Goal: Task Accomplishment & Management: Manage account settings

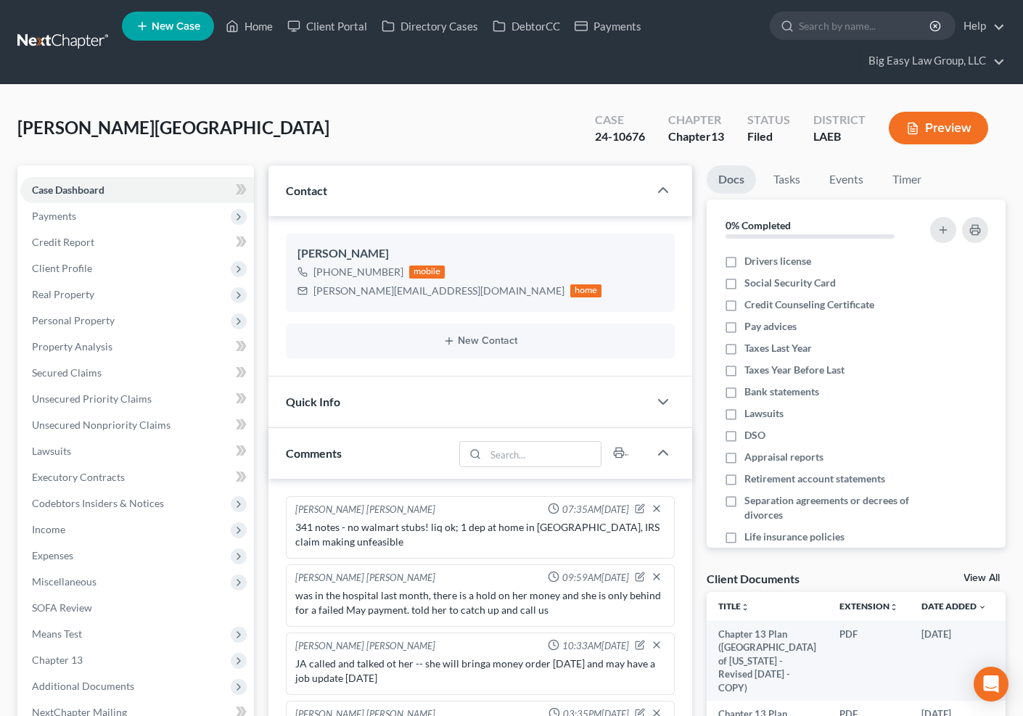
select select "0"
click at [241, 27] on link "Home" at bounding box center [249, 26] width 62 height 26
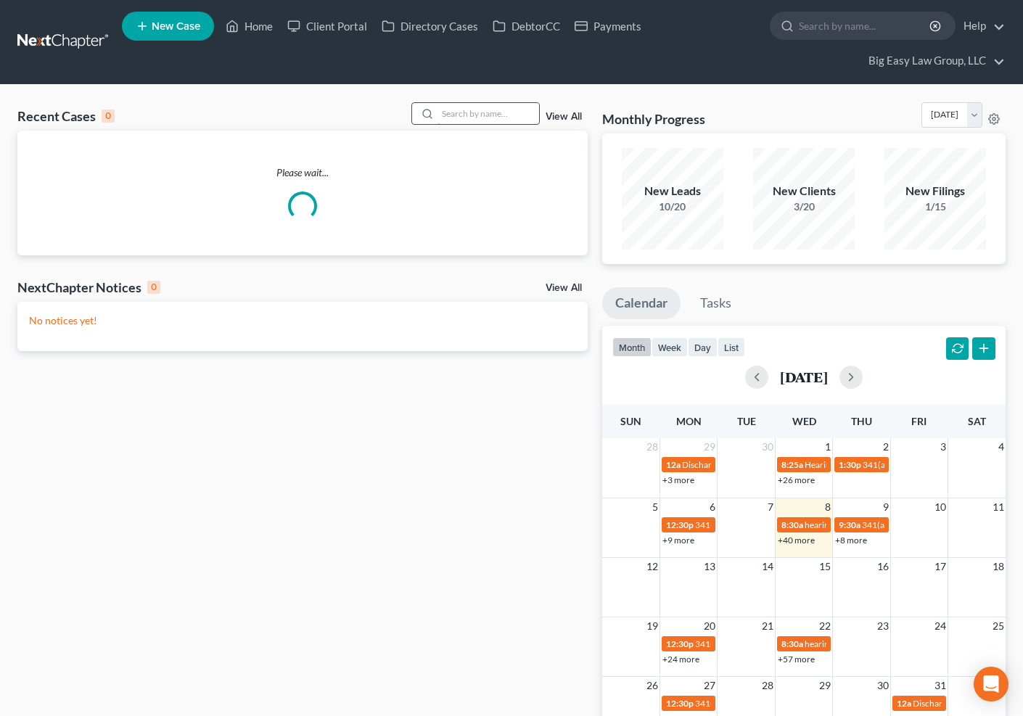
drag, startPoint x: 457, startPoint y: 115, endPoint x: 487, endPoint y: 124, distance: 31.7
click at [457, 115] on input "search" at bounding box center [489, 113] width 102 height 21
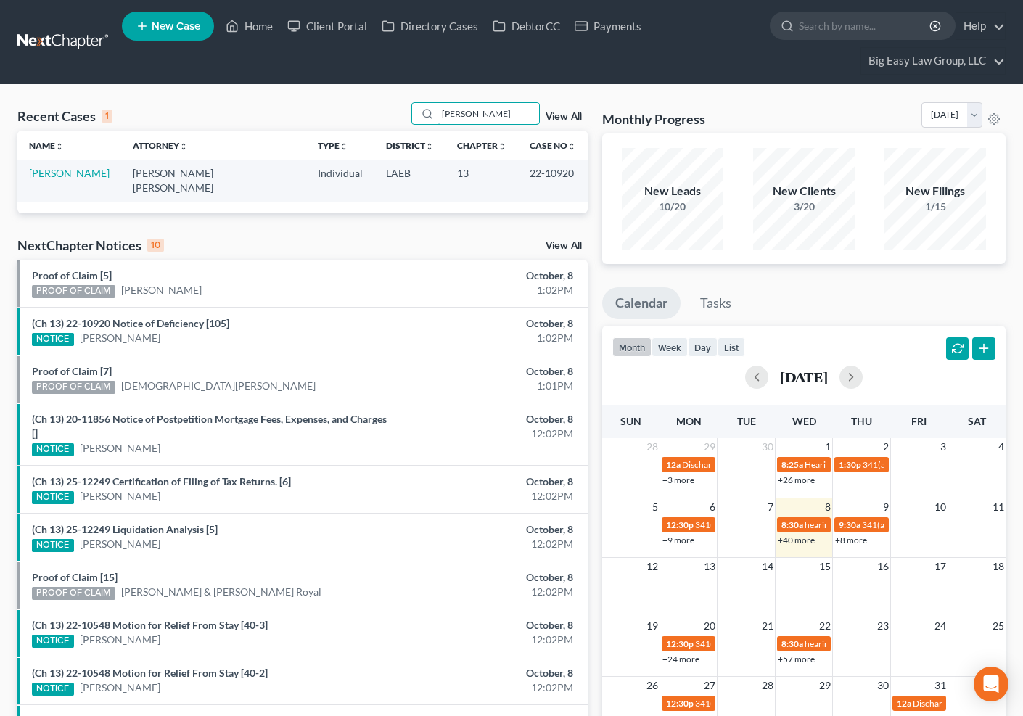
type input "steele"
click at [65, 169] on link "Steele, Peter" at bounding box center [69, 173] width 81 height 12
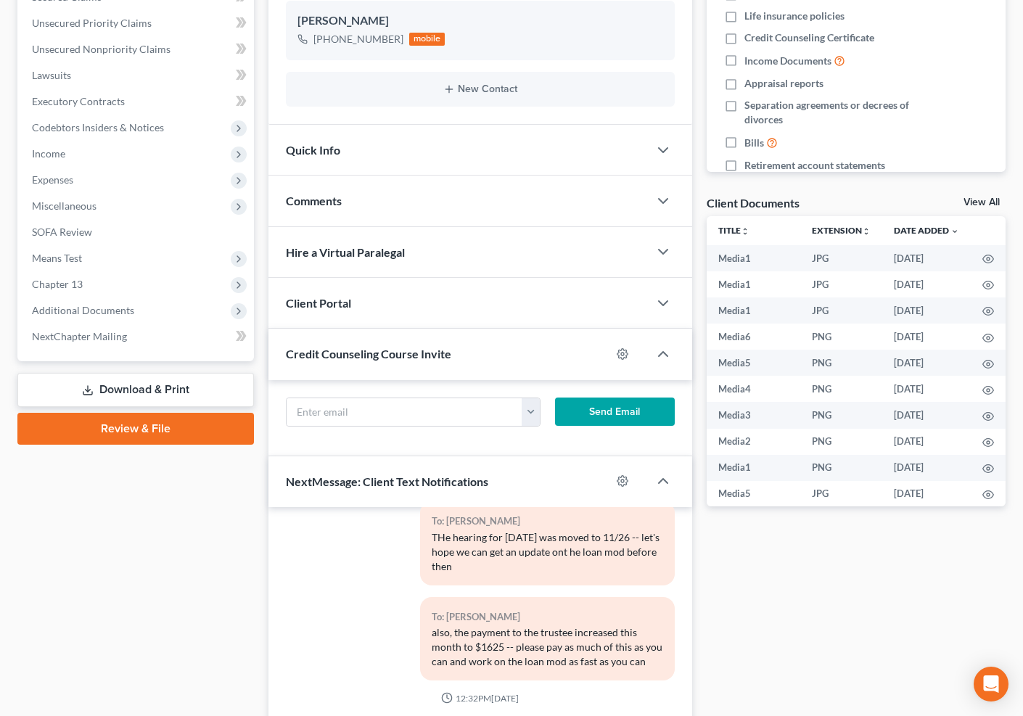
scroll to position [380, 0]
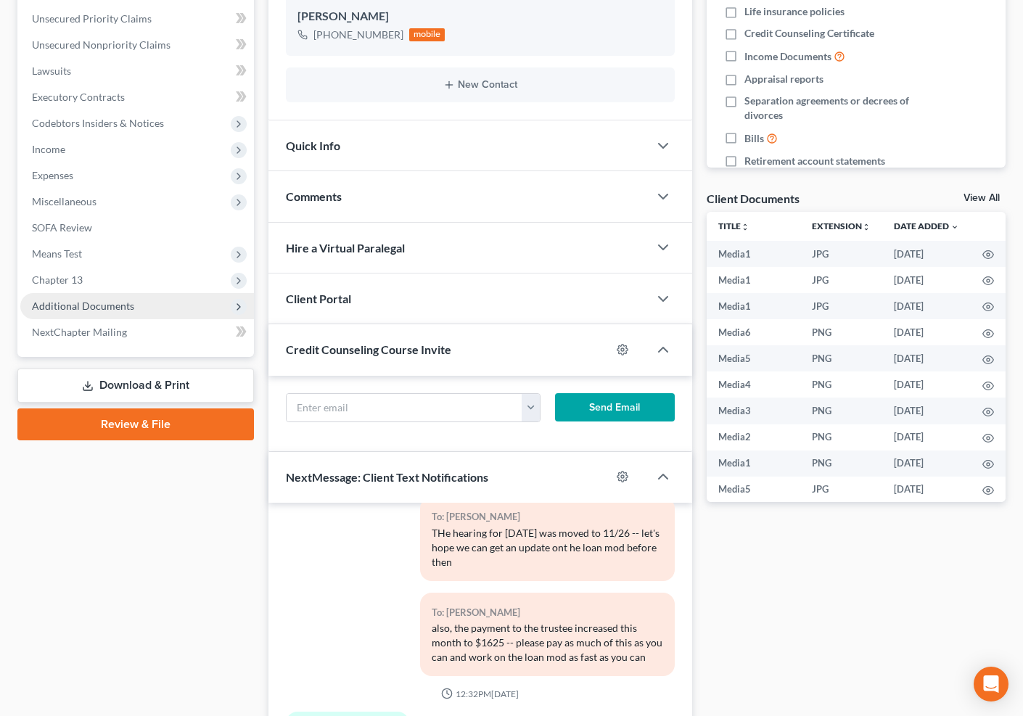
click at [191, 298] on span "Additional Documents" at bounding box center [137, 306] width 234 height 26
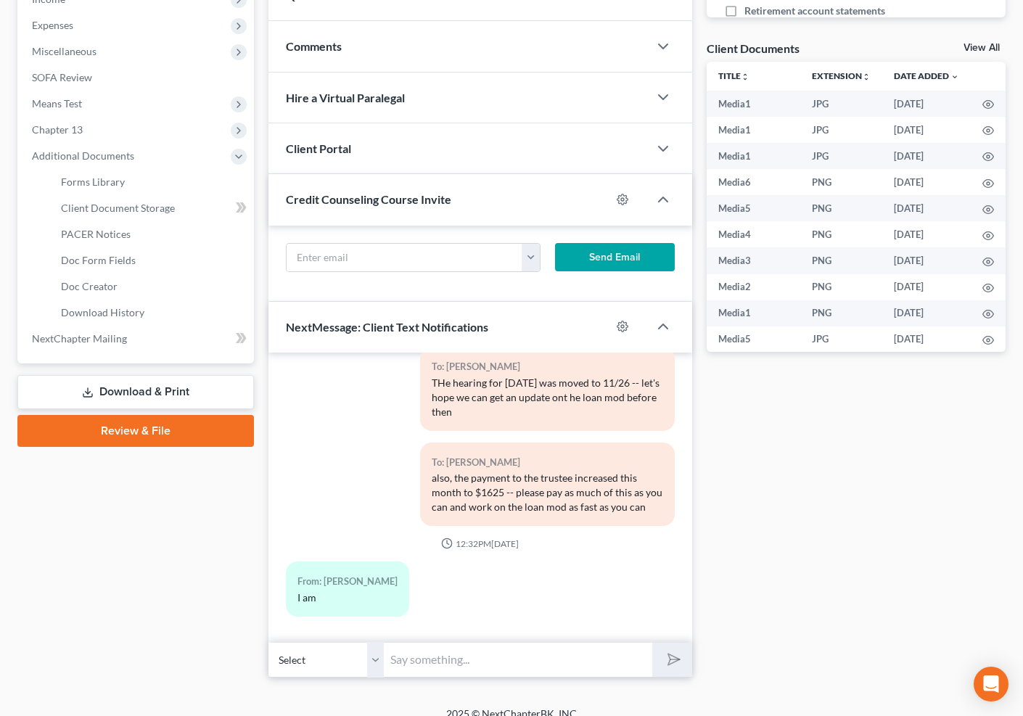
scroll to position [547, 0]
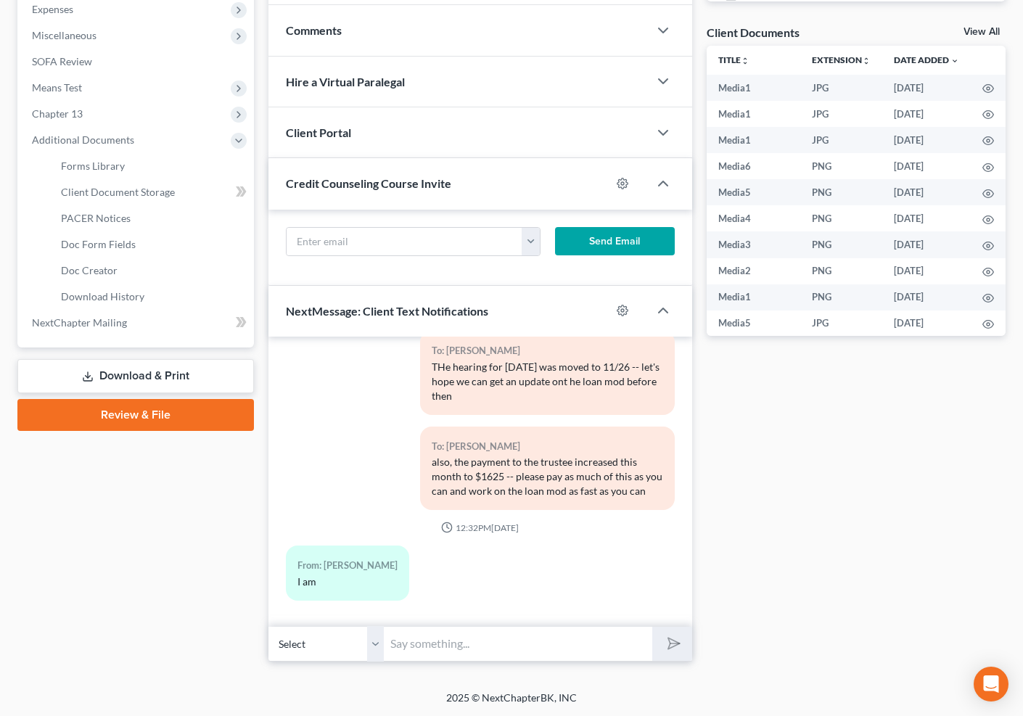
click at [579, 636] on input "text" at bounding box center [519, 644] width 268 height 36
click at [520, 650] on input "Peter - can you send us ABby's 2024 taxes" at bounding box center [519, 644] width 268 height 36
click at [523, 642] on input "Peter - can you send us ABby's 2024 taxes" at bounding box center [519, 644] width 268 height 36
type input "Peter - can you send us Abby's 2024 taxes"
click at [679, 636] on button "submit" at bounding box center [672, 644] width 40 height 34
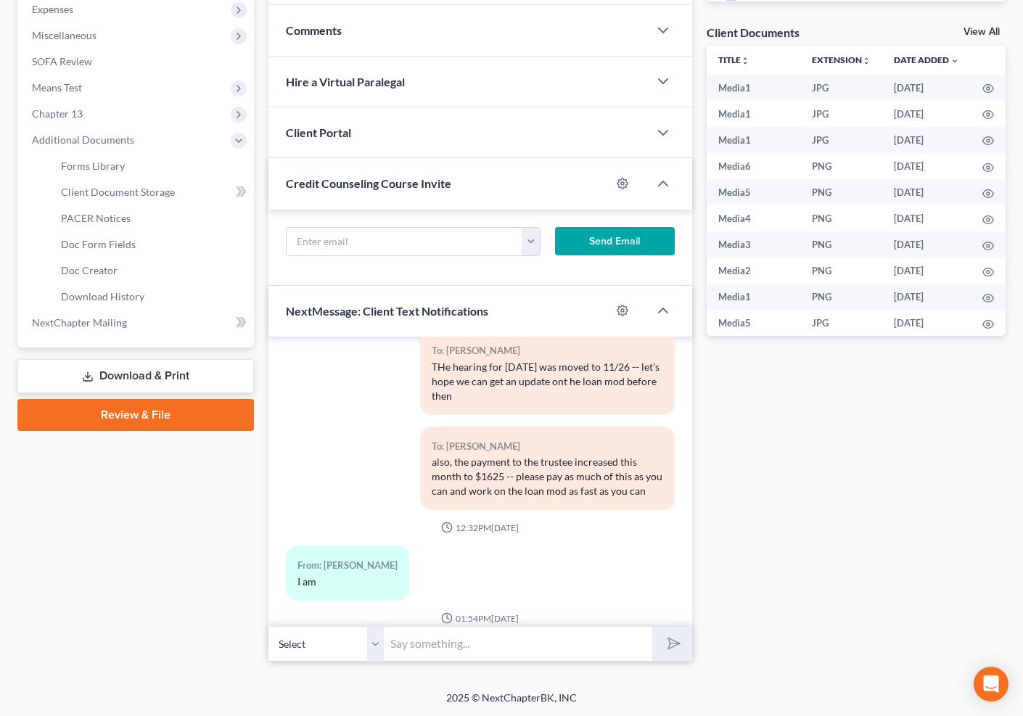
scroll to position [4942, 0]
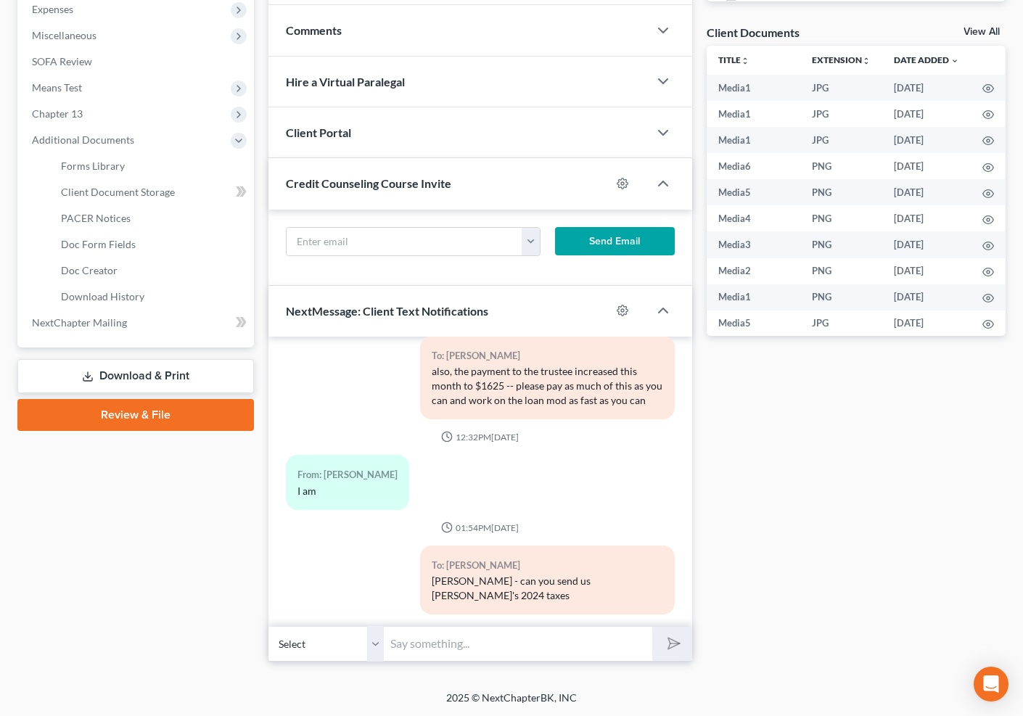
click at [382, 636] on select "Select +1 (504) 541-1727 - Peter Steele +1 (504) 541-1726 - Abby Steele" at bounding box center [327, 644] width 116 height 36
select select "1"
click at [269, 626] on select "Select +1 (504) 541-1727 - Peter Steele +1 (504) 541-1726 - Abby Steele" at bounding box center [327, 644] width 116 height 36
click at [372, 642] on select "Select +1 (504) 541-1727 - Peter Steele +1 (504) 541-1726 - Abby Steele" at bounding box center [327, 644] width 116 height 36
click at [269, 626] on select "Select +1 (504) 541-1727 - Peter Steele +1 (504) 541-1726 - Abby Steele" at bounding box center [327, 644] width 116 height 36
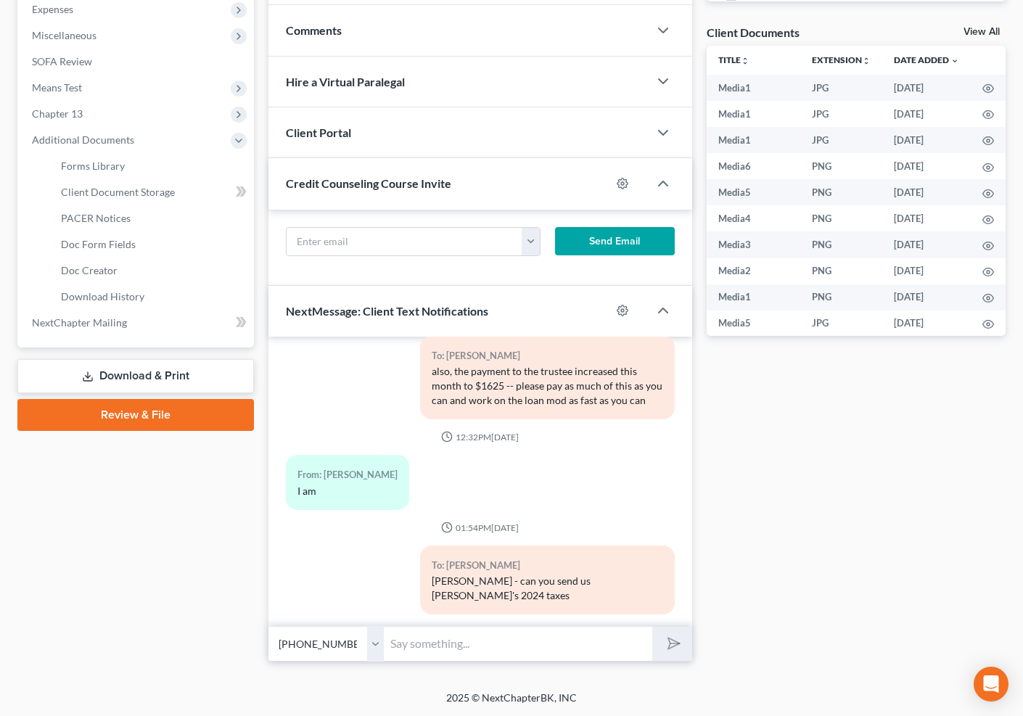
drag, startPoint x: 372, startPoint y: 642, endPoint x: 432, endPoint y: 640, distance: 60.3
click at [430, 642] on input "text" at bounding box center [519, 644] width 268 height 36
type input "Abby - this is Jenny from Big Easy Law - please email a copy of your 2024 taxes…"
click at [652, 627] on button "submit" at bounding box center [672, 644] width 40 height 34
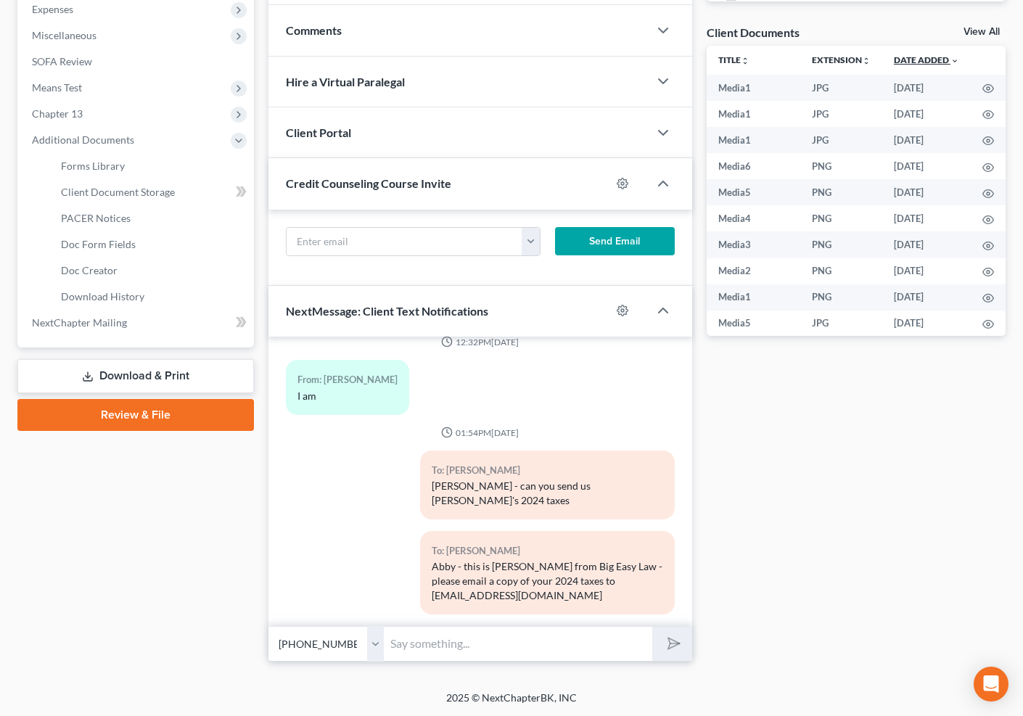
scroll to position [0, 0]
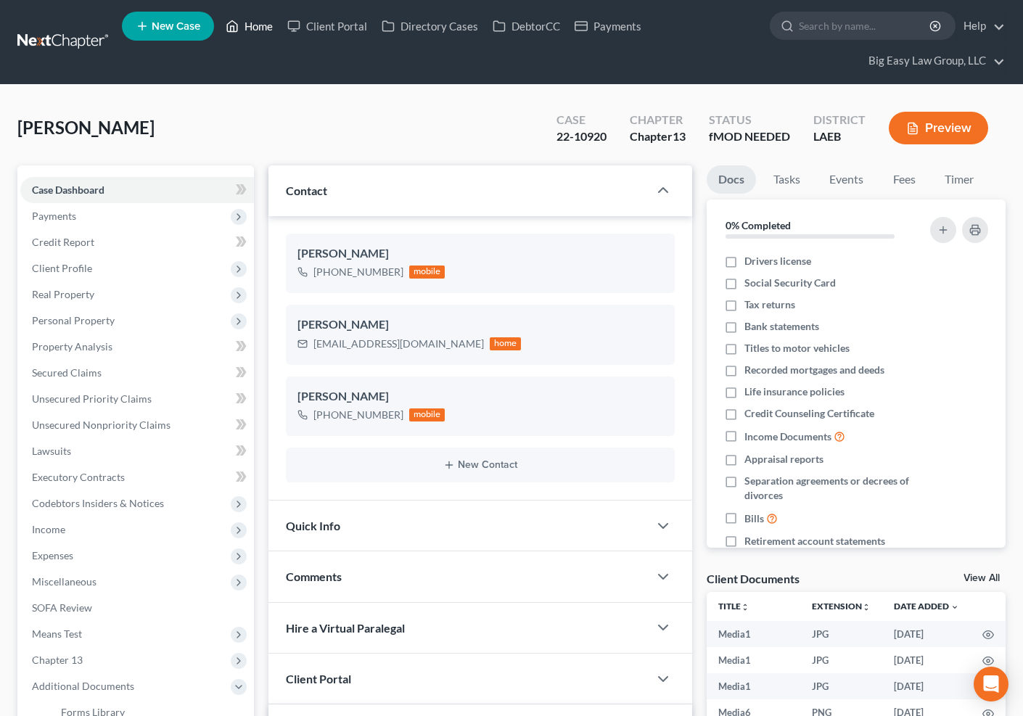
click at [264, 28] on link "Home" at bounding box center [249, 26] width 62 height 26
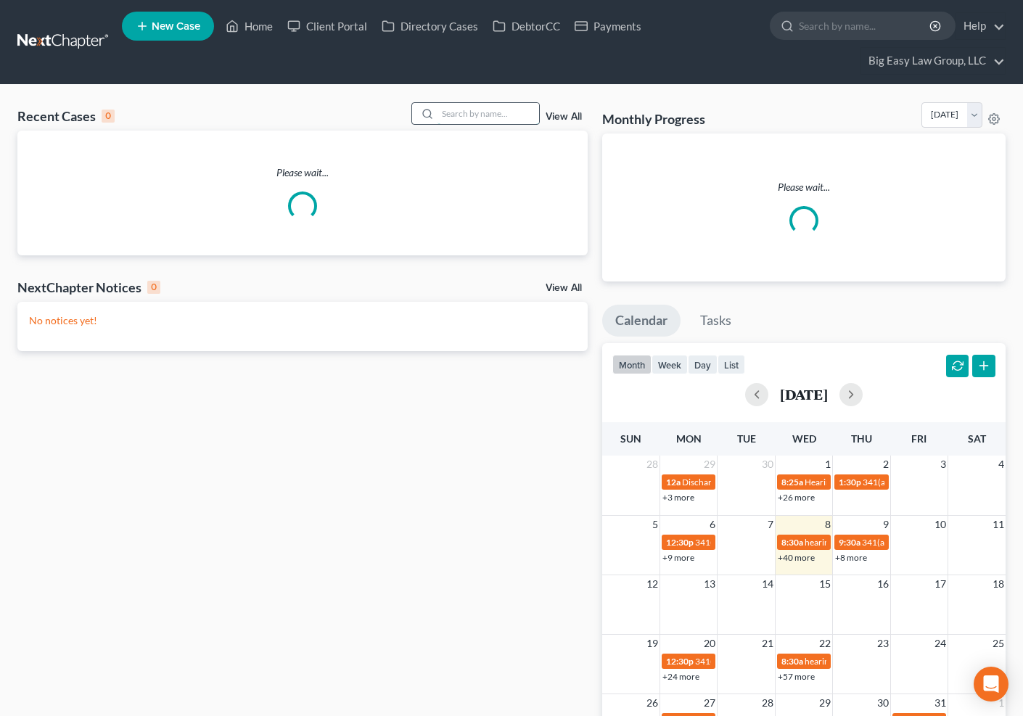
click at [500, 116] on input "search" at bounding box center [489, 113] width 102 height 21
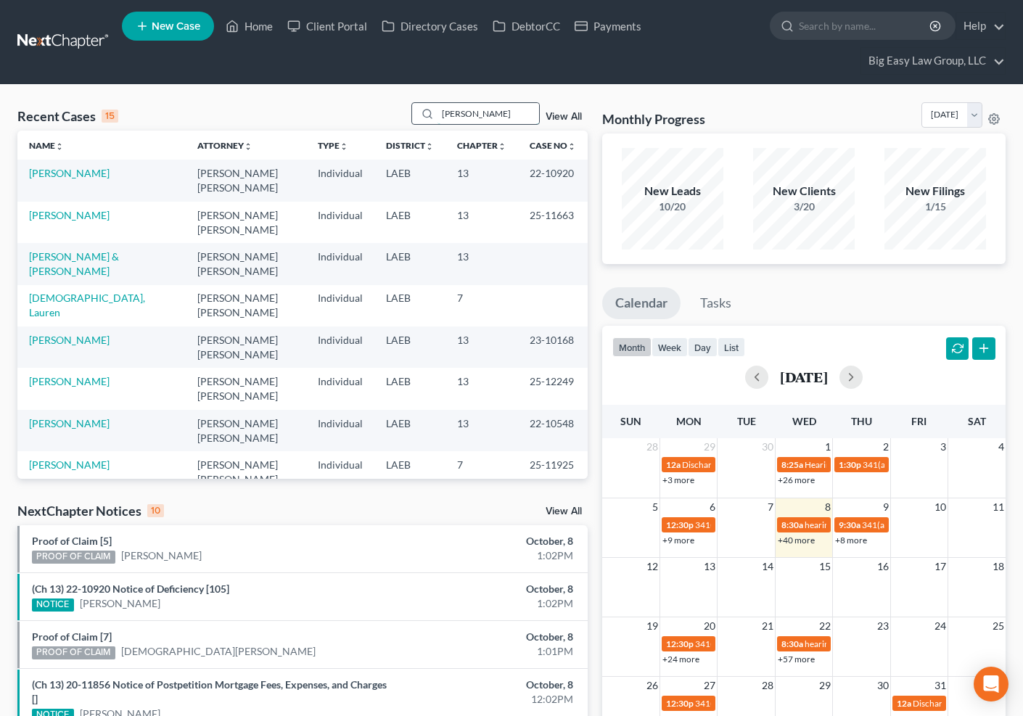
type input "miller"
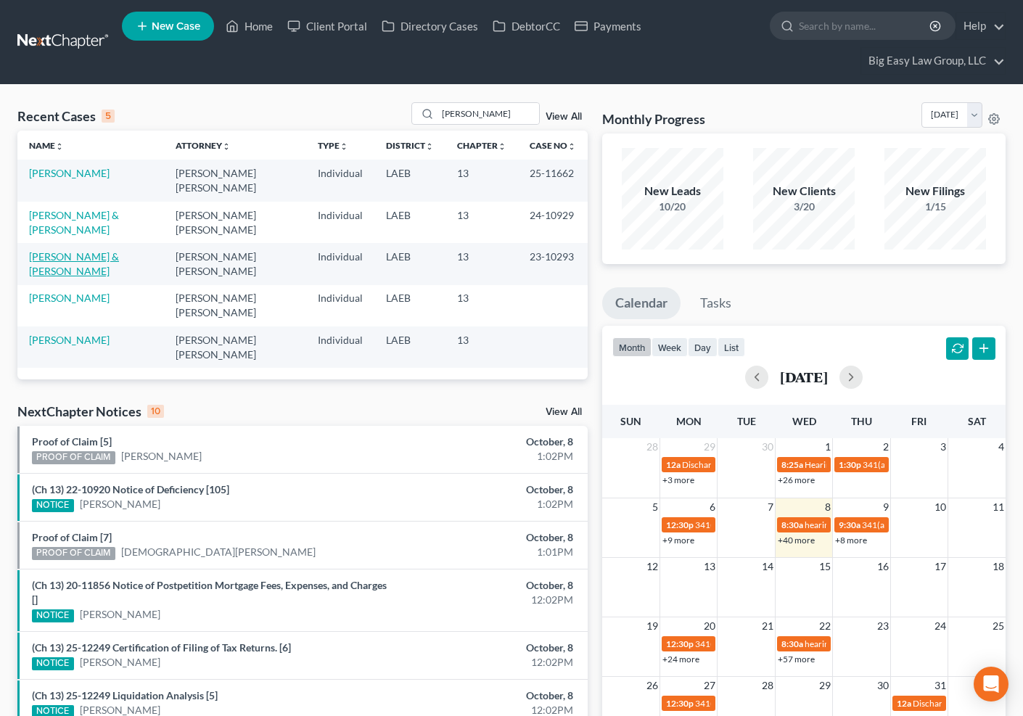
click at [78, 251] on link "[PERSON_NAME] & [PERSON_NAME]" at bounding box center [74, 263] width 90 height 27
select select "6"
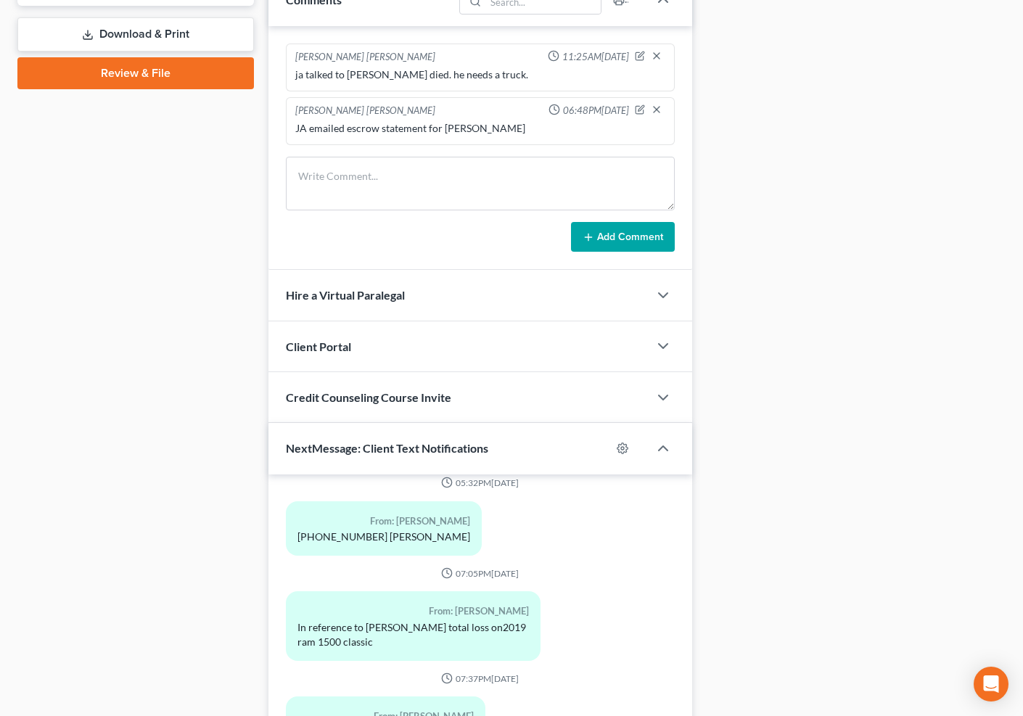
scroll to position [722, 0]
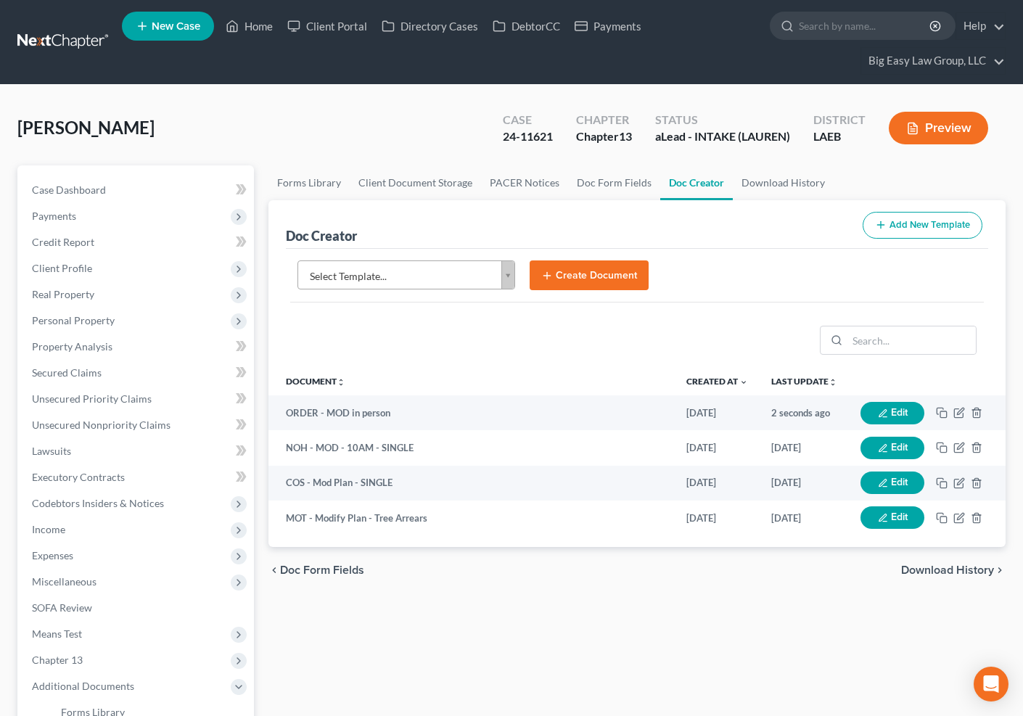
scroll to position [49, 0]
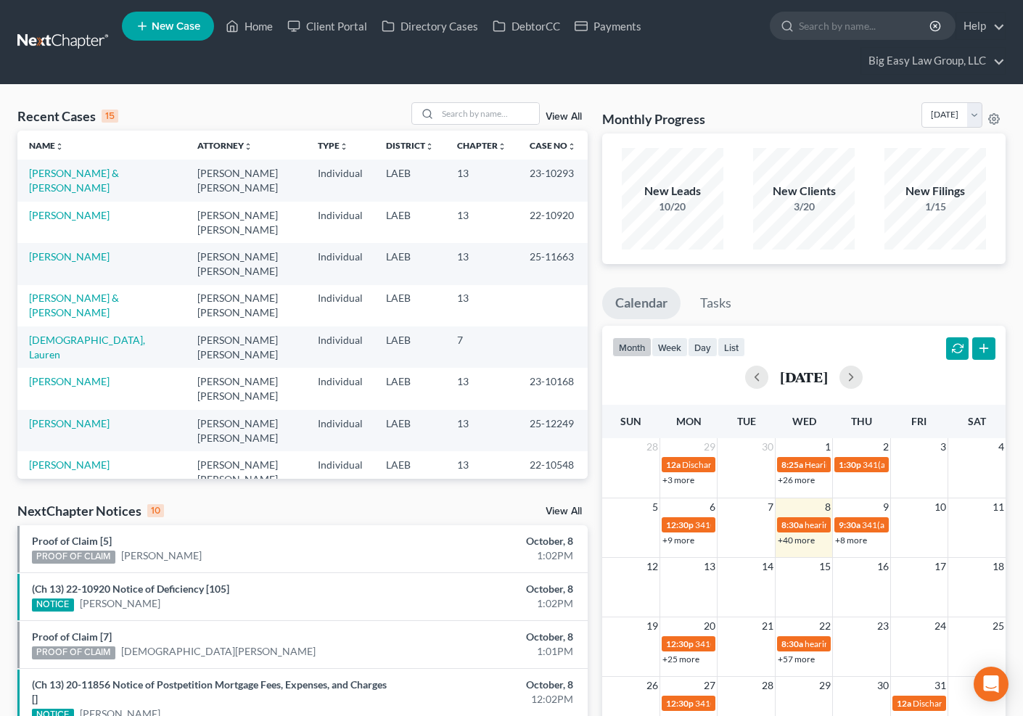
click at [67, 207] on td "Steele, Peter" at bounding box center [101, 222] width 168 height 41
drag, startPoint x: 70, startPoint y: 213, endPoint x: 81, endPoint y: 214, distance: 11.0
click at [70, 213] on link "[PERSON_NAME]" at bounding box center [69, 215] width 81 height 12
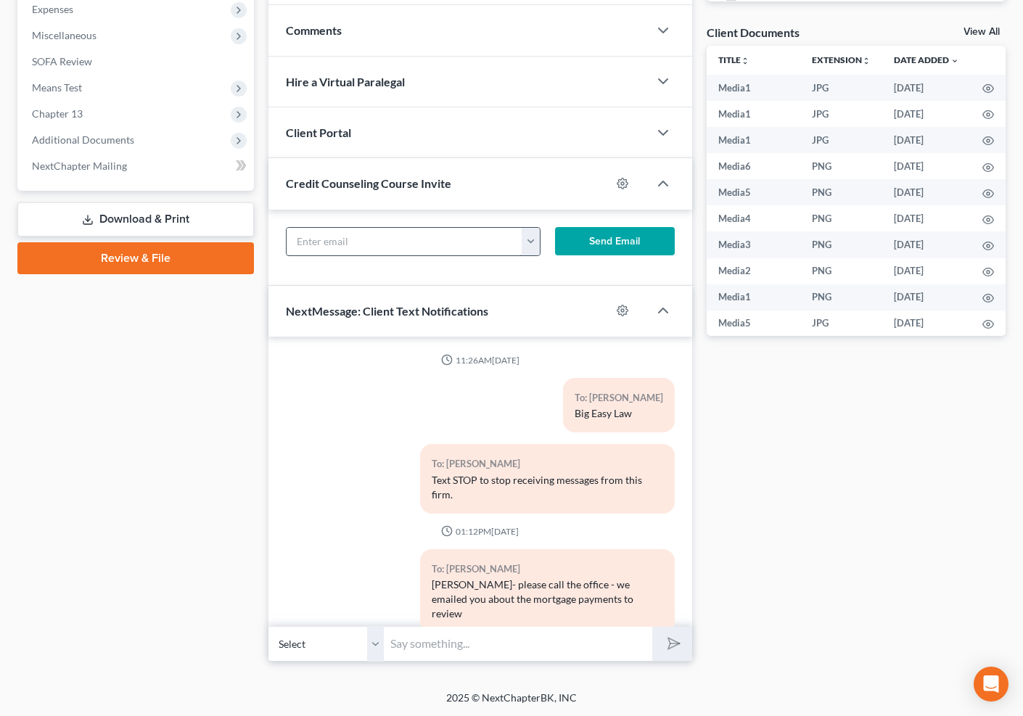
scroll to position [5184, 0]
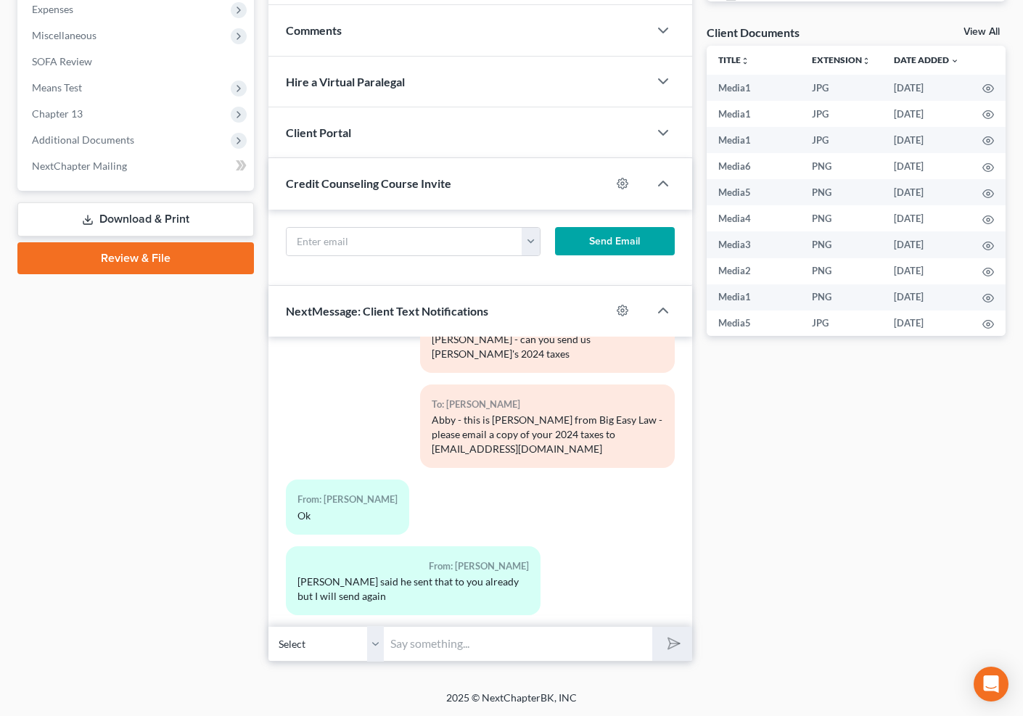
click at [485, 654] on input "text" at bounding box center [519, 644] width 268 height 36
click at [419, 547] on div "From: Abby Steele Peter said he sent that to you already but I will send again" at bounding box center [413, 581] width 255 height 69
click at [369, 644] on select "Select +1 (504) 541-1727 - Peter Steele +1 (504) 541-1726 - Abby Steele" at bounding box center [327, 644] width 116 height 36
select select "1"
click at [269, 626] on select "Select +1 (504) 541-1727 - Peter Steele +1 (504) 541-1726 - Abby Steele" at bounding box center [327, 644] width 116 height 36
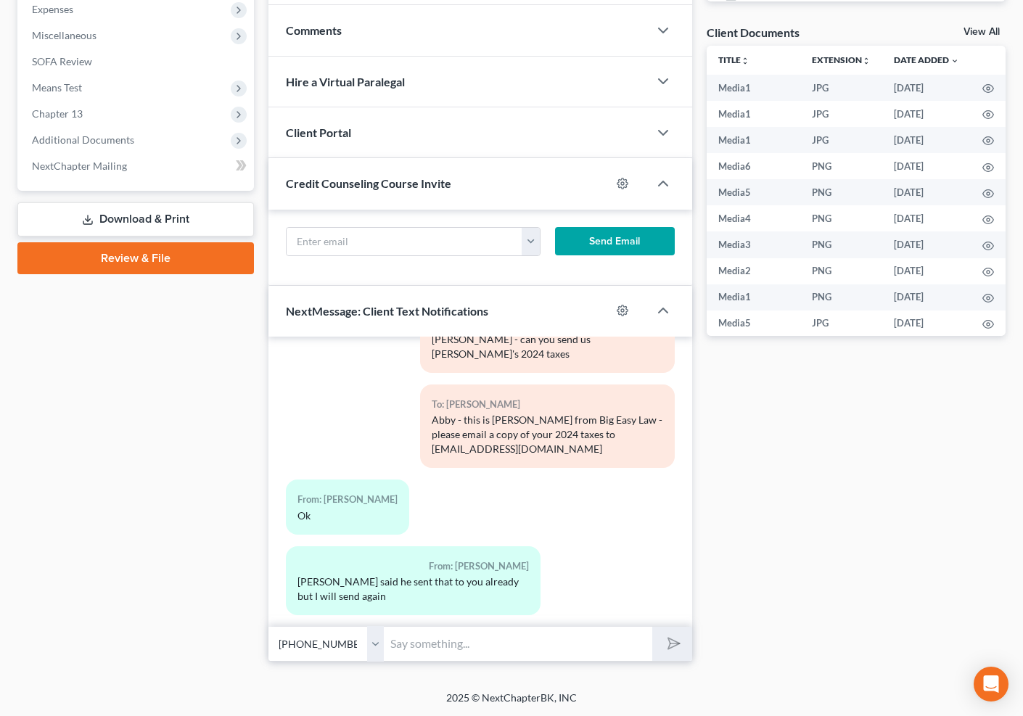
click at [435, 642] on input "text" at bounding box center [519, 644] width 268 height 36
type input "Yes, we have Peter's - but we need yours since you file them separately"
click at [652, 627] on button "submit" at bounding box center [672, 644] width 40 height 34
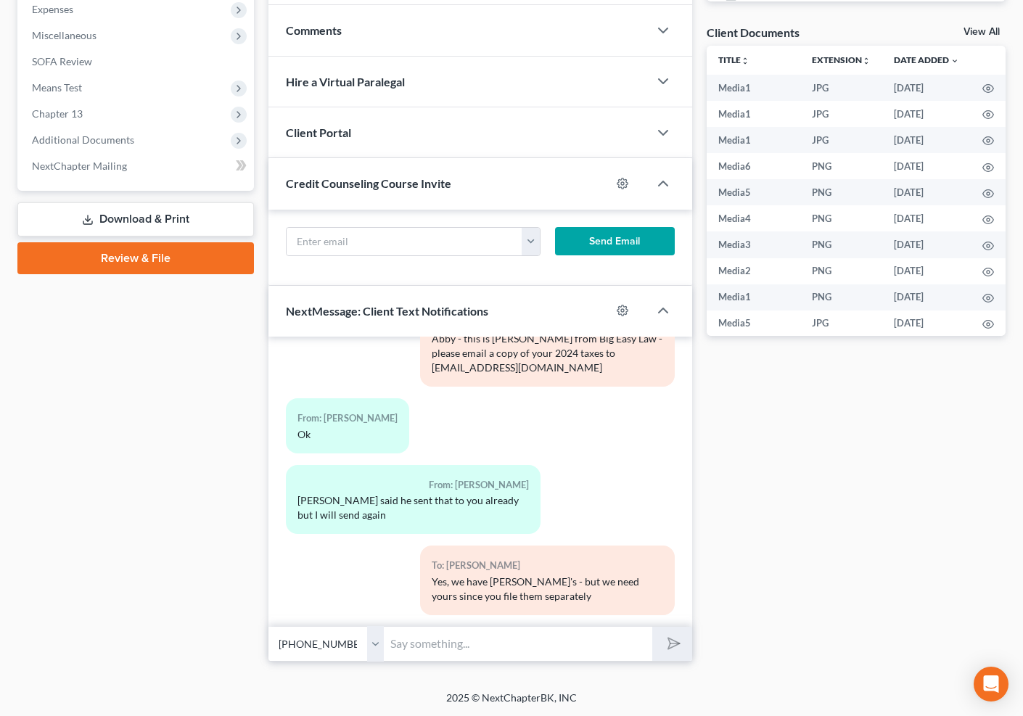
scroll to position [5427, 0]
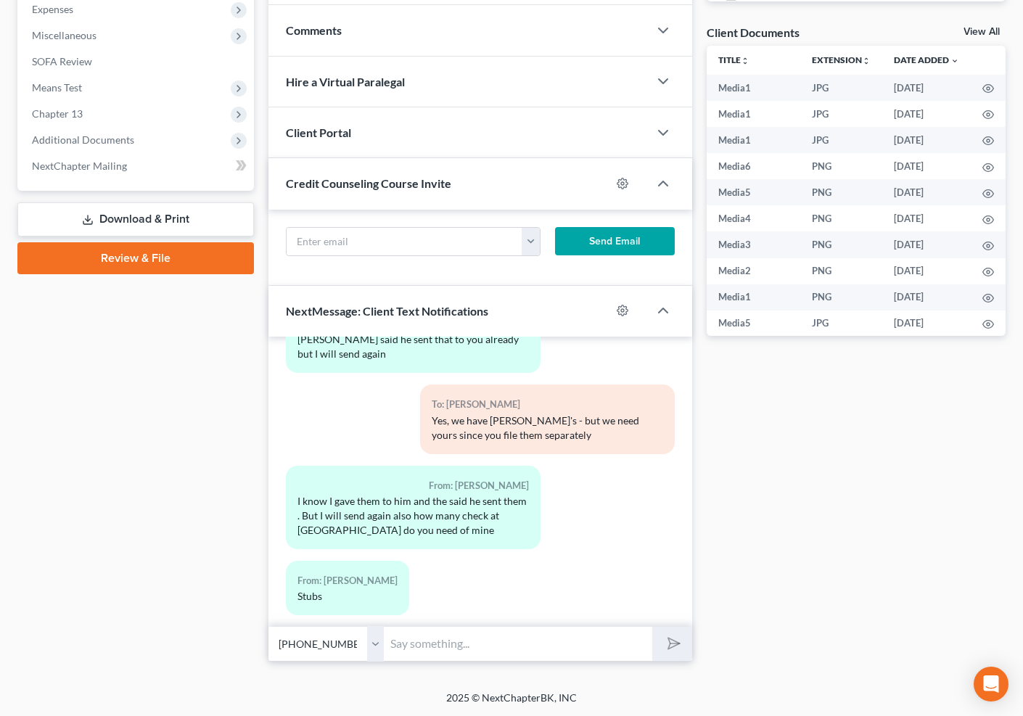
click at [434, 644] on input "text" at bounding box center [519, 644] width 268 height 36
click at [480, 646] on input "text" at bounding box center [519, 644] width 268 height 36
click at [549, 650] on input "text" at bounding box center [519, 644] width 268 height 36
type input "P"
click at [379, 649] on select "Select +1 (504) 541-1727 - Peter Steele +1 (504) 541-1726 - Abby Steele" at bounding box center [327, 644] width 116 height 36
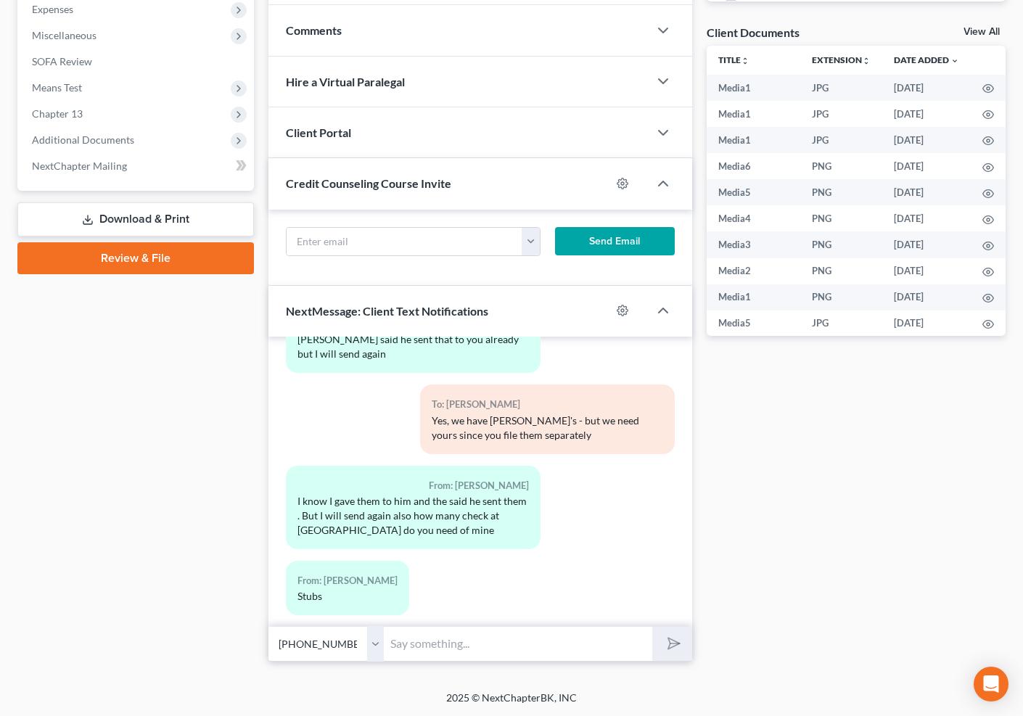
click at [269, 626] on select "Select +1 (504) 541-1727 - Peter Steele +1 (504) 541-1726 - Abby Steele" at bounding box center [327, 644] width 116 height 36
click at [475, 638] on input "text" at bounding box center [519, 644] width 268 height 36
click at [475, 646] on input "text" at bounding box center [519, 644] width 268 height 36
type input "Please send all check stubs since 4/18/2025"
click at [380, 638] on select "Select +1 (504) 541-1727 - Peter Steele +1 (504) 541-1726 - Abby Steele" at bounding box center [327, 644] width 116 height 36
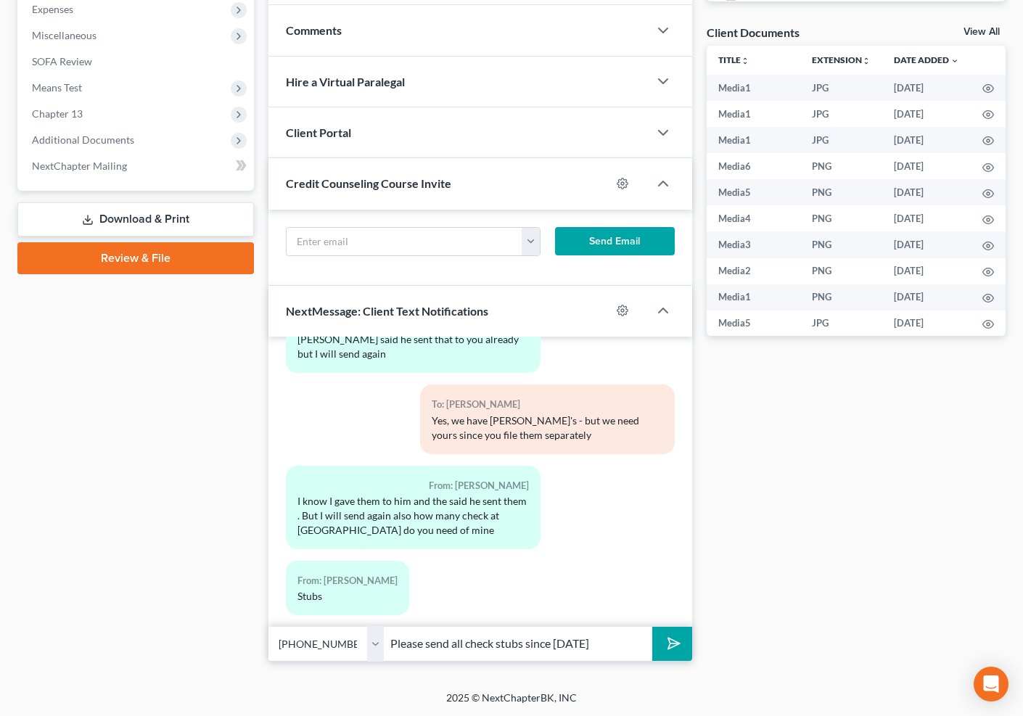
click at [269, 626] on select "Select +1 (504) 541-1727 - Peter Steele +1 (504) 541-1726 - Abby Steele" at bounding box center [327, 644] width 116 height 36
click at [668, 642] on icon "submit" at bounding box center [671, 644] width 20 height 20
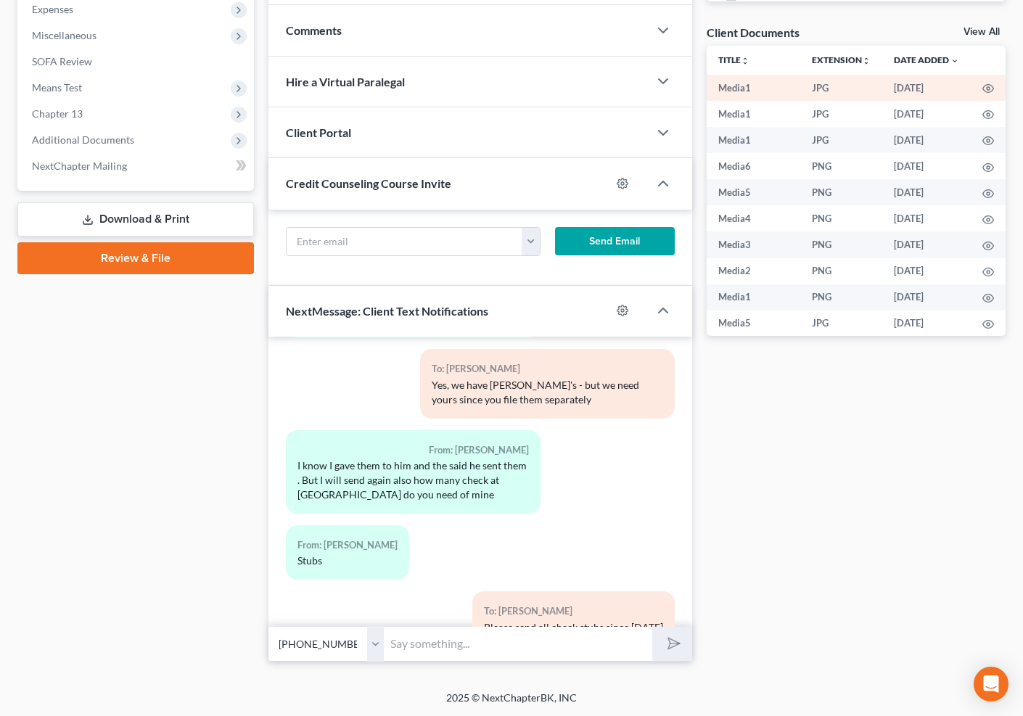
scroll to position [5574, 0]
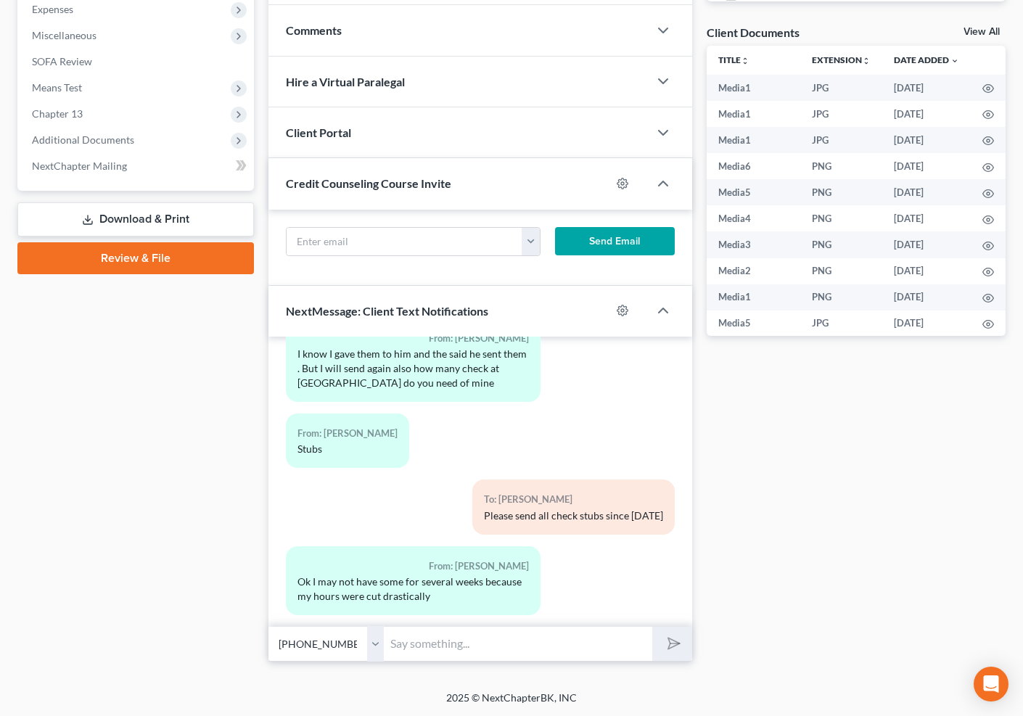
click at [461, 639] on input "text" at bounding box center [519, 644] width 268 height 36
click at [793, 523] on div "Docs Tasks Events Fees Timer 0% Completed Nothing here yet! Drivers license Soc…" at bounding box center [857, 140] width 314 height 1043
click at [539, 629] on input "text" at bounding box center [519, 644] width 268 height 36
type input "ok"
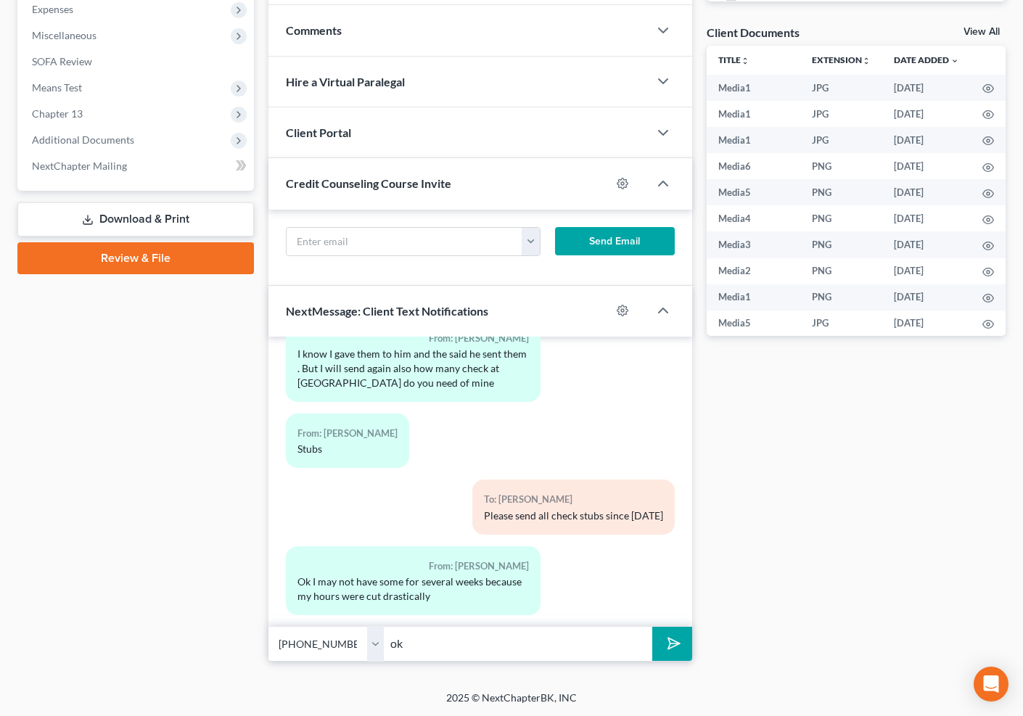
click at [652, 627] on button "submit" at bounding box center [672, 644] width 40 height 34
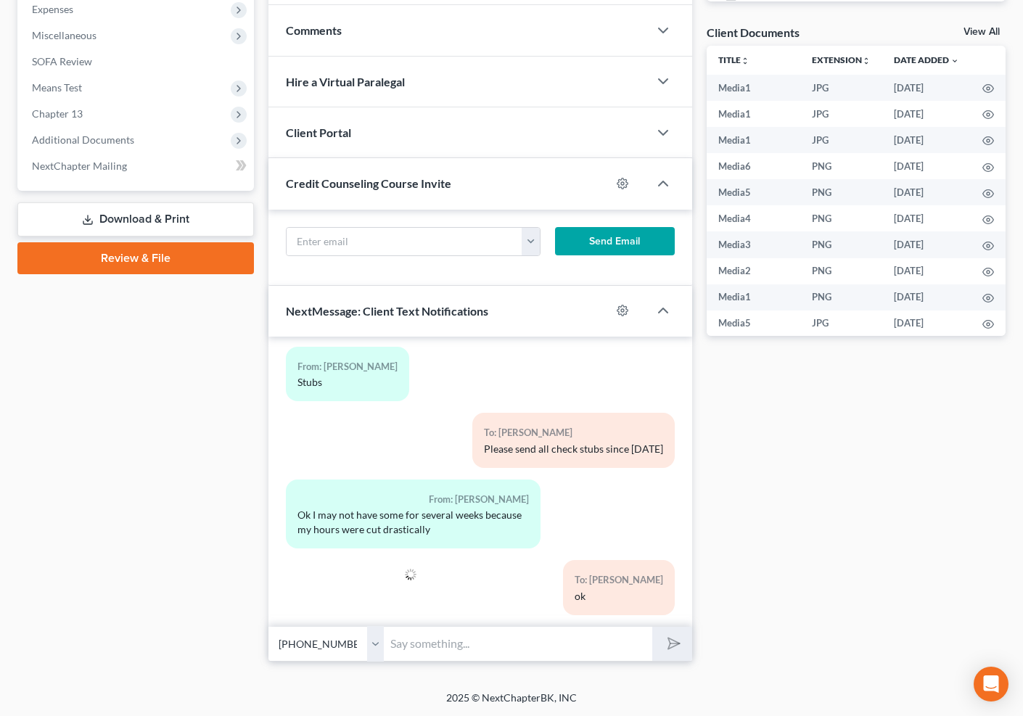
click at [871, 454] on div "Docs Tasks Events Fees Timer 0% Completed Nothing here yet! Drivers license Soc…" at bounding box center [857, 140] width 314 height 1043
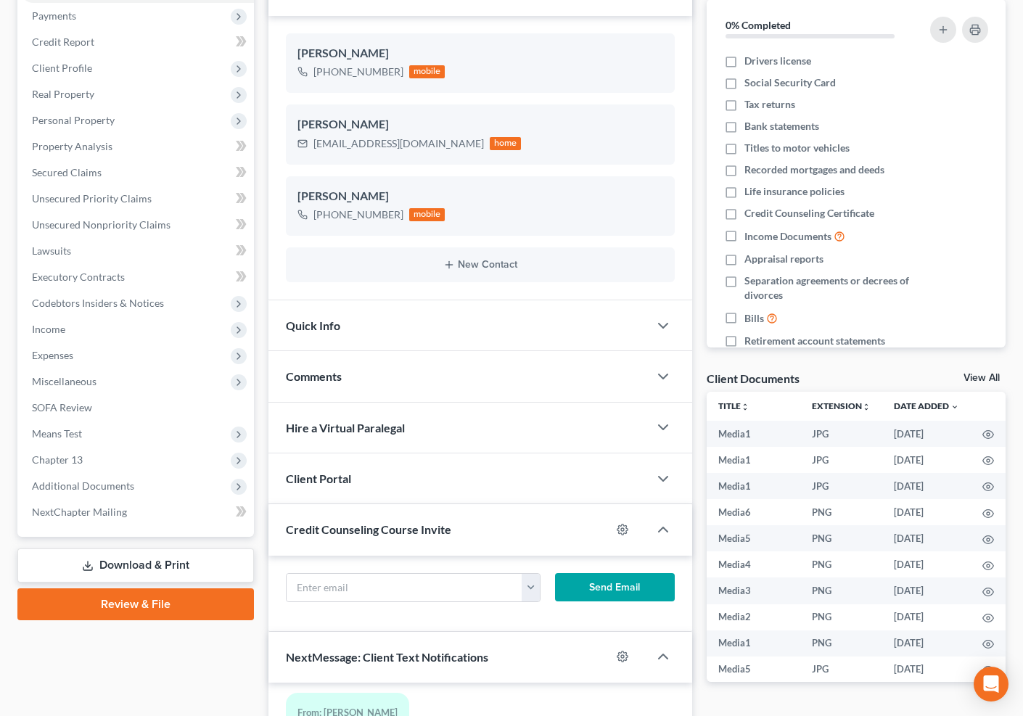
scroll to position [0, 0]
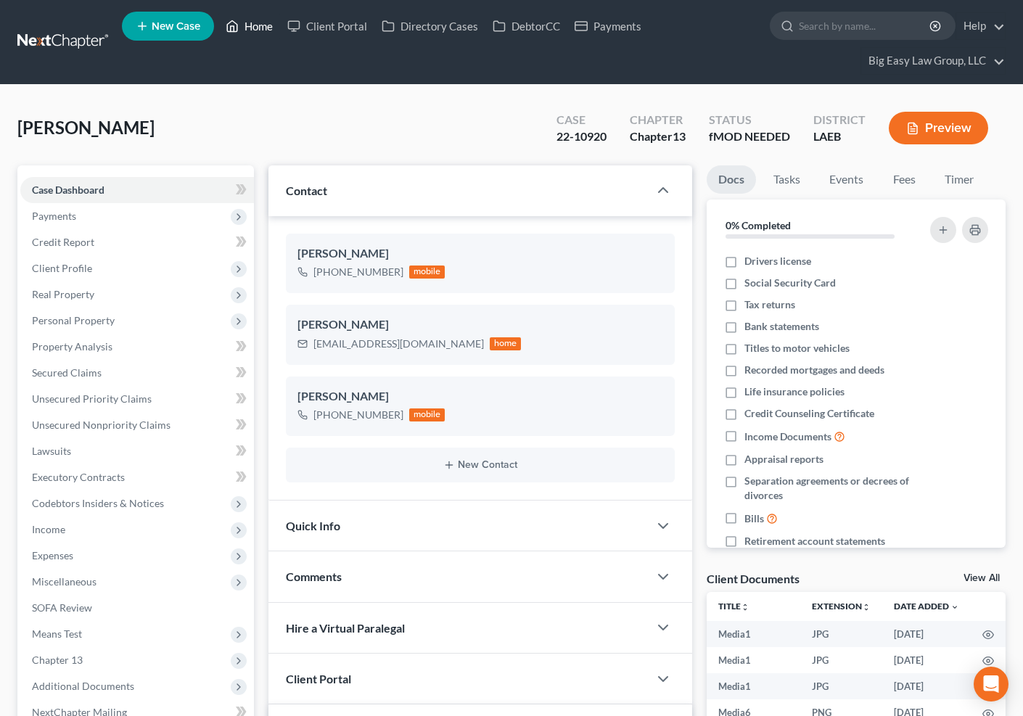
click at [242, 22] on link "Home" at bounding box center [249, 26] width 62 height 26
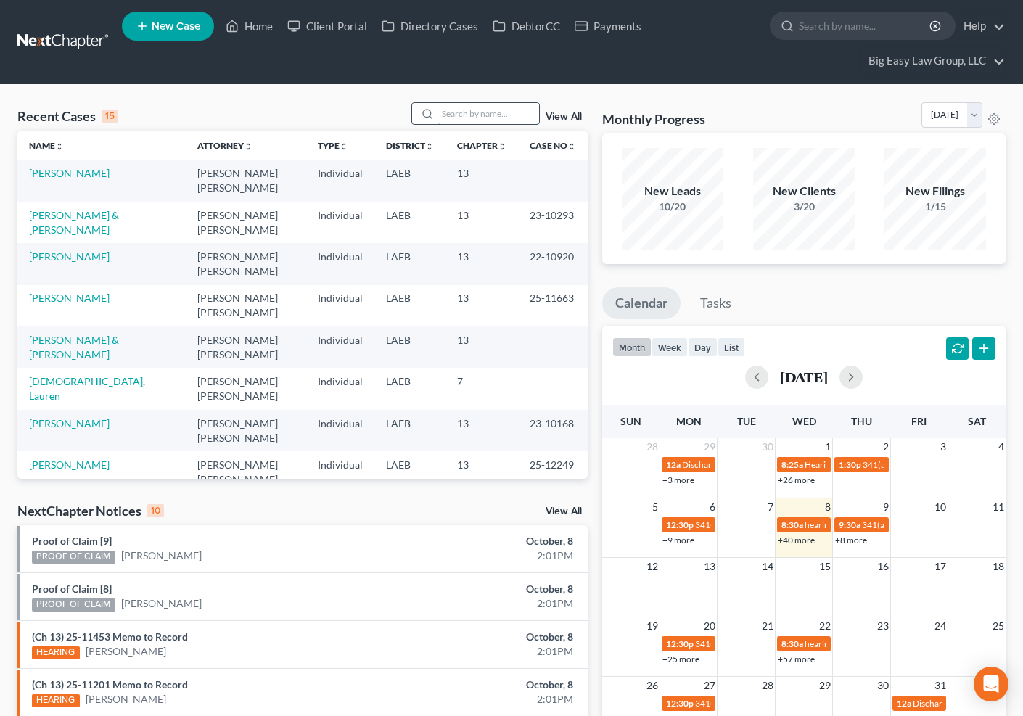
click at [475, 113] on input "search" at bounding box center [489, 113] width 102 height 21
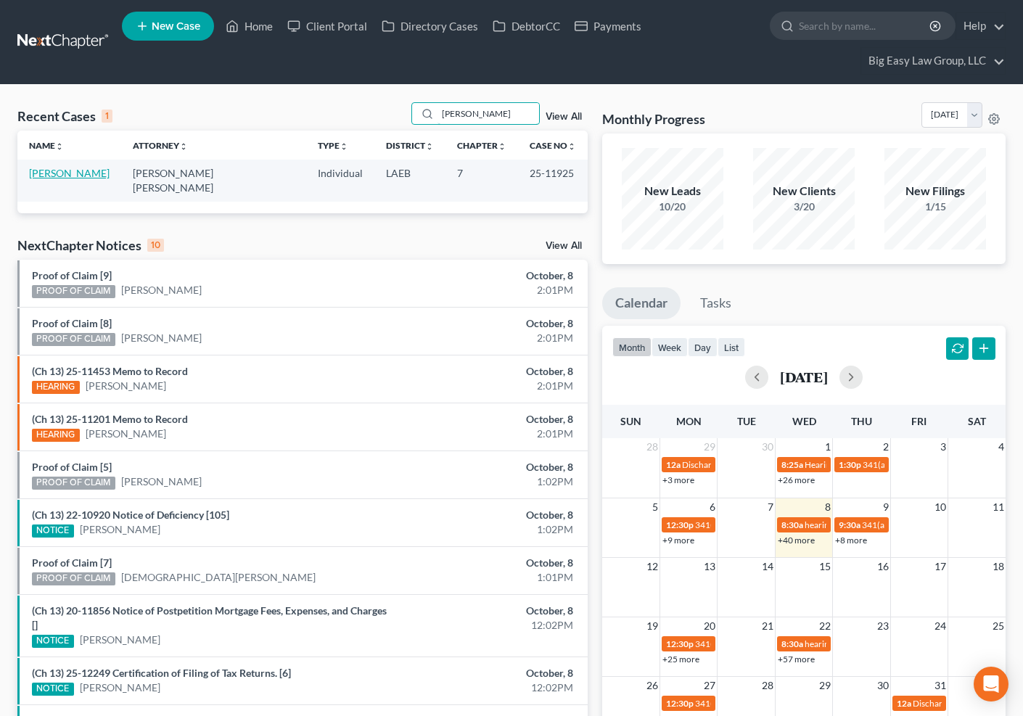
type input "cain"
click at [78, 172] on link "[PERSON_NAME]" at bounding box center [69, 173] width 81 height 12
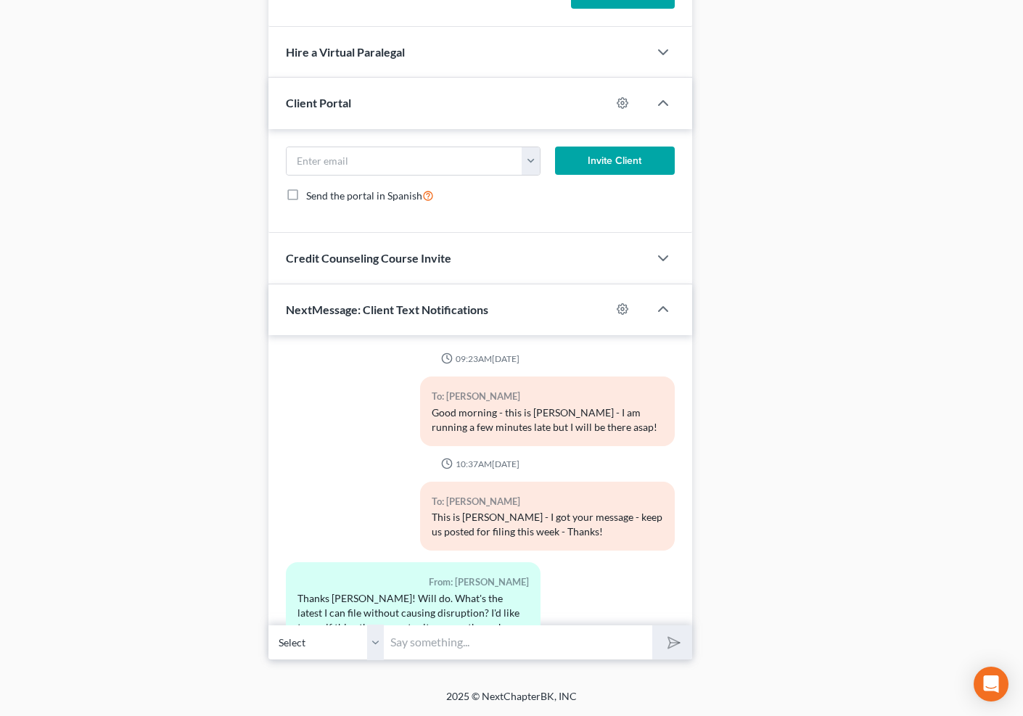
scroll to position [2950, 0]
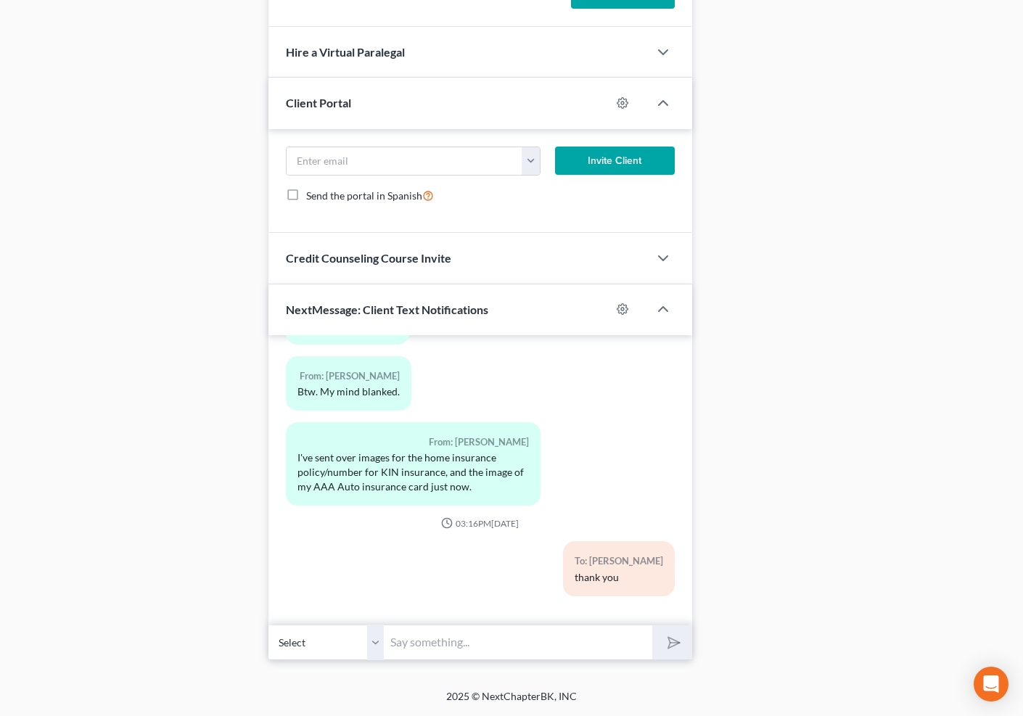
click at [541, 635] on input "text" at bounding box center [519, 643] width 268 height 36
type input "This is Jenny - your hearing is on Nov 19th at 1pm by phone 504-517-1385 access…"
click at [684, 646] on button "submit" at bounding box center [672, 643] width 40 height 34
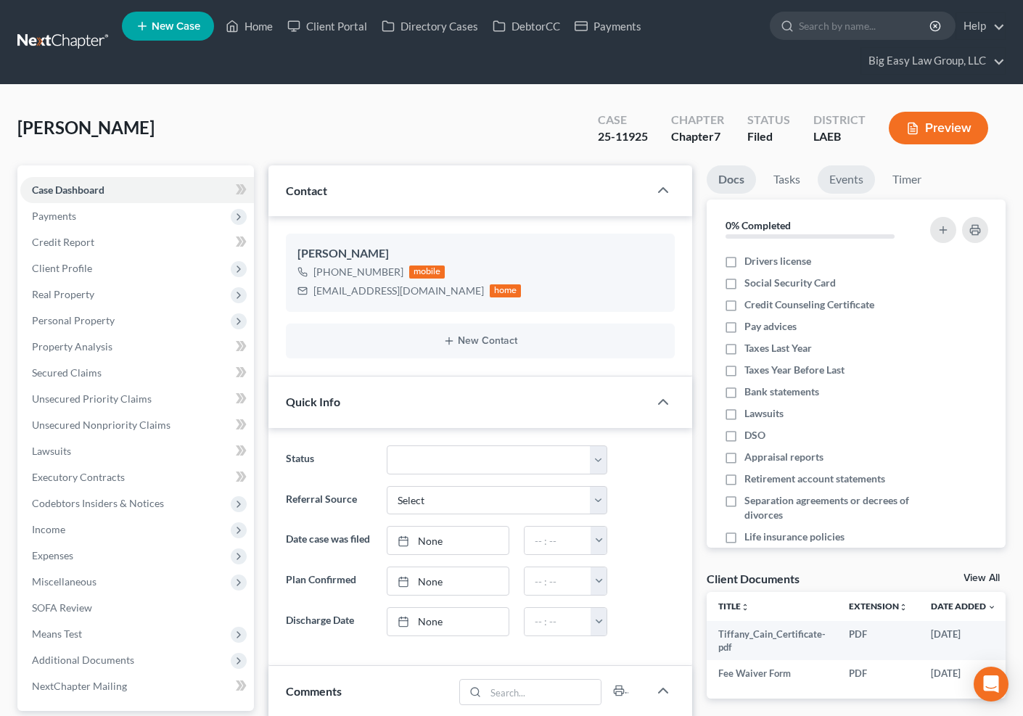
click at [851, 176] on link "Events" at bounding box center [846, 179] width 57 height 28
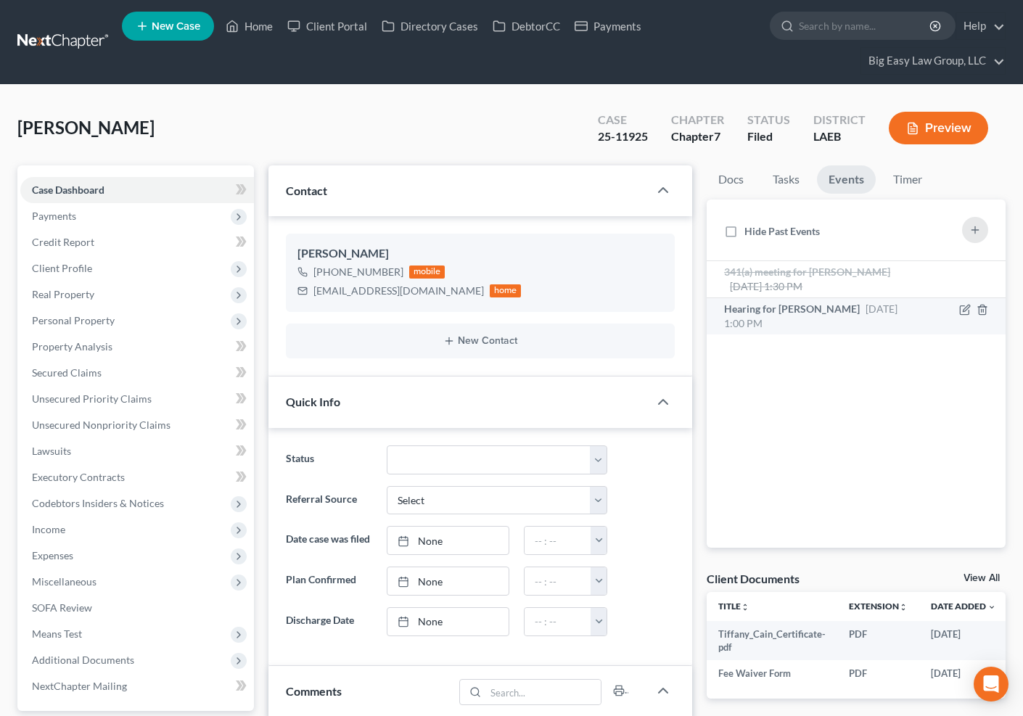
click at [838, 312] on span "Nov 19, 2025 1:00 PM" at bounding box center [810, 316] width 173 height 27
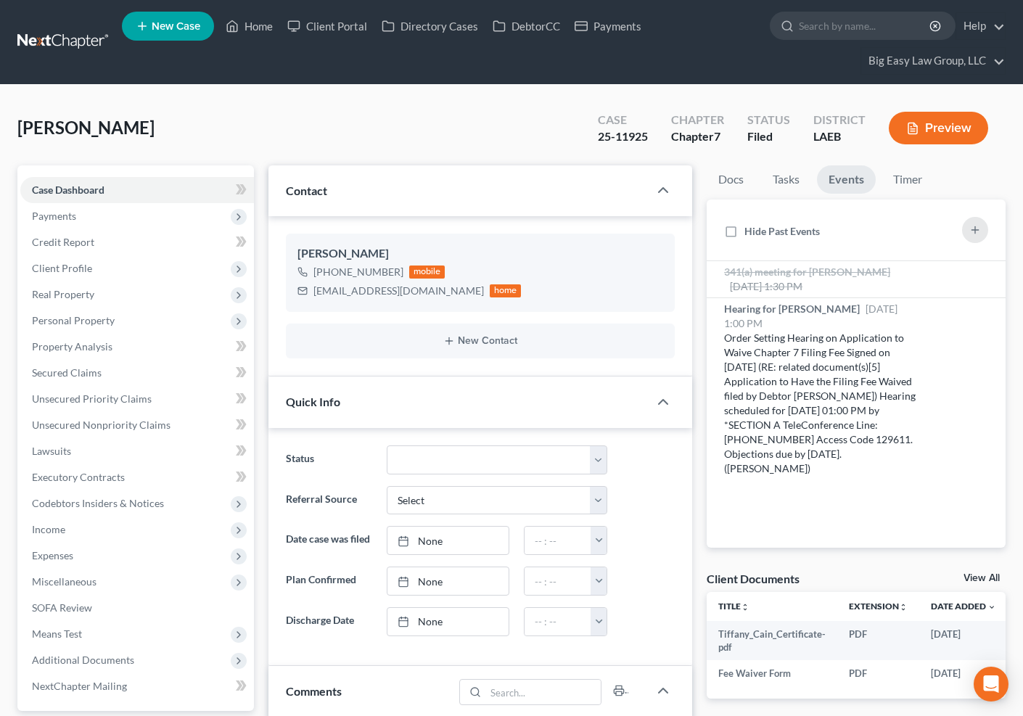
click at [533, 144] on div "Cain, Tiffany Upgraded Case 25-11925 Chapter Chapter 7 Status Filed District LA…" at bounding box center [511, 133] width 988 height 63
click at [245, 24] on link "Home" at bounding box center [249, 26] width 62 height 26
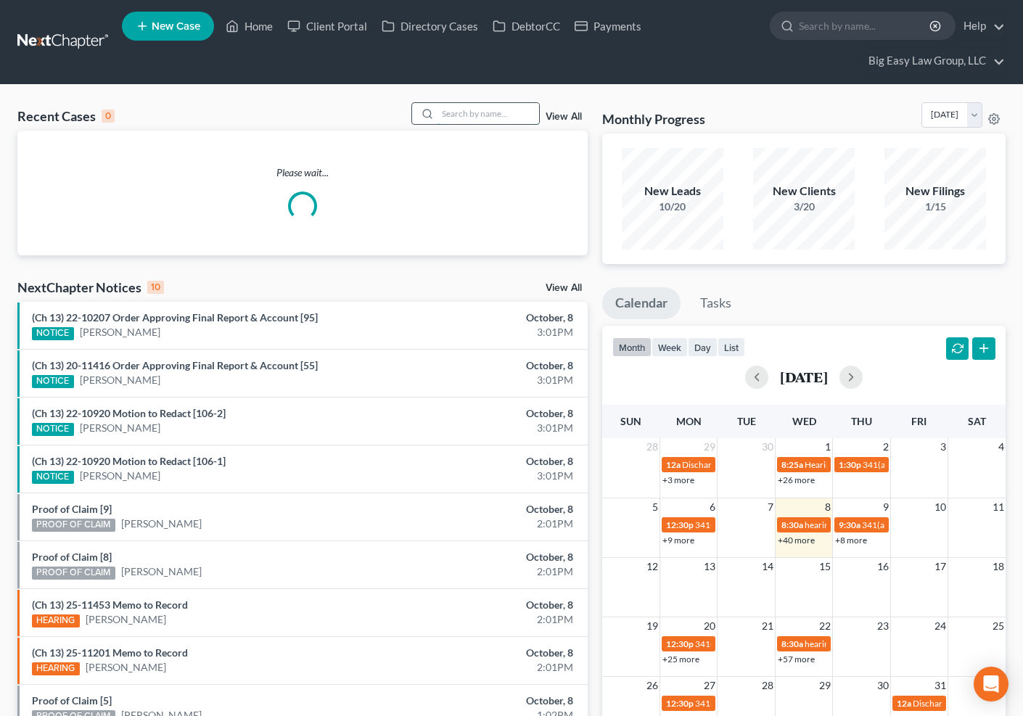
click at [494, 121] on input "search" at bounding box center [489, 113] width 102 height 21
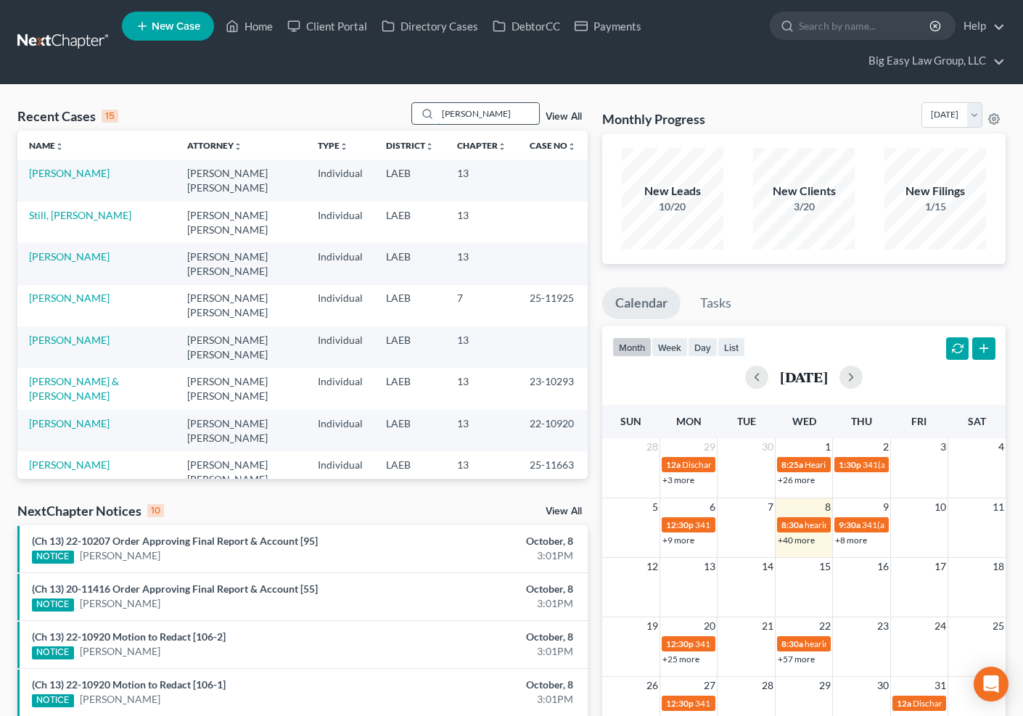
type input "bartek"
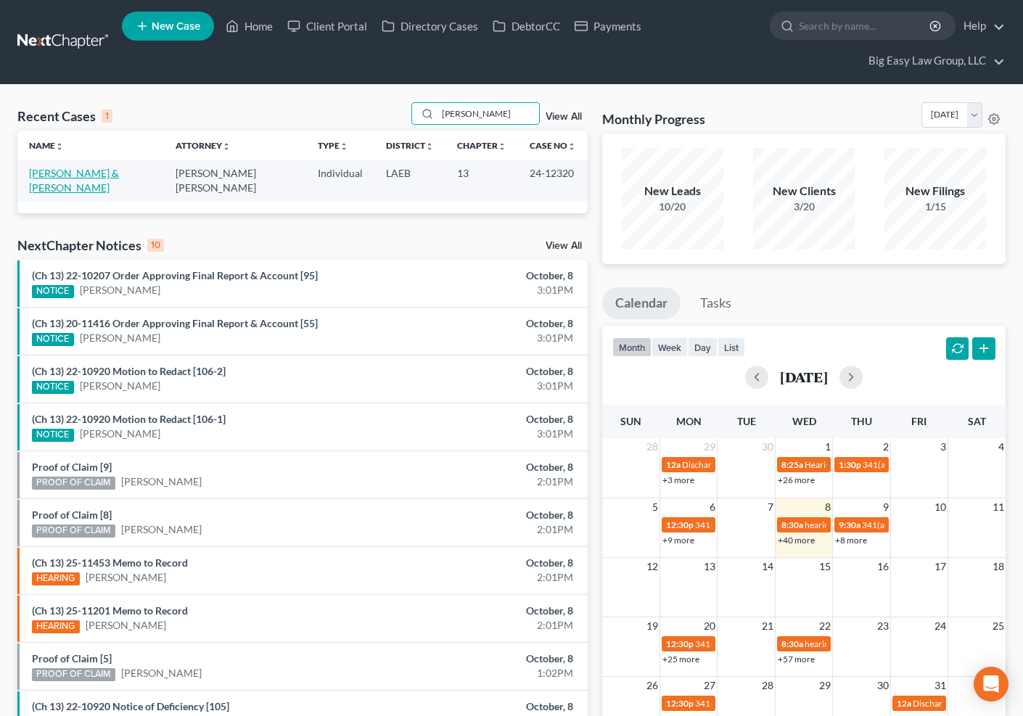
click at [119, 174] on link "[PERSON_NAME] & [PERSON_NAME]" at bounding box center [74, 180] width 90 height 27
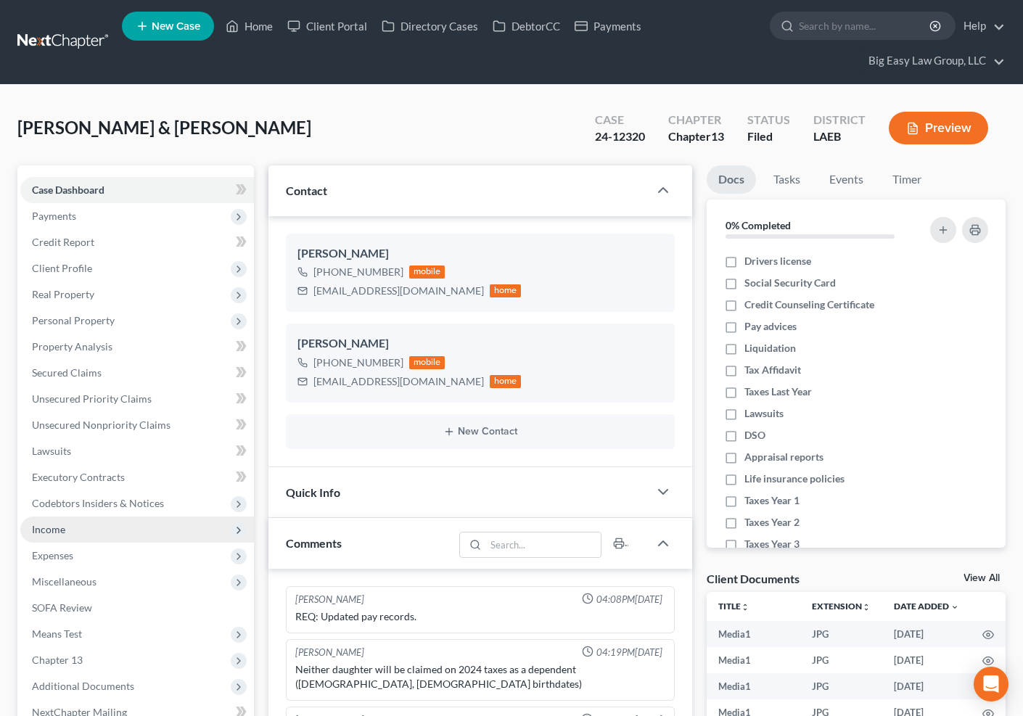
click at [136, 527] on span "Income" at bounding box center [137, 530] width 234 height 26
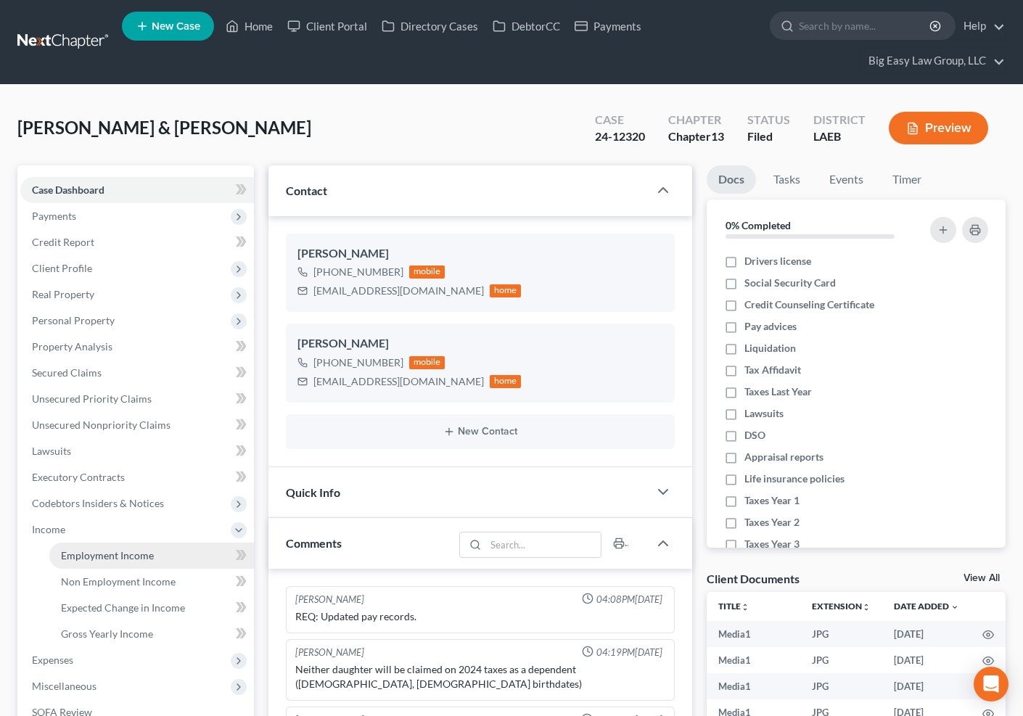
click at [145, 560] on link "Employment Income" at bounding box center [151, 556] width 205 height 26
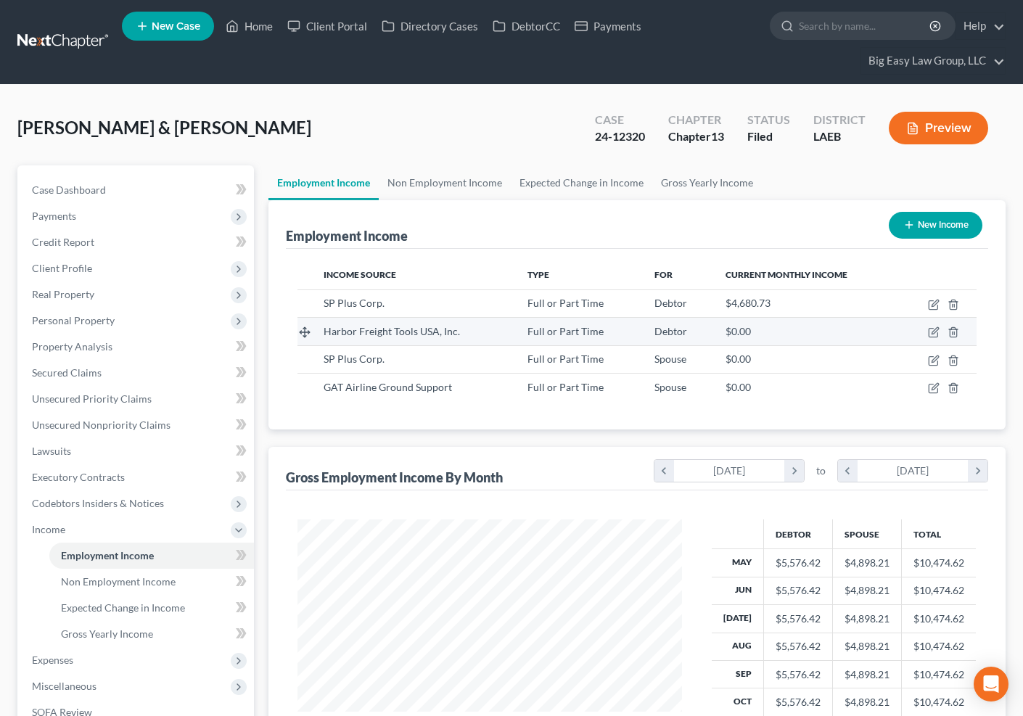
scroll to position [260, 412]
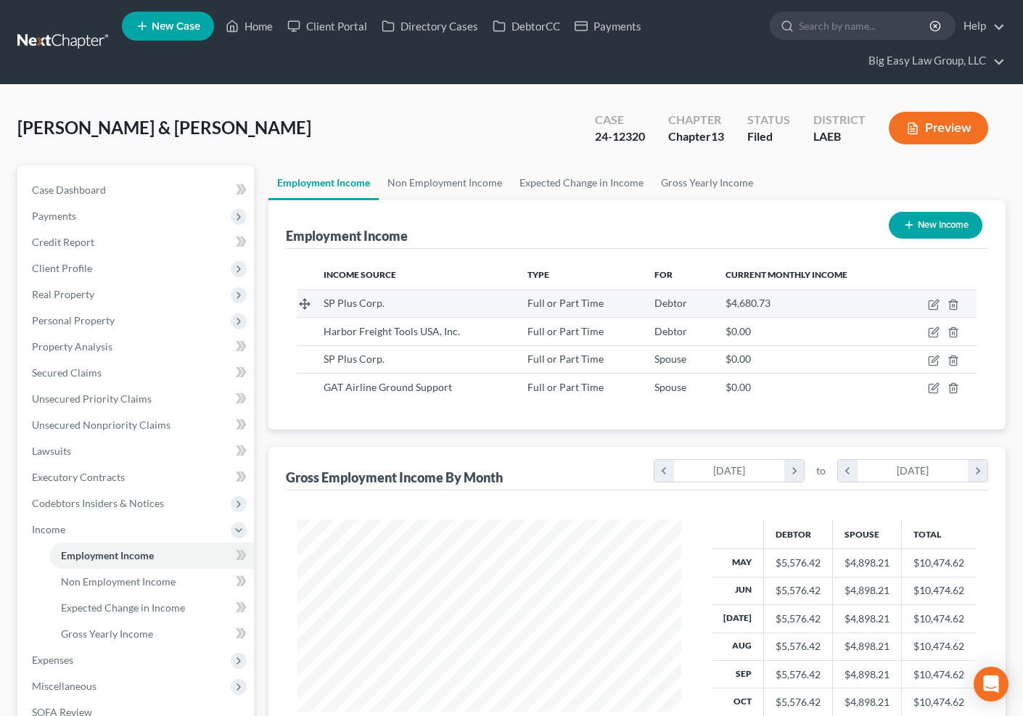
click at [801, 301] on div "$4,680.73" at bounding box center [807, 303] width 163 height 15
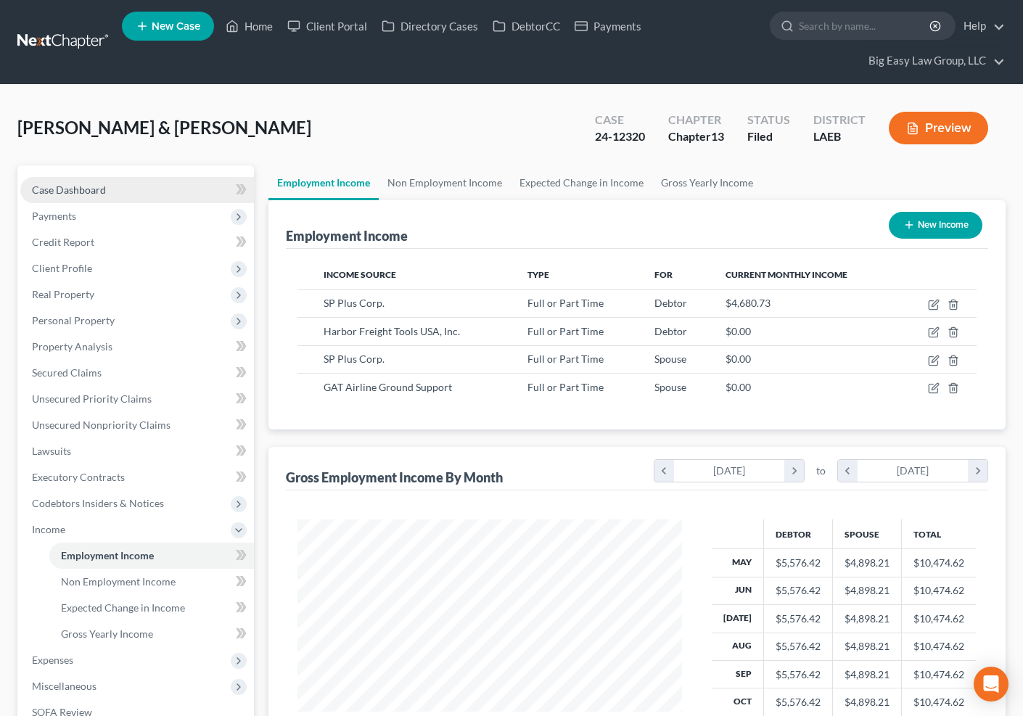
click at [54, 187] on span "Case Dashboard" at bounding box center [69, 190] width 74 height 12
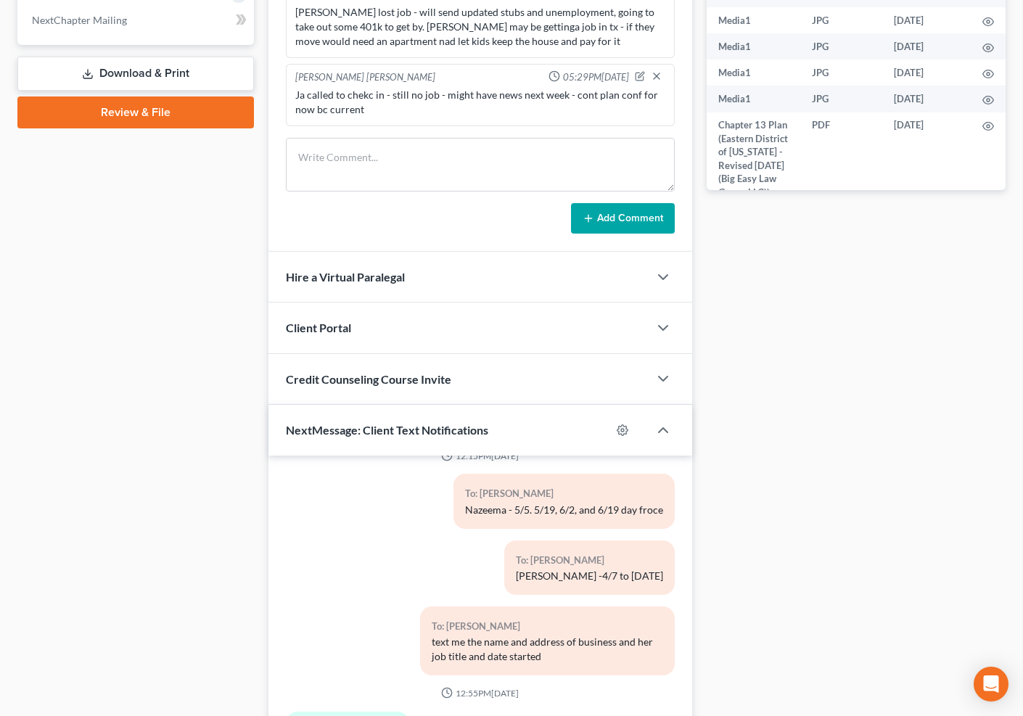
scroll to position [811, 0]
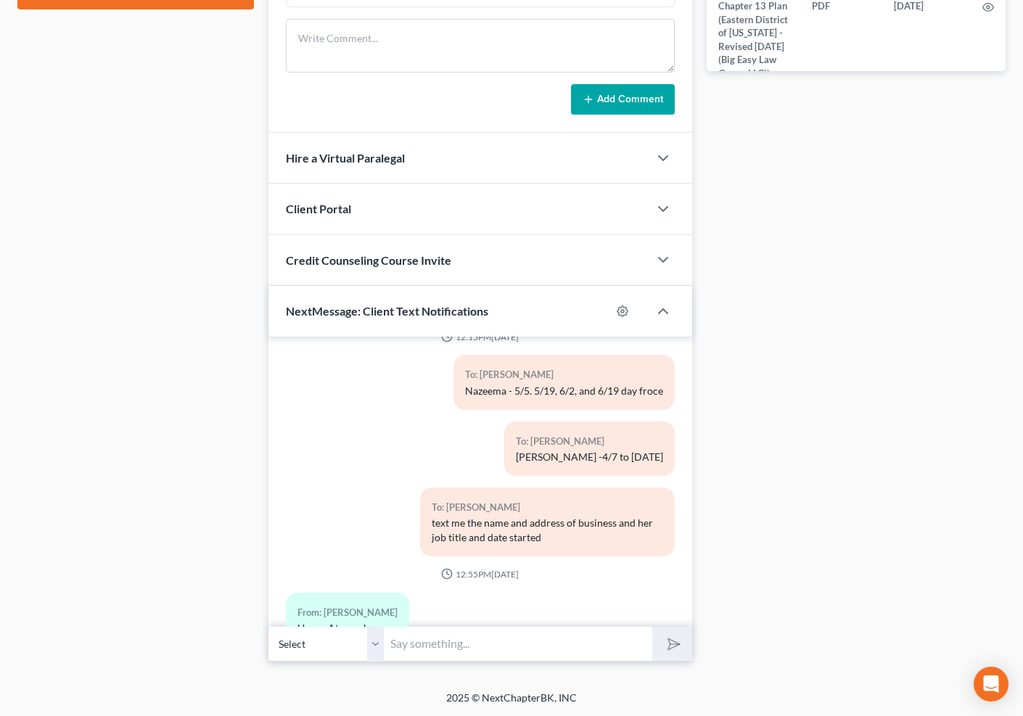
click at [539, 639] on input "text" at bounding box center [519, 644] width 268 height 36
paste input "need DB 8/11 to now, NB -door dash all, all air general inc, all upper atmosphe…"
type input "need DB 8/11 to now, NB -door dash all, all air general inc, all upper atmosphe…"
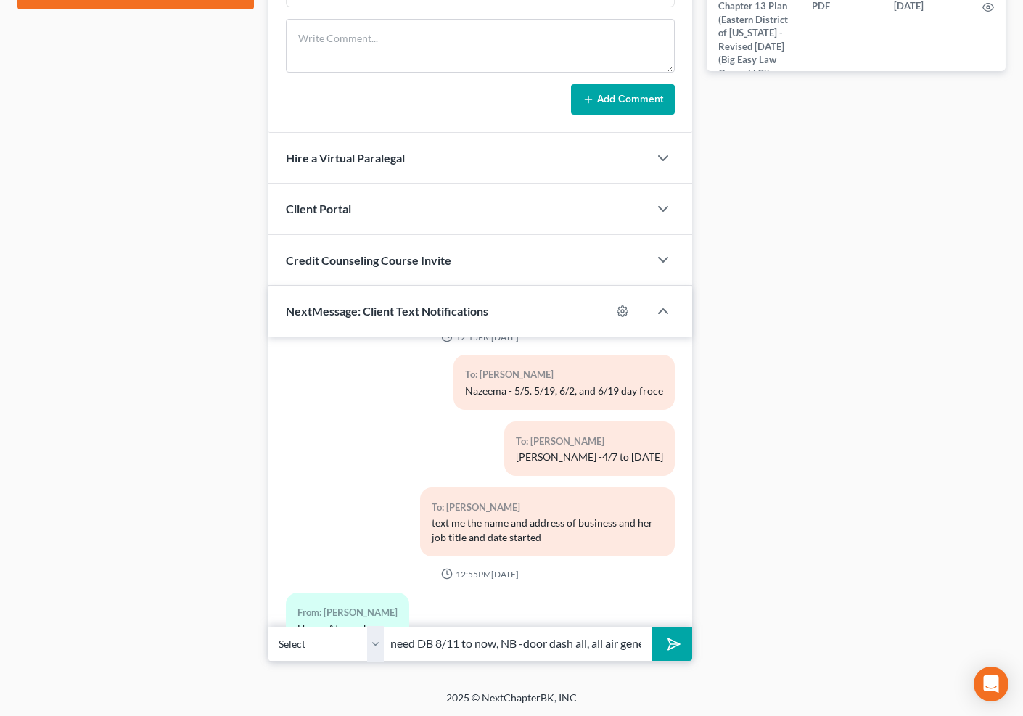
click at [666, 647] on icon "submit" at bounding box center [671, 644] width 20 height 20
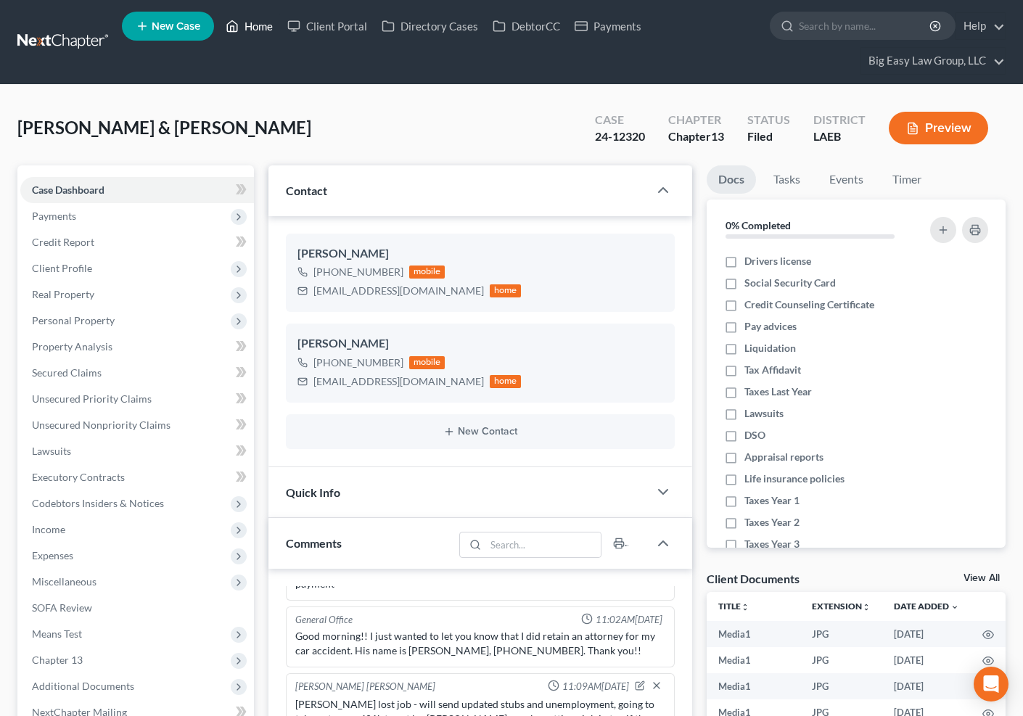
click at [251, 25] on link "Home" at bounding box center [249, 26] width 62 height 26
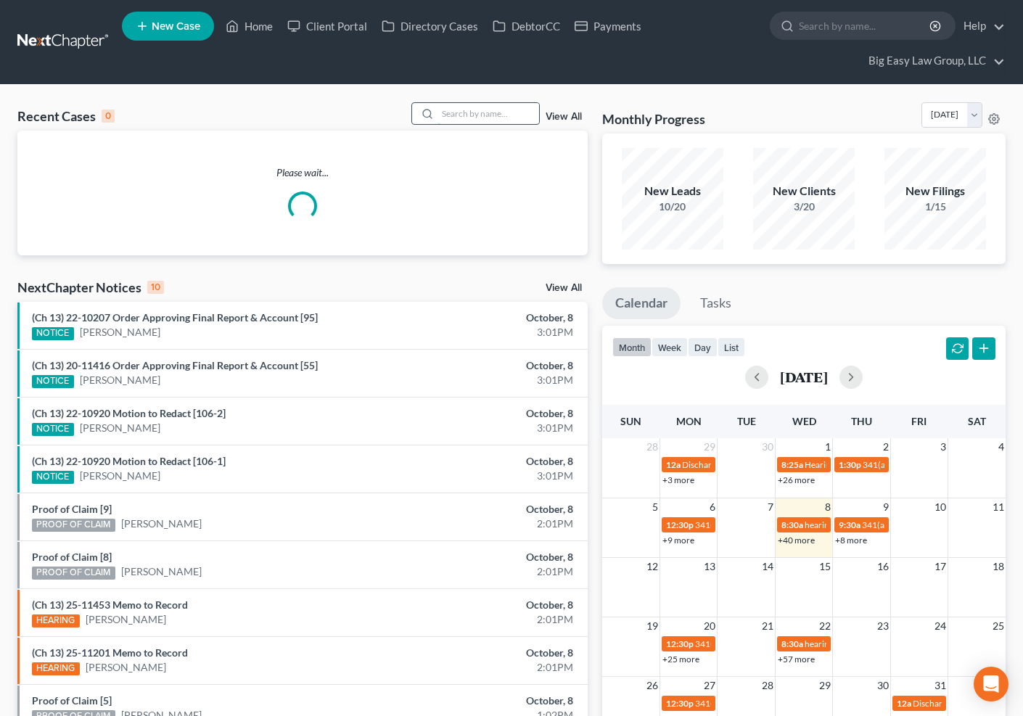
click at [504, 119] on input "search" at bounding box center [489, 113] width 102 height 21
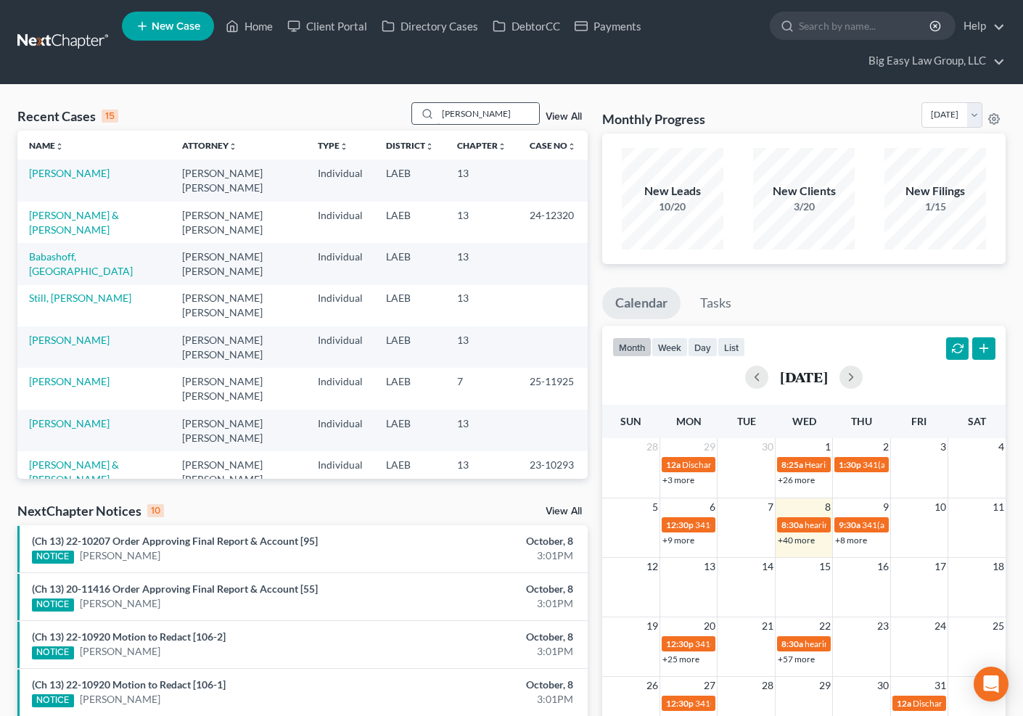
type input "johnson"
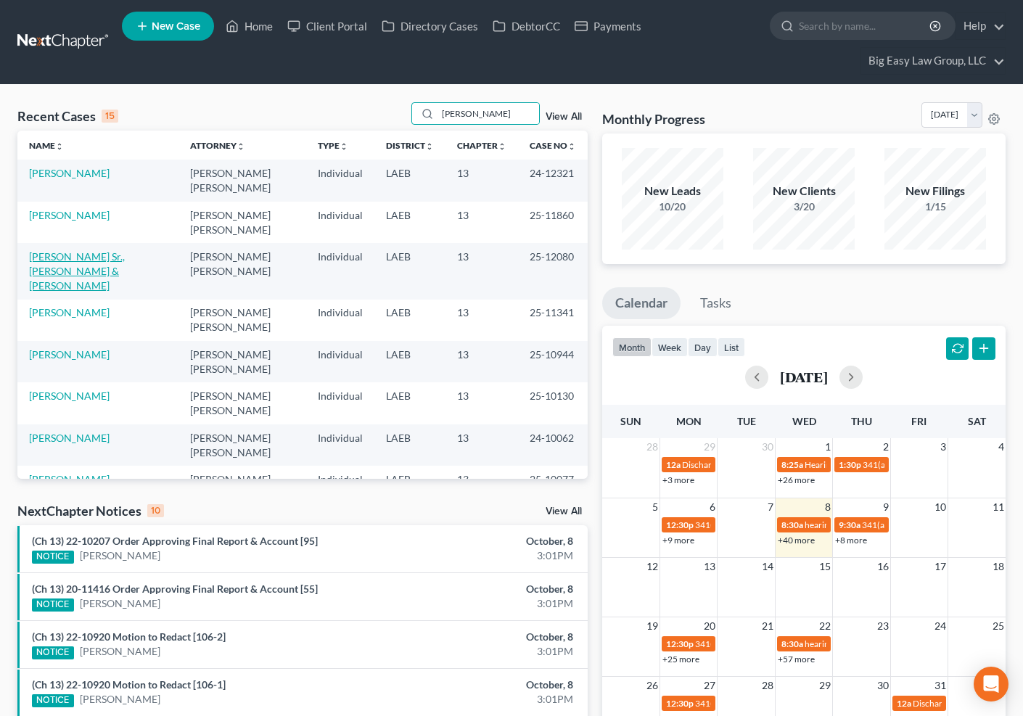
click at [92, 258] on link "[PERSON_NAME] Sr., [PERSON_NAME] & [PERSON_NAME]" at bounding box center [77, 270] width 96 height 41
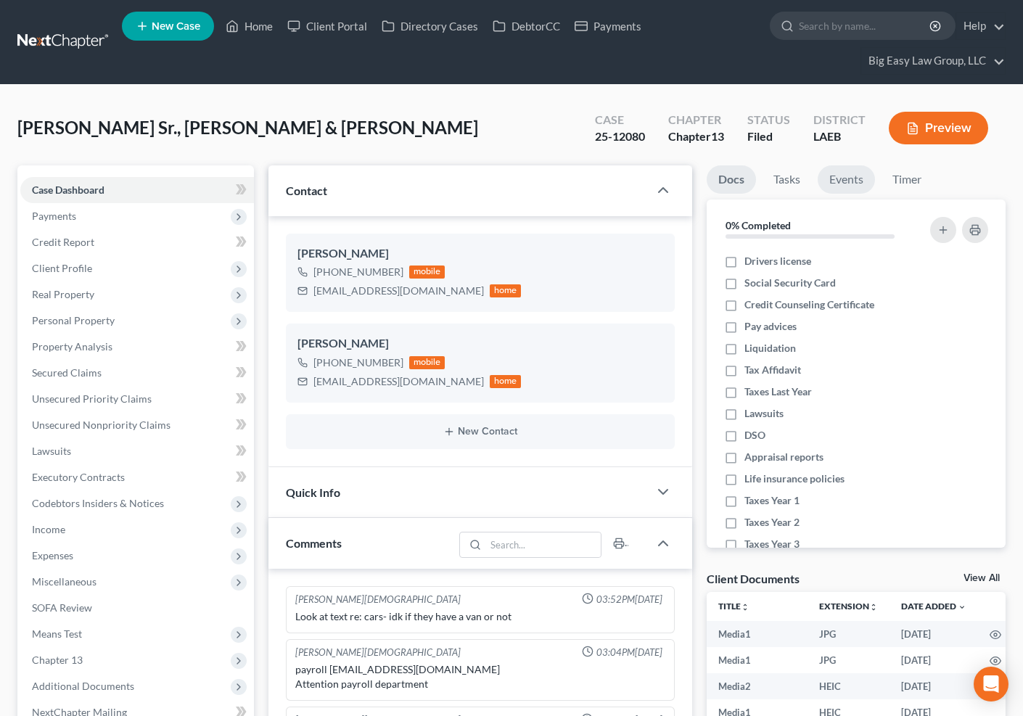
click at [839, 181] on link "Events" at bounding box center [846, 179] width 57 height 28
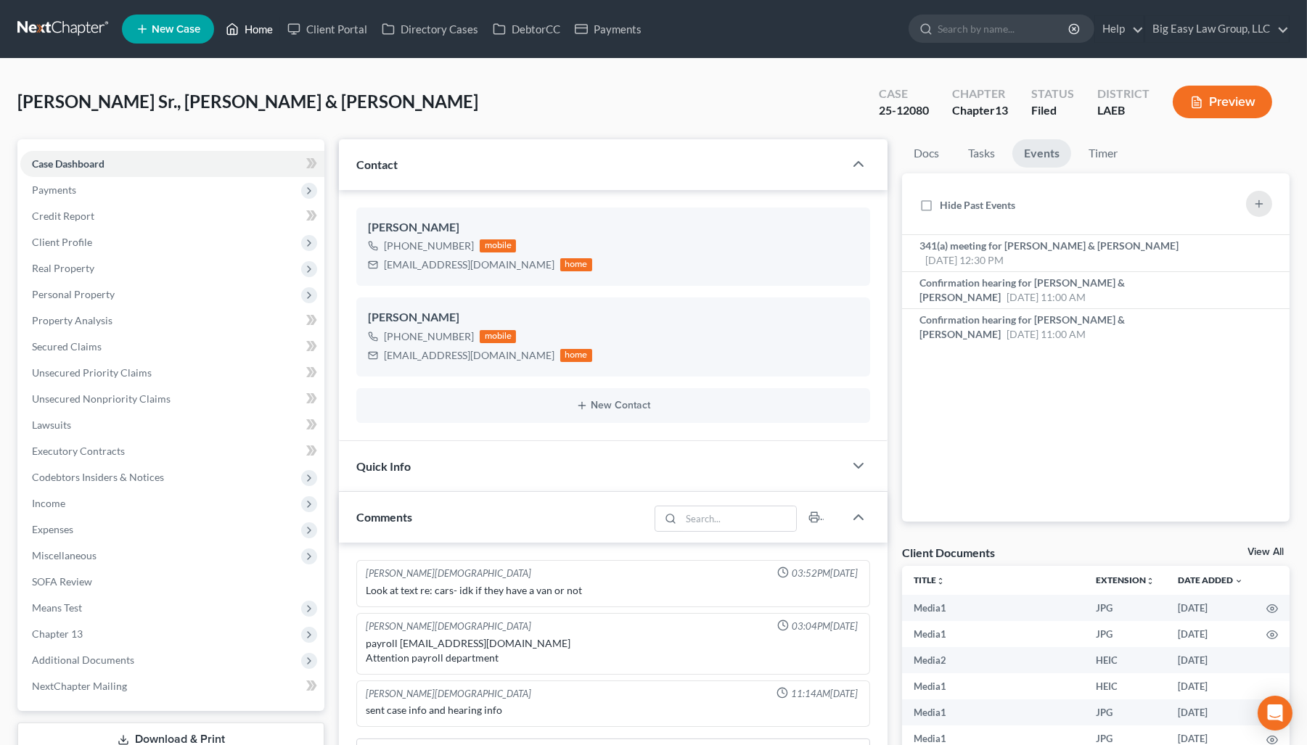
drag, startPoint x: 269, startPoint y: 41, endPoint x: 277, endPoint y: 47, distance: 9.3
click at [269, 41] on link "Home" at bounding box center [249, 29] width 62 height 26
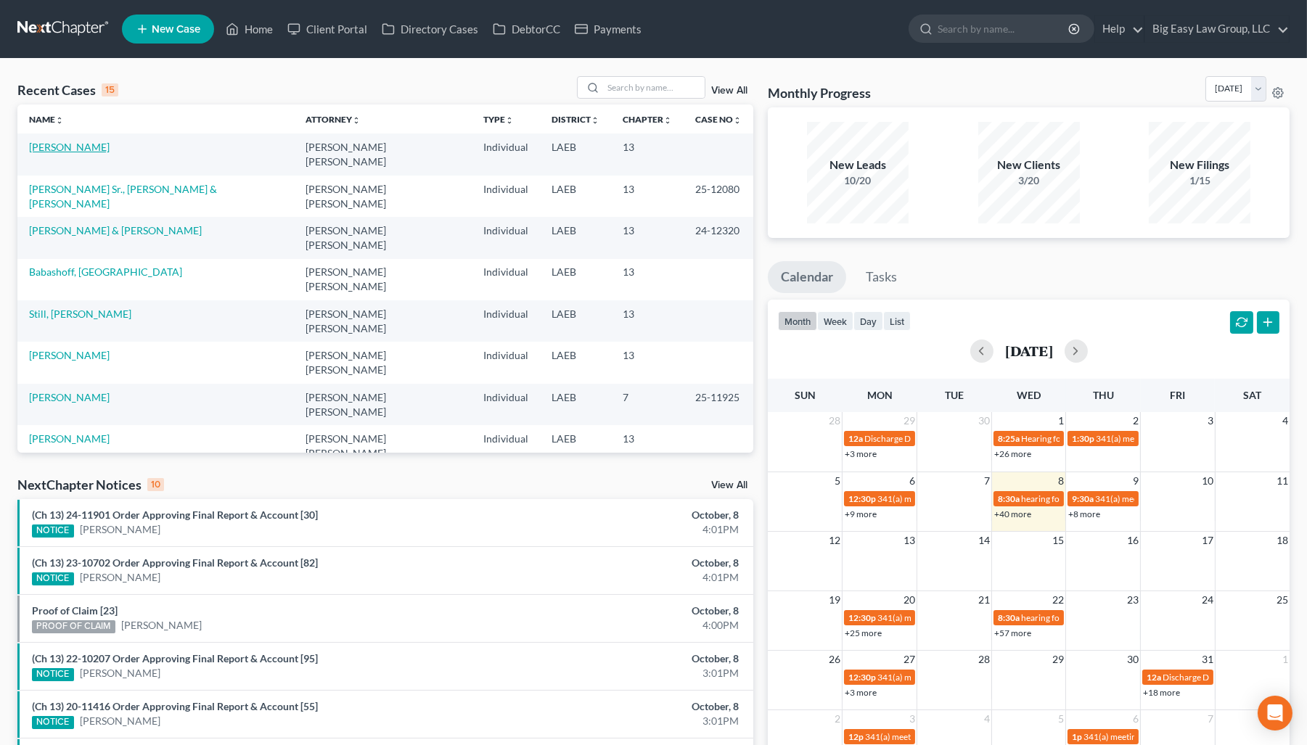
click at [91, 144] on link "[PERSON_NAME]" at bounding box center [69, 147] width 81 height 12
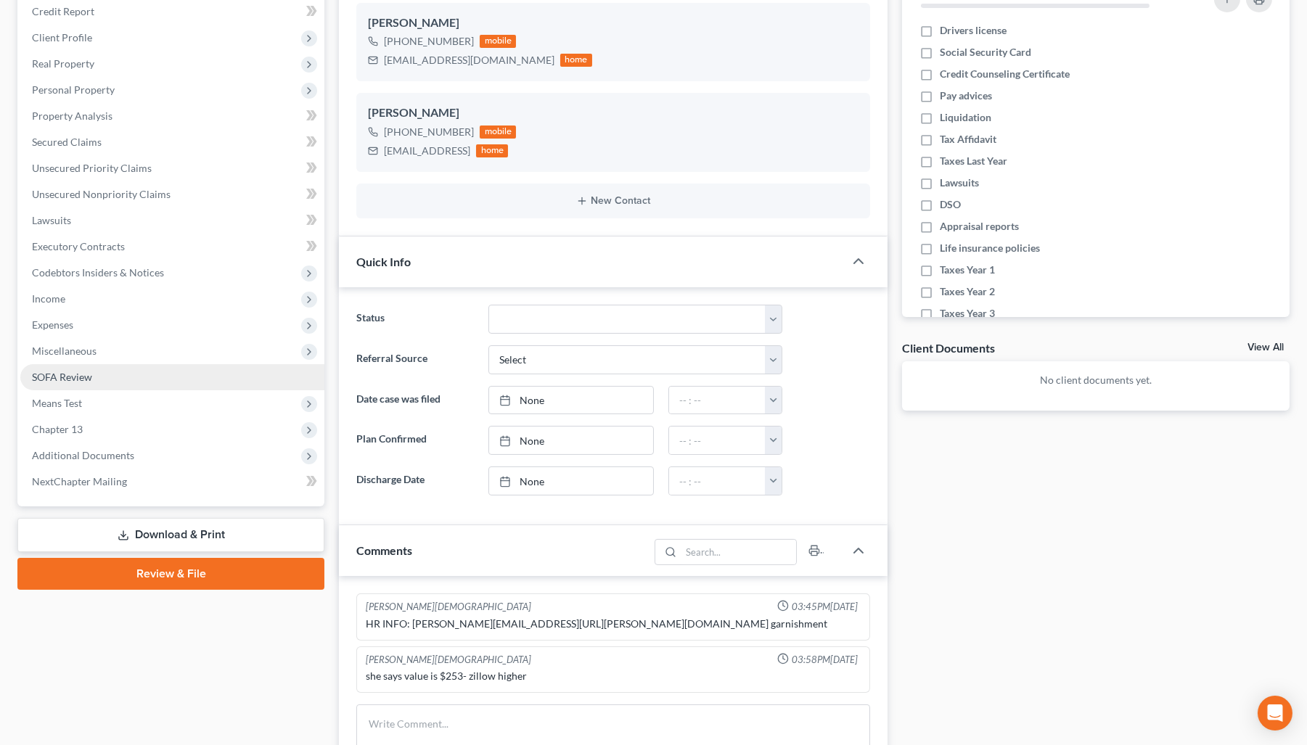
click at [171, 379] on link "SOFA Review" at bounding box center [172, 377] width 304 height 26
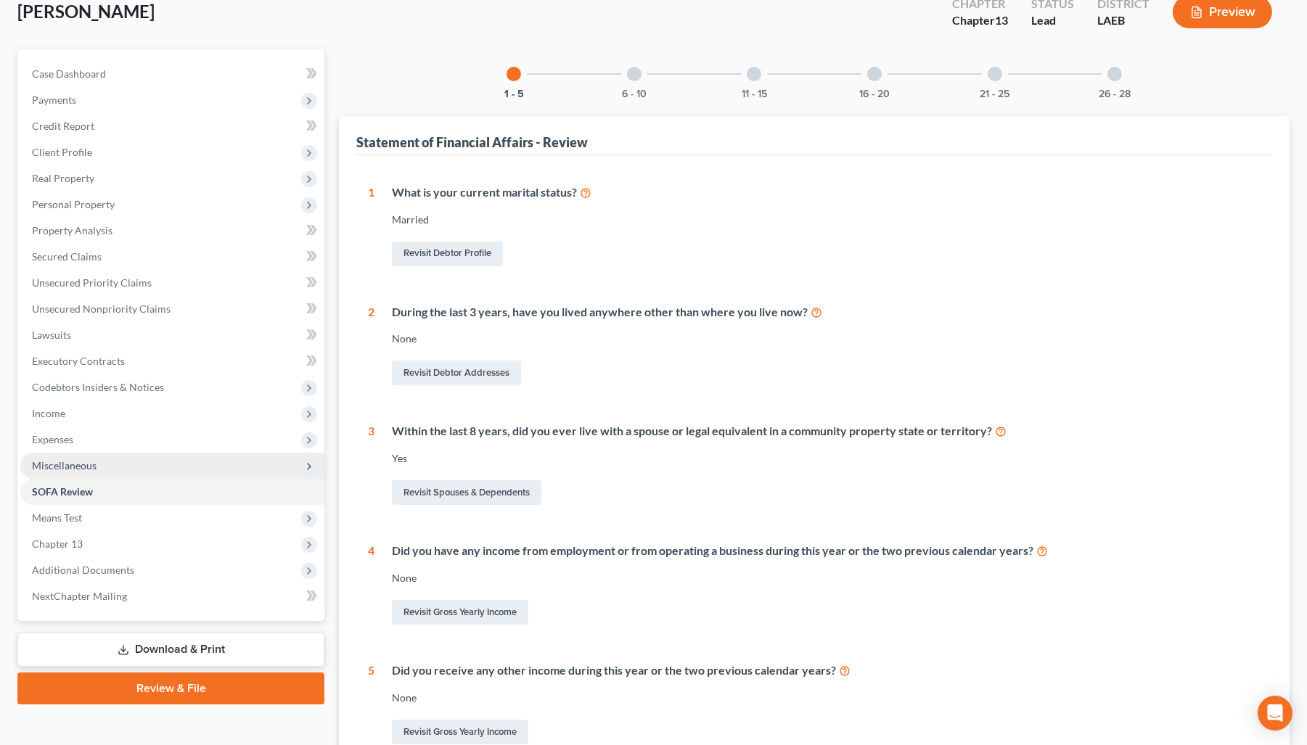
scroll to position [245, 0]
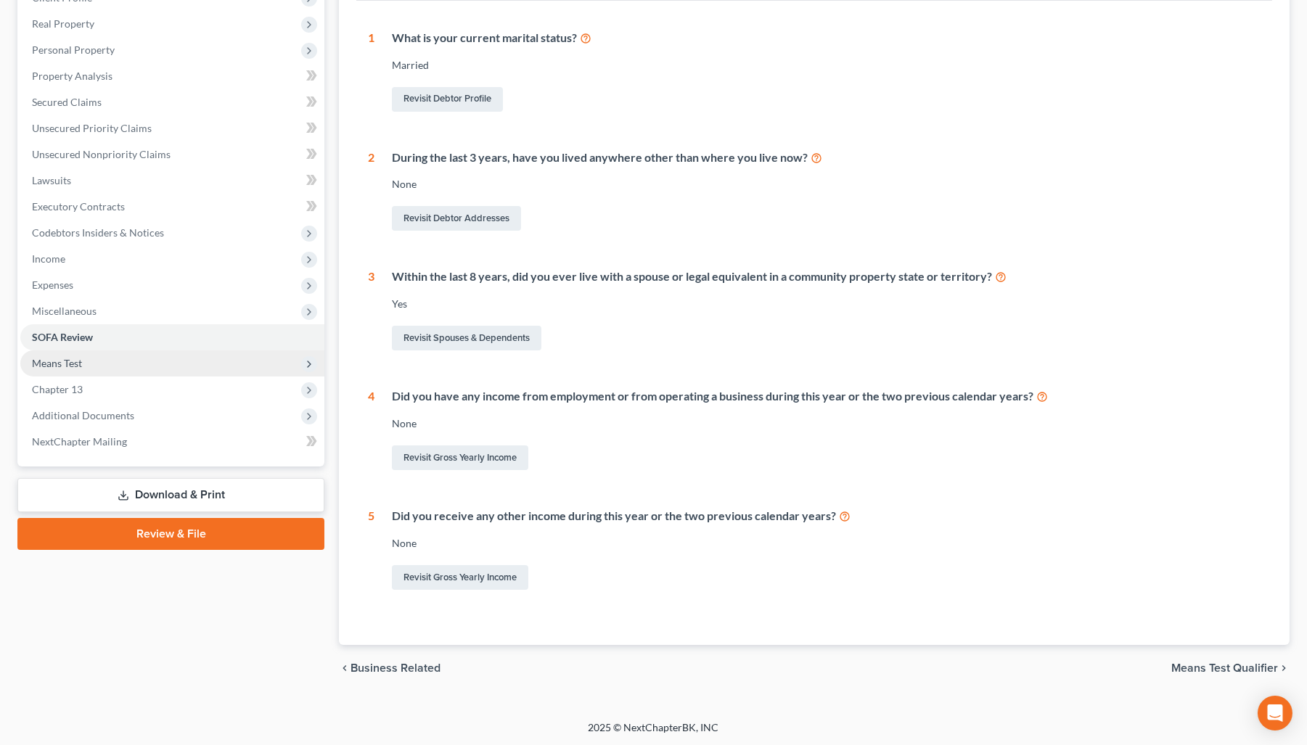
click at [165, 366] on span "Means Test" at bounding box center [172, 364] width 304 height 26
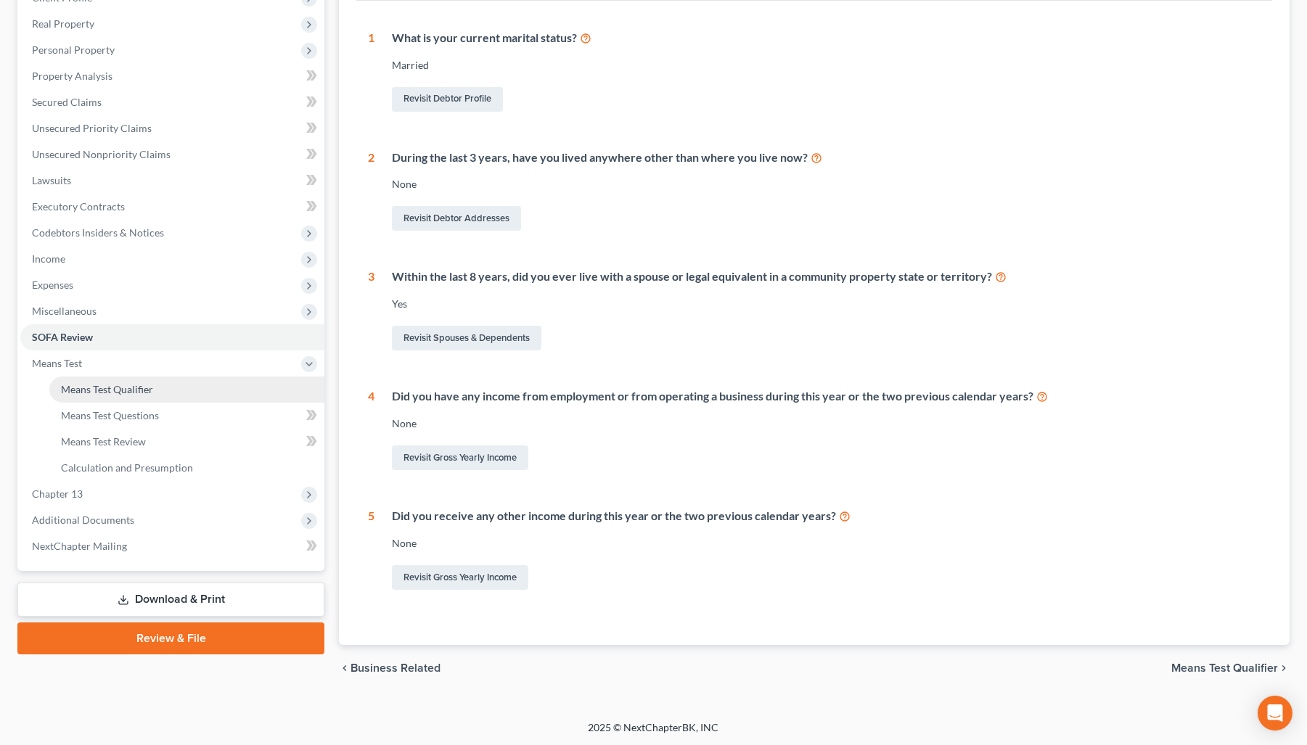
click at [185, 380] on link "Means Test Qualifier" at bounding box center [186, 390] width 275 height 26
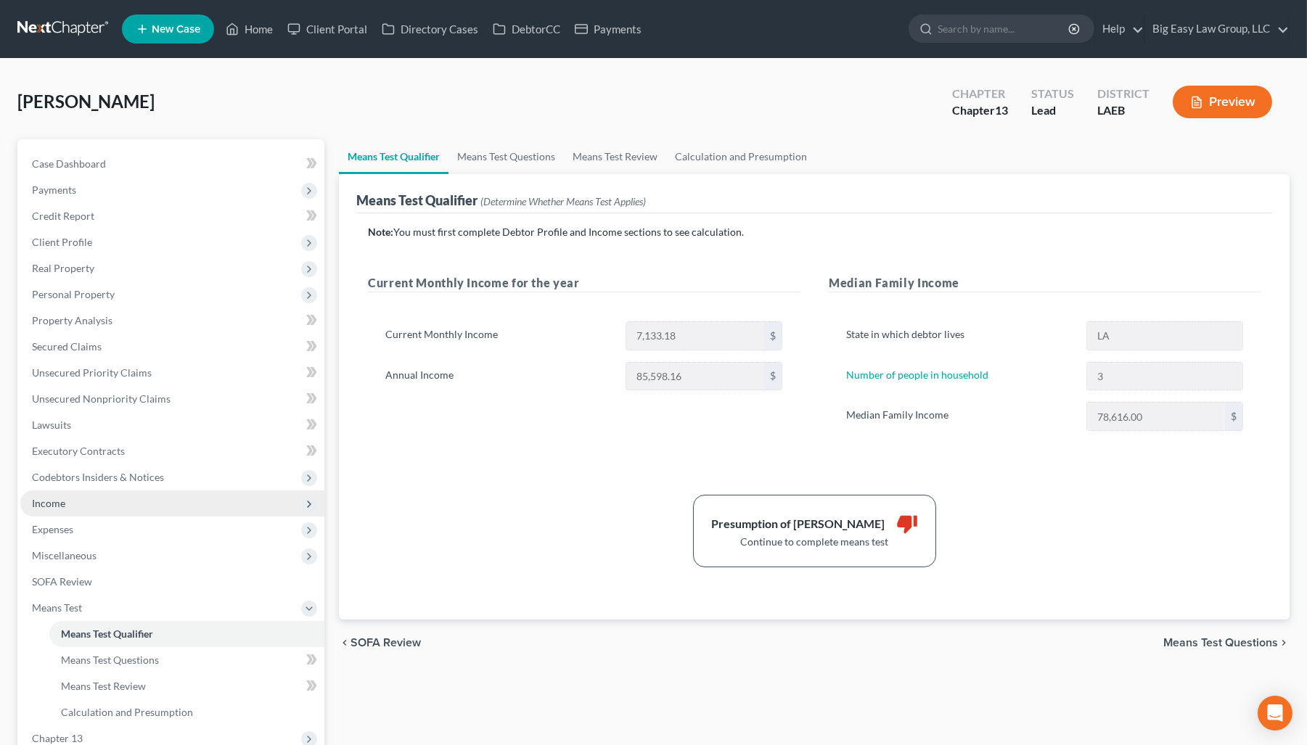
click at [144, 511] on span "Income" at bounding box center [172, 504] width 304 height 26
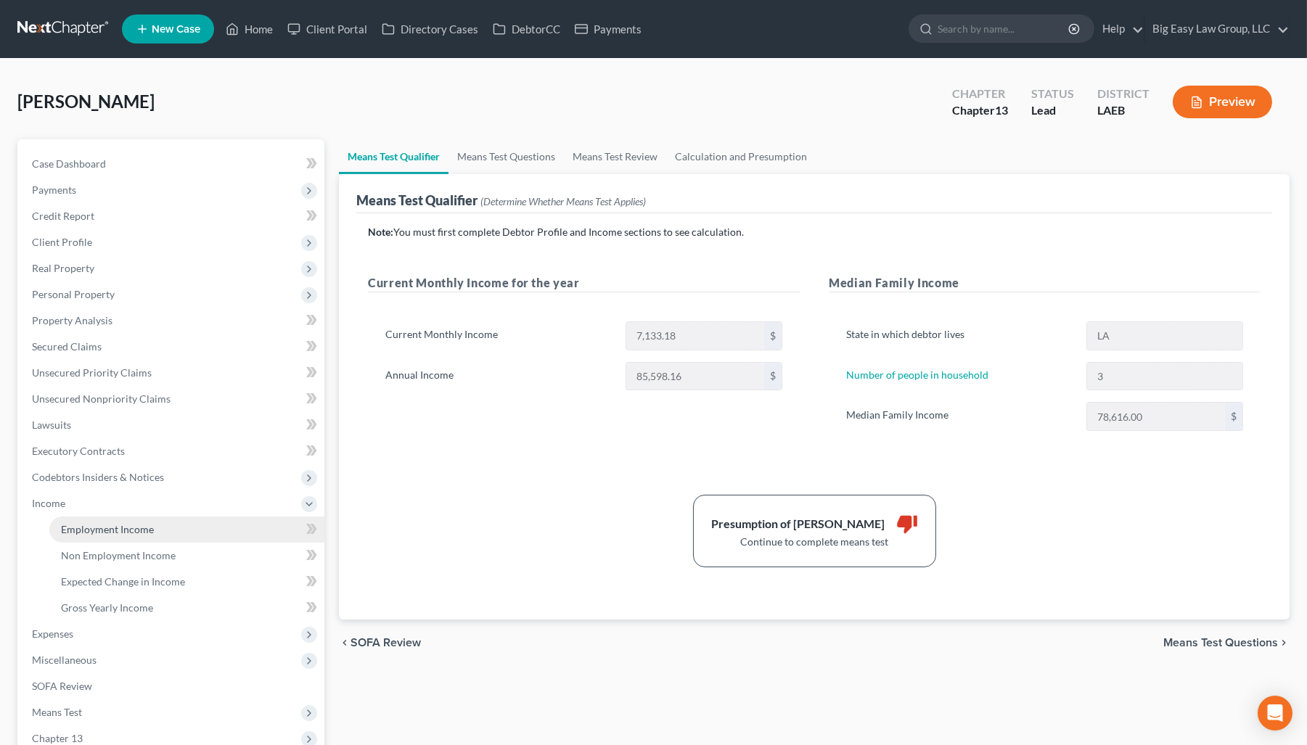
click at [147, 520] on link "Employment Income" at bounding box center [186, 530] width 275 height 26
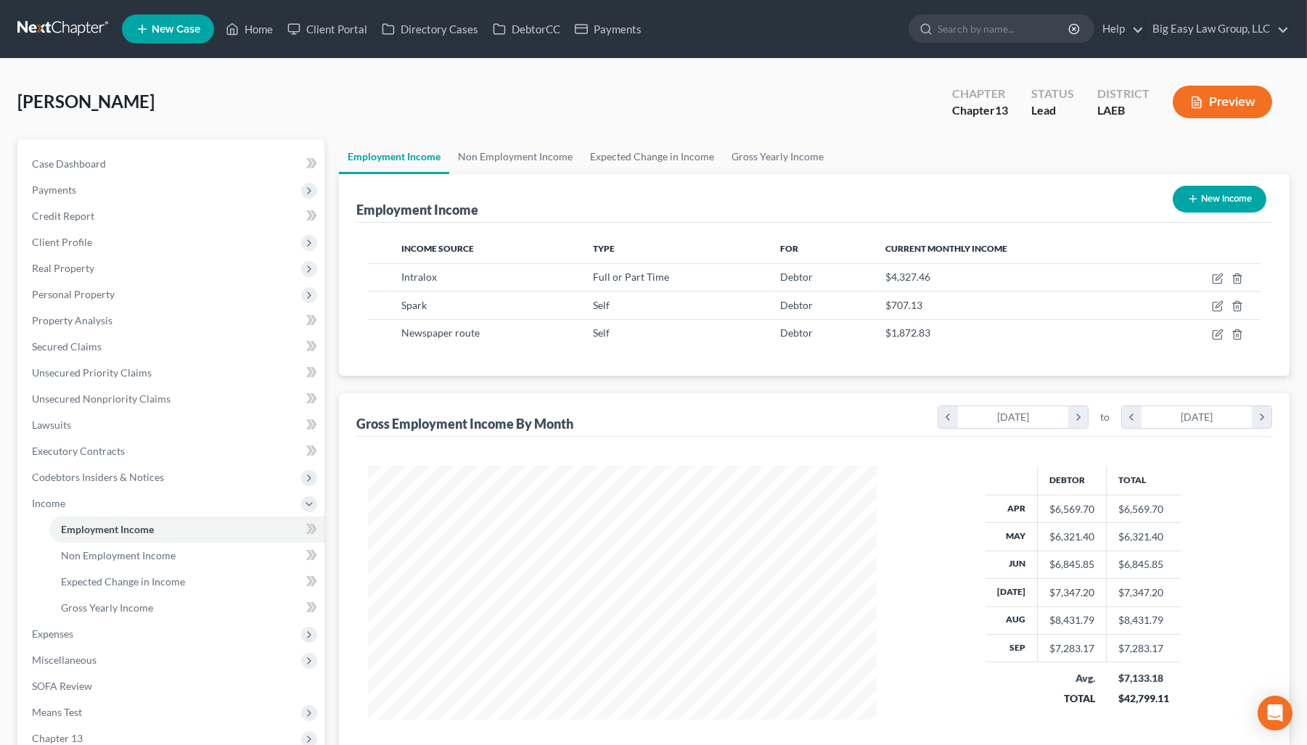
scroll to position [260, 537]
click at [550, 155] on link "Non Employment Income" at bounding box center [515, 156] width 132 height 35
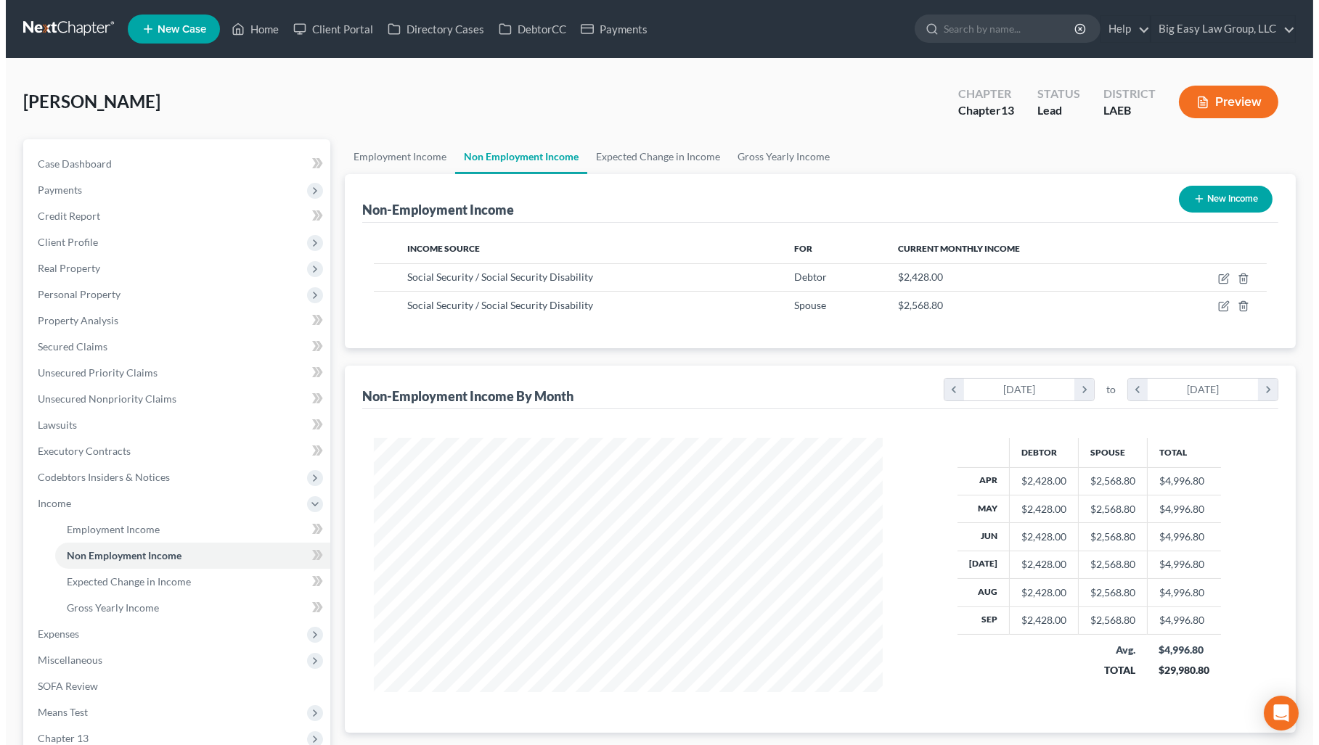
scroll to position [260, 537]
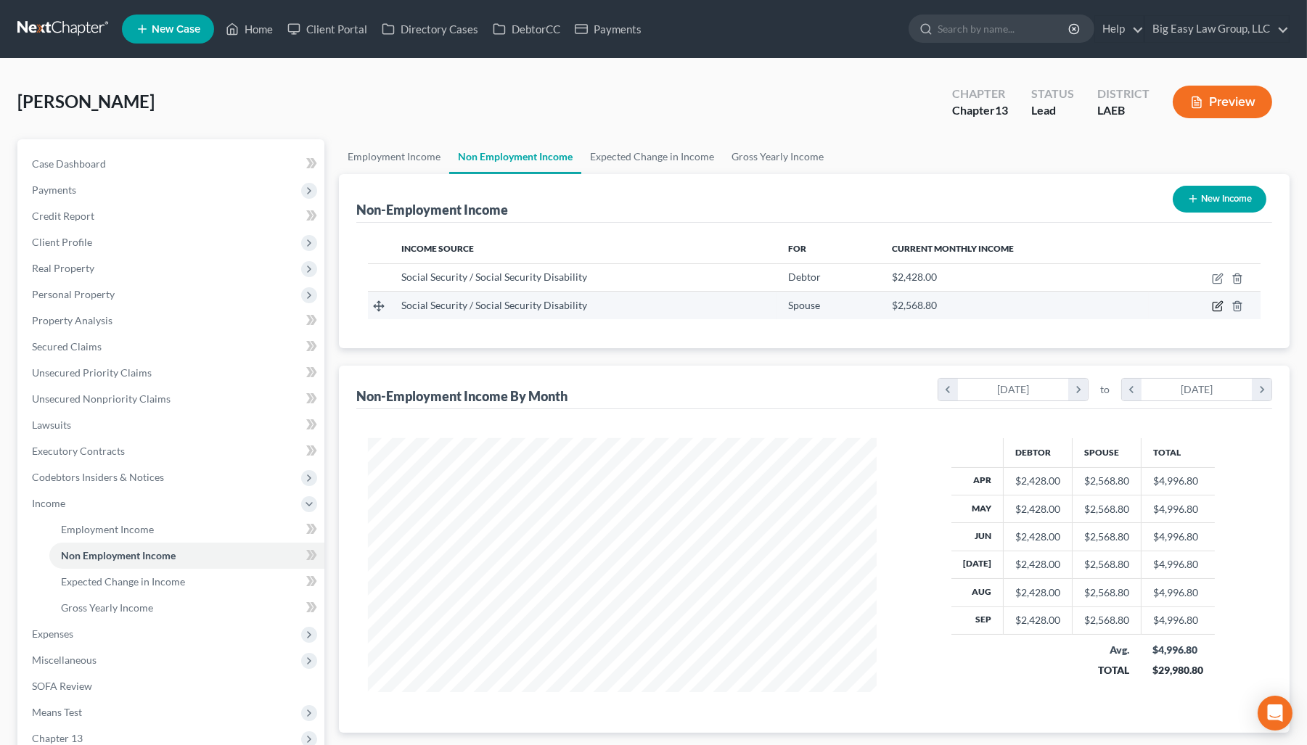
click at [1034, 305] on icon "button" at bounding box center [1218, 306] width 12 height 12
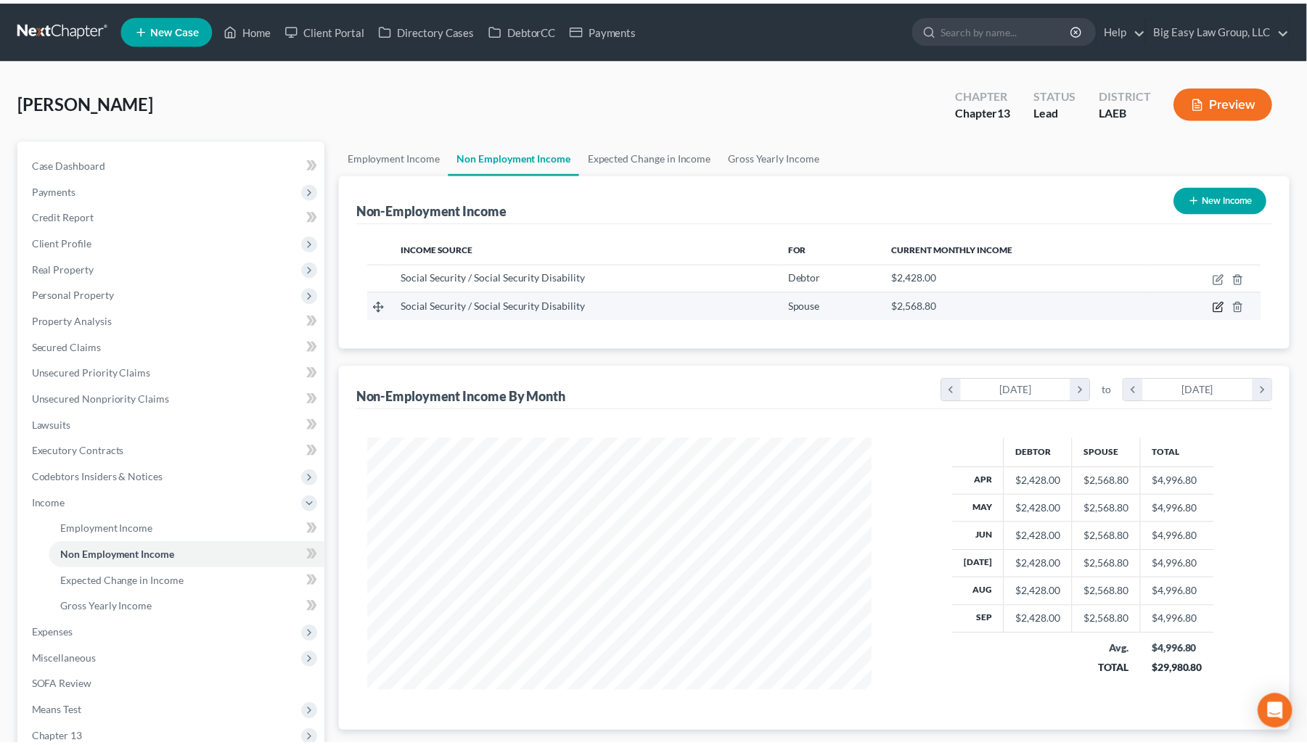
scroll to position [260, 542]
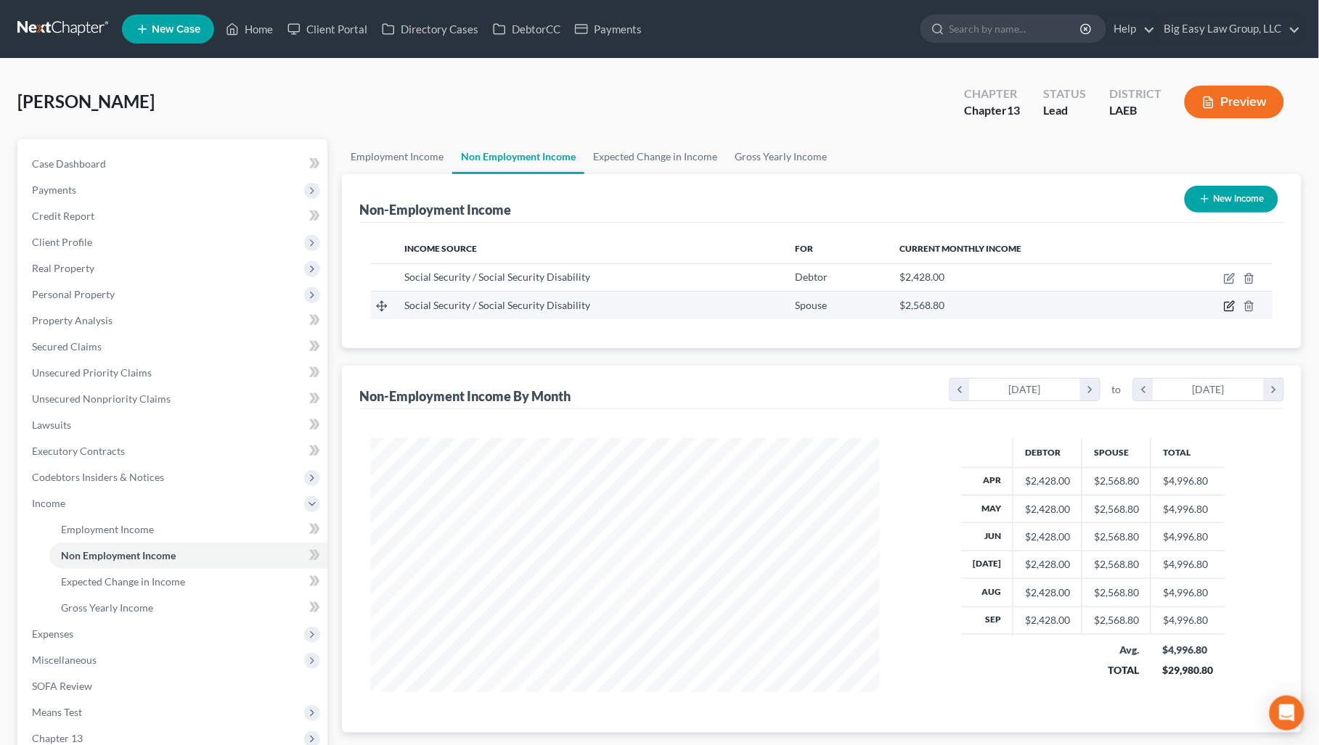
select select "4"
select select "0"
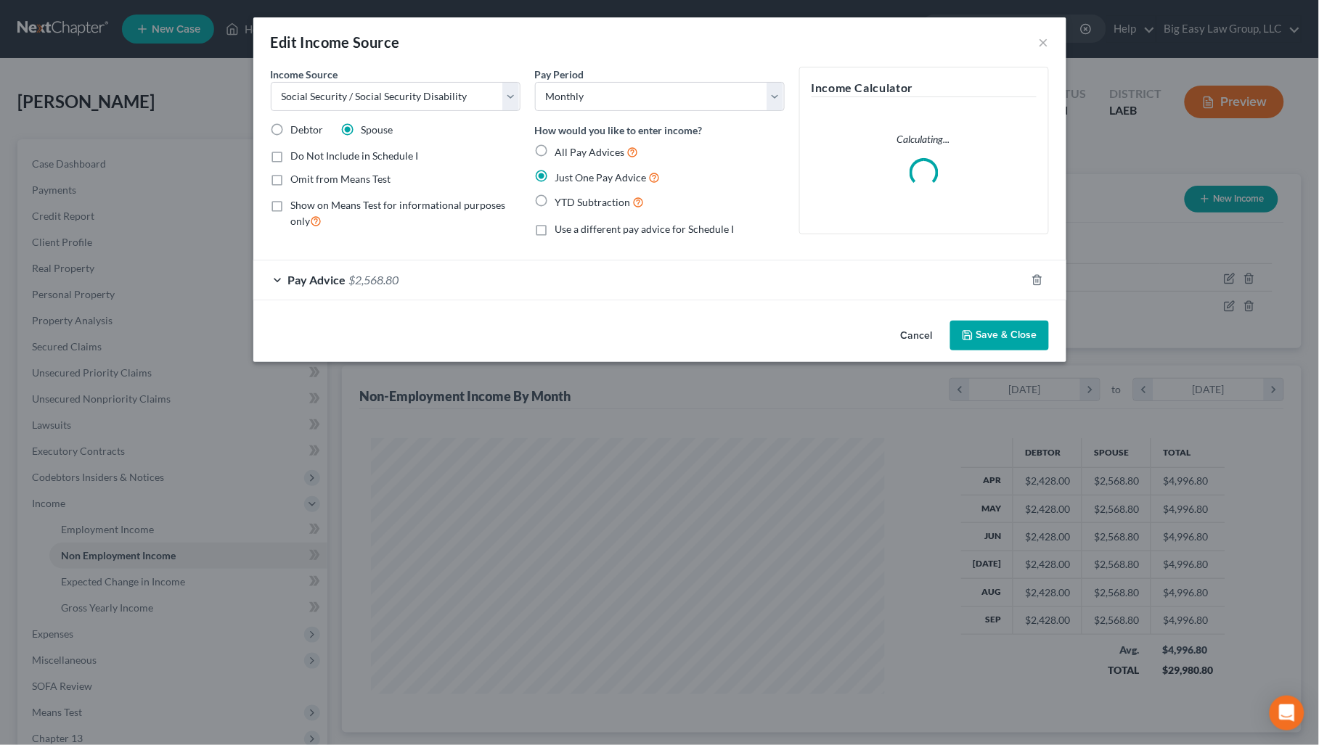
drag, startPoint x: 354, startPoint y: 175, endPoint x: 401, endPoint y: 175, distance: 47.2
click at [354, 175] on span "Omit from Means Test" at bounding box center [341, 179] width 100 height 12
click at [306, 175] on input "Omit from Means Test" at bounding box center [301, 176] width 9 height 9
checkbox input "true"
click at [978, 330] on button "Save & Close" at bounding box center [999, 336] width 99 height 30
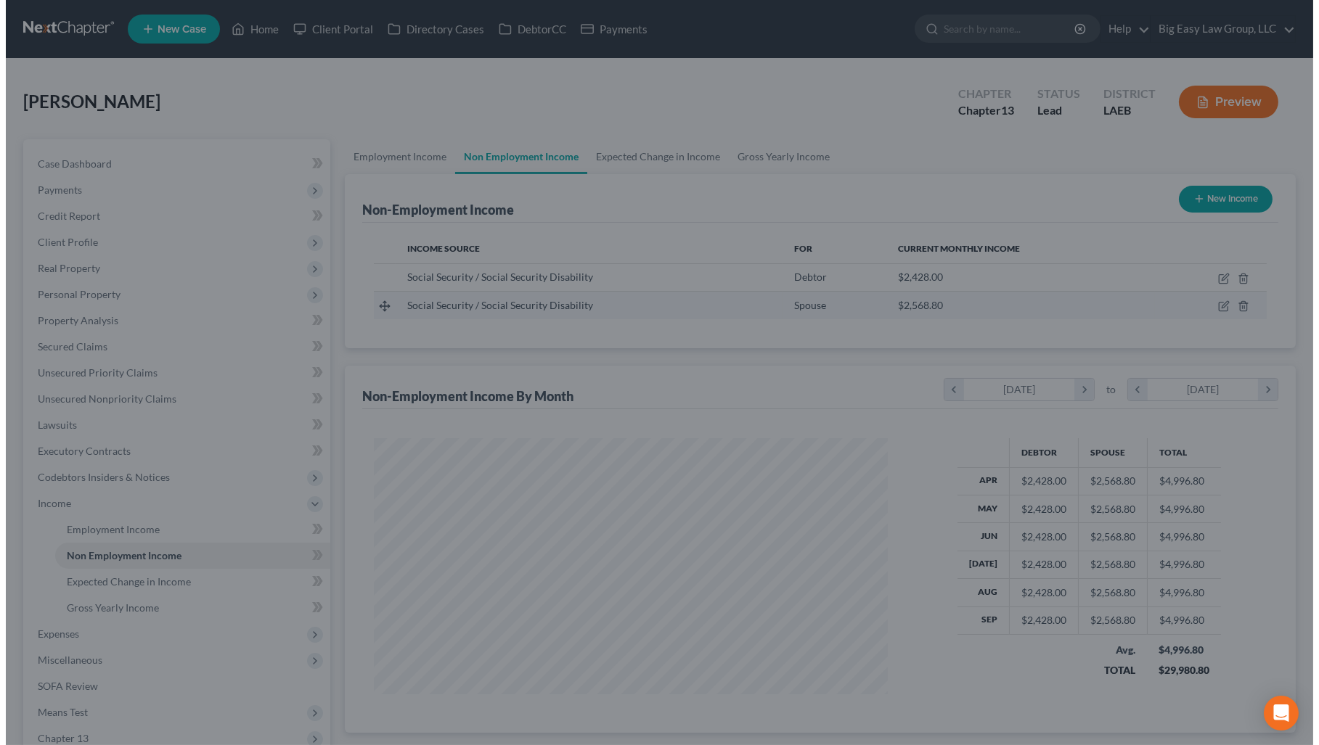
scroll to position [725507, 725229]
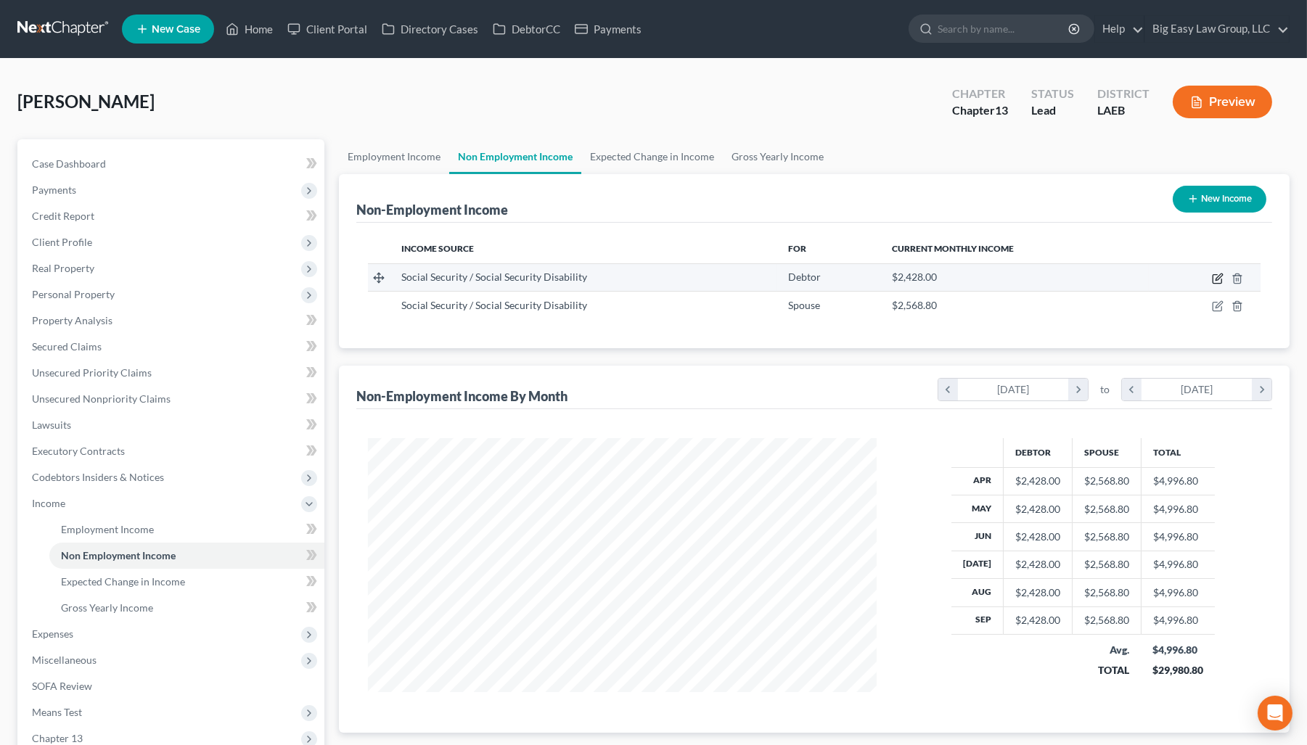
click at [1034, 274] on icon "button" at bounding box center [1218, 279] width 12 height 12
select select "4"
select select "0"
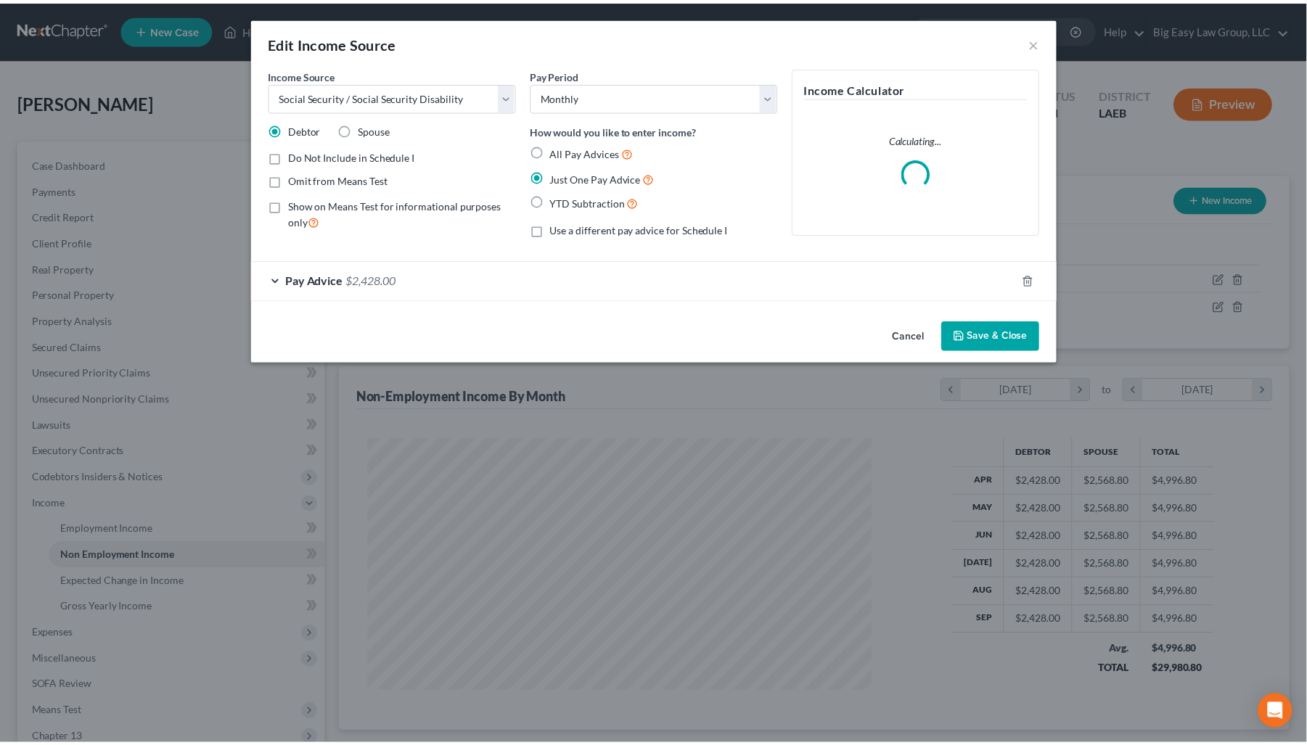
scroll to position [260, 542]
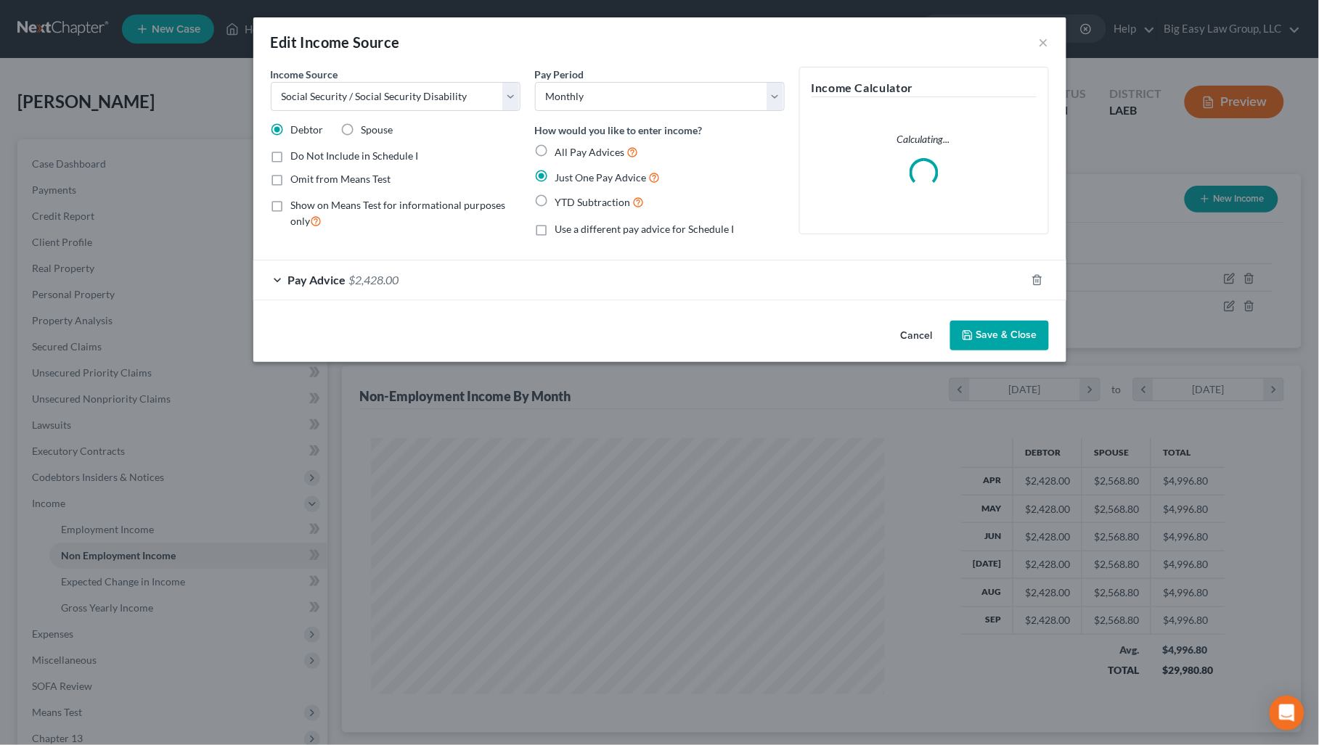
drag, startPoint x: 364, startPoint y: 176, endPoint x: 390, endPoint y: 177, distance: 26.2
click at [367, 175] on span "Omit from Means Test" at bounding box center [341, 179] width 100 height 12
click at [291, 177] on label "Omit from Means Test" at bounding box center [341, 179] width 100 height 15
click at [297, 177] on input "Omit from Means Test" at bounding box center [301, 176] width 9 height 9
checkbox input "true"
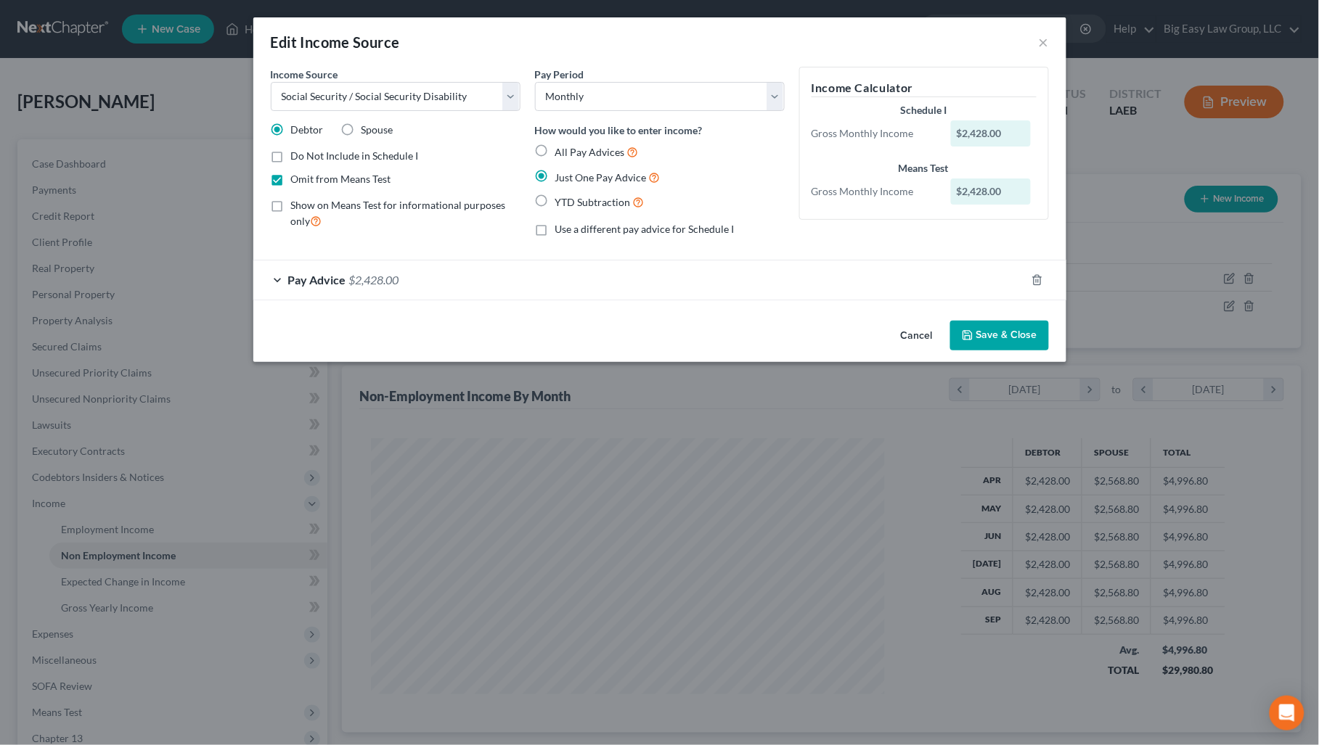
click at [996, 335] on button "Save & Close" at bounding box center [999, 336] width 99 height 30
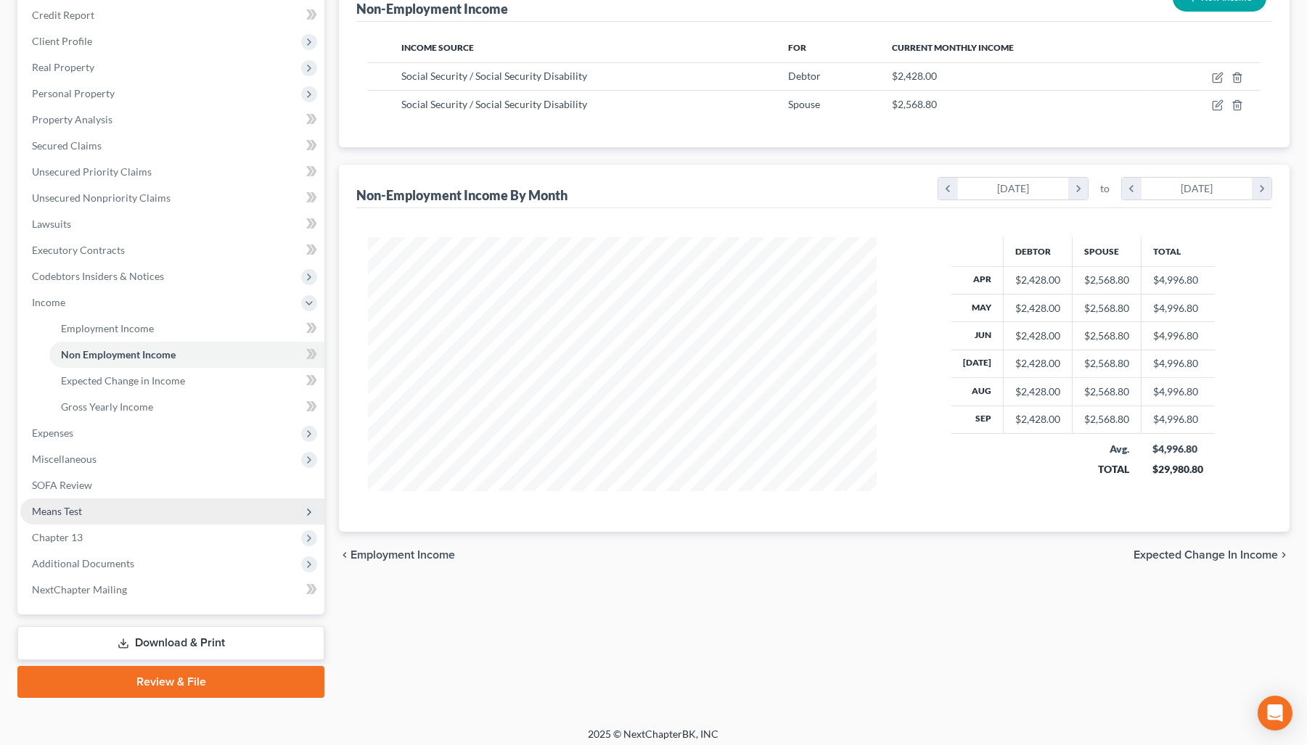
scroll to position [207, 0]
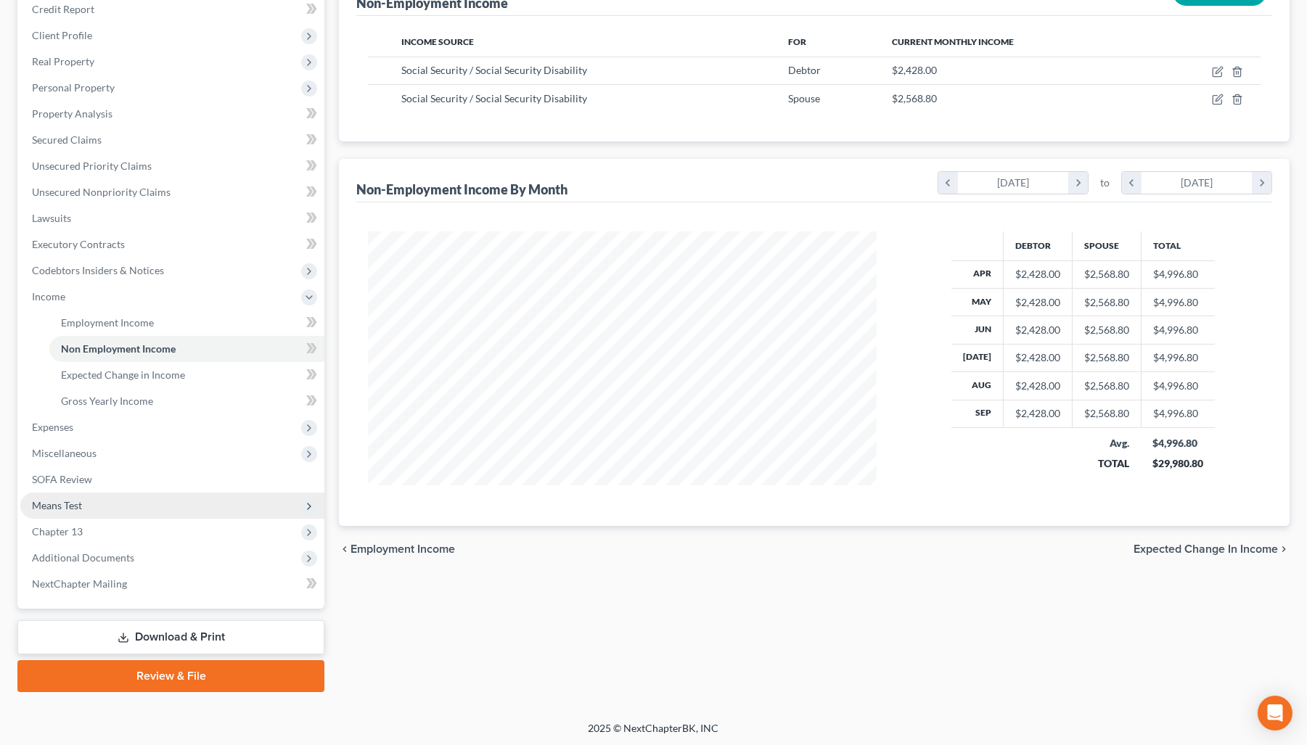
click at [213, 502] on span "Means Test" at bounding box center [172, 506] width 304 height 26
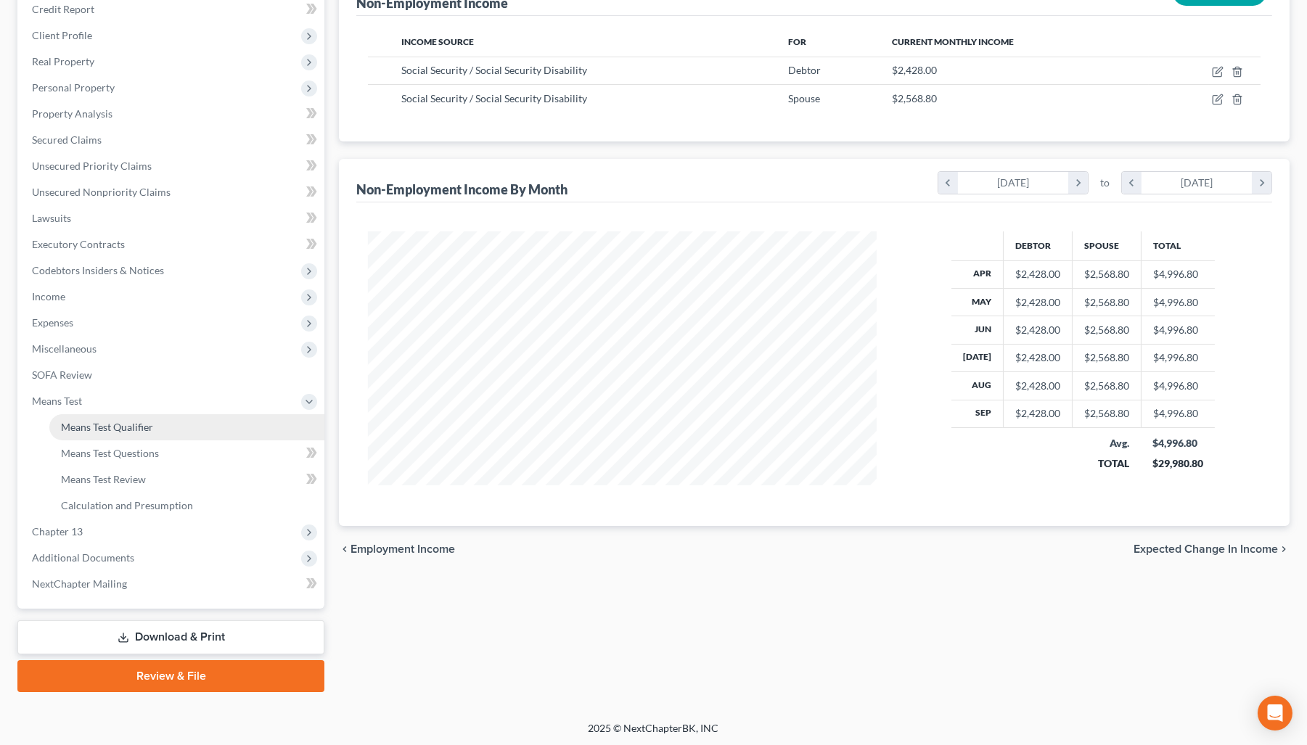
click at [187, 433] on link "Means Test Qualifier" at bounding box center [186, 427] width 275 height 26
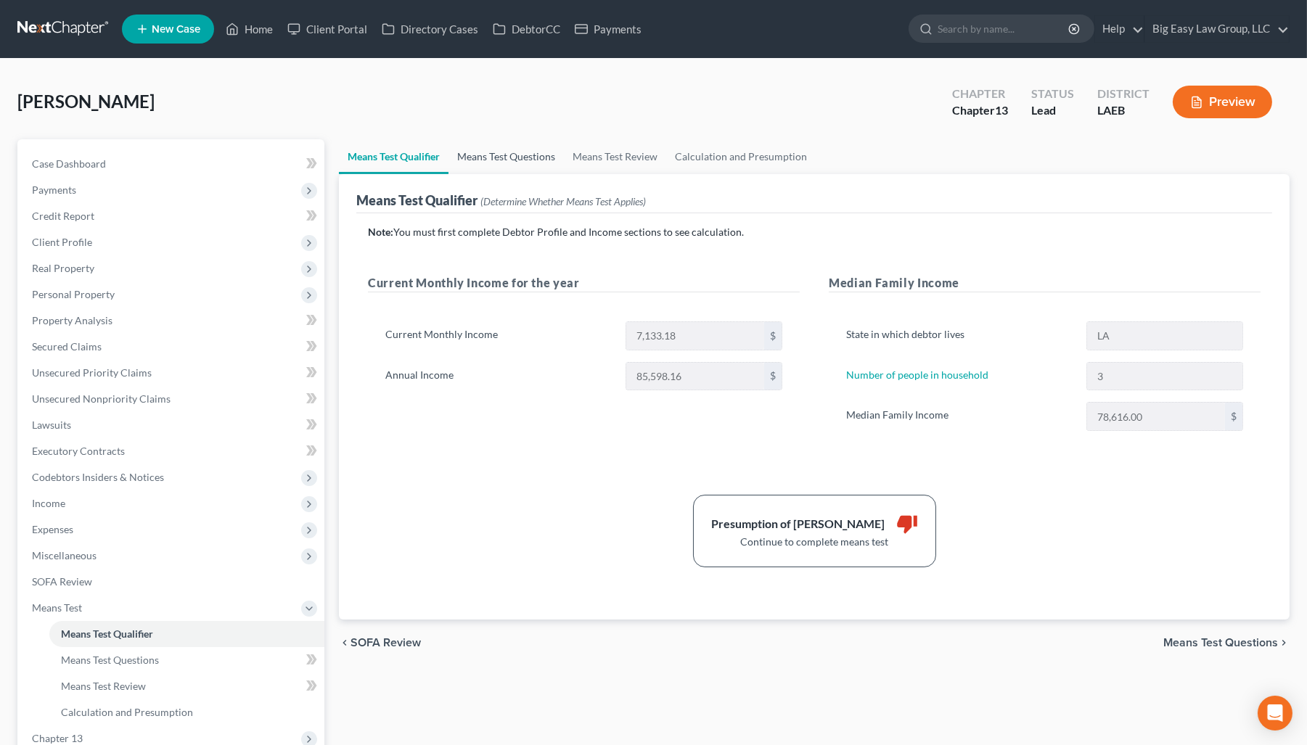
click at [506, 160] on link "Means Test Questions" at bounding box center [506, 156] width 115 height 35
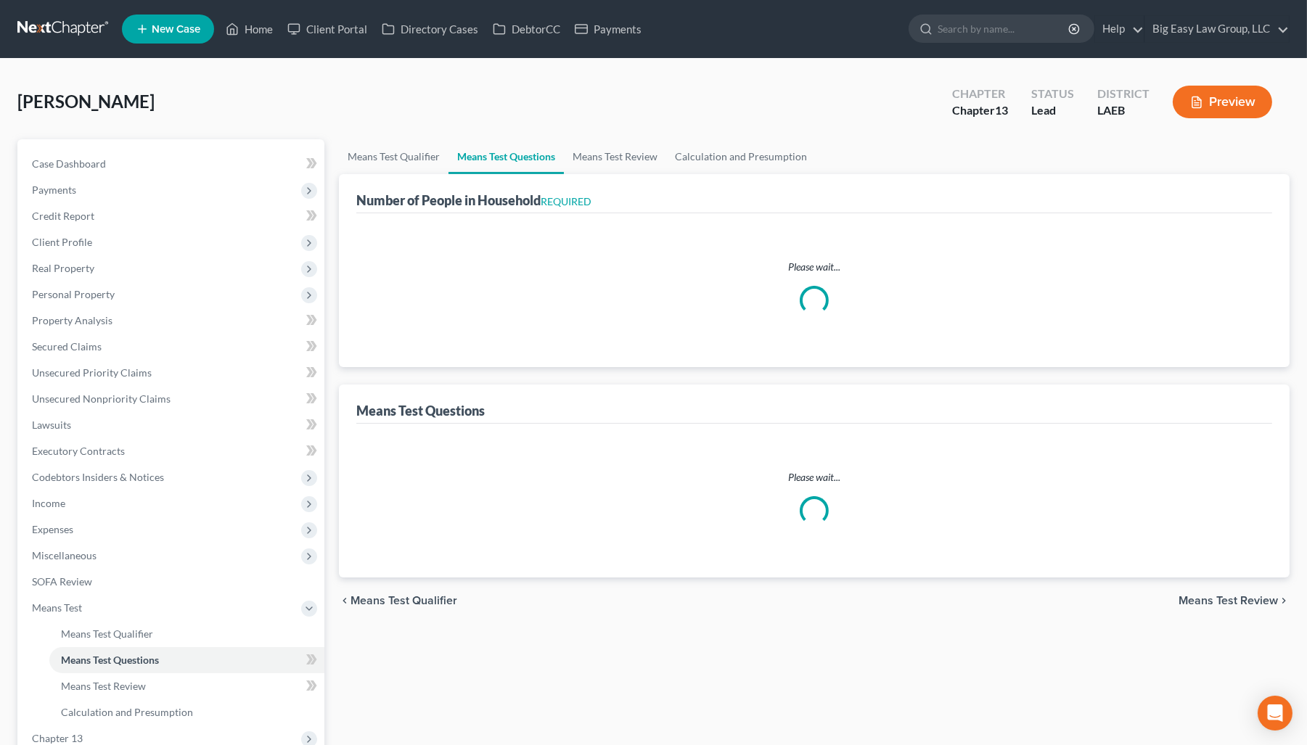
select select "0"
select select "60"
select select "3"
select select "2"
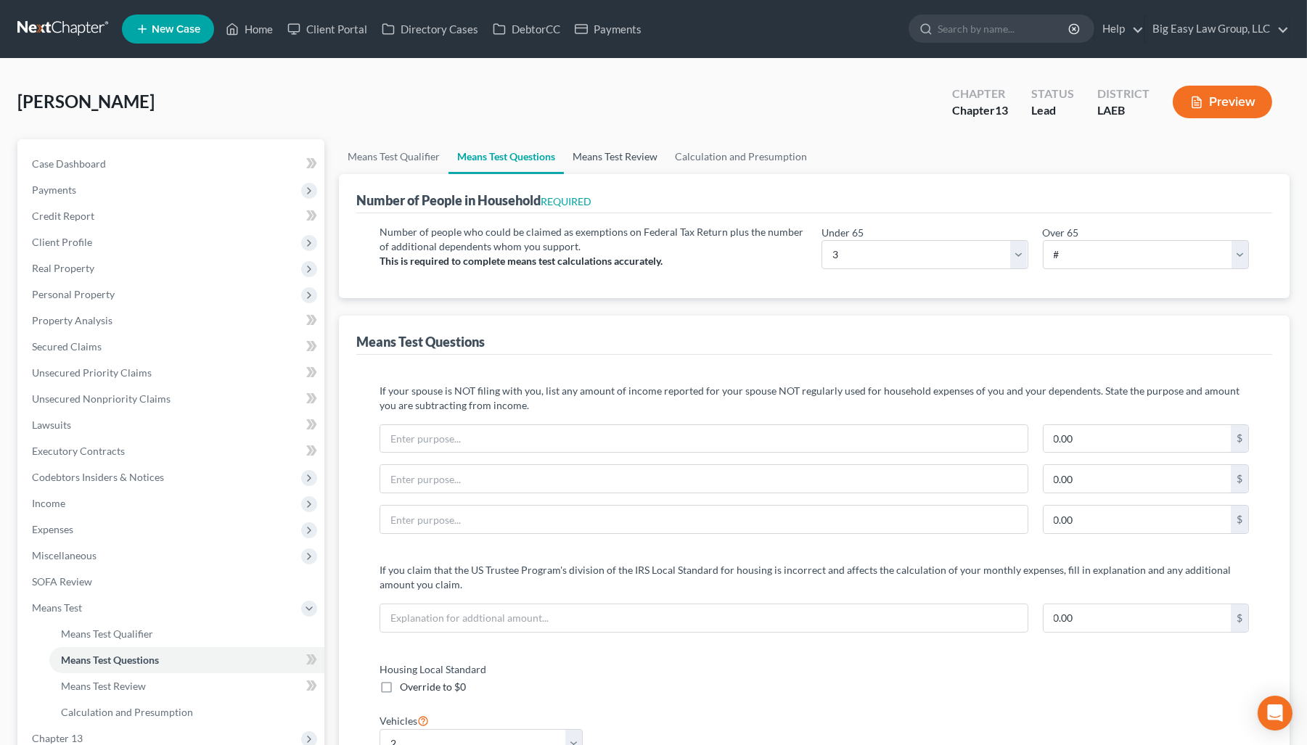
click at [634, 153] on link "Means Test Review" at bounding box center [615, 156] width 102 height 35
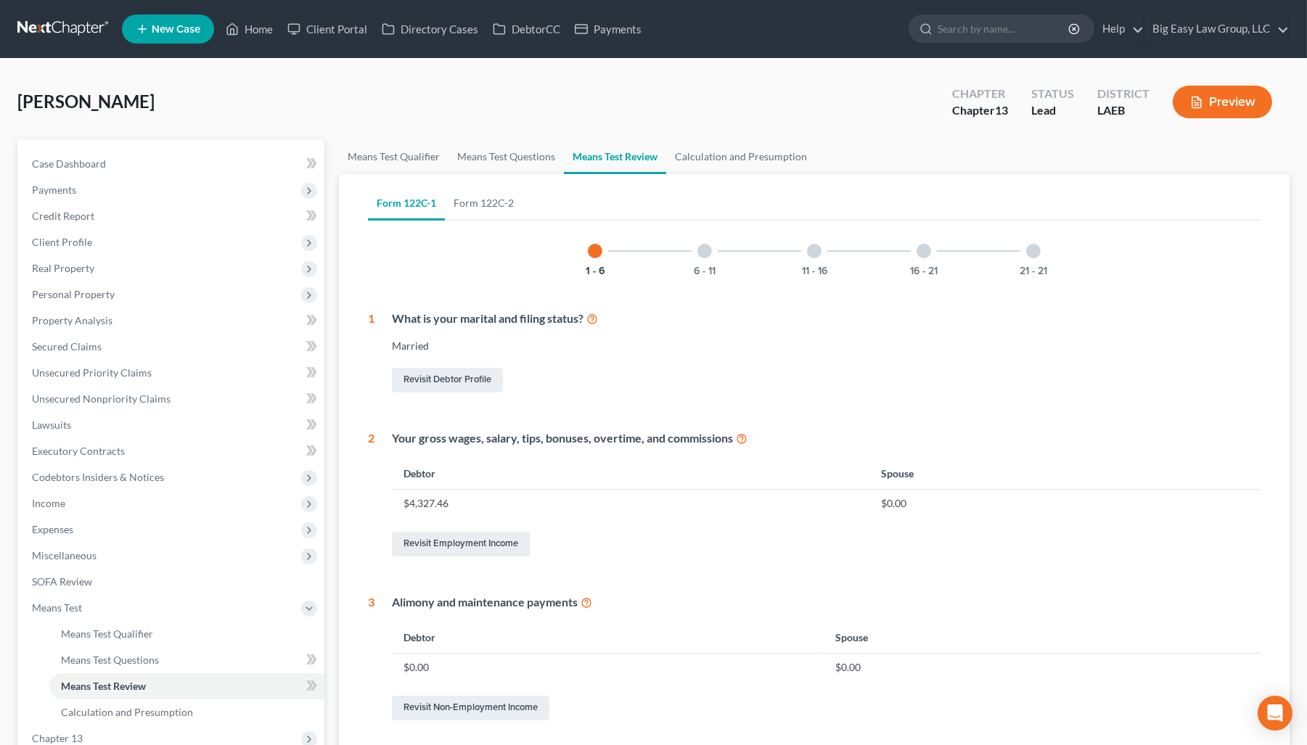
click at [1034, 113] on button "Preview" at bounding box center [1222, 102] width 99 height 33
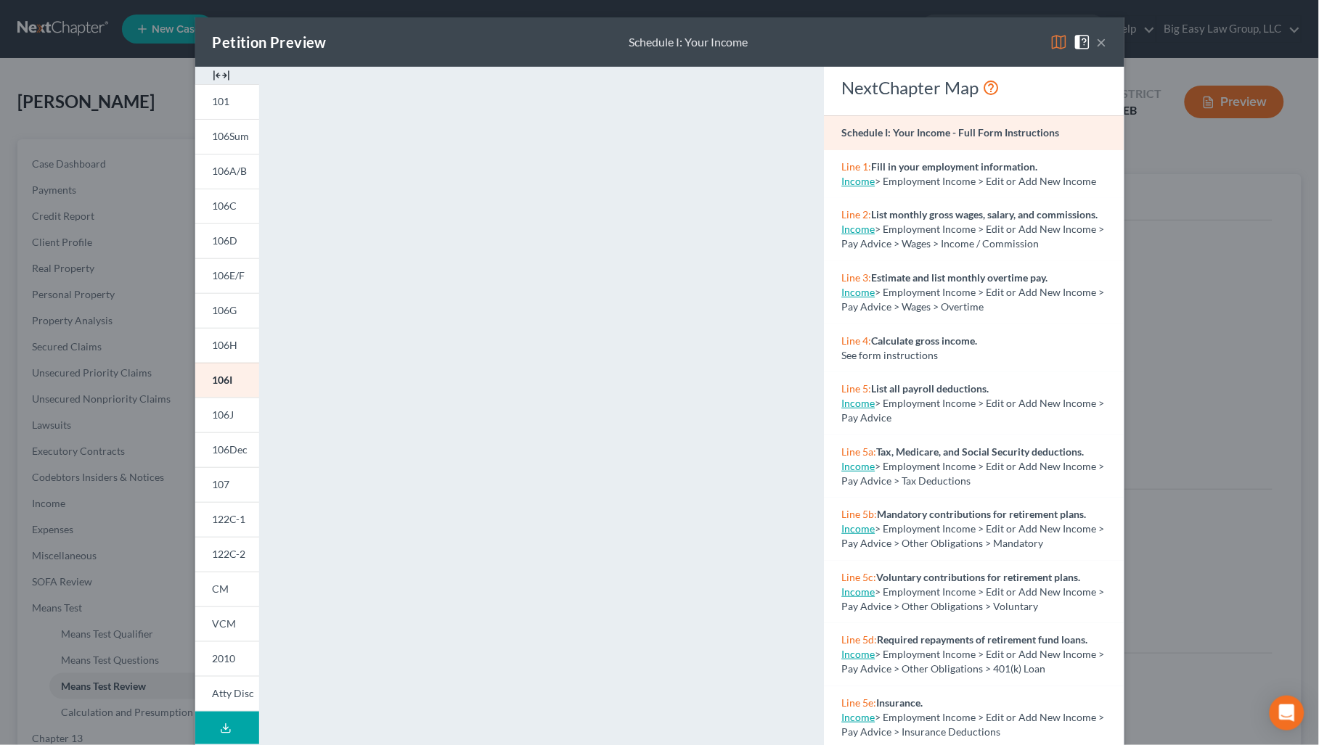
click at [1034, 45] on button "×" at bounding box center [1102, 41] width 10 height 17
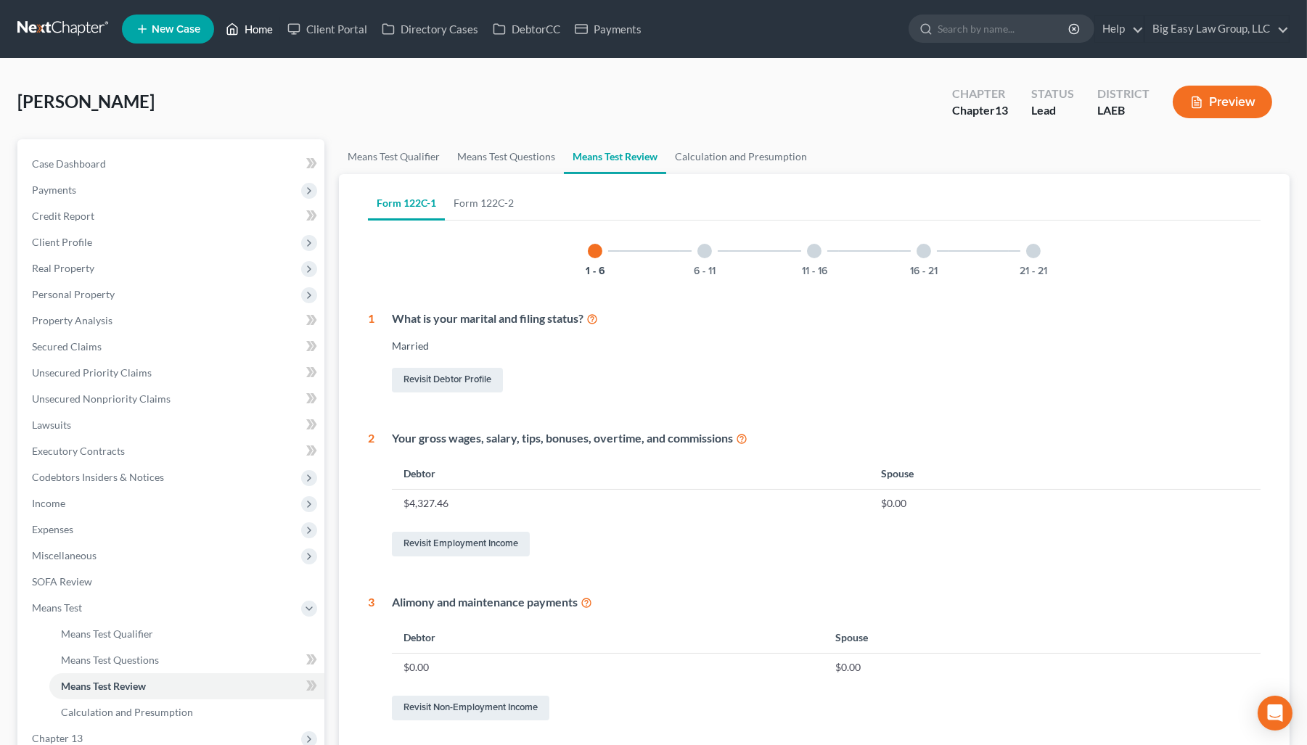
click at [247, 23] on link "Home" at bounding box center [249, 29] width 62 height 26
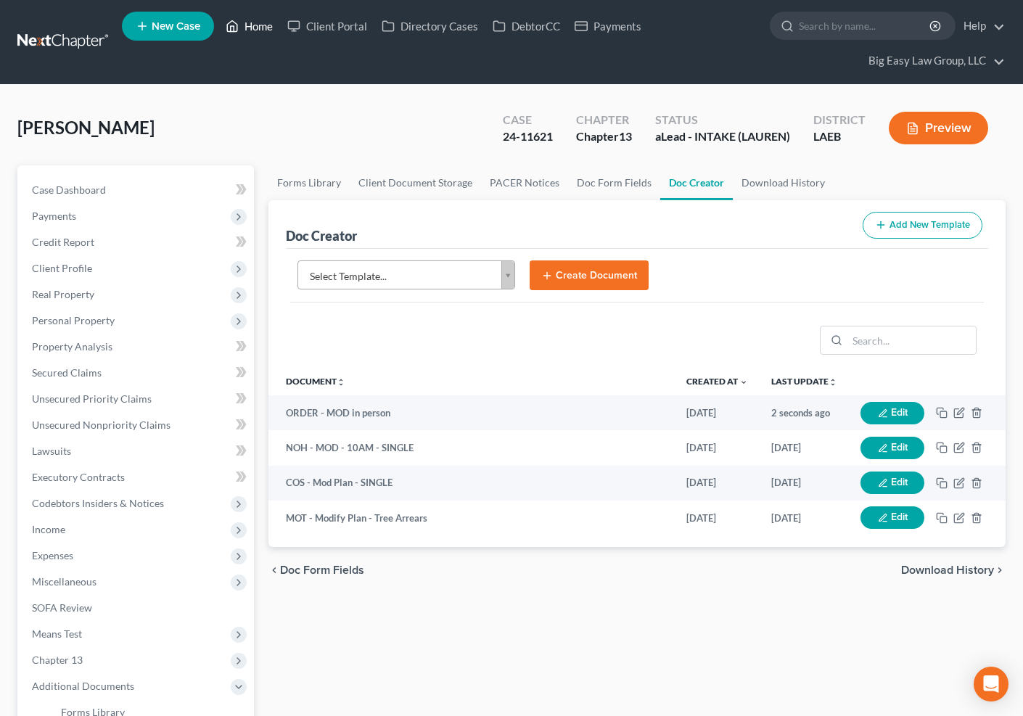
click at [252, 28] on link "Home" at bounding box center [249, 26] width 62 height 26
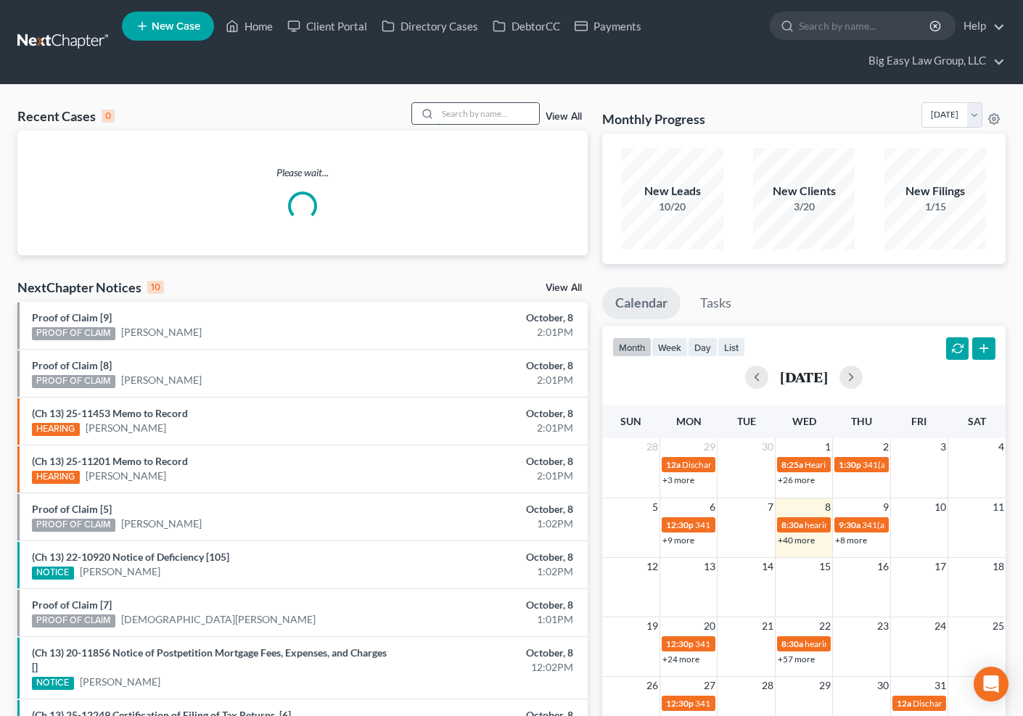
click at [464, 113] on input "search" at bounding box center [489, 113] width 102 height 21
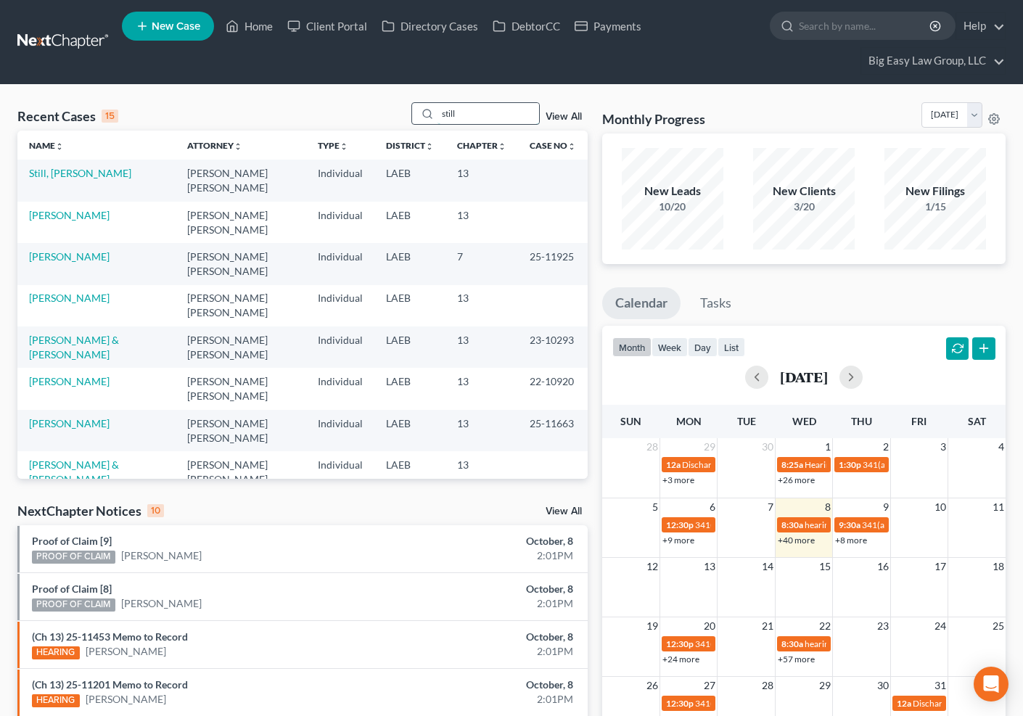
type input "still"
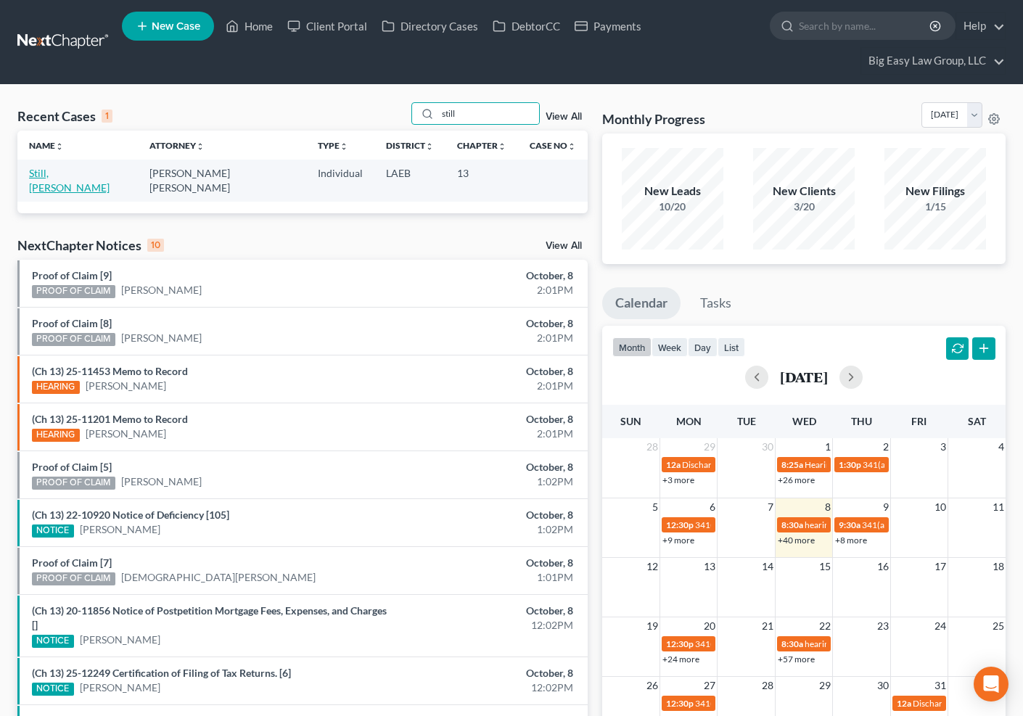
click at [50, 176] on link "Still, Rosalyn" at bounding box center [69, 180] width 81 height 27
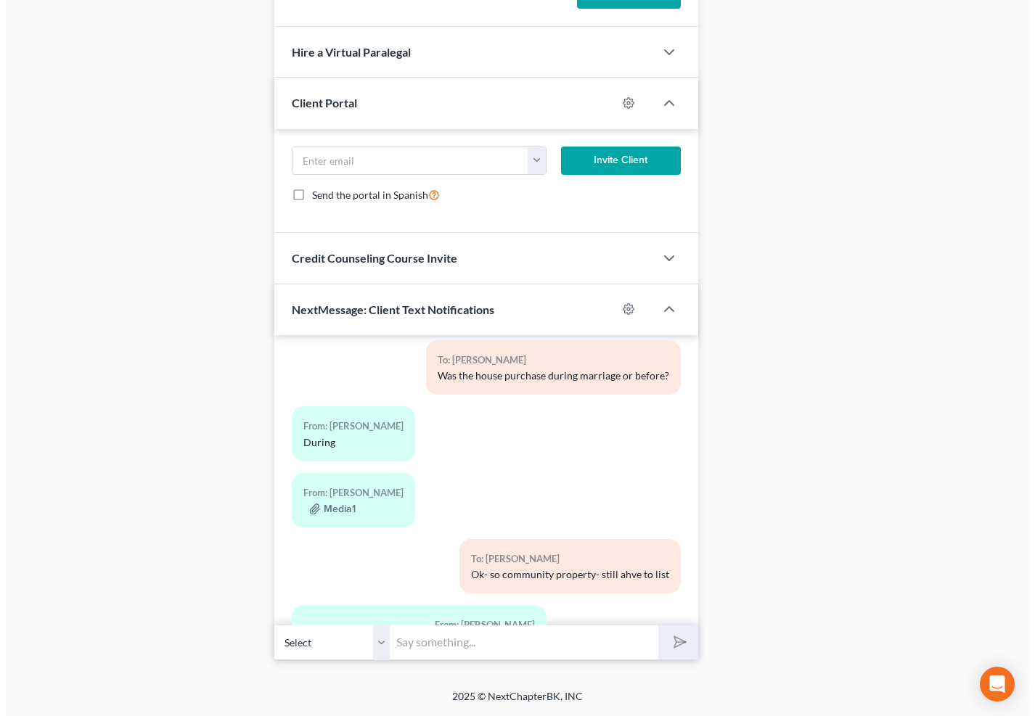
scroll to position [1050, 0]
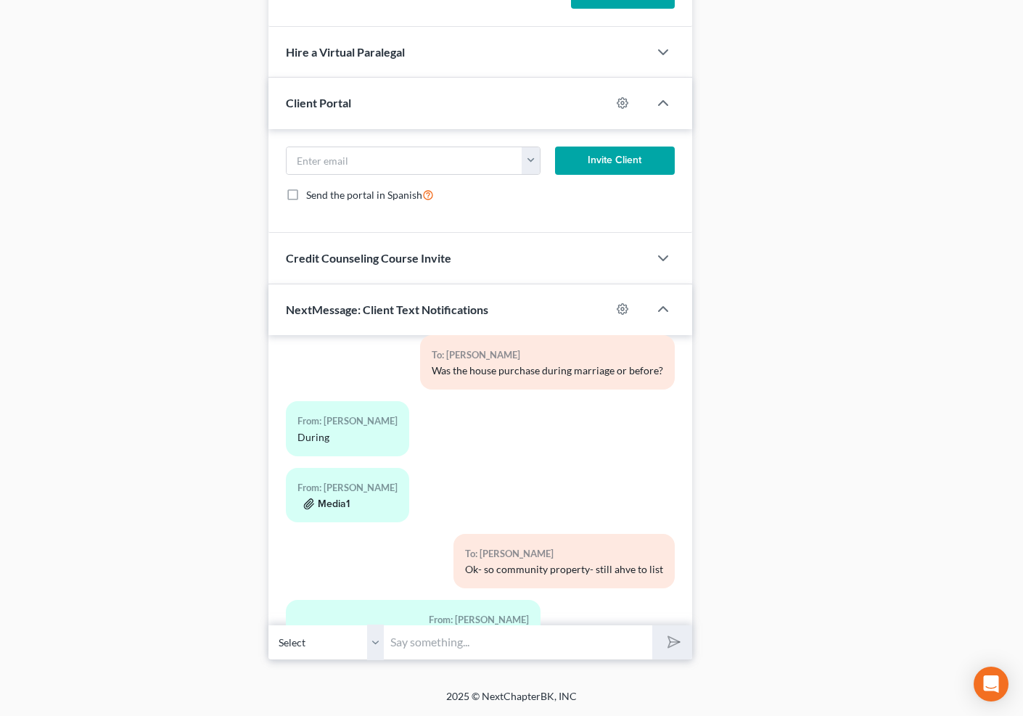
click at [340, 507] on button "Media1" at bounding box center [326, 505] width 46 height 12
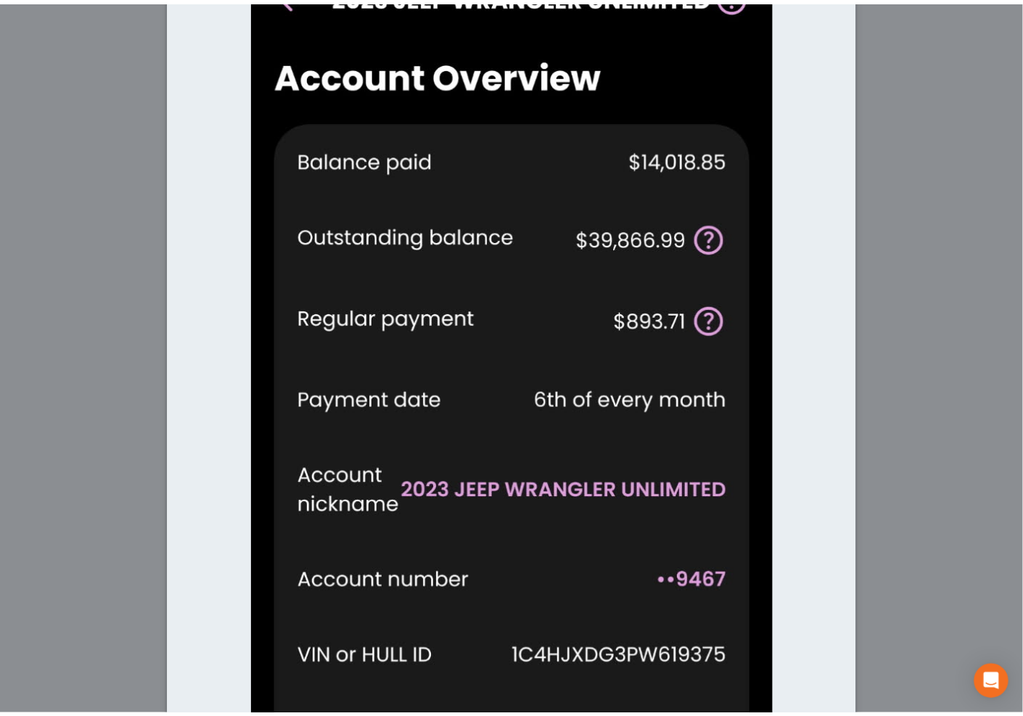
scroll to position [0, 0]
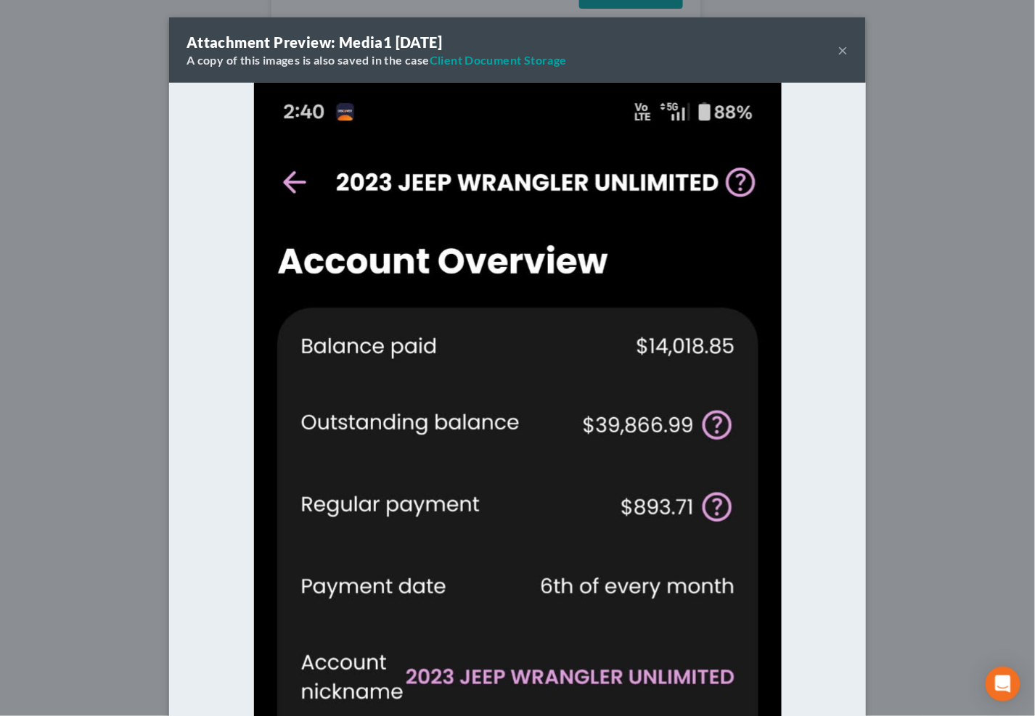
click at [839, 46] on button "×" at bounding box center [843, 49] width 10 height 17
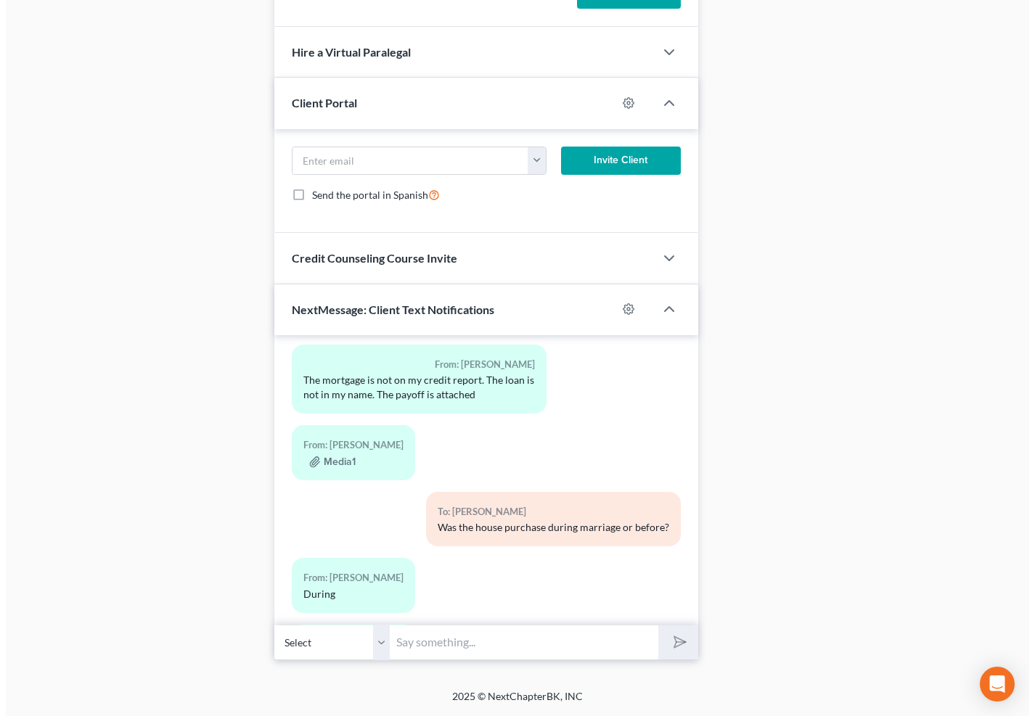
scroll to position [876, 0]
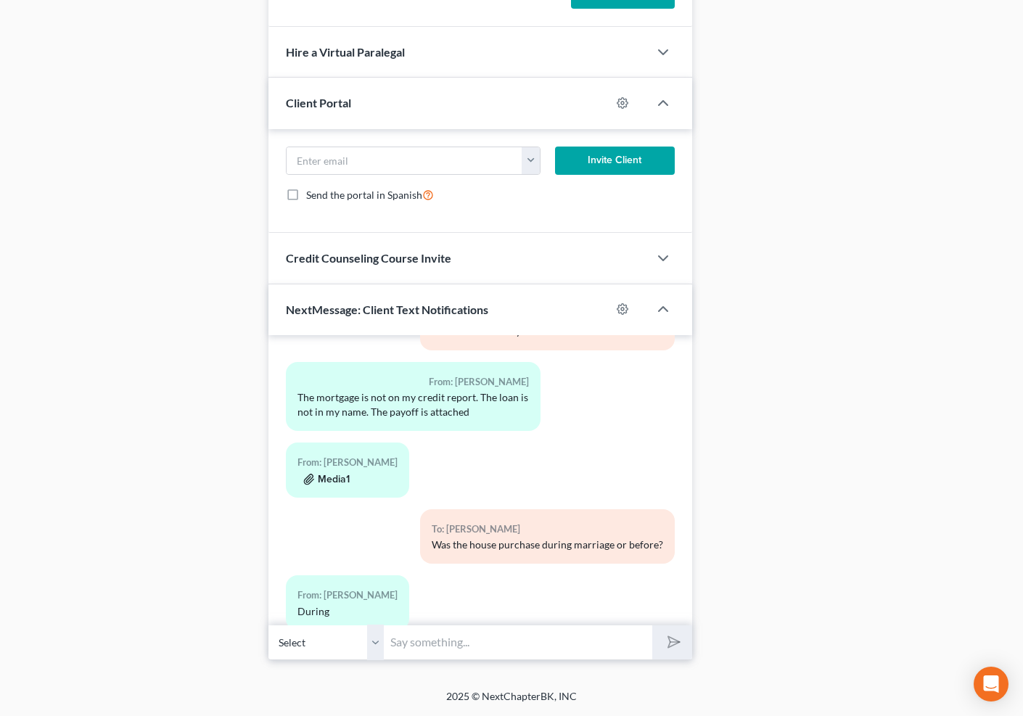
click at [339, 474] on button "Media1" at bounding box center [326, 480] width 46 height 12
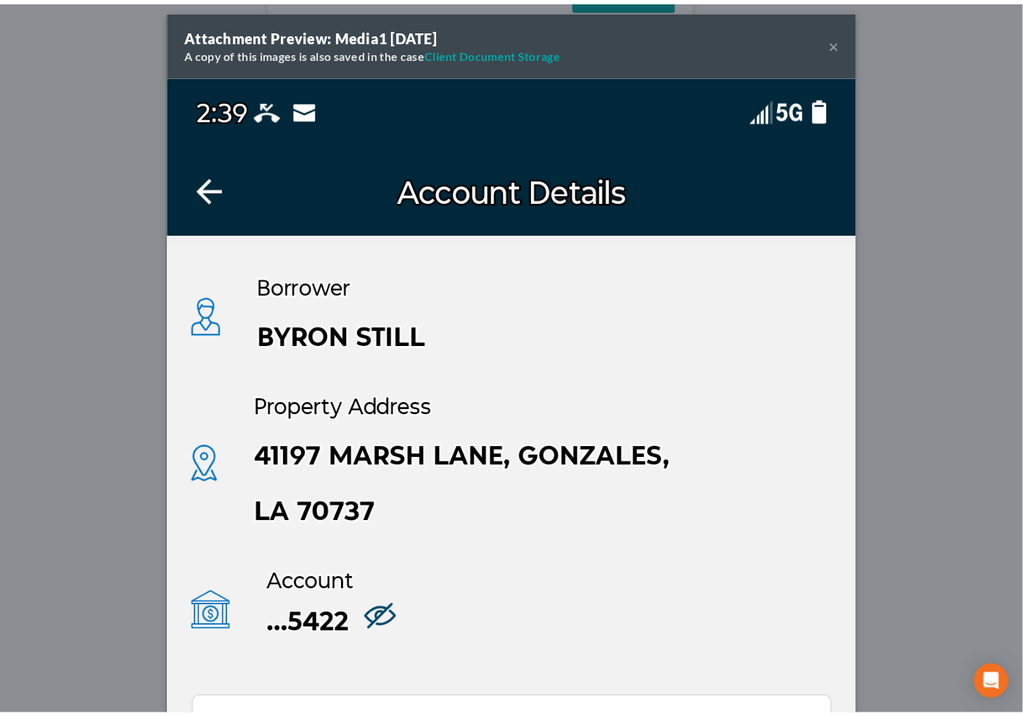
scroll to position [0, 0]
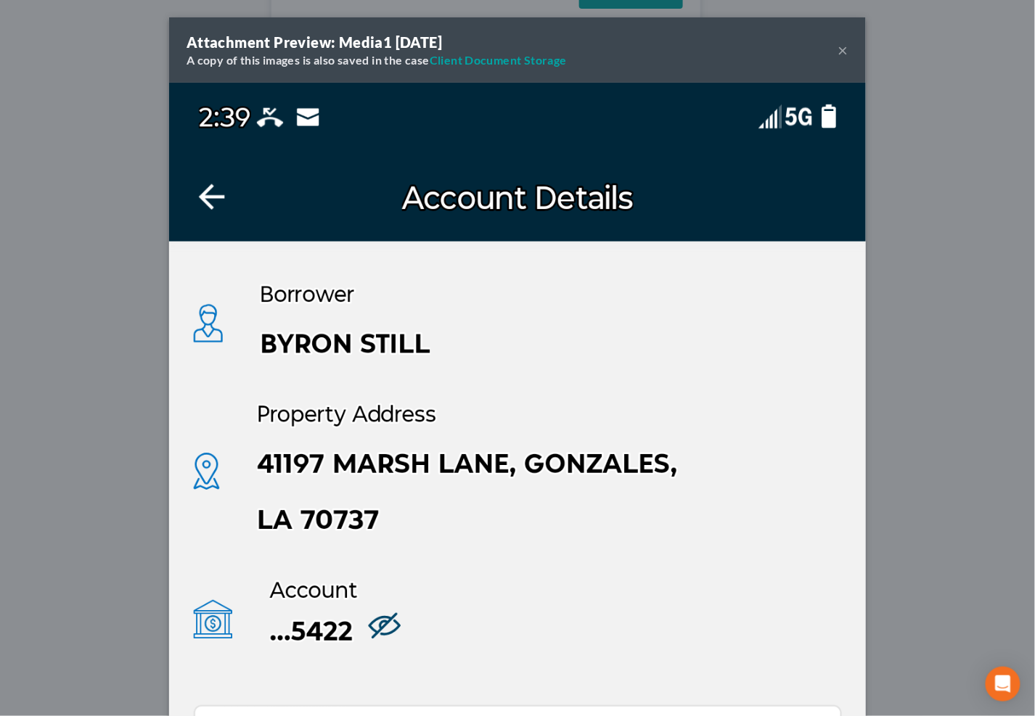
click at [838, 45] on button "×" at bounding box center [843, 49] width 10 height 17
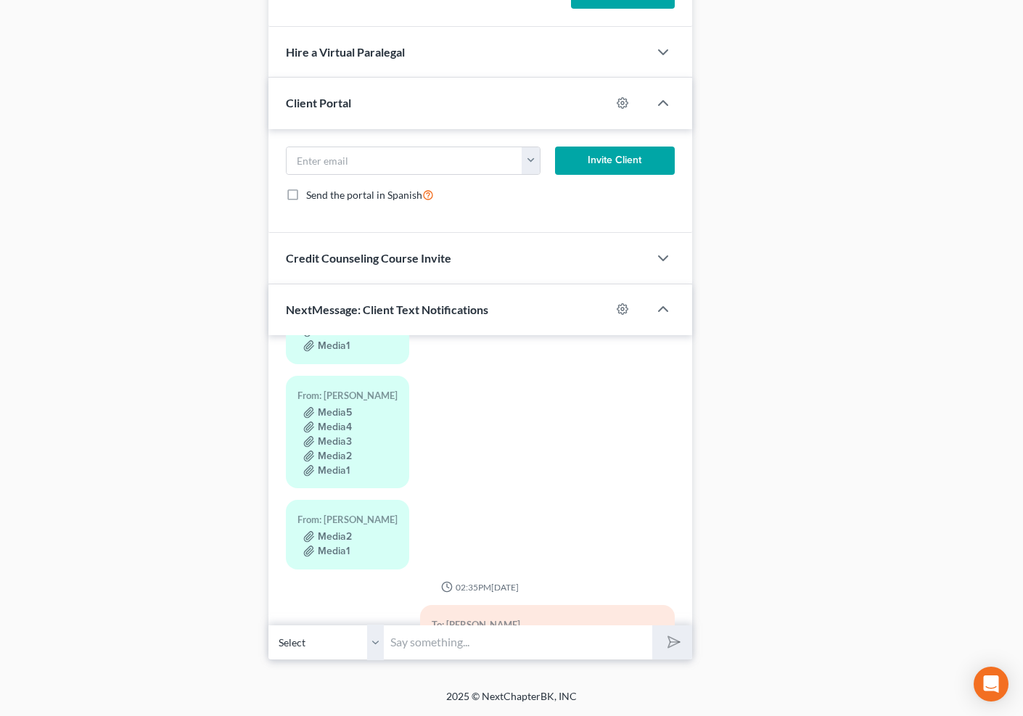
scroll to position [542, 0]
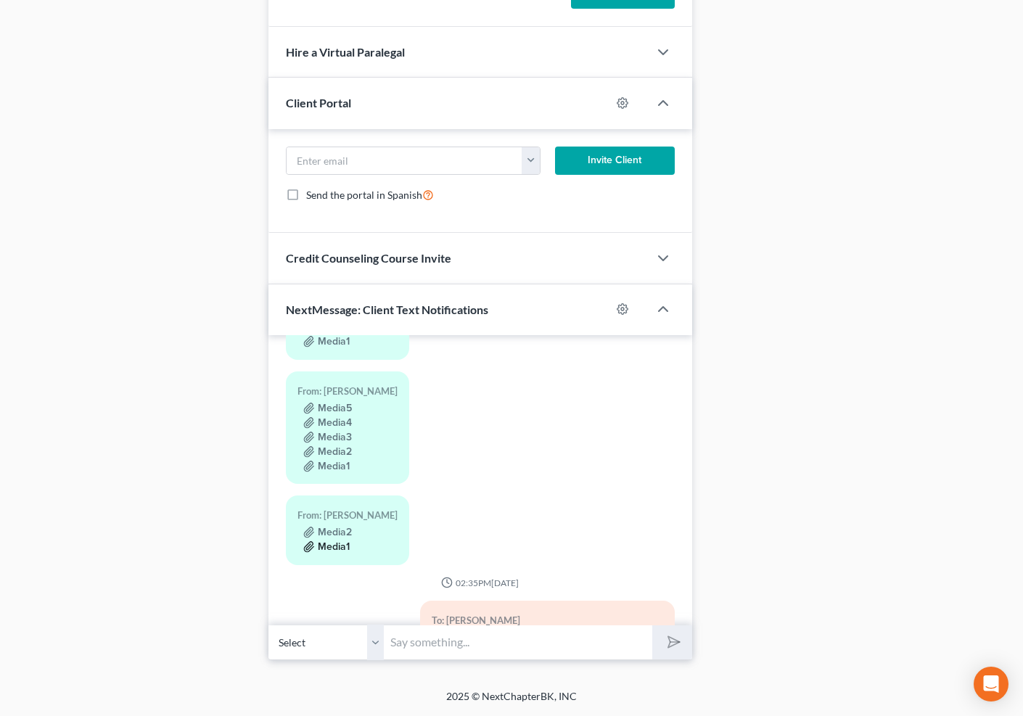
click at [348, 541] on button "Media1" at bounding box center [326, 547] width 46 height 12
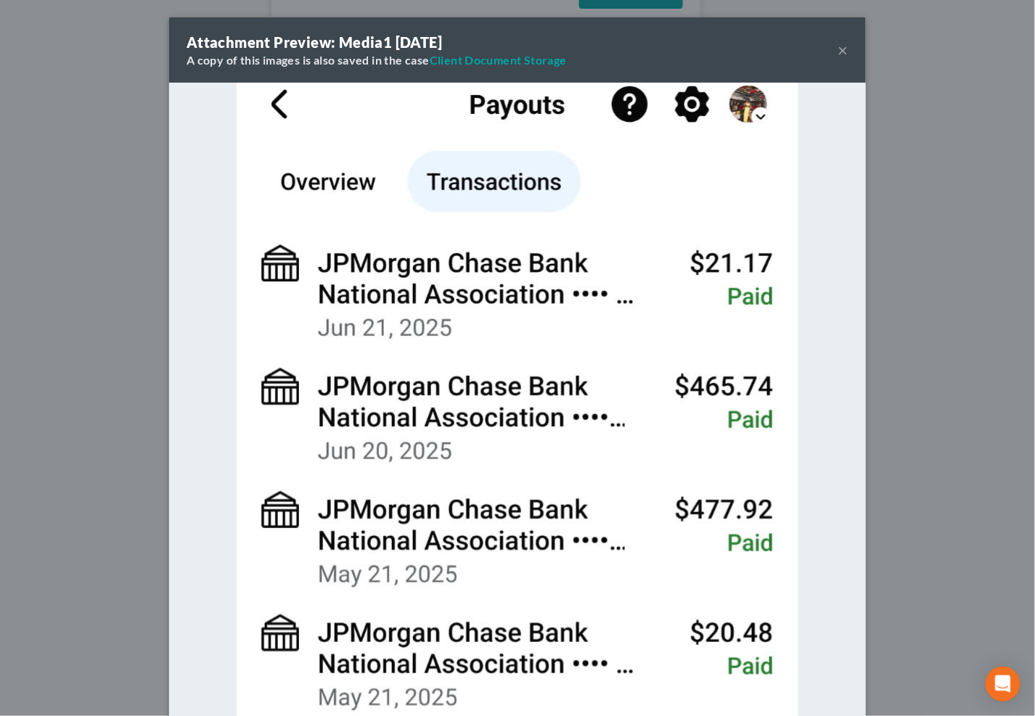
click at [838, 52] on button "×" at bounding box center [843, 49] width 10 height 17
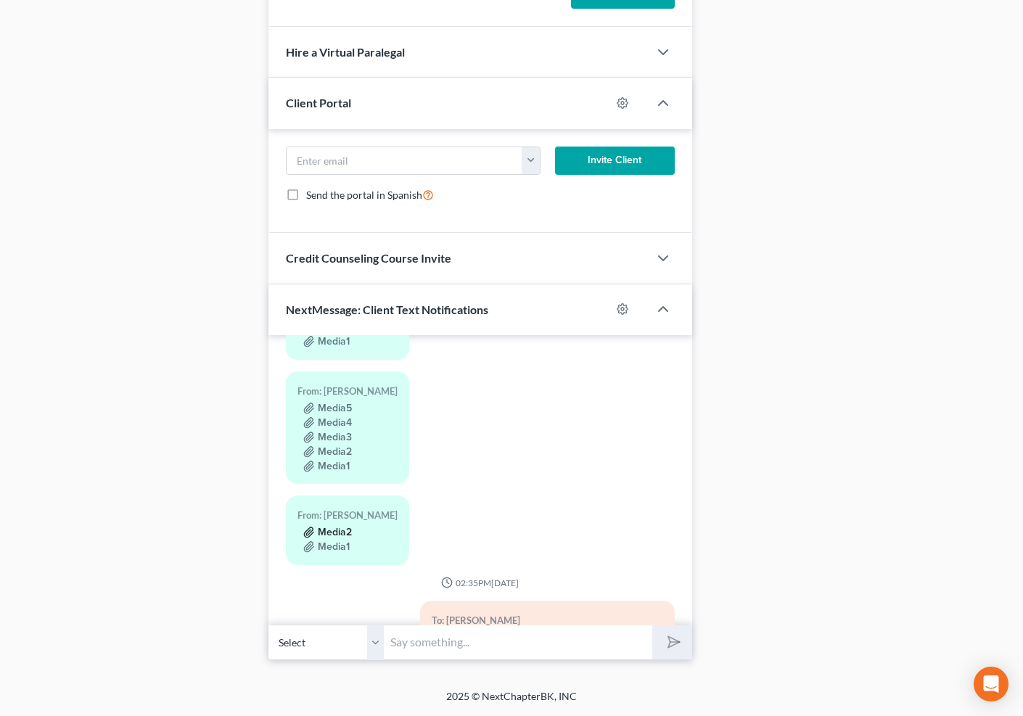
click at [343, 527] on button "Media2" at bounding box center [327, 533] width 49 height 12
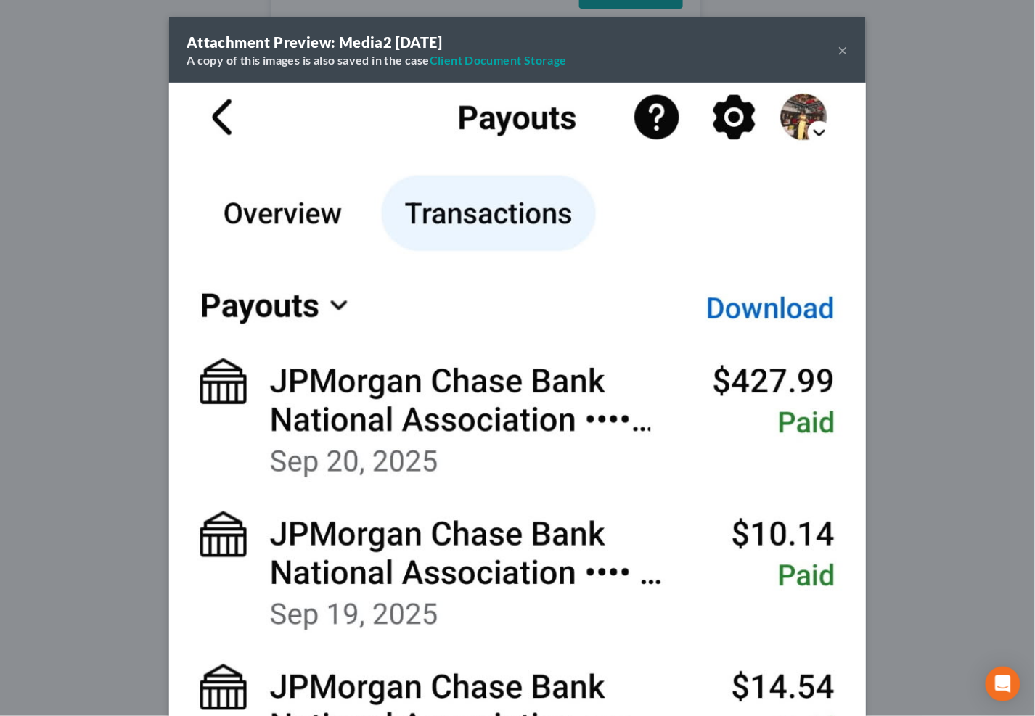
click at [838, 43] on button "×" at bounding box center [843, 49] width 10 height 17
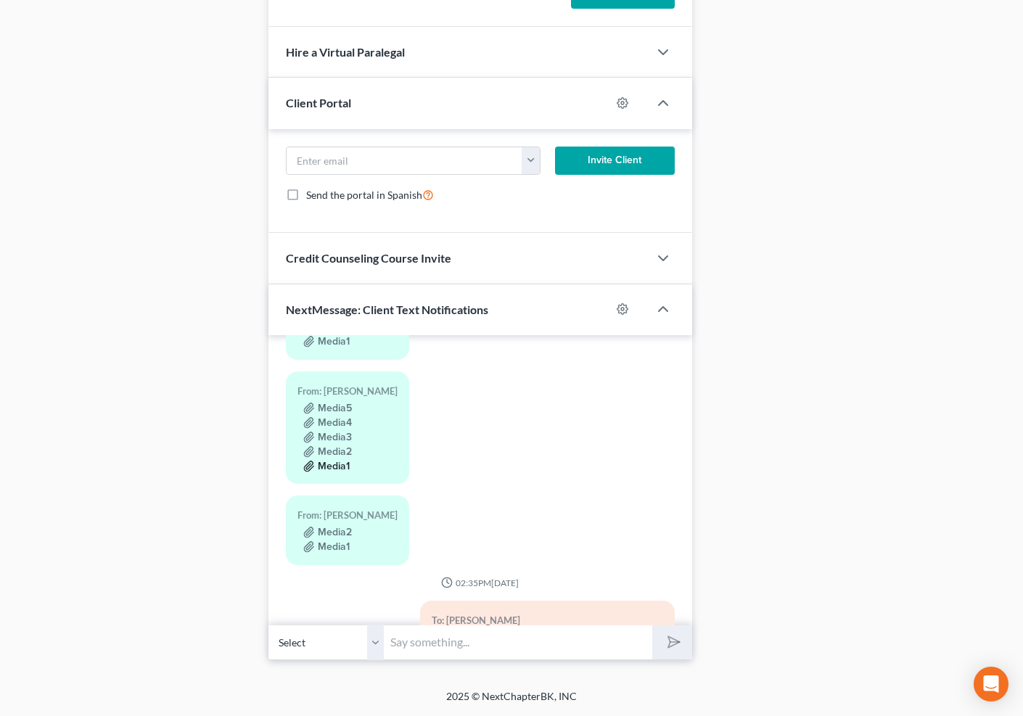
click at [325, 461] on button "Media1" at bounding box center [326, 467] width 46 height 12
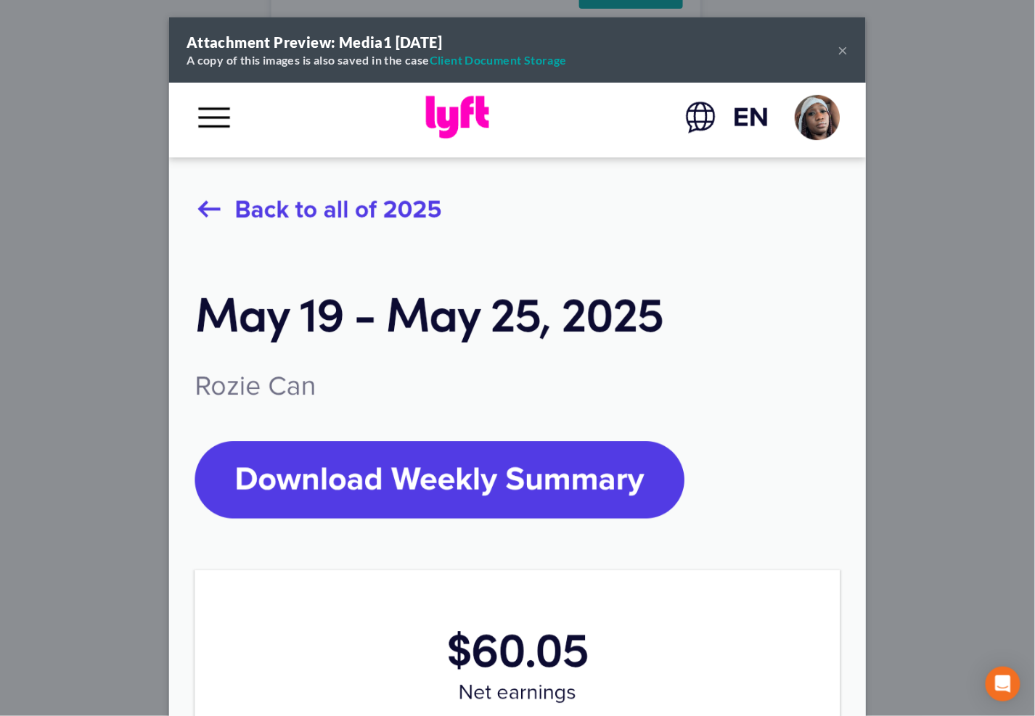
click at [838, 46] on button "×" at bounding box center [843, 49] width 10 height 17
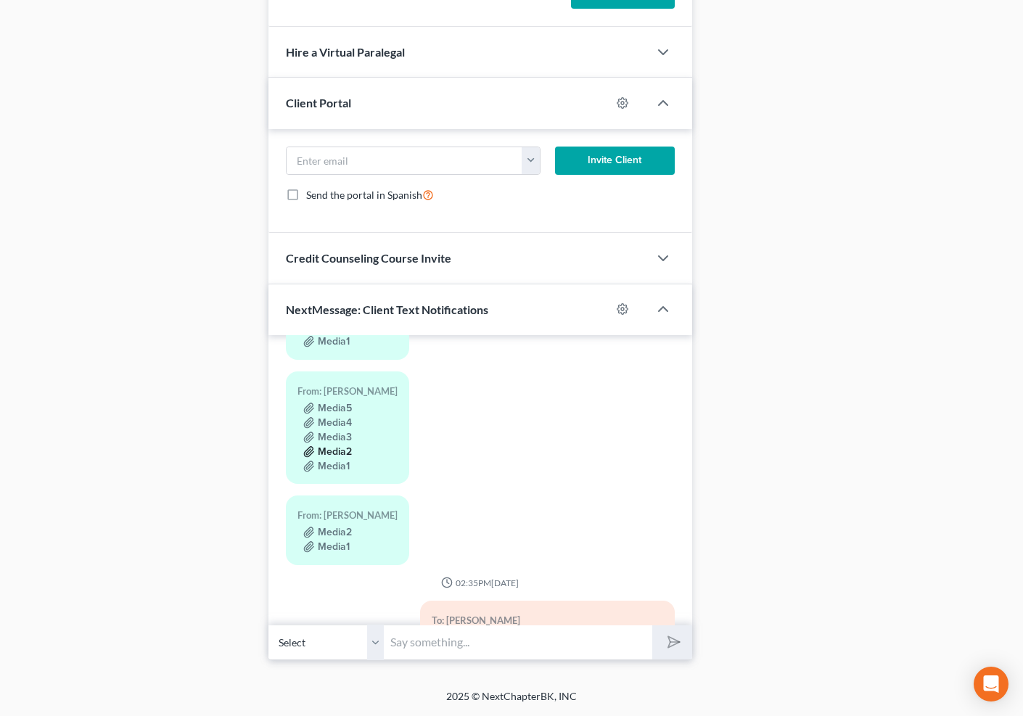
click at [343, 446] on button "Media2" at bounding box center [327, 452] width 49 height 12
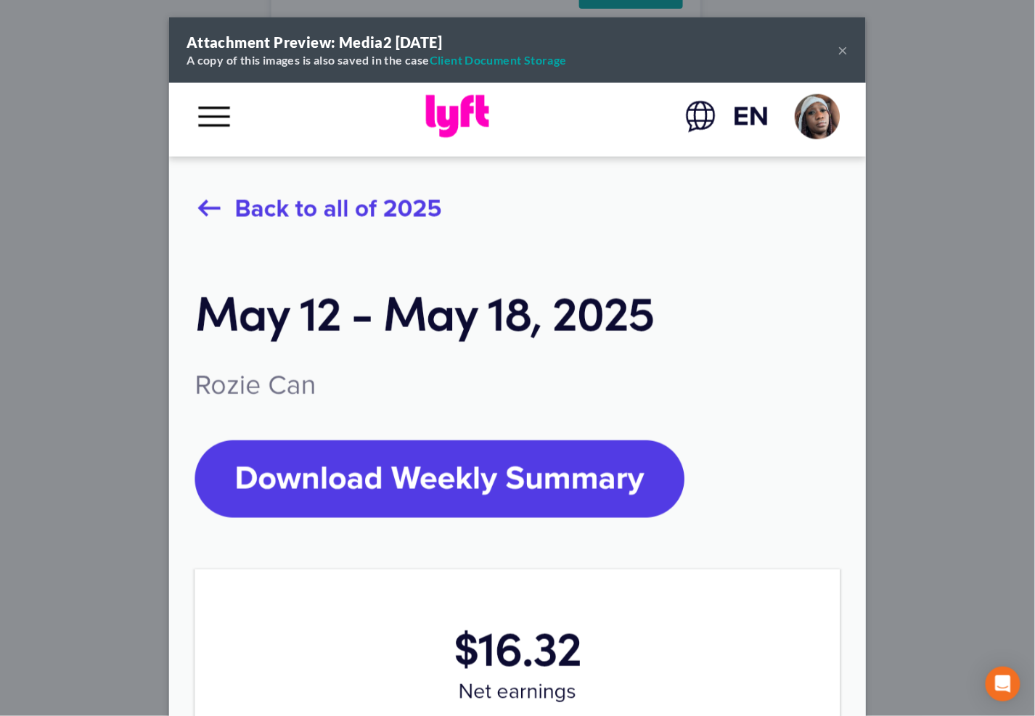
click at [843, 43] on div "Attachment Preview: Media2 10/06/2025 A copy of this images is also saved in th…" at bounding box center [517, 49] width 697 height 65
click at [838, 49] on button "×" at bounding box center [843, 49] width 10 height 17
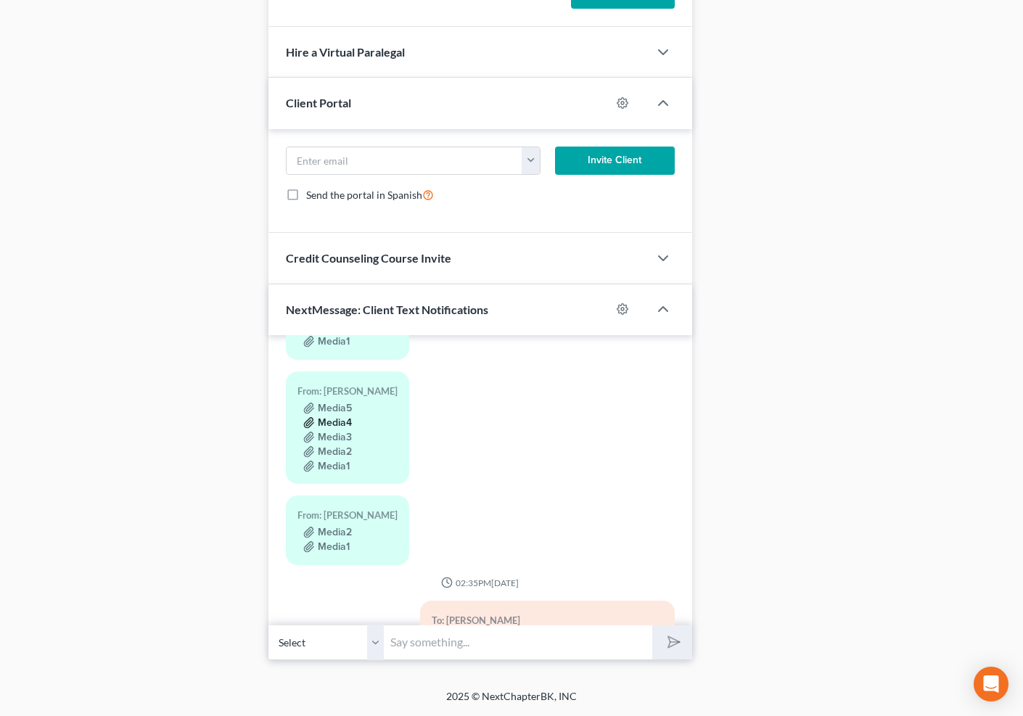
click at [345, 417] on button "Media4" at bounding box center [327, 423] width 49 height 12
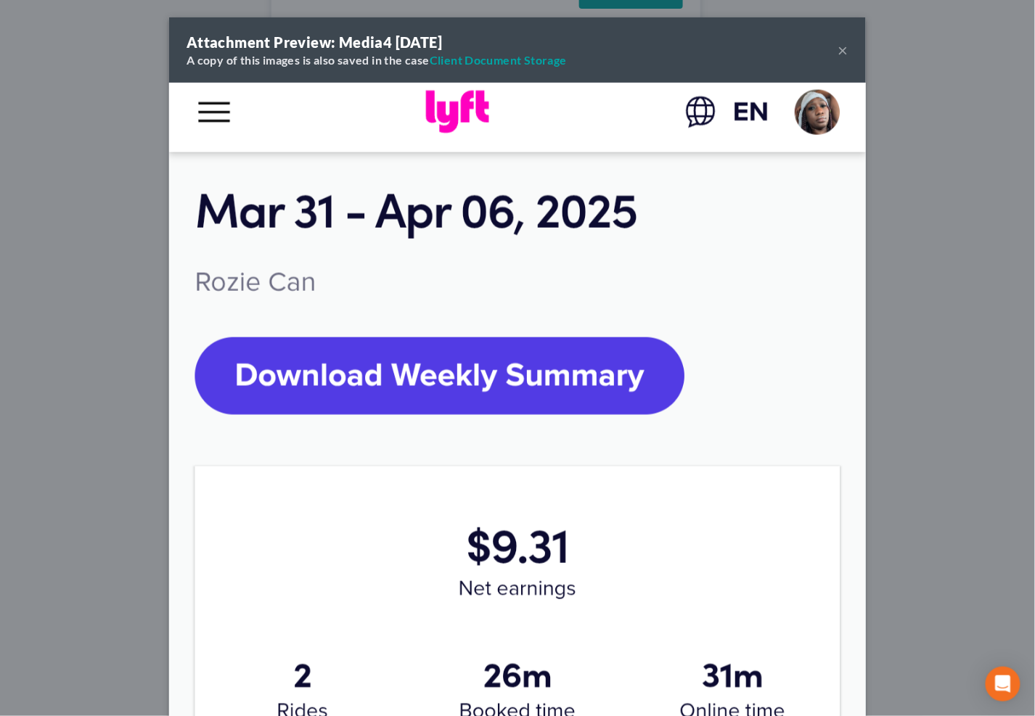
click at [841, 50] on button "×" at bounding box center [843, 49] width 10 height 17
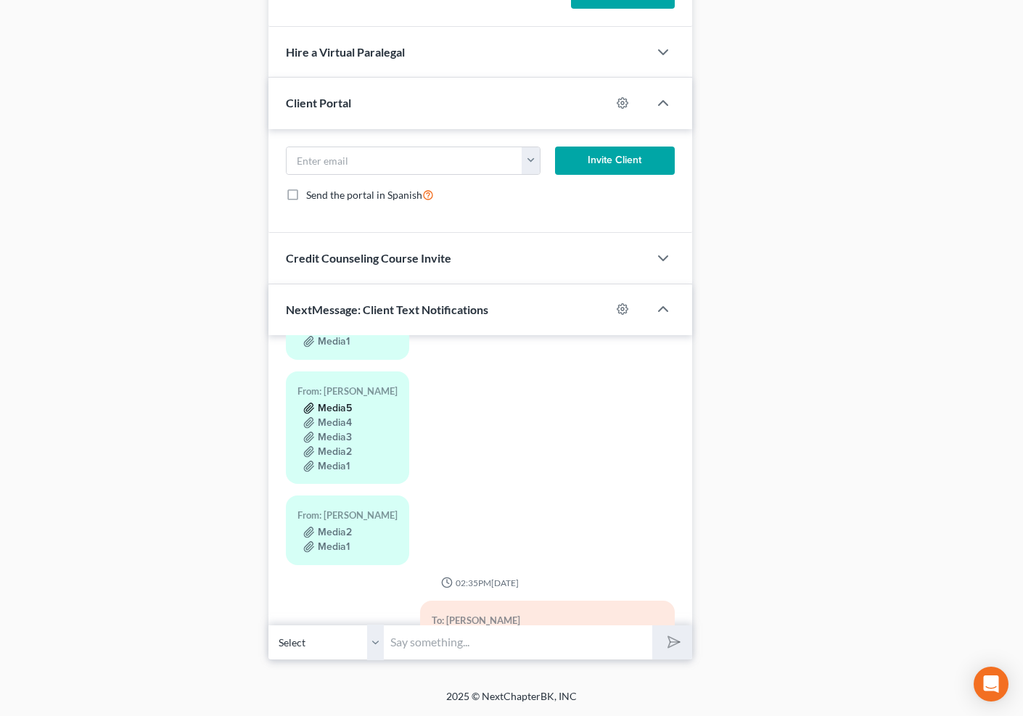
click at [346, 403] on button "Media5" at bounding box center [327, 409] width 49 height 12
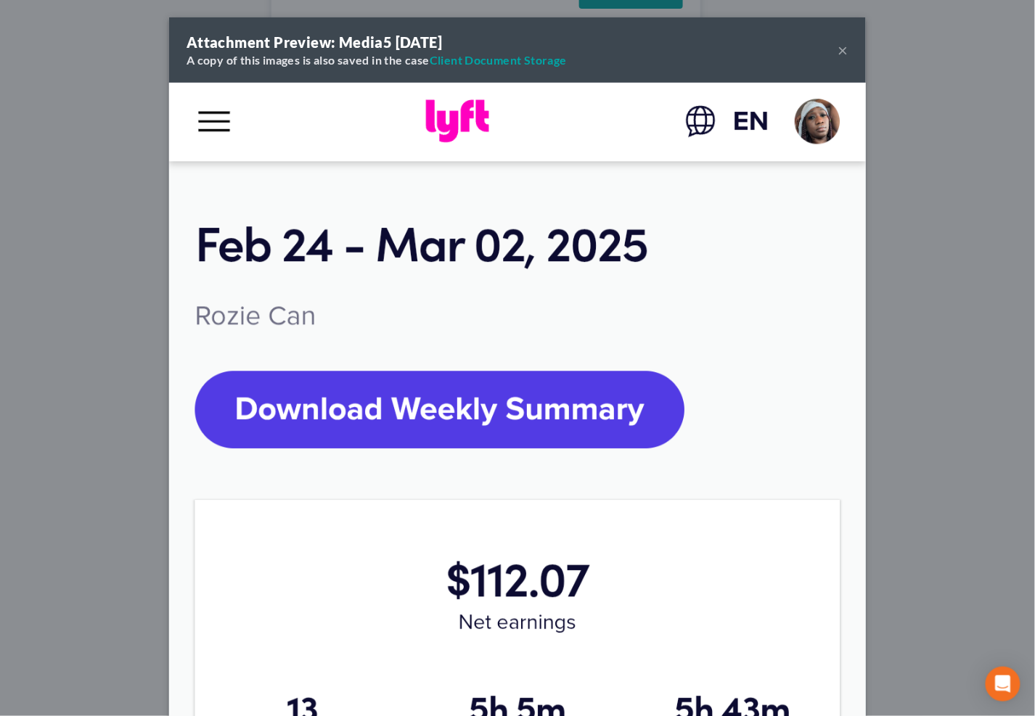
click at [838, 49] on button "×" at bounding box center [843, 49] width 10 height 17
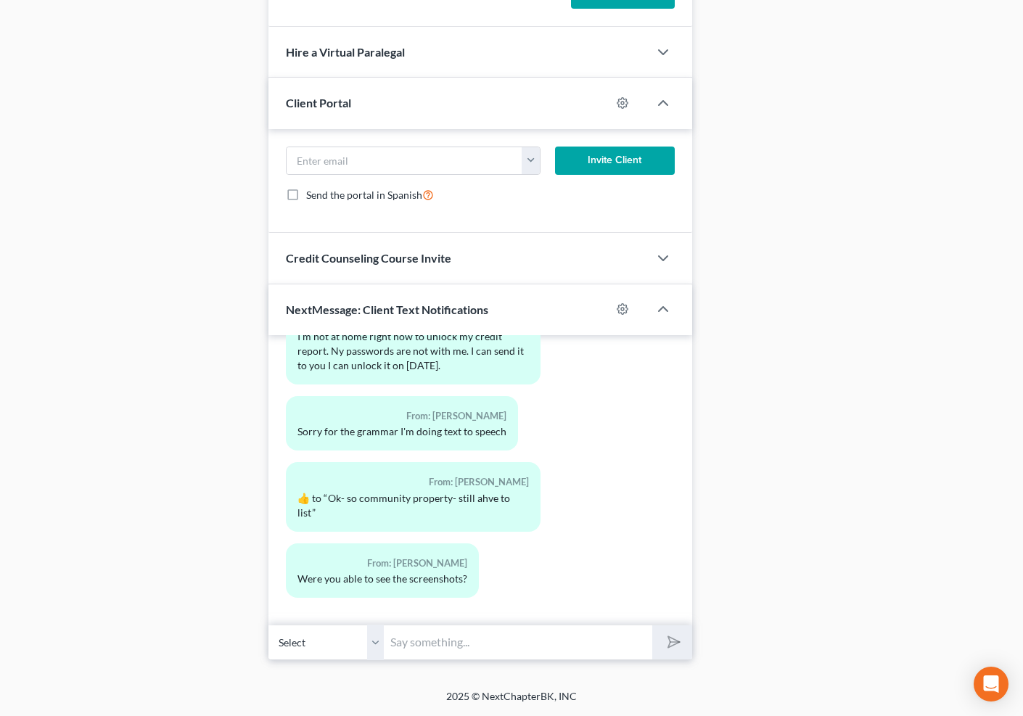
scroll to position [1351, 0]
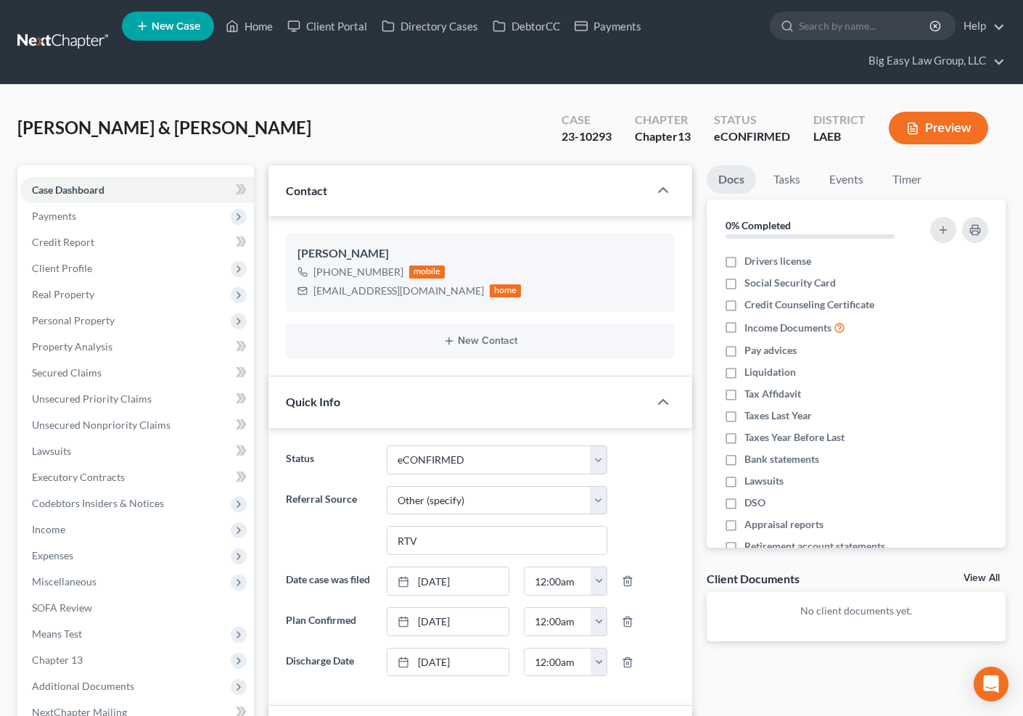
select select "13"
select select "6"
select select "0"
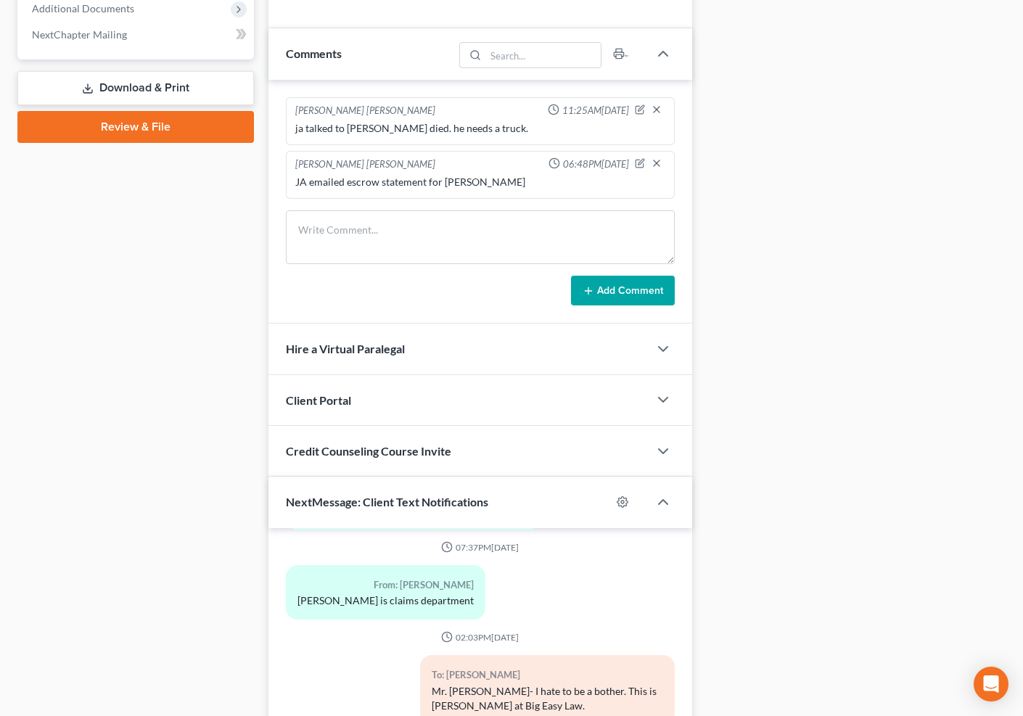
scroll to position [676, 0]
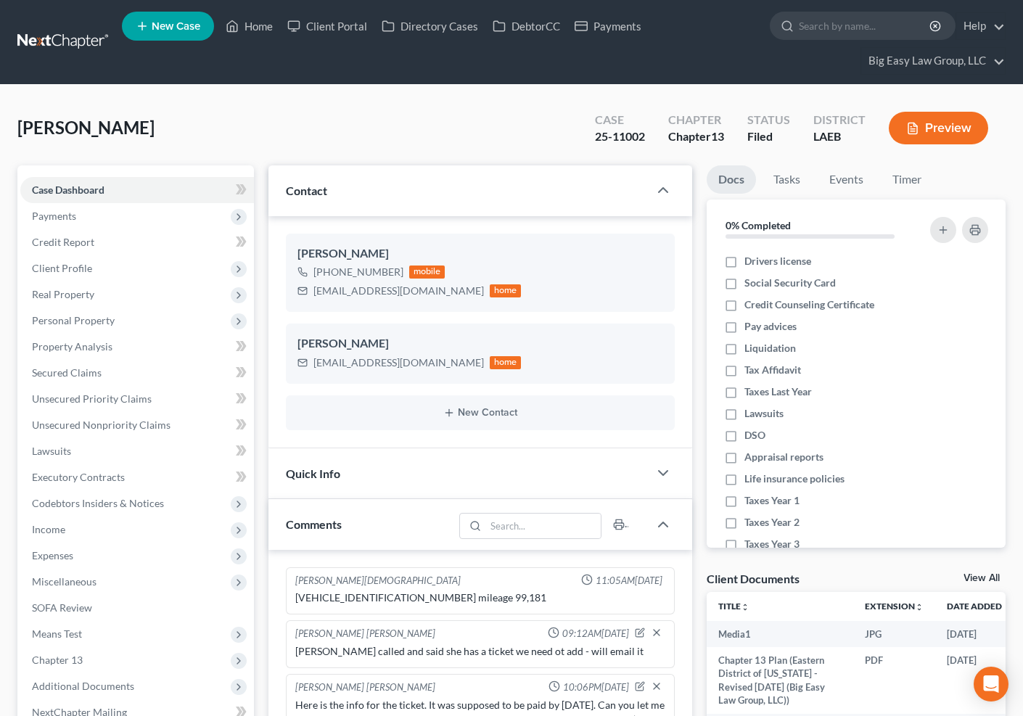
select select "0"
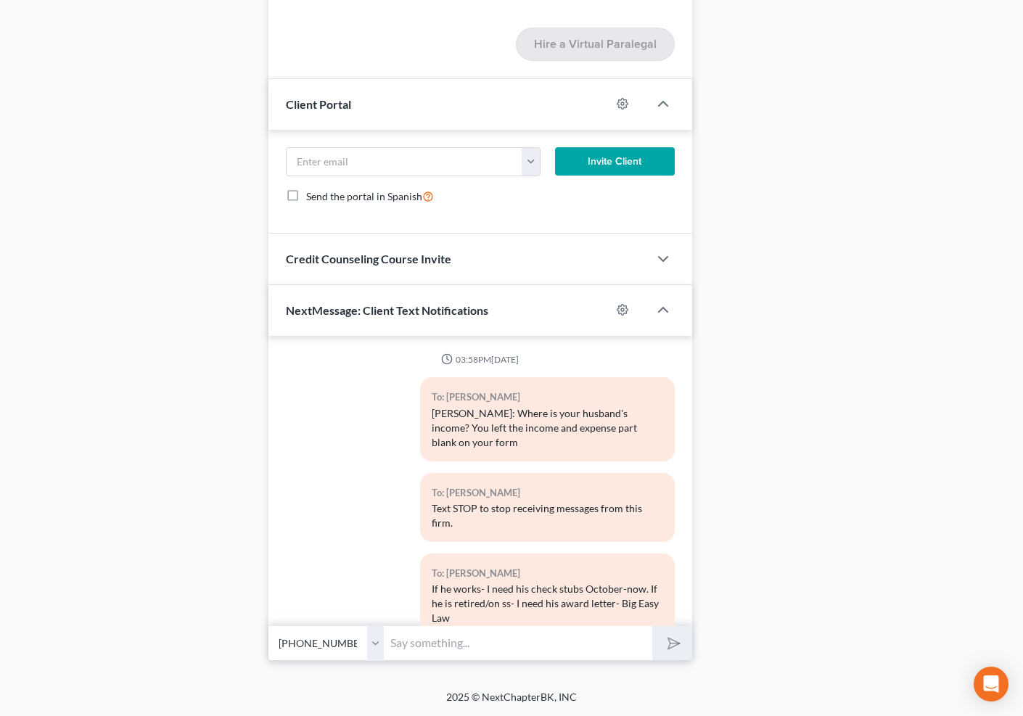
scroll to position [3557, 0]
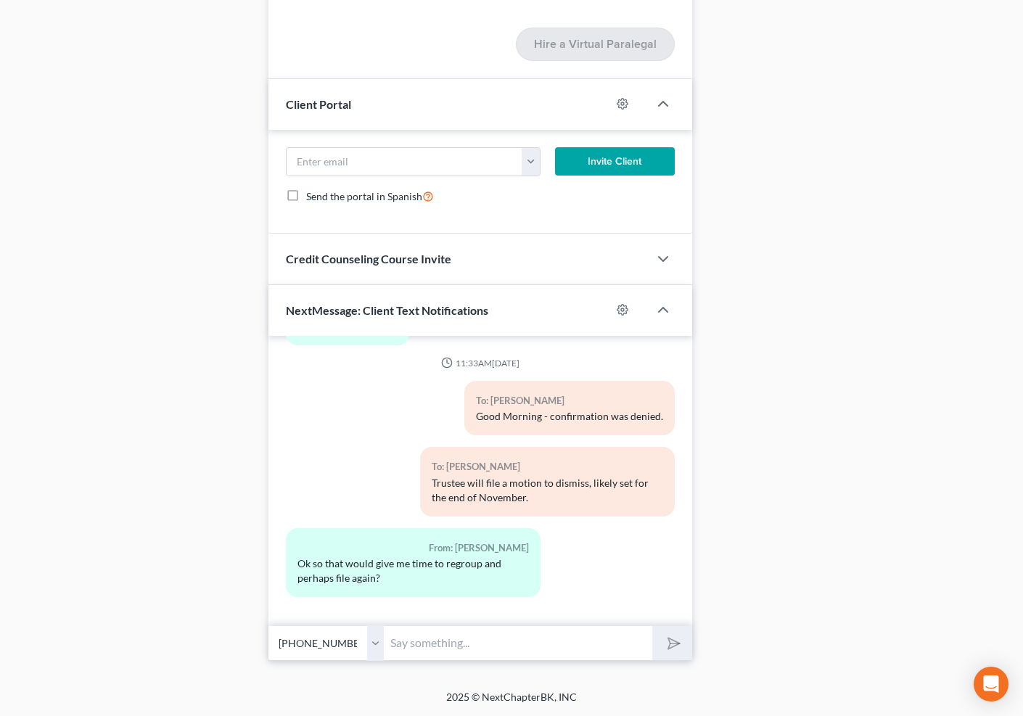
click at [446, 646] on input "text" at bounding box center [519, 644] width 268 height 36
type input "yes"
click at [652, 626] on button "submit" at bounding box center [672, 643] width 40 height 34
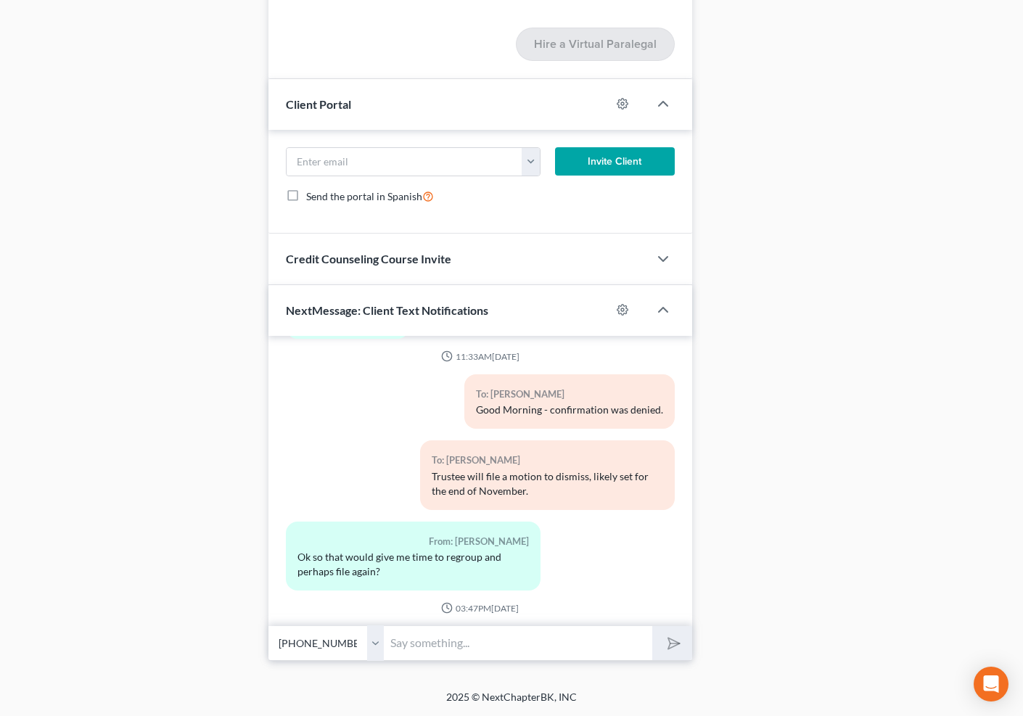
scroll to position [3647, 0]
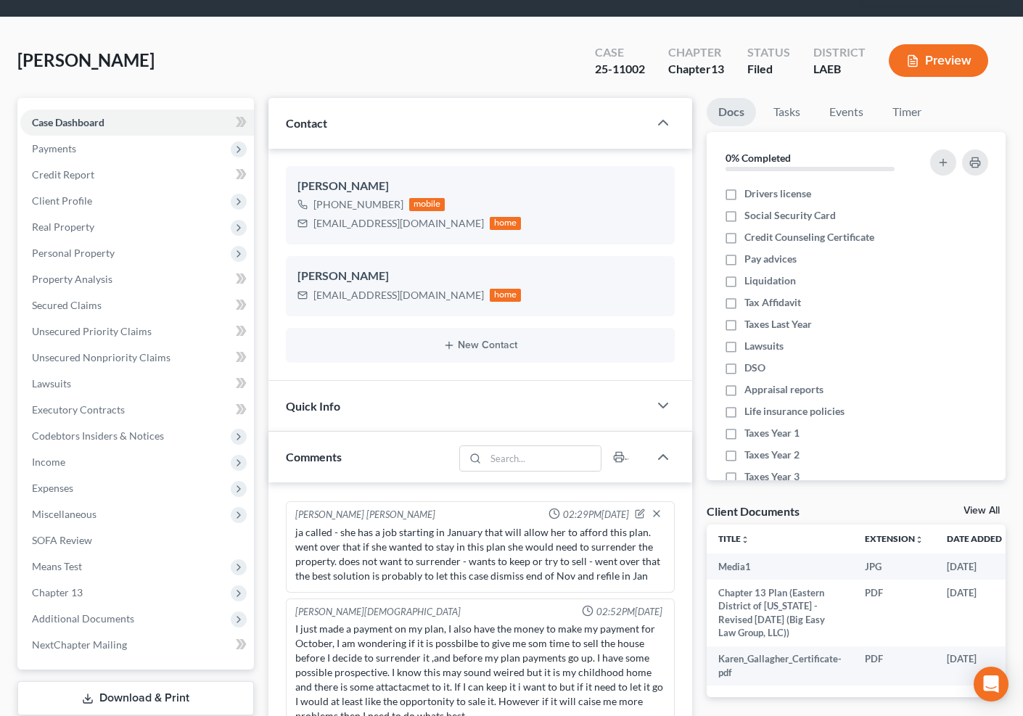
scroll to position [0, 0]
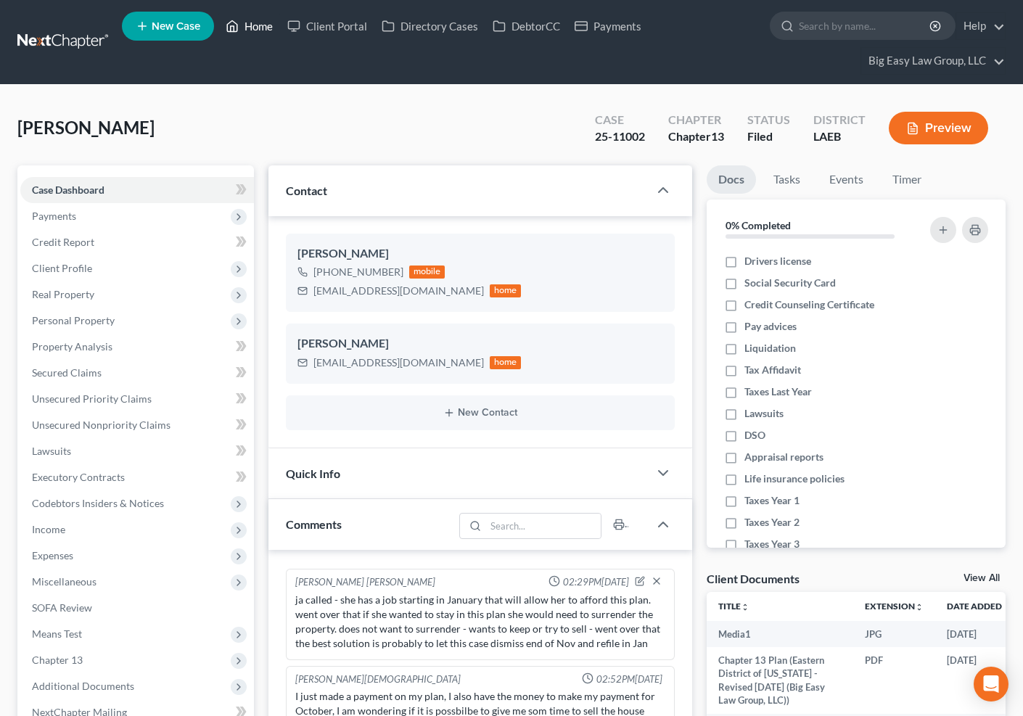
click at [266, 25] on link "Home" at bounding box center [249, 26] width 62 height 26
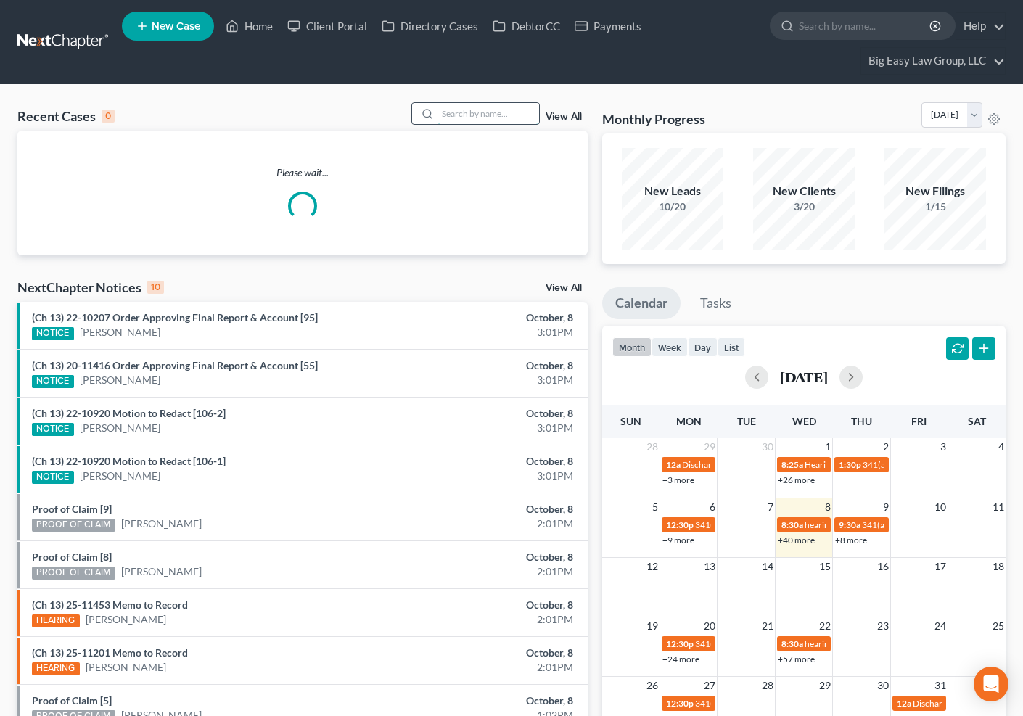
click at [520, 113] on input "search" at bounding box center [489, 113] width 102 height 21
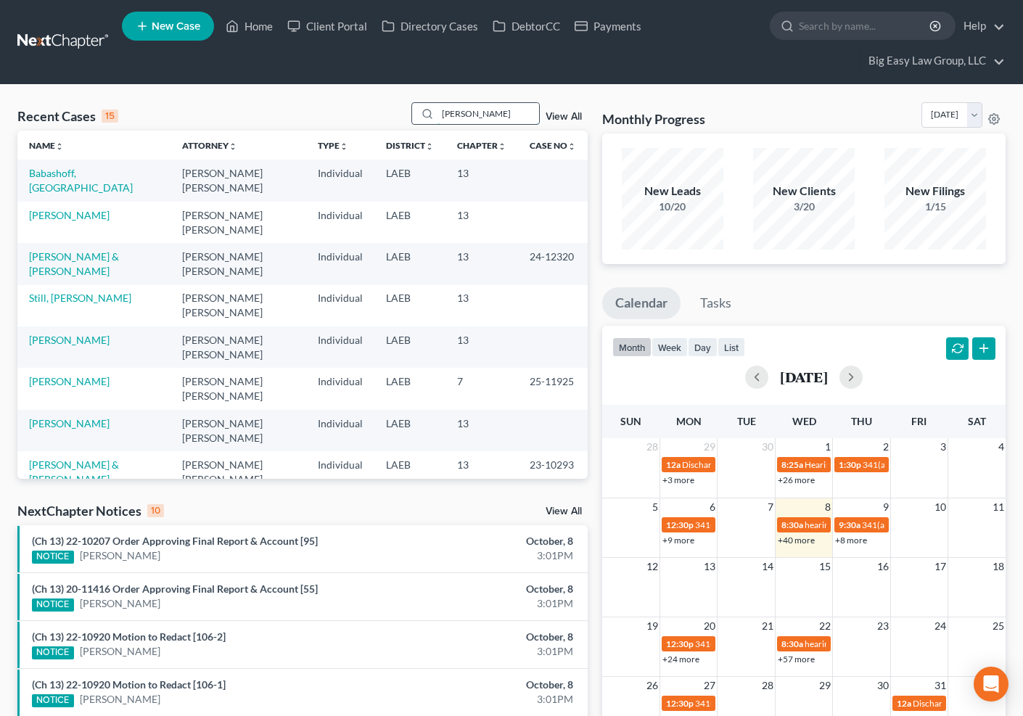
type input "bartek"
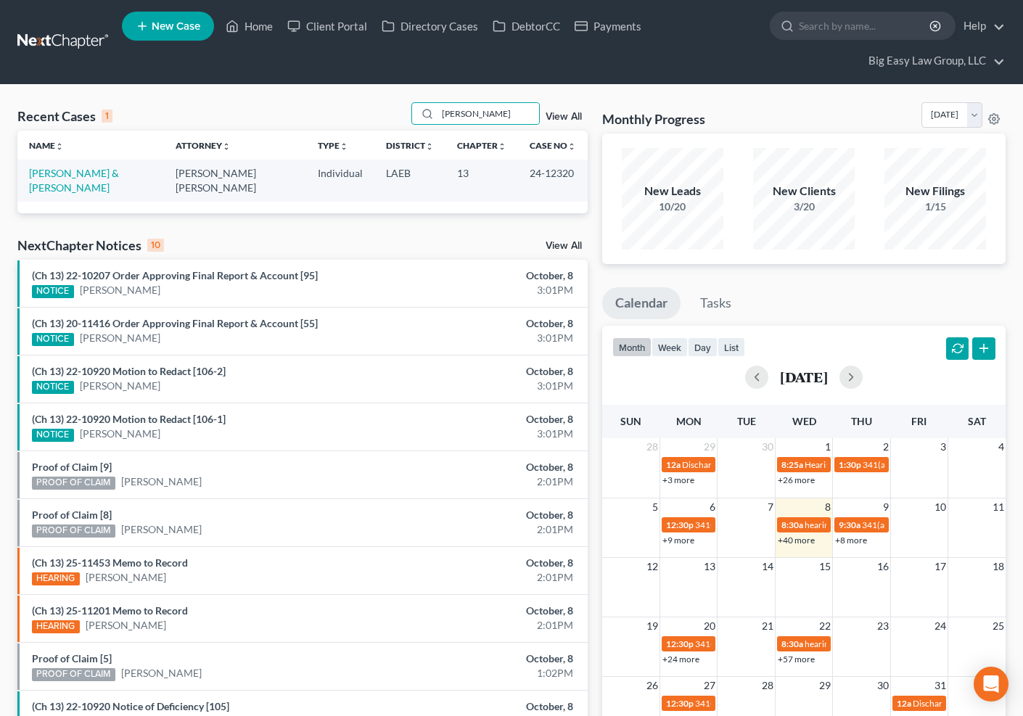
click at [60, 180] on td "[PERSON_NAME] & [PERSON_NAME]" at bounding box center [90, 180] width 147 height 41
drag, startPoint x: 65, startPoint y: 174, endPoint x: 79, endPoint y: 171, distance: 14.1
click at [65, 174] on link "[PERSON_NAME] & [PERSON_NAME]" at bounding box center [74, 180] width 90 height 27
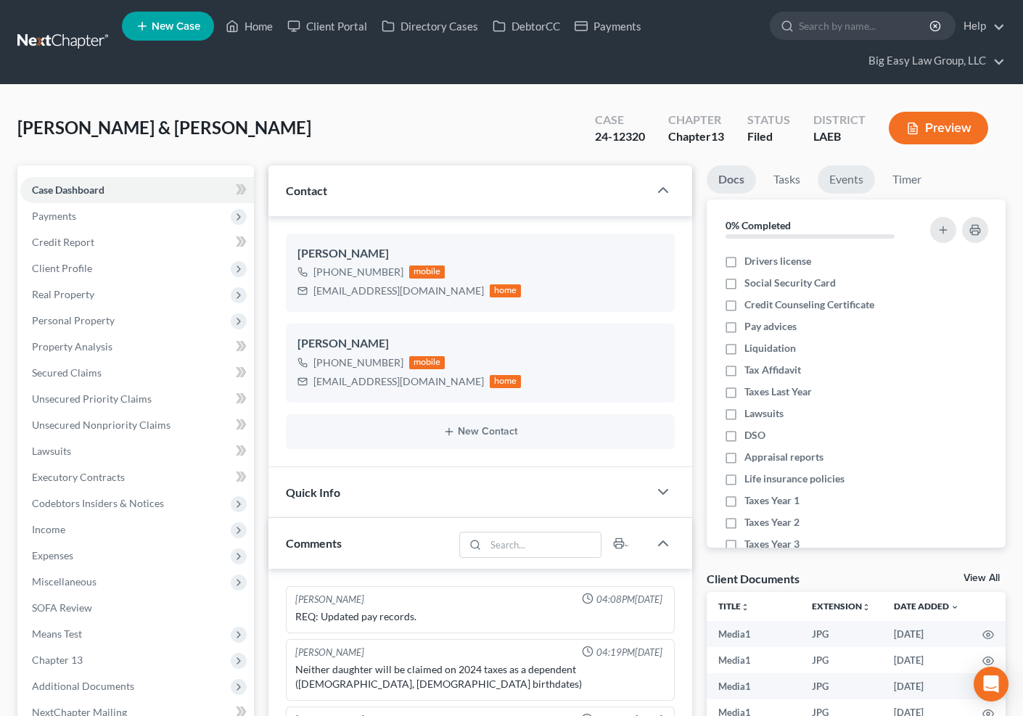
drag, startPoint x: 851, startPoint y: 179, endPoint x: 928, endPoint y: 274, distance: 121.8
click at [851, 179] on link "Events" at bounding box center [846, 179] width 57 height 28
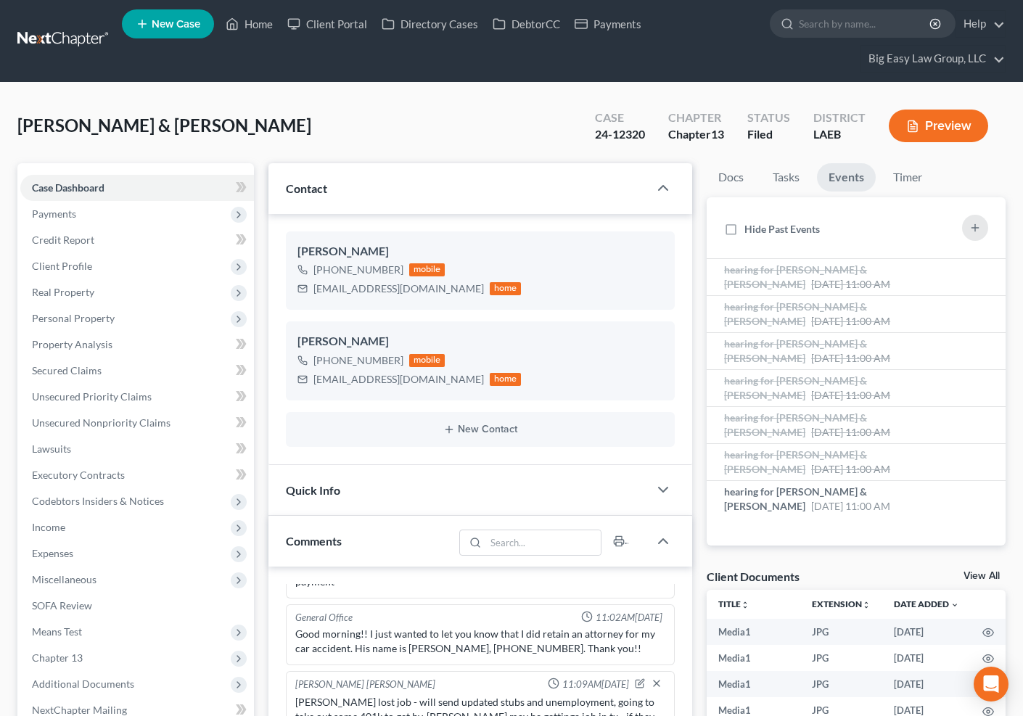
scroll to position [3, 0]
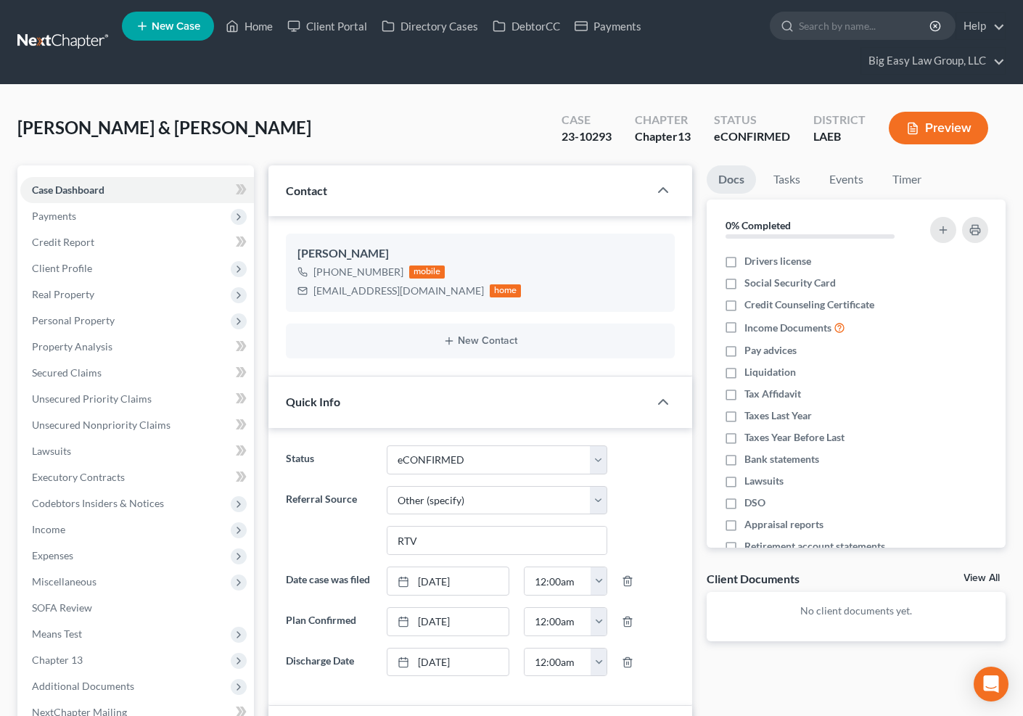
select select "13"
select select "6"
select select "0"
click at [252, 32] on link "Home" at bounding box center [249, 26] width 62 height 26
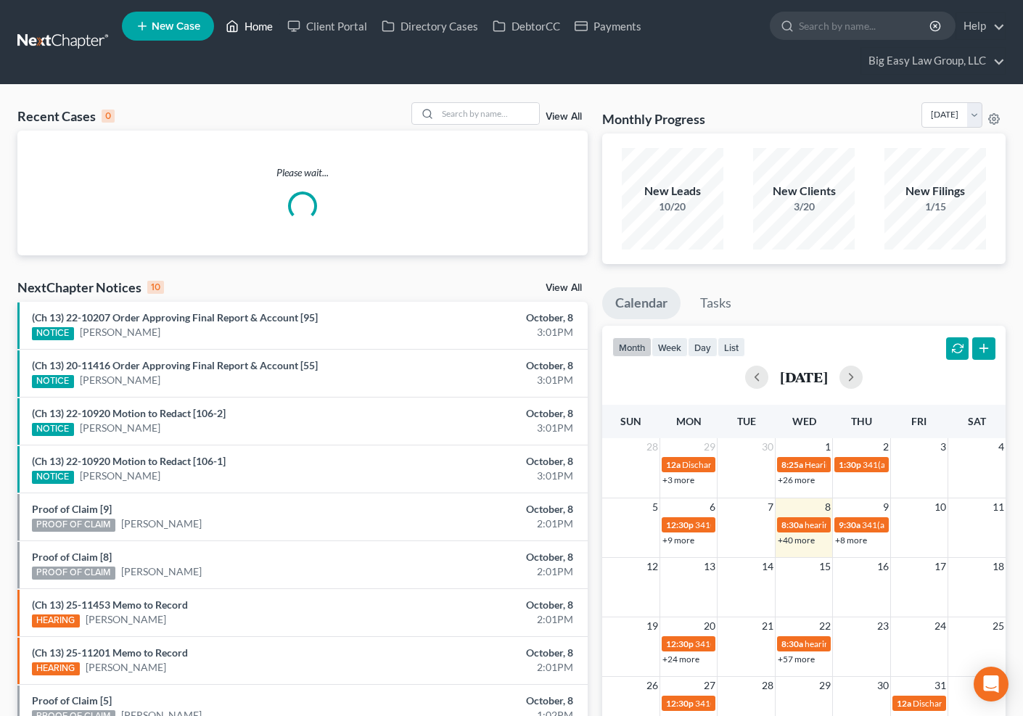
click at [255, 23] on link "Home" at bounding box center [249, 26] width 62 height 26
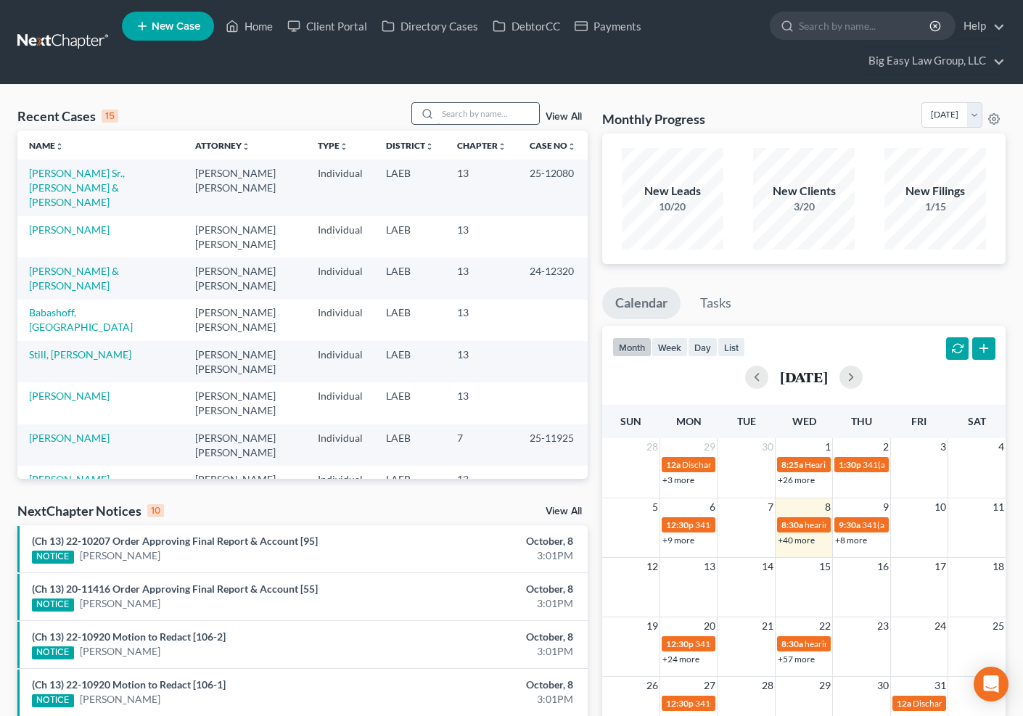
click at [520, 110] on input "search" at bounding box center [489, 113] width 102 height 21
type input "jone"
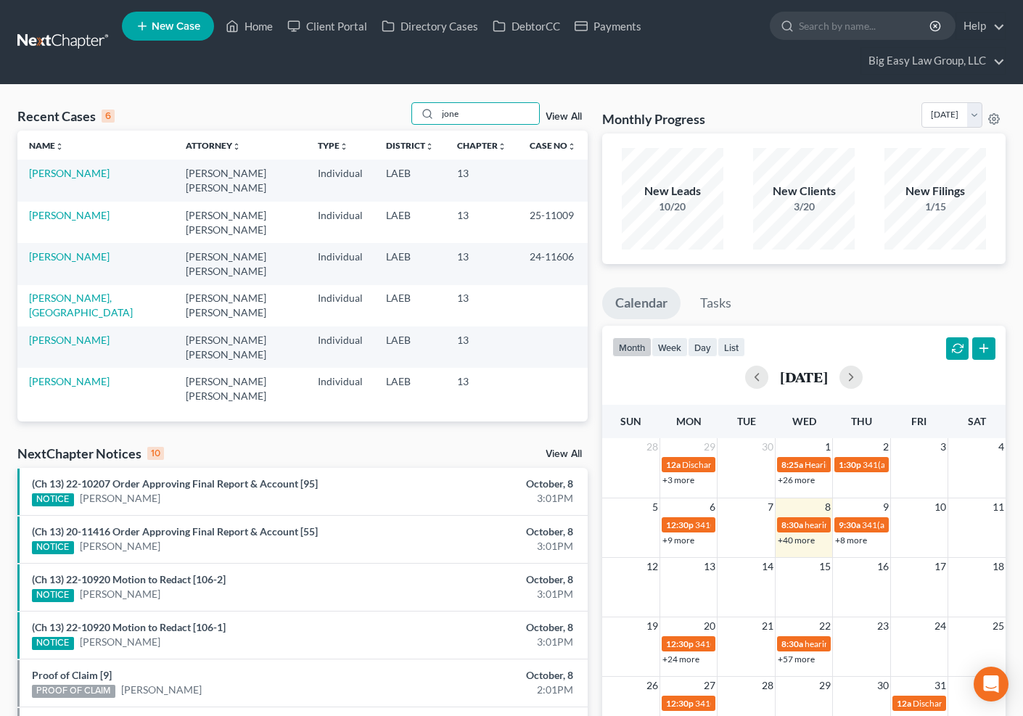
click at [70, 179] on td "[PERSON_NAME]" at bounding box center [95, 180] width 157 height 41
click at [73, 176] on link "[PERSON_NAME]" at bounding box center [69, 173] width 81 height 12
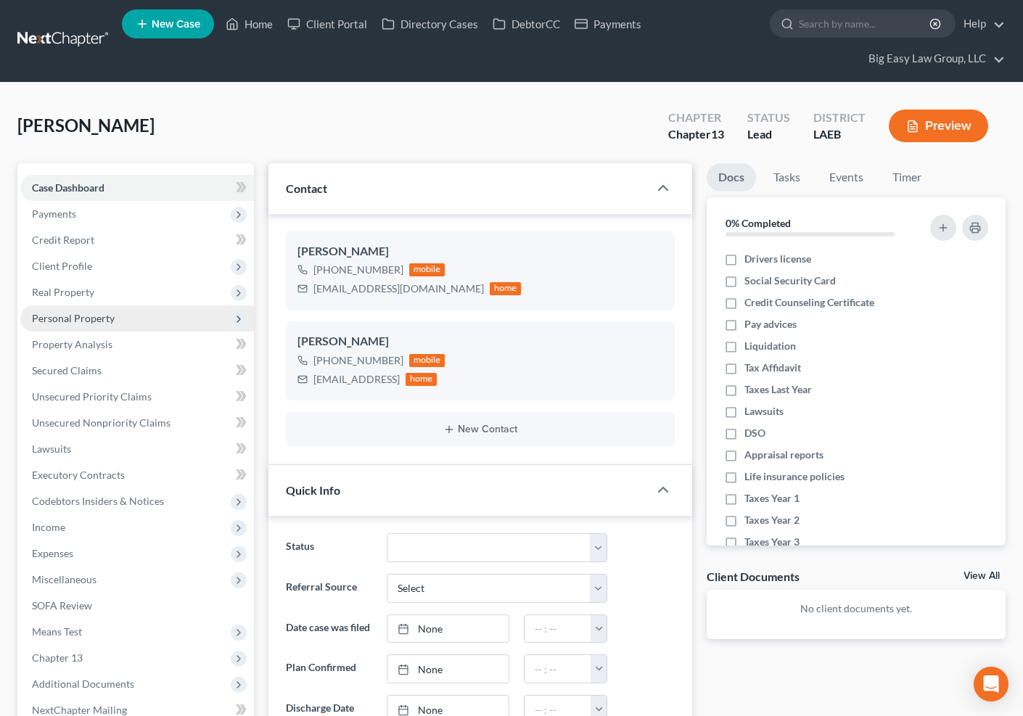
scroll to position [3, 0]
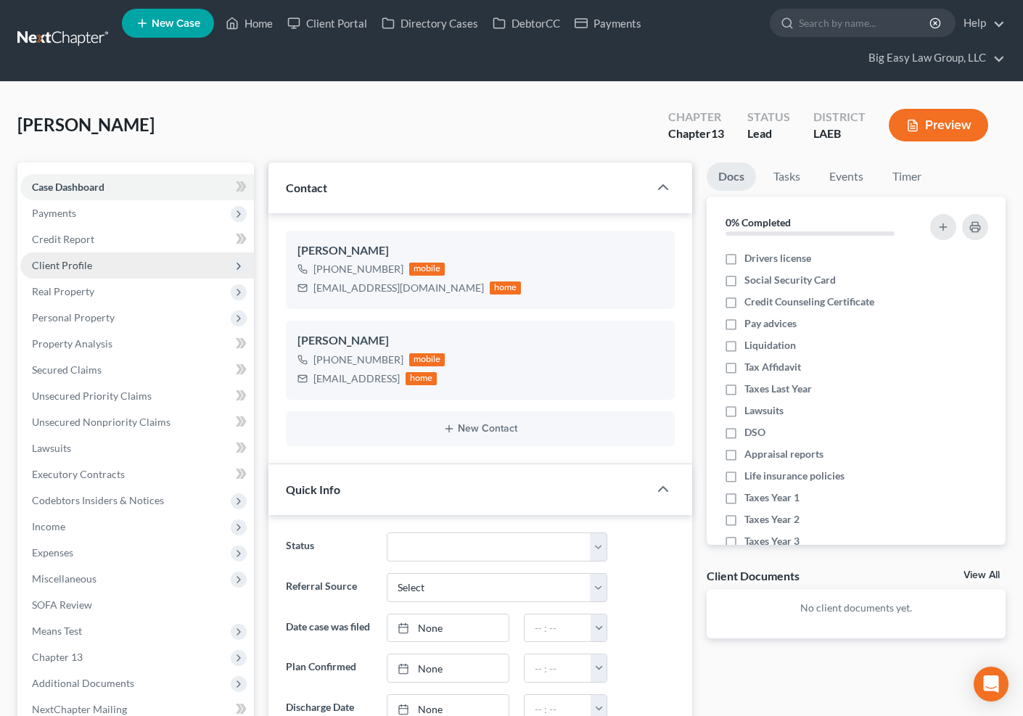
click at [142, 257] on span "Client Profile" at bounding box center [137, 266] width 234 height 26
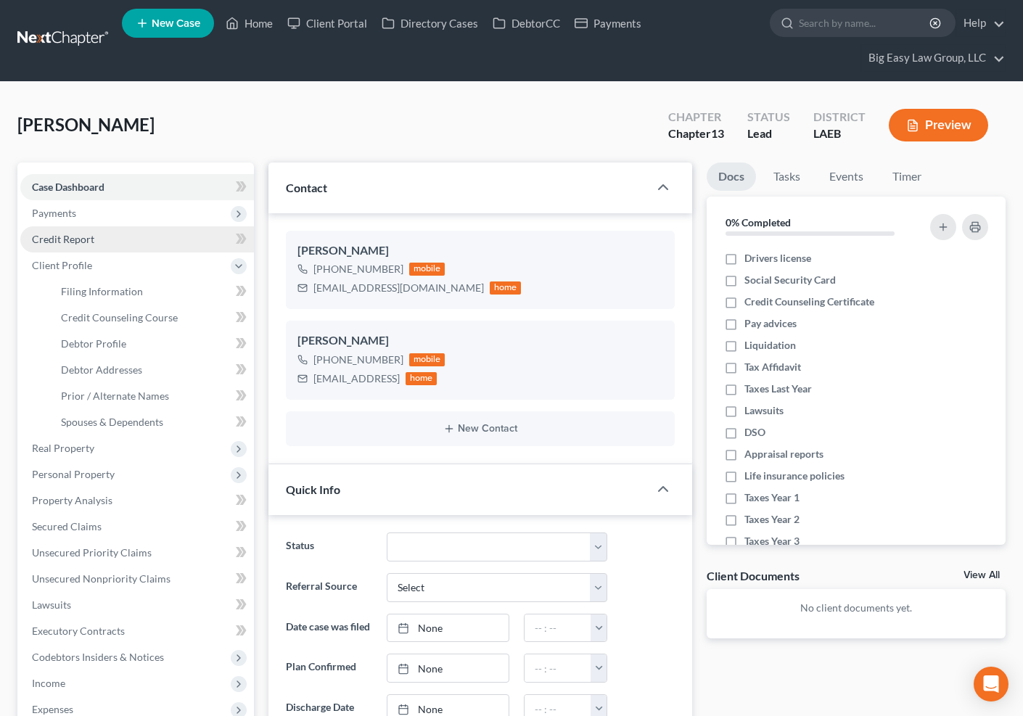
click at [150, 239] on link "Credit Report" at bounding box center [137, 239] width 234 height 26
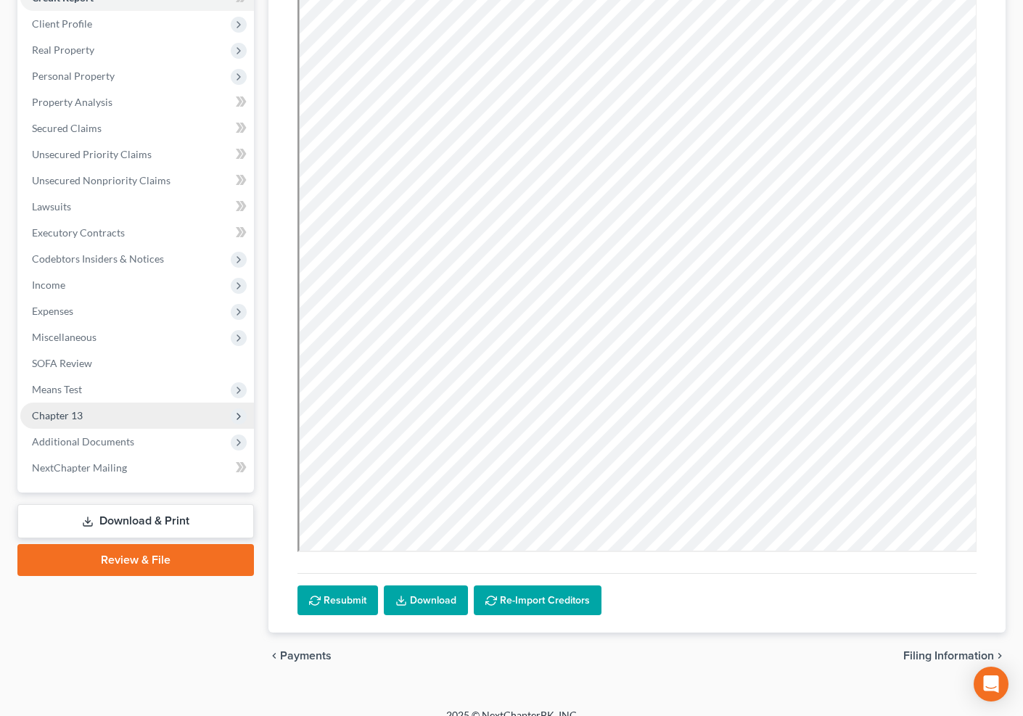
scroll to position [263, 0]
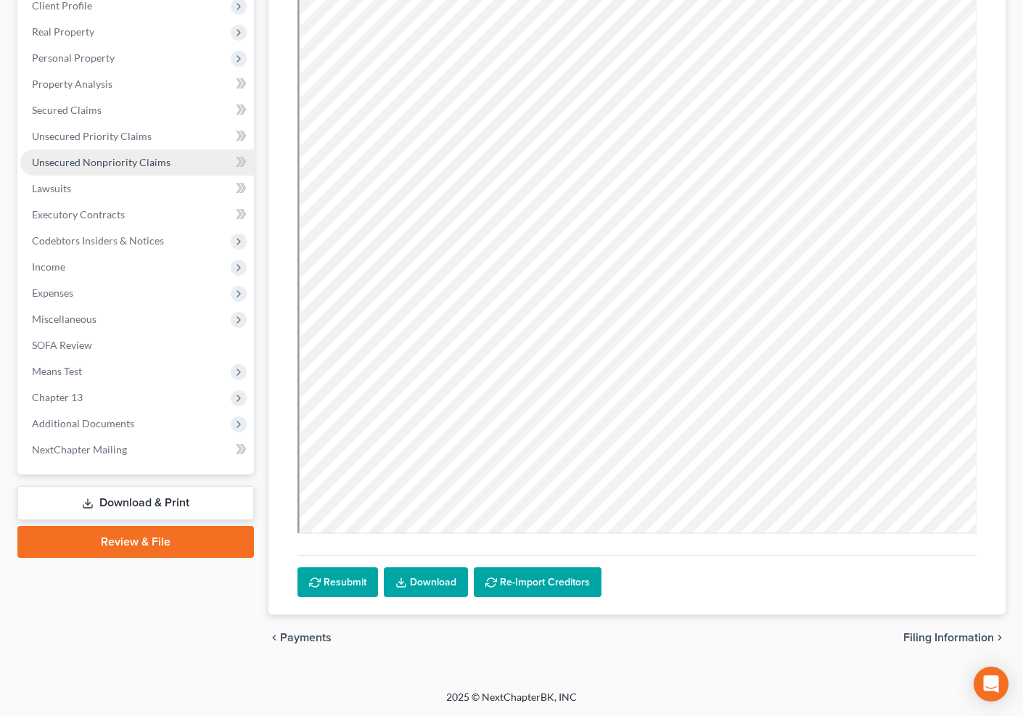
click at [165, 163] on span "Unsecured Nonpriority Claims" at bounding box center [101, 162] width 139 height 12
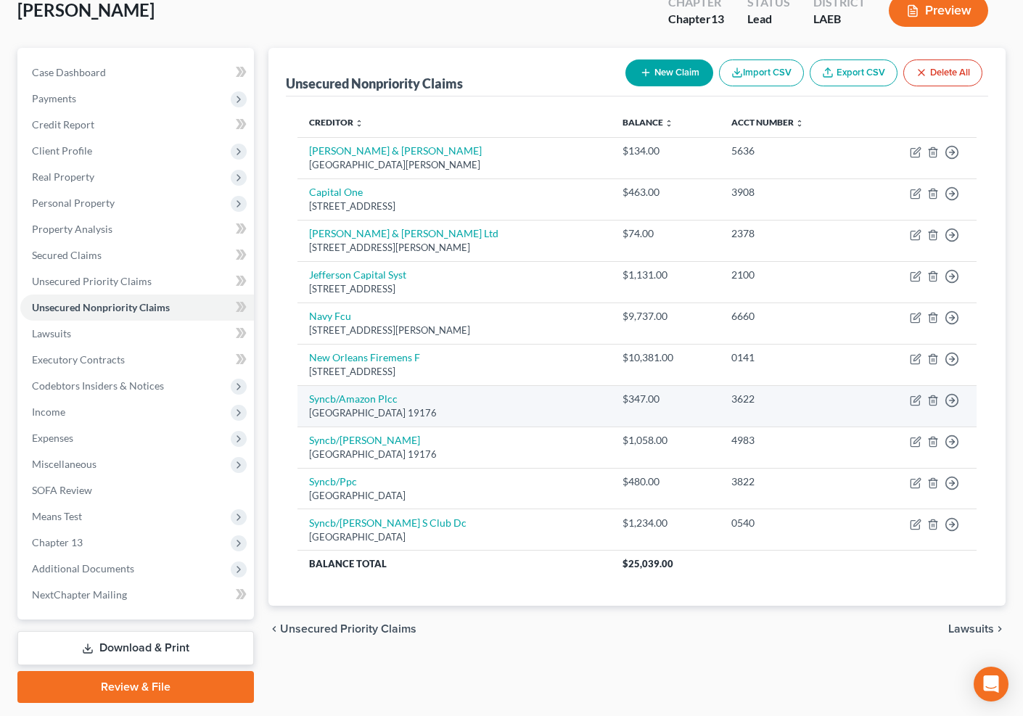
scroll to position [136, 0]
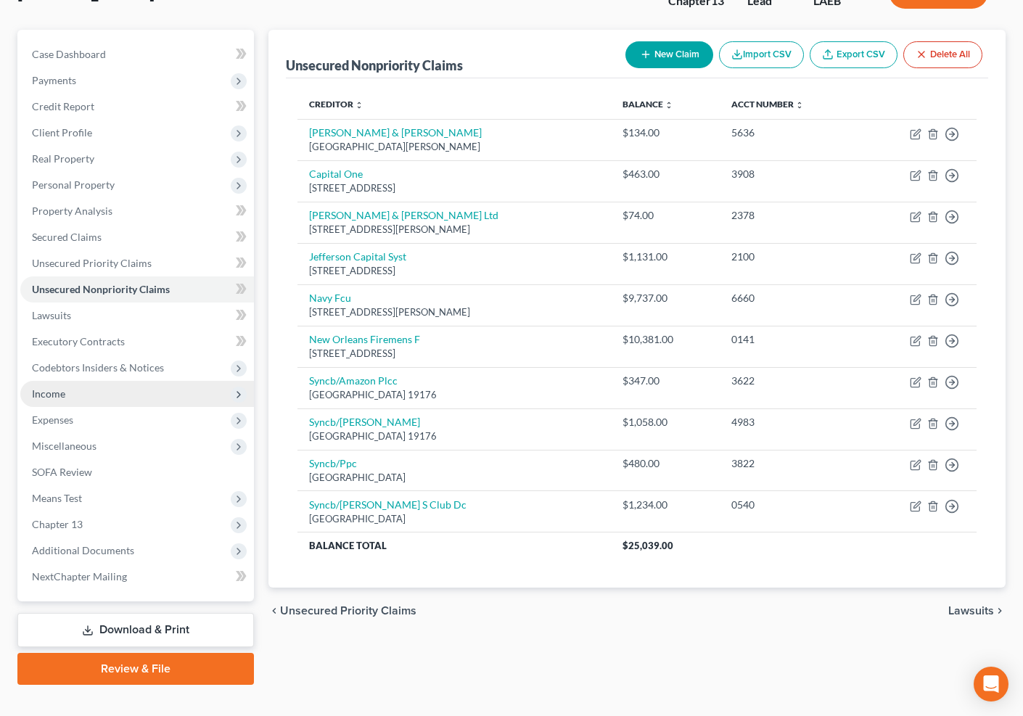
click at [110, 398] on span "Income" at bounding box center [137, 394] width 234 height 26
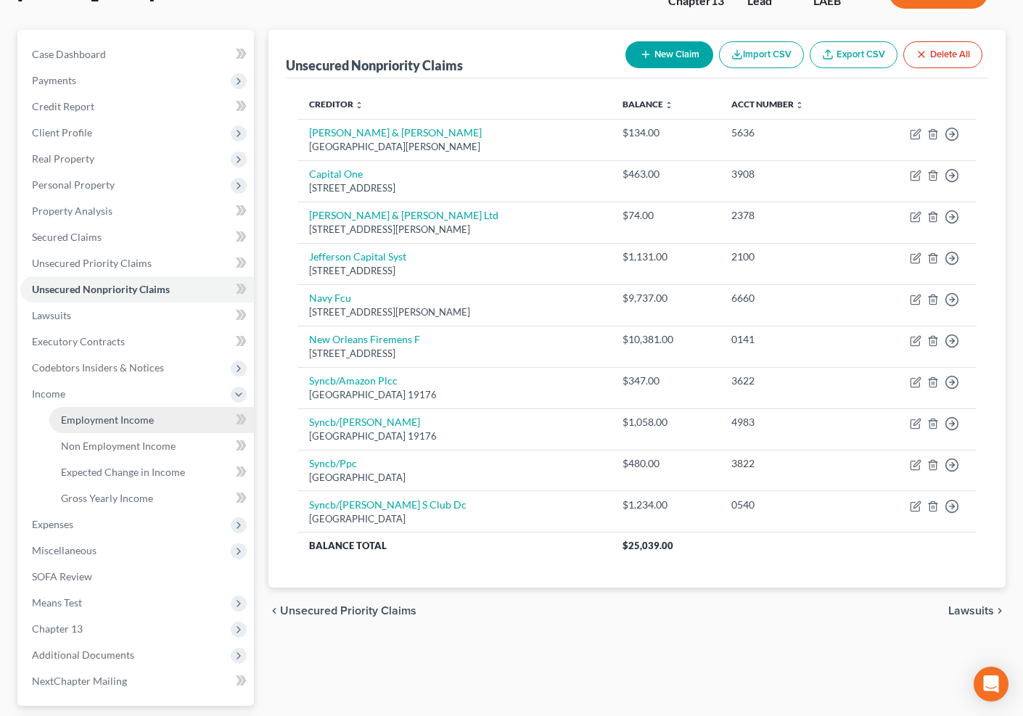
click at [163, 422] on link "Employment Income" at bounding box center [151, 420] width 205 height 26
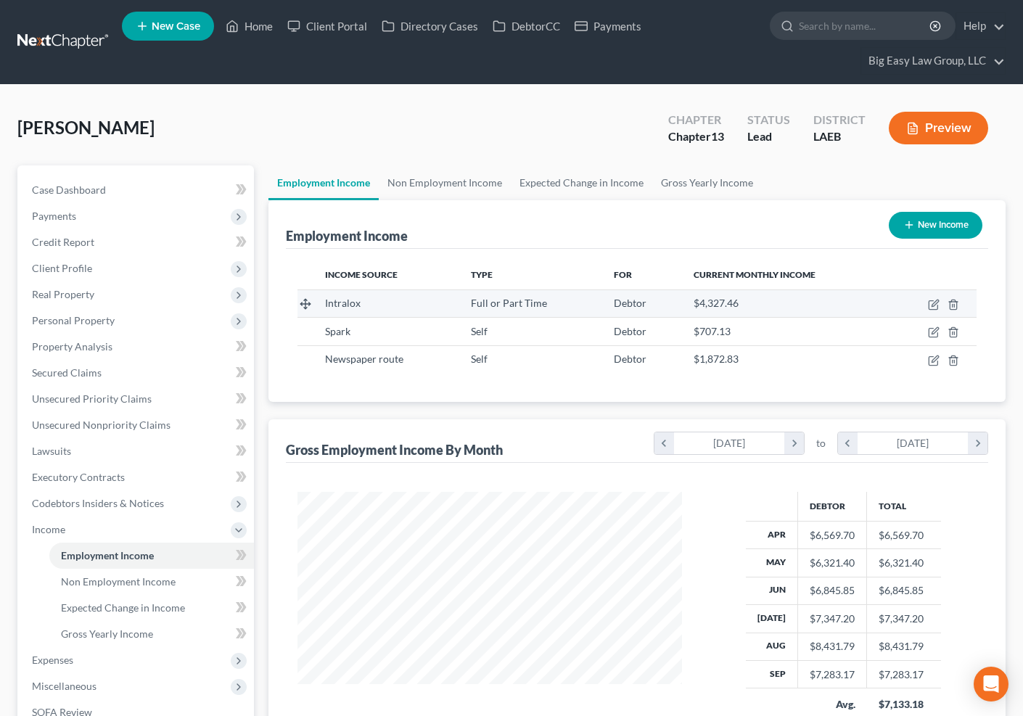
scroll to position [260, 412]
click at [467, 189] on link "Non Employment Income" at bounding box center [445, 182] width 132 height 35
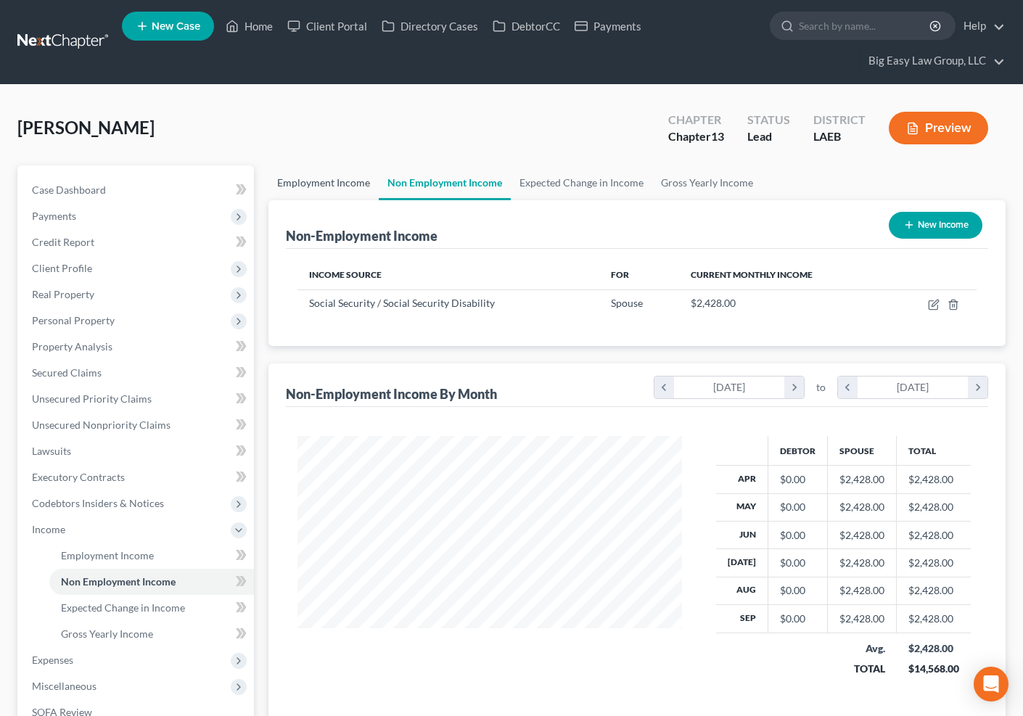
scroll to position [260, 412]
drag, startPoint x: 304, startPoint y: 179, endPoint x: 324, endPoint y: 188, distance: 22.4
click at [304, 179] on link "Employment Income" at bounding box center [324, 182] width 110 height 35
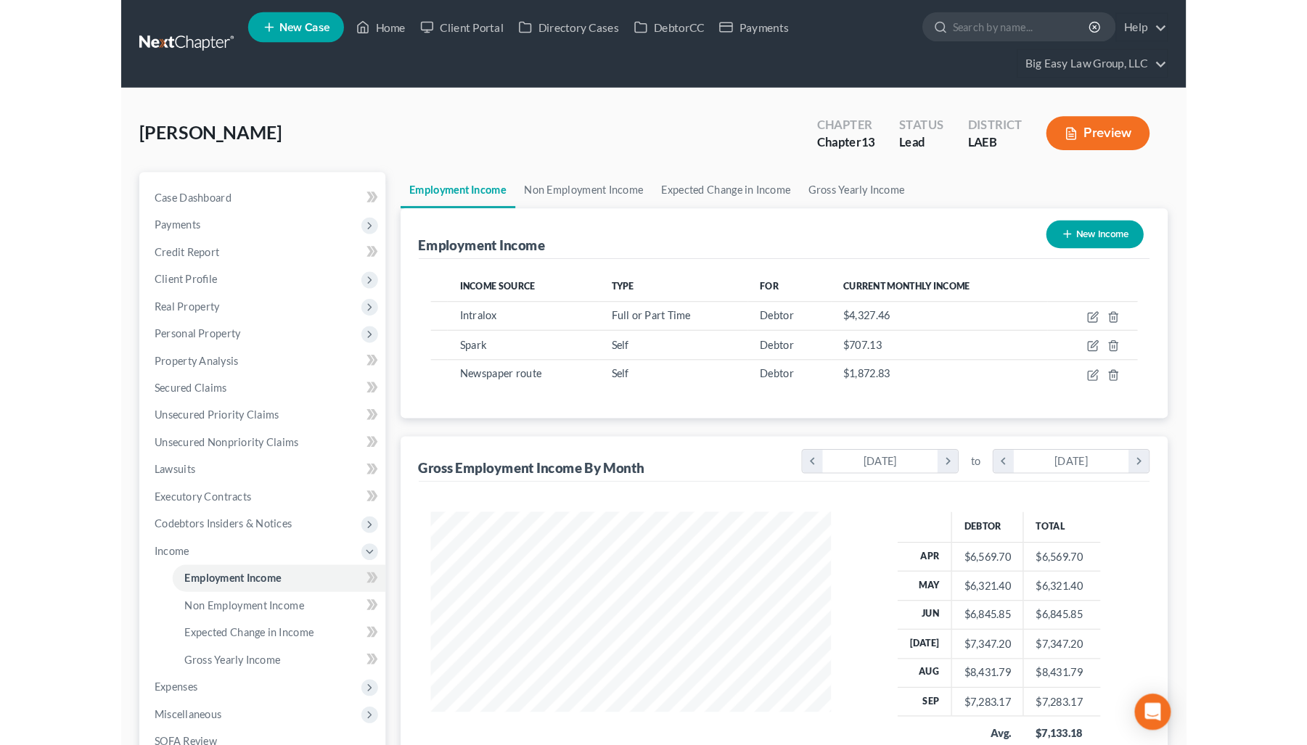
scroll to position [260, 412]
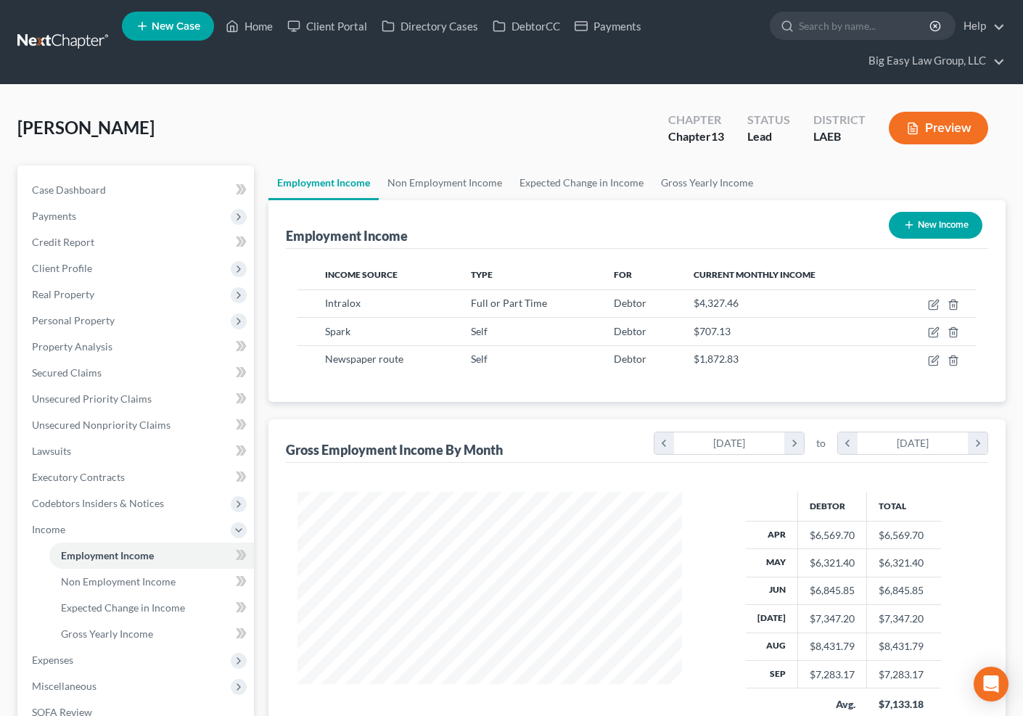
click at [435, 118] on div "Jones, Patricia Upgraded Chapter Chapter 13 Status Lead District LAEB Preview" at bounding box center [511, 133] width 988 height 63
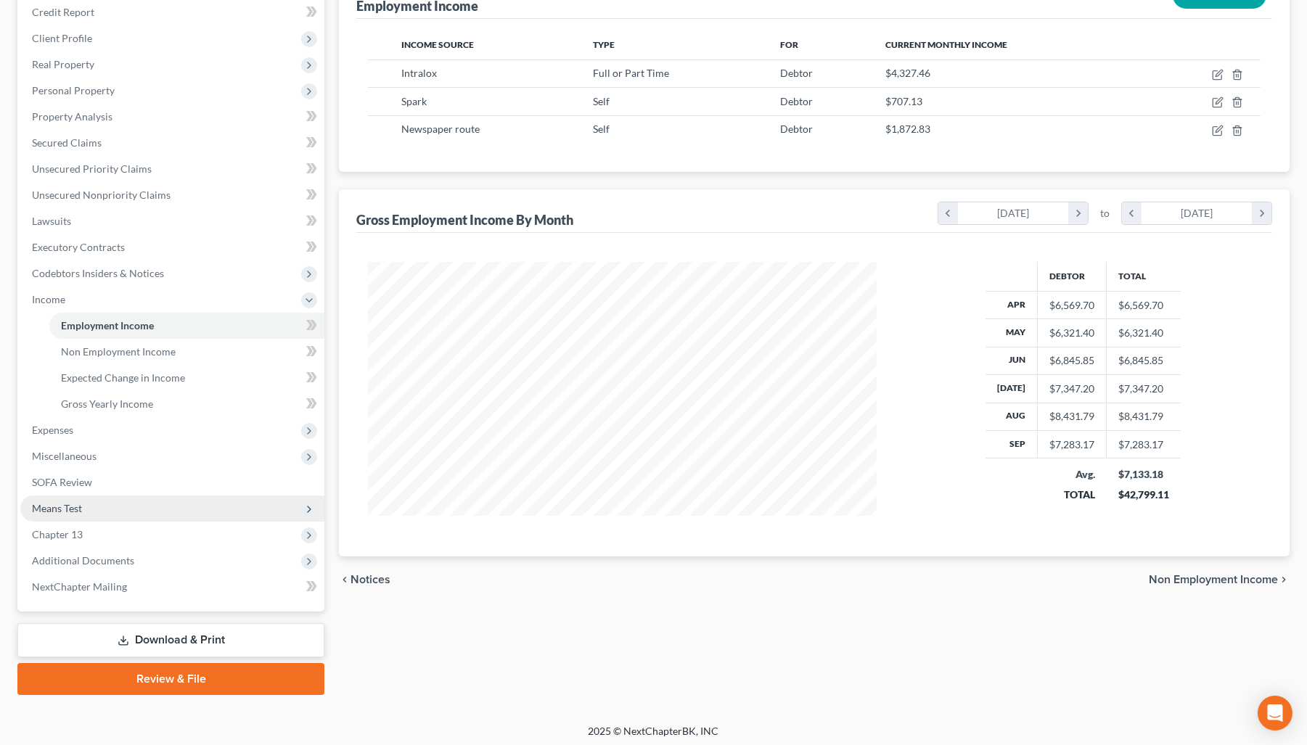
scroll to position [207, 0]
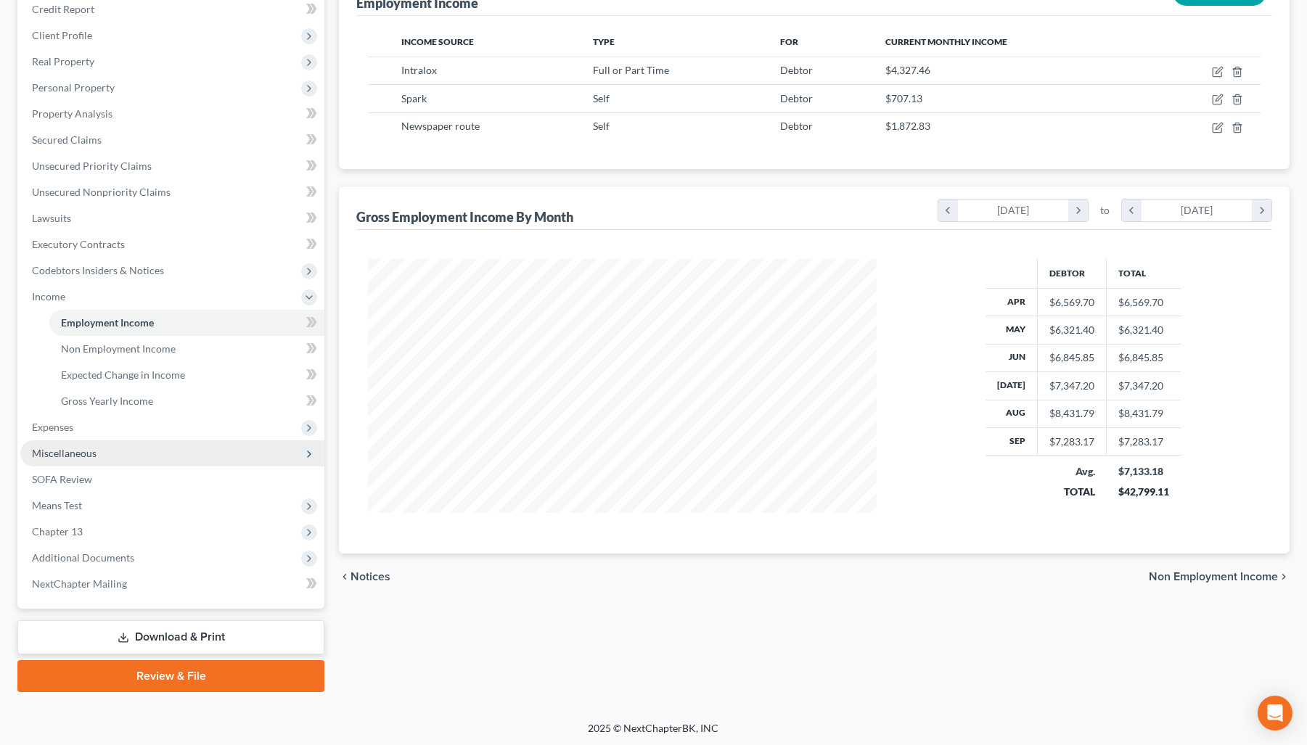
click at [207, 456] on span "Miscellaneous" at bounding box center [172, 454] width 304 height 26
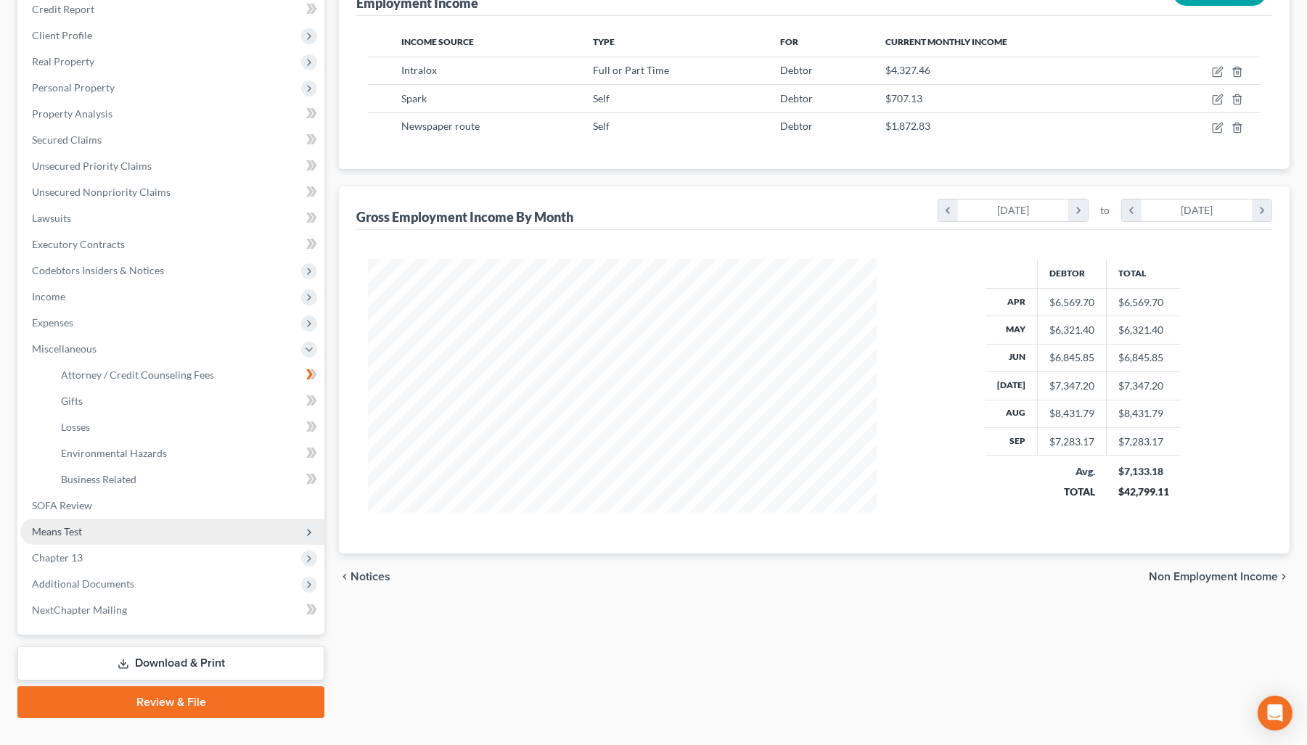
click at [230, 528] on span "Means Test" at bounding box center [172, 532] width 304 height 26
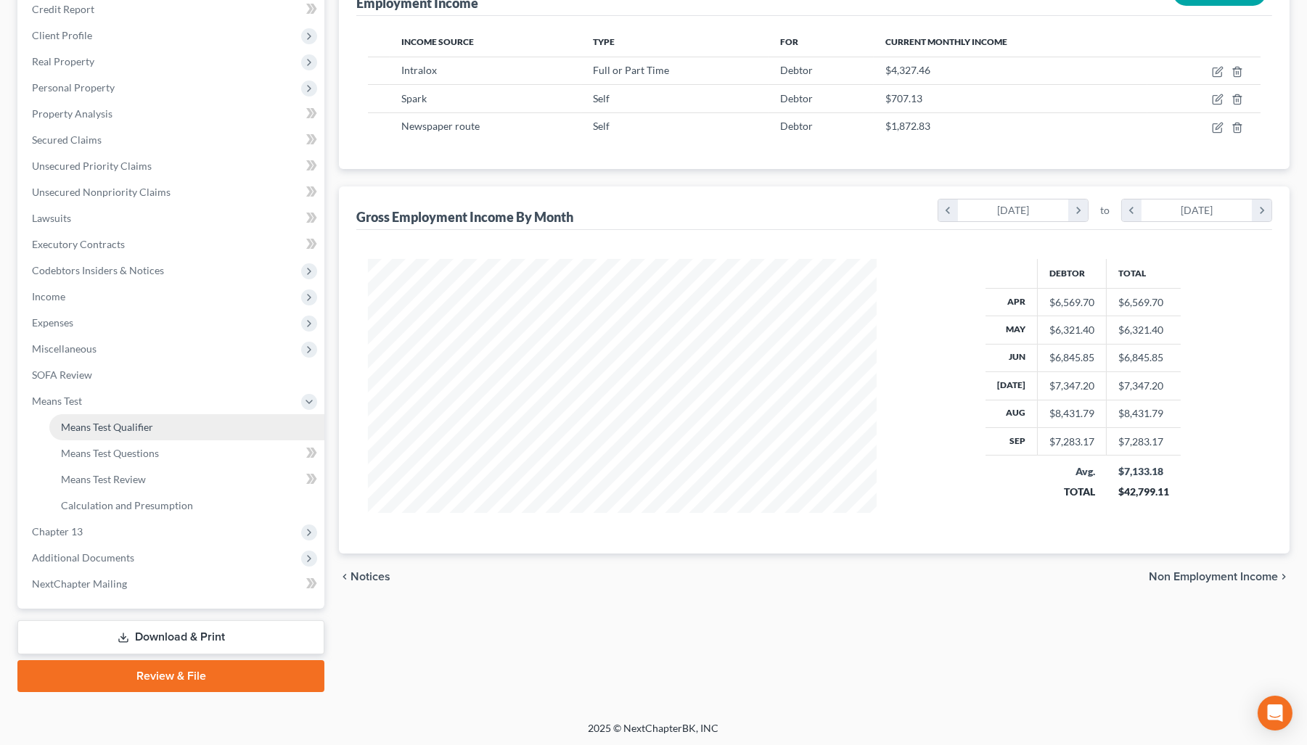
click at [210, 424] on link "Means Test Qualifier" at bounding box center [186, 427] width 275 height 26
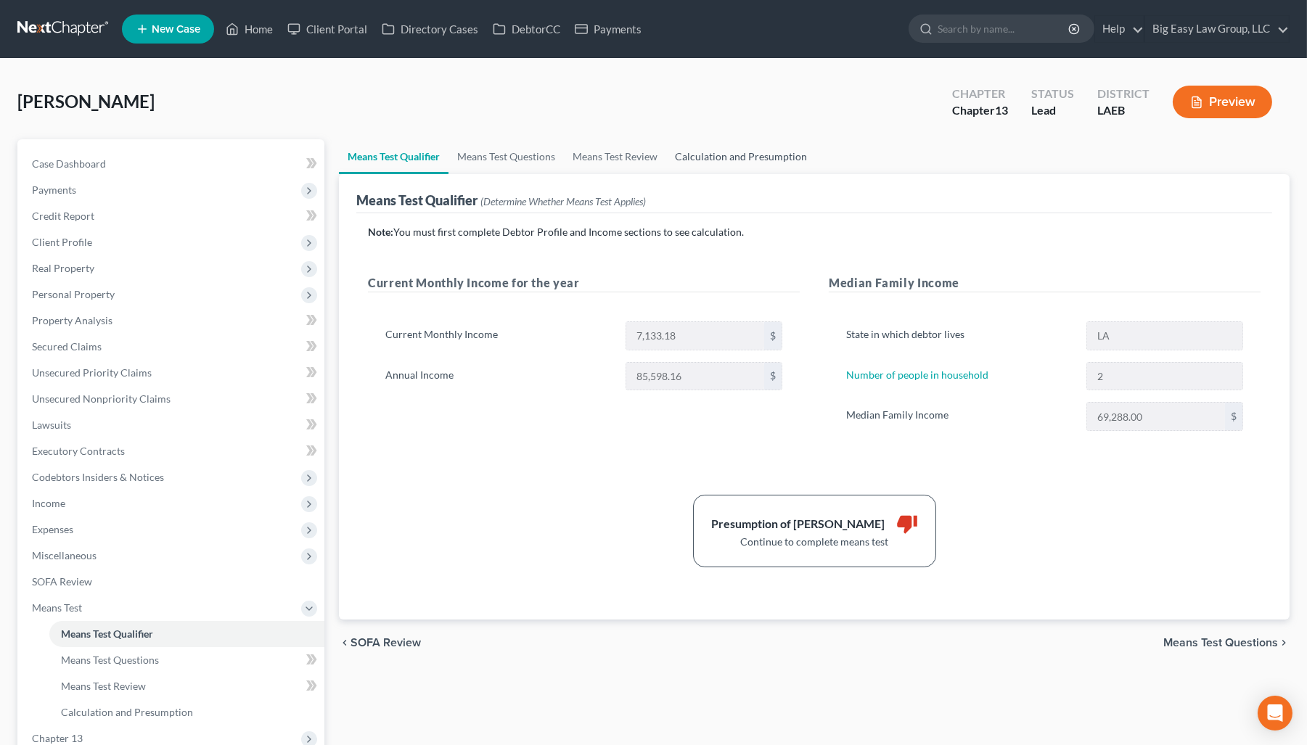
click at [737, 157] on link "Calculation and Presumption" at bounding box center [741, 156] width 150 height 35
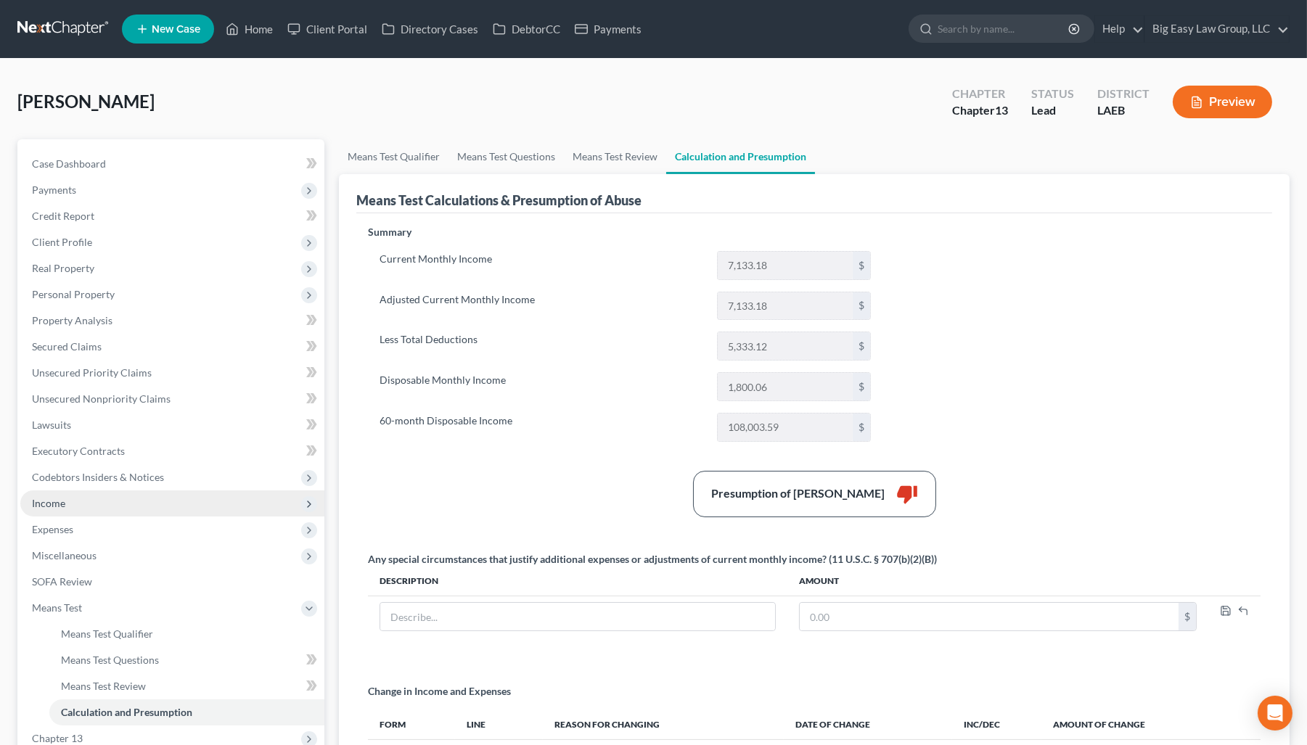
click at [123, 498] on span "Income" at bounding box center [172, 504] width 304 height 26
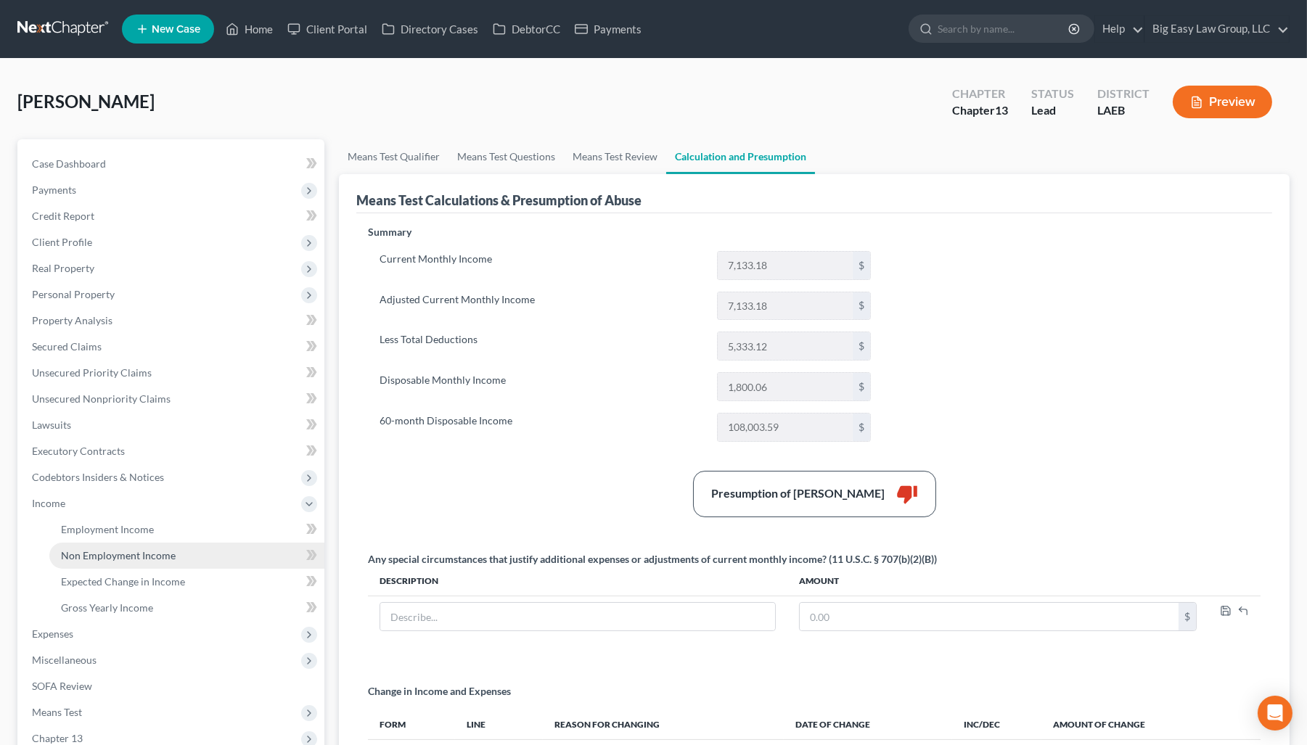
click at [143, 544] on link "Non Employment Income" at bounding box center [186, 556] width 275 height 26
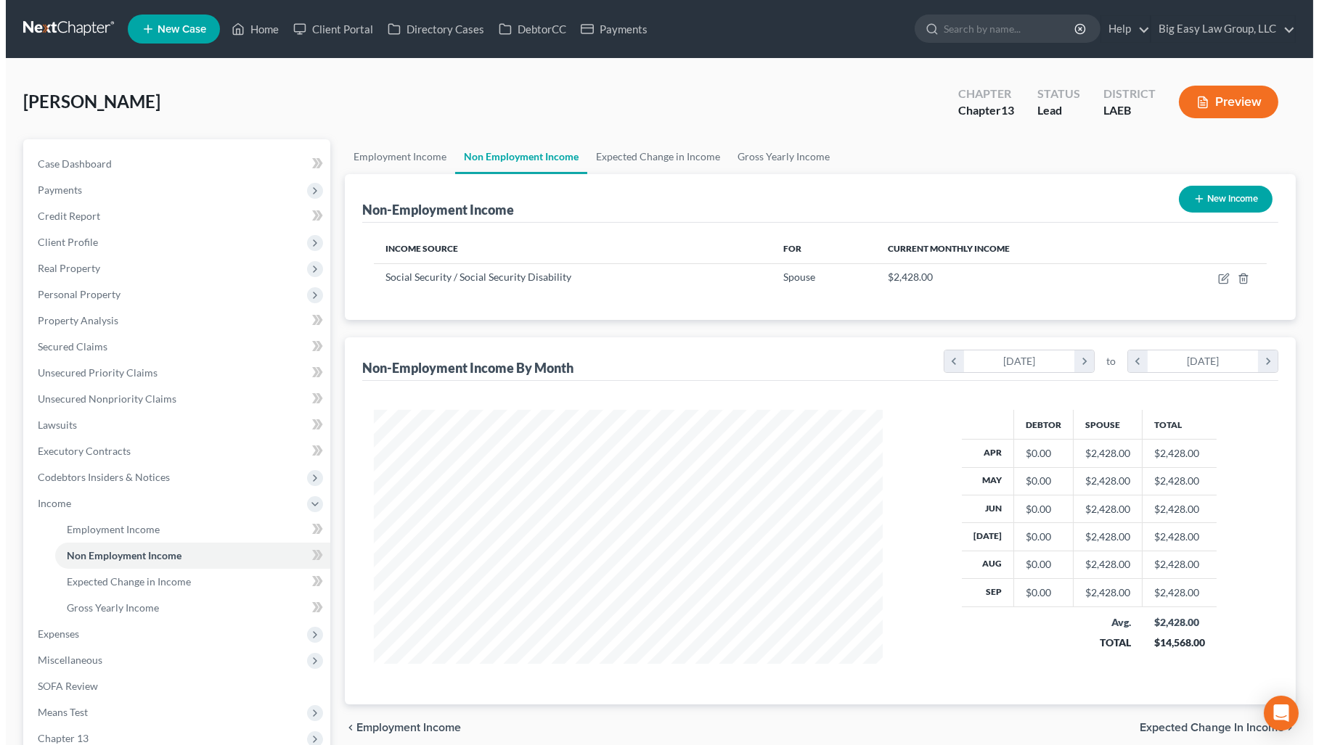
scroll to position [260, 537]
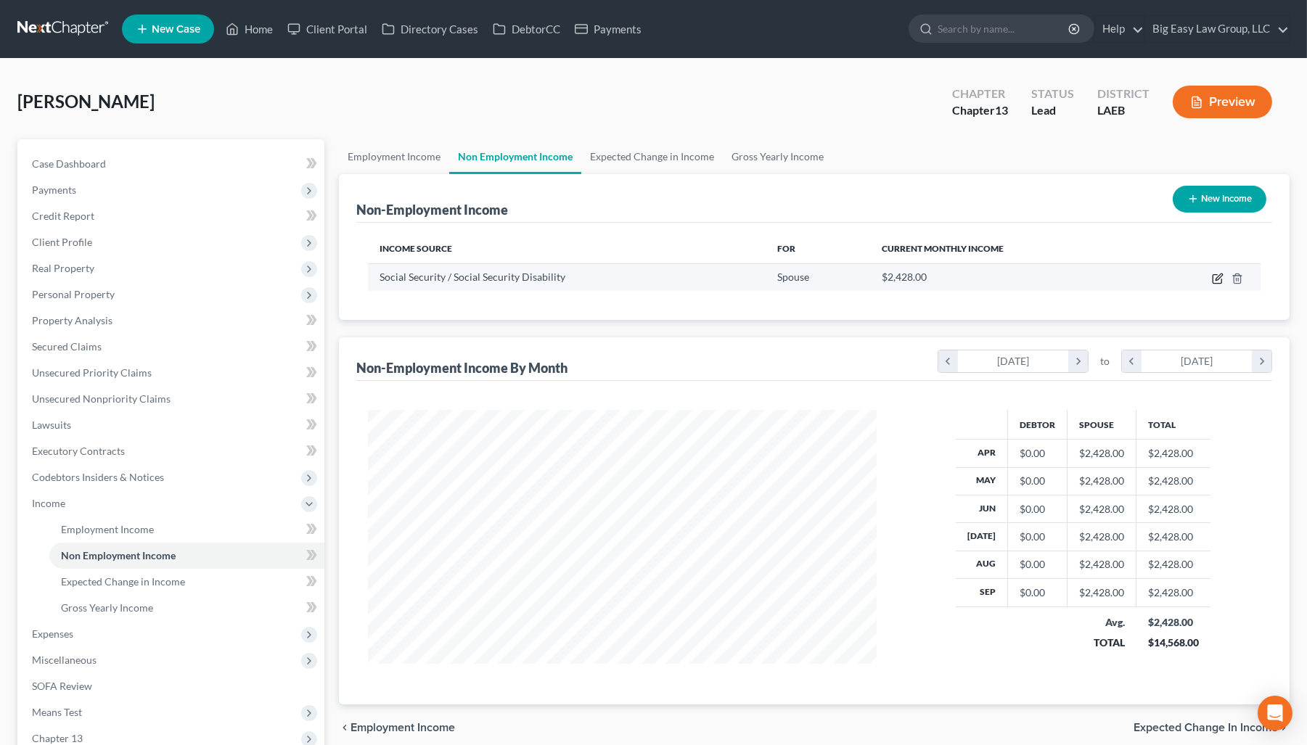
click at [1023, 277] on icon "button" at bounding box center [1218, 279] width 12 height 12
select select "4"
select select "0"
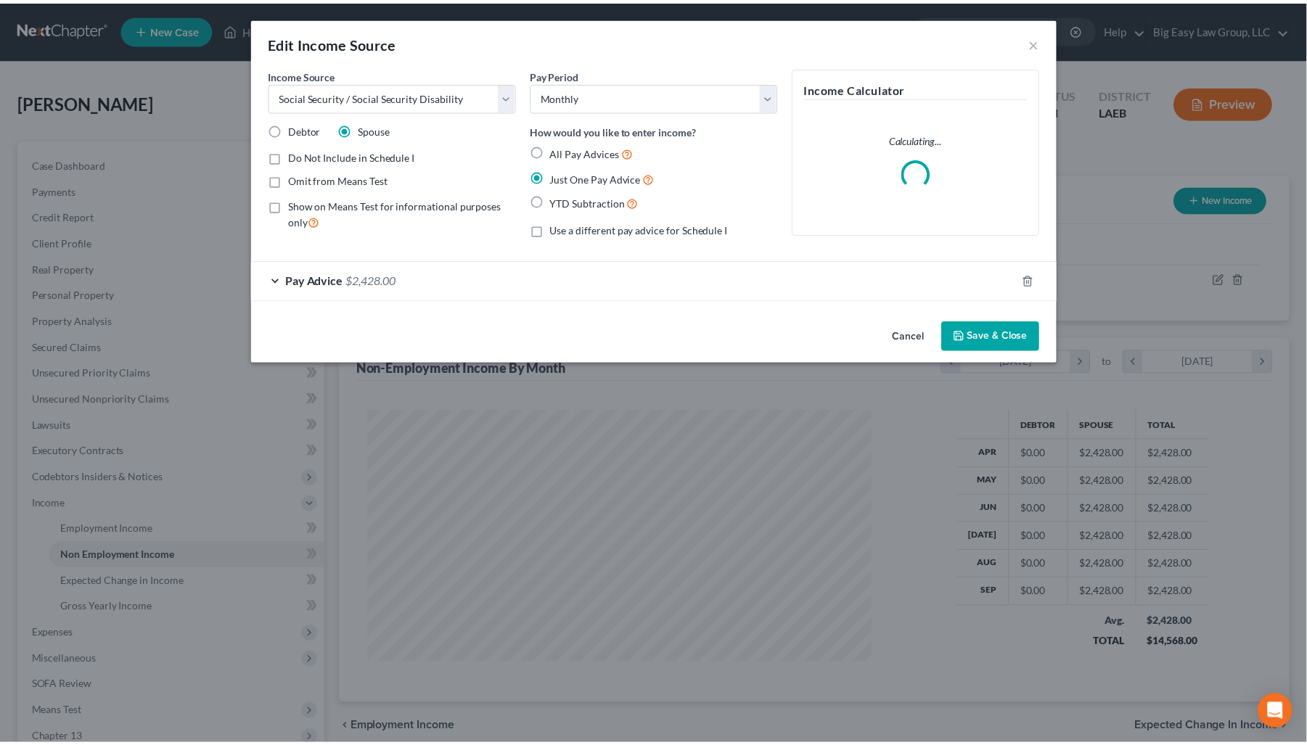
scroll to position [260, 542]
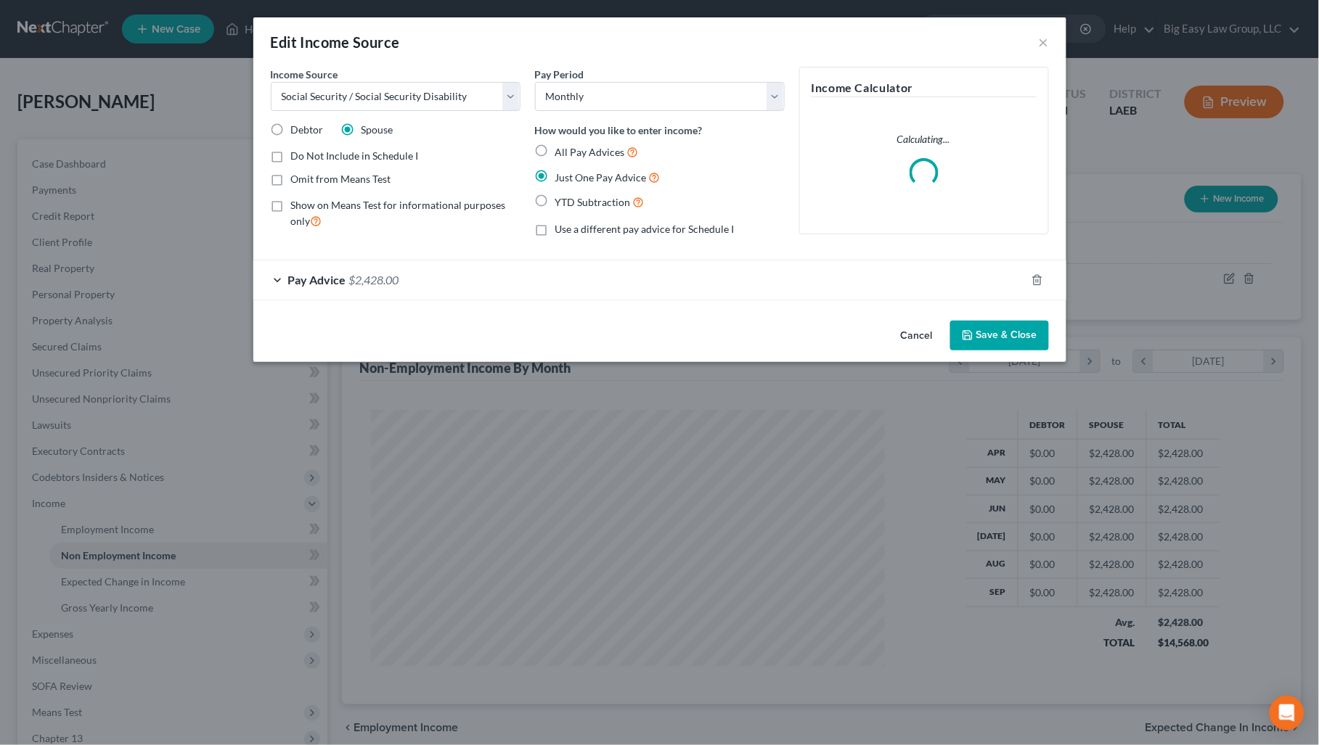
drag, startPoint x: 350, startPoint y: 154, endPoint x: 375, endPoint y: 157, distance: 25.7
click at [351, 154] on span "Do Not Include in Schedule I" at bounding box center [355, 156] width 128 height 12
click at [306, 154] on input "Do Not Include in Schedule I" at bounding box center [301, 153] width 9 height 9
drag, startPoint x: 358, startPoint y: 177, endPoint x: 336, endPoint y: 153, distance: 32.4
click at [353, 173] on span "Omit from Means Test" at bounding box center [341, 179] width 100 height 12
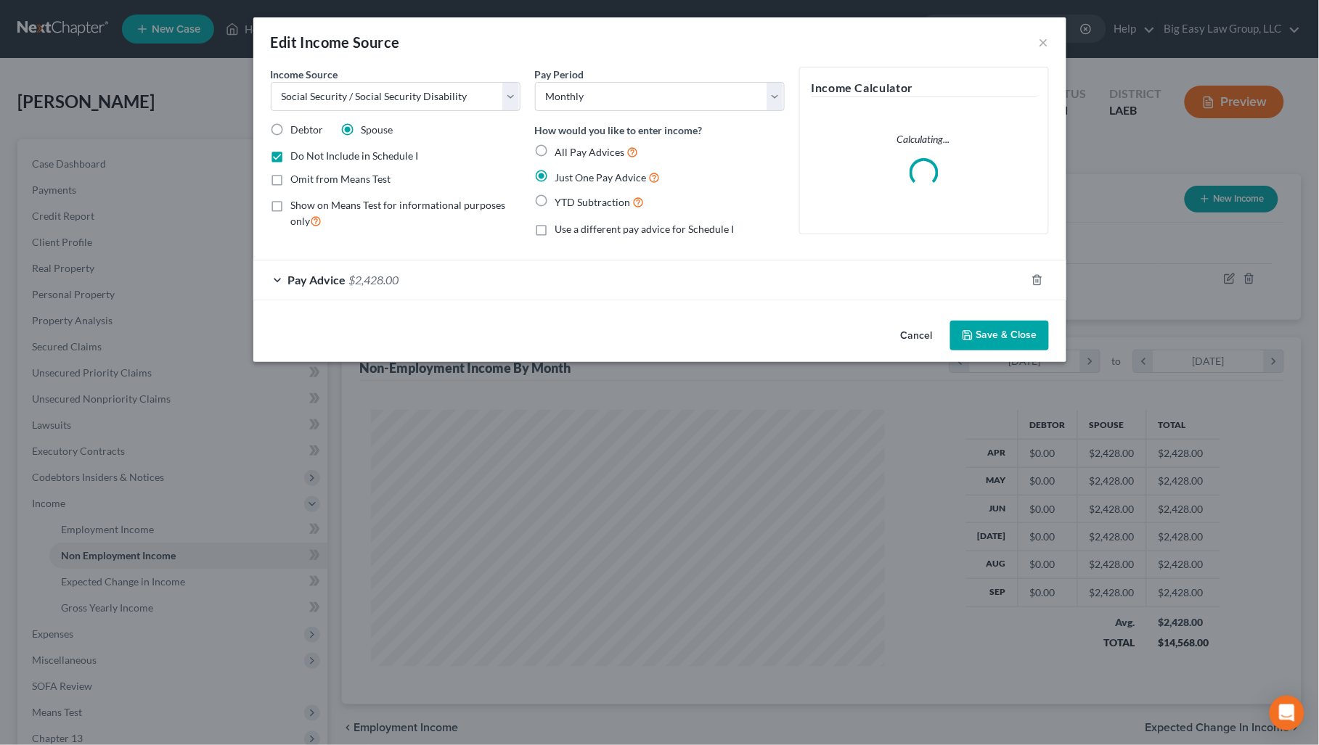
click at [335, 155] on span "Do Not Include in Schedule I" at bounding box center [355, 156] width 128 height 12
click at [306, 155] on input "Do Not Include in Schedule I" at bounding box center [301, 153] width 9 height 9
checkbox input "false"
click at [291, 174] on label "Omit from Means Test" at bounding box center [341, 179] width 100 height 15
click at [297, 174] on input "Omit from Means Test" at bounding box center [301, 176] width 9 height 9
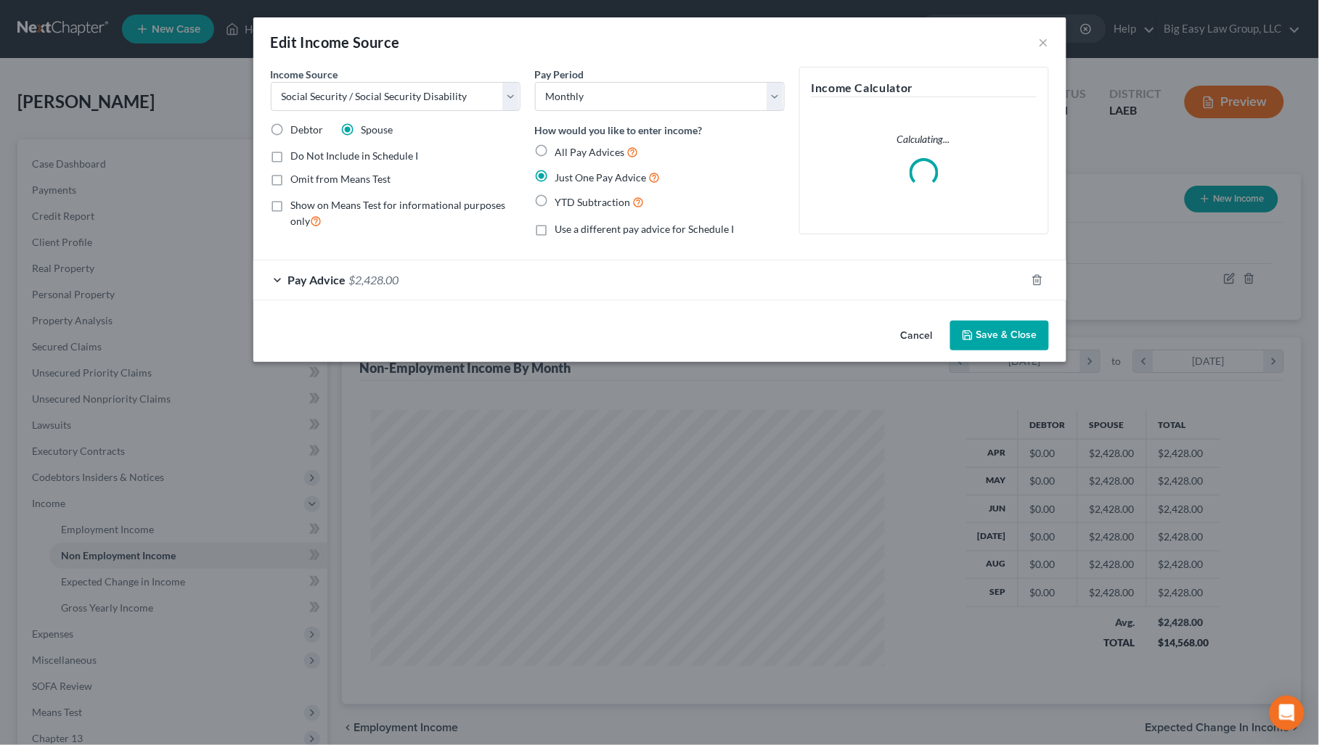
checkbox input "true"
click at [1023, 343] on button "Save & Close" at bounding box center [999, 336] width 99 height 30
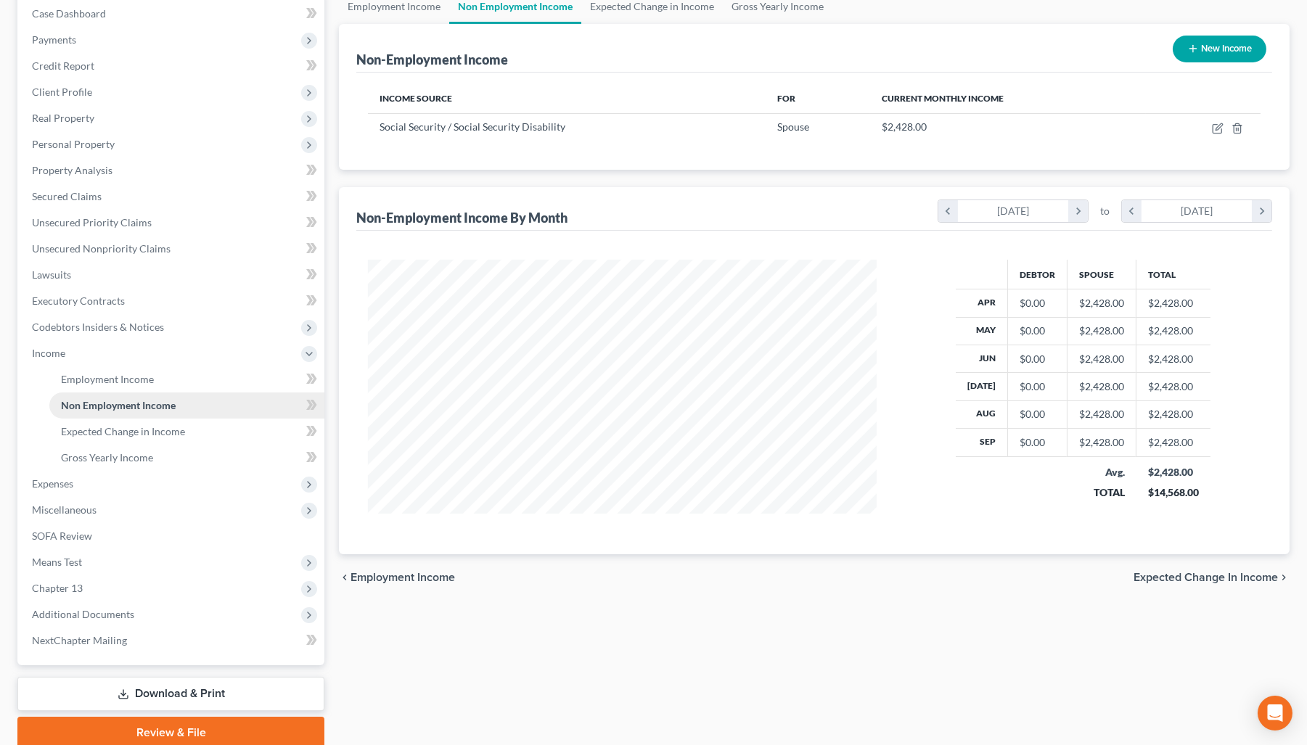
scroll to position [207, 0]
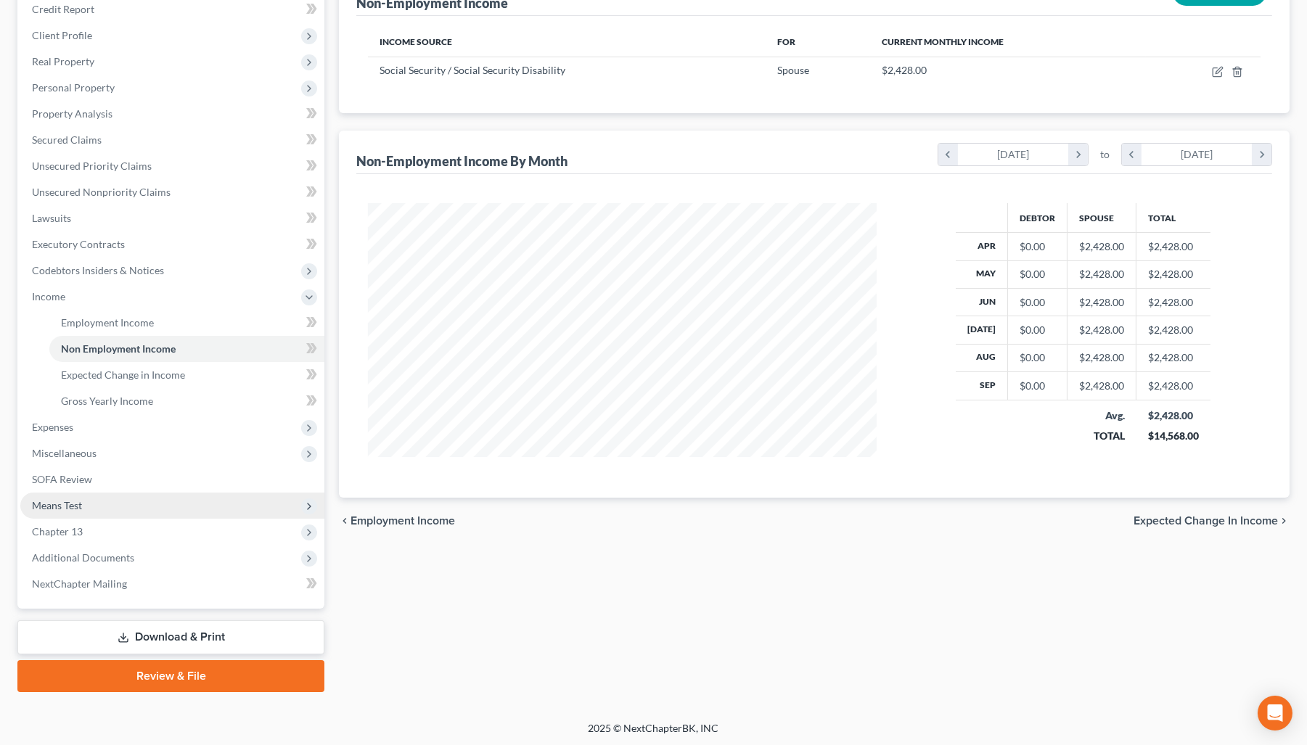
drag, startPoint x: 218, startPoint y: 501, endPoint x: 224, endPoint y: 496, distance: 7.9
click at [218, 501] on span "Means Test" at bounding box center [172, 506] width 304 height 26
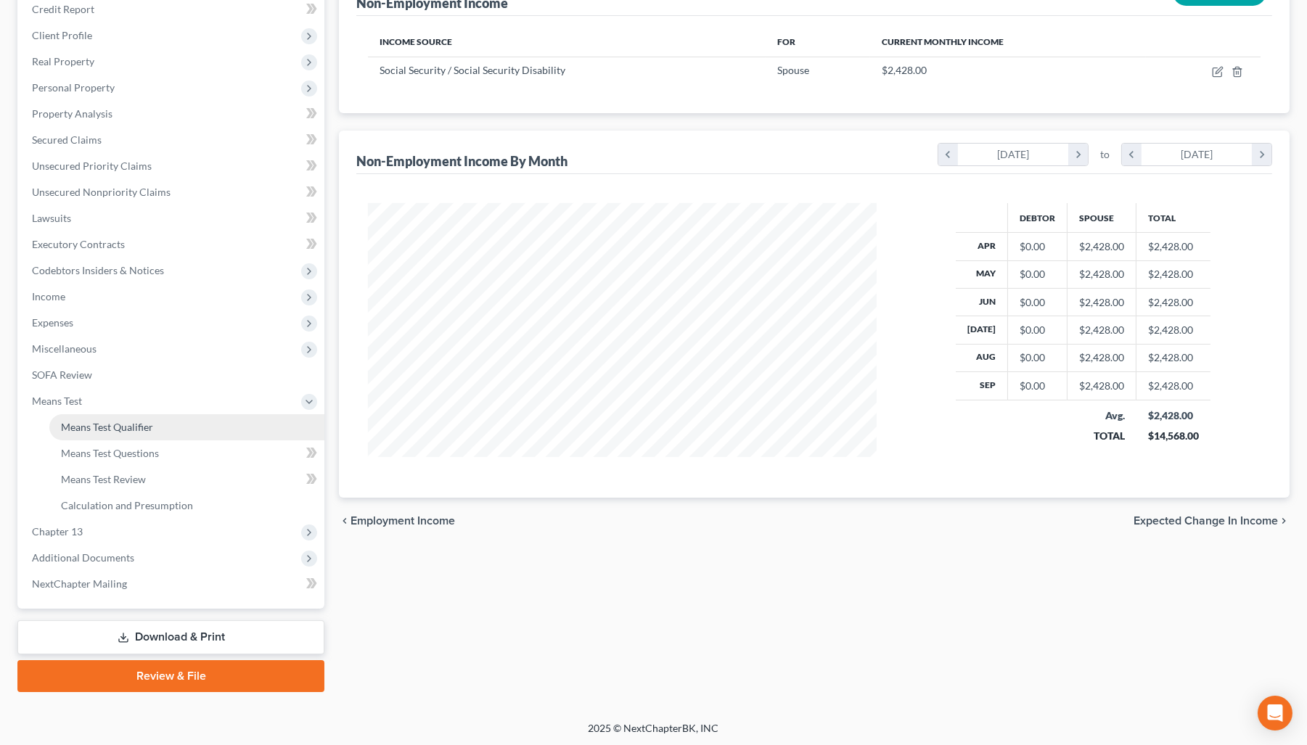
click at [202, 427] on link "Means Test Qualifier" at bounding box center [186, 427] width 275 height 26
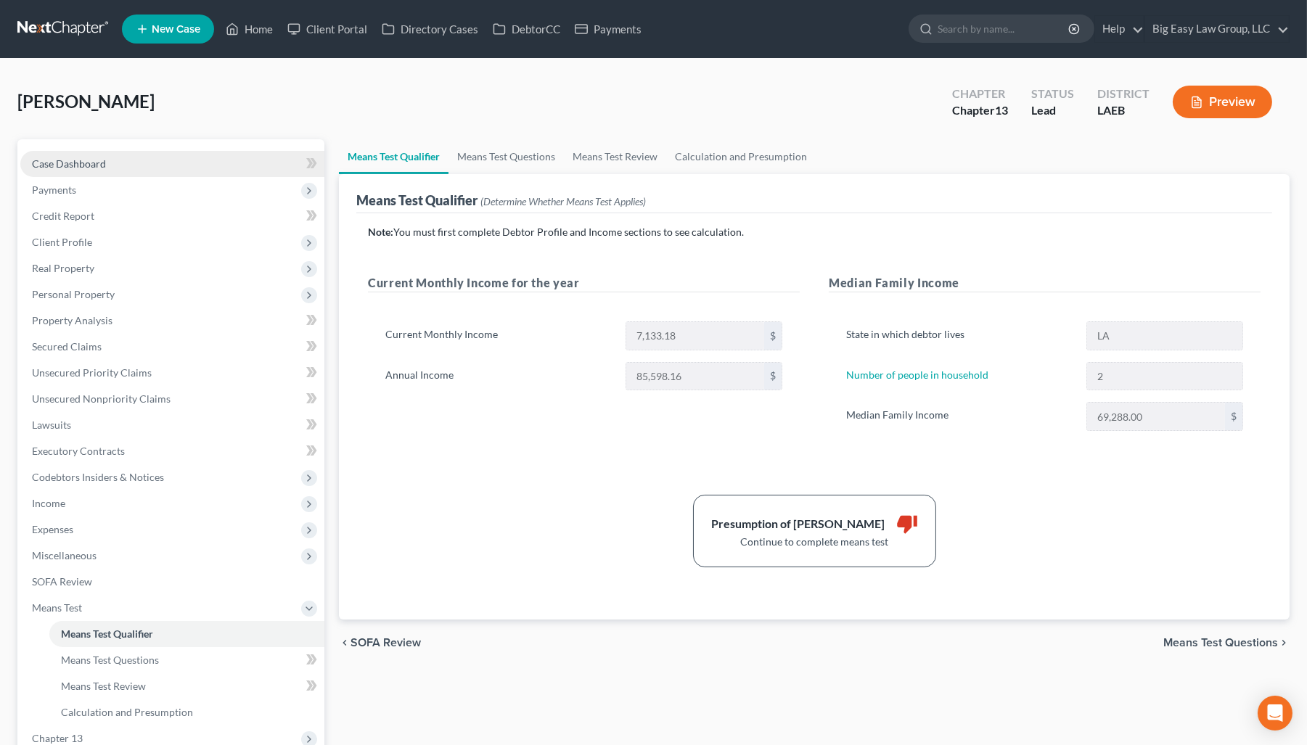
click at [162, 156] on link "Case Dashboard" at bounding box center [172, 164] width 304 height 26
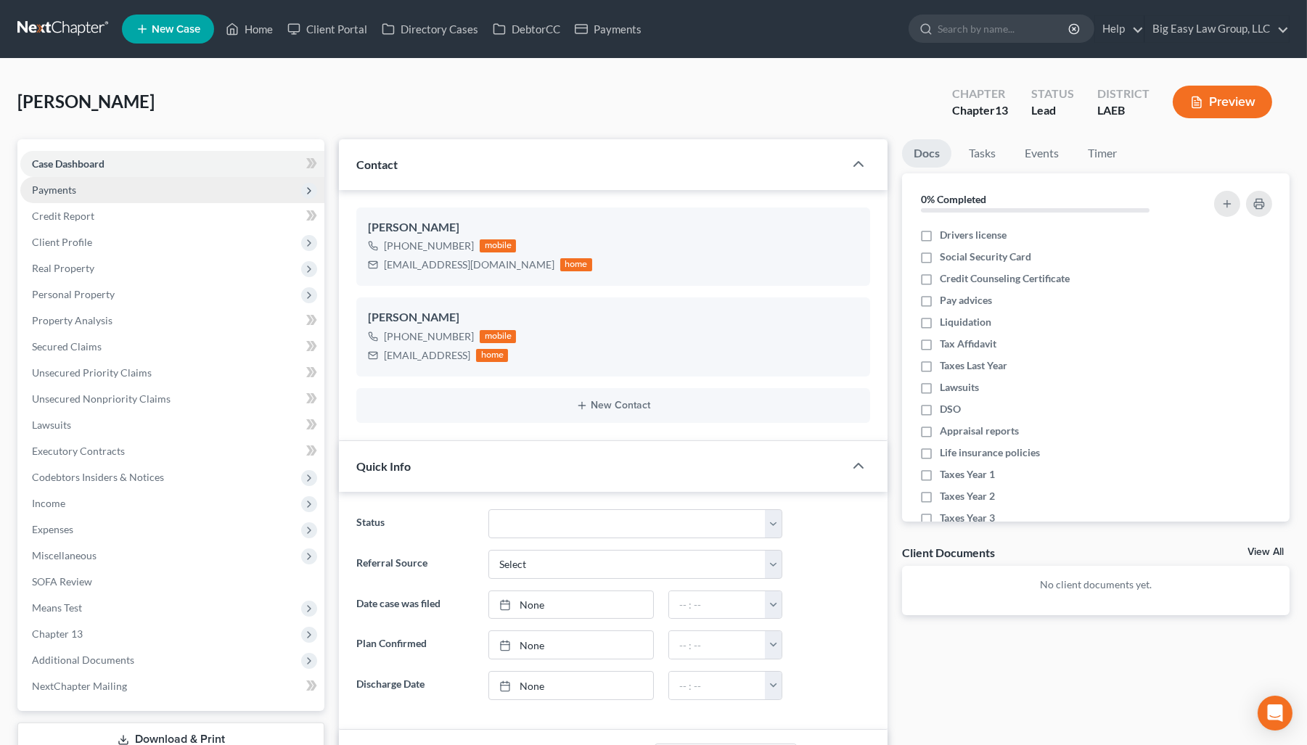
click at [189, 177] on span "Payments" at bounding box center [172, 190] width 304 height 26
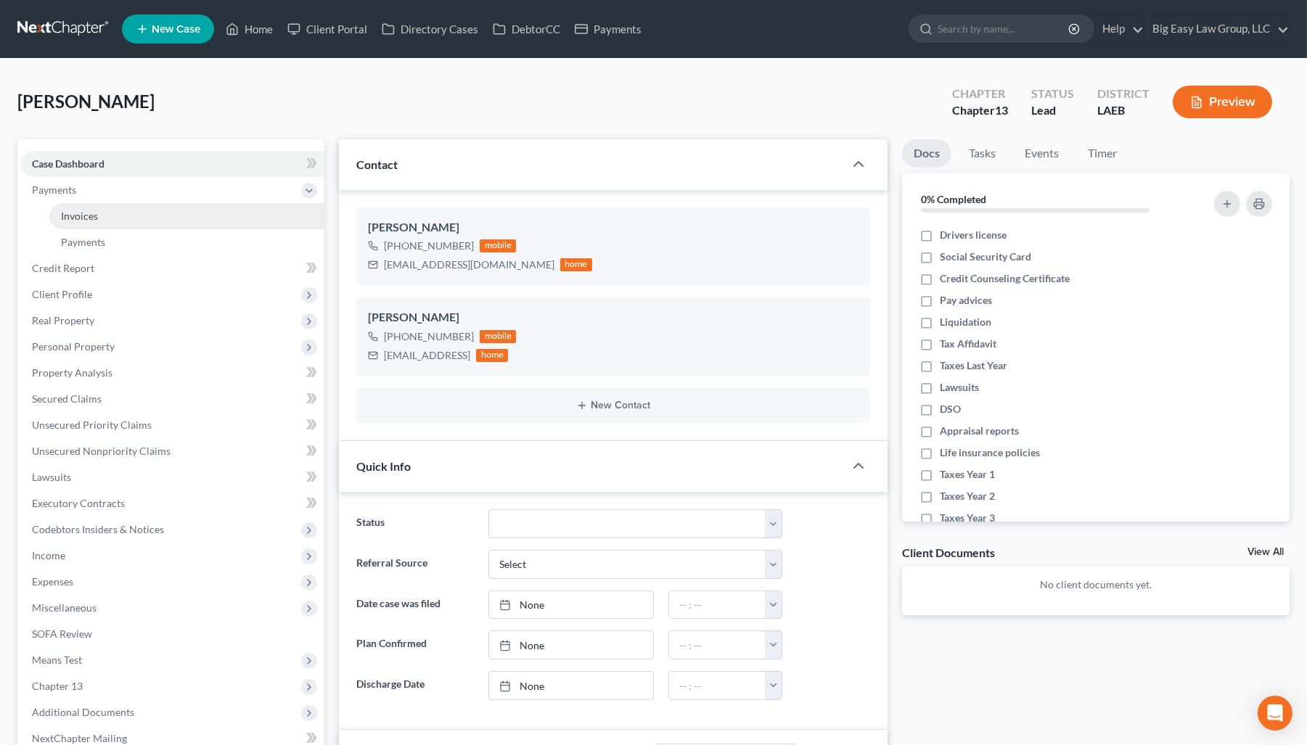
click at [187, 208] on link "Invoices" at bounding box center [186, 216] width 275 height 26
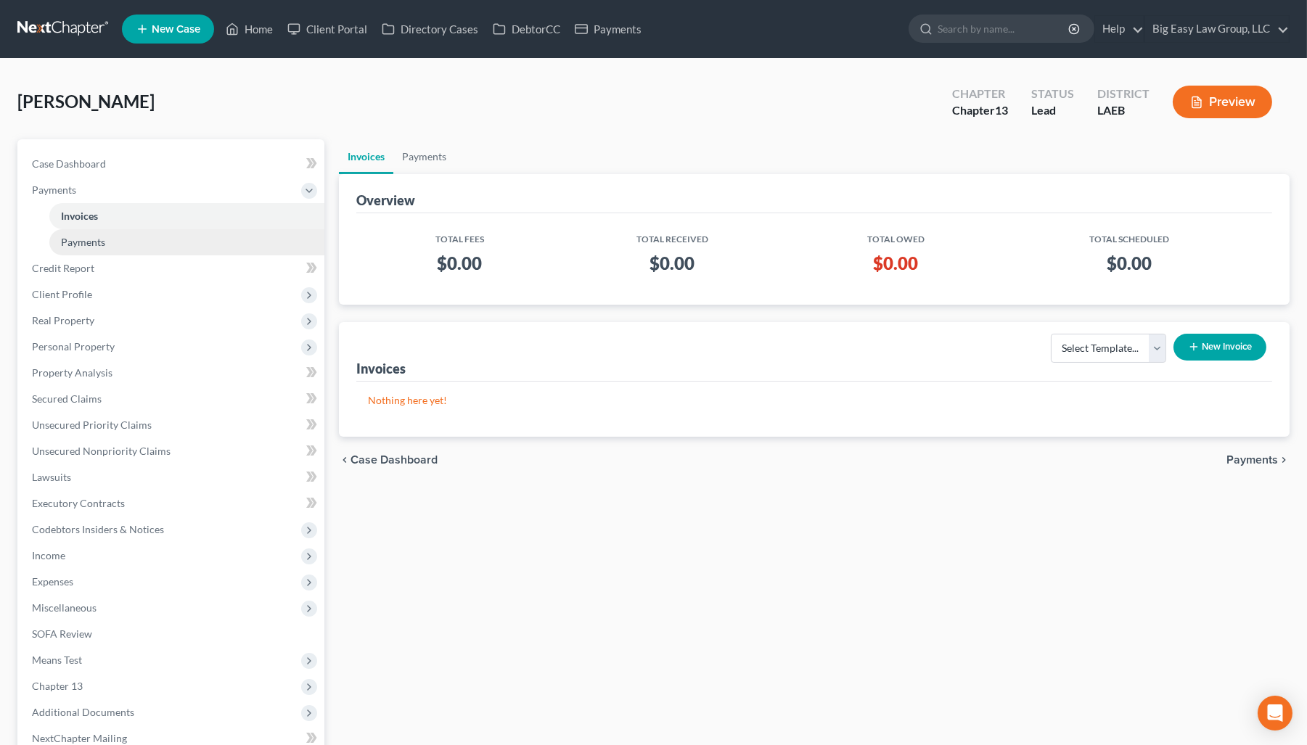
click at [173, 242] on link "Payments" at bounding box center [186, 242] width 275 height 26
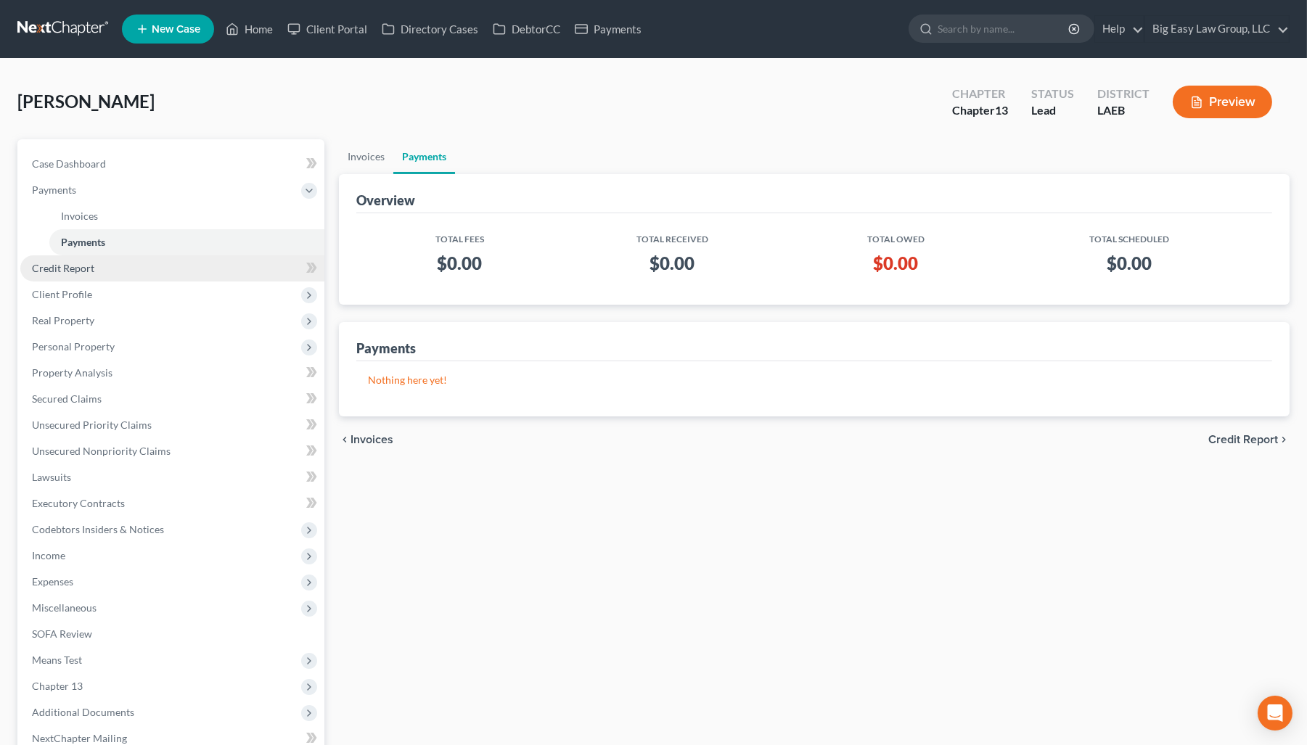
drag, startPoint x: 160, startPoint y: 269, endPoint x: 159, endPoint y: 279, distance: 10.9
click at [160, 269] on link "Credit Report" at bounding box center [172, 268] width 304 height 26
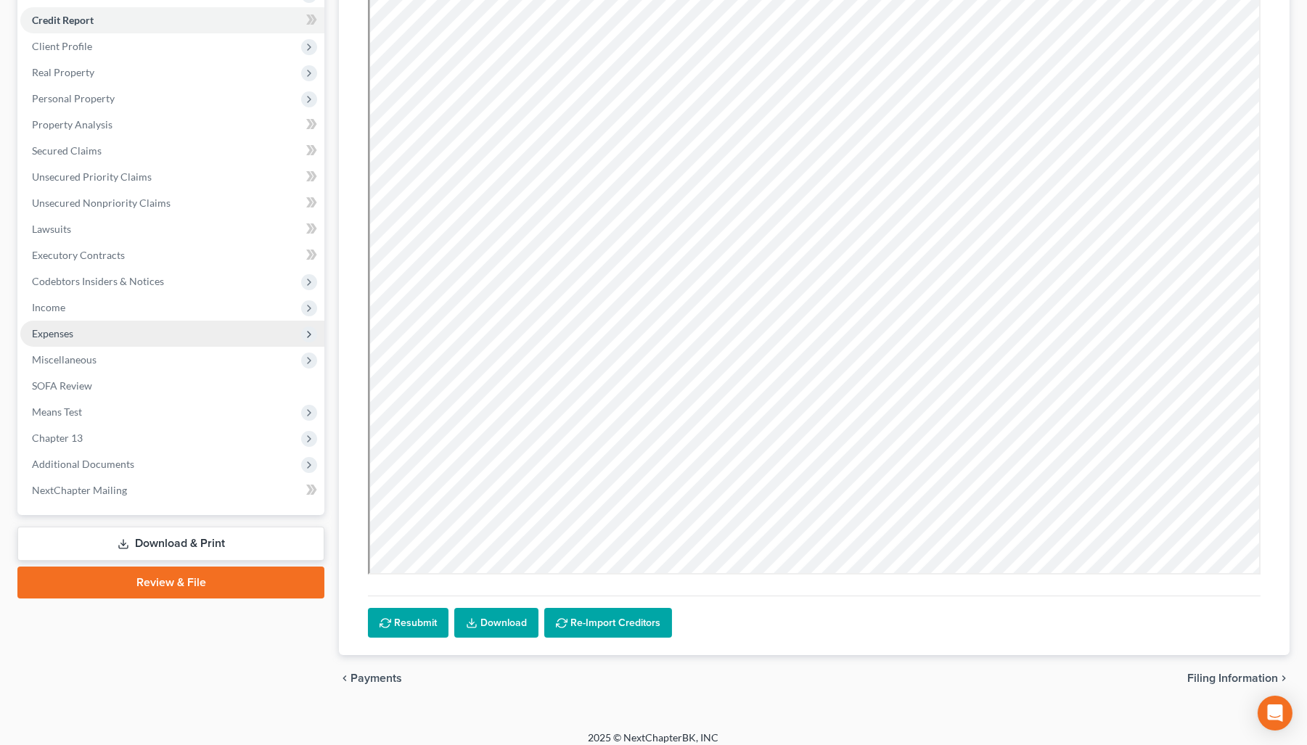
scroll to position [207, 0]
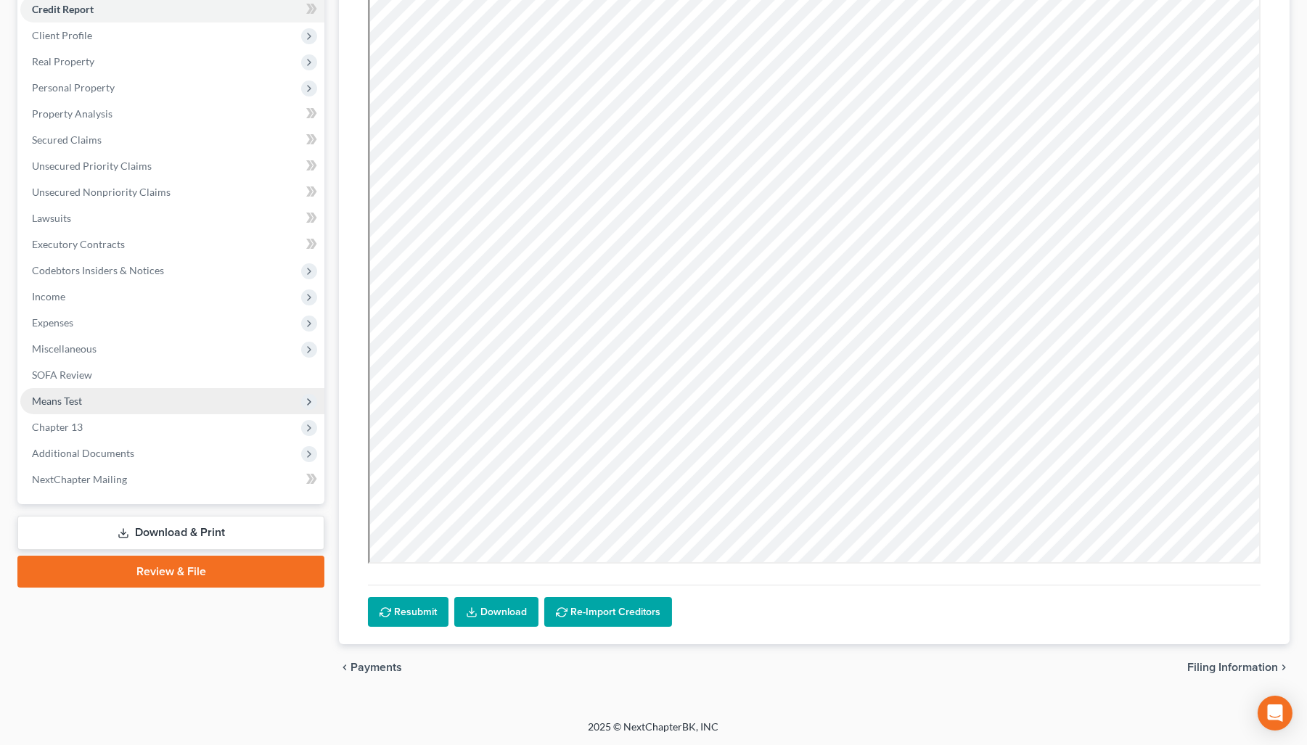
click at [176, 401] on span "Means Test" at bounding box center [172, 401] width 304 height 26
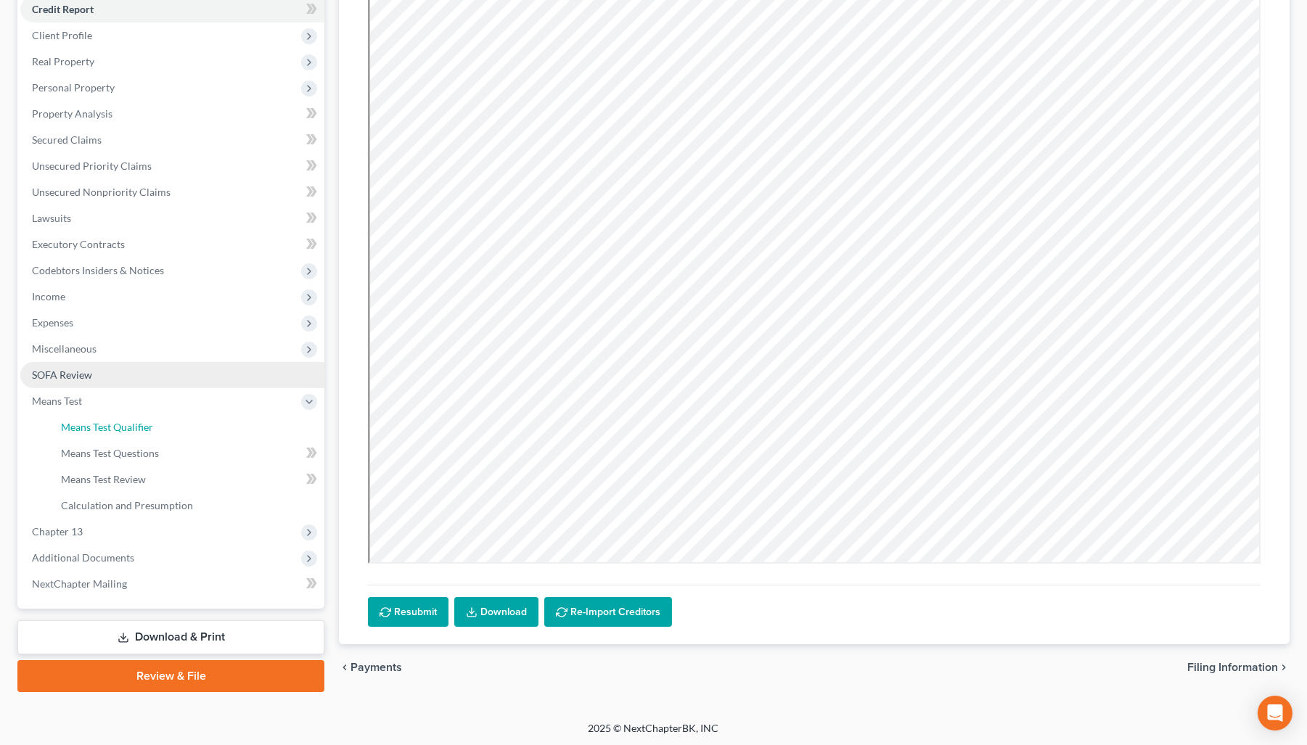
drag, startPoint x: 173, startPoint y: 417, endPoint x: 232, endPoint y: 383, distance: 68.6
click at [173, 417] on link "Means Test Qualifier" at bounding box center [186, 427] width 275 height 26
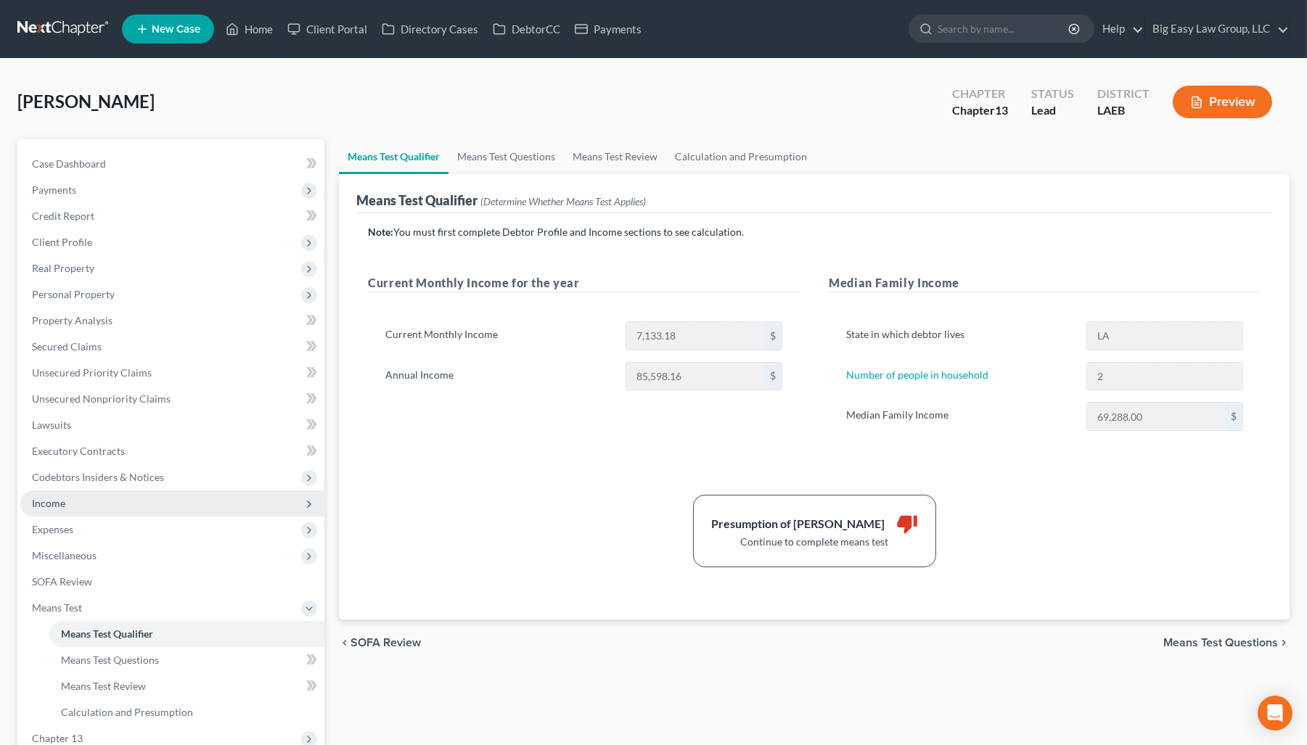
click at [175, 499] on span "Income" at bounding box center [172, 504] width 304 height 26
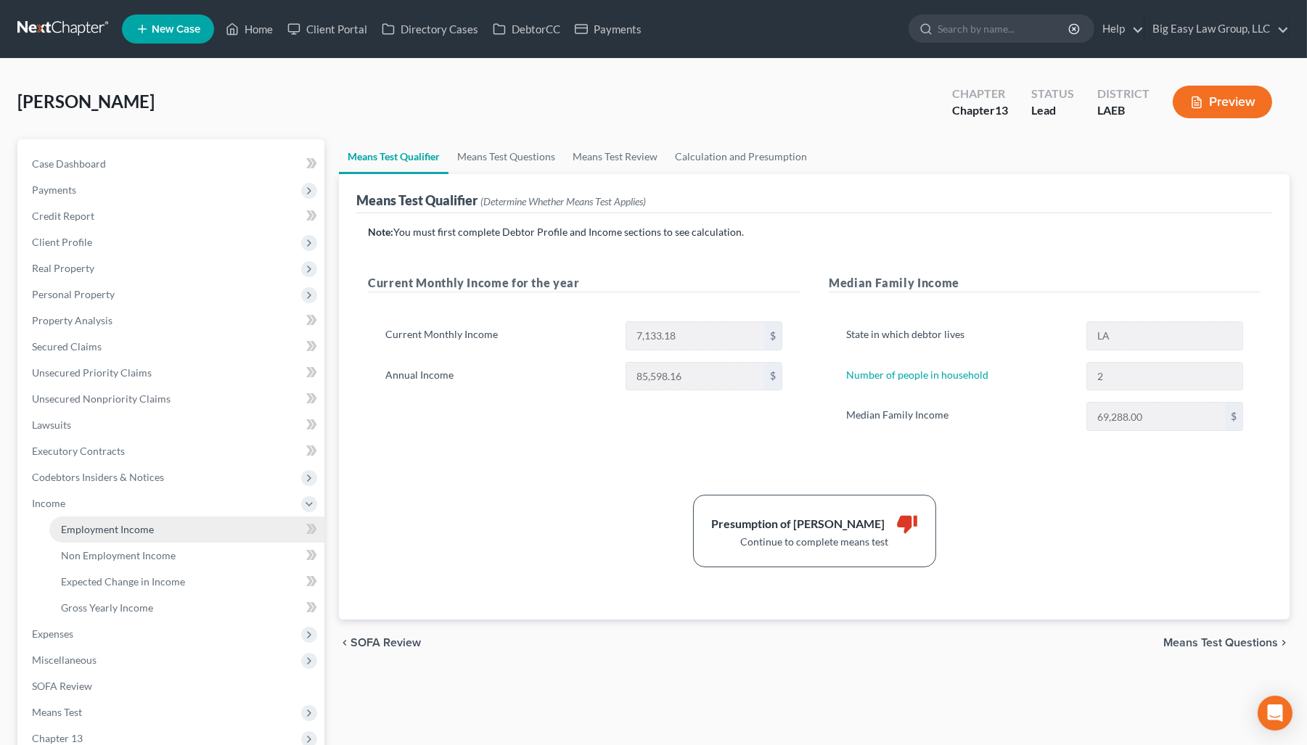
drag, startPoint x: 205, startPoint y: 529, endPoint x: 214, endPoint y: 524, distance: 10.1
click at [205, 529] on link "Employment Income" at bounding box center [186, 530] width 275 height 26
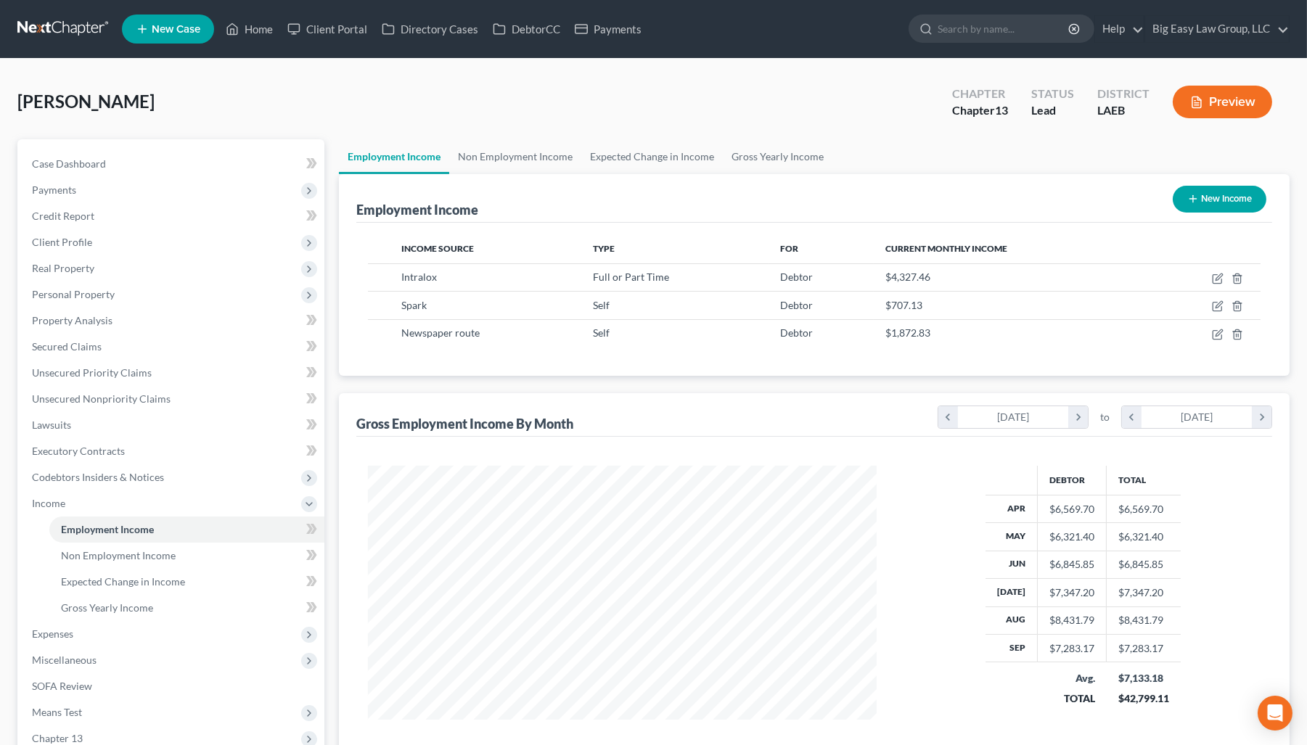
scroll to position [260, 537]
click at [526, 152] on link "Non Employment Income" at bounding box center [515, 156] width 132 height 35
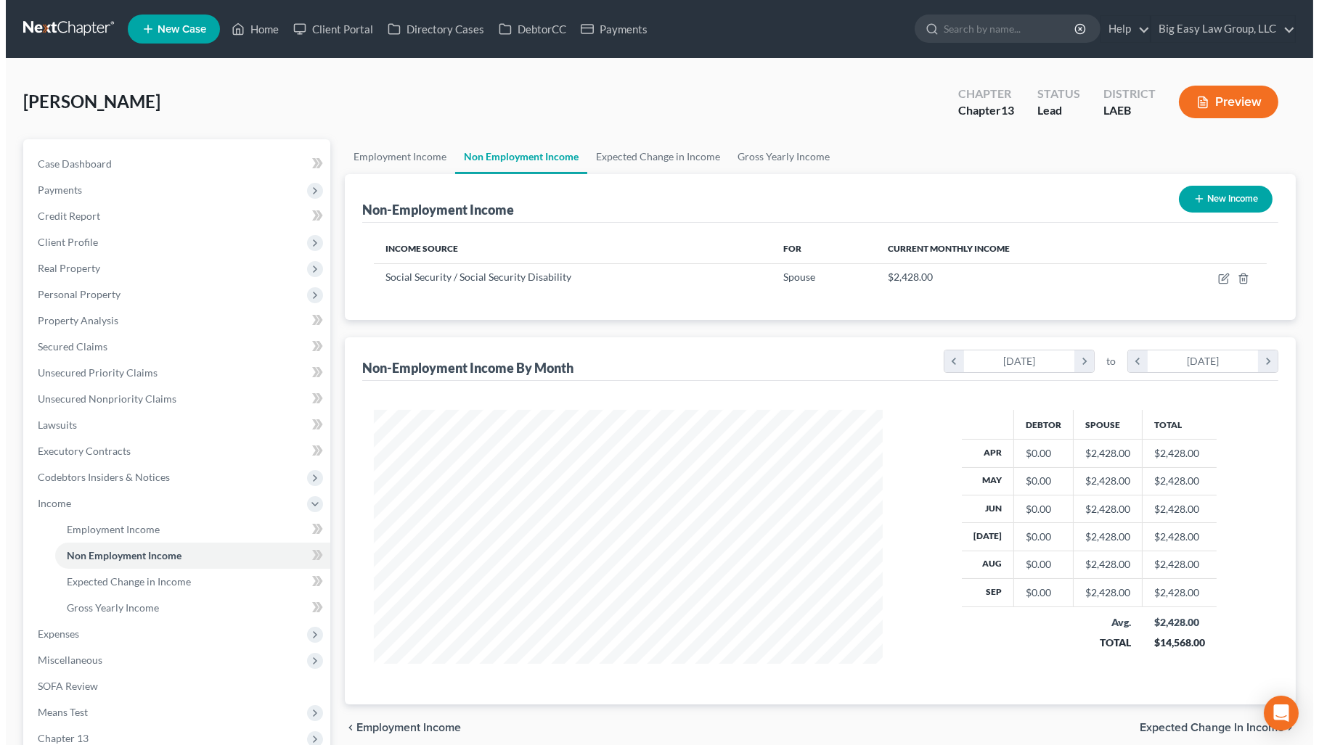
scroll to position [260, 537]
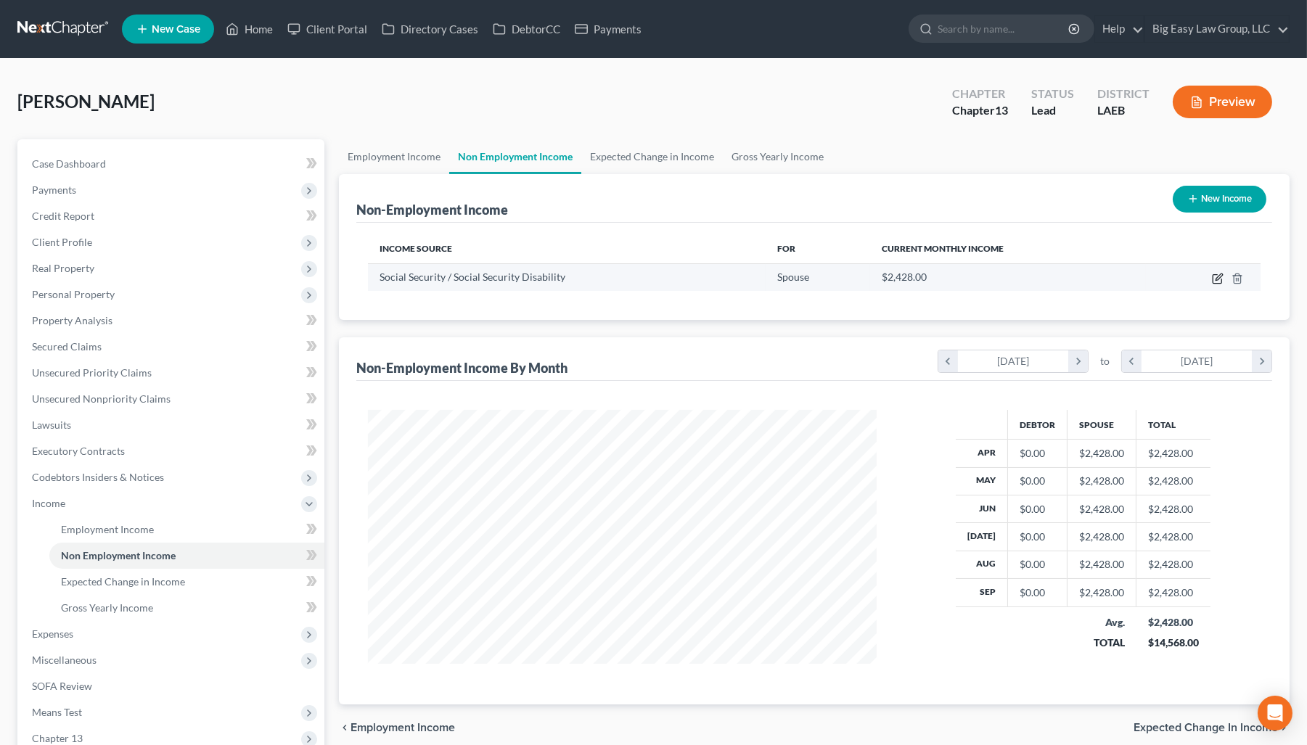
click at [1023, 274] on icon "button" at bounding box center [1218, 279] width 12 height 12
select select "4"
select select "0"
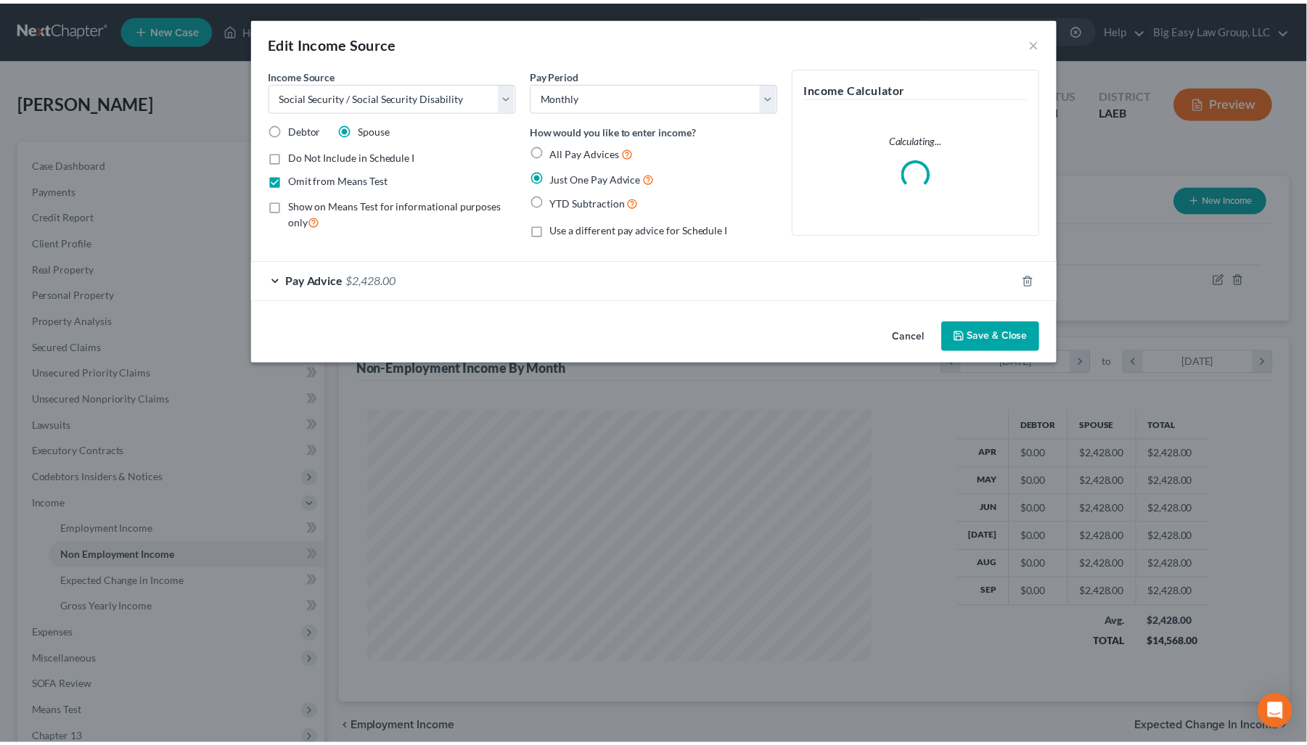
scroll to position [260, 542]
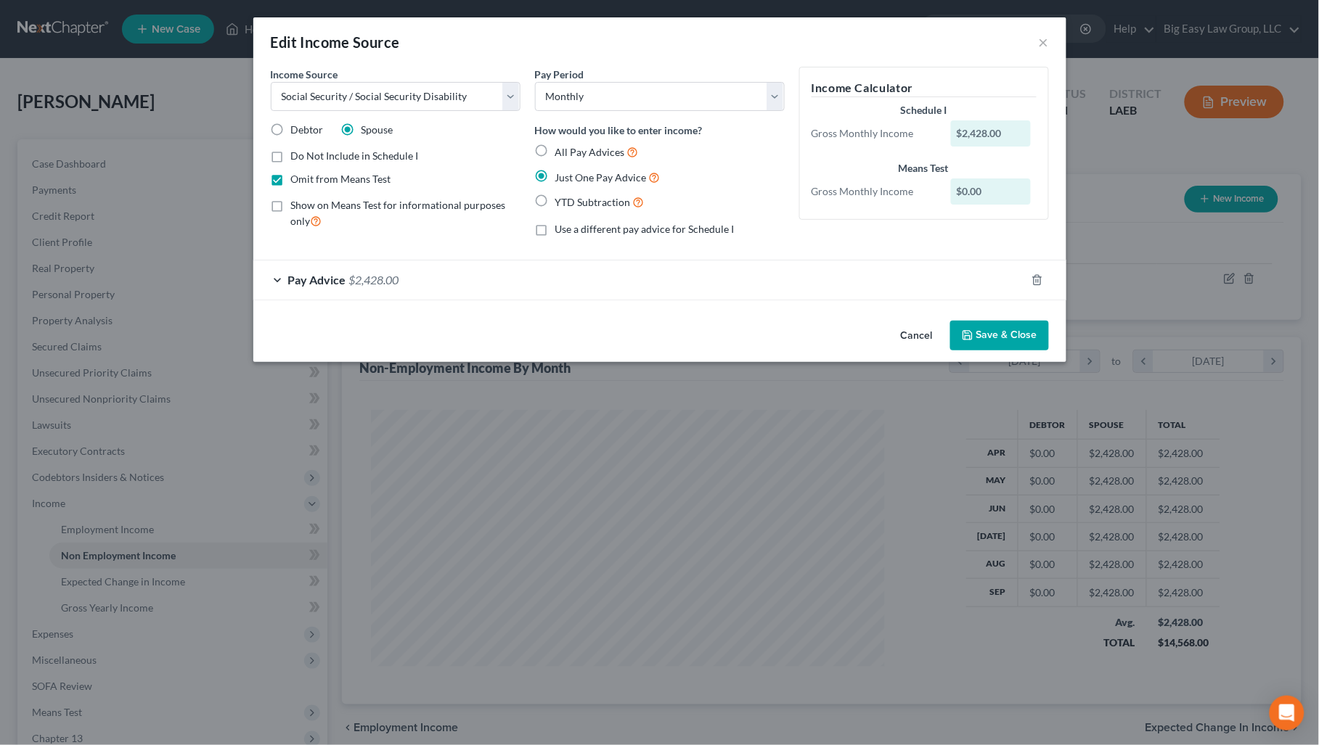
click at [994, 339] on button "Save & Close" at bounding box center [999, 336] width 99 height 30
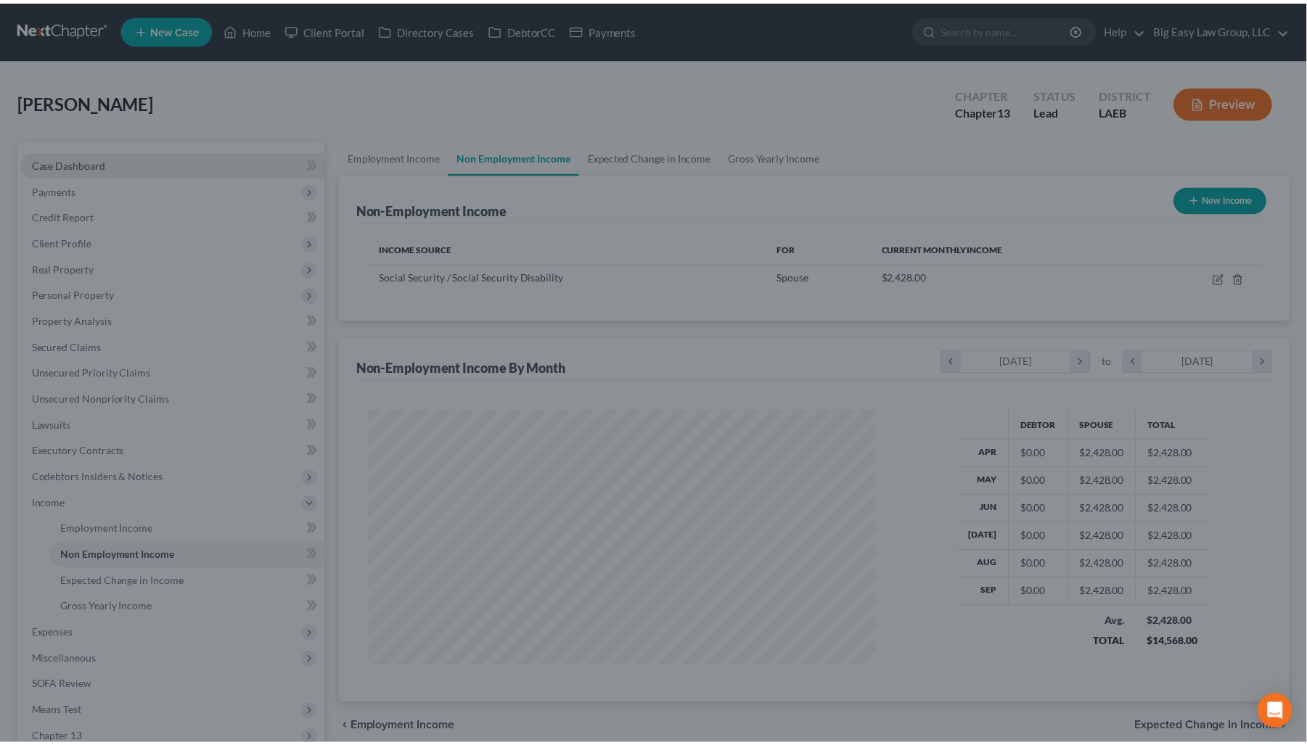
scroll to position [725507, 725229]
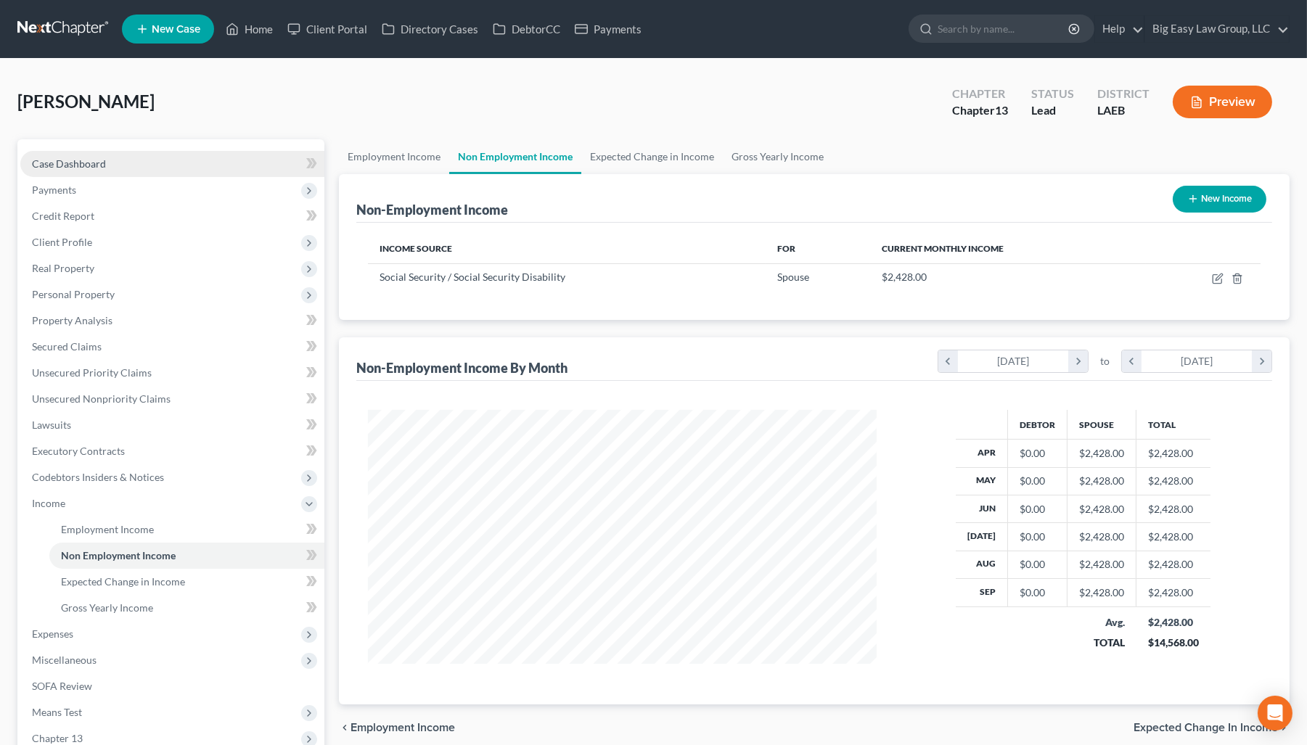
click at [118, 158] on link "Case Dashboard" at bounding box center [172, 164] width 304 height 26
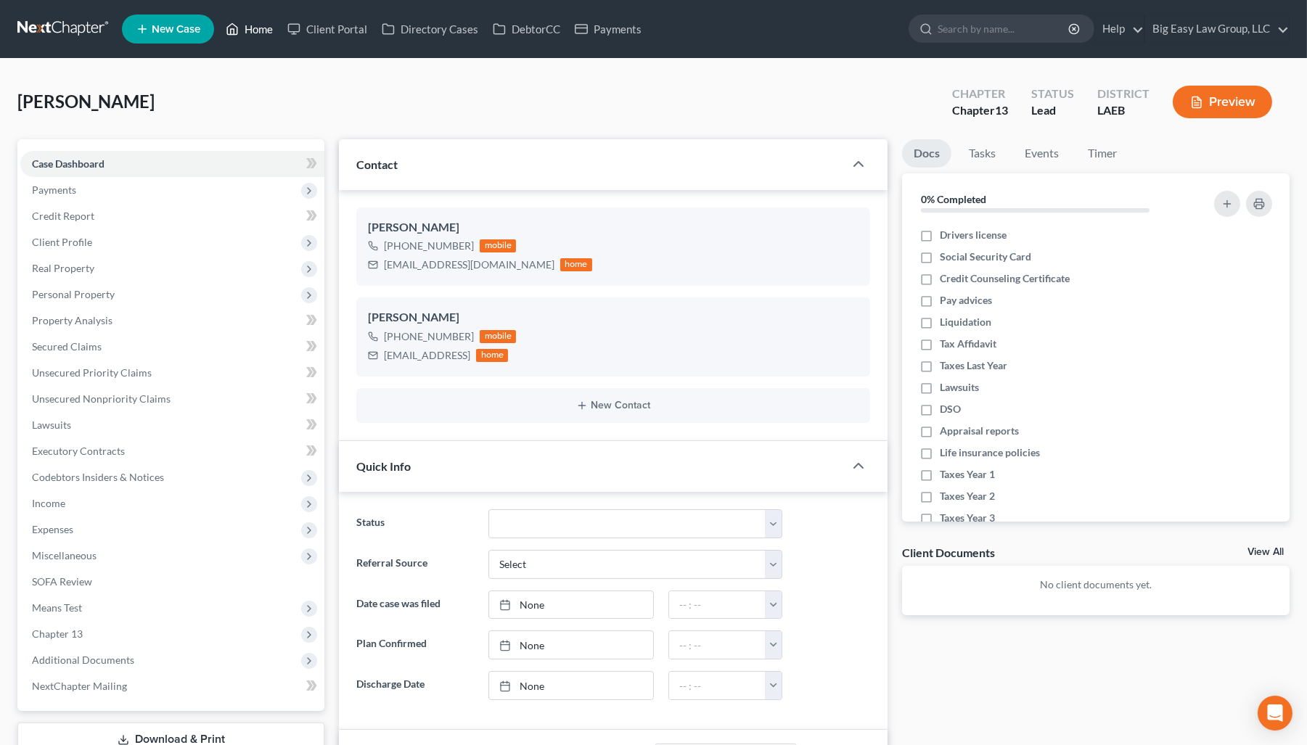
click at [258, 33] on link "Home" at bounding box center [249, 29] width 62 height 26
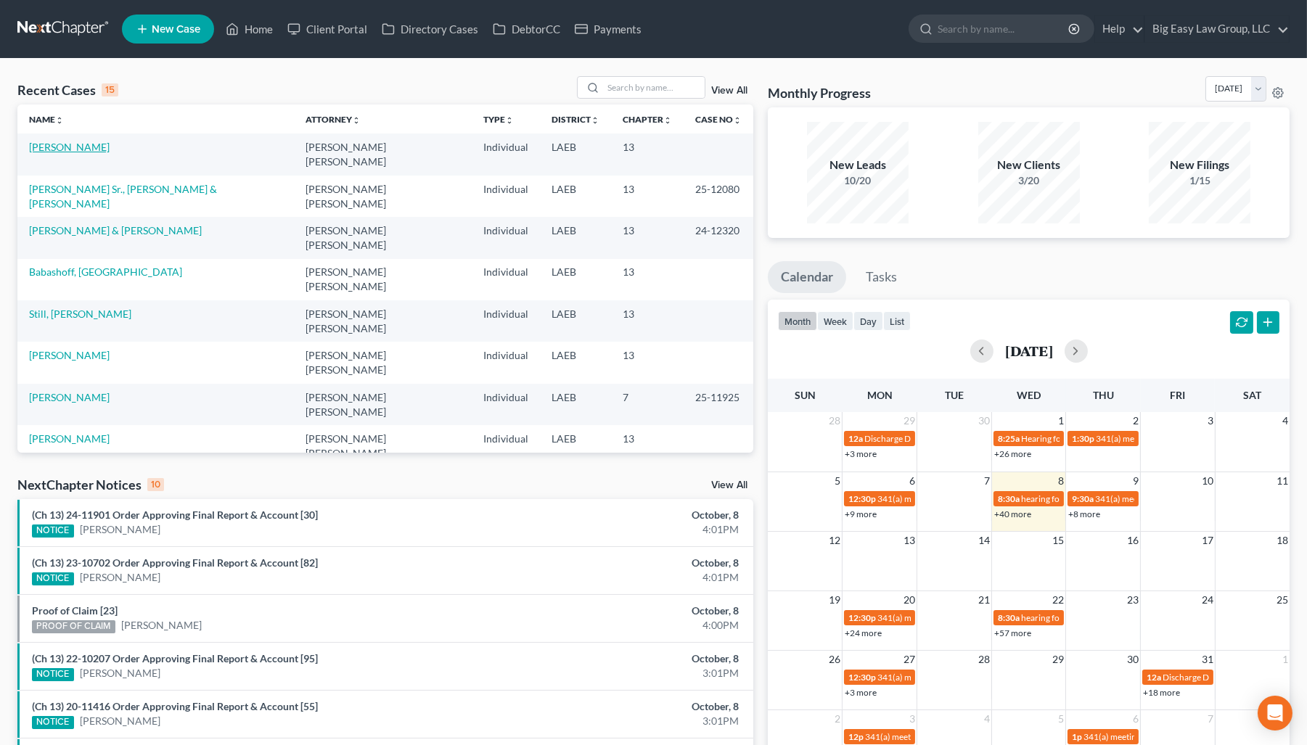
click at [83, 146] on link "[PERSON_NAME]" at bounding box center [69, 147] width 81 height 12
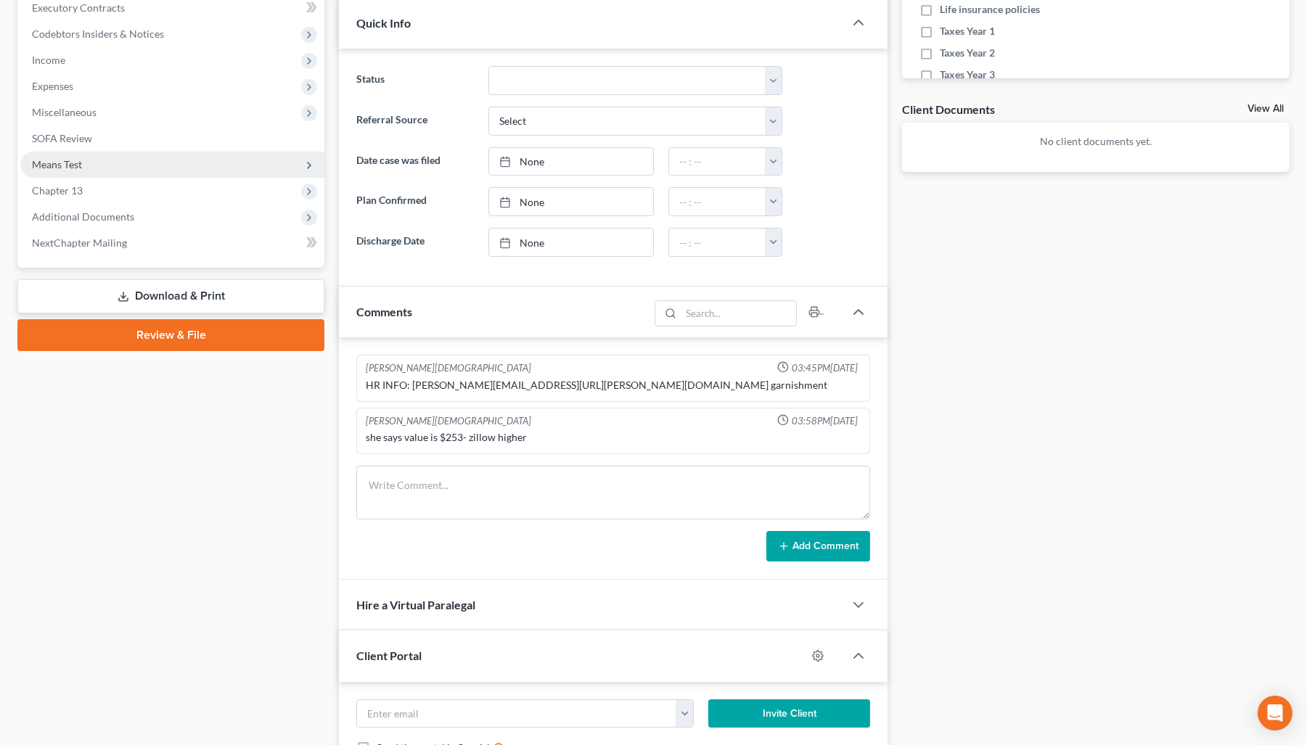
scroll to position [475, 0]
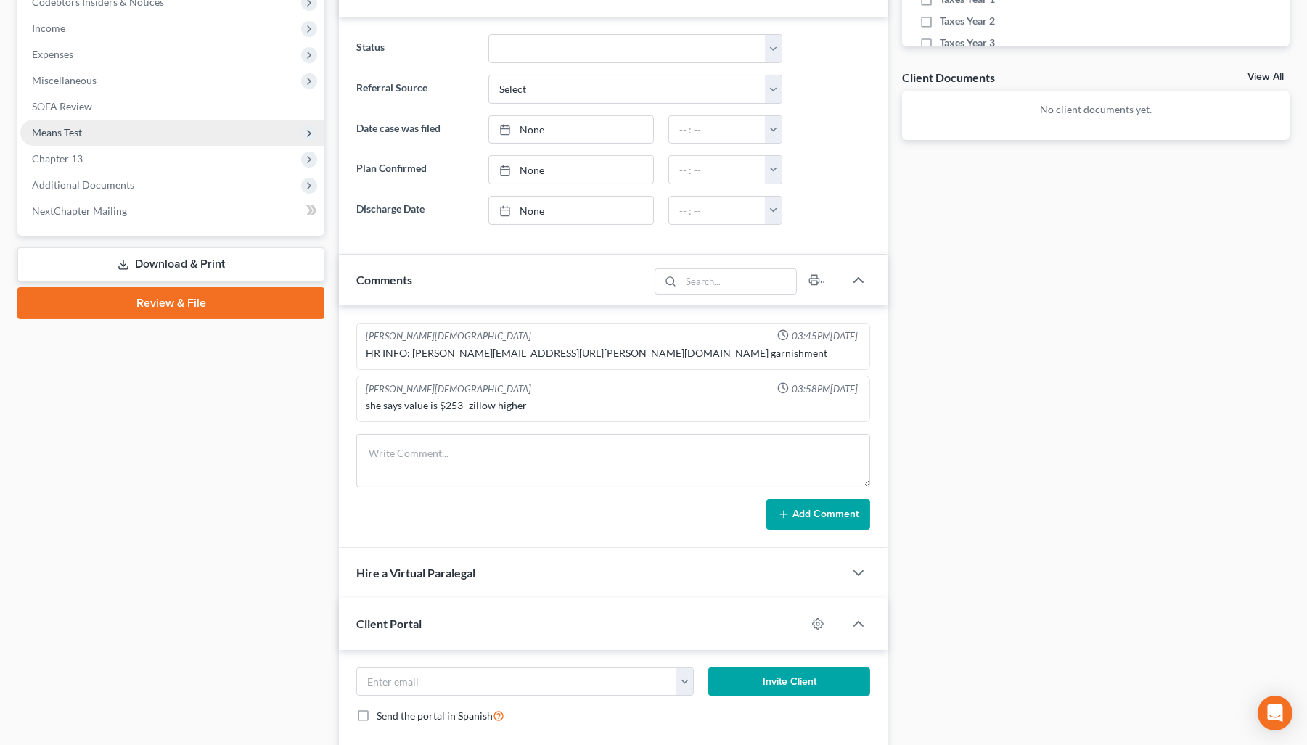
click at [94, 132] on span "Means Test" at bounding box center [172, 133] width 304 height 26
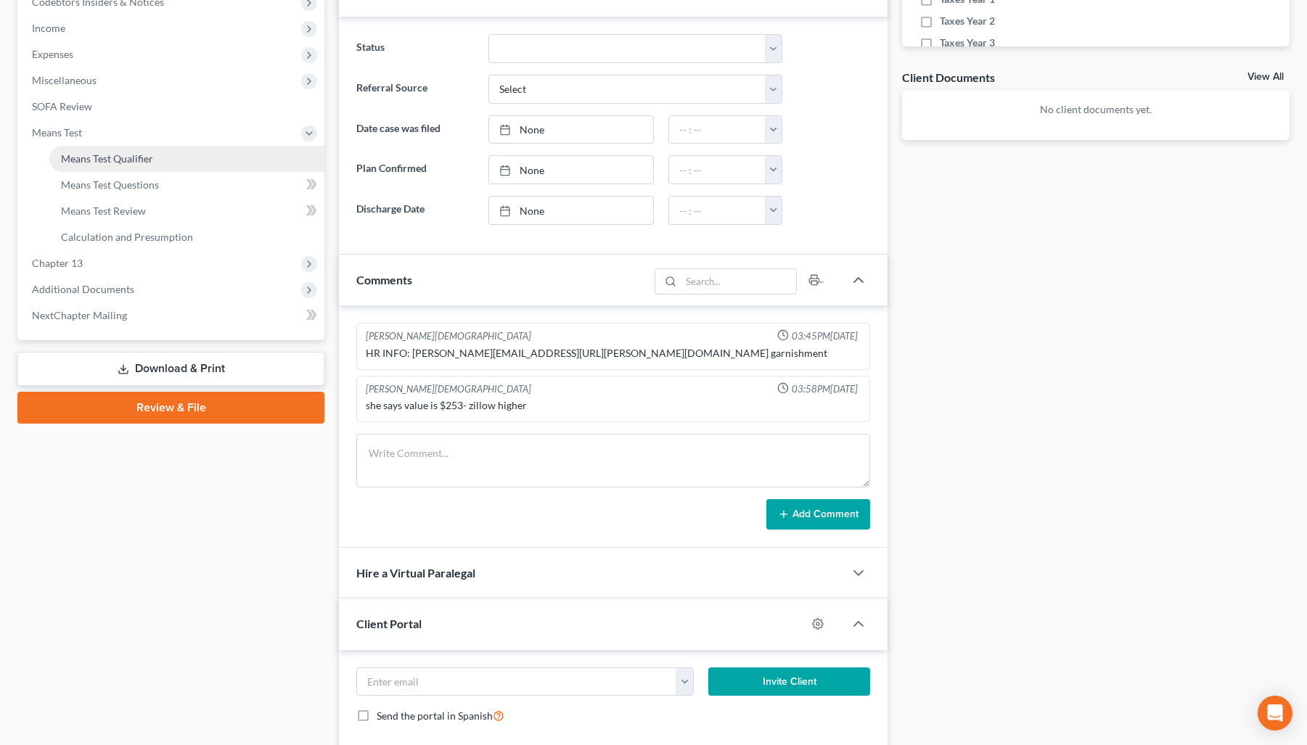
click at [166, 165] on link "Means Test Qualifier" at bounding box center [186, 159] width 275 height 26
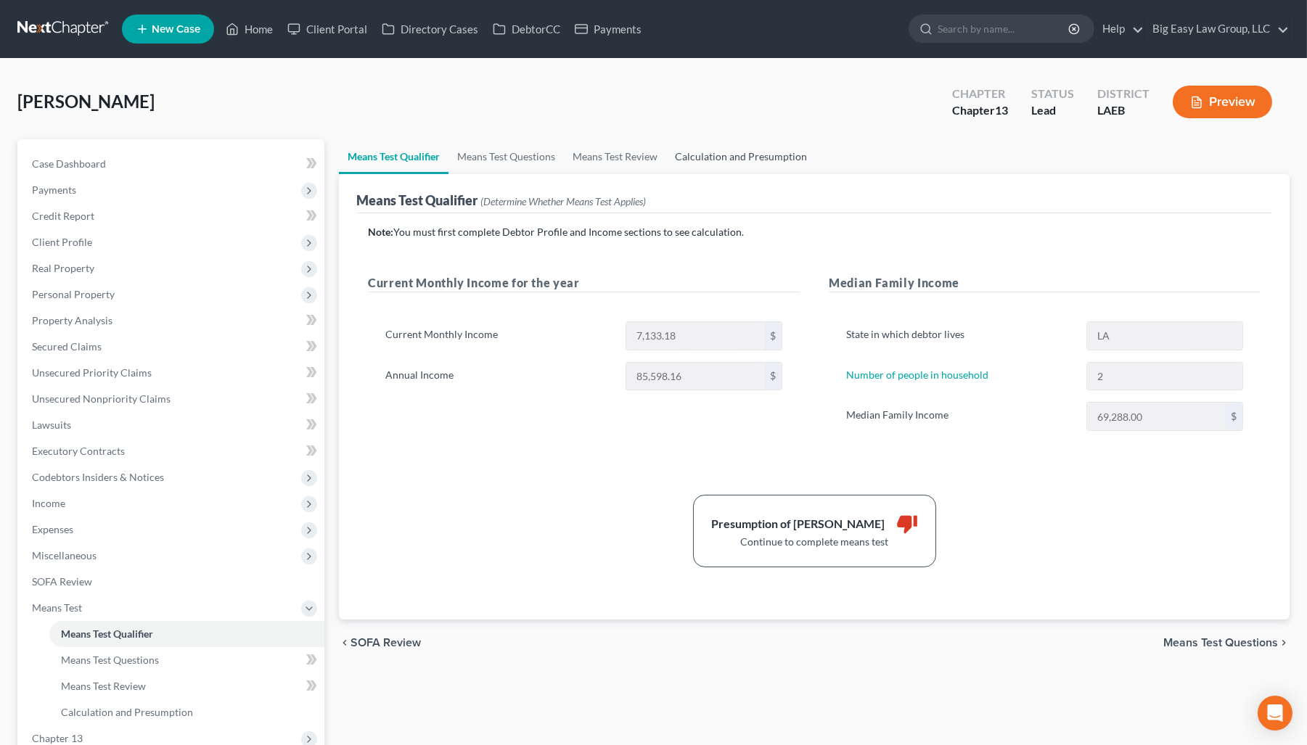
click at [709, 156] on link "Calculation and Presumption" at bounding box center [741, 156] width 150 height 35
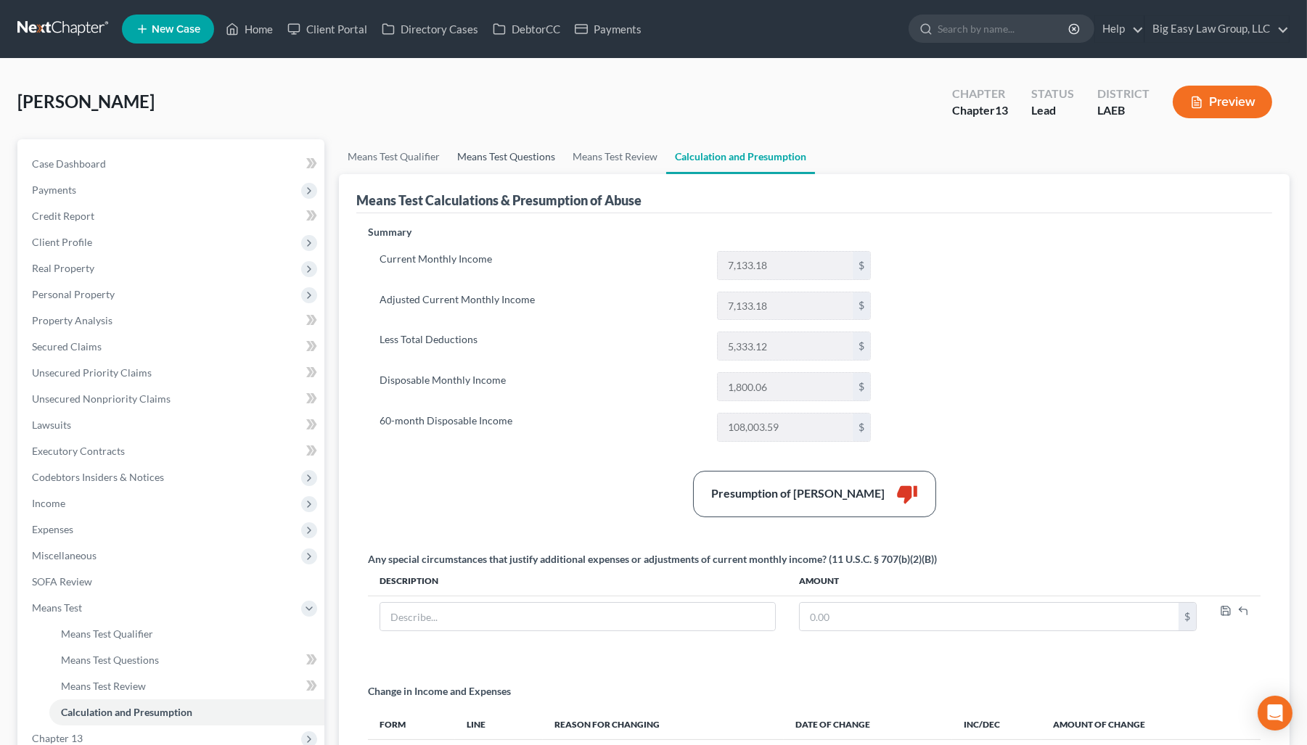
click at [538, 149] on link "Means Test Questions" at bounding box center [506, 156] width 115 height 35
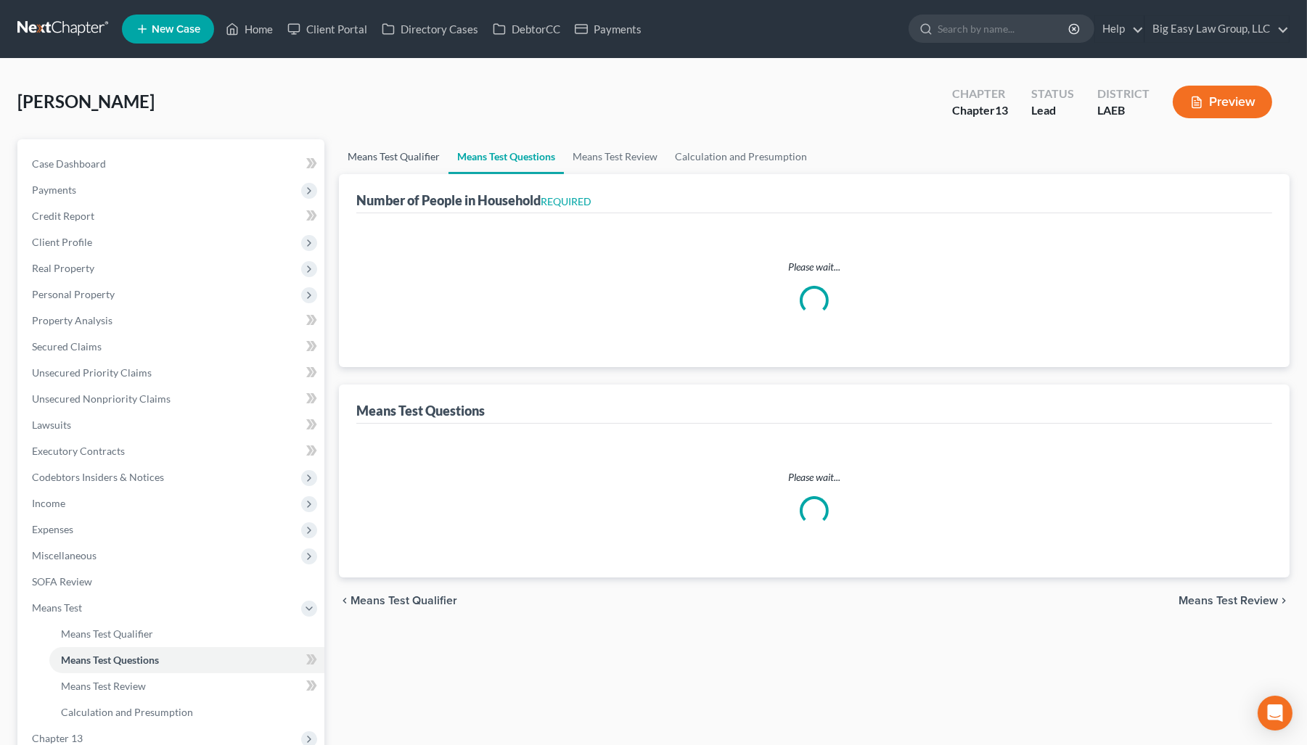
select select "0"
select select "60"
select select "2"
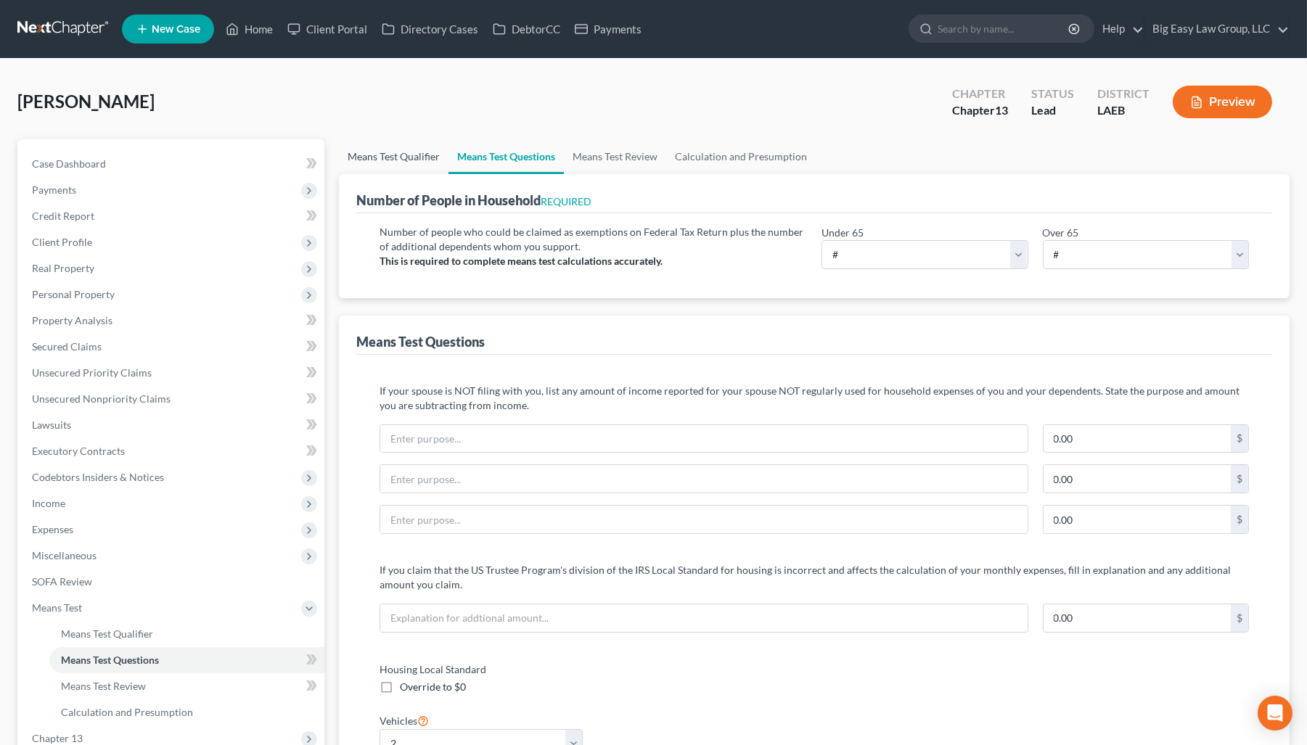
drag, startPoint x: 417, startPoint y: 147, endPoint x: 442, endPoint y: 139, distance: 26.9
click at [417, 148] on link "Means Test Qualifier" at bounding box center [394, 156] width 110 height 35
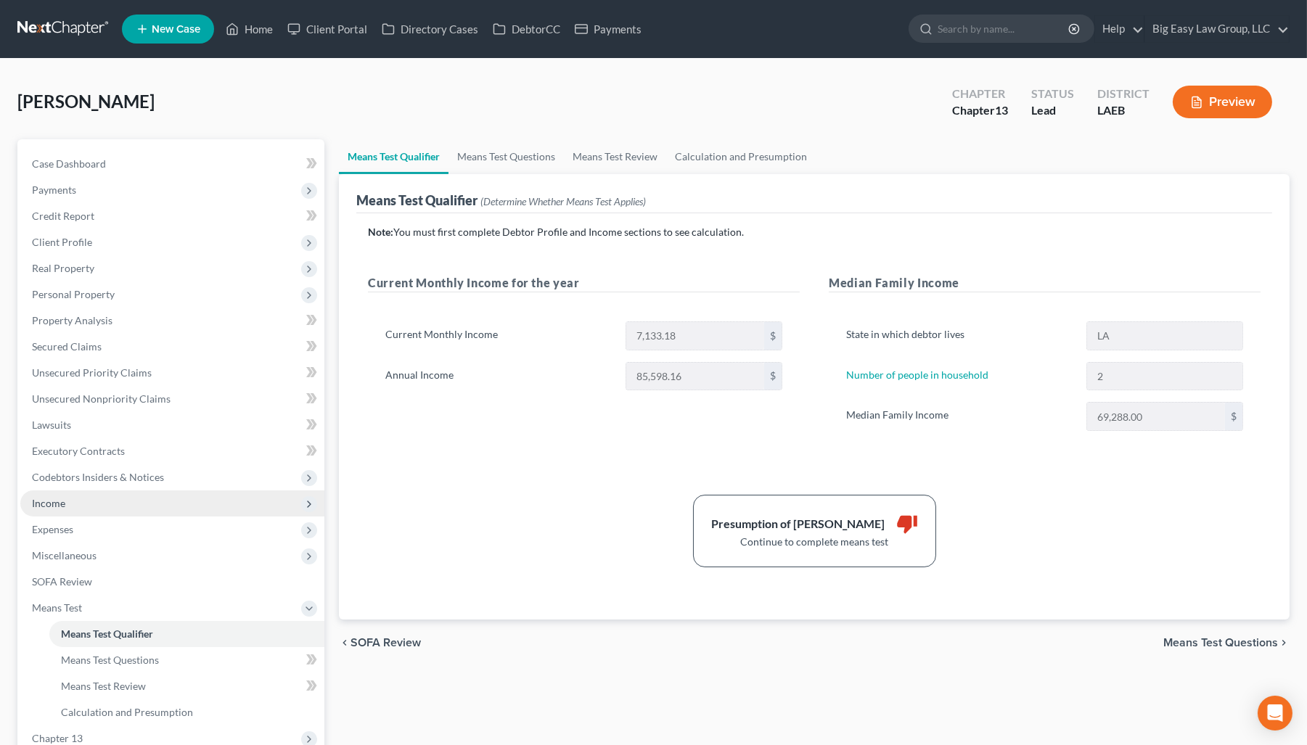
click at [121, 504] on span "Income" at bounding box center [172, 504] width 304 height 26
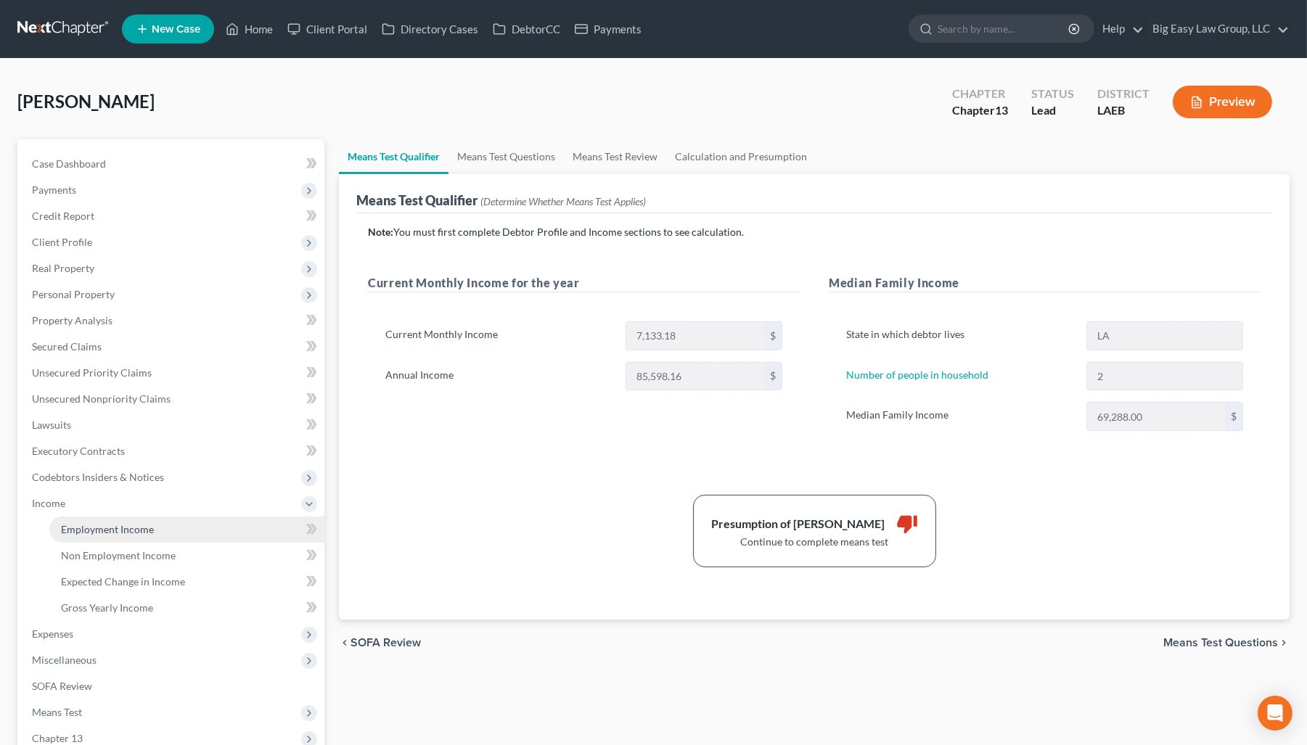
click at [157, 530] on link "Employment Income" at bounding box center [186, 530] width 275 height 26
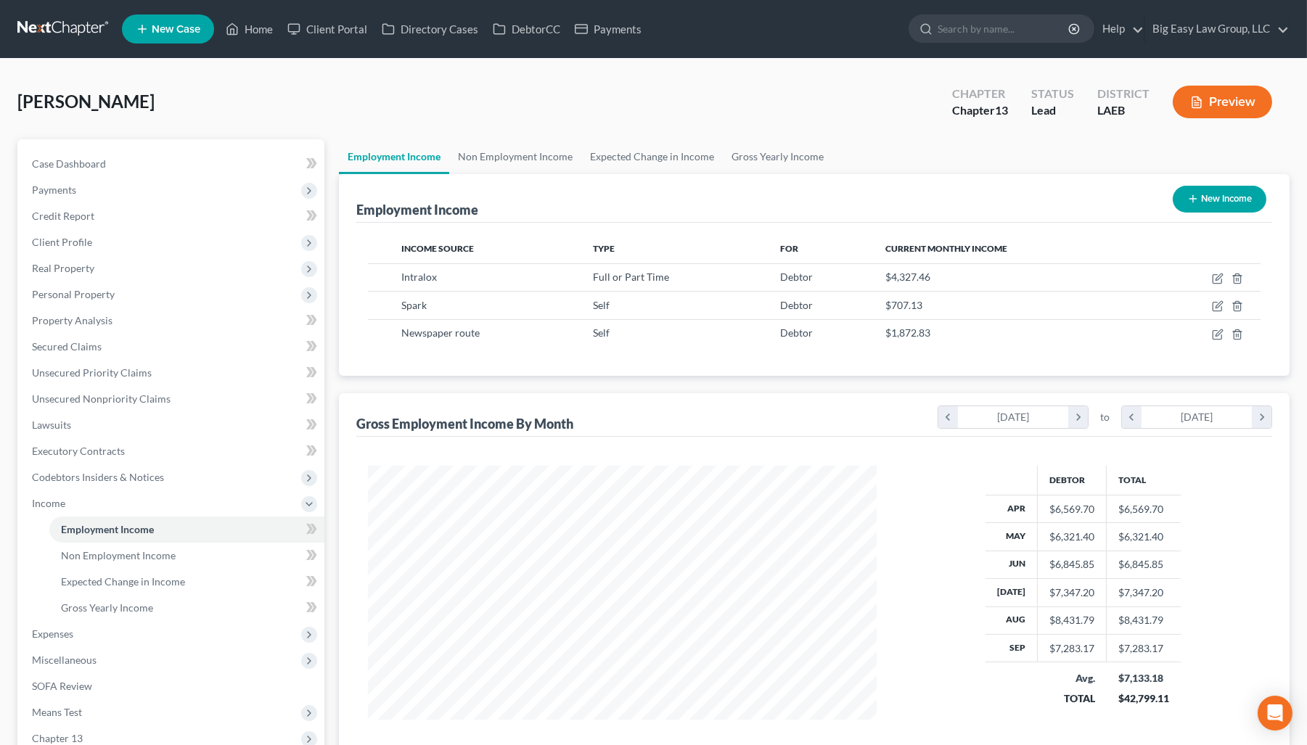
scroll to position [260, 537]
click at [138, 243] on span "Client Profile" at bounding box center [172, 242] width 304 height 26
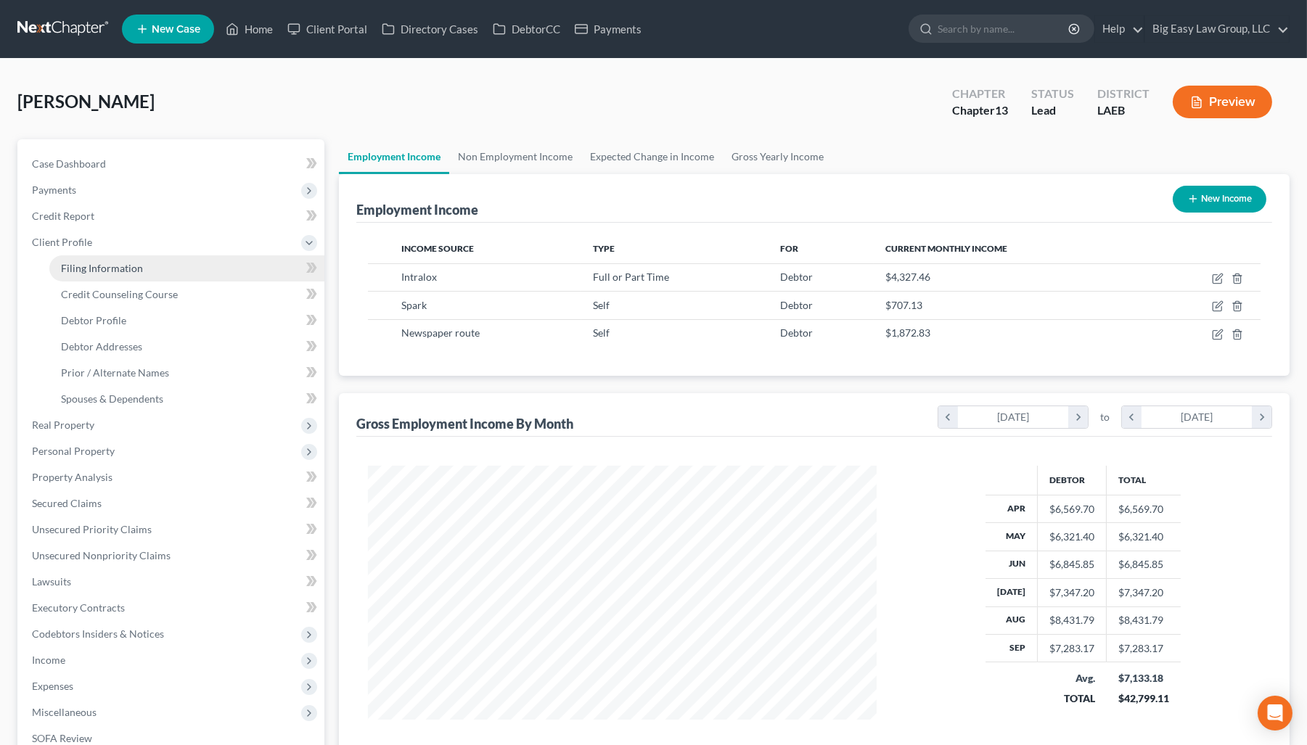
click at [173, 271] on link "Filing Information" at bounding box center [186, 268] width 275 height 26
select select "1"
select select "0"
select select "3"
select select "19"
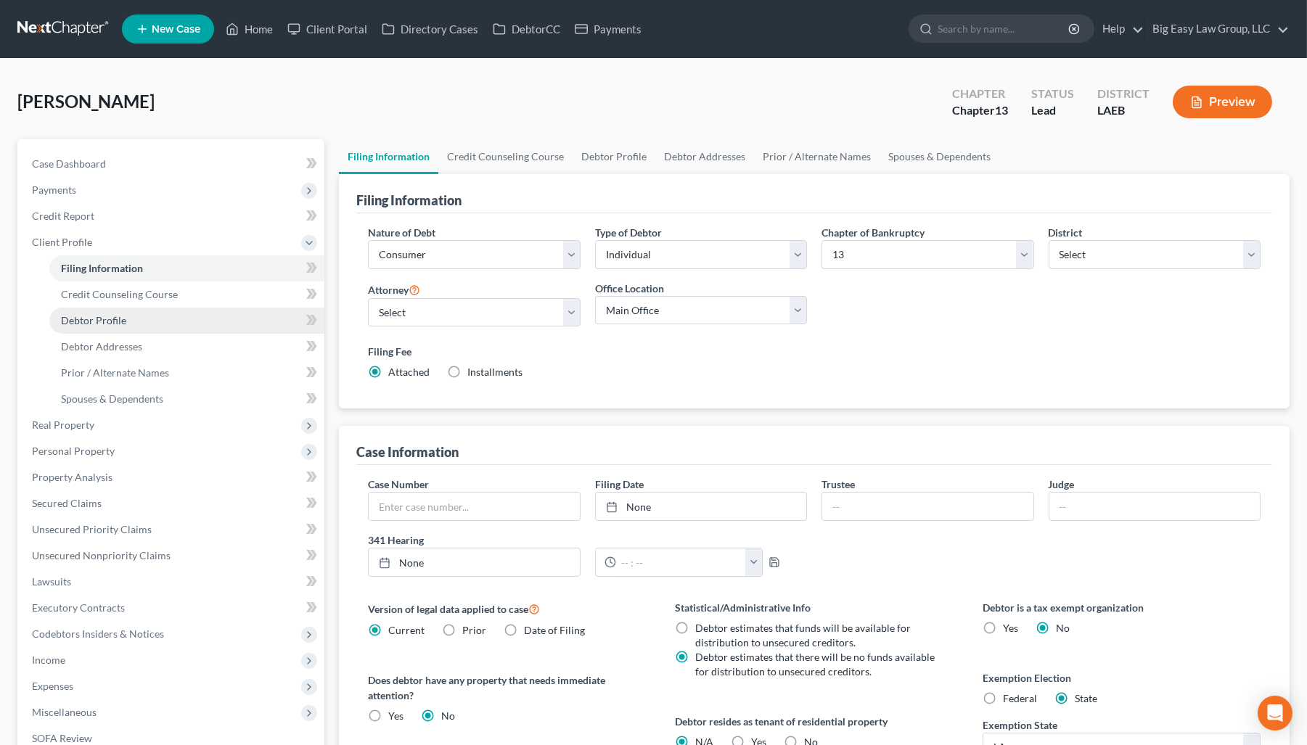
drag, startPoint x: 121, startPoint y: 312, endPoint x: 166, endPoint y: 314, distance: 45.0
click at [121, 311] on link "Debtor Profile" at bounding box center [186, 321] width 275 height 26
select select "1"
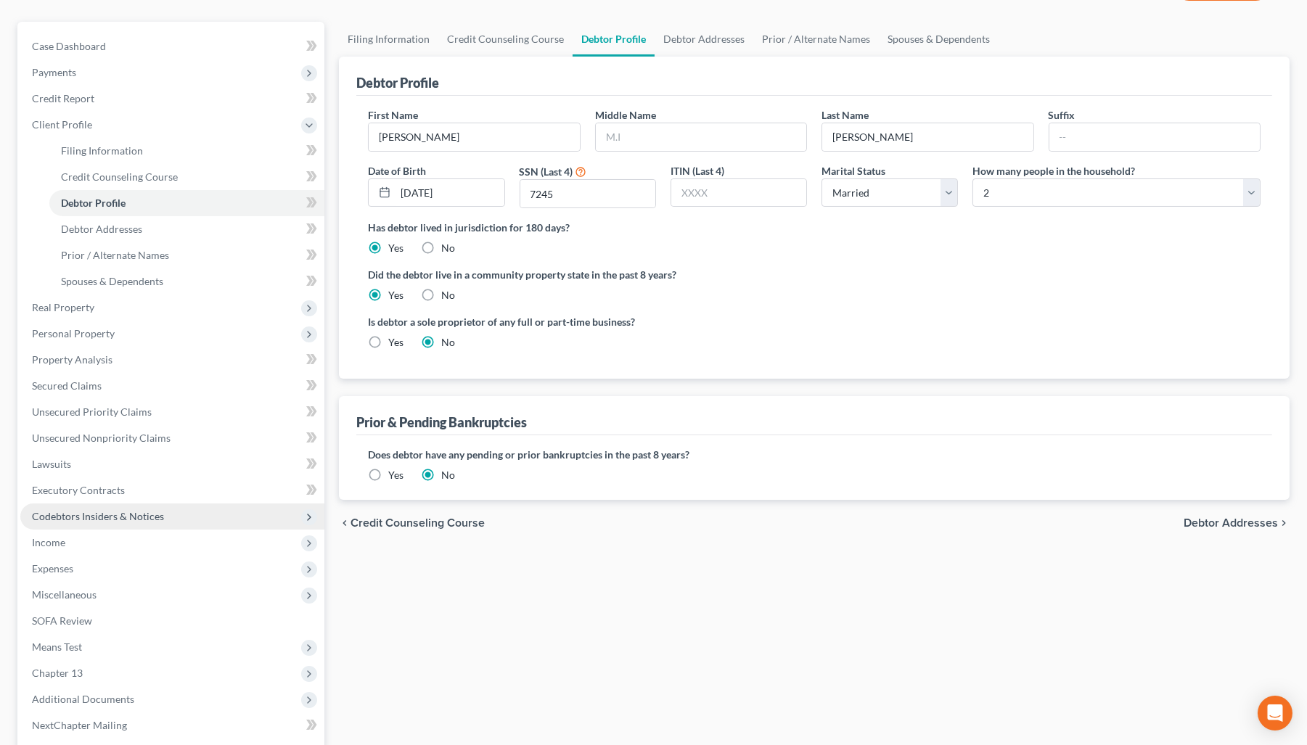
scroll to position [118, 0]
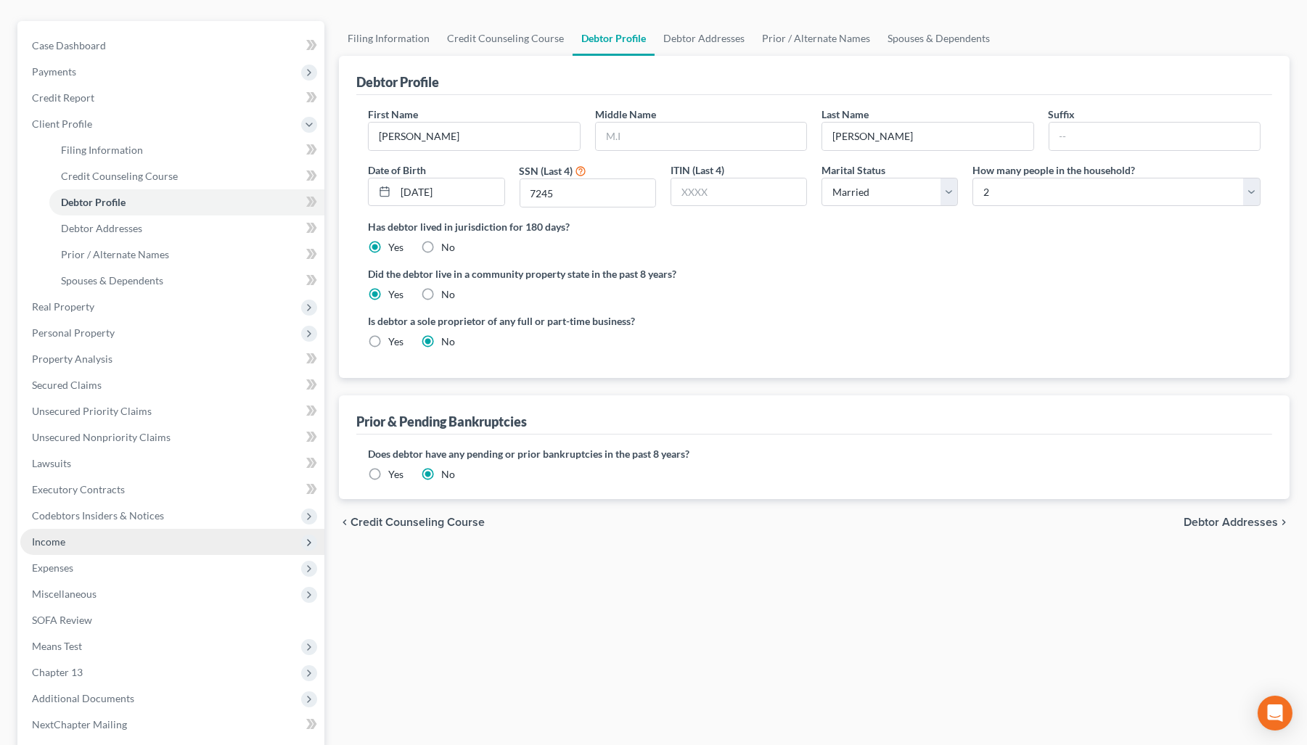
click at [225, 531] on span "Income" at bounding box center [172, 542] width 304 height 26
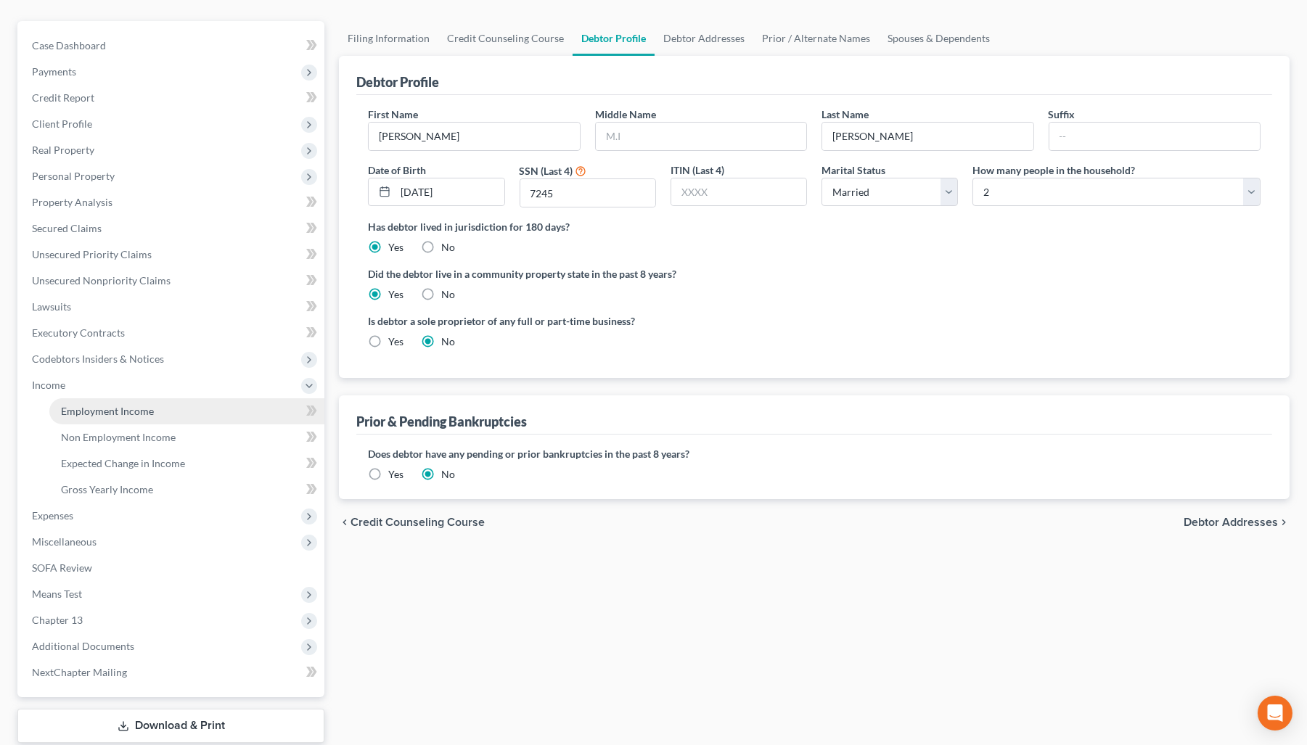
click at [202, 413] on link "Employment Income" at bounding box center [186, 411] width 275 height 26
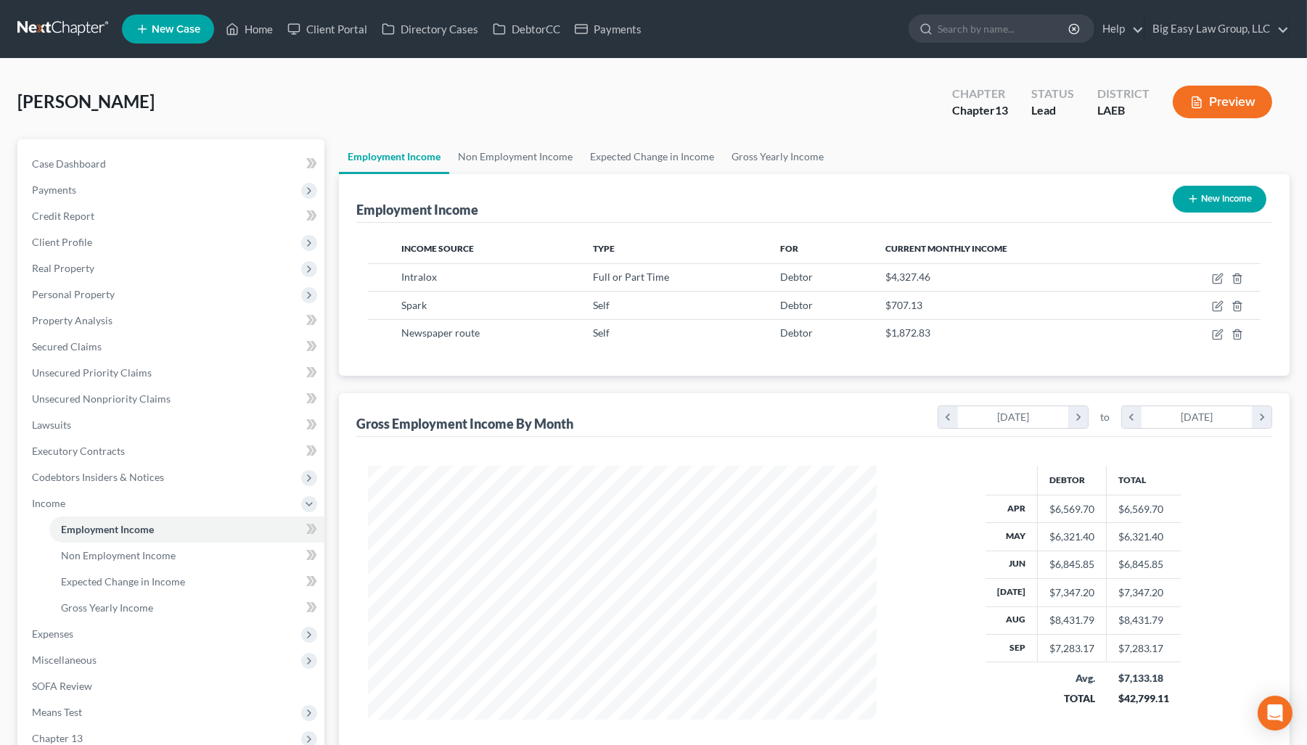
scroll to position [260, 537]
click at [527, 155] on link "Non Employment Income" at bounding box center [515, 156] width 132 height 35
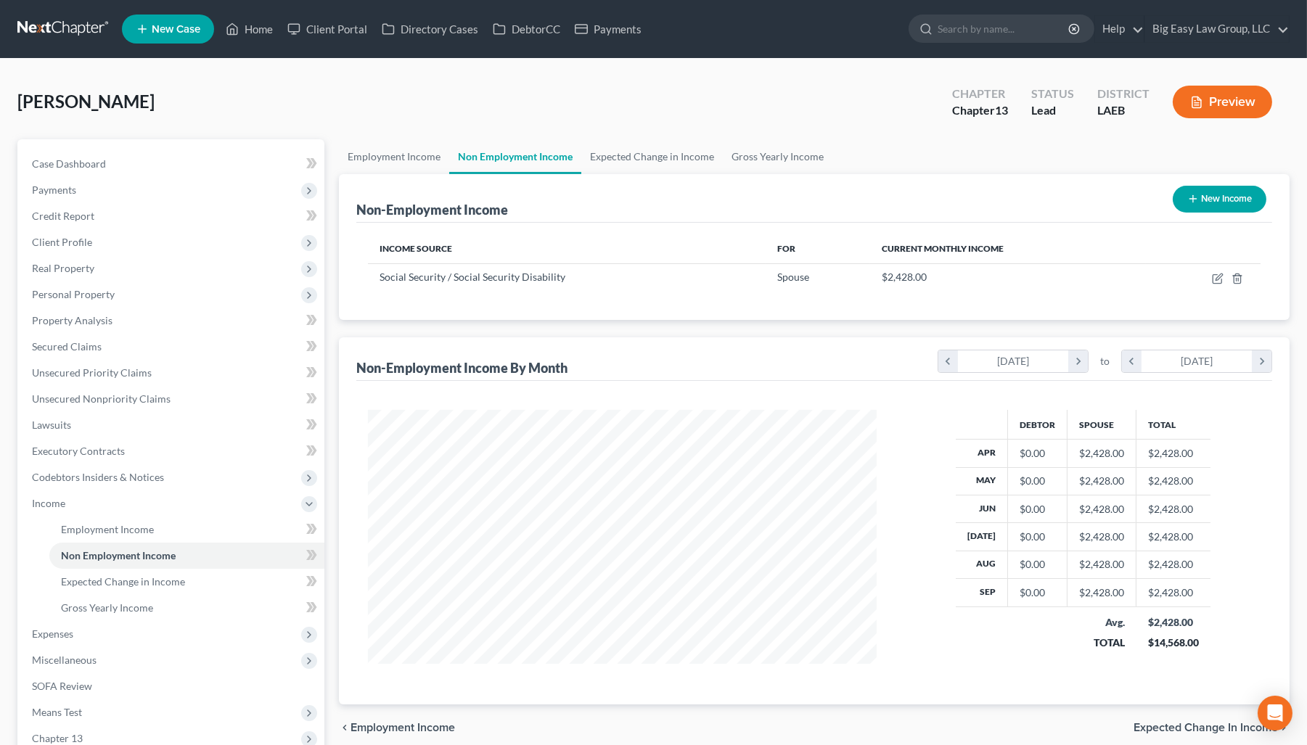
scroll to position [260, 537]
drag, startPoint x: 416, startPoint y: 157, endPoint x: 459, endPoint y: 153, distance: 43.8
click at [416, 158] on link "Employment Income" at bounding box center [394, 156] width 110 height 35
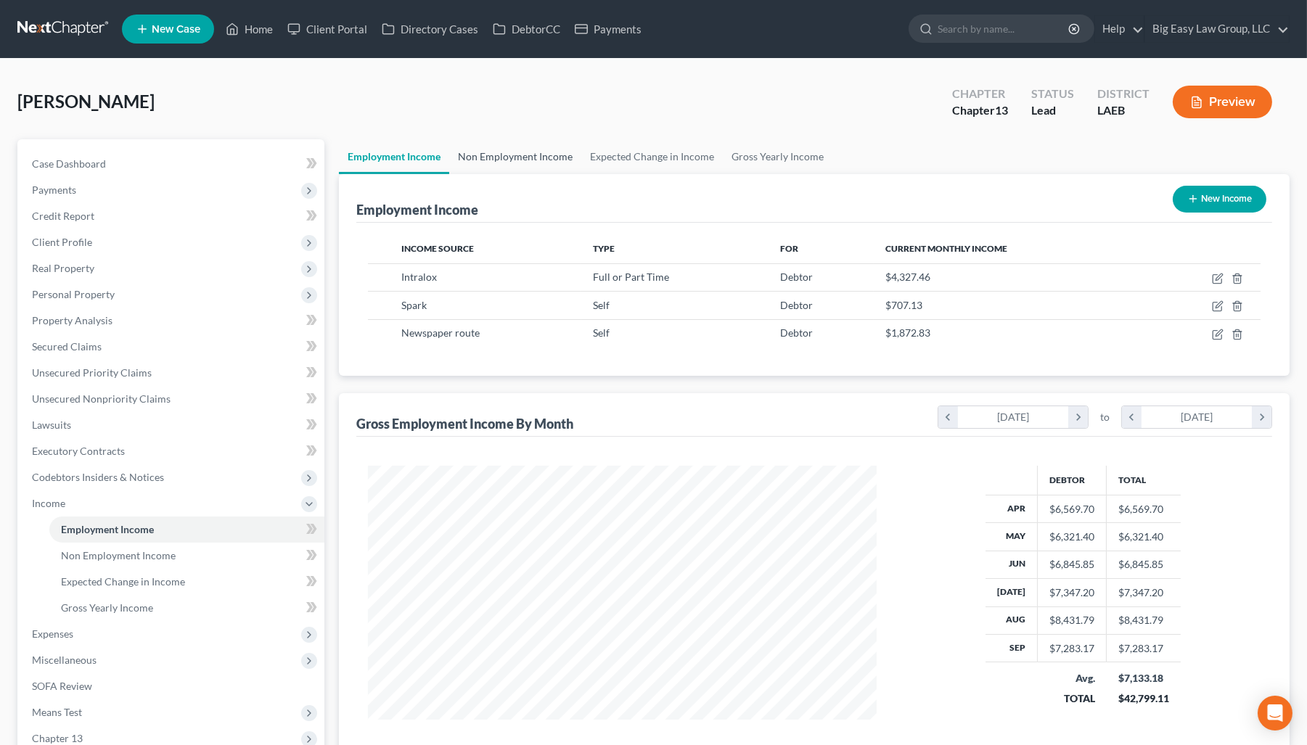
drag, startPoint x: 407, startPoint y: 156, endPoint x: 484, endPoint y: 160, distance: 77.0
click at [408, 157] on link "Employment Income" at bounding box center [394, 156] width 110 height 35
click at [506, 153] on link "Non Employment Income" at bounding box center [515, 156] width 132 height 35
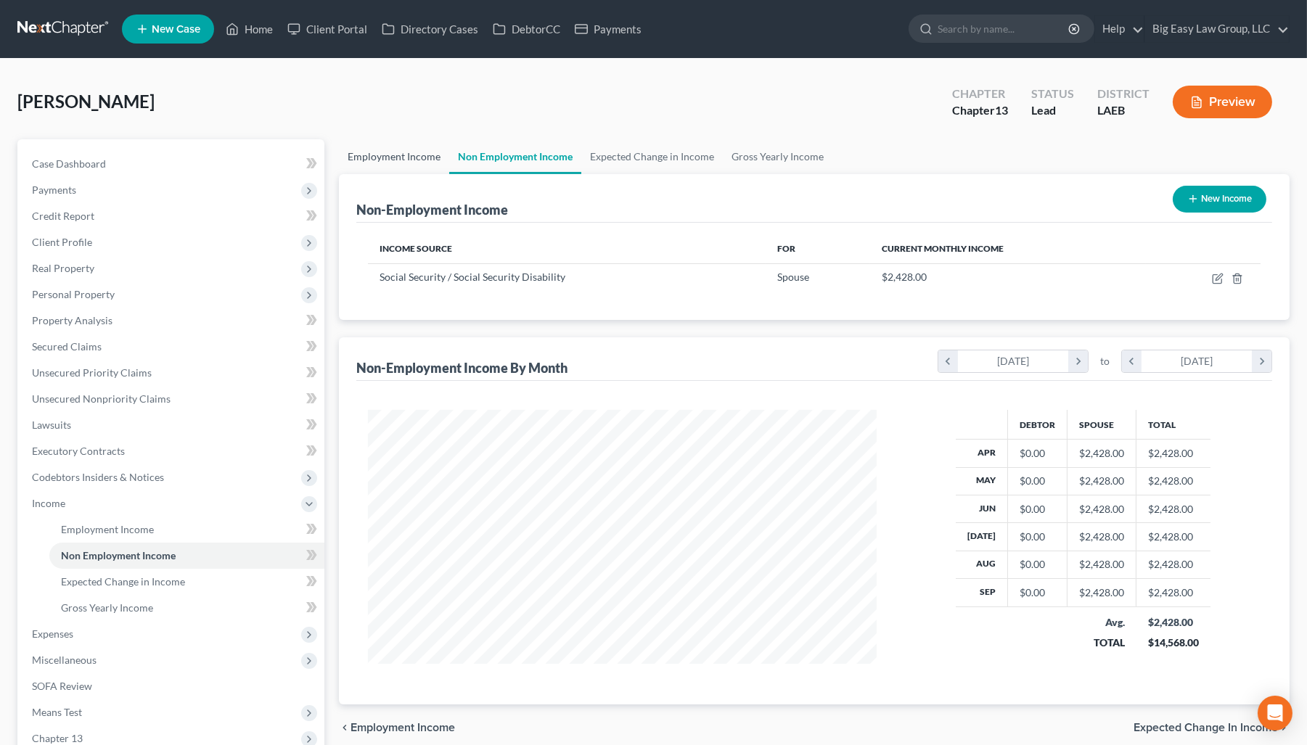
scroll to position [260, 537]
click at [392, 152] on link "Employment Income" at bounding box center [394, 156] width 110 height 35
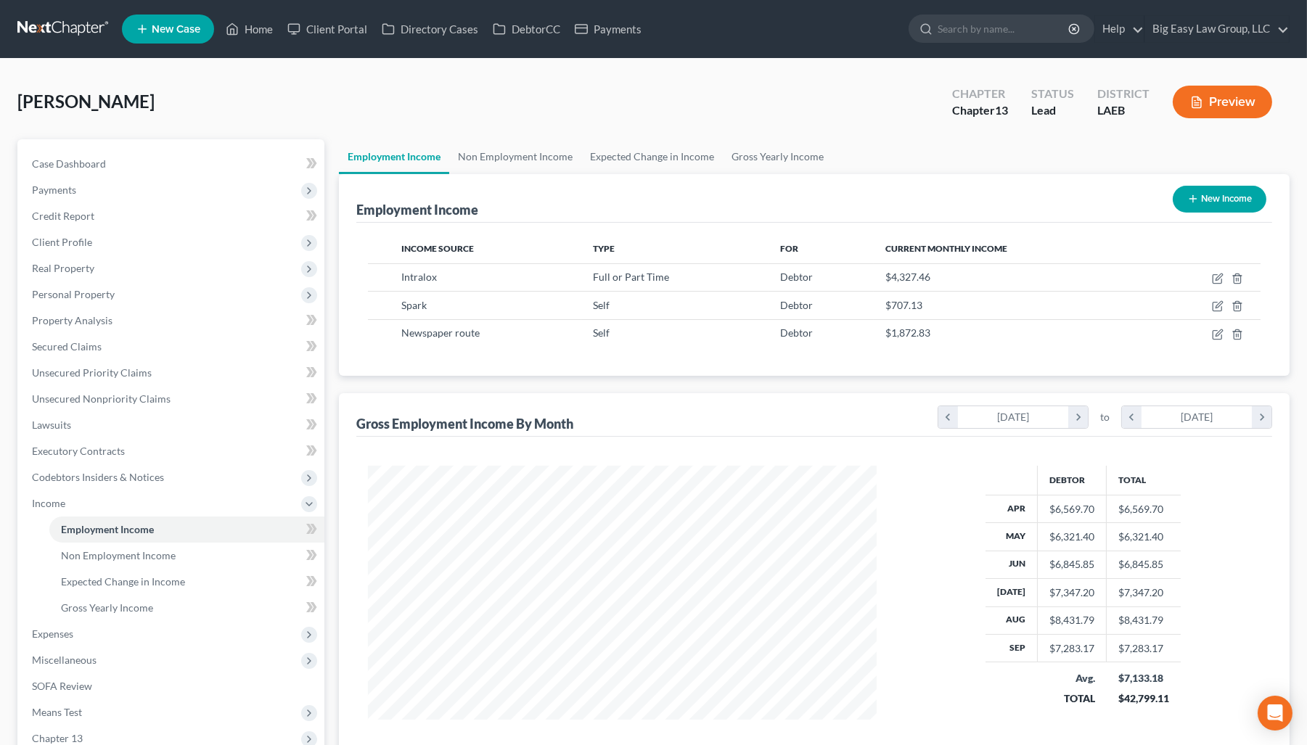
scroll to position [260, 537]
click at [495, 155] on link "Non Employment Income" at bounding box center [515, 156] width 132 height 35
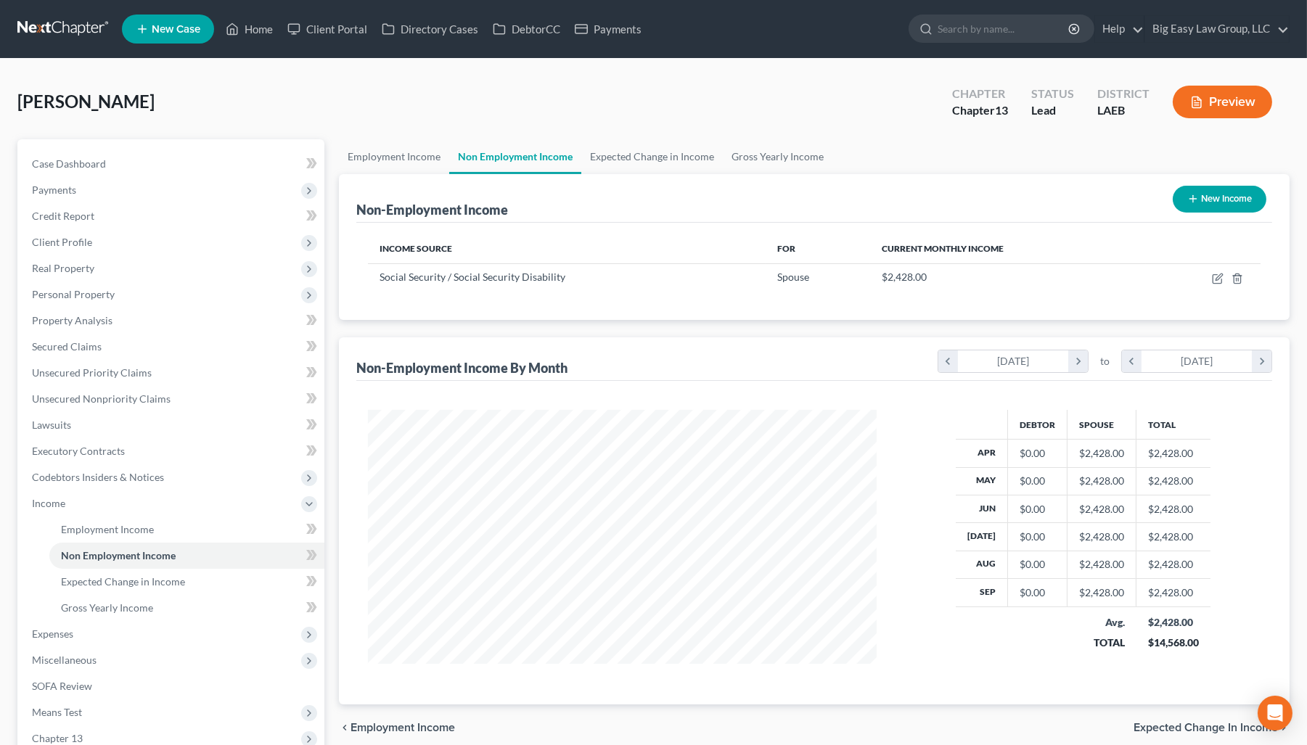
scroll to position [260, 537]
click at [177, 243] on span "Client Profile" at bounding box center [172, 242] width 304 height 26
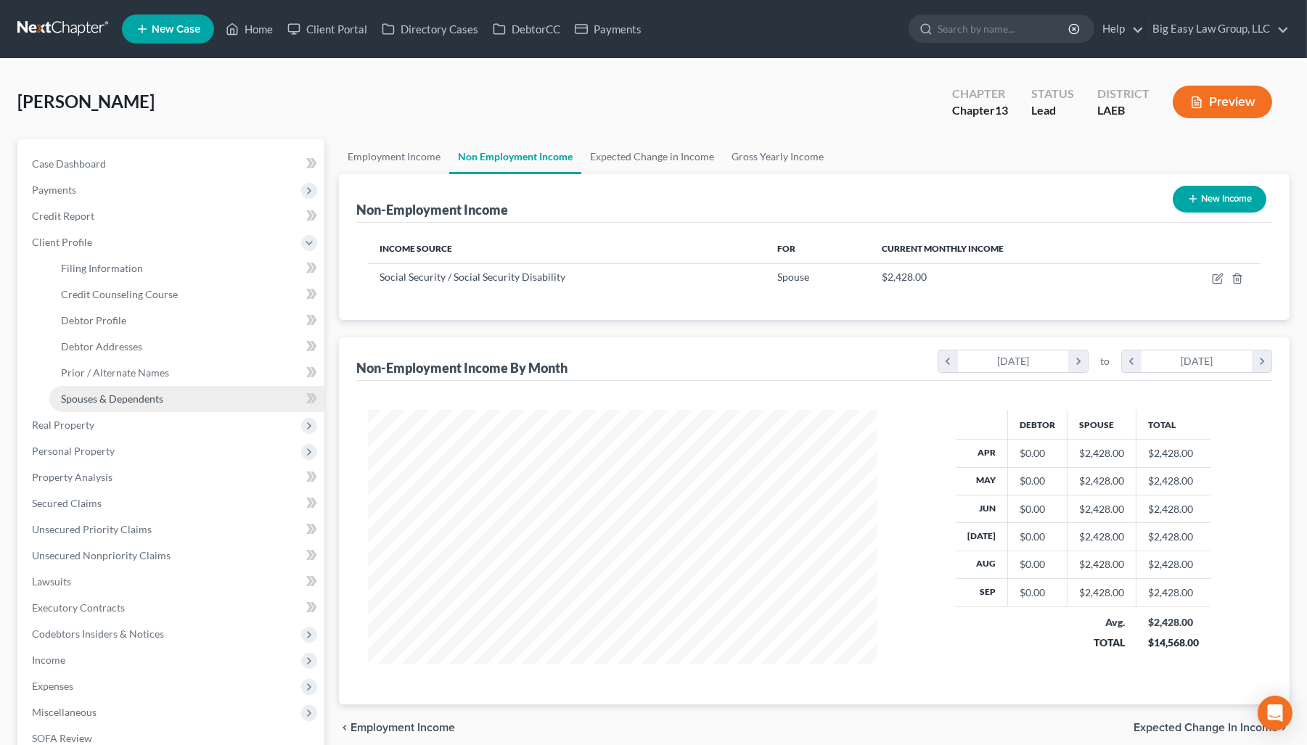
click at [206, 393] on link "Spouses & Dependents" at bounding box center [186, 399] width 275 height 26
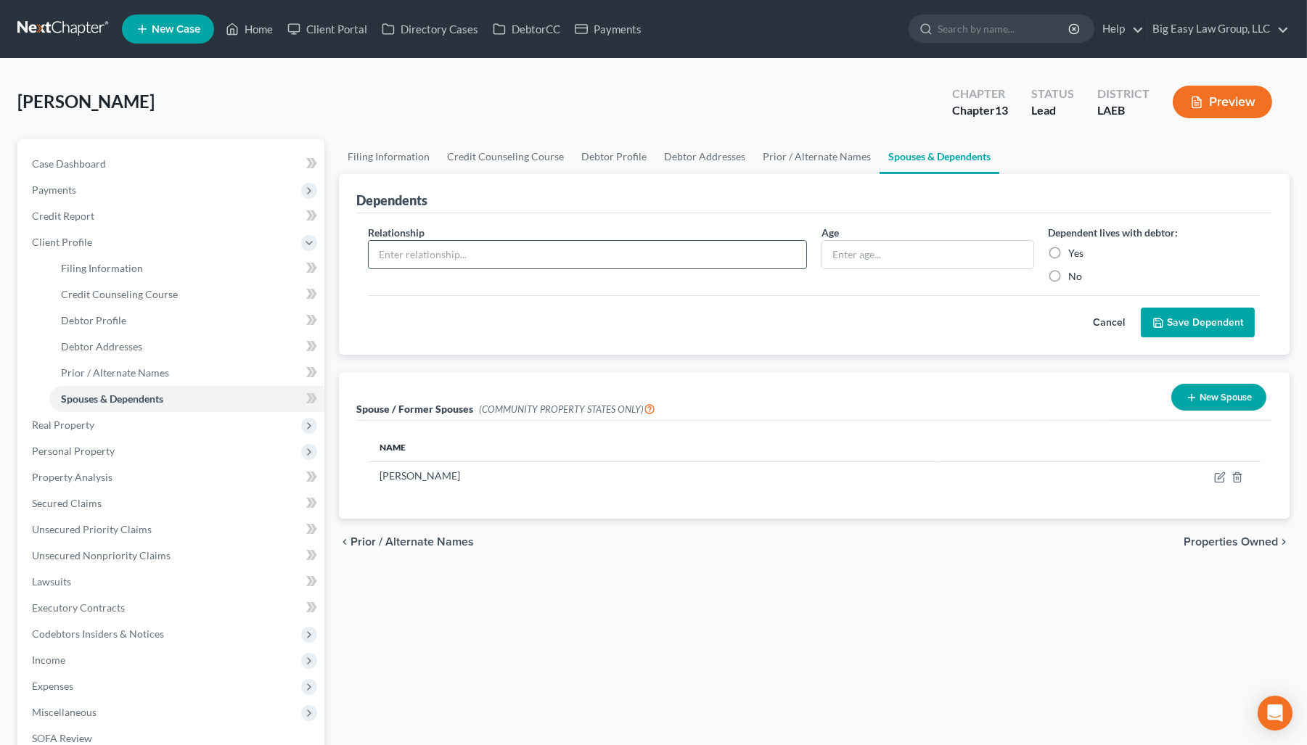
click at [451, 249] on input "text" at bounding box center [588, 255] width 438 height 28
type input "disabled daughter"
type input "40"
click at [1023, 254] on label "Yes" at bounding box center [1076, 253] width 15 height 15
click at [1023, 254] on input "Yes" at bounding box center [1079, 250] width 9 height 9
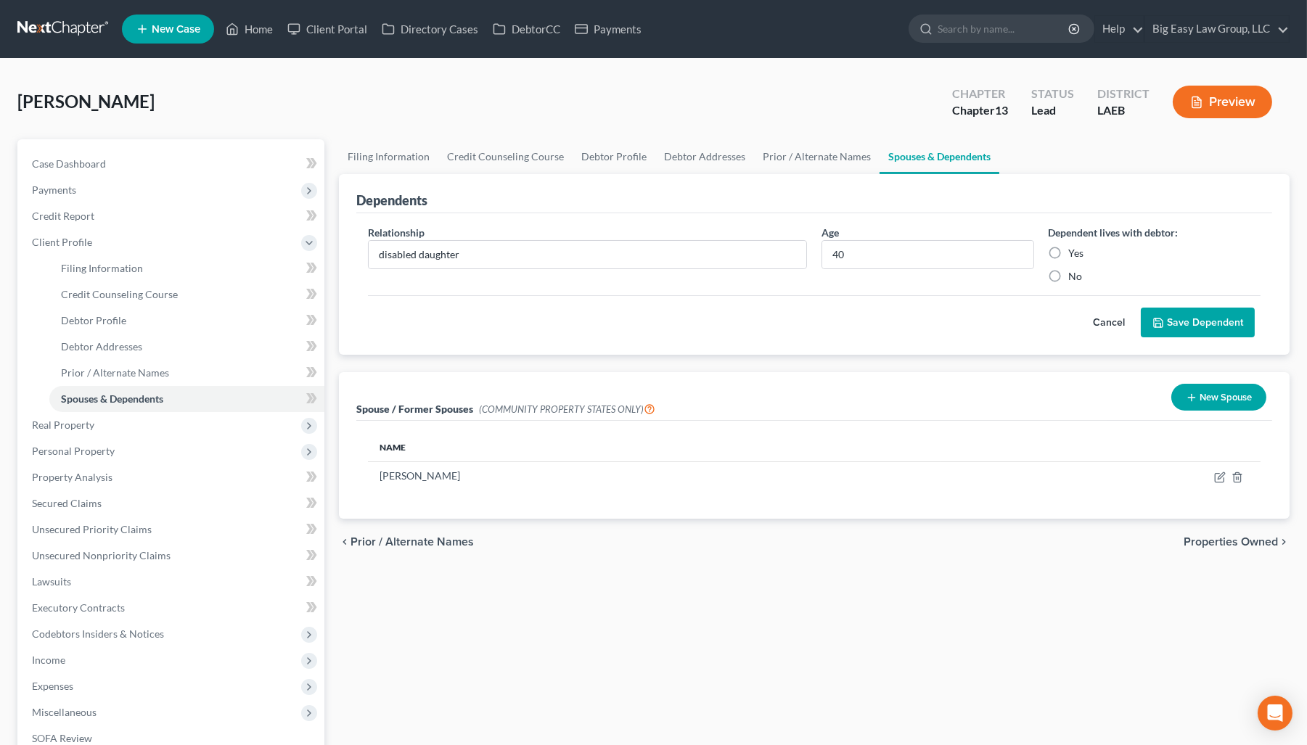
radio input "true"
click at [1023, 322] on button "Save Dependent" at bounding box center [1198, 323] width 114 height 30
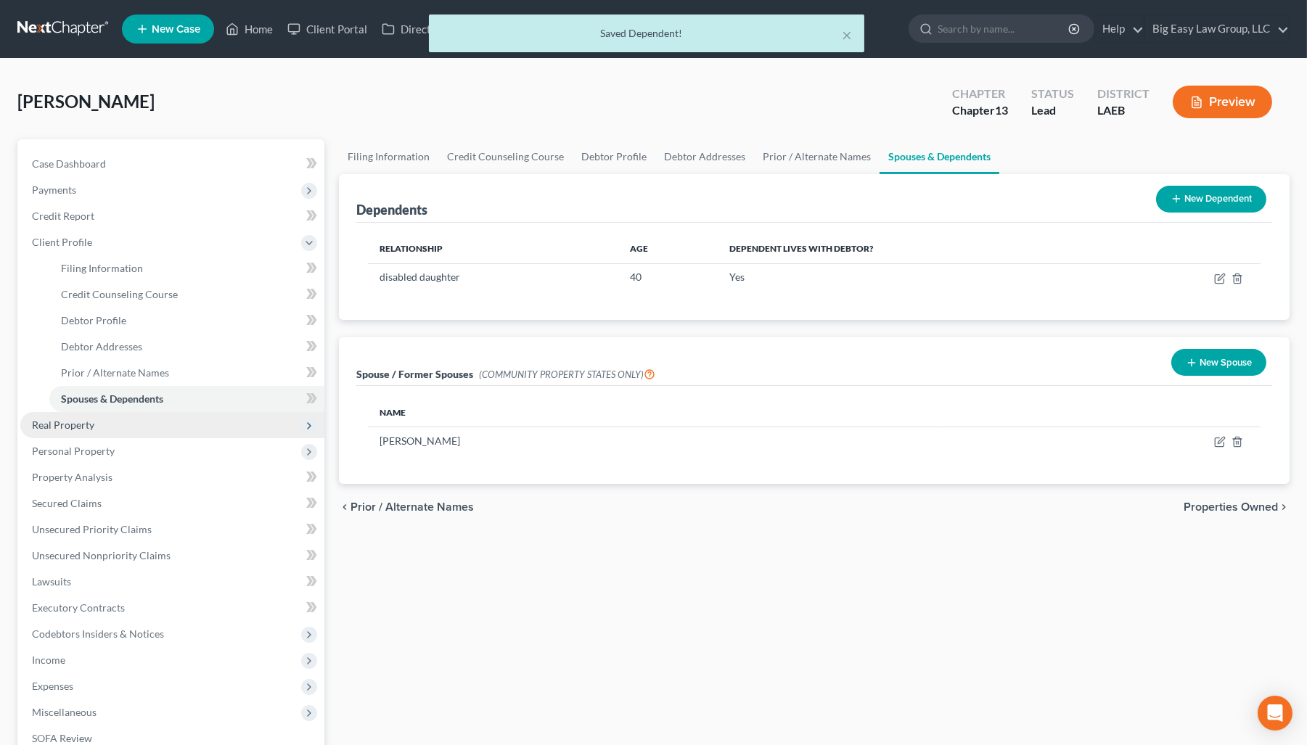
click at [170, 417] on span "Real Property" at bounding box center [172, 425] width 304 height 26
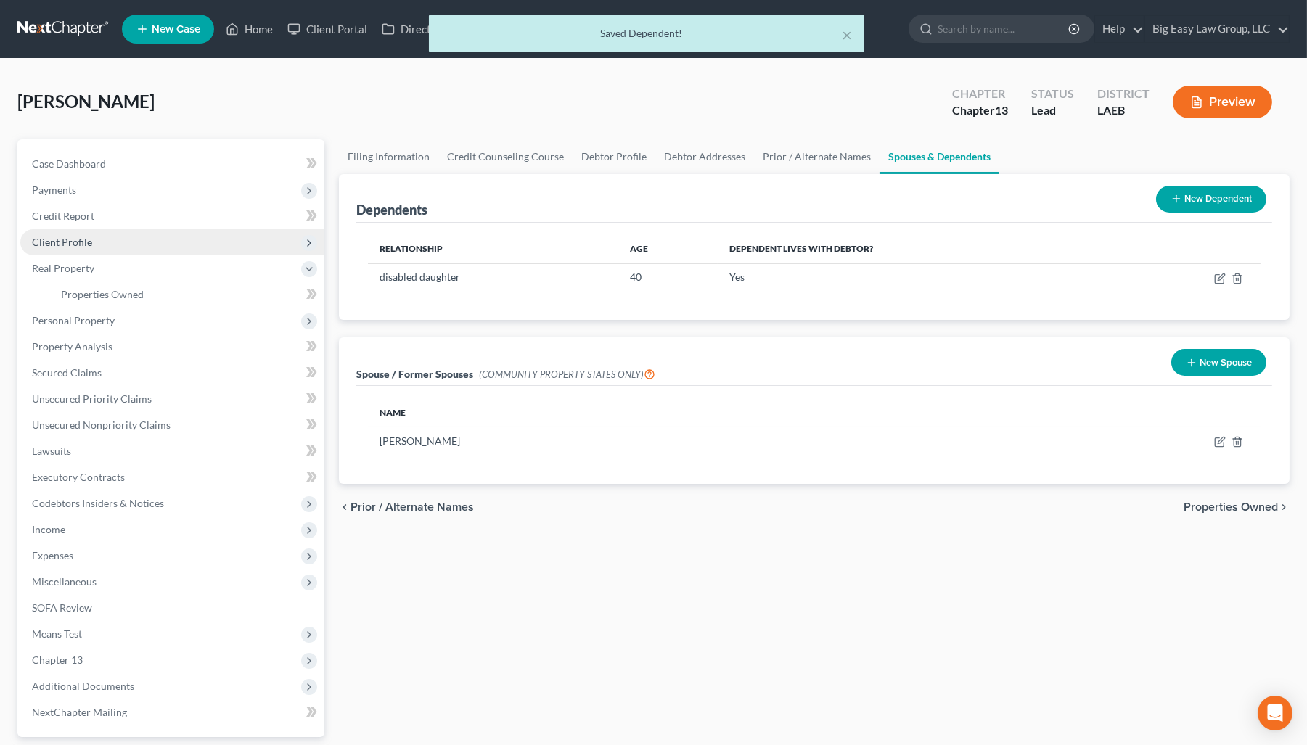
click at [138, 240] on span "Client Profile" at bounding box center [172, 242] width 304 height 26
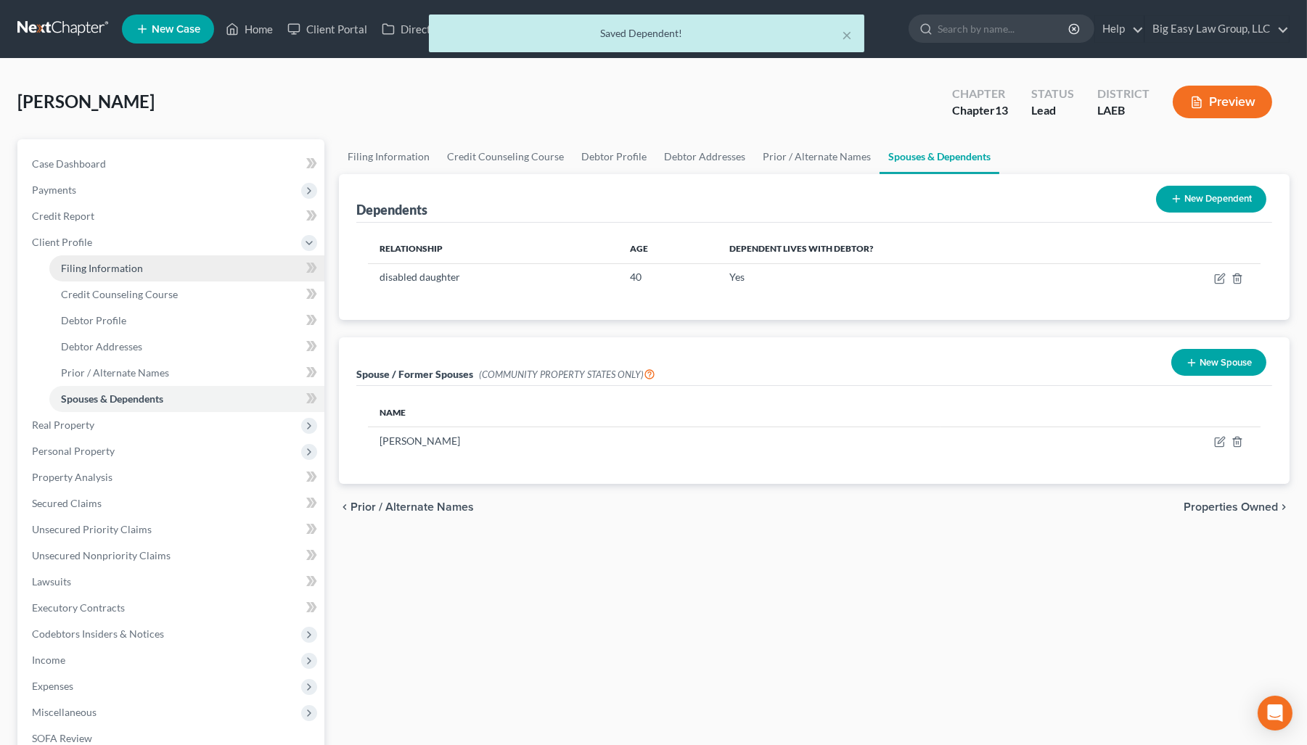
drag, startPoint x: 168, startPoint y: 263, endPoint x: 157, endPoint y: 269, distance: 12.3
click at [169, 263] on link "Filing Information" at bounding box center [186, 268] width 275 height 26
select select "1"
select select "0"
select select "3"
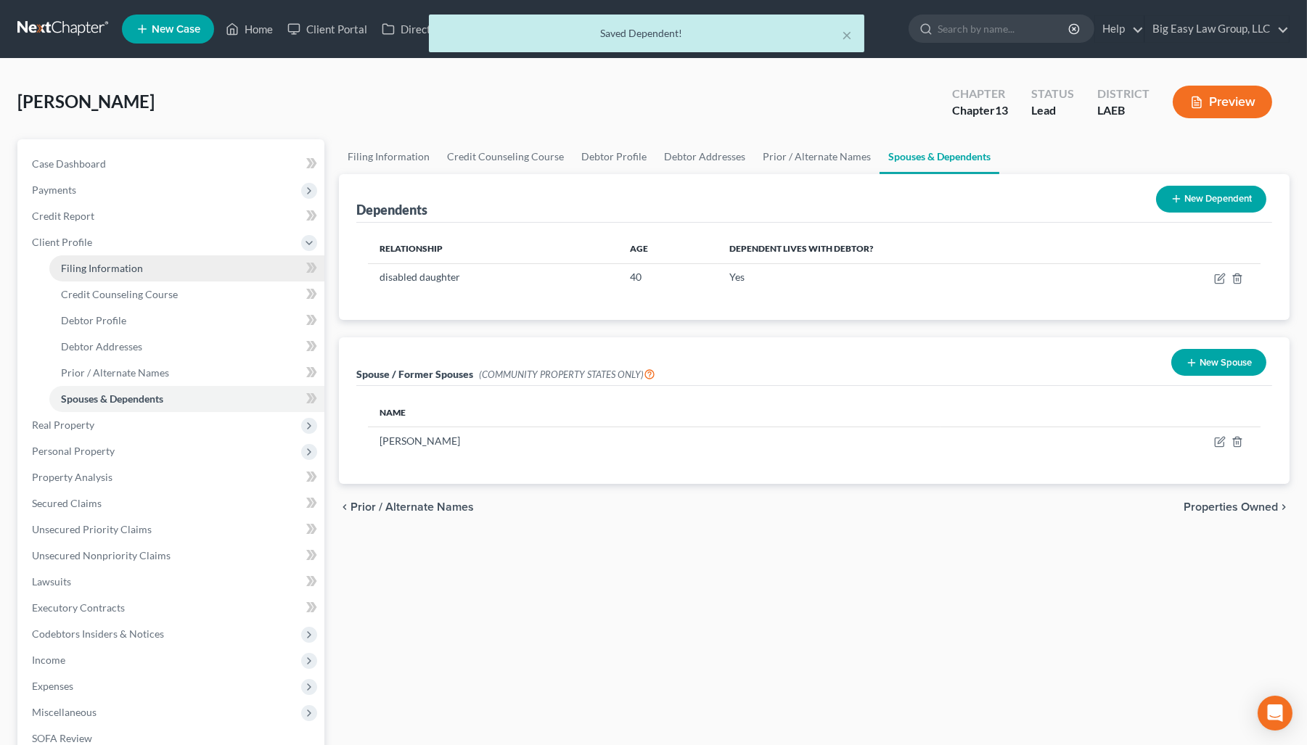
select select "34"
select select "0"
select select "19"
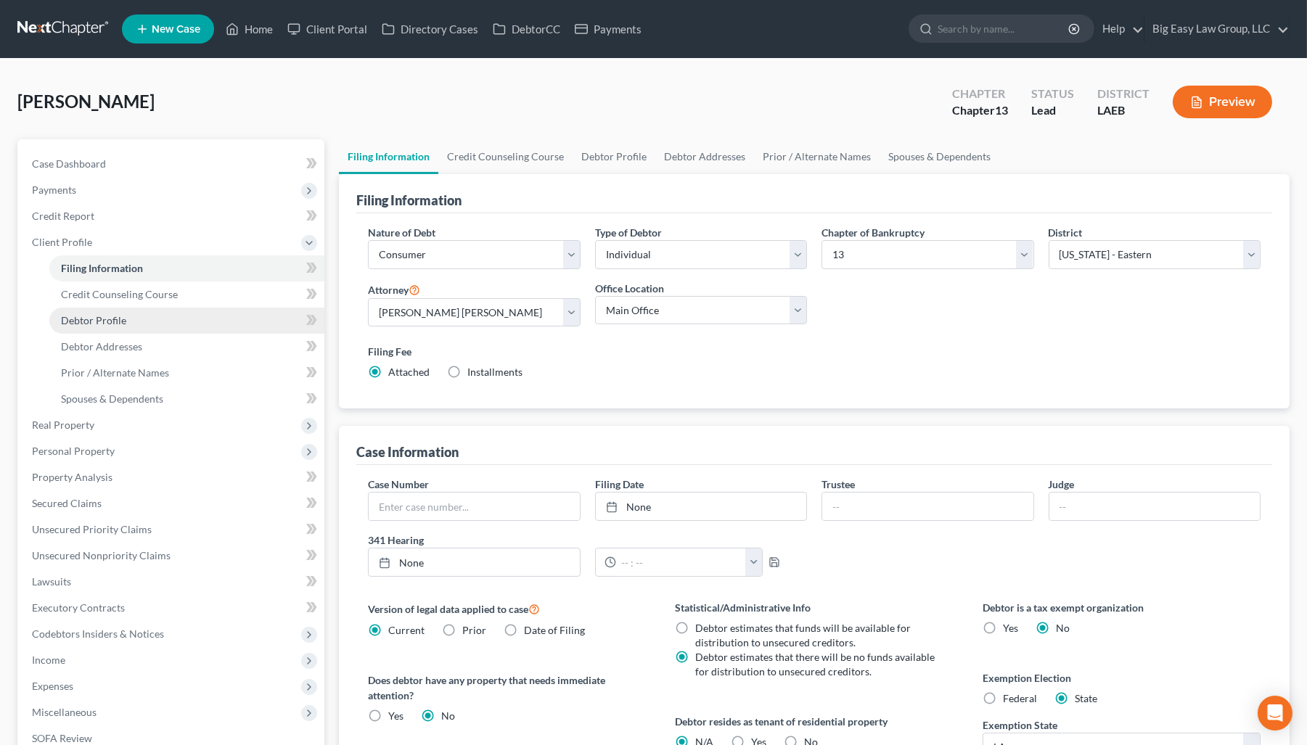
click at [193, 314] on link "Debtor Profile" at bounding box center [186, 321] width 275 height 26
select select "1"
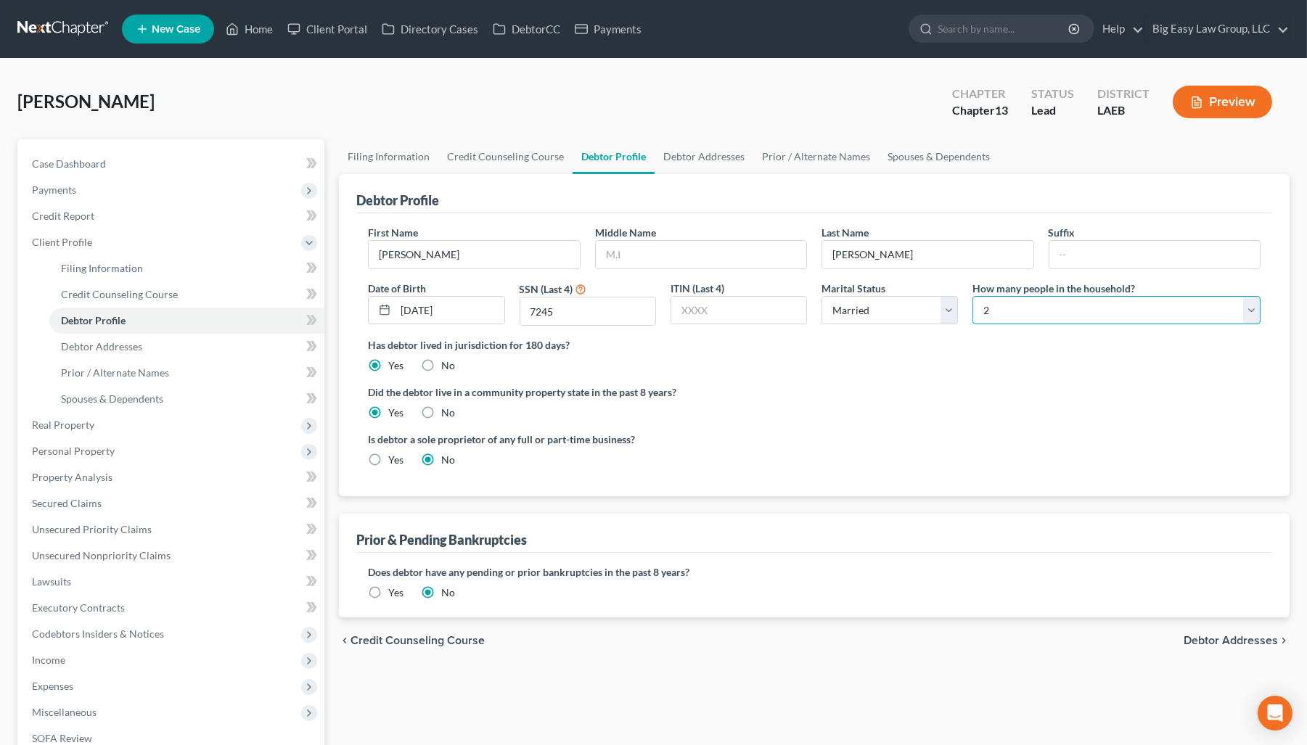
click at [1023, 316] on select "Select 1 2 3 4 5 6 7 8 9 10 11 12 13 14 15 16 17 18 19 20" at bounding box center [1117, 310] width 288 height 29
click at [973, 296] on select "Select 1 2 3 4 5 6 7 8 9 10 11 12 13 14 15 16 17 18 19 20" at bounding box center [1117, 310] width 288 height 29
click at [1023, 311] on select "Select 1 2 3 4 5 6 7 8 9 10 11 12 13 14 15 16 17 18 19 20" at bounding box center [1117, 310] width 288 height 29
select select "2"
click at [973, 296] on select "Select 1 2 3 4 5 6 7 8 9 10 11 12 13 14 15 16 17 18 19 20" at bounding box center [1117, 310] width 288 height 29
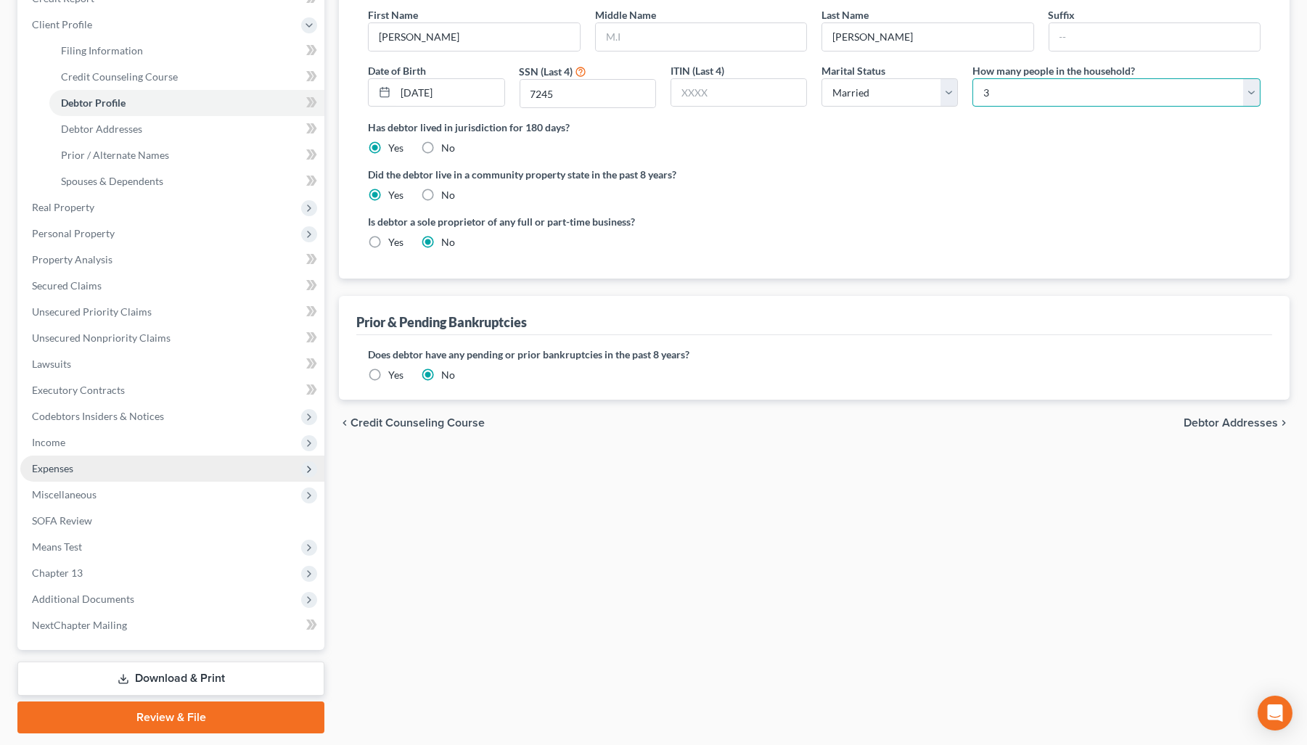
scroll to position [237, 0]
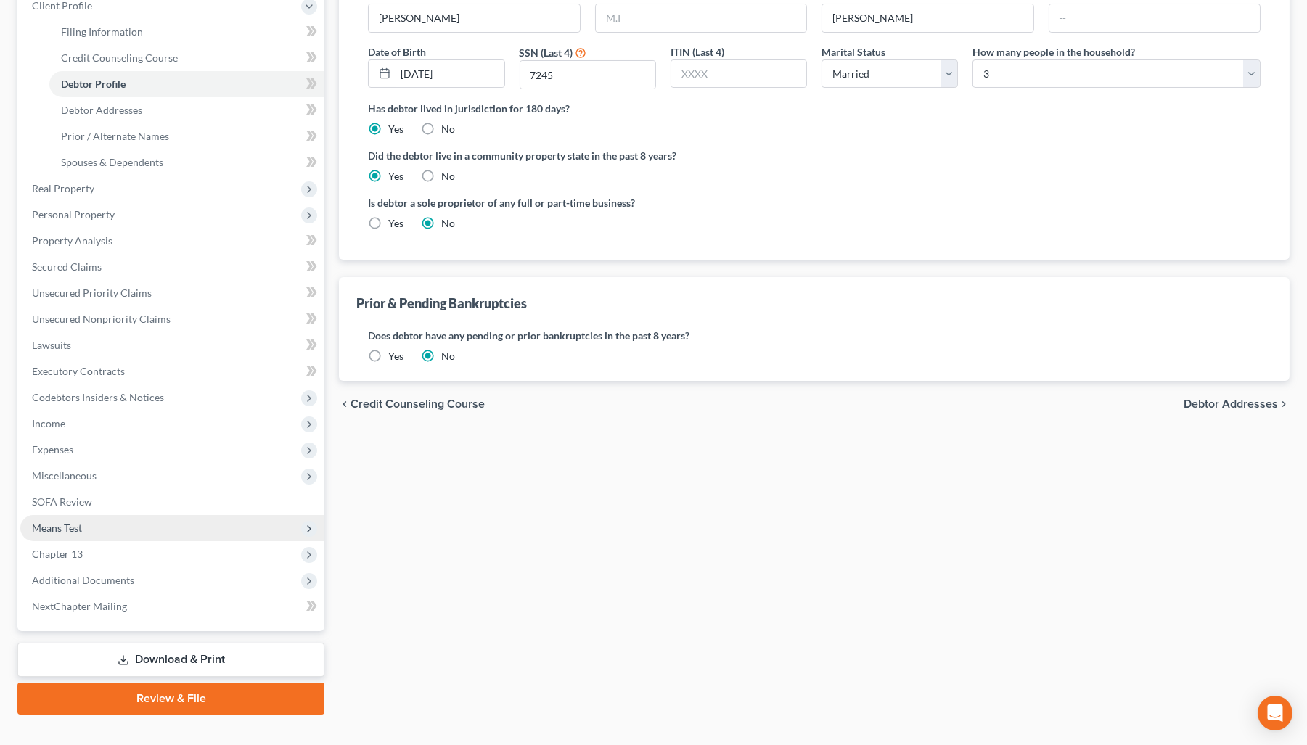
click at [165, 515] on span "Means Test" at bounding box center [172, 528] width 304 height 26
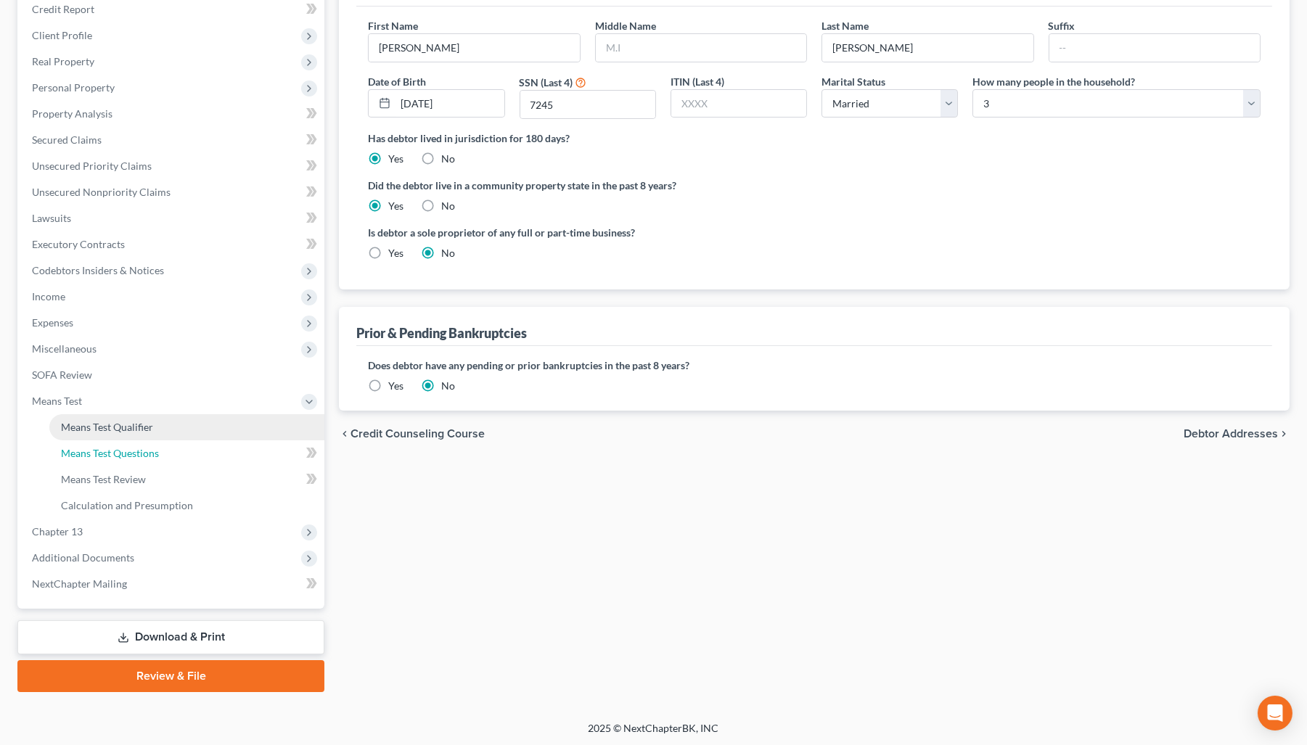
click at [168, 441] on link "Means Test Questions" at bounding box center [186, 454] width 275 height 26
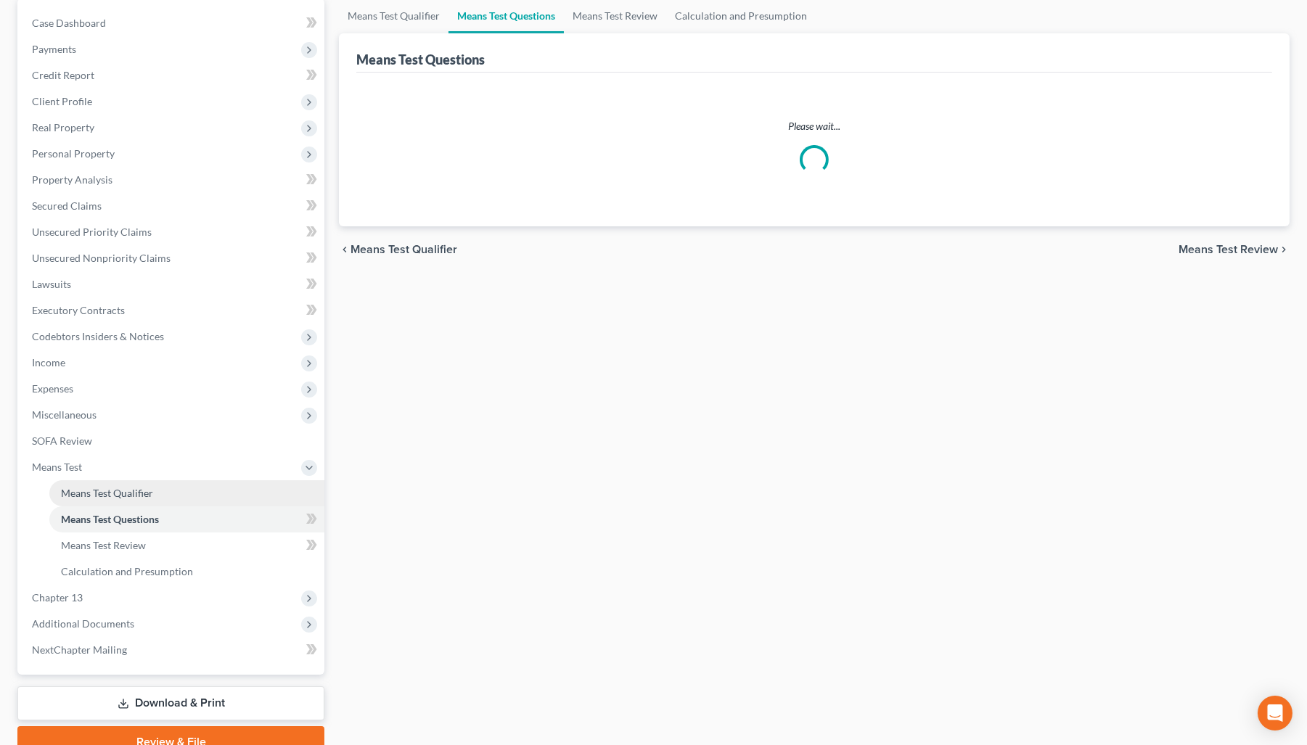
click at [182, 499] on link "Means Test Qualifier" at bounding box center [186, 493] width 275 height 26
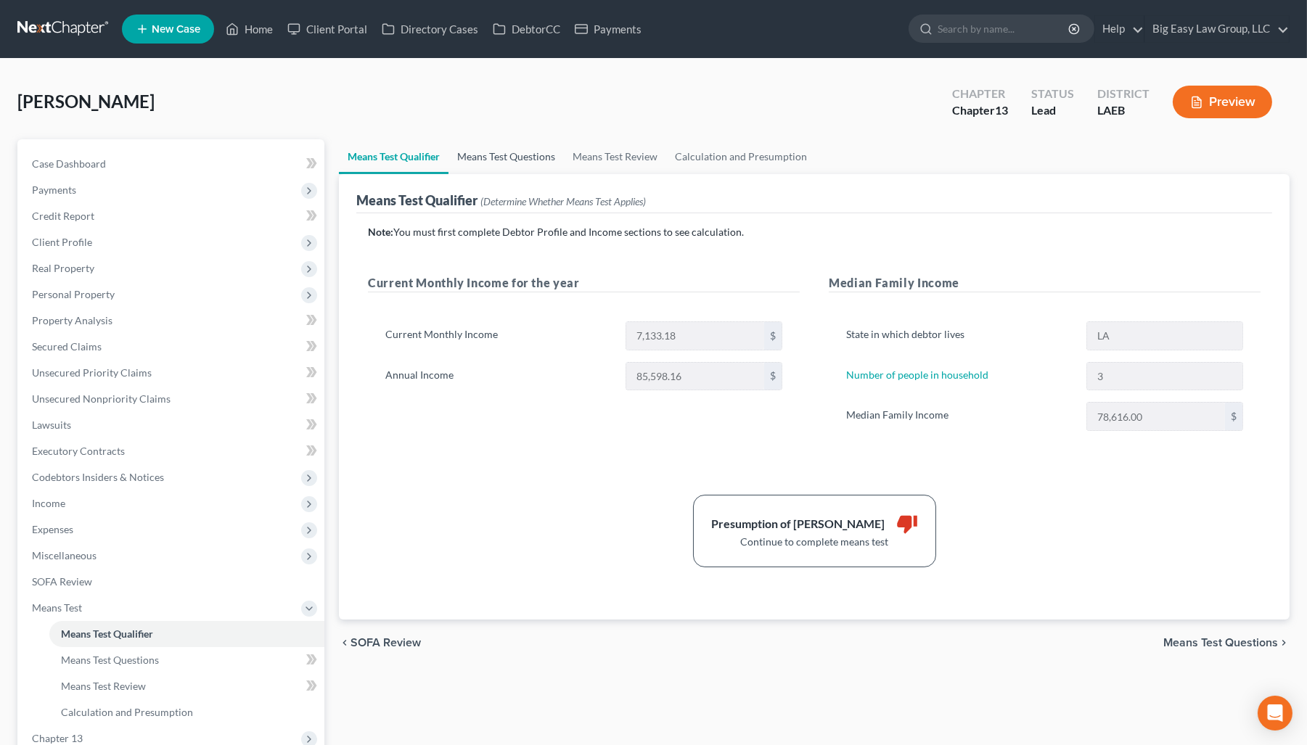
click at [506, 150] on link "Means Test Questions" at bounding box center [506, 156] width 115 height 35
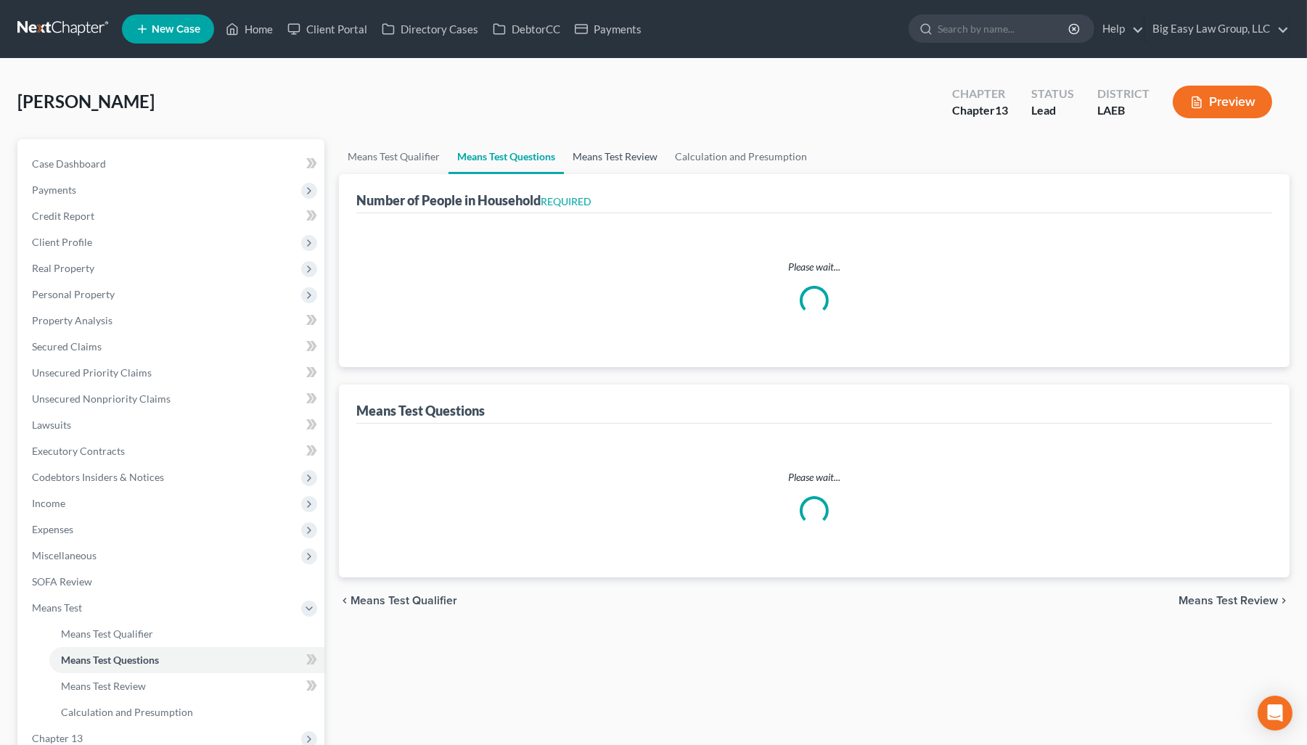
select select "0"
select select "60"
select select "2"
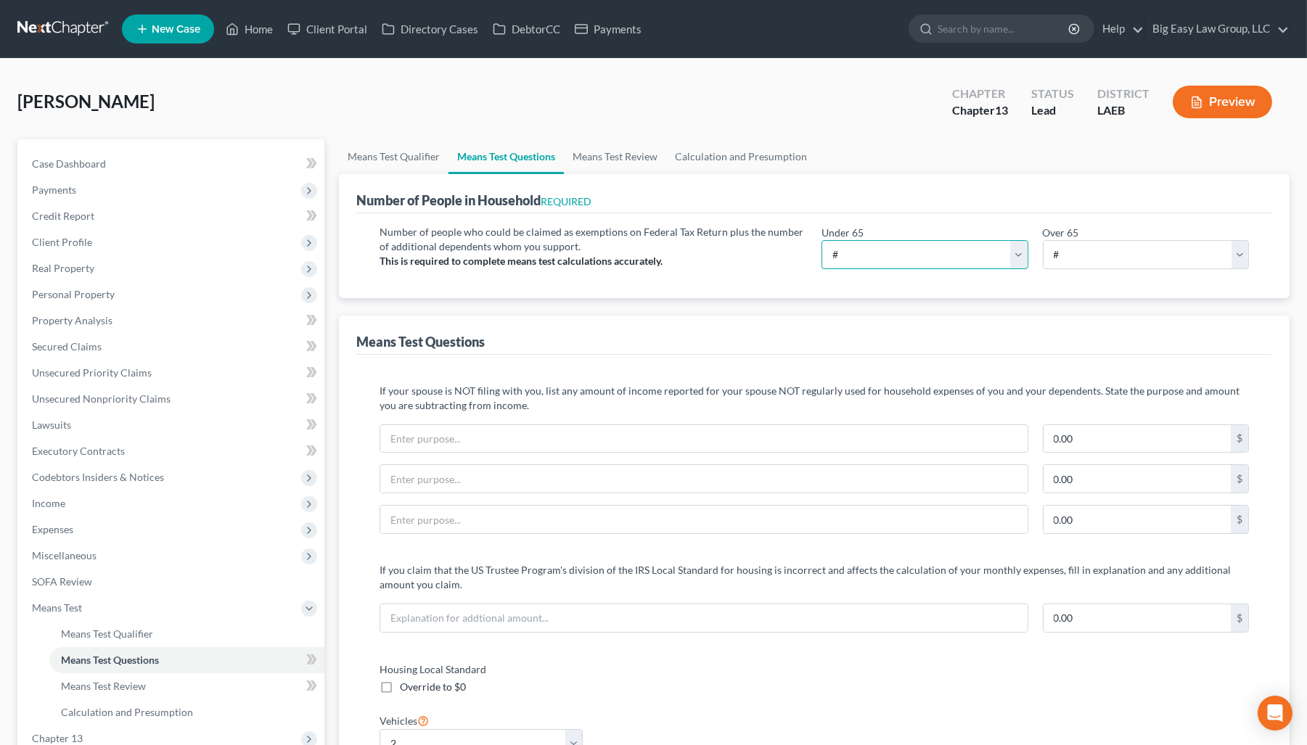
click at [954, 250] on select "# 0 1 2 3 4 5 6 7 8 9 10" at bounding box center [925, 254] width 206 height 29
select select "3"
click at [822, 240] on select "# 0 1 2 3 4 5 6 7 8 9 10" at bounding box center [925, 254] width 206 height 29
click at [147, 224] on link "Credit Report" at bounding box center [172, 216] width 304 height 26
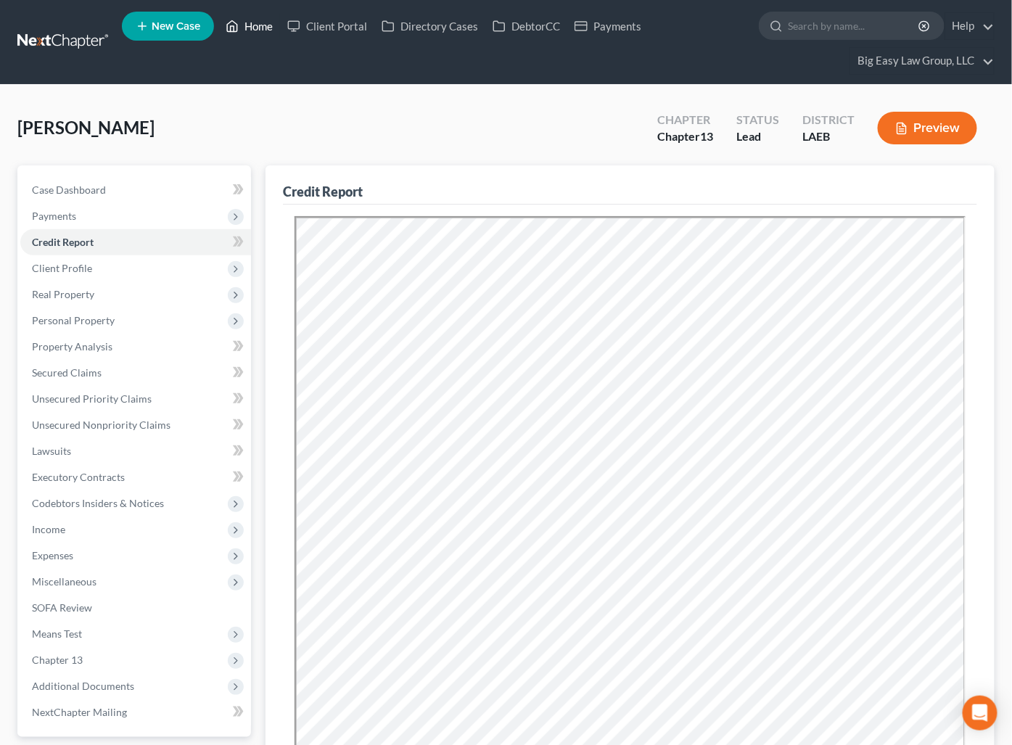
click at [247, 23] on link "Home" at bounding box center [249, 26] width 62 height 26
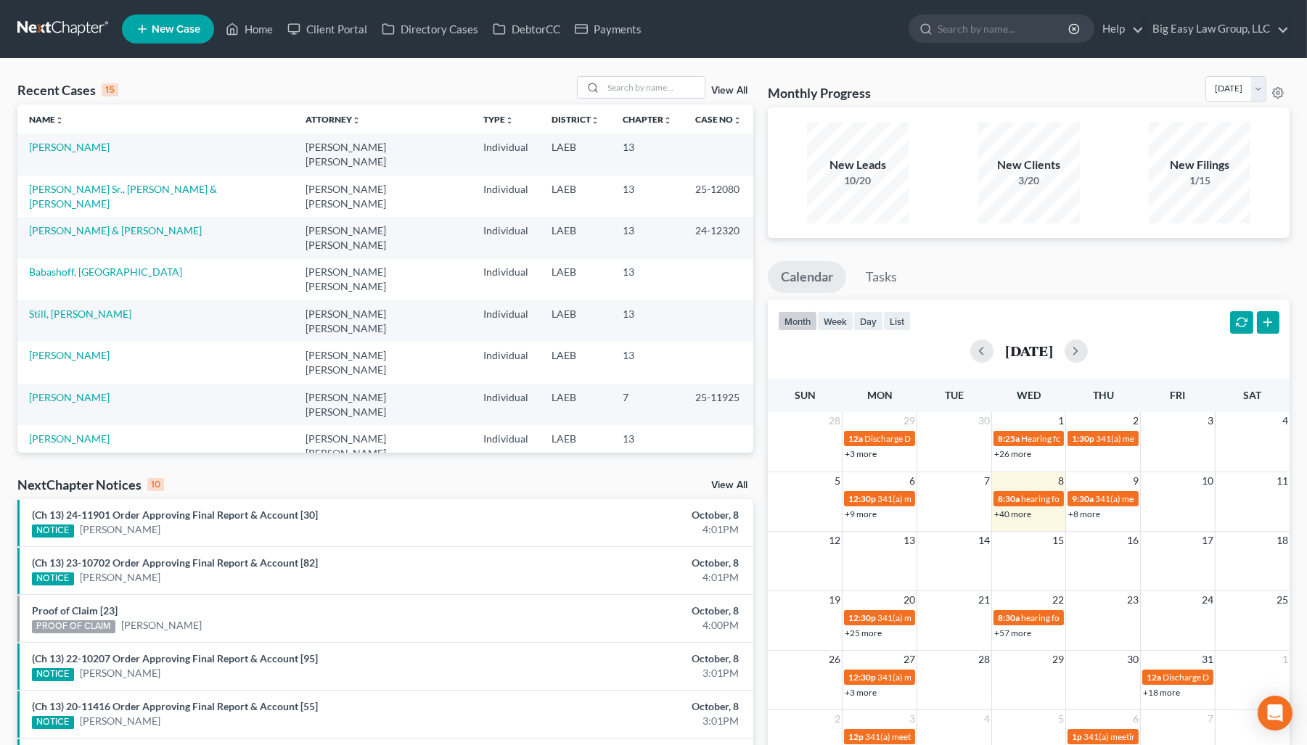
click at [94, 149] on td "[PERSON_NAME]" at bounding box center [155, 154] width 277 height 41
click at [83, 144] on link "Jones, Patricia" at bounding box center [69, 147] width 81 height 12
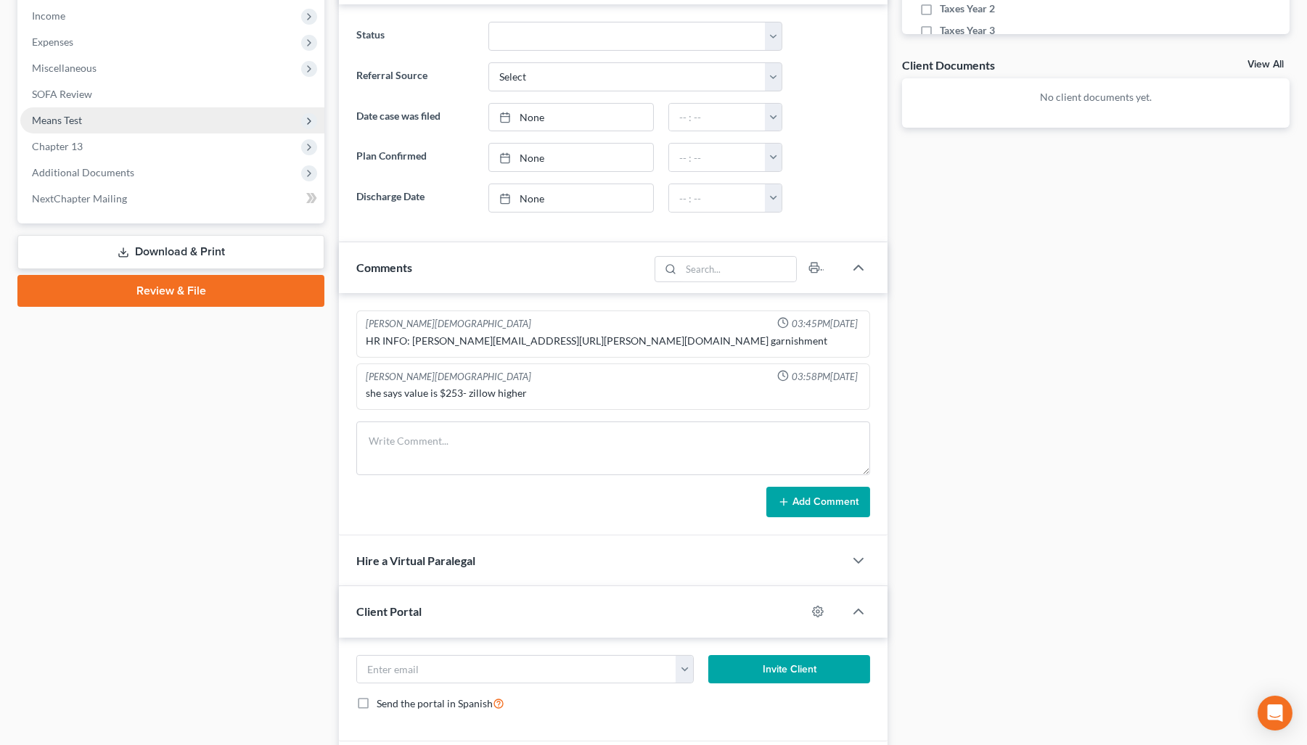
scroll to position [485, 0]
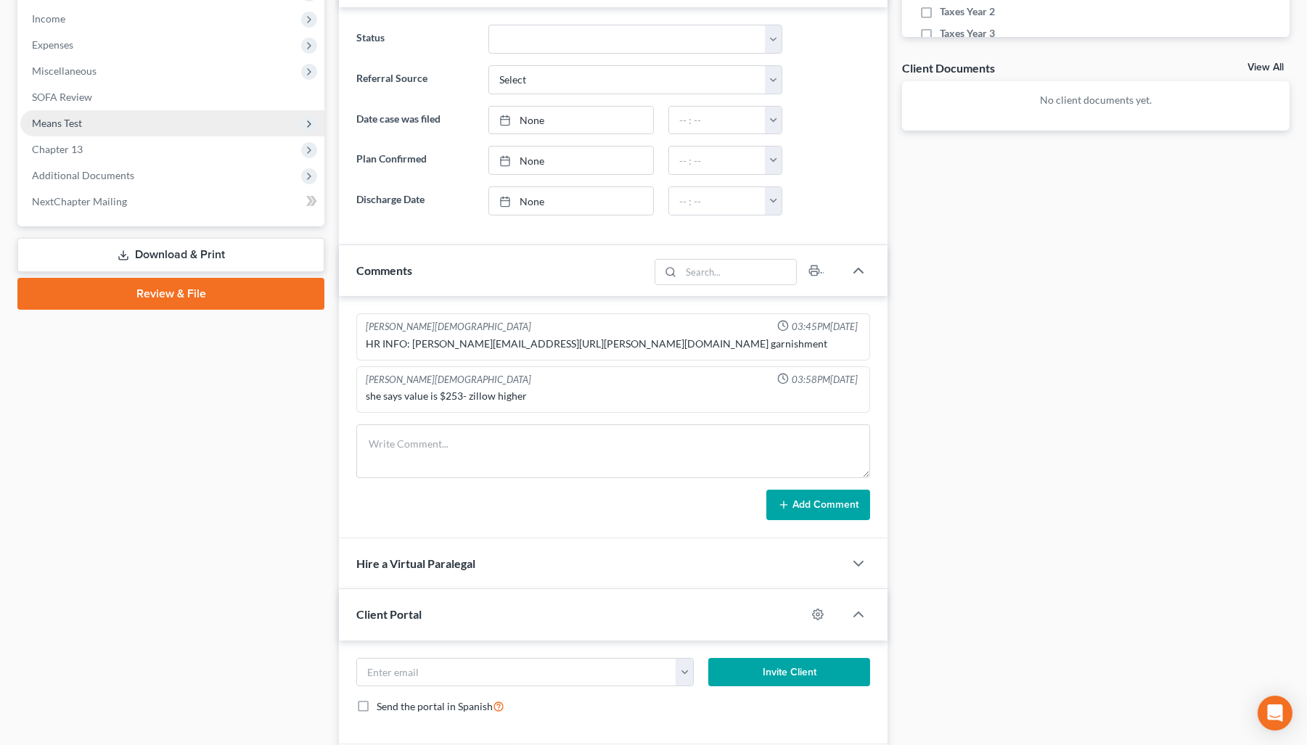
click at [130, 126] on span "Means Test" at bounding box center [172, 123] width 304 height 26
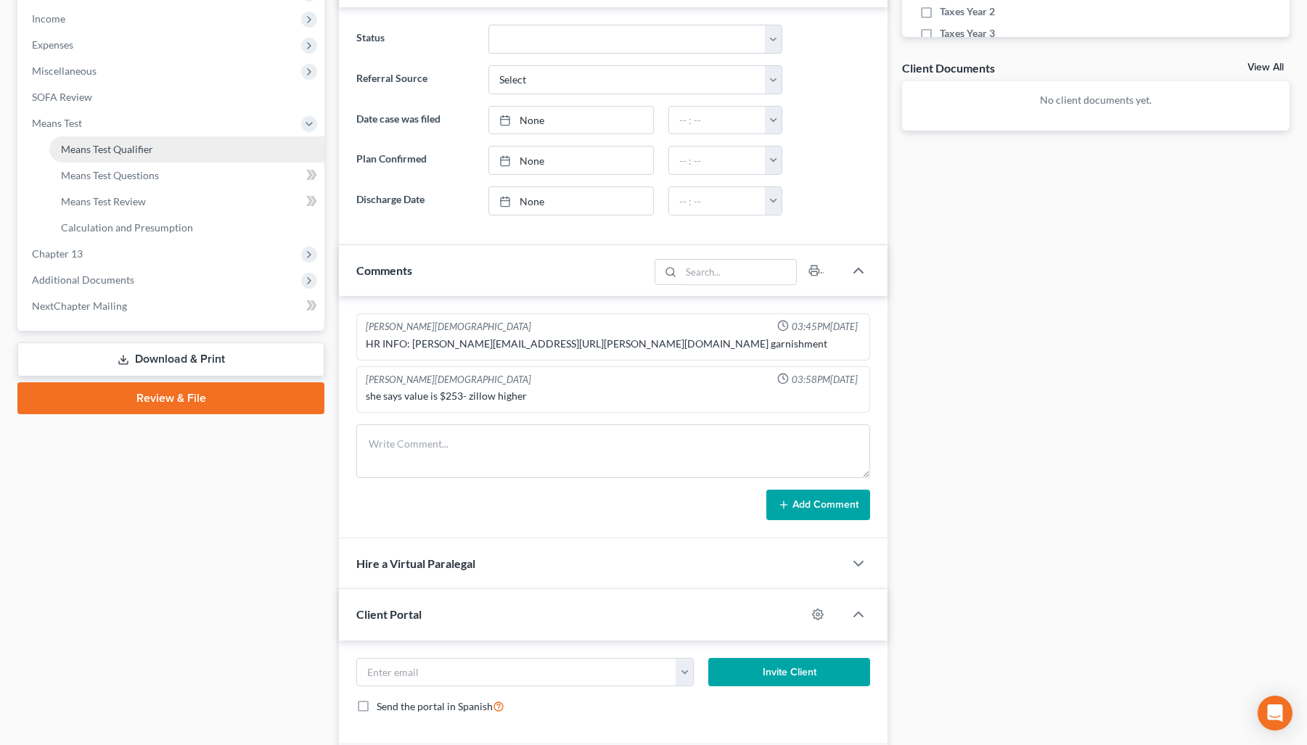
drag, startPoint x: 160, startPoint y: 144, endPoint x: 213, endPoint y: 146, distance: 53.0
click at [160, 144] on link "Means Test Qualifier" at bounding box center [186, 149] width 275 height 26
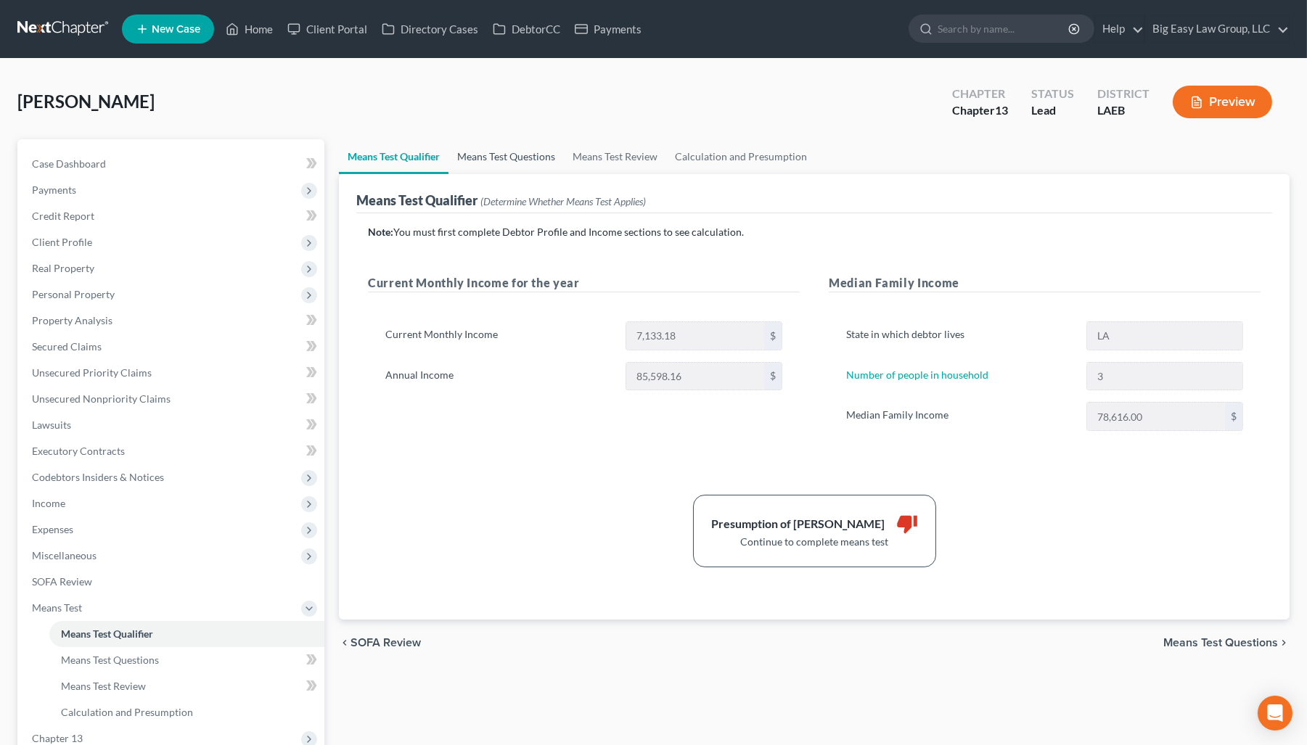
click link "Means Test Questions"
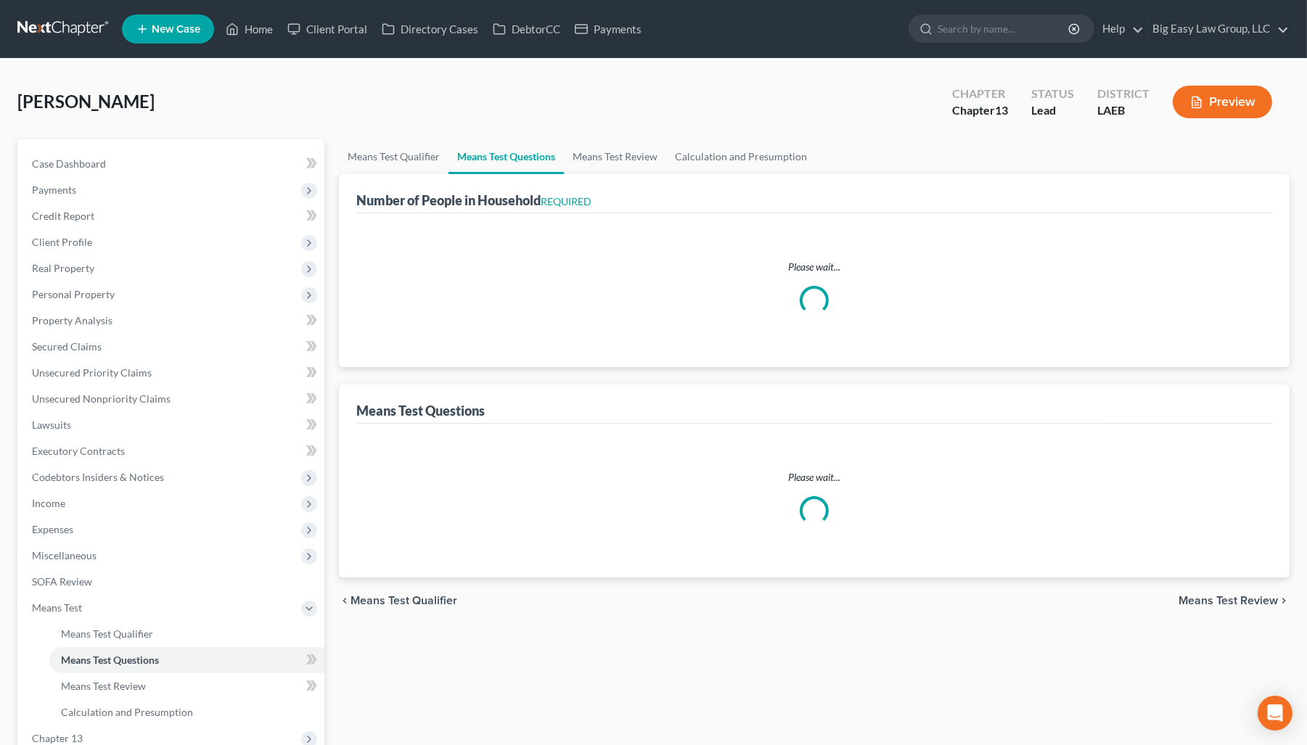
select select "0"
select select "60"
select select "3"
select select "2"
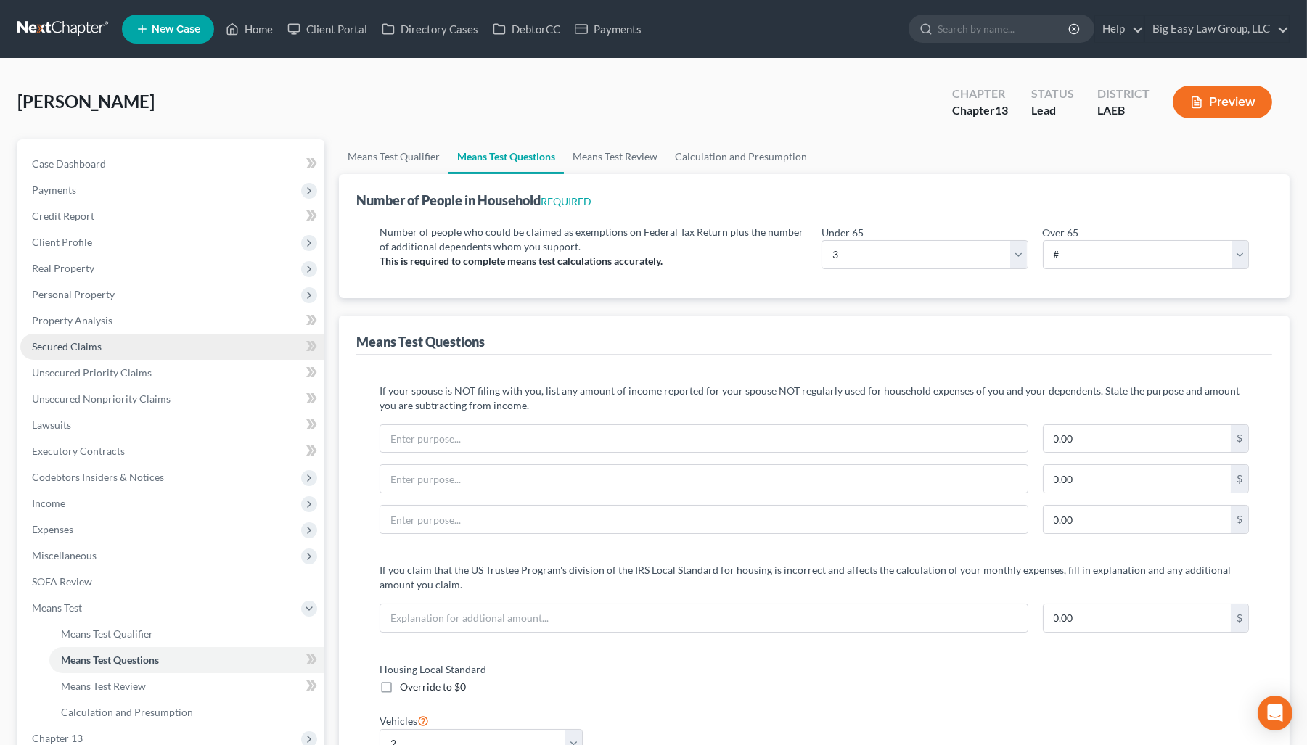
click link "Secured Claims"
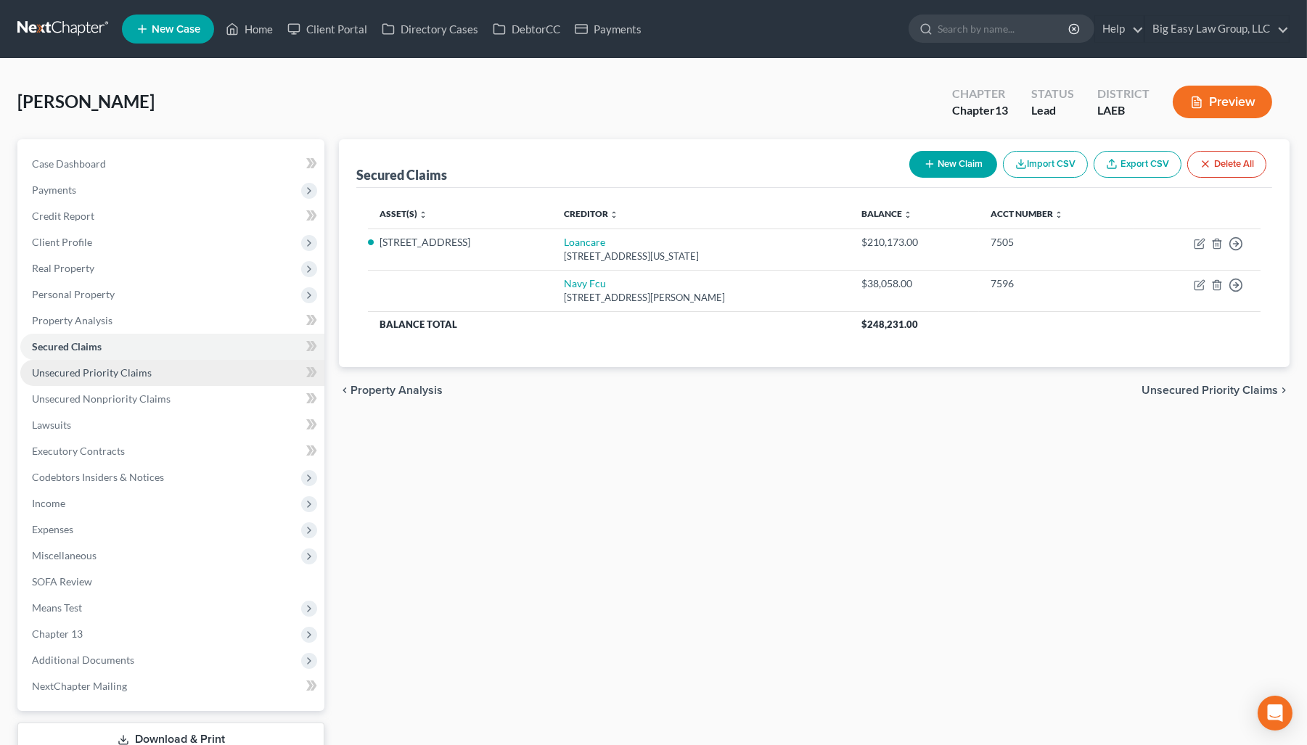
click link "Unsecured Priority Claims"
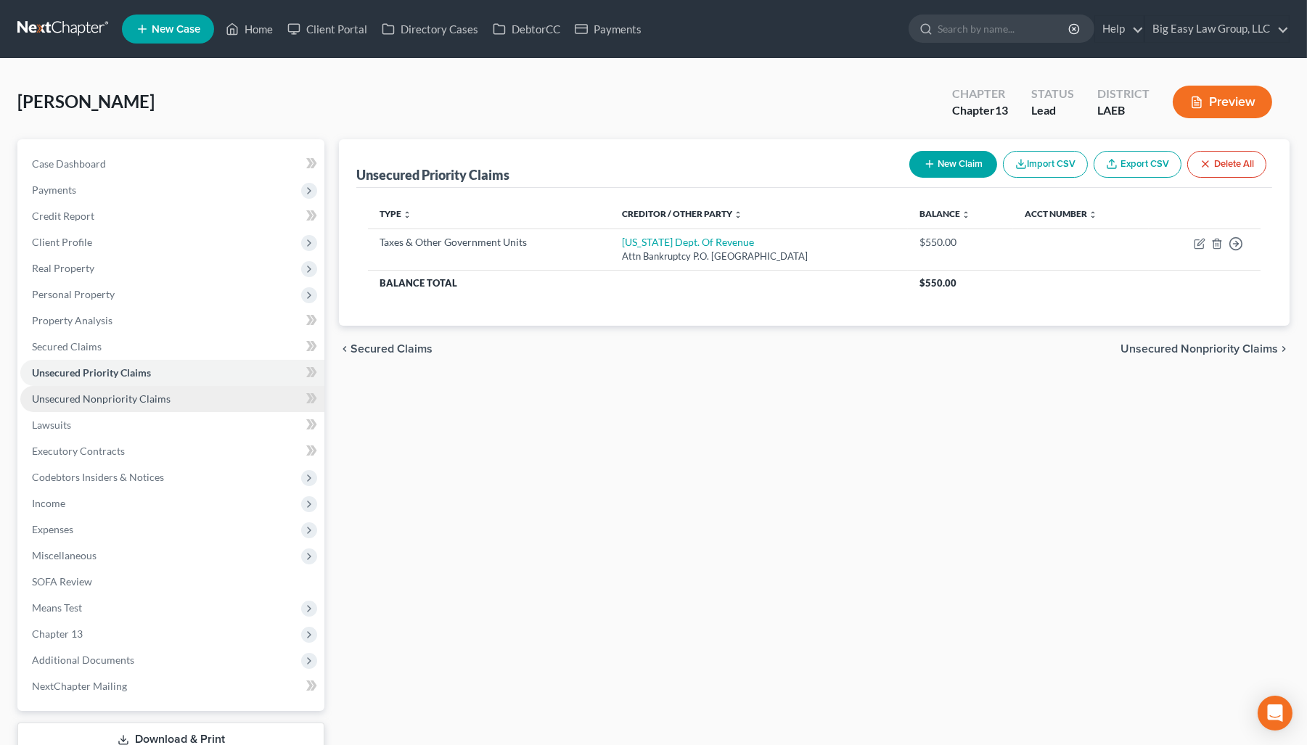
click link "Unsecured Nonpriority Claims"
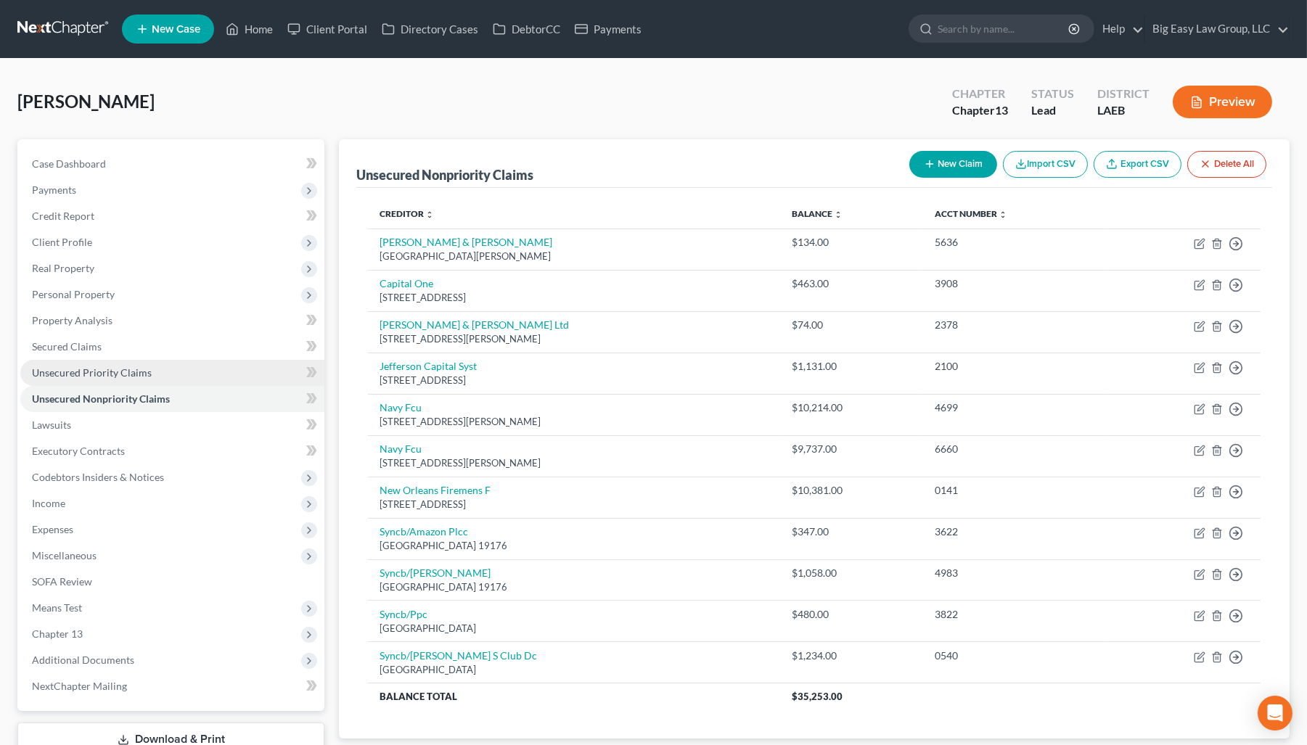
click link "Unsecured Priority Claims"
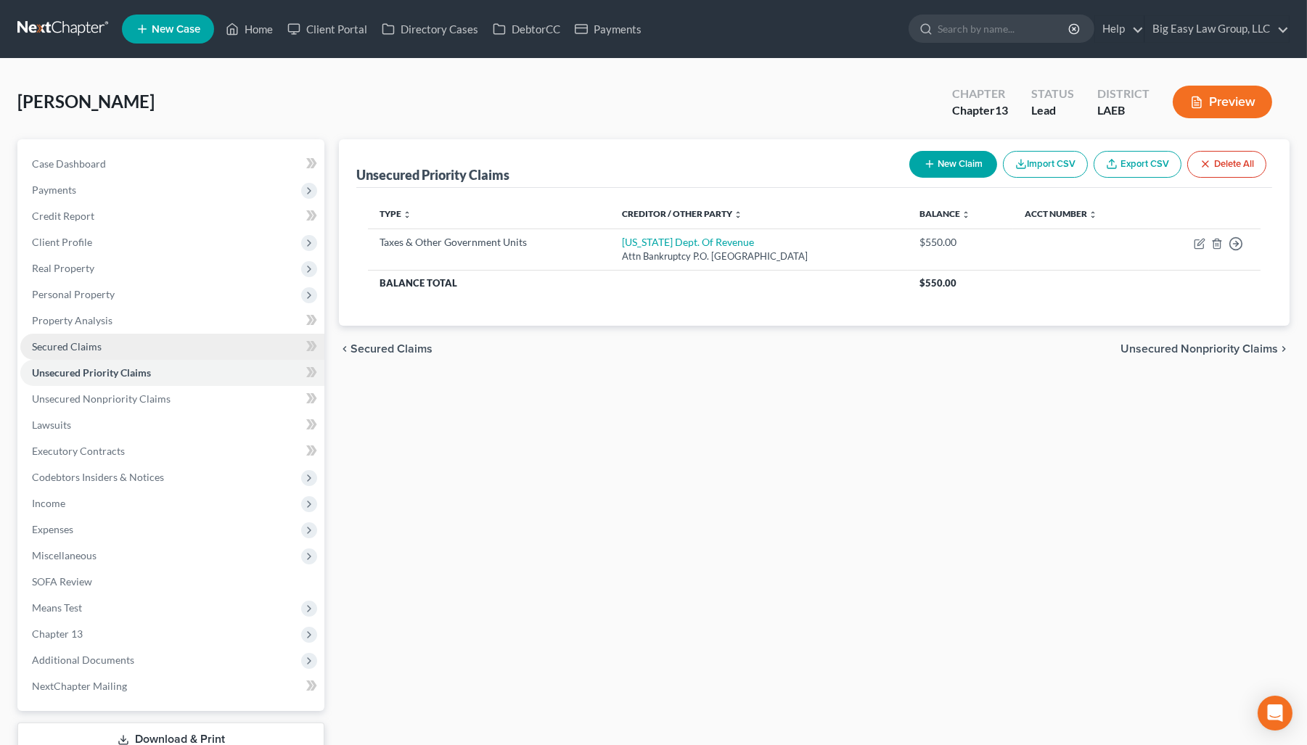
click link "Secured Claims"
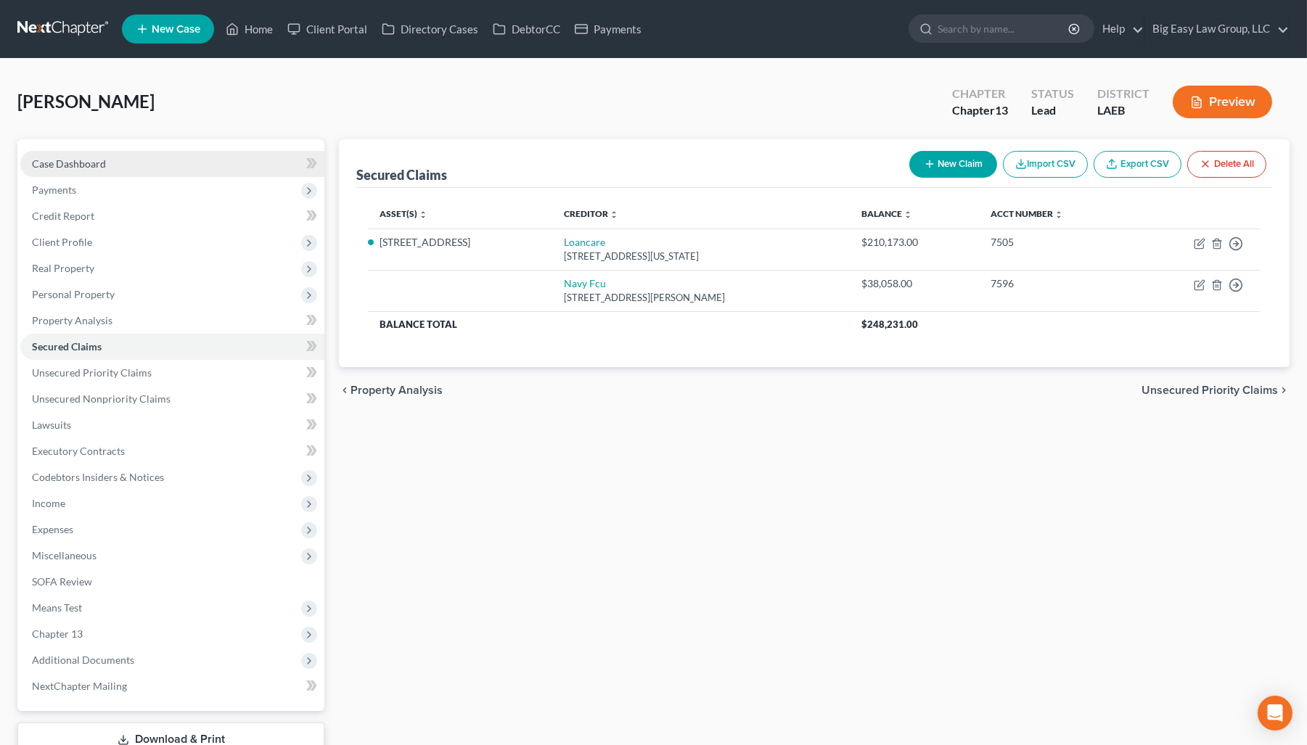
click link "Case Dashboard"
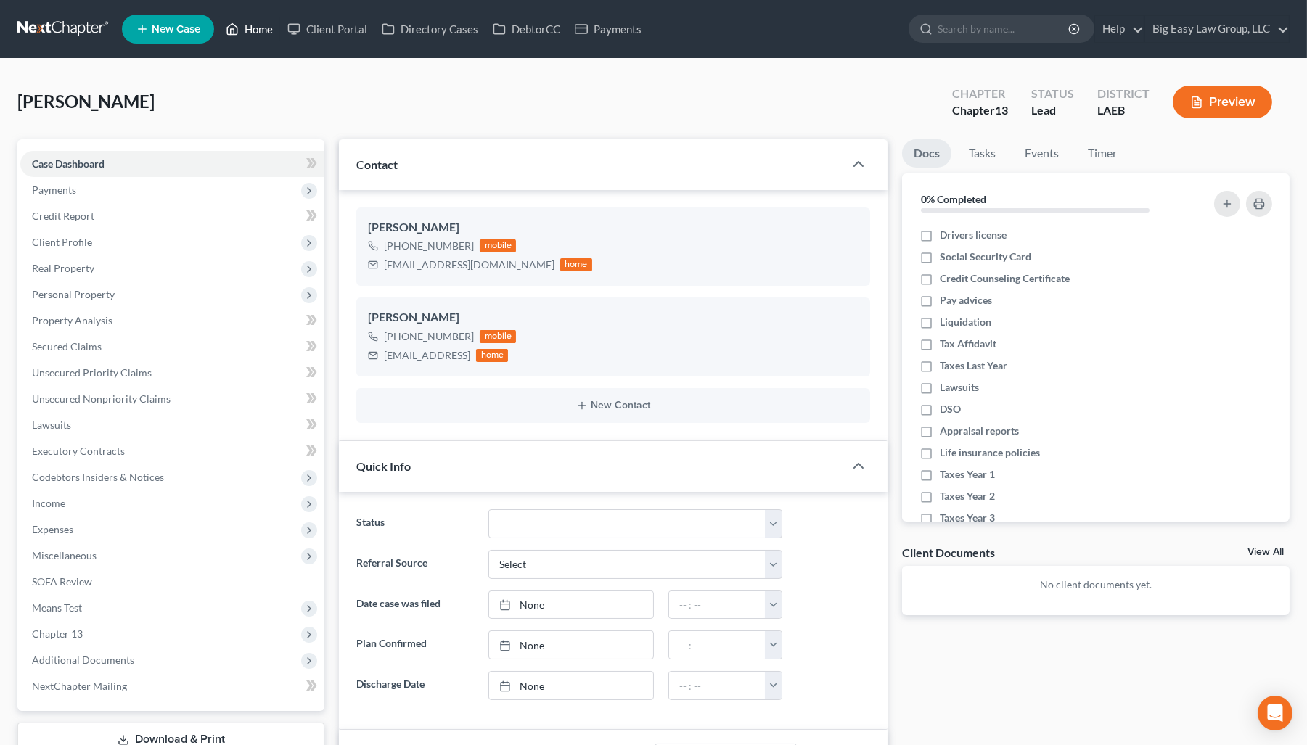
click link "Home"
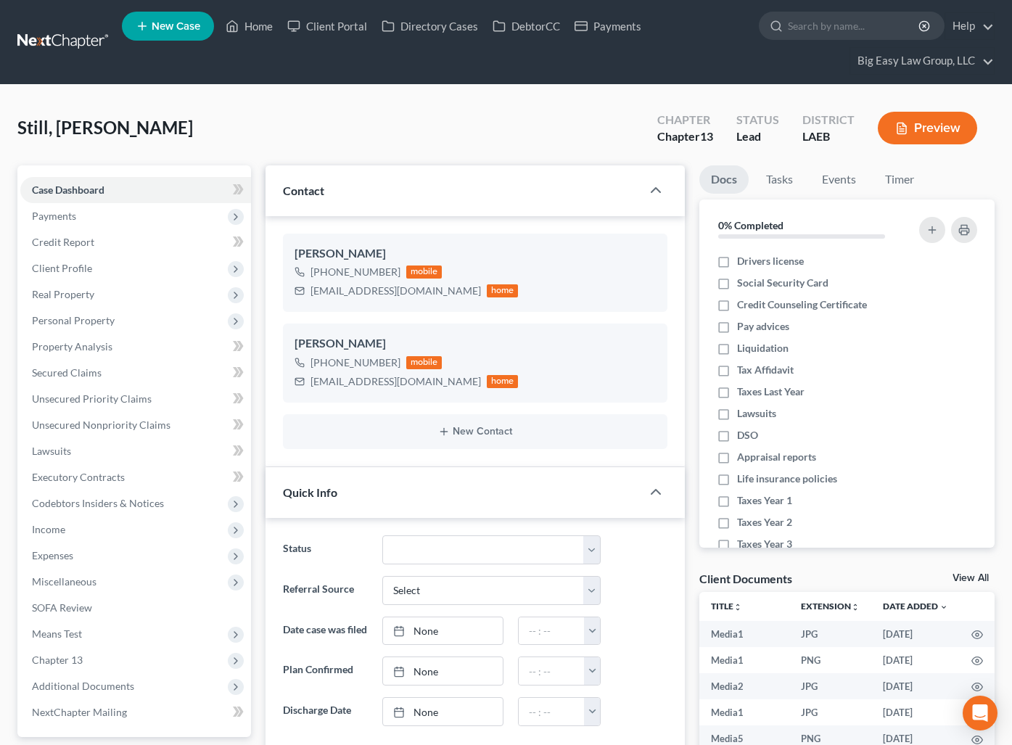
select select "0"
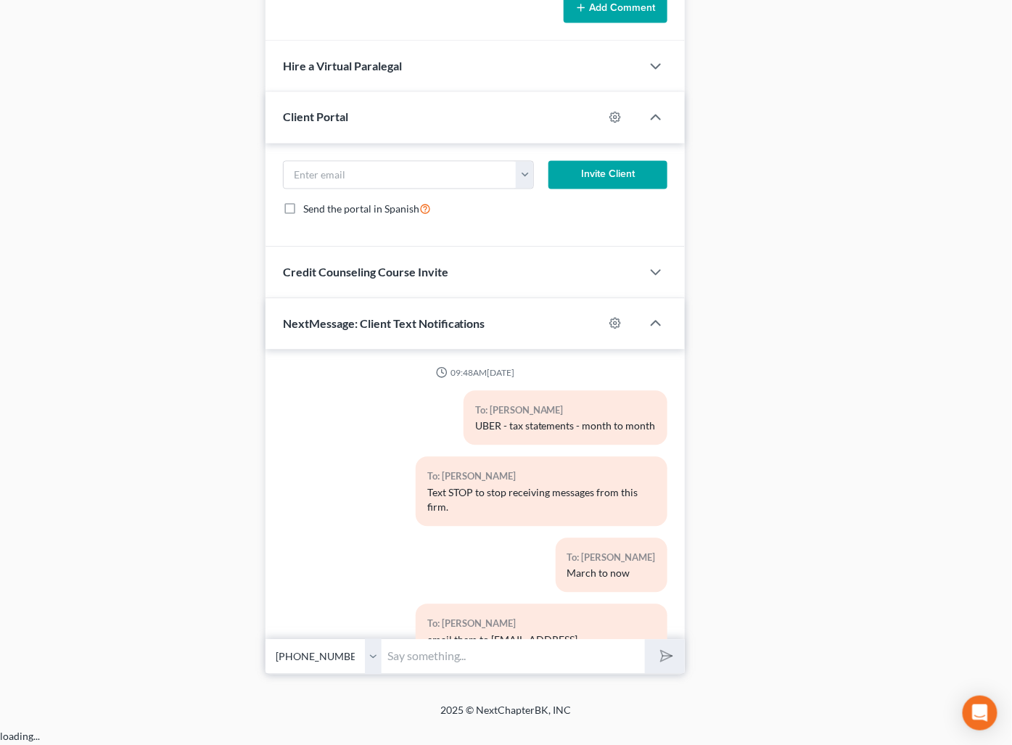
scroll to position [1351, 0]
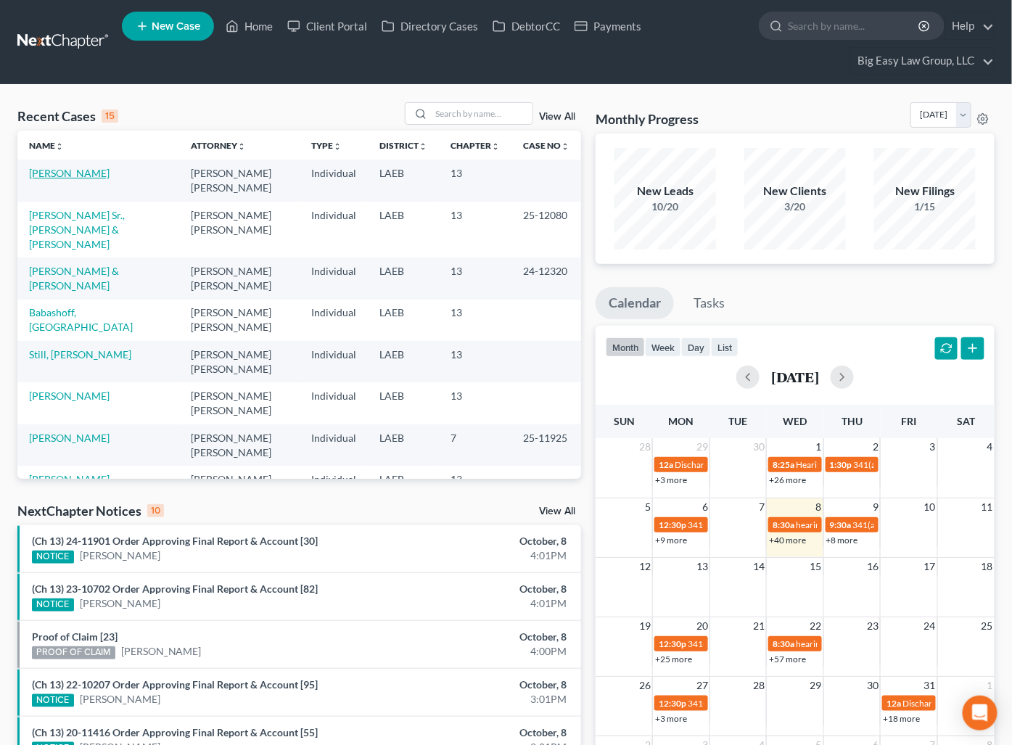
click at [82, 173] on link "[PERSON_NAME]" at bounding box center [69, 173] width 81 height 12
click at [83, 176] on link "[PERSON_NAME]" at bounding box center [69, 173] width 81 height 12
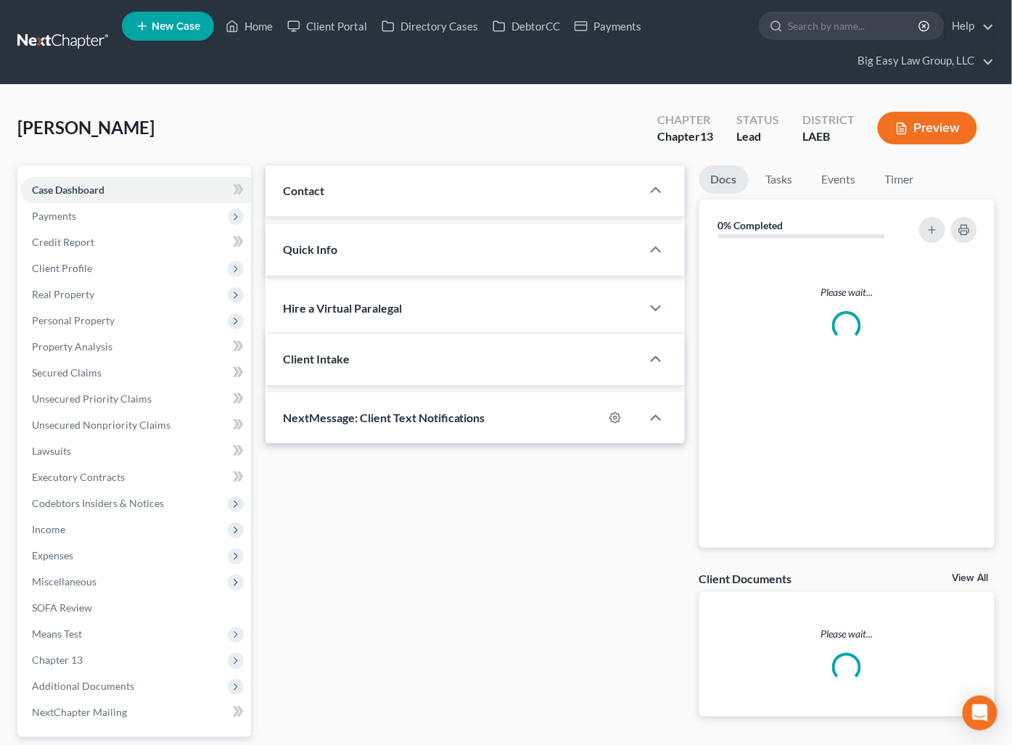
click at [68, 171] on div "Case Dashboard Payments Invoices Payments Payments Credit Report Client Profile…" at bounding box center [134, 451] width 234 height 572
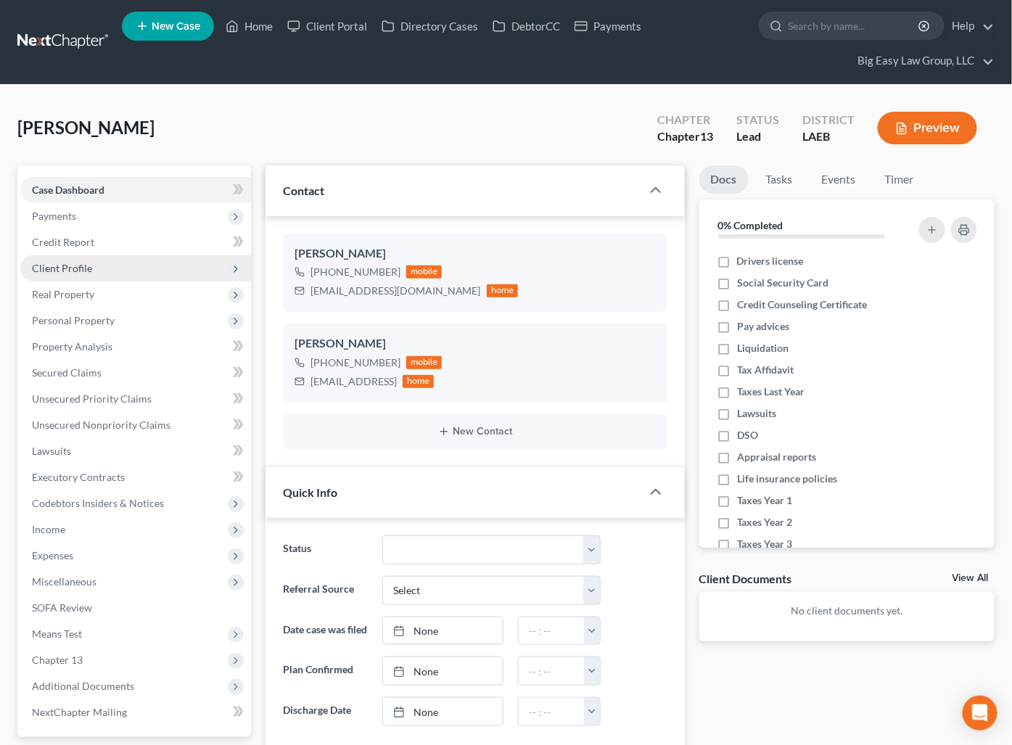
click at [123, 261] on span "Client Profile" at bounding box center [135, 268] width 231 height 26
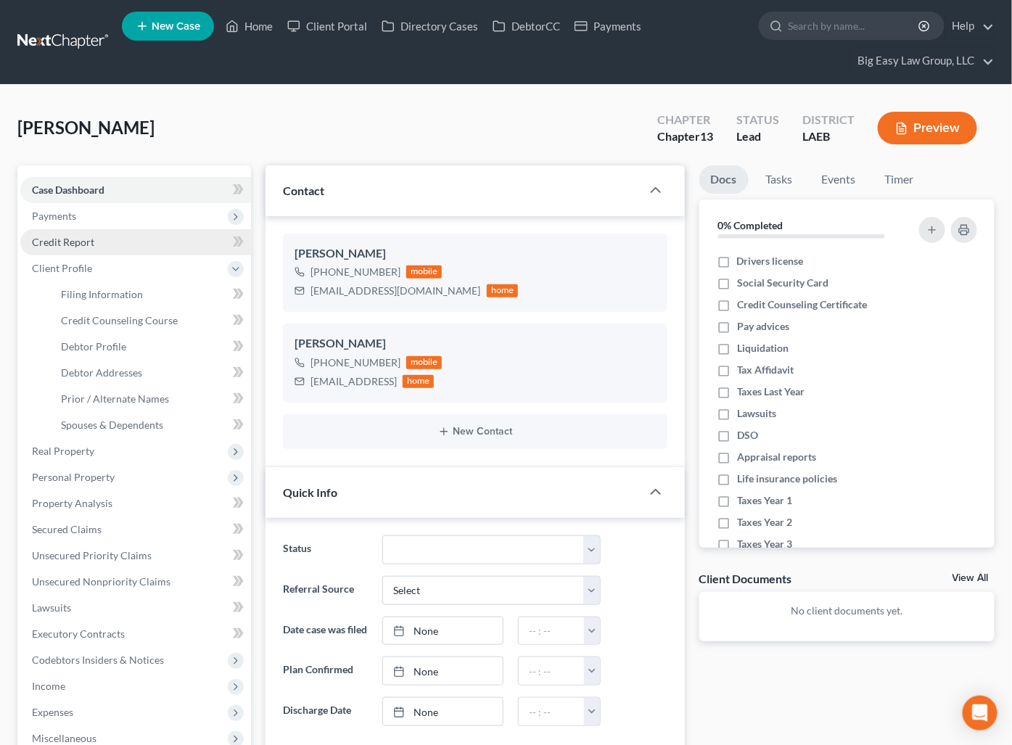
click at [143, 245] on link "Credit Report" at bounding box center [135, 242] width 231 height 26
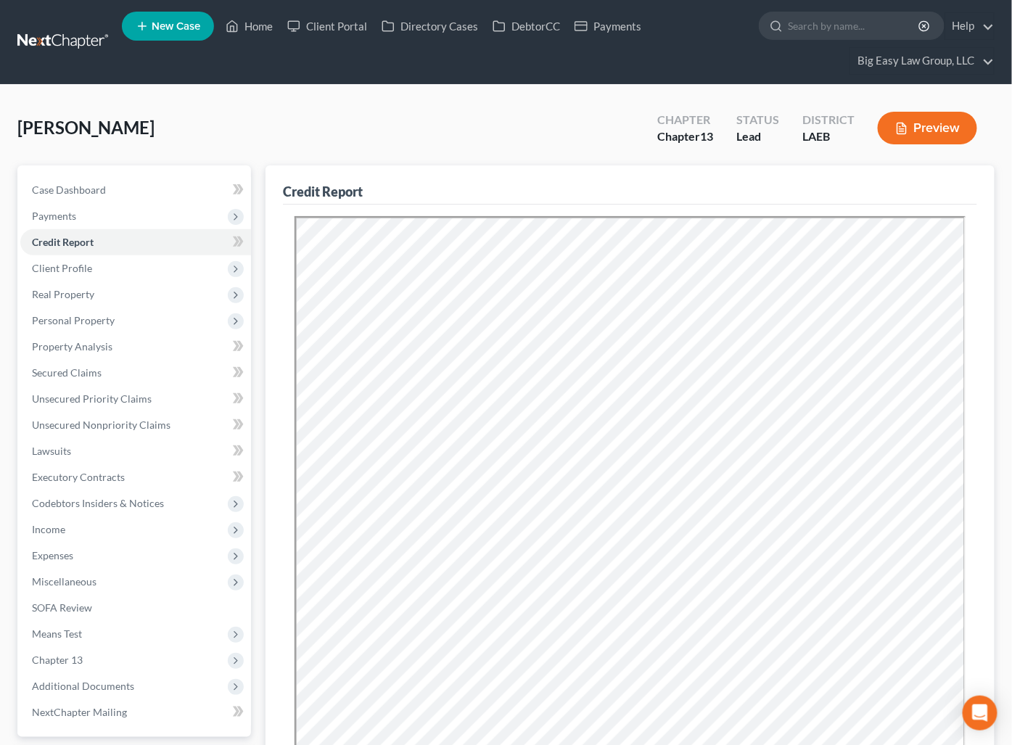
click at [381, 145] on div "[PERSON_NAME] Upgraded Chapter Chapter 13 Status Lead District LAEB Preview" at bounding box center [506, 133] width 978 height 63
click at [176, 184] on link "Case Dashboard" at bounding box center [135, 190] width 231 height 26
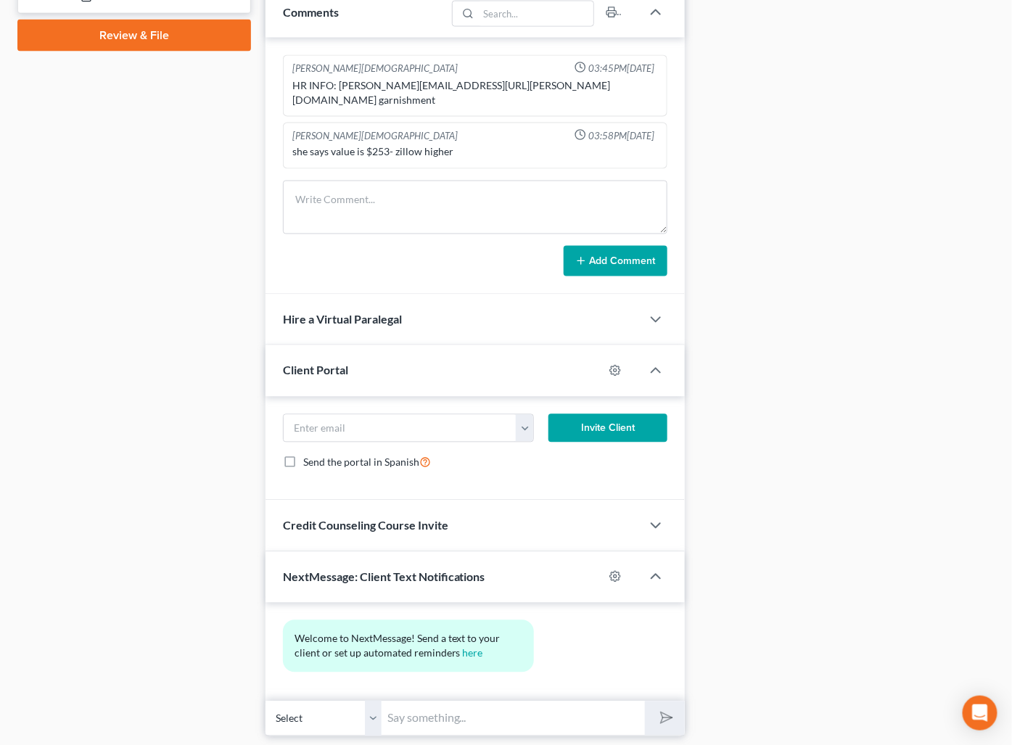
scroll to position [816, 0]
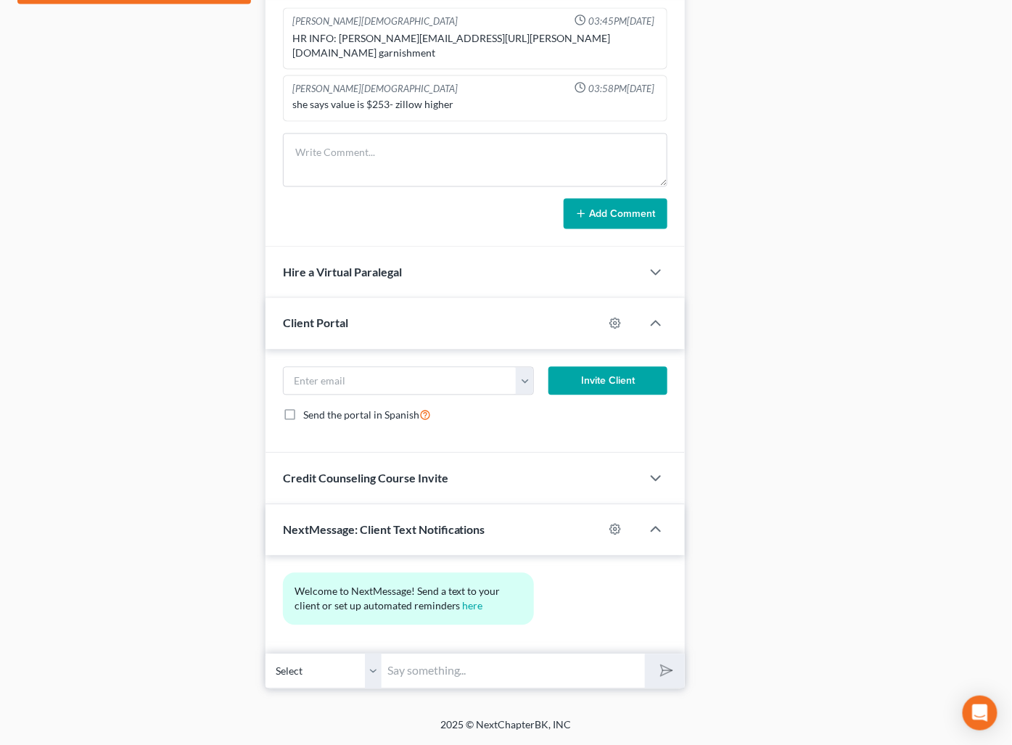
click at [553, 658] on input "text" at bounding box center [513, 672] width 263 height 36
click at [595, 665] on input "text" at bounding box center [513, 672] width 263 height 36
type input "C"
type input "Broker Price Opinion - uses 6 properties (3 listed now, 3 sold recently)"
click at [574, 671] on input "Broker Price Opinion - uses 6 properties (3 listed now, 3 sold recently)" at bounding box center [513, 672] width 263 height 36
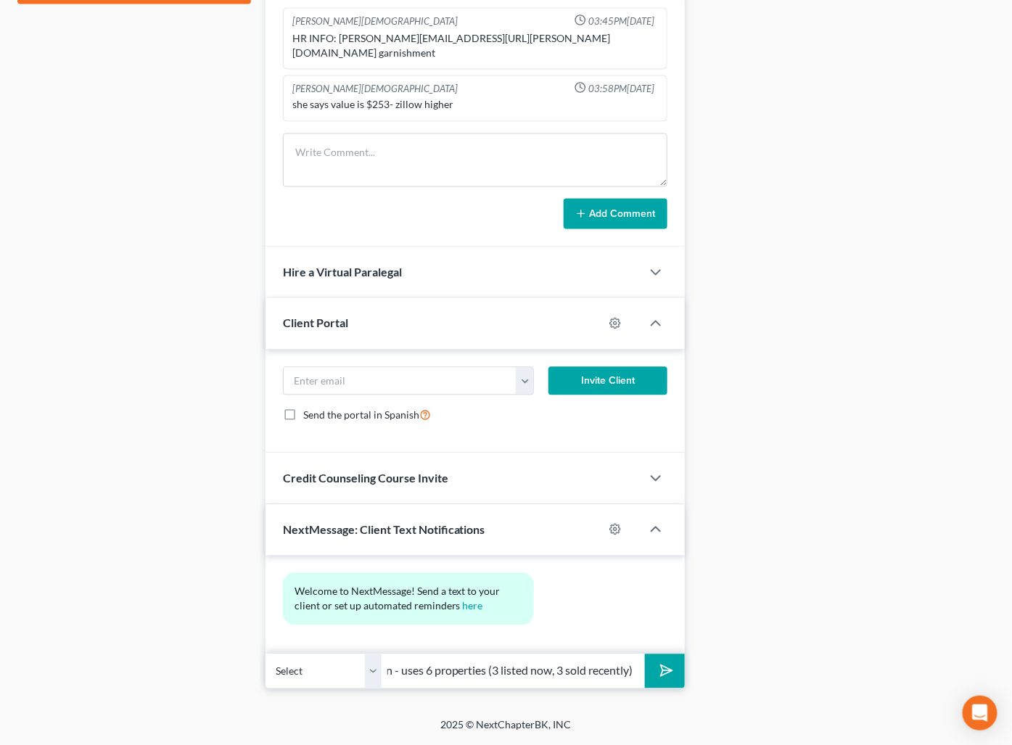
scroll to position [0, 0]
click at [671, 675] on icon "submit" at bounding box center [663, 671] width 20 height 20
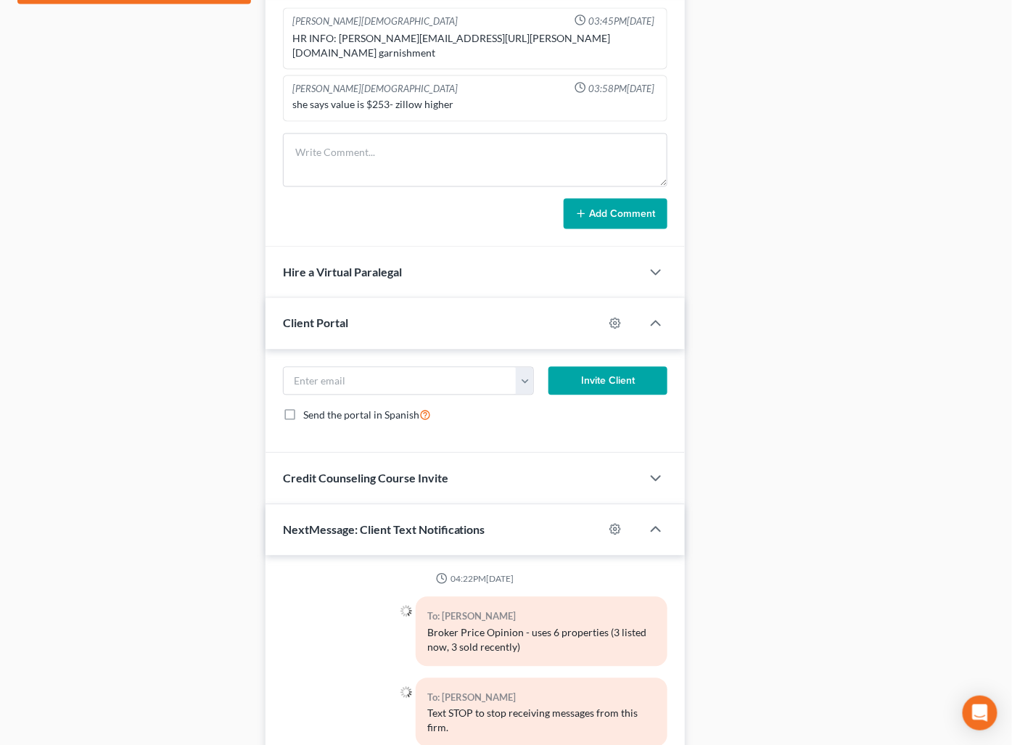
click at [877, 486] on div "Docs Tasks Events Timer 0% Completed Nothing here yet! Drivers license Social S…" at bounding box center [847, 80] width 310 height 1462
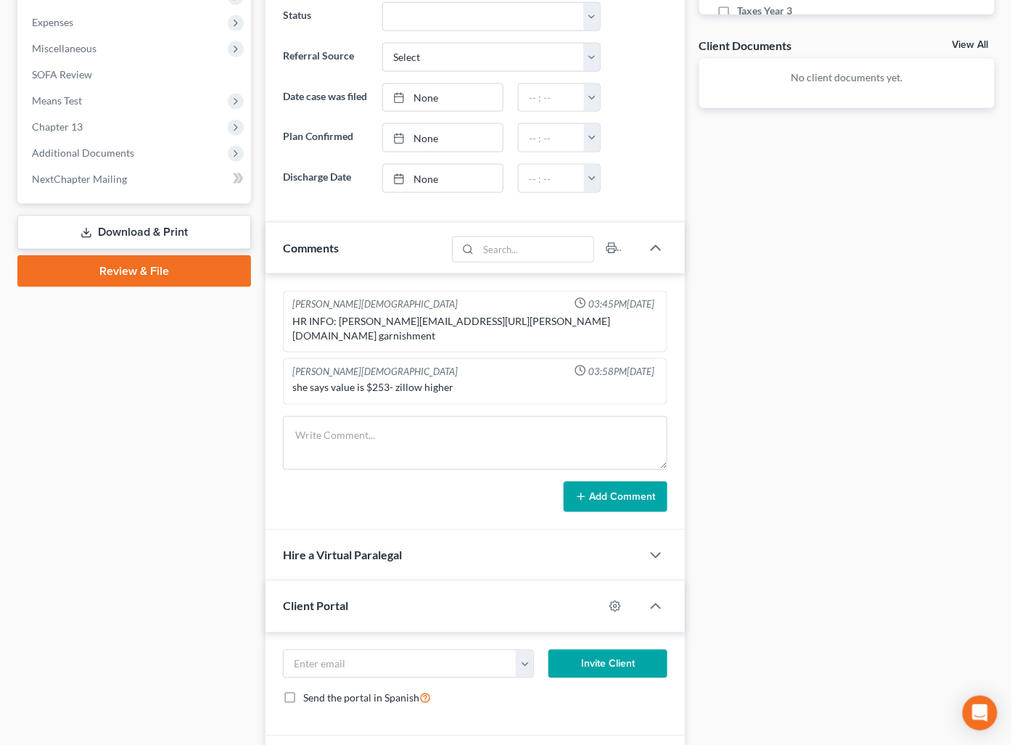
scroll to position [938, 0]
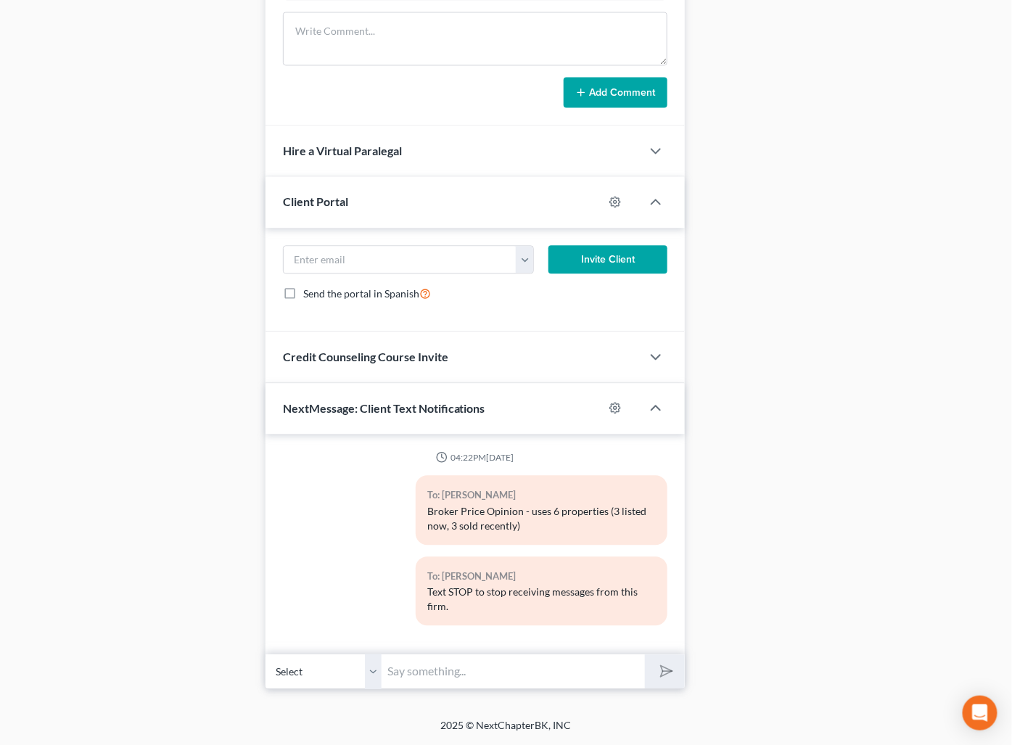
click at [574, 671] on input "text" at bounding box center [513, 672] width 263 height 36
click at [495, 673] on input "Please get new car loan information - paymetn amount, length of the loan," at bounding box center [513, 672] width 263 height 36
drag, startPoint x: 575, startPoint y: 679, endPoint x: 602, endPoint y: 669, distance: 29.1
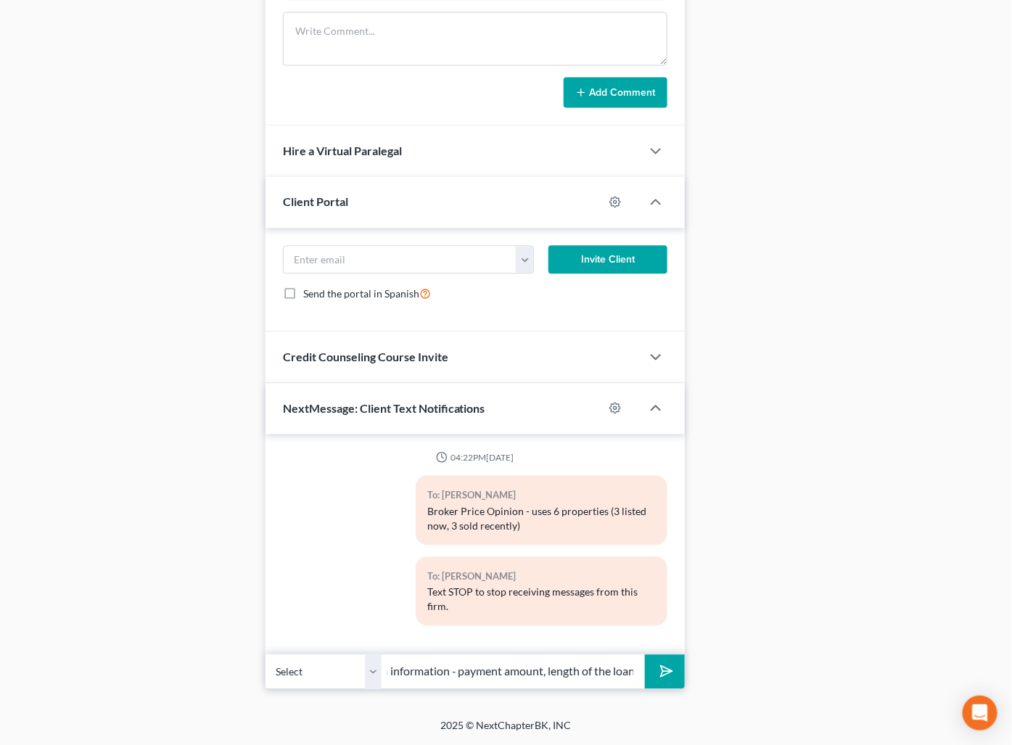
click at [576, 677] on input "Please get new car loan information - payment amount, length of the loan," at bounding box center [513, 672] width 263 height 36
click at [631, 671] on input "Please get new car loan information - payment amount, length of the loan," at bounding box center [513, 672] width 263 height 36
type input "Please get new car loan information - payment amount, length of the loan, balan…"
click at [645, 655] on button "submit" at bounding box center [665, 672] width 40 height 34
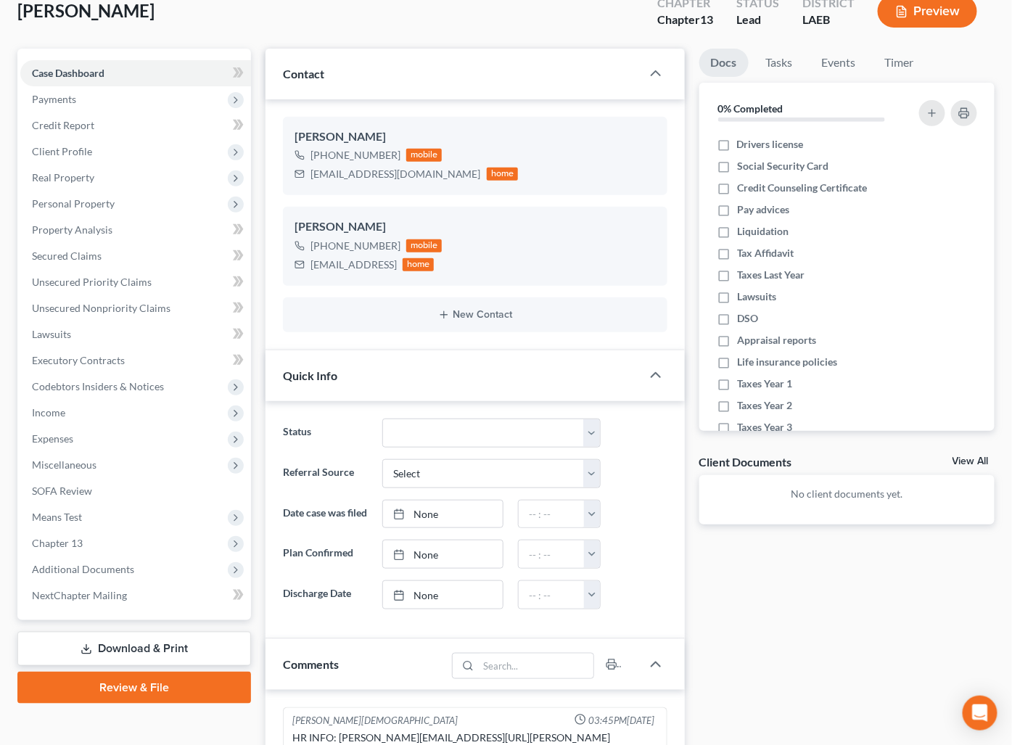
scroll to position [0, 0]
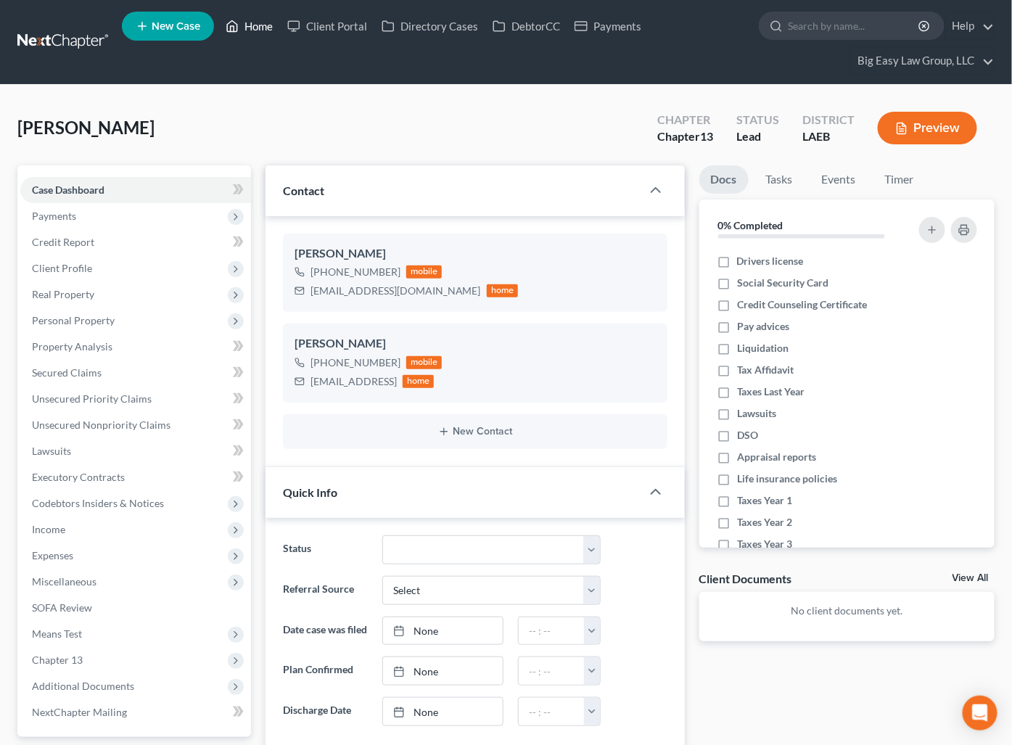
click at [252, 23] on link "Home" at bounding box center [249, 26] width 62 height 26
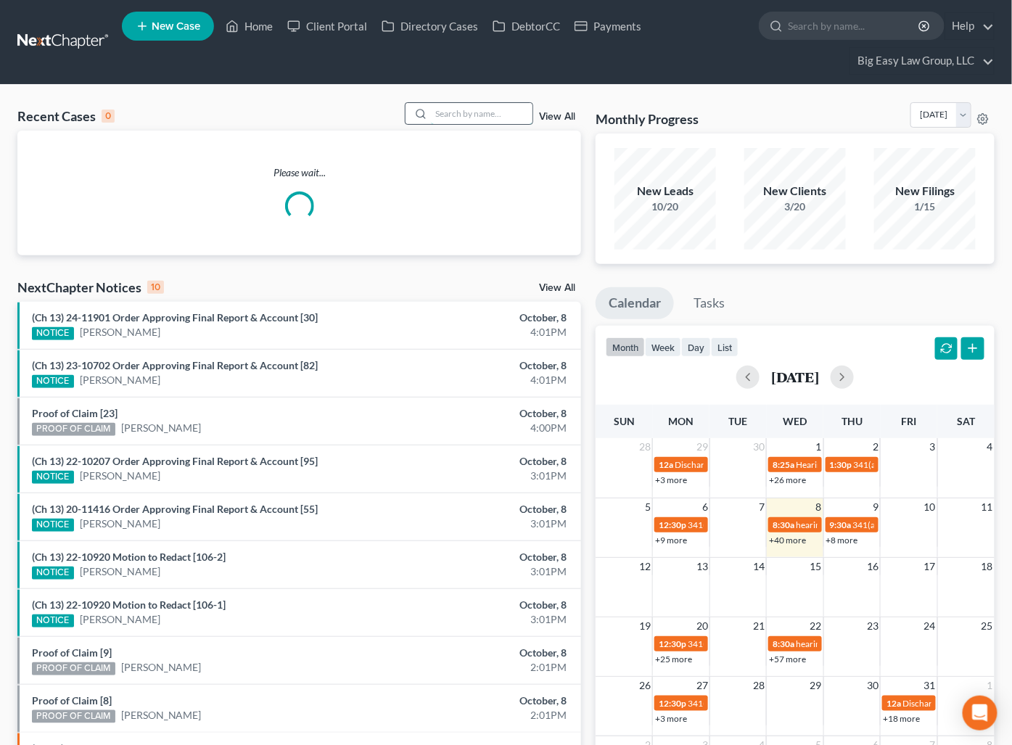
click at [520, 110] on input "search" at bounding box center [482, 113] width 102 height 21
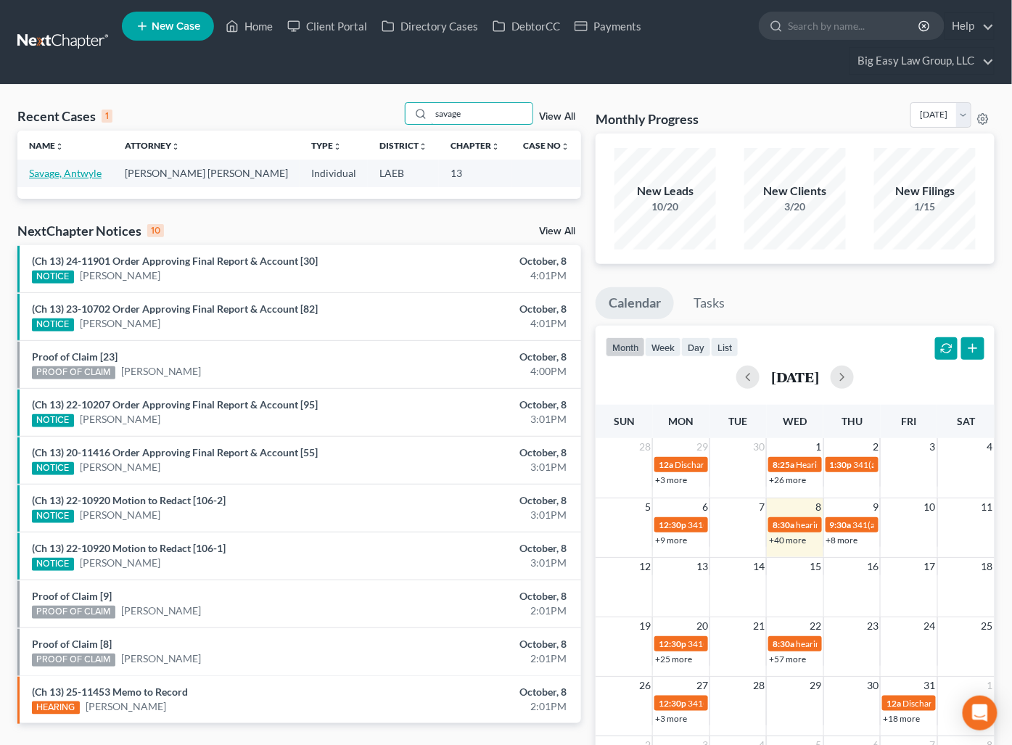
type input "savage"
click at [91, 174] on link "Savage, Antwyle" at bounding box center [65, 173] width 73 height 12
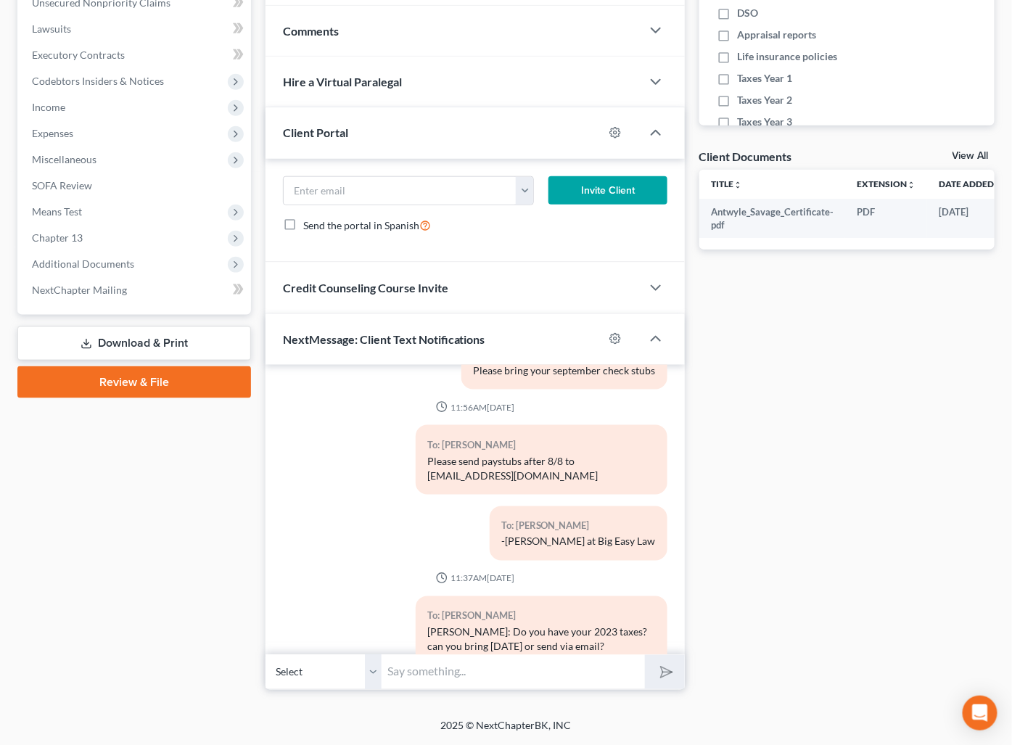
scroll to position [1118, 0]
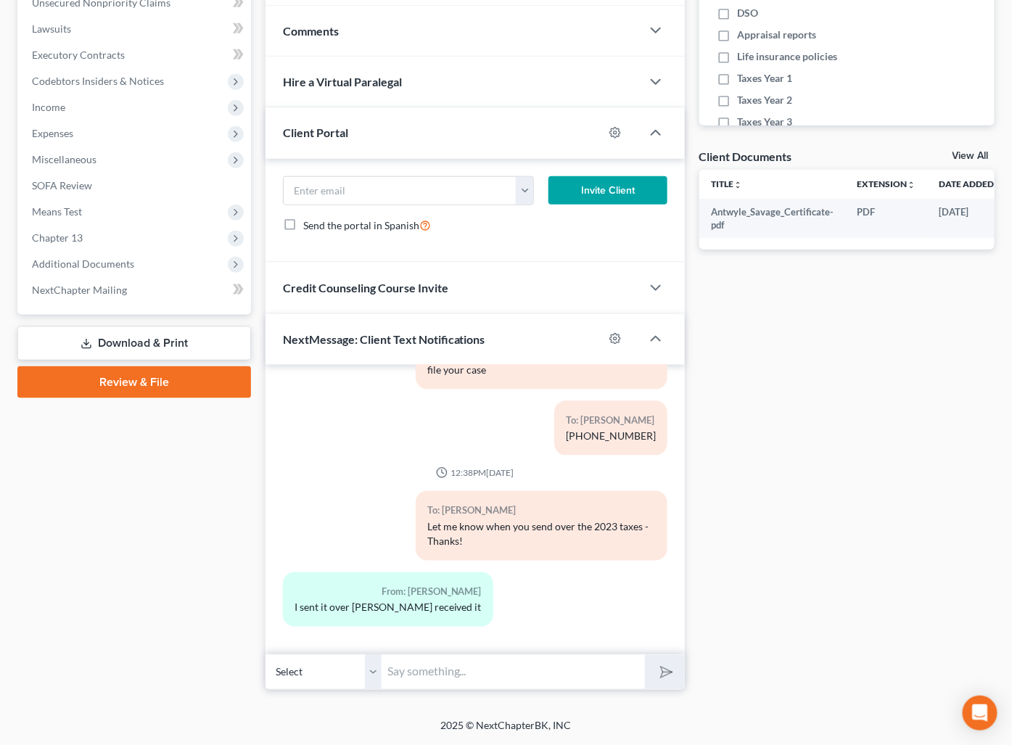
click at [525, 665] on input "text" at bounding box center [513, 673] width 263 height 36
drag, startPoint x: 518, startPoint y: 668, endPoint x: 569, endPoint y: 658, distance: 51.7
click at [519, 667] on input "text" at bounding box center [513, 673] width 263 height 36
type input "This is Jenny again - I wanted to confirm that there is no loan on the Camaro?"
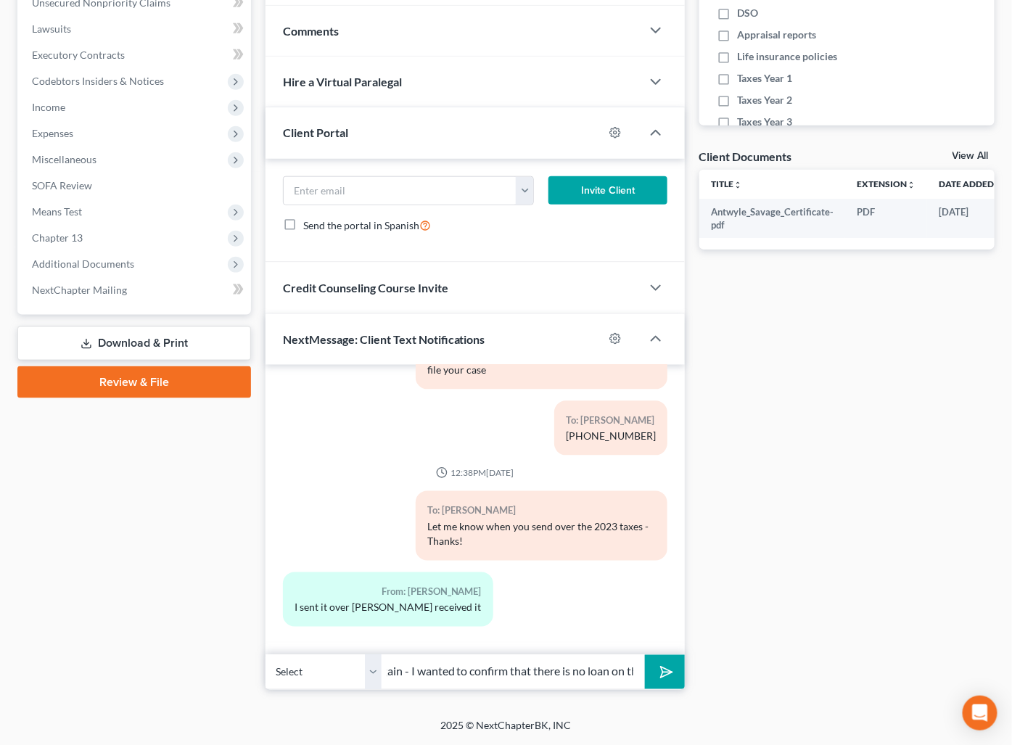
click at [645, 655] on button "submit" at bounding box center [665, 672] width 40 height 34
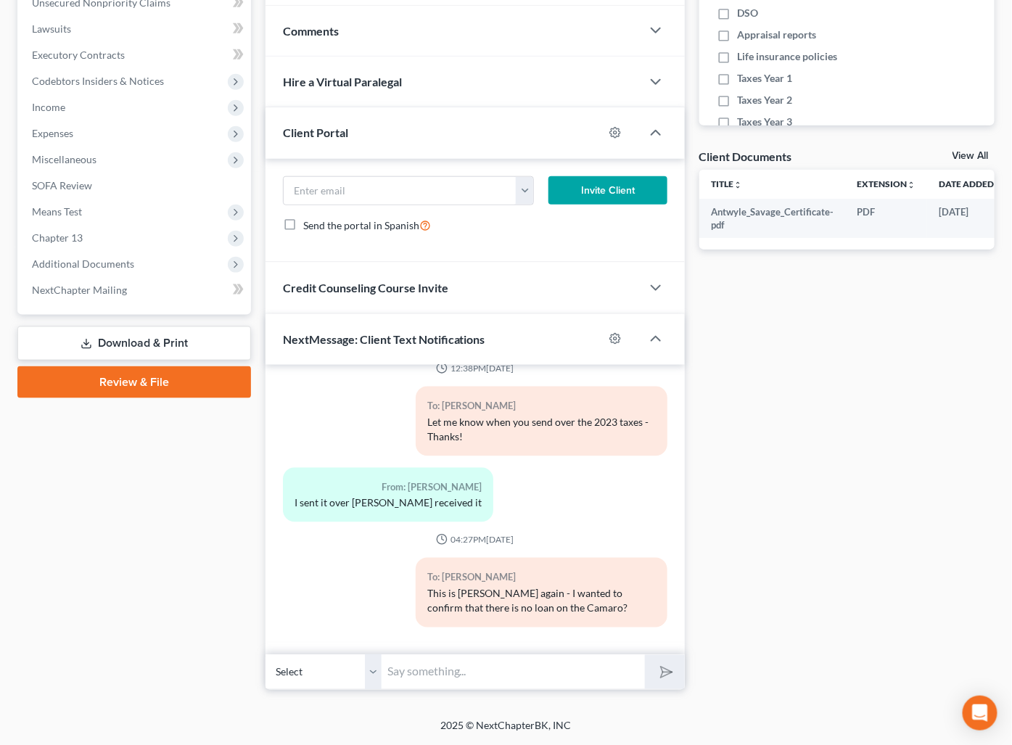
scroll to position [0, 0]
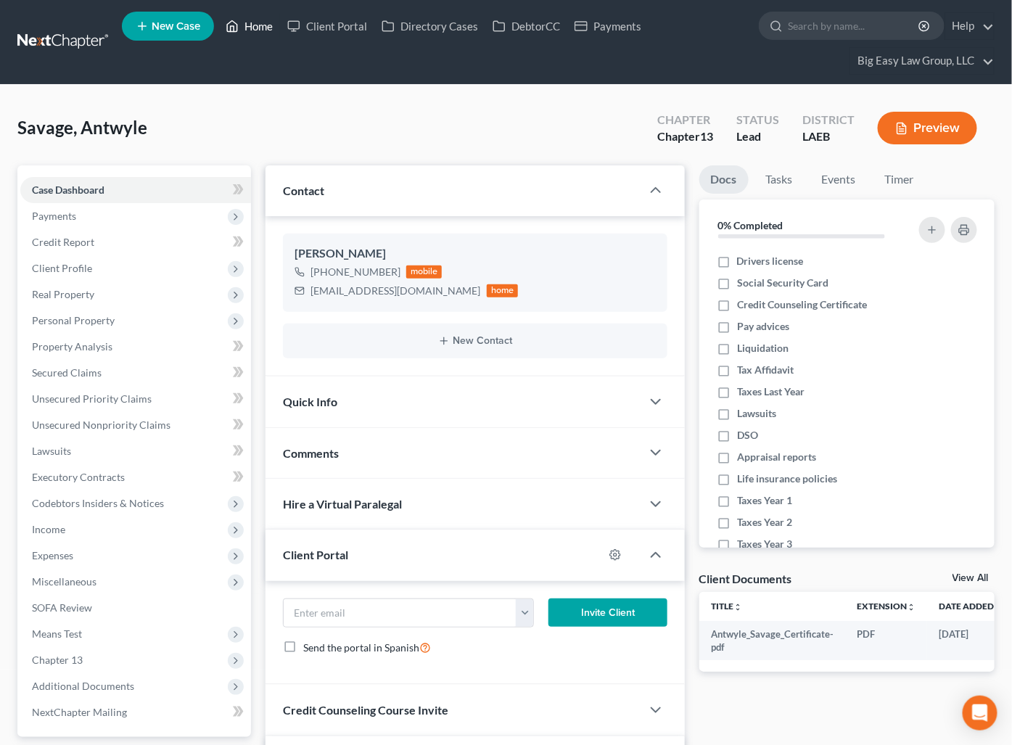
drag, startPoint x: 261, startPoint y: 25, endPoint x: 277, endPoint y: 28, distance: 16.9
click at [261, 25] on link "Home" at bounding box center [249, 26] width 62 height 26
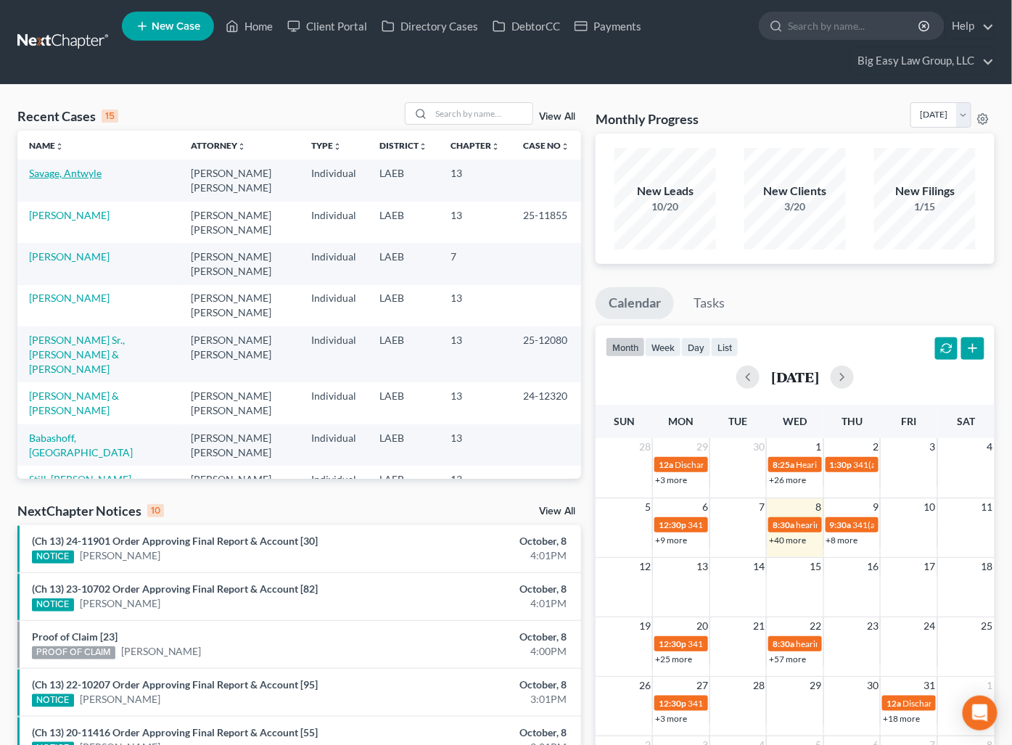
click at [78, 174] on link "Savage, Antwyle" at bounding box center [65, 173] width 73 height 12
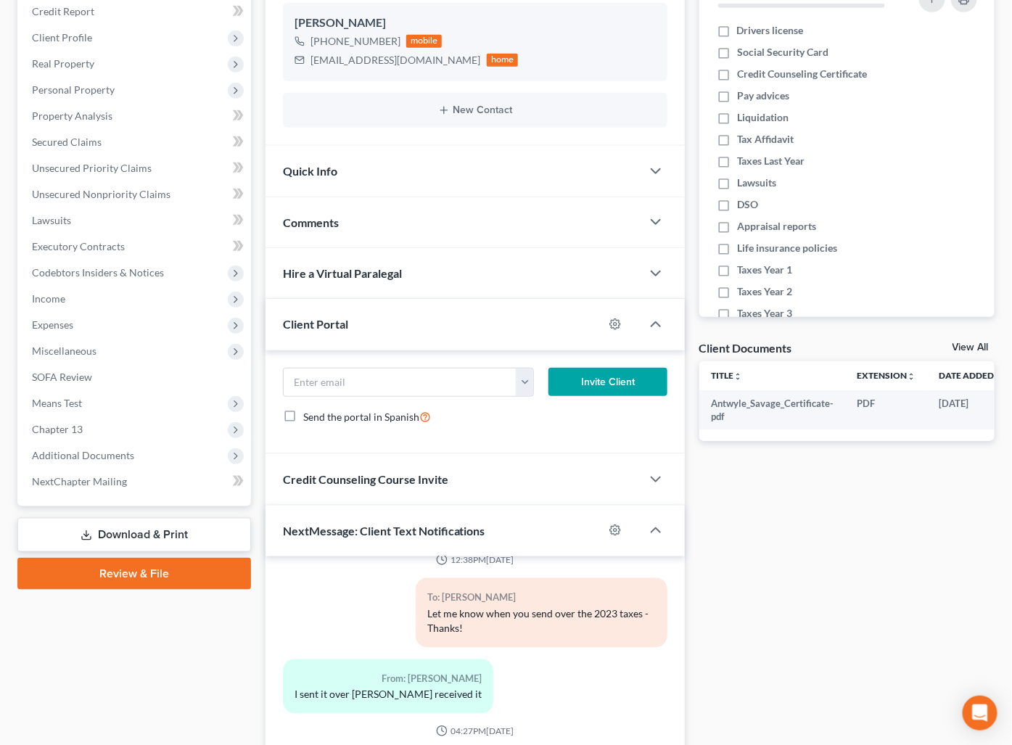
scroll to position [422, 0]
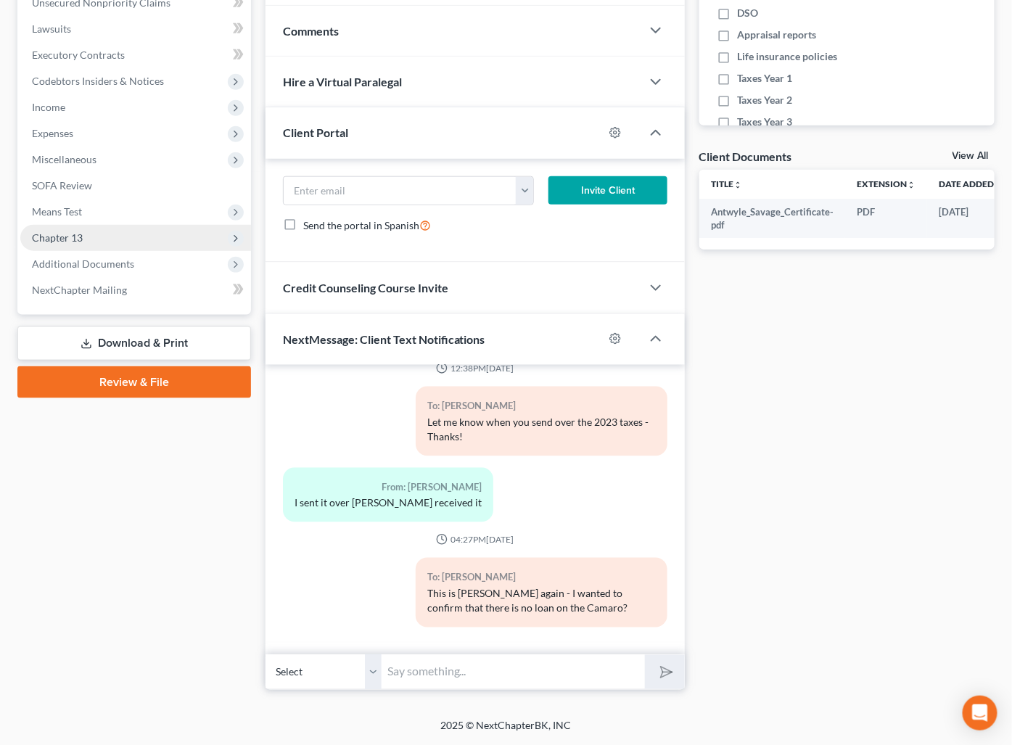
click at [136, 233] on span "Chapter 13" at bounding box center [135, 238] width 231 height 26
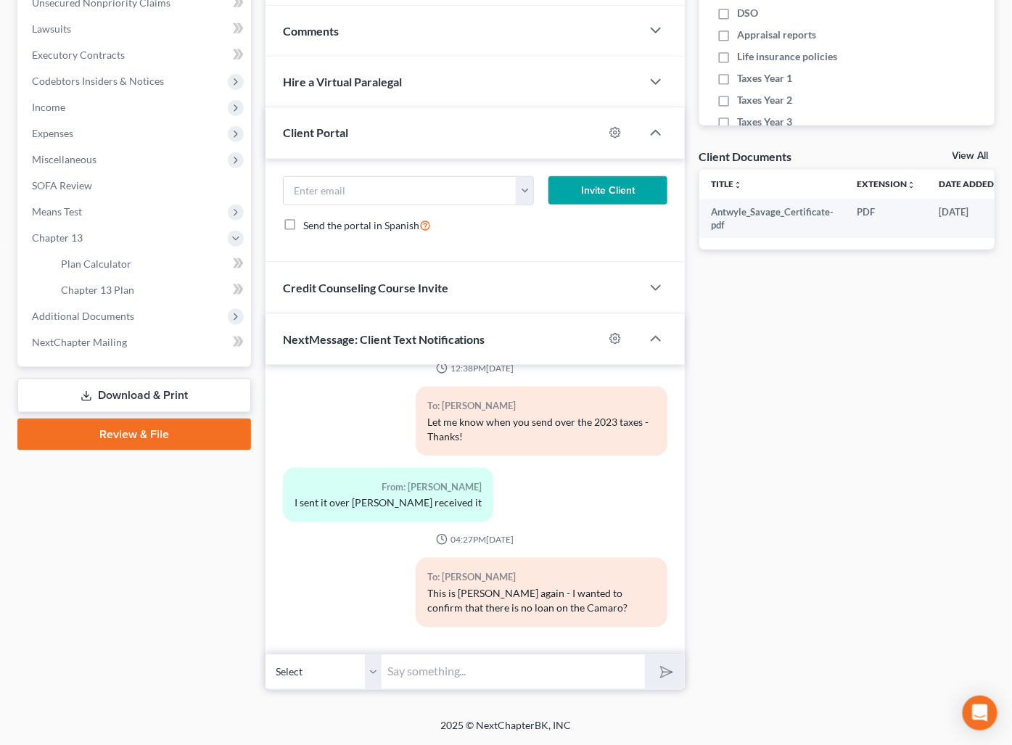
click at [165, 380] on link "Download & Print" at bounding box center [134, 396] width 234 height 34
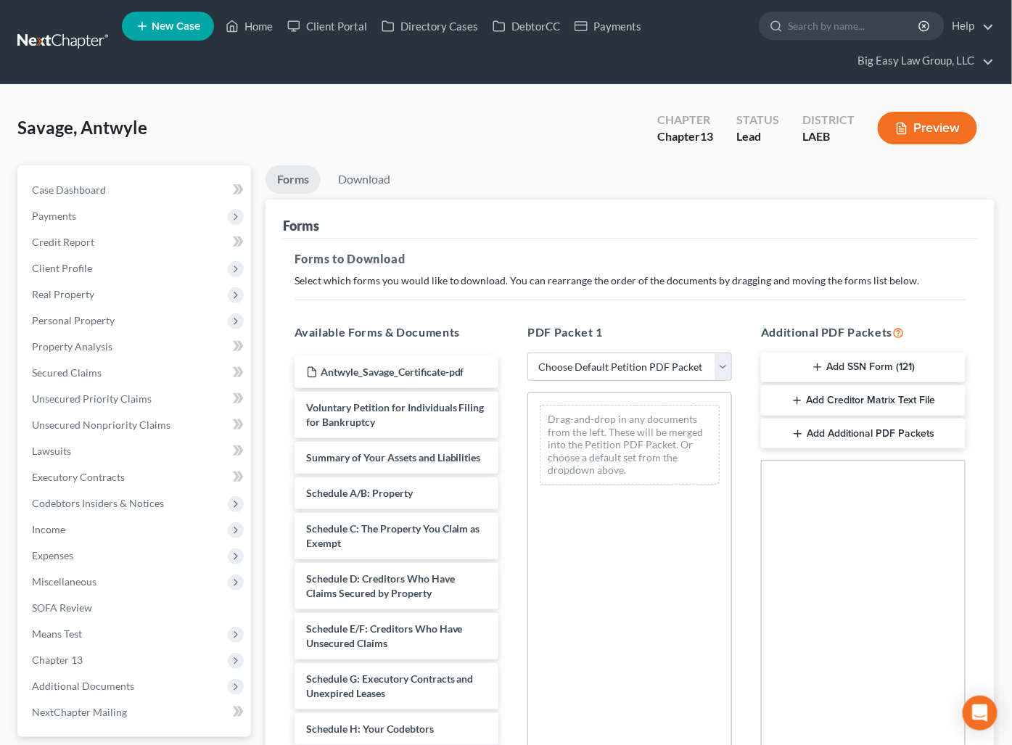
click at [851, 368] on button "Add SSN Form (121)" at bounding box center [863, 368] width 205 height 30
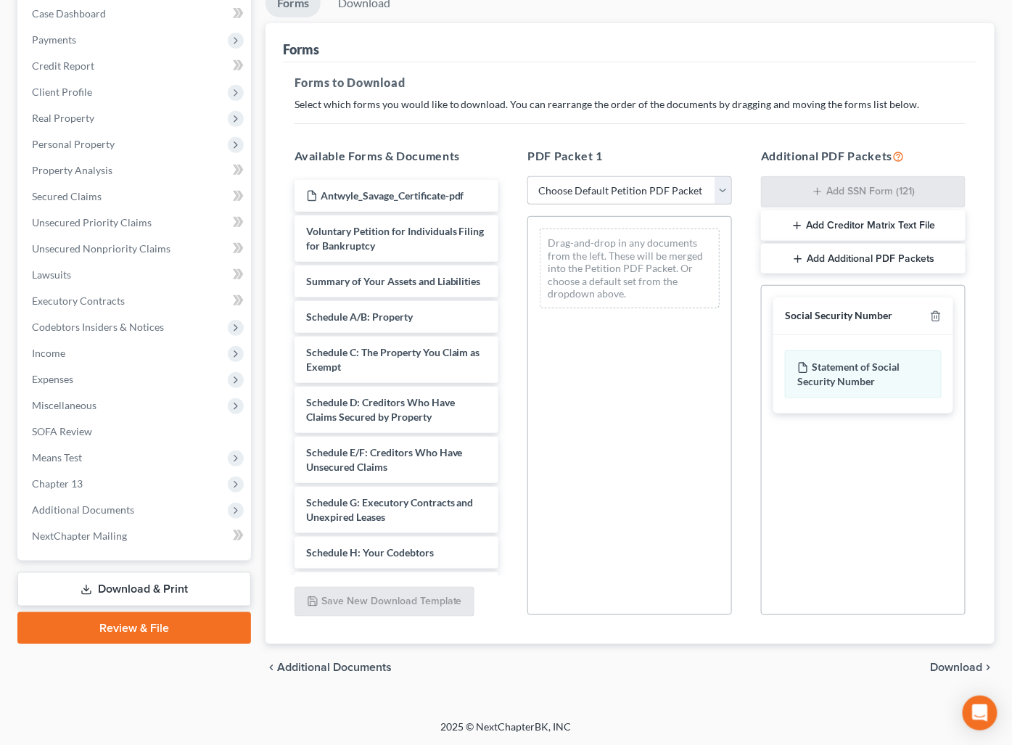
drag, startPoint x: 946, startPoint y: 666, endPoint x: 986, endPoint y: 647, distance: 43.2
click at [947, 665] on span "Download" at bounding box center [957, 668] width 52 height 12
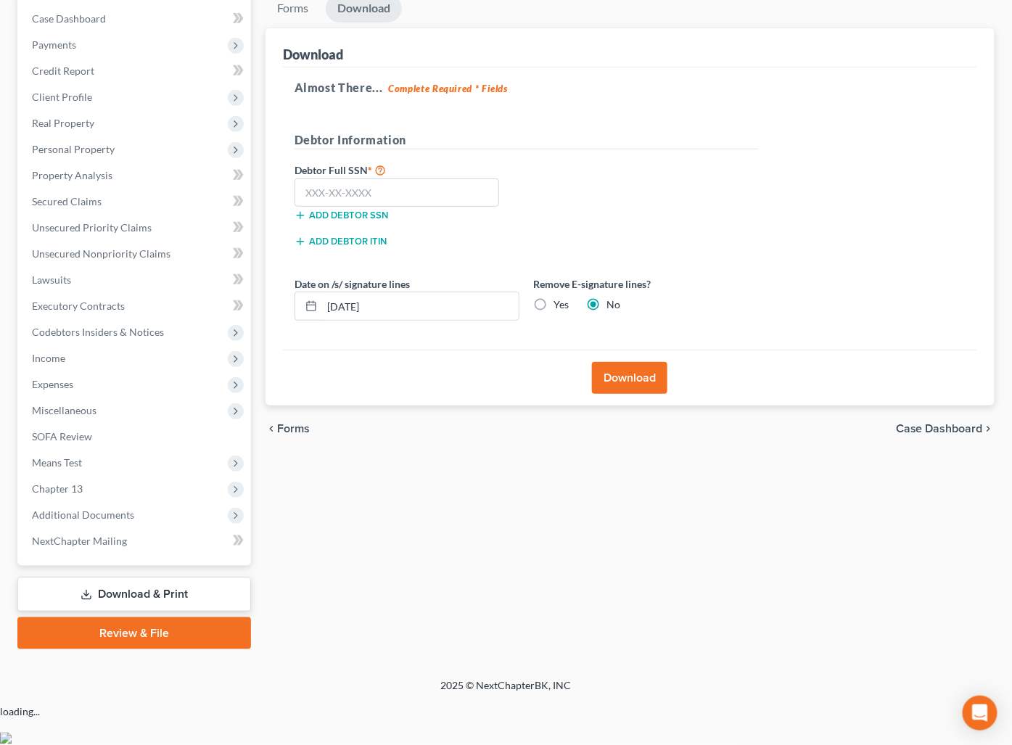
scroll to position [128, 0]
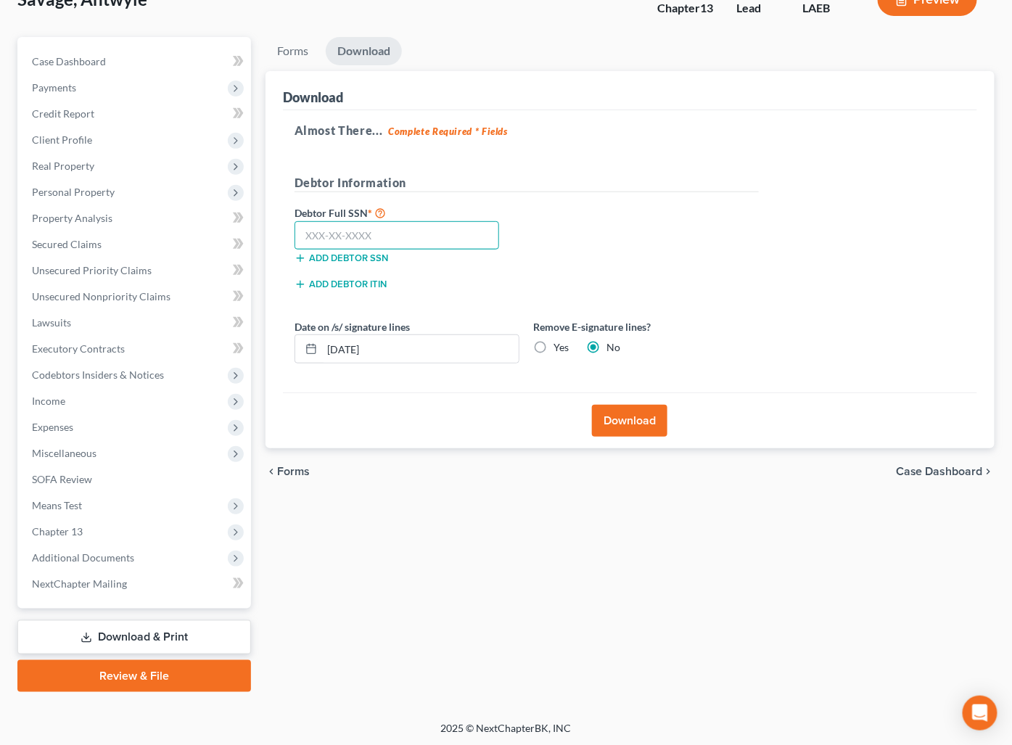
click at [372, 231] on input "text" at bounding box center [397, 235] width 205 height 29
type input "438-37-9505"
click at [611, 419] on button "Download" at bounding box center [629, 421] width 75 height 32
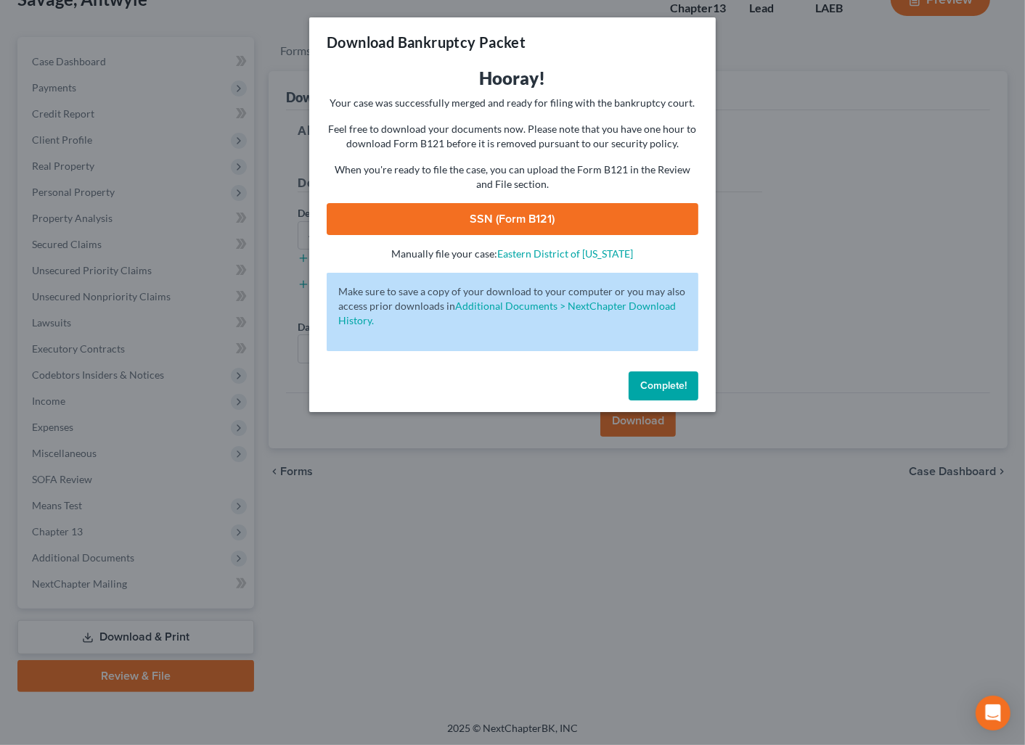
click at [541, 221] on link "SSN (Form B121)" at bounding box center [513, 219] width 372 height 32
click at [655, 388] on span "Complete!" at bounding box center [663, 386] width 46 height 12
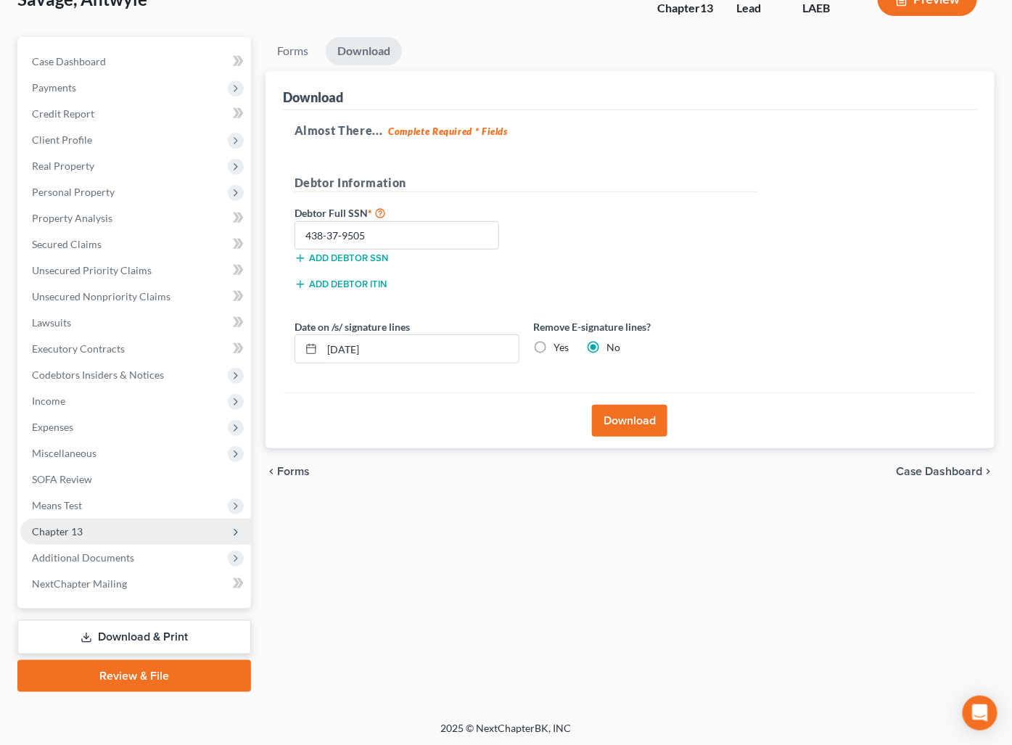
click at [202, 522] on span "Chapter 13" at bounding box center [135, 532] width 231 height 26
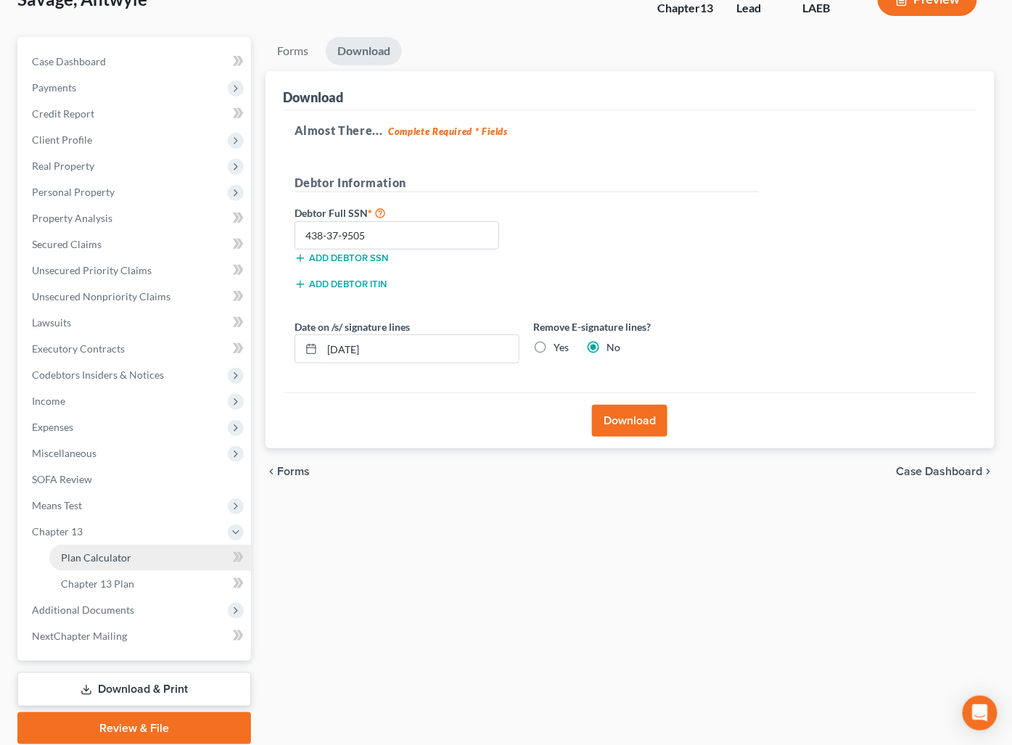
click at [213, 547] on link "Plan Calculator" at bounding box center [150, 558] width 202 height 26
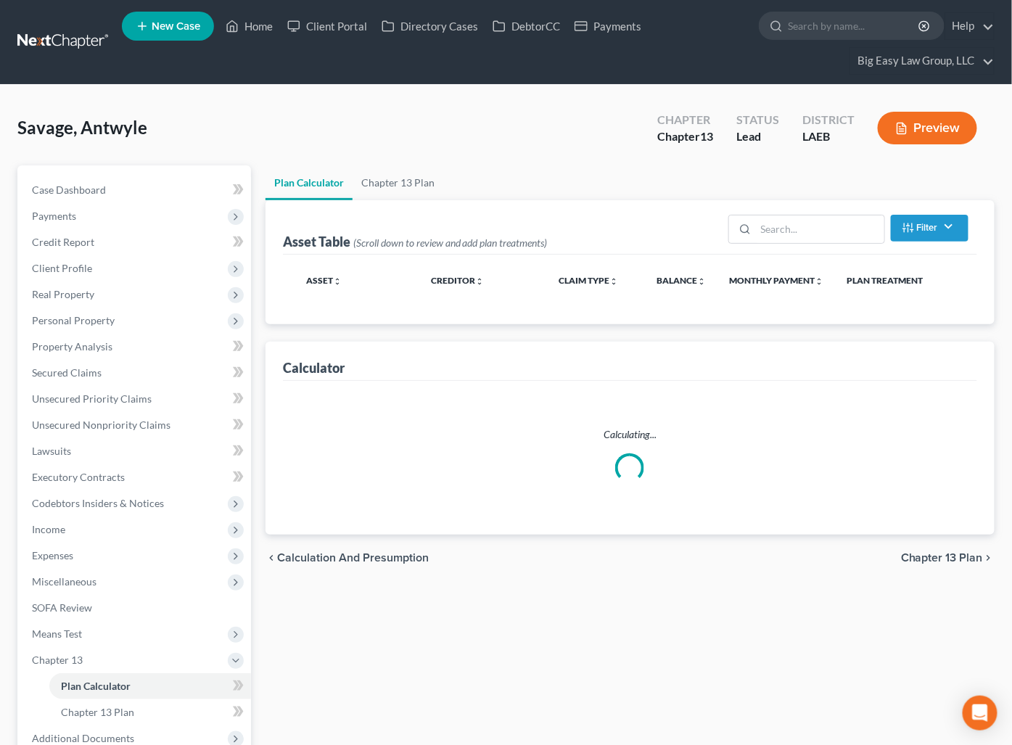
select select "59"
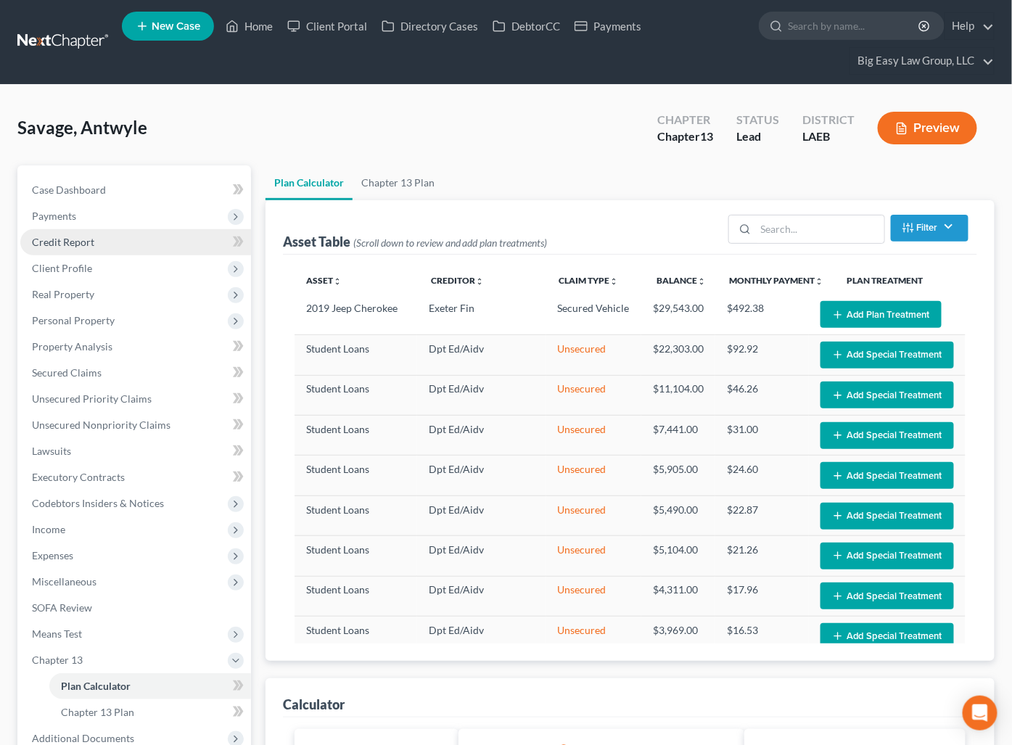
click at [107, 239] on link "Credit Report" at bounding box center [135, 242] width 231 height 26
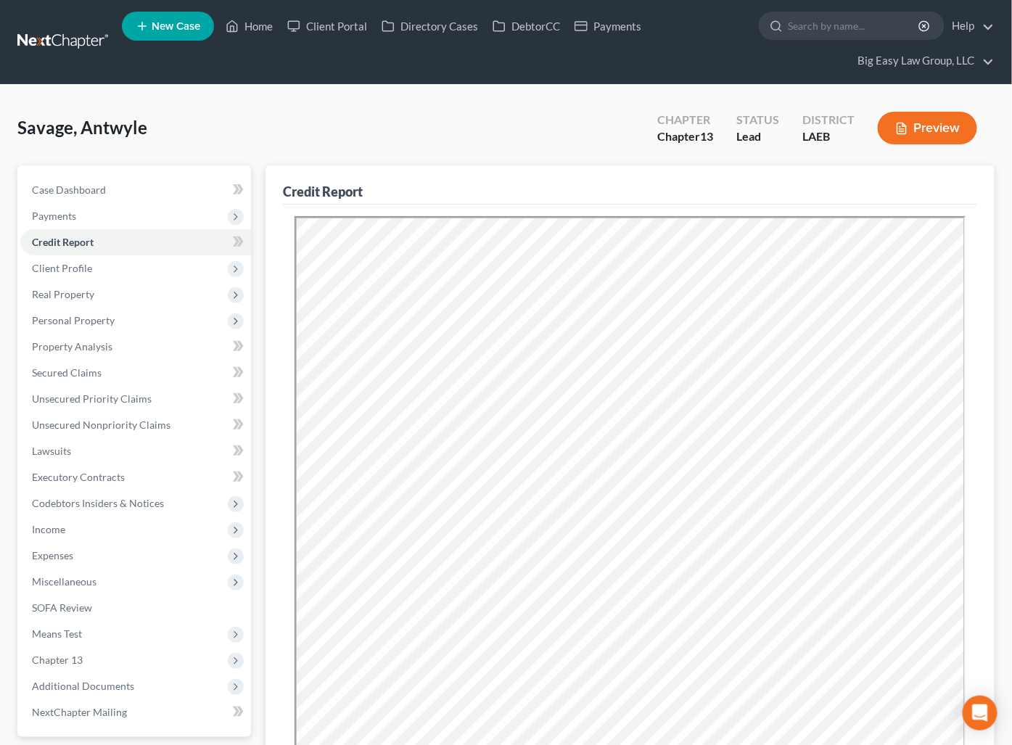
click at [569, 144] on div "Savage, Antwyle Upgraded Chapter Chapter 13 Status Lead District LAEB Preview" at bounding box center [506, 133] width 978 height 63
click at [115, 316] on span "Personal Property" at bounding box center [135, 321] width 231 height 26
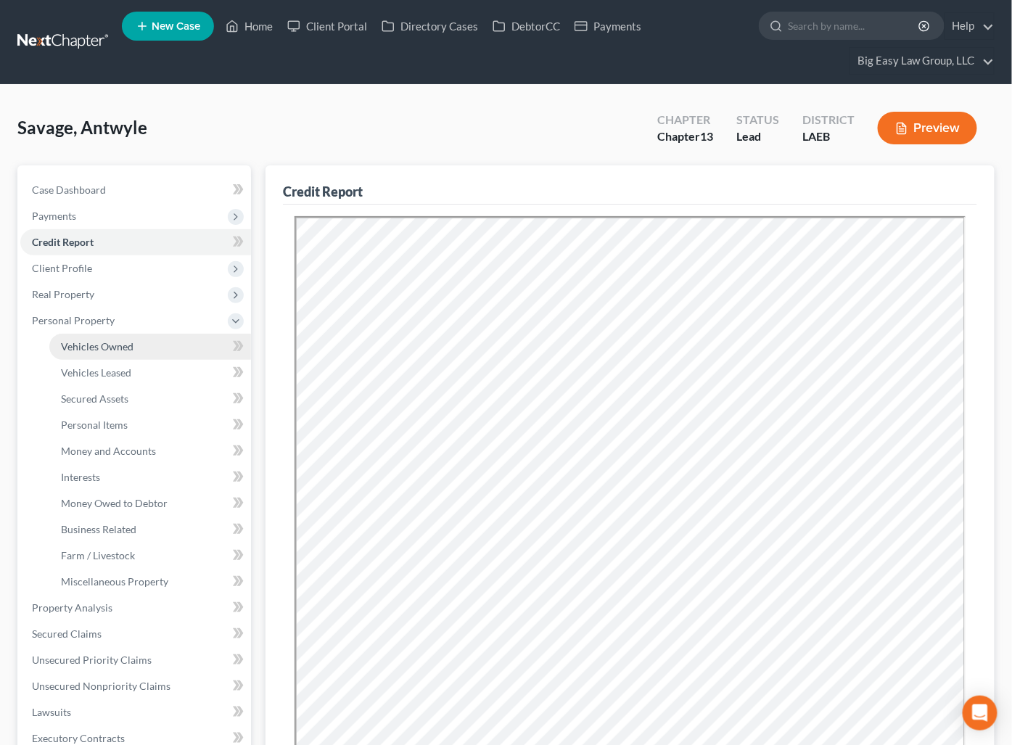
click at [140, 340] on link "Vehicles Owned" at bounding box center [150, 347] width 202 height 26
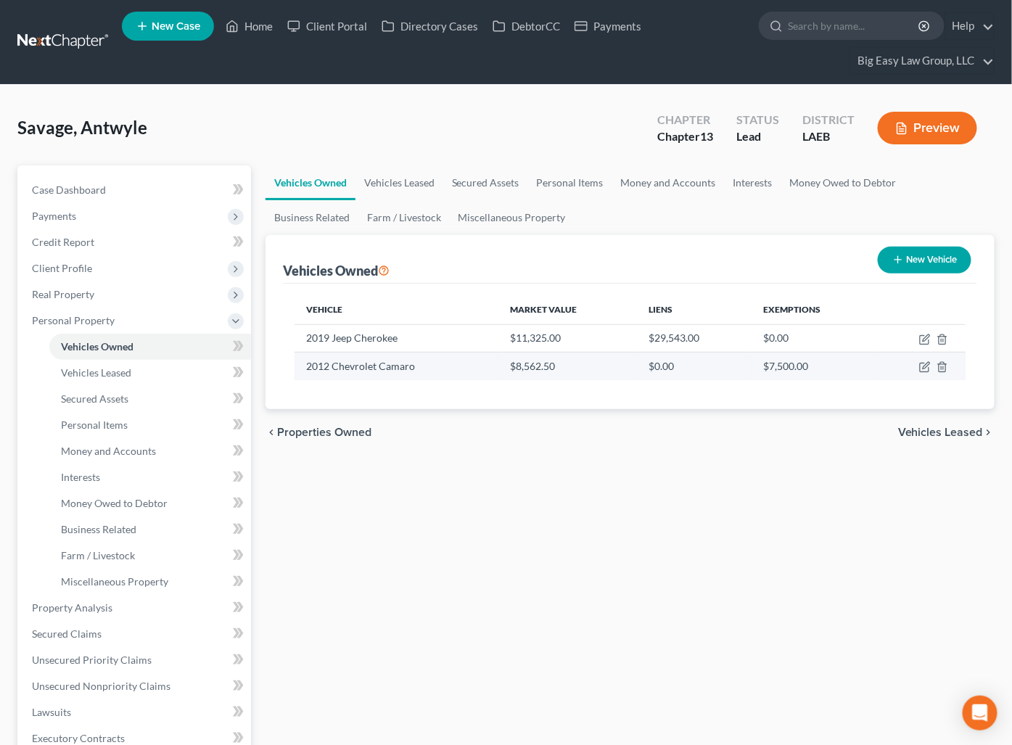
click at [926, 359] on td at bounding box center [921, 367] width 90 height 28
click at [928, 366] on icon "button" at bounding box center [926, 366] width 7 height 7
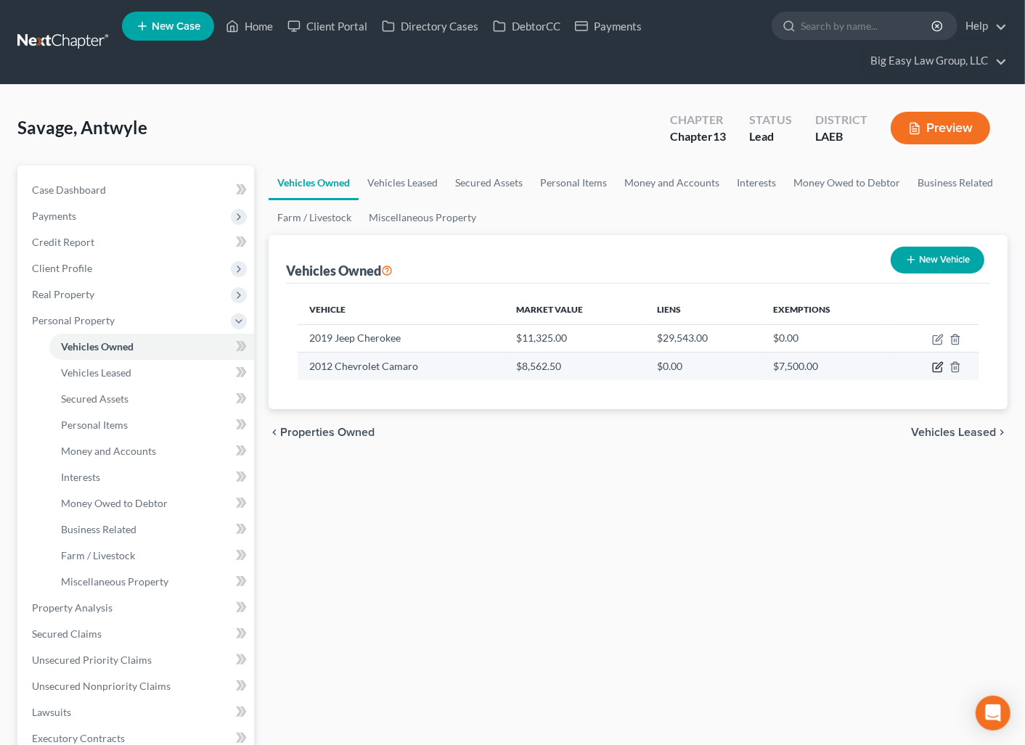
select select "0"
select select "14"
select select "2"
select select "4"
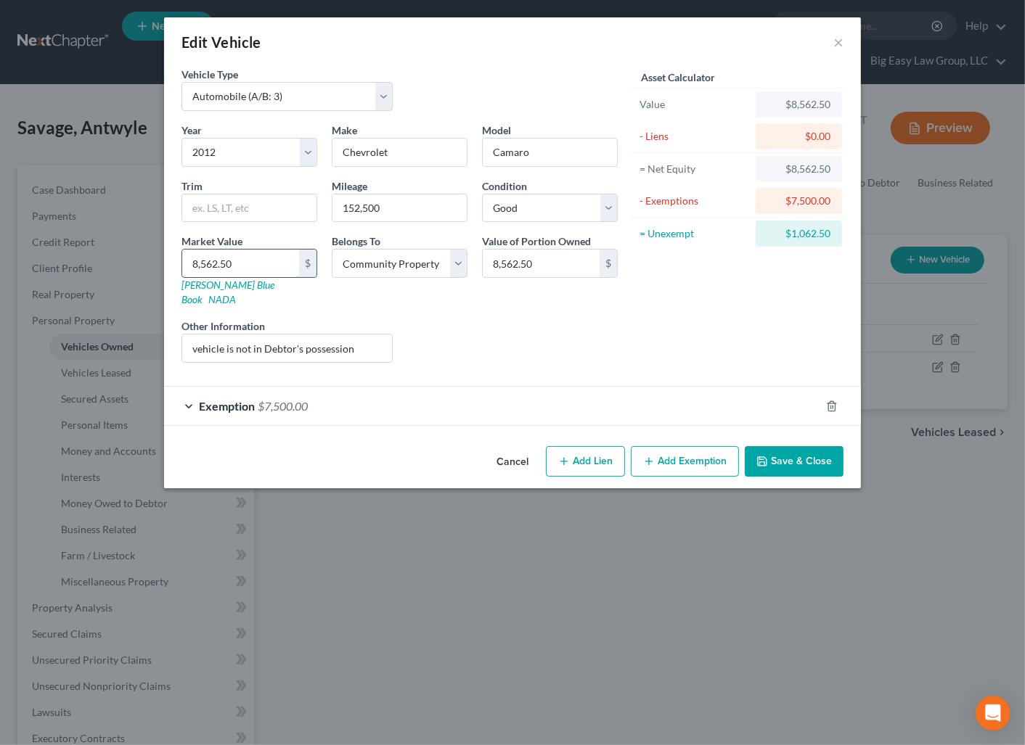
click at [263, 258] on input "8,562.50" at bounding box center [240, 264] width 117 height 28
type input "5"
type input "5.00"
type input "50"
type input "50.00"
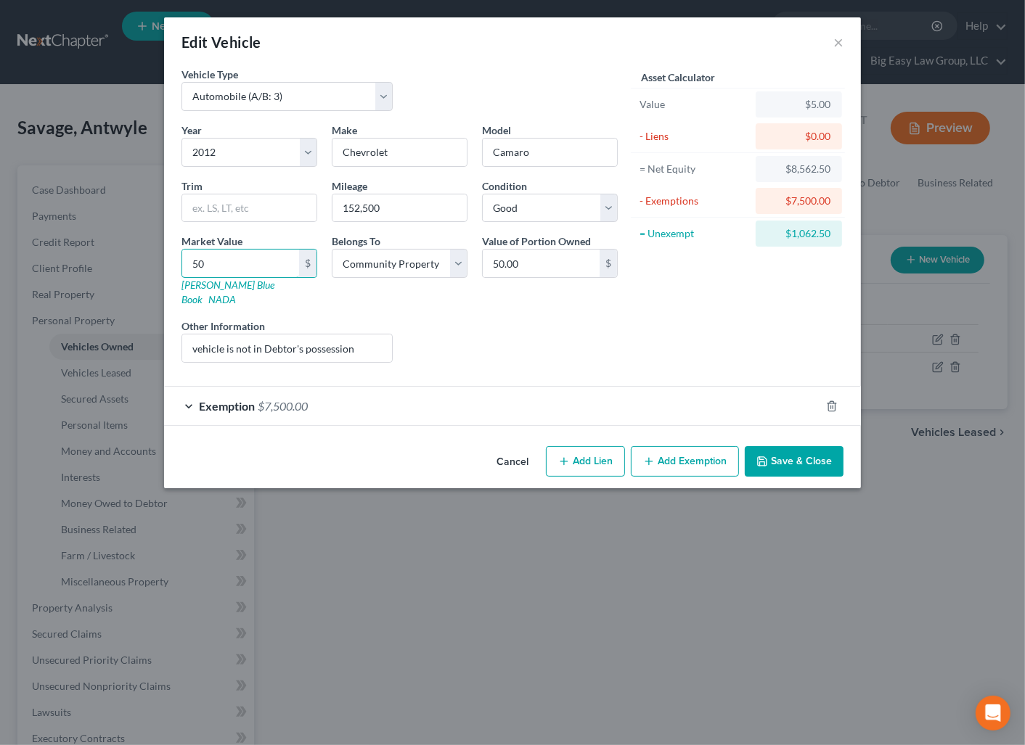
type input "500"
type input "500.00"
type input "5000"
type input "5,000.00"
type input "5,000"
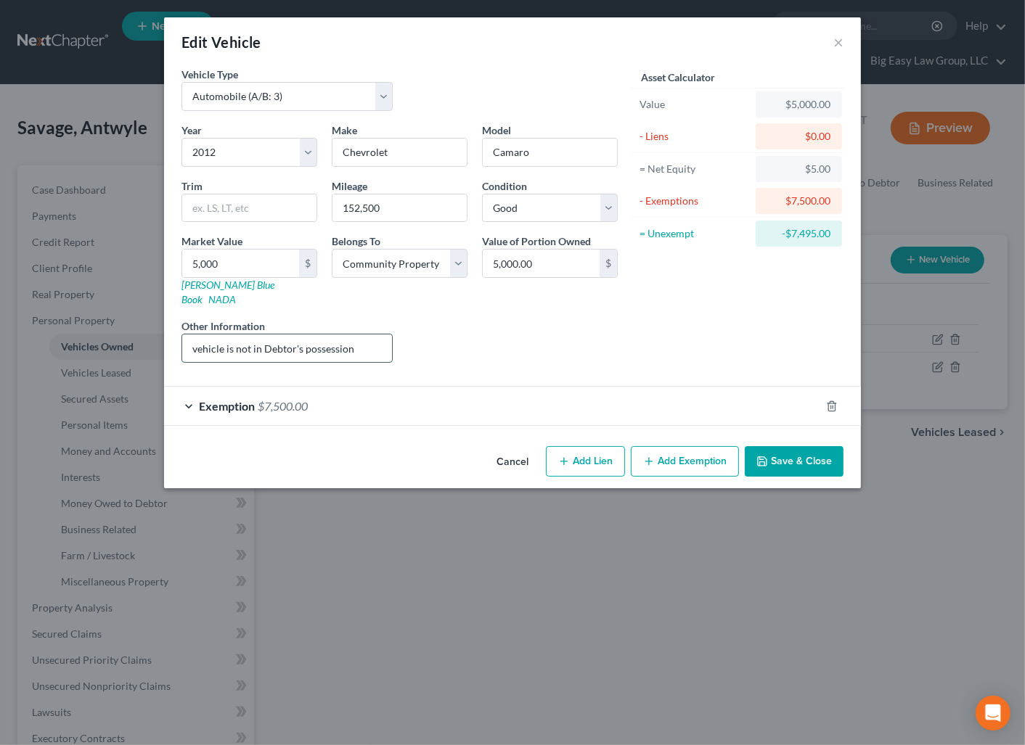
click at [343, 335] on input "vehicle is not in Debtor's possession" at bounding box center [287, 349] width 210 height 28
click at [353, 335] on input "vehicle is not in Debtor's possession" at bounding box center [287, 349] width 210 height 28
drag, startPoint x: 391, startPoint y: 213, endPoint x: 327, endPoint y: 203, distance: 64.7
click at [330, 202] on div "Mileage 152,500" at bounding box center [399, 201] width 150 height 44
click at [361, 335] on input "vehicle is not in Debtor's possession" at bounding box center [287, 349] width 210 height 28
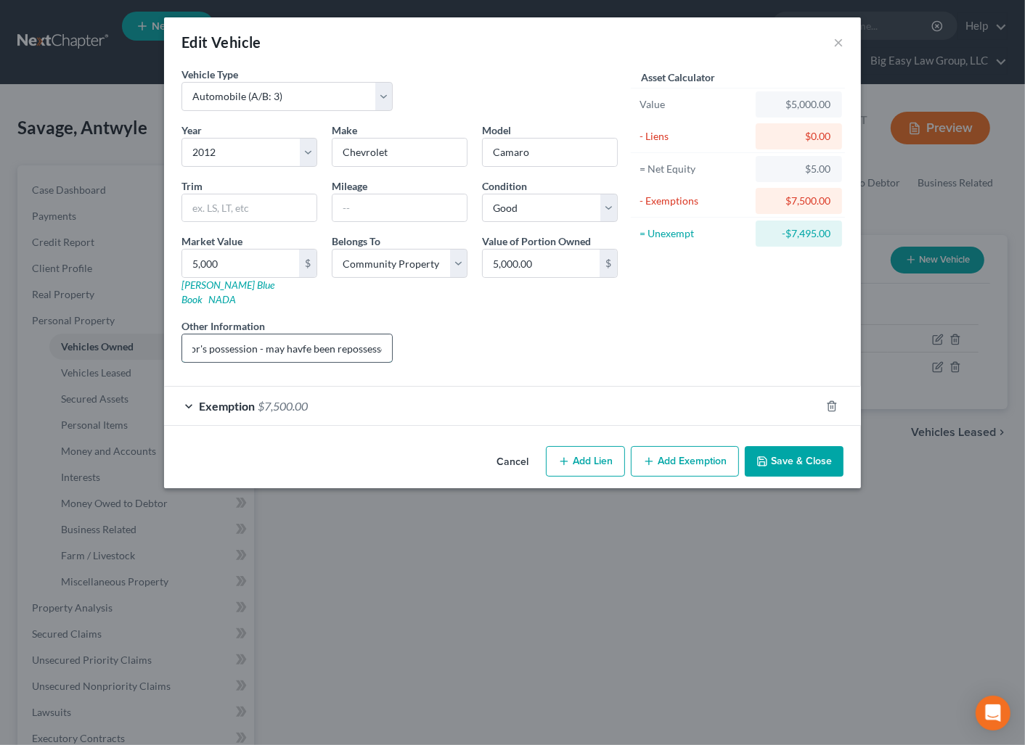
scroll to position [0, 102]
click at [295, 336] on input "vehicle is not in Debtor's possession - may havfe been repossessed" at bounding box center [287, 349] width 210 height 28
click at [378, 335] on input "vehicle is not in Debtor's possession - may have been repossessed" at bounding box center [287, 349] width 210 height 28
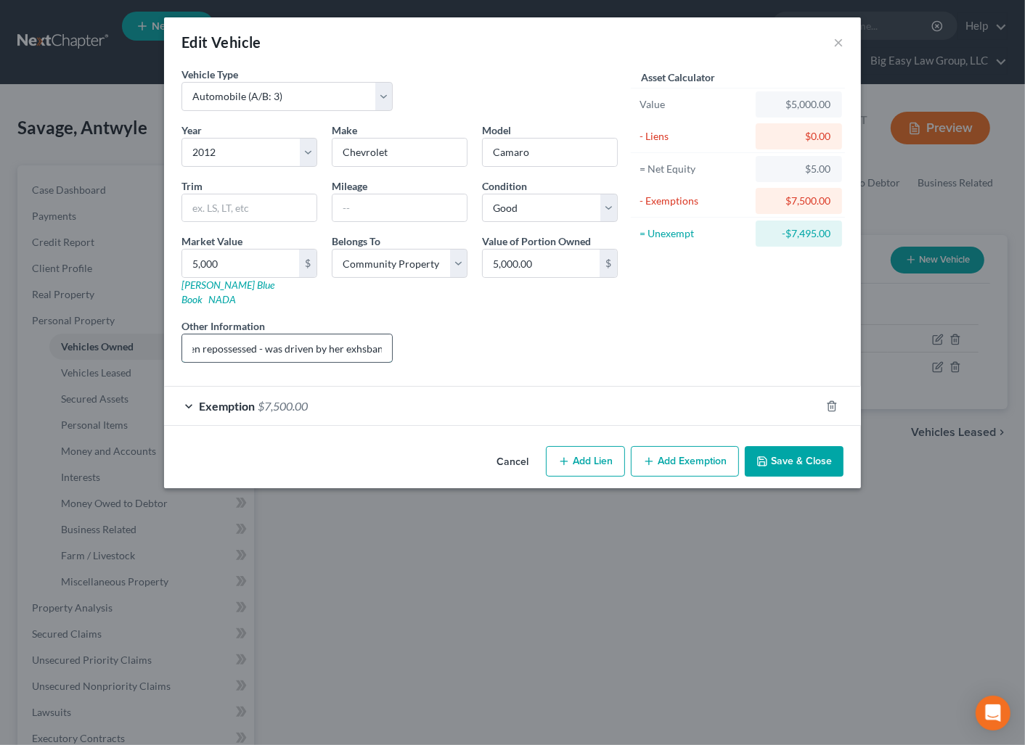
drag, startPoint x: 354, startPoint y: 331, endPoint x: 364, endPoint y: 329, distance: 10.3
click at [355, 335] on input "vehicle is not in Debtor's possession - may have been repossessed - was driven …" at bounding box center [287, 349] width 210 height 28
type input "vehicle is not in Debtor's possession - may have been repossessed - was driven …"
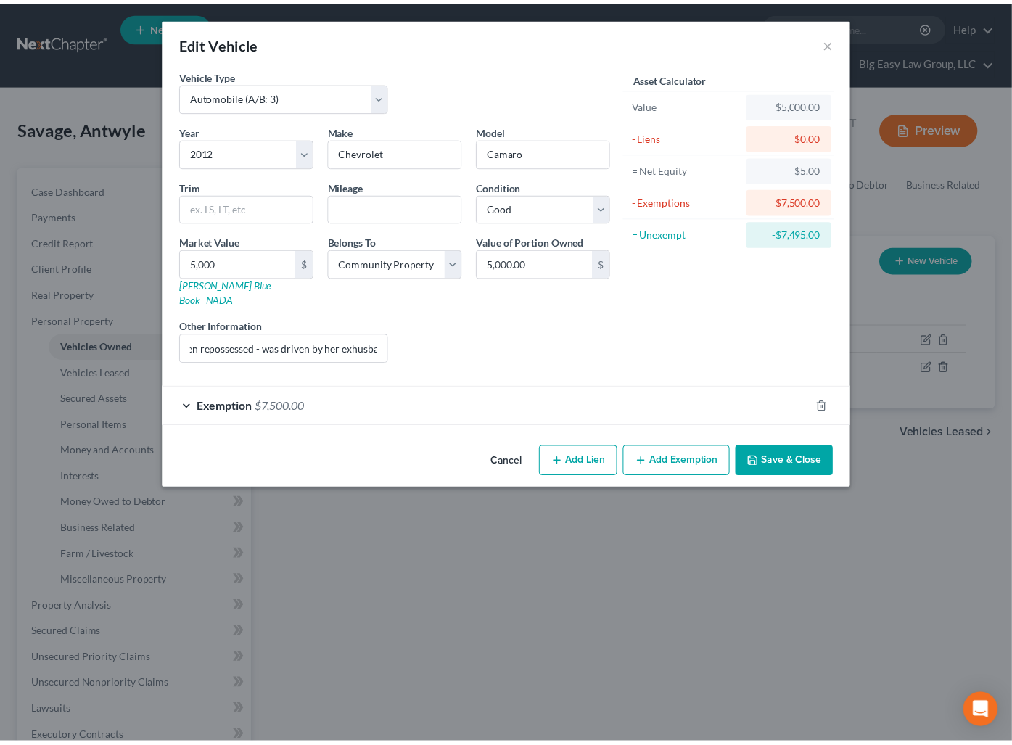
scroll to position [0, 0]
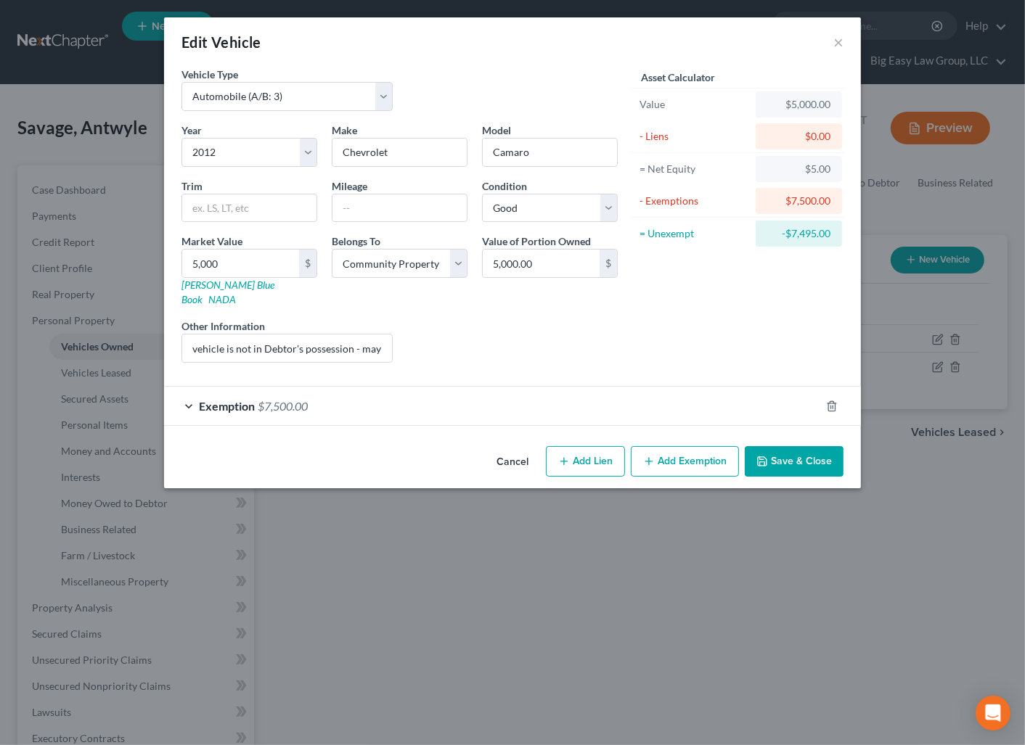
click at [777, 450] on button "Save & Close" at bounding box center [794, 461] width 99 height 30
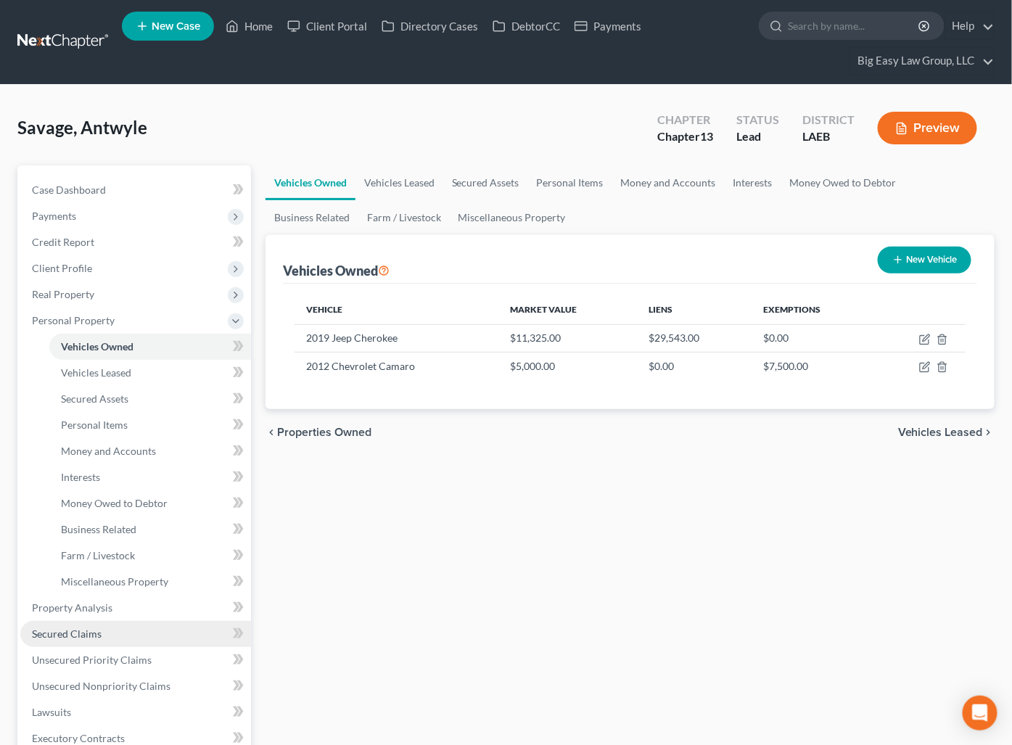
click at [168, 627] on link "Secured Claims" at bounding box center [135, 634] width 231 height 26
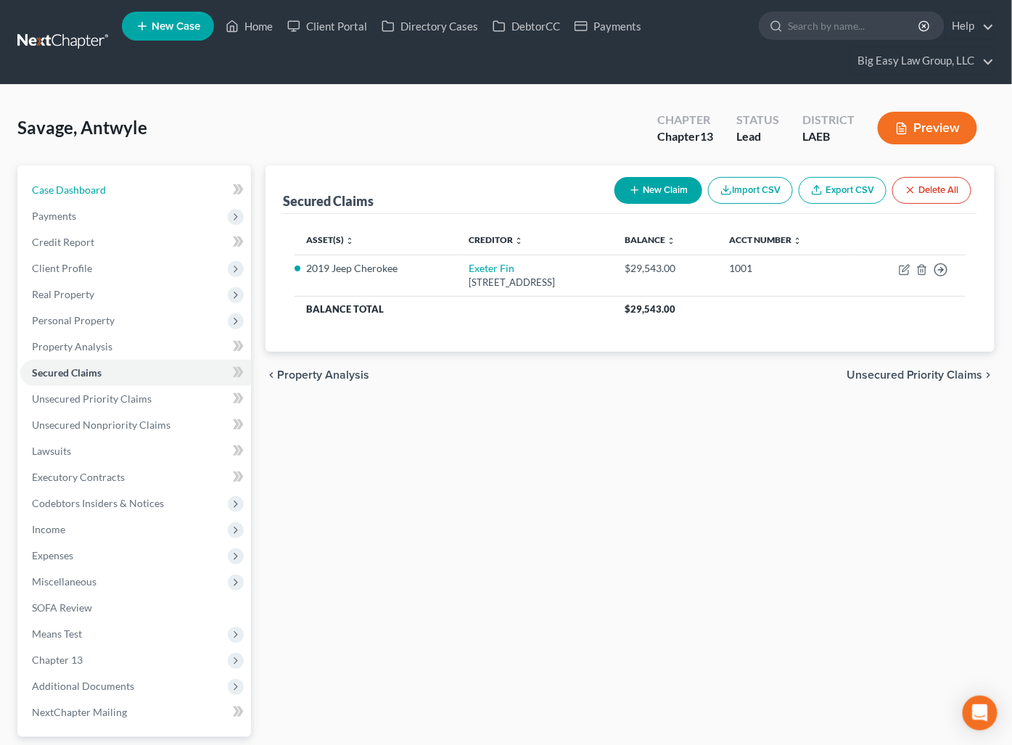
drag, startPoint x: 105, startPoint y: 184, endPoint x: 280, endPoint y: 109, distance: 191.2
click at [105, 184] on link "Case Dashboard" at bounding box center [135, 190] width 231 height 26
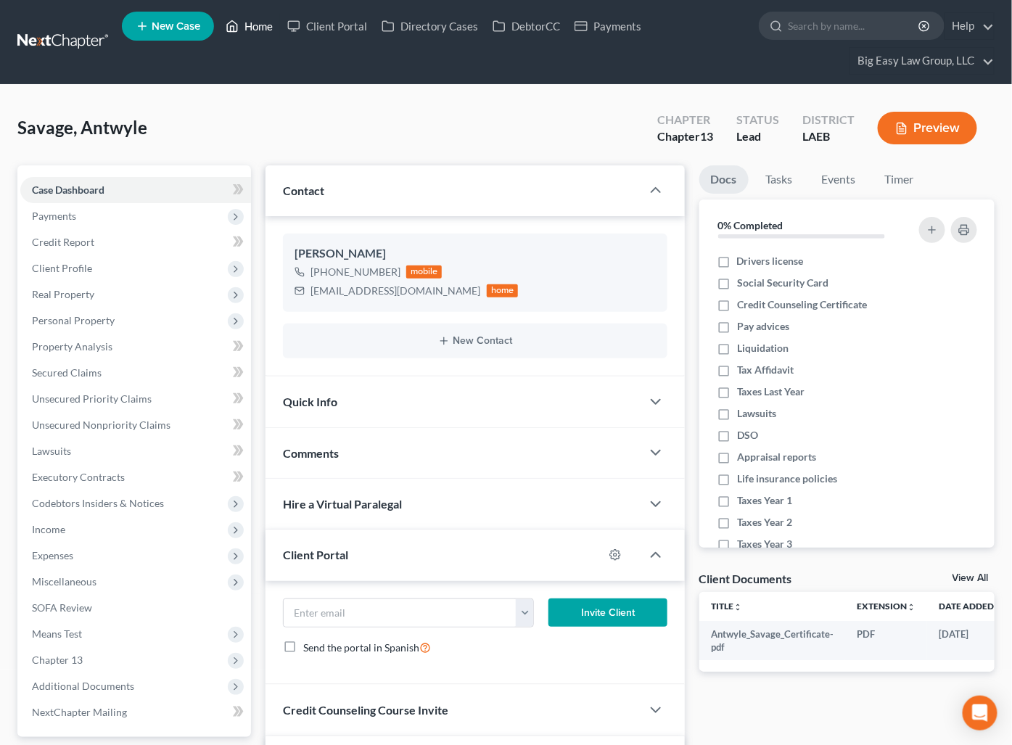
drag, startPoint x: 271, startPoint y: 20, endPoint x: 250, endPoint y: 14, distance: 21.1
click at [270, 20] on link "Home" at bounding box center [249, 26] width 62 height 26
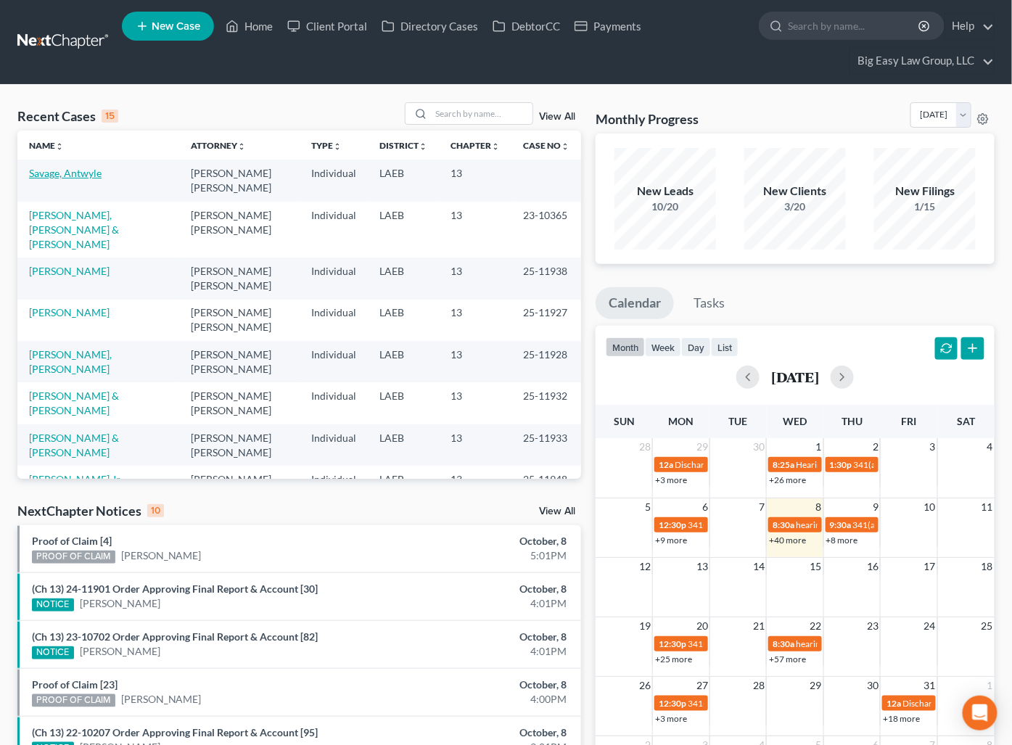
click at [91, 171] on link "Savage, Antwyle" at bounding box center [65, 173] width 73 height 12
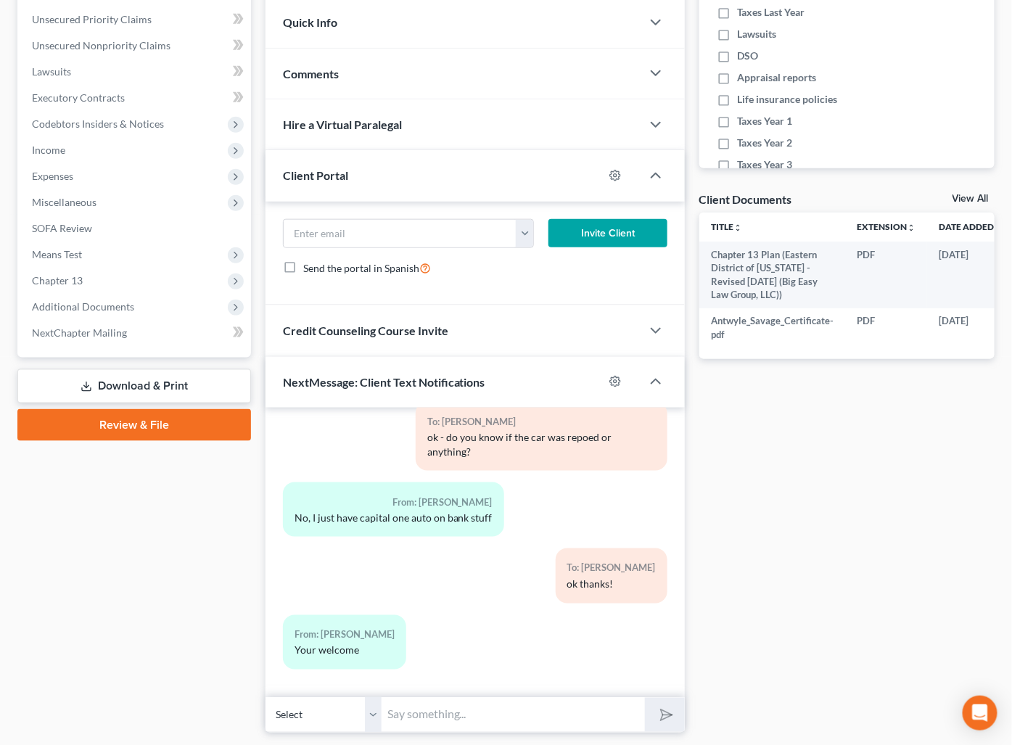
scroll to position [422, 0]
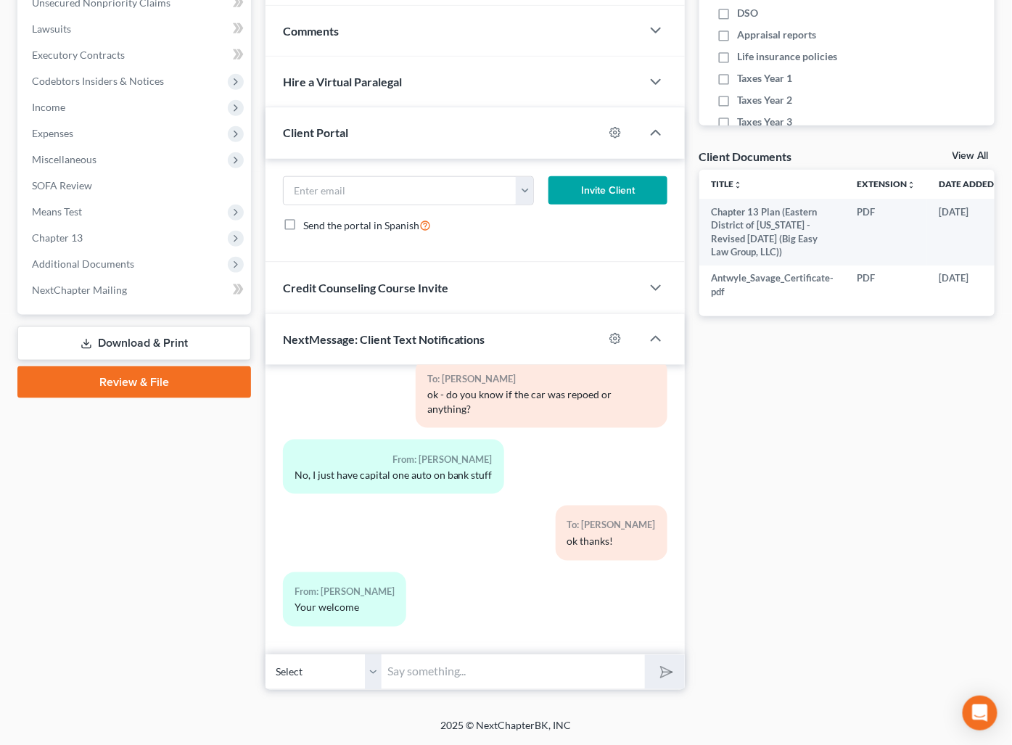
click at [529, 681] on input "text" at bounding box center [513, 673] width 263 height 36
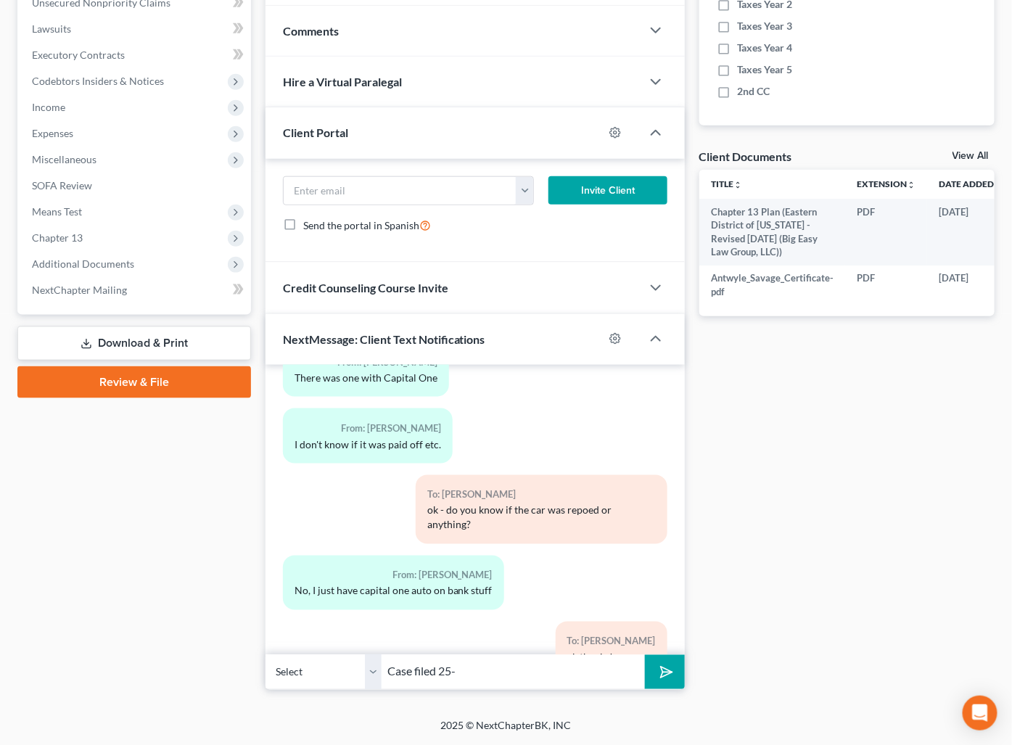
scroll to position [1636, 0]
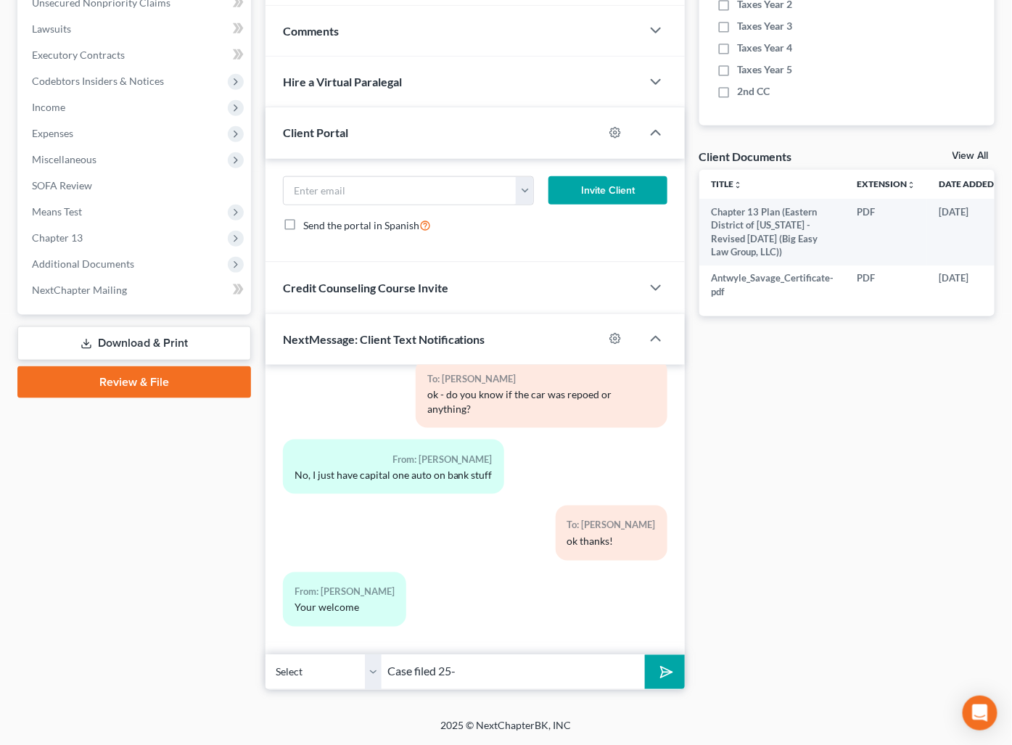
click at [602, 679] on input "Case filed 25-" at bounding box center [513, 673] width 263 height 36
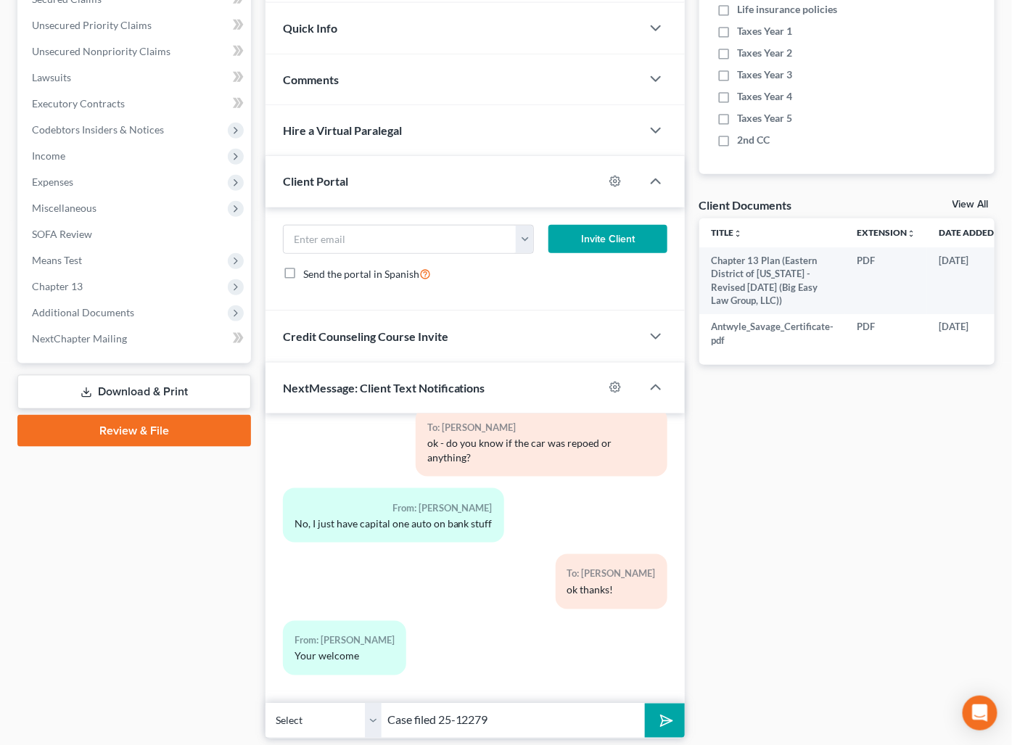
scroll to position [422, 0]
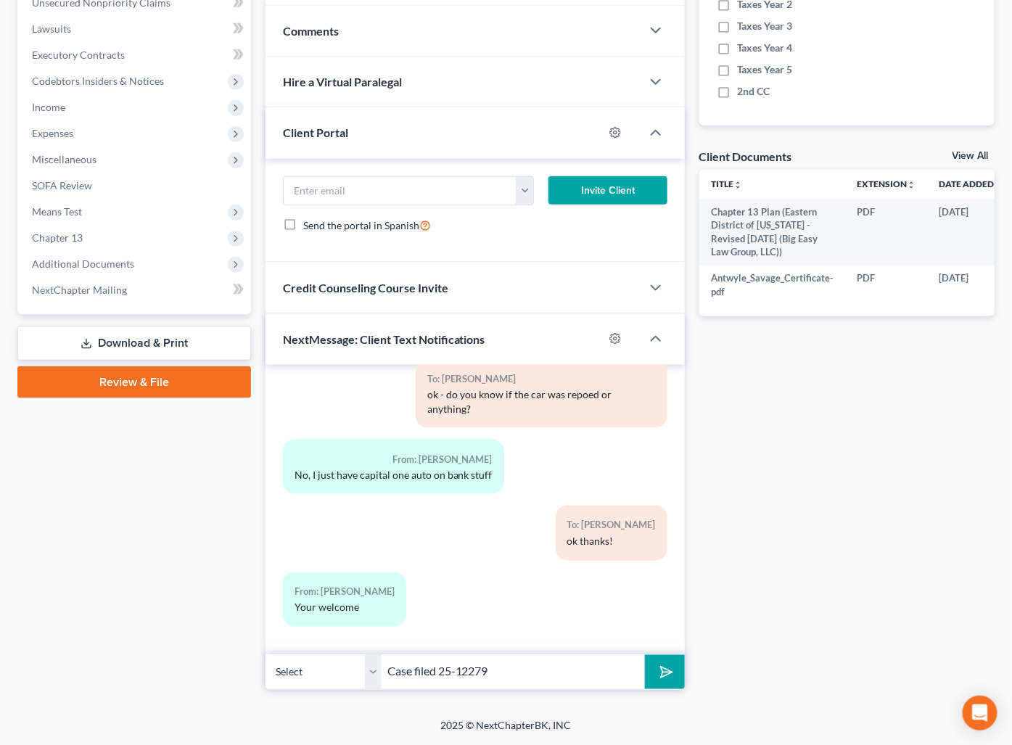
type input "Case filed 25-12279"
click at [670, 659] on button "submit" at bounding box center [665, 672] width 40 height 34
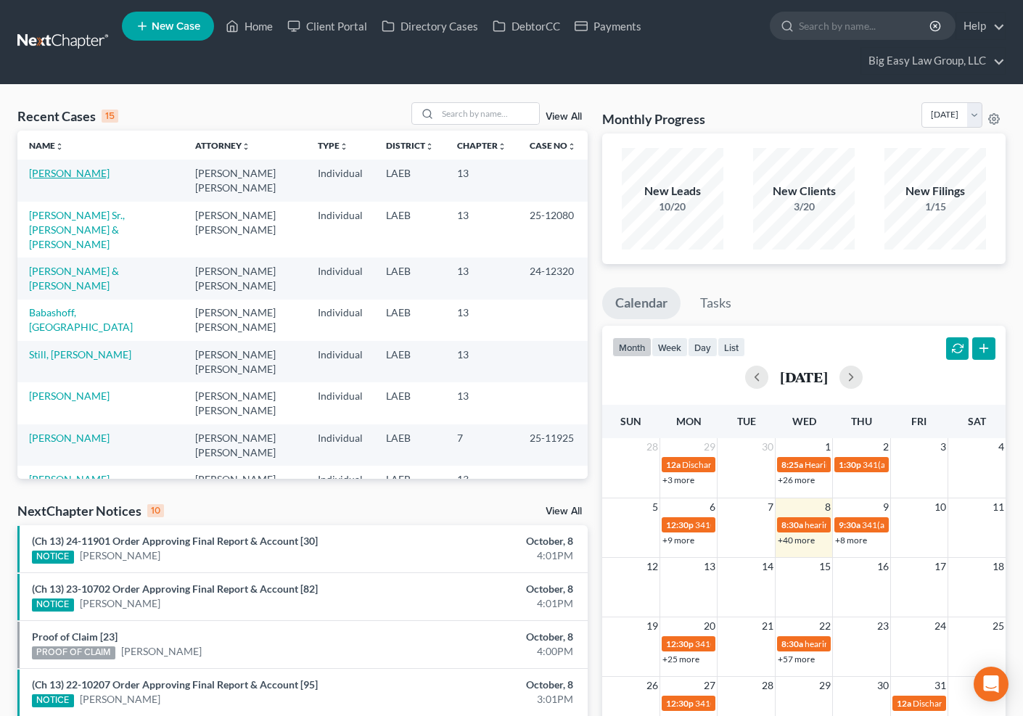
click at [77, 173] on link "[PERSON_NAME]" at bounding box center [69, 173] width 81 height 12
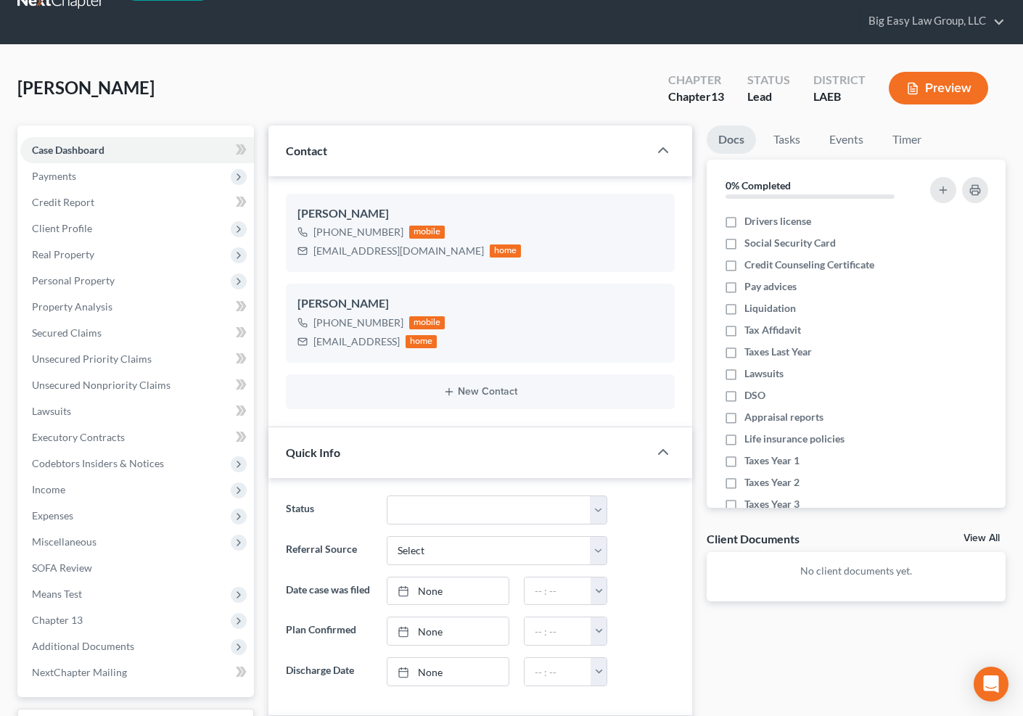
scroll to position [303, 0]
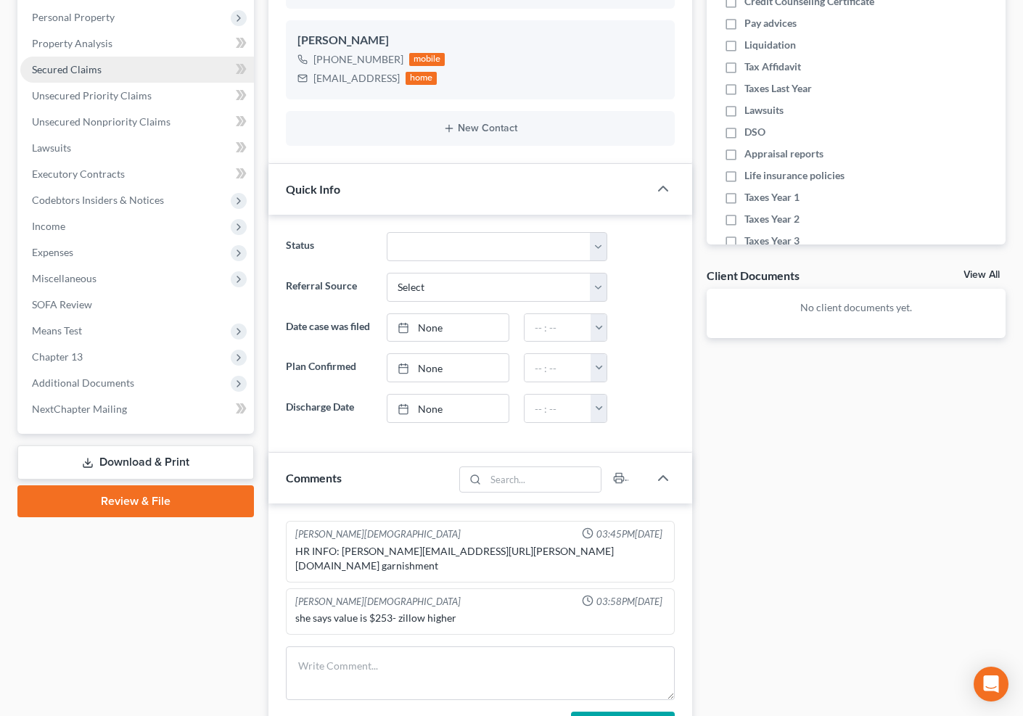
drag, startPoint x: 96, startPoint y: 59, endPoint x: 248, endPoint y: 100, distance: 157.9
click at [96, 59] on link "Secured Claims" at bounding box center [137, 70] width 234 height 26
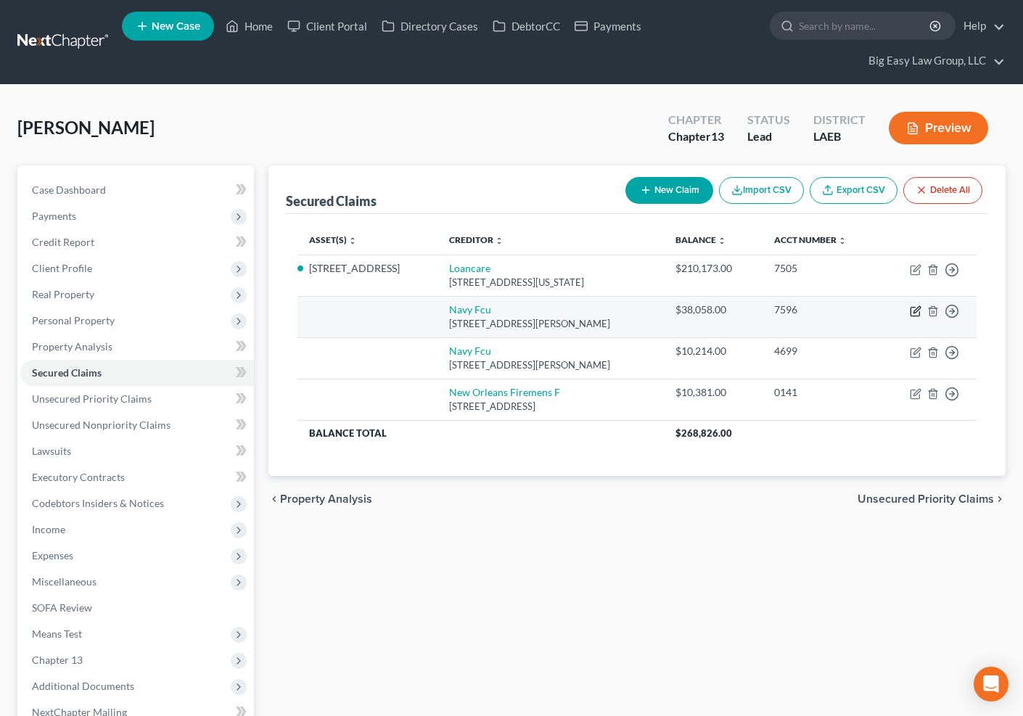
click at [913, 310] on icon "button" at bounding box center [916, 312] width 12 height 12
select select "48"
select select "0"
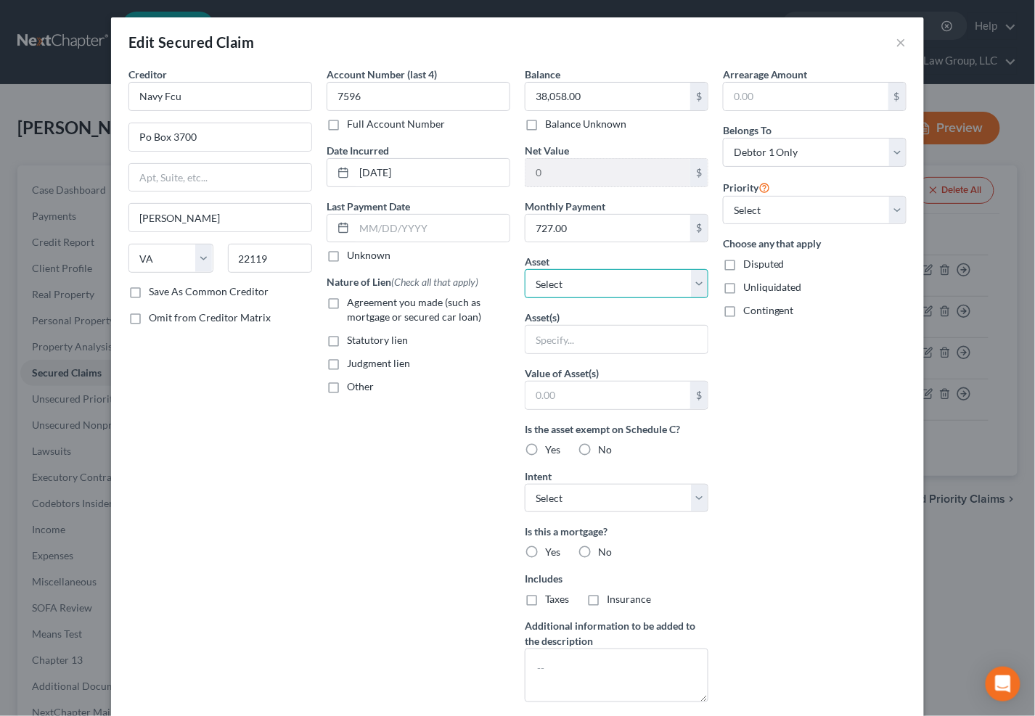
click at [623, 286] on select "Select Other Multiple Assets Jewelry - Wedding Set - $2500.0 Pre-petition earne…" at bounding box center [617, 283] width 184 height 29
select select "11"
click at [525, 269] on select "Select Other Multiple Assets Jewelry - Wedding Set - $2500.0 Pre-petition earne…" at bounding box center [617, 283] width 184 height 29
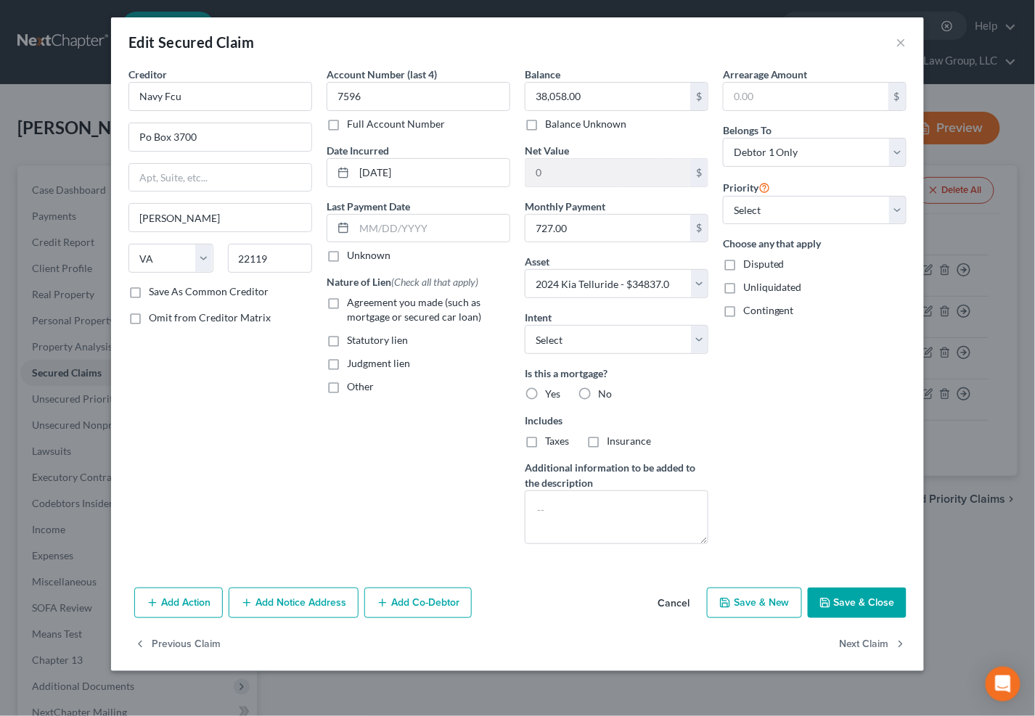
drag, startPoint x: 337, startPoint y: 302, endPoint x: 578, endPoint y: 381, distance: 252.9
click at [347, 302] on label "Agreement you made (such as mortgage or secured car loan)" at bounding box center [428, 309] width 163 height 29
click at [353, 302] on input "Agreement you made (such as mortgage or secured car loan)" at bounding box center [357, 299] width 9 height 9
checkbox input "true"
click at [598, 394] on label "No" at bounding box center [605, 394] width 14 height 15
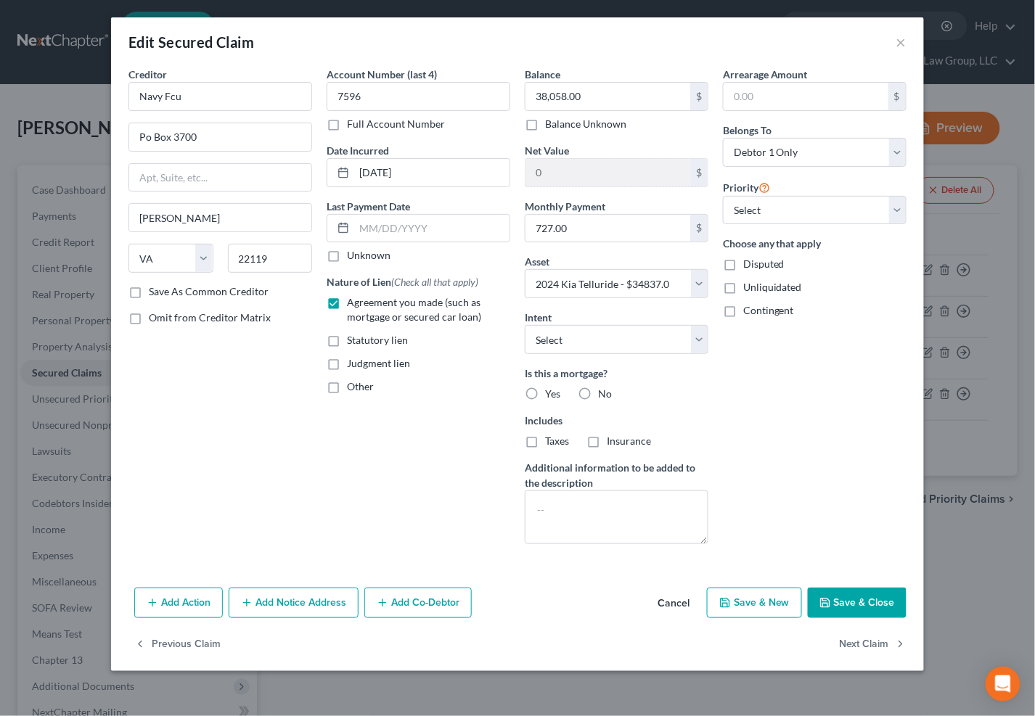
click at [604, 394] on input "No" at bounding box center [608, 391] width 9 height 9
radio input "true"
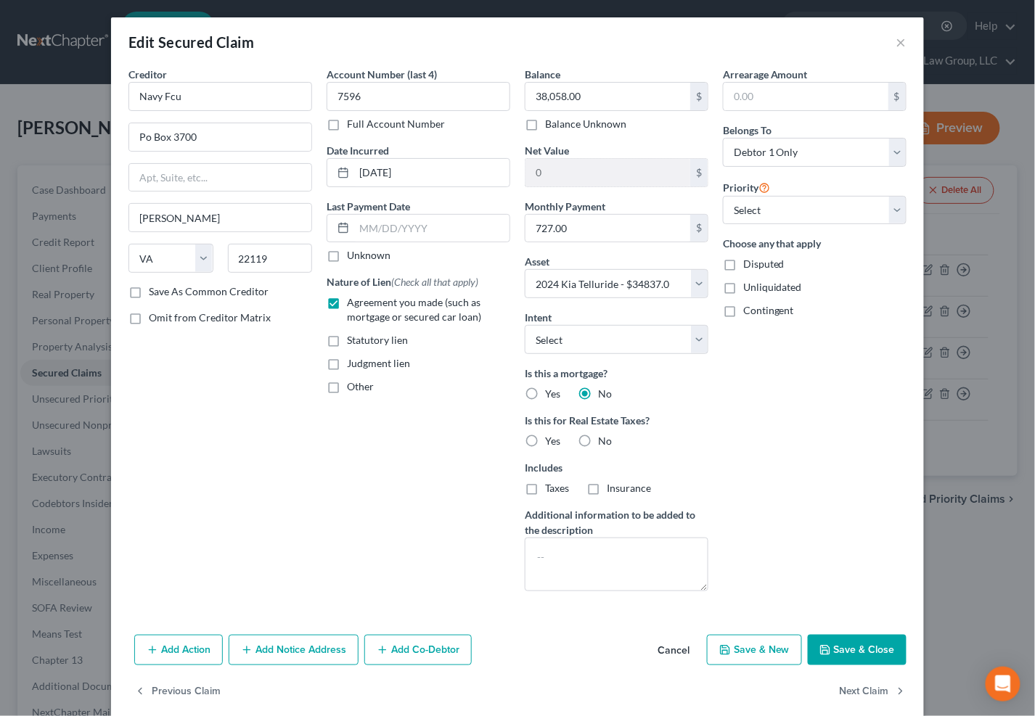
click at [598, 436] on label "No" at bounding box center [605, 441] width 14 height 15
click at [604, 436] on input "No" at bounding box center [608, 438] width 9 height 9
radio input "true"
click at [855, 646] on button "Save & Close" at bounding box center [857, 650] width 99 height 30
select select
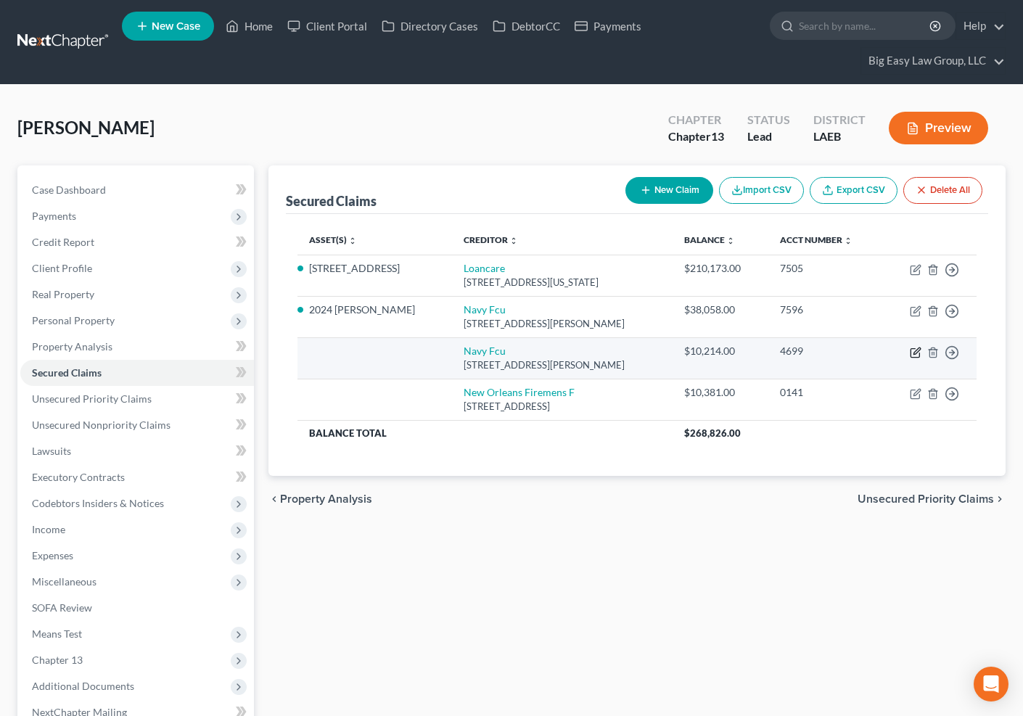
click at [914, 349] on icon "button" at bounding box center [916, 353] width 12 height 12
select select "48"
select select "0"
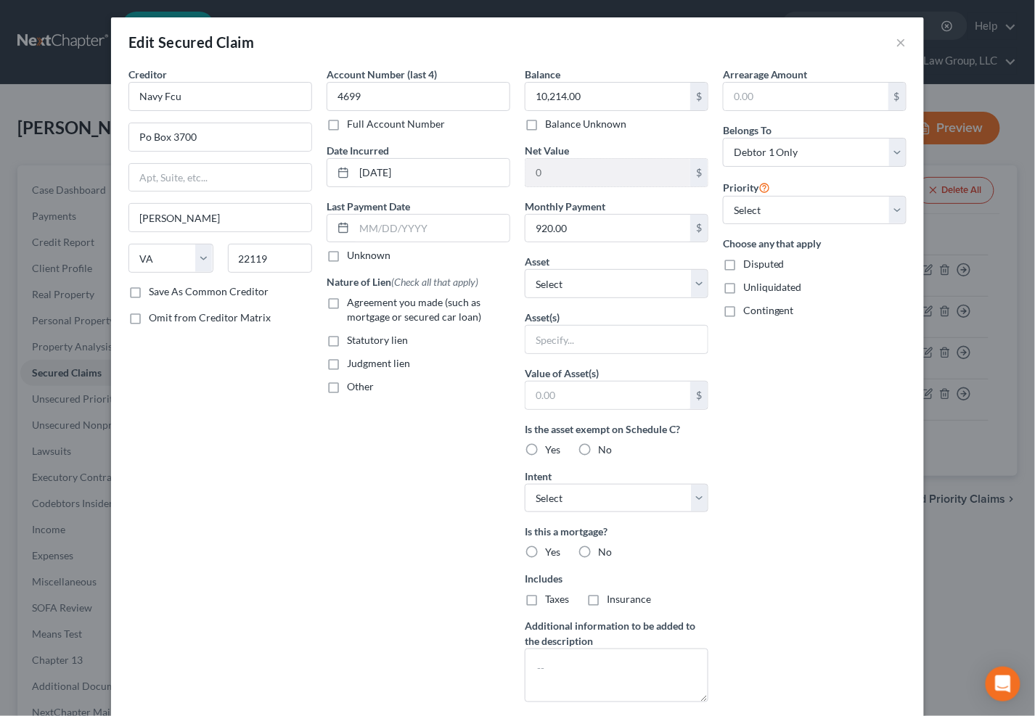
drag, startPoint x: 334, startPoint y: 308, endPoint x: 441, endPoint y: 311, distance: 107.5
click at [347, 308] on label "Agreement you made (such as mortgage or secured car loan)" at bounding box center [428, 309] width 163 height 29
click at [353, 305] on input "Agreement you made (such as mortgage or secured car loan)" at bounding box center [357, 299] width 9 height 9
checkbox input "true"
click at [898, 37] on button "×" at bounding box center [901, 41] width 10 height 17
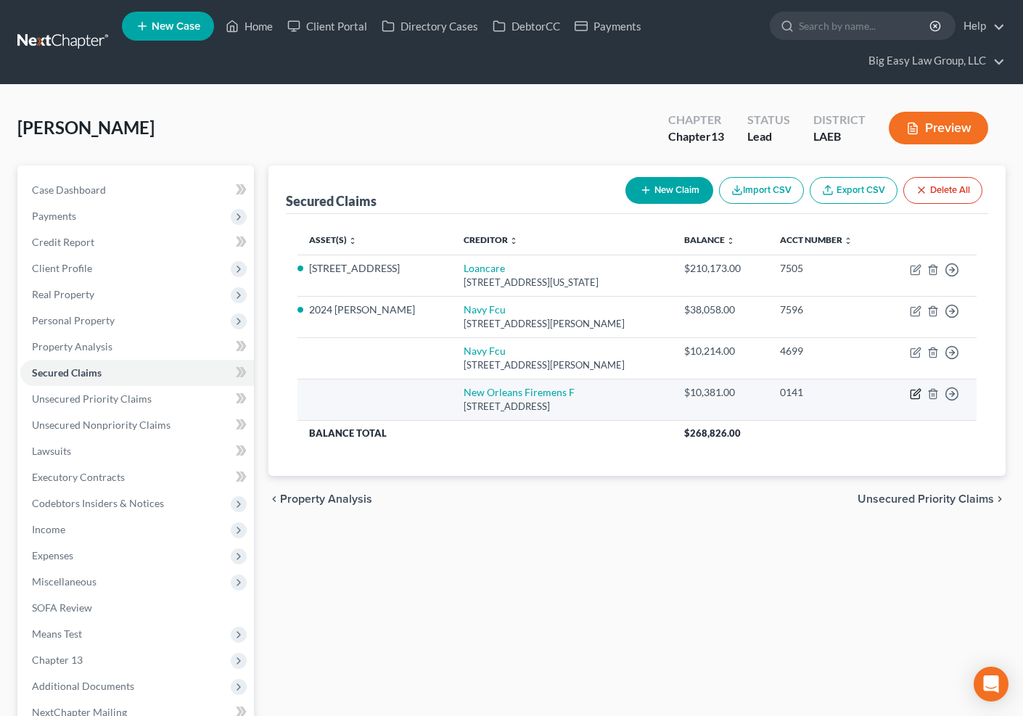
click at [918, 396] on icon "button" at bounding box center [916, 394] width 12 height 12
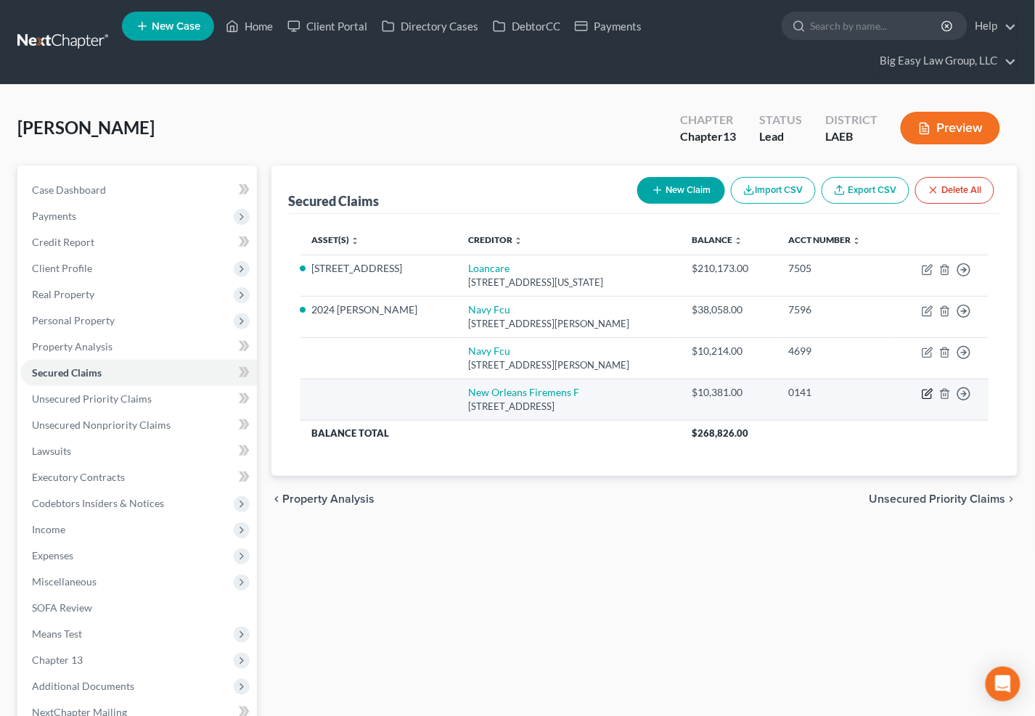
select select "19"
select select "0"
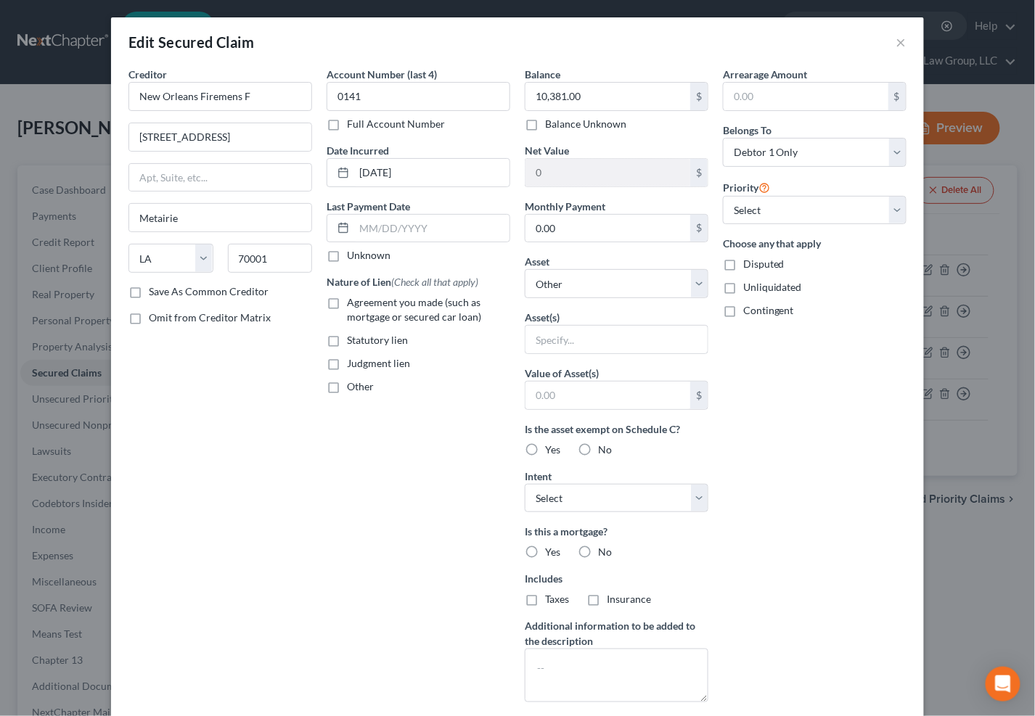
click at [347, 365] on label "Judgment lien" at bounding box center [378, 363] width 63 height 15
click at [353, 365] on input "Judgment lien" at bounding box center [357, 360] width 9 height 9
checkbox input "true"
click at [673, 282] on select "Select Other Multiple Assets Jewelry - Wedding Set - $2500.0 Pre-petition earne…" at bounding box center [617, 283] width 184 height 29
select select "13"
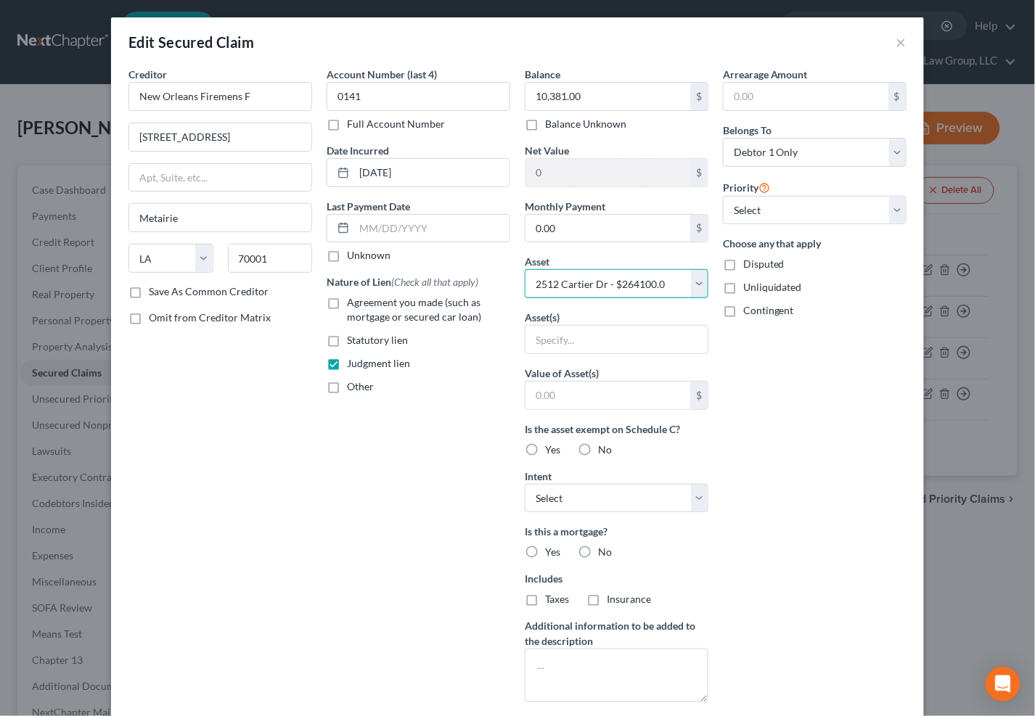
click at [525, 269] on select "Select Other Multiple Assets Jewelry - Wedding Set - $2500.0 Pre-petition earne…" at bounding box center [617, 283] width 184 height 29
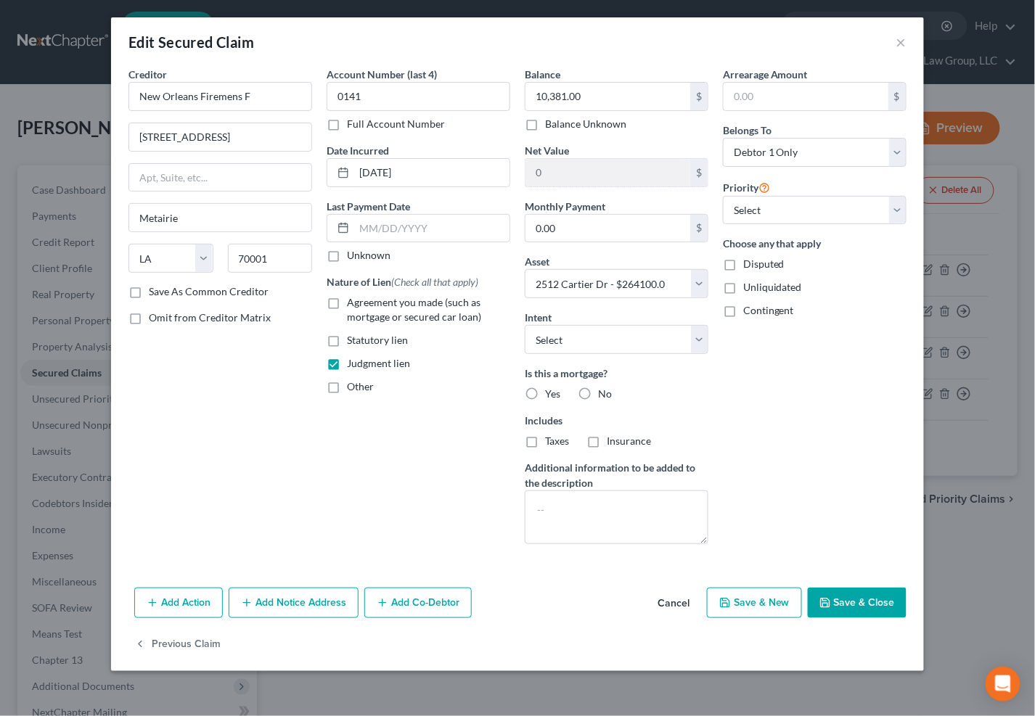
click at [598, 390] on label "No" at bounding box center [605, 394] width 14 height 15
click at [604, 390] on input "No" at bounding box center [608, 391] width 9 height 9
radio input "true"
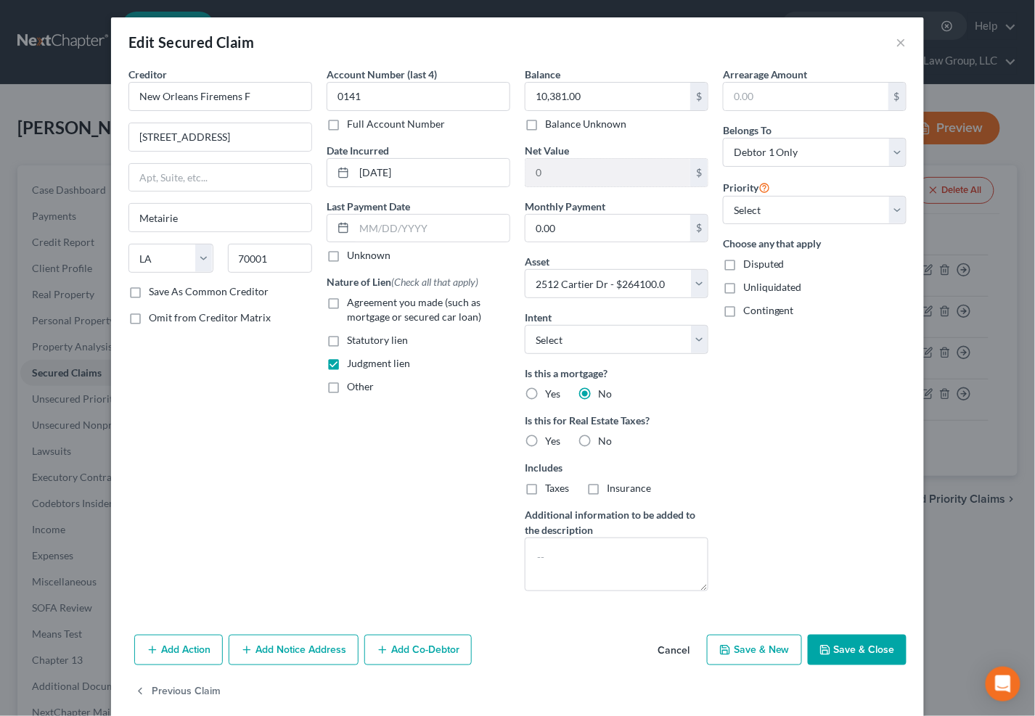
click at [601, 433] on div "Is this for Real Estate Taxes? Yes No" at bounding box center [617, 431] width 184 height 36
click at [598, 440] on span "No" at bounding box center [605, 441] width 14 height 12
click at [604, 440] on input "No" at bounding box center [608, 438] width 9 height 9
radio input "true"
click at [869, 650] on button "Save & Close" at bounding box center [857, 650] width 99 height 30
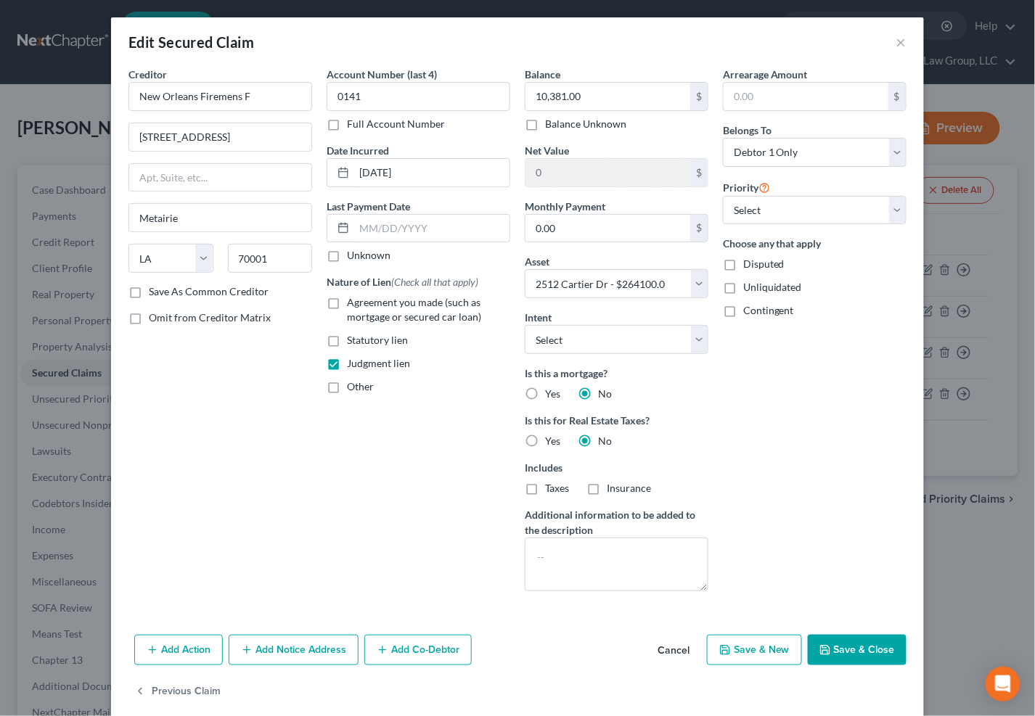
select select
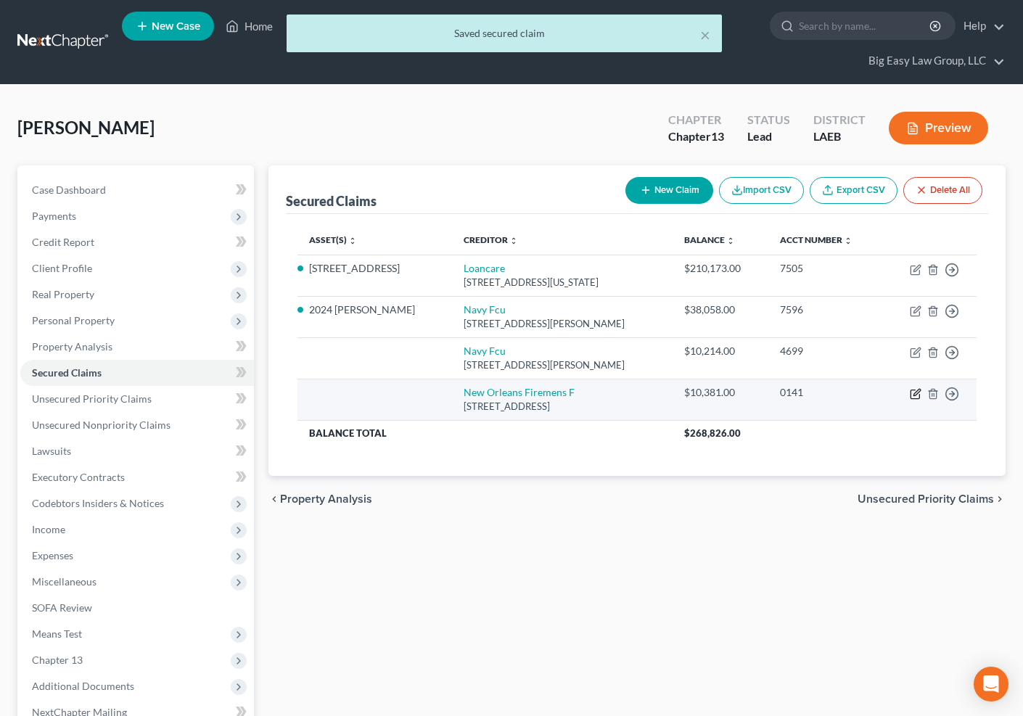
click at [913, 390] on icon "button" at bounding box center [915, 394] width 9 height 9
select select "19"
select select "0"
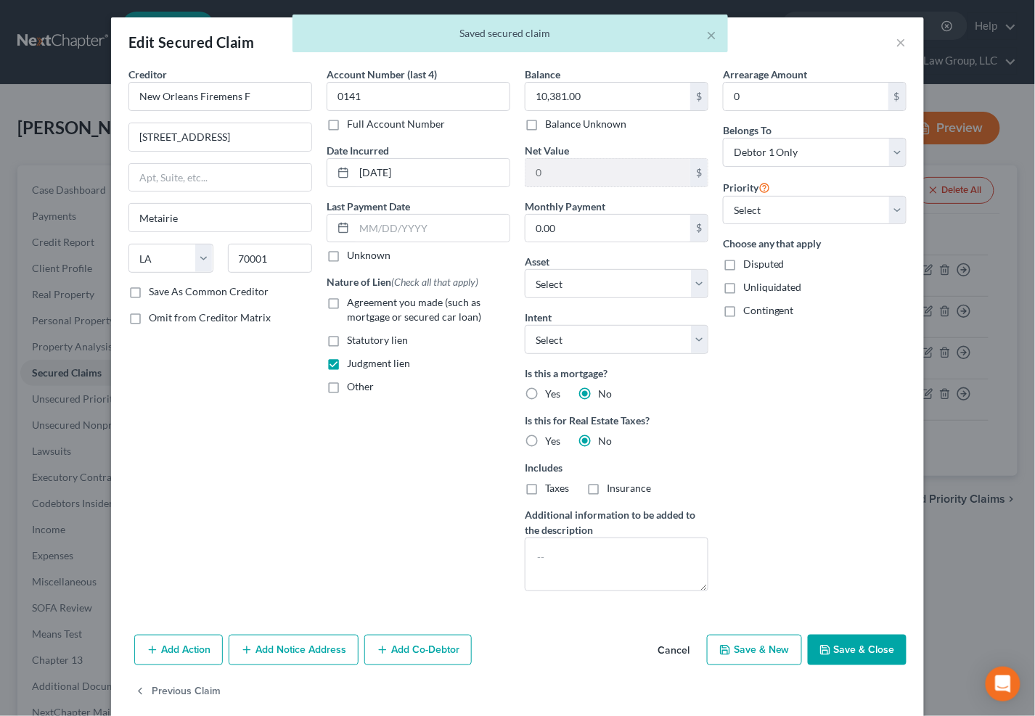
click at [865, 658] on button "Save & Close" at bounding box center [857, 650] width 99 height 30
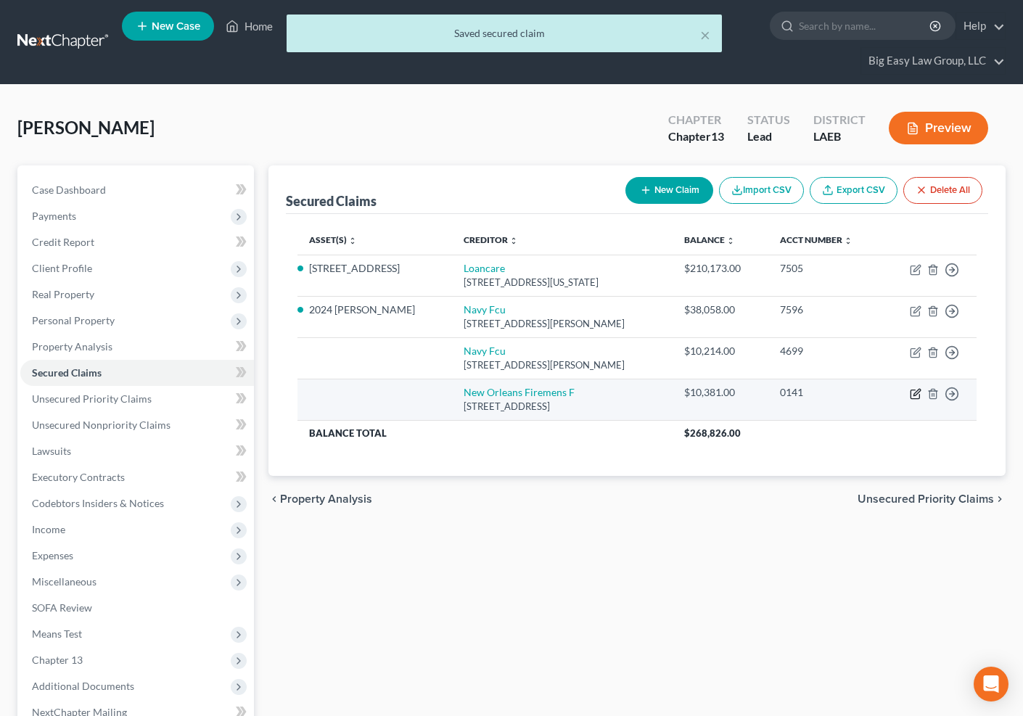
click at [920, 390] on icon "button" at bounding box center [916, 394] width 12 height 12
select select "19"
select select "0"
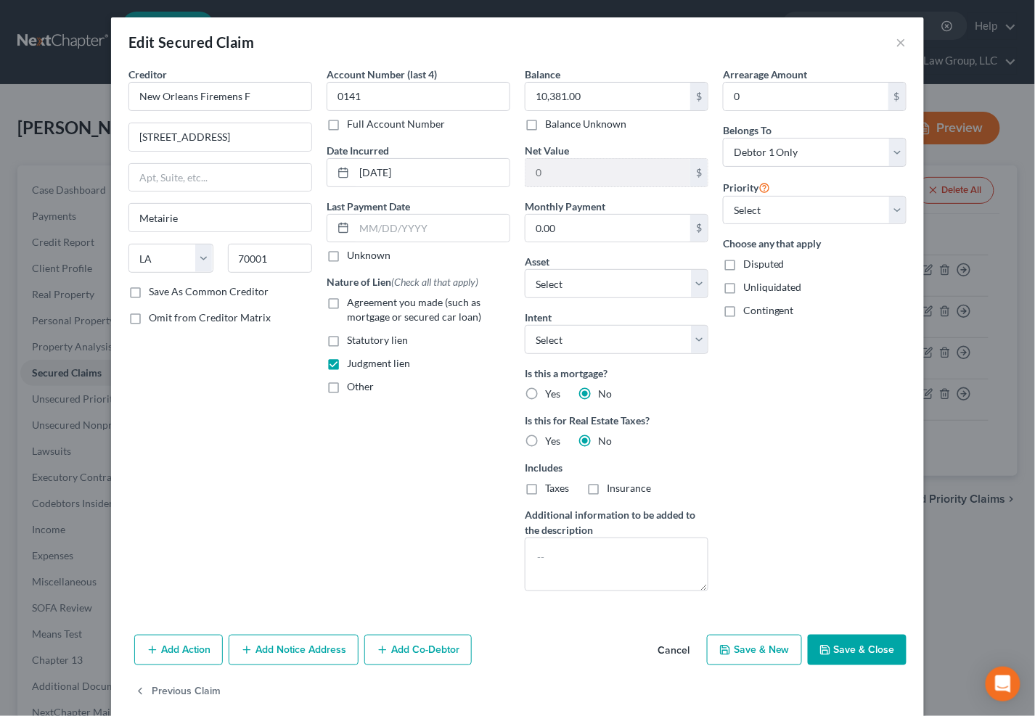
click at [846, 653] on button "Save & Close" at bounding box center [857, 650] width 99 height 30
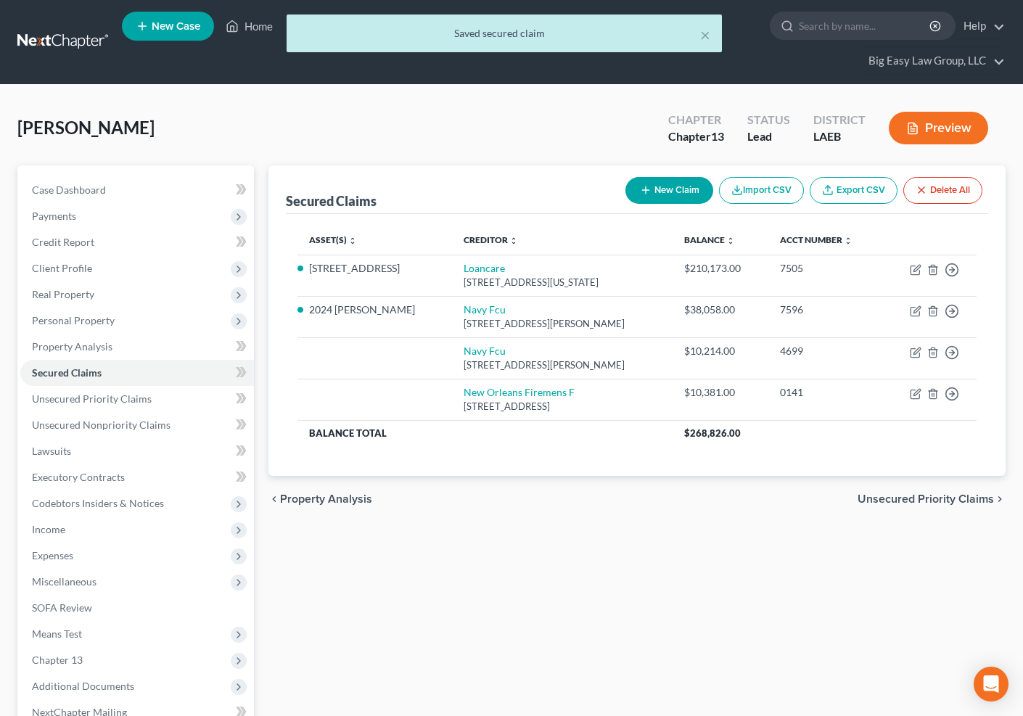
drag, startPoint x: 587, startPoint y: 120, endPoint x: 711, endPoint y: 36, distance: 150.0
click at [588, 119] on div "Jones, Patricia Upgraded Chapter Chapter 13 Status Lead District LAEB Preview" at bounding box center [511, 133] width 988 height 63
click at [705, 30] on button "×" at bounding box center [705, 34] width 10 height 17
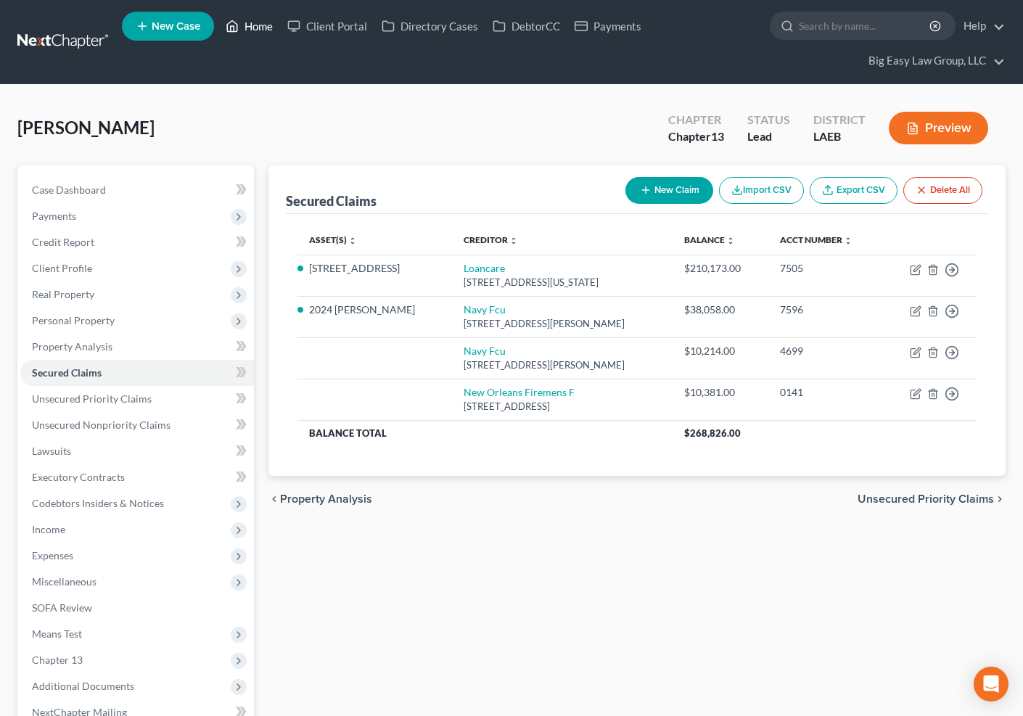
click at [261, 25] on link "Home" at bounding box center [249, 26] width 62 height 26
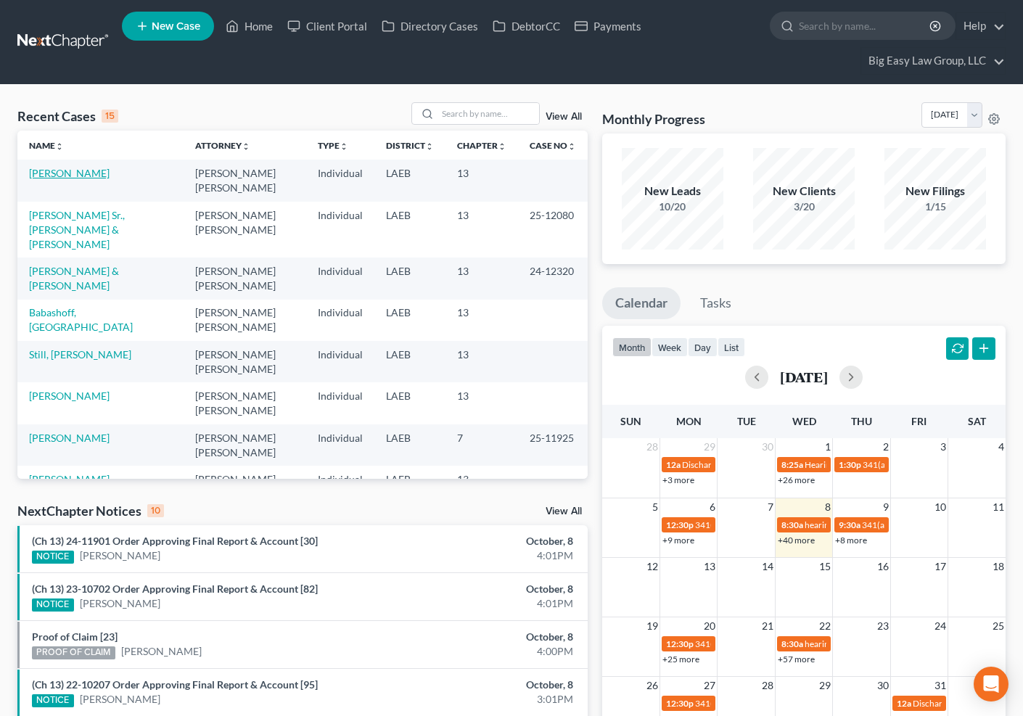
click at [77, 168] on link "[PERSON_NAME]" at bounding box center [69, 173] width 81 height 12
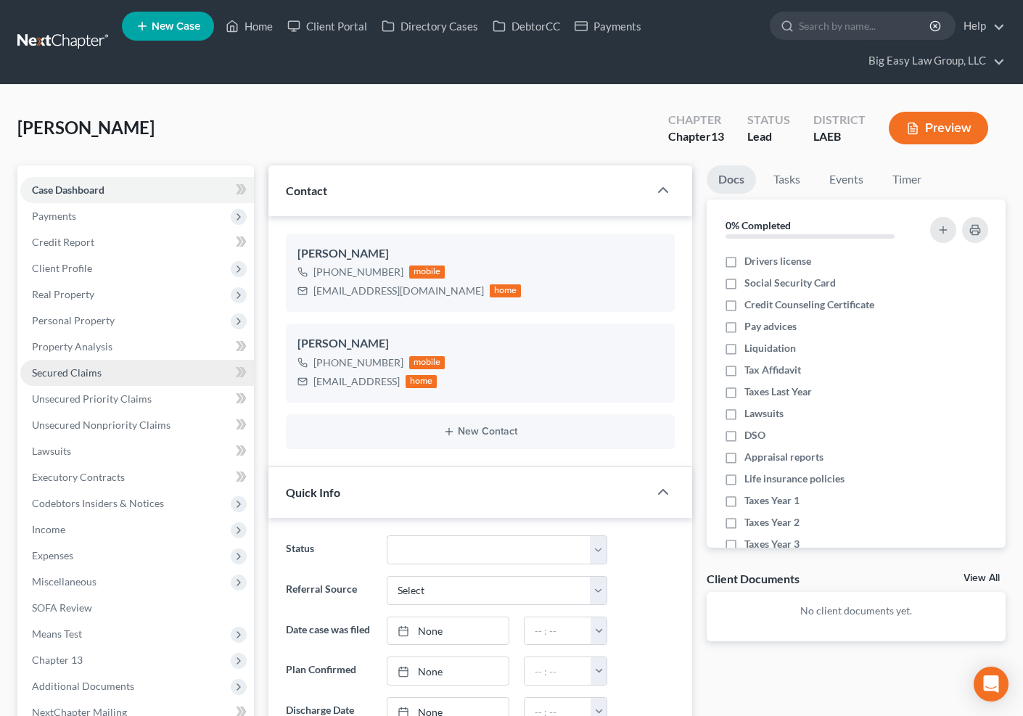
drag, startPoint x: 81, startPoint y: 364, endPoint x: 174, endPoint y: 367, distance: 92.9
click at [81, 364] on link "Secured Claims" at bounding box center [137, 373] width 234 height 26
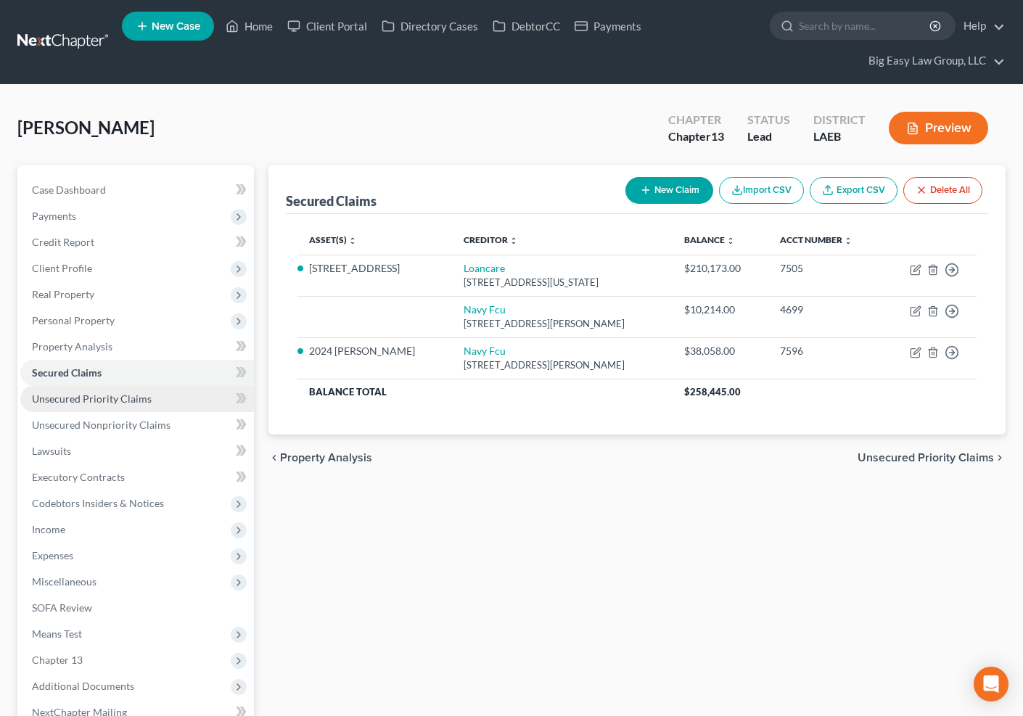
click at [176, 392] on link "Unsecured Priority Claims" at bounding box center [137, 399] width 234 height 26
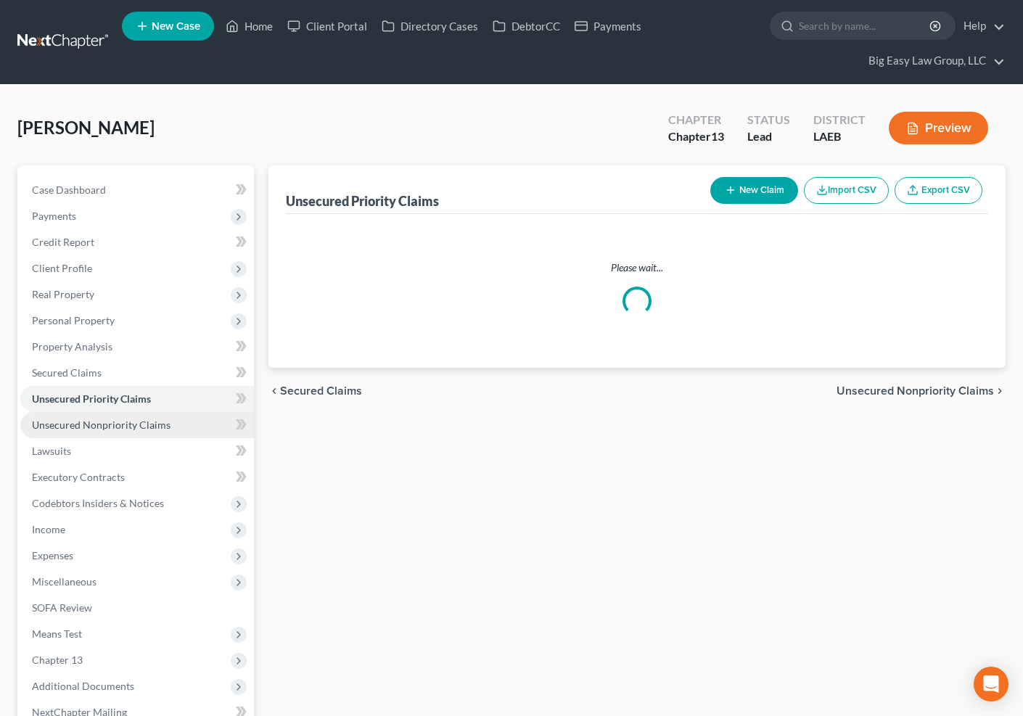
drag, startPoint x: 176, startPoint y: 417, endPoint x: 357, endPoint y: 376, distance: 185.4
click at [176, 417] on link "Unsecured Nonpriority Claims" at bounding box center [137, 425] width 234 height 26
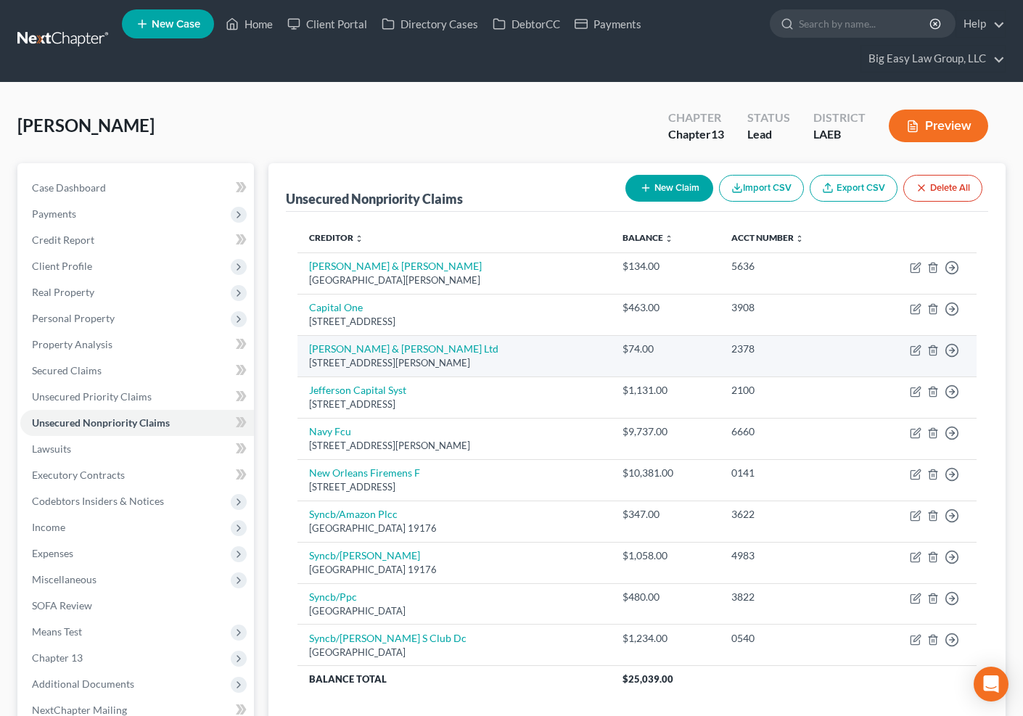
scroll to position [3, 0]
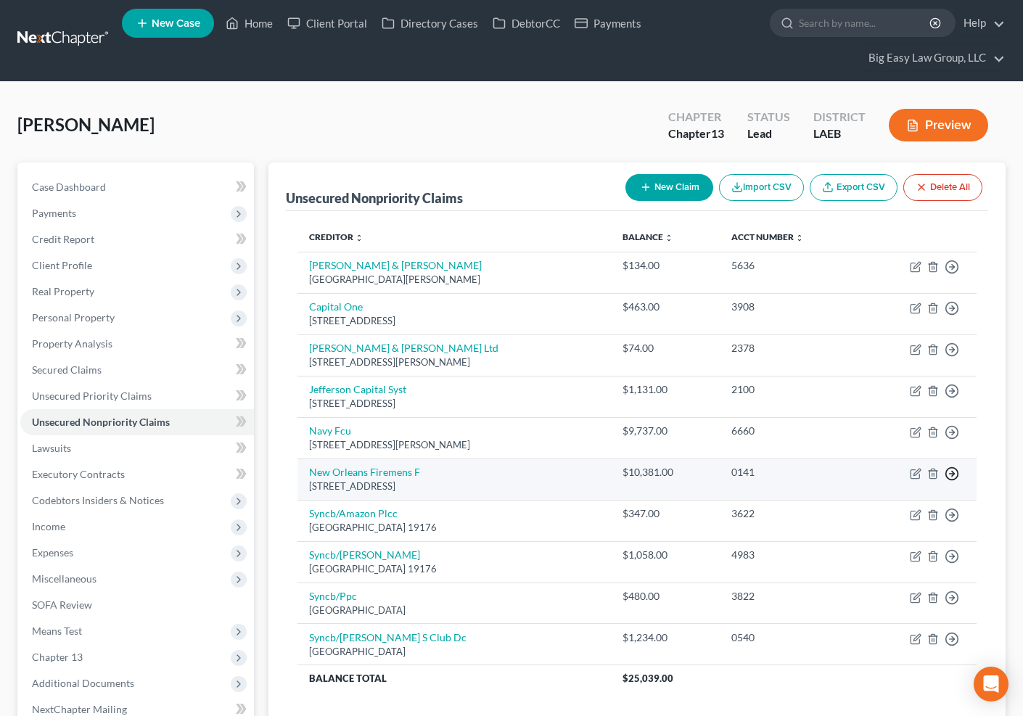
click at [951, 472] on icon "button" at bounding box center [952, 474] width 15 height 15
drag, startPoint x: 880, startPoint y: 481, endPoint x: 862, endPoint y: 477, distance: 18.0
click at [879, 480] on link "Move to D" at bounding box center [885, 484] width 121 height 25
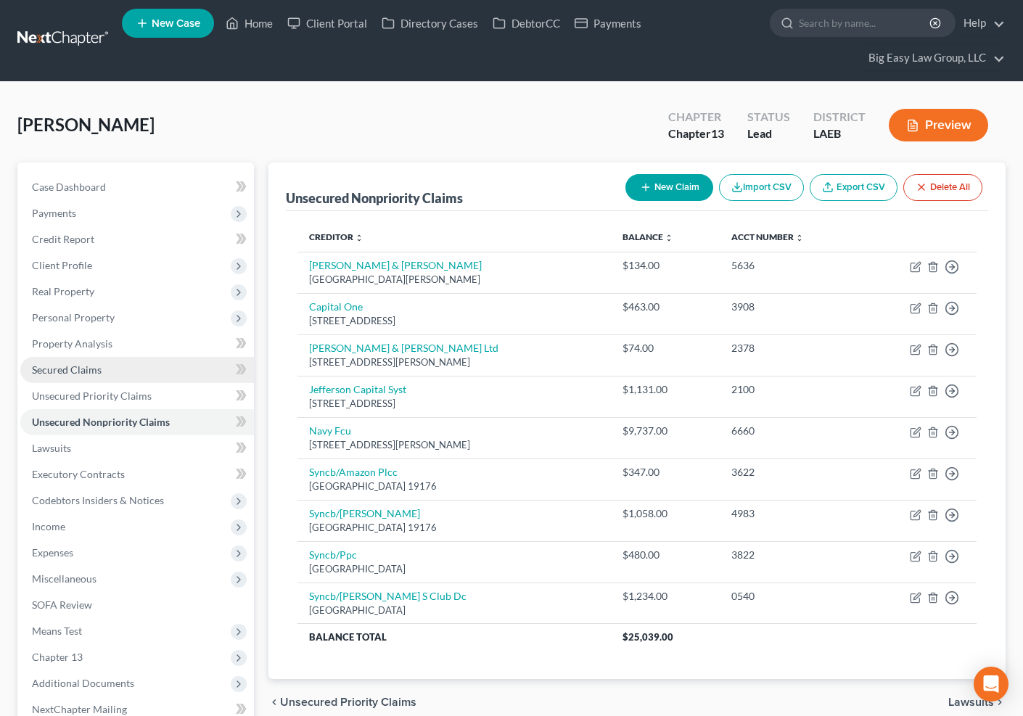
click at [167, 360] on link "Secured Claims" at bounding box center [137, 370] width 234 height 26
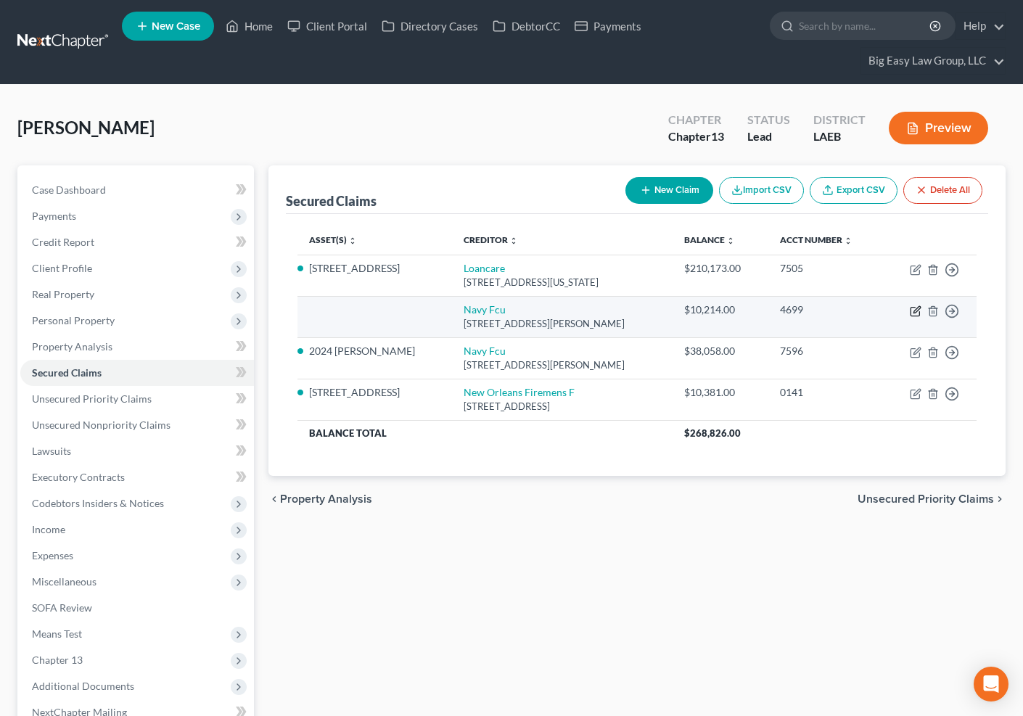
click at [917, 308] on icon "button" at bounding box center [916, 312] width 12 height 12
select select "48"
select select "0"
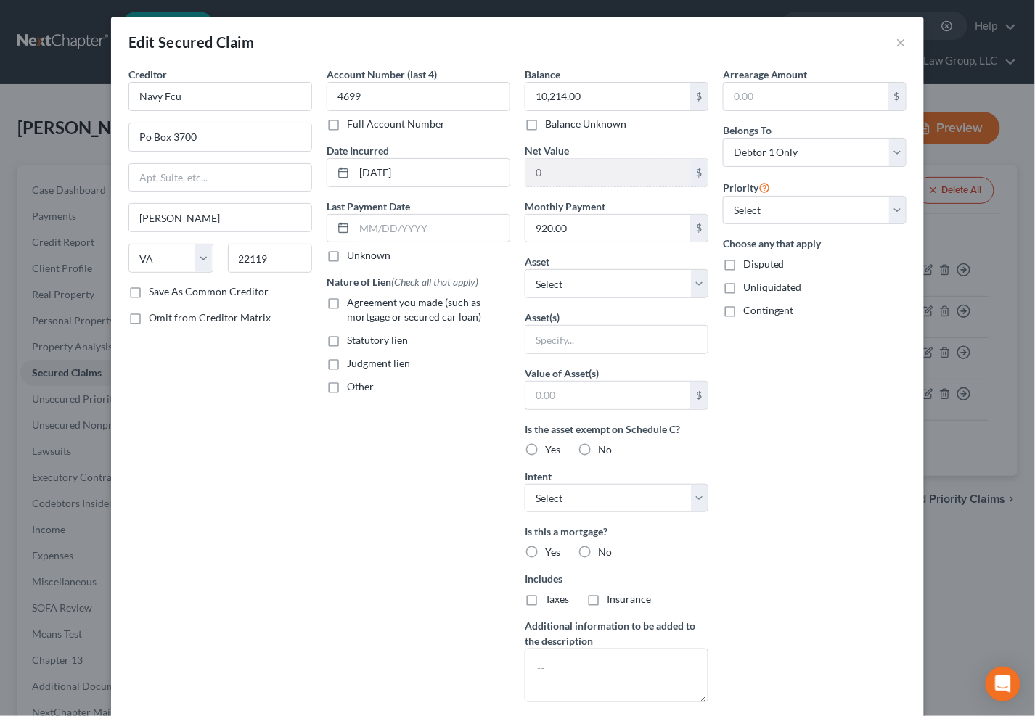
click at [347, 308] on label "Agreement you made (such as mortgage or secured car loan)" at bounding box center [428, 309] width 163 height 29
click at [353, 305] on input "Agreement you made (such as mortgage or secured car loan)" at bounding box center [357, 299] width 9 height 9
checkbox input "true"
drag, startPoint x: 331, startPoint y: 365, endPoint x: 334, endPoint y: 318, distance: 47.3
click at [347, 363] on label "Judgment lien" at bounding box center [378, 363] width 63 height 15
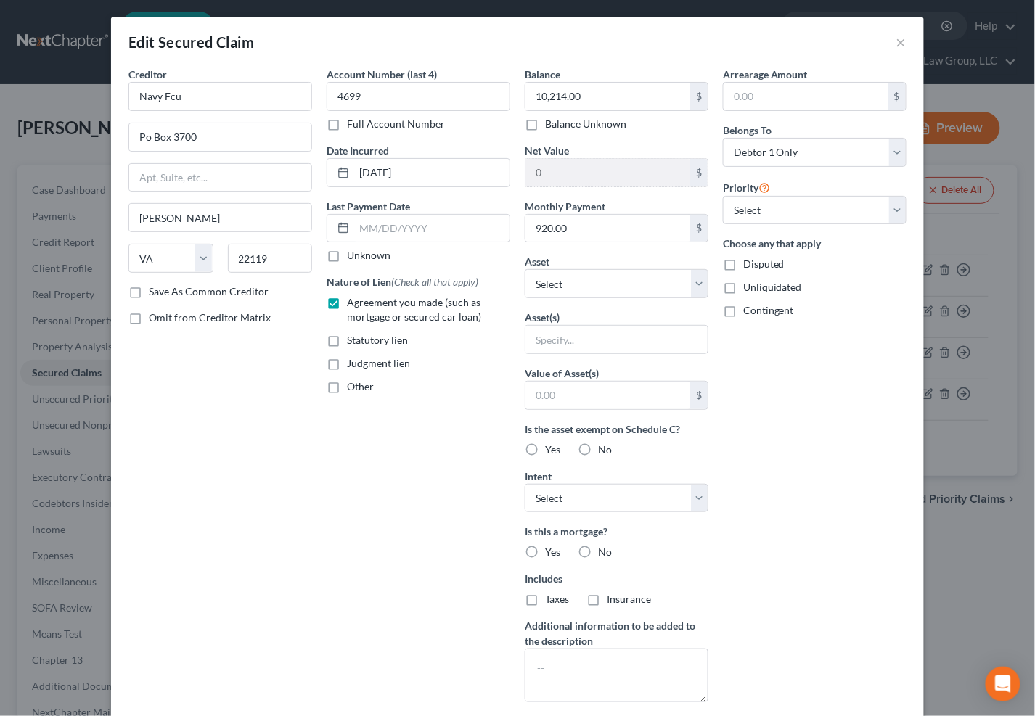
click at [353, 363] on input "Judgment lien" at bounding box center [357, 360] width 9 height 9
checkbox input "true"
drag, startPoint x: 326, startPoint y: 300, endPoint x: 502, endPoint y: 345, distance: 181.1
click at [347, 301] on label "Agreement you made (such as mortgage or secured car loan)" at bounding box center [428, 309] width 163 height 29
click at [353, 301] on input "Agreement you made (such as mortgage or secured car loan)" at bounding box center [357, 299] width 9 height 9
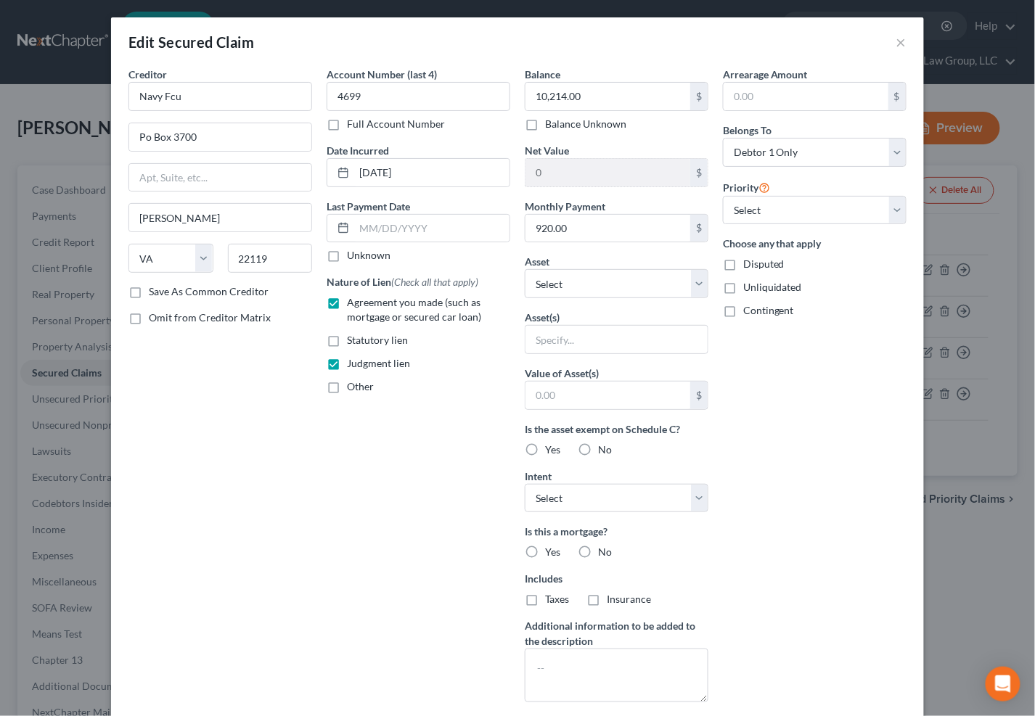
checkbox input "false"
click at [634, 286] on select "Select Other Multiple Assets Jewelry - Wedding Set - $2500.0 Pre-petition earne…" at bounding box center [617, 283] width 184 height 29
select select "13"
click at [525, 269] on select "Select Other Multiple Assets Jewelry - Wedding Set - $2500.0 Pre-petition earne…" at bounding box center [617, 283] width 184 height 29
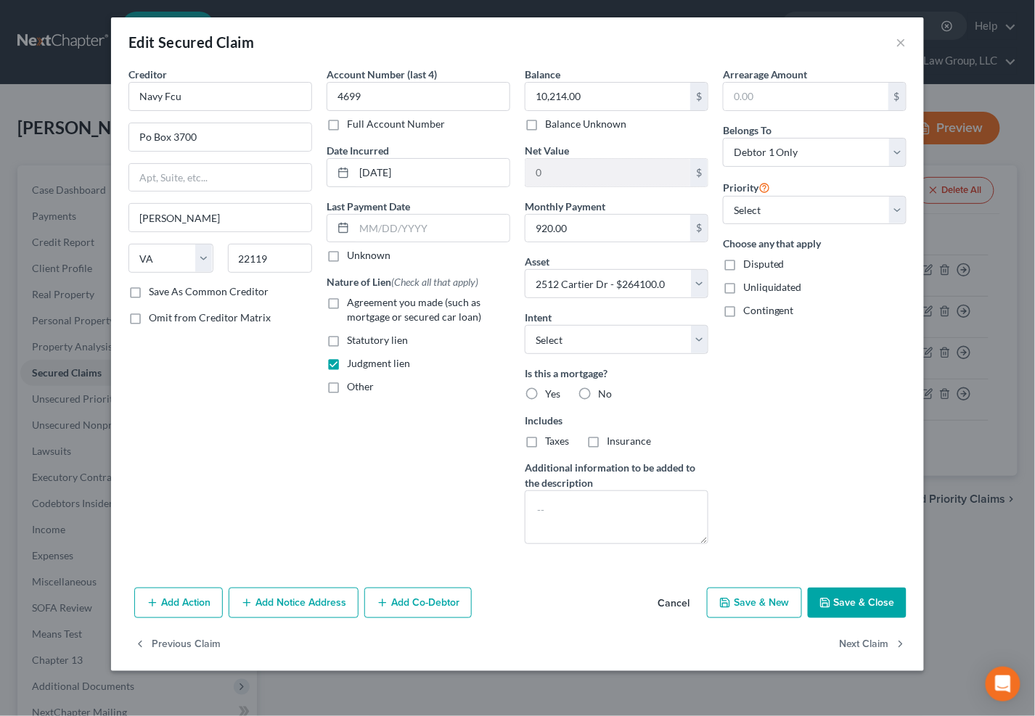
drag, startPoint x: 584, startPoint y: 393, endPoint x: 583, endPoint y: 402, distance: 9.5
click at [598, 392] on label "No" at bounding box center [605, 394] width 14 height 15
click at [604, 392] on input "No" at bounding box center [608, 391] width 9 height 9
radio input "true"
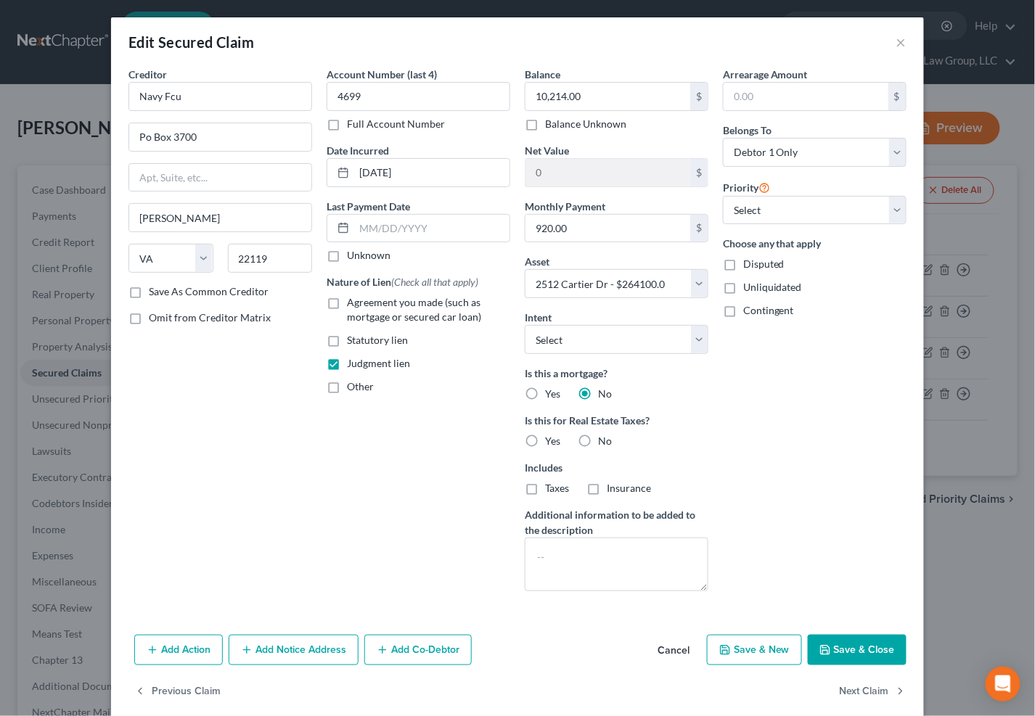
drag, startPoint x: 581, startPoint y: 436, endPoint x: 567, endPoint y: 494, distance: 59.7
click at [598, 437] on label "No" at bounding box center [605, 441] width 14 height 15
click at [604, 437] on input "No" at bounding box center [608, 438] width 9 height 9
radio input "true"
click at [840, 651] on button "Save & Close" at bounding box center [857, 650] width 99 height 30
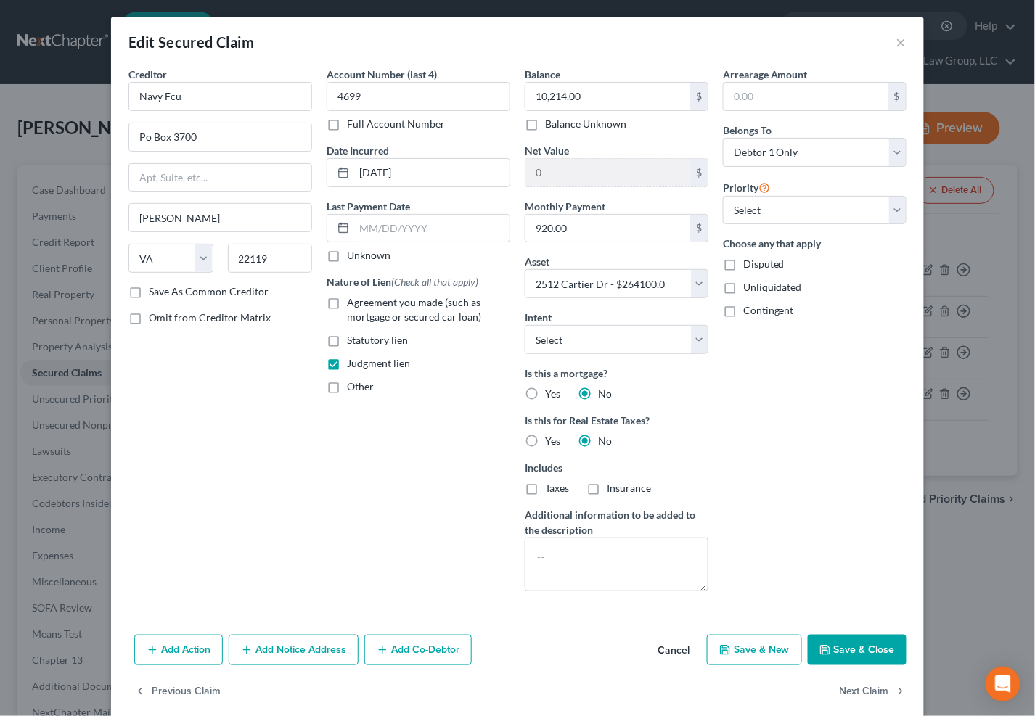
select select
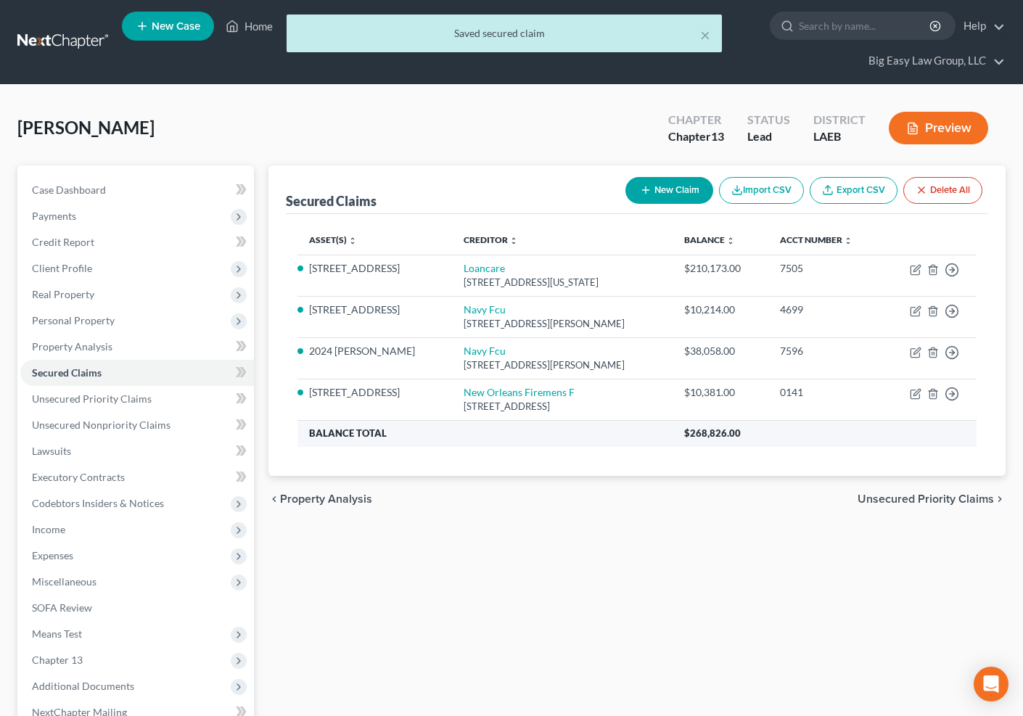
drag, startPoint x: 594, startPoint y: 552, endPoint x: 760, endPoint y: 441, distance: 199.3
click at [594, 549] on div "Secured Claims New Claim Import CSV Export CSV Delete All Asset(s) expand_more …" at bounding box center [637, 492] width 753 height 655
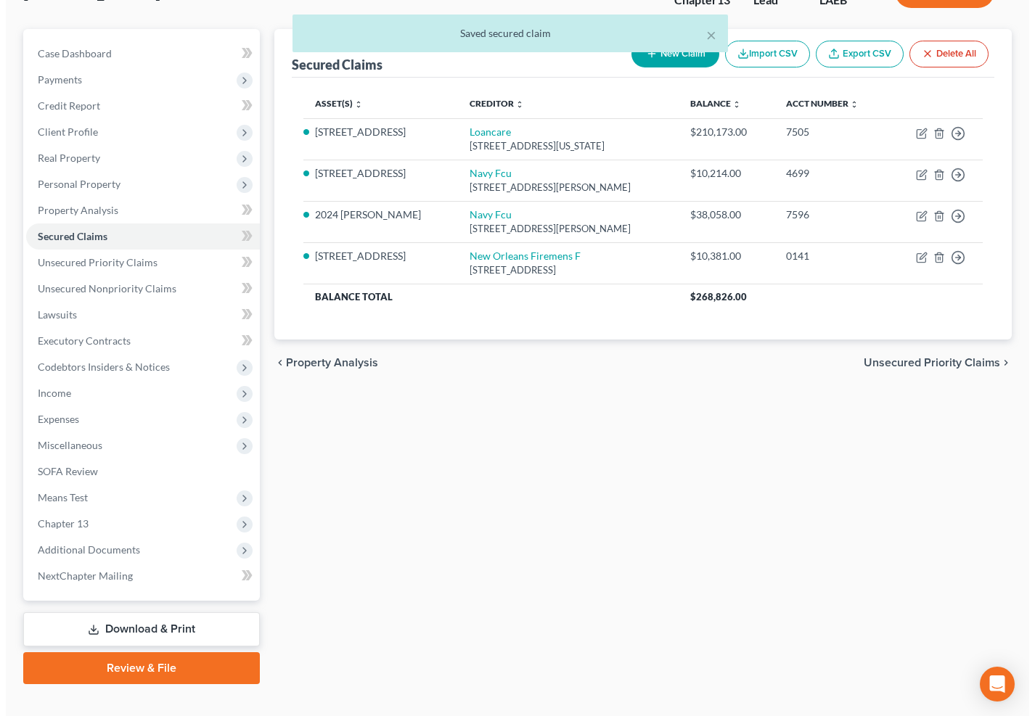
scroll to position [157, 0]
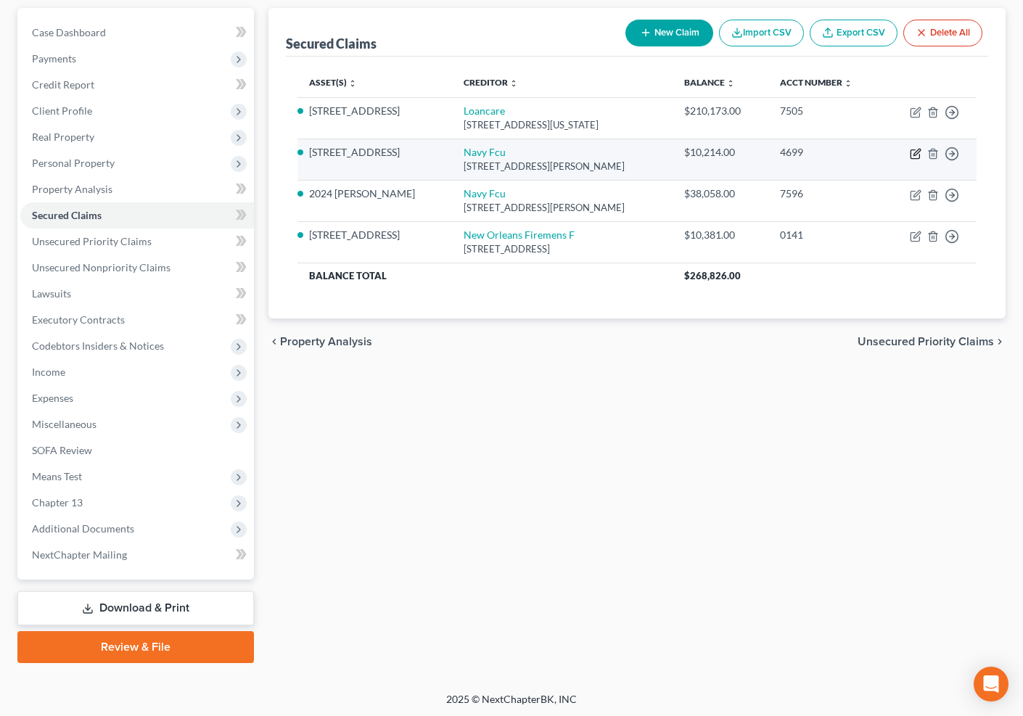
click at [915, 151] on icon "button" at bounding box center [917, 152] width 7 height 7
select select "48"
select select "0"
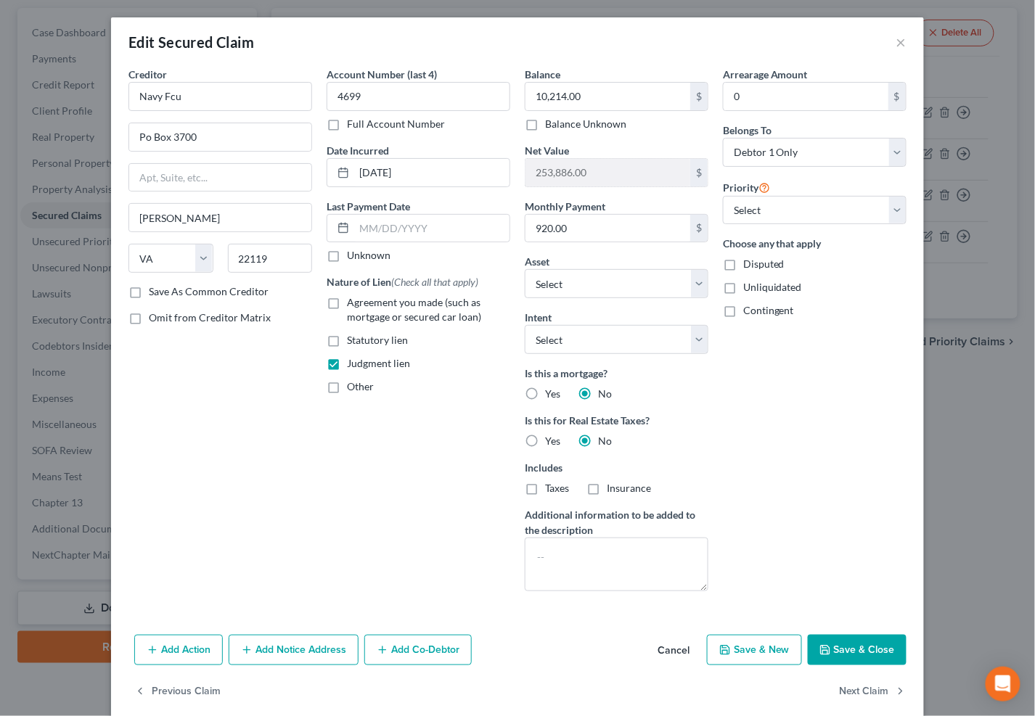
drag, startPoint x: 329, startPoint y: 364, endPoint x: 356, endPoint y: 345, distance: 33.0
click at [347, 362] on label "Judgment lien" at bounding box center [378, 363] width 63 height 15
click at [353, 362] on input "Judgment lien" at bounding box center [357, 360] width 9 height 9
checkbox input "false"
click at [613, 282] on select "Select Other Multiple Assets Jewelry - Wedding Set - $2500.0 Pre-petition earne…" at bounding box center [617, 283] width 184 height 29
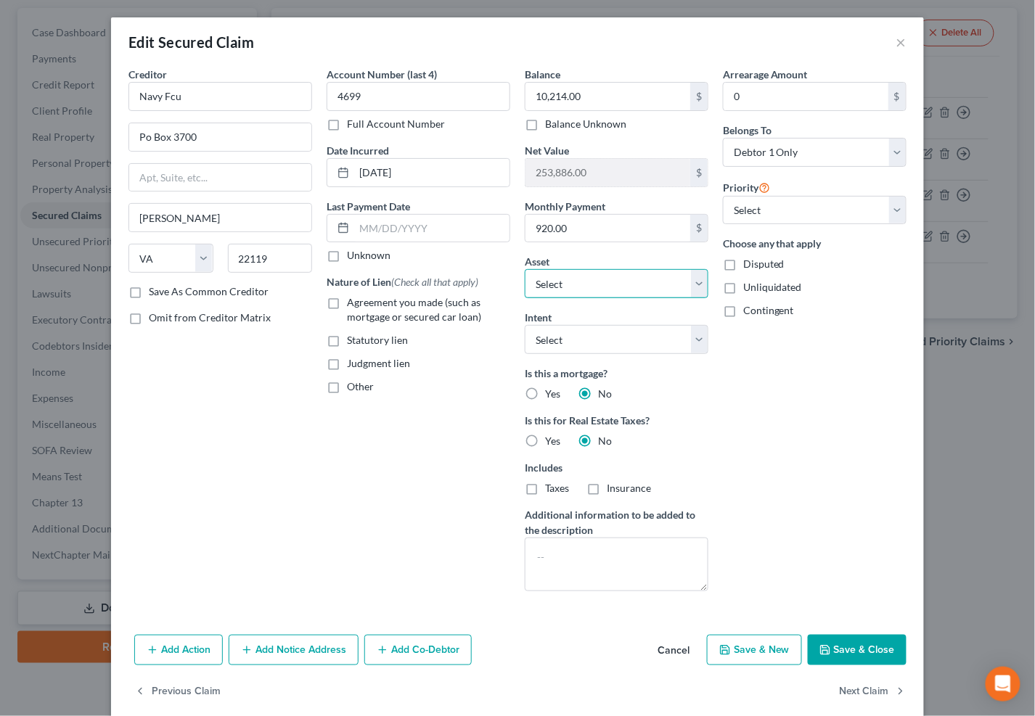
select select
click at [525, 269] on select "Select Other Multiple Assets Jewelry - Wedding Set - $2500.0 Pre-petition earne…" at bounding box center [617, 283] width 184 height 29
click at [722, 397] on div "Arrearage Amount 0 $ Belongs To * Select Debtor 1 Only Debtor 2 Only Debtor 1 A…" at bounding box center [815, 335] width 198 height 536
drag, startPoint x: 523, startPoint y: 120, endPoint x: 572, endPoint y: 160, distance: 62.9
click at [545, 120] on label "Balance Unknown" at bounding box center [585, 124] width 81 height 15
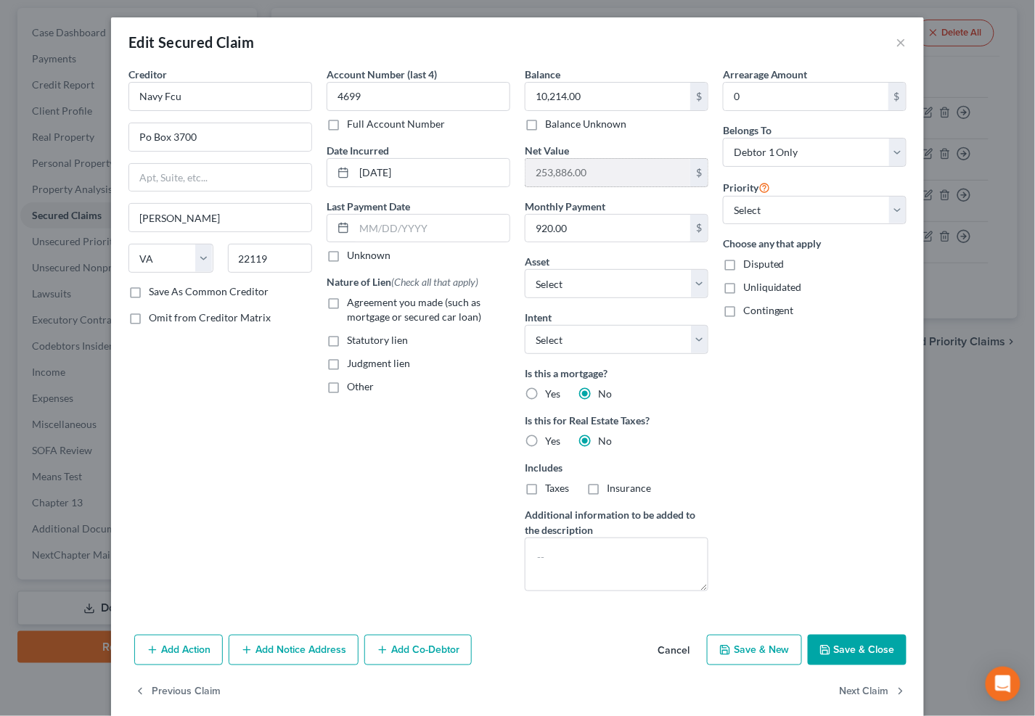
click at [551, 120] on input "Balance Unknown" at bounding box center [555, 121] width 9 height 9
checkbox input "true"
type input "0.00"
drag, startPoint x: 835, startPoint y: 645, endPoint x: 834, endPoint y: 637, distance: 8.0
click at [835, 645] on button "Save & Close" at bounding box center [857, 650] width 99 height 30
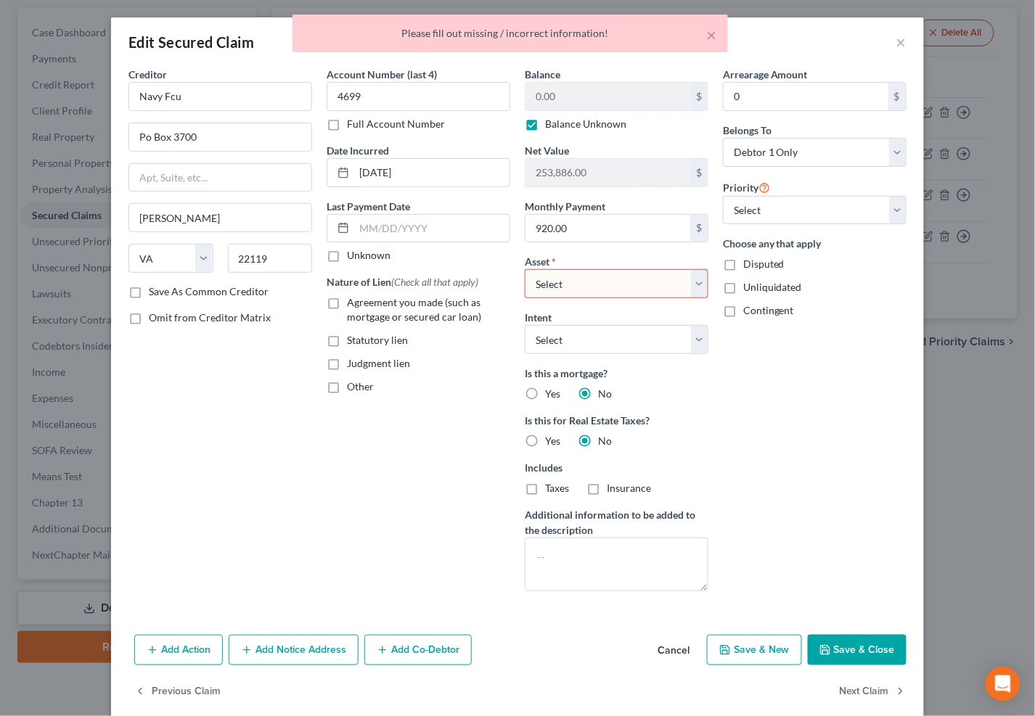
click at [615, 284] on select "Select Other Multiple Assets Jewelry - Wedding Set - $2500.0 Pre-petition earne…" at bounding box center [617, 283] width 184 height 29
select select "0"
click at [525, 269] on select "Select Other Multiple Assets Jewelry - Wedding Set - $2500.0 Pre-petition earne…" at bounding box center [617, 283] width 184 height 29
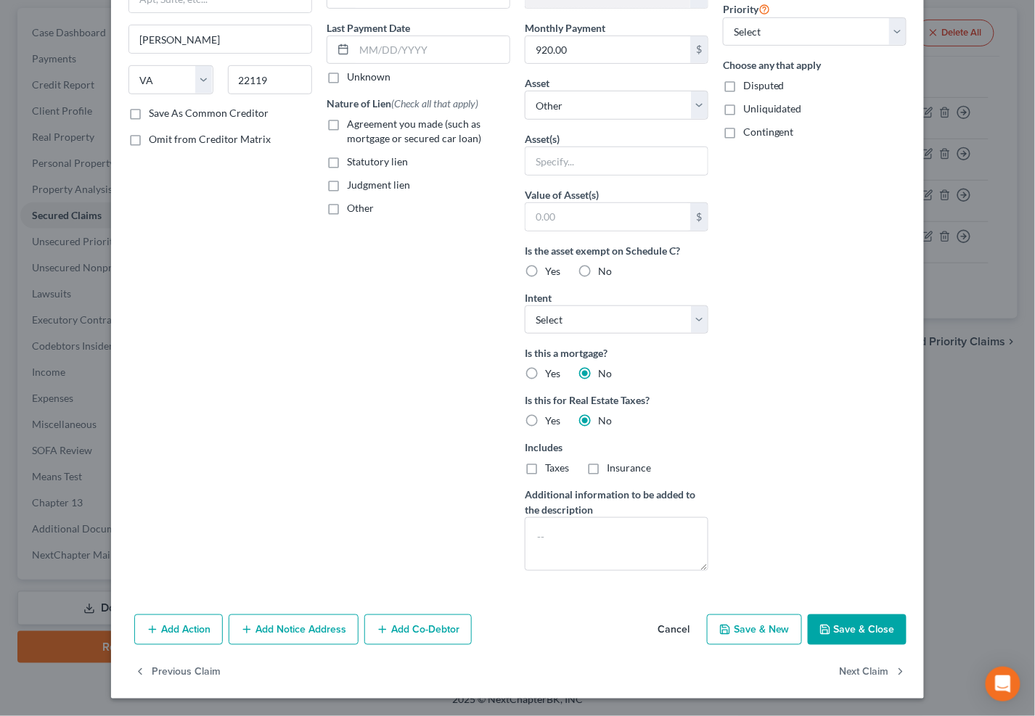
click at [854, 627] on button "Save & Close" at bounding box center [857, 630] width 99 height 30
select select
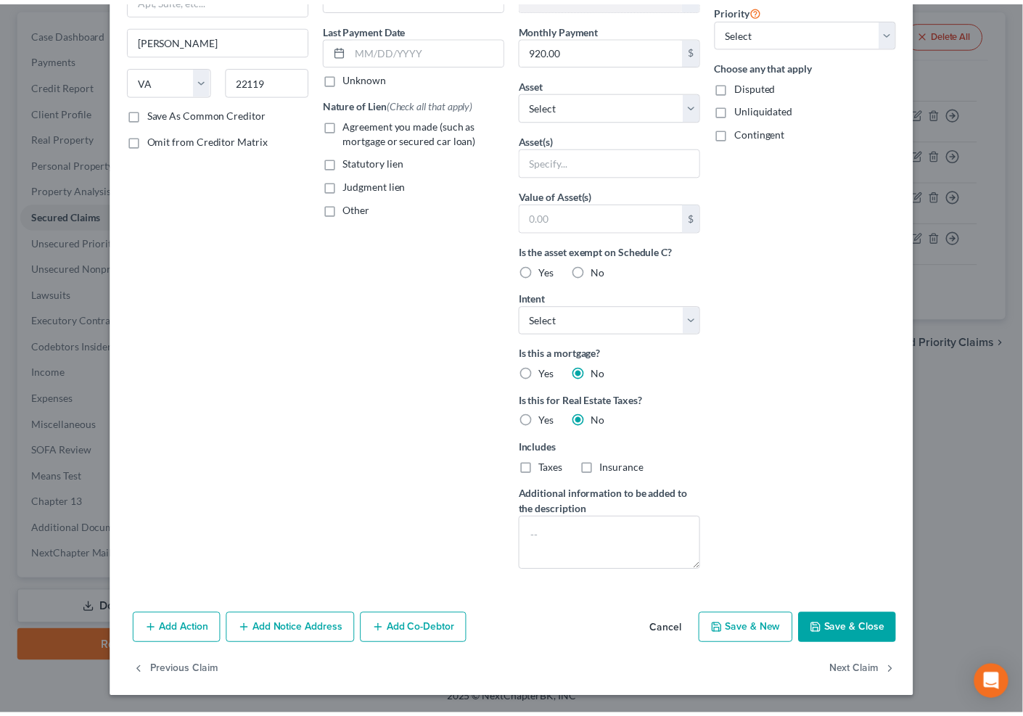
scroll to position [20, 0]
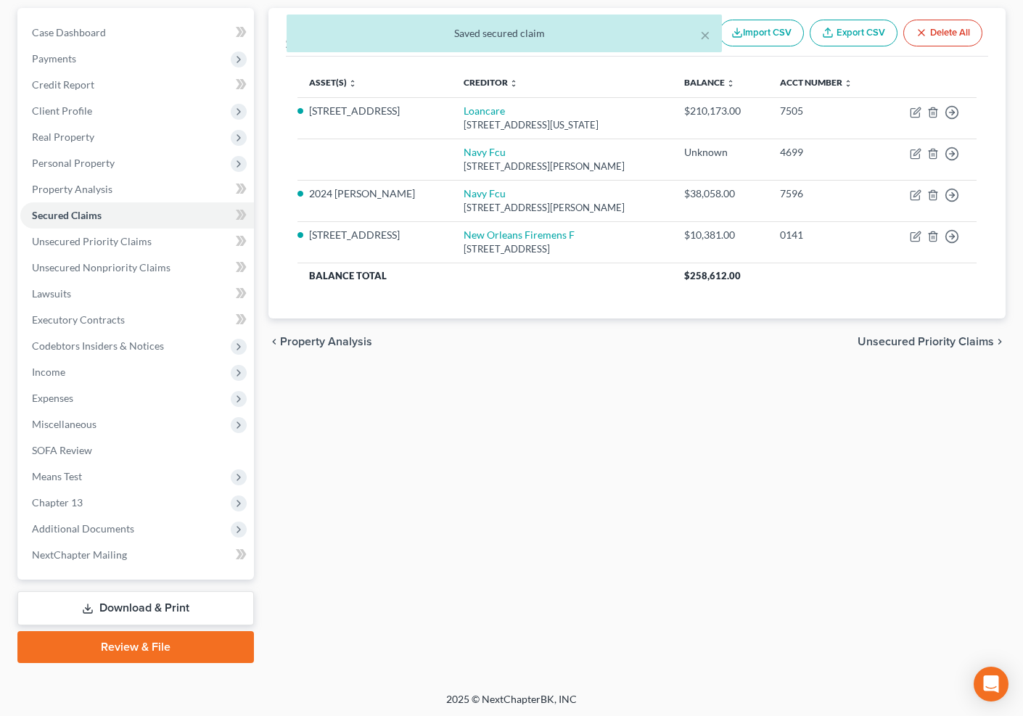
click at [729, 443] on div "Secured Claims New Claim Import CSV Export CSV Delete All Asset(s) expand_more …" at bounding box center [637, 335] width 753 height 655
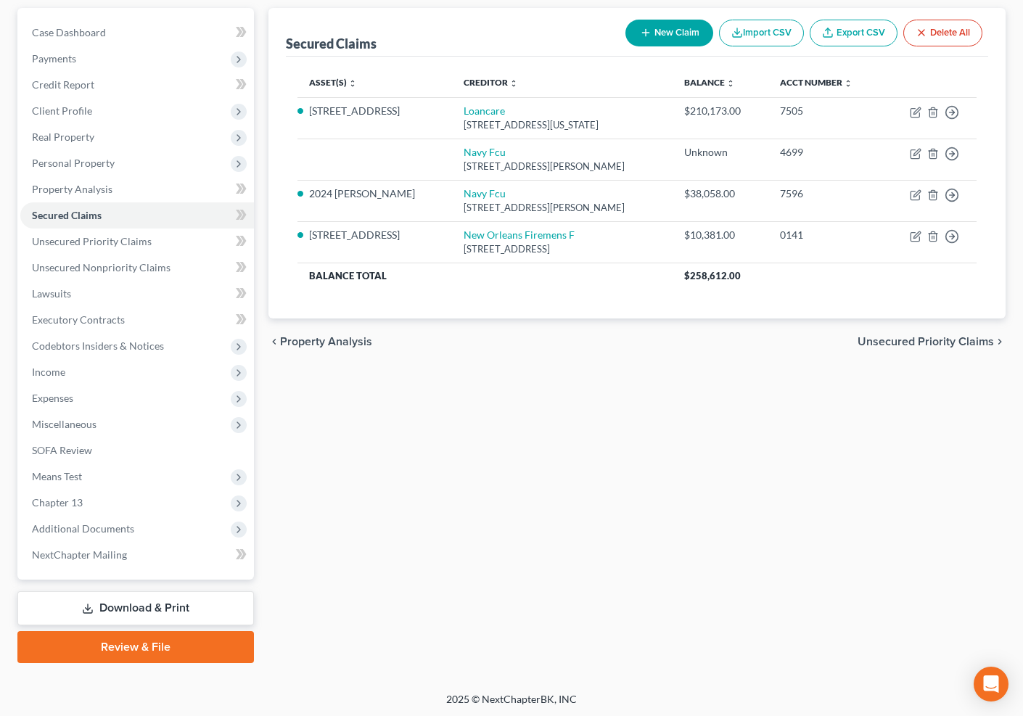
click at [659, 26] on button "New Claim" at bounding box center [670, 33] width 88 height 27
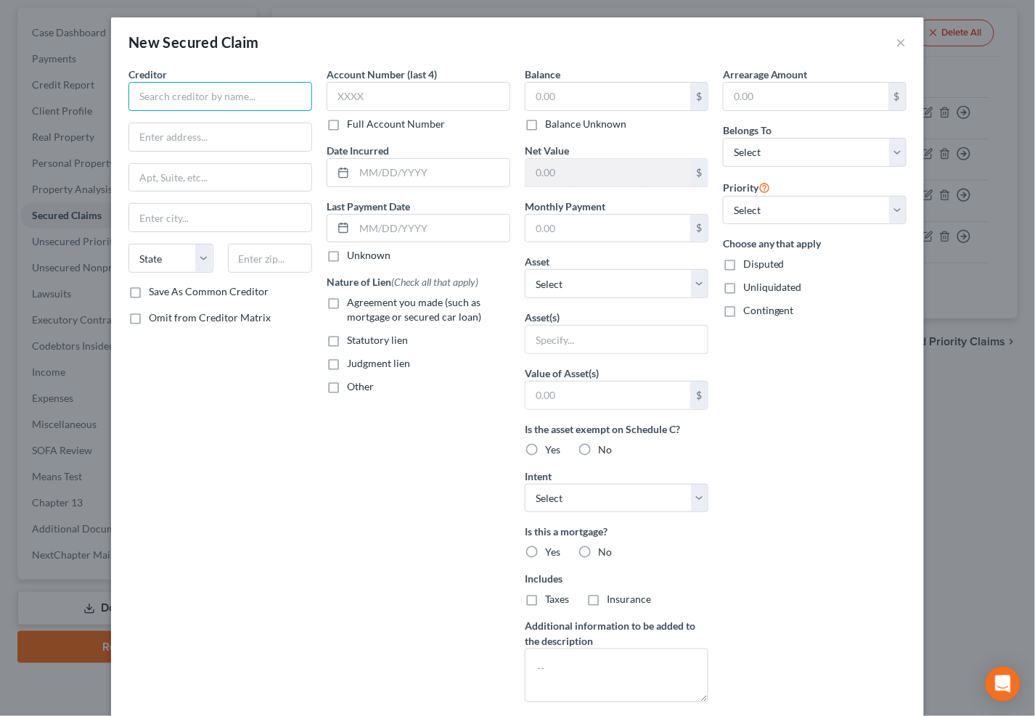
click at [276, 107] on input "text" at bounding box center [220, 96] width 184 height 29
type input "New Car Loan/Matt Bowers"
click at [899, 40] on button "×" at bounding box center [901, 41] width 10 height 17
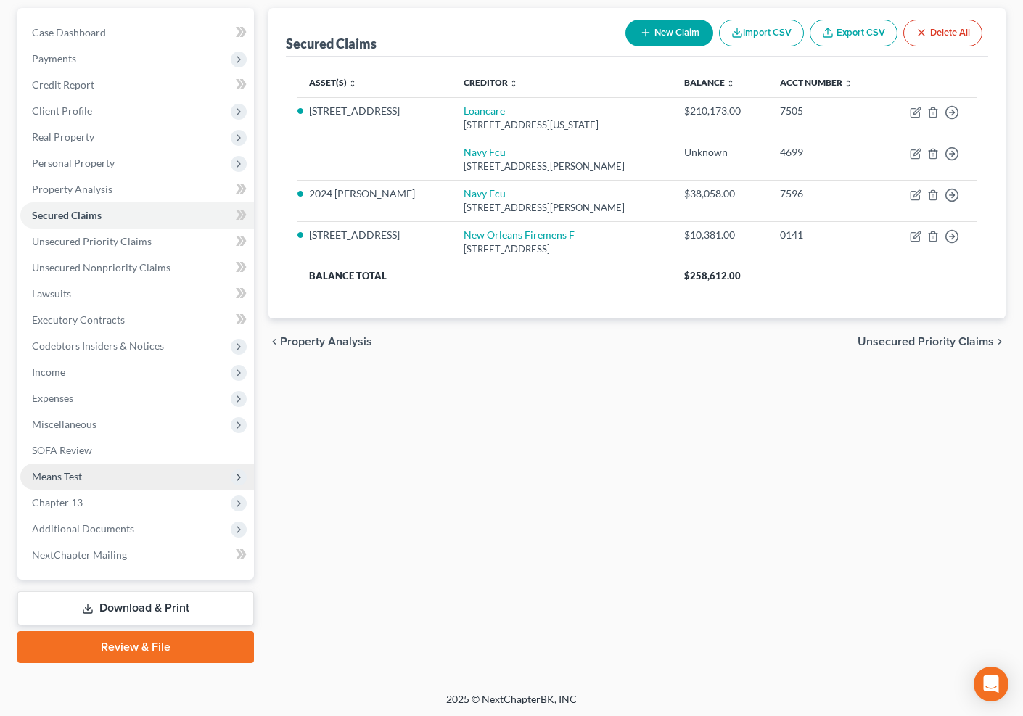
click at [130, 469] on span "Means Test" at bounding box center [137, 477] width 234 height 26
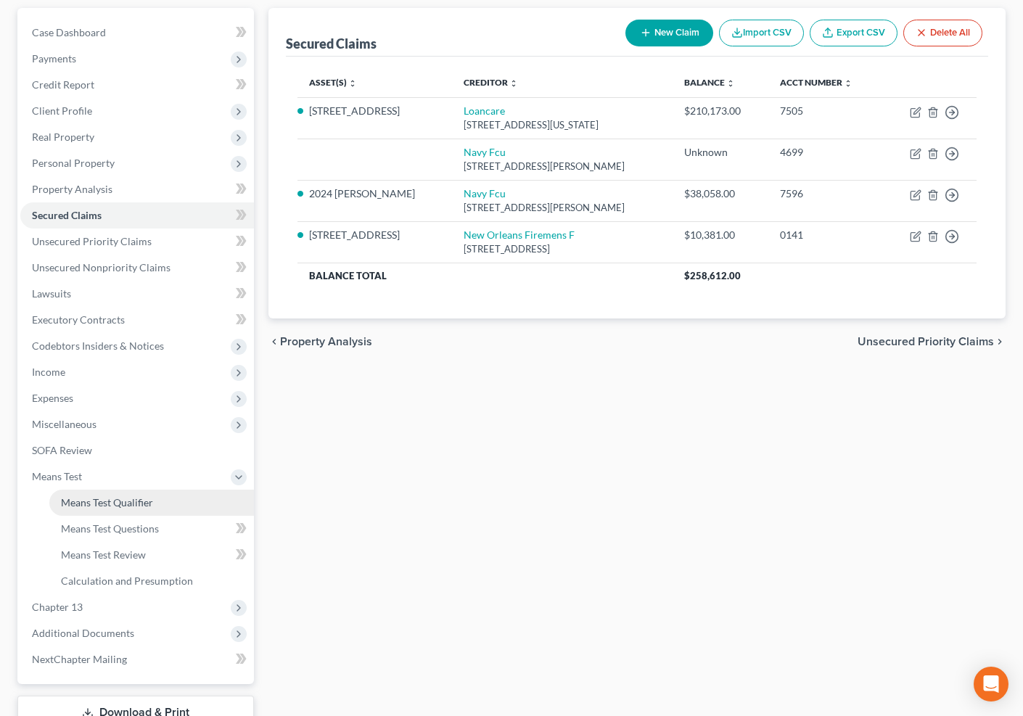
click at [141, 499] on span "Means Test Qualifier" at bounding box center [107, 502] width 92 height 12
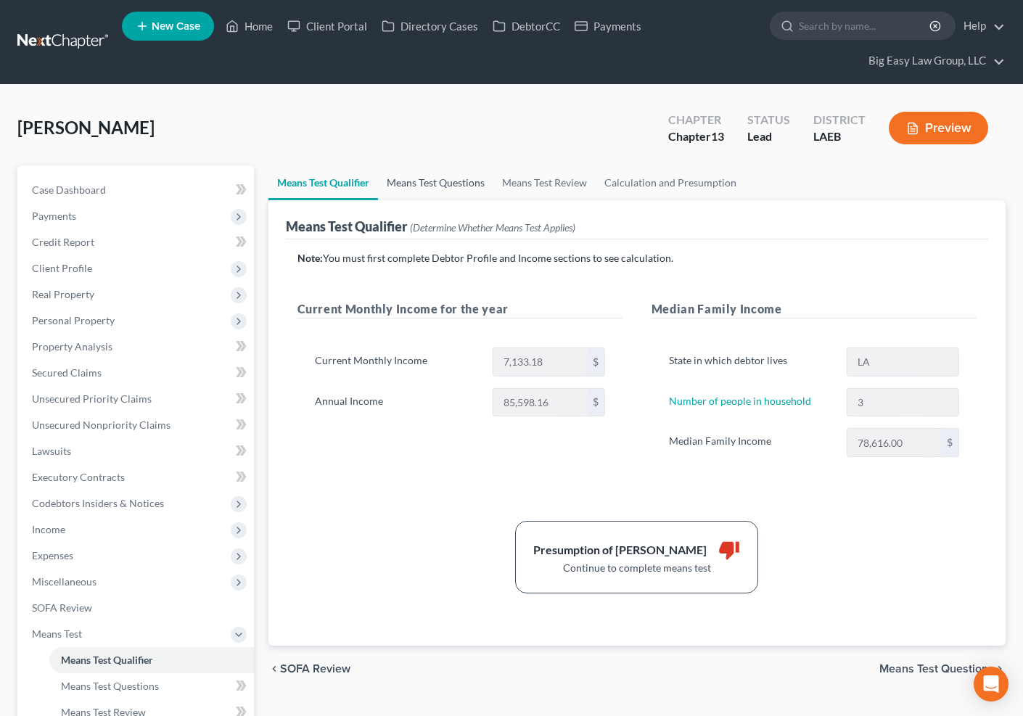
click at [435, 179] on link "Means Test Questions" at bounding box center [435, 182] width 115 height 35
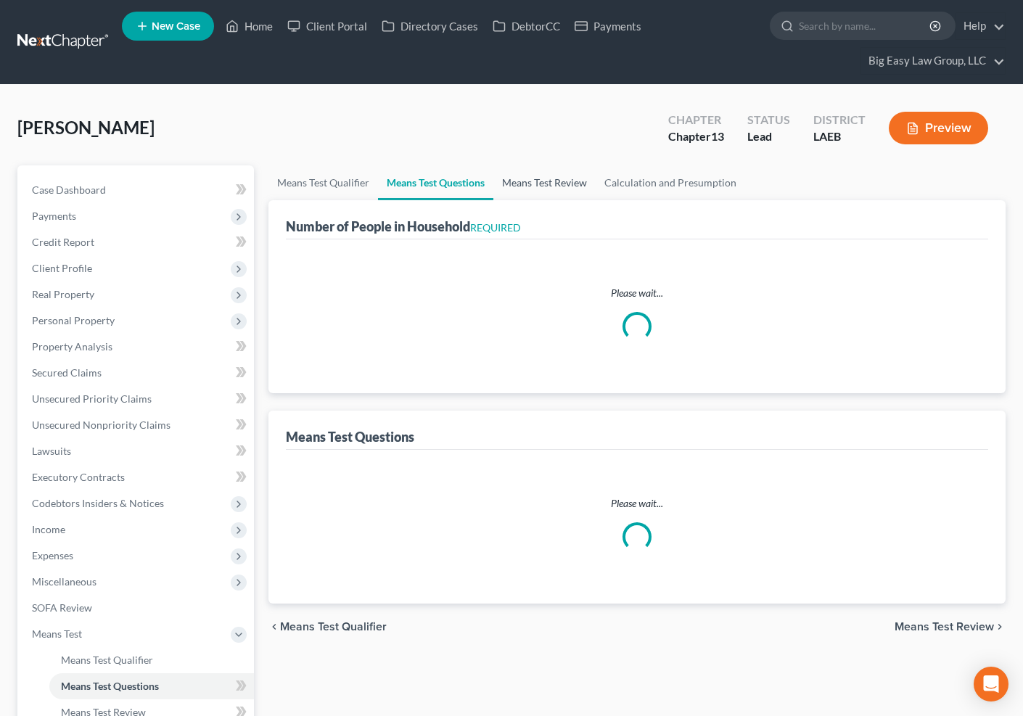
select select "0"
select select "60"
select select "1"
select select "60"
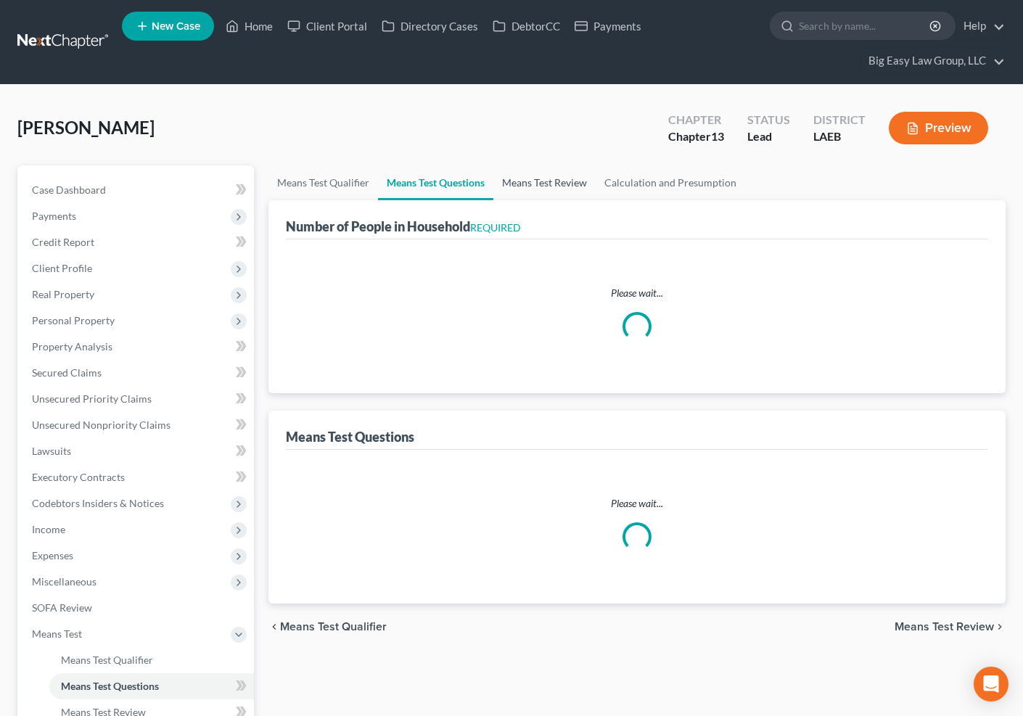
select select "0"
select select "60"
select select "3"
select select "2"
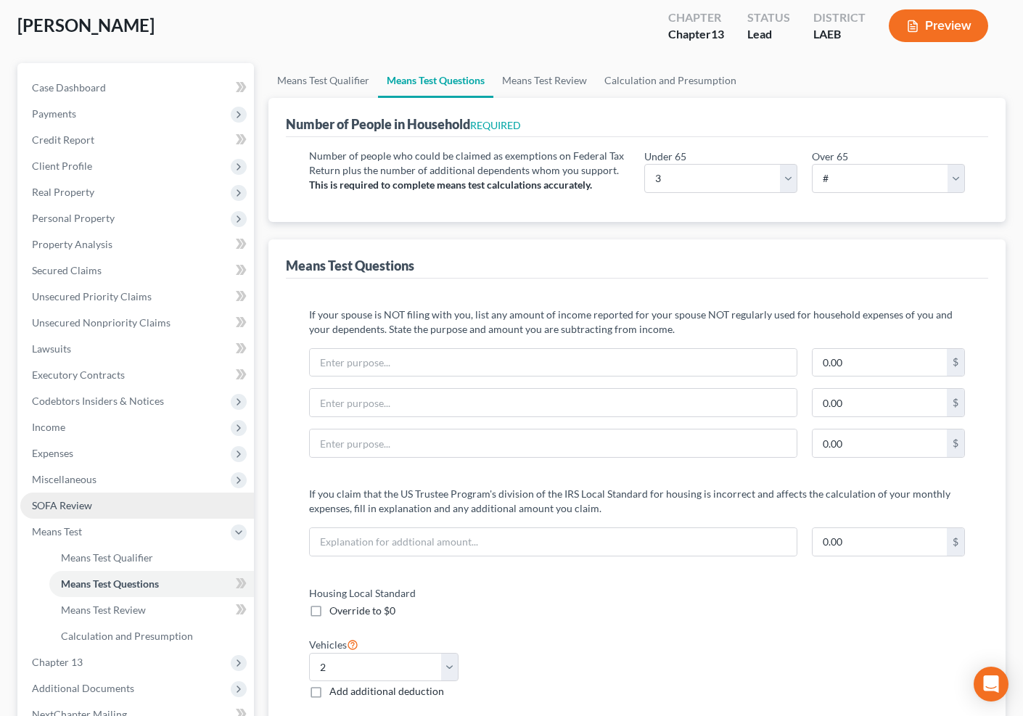
scroll to position [120, 0]
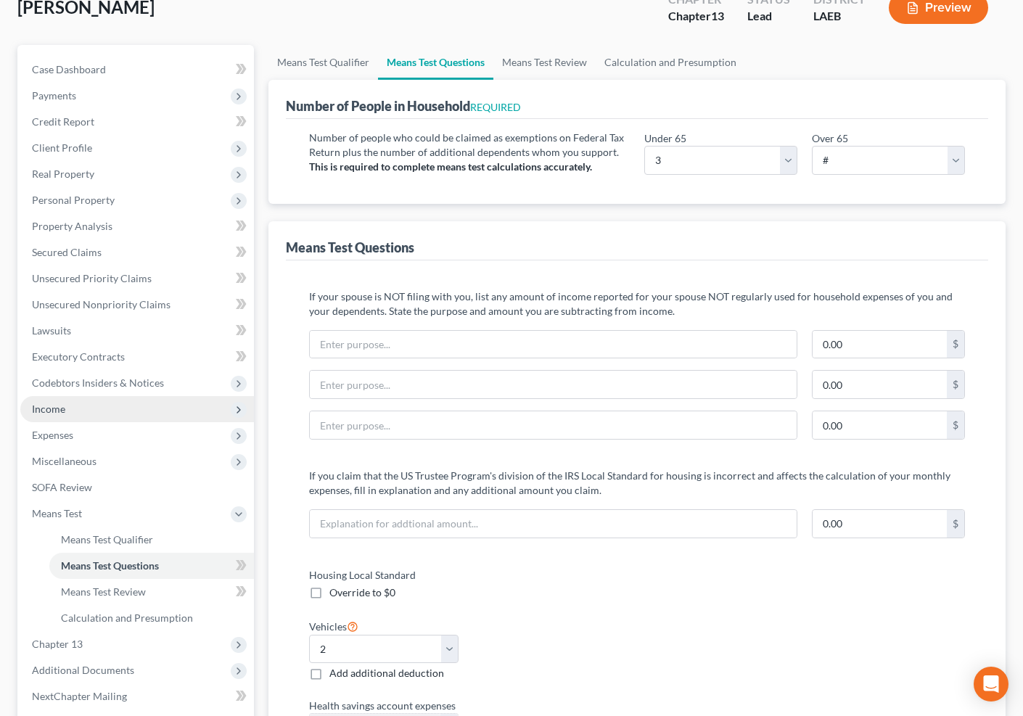
click at [131, 409] on span "Income" at bounding box center [137, 409] width 234 height 26
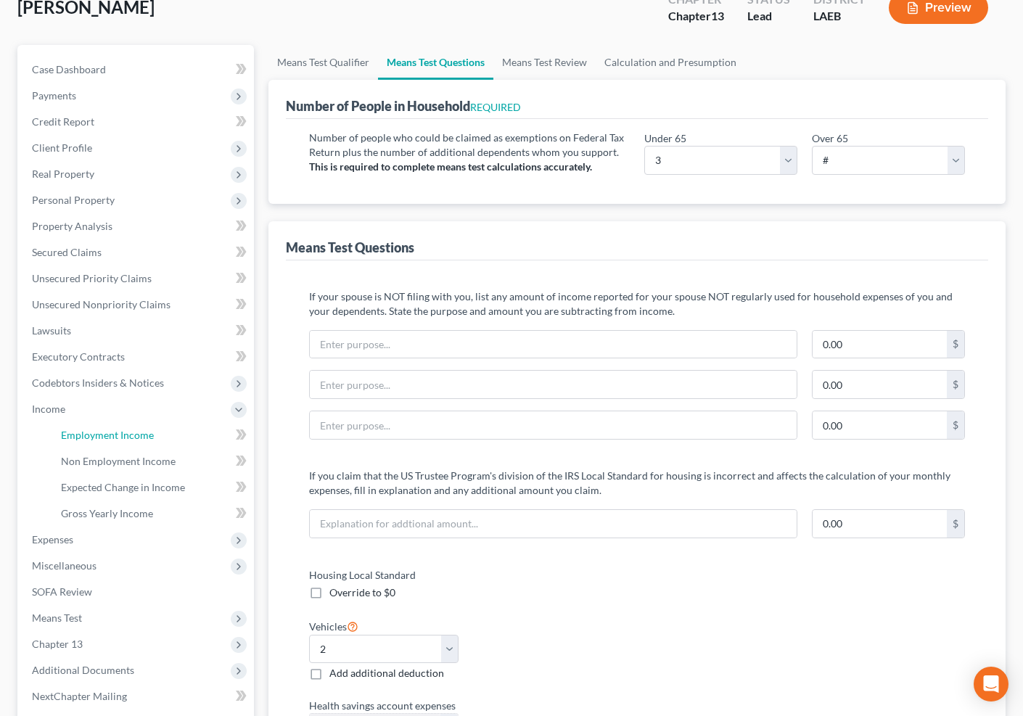
drag, startPoint x: 142, startPoint y: 429, endPoint x: 409, endPoint y: 441, distance: 266.6
click at [144, 429] on span "Employment Income" at bounding box center [107, 435] width 93 height 12
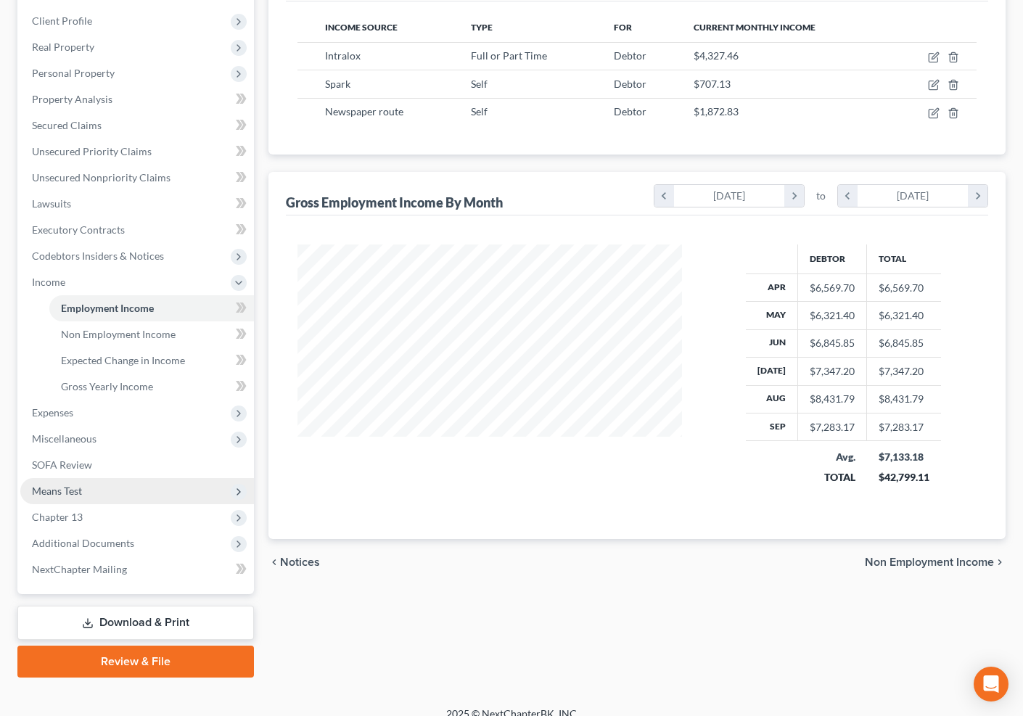
scroll to position [262, 0]
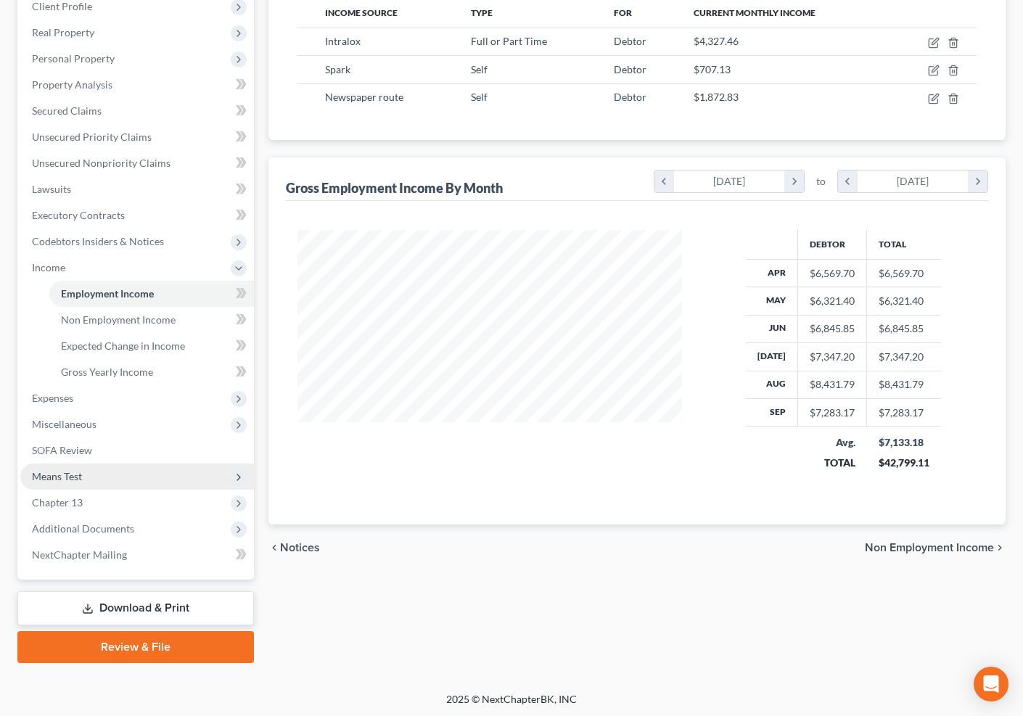
click at [157, 481] on span "Means Test" at bounding box center [137, 477] width 234 height 26
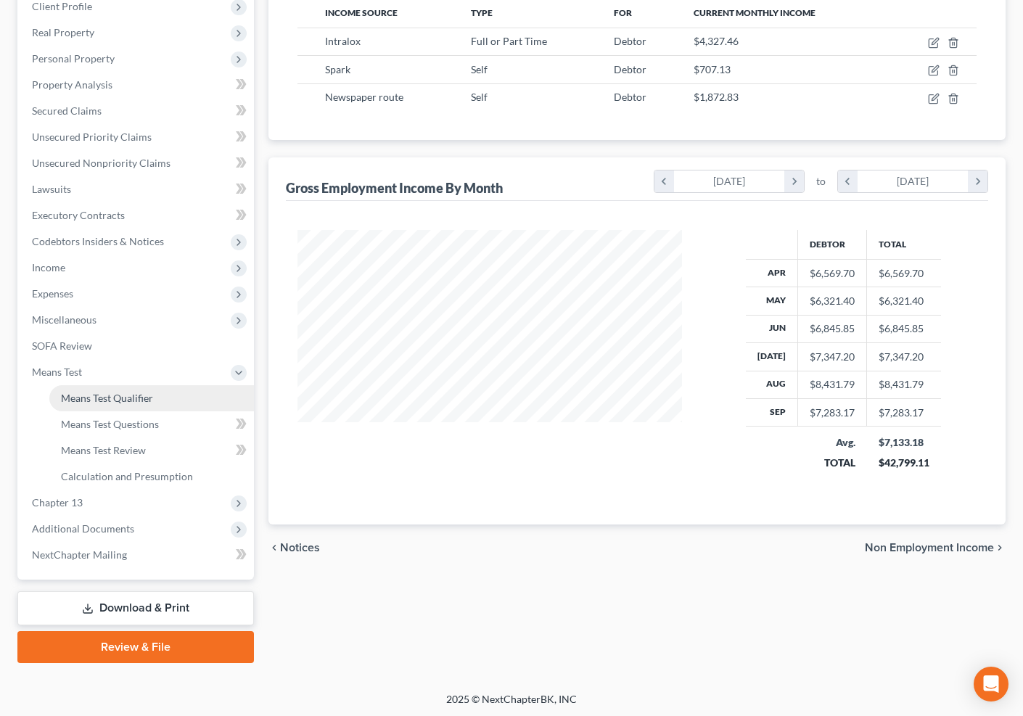
click at [180, 401] on link "Means Test Qualifier" at bounding box center [151, 398] width 205 height 26
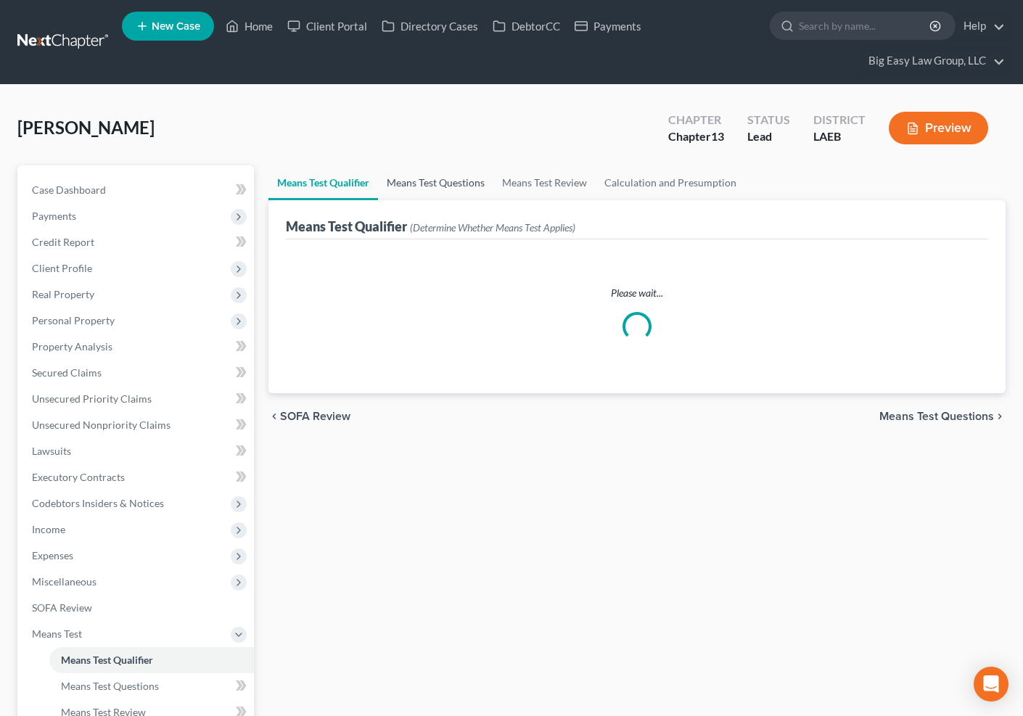
drag, startPoint x: 475, startPoint y: 173, endPoint x: 503, endPoint y: 173, distance: 28.3
click at [475, 173] on link "Means Test Questions" at bounding box center [435, 182] width 115 height 35
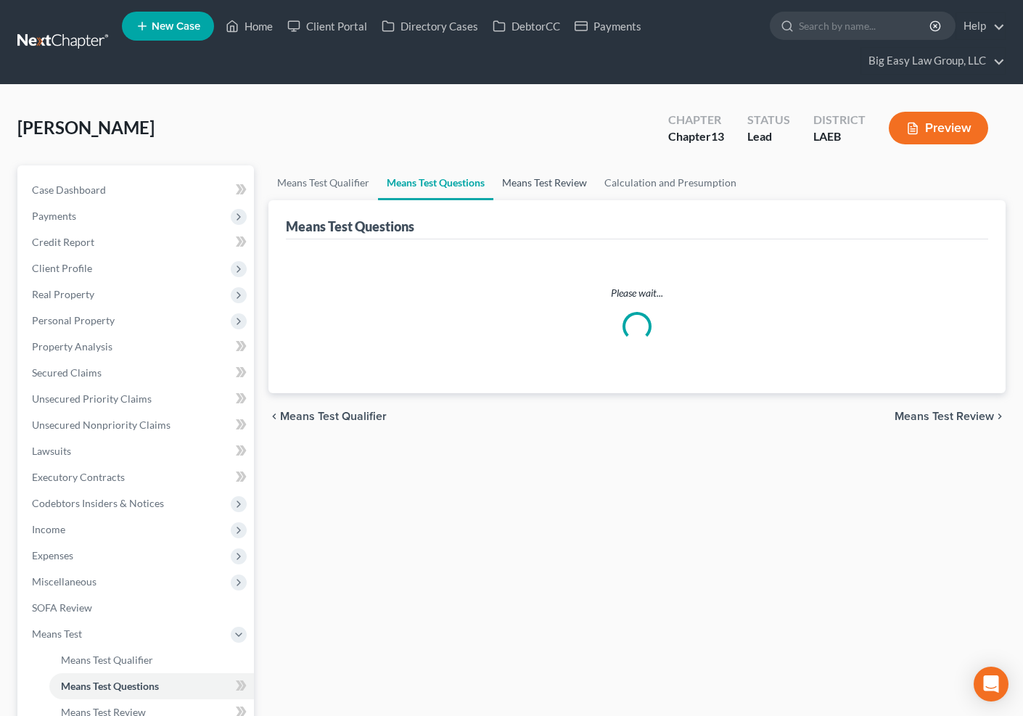
select select "3"
select select "0"
select select "60"
select select "1"
select select "60"
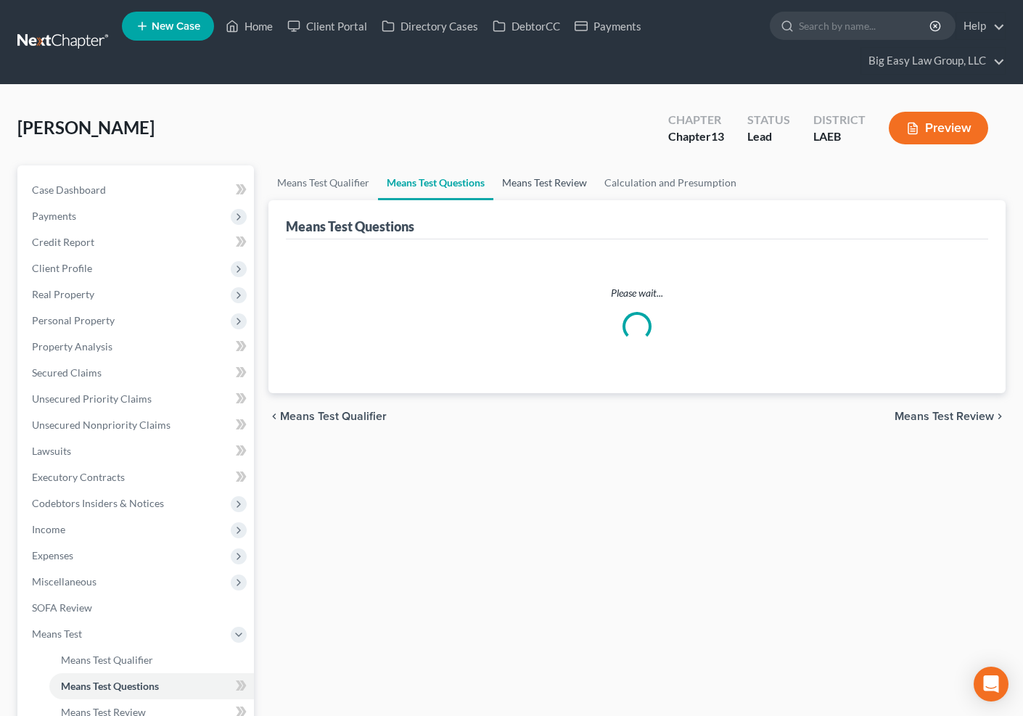
select select "60"
select select "0"
select select "60"
select select "2"
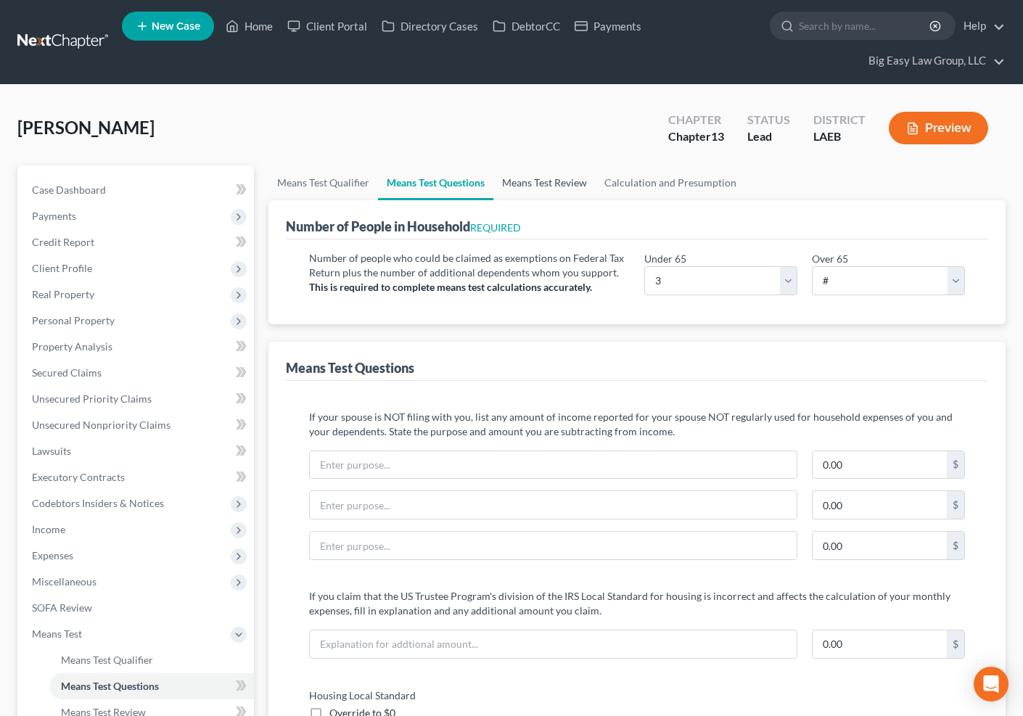
drag, startPoint x: 552, startPoint y: 179, endPoint x: 616, endPoint y: 185, distance: 64.1
click at [552, 179] on link "Means Test Review" at bounding box center [545, 182] width 102 height 35
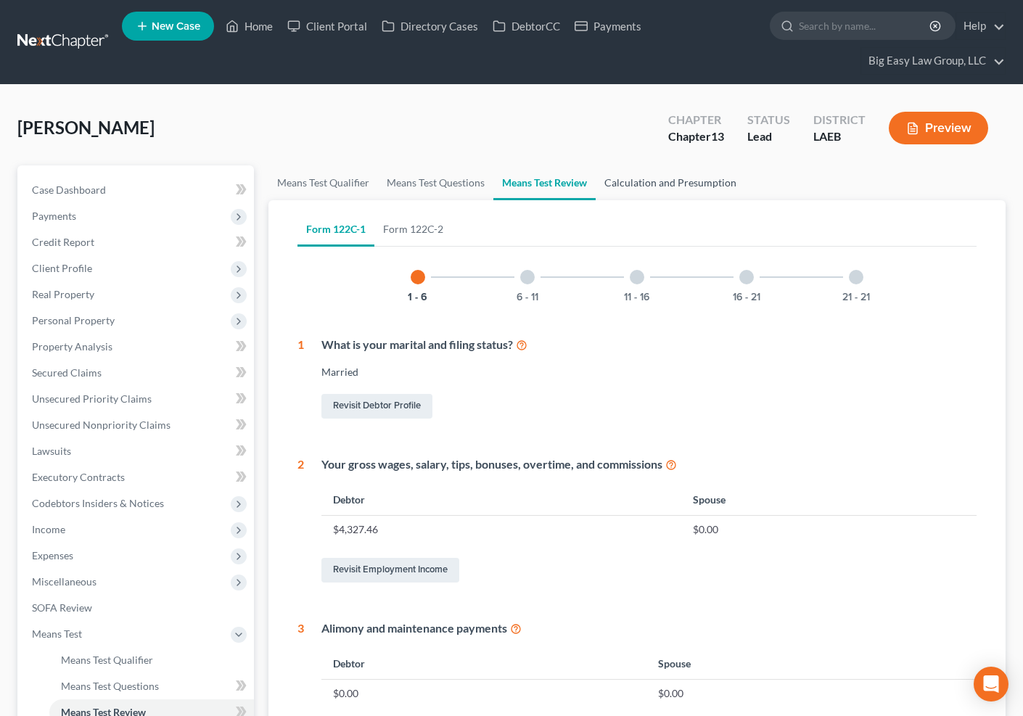
click at [649, 179] on link "Calculation and Presumption" at bounding box center [671, 182] width 150 height 35
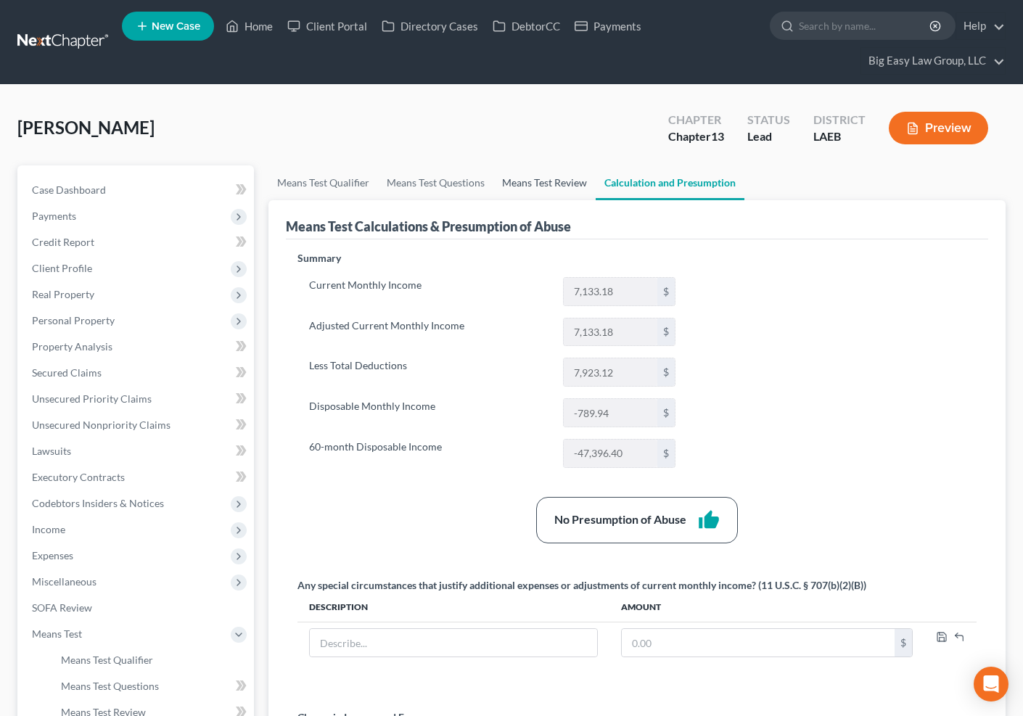
click at [536, 180] on link "Means Test Review" at bounding box center [545, 182] width 102 height 35
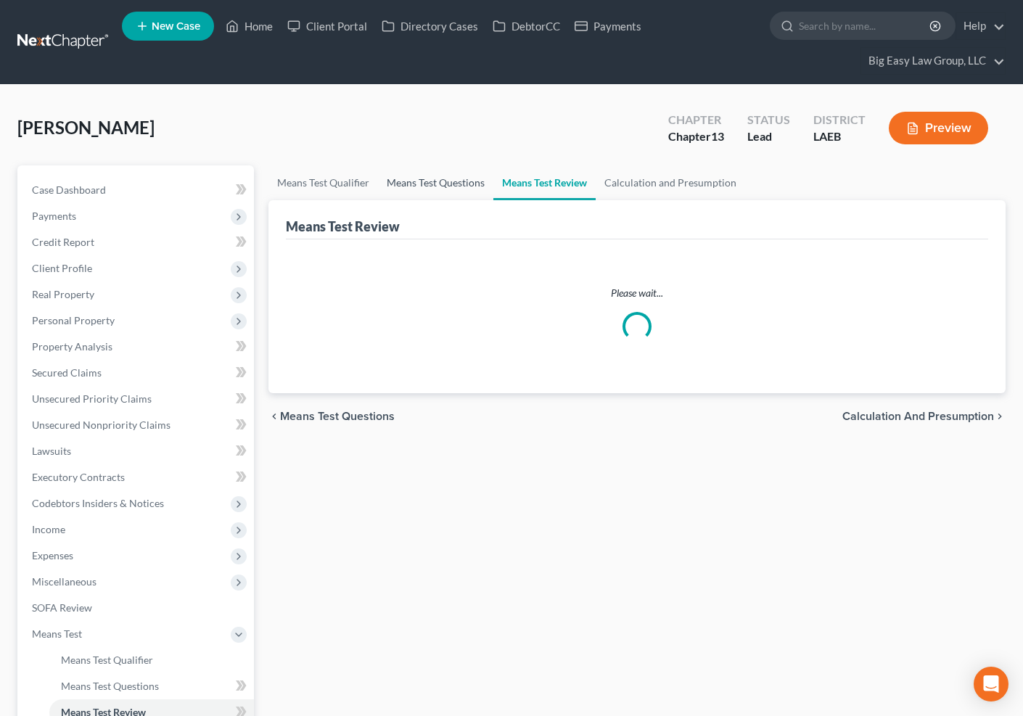
click at [452, 180] on link "Means Test Questions" at bounding box center [435, 182] width 115 height 35
select select "3"
select select "2"
select select "0"
select select "60"
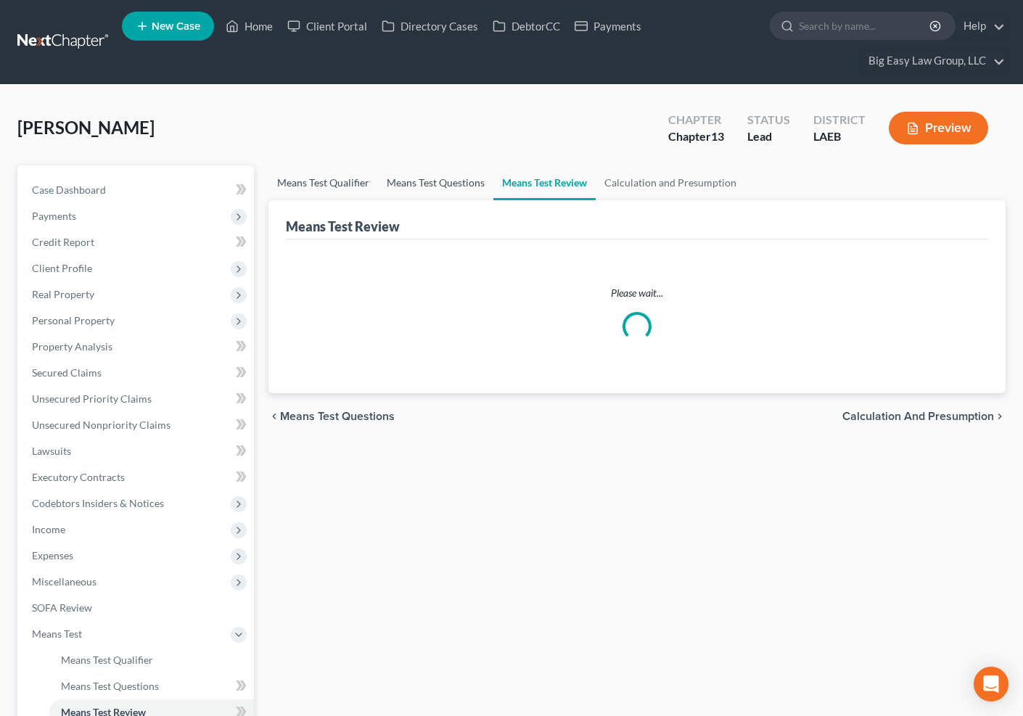
select select "1"
select select "60"
select select "0"
select select "60"
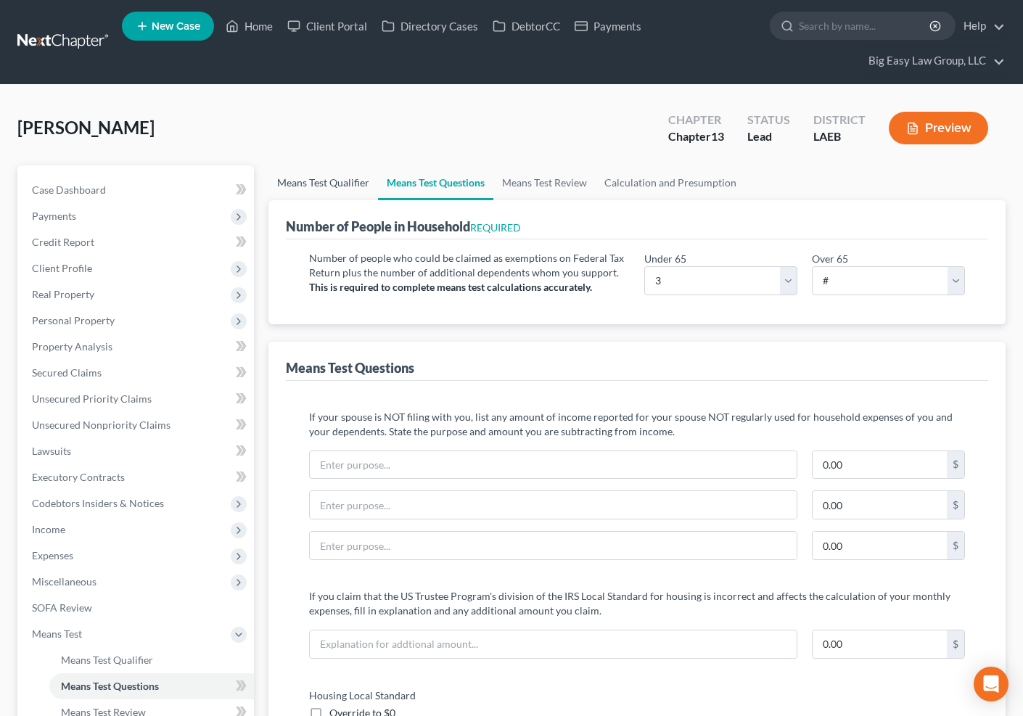
click at [347, 180] on link "Means Test Qualifier" at bounding box center [324, 182] width 110 height 35
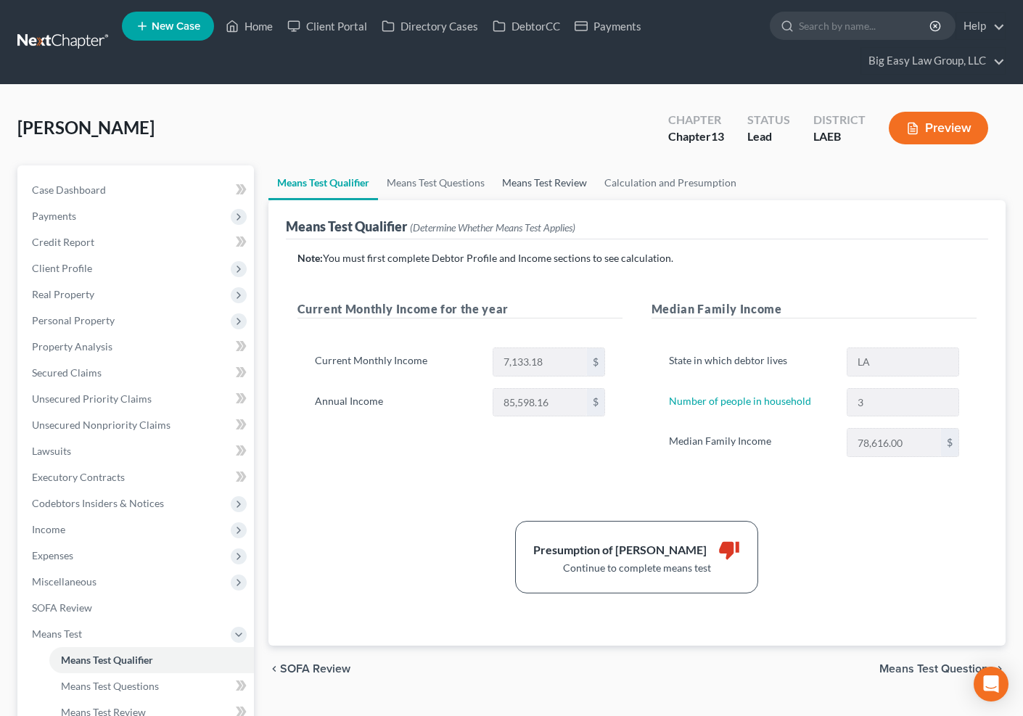
click at [554, 181] on link "Means Test Review" at bounding box center [545, 182] width 102 height 35
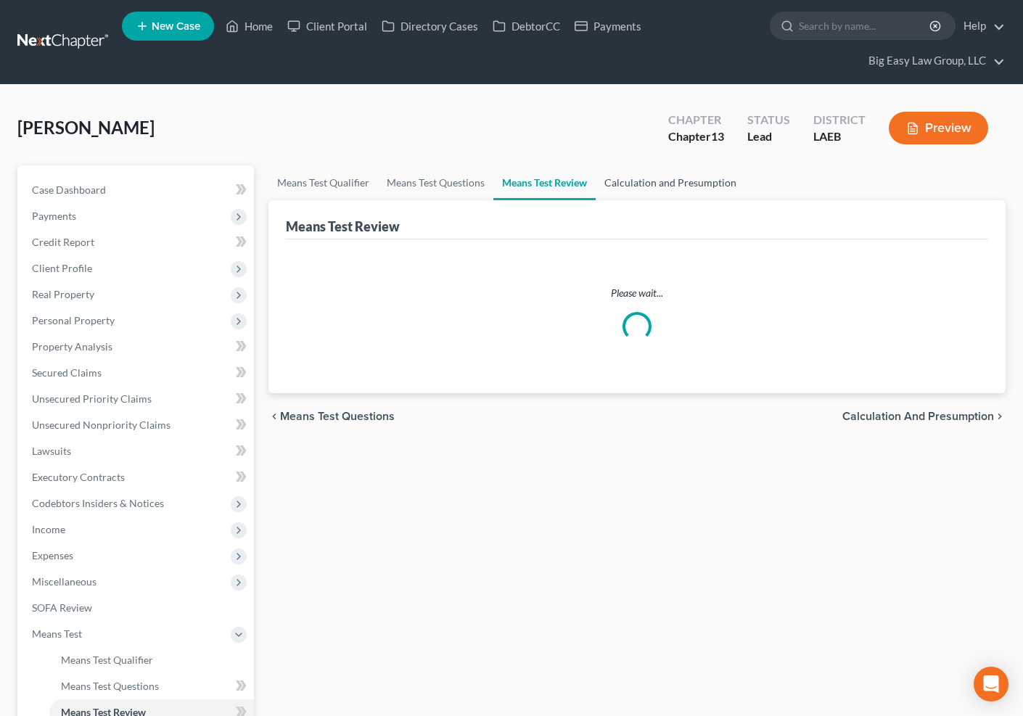
click at [641, 179] on link "Calculation and Presumption" at bounding box center [671, 182] width 150 height 35
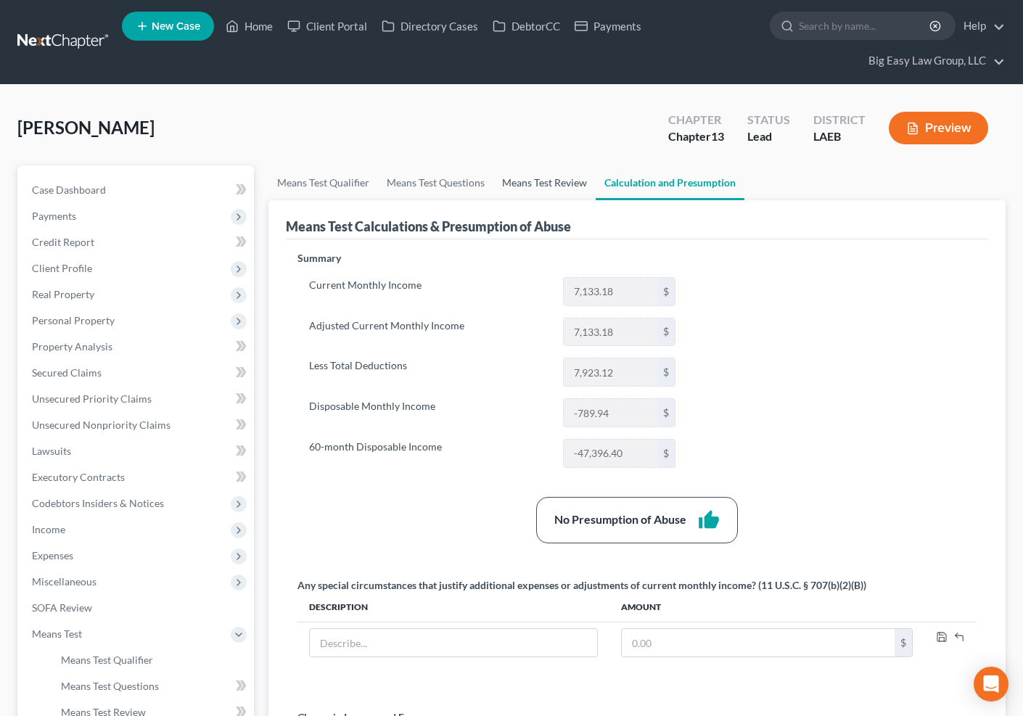
click at [563, 184] on link "Means Test Review" at bounding box center [545, 182] width 102 height 35
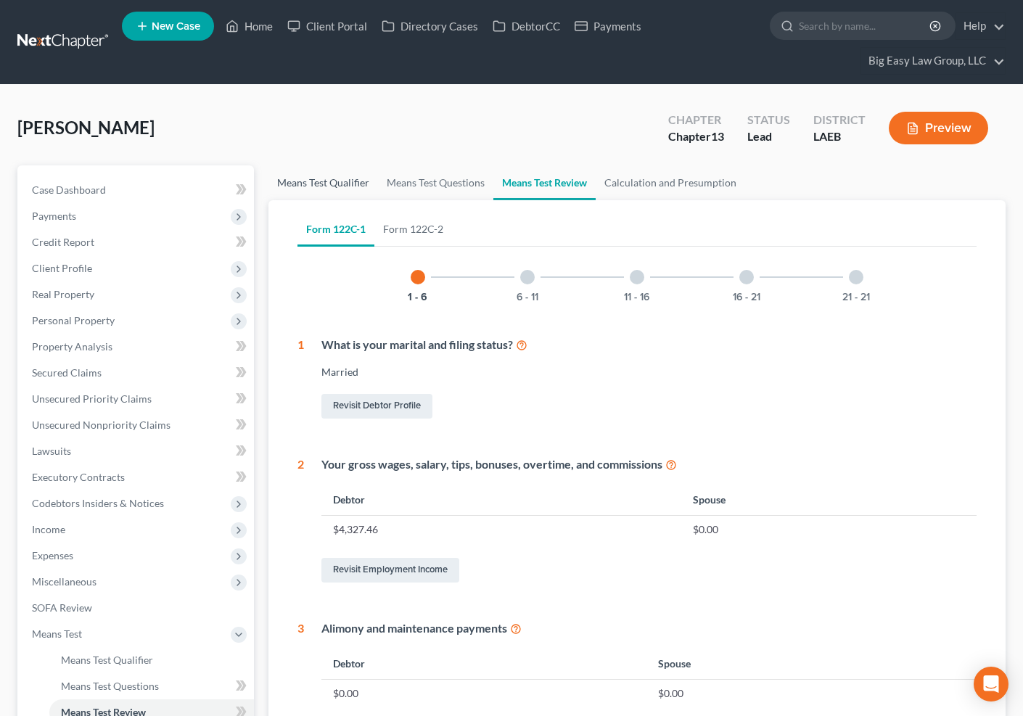
click at [337, 187] on link "Means Test Qualifier" at bounding box center [324, 182] width 110 height 35
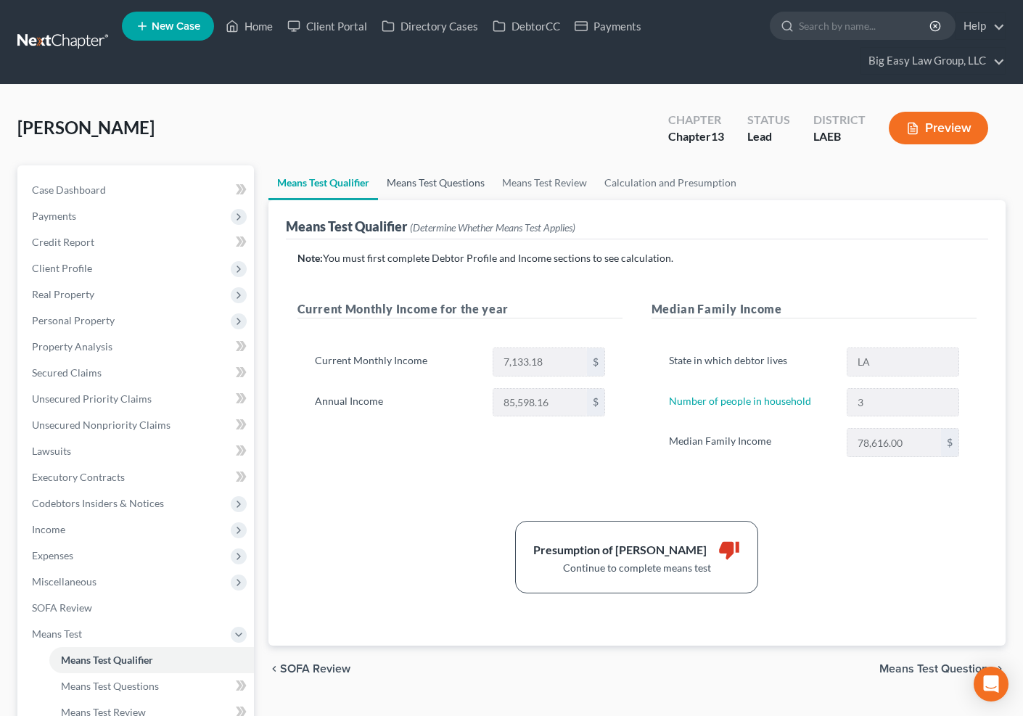
drag, startPoint x: 464, startPoint y: 176, endPoint x: 491, endPoint y: 187, distance: 29.0
click at [466, 178] on link "Means Test Questions" at bounding box center [435, 182] width 115 height 35
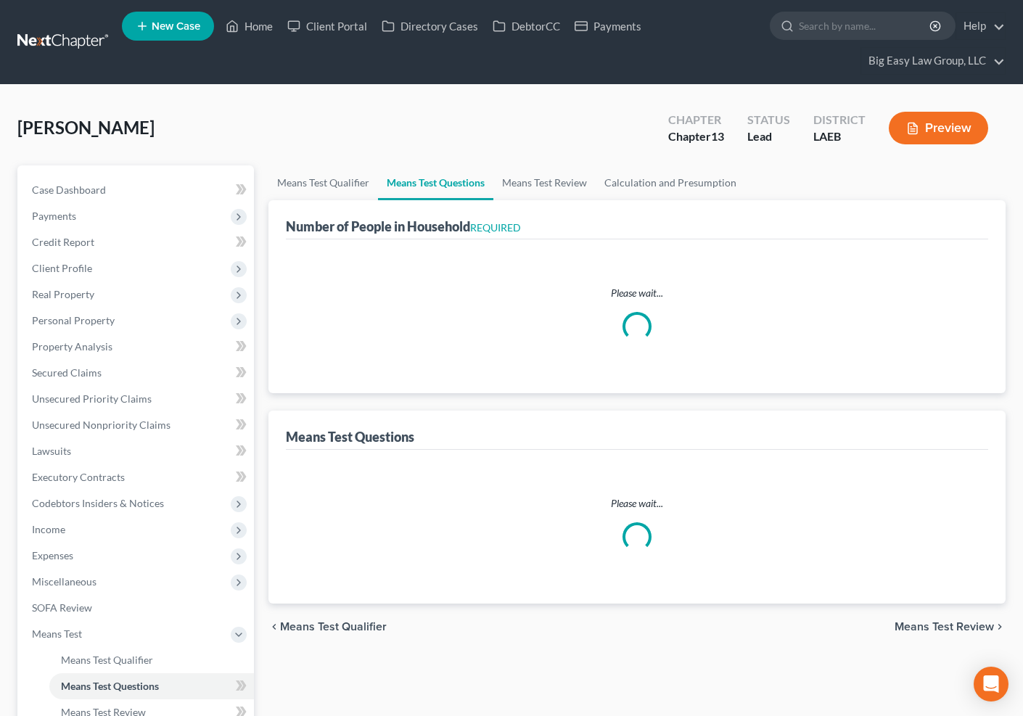
select select "0"
select select "60"
select select "1"
select select "60"
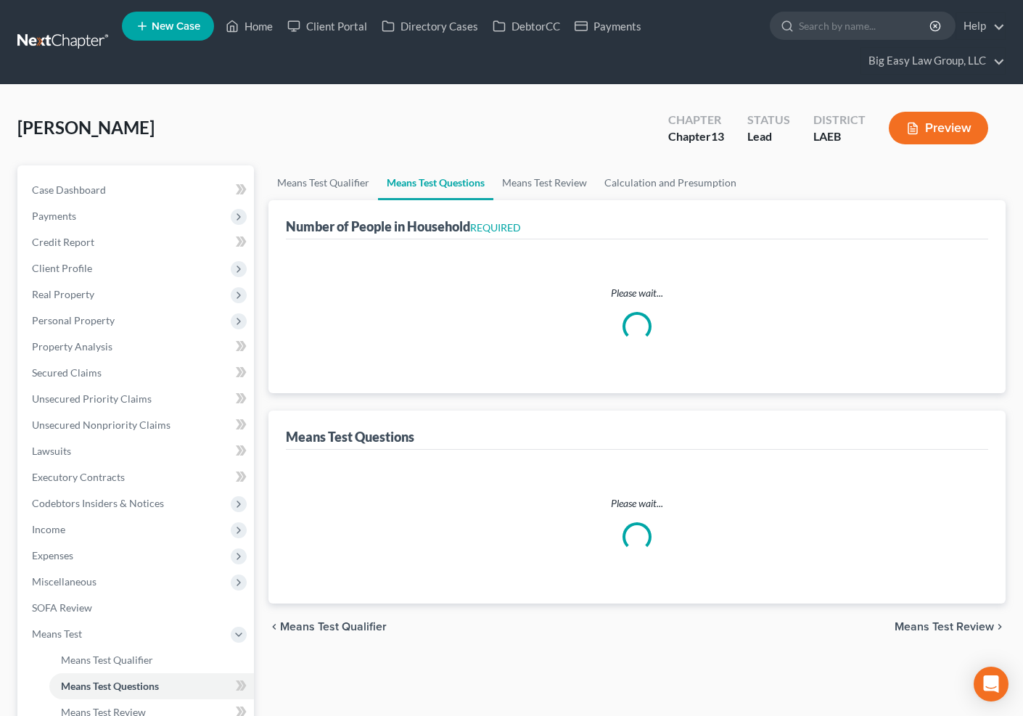
select select "0"
select select "60"
select select "3"
select select "2"
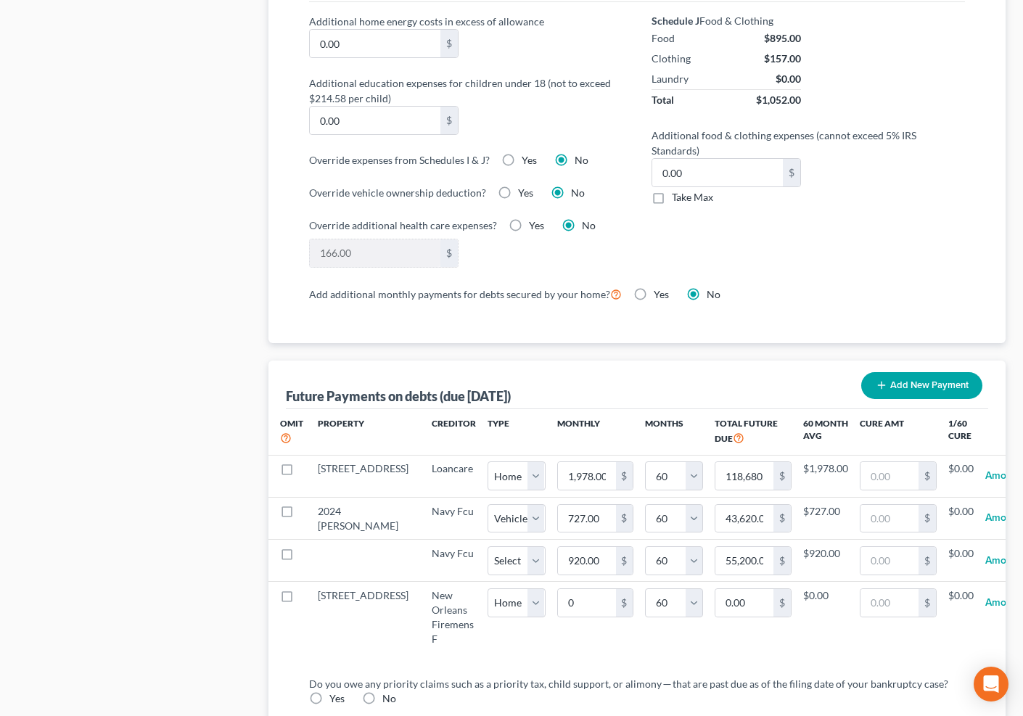
scroll to position [1221, 0]
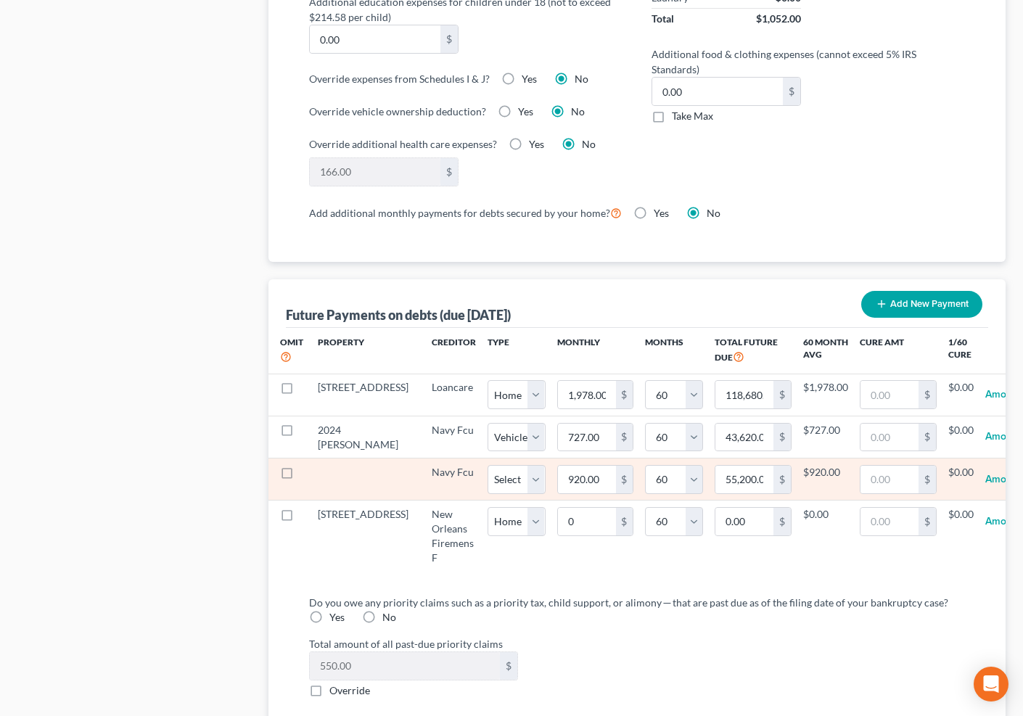
drag, startPoint x: 289, startPoint y: 486, endPoint x: 367, endPoint y: 510, distance: 82.0
click at [300, 476] on label at bounding box center [300, 476] width 0 height 0
click at [306, 475] on input "checkbox" at bounding box center [310, 469] width 9 height 9
checkbox input "true"
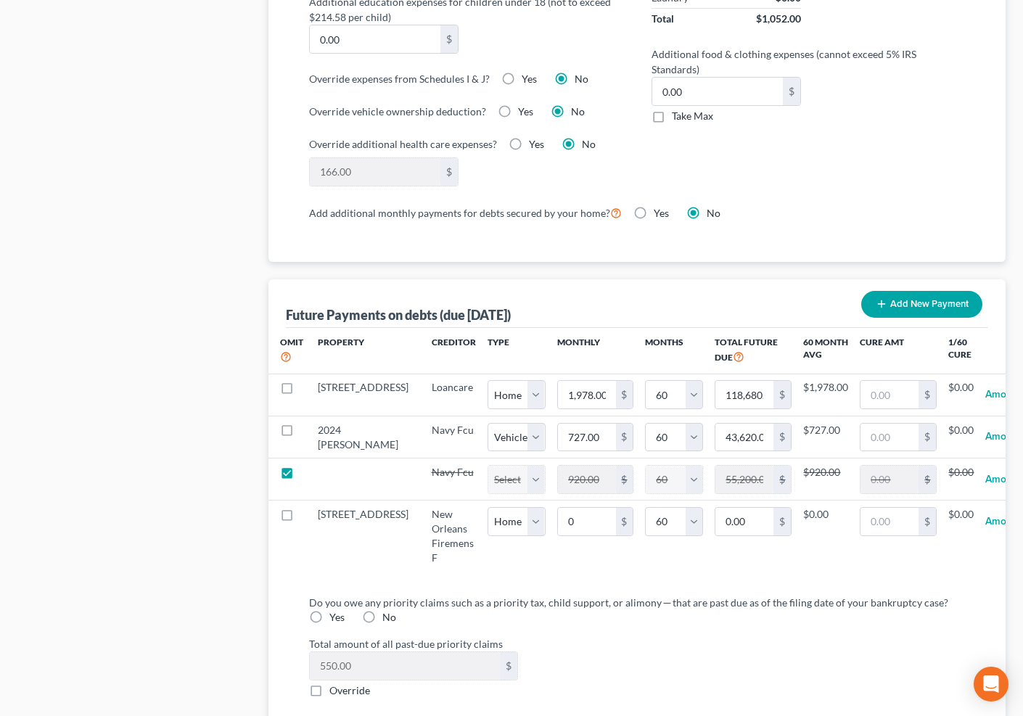
select select "60"
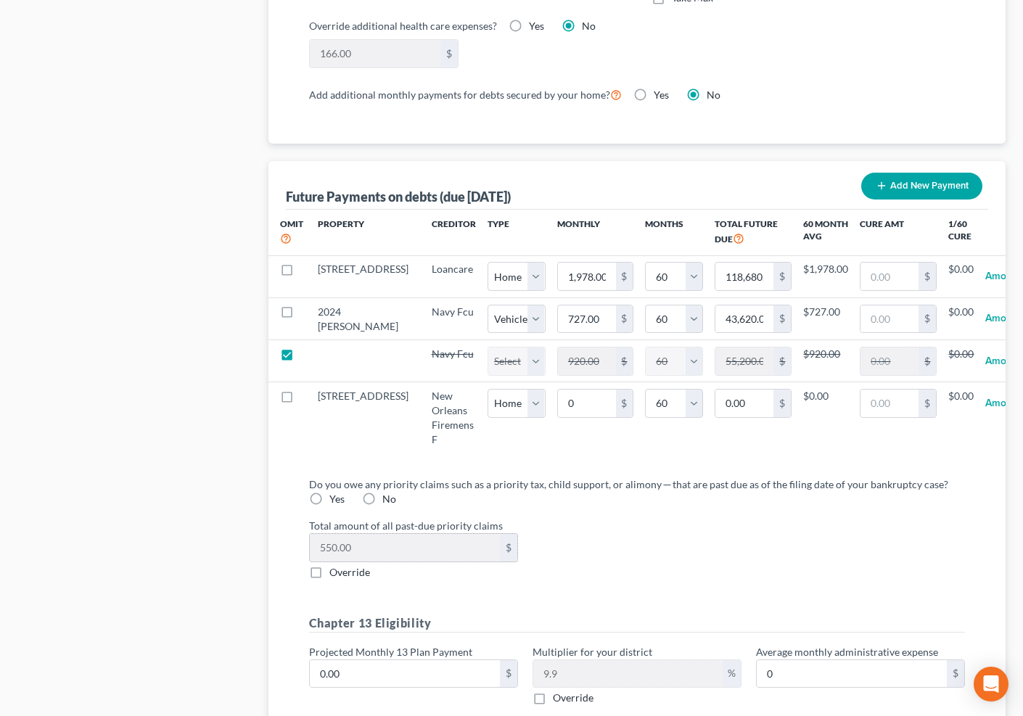
scroll to position [1359, 0]
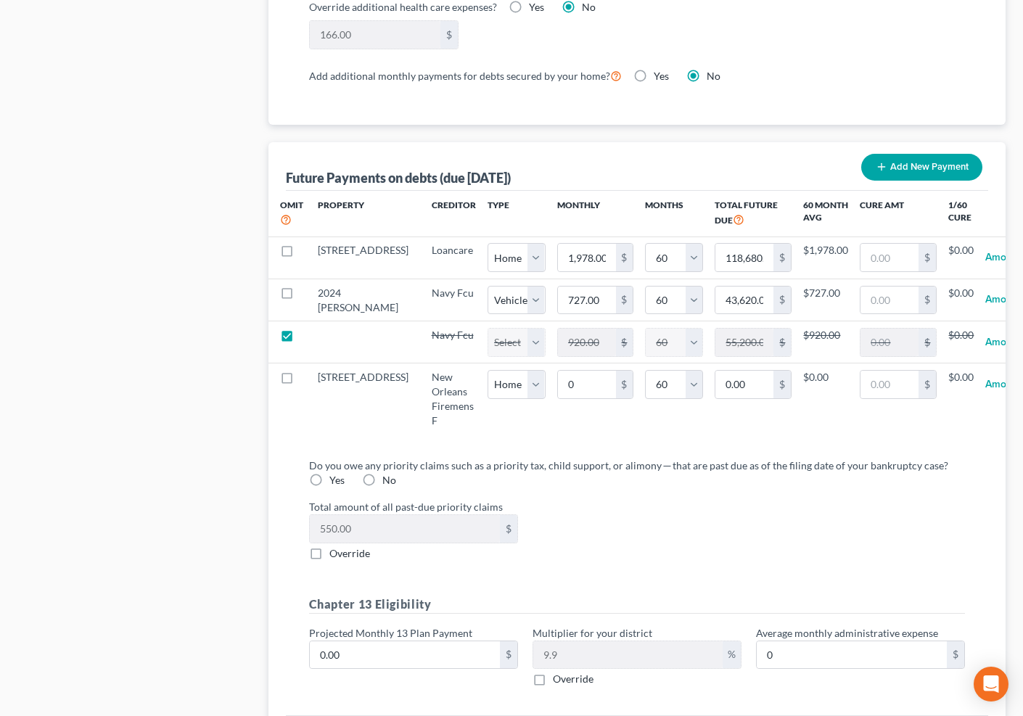
drag, startPoint x: 322, startPoint y: 499, endPoint x: 340, endPoint y: 502, distance: 19.0
click at [329, 488] on label "Yes" at bounding box center [336, 480] width 15 height 15
click at [335, 483] on input "Yes" at bounding box center [339, 477] width 9 height 9
radio input "true"
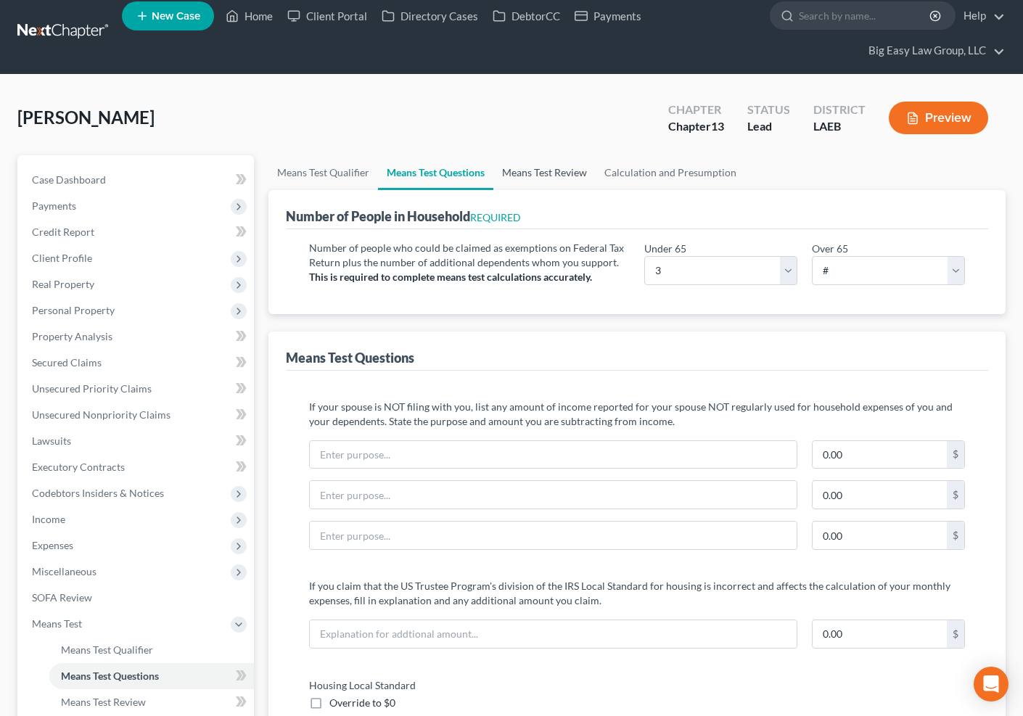
scroll to position [7, 0]
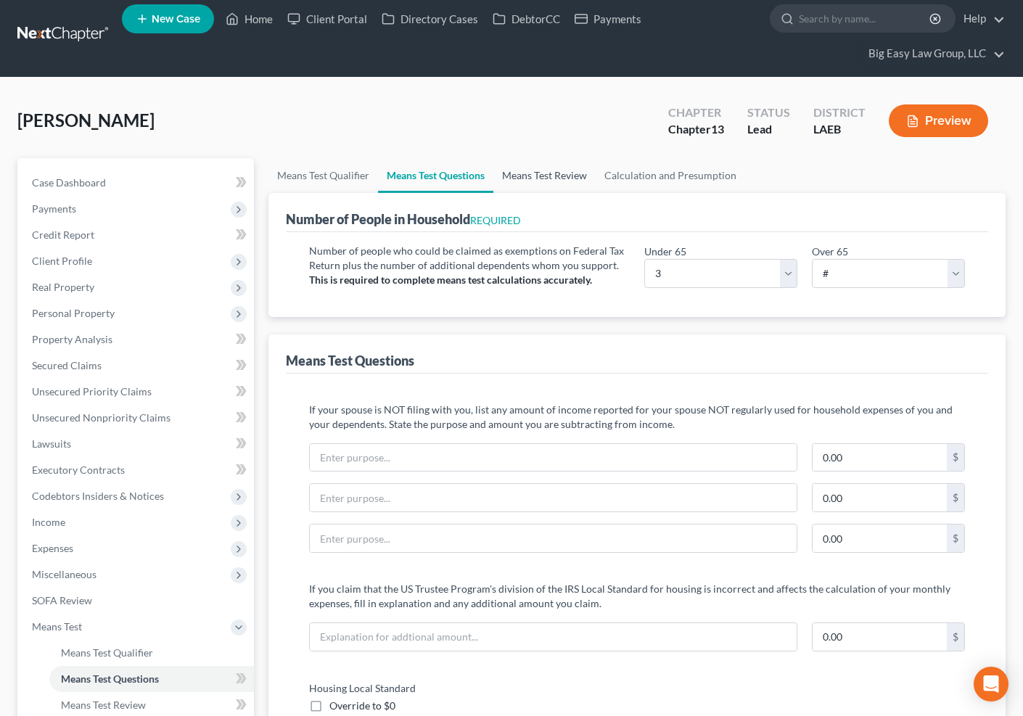
click at [538, 173] on link "Means Test Review" at bounding box center [545, 175] width 102 height 35
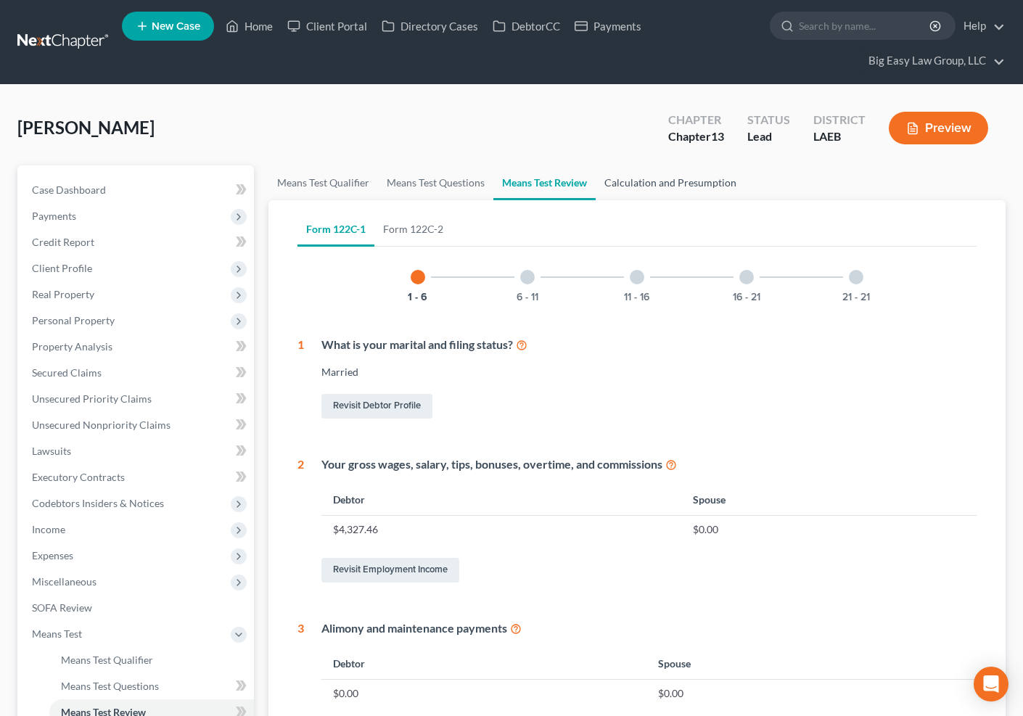
click at [636, 178] on link "Calculation and Presumption" at bounding box center [671, 182] width 150 height 35
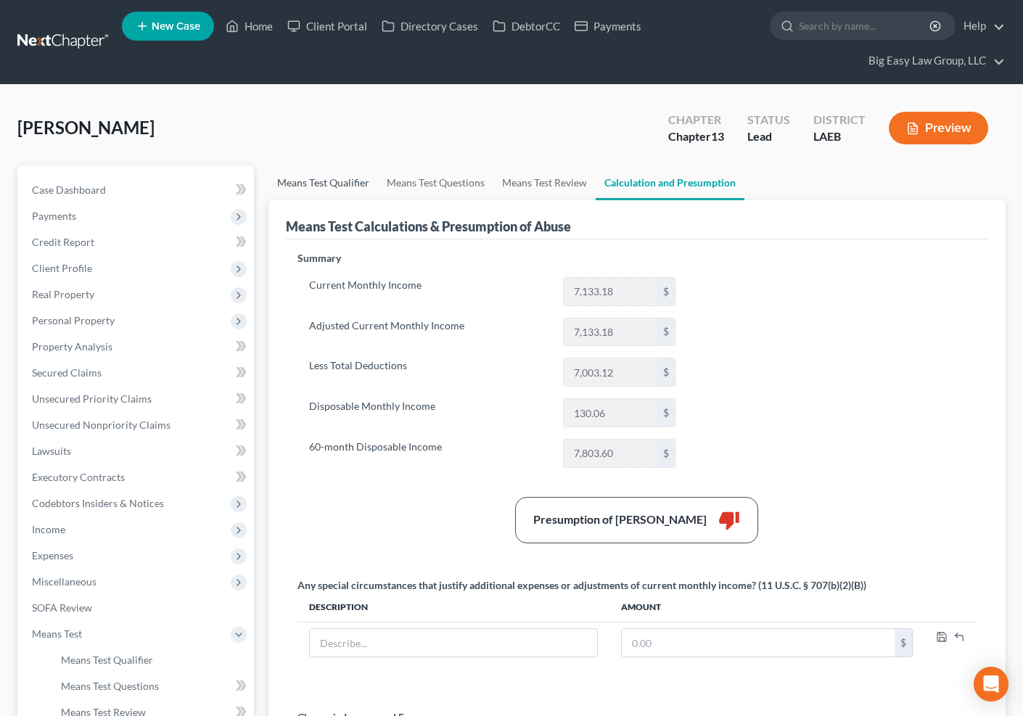
click at [311, 182] on link "Means Test Qualifier" at bounding box center [324, 182] width 110 height 35
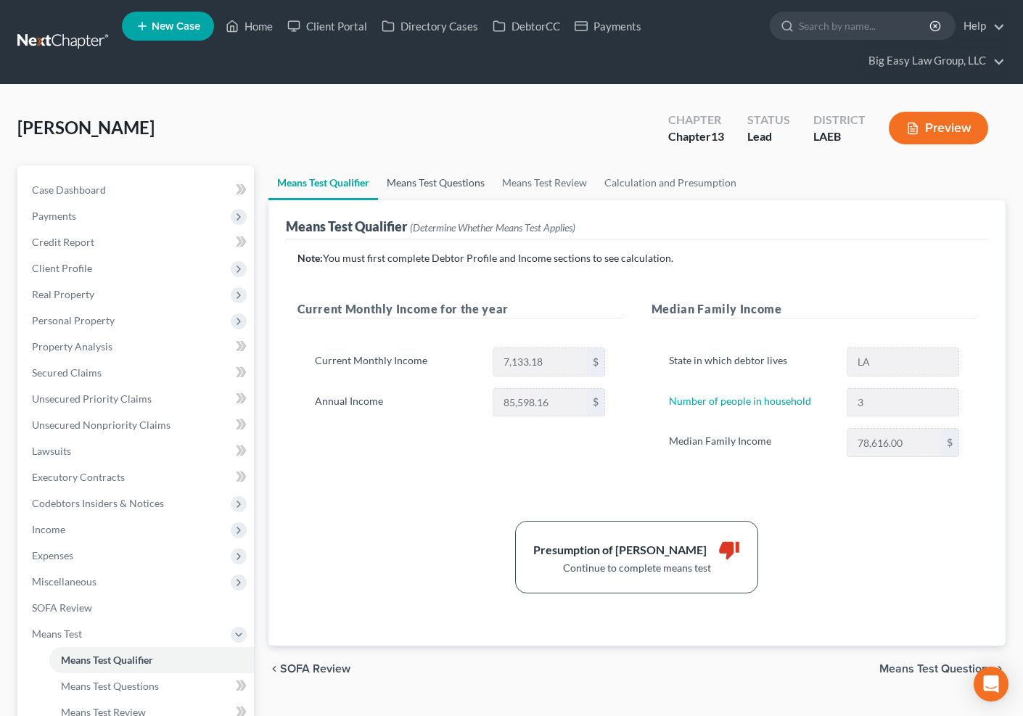
drag, startPoint x: 423, startPoint y: 177, endPoint x: 539, endPoint y: 181, distance: 115.5
click at [423, 177] on link "Means Test Questions" at bounding box center [435, 182] width 115 height 35
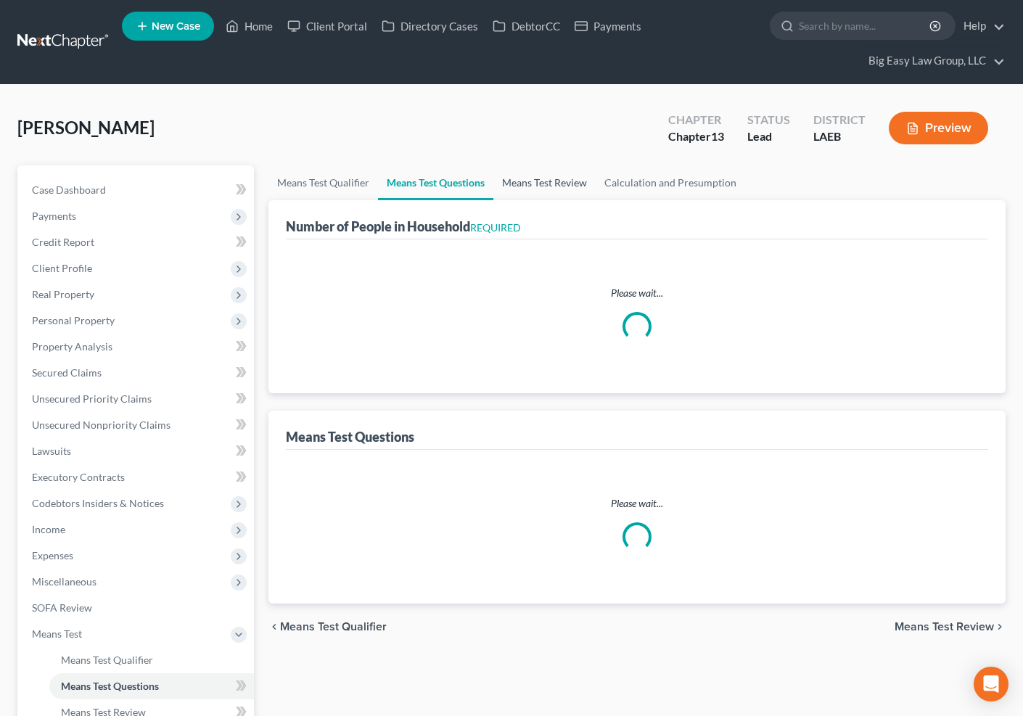
select select "0"
select select "60"
select select "1"
select select "60"
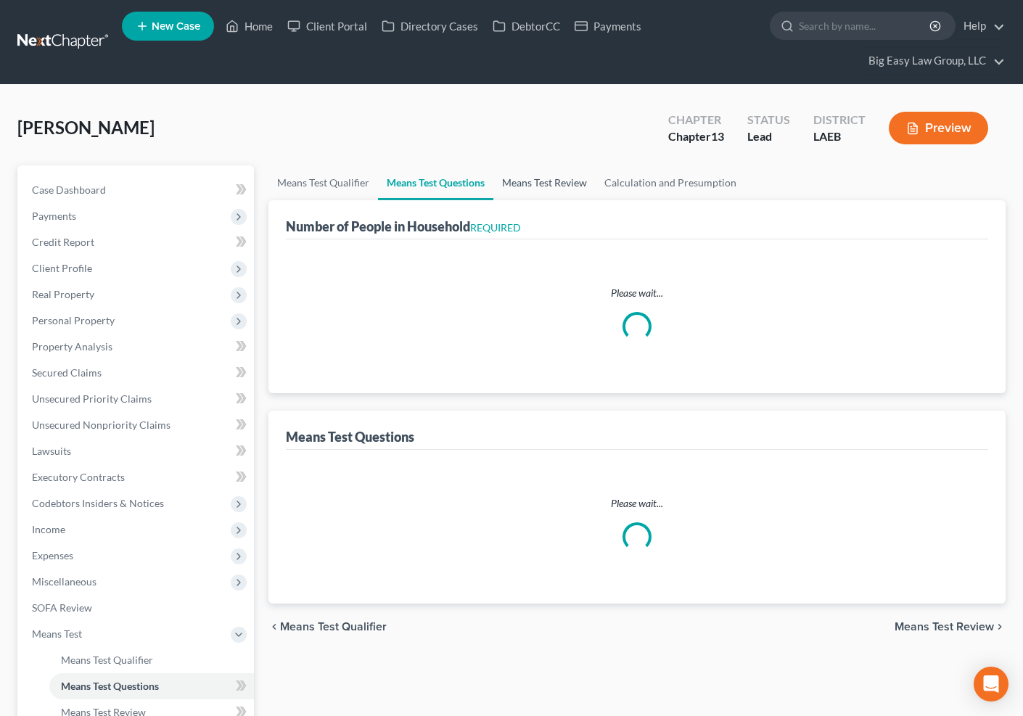
select select "0"
select select "60"
select select "3"
select select "2"
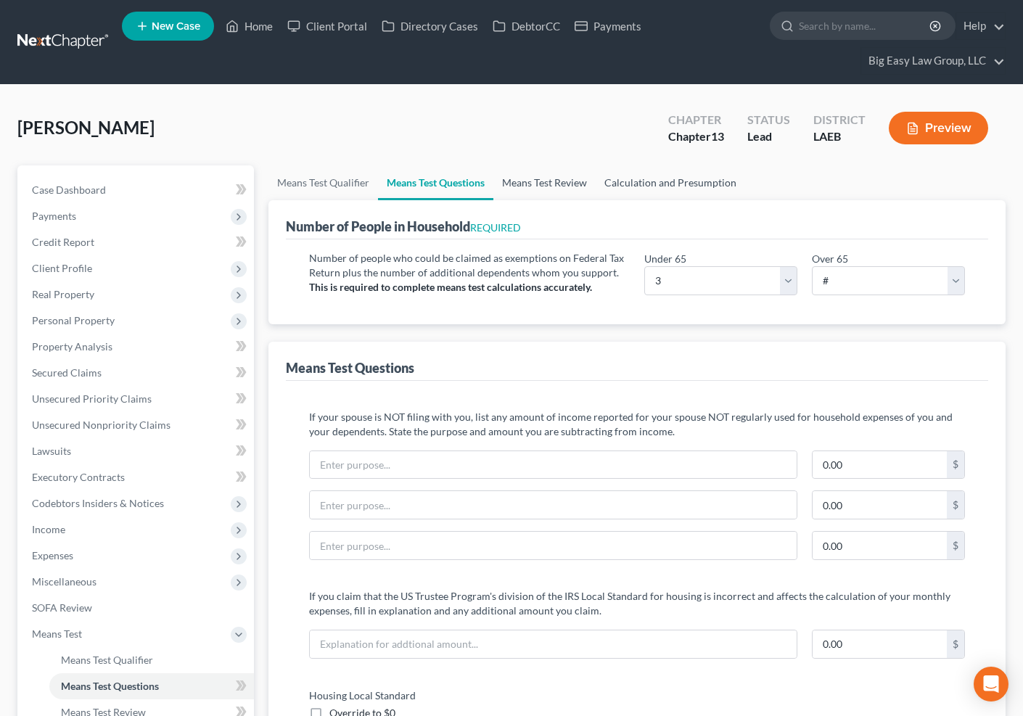
drag, startPoint x: 533, startPoint y: 180, endPoint x: 628, endPoint y: 186, distance: 94.5
click at [533, 181] on link "Means Test Review" at bounding box center [545, 182] width 102 height 35
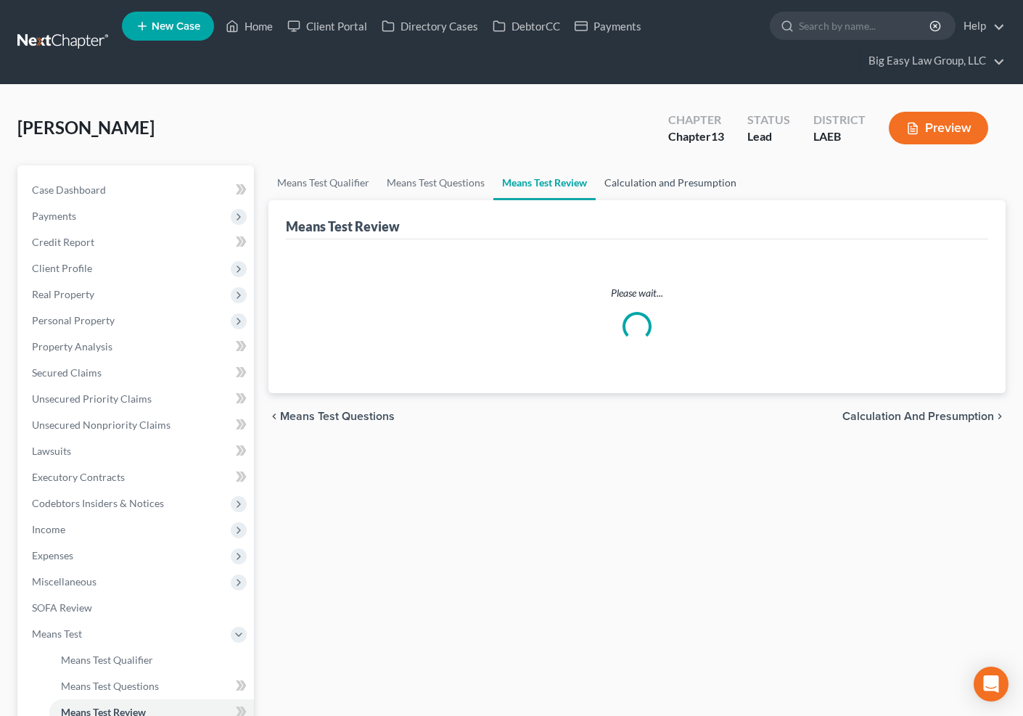
click at [632, 183] on link "Calculation and Presumption" at bounding box center [671, 182] width 150 height 35
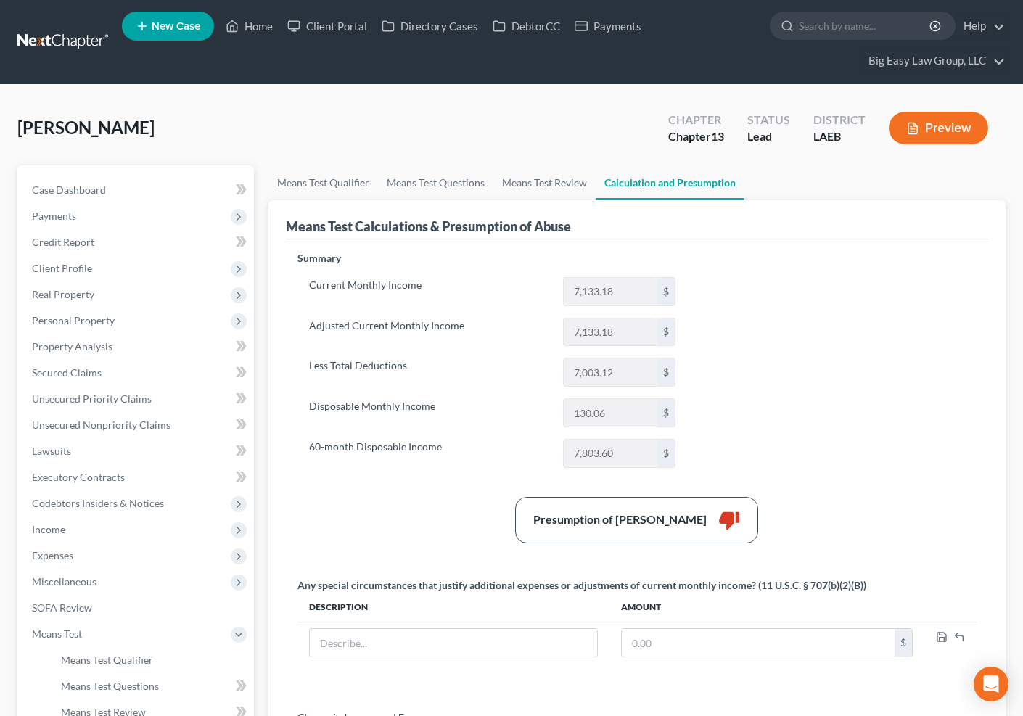
click at [243, 136] on div "Jones, Patricia Upgraded Chapter Chapter 13 Status Lead District LAEB Preview" at bounding box center [511, 133] width 988 height 63
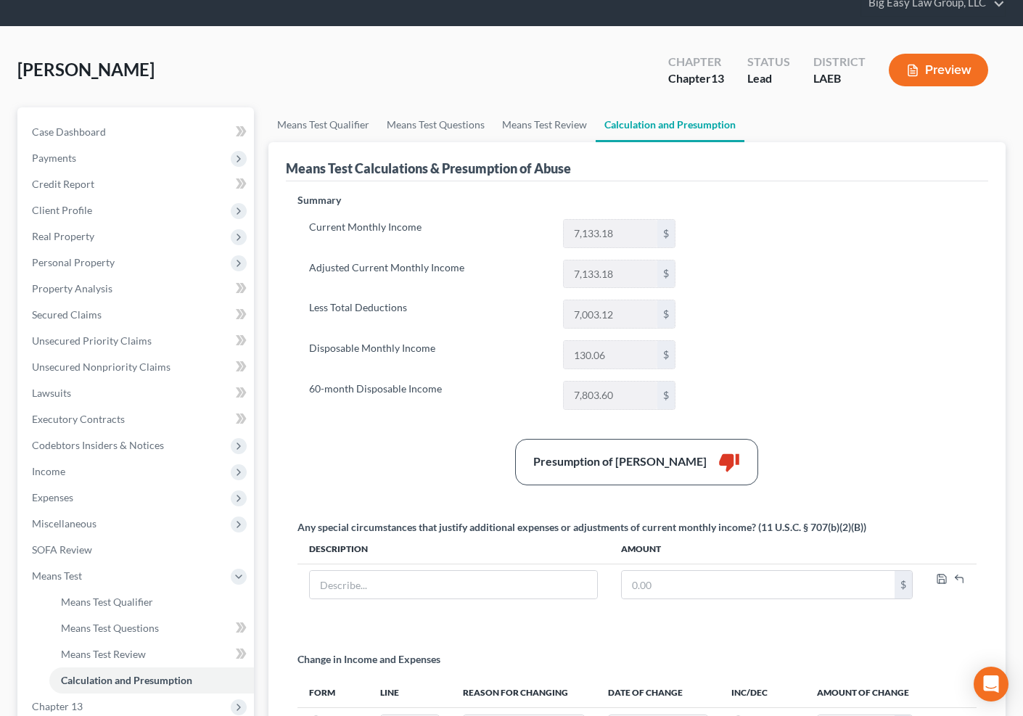
scroll to position [86, 0]
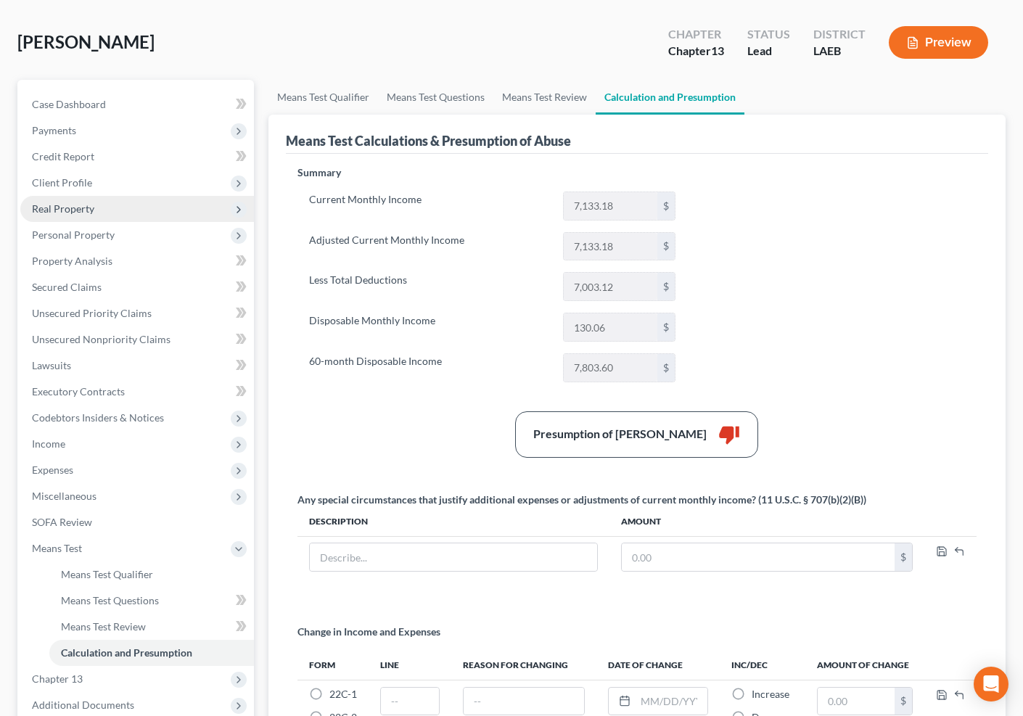
click at [110, 205] on span "Real Property" at bounding box center [137, 209] width 234 height 26
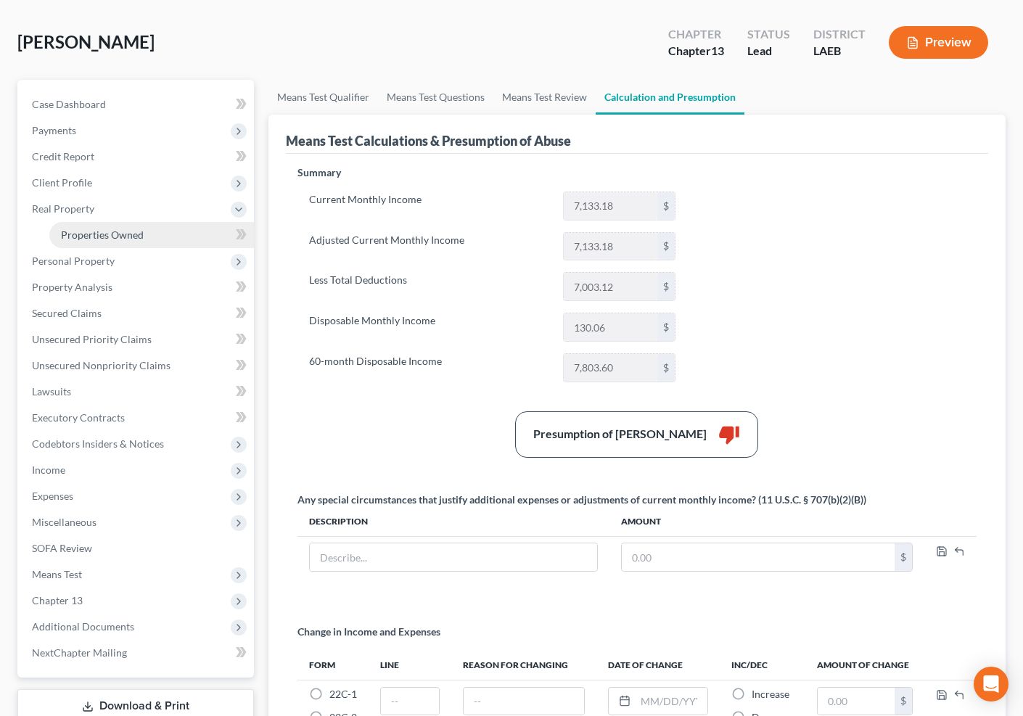
click at [151, 229] on link "Properties Owned" at bounding box center [151, 235] width 205 height 26
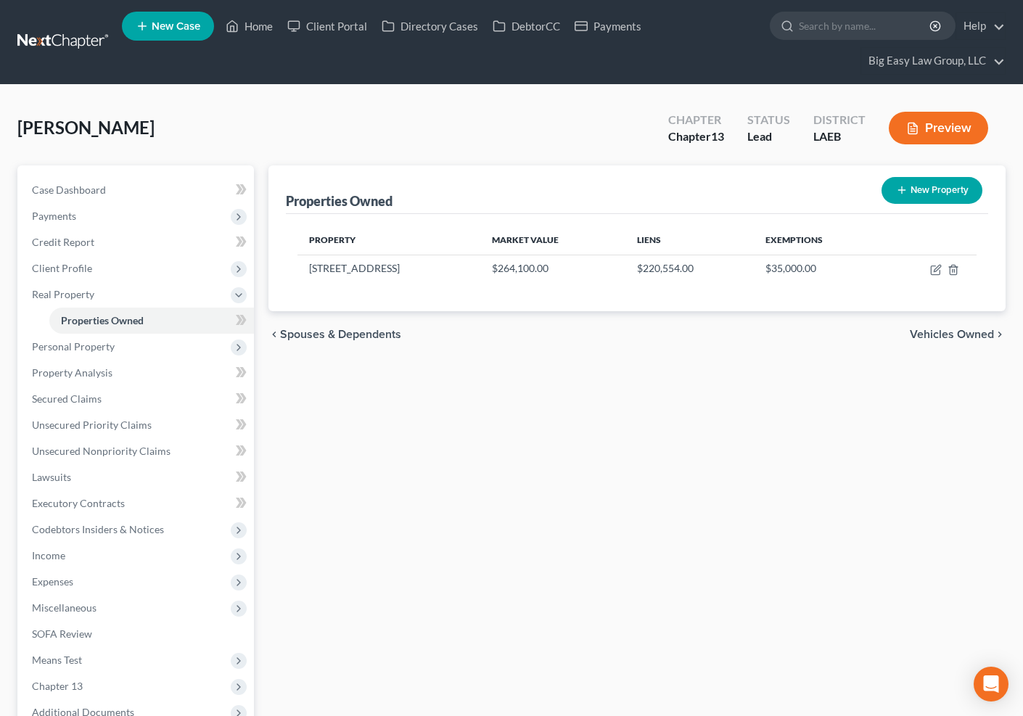
click at [830, 345] on div "chevron_left Spouses & Dependents Vehicles Owned chevron_right" at bounding box center [638, 334] width 738 height 46
click at [169, 347] on span "Personal Property" at bounding box center [137, 347] width 234 height 26
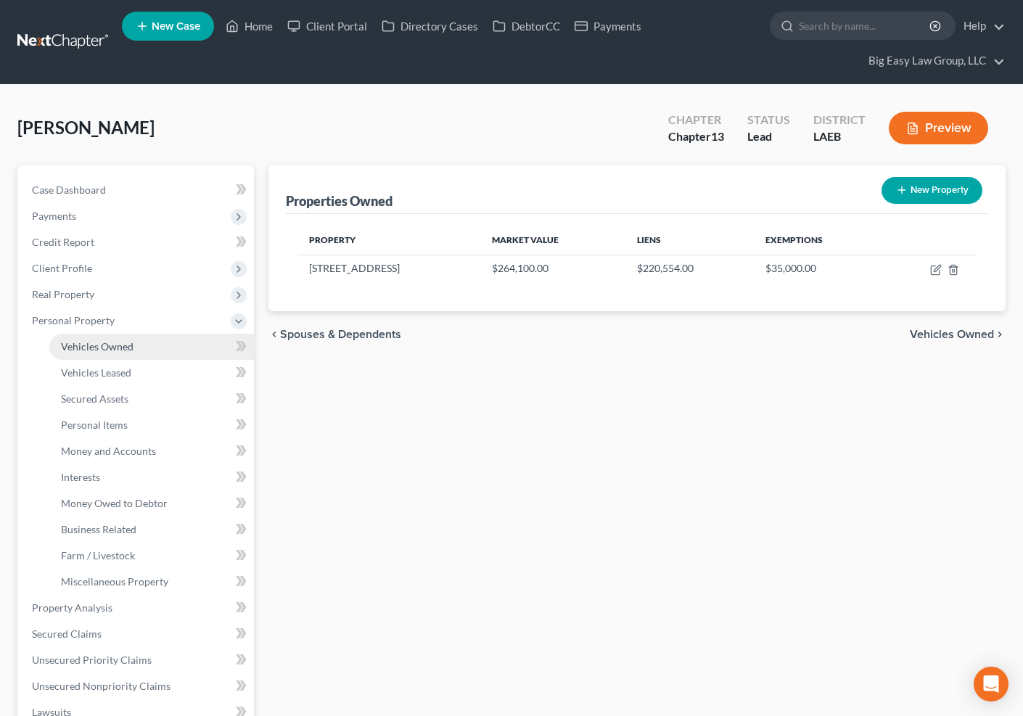
click at [162, 351] on link "Vehicles Owned" at bounding box center [151, 347] width 205 height 26
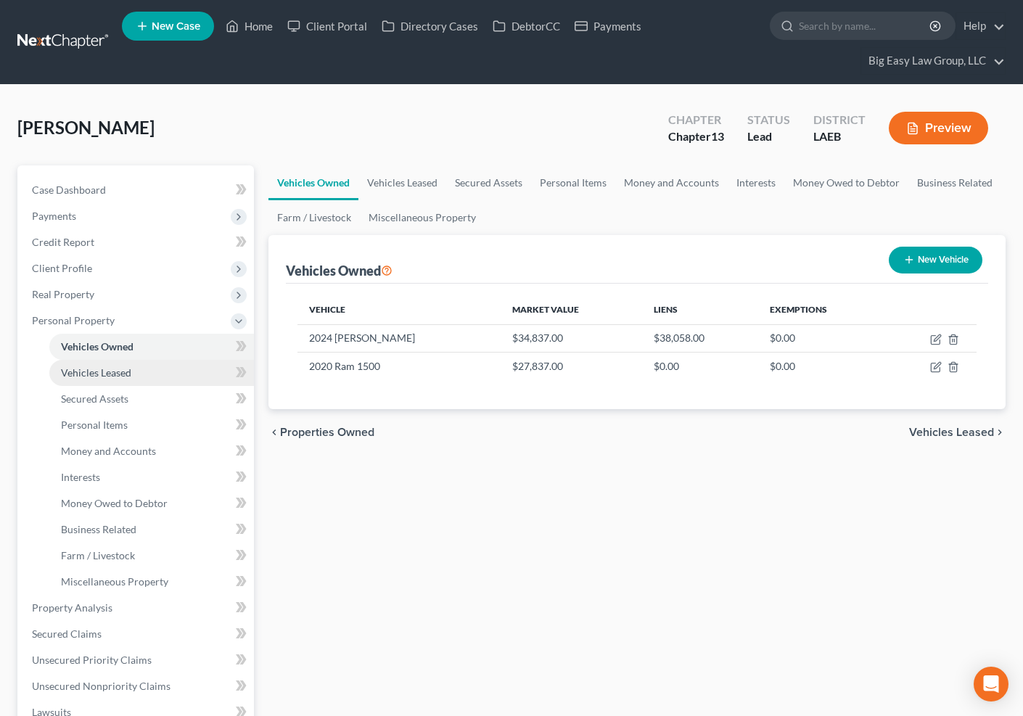
click at [160, 363] on link "Vehicles Leased" at bounding box center [151, 373] width 205 height 26
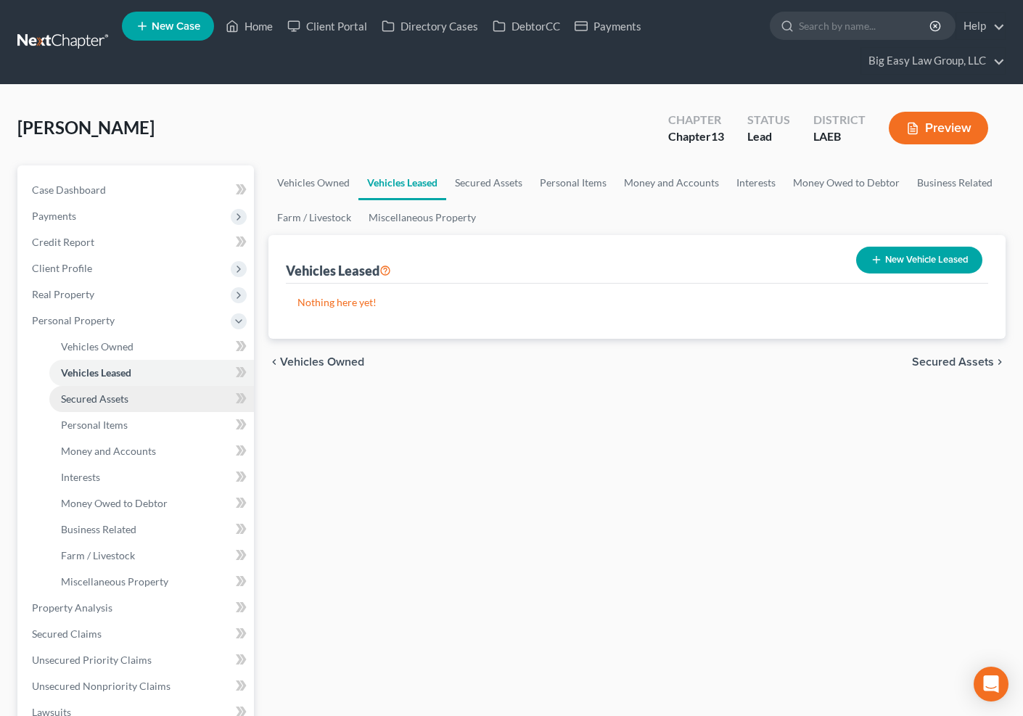
click at [167, 386] on link "Secured Assets" at bounding box center [151, 399] width 205 height 26
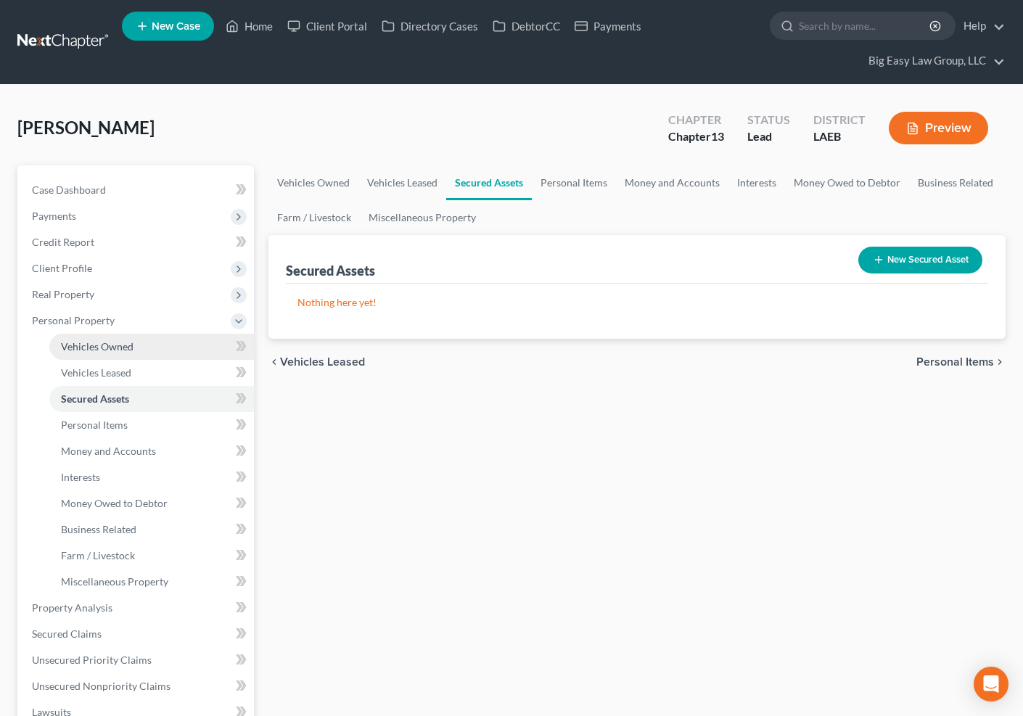
click at [165, 356] on link "Vehicles Owned" at bounding box center [151, 347] width 205 height 26
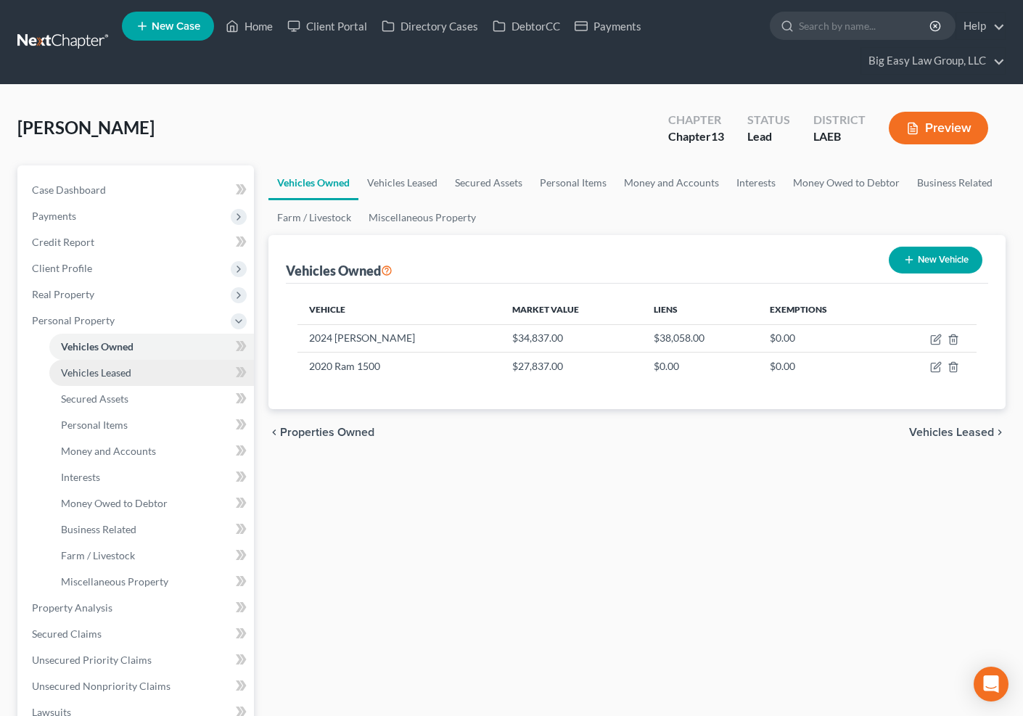
click at [163, 374] on link "Vehicles Leased" at bounding box center [151, 373] width 205 height 26
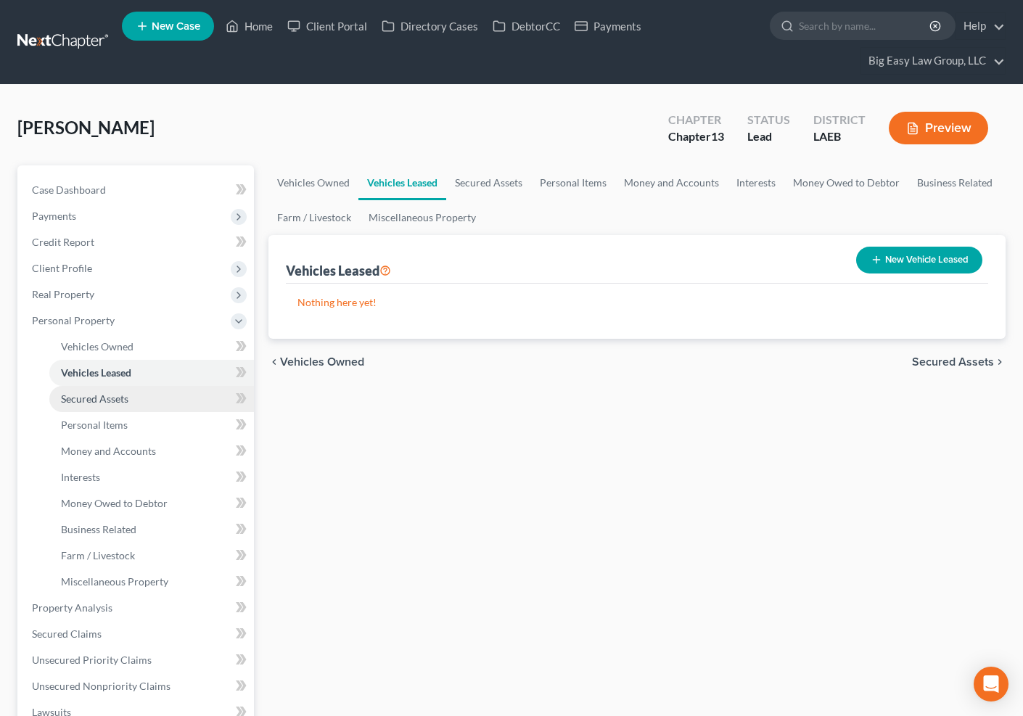
click at [164, 386] on link "Secured Assets" at bounding box center [151, 399] width 205 height 26
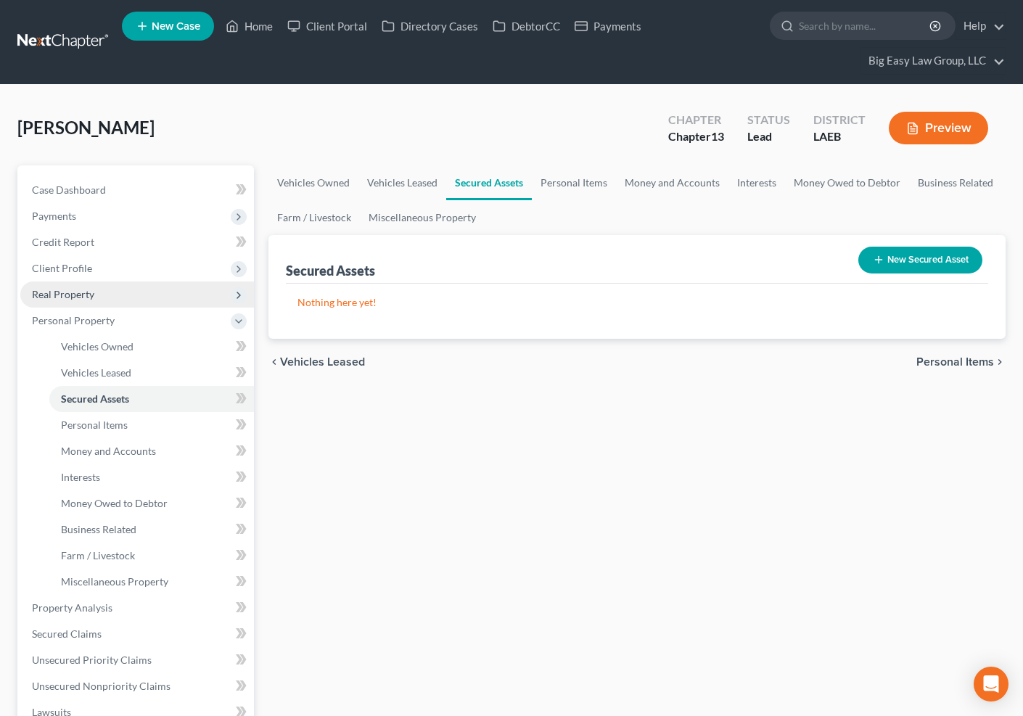
click at [162, 303] on span "Real Property" at bounding box center [137, 295] width 234 height 26
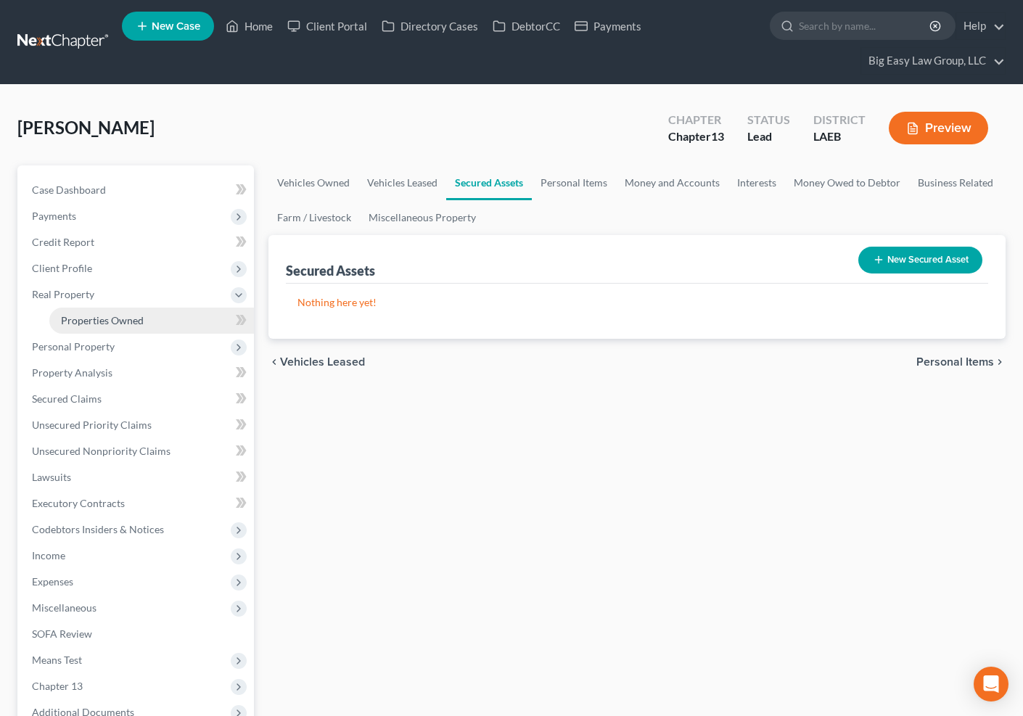
click at [160, 311] on link "Properties Owned" at bounding box center [151, 321] width 205 height 26
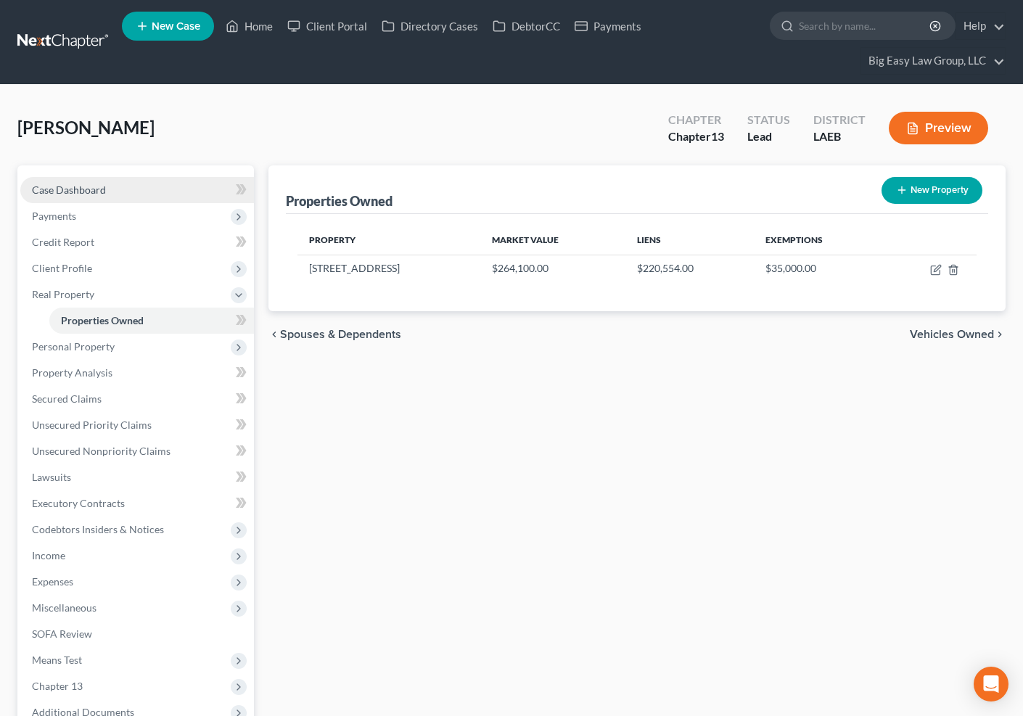
drag, startPoint x: 562, startPoint y: 399, endPoint x: 77, endPoint y: 186, distance: 530.4
click at [562, 399] on div "Properties Owned New Property Property Market Value Liens Exemptions 2512 Carti…" at bounding box center [637, 505] width 753 height 681
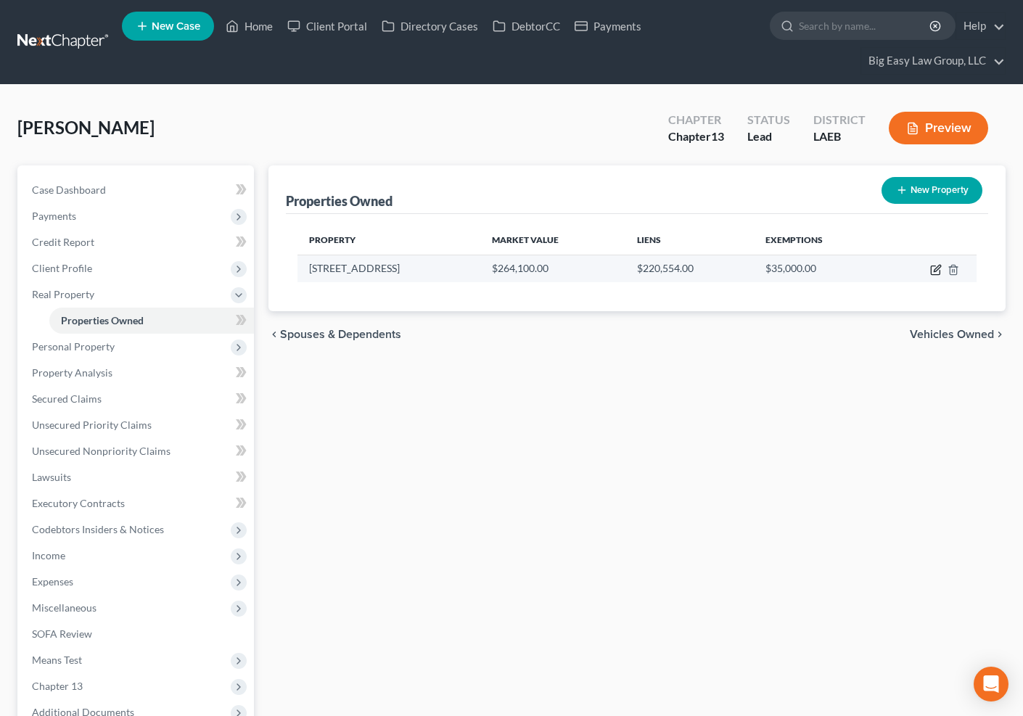
click at [940, 269] on icon "button" at bounding box center [935, 270] width 9 height 9
select select "19"
select select "0"
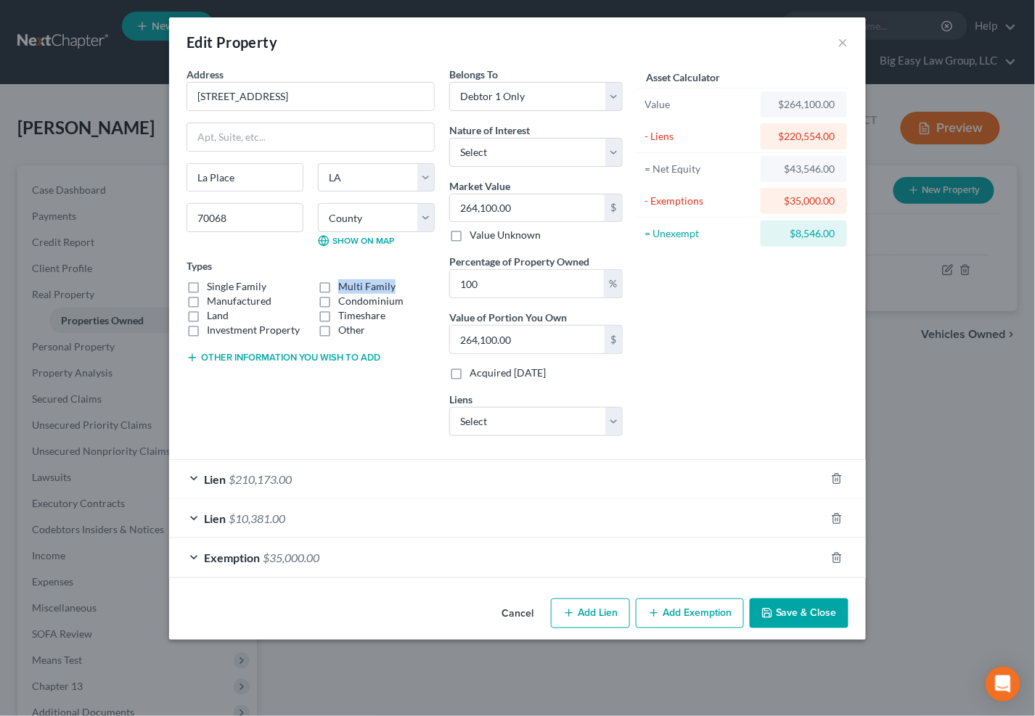
drag, startPoint x: 196, startPoint y: 290, endPoint x: 287, endPoint y: 308, distance: 92.4
click at [207, 294] on label "Manufactured" at bounding box center [239, 301] width 65 height 15
click at [213, 294] on input "Manufactured" at bounding box center [217, 298] width 9 height 9
click at [207, 301] on label "Manufactured" at bounding box center [239, 301] width 65 height 15
click at [213, 301] on input "Manufactured" at bounding box center [217, 298] width 9 height 9
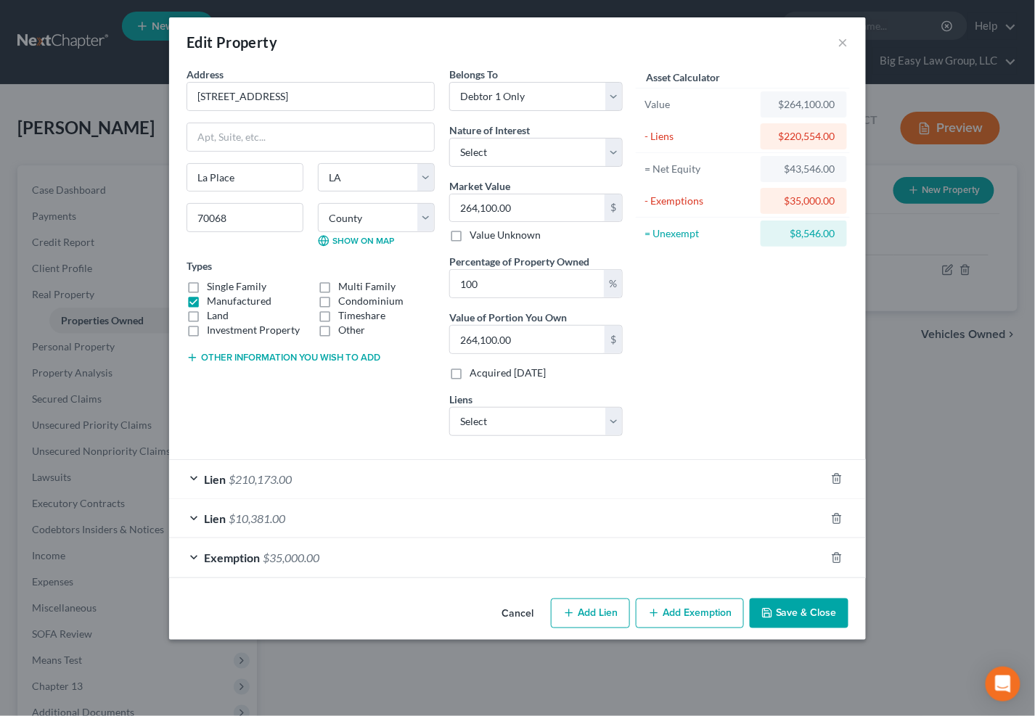
checkbox input "false"
drag, startPoint x: 192, startPoint y: 285, endPoint x: 200, endPoint y: 298, distance: 15.9
click at [207, 285] on label "Single Family" at bounding box center [237, 286] width 60 height 15
click at [213, 285] on input "Single Family" at bounding box center [217, 283] width 9 height 9
checkbox input "true"
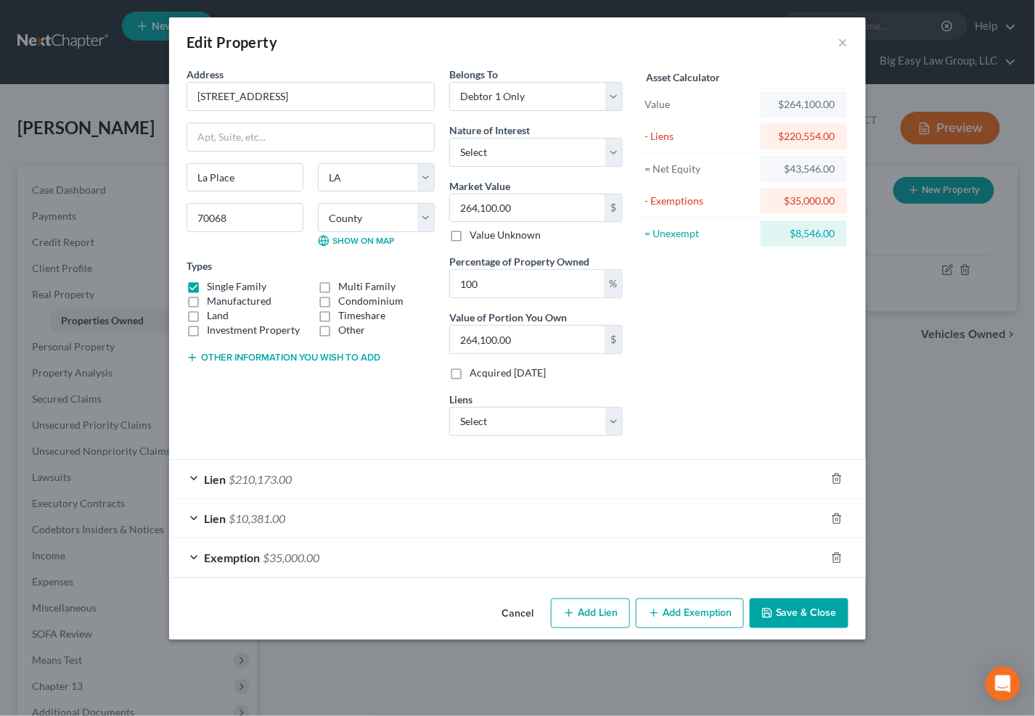
click at [796, 608] on button "Save & Close" at bounding box center [799, 614] width 99 height 30
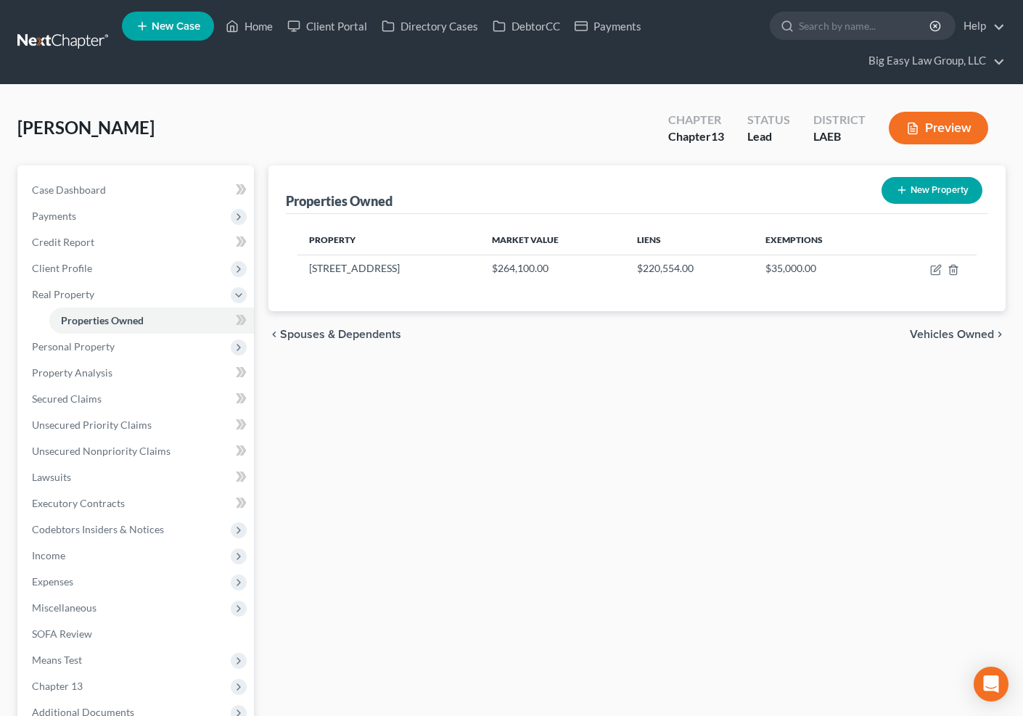
drag, startPoint x: 578, startPoint y: 142, endPoint x: 441, endPoint y: 146, distance: 137.2
click at [578, 142] on div "Jones, Patricia Upgraded Chapter Chapter 13 Status Lead District LAEB Preview" at bounding box center [511, 133] width 988 height 63
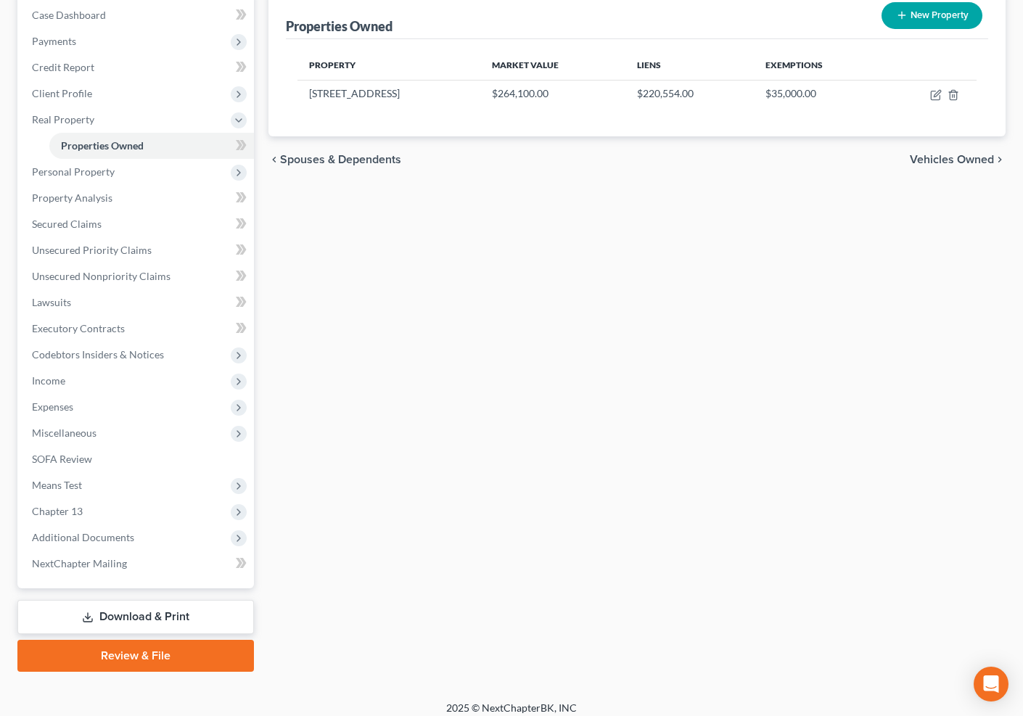
scroll to position [184, 0]
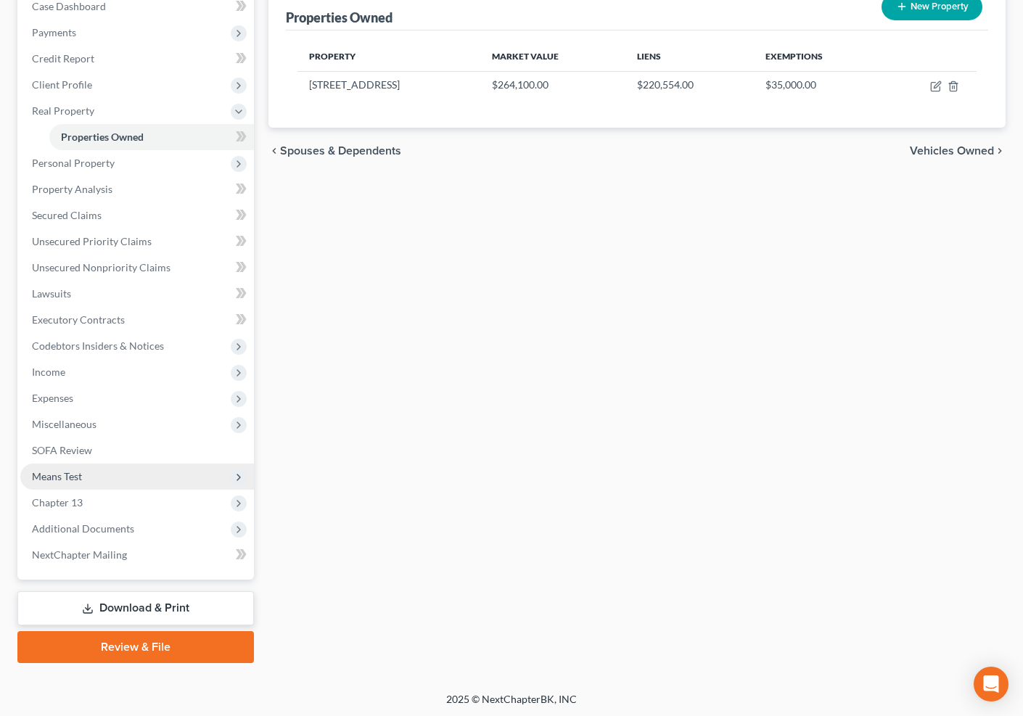
click at [198, 473] on span "Means Test" at bounding box center [137, 477] width 234 height 26
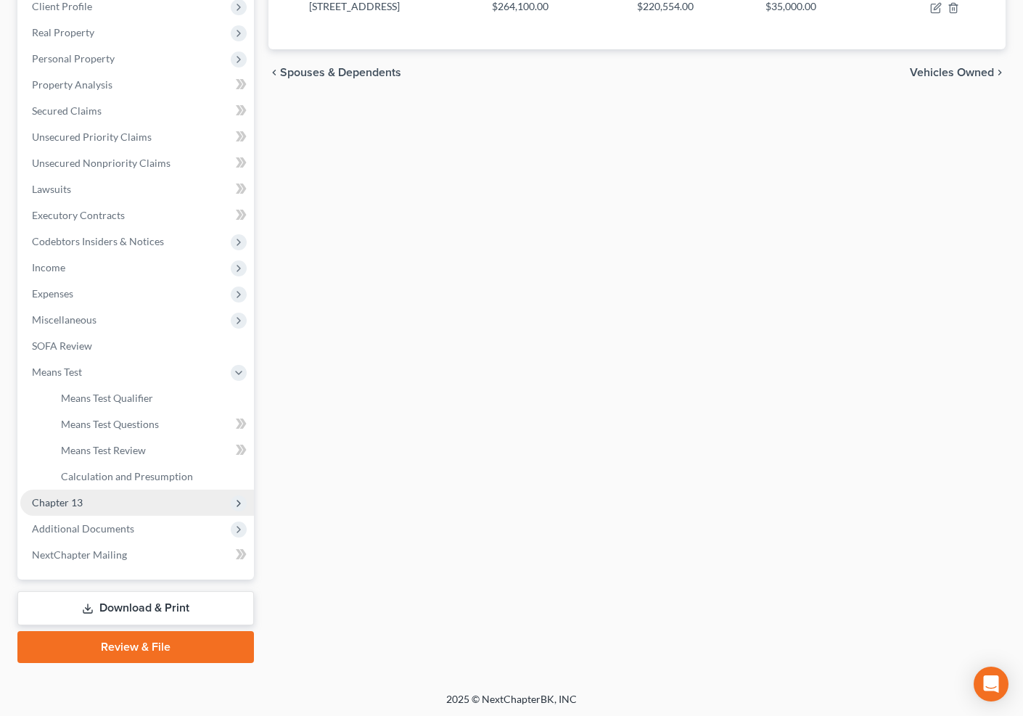
drag, startPoint x: 160, startPoint y: 499, endPoint x: 155, endPoint y: 510, distance: 12.4
click at [160, 499] on span "Chapter 13" at bounding box center [137, 503] width 234 height 26
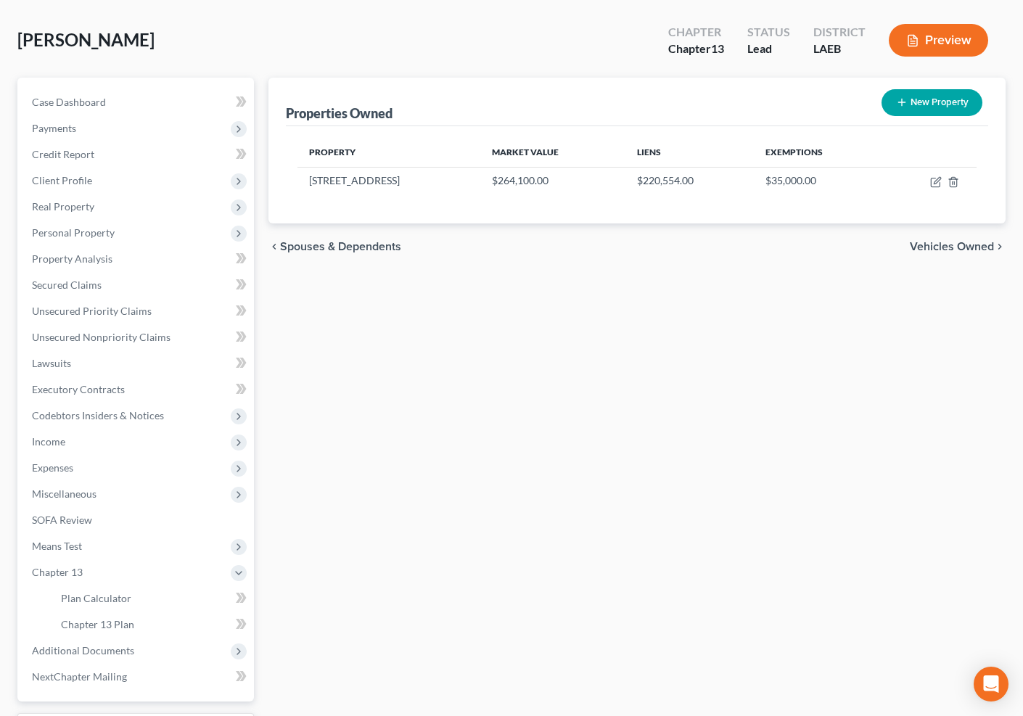
scroll to position [0, 0]
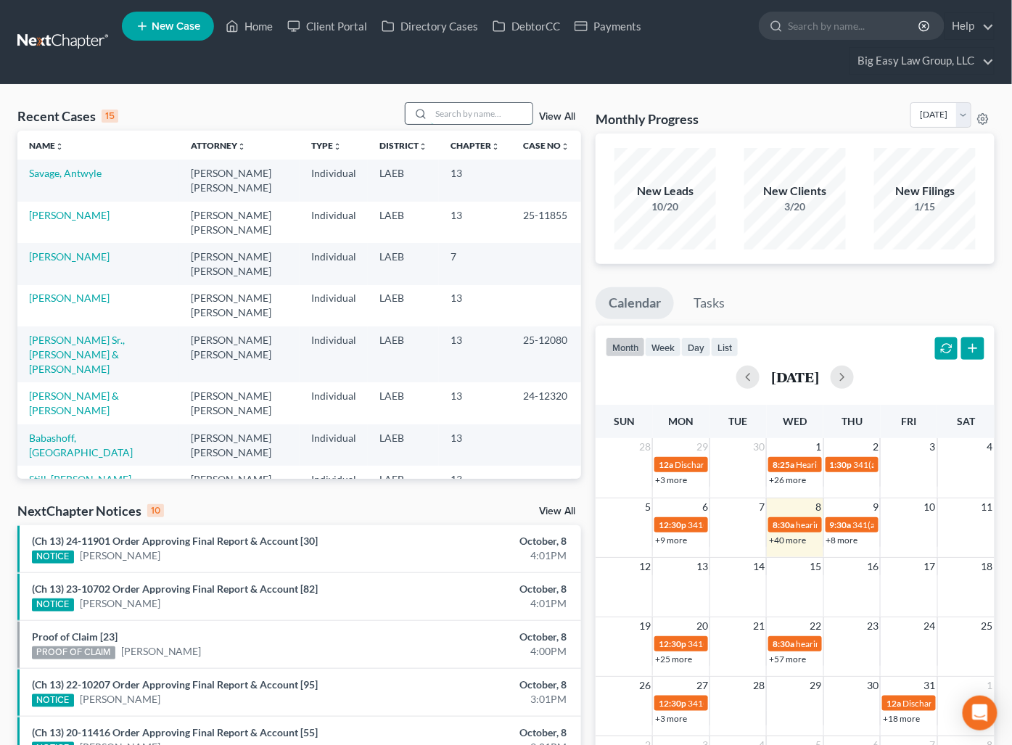
click at [478, 110] on input "search" at bounding box center [482, 113] width 102 height 21
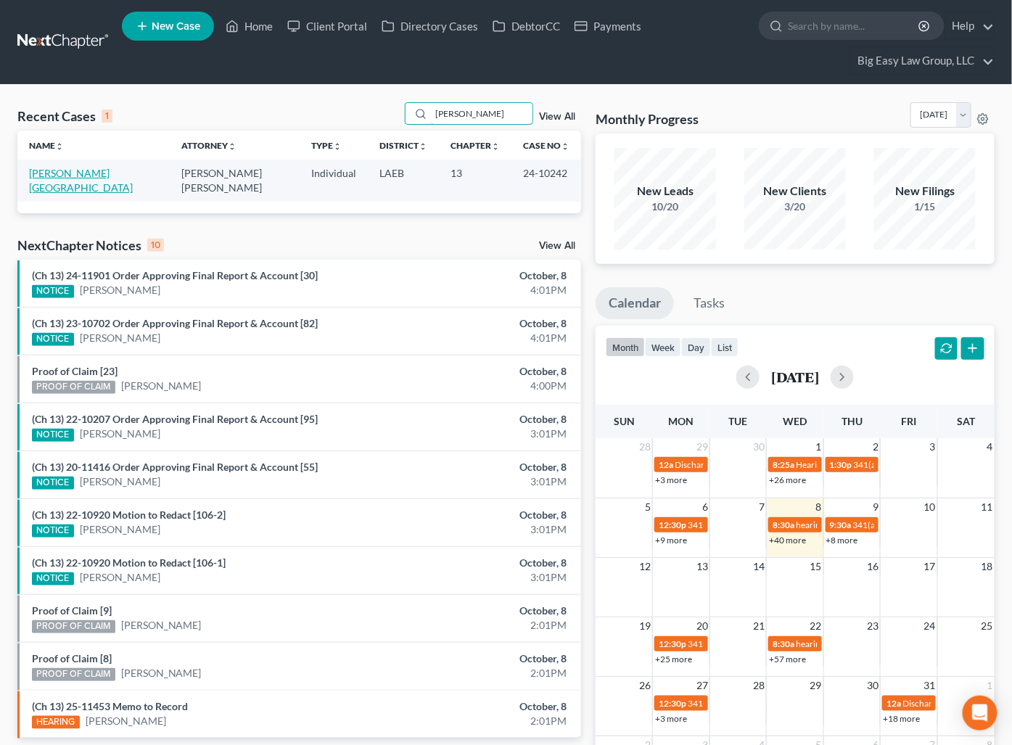
type input "[PERSON_NAME]"
click at [67, 172] on link "[PERSON_NAME][GEOGRAPHIC_DATA]" at bounding box center [81, 180] width 104 height 27
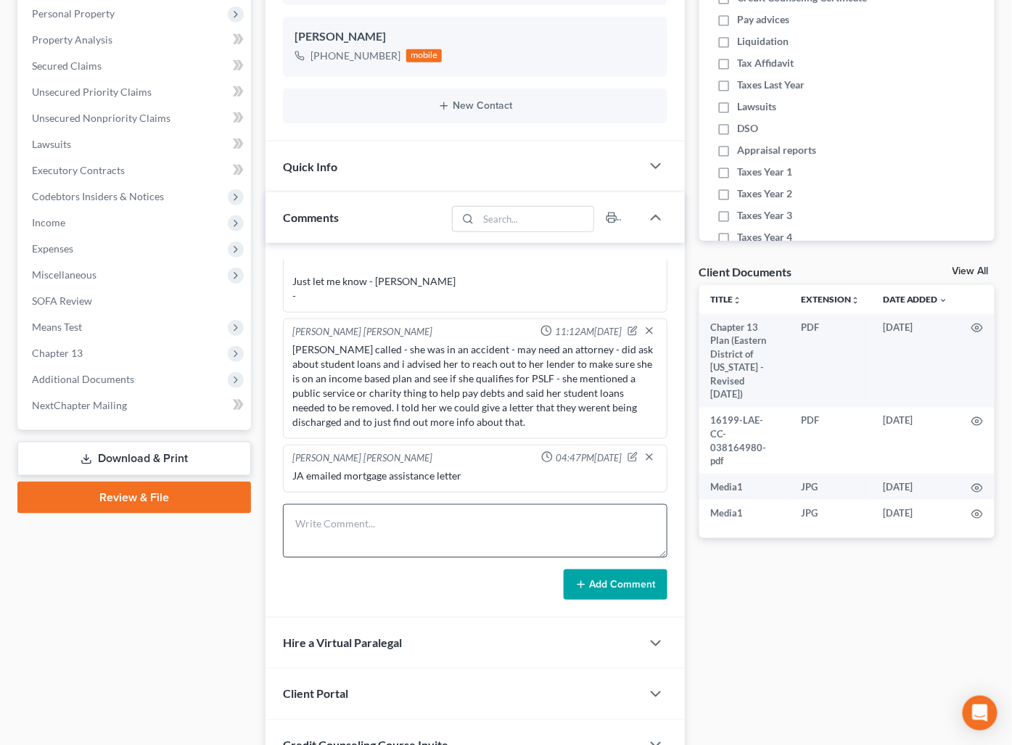
scroll to position [322, 0]
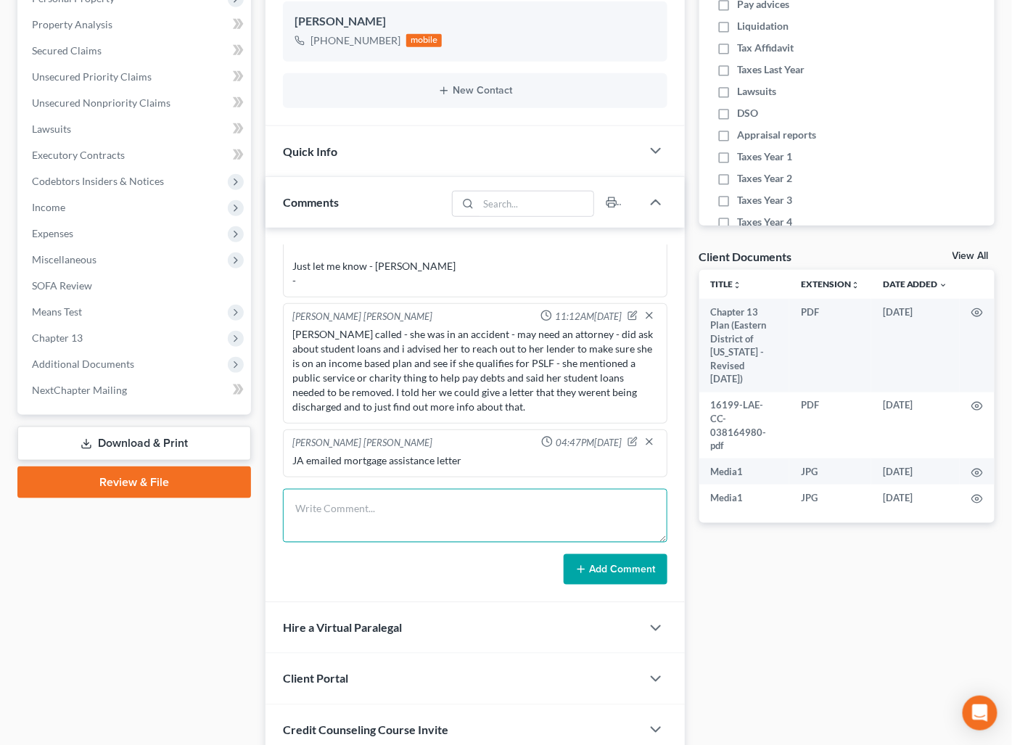
click at [384, 511] on textarea at bounding box center [475, 516] width 385 height 54
click at [375, 505] on textarea "JA told her she cna get her car fixed bc we can't set for hearing until [DATE] …" at bounding box center [475, 516] width 385 height 54
type textarea "JA told her she can get her car fixed bc we can't set for hearing until [DATE] …"
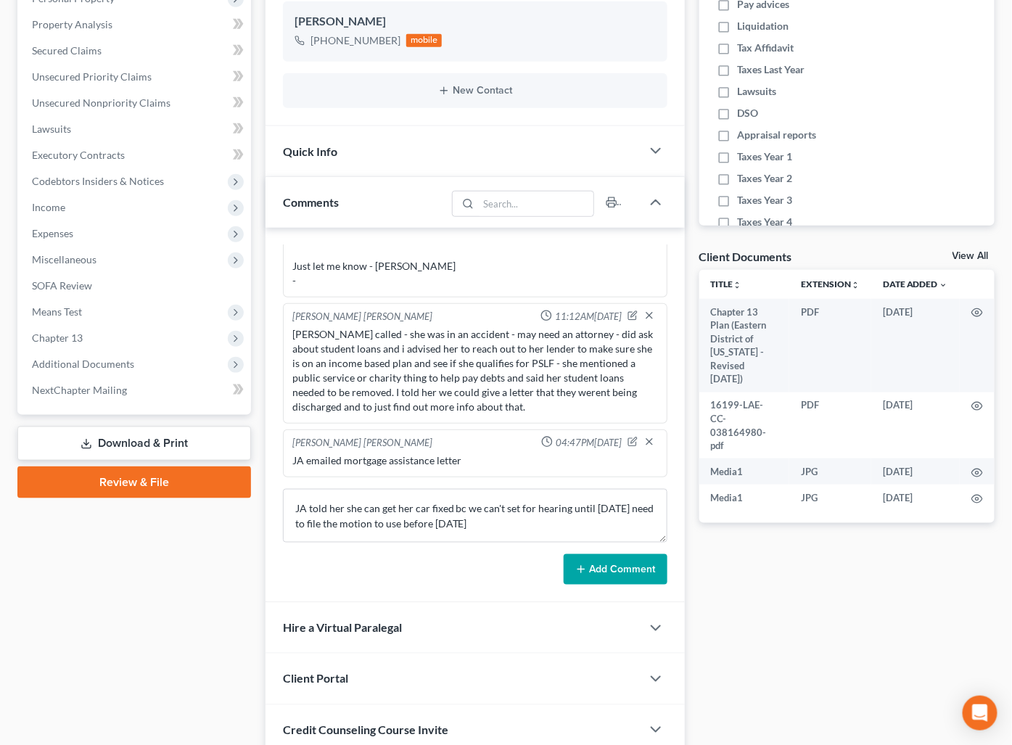
click at [609, 575] on button "Add Comment" at bounding box center [616, 569] width 104 height 30
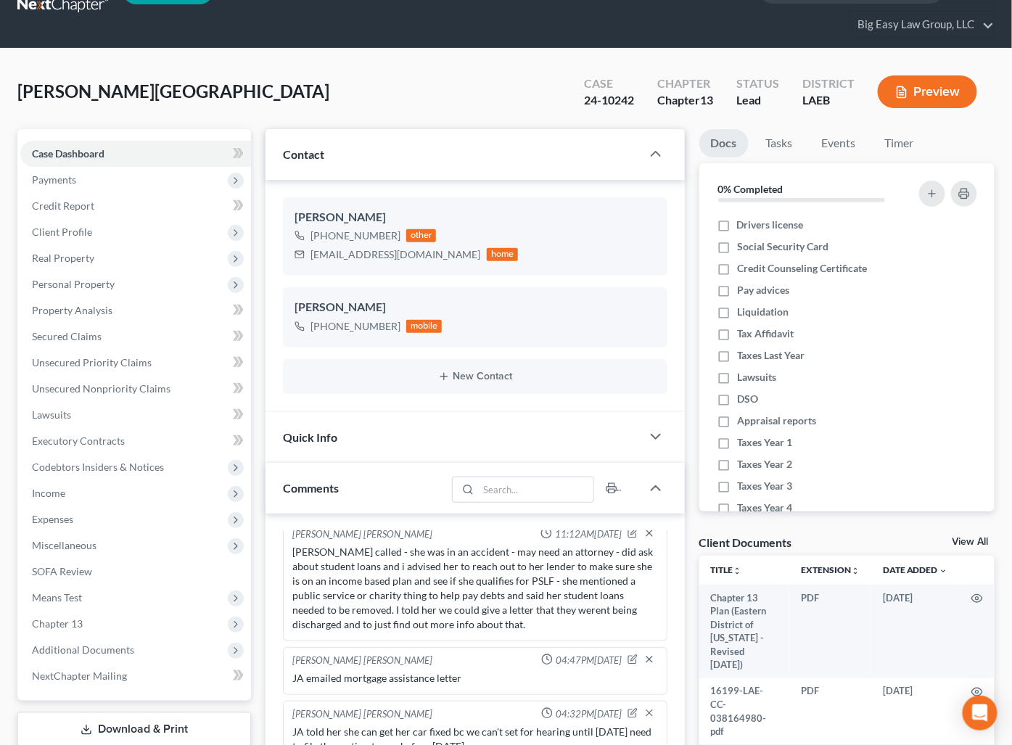
scroll to position [0, 0]
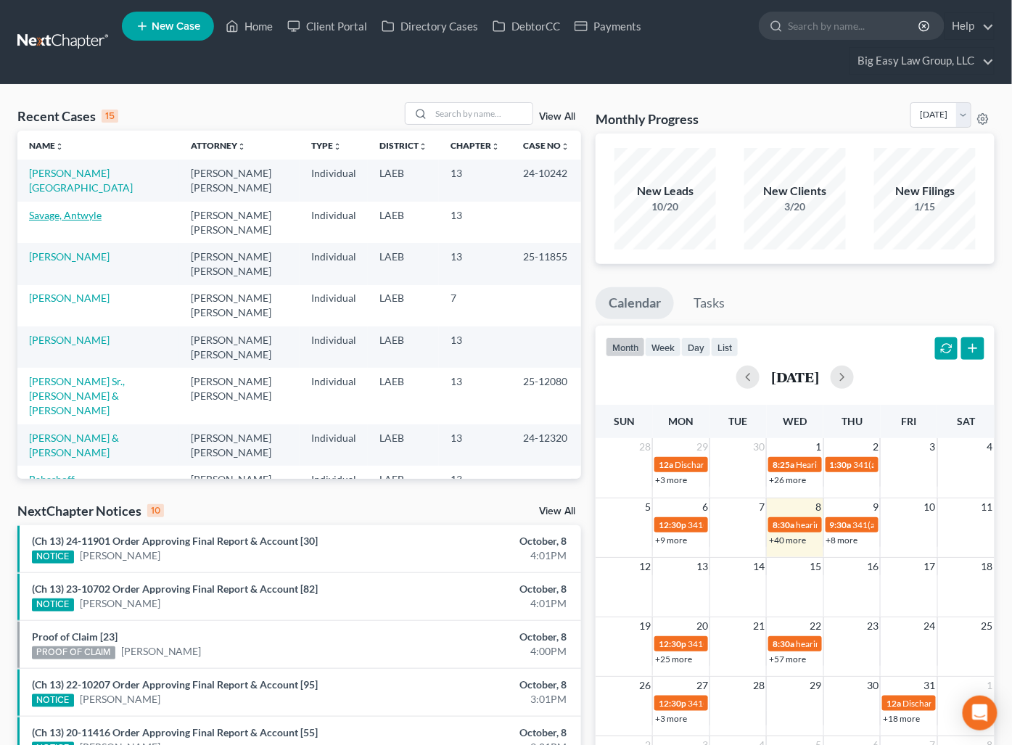
drag, startPoint x: 64, startPoint y: 221, endPoint x: 161, endPoint y: 220, distance: 97.3
click at [63, 221] on link "Savage, Antwyle" at bounding box center [65, 215] width 73 height 12
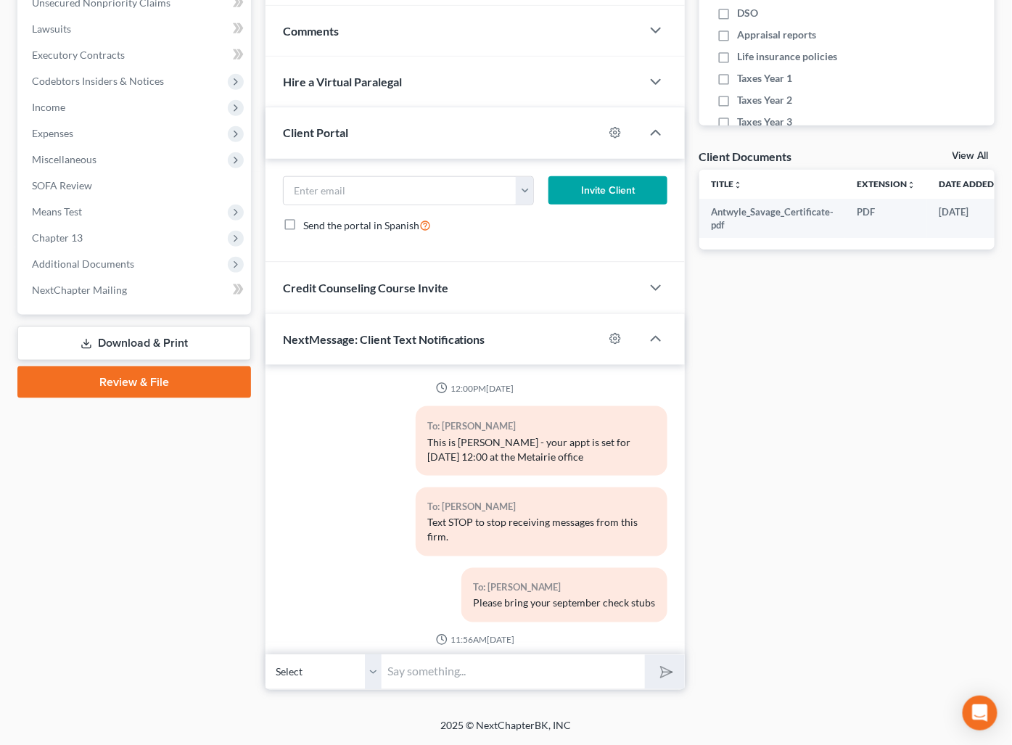
scroll to position [1356, 0]
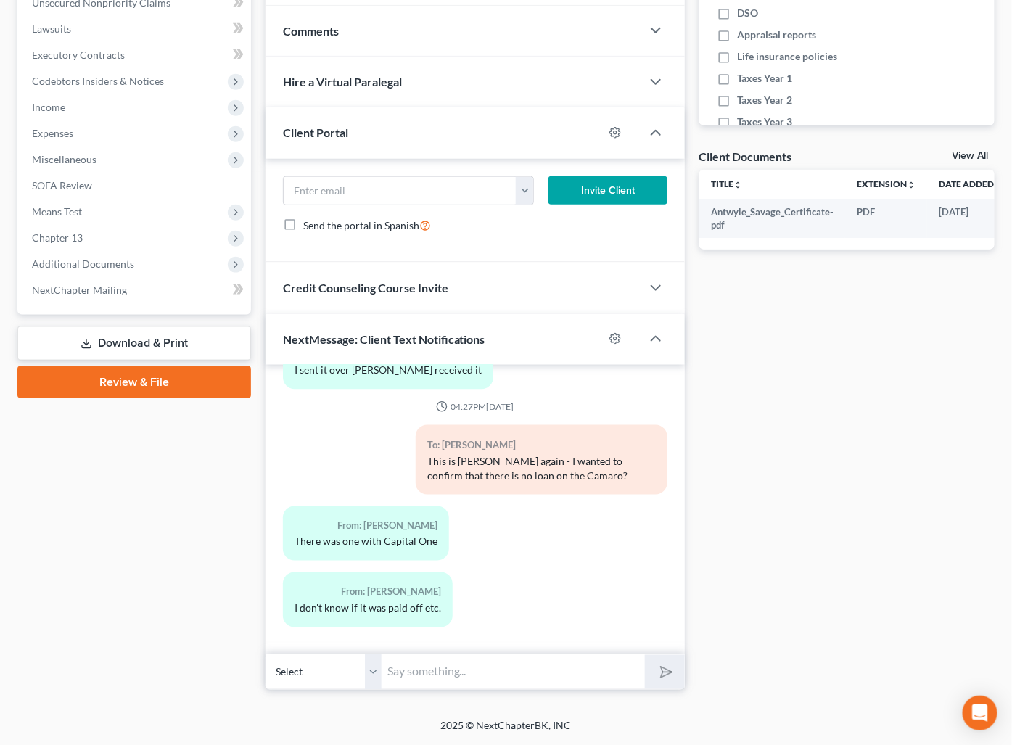
click at [493, 678] on input "text" at bounding box center [513, 673] width 263 height 36
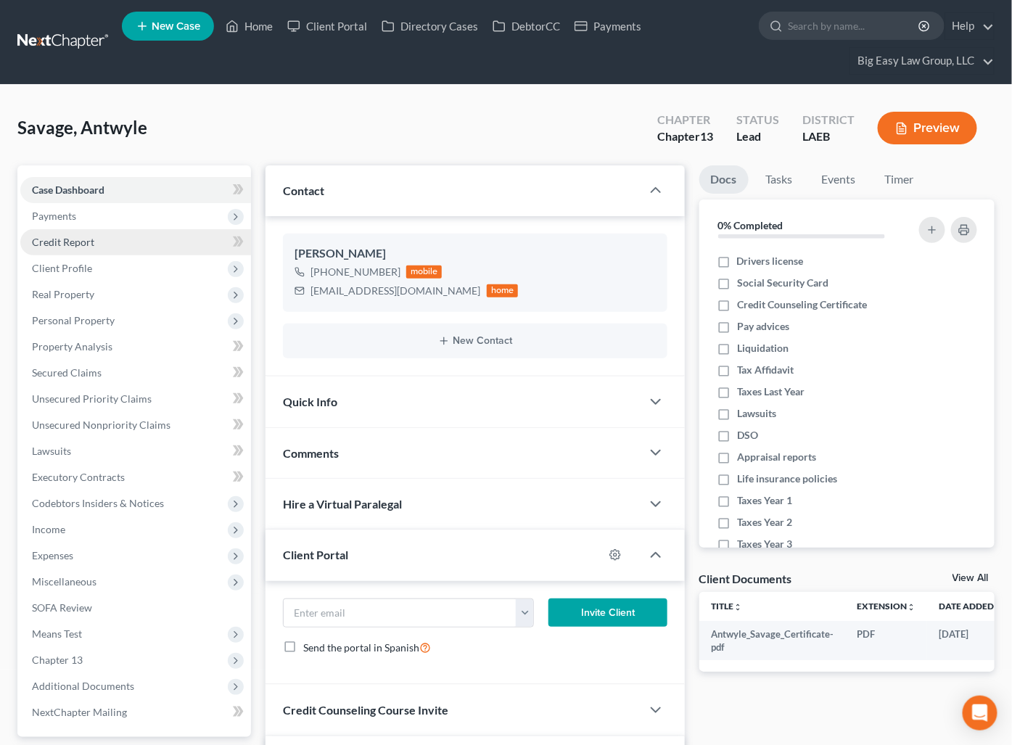
click at [157, 245] on link "Credit Report" at bounding box center [135, 242] width 231 height 26
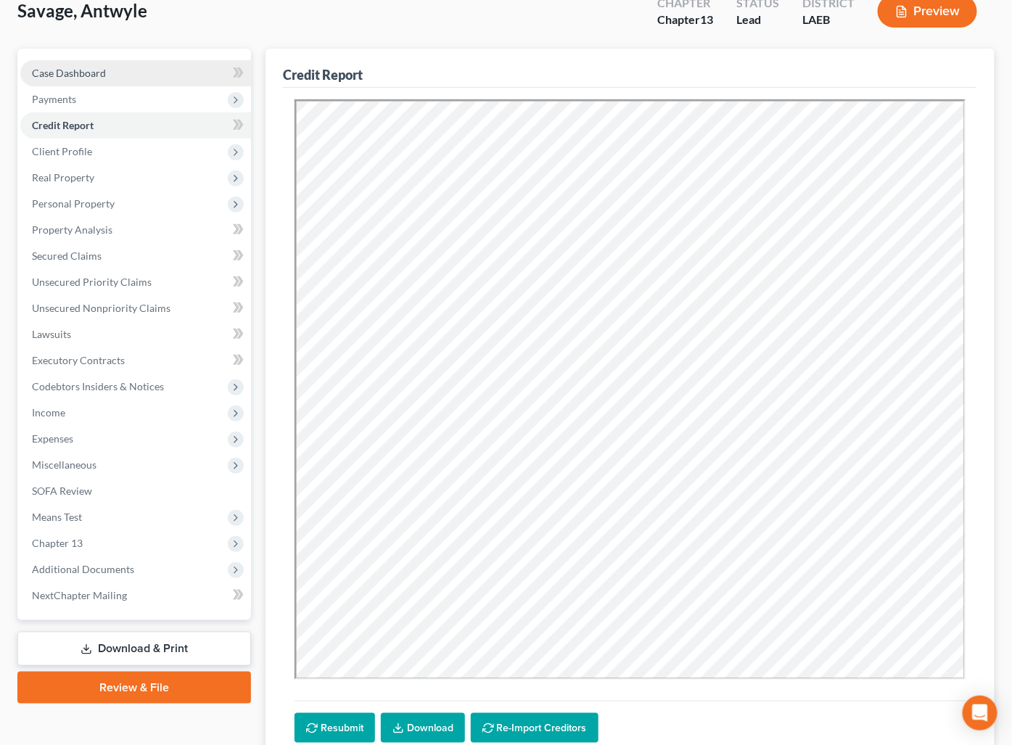
click at [110, 64] on link "Case Dashboard" at bounding box center [135, 73] width 231 height 26
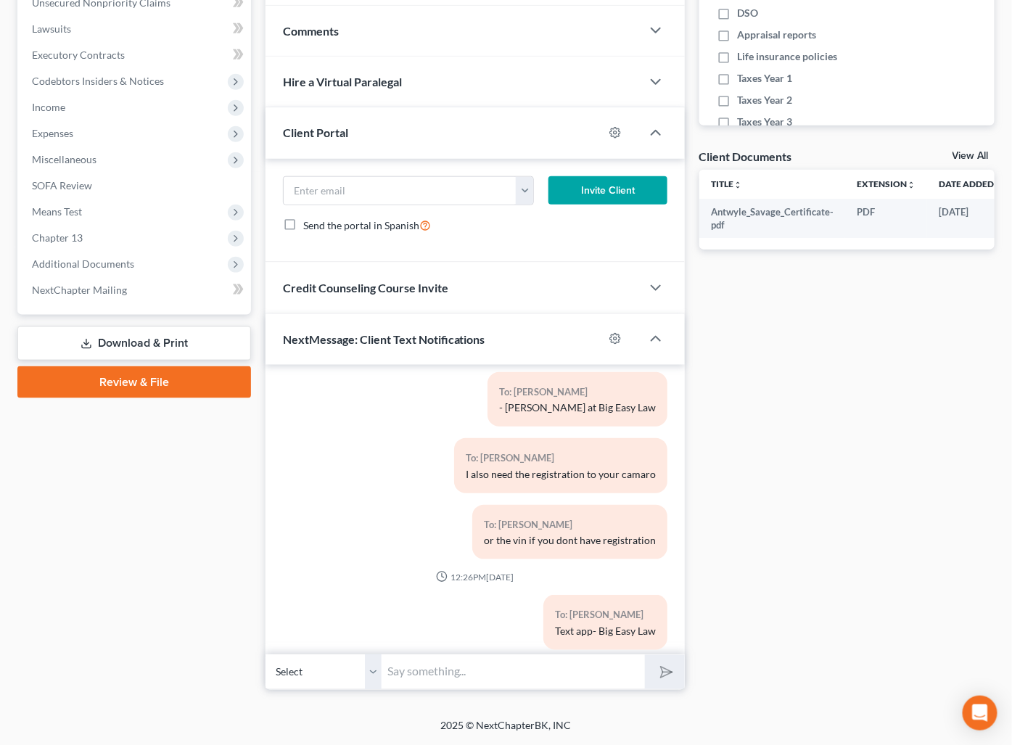
scroll to position [1356, 0]
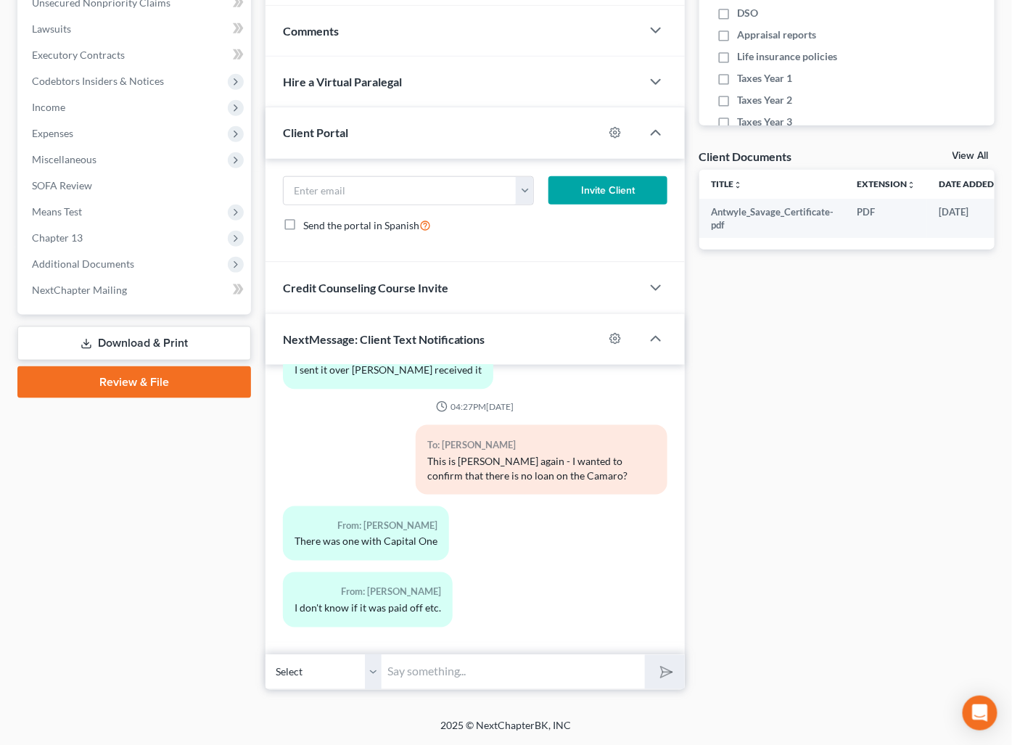
click at [509, 674] on input "text" at bounding box center [513, 673] width 263 height 36
click at [417, 670] on input "ok - do yuou know if the car was repoed or anything?" at bounding box center [513, 673] width 263 height 36
type input "ok - do you know if the car was repoed or anything?"
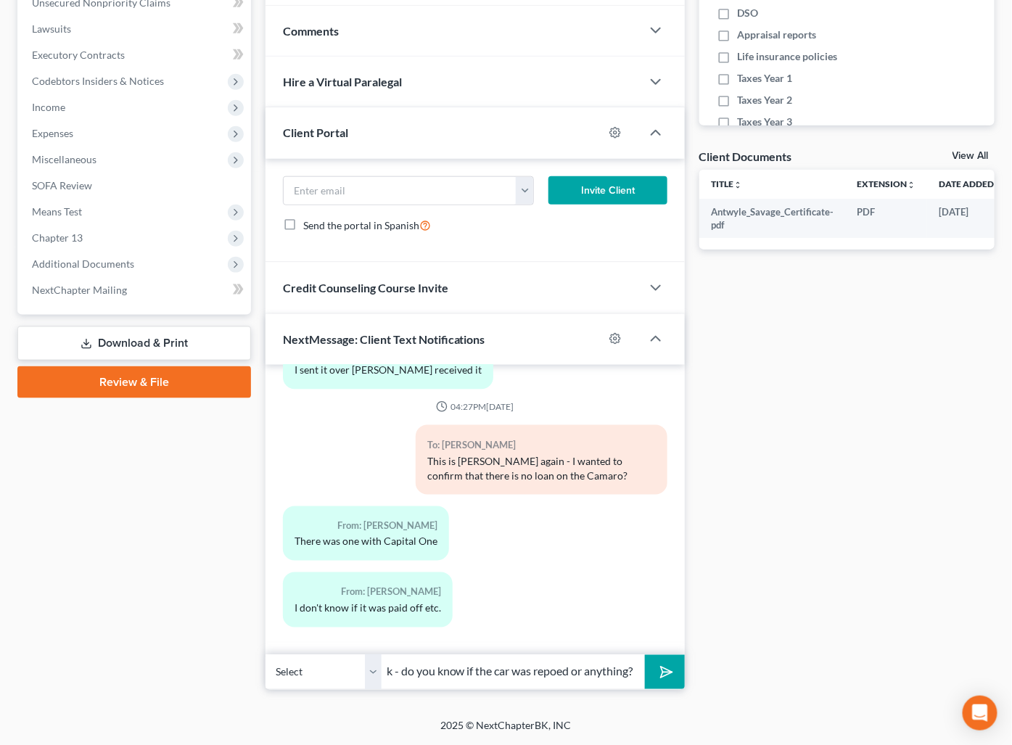
scroll to position [0, 0]
click at [662, 665] on icon "submit" at bounding box center [663, 672] width 20 height 20
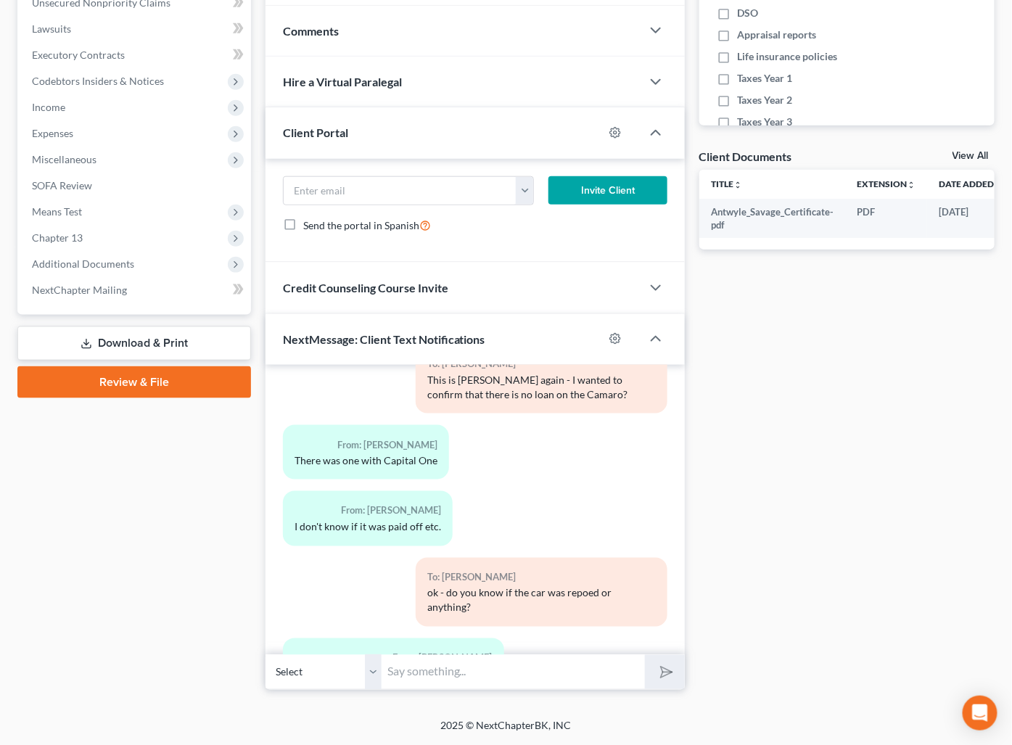
scroll to position [1503, 0]
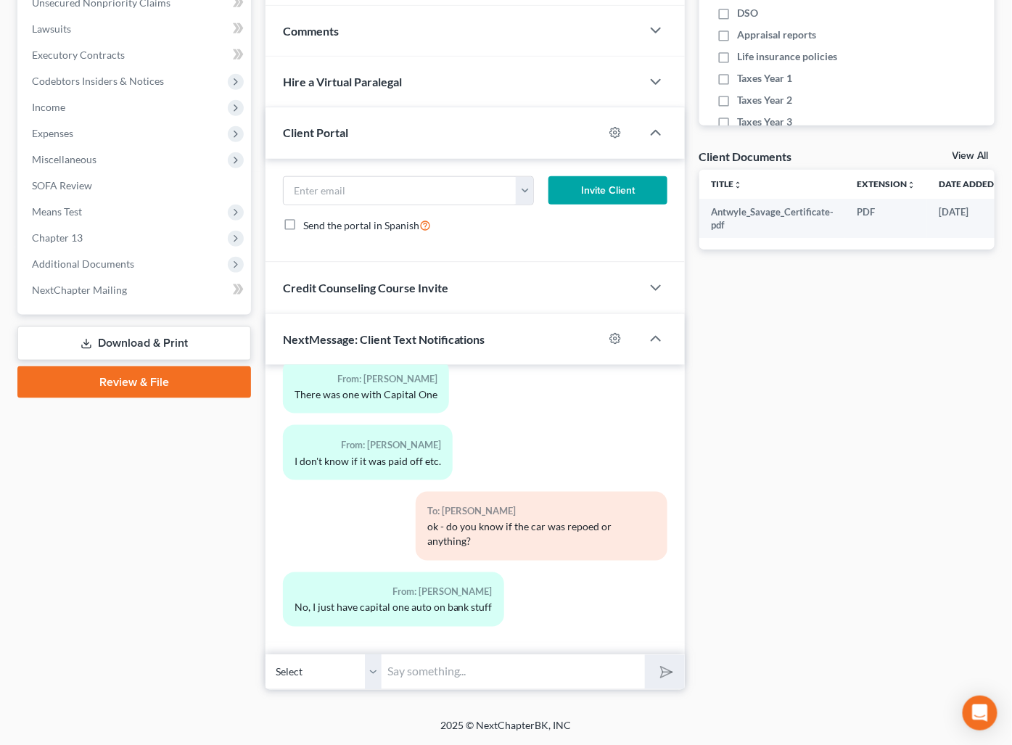
click at [496, 674] on input "text" at bounding box center [513, 673] width 263 height 36
type input "ok thanks!"
click at [645, 655] on button "submit" at bounding box center [665, 672] width 40 height 34
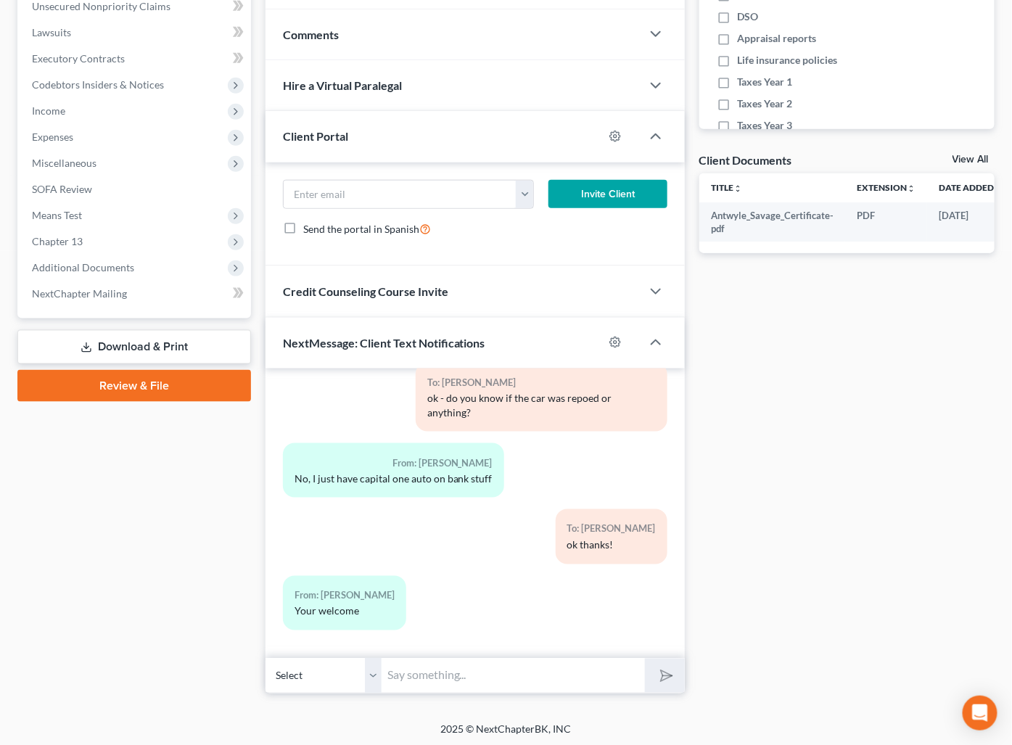
scroll to position [0, 0]
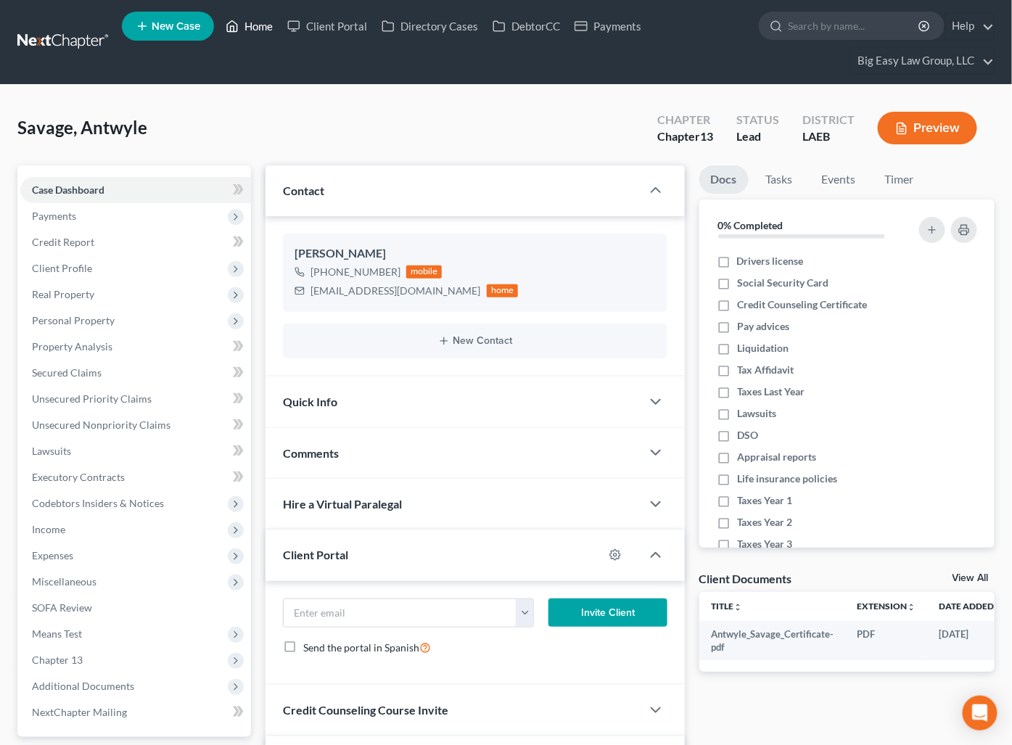
click at [258, 33] on link "Home" at bounding box center [249, 26] width 62 height 26
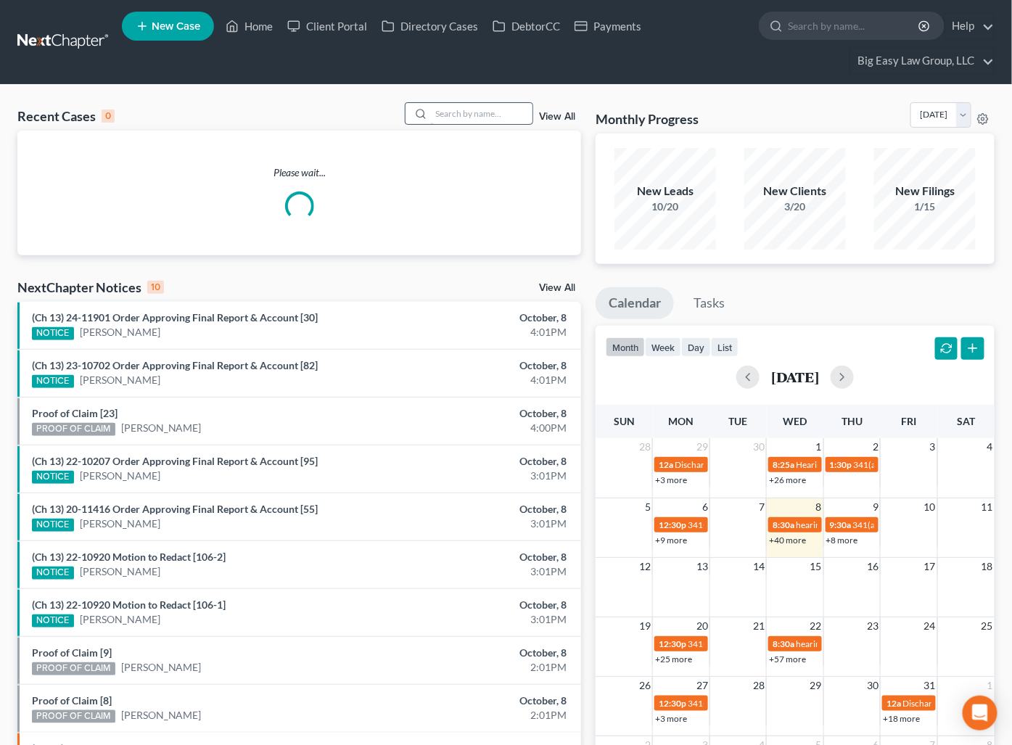
click at [502, 115] on input "search" at bounding box center [482, 113] width 102 height 21
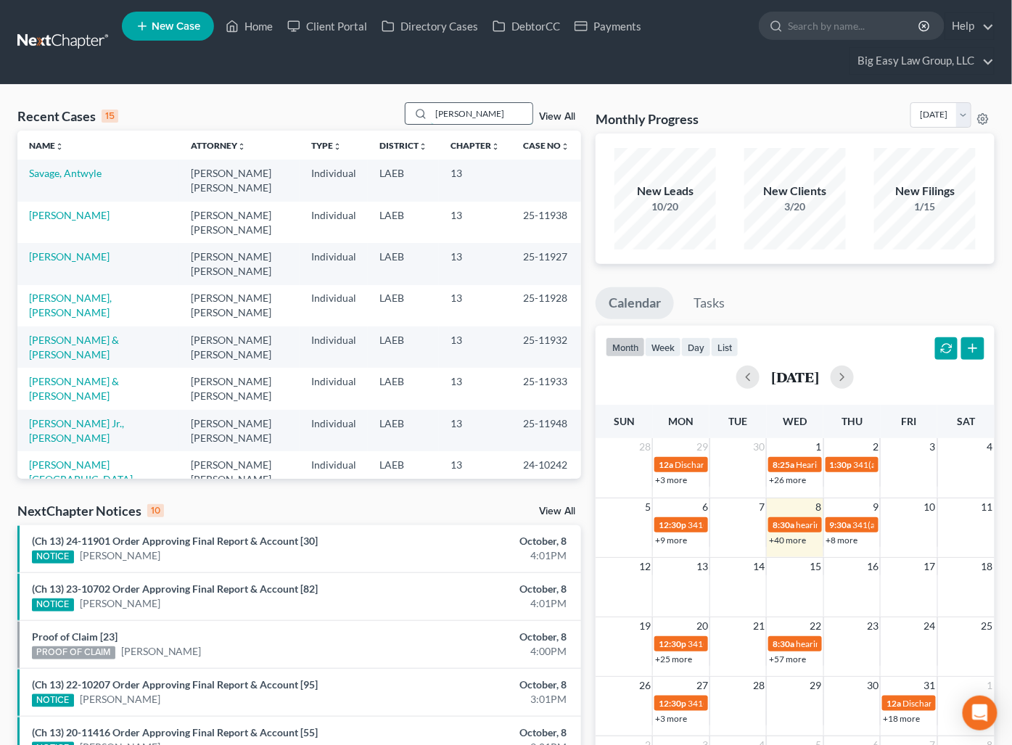
type input "[PERSON_NAME]"
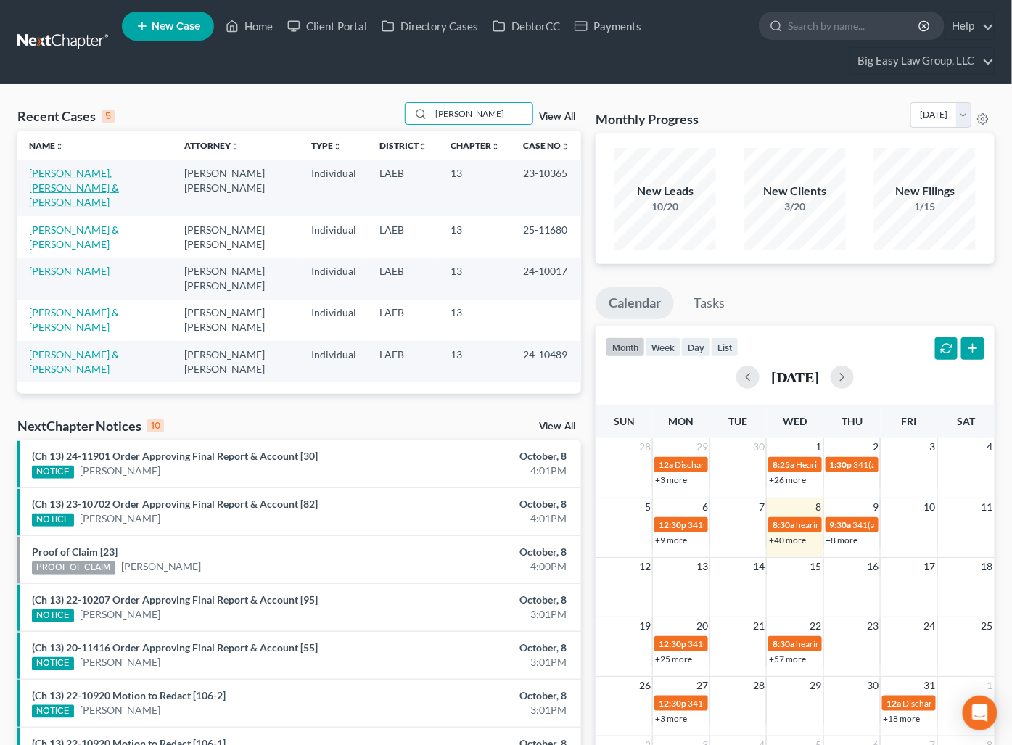
click at [104, 176] on link "[PERSON_NAME], [PERSON_NAME] & [PERSON_NAME]" at bounding box center [74, 187] width 90 height 41
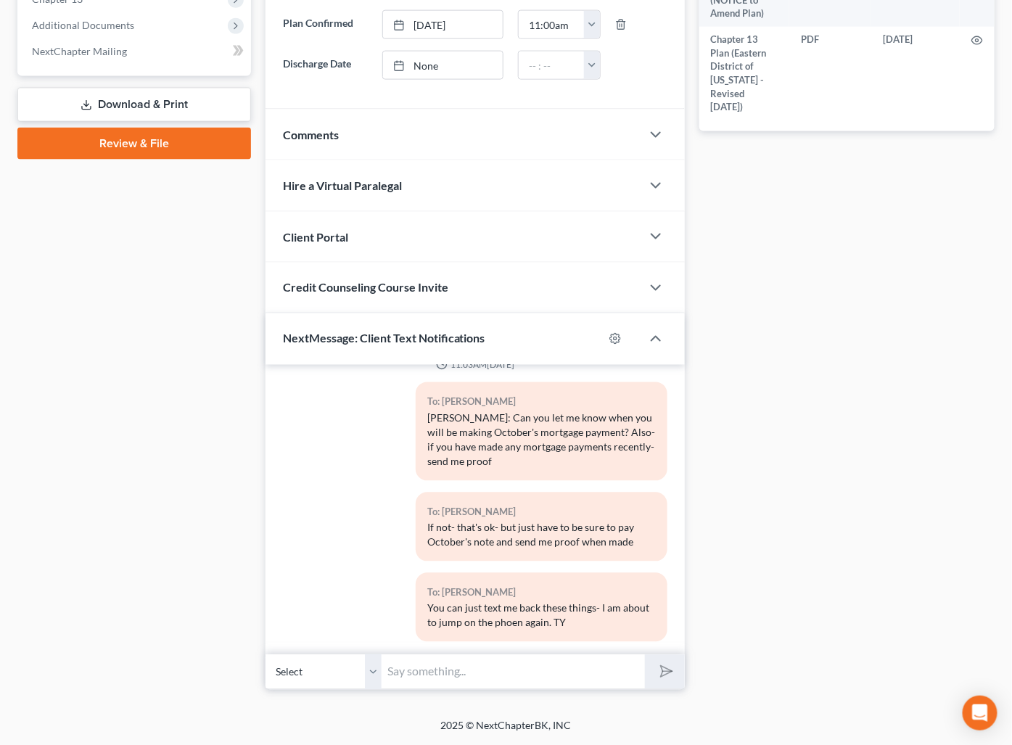
scroll to position [633, 0]
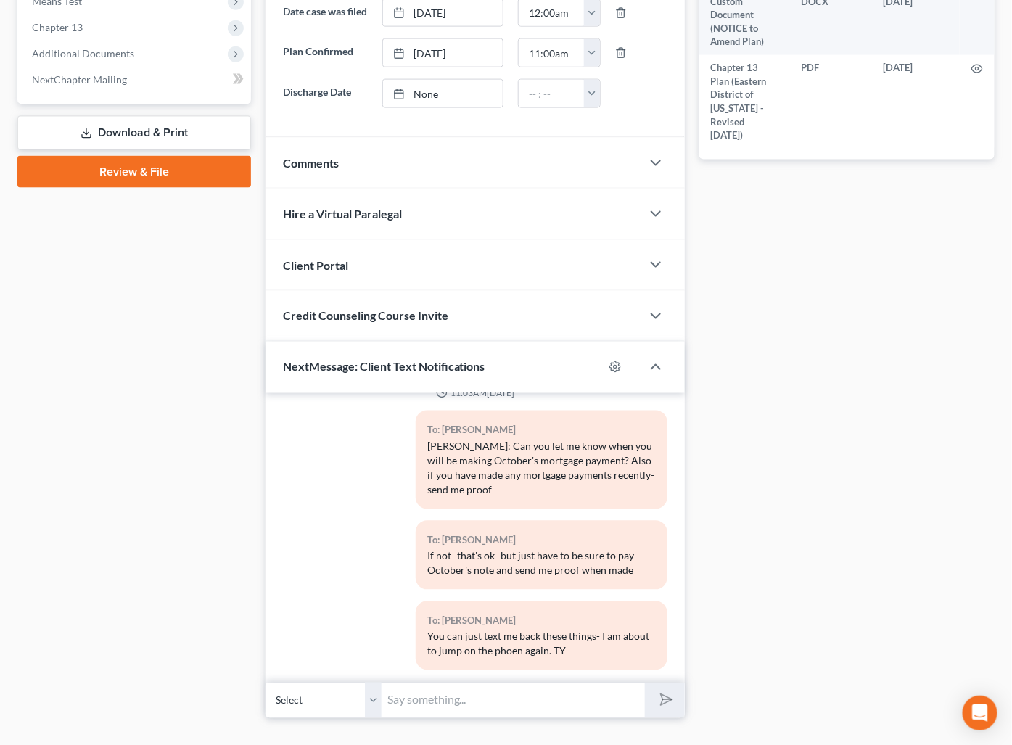
click at [419, 172] on div "Comments" at bounding box center [454, 163] width 376 height 50
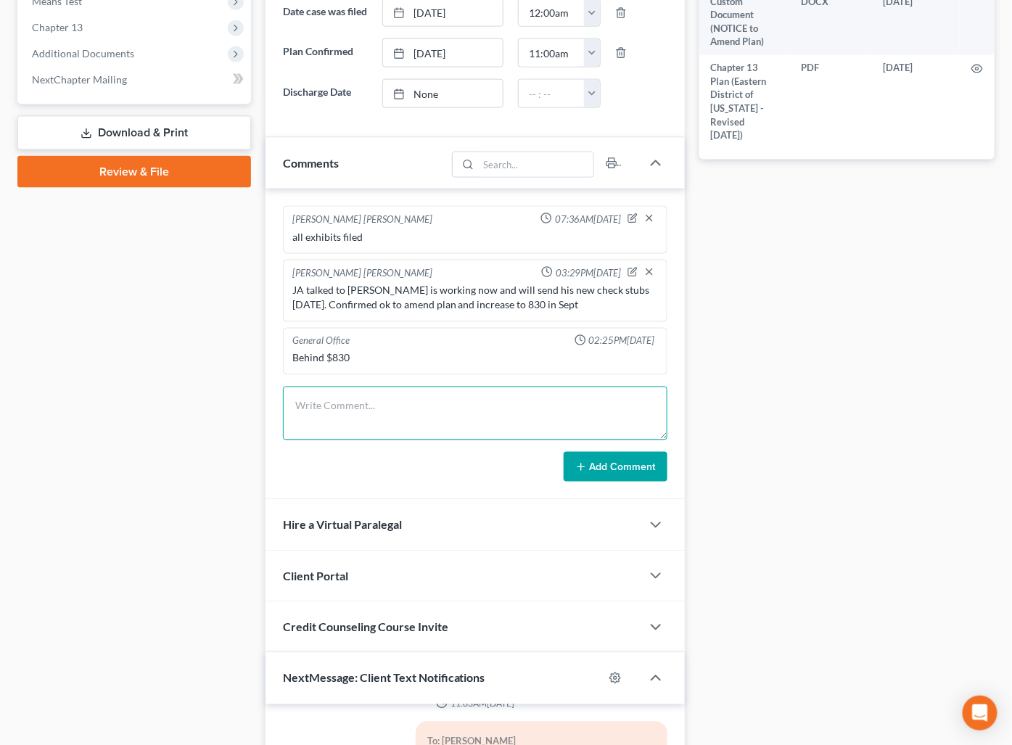
click at [462, 404] on textarea at bounding box center [475, 414] width 385 height 54
type textarea "says she has been making them every month"
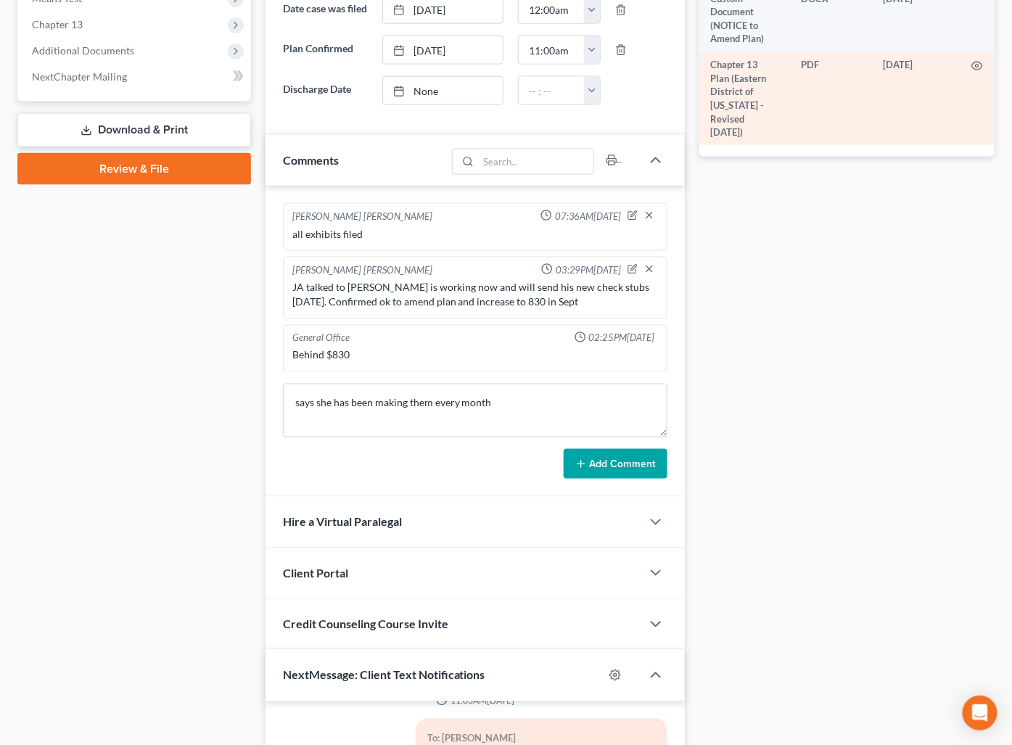
scroll to position [0, 0]
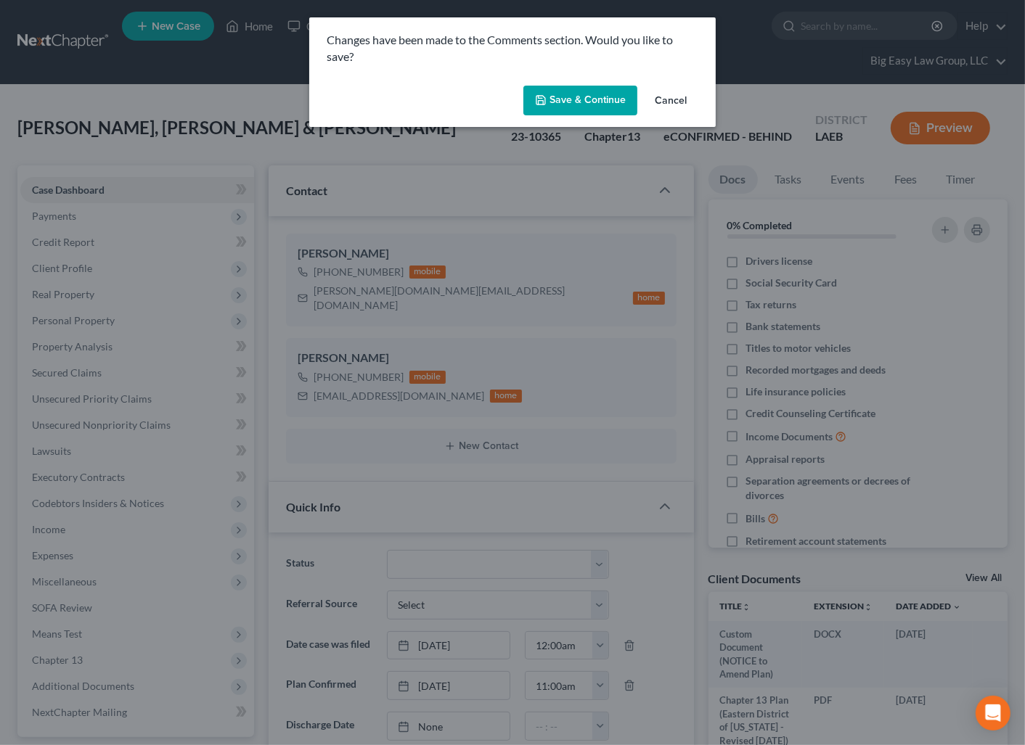
click at [663, 94] on button "Cancel" at bounding box center [670, 101] width 55 height 29
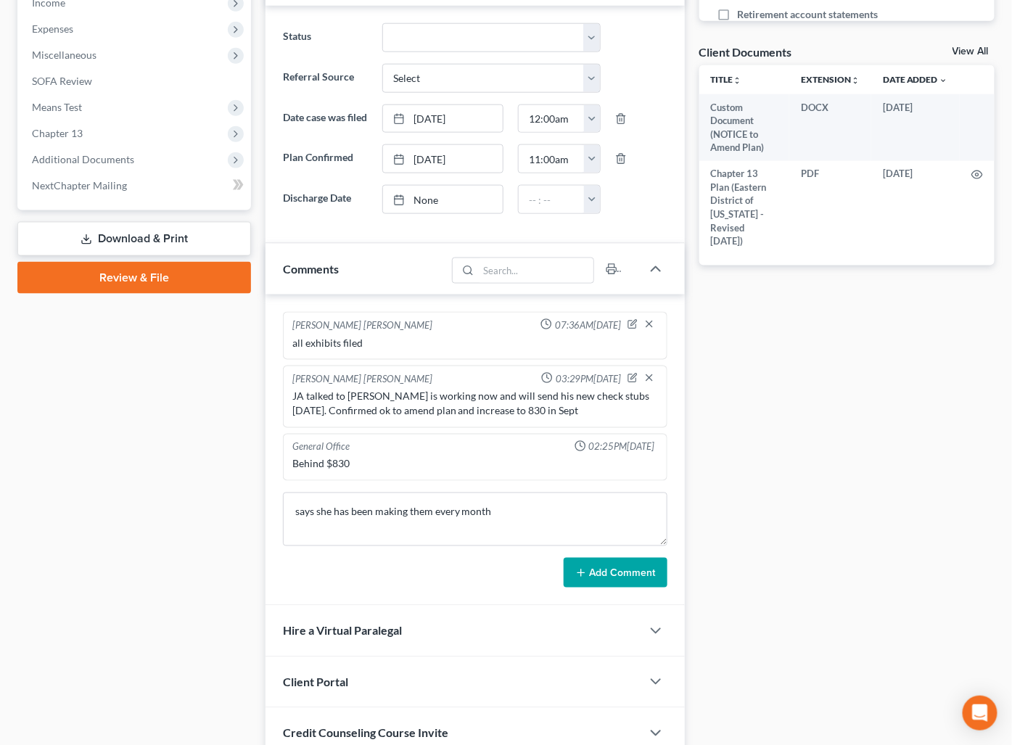
scroll to position [544, 0]
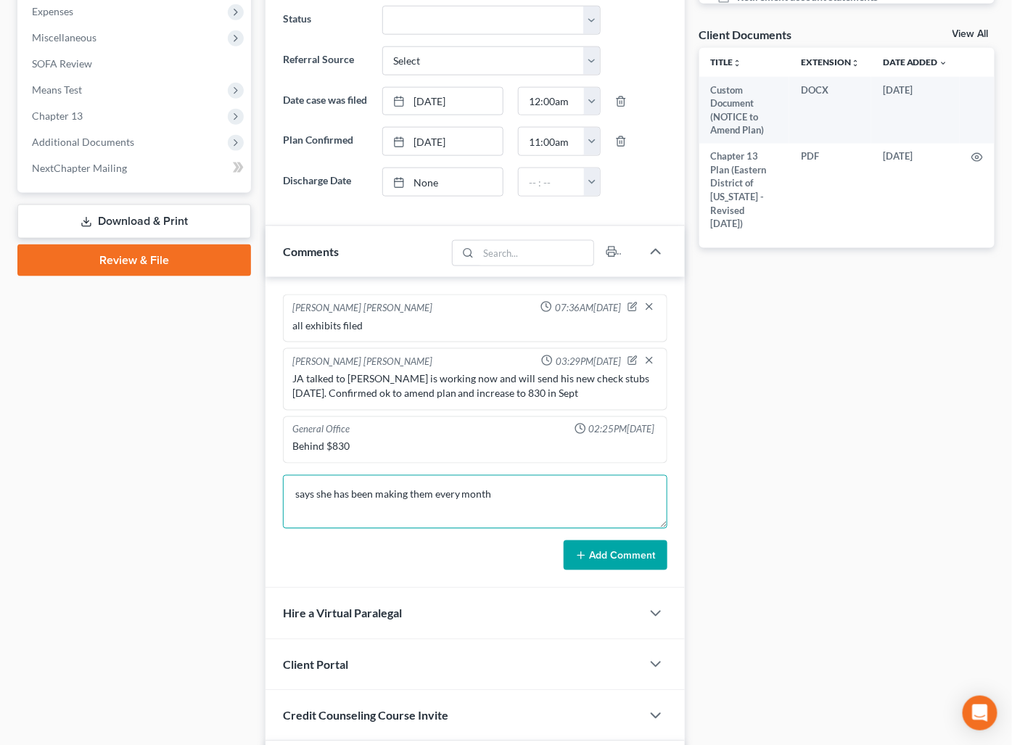
click at [494, 483] on textarea "says she has been making them every month" at bounding box center [475, 502] width 385 height 54
drag, startPoint x: 504, startPoint y: 497, endPoint x: 124, endPoint y: 405, distance: 390.6
click at [183, 427] on div "Petition Navigation Case Dashboard Payments Invoices Payments Payments Credit R…" at bounding box center [506, 369] width 992 height 1497
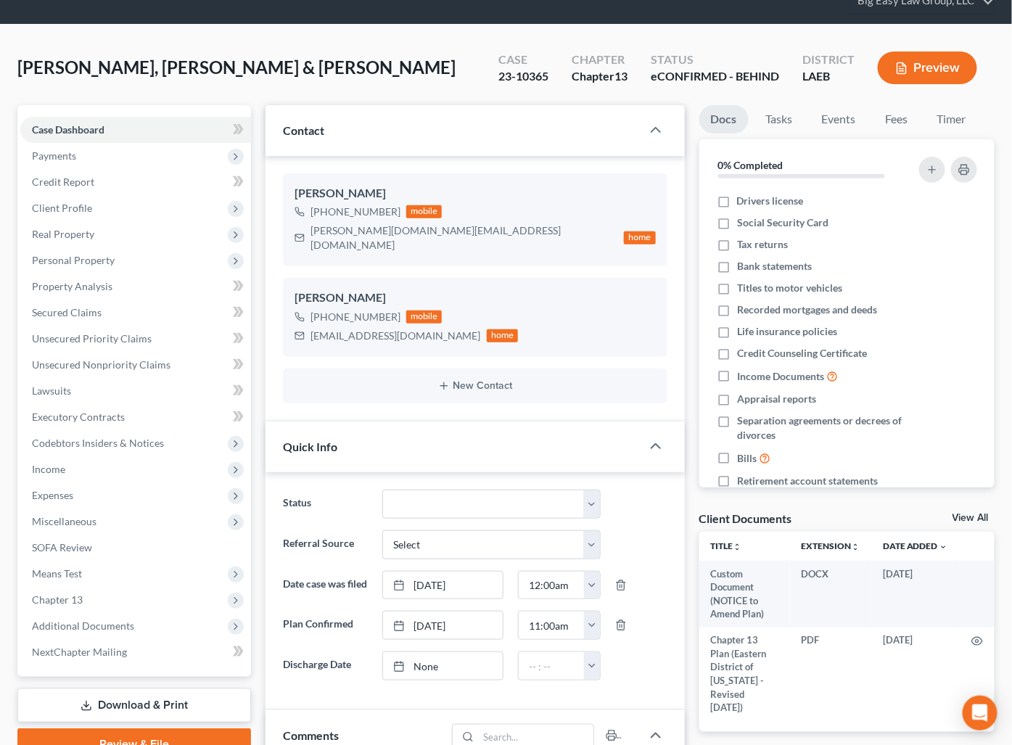
scroll to position [0, 0]
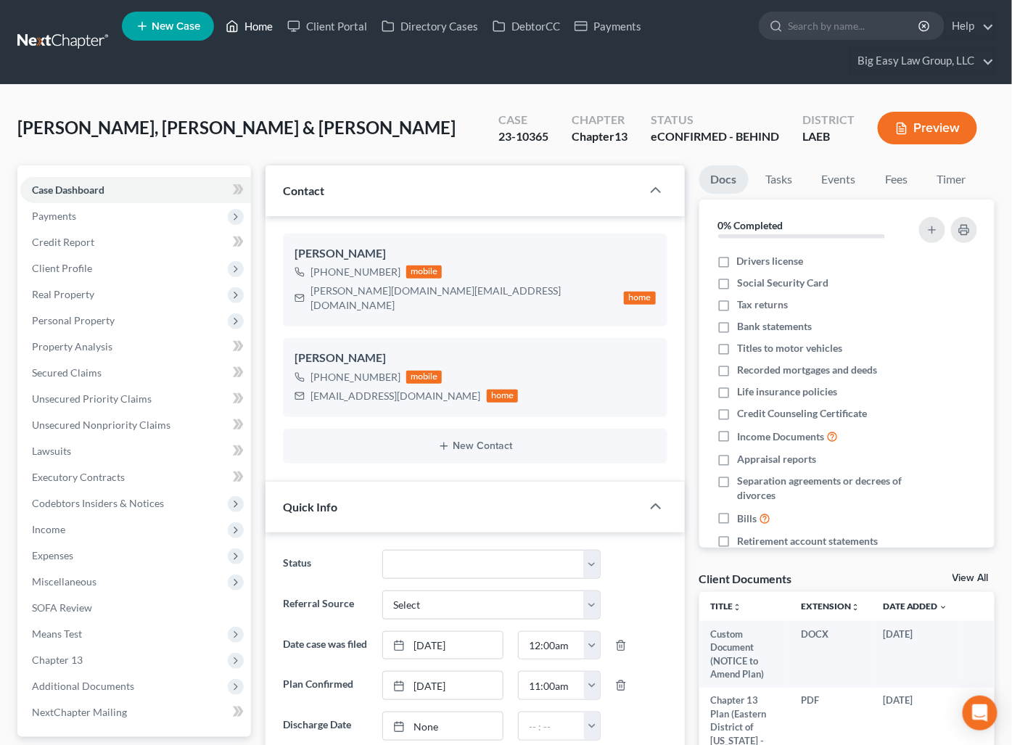
click at [247, 30] on link "Home" at bounding box center [249, 26] width 62 height 26
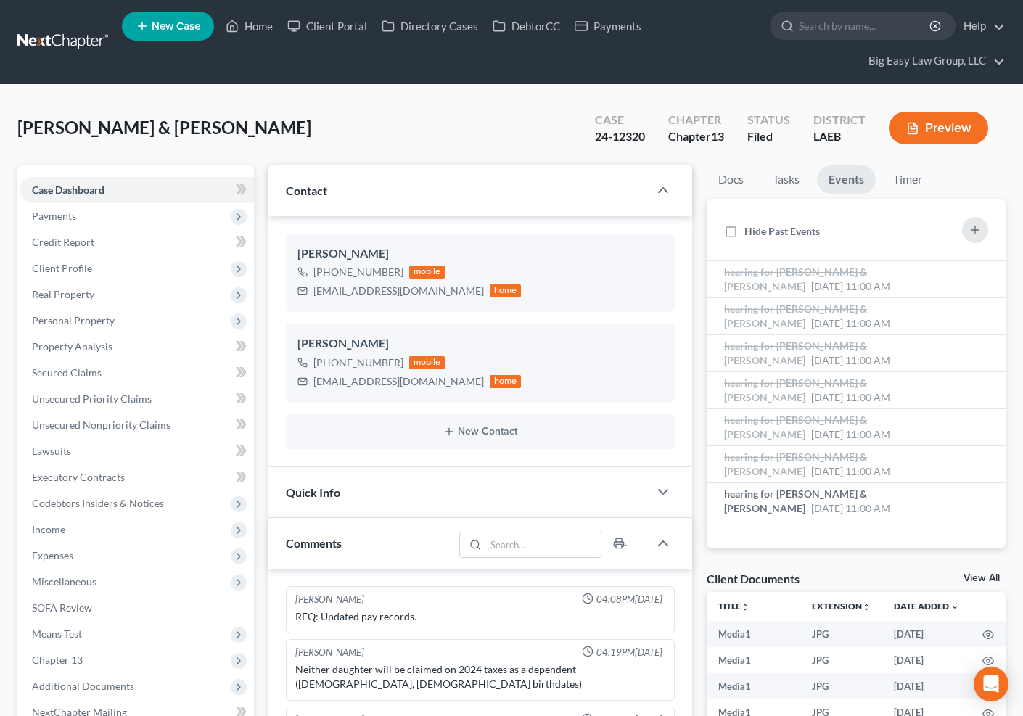
select select "0"
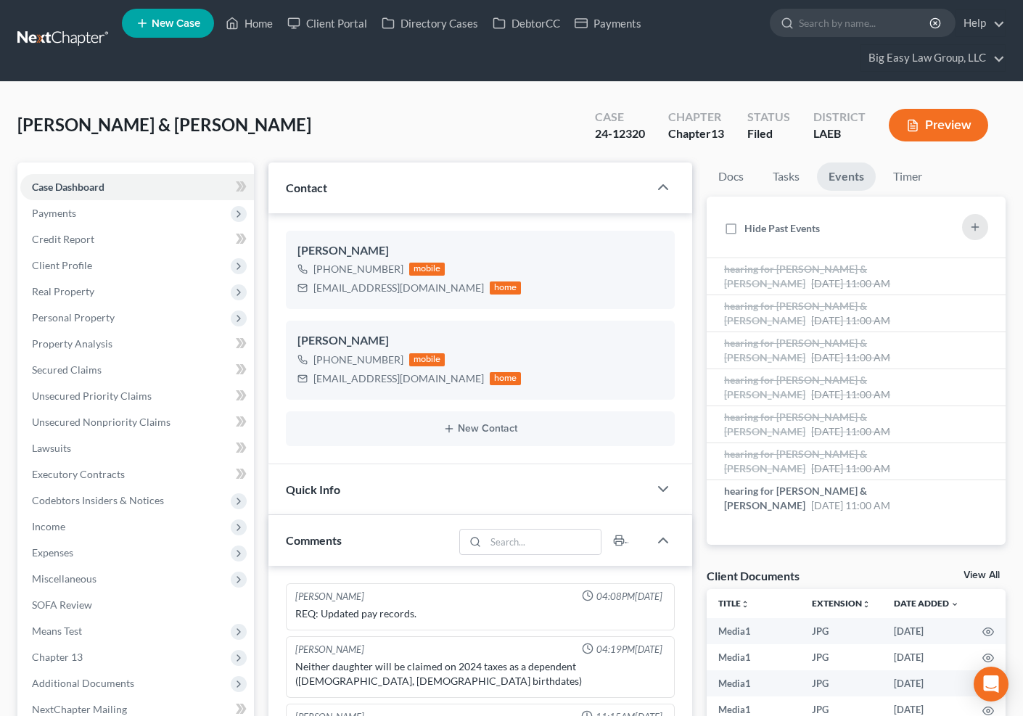
scroll to position [11149, 0]
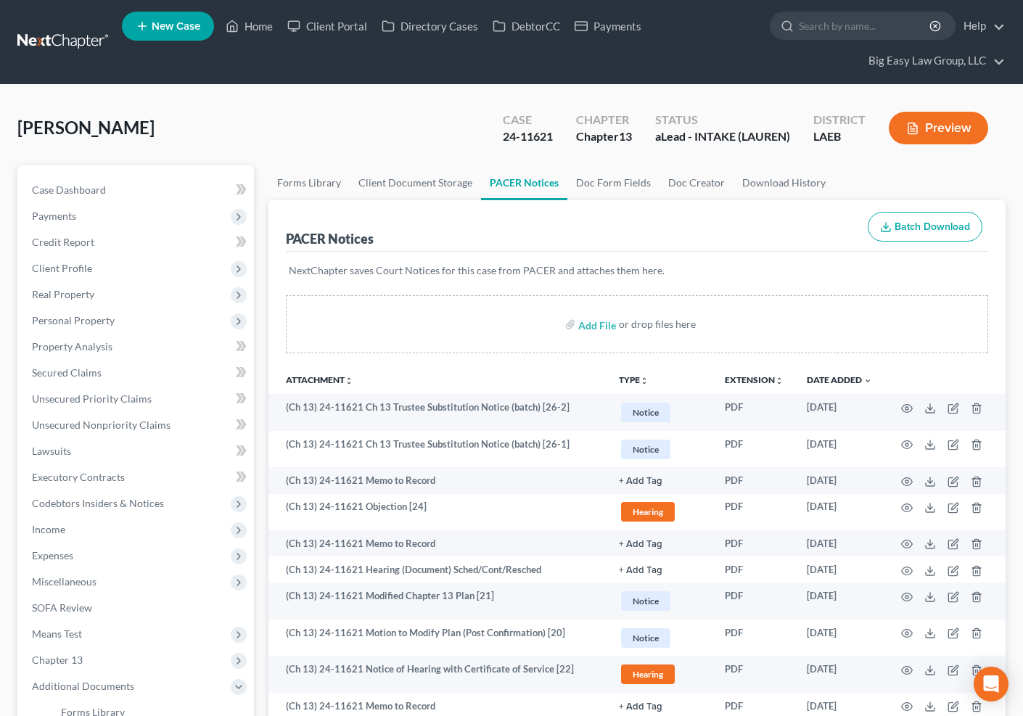
scroll to position [123, 0]
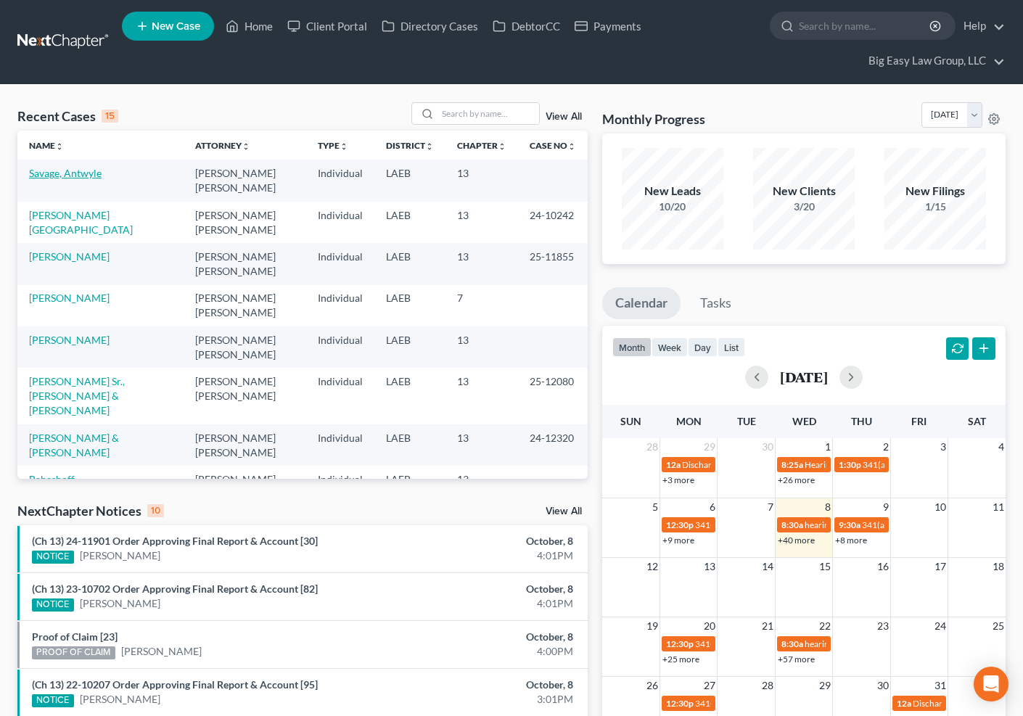
click at [65, 173] on link "Savage, Antwyle" at bounding box center [65, 173] width 73 height 12
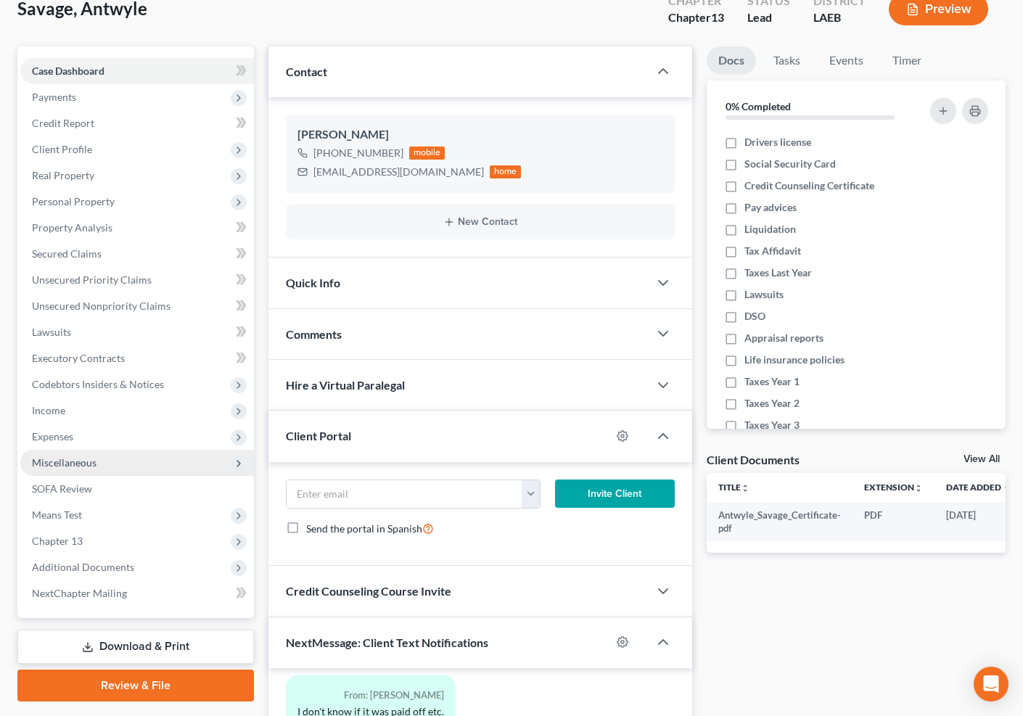
scroll to position [120, 0]
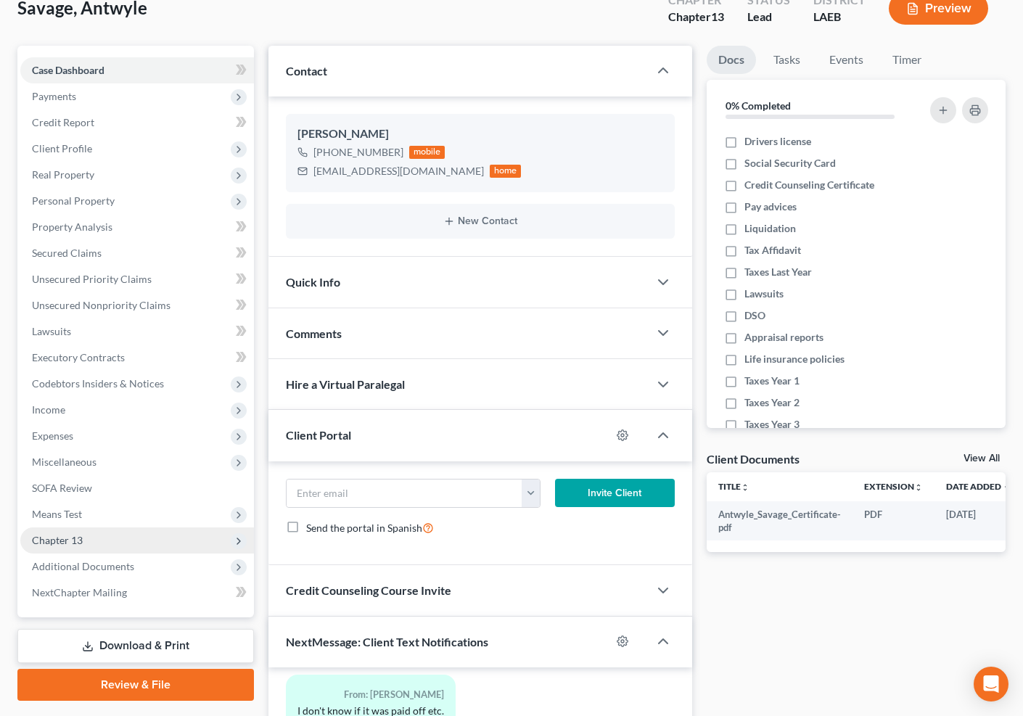
click at [142, 539] on span "Chapter 13" at bounding box center [137, 541] width 234 height 26
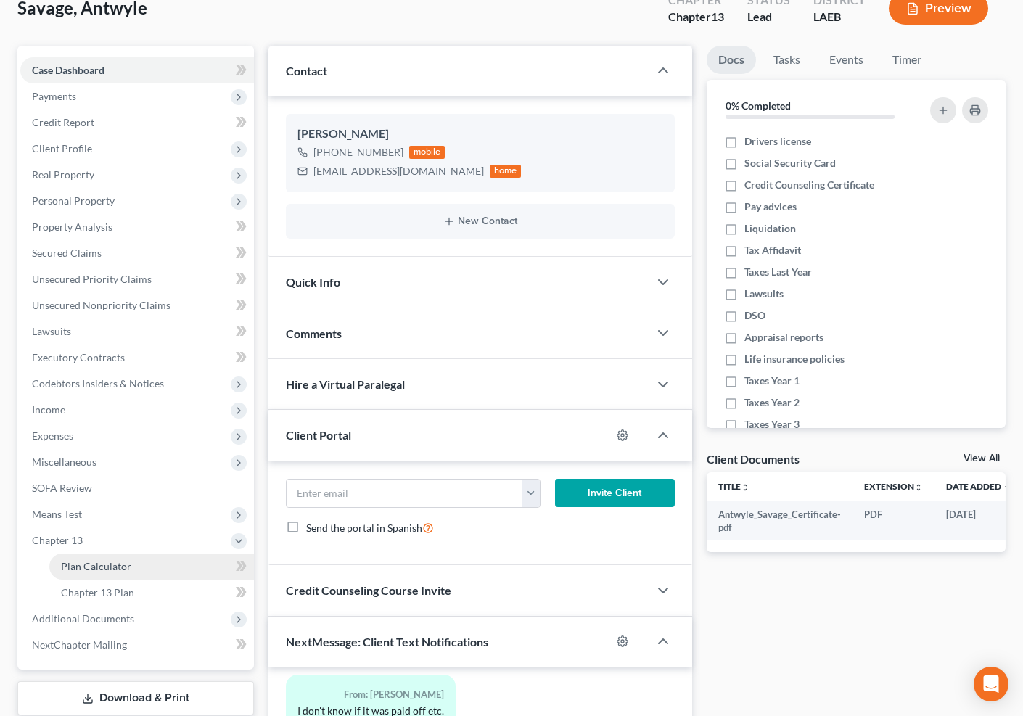
click at [158, 554] on link "Plan Calculator" at bounding box center [151, 567] width 205 height 26
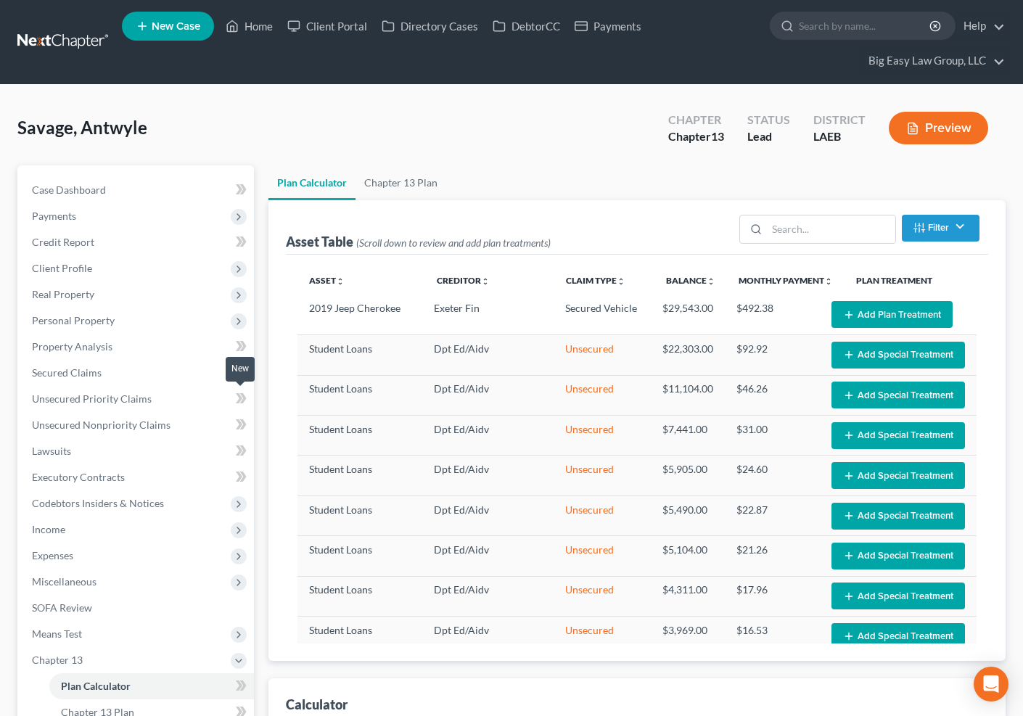
select select "59"
click at [119, 360] on link "Secured Claims" at bounding box center [137, 373] width 234 height 26
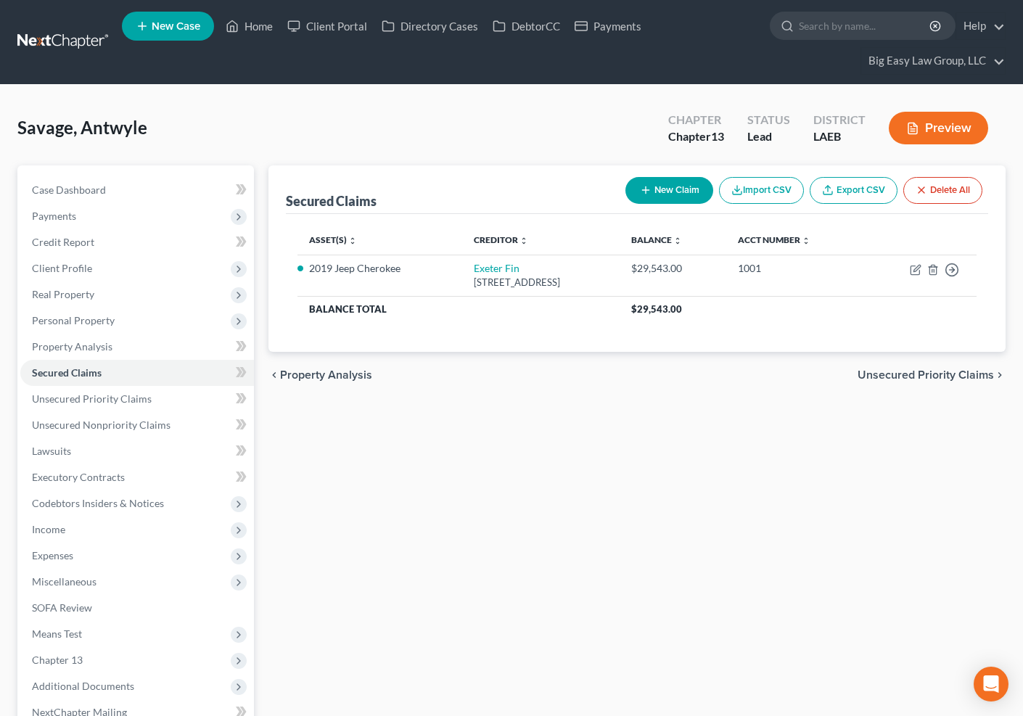
click at [672, 200] on button "New Claim" at bounding box center [670, 190] width 88 height 27
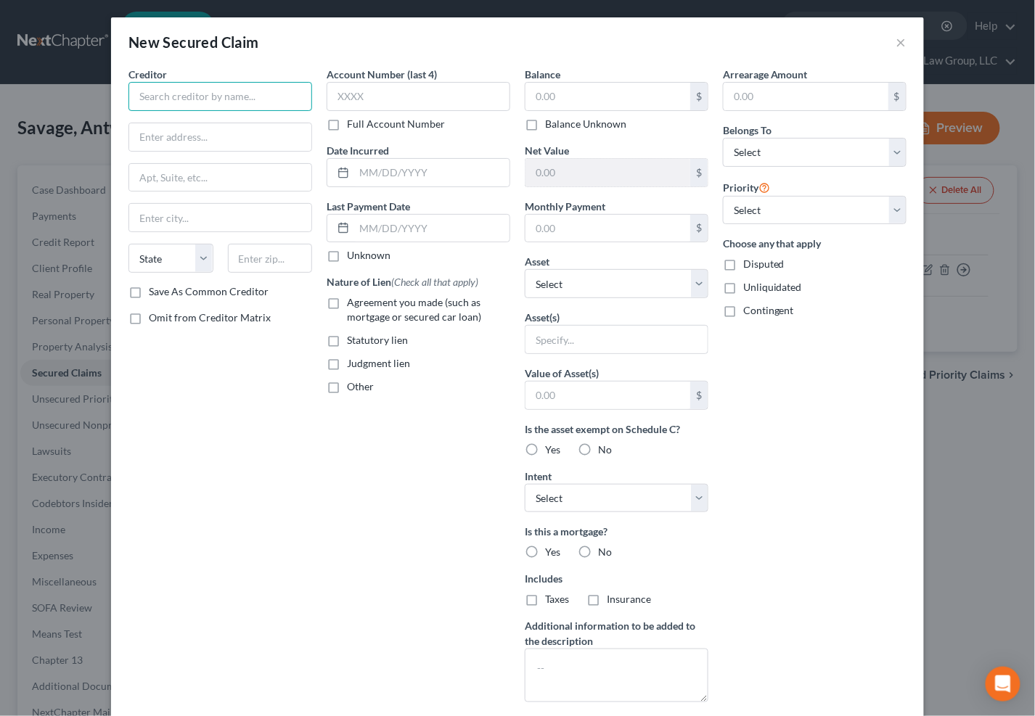
click at [216, 98] on input "text" at bounding box center [220, 96] width 184 height 29
type input "Capital One Auto"
click at [567, 92] on input "text" at bounding box center [607, 97] width 165 height 28
type input "3,558"
click at [203, 125] on input "text" at bounding box center [220, 137] width 182 height 28
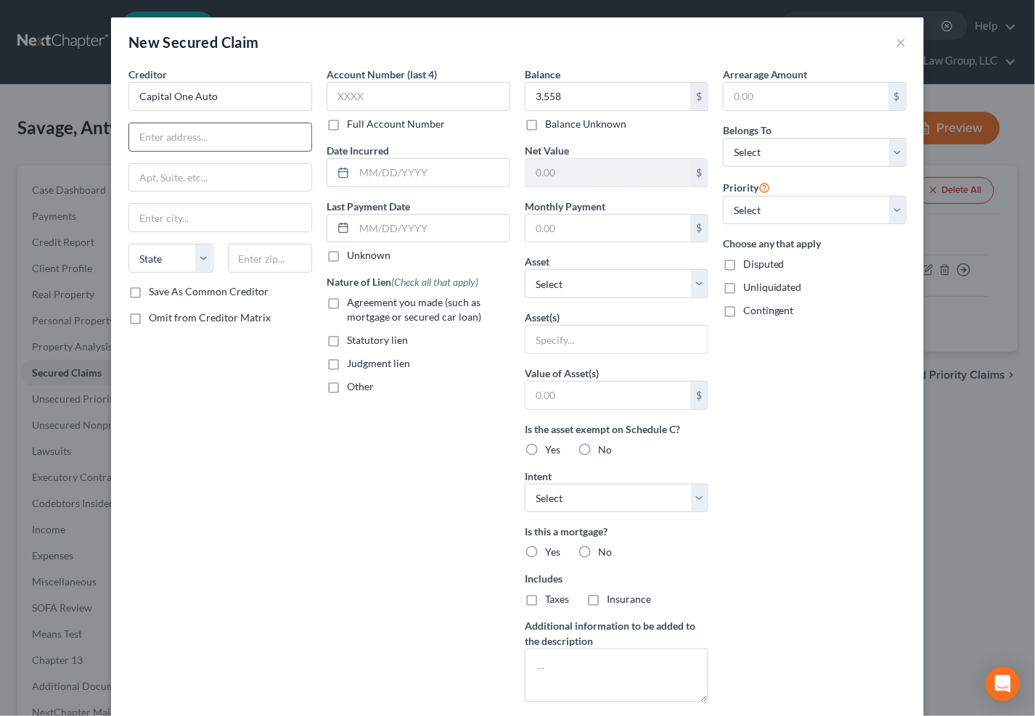
click at [202, 129] on input "text" at bounding box center [220, 137] width 182 height 28
type input "Po Box 259407"
click at [258, 266] on input "text" at bounding box center [270, 258] width 85 height 29
type input "75025"
type input "Plano"
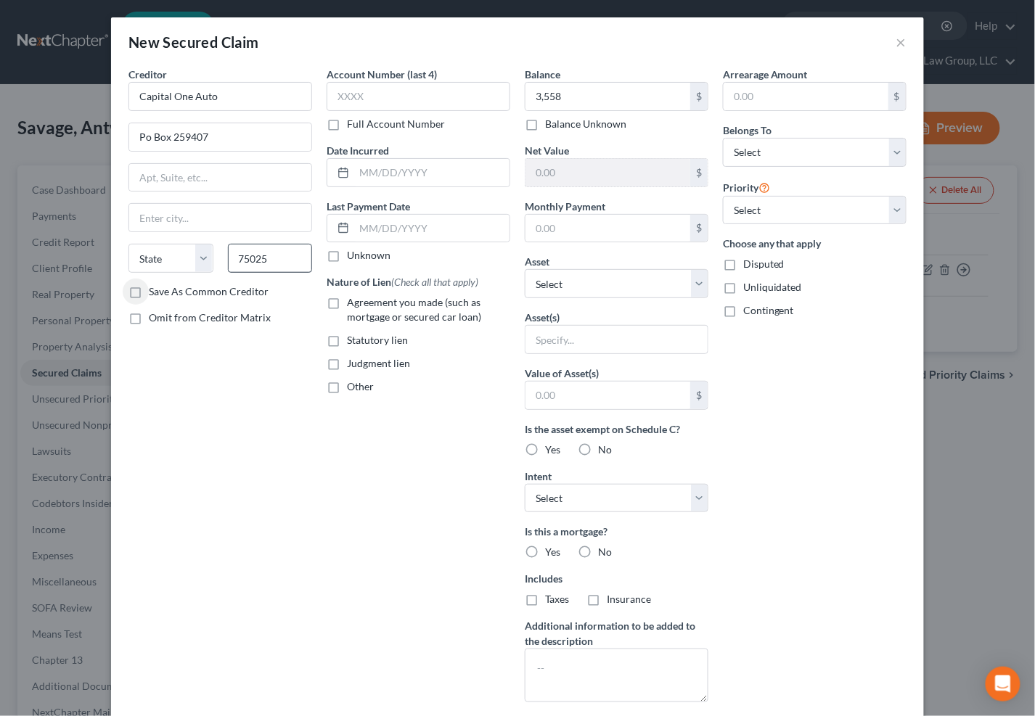
select select "45"
click at [602, 93] on input "3,558" at bounding box center [607, 97] width 165 height 28
click at [592, 102] on input "3,558" at bounding box center [607, 97] width 165 height 28
click at [347, 306] on label "Agreement you made (such as mortgage or secured car loan)" at bounding box center [428, 309] width 163 height 29
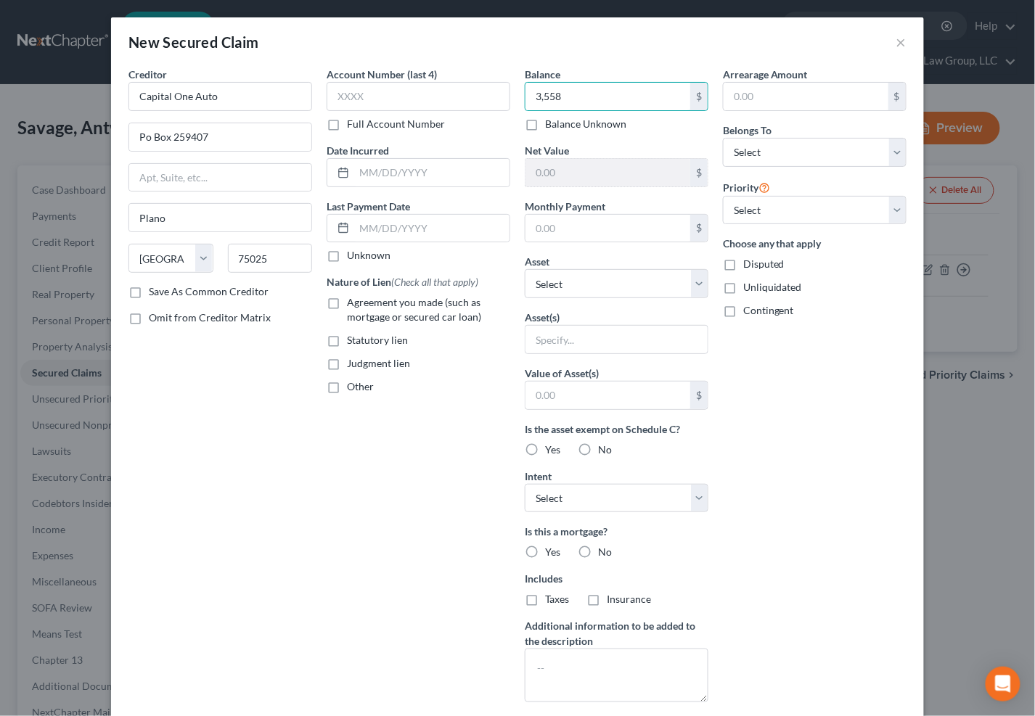
click at [353, 305] on input "Agreement you made (such as mortgage or secured car loan)" at bounding box center [357, 299] width 9 height 9
checkbox input "true"
click at [613, 282] on select "Select Other Multiple Assets Pre-petition earned but unpaid wages, 75% exempt, …" at bounding box center [617, 283] width 184 height 29
select select "11"
click at [525, 269] on select "Select Other Multiple Assets Pre-petition earned but unpaid wages, 75% exempt, …" at bounding box center [617, 283] width 184 height 29
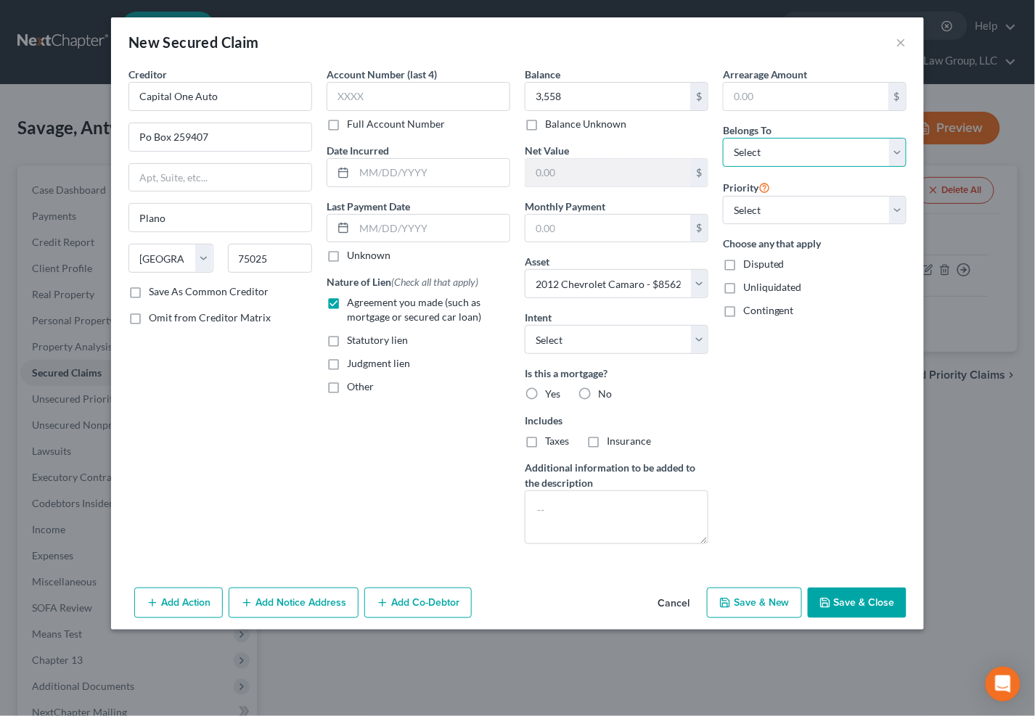
click at [798, 157] on select "Select Debtor 1 Only Debtor 2 Only Debtor 1 And Debtor 2 Only At Least One Of T…" at bounding box center [815, 152] width 184 height 29
select select "4"
click at [723, 138] on select "Select Debtor 1 Only Debtor 2 Only Debtor 1 And Debtor 2 Only At Least One Of T…" at bounding box center [815, 152] width 184 height 29
click at [598, 388] on label "No" at bounding box center [605, 394] width 14 height 15
click at [604, 388] on input "No" at bounding box center [608, 391] width 9 height 9
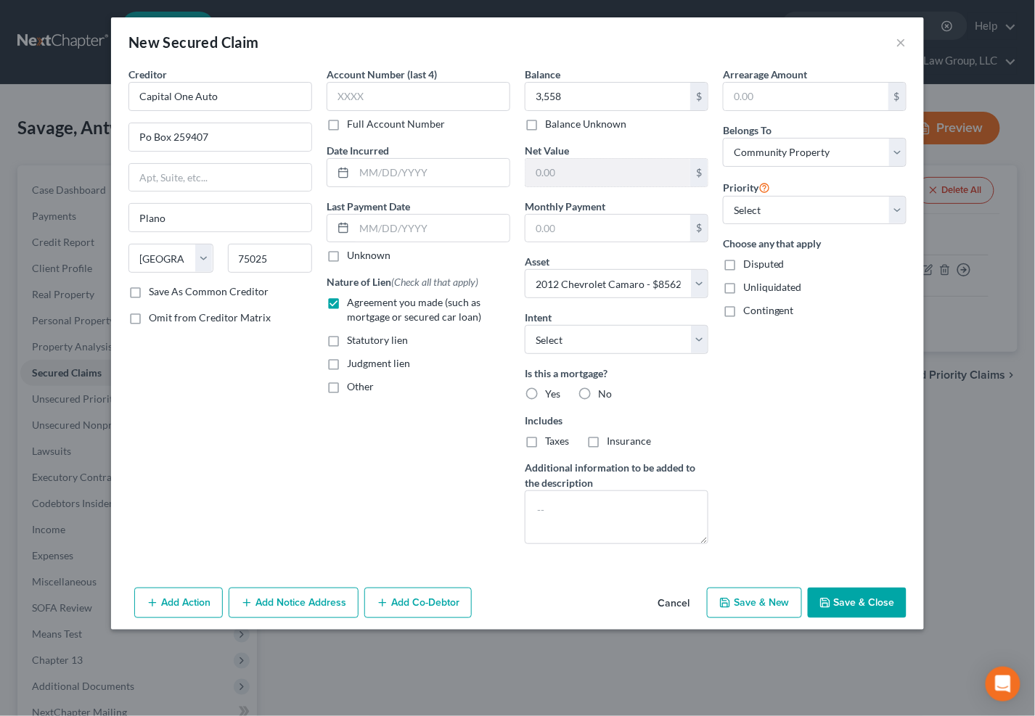
radio input "true"
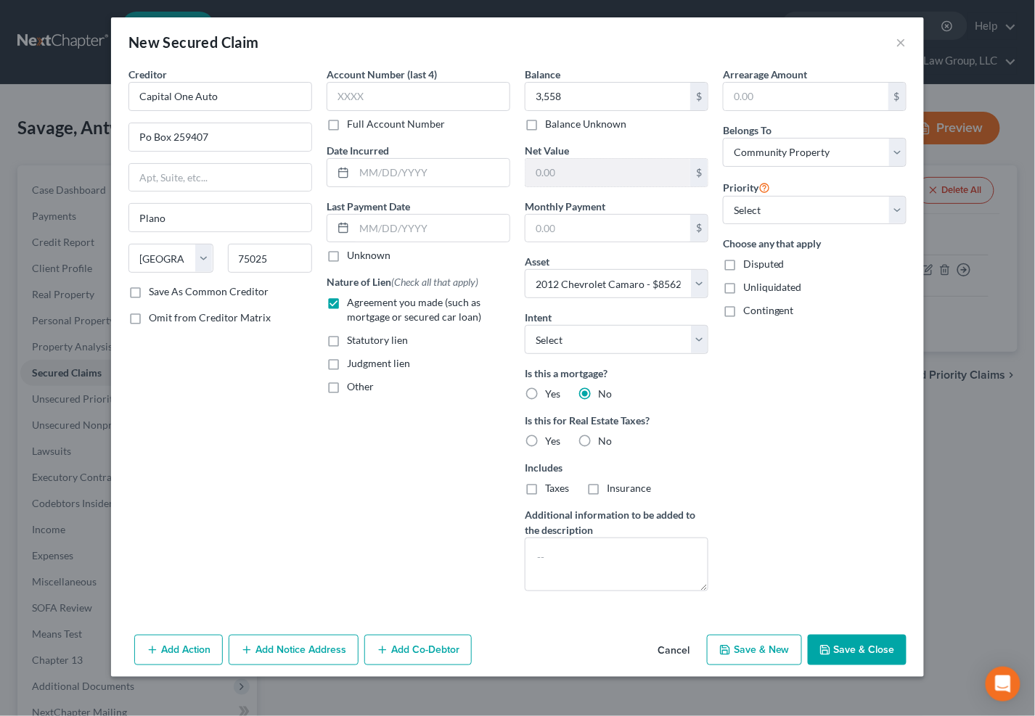
drag, startPoint x: 590, startPoint y: 441, endPoint x: 600, endPoint y: 436, distance: 11.1
click at [598, 439] on label "No" at bounding box center [605, 441] width 14 height 15
click at [595, 449] on div "Is this a mortgage? Yes No Is this for Real Estate Taxes? Yes No Includes Taxes…" at bounding box center [617, 431] width 184 height 130
click at [598, 441] on label "No" at bounding box center [605, 441] width 14 height 15
click at [604, 441] on input "No" at bounding box center [608, 438] width 9 height 9
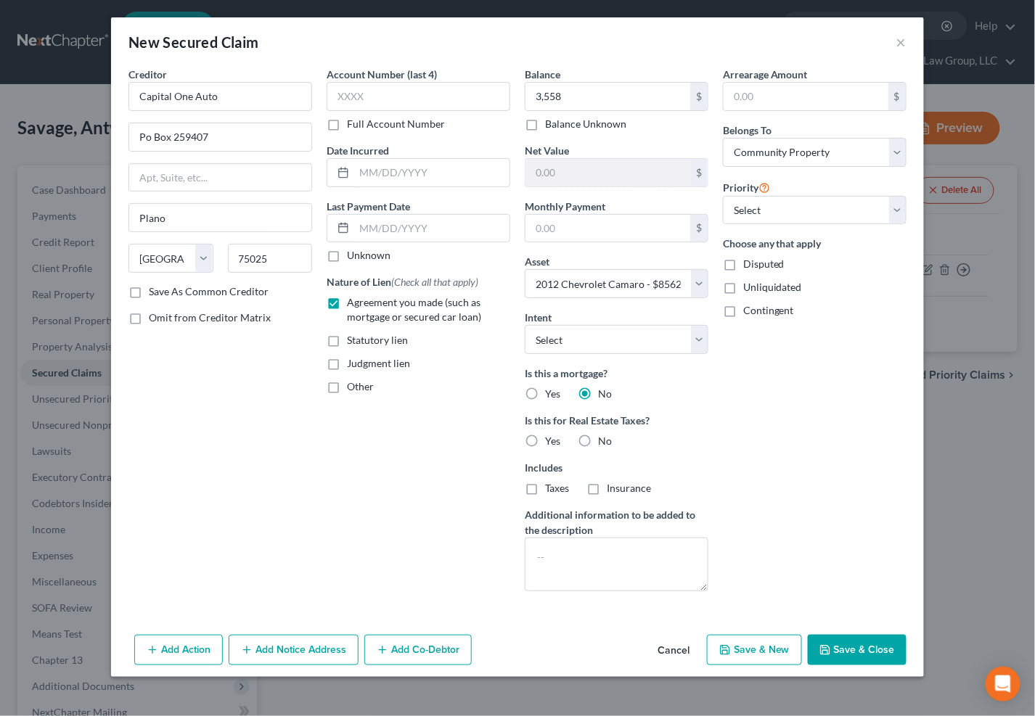
radio input "true"
click at [842, 645] on button "Save & Close" at bounding box center [857, 650] width 99 height 30
select select
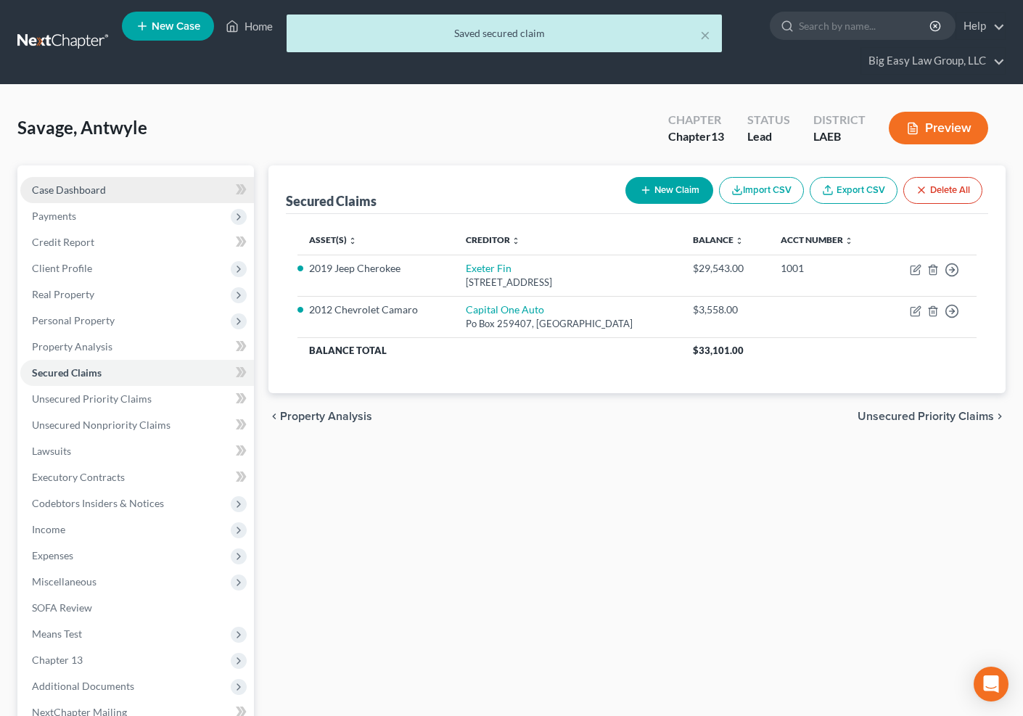
click at [126, 188] on link "Case Dashboard" at bounding box center [137, 190] width 234 height 26
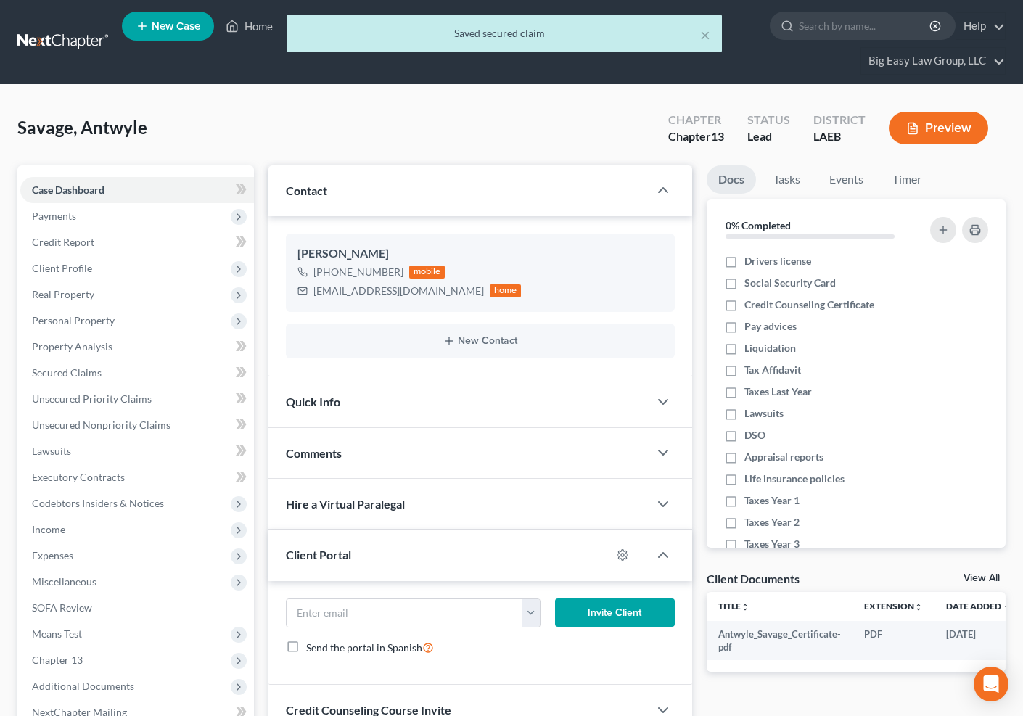
scroll to position [1636, 0]
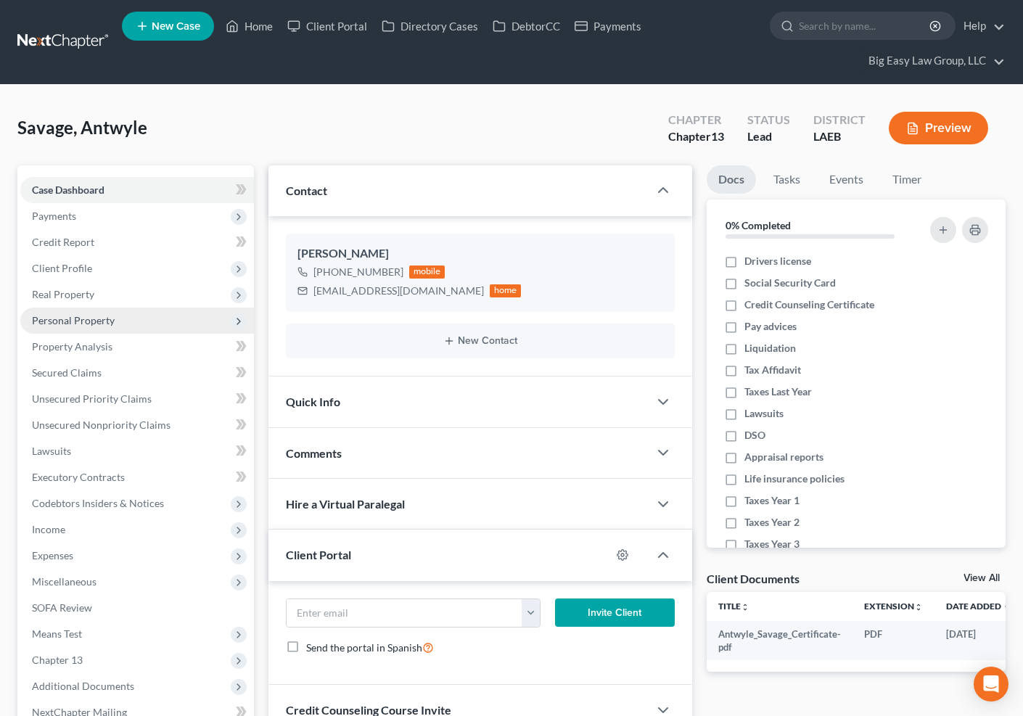
click at [144, 310] on span "Personal Property" at bounding box center [137, 321] width 234 height 26
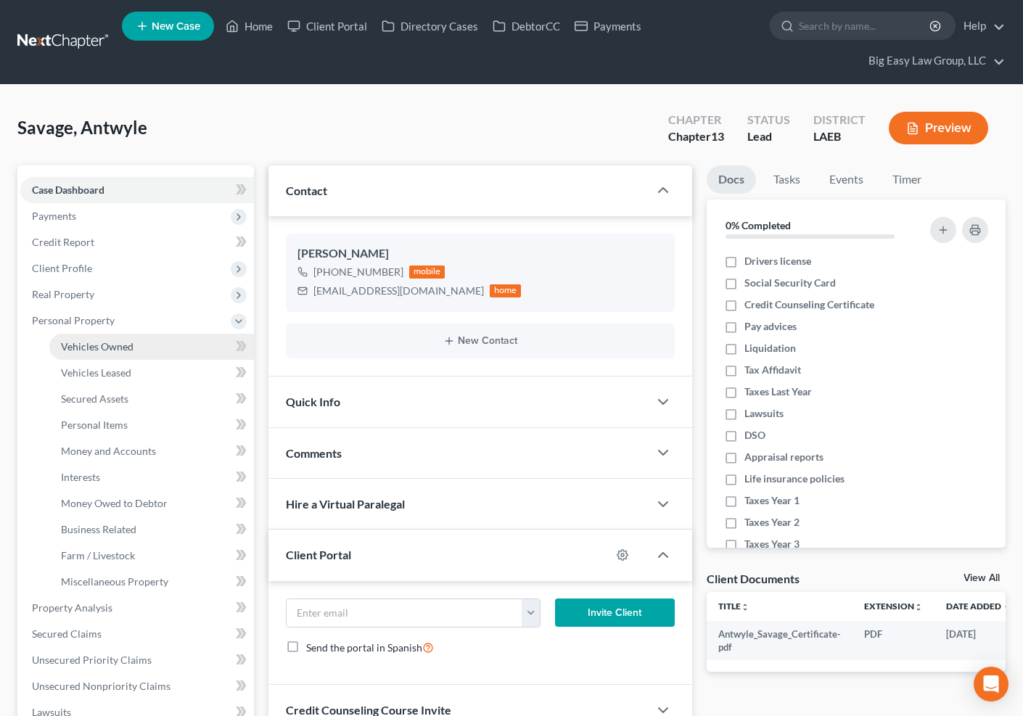
click at [104, 348] on span "Vehicles Owned" at bounding box center [97, 346] width 73 height 12
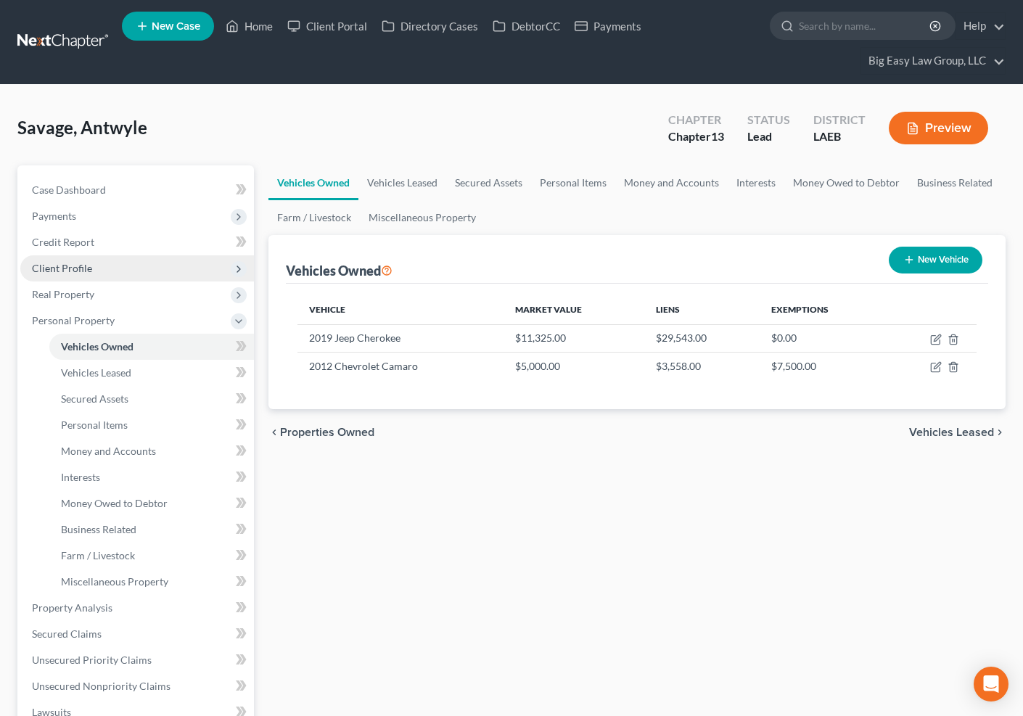
click at [120, 266] on span "Client Profile" at bounding box center [137, 268] width 234 height 26
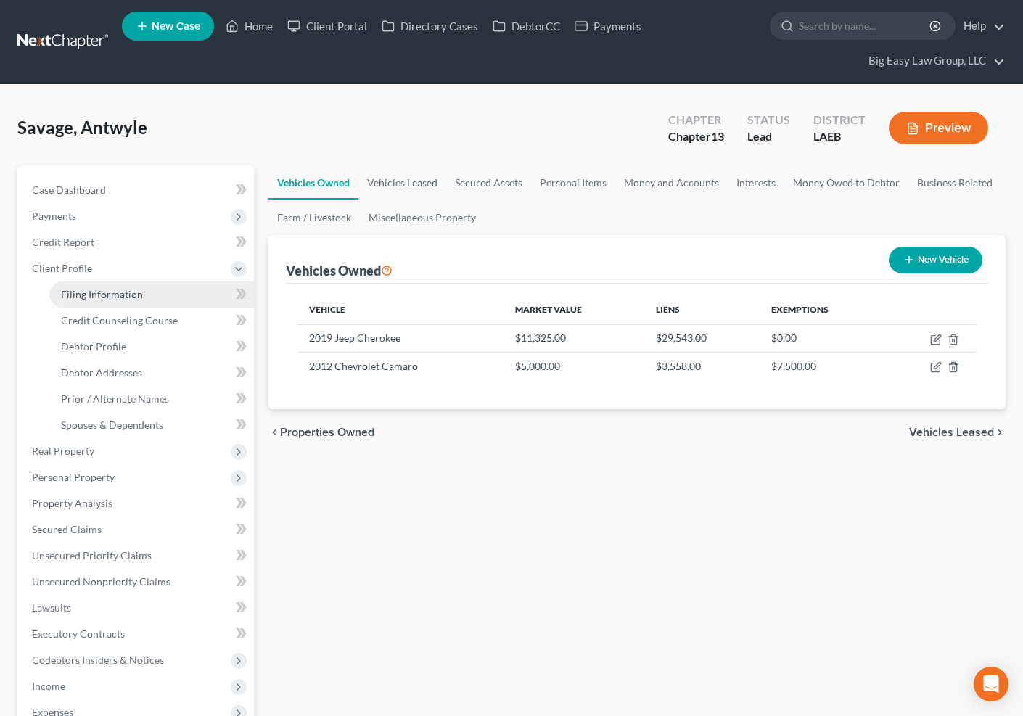
click at [127, 295] on span "Filing Information" at bounding box center [102, 294] width 82 height 12
select select "1"
select select "0"
select select "3"
select select "19"
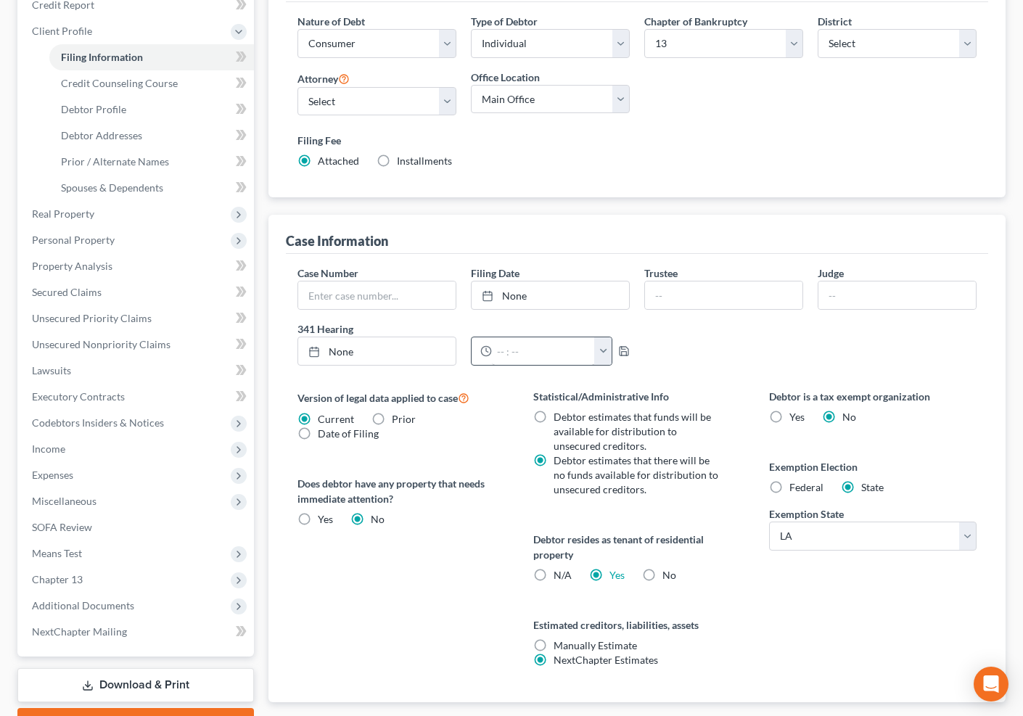
scroll to position [241, 0]
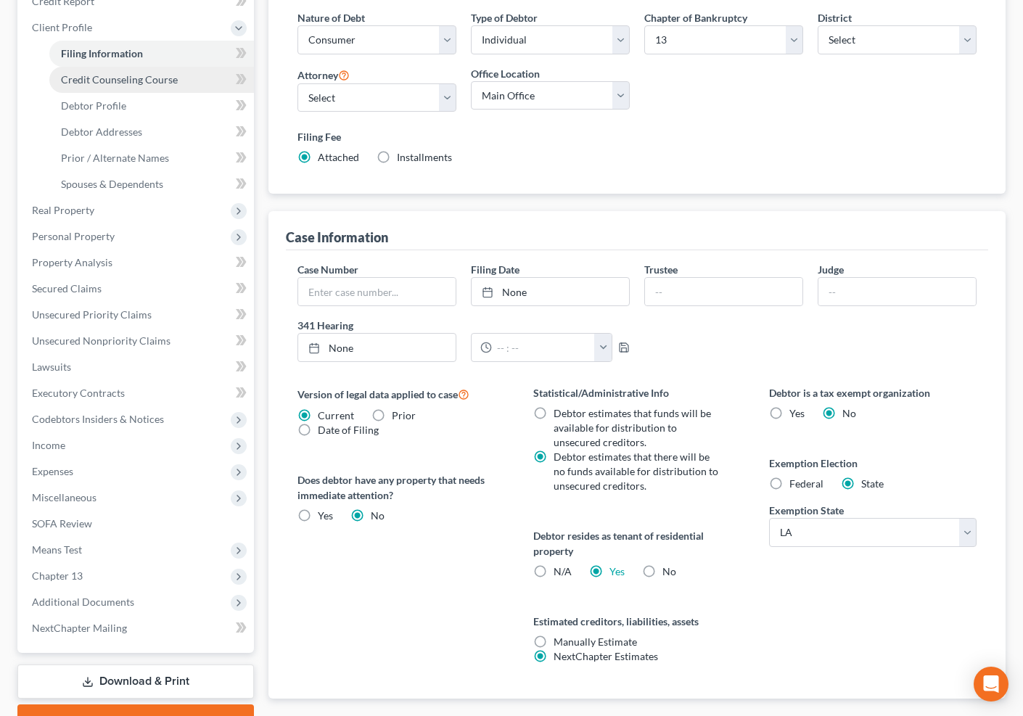
click at [134, 83] on span "Credit Counseling Course" at bounding box center [119, 79] width 117 height 12
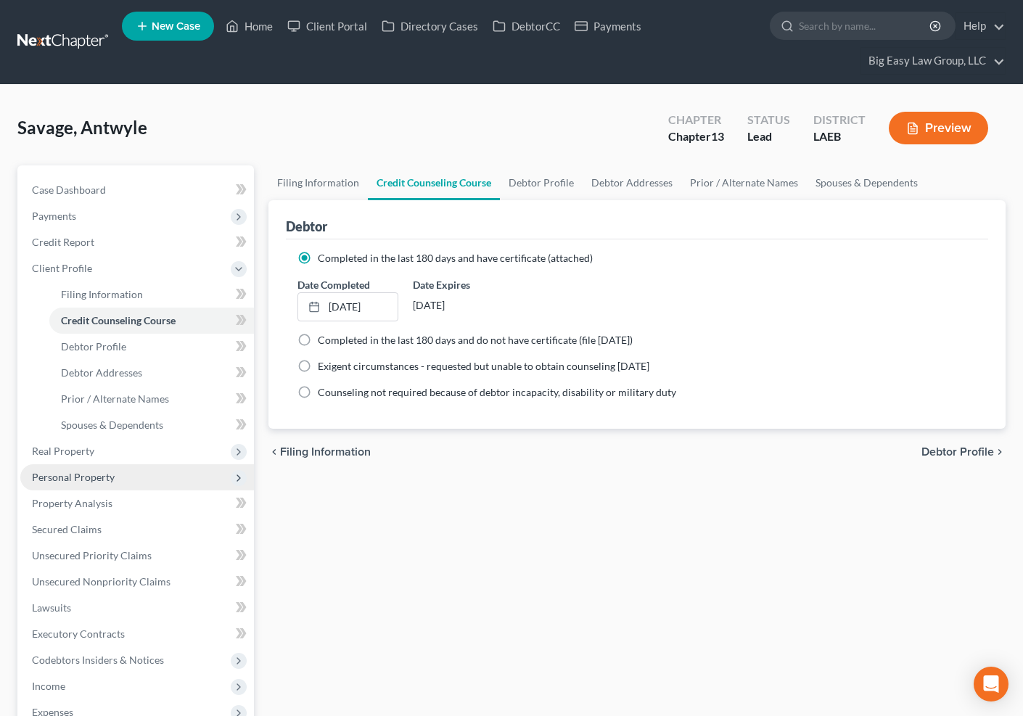
click at [162, 473] on span "Personal Property" at bounding box center [137, 477] width 234 height 26
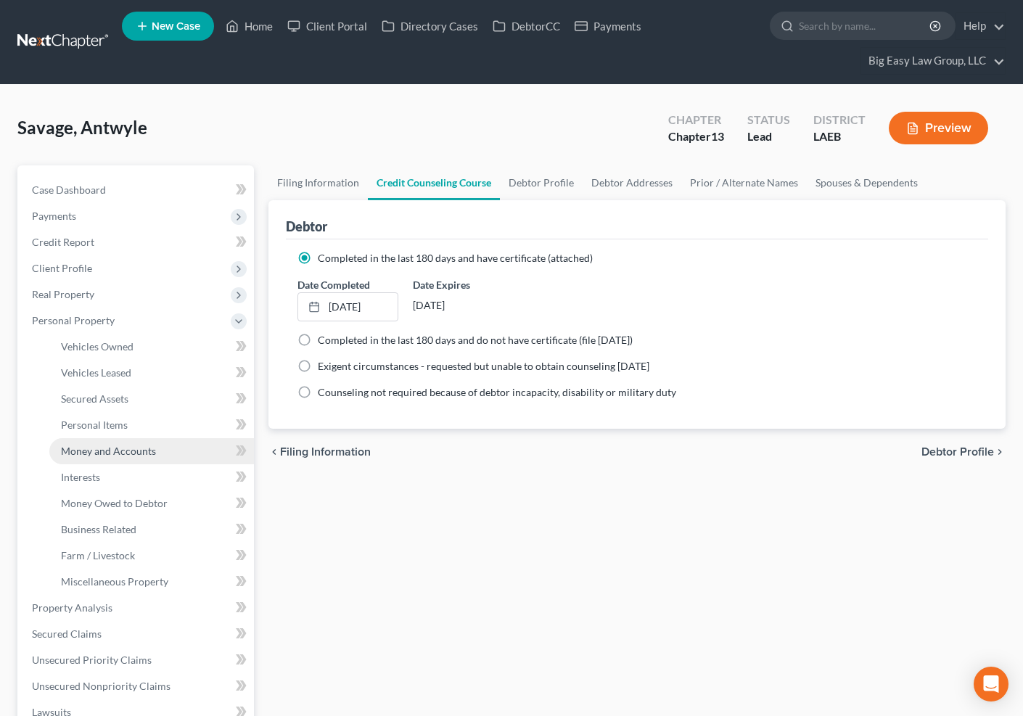
click at [179, 458] on link "Money and Accounts" at bounding box center [151, 451] width 205 height 26
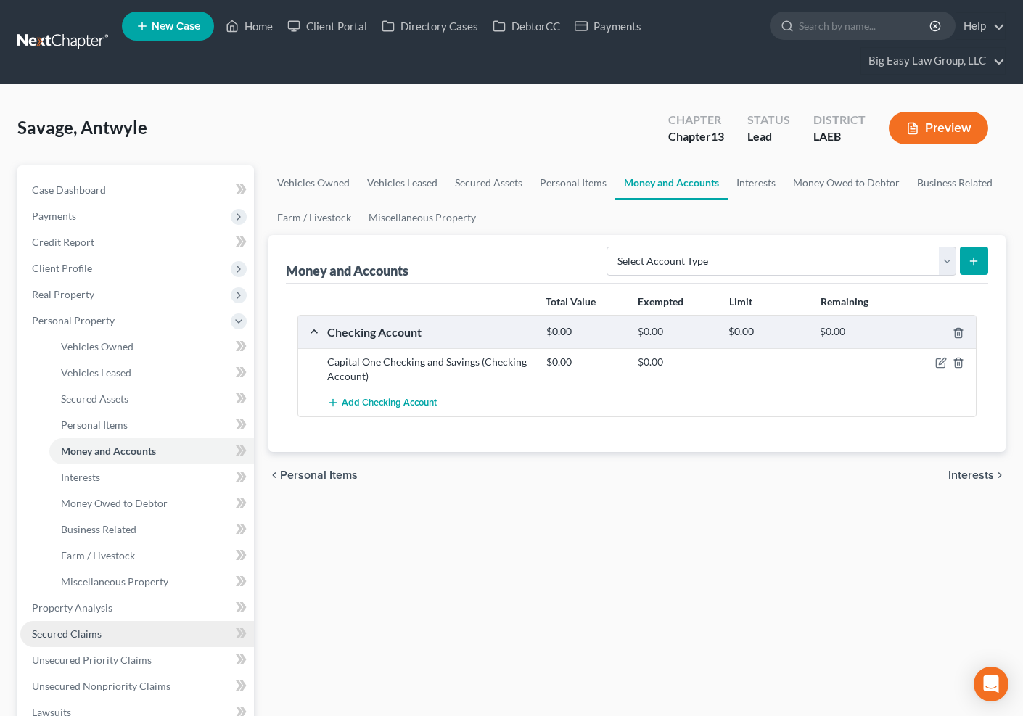
click at [200, 624] on link "Secured Claims" at bounding box center [137, 634] width 234 height 26
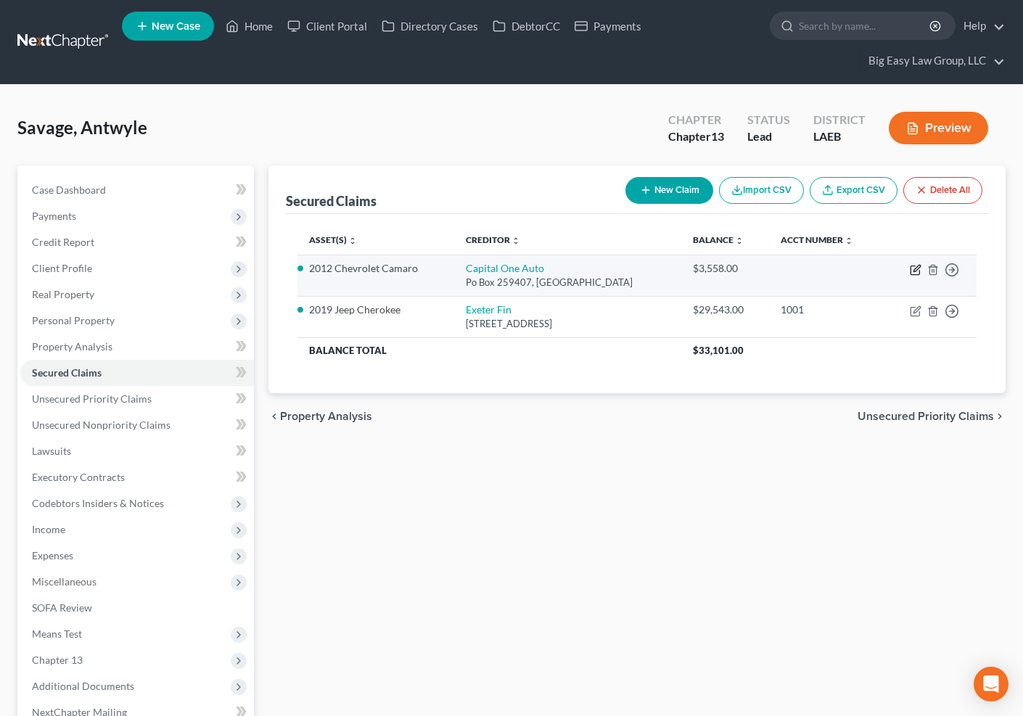
click at [917, 274] on icon "button" at bounding box center [916, 270] width 12 height 12
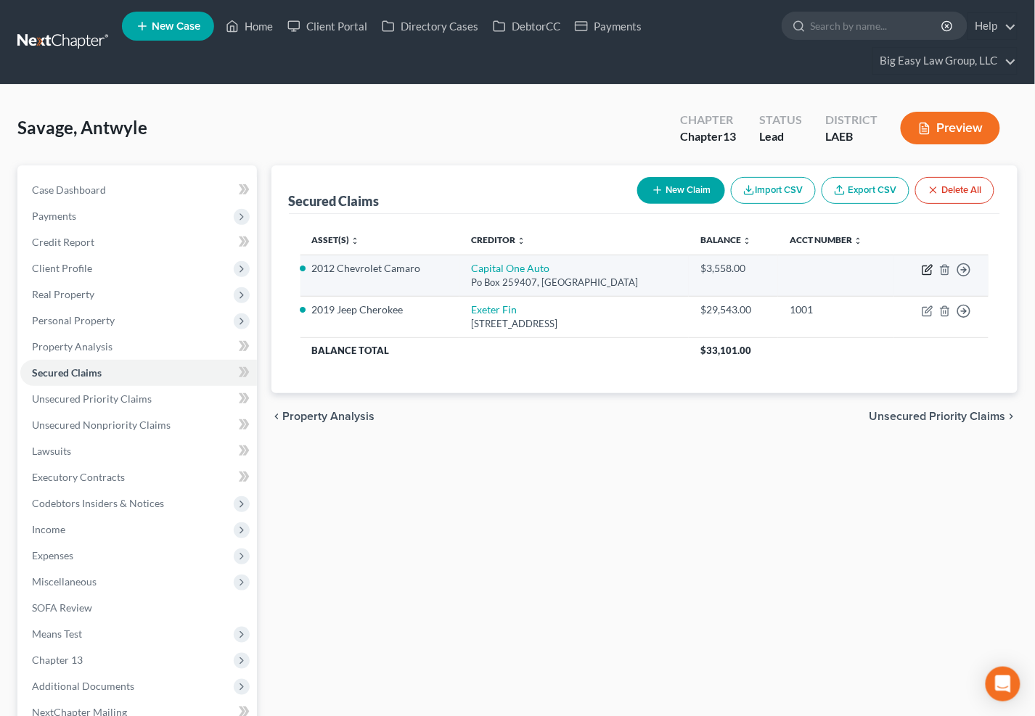
select select "45"
select select "12"
select select "4"
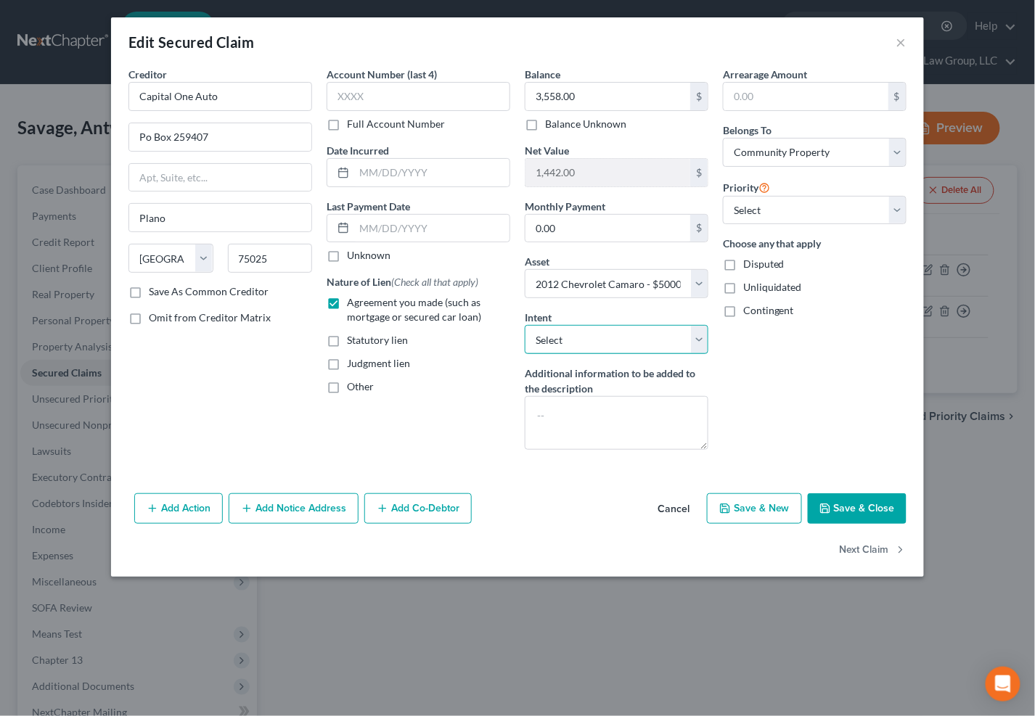
click at [592, 340] on select "Select Surrender Redeem Reaffirm Avoid Other" at bounding box center [617, 339] width 184 height 29
select select "0"
click at [525, 325] on select "Select Surrender Redeem Reaffirm Avoid Other" at bounding box center [617, 339] width 184 height 29
click at [871, 509] on button "Save & Close" at bounding box center [857, 509] width 99 height 30
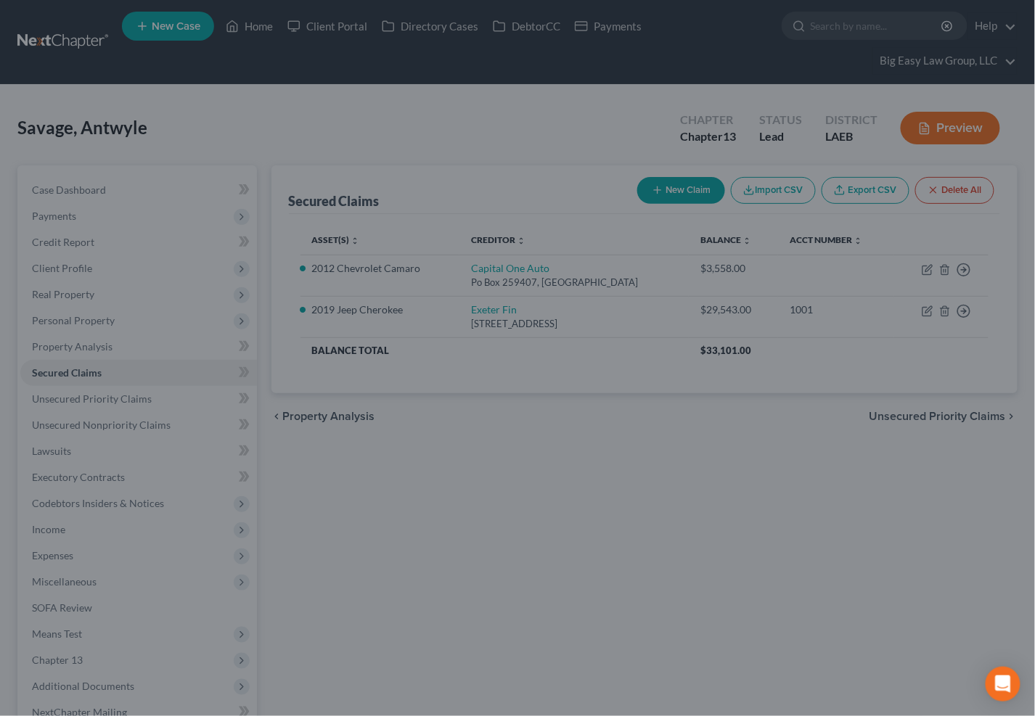
select select "12"
type input "0"
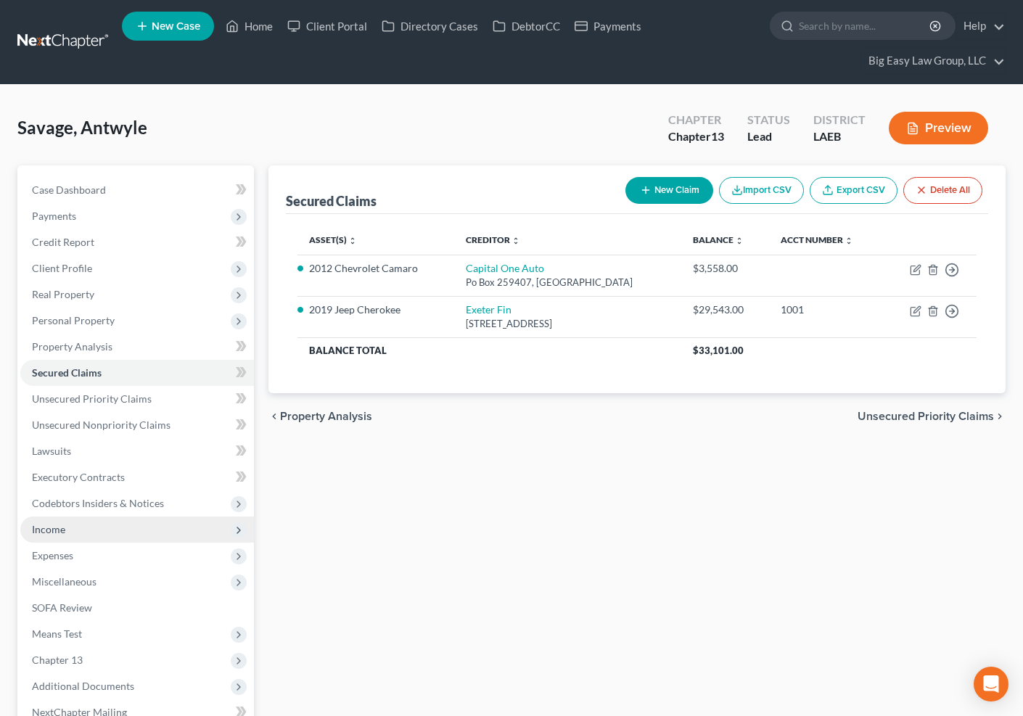
click at [62, 533] on span "Income" at bounding box center [48, 529] width 33 height 12
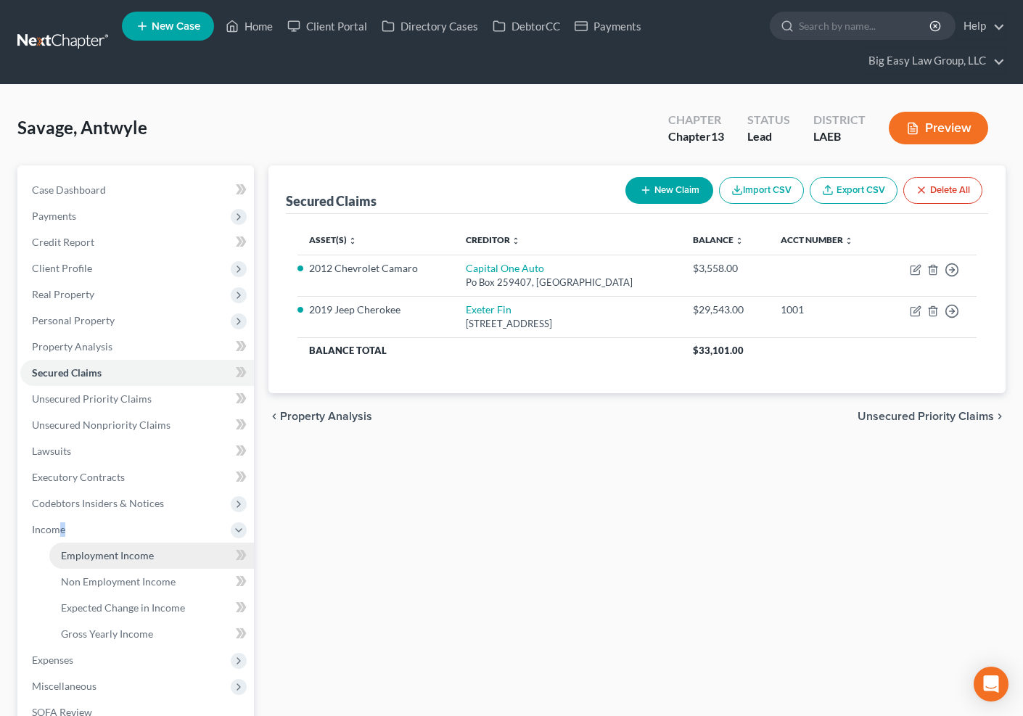
click at [115, 555] on span "Employment Income" at bounding box center [107, 555] width 93 height 12
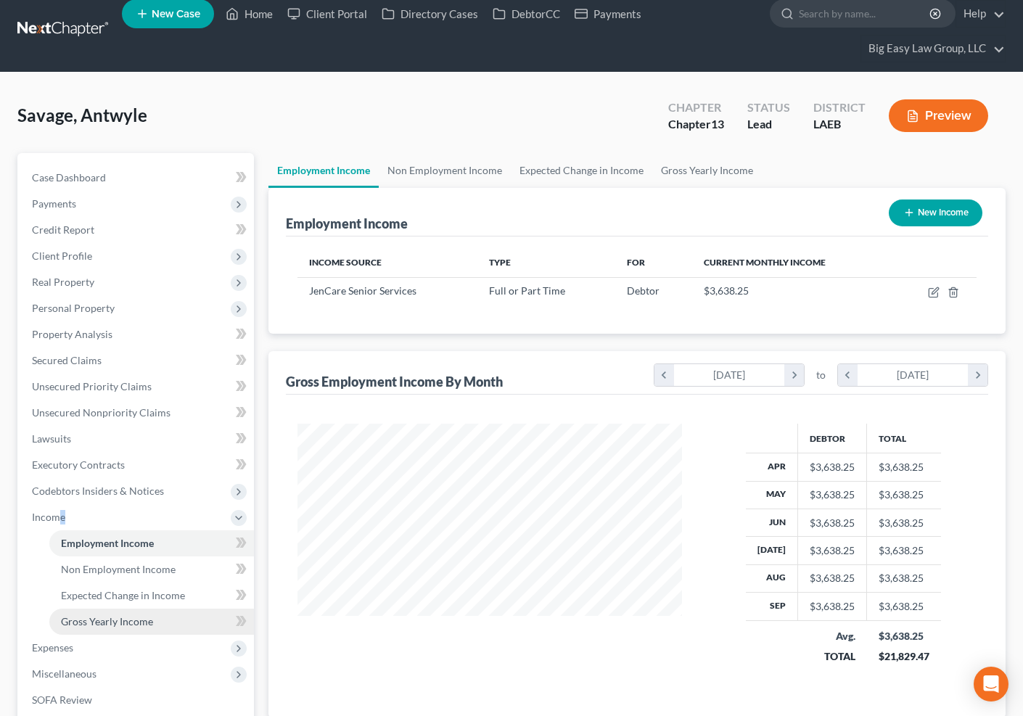
scroll to position [22, 0]
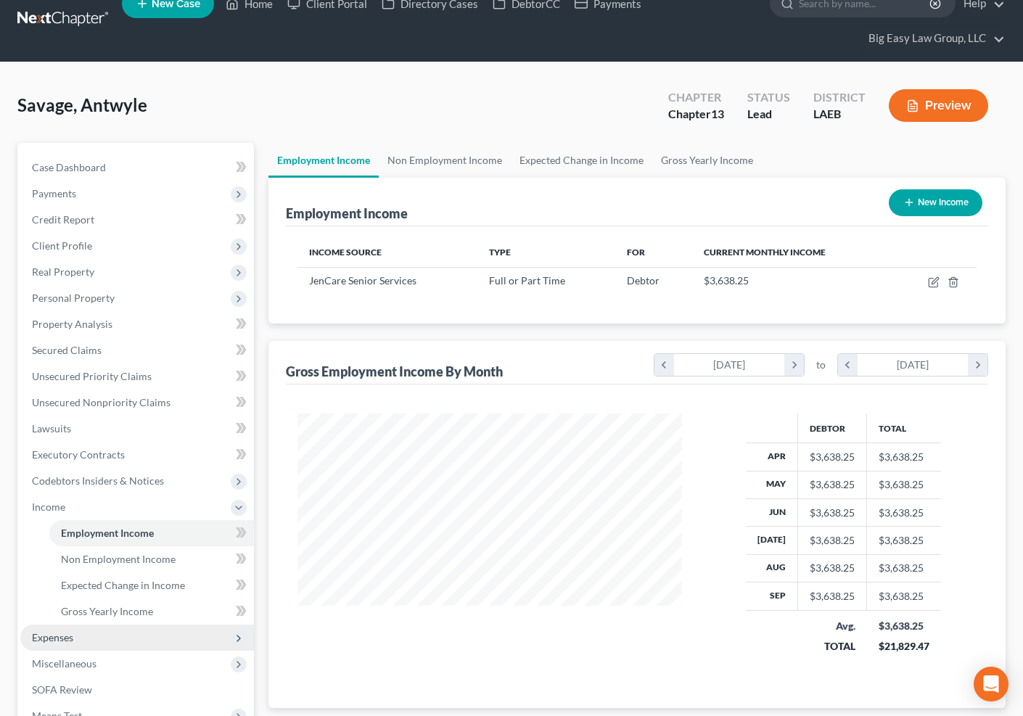
drag, startPoint x: 142, startPoint y: 629, endPoint x: 140, endPoint y: 614, distance: 14.7
click at [142, 629] on span "Expenses" at bounding box center [137, 638] width 234 height 26
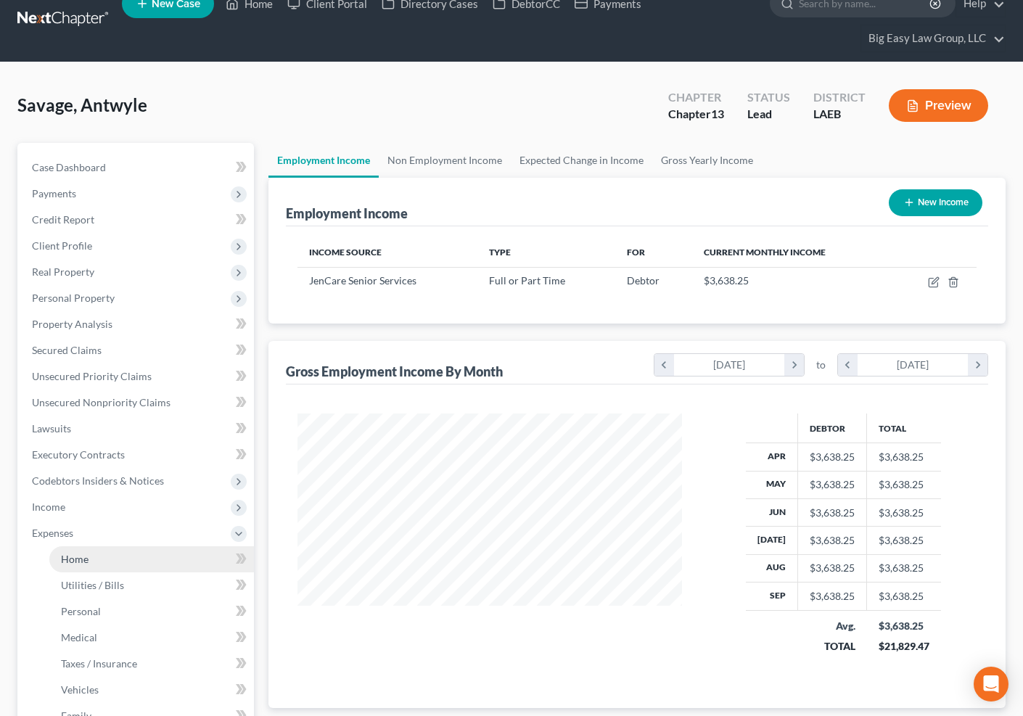
click at [117, 560] on link "Home" at bounding box center [151, 560] width 205 height 26
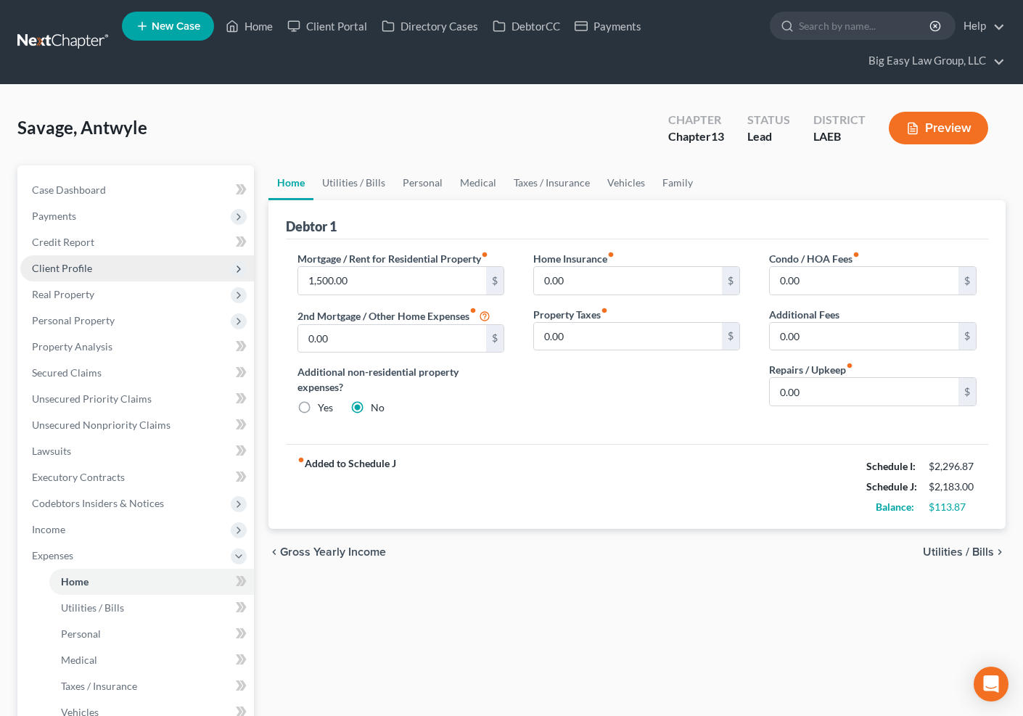
click at [141, 267] on span "Client Profile" at bounding box center [137, 268] width 234 height 26
click at [126, 277] on span "Client Profile" at bounding box center [137, 268] width 234 height 26
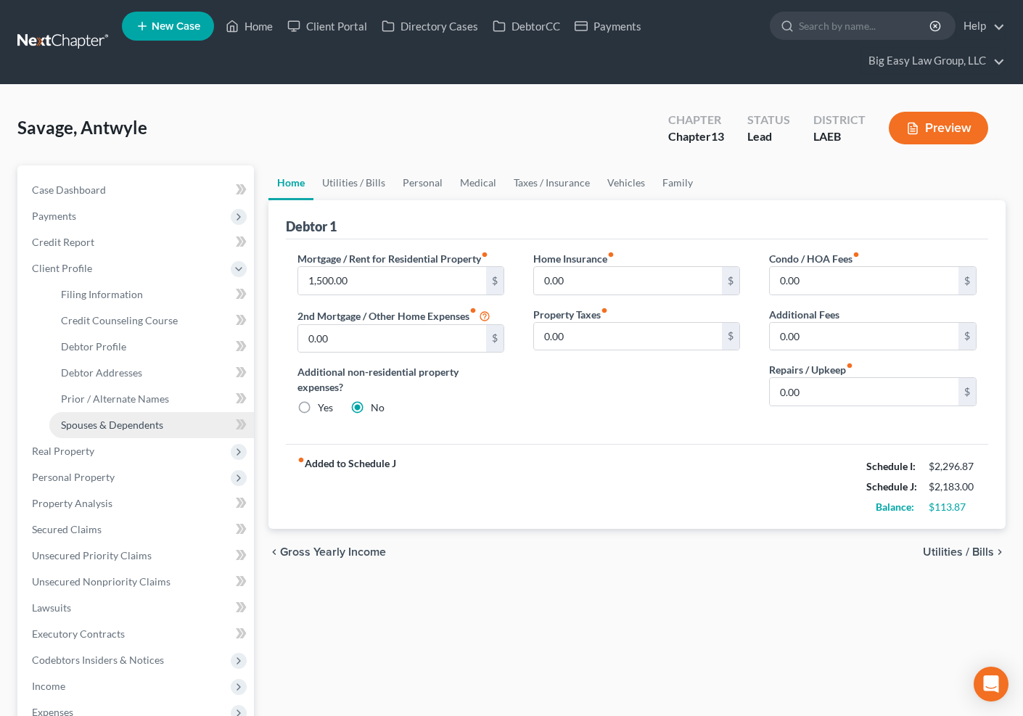
click at [159, 428] on span "Spouses & Dependents" at bounding box center [112, 425] width 102 height 12
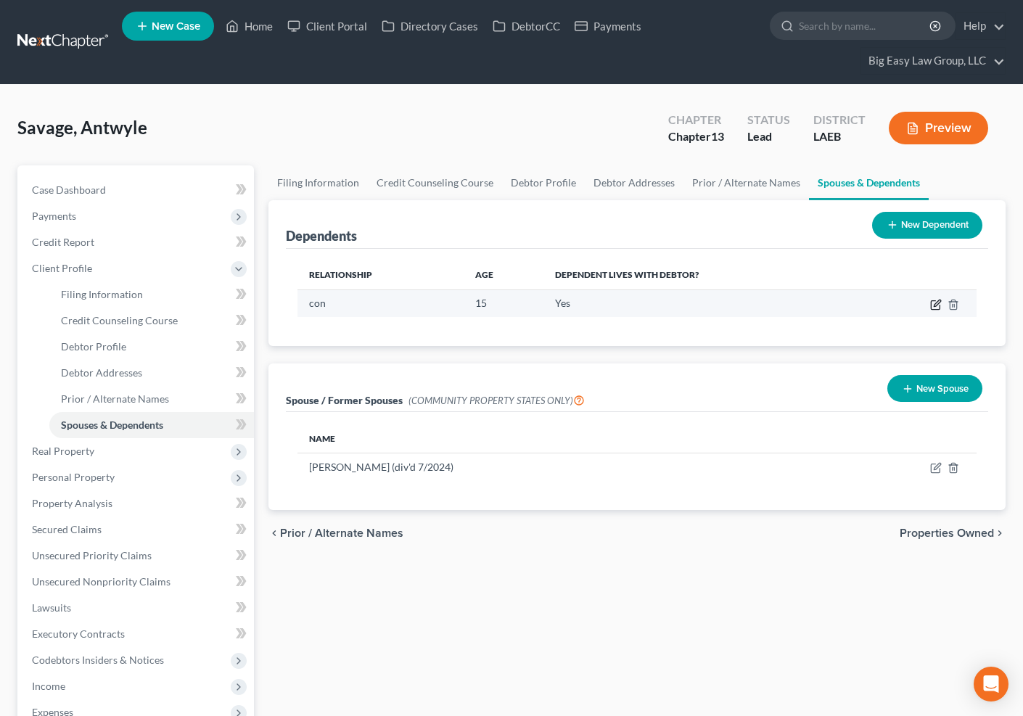
click at [933, 306] on icon "button" at bounding box center [936, 305] width 12 height 12
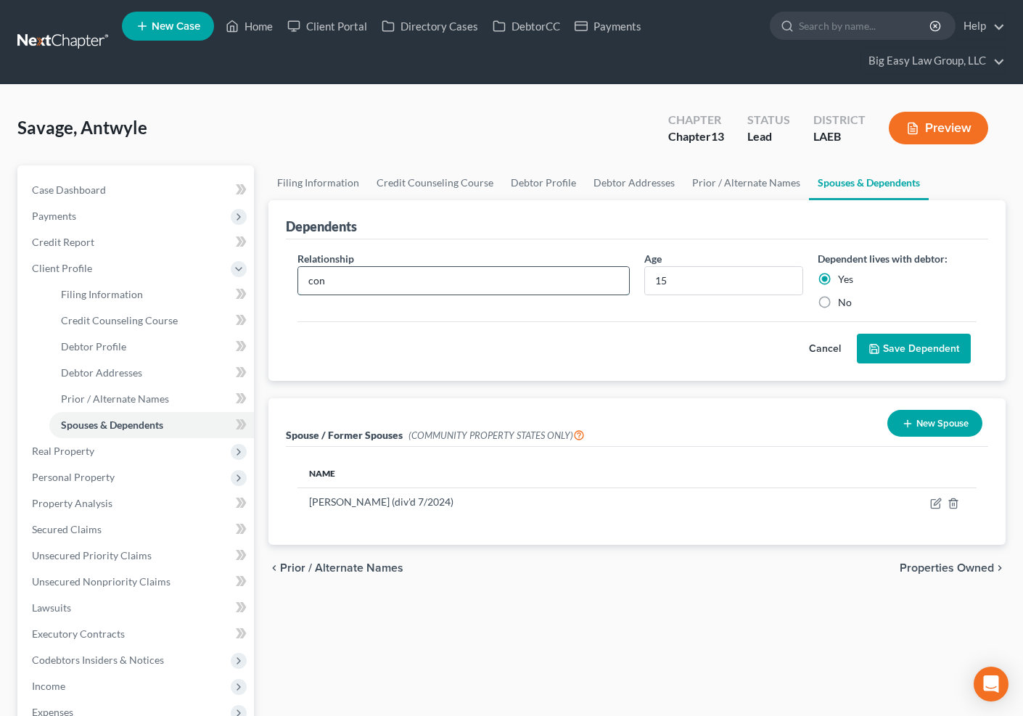
click at [314, 278] on input "con" at bounding box center [463, 281] width 331 height 28
type input "son"
click at [937, 344] on button "Save Dependent" at bounding box center [914, 349] width 114 height 30
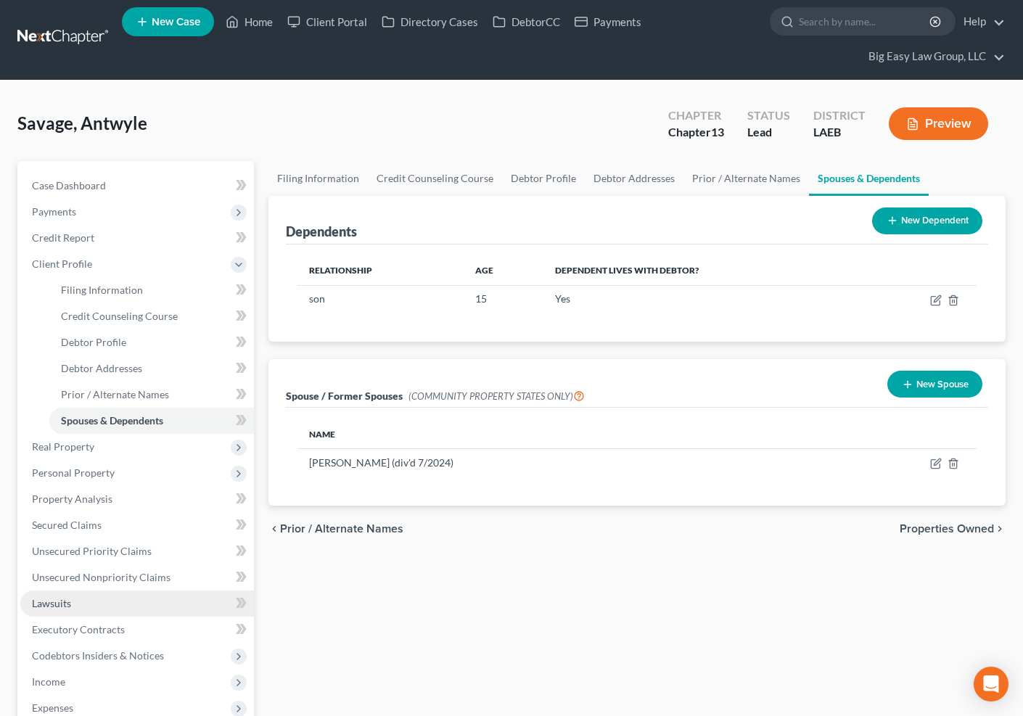
scroll to position [28, 0]
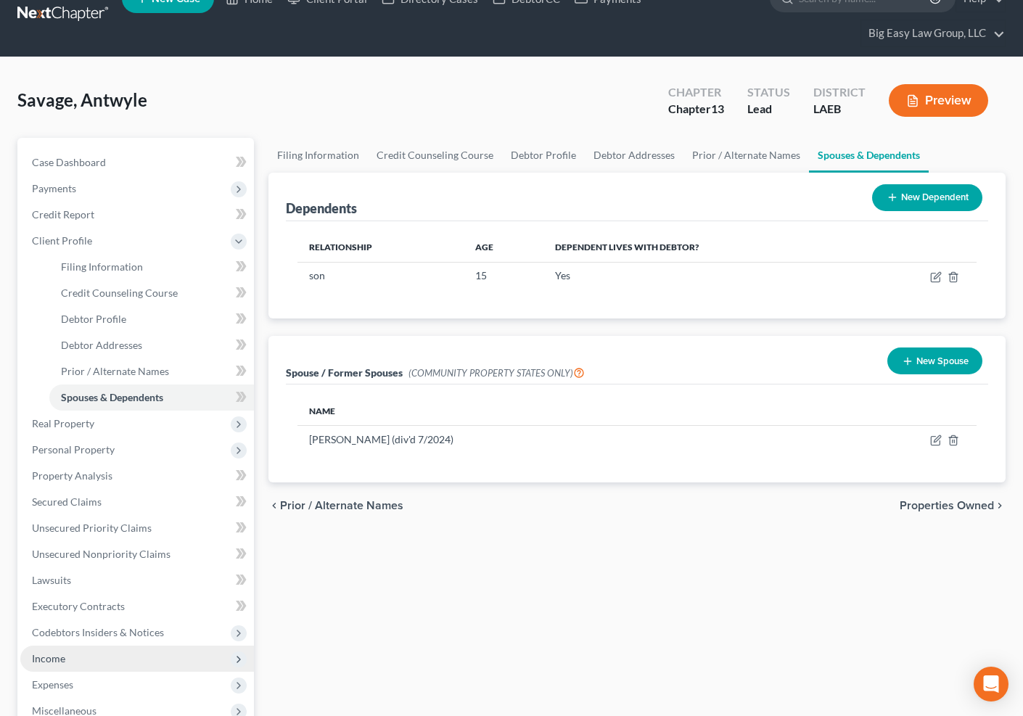
click at [167, 658] on span "Income" at bounding box center [137, 659] width 234 height 26
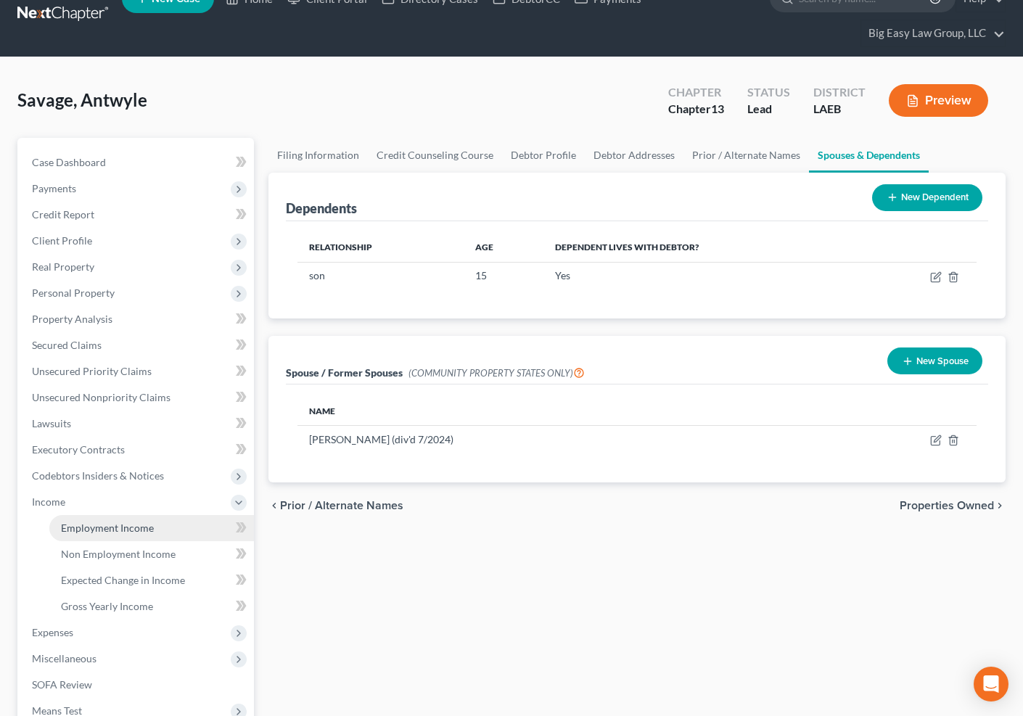
click at [151, 531] on span "Employment Income" at bounding box center [107, 528] width 93 height 12
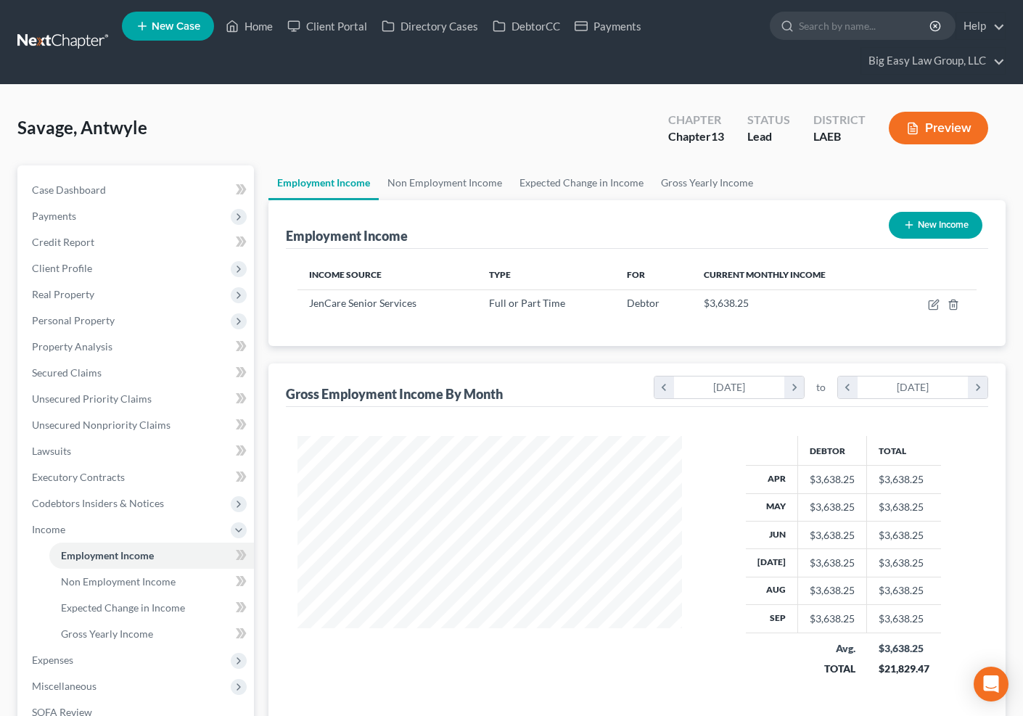
scroll to position [260, 412]
click at [441, 184] on link "Non Employment Income" at bounding box center [445, 182] width 132 height 35
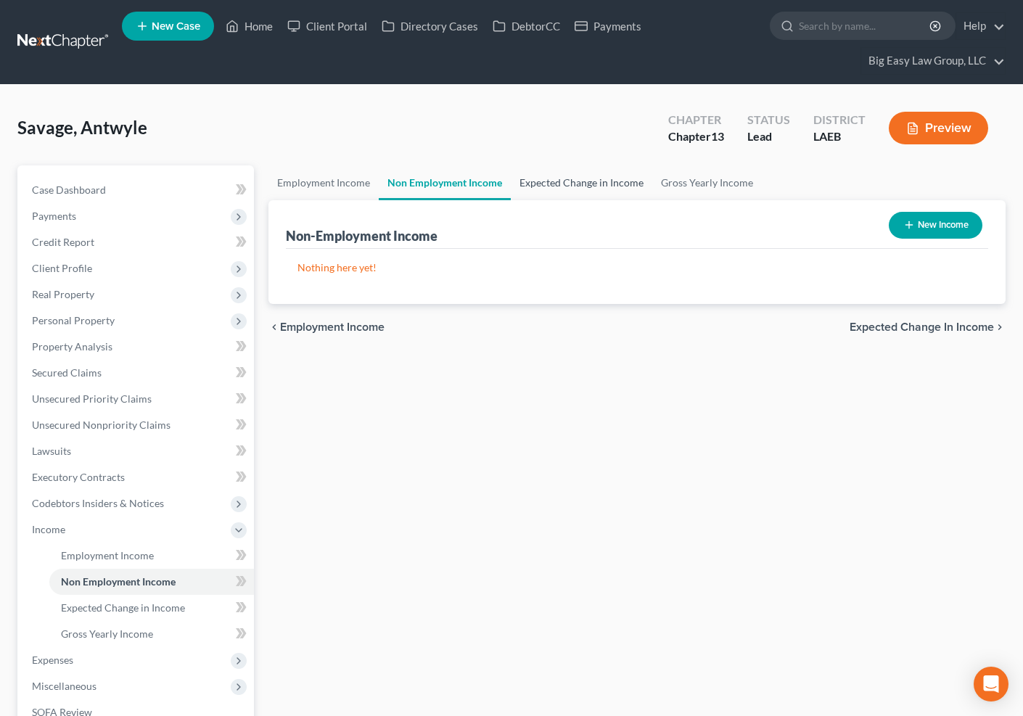
click at [560, 190] on link "Expected Change in Income" at bounding box center [582, 182] width 142 height 35
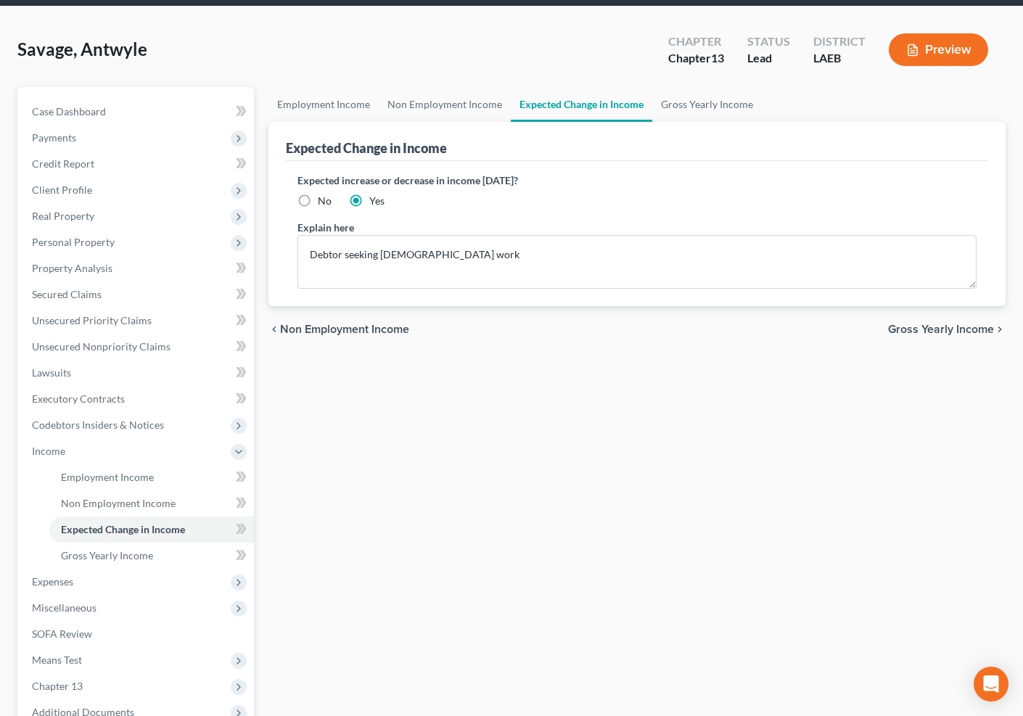
scroll to position [96, 0]
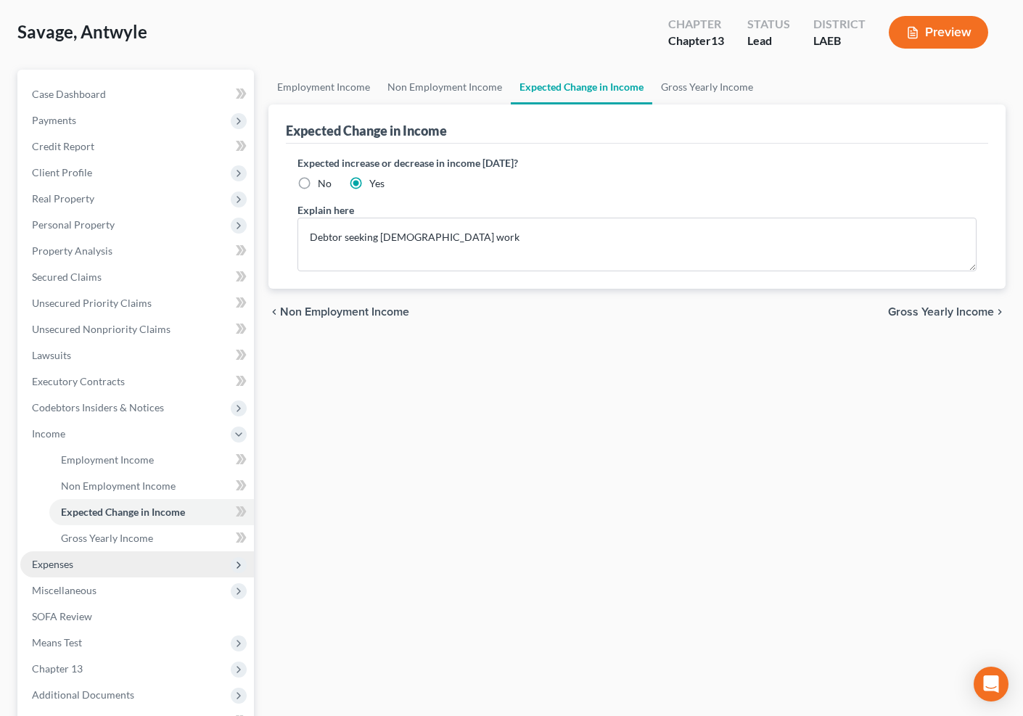
click at [136, 563] on span "Expenses" at bounding box center [137, 565] width 234 height 26
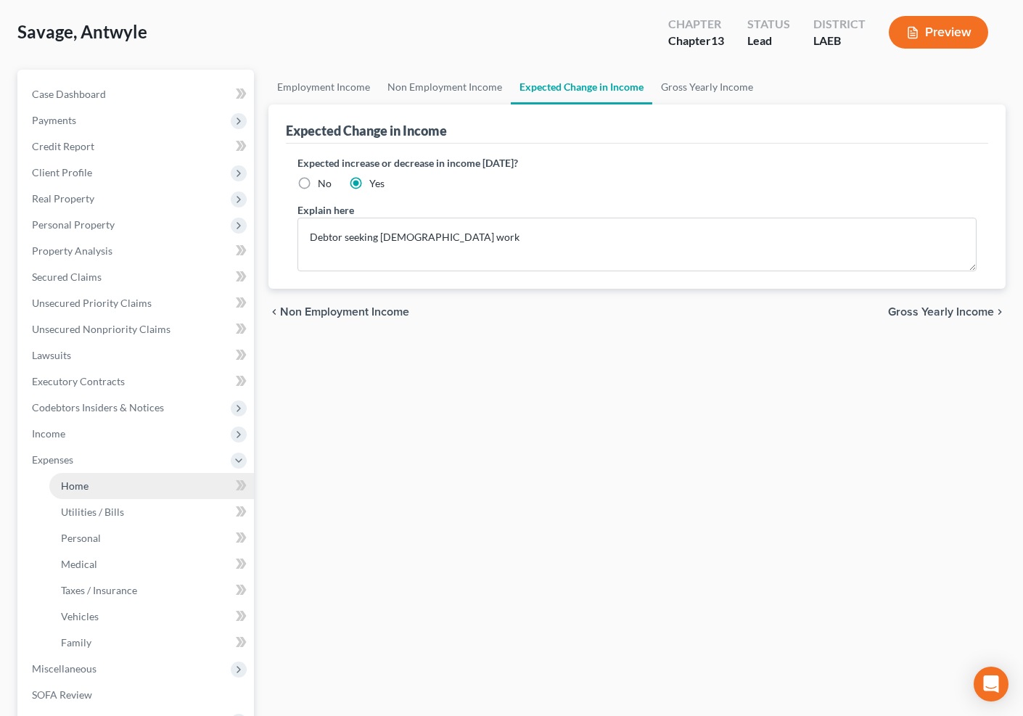
click at [126, 483] on link "Home" at bounding box center [151, 486] width 205 height 26
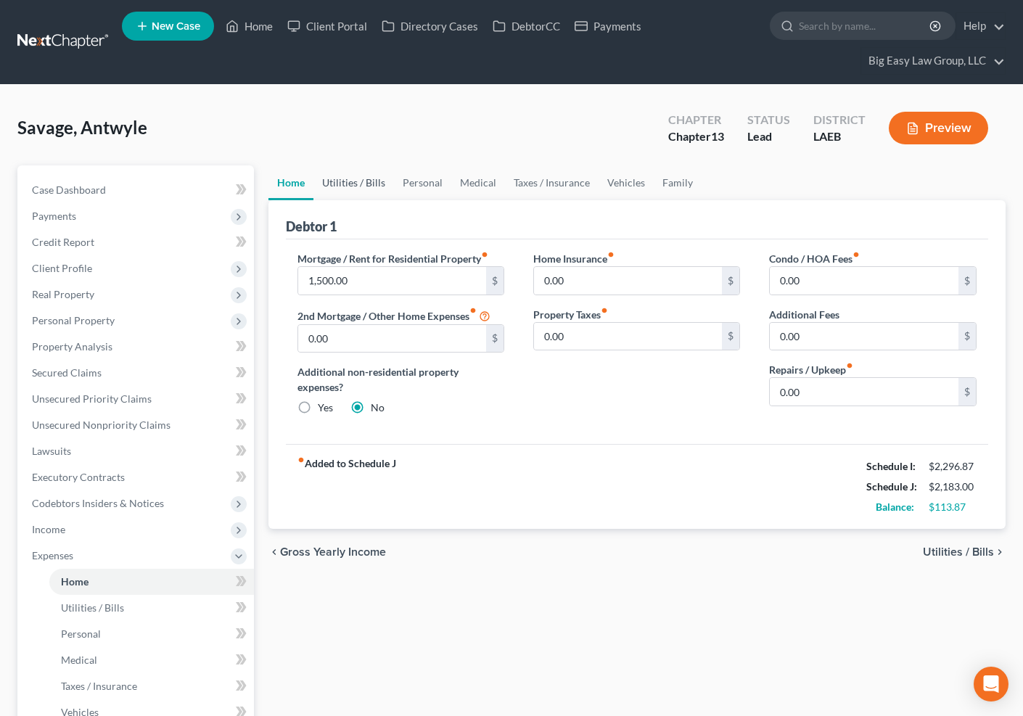
click at [359, 173] on link "Utilities / Bills" at bounding box center [354, 182] width 81 height 35
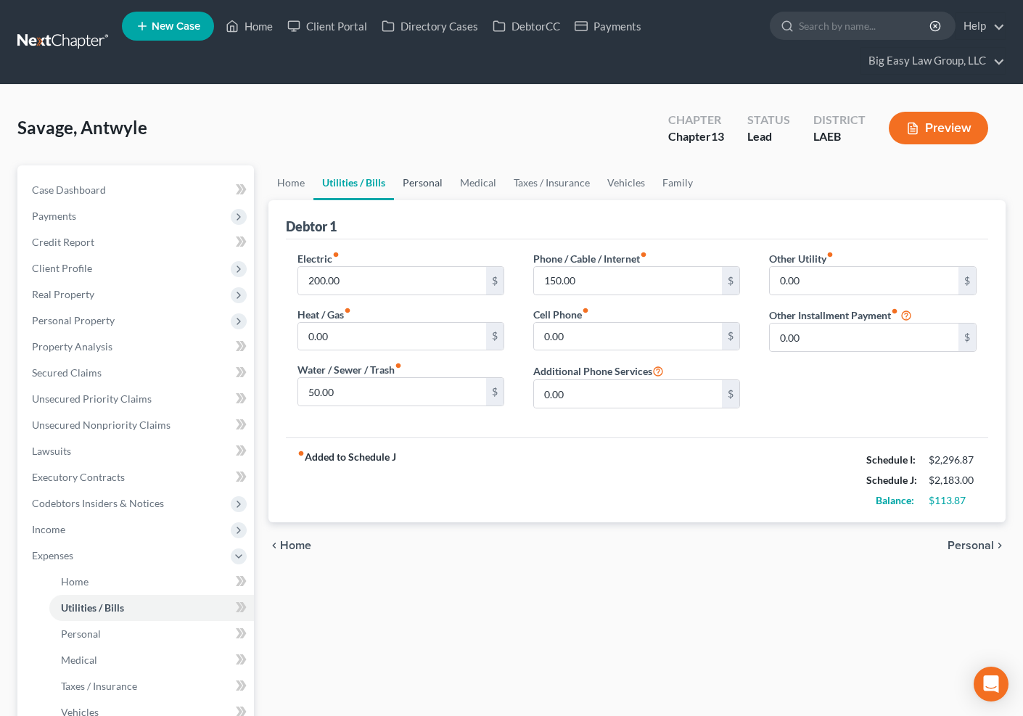
click at [420, 184] on link "Personal" at bounding box center [422, 182] width 57 height 35
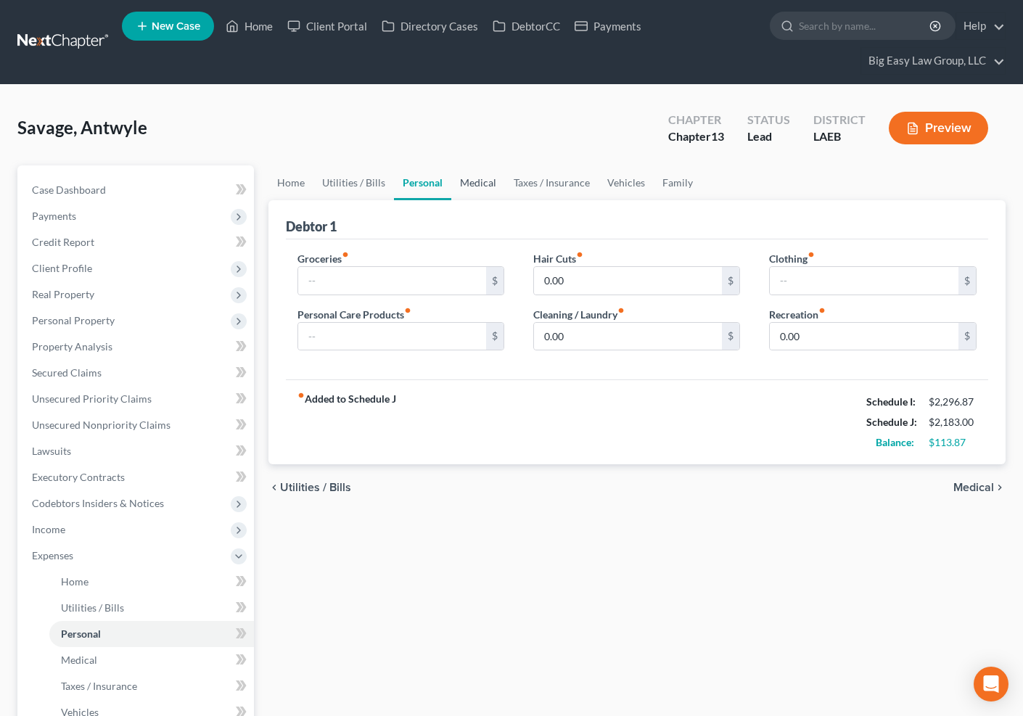
click at [488, 181] on link "Medical" at bounding box center [478, 182] width 54 height 35
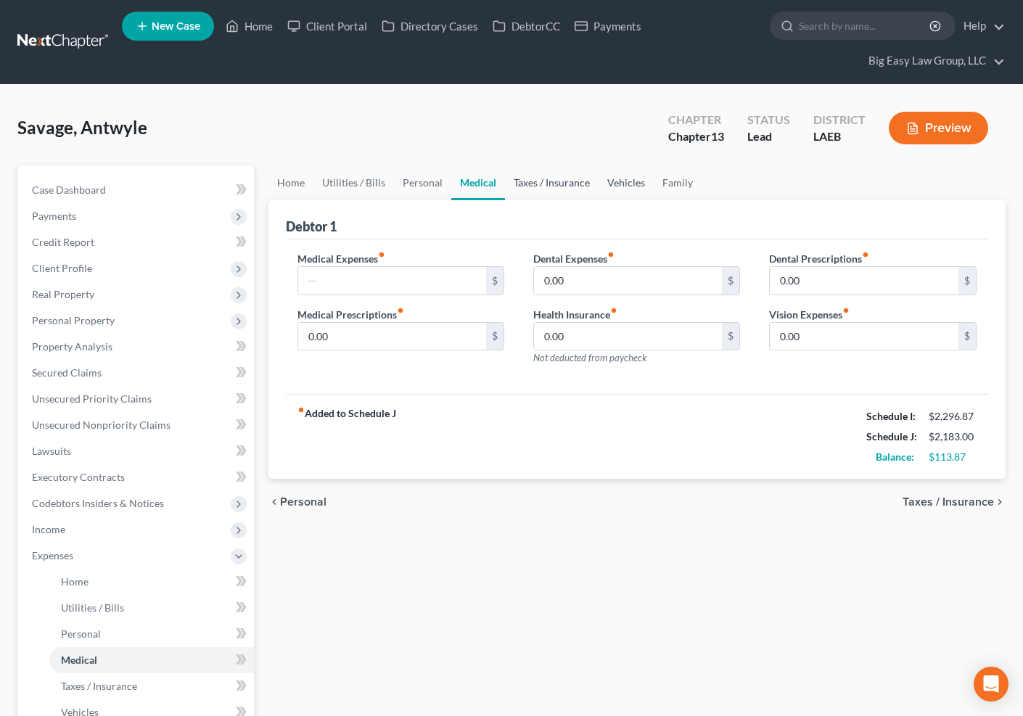
drag, startPoint x: 525, startPoint y: 179, endPoint x: 621, endPoint y: 187, distance: 96.1
click at [525, 179] on link "Taxes / Insurance" at bounding box center [552, 182] width 94 height 35
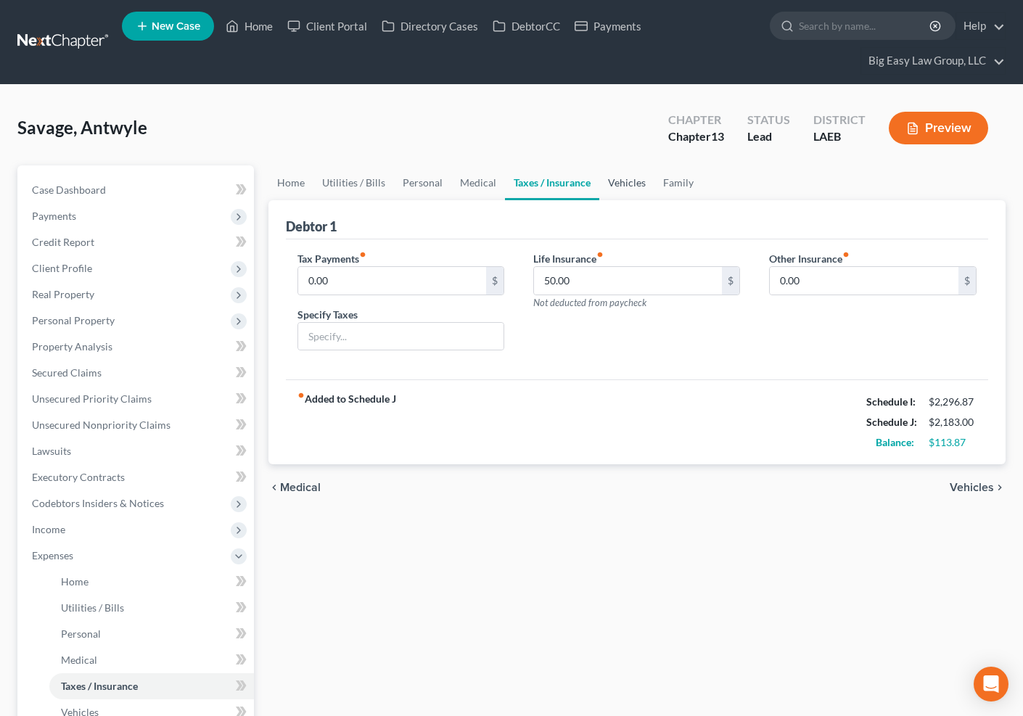
click at [618, 183] on link "Vehicles" at bounding box center [626, 182] width 55 height 35
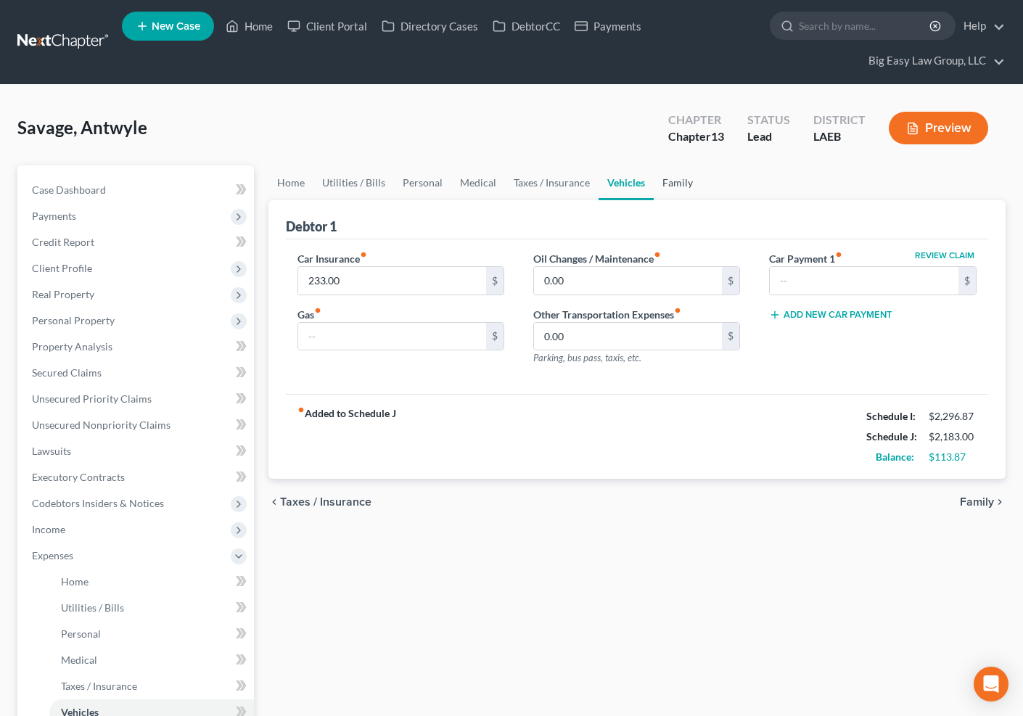
click at [665, 178] on link "Family" at bounding box center [678, 182] width 48 height 35
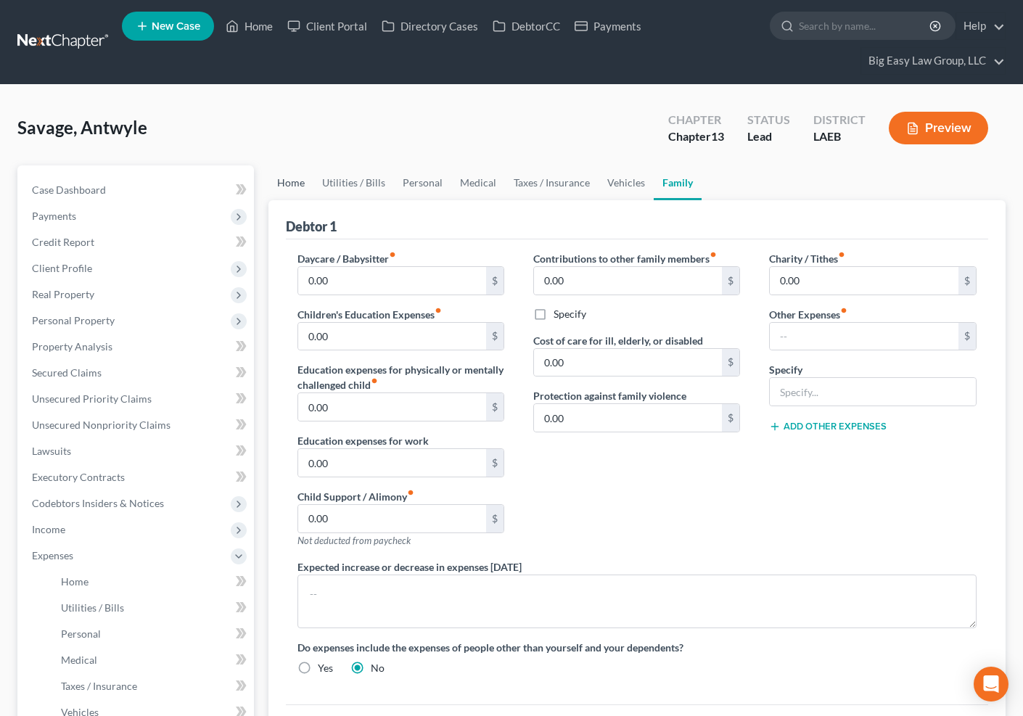
click at [300, 182] on link "Home" at bounding box center [291, 182] width 45 height 35
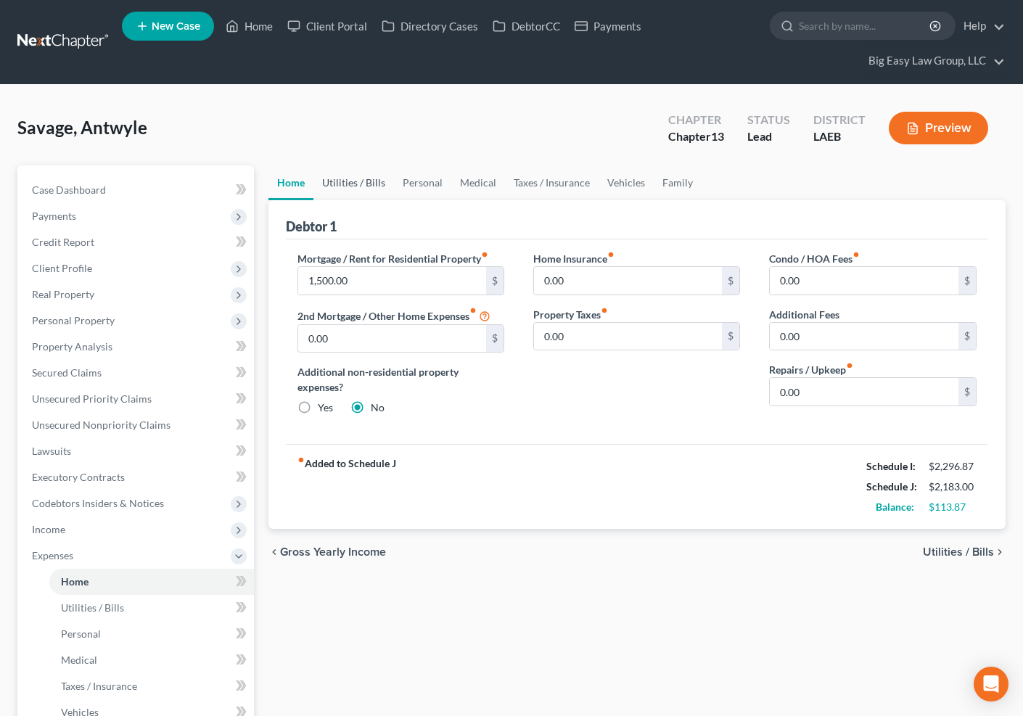
click at [360, 181] on link "Utilities / Bills" at bounding box center [354, 182] width 81 height 35
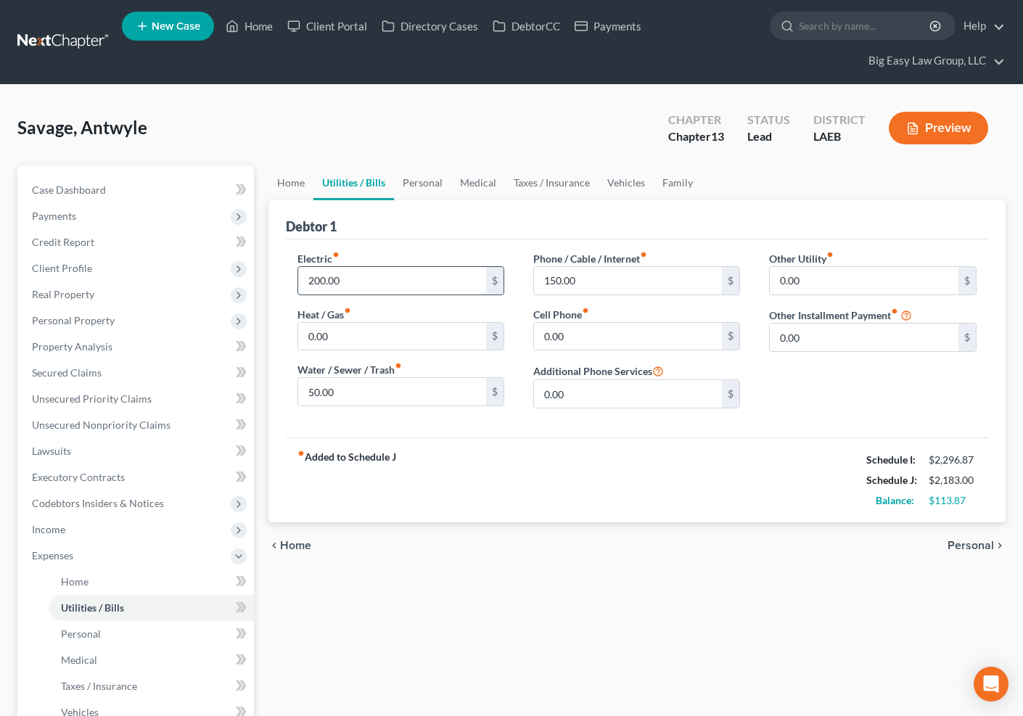
click at [355, 280] on input "200.00" at bounding box center [392, 281] width 189 height 28
click at [620, 280] on input "150.00" at bounding box center [628, 281] width 189 height 28
click at [173, 522] on span "Income" at bounding box center [137, 530] width 234 height 26
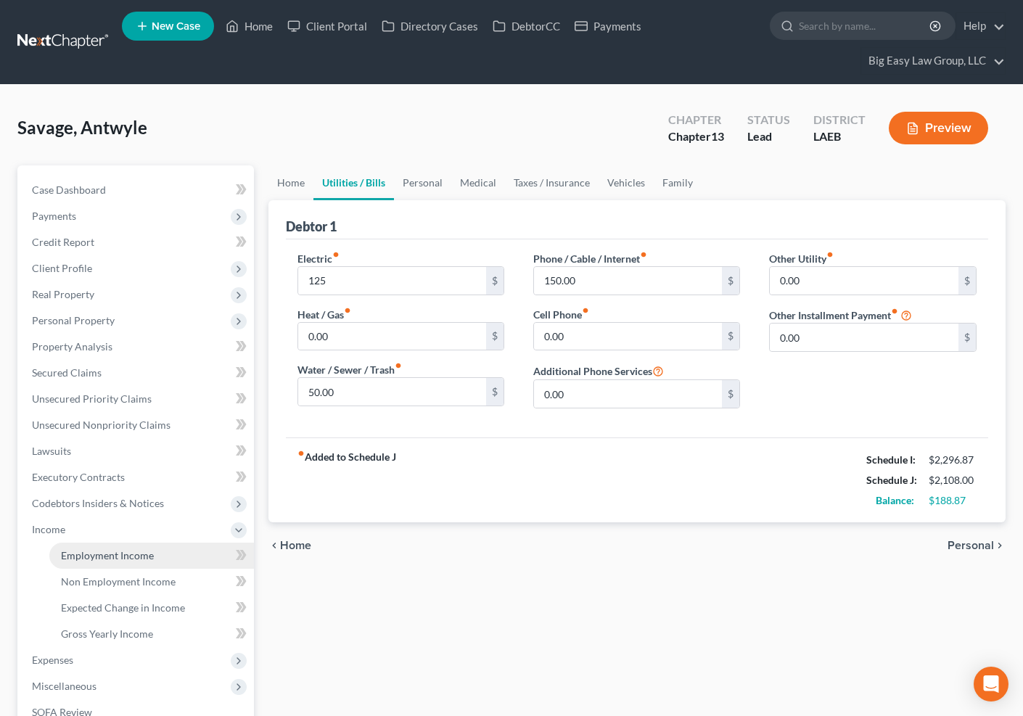
click at [181, 544] on link "Employment Income" at bounding box center [151, 556] width 205 height 26
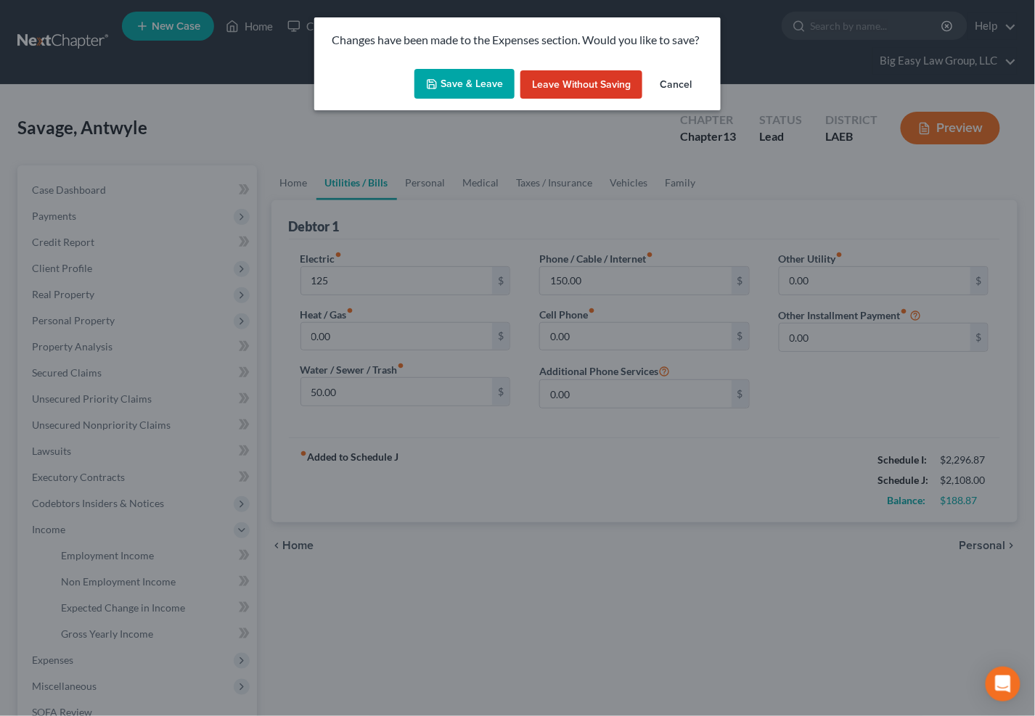
click at [486, 74] on button "Save & Leave" at bounding box center [464, 84] width 100 height 30
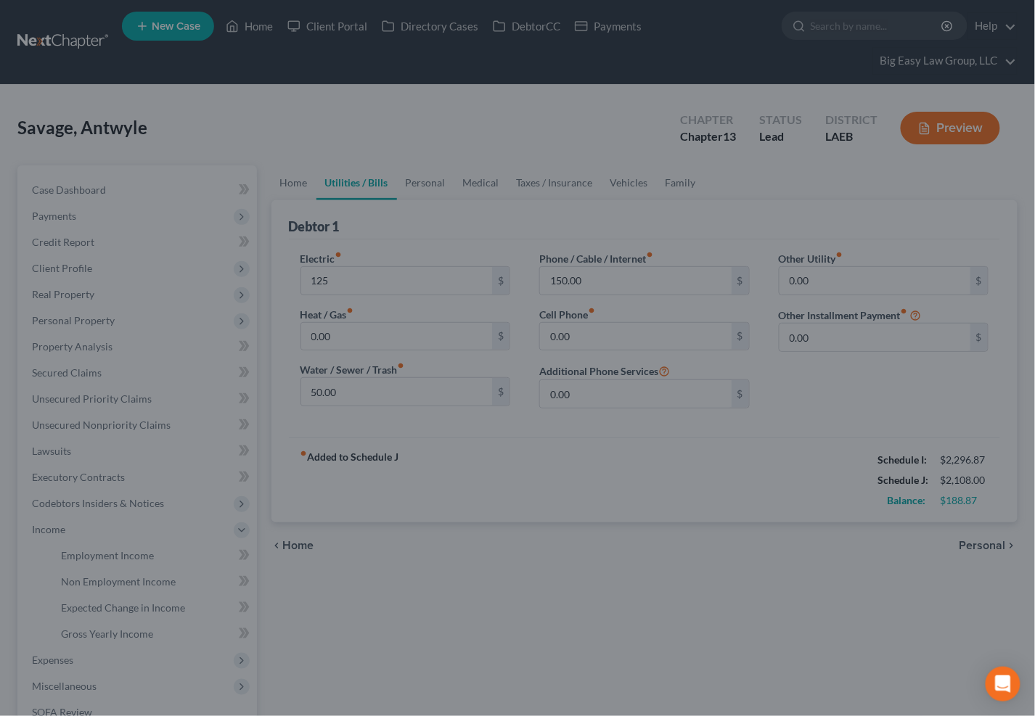
type input "125.00"
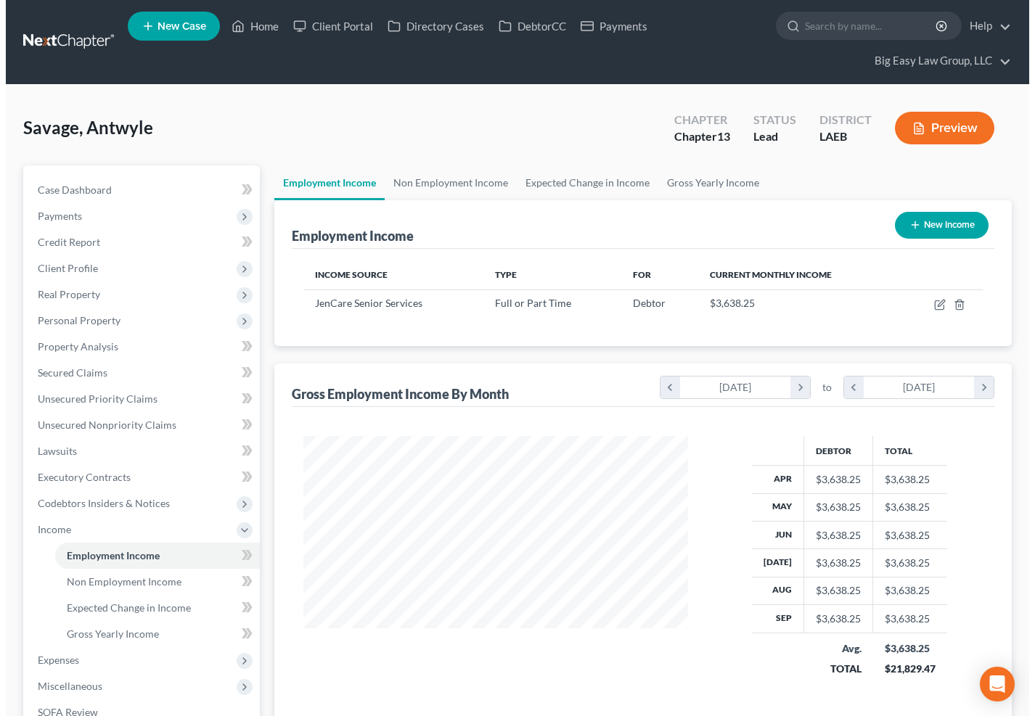
scroll to position [260, 412]
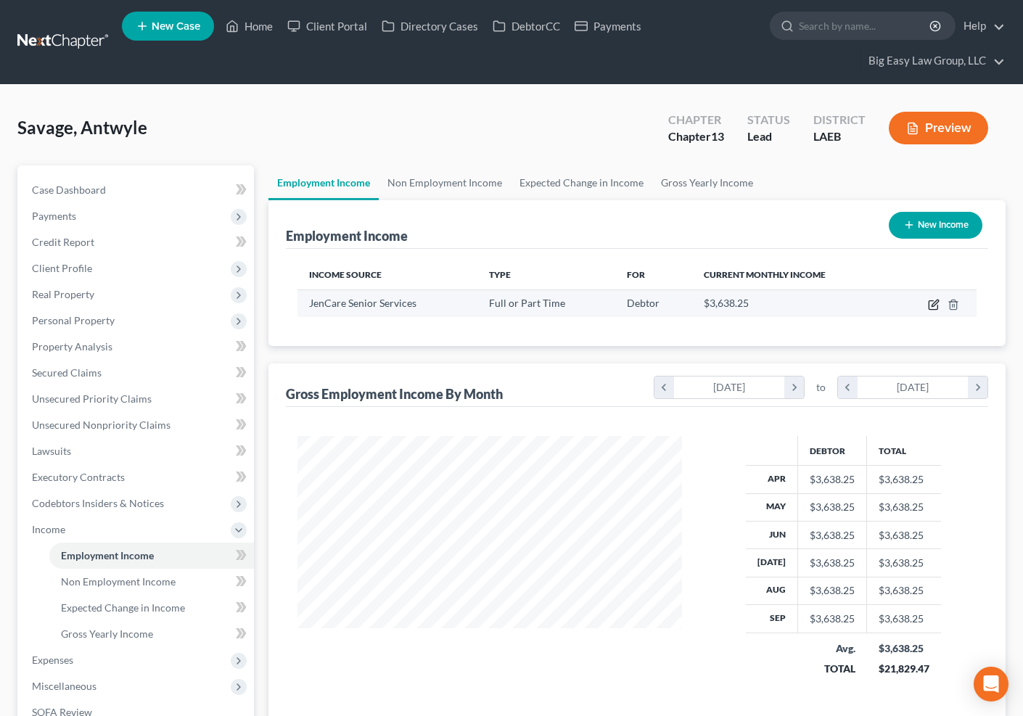
click at [936, 306] on icon "button" at bounding box center [934, 305] width 12 height 12
select select "0"
select select "9"
select select "2"
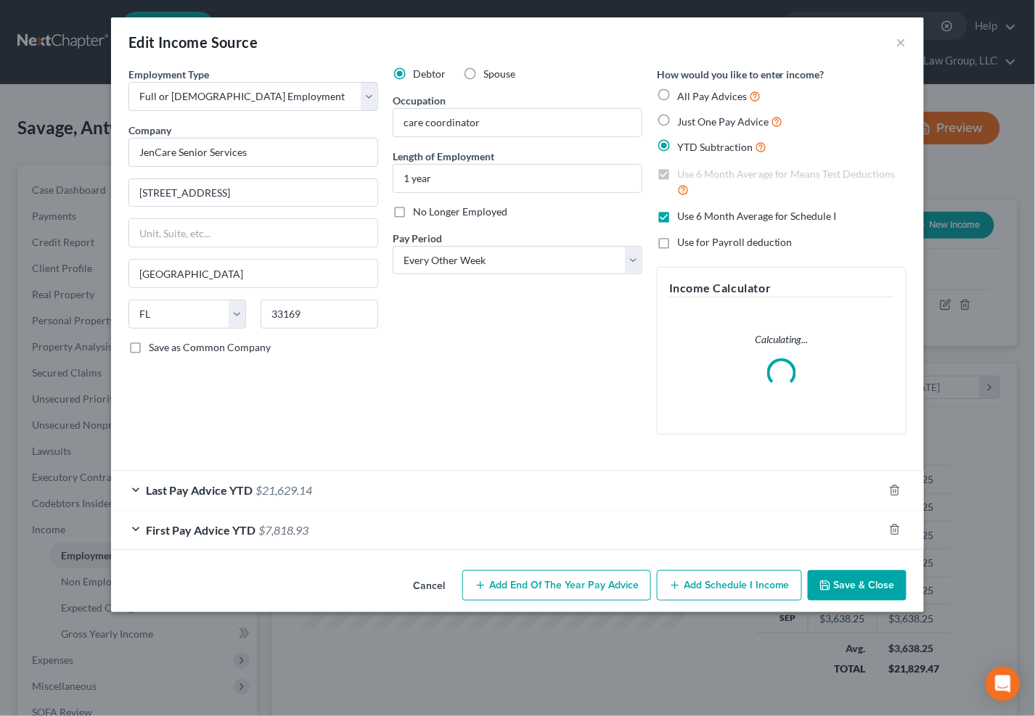
scroll to position [260, 418]
click at [316, 531] on div "First Pay Advice YTD $7,818.93" at bounding box center [497, 530] width 772 height 38
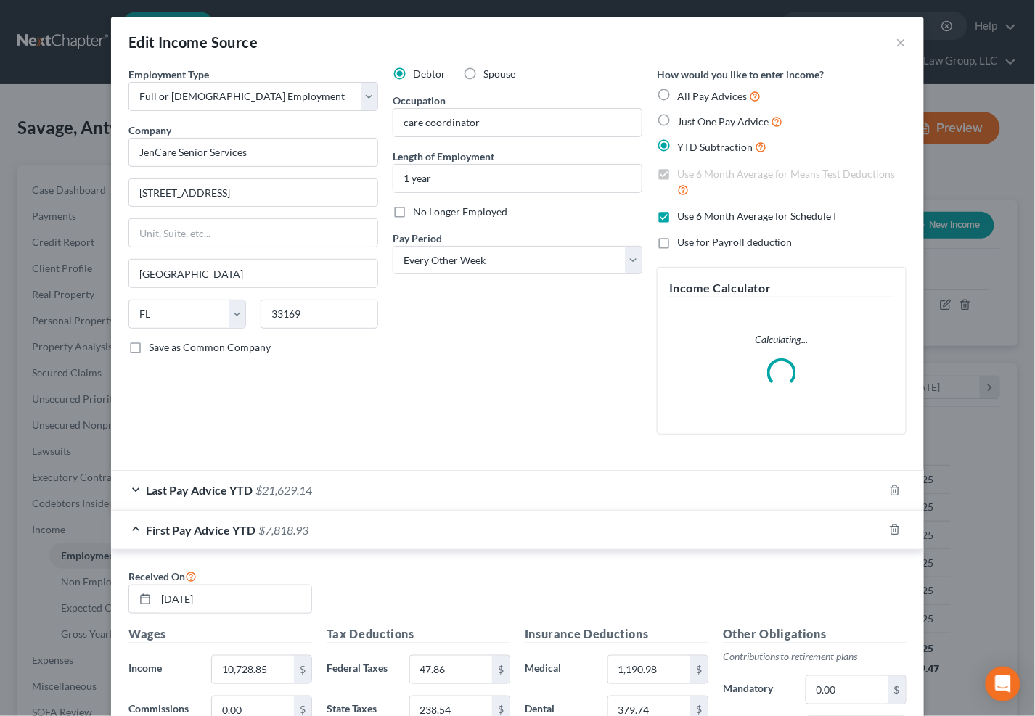
click at [300, 488] on span "$21,629.14" at bounding box center [283, 490] width 57 height 14
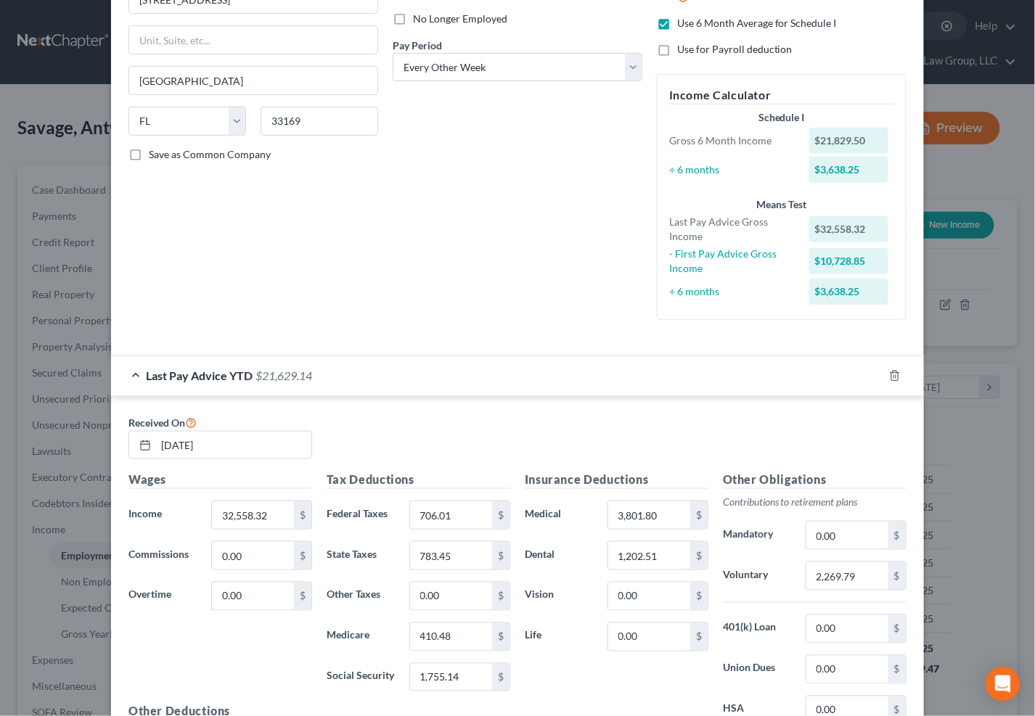
scroll to position [0, 0]
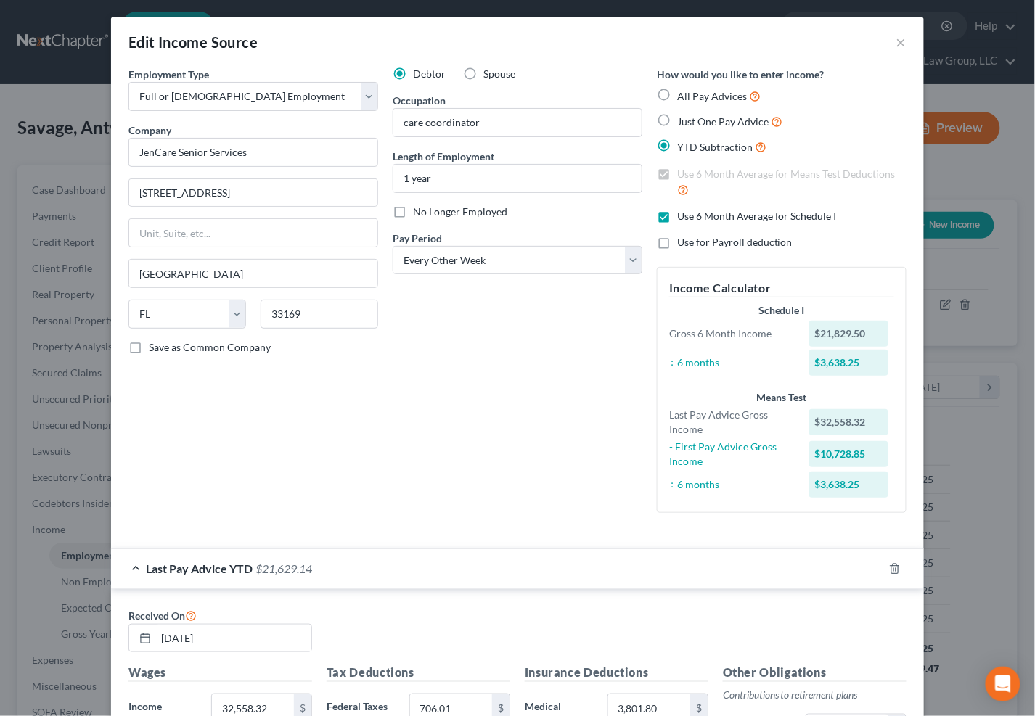
click at [677, 218] on label "Use 6 Month Average for Schedule I" at bounding box center [757, 216] width 160 height 15
click at [683, 218] on input "Use 6 Month Average for Schedule I" at bounding box center [687, 213] width 9 height 9
checkbox input "false"
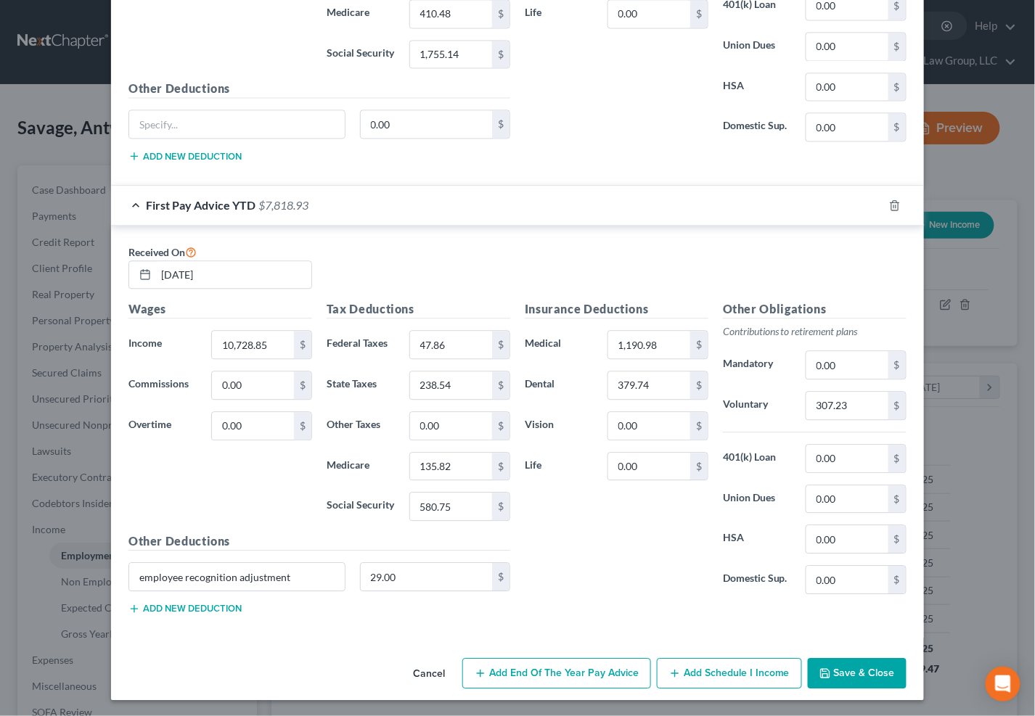
scroll to position [820, 0]
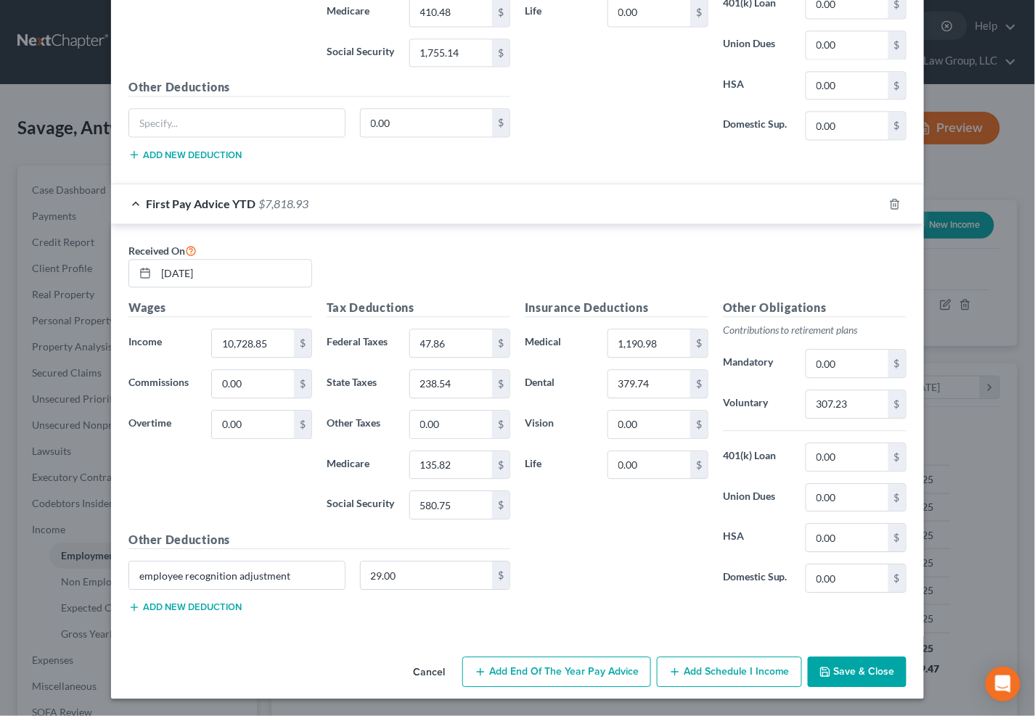
click at [760, 669] on button "Add Schedule I Income" at bounding box center [729, 672] width 145 height 30
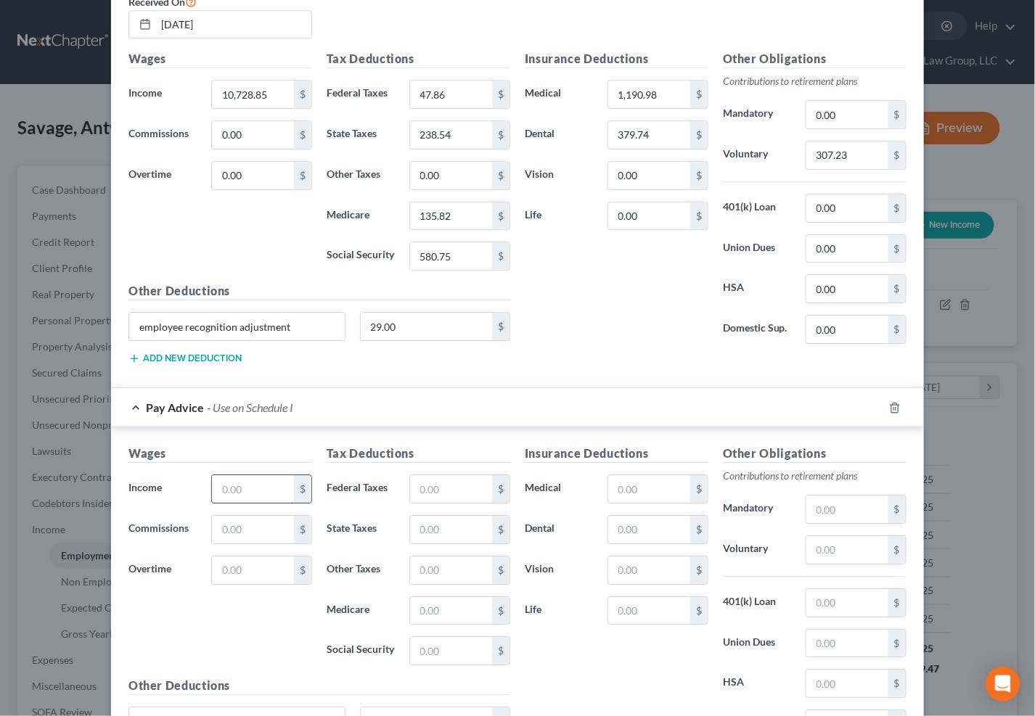
scroll to position [1072, 0]
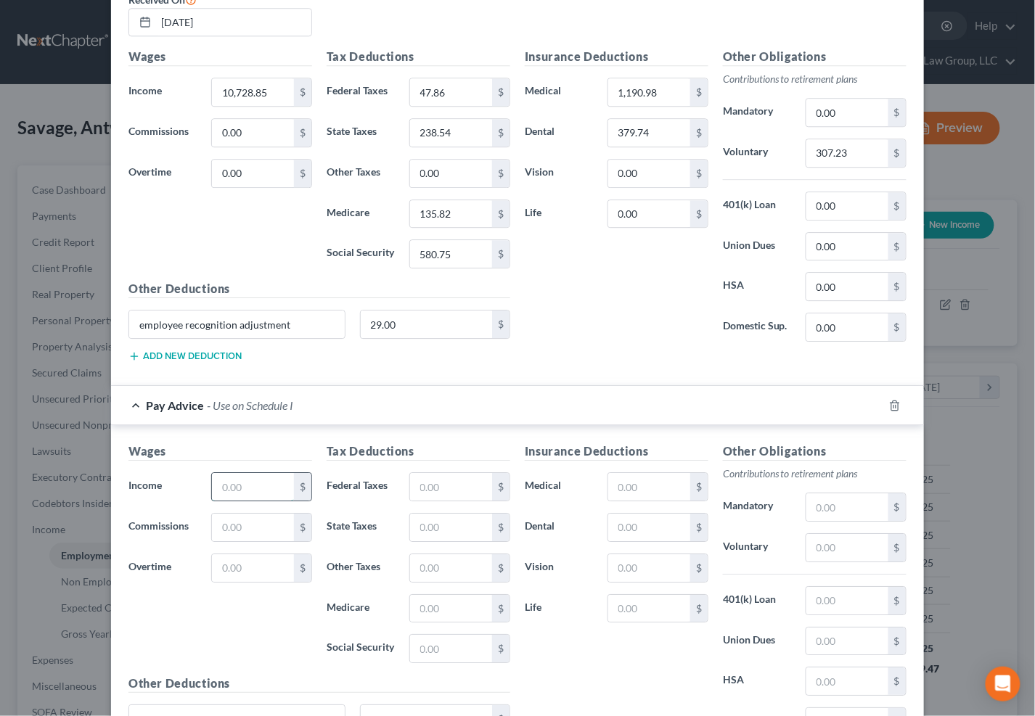
click at [229, 486] on input "text" at bounding box center [253, 487] width 82 height 28
type input "1,752"
click at [443, 491] on input "text" at bounding box center [451, 487] width 82 height 28
type input "5"
type input "253.56"
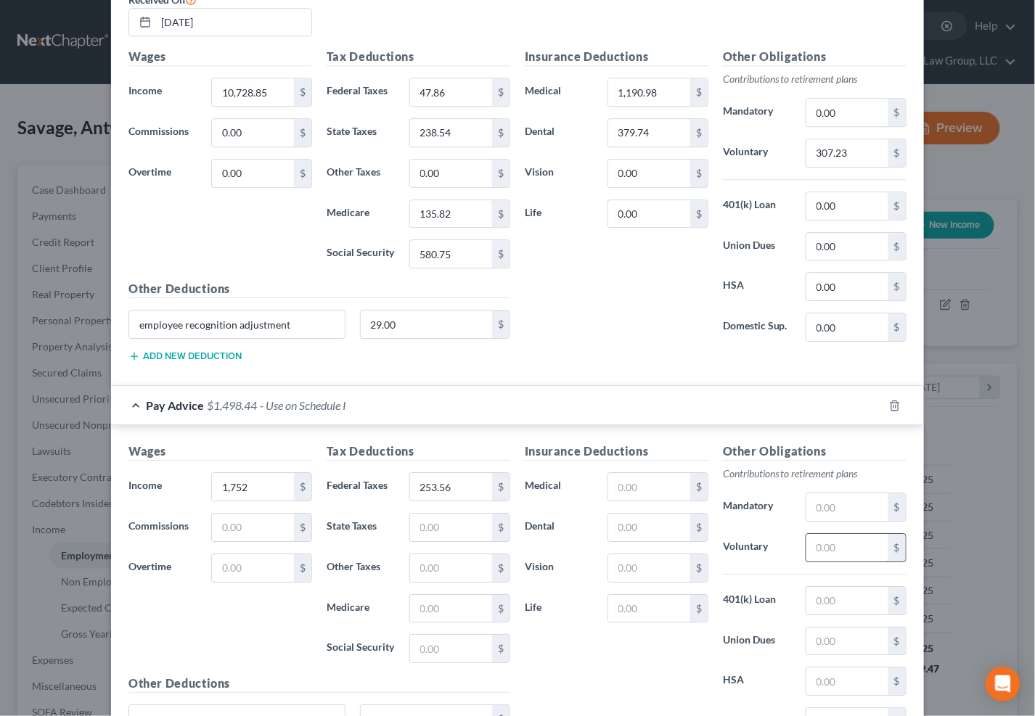
click at [854, 548] on input "text" at bounding box center [847, 548] width 82 height 28
drag, startPoint x: 843, startPoint y: 551, endPoint x: 782, endPoint y: 532, distance: 63.8
click at [783, 533] on div "Other Obligations Contributions to retirement plans Mandatory $ Voluntary 105 $…" at bounding box center [815, 596] width 198 height 306
drag, startPoint x: 851, startPoint y: 551, endPoint x: 793, endPoint y: 544, distance: 57.8
click at [798, 544] on div "105 $" at bounding box center [855, 547] width 115 height 29
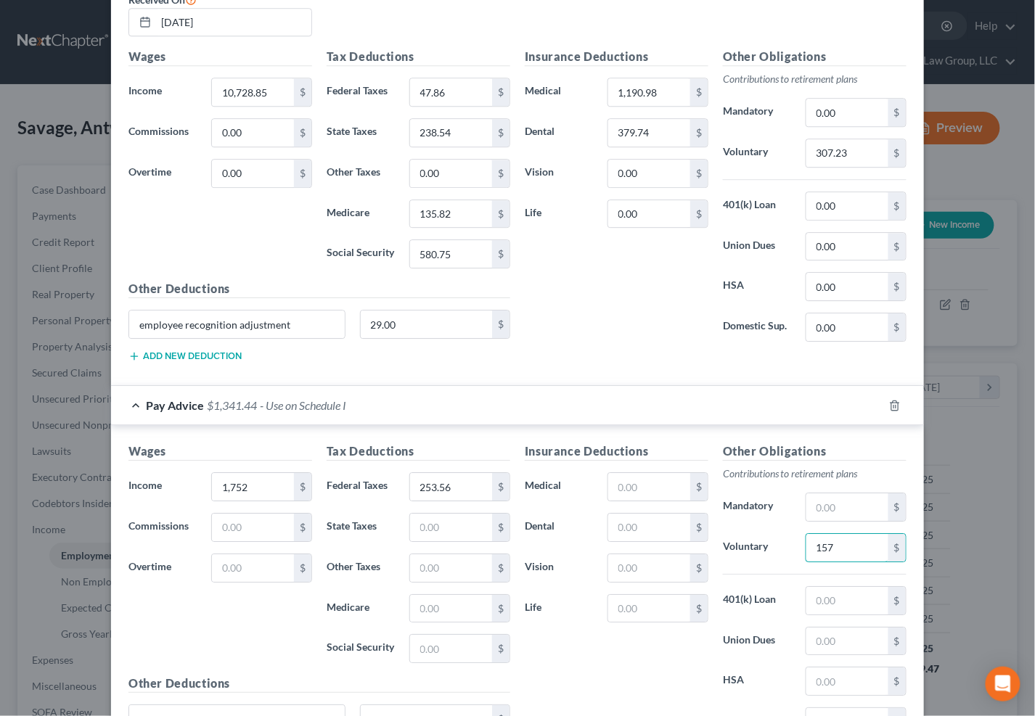
type input "157"
click at [629, 528] on input "text" at bounding box center [649, 528] width 82 height 28
type input "63"
click at [631, 488] on input "text" at bounding box center [649, 487] width 82 height 28
click at [608, 567] on input "text" at bounding box center [649, 568] width 82 height 28
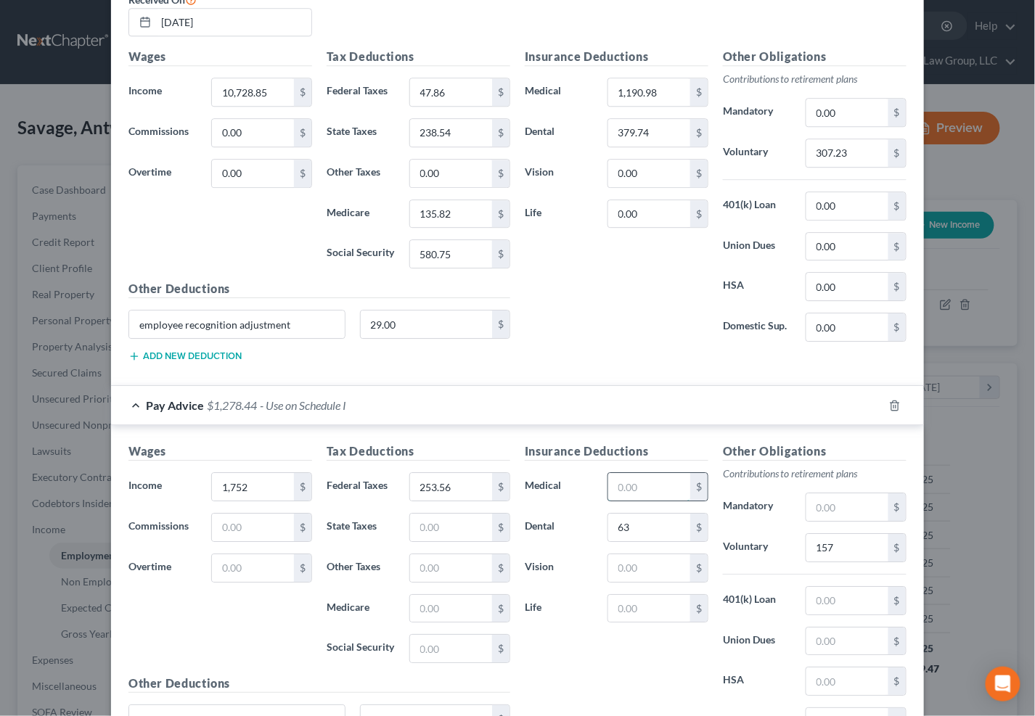
click at [608, 491] on input "text" at bounding box center [649, 487] width 82 height 28
type input "199"
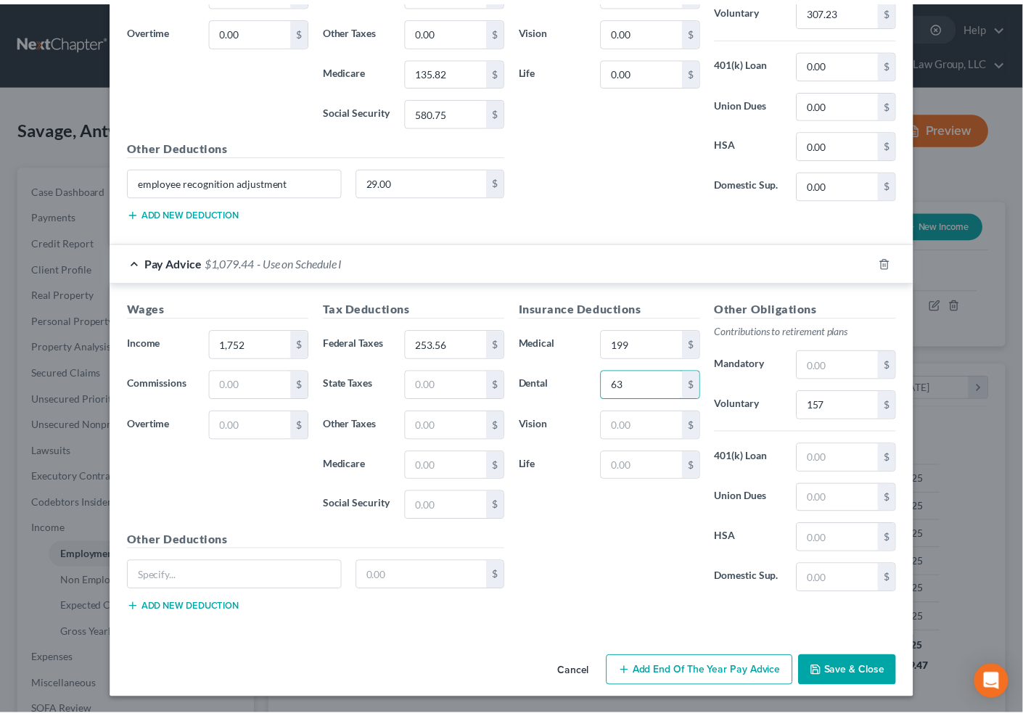
scroll to position [1219, 0]
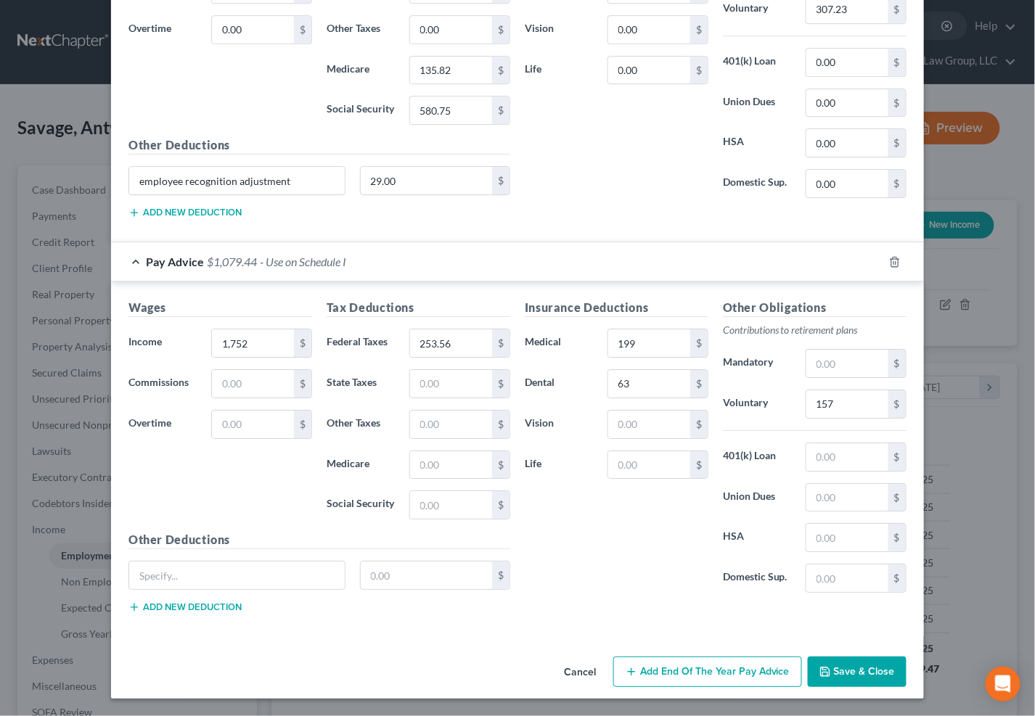
click at [836, 667] on button "Save & Close" at bounding box center [857, 672] width 99 height 30
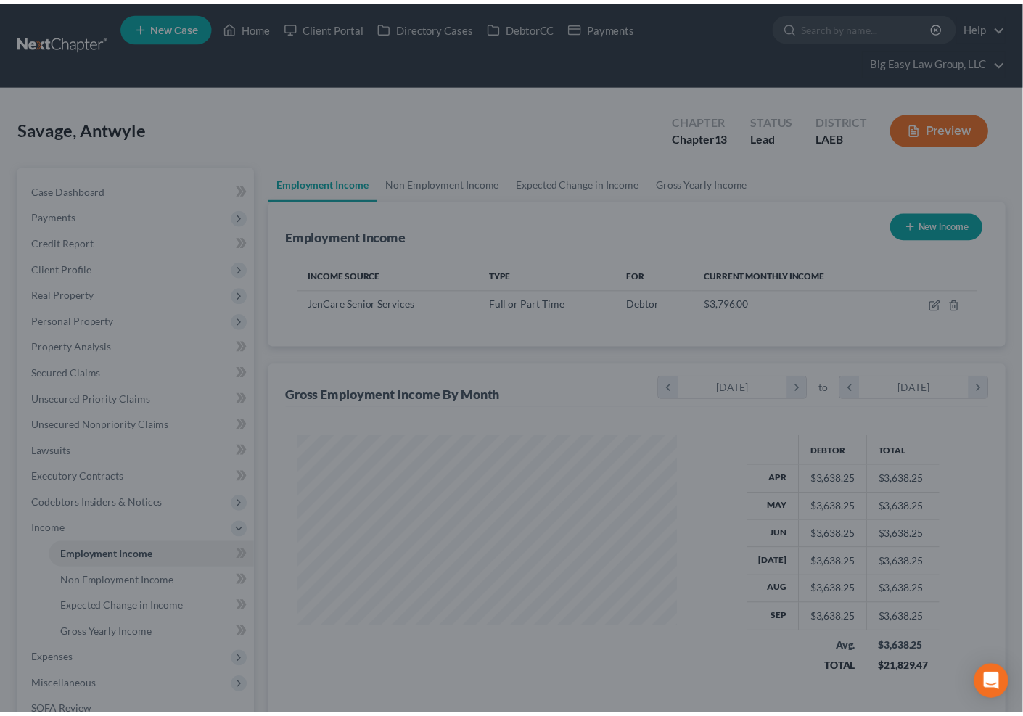
scroll to position [725507, 725354]
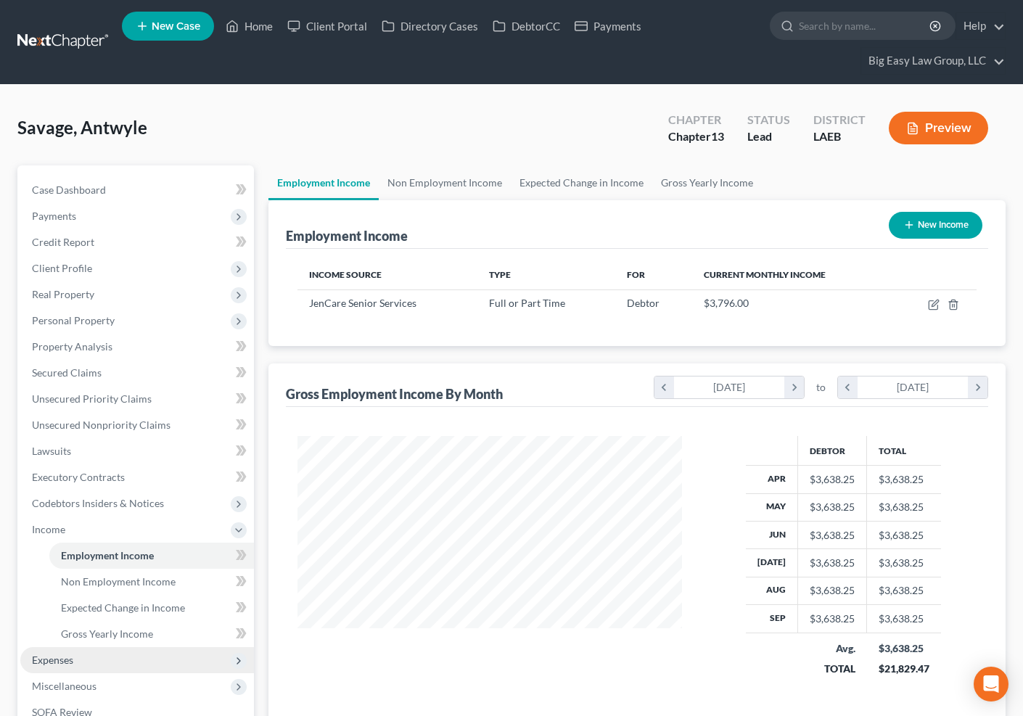
click at [125, 662] on span "Expenses" at bounding box center [137, 660] width 234 height 26
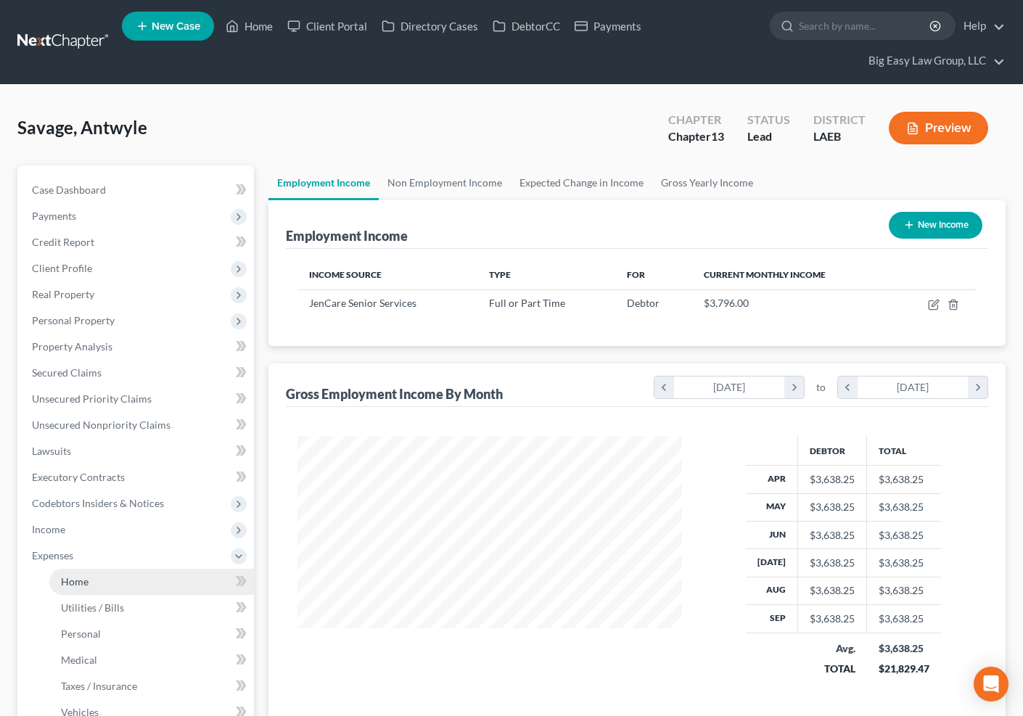
click at [124, 584] on link "Home" at bounding box center [151, 582] width 205 height 26
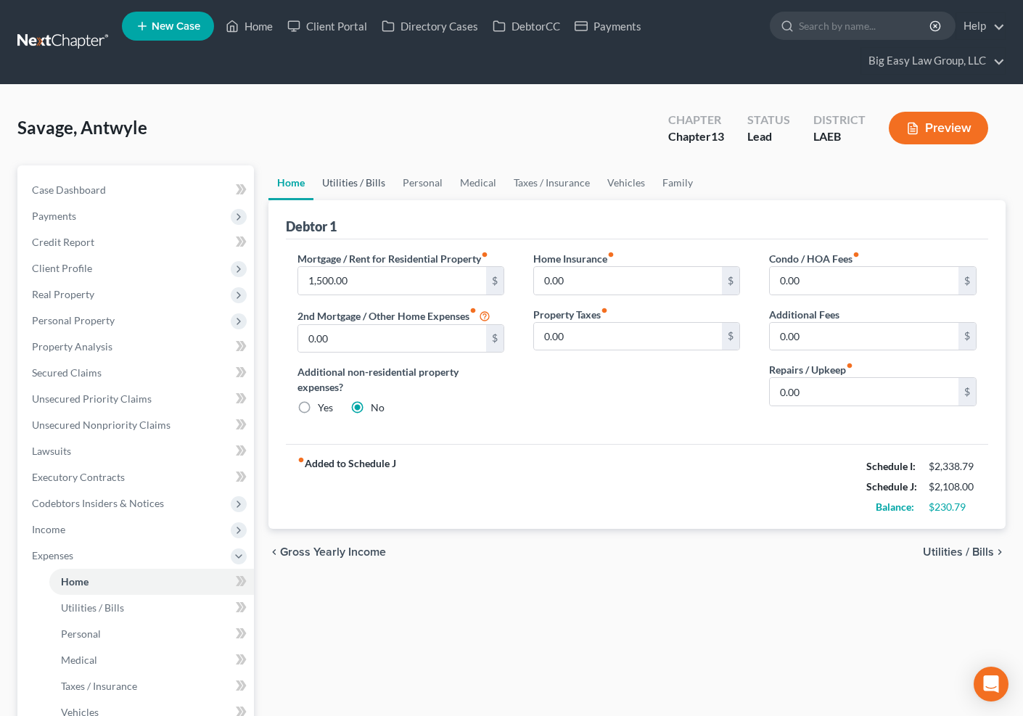
click at [359, 177] on link "Utilities / Bills" at bounding box center [354, 182] width 81 height 35
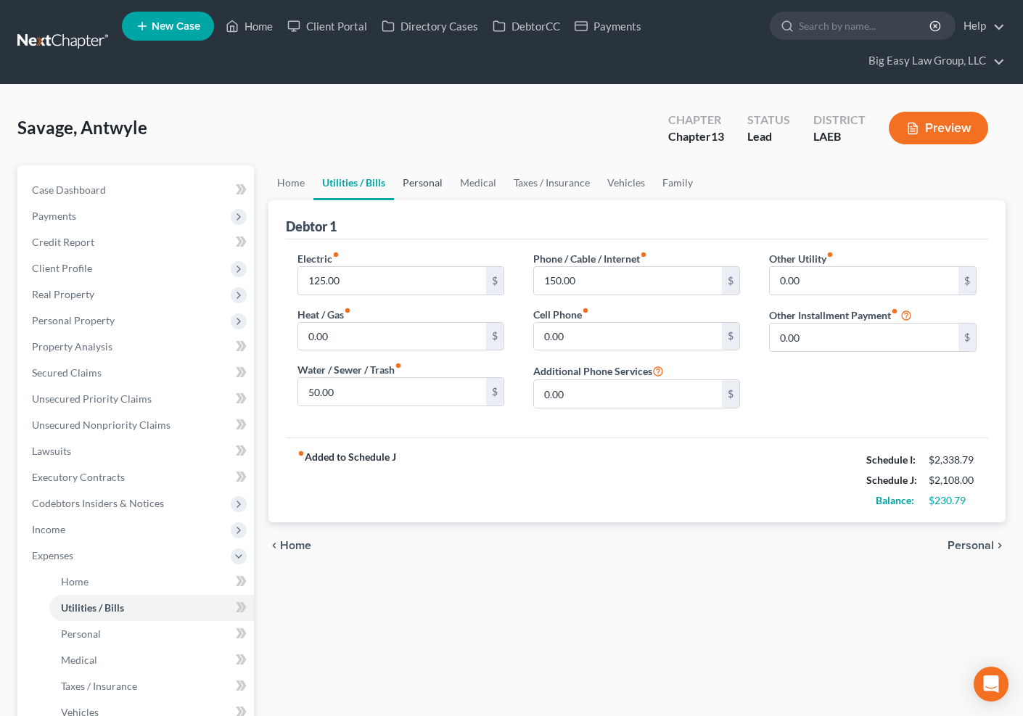
click at [432, 179] on link "Personal" at bounding box center [422, 182] width 57 height 35
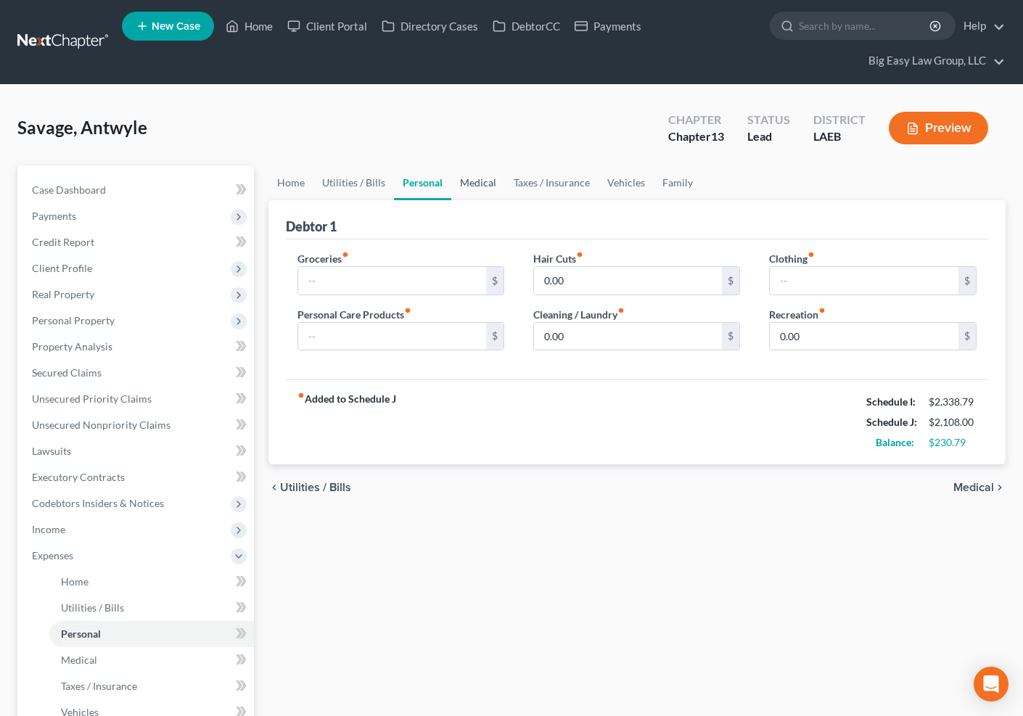
click at [466, 177] on link "Medical" at bounding box center [478, 182] width 54 height 35
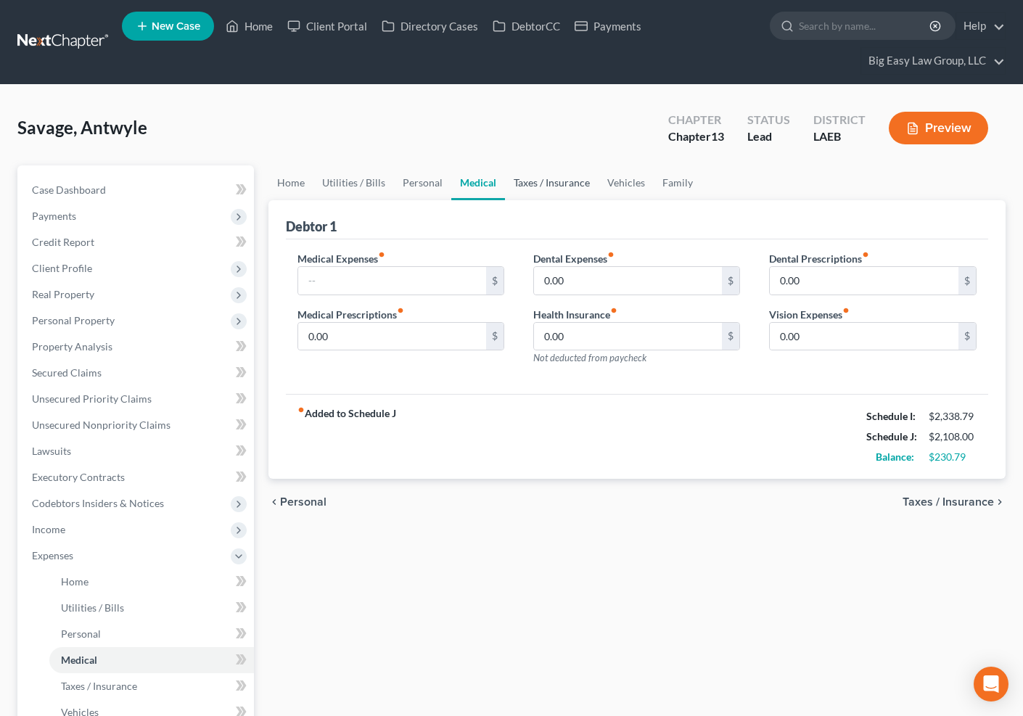
click at [541, 185] on link "Taxes / Insurance" at bounding box center [552, 182] width 94 height 35
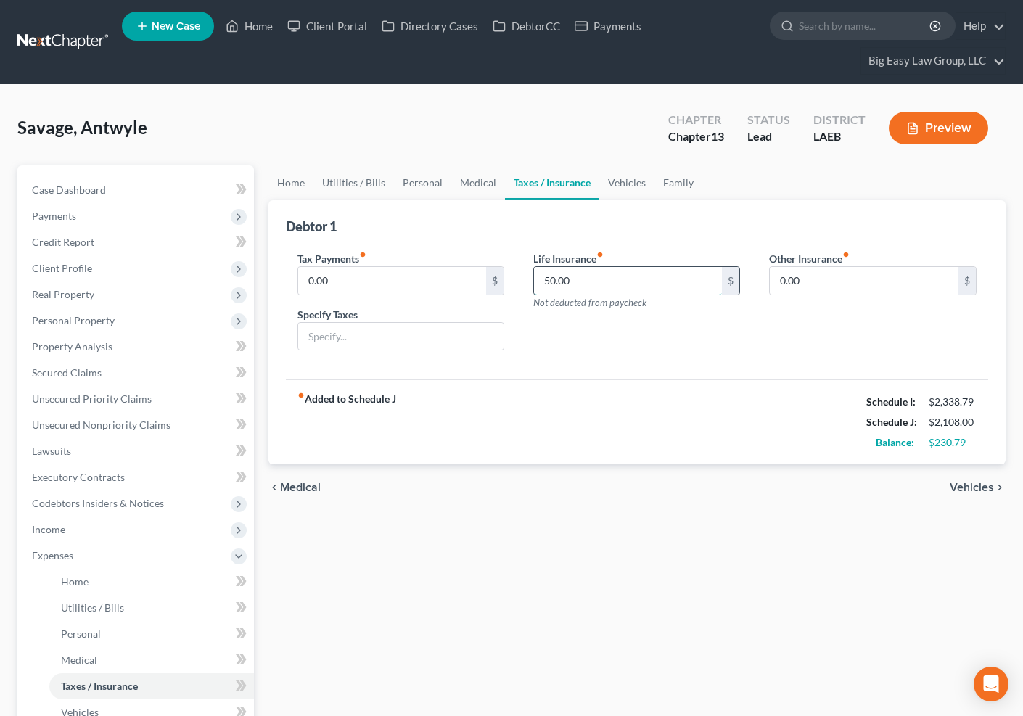
click at [592, 273] on input "50.00" at bounding box center [628, 281] width 189 height 28
click at [640, 178] on link "Vehicles" at bounding box center [626, 182] width 55 height 35
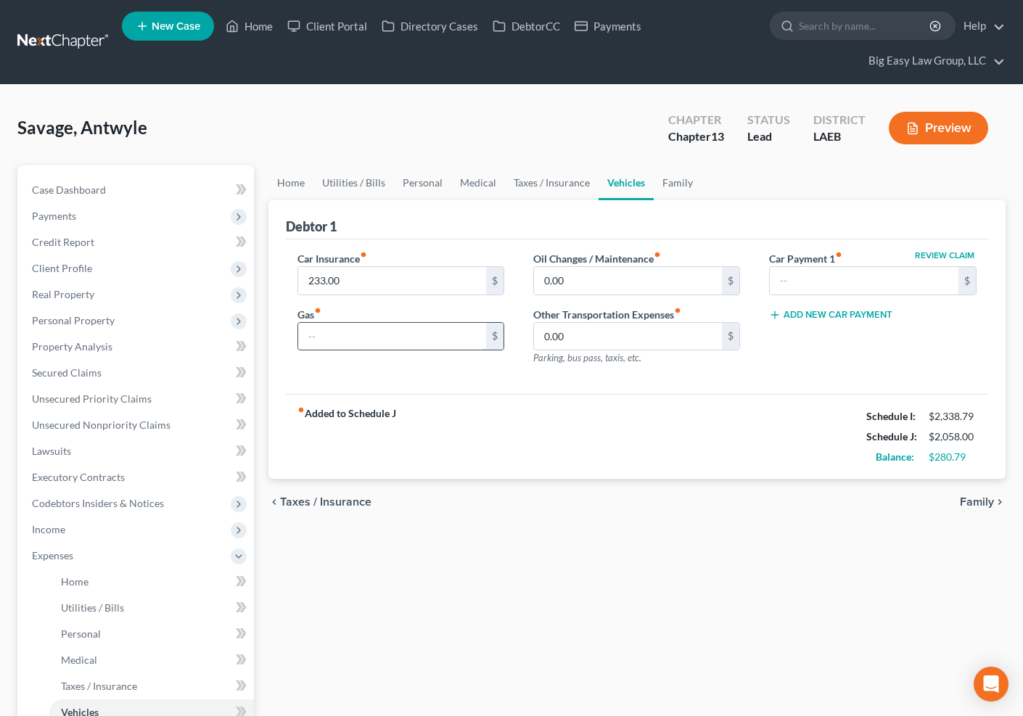
click at [388, 342] on input "text" at bounding box center [392, 337] width 189 height 28
type input "100"
click at [686, 183] on link "Family" at bounding box center [678, 182] width 48 height 35
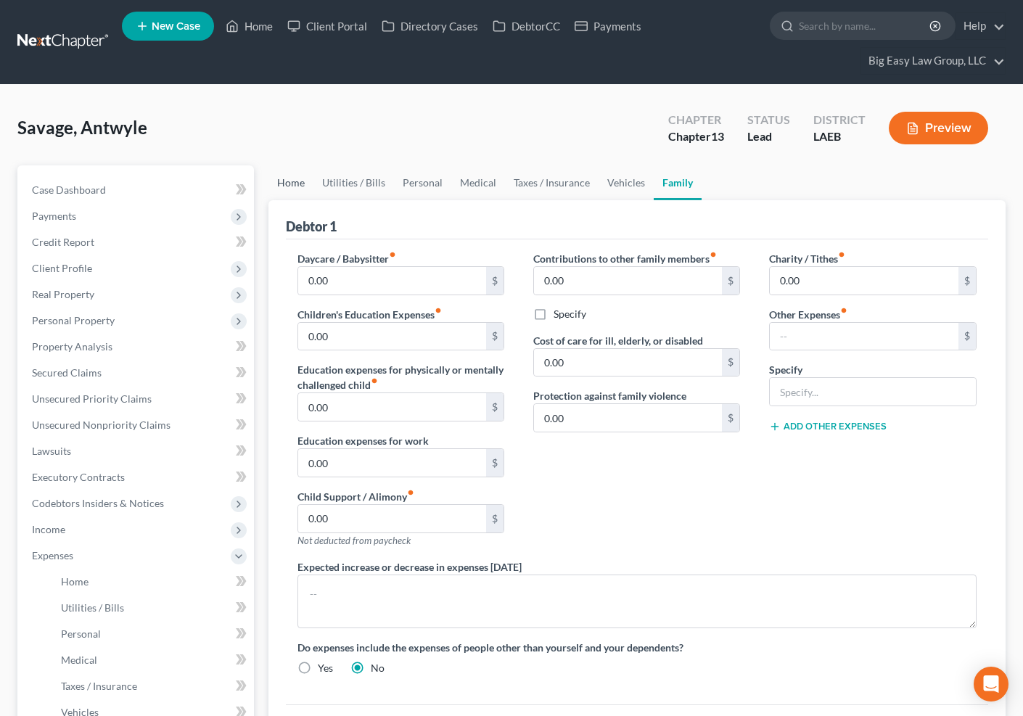
click at [300, 179] on link "Home" at bounding box center [291, 182] width 45 height 35
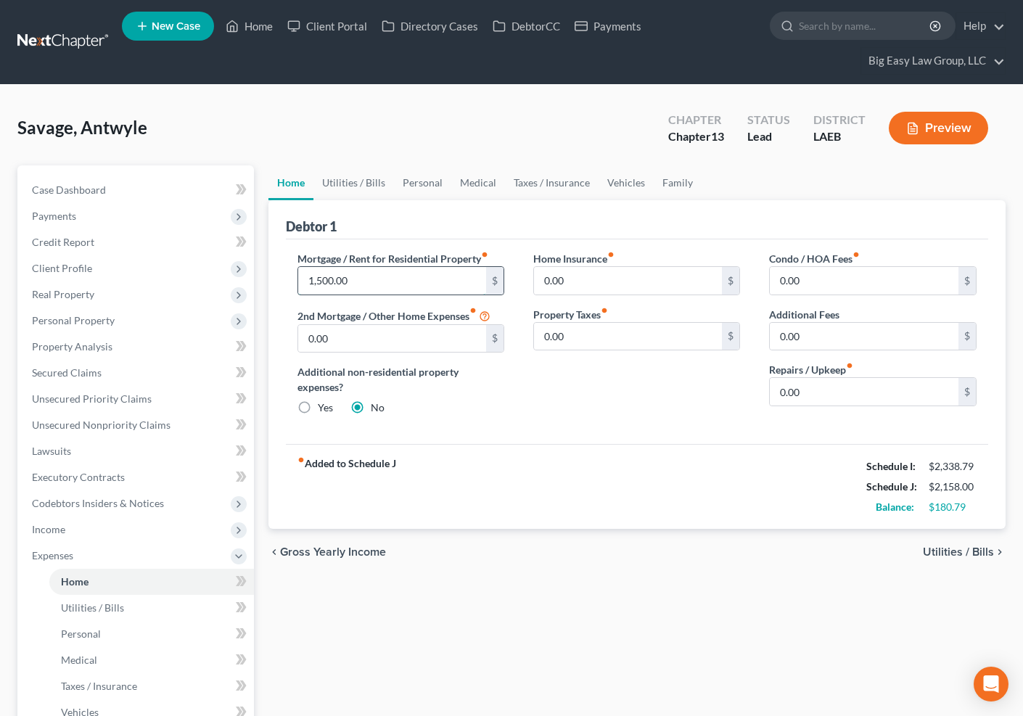
click at [322, 280] on input "1,500.00" at bounding box center [392, 281] width 189 height 28
type input "1,300"
click at [377, 183] on link "Utilities / Bills" at bounding box center [354, 182] width 81 height 35
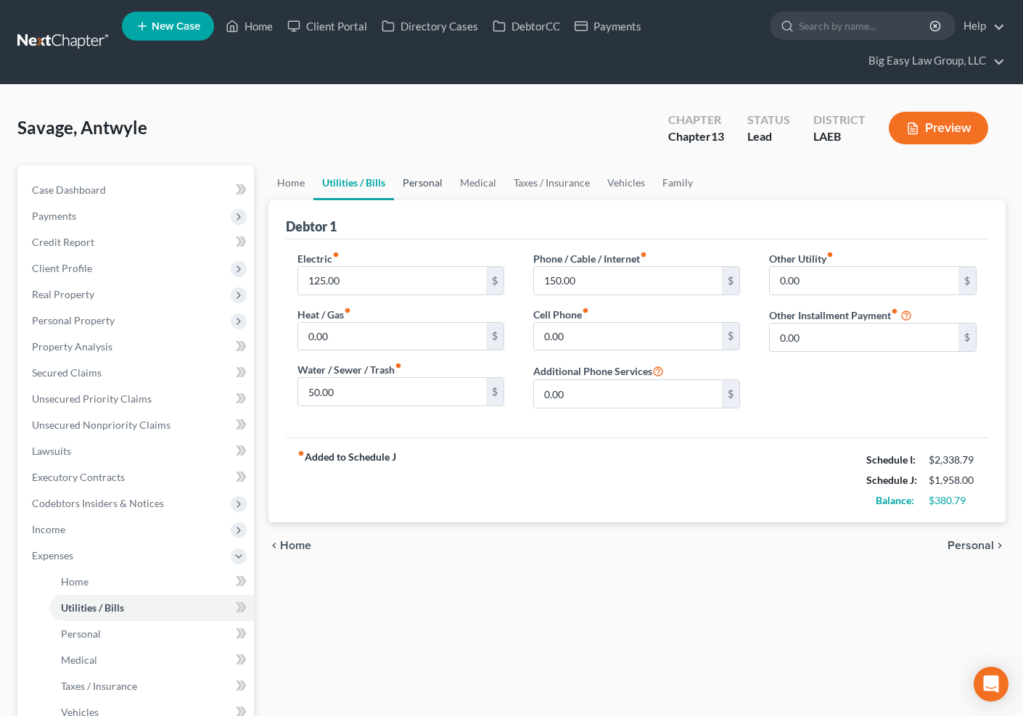
click at [422, 176] on link "Personal" at bounding box center [422, 182] width 57 height 35
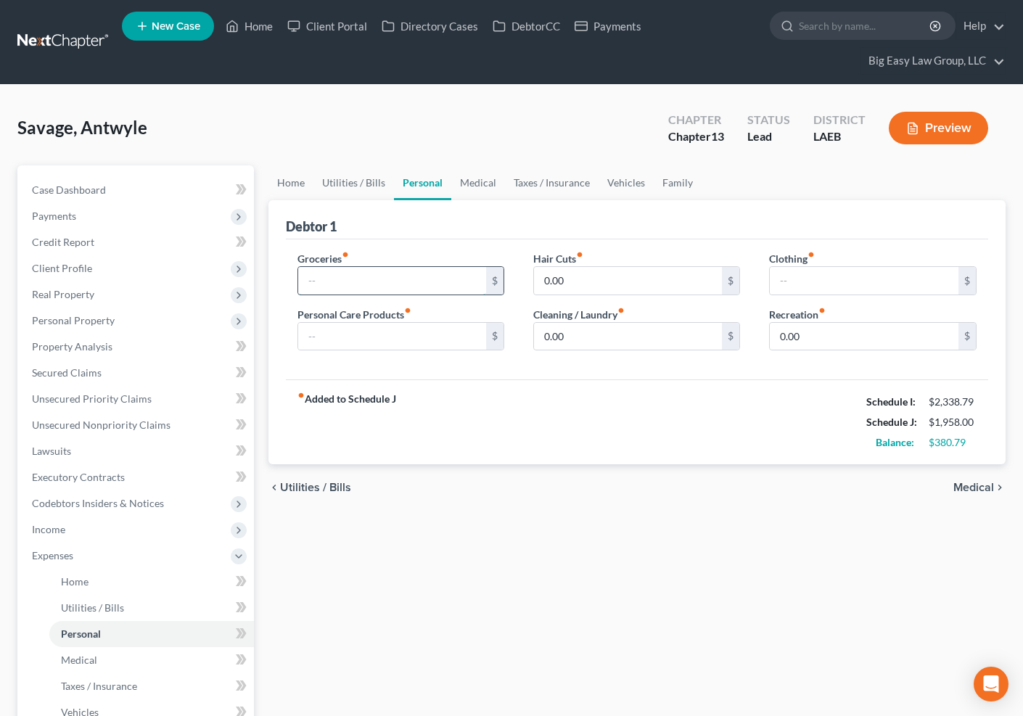
click at [377, 274] on input "text" at bounding box center [392, 281] width 189 height 28
type input "100"
click at [301, 182] on link "Home" at bounding box center [291, 182] width 45 height 35
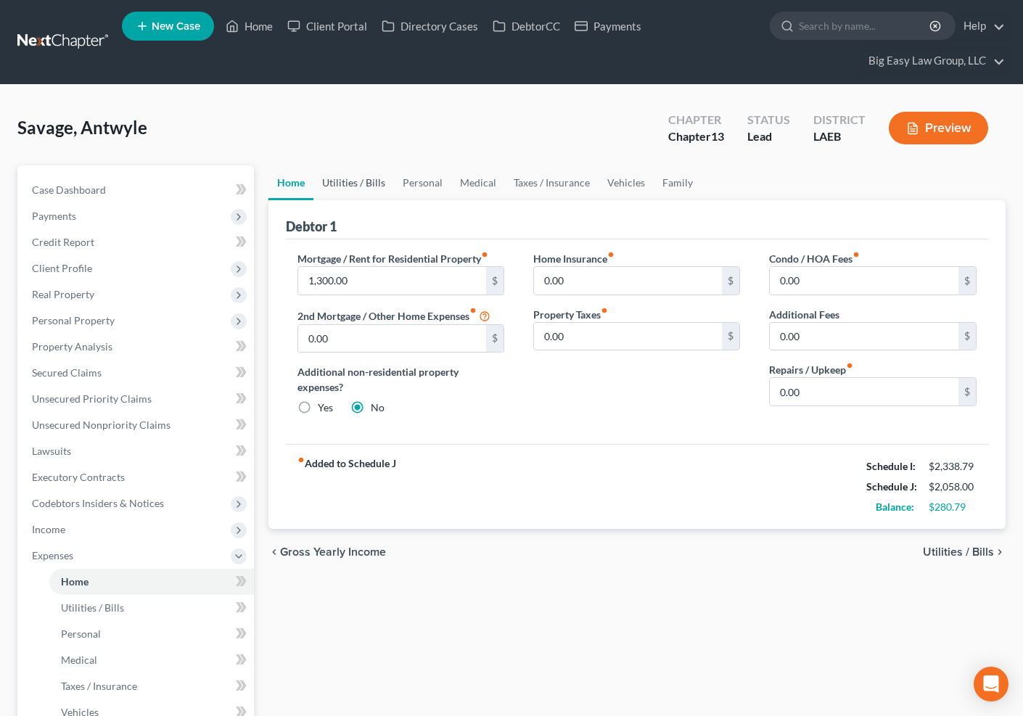
click at [361, 186] on link "Utilities / Bills" at bounding box center [354, 182] width 81 height 35
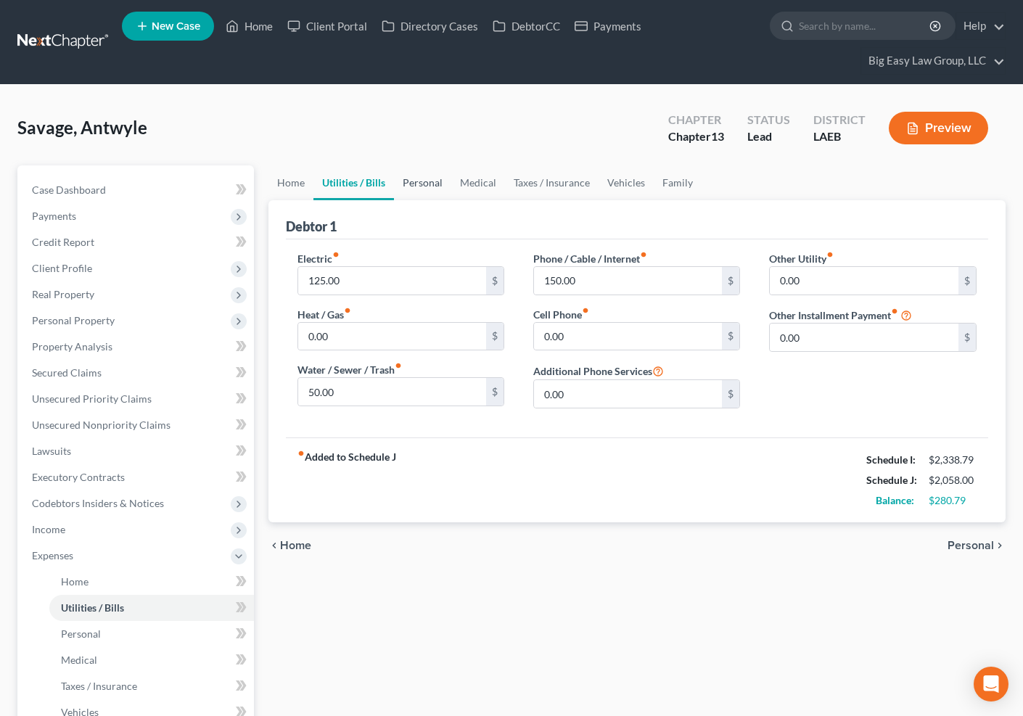
click at [432, 182] on link "Personal" at bounding box center [422, 182] width 57 height 35
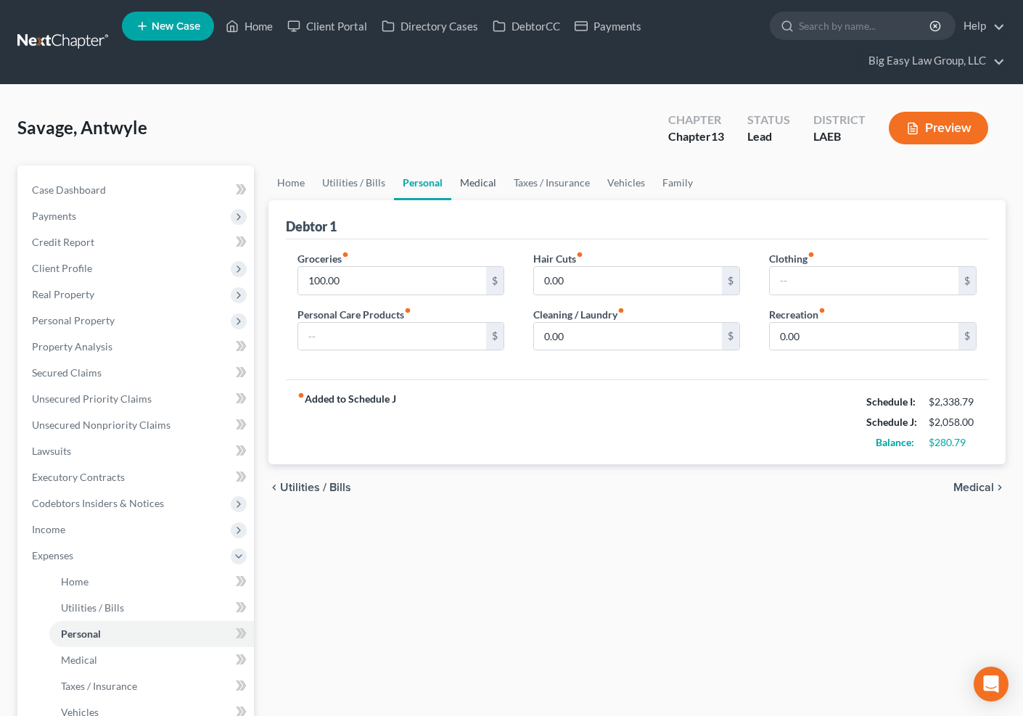
click at [481, 177] on link "Medical" at bounding box center [478, 182] width 54 height 35
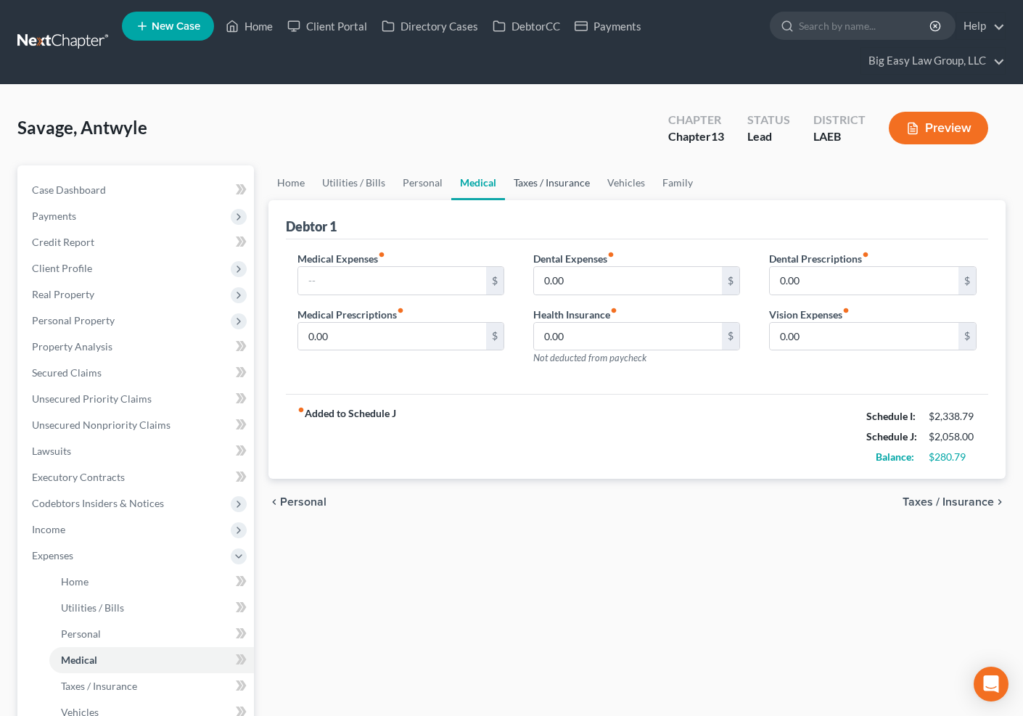
click at [557, 186] on link "Taxes / Insurance" at bounding box center [552, 182] width 94 height 35
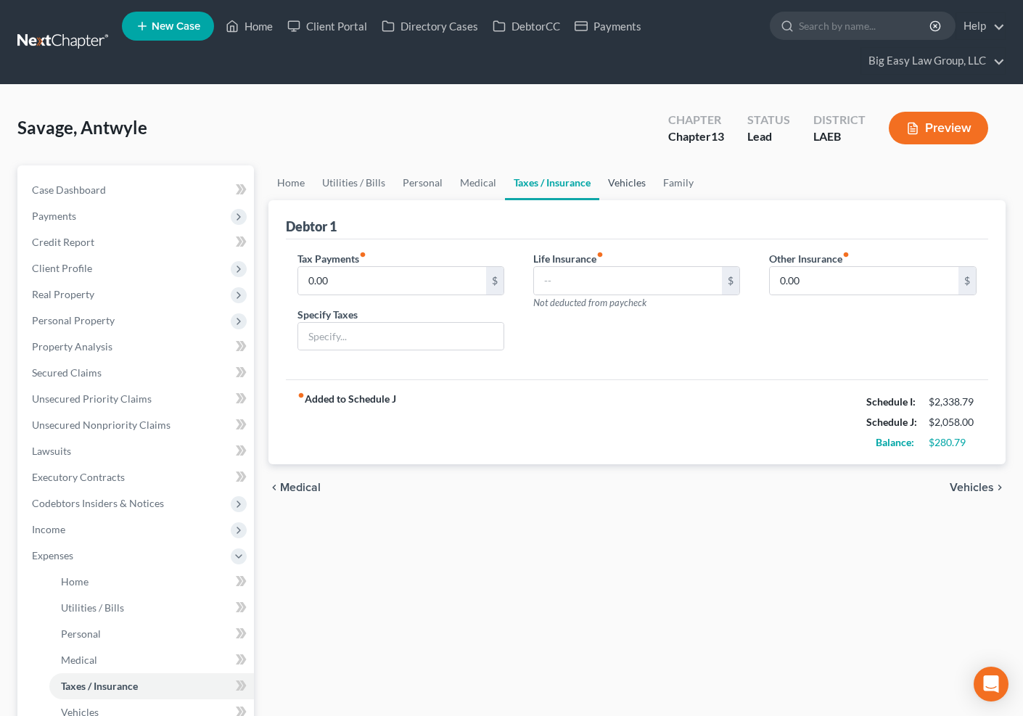
click at [622, 184] on link "Vehicles" at bounding box center [626, 182] width 55 height 35
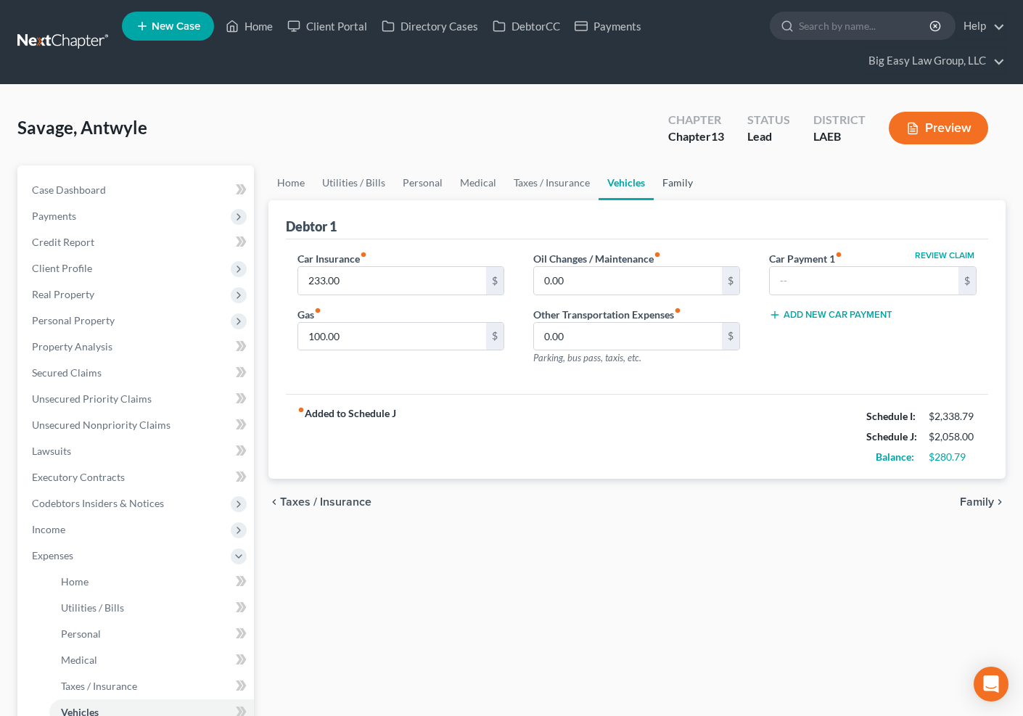
click at [659, 180] on link "Family" at bounding box center [678, 182] width 48 height 35
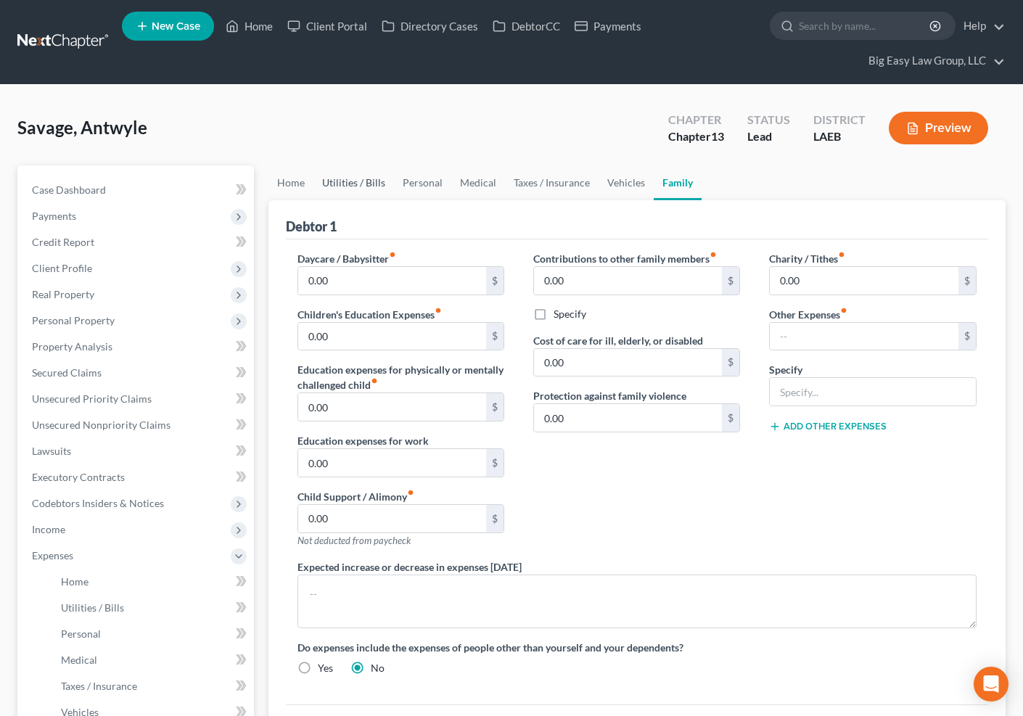
click at [350, 181] on link "Utilities / Bills" at bounding box center [354, 182] width 81 height 35
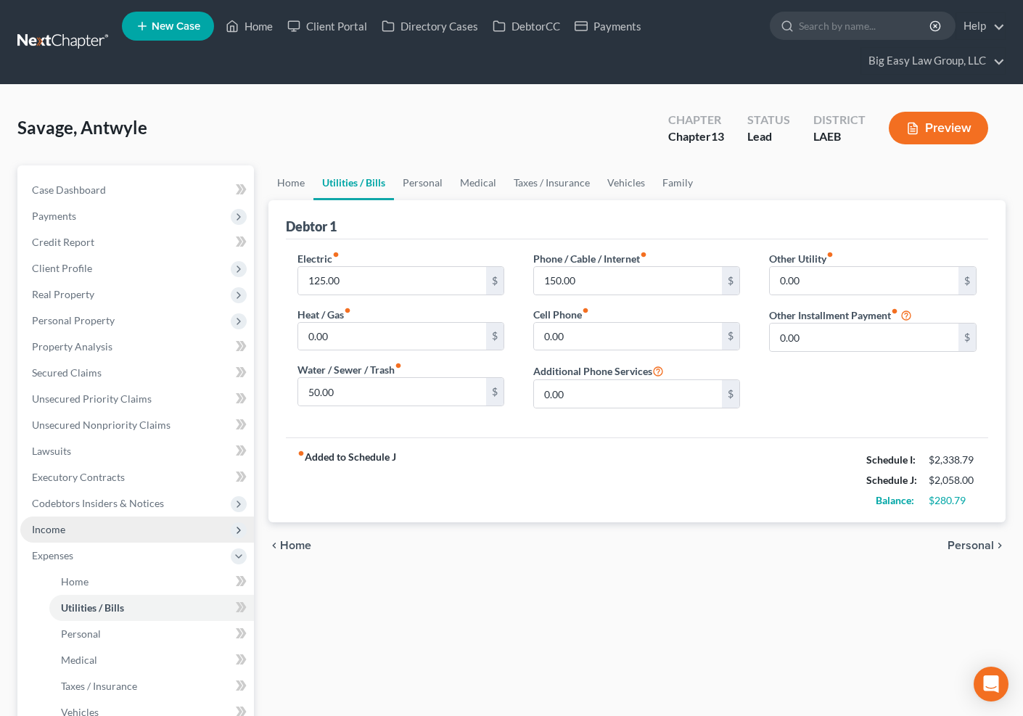
click at [48, 531] on span "Income" at bounding box center [48, 529] width 33 height 12
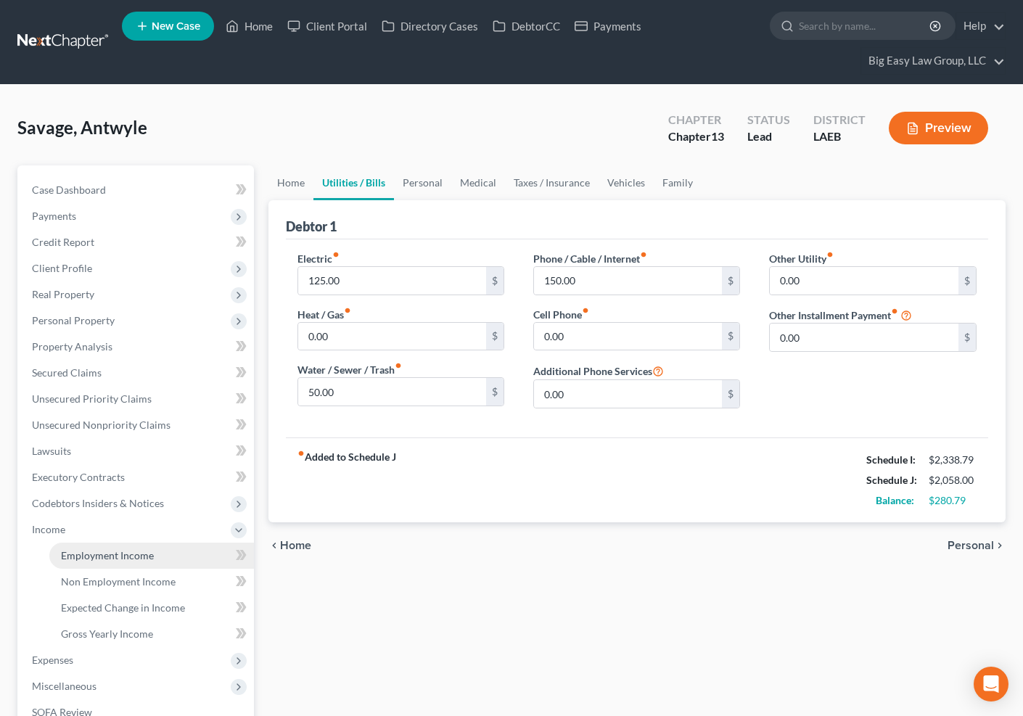
click at [148, 551] on span "Employment Income" at bounding box center [107, 555] width 93 height 12
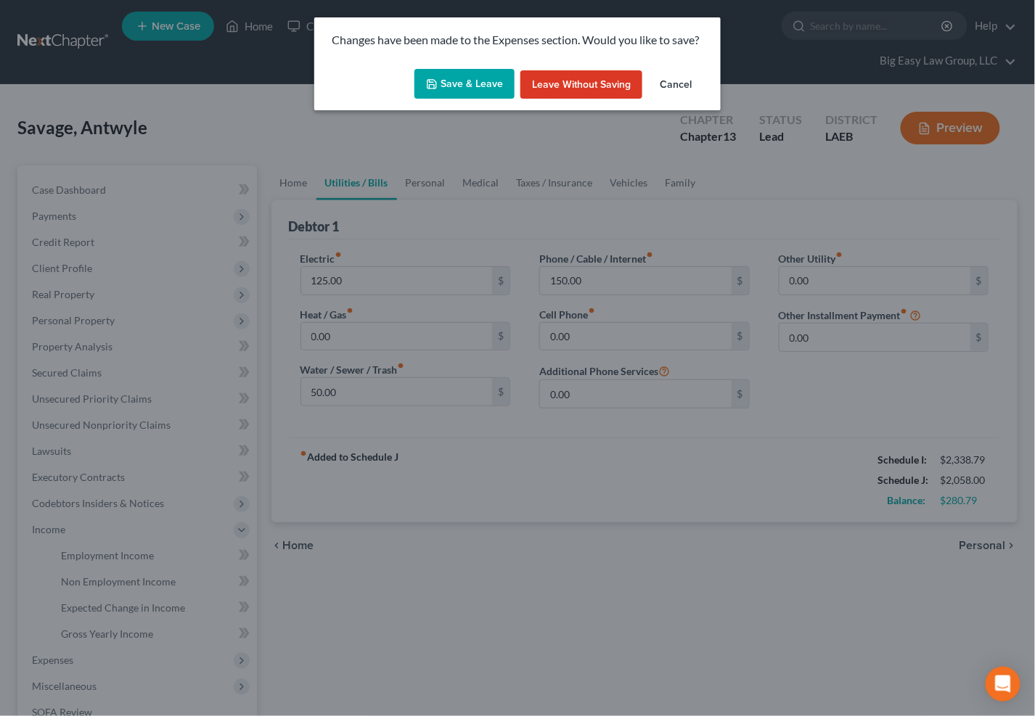
click at [468, 73] on button "Save & Leave" at bounding box center [464, 84] width 100 height 30
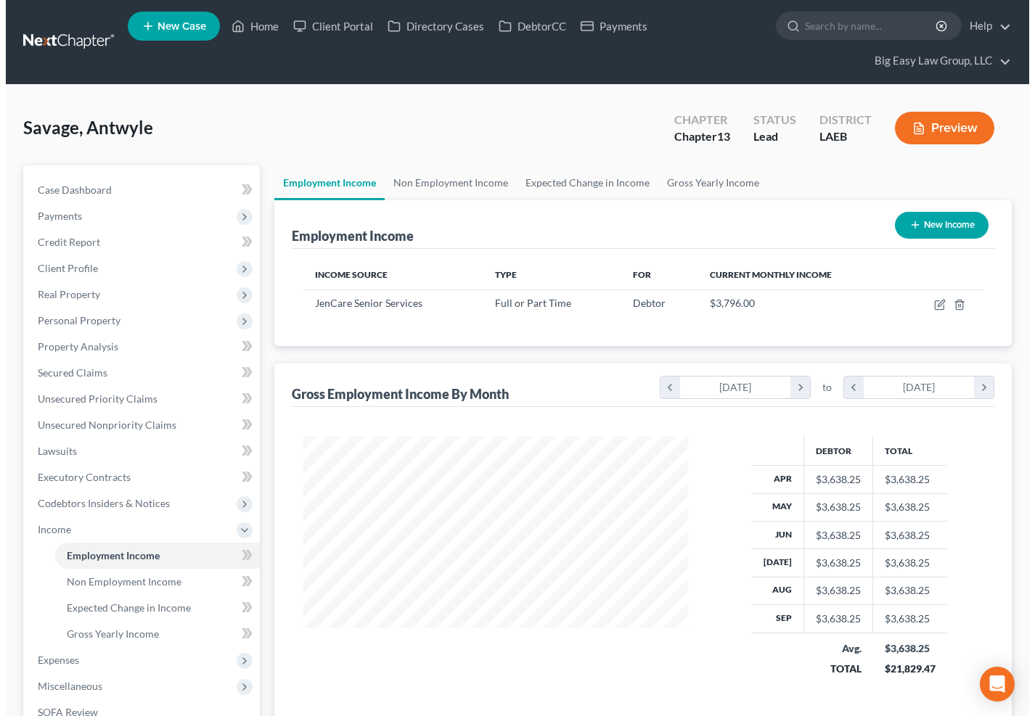
scroll to position [260, 412]
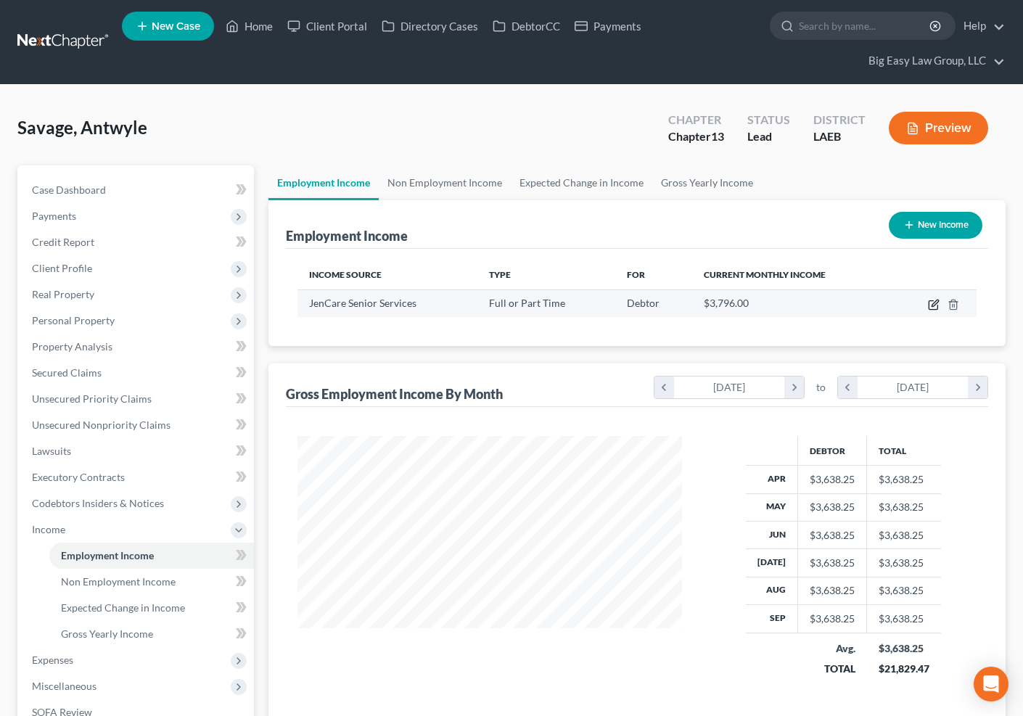
click at [930, 301] on icon "button" at bounding box center [934, 305] width 12 height 12
select select "0"
select select "9"
select select "2"
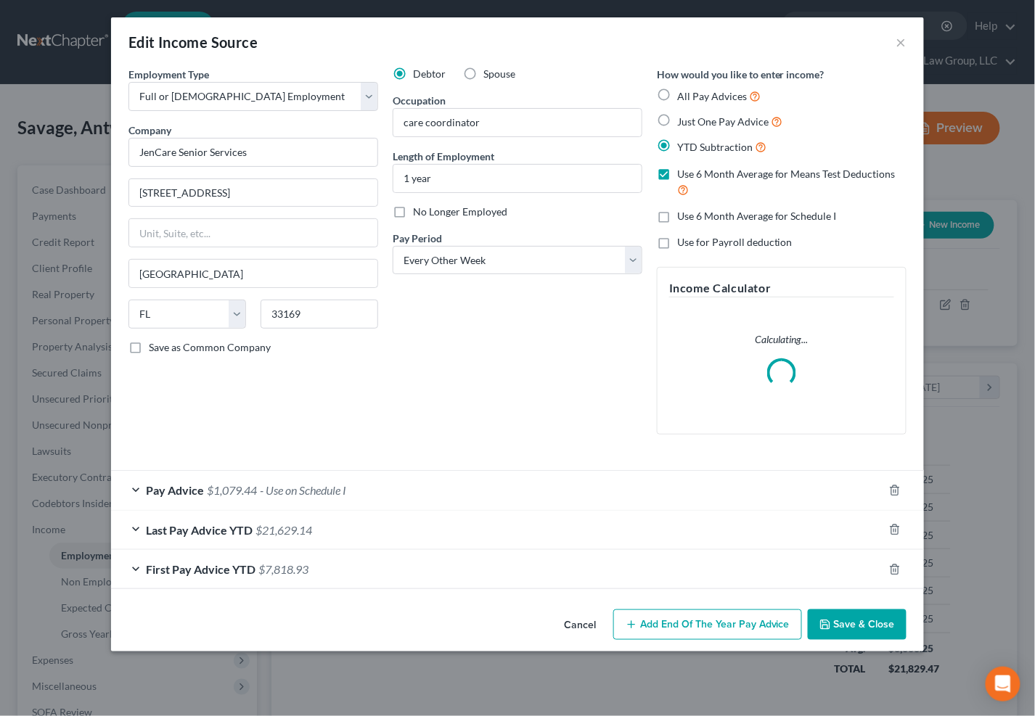
scroll to position [260, 418]
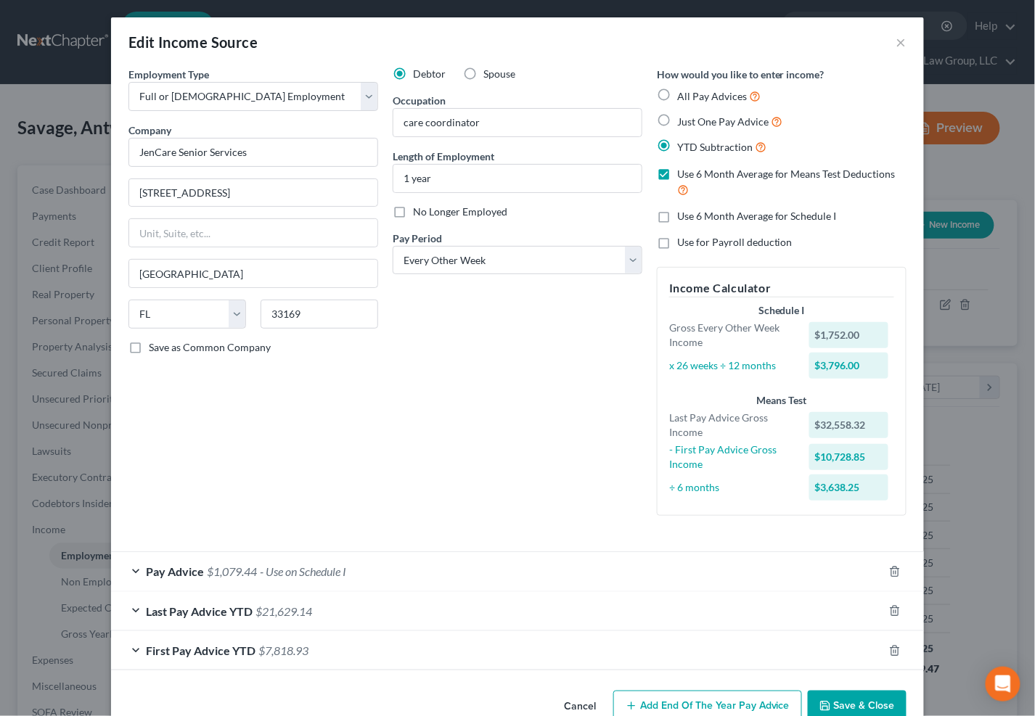
drag, startPoint x: 746, startPoint y: 565, endPoint x: 631, endPoint y: 568, distance: 115.4
click at [746, 565] on div "Pay Advice $1,079.44 - Use on Schedule I" at bounding box center [497, 571] width 772 height 38
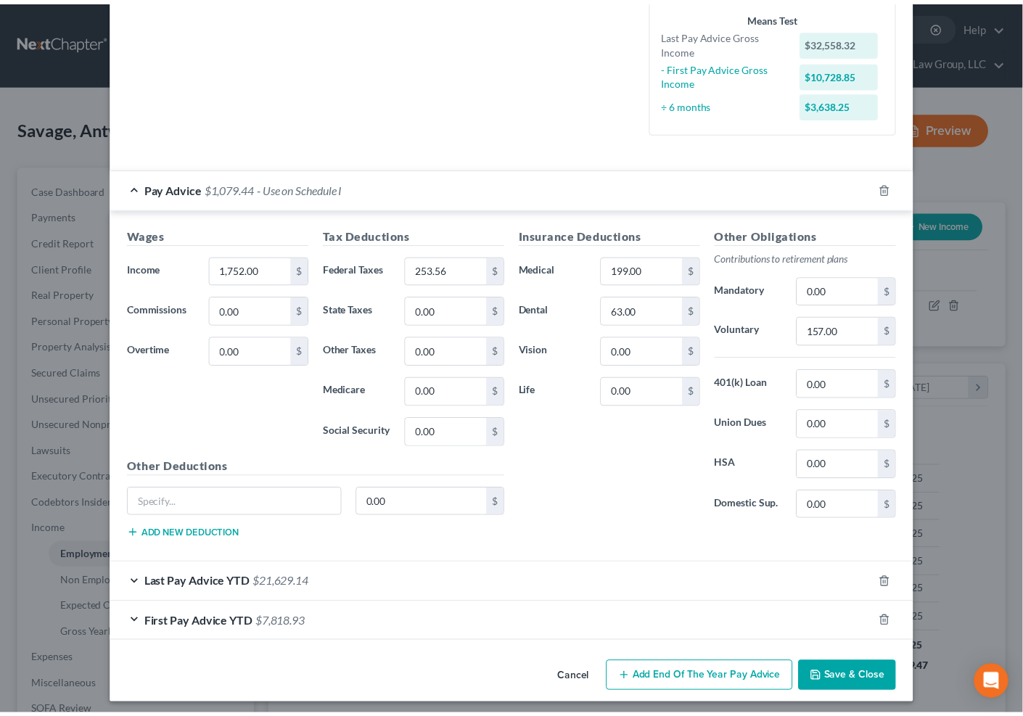
scroll to position [390, 0]
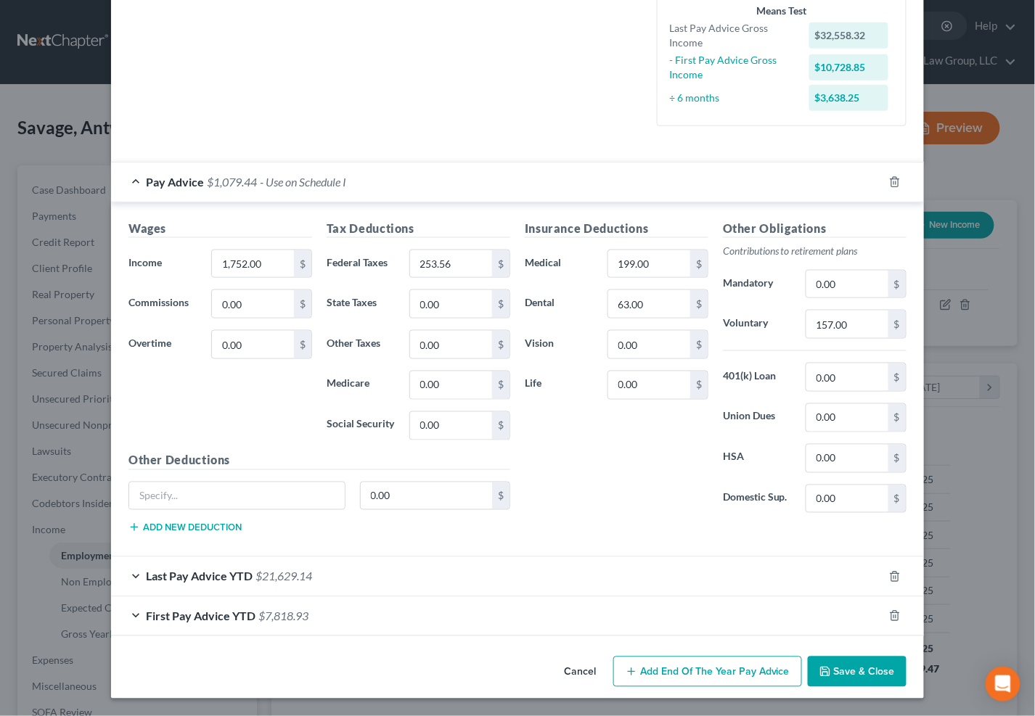
click at [846, 666] on button "Save & Close" at bounding box center [857, 672] width 99 height 30
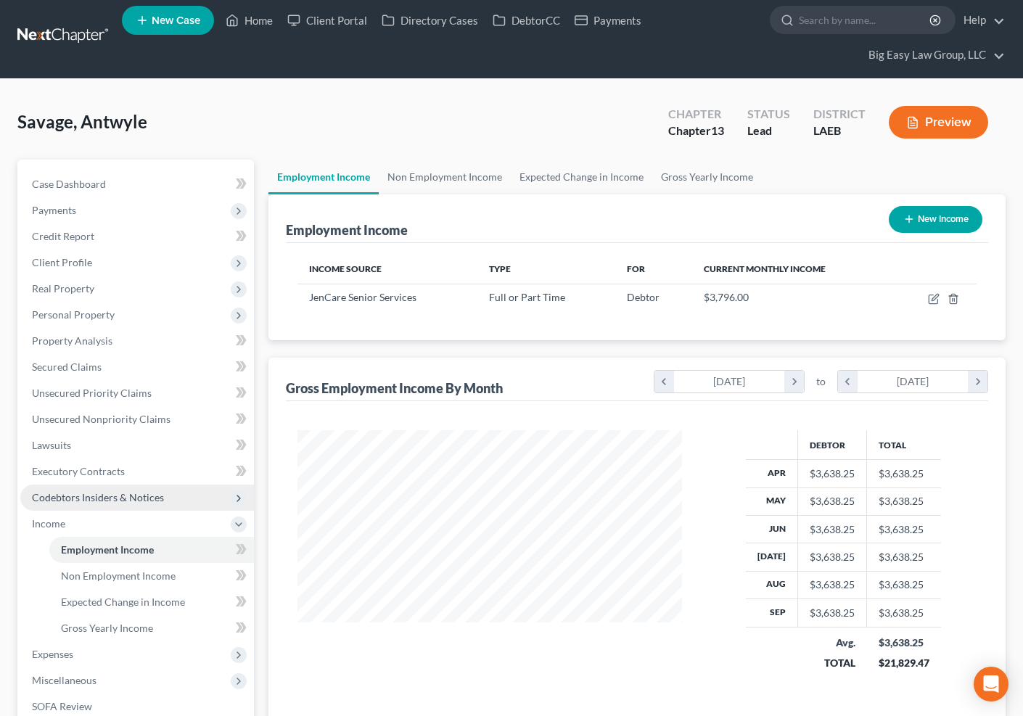
scroll to position [62, 0]
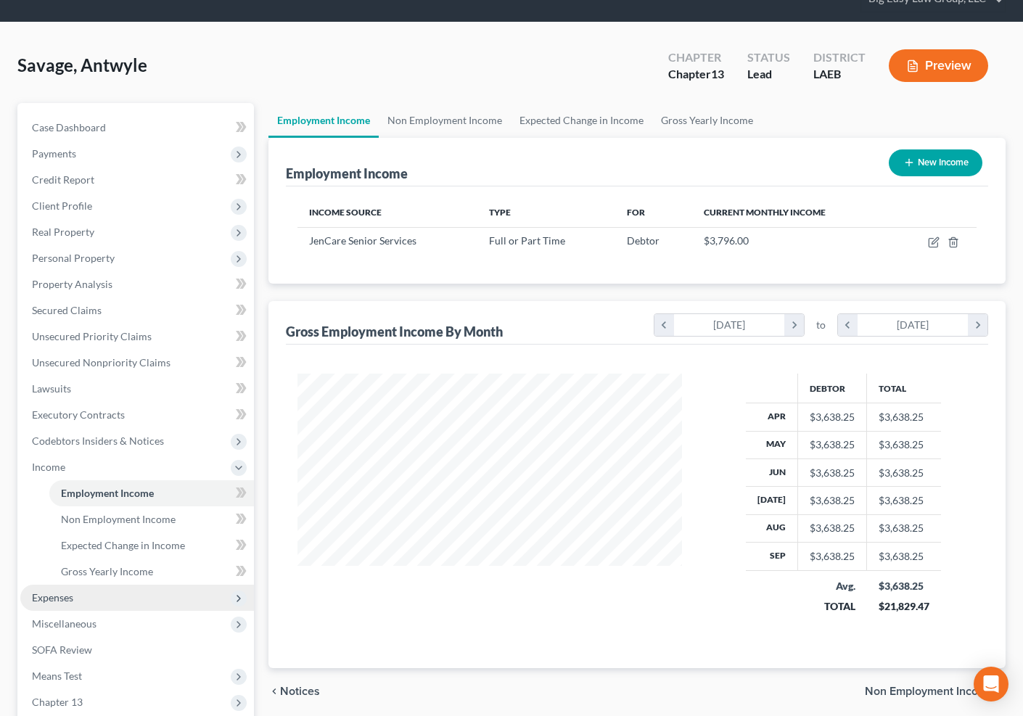
click at [134, 590] on span "Expenses" at bounding box center [137, 598] width 234 height 26
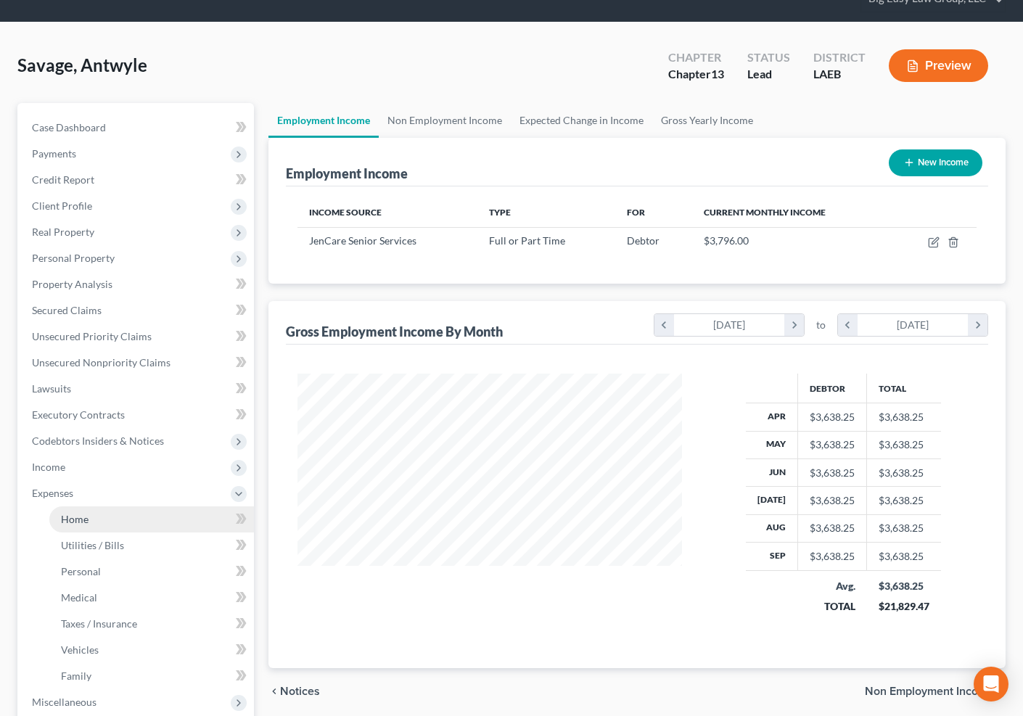
click at [115, 507] on link "Home" at bounding box center [151, 520] width 205 height 26
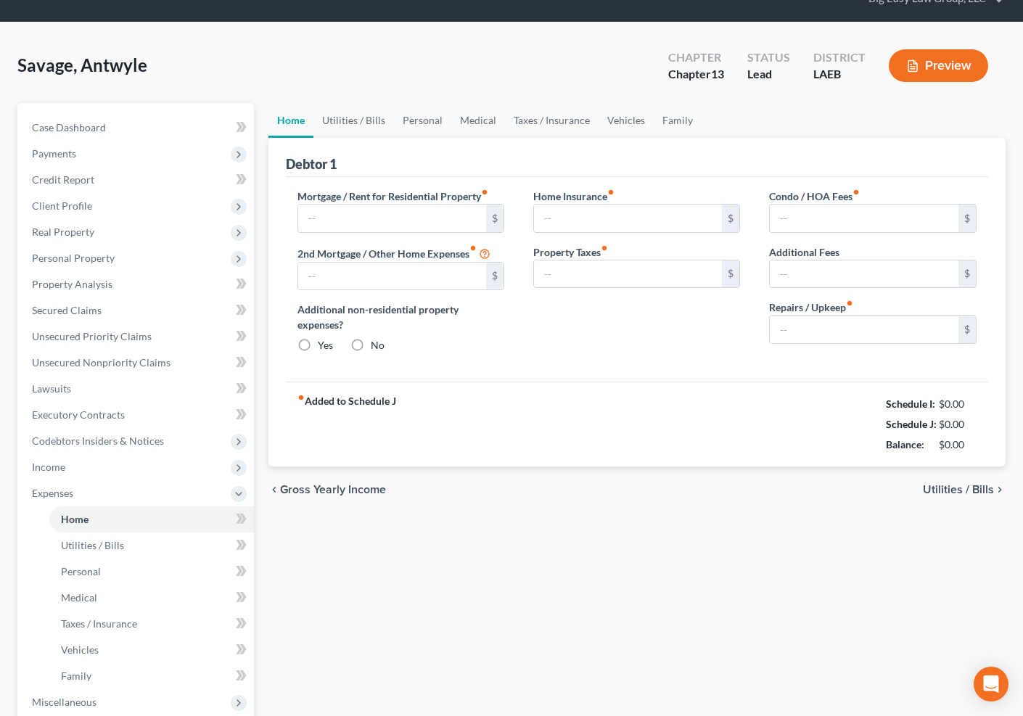
scroll to position [4, 0]
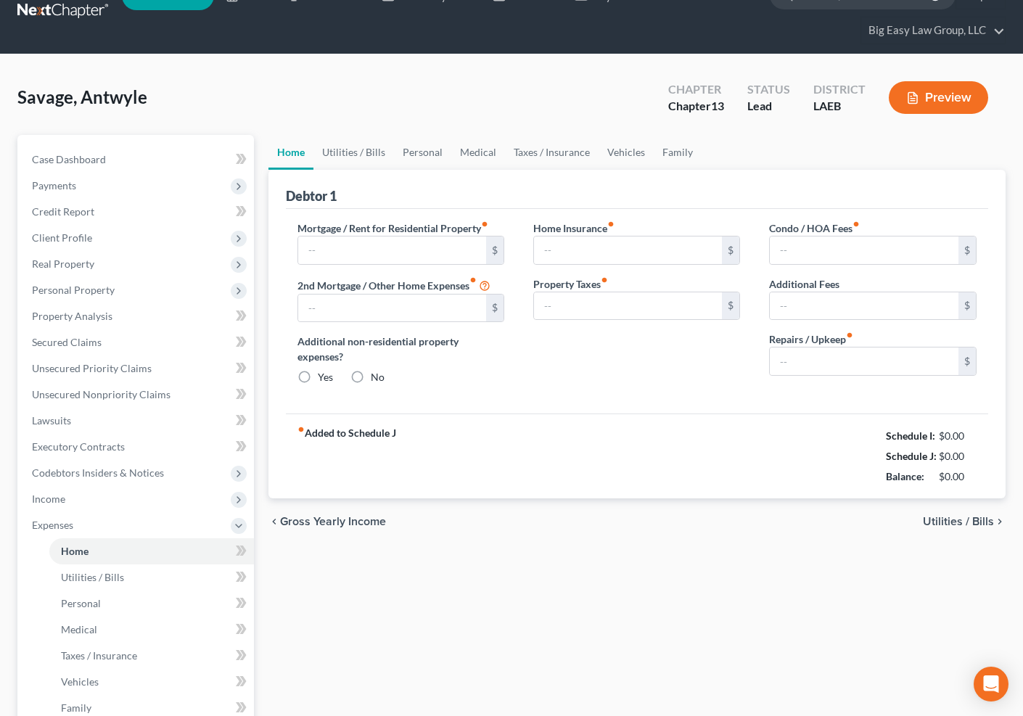
type input "1,300.00"
type input "0.00"
radio input "true"
type input "0.00"
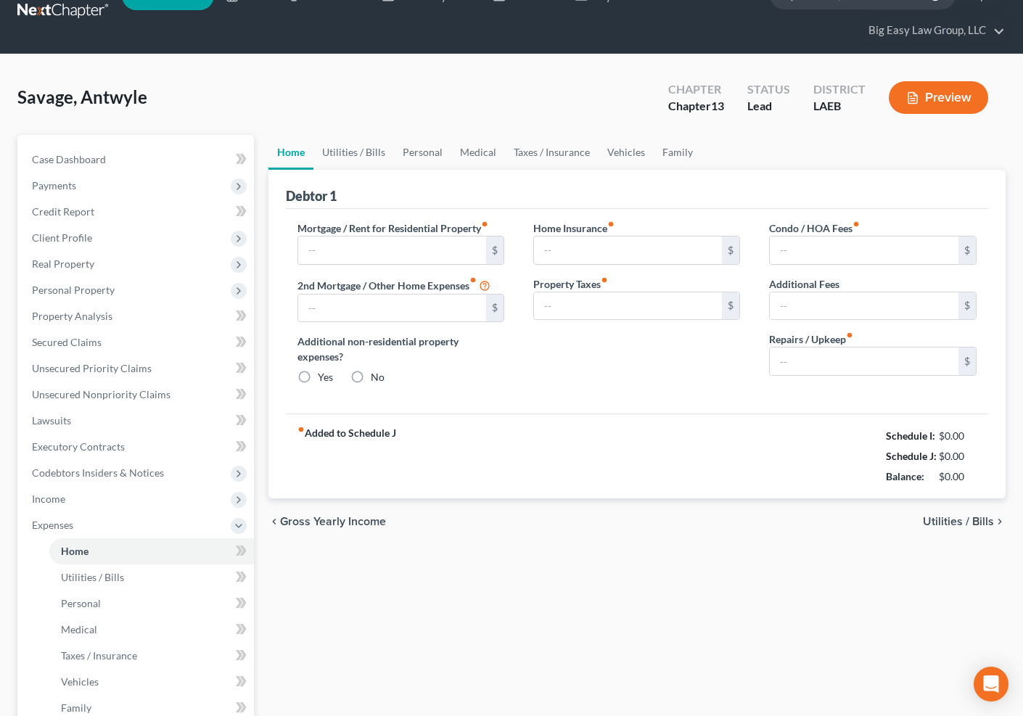
type input "0.00"
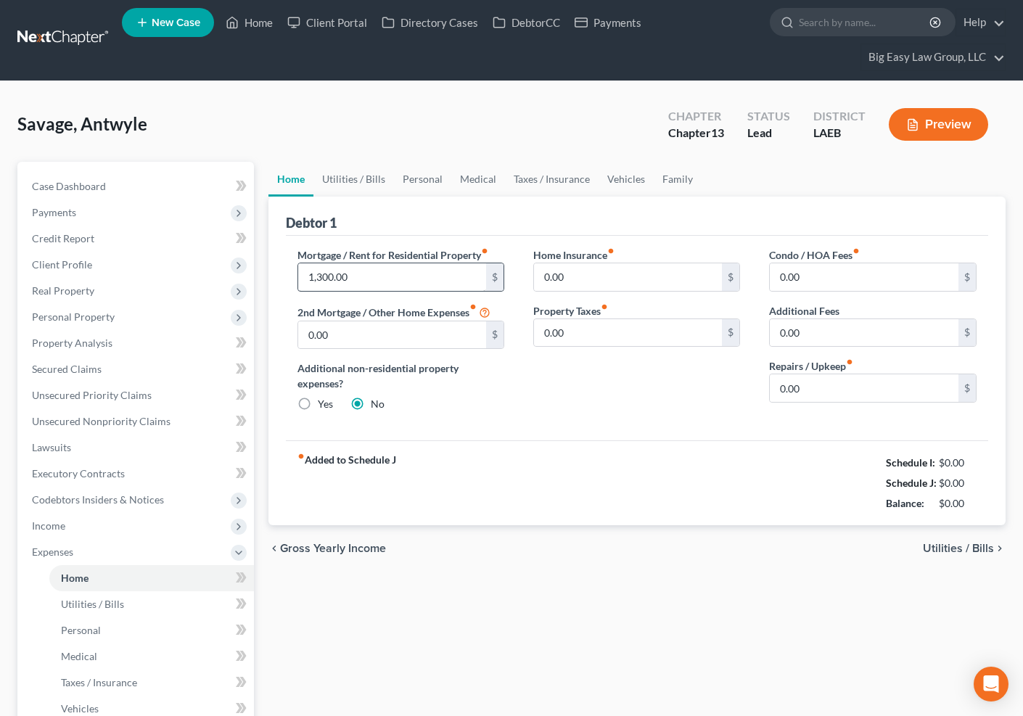
scroll to position [0, 0]
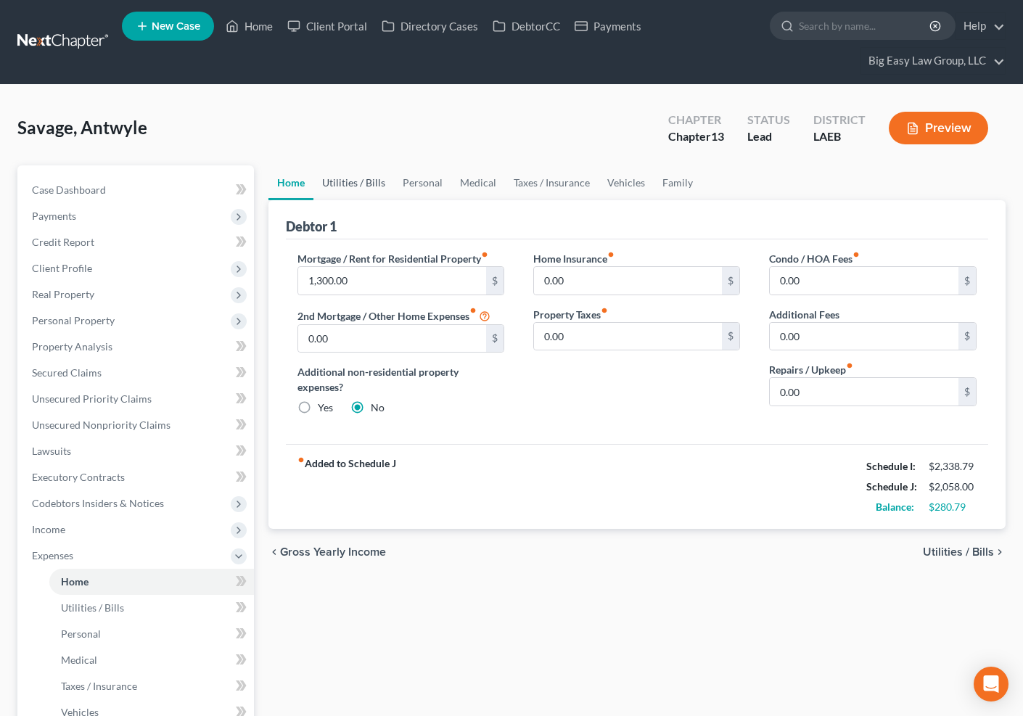
click at [360, 177] on link "Utilities / Bills" at bounding box center [354, 182] width 81 height 35
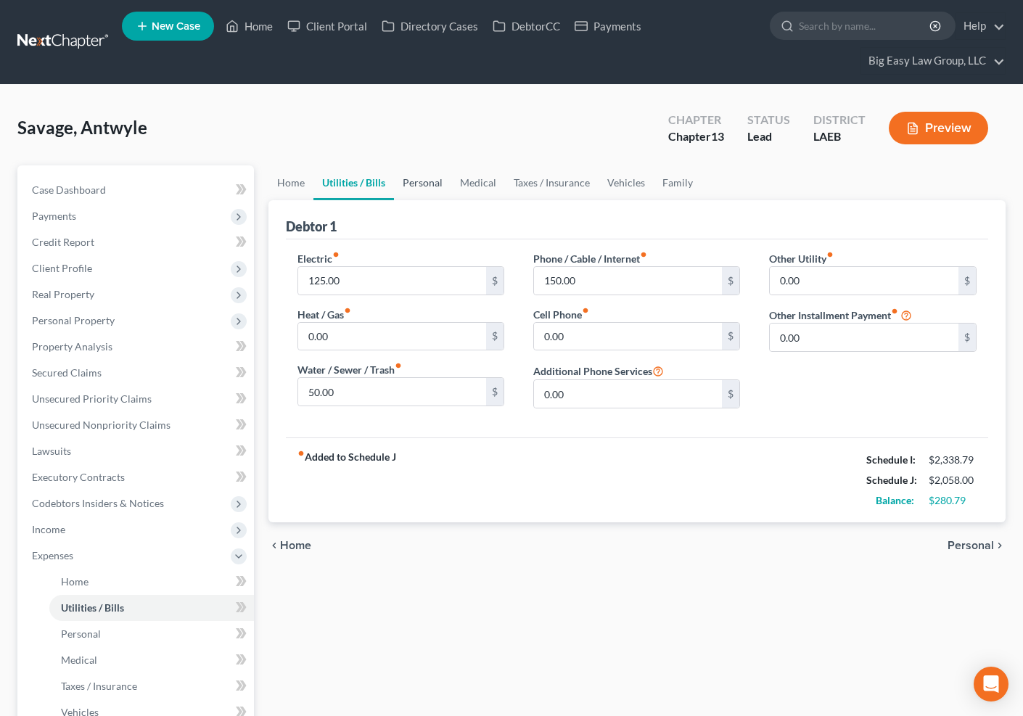
click at [432, 176] on link "Personal" at bounding box center [422, 182] width 57 height 35
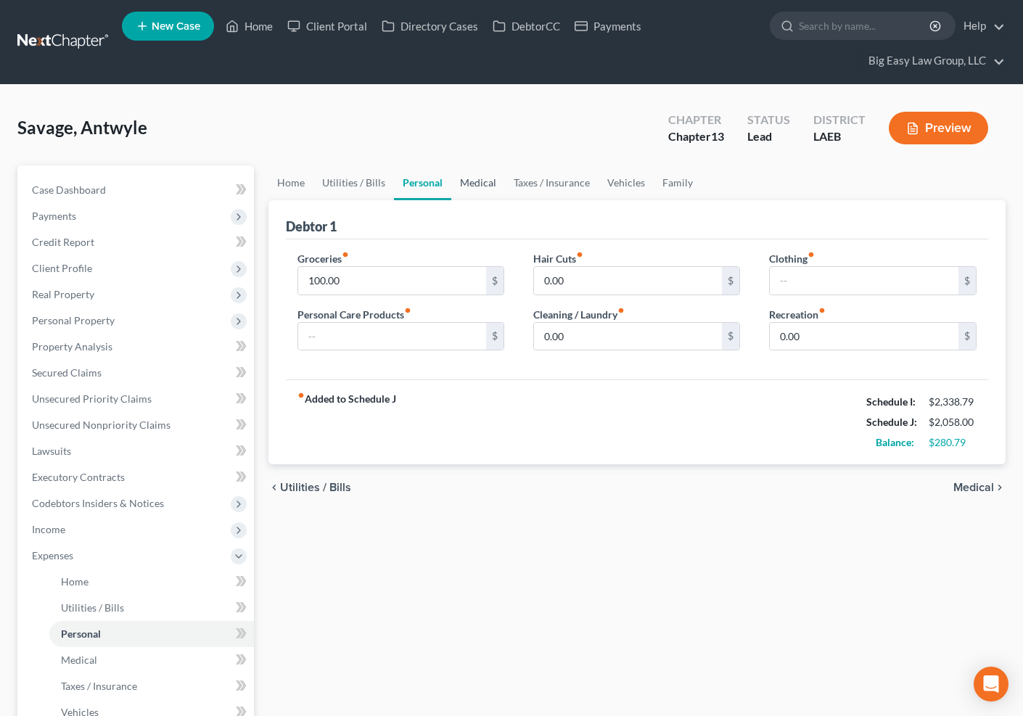
click at [477, 180] on link "Medical" at bounding box center [478, 182] width 54 height 35
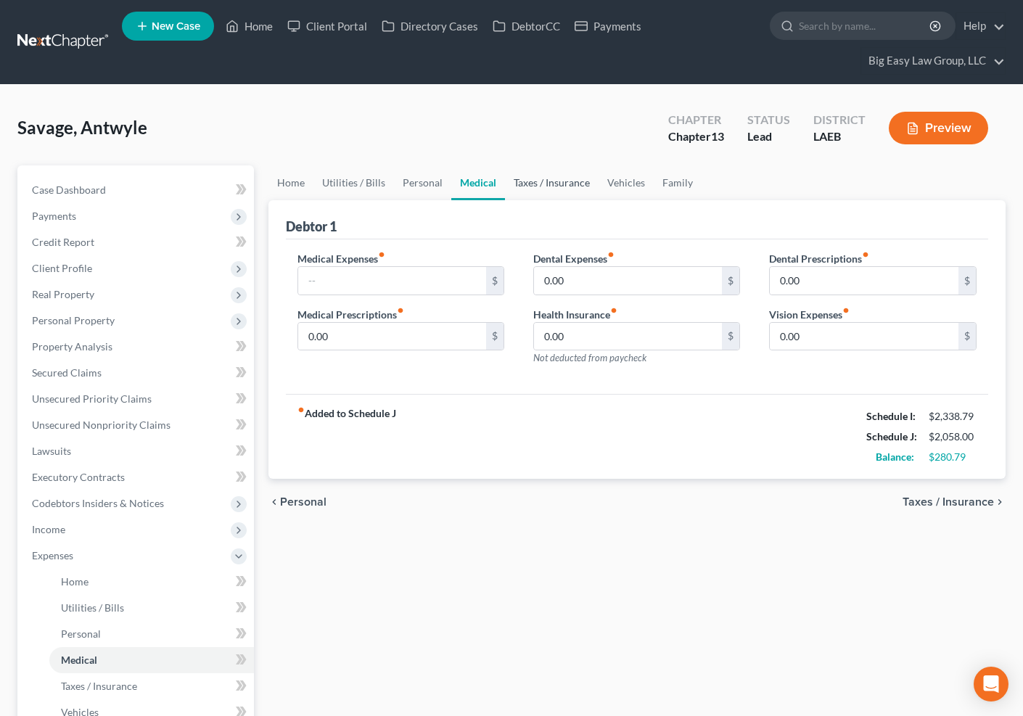
click at [550, 180] on link "Taxes / Insurance" at bounding box center [552, 182] width 94 height 35
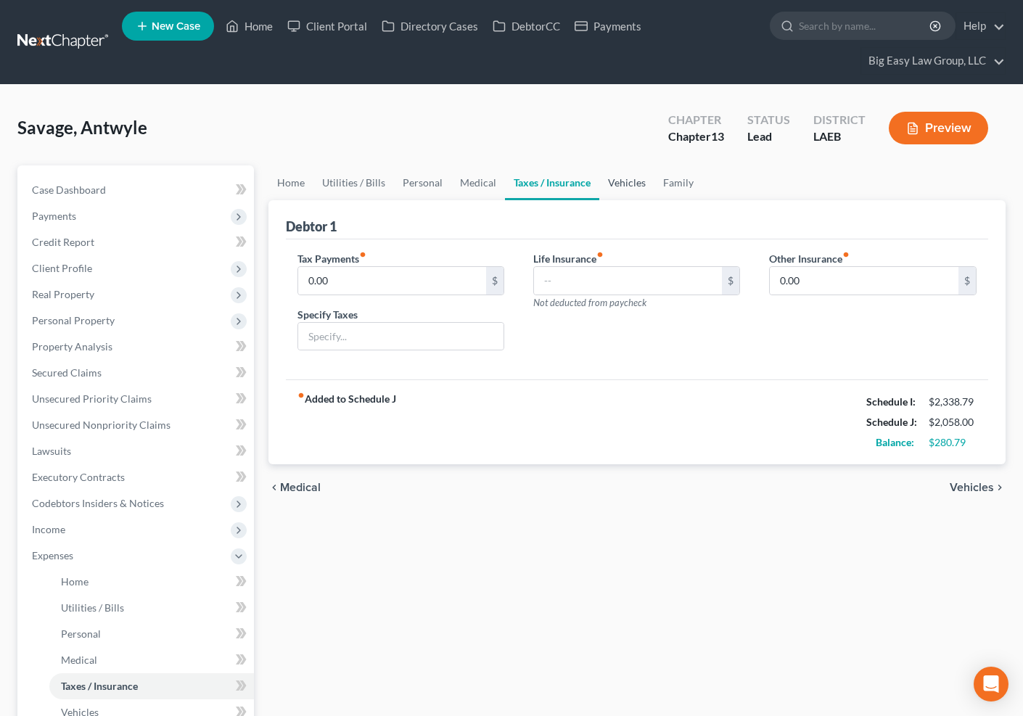
click at [632, 184] on link "Vehicles" at bounding box center [626, 182] width 55 height 35
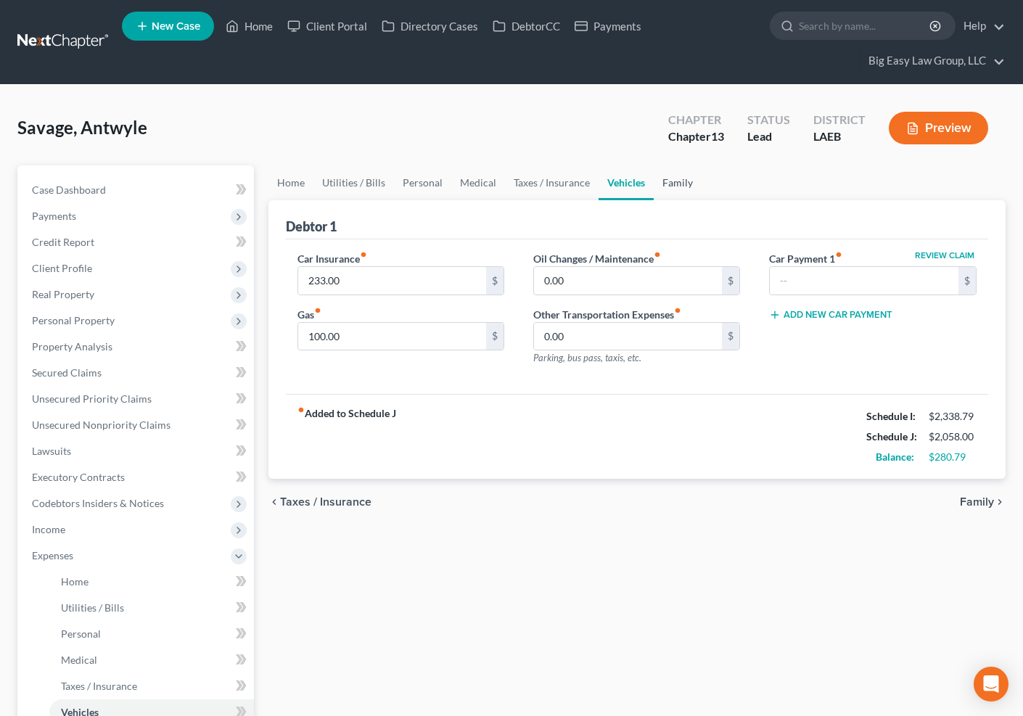
click at [675, 173] on link "Family" at bounding box center [678, 182] width 48 height 35
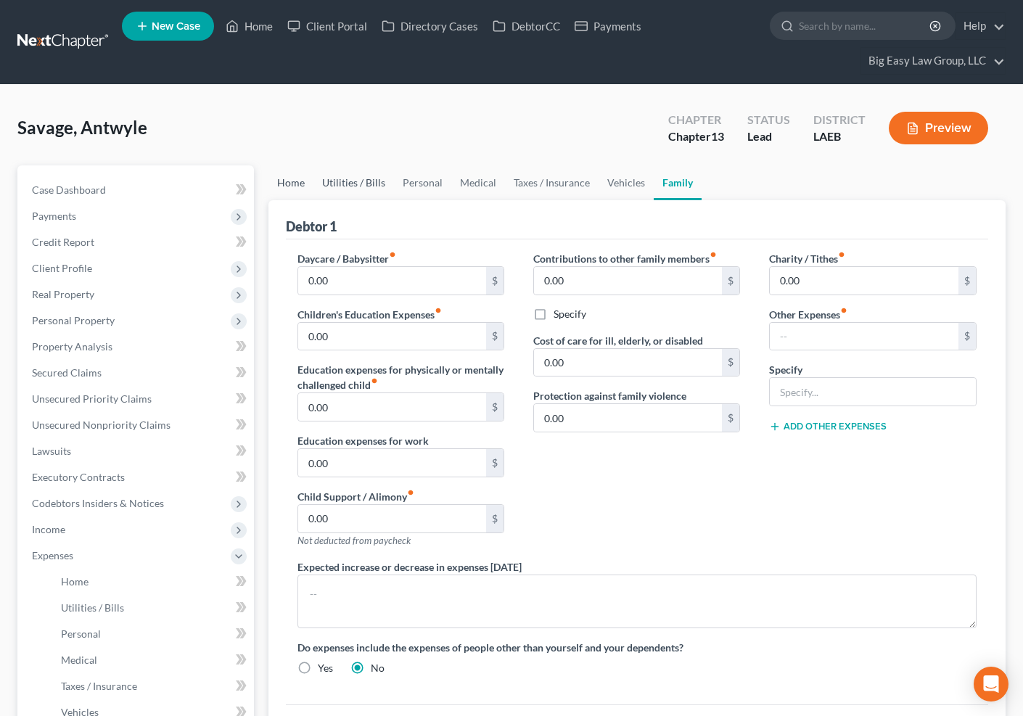
drag, startPoint x: 292, startPoint y: 181, endPoint x: 335, endPoint y: 173, distance: 43.4
click at [292, 181] on link "Home" at bounding box center [291, 182] width 45 height 35
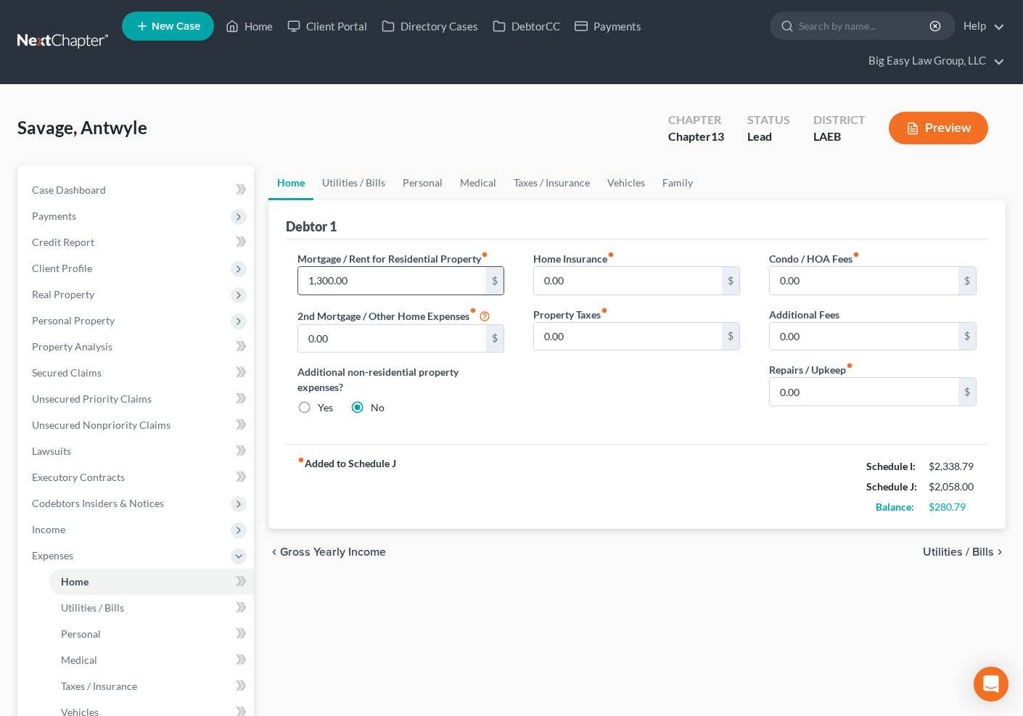
click at [321, 281] on input "1,300.00" at bounding box center [392, 281] width 189 height 28
click at [351, 184] on link "Utilities / Bills" at bounding box center [354, 182] width 81 height 35
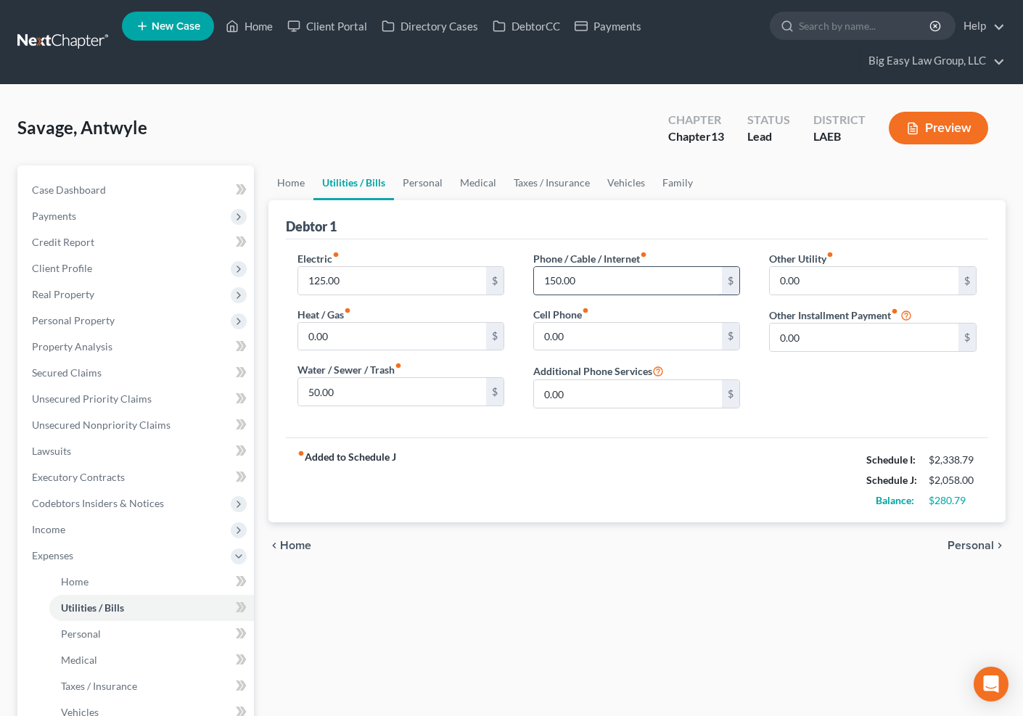
drag, startPoint x: 555, startPoint y: 278, endPoint x: 568, endPoint y: 286, distance: 15.3
click at [555, 279] on input "150.00" at bounding box center [628, 281] width 189 height 28
type input "70.00"
click at [422, 182] on link "Personal" at bounding box center [422, 182] width 57 height 35
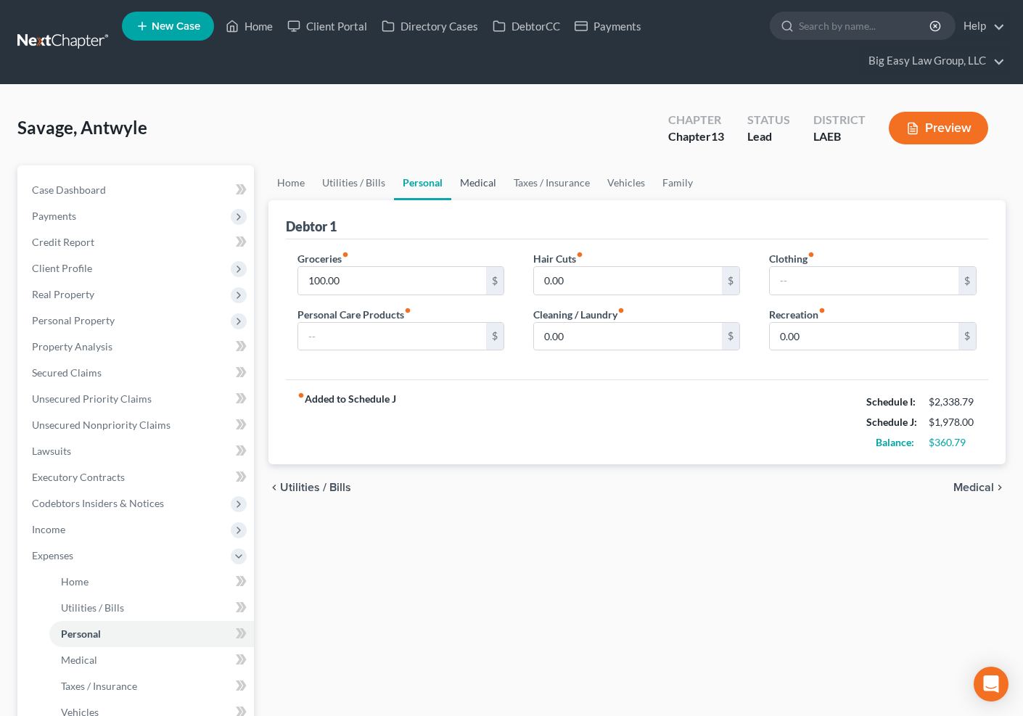
click at [468, 182] on link "Medical" at bounding box center [478, 182] width 54 height 35
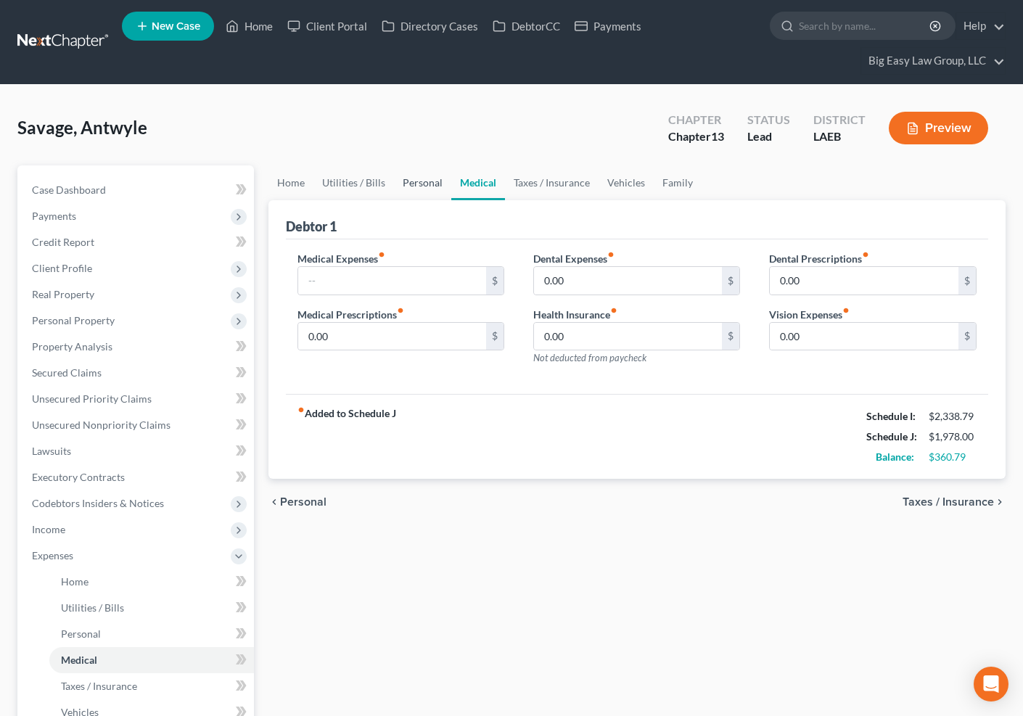
drag, startPoint x: 410, startPoint y: 184, endPoint x: 361, endPoint y: 271, distance: 100.1
click at [410, 184] on link "Personal" at bounding box center [422, 182] width 57 height 35
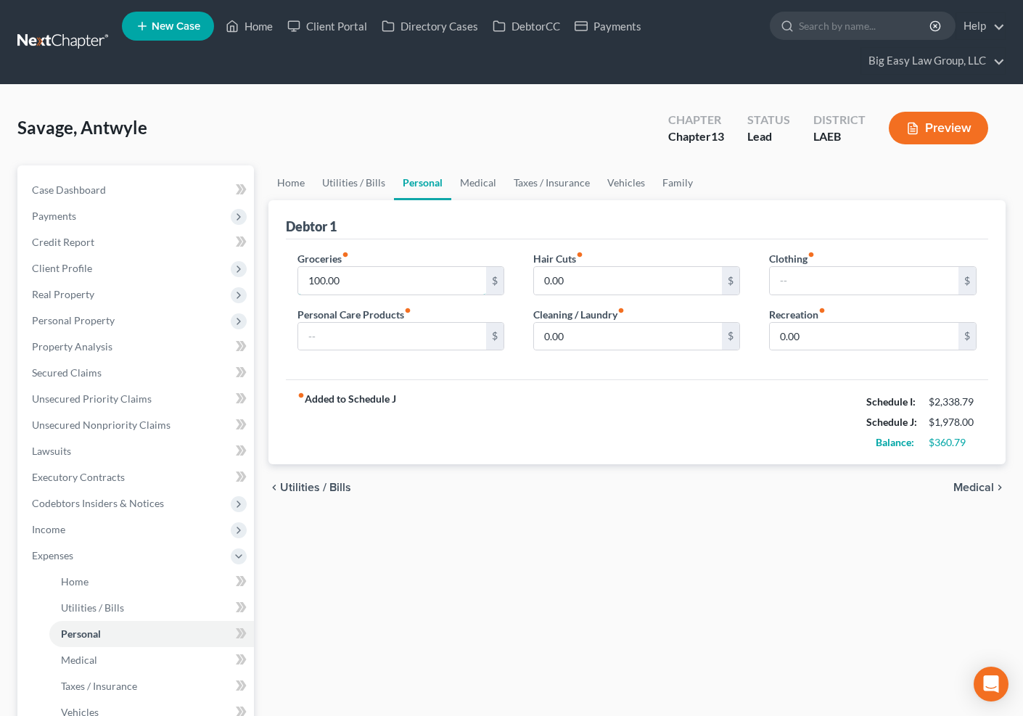
drag, startPoint x: 351, startPoint y: 281, endPoint x: 273, endPoint y: 254, distance: 82.2
click at [273, 254] on div "Debtor 1 Groceries fiber_manual_record 100.00 $ Personal Care Products fiber_ma…" at bounding box center [638, 332] width 738 height 265
type input "0"
click at [322, 279] on input "125" at bounding box center [392, 281] width 189 height 28
click at [415, 337] on input "text" at bounding box center [392, 337] width 189 height 28
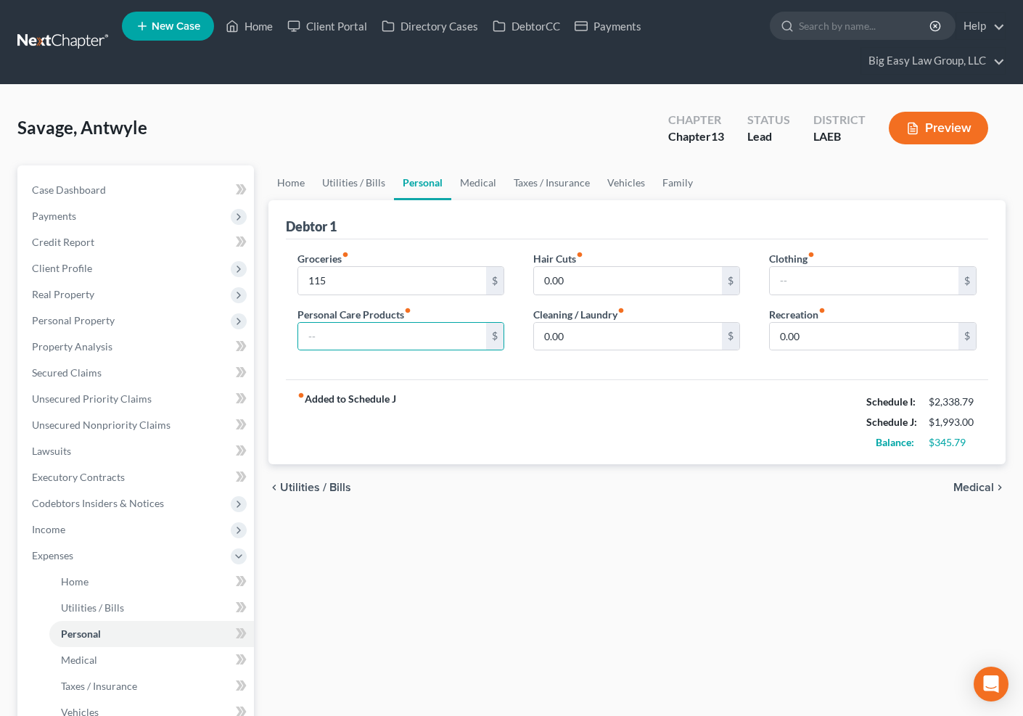
click at [512, 540] on div "Home Utilities / Bills Personal Medical Taxes / Insurance Vehicles Family Debto…" at bounding box center [637, 584] width 753 height 838
click at [425, 337] on input "text" at bounding box center [392, 337] width 189 height 28
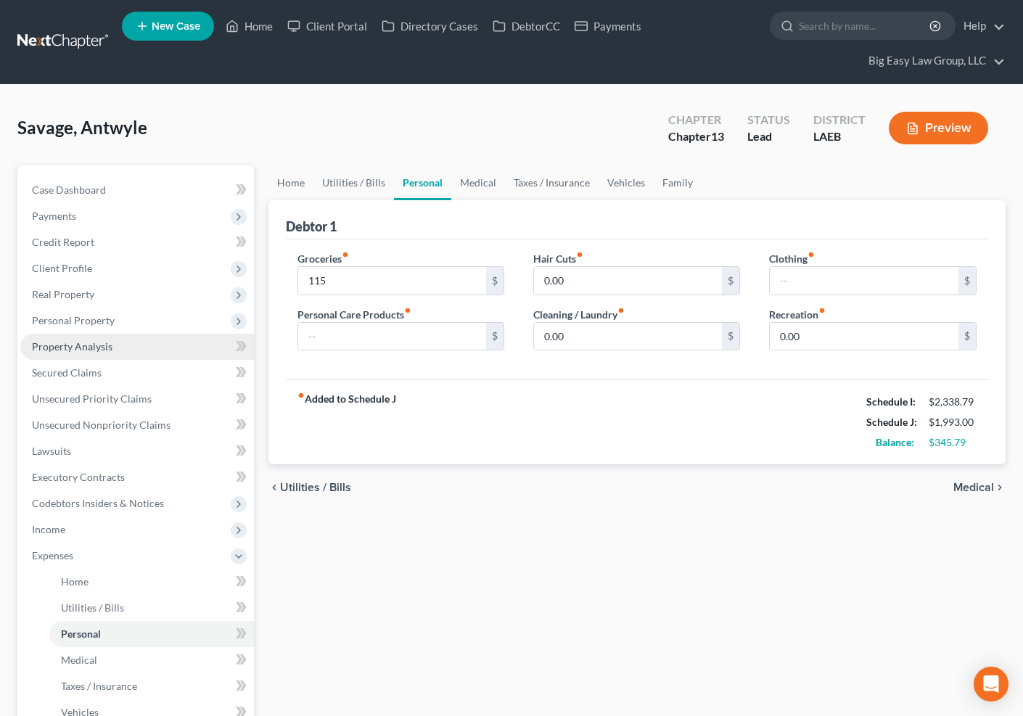
click at [84, 348] on span "Property Analysis" at bounding box center [72, 346] width 81 height 12
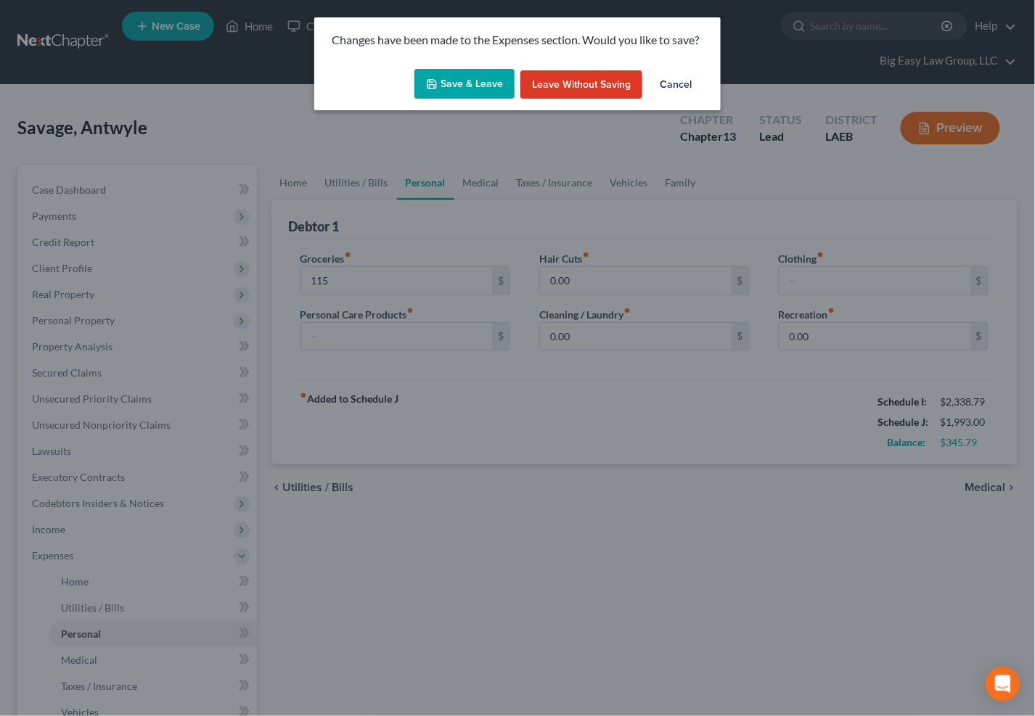
click at [474, 91] on button "Save & Leave" at bounding box center [464, 84] width 100 height 30
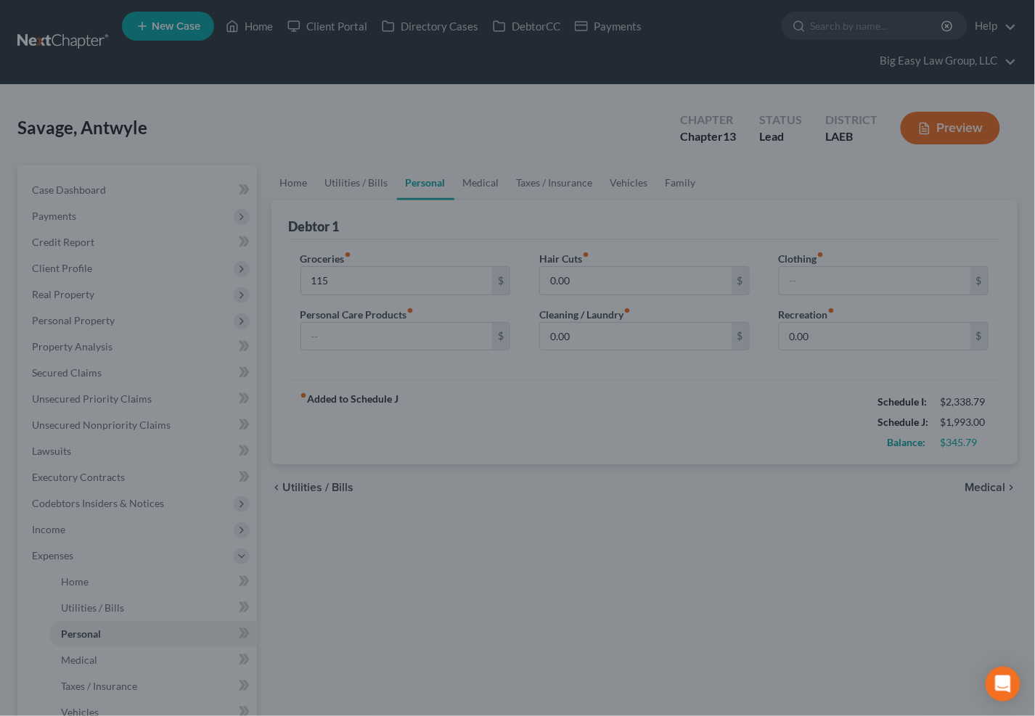
type input "115.00"
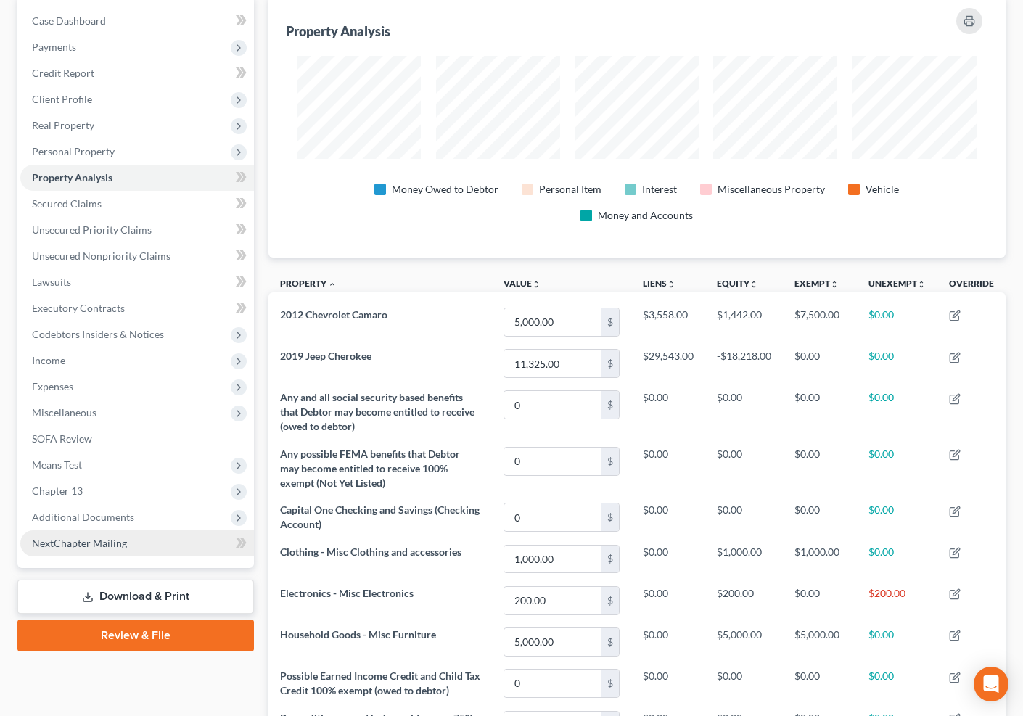
scroll to position [260, 0]
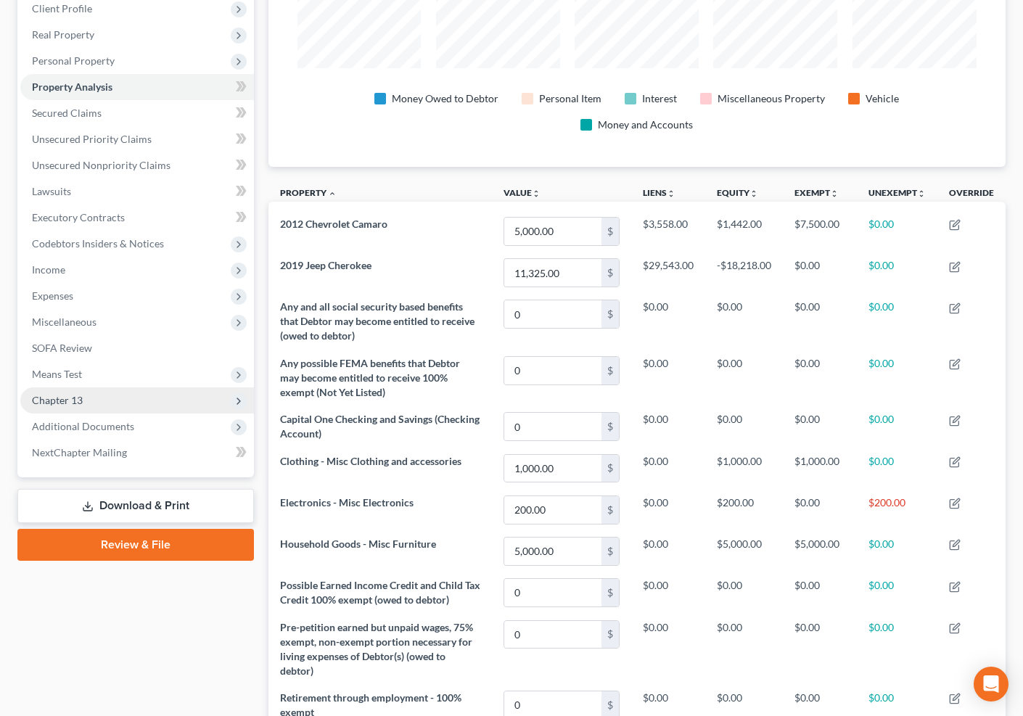
click at [141, 404] on span "Chapter 13" at bounding box center [137, 401] width 234 height 26
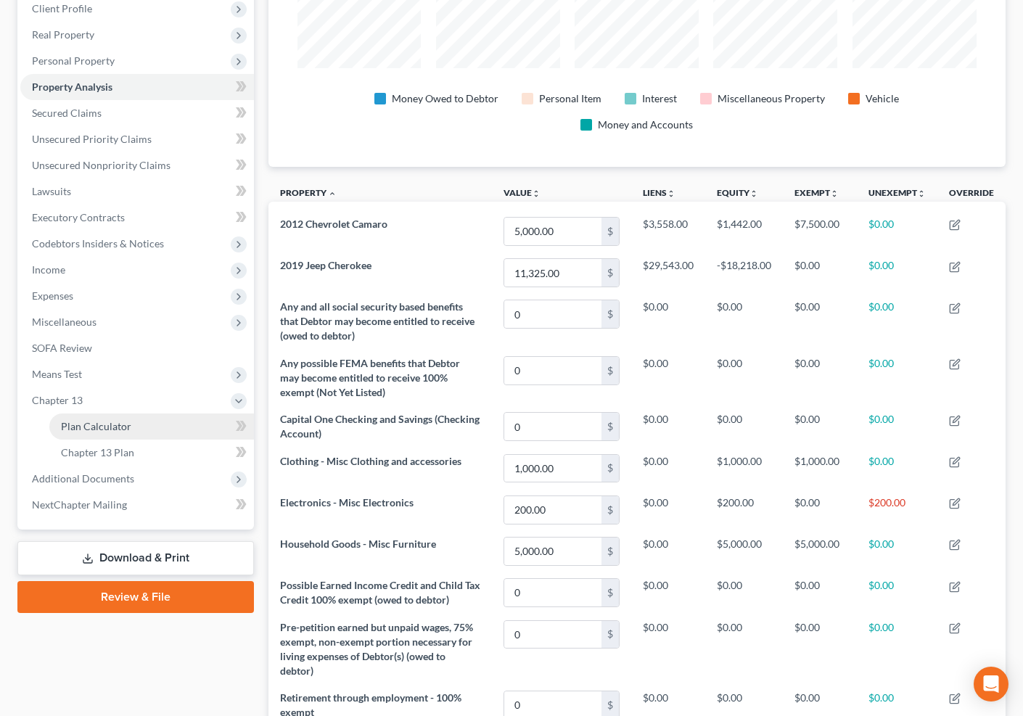
click at [142, 416] on link "Plan Calculator" at bounding box center [151, 427] width 205 height 26
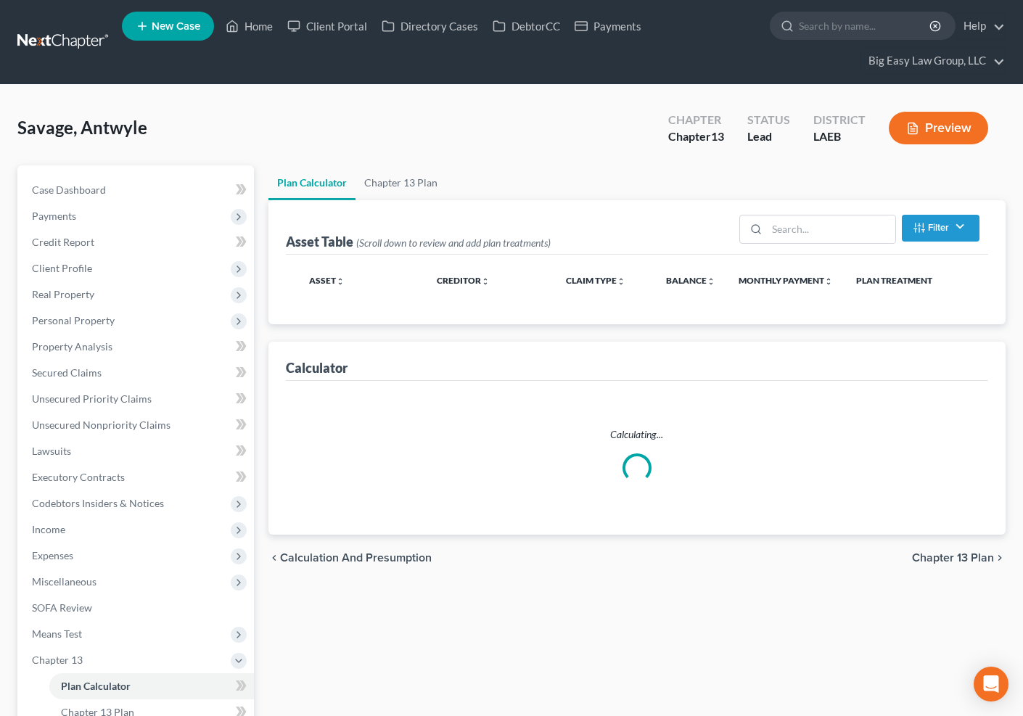
select select "59"
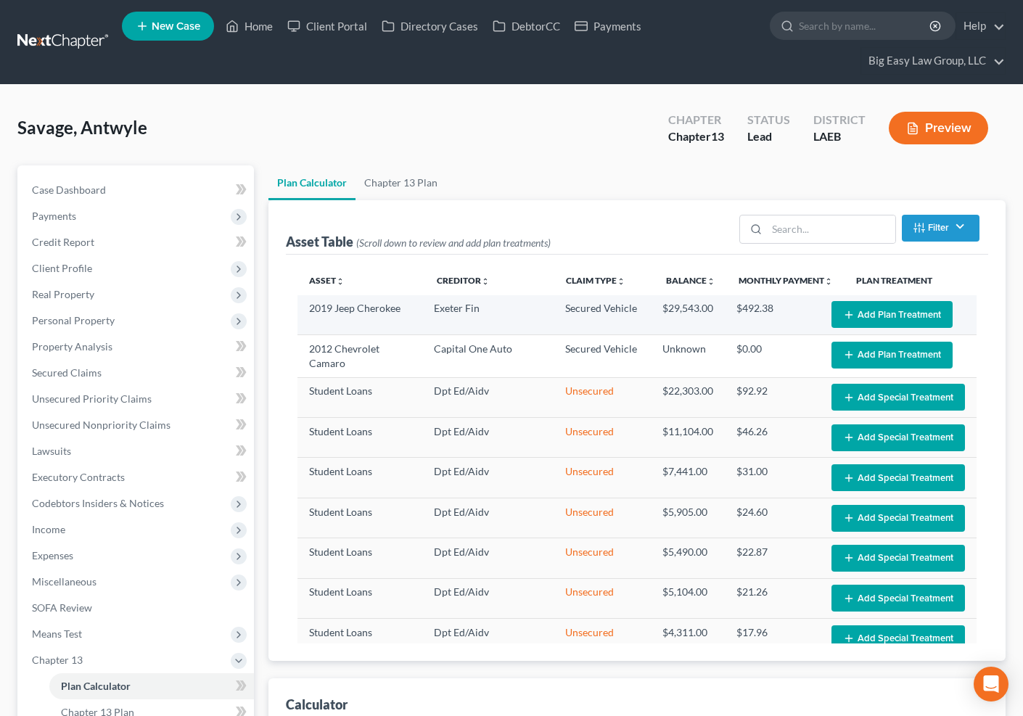
click at [925, 313] on button "Add Plan Treatment" at bounding box center [892, 314] width 121 height 27
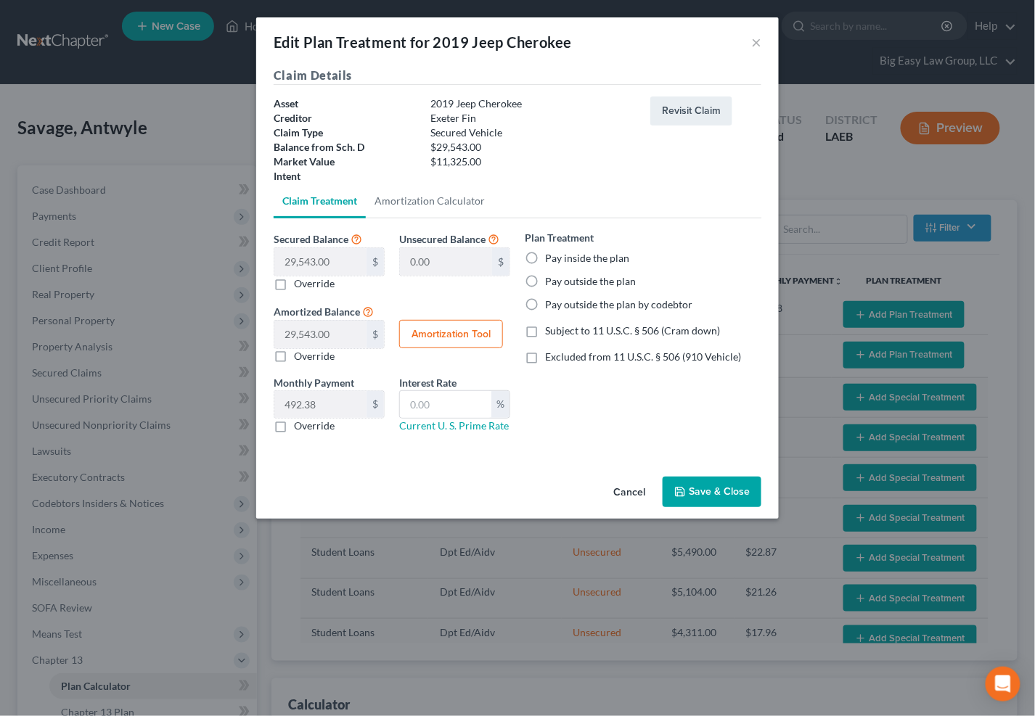
click at [545, 256] on label "Pay inside the plan" at bounding box center [587, 258] width 84 height 15
click at [551, 256] on input "Pay inside the plan" at bounding box center [555, 255] width 9 height 9
radio input "true"
click at [545, 332] on label "Subject to 11 U.S.C. § 506 (Cram down)" at bounding box center [632, 331] width 175 height 15
click at [551, 332] on input "Subject to 11 U.S.C. § 506 (Cram down)" at bounding box center [555, 328] width 9 height 9
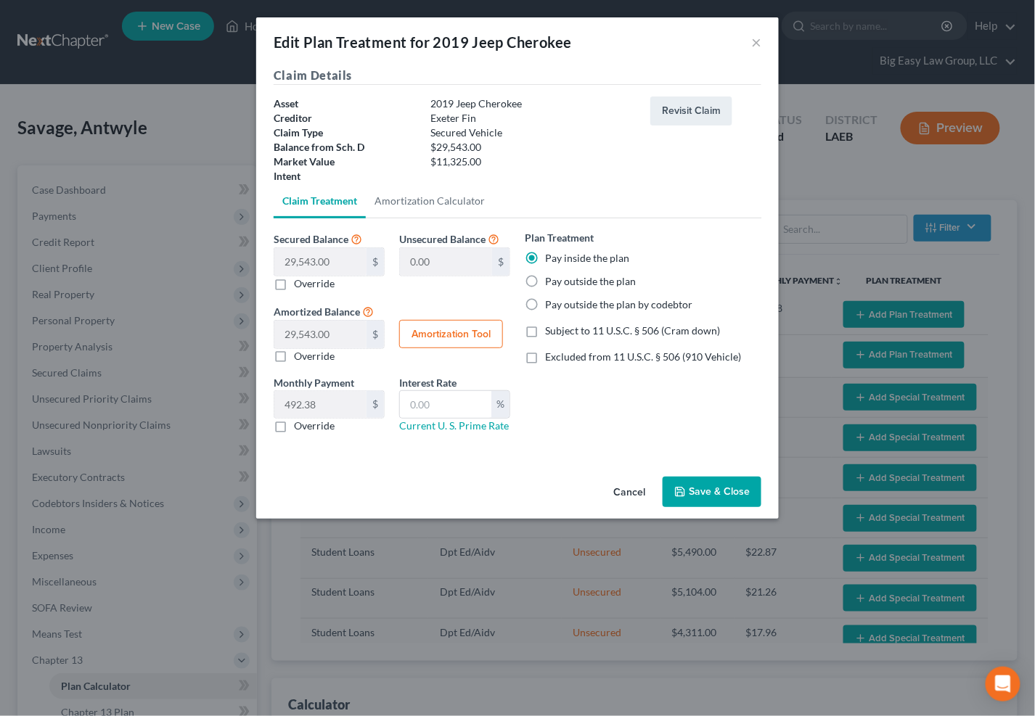
checkbox input "true"
click at [468, 327] on button "Amortization Tool" at bounding box center [451, 334] width 104 height 29
type input "29,543.00"
type input "60"
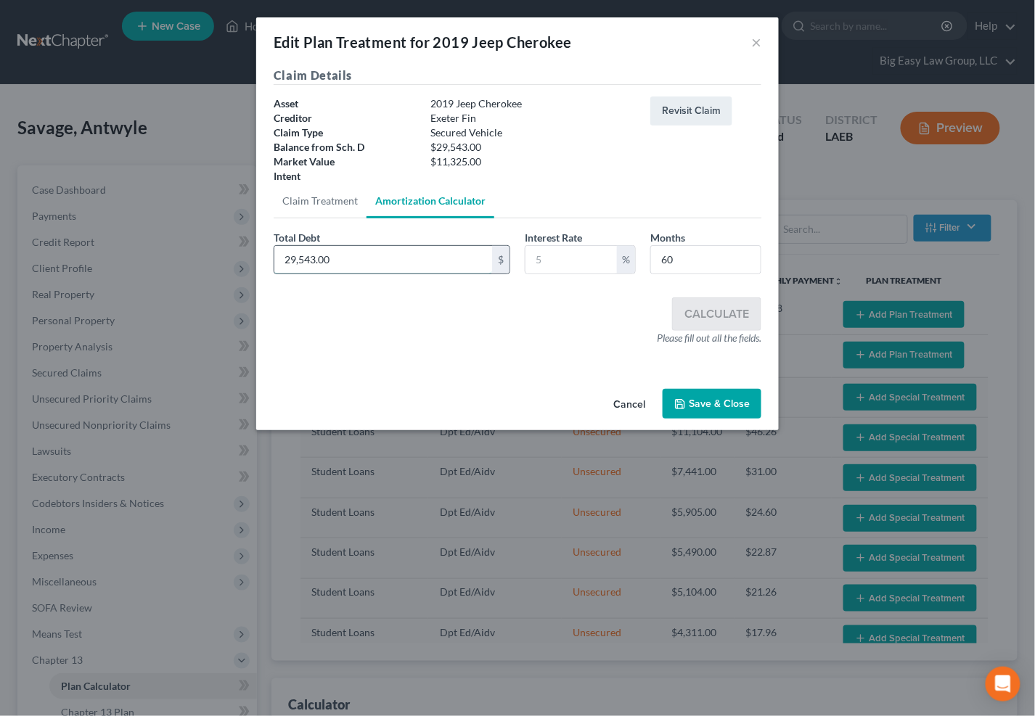
click at [371, 259] on input "29,543.00" at bounding box center [383, 260] width 218 height 28
type input "11,325"
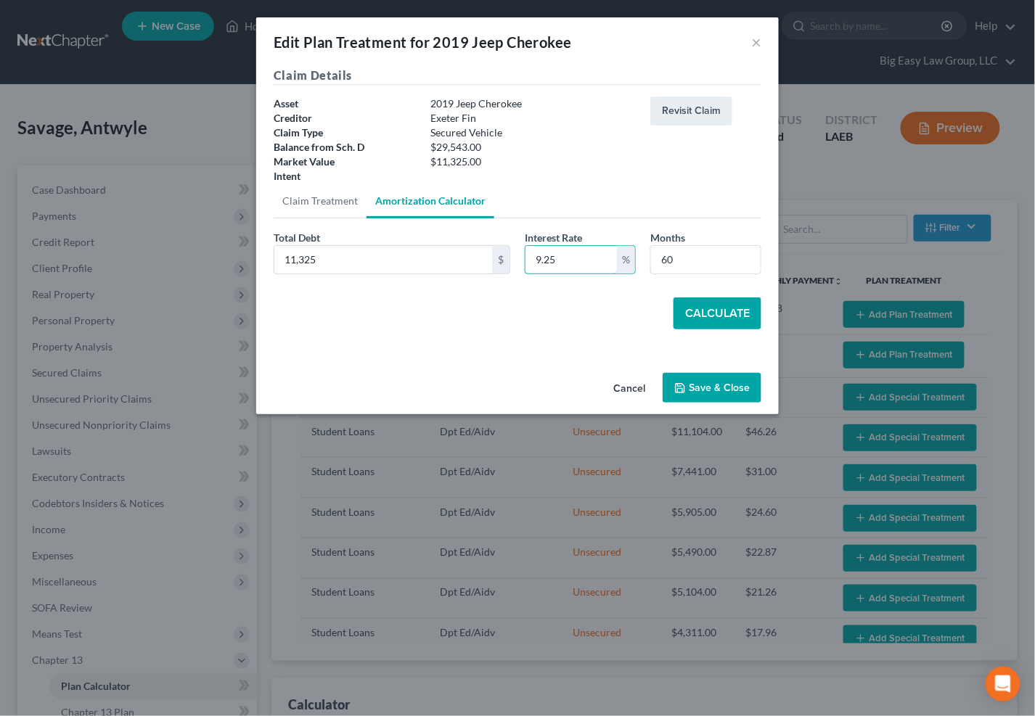
type input "9.25"
click at [698, 303] on button "Calculate" at bounding box center [718, 314] width 88 height 32
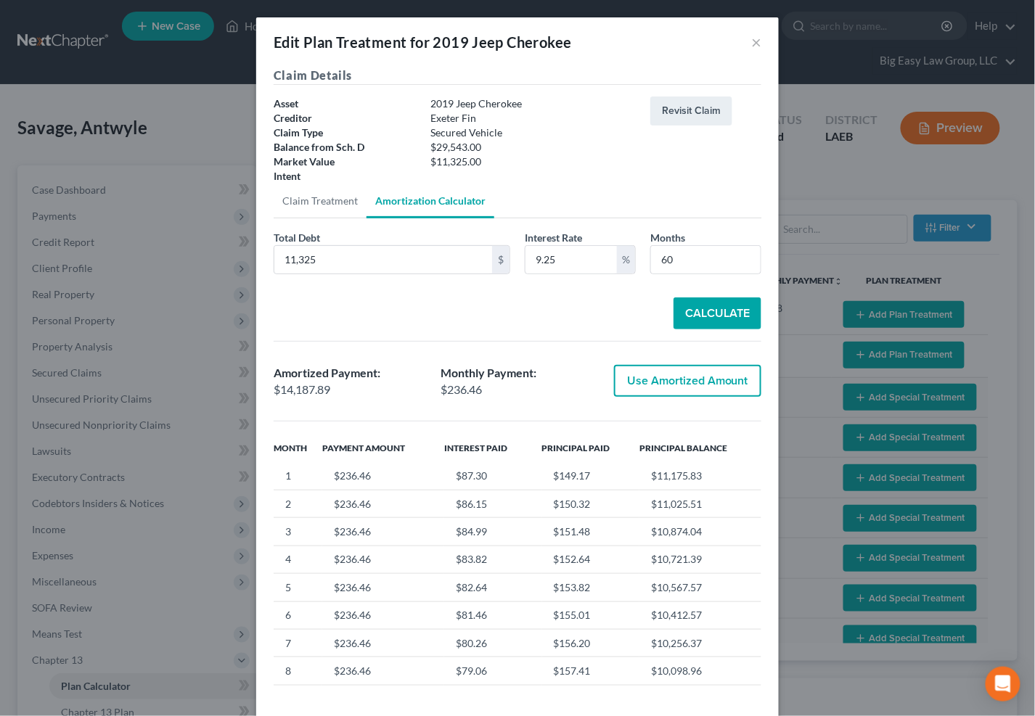
click at [640, 381] on button "Use Amortized Amount" at bounding box center [687, 381] width 147 height 32
type input "14,187.89"
checkbox input "true"
type input "236.46"
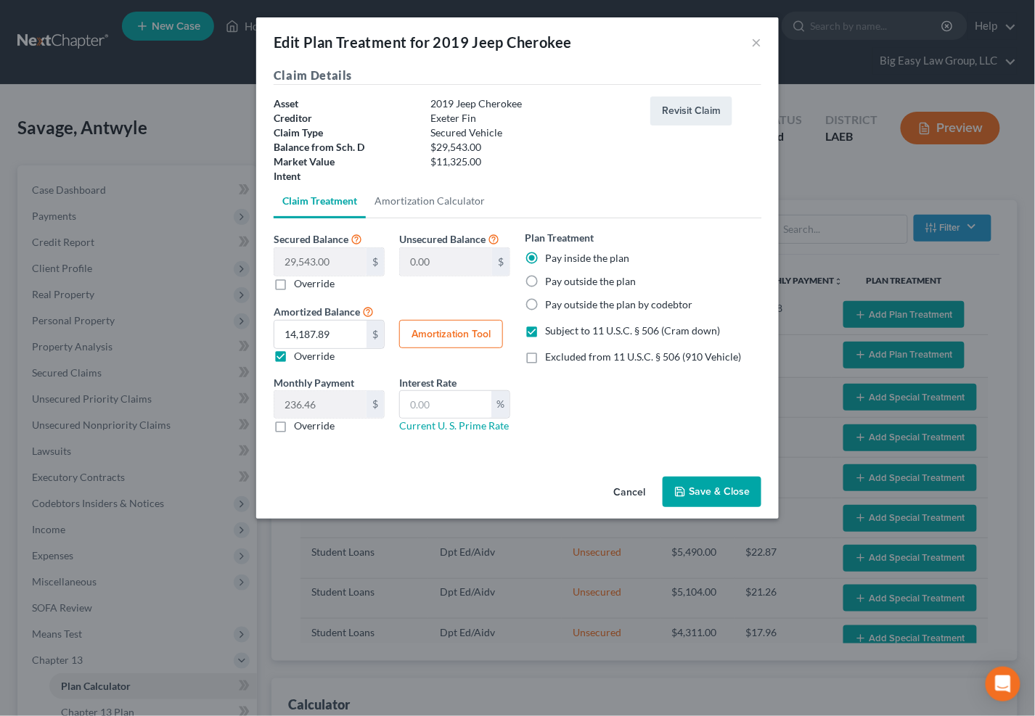
click at [716, 487] on button "Save & Close" at bounding box center [712, 492] width 99 height 30
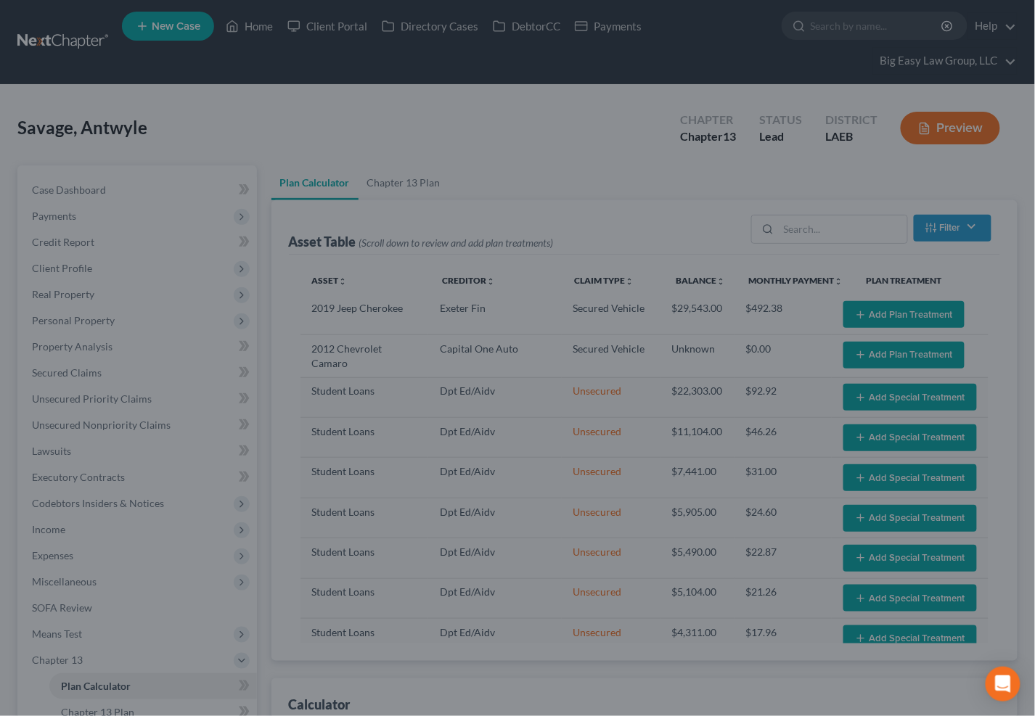
select select "59"
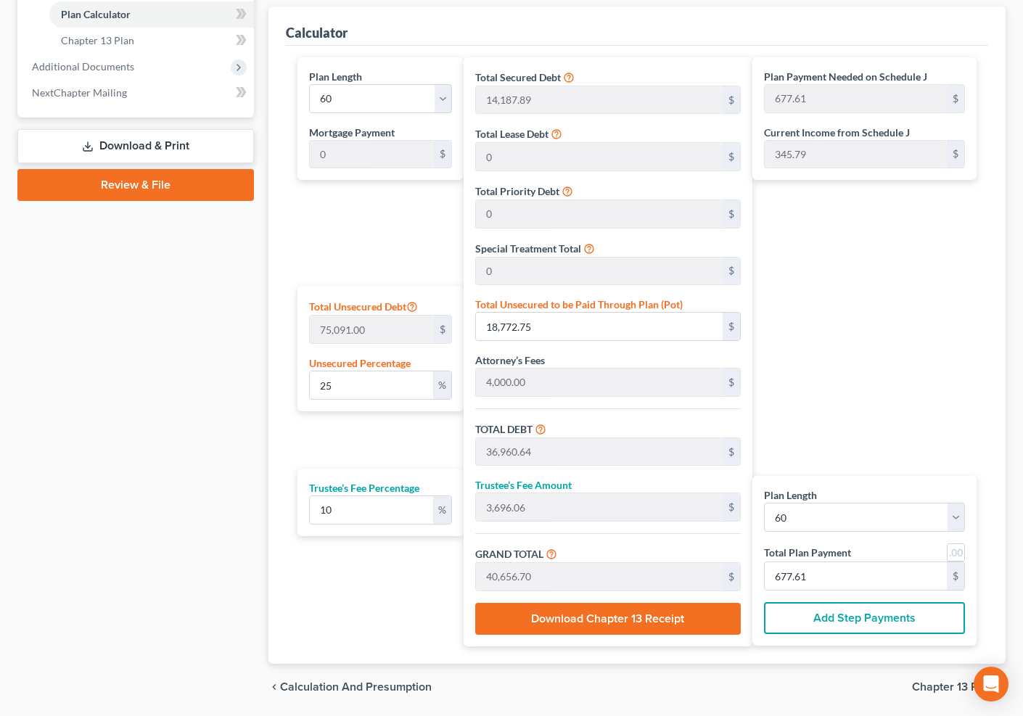
scroll to position [673, 0]
click at [852, 581] on input "677.61" at bounding box center [856, 576] width 182 height 28
type input "0"
type input "163.63"
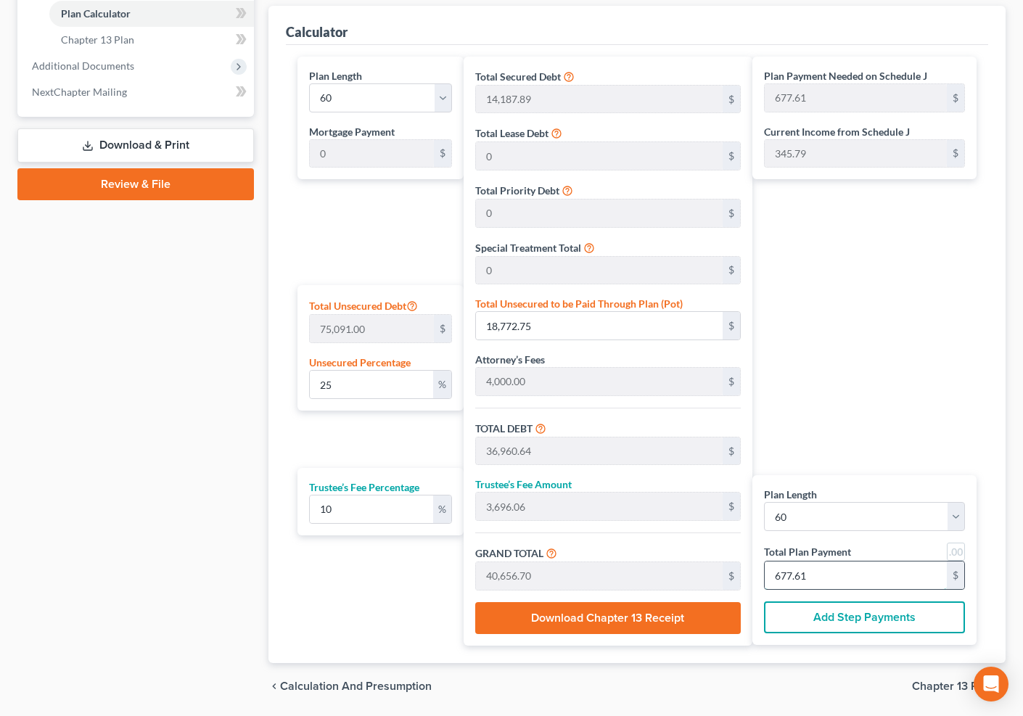
type input "16.36"
type input "180.00"
type input "3"
type input "1,854.54"
type input "185.45"
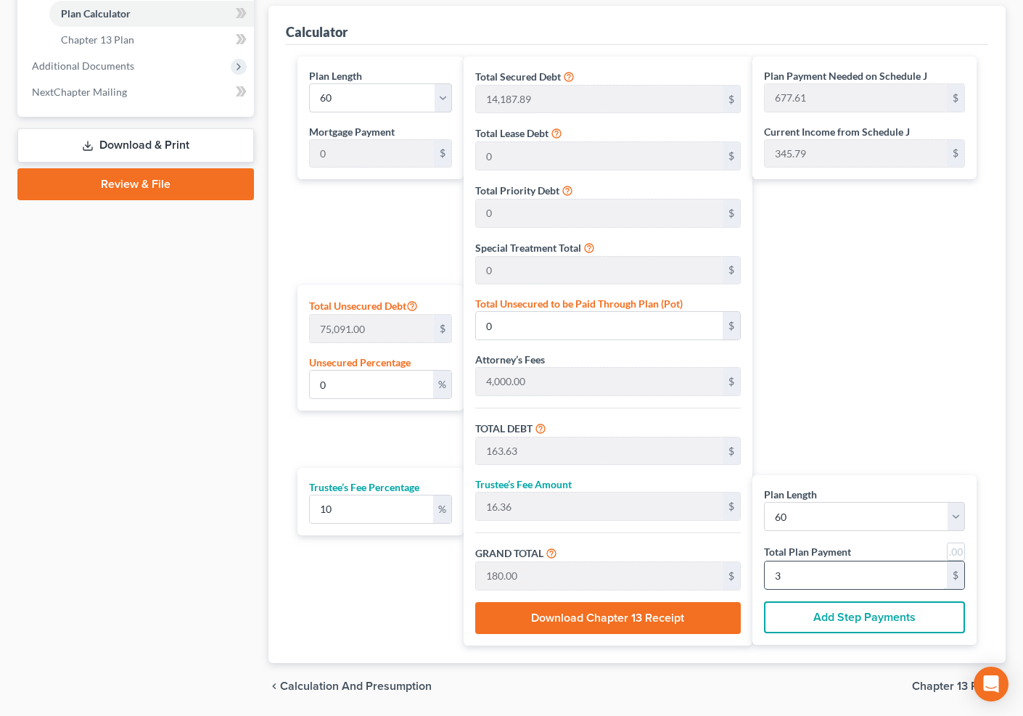
type input "2,040.00"
type input "34"
type input "0.84"
type input "630.29"
type input "18,818.18"
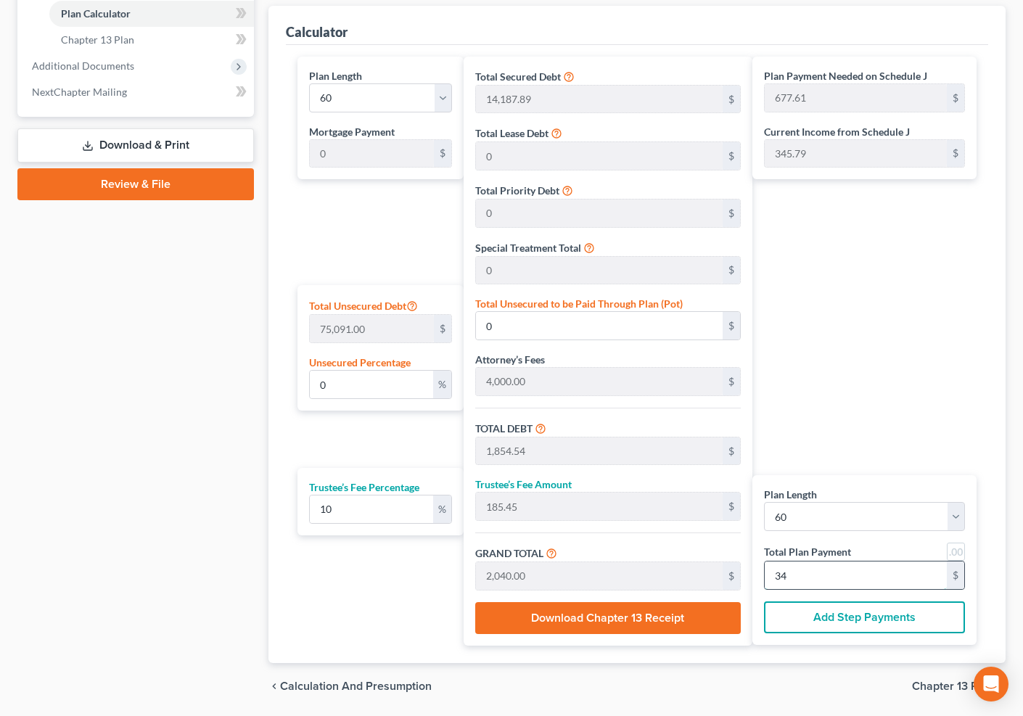
type input "1,881.81"
type input "20,700.00"
type input "345.00"
click at [954, 552] on link at bounding box center [956, 552] width 18 height 18
type input "20,699.99"
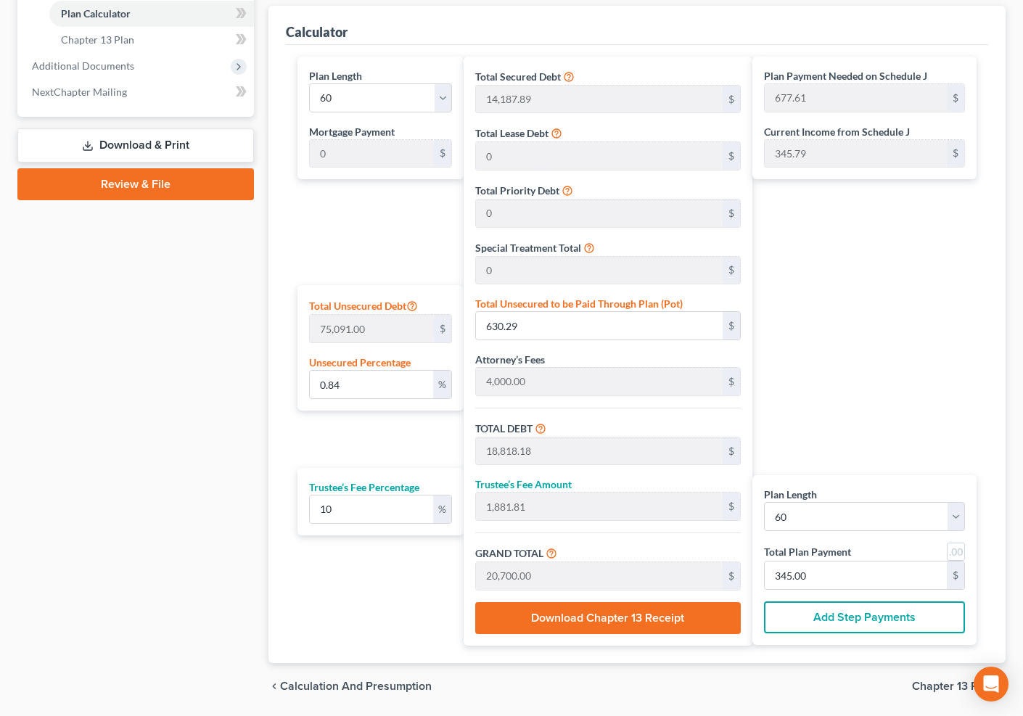
type input "345.00"
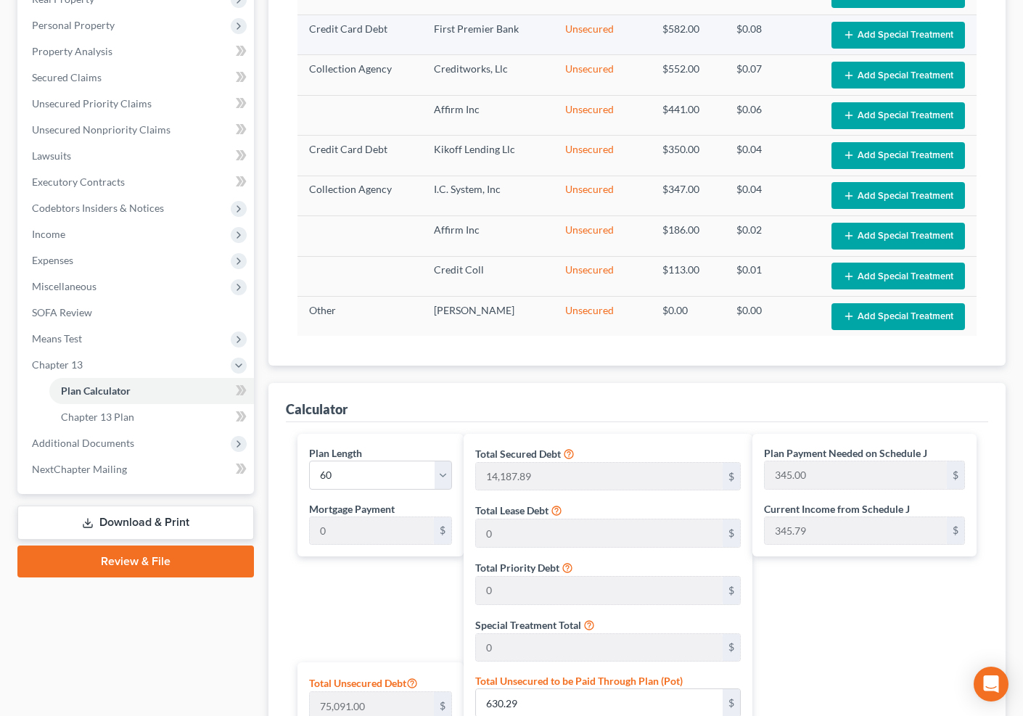
scroll to position [0, 0]
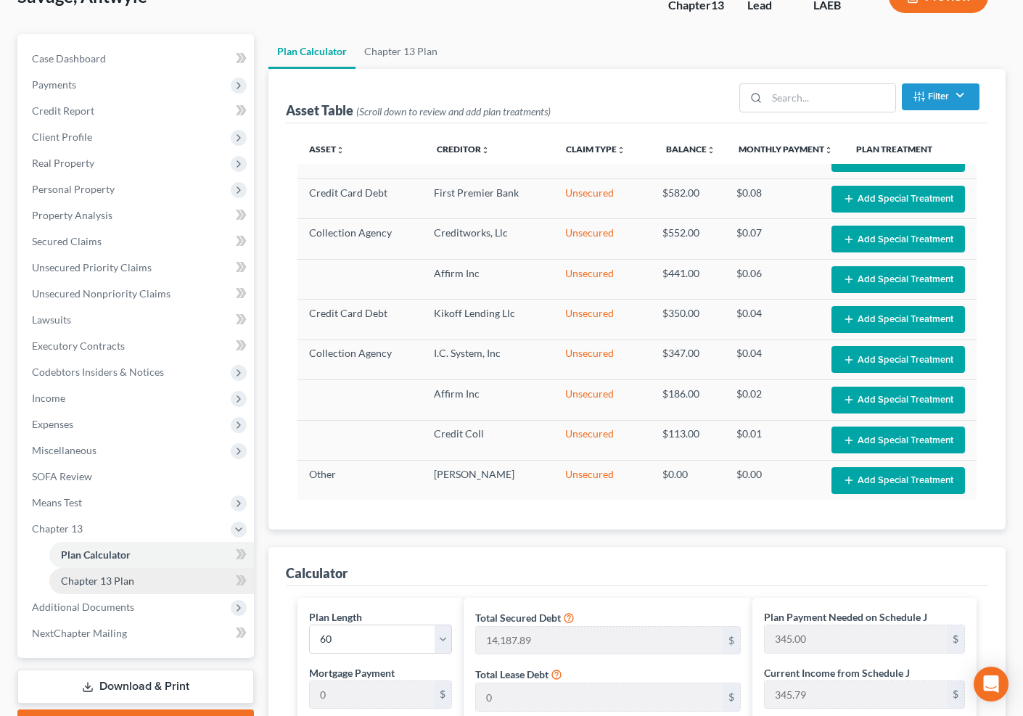
click at [147, 578] on link "Chapter 13 Plan" at bounding box center [151, 581] width 205 height 26
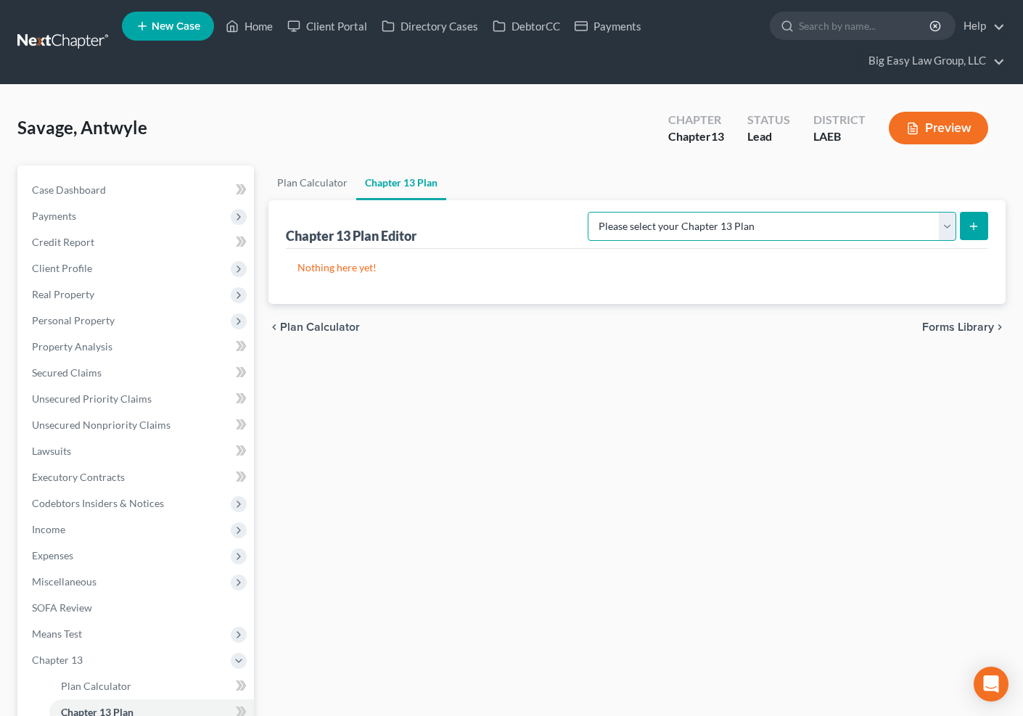
click at [830, 214] on select "Please select your Chapter 13 Plan Eastern District of Louisiana Eastern Distri…" at bounding box center [772, 226] width 369 height 29
select select "3"
click at [588, 212] on select "Please select your Chapter 13 Plan Eastern District of Louisiana Eastern Distri…" at bounding box center [772, 226] width 369 height 29
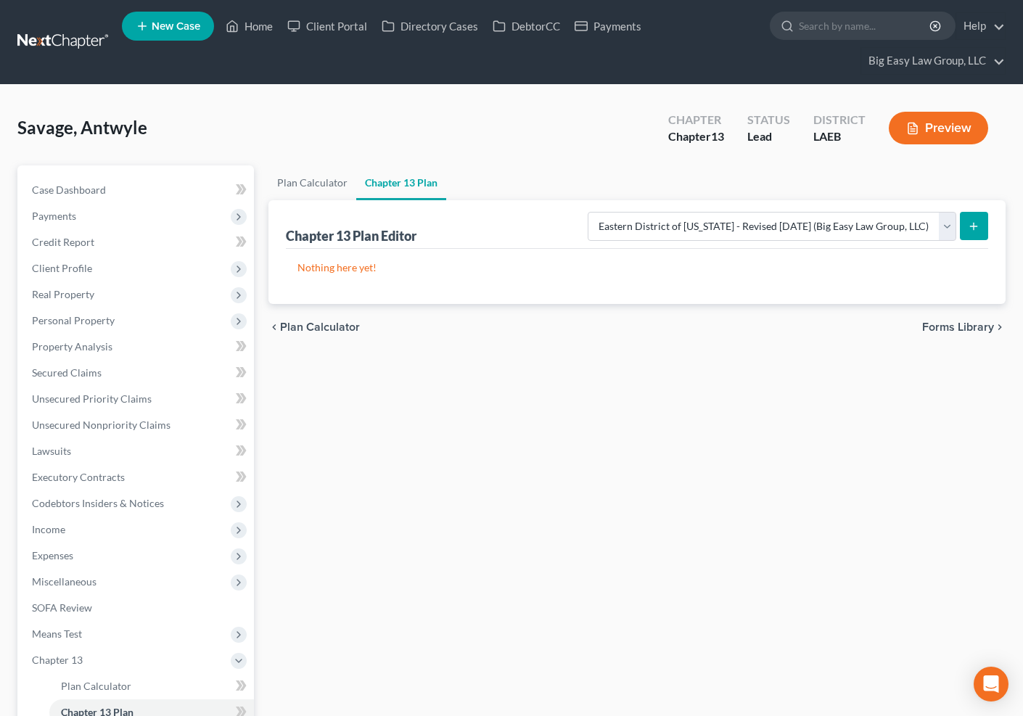
click at [963, 224] on button "submit" at bounding box center [974, 226] width 28 height 28
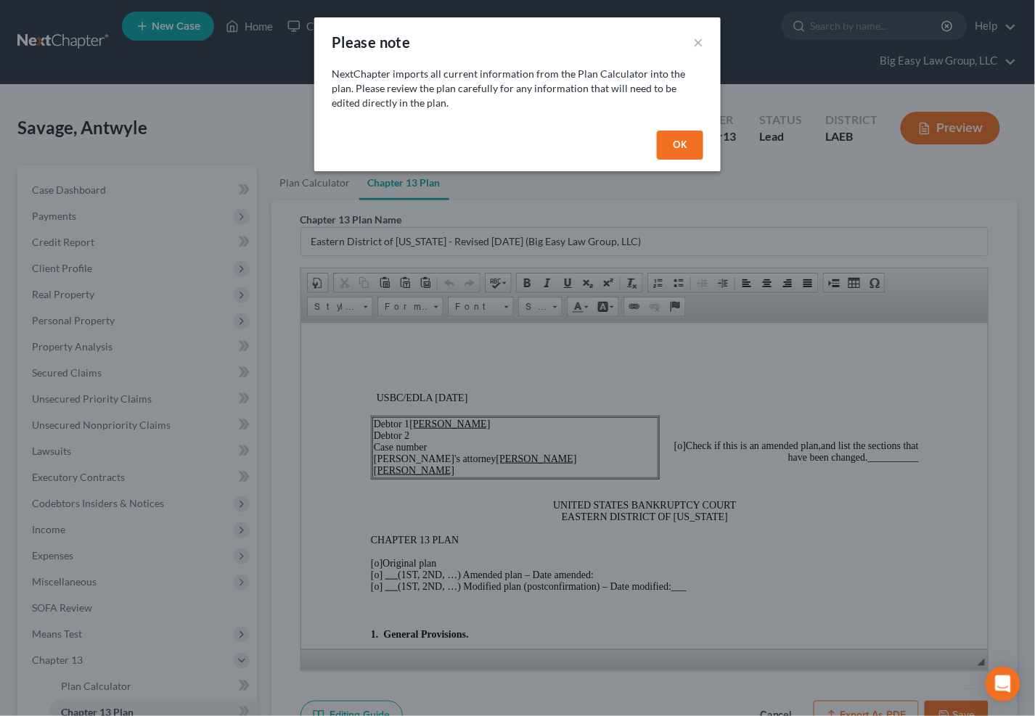
click at [674, 151] on button "OK" at bounding box center [680, 145] width 46 height 29
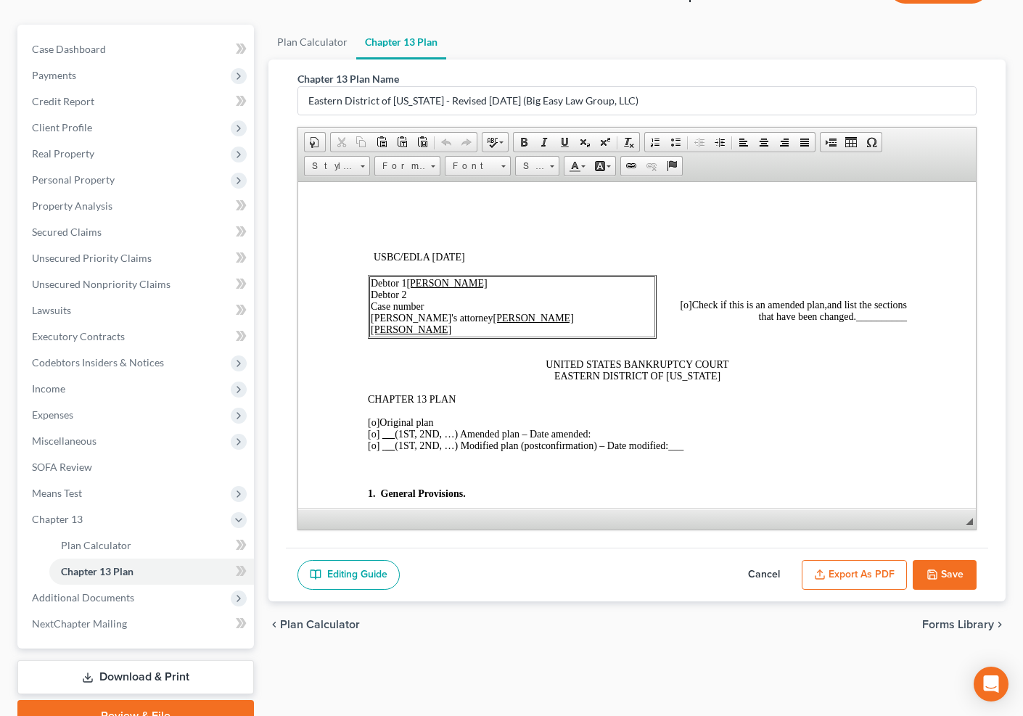
scroll to position [142, 0]
click at [377, 423] on span "[o]" at bounding box center [373, 421] width 12 height 11
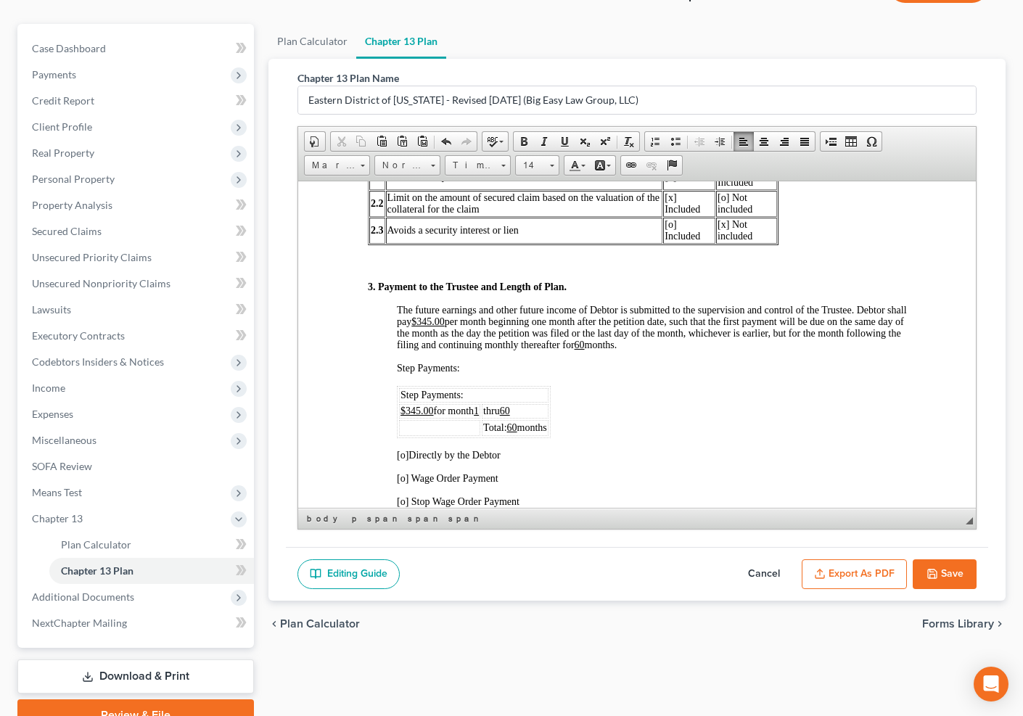
scroll to position [912, 0]
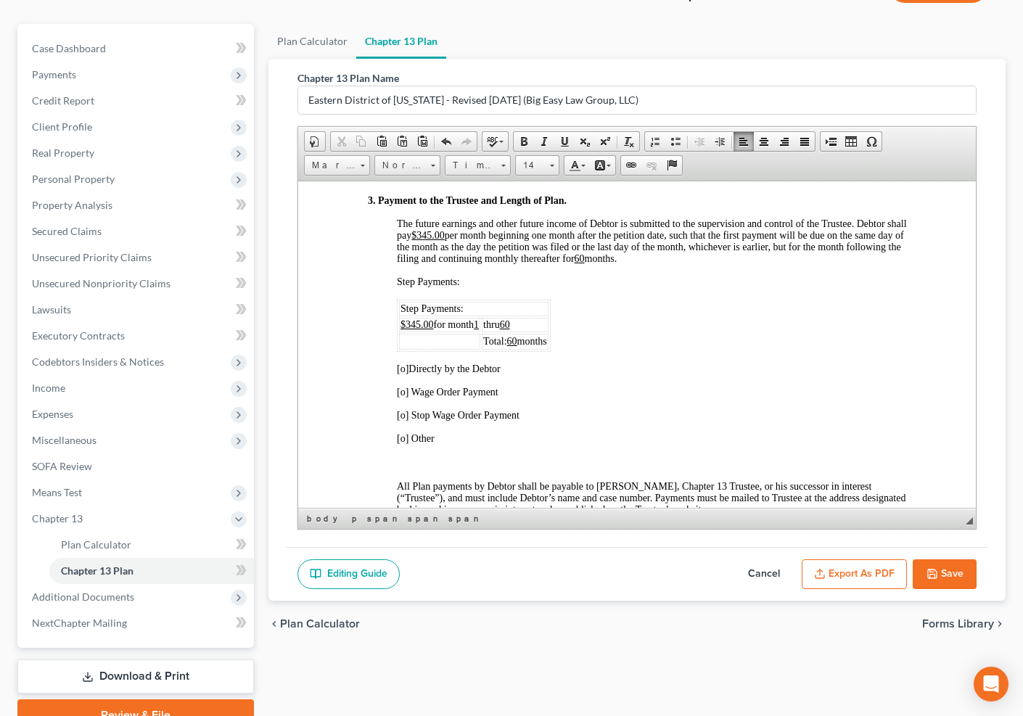
click at [403, 374] on span "[o]" at bounding box center [402, 368] width 12 height 11
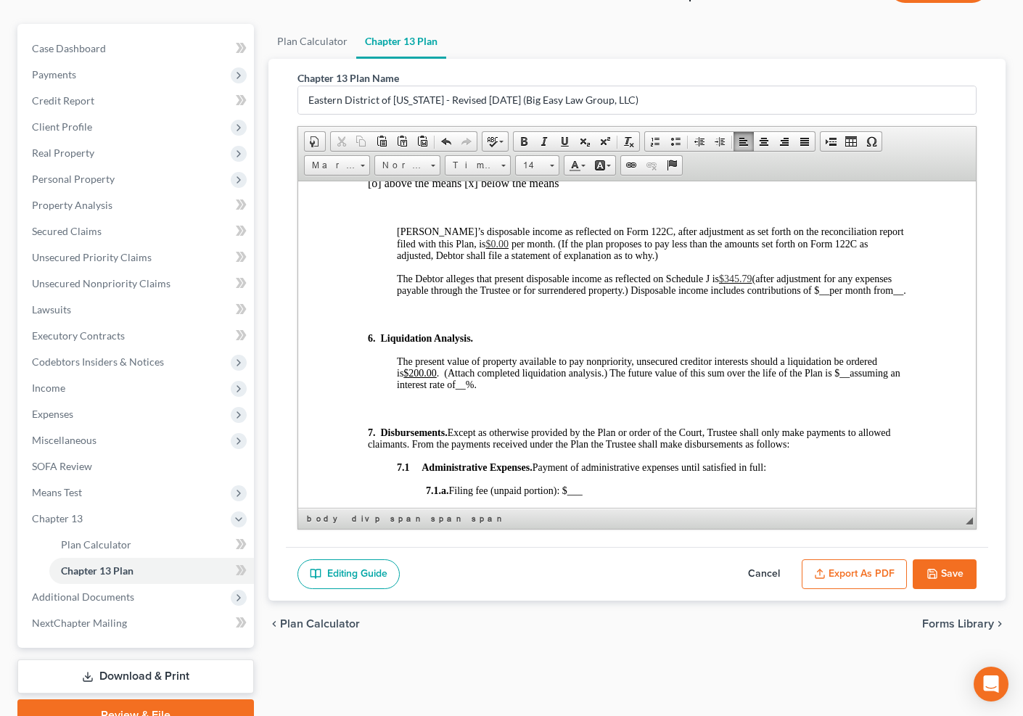
scroll to position [1615, 0]
click at [416, 377] on u "$200.00" at bounding box center [419, 372] width 33 height 11
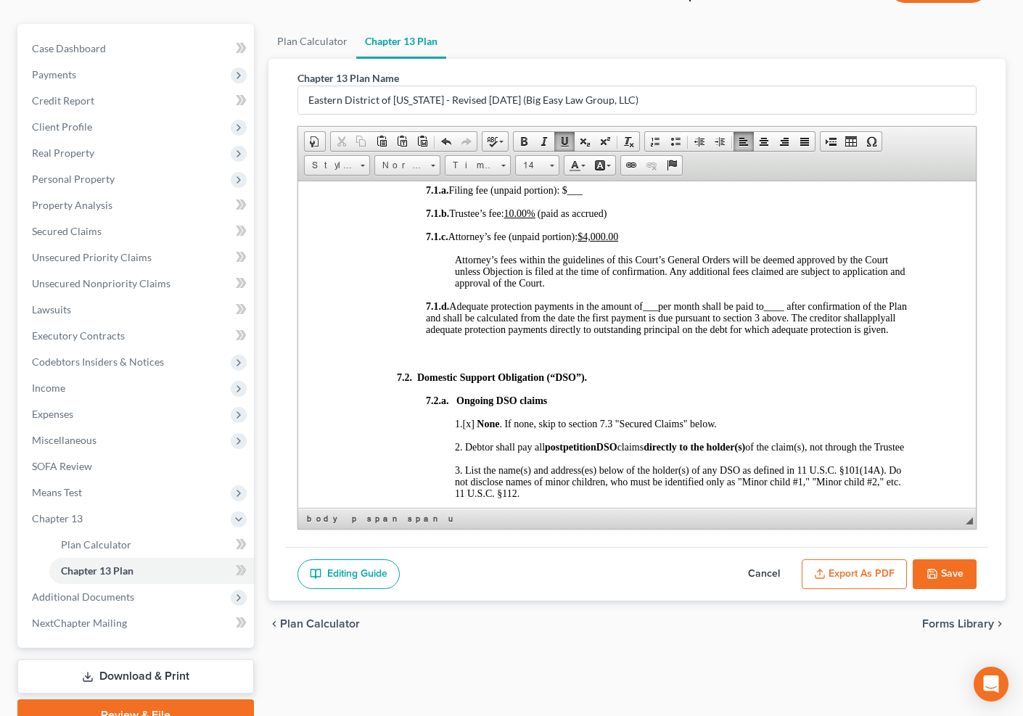
scroll to position [1928, 0]
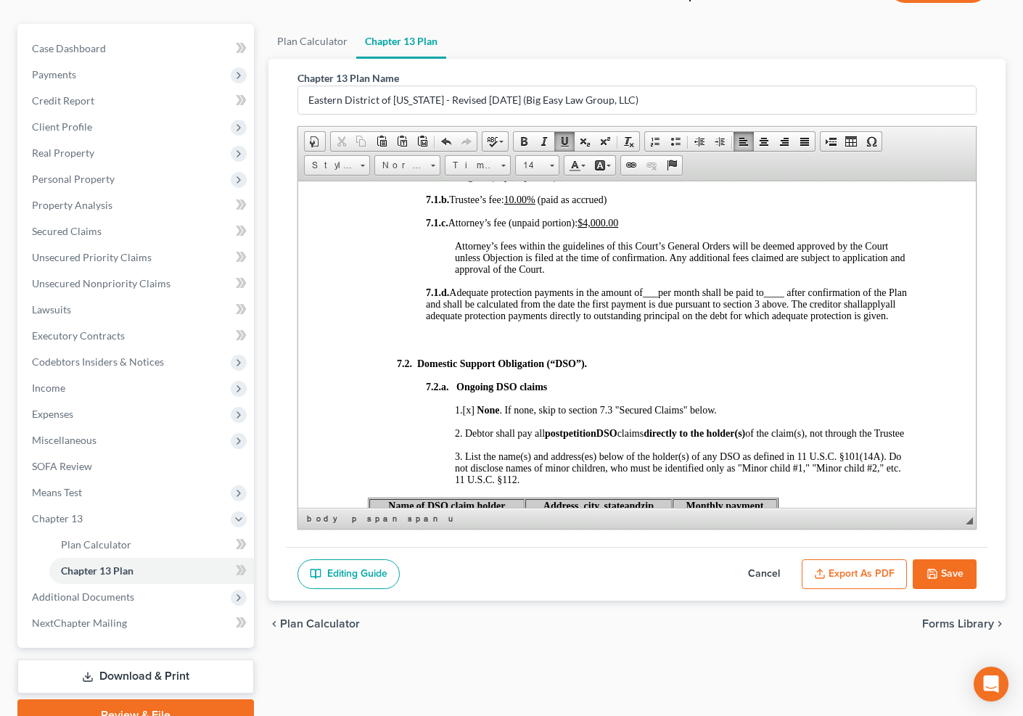
click at [522, 205] on u "10.00%" at bounding box center [519, 199] width 31 height 11
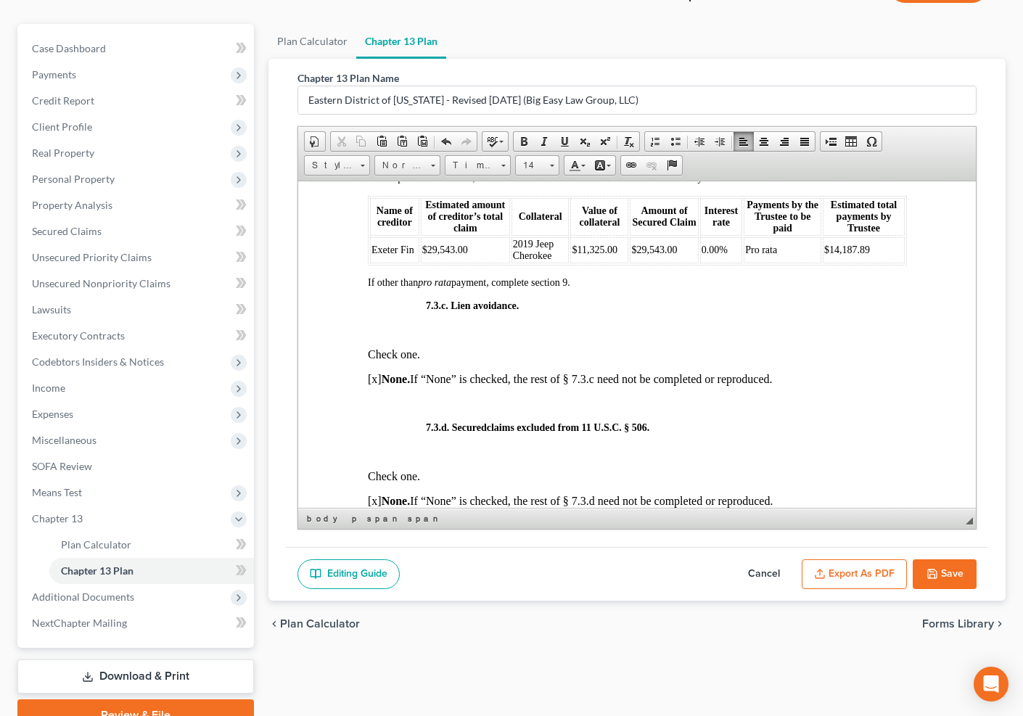
scroll to position [4156, 0]
drag, startPoint x: 705, startPoint y: 398, endPoint x: 697, endPoint y: 393, distance: 9.7
click at [701, 254] on span "0.00%" at bounding box center [714, 248] width 26 height 11
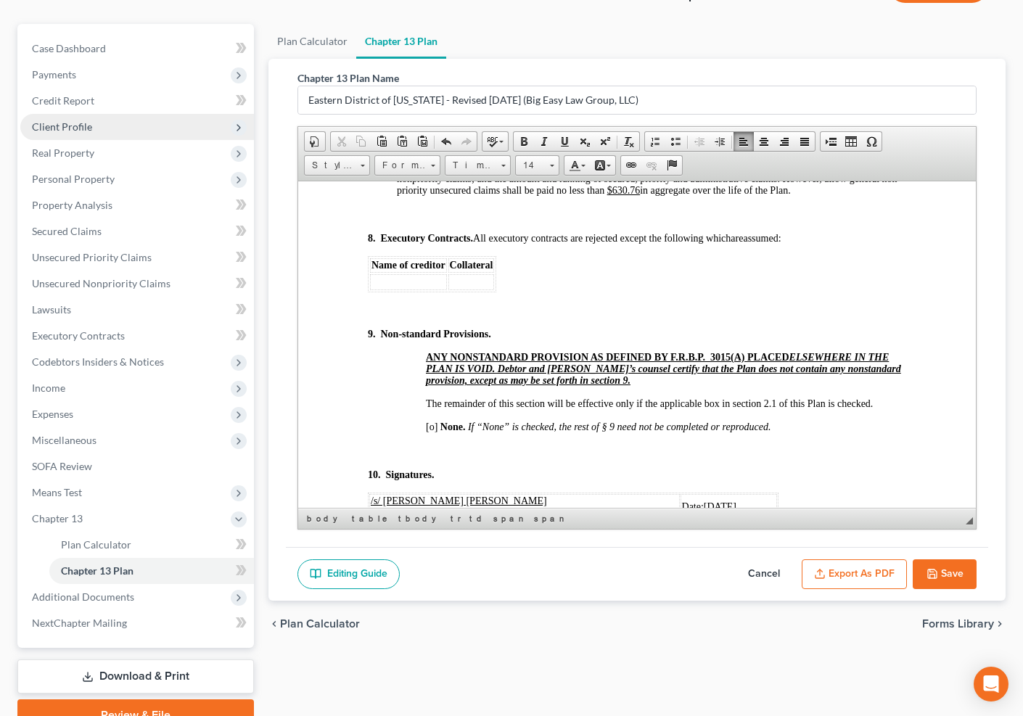
scroll to position [5562, 0]
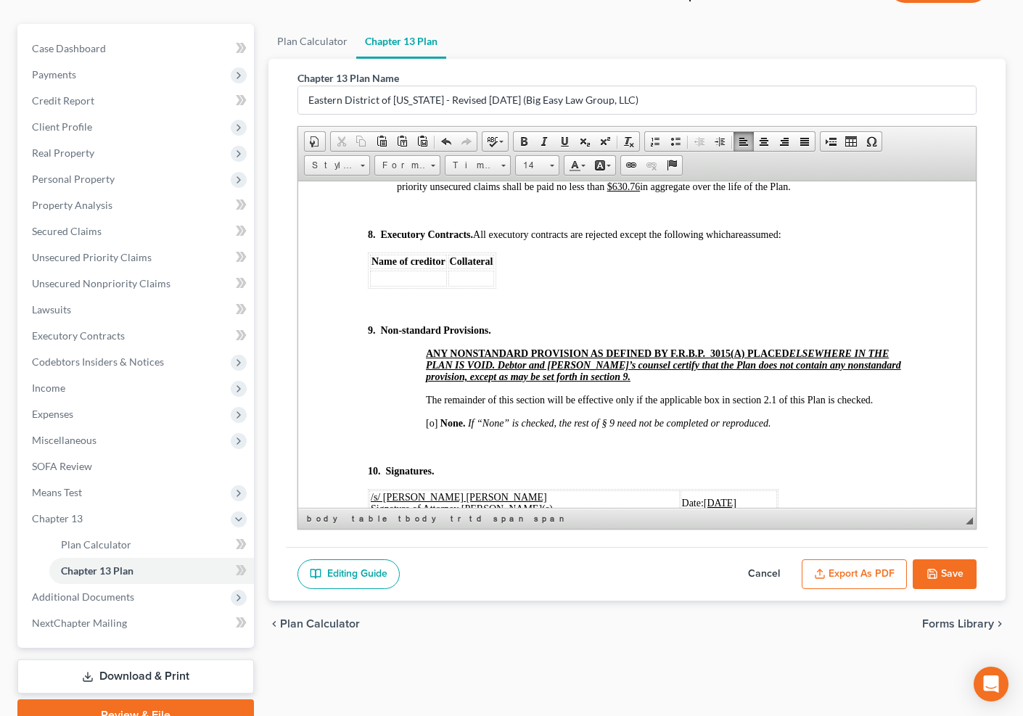
drag, startPoint x: 666, startPoint y: 340, endPoint x: 634, endPoint y: 343, distance: 31.3
click at [634, 192] on span "unless otherwise provided for by the Plan. After payments to claimants in secti…" at bounding box center [649, 151] width 507 height 81
drag, startPoint x: 689, startPoint y: 343, endPoint x: 674, endPoint y: 344, distance: 16.0
click at [650, 157] on u "0.84%" at bounding box center [636, 151] width 26 height 11
drag, startPoint x: 687, startPoint y: 343, endPoint x: 699, endPoint y: 350, distance: 14.0
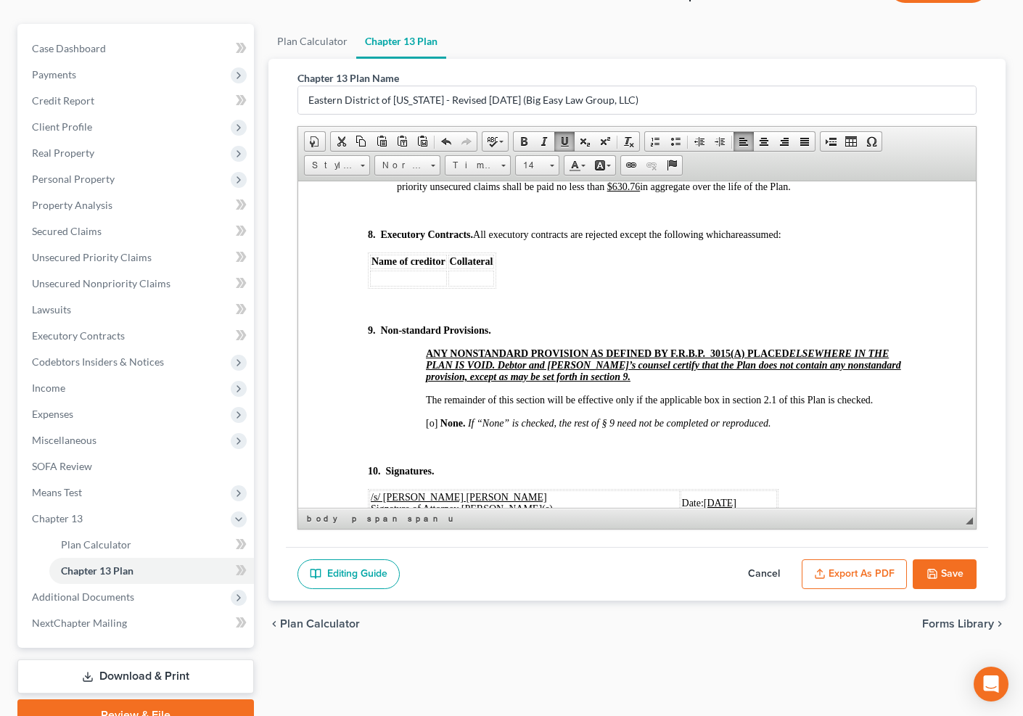
click at [650, 157] on u "0.84%" at bounding box center [636, 151] width 26 height 11
drag, startPoint x: 695, startPoint y: 382, endPoint x: 671, endPoint y: 382, distance: 24.0
click at [671, 192] on p "7.6. Unsecured Claims. No amounts will be paid on unsecured claims until Plan p…" at bounding box center [651, 145] width 510 height 93
click at [630, 192] on u "$6.00" at bounding box center [618, 186] width 23 height 11
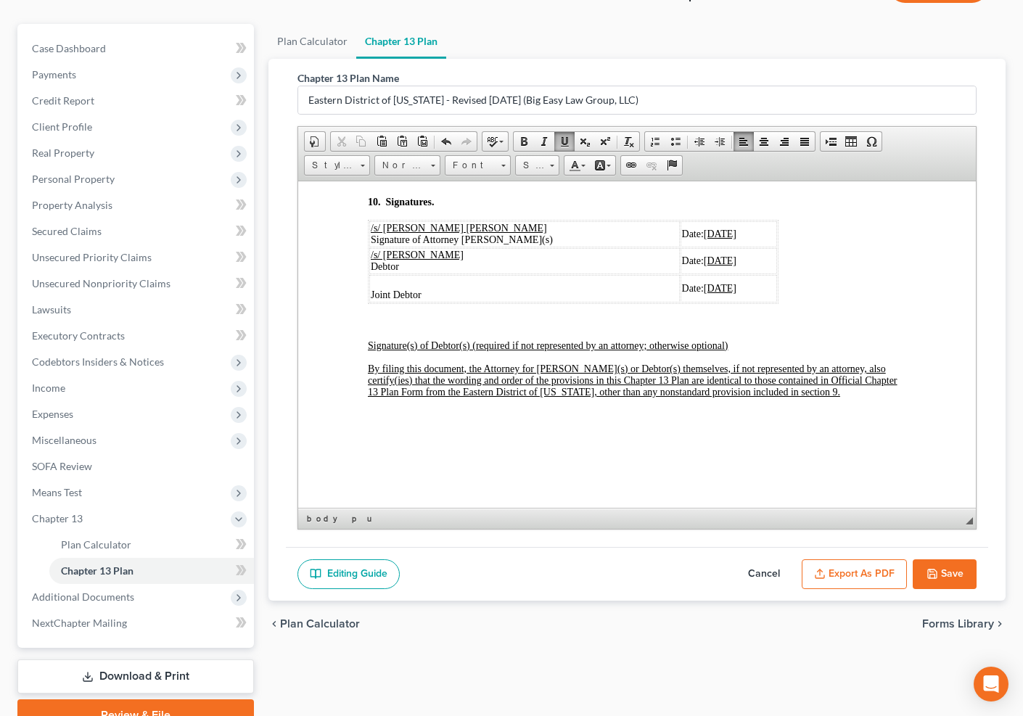
scroll to position [5832, 0]
click at [433, 158] on span "[o]" at bounding box center [431, 152] width 12 height 11
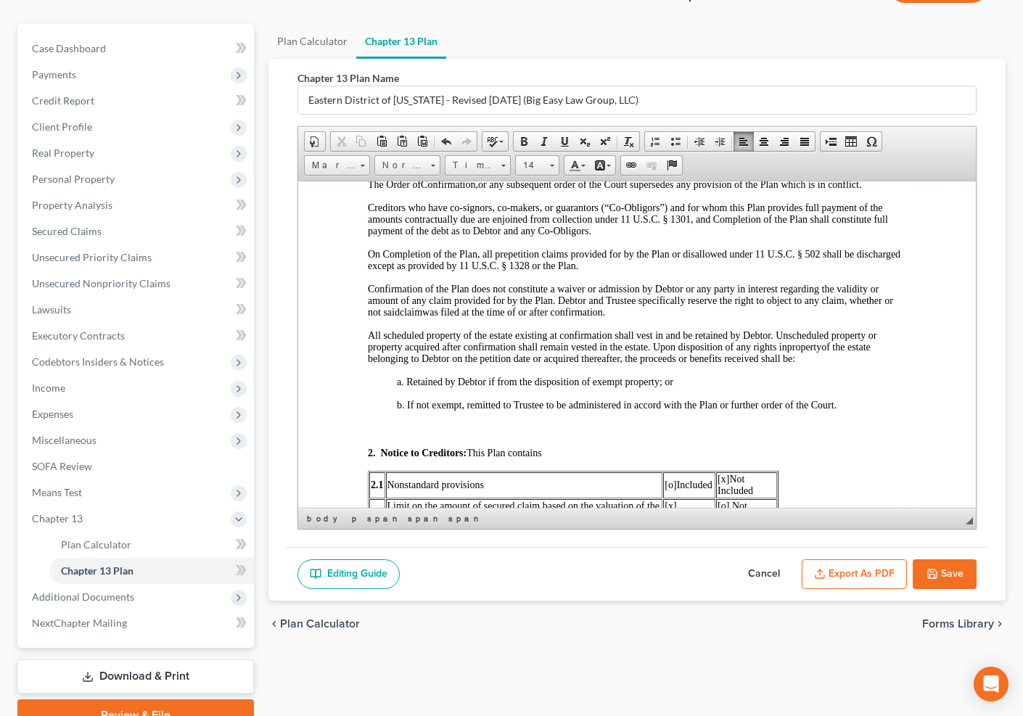
scroll to position [0, 0]
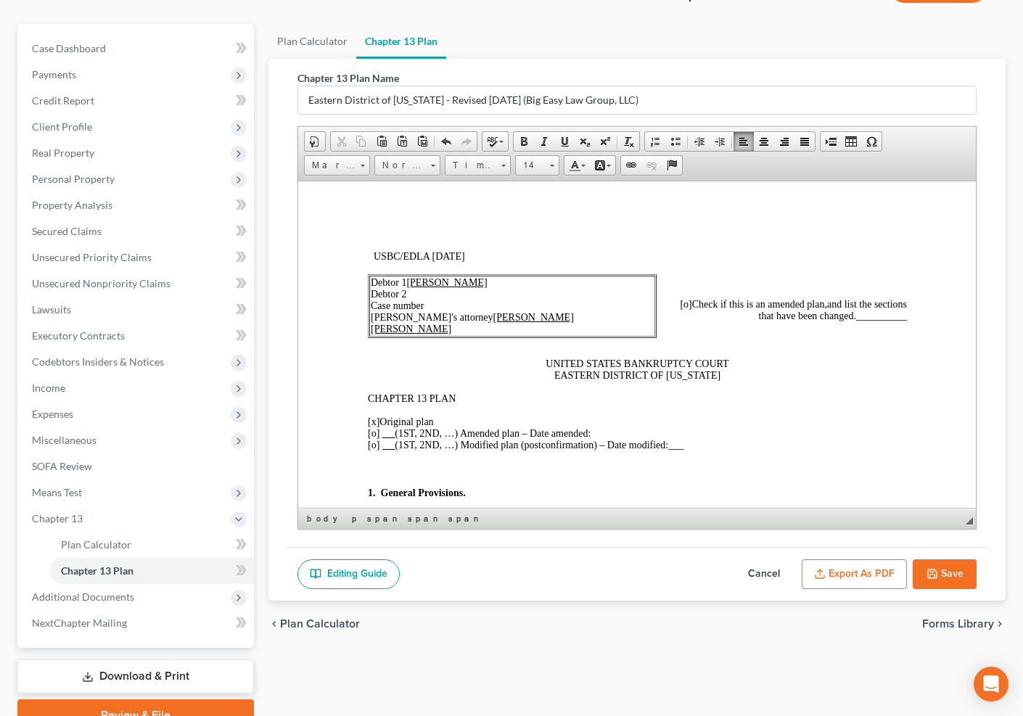
click at [895, 565] on button "Export as PDF" at bounding box center [854, 575] width 105 height 30
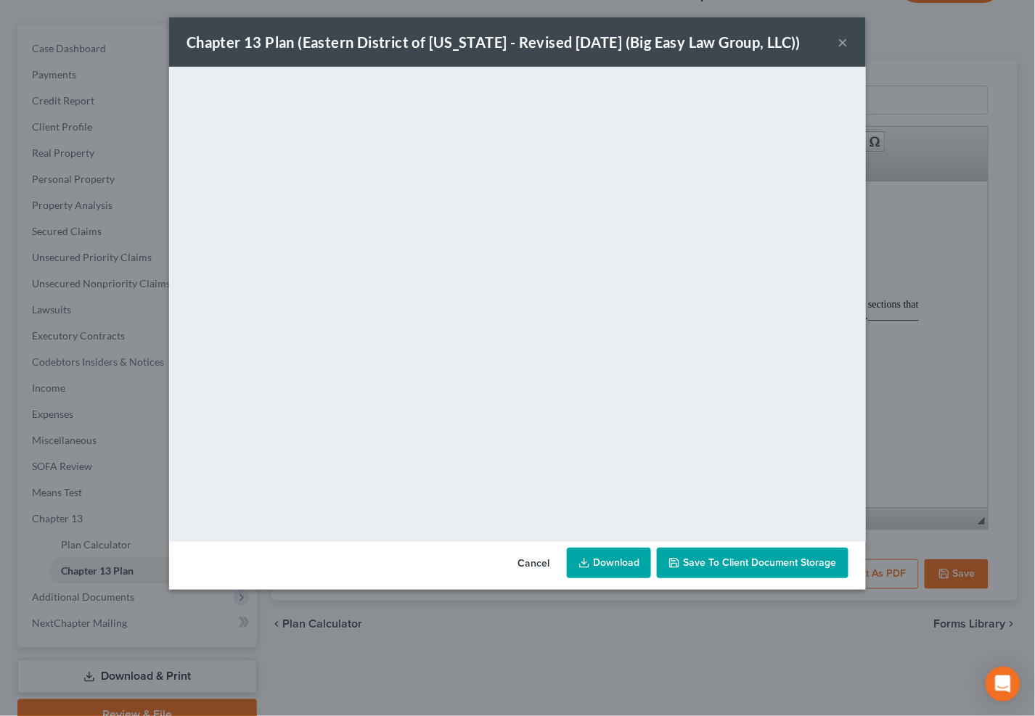
click at [750, 570] on button "Save to Client Document Storage" at bounding box center [753, 563] width 192 height 30
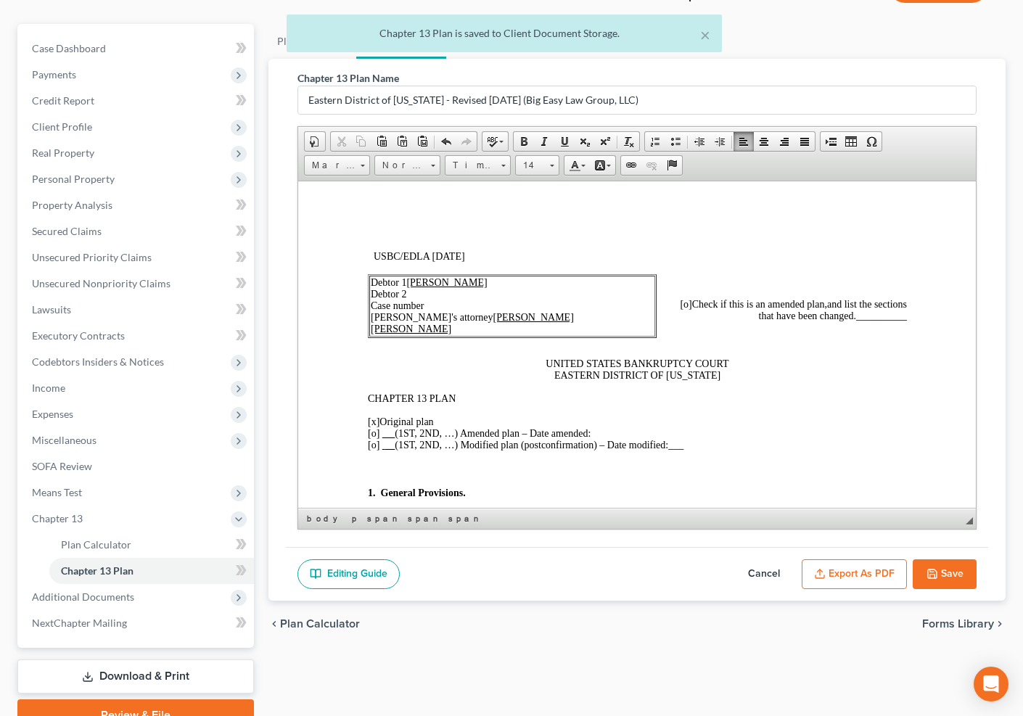
drag, startPoint x: 948, startPoint y: 565, endPoint x: 746, endPoint y: 563, distance: 201.8
click at [947, 565] on button "Save" at bounding box center [945, 575] width 64 height 30
select select "3"
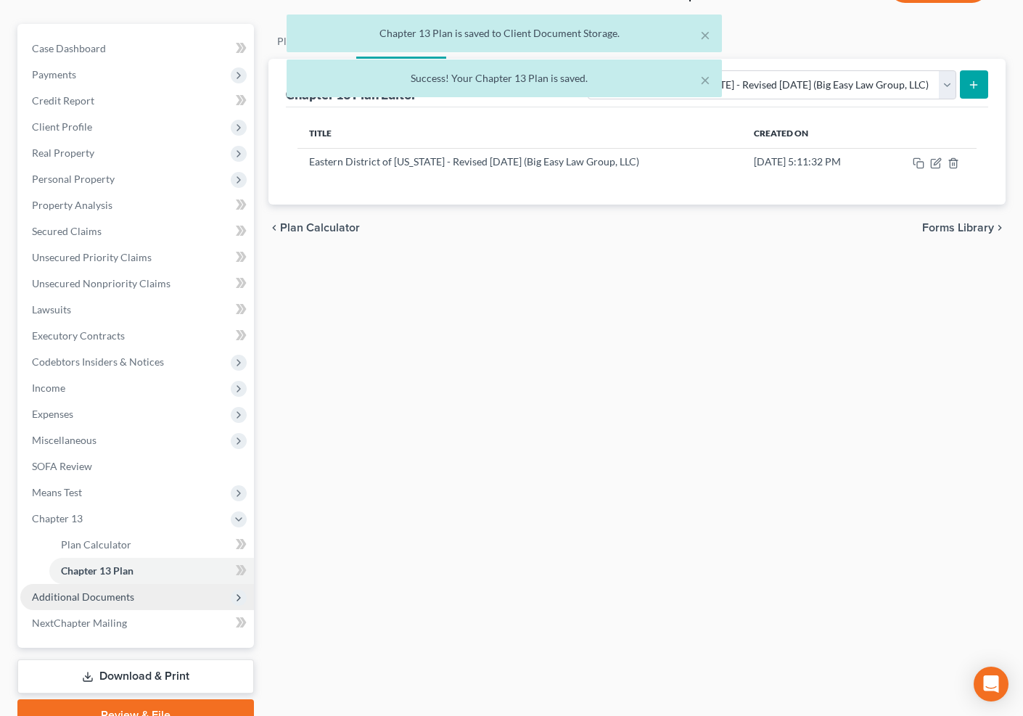
click at [168, 596] on span "Additional Documents" at bounding box center [137, 597] width 234 height 26
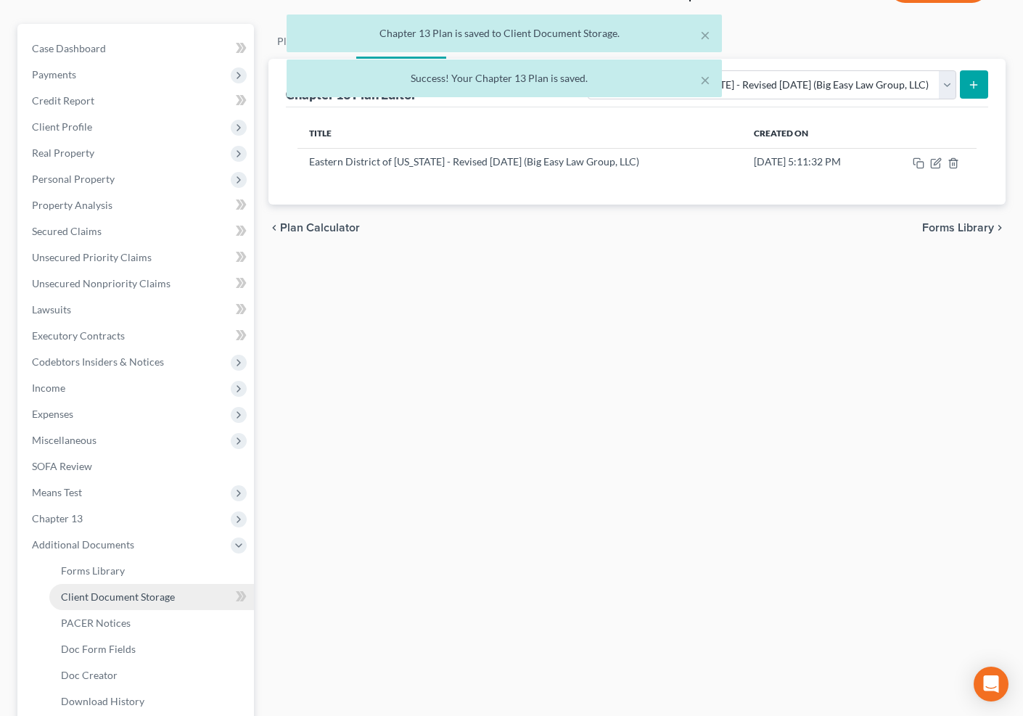
click at [168, 599] on span "Client Document Storage" at bounding box center [118, 597] width 114 height 12
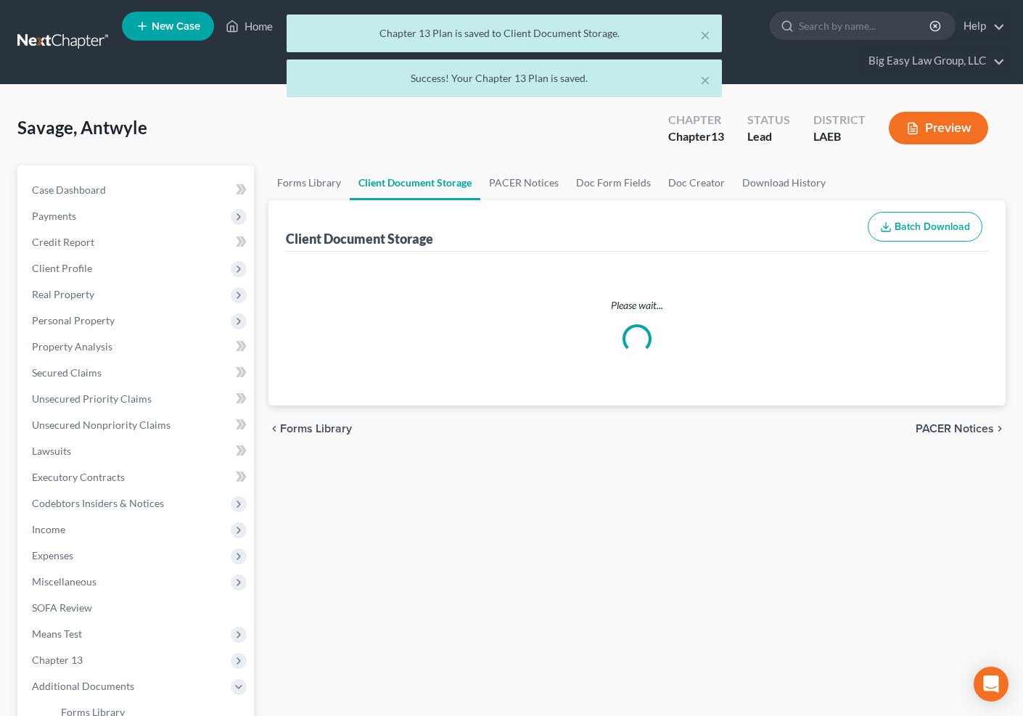
select select "0"
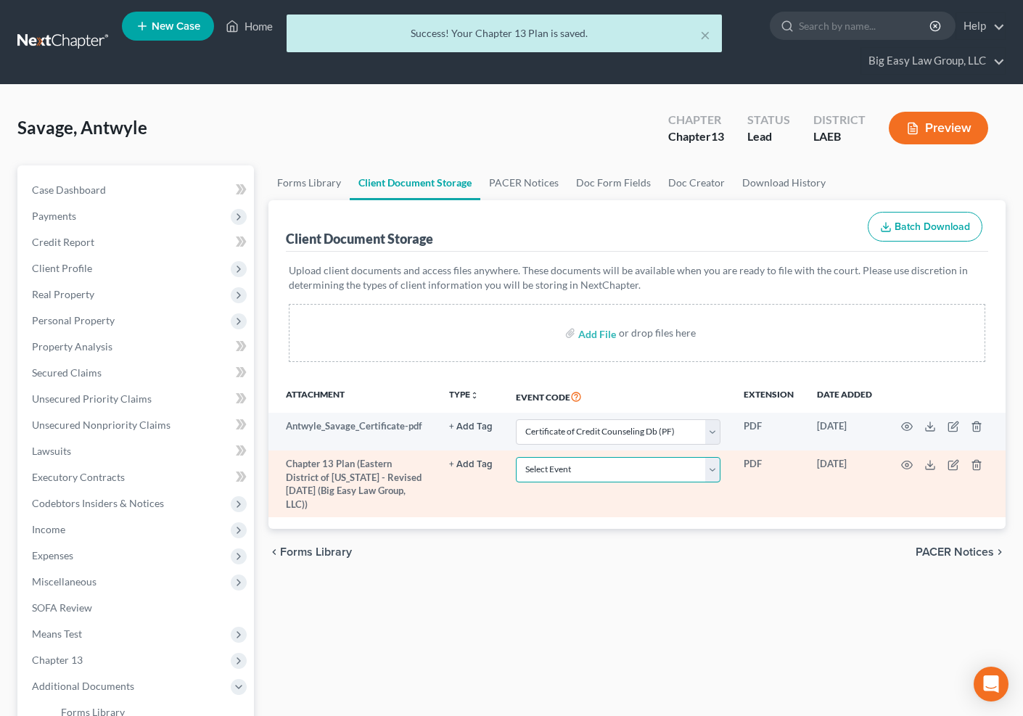
click at [658, 472] on select "Select Event Certificate of Credit Counseling Db (PF) Certificate of Credit Cou…" at bounding box center [618, 469] width 205 height 25
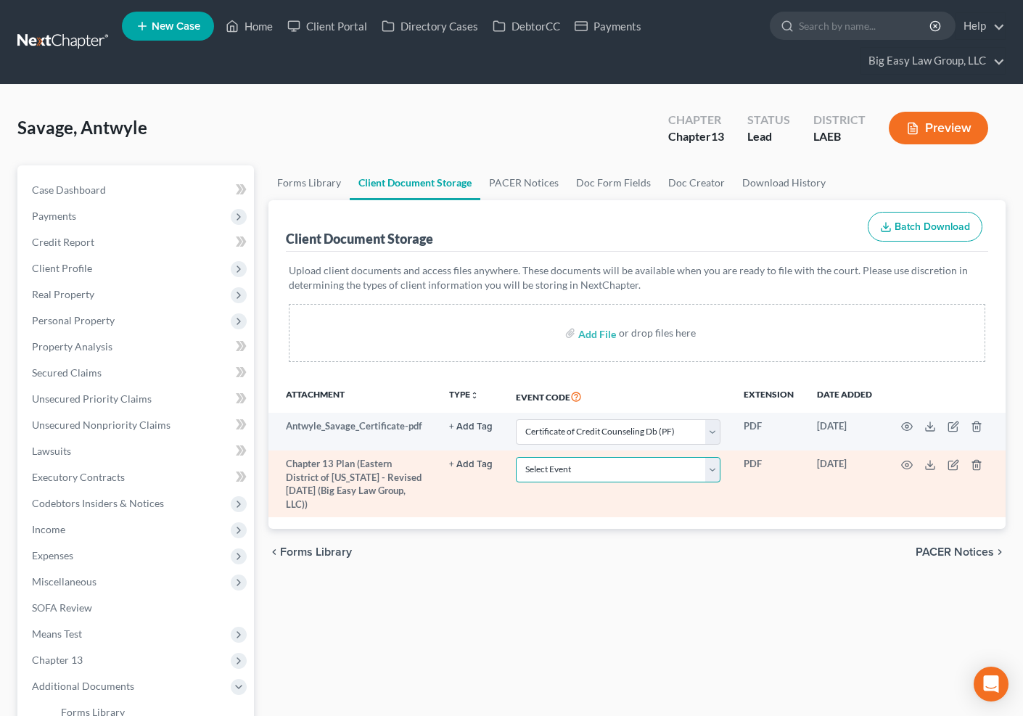
select select "3"
click at [516, 457] on select "Select Event Certificate of Credit Counseling Db (PF) Certificate of Credit Cou…" at bounding box center [618, 469] width 205 height 25
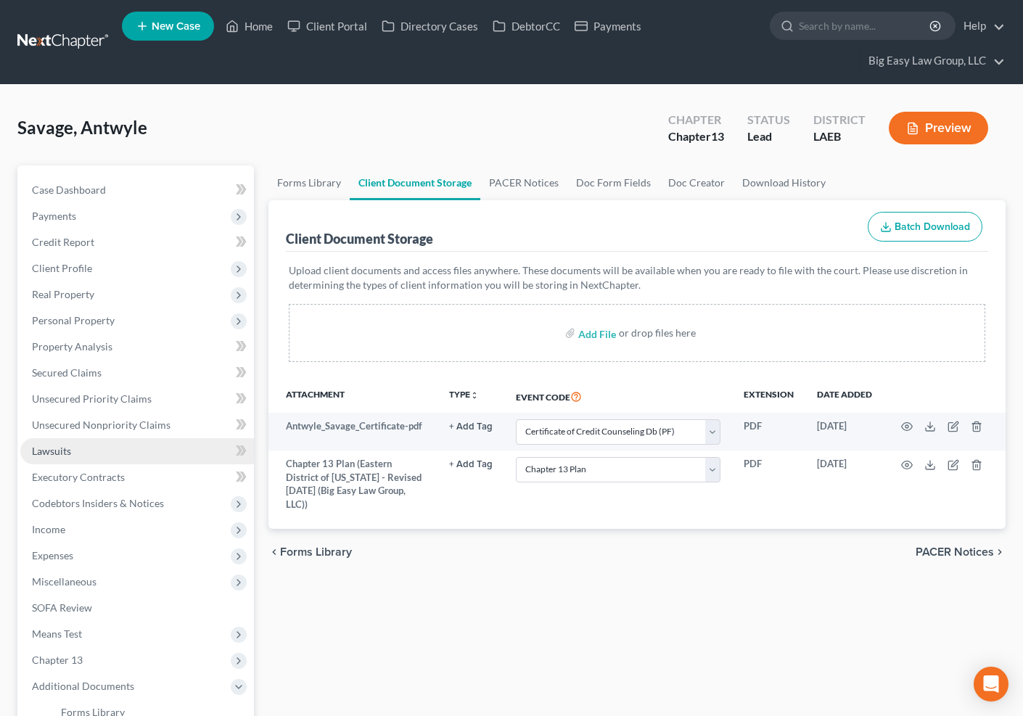
click at [178, 451] on link "Lawsuits" at bounding box center [137, 451] width 234 height 26
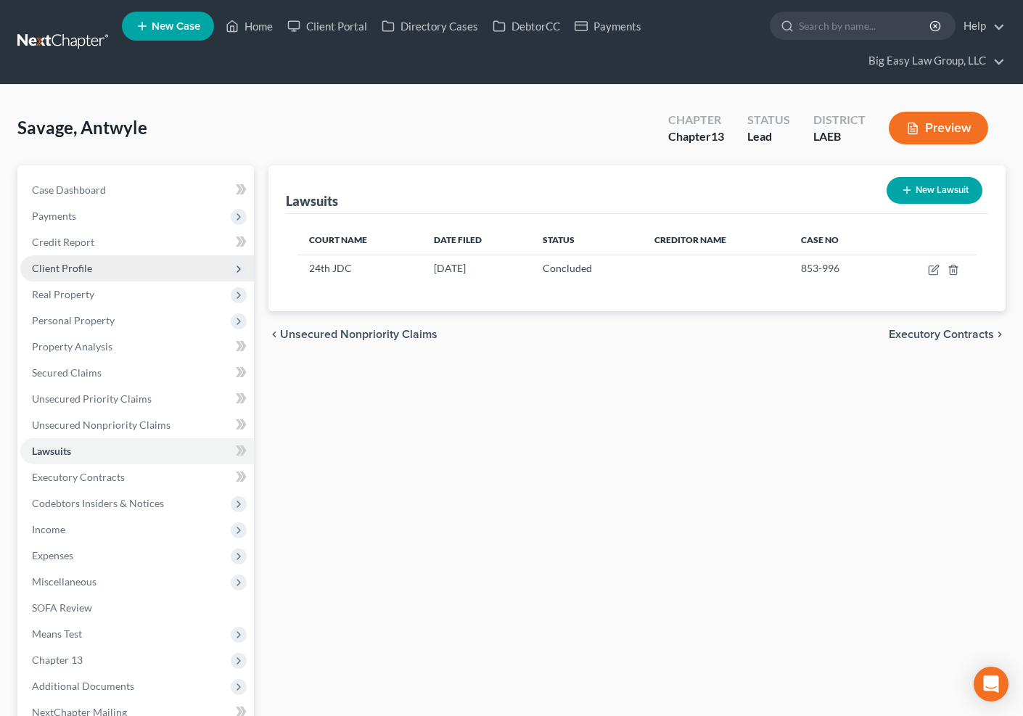
click at [132, 266] on span "Client Profile" at bounding box center [137, 268] width 234 height 26
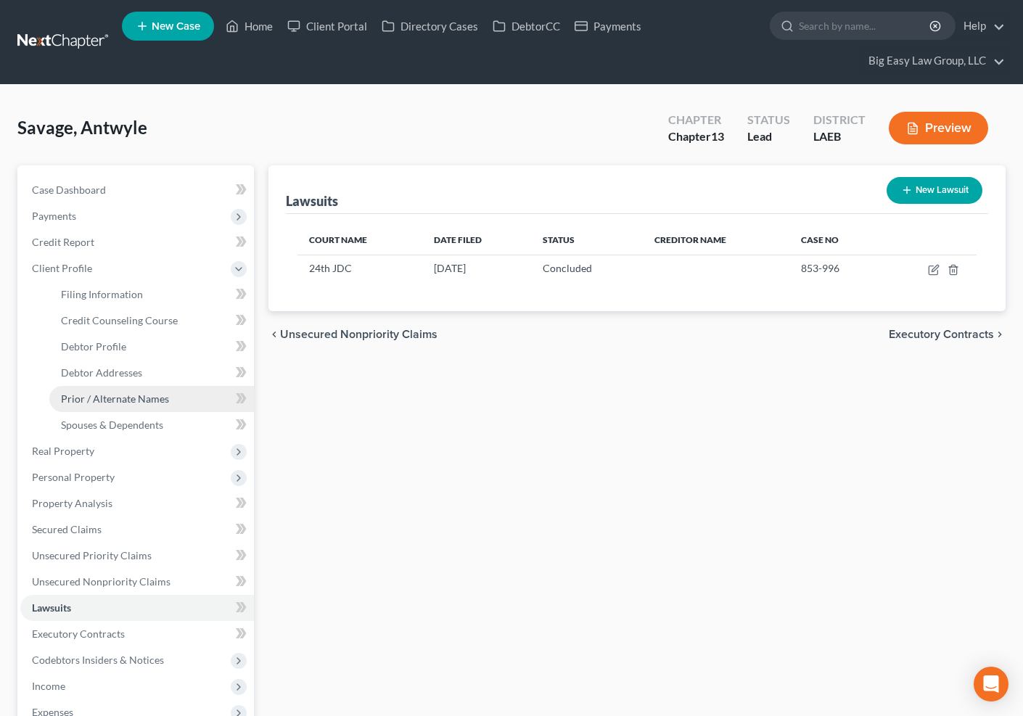
drag, startPoint x: 181, startPoint y: 404, endPoint x: 200, endPoint y: 396, distance: 20.1
click at [181, 404] on link "Prior / Alternate Names" at bounding box center [151, 399] width 205 height 26
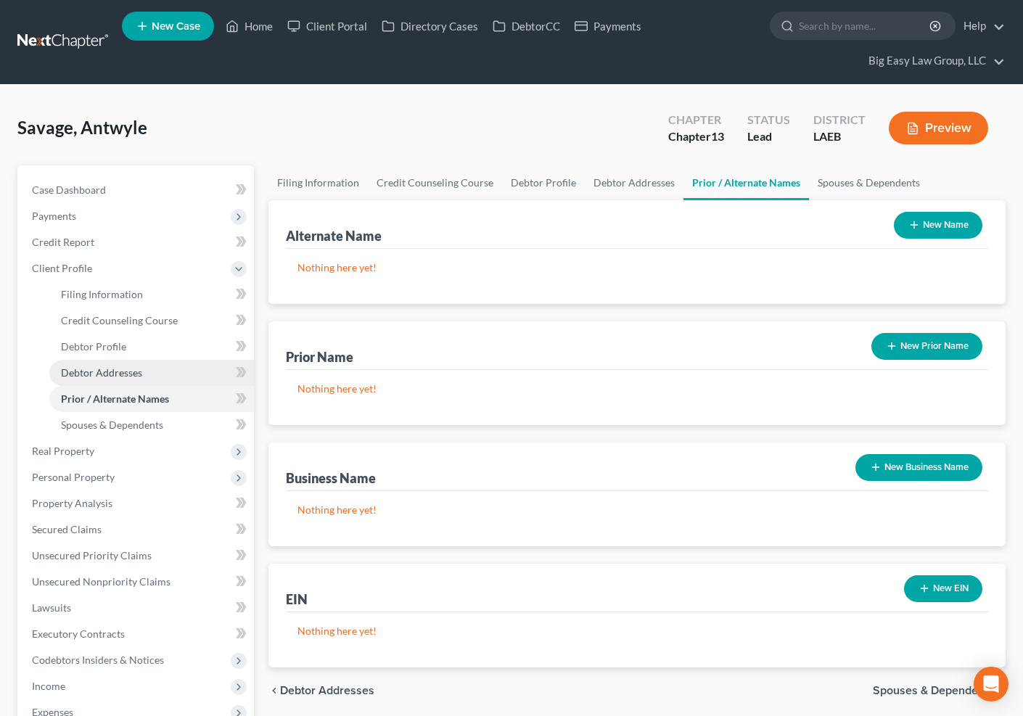
click at [170, 374] on link "Debtor Addresses" at bounding box center [151, 373] width 205 height 26
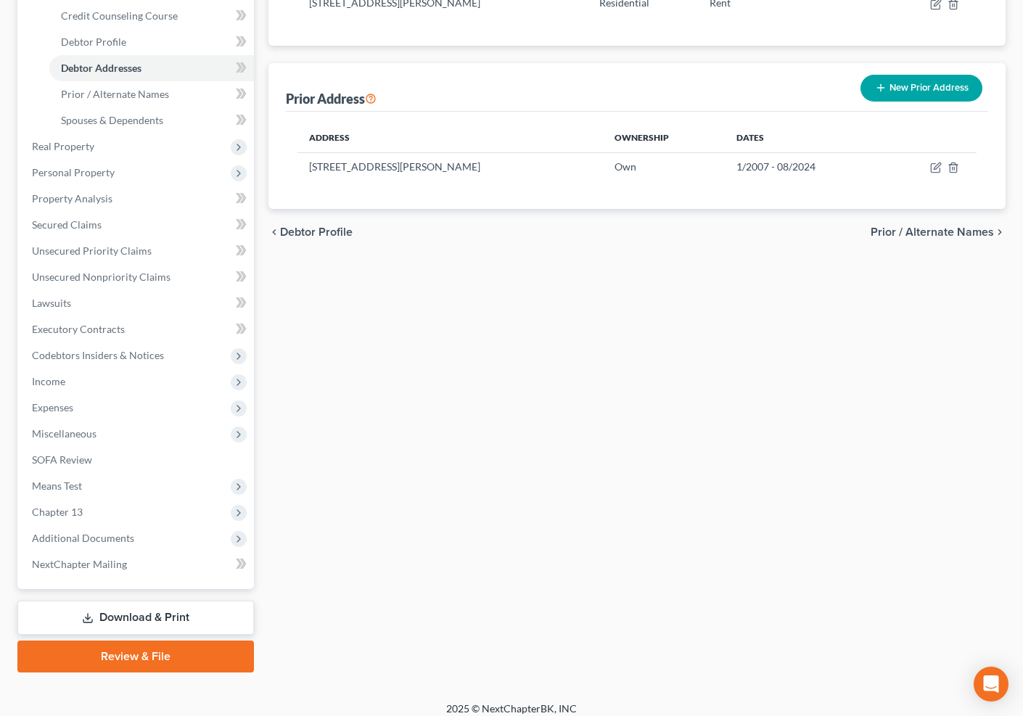
scroll to position [314, 0]
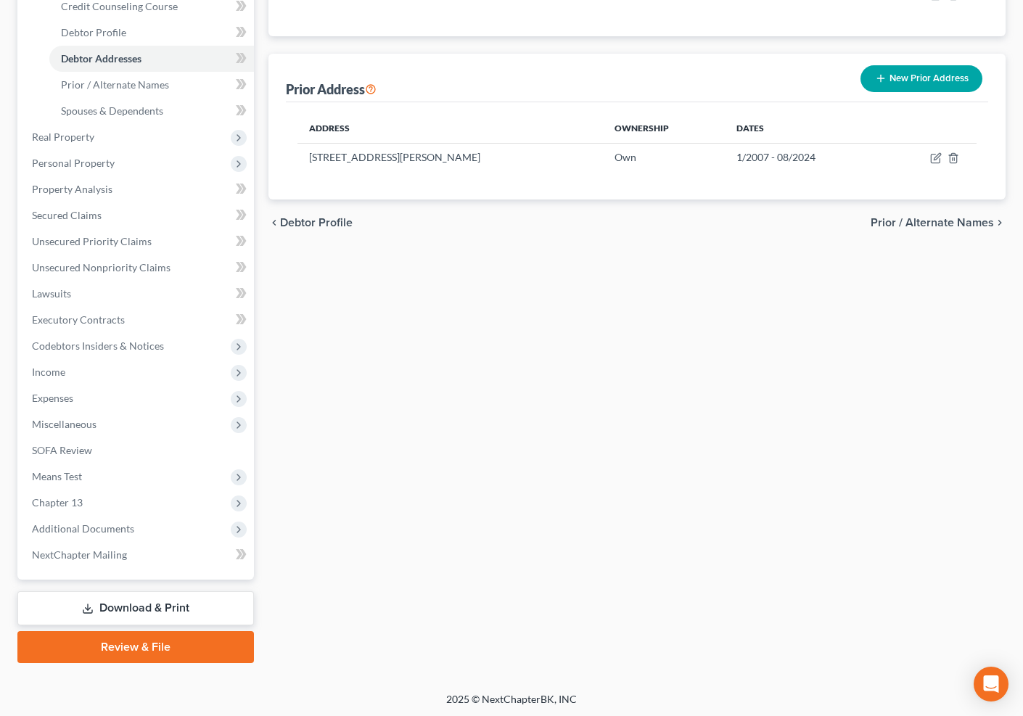
click at [204, 643] on link "Review & File" at bounding box center [135, 647] width 237 height 32
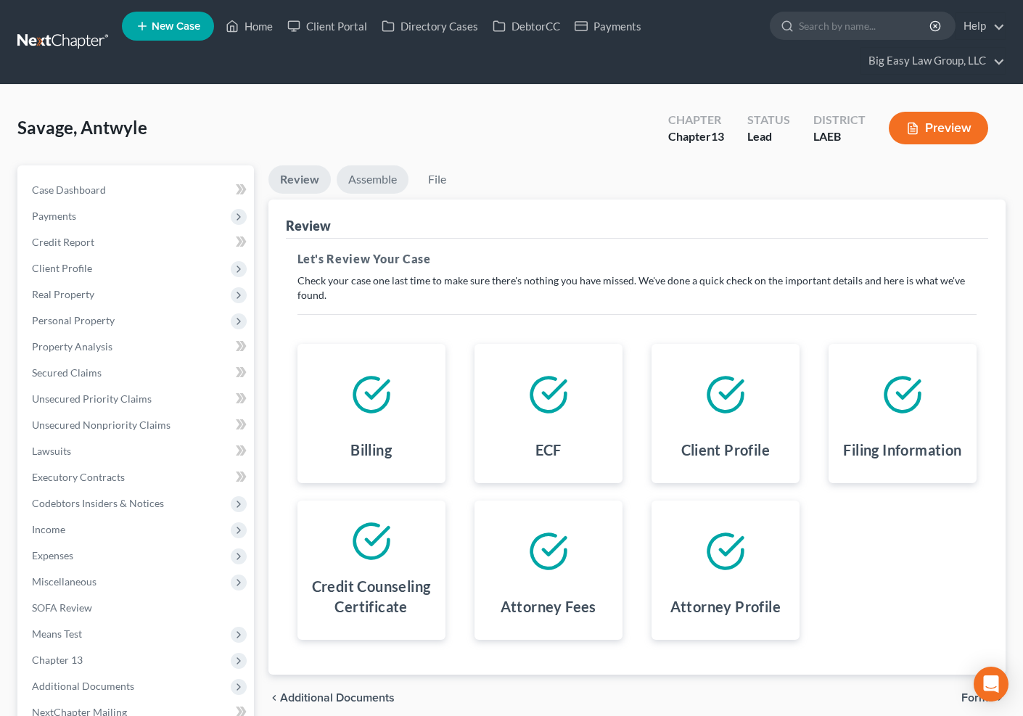
click at [386, 179] on link "Assemble" at bounding box center [373, 179] width 72 height 28
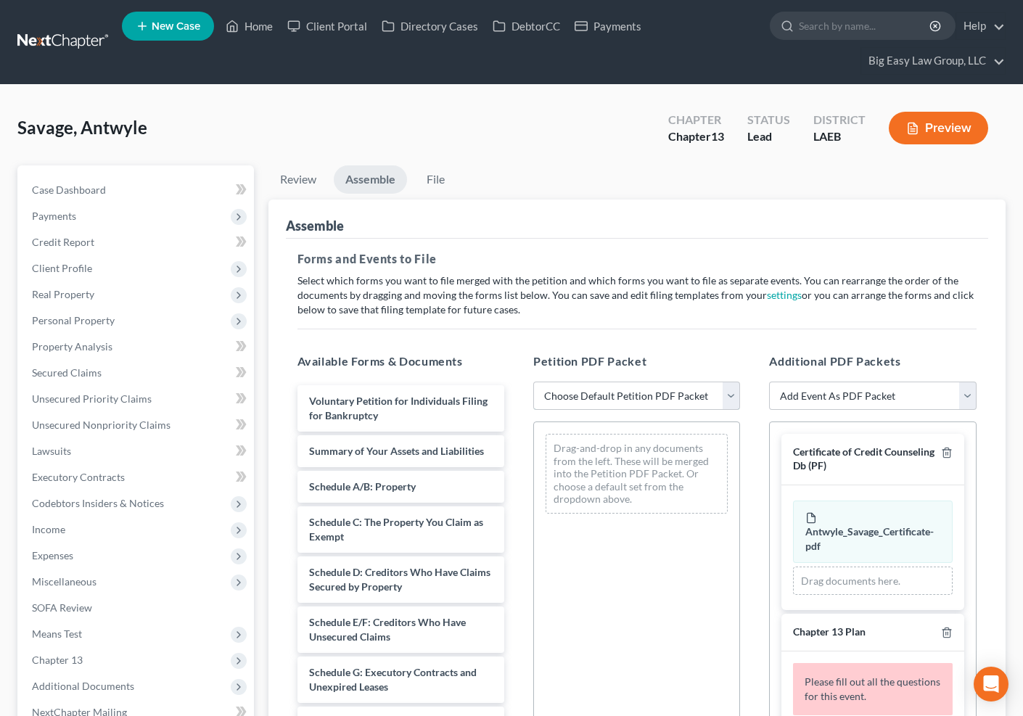
click at [608, 393] on select "Choose Default Petition PDF Packet Complete Bankruptcy Petition (all forms and …" at bounding box center [636, 396] width 207 height 29
select select "0"
click at [533, 382] on select "Choose Default Petition PDF Packet Complete Bankruptcy Petition (all forms and …" at bounding box center [636, 396] width 207 height 29
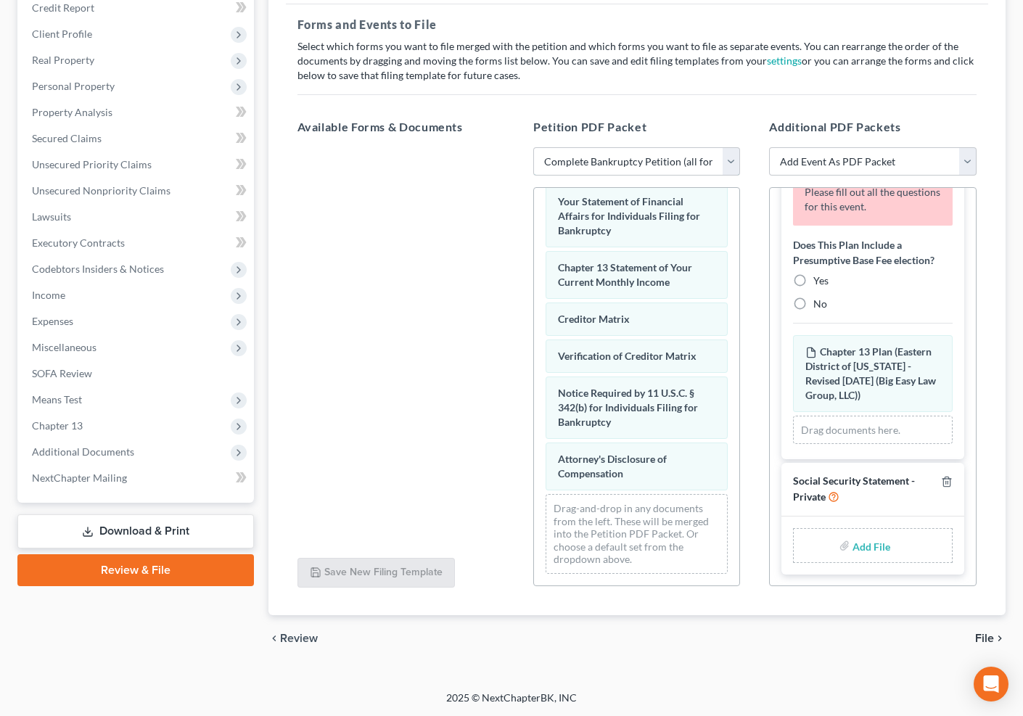
scroll to position [180, 0]
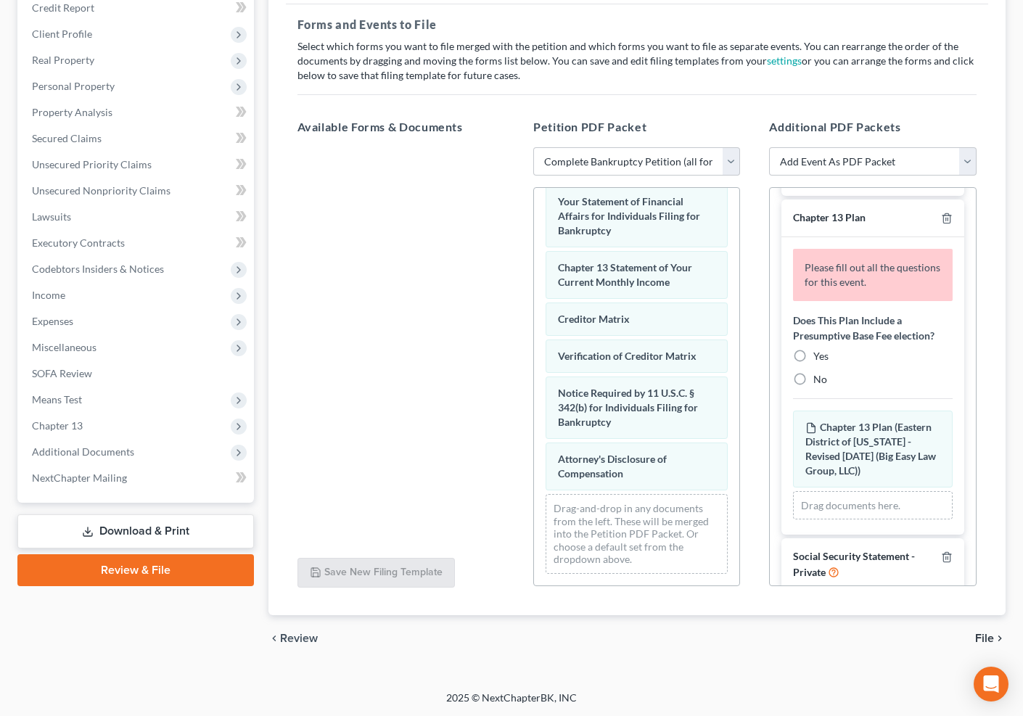
click at [814, 364] on label "Yes" at bounding box center [821, 356] width 15 height 15
click at [819, 359] on input "Yes" at bounding box center [823, 353] width 9 height 9
radio input "true"
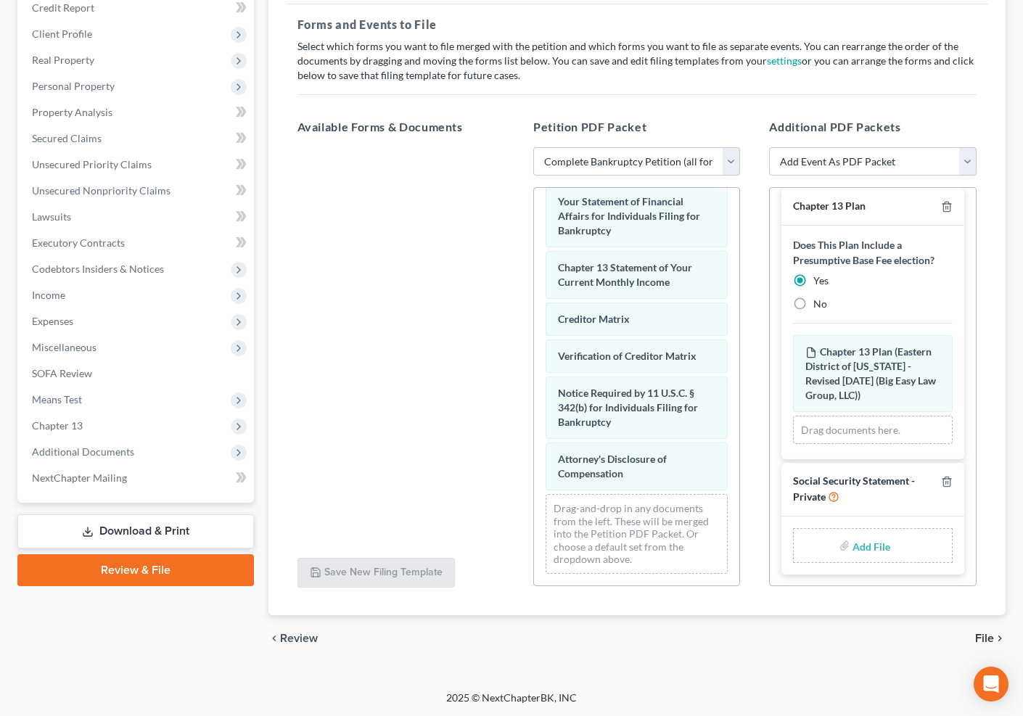
scroll to position [207, 0]
click at [853, 554] on input "file" at bounding box center [870, 546] width 35 height 26
type input "C:\fakepath\SSN.pdf"
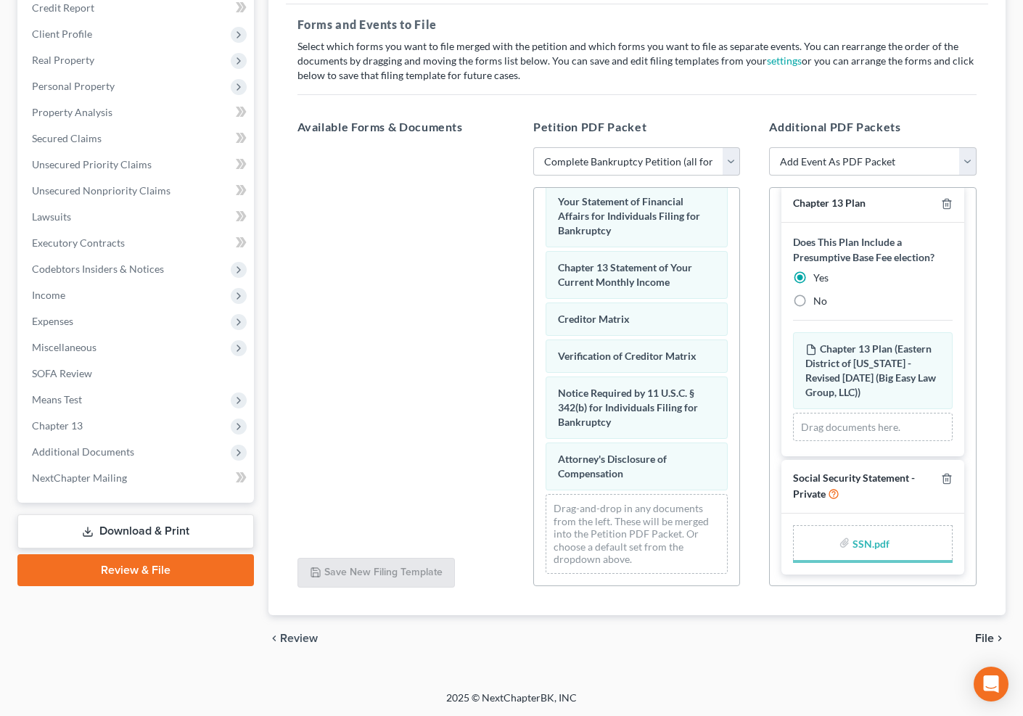
scroll to position [187, 0]
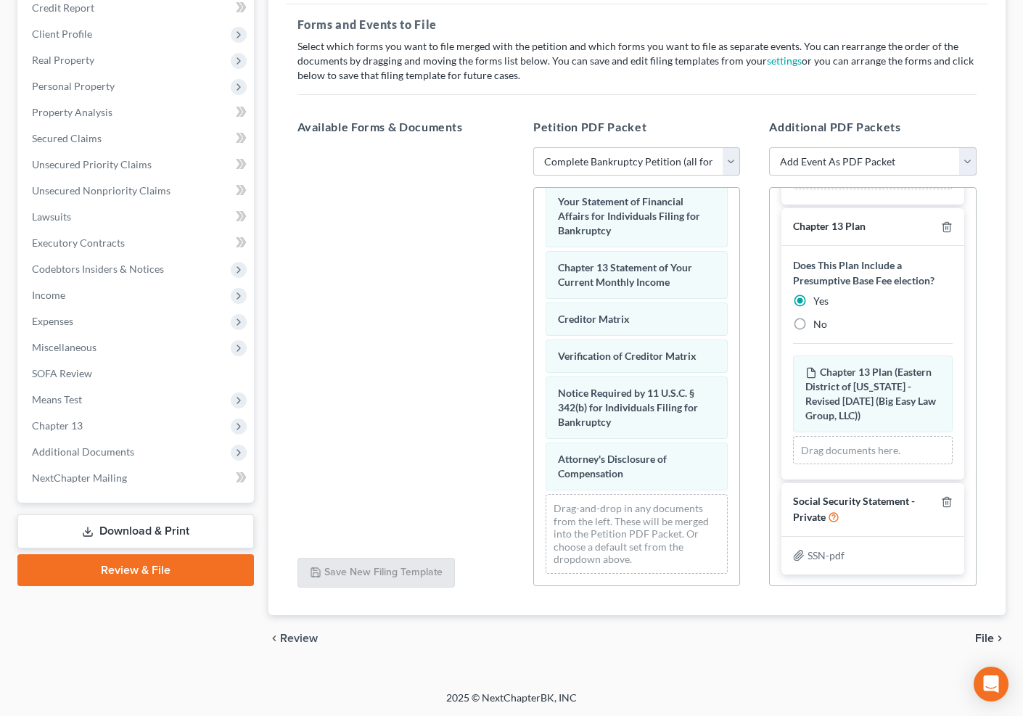
click at [993, 637] on span "File" at bounding box center [984, 639] width 19 height 12
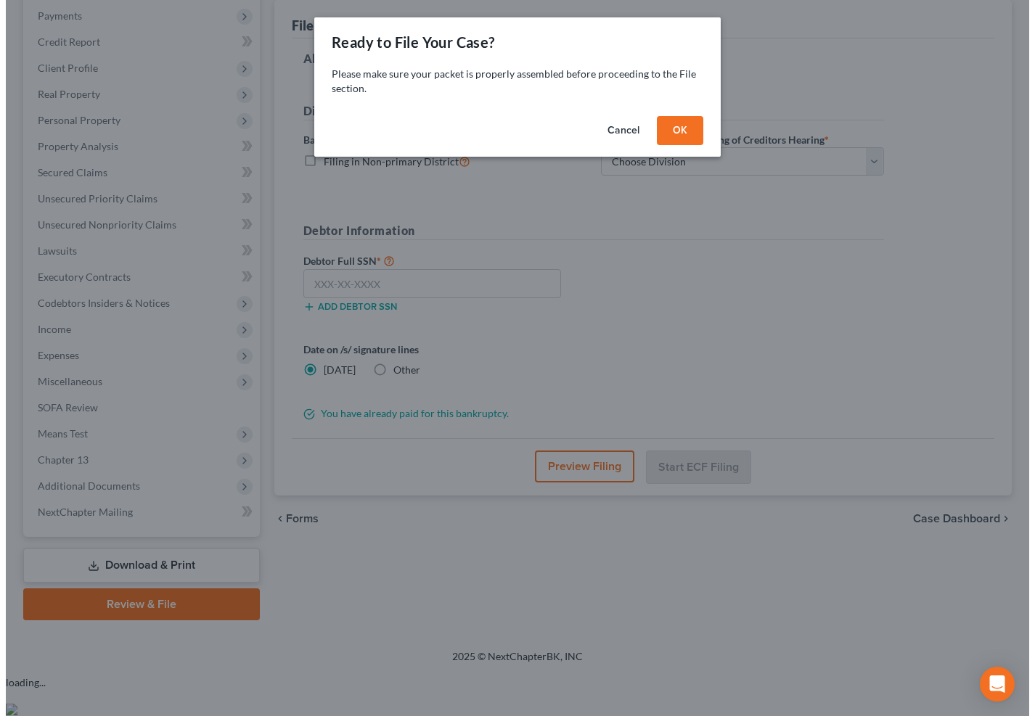
scroll to position [157, 0]
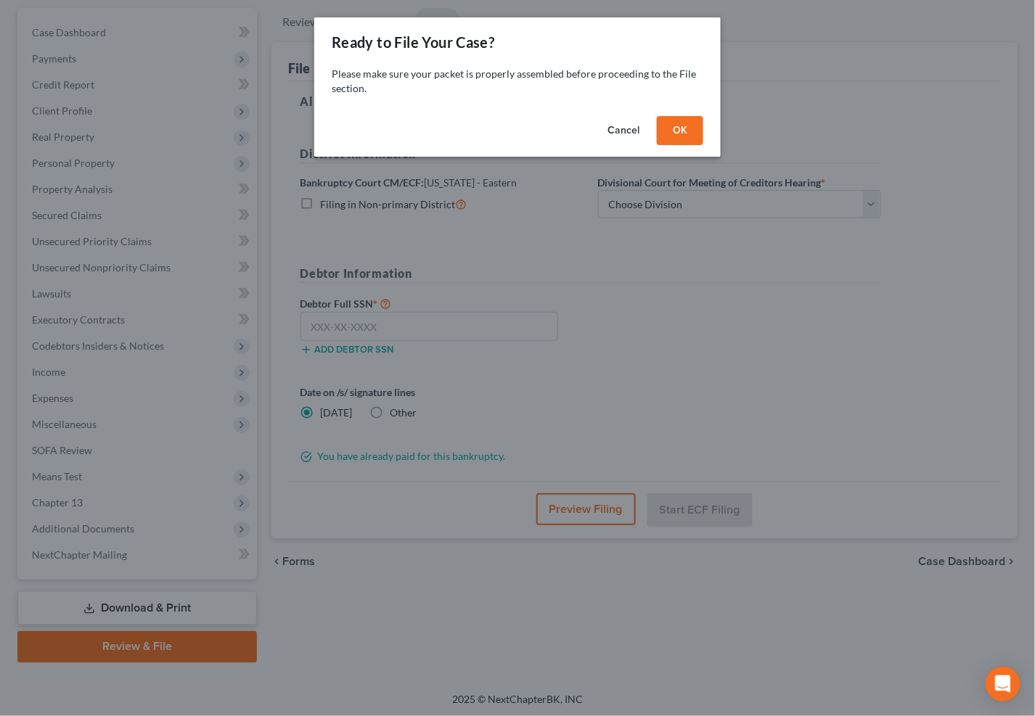
click at [689, 132] on button "OK" at bounding box center [680, 130] width 46 height 29
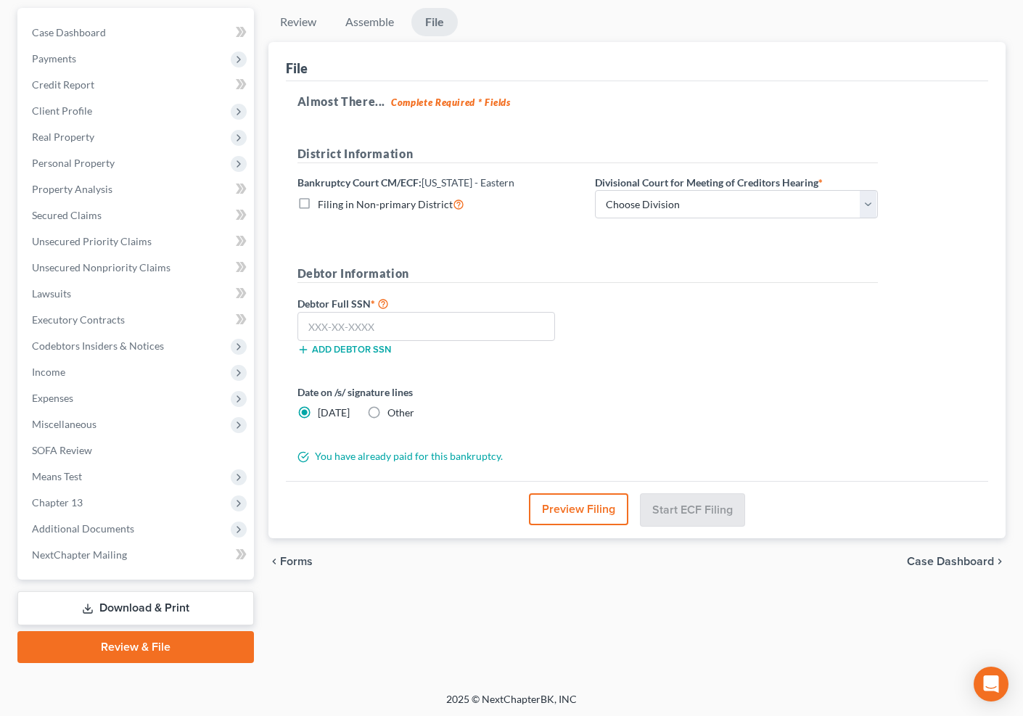
click at [583, 502] on button "Preview Filing" at bounding box center [578, 510] width 99 height 32
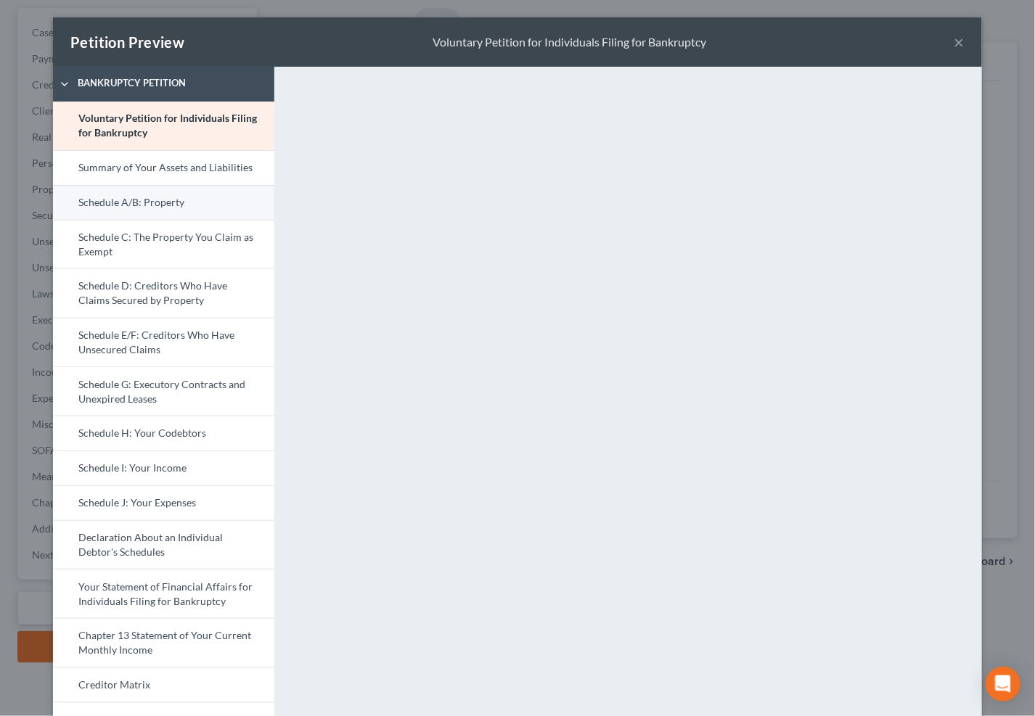
click at [182, 212] on link "Schedule A/B: Property" at bounding box center [163, 202] width 221 height 35
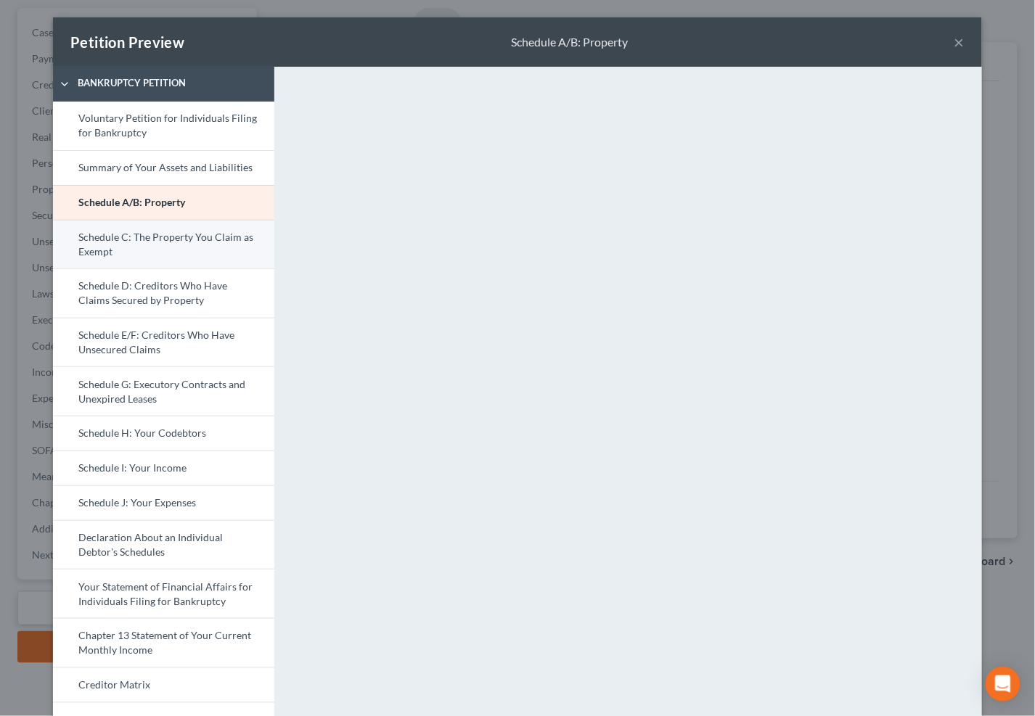
drag, startPoint x: 205, startPoint y: 232, endPoint x: 223, endPoint y: 233, distance: 17.5
click at [205, 232] on link "Schedule C: The Property You Claim as Exempt" at bounding box center [163, 244] width 221 height 49
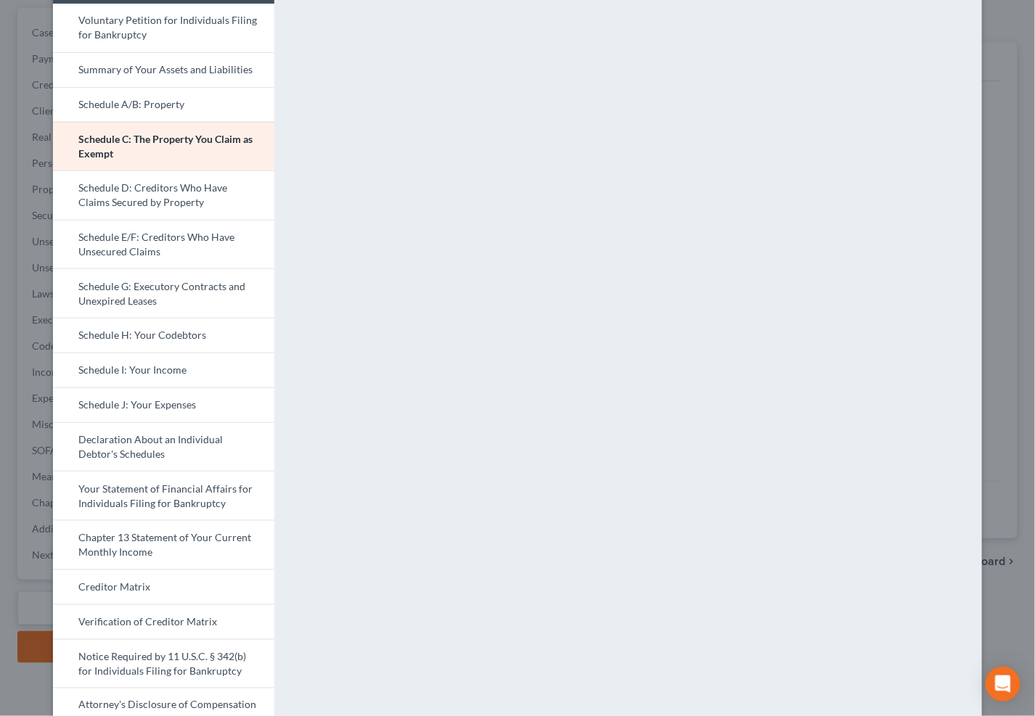
scroll to position [95, 0]
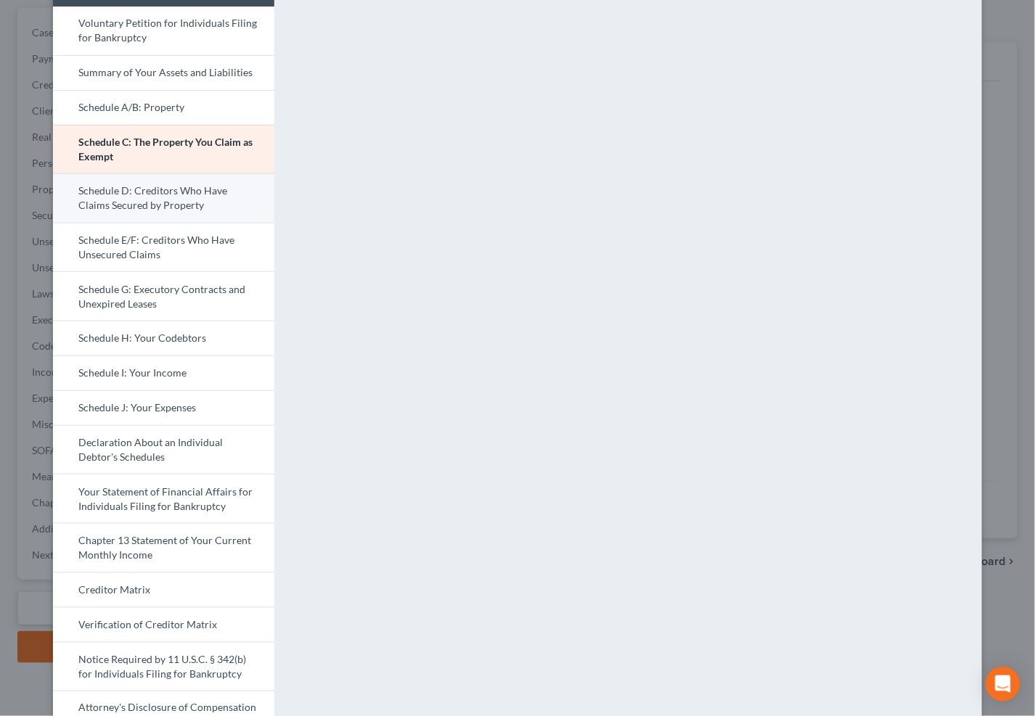
click at [115, 192] on link "Schedule D: Creditors Who Have Claims Secured by Property" at bounding box center [163, 197] width 221 height 49
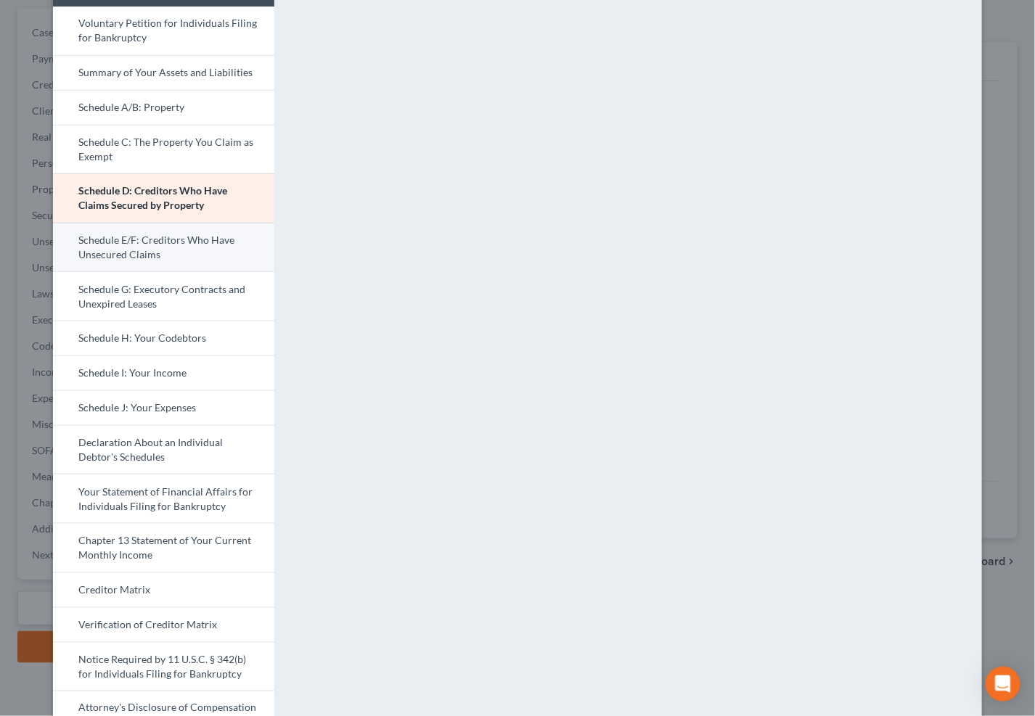
click at [160, 260] on link "Schedule E/F: Creditors Who Have Unsecured Claims" at bounding box center [163, 247] width 221 height 49
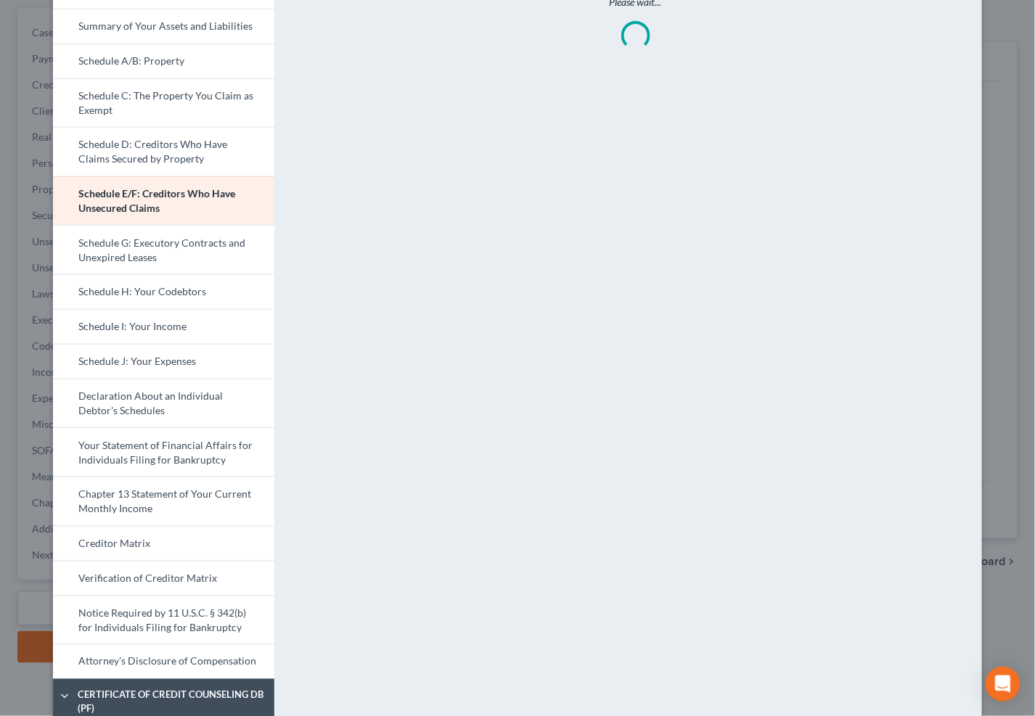
scroll to position [177, 0]
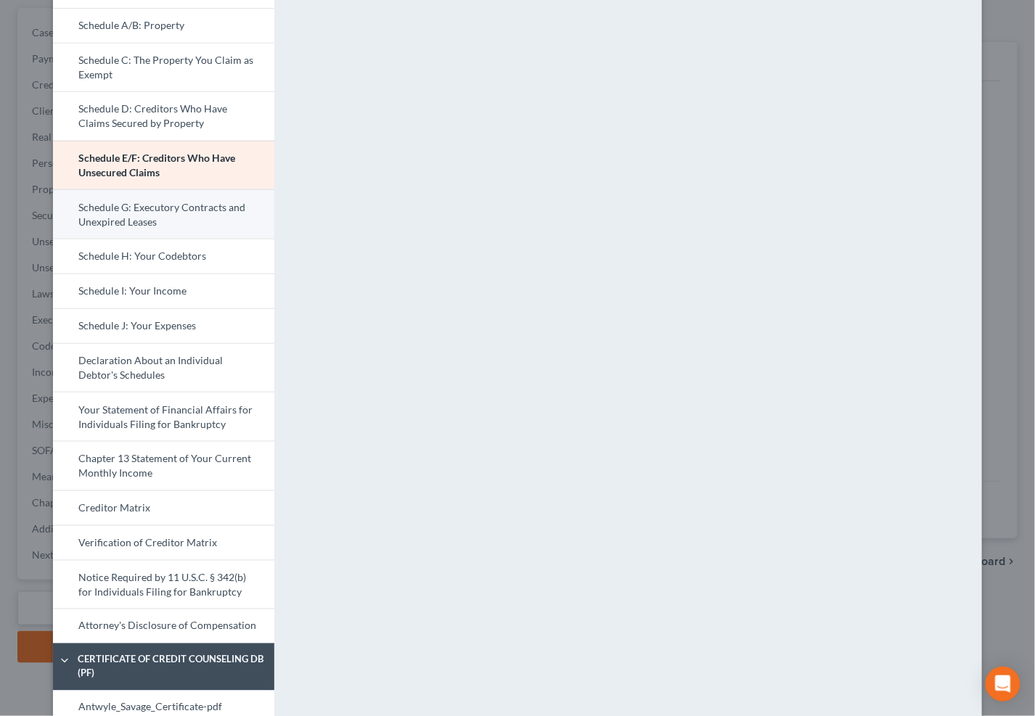
click at [229, 204] on link "Schedule G: Executory Contracts and Unexpired Leases" at bounding box center [163, 213] width 221 height 49
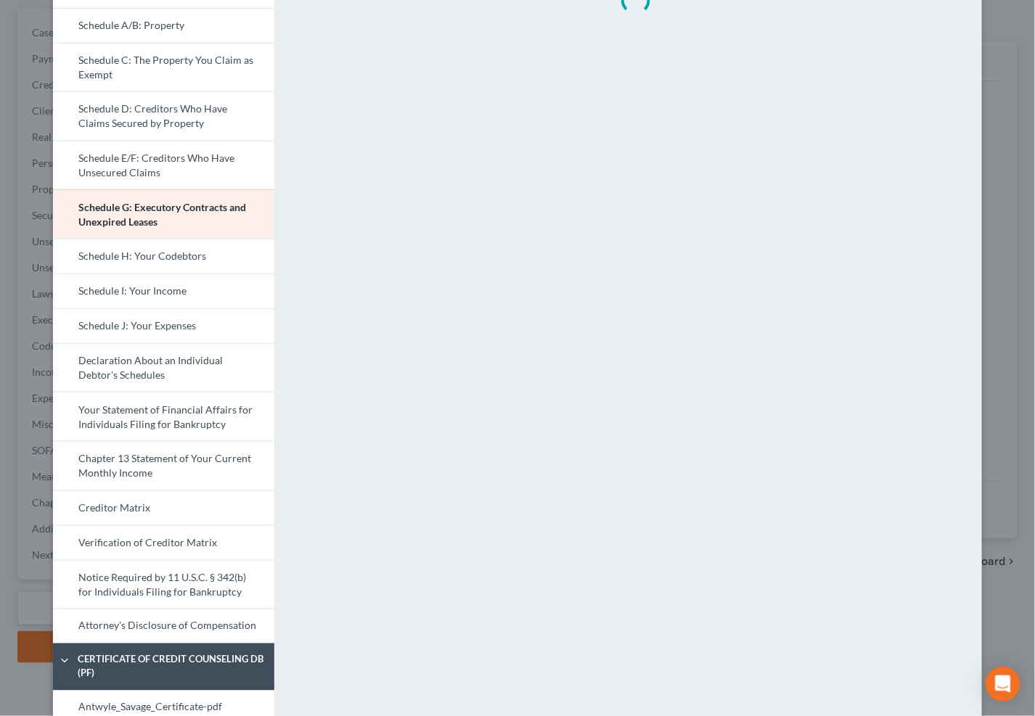
drag, startPoint x: 243, startPoint y: 262, endPoint x: 464, endPoint y: 294, distance: 223.7
click at [244, 262] on link "Schedule H: Your Codebtors" at bounding box center [163, 256] width 221 height 35
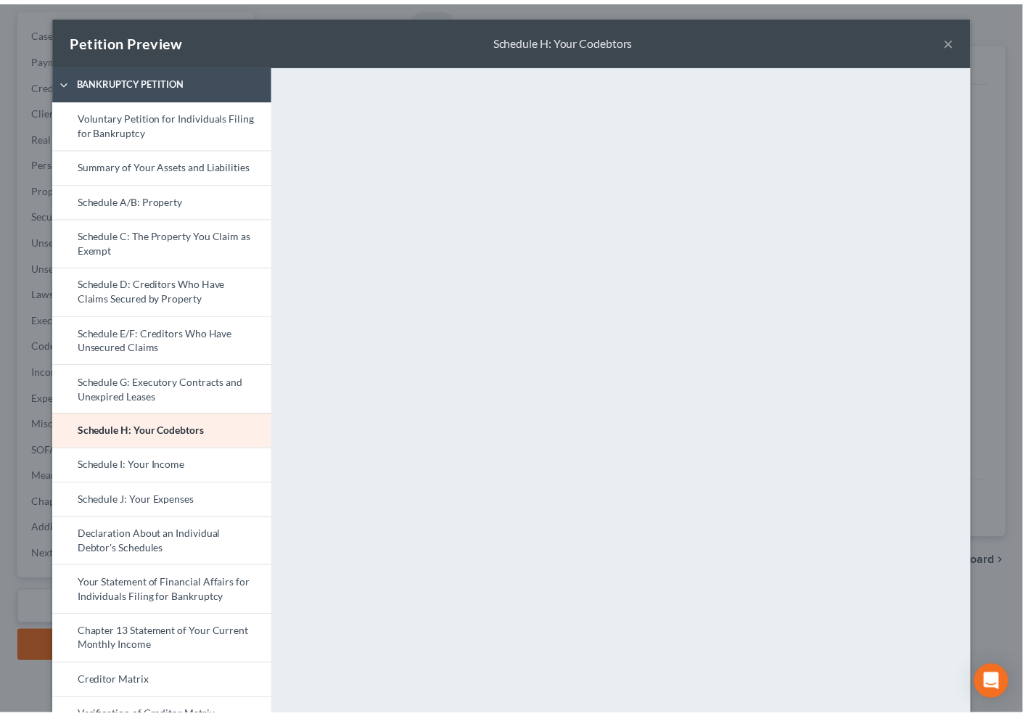
scroll to position [0, 0]
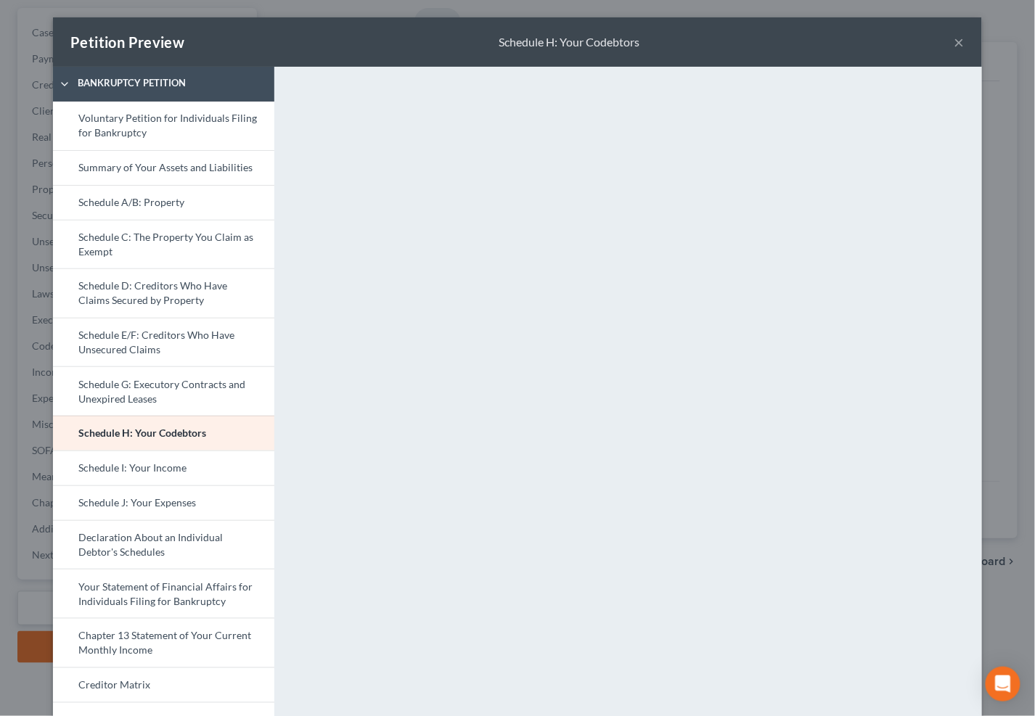
click at [954, 43] on button "×" at bounding box center [959, 41] width 10 height 17
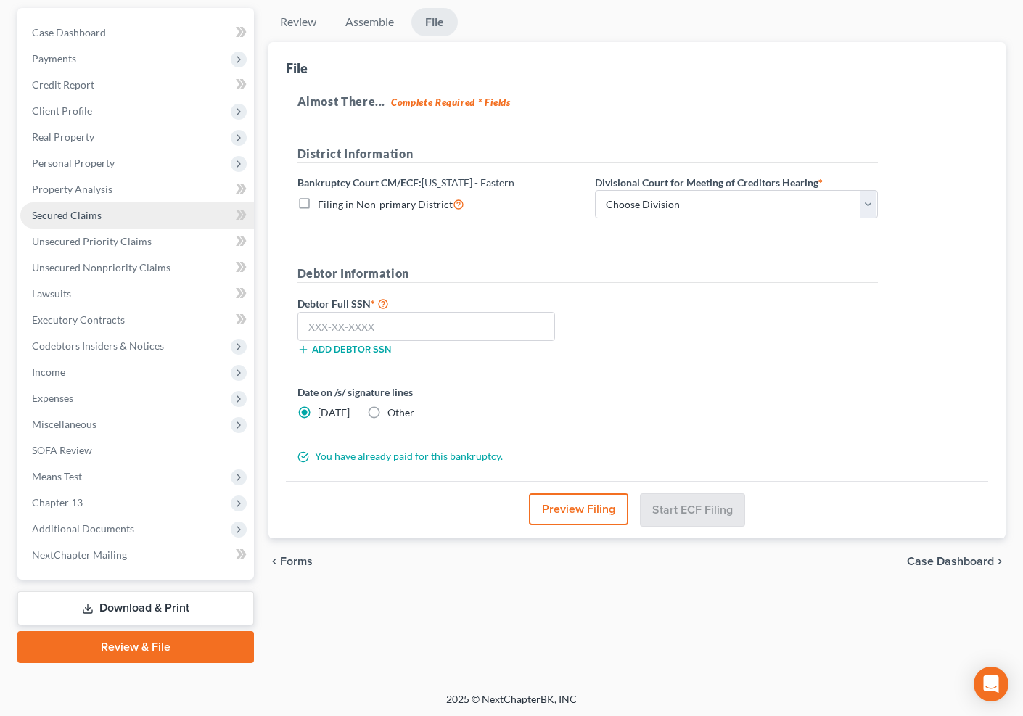
click at [187, 214] on link "Secured Claims" at bounding box center [137, 215] width 234 height 26
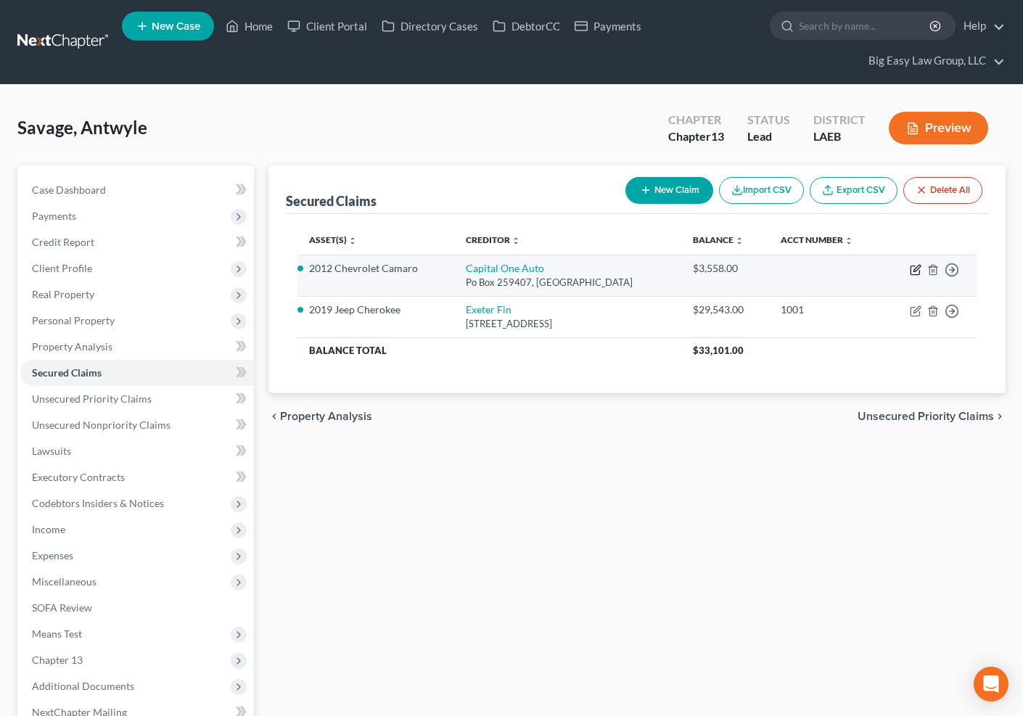
click at [914, 268] on icon "button" at bounding box center [916, 270] width 12 height 12
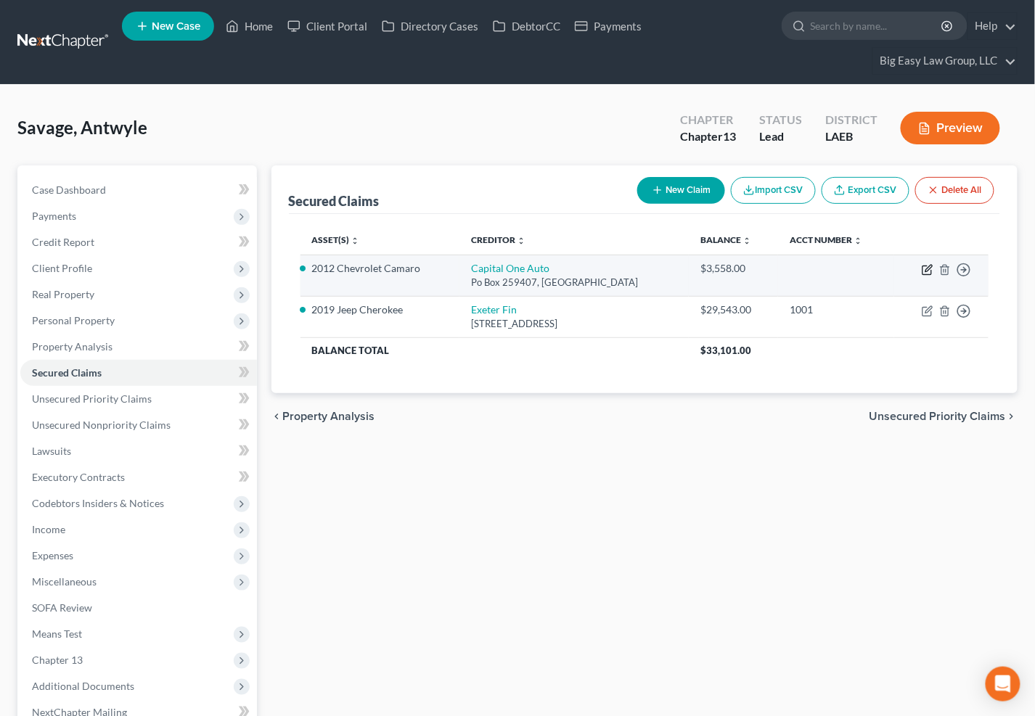
select select "45"
select select "12"
select select "0"
select select "4"
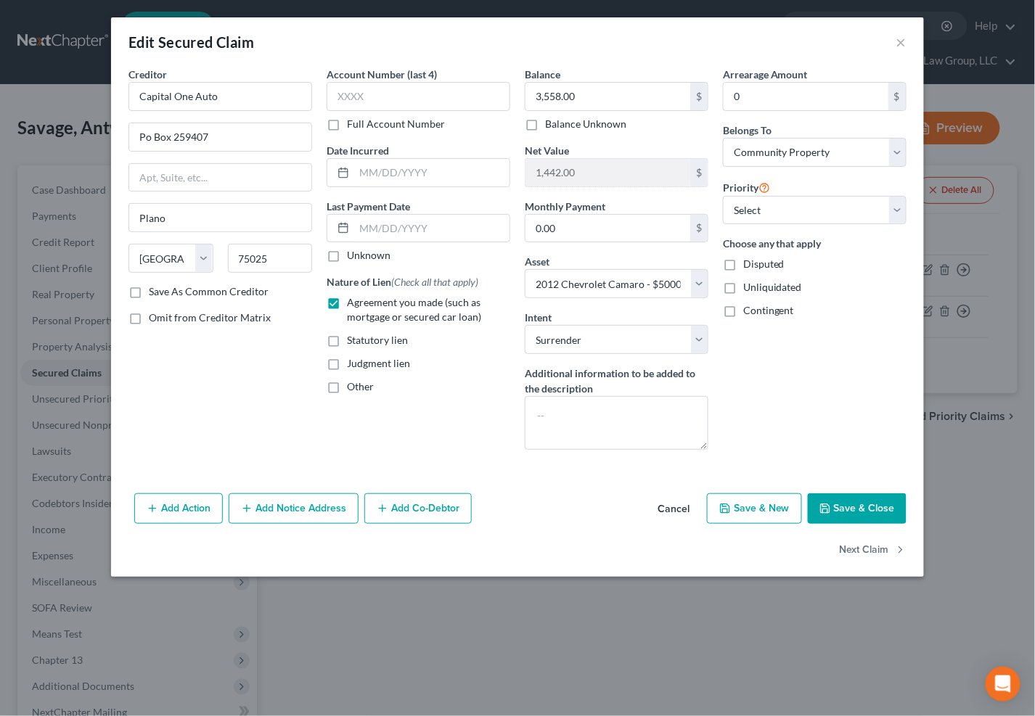
click at [448, 520] on button "Add Co-Debtor" at bounding box center [417, 509] width 107 height 30
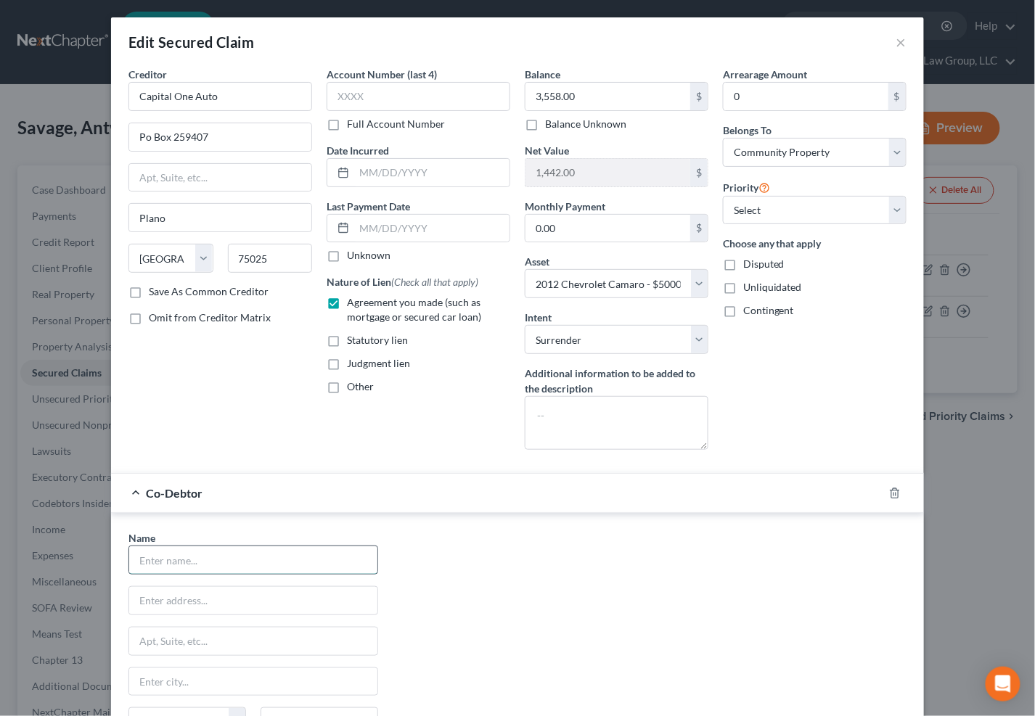
click at [245, 547] on input "text" at bounding box center [253, 561] width 248 height 28
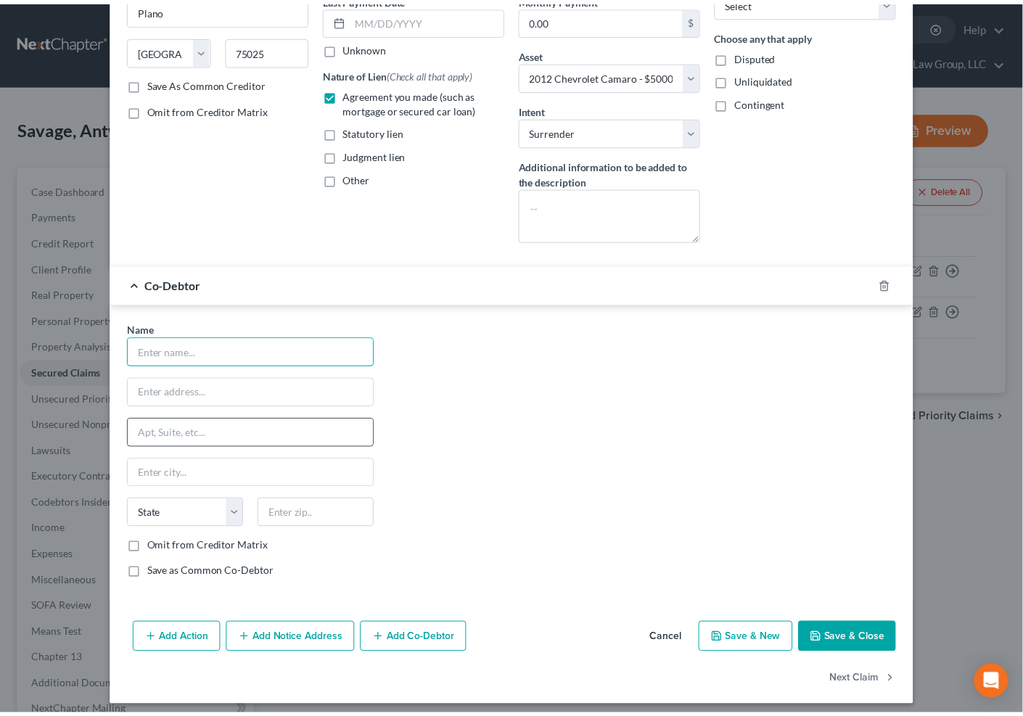
scroll to position [218, 0]
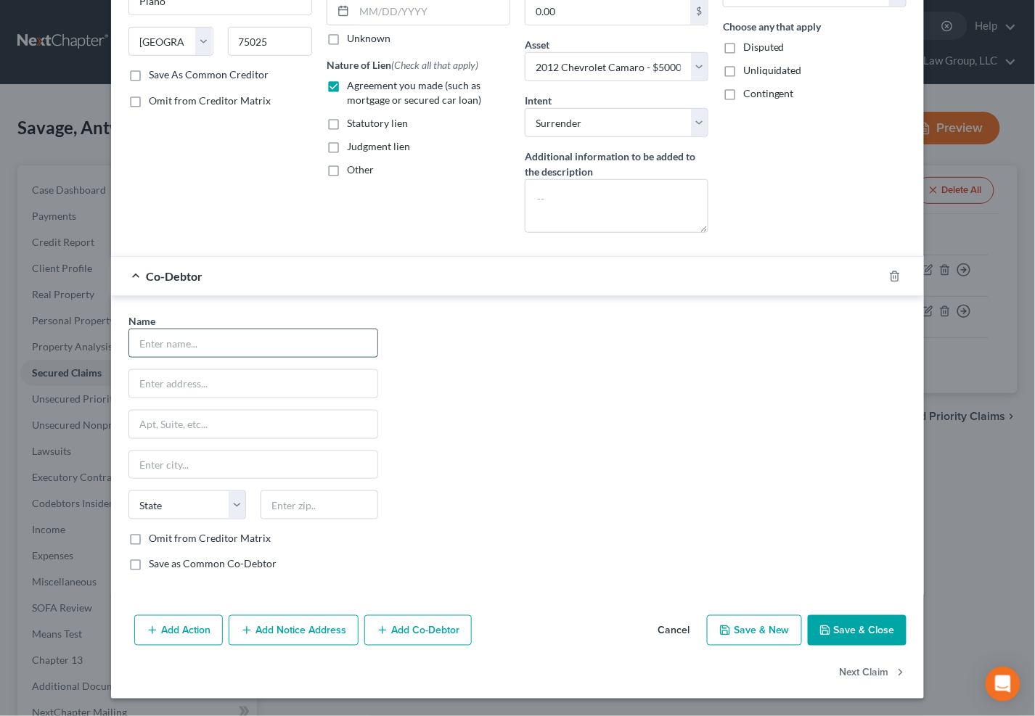
click at [186, 336] on input "text" at bounding box center [253, 343] width 248 height 28
type input "Brandon Savage"
click at [205, 533] on label "Omit from Creditor Matrix" at bounding box center [210, 538] width 122 height 15
click at [164, 533] on input "Omit from Creditor Matrix" at bounding box center [159, 535] width 9 height 9
checkbox input "true"
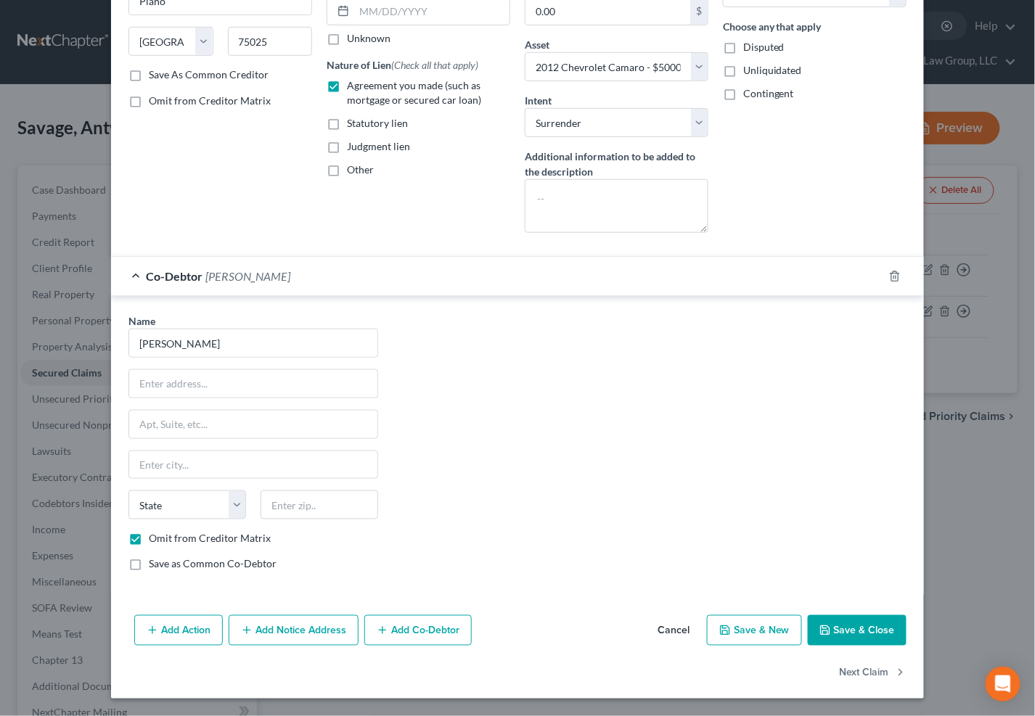
drag, startPoint x: 860, startPoint y: 629, endPoint x: 824, endPoint y: 527, distance: 107.7
click at [861, 627] on button "Save & Close" at bounding box center [857, 630] width 99 height 30
select select
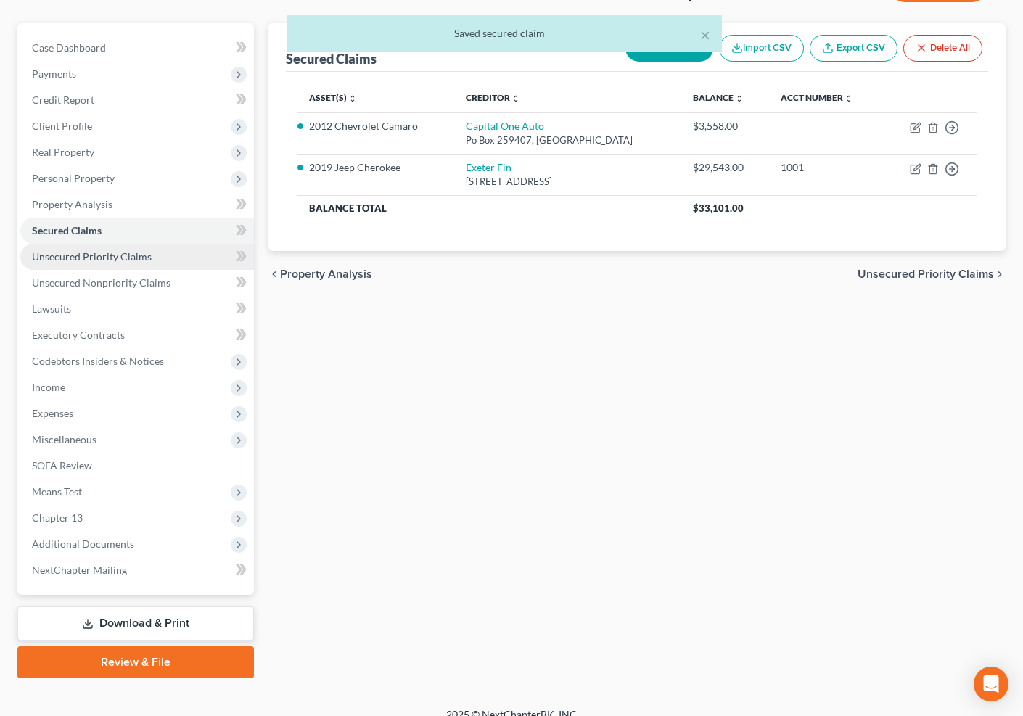
scroll to position [157, 0]
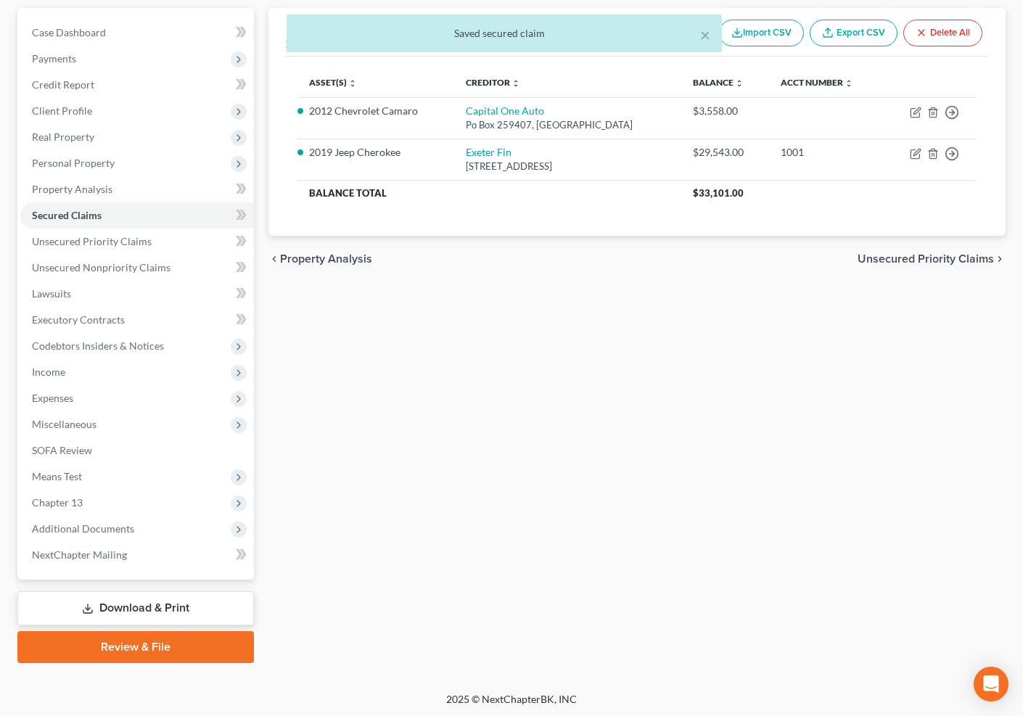
drag, startPoint x: 209, startPoint y: 642, endPoint x: 277, endPoint y: 388, distance: 262.8
click at [209, 642] on link "Review & File" at bounding box center [135, 647] width 237 height 32
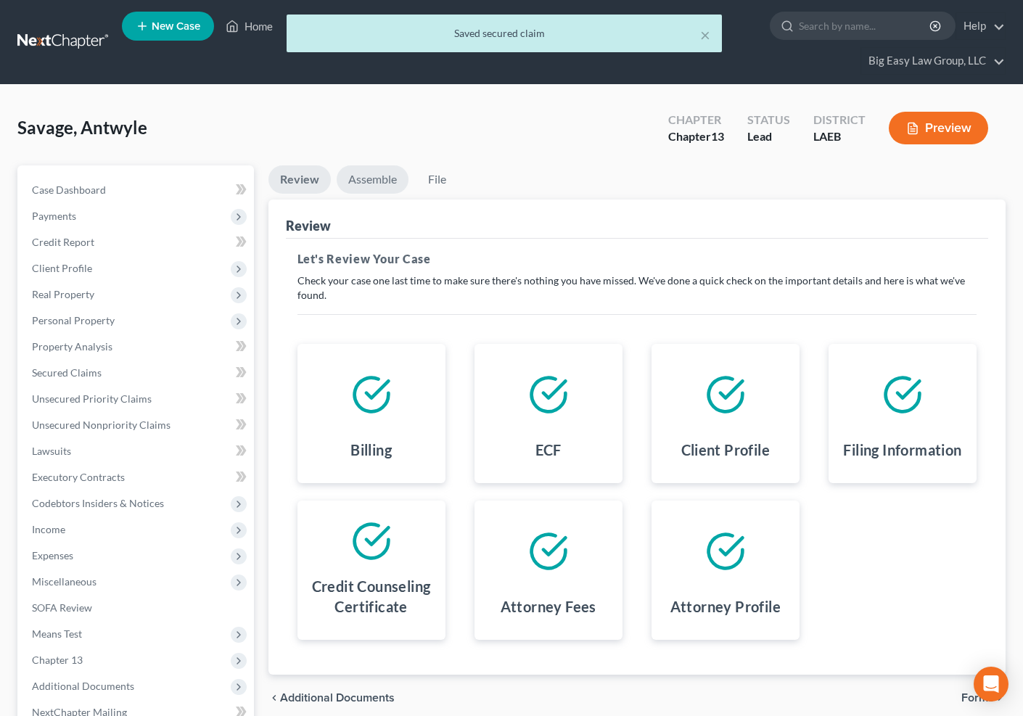
click at [384, 167] on link "Assemble" at bounding box center [373, 179] width 72 height 28
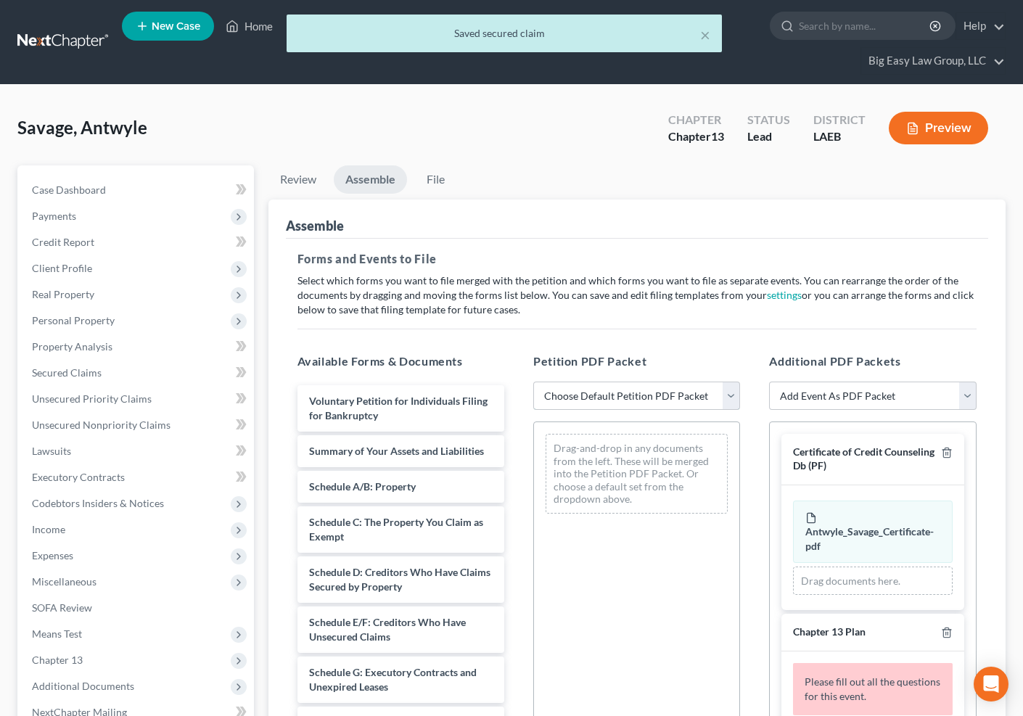
click at [634, 402] on select "Choose Default Petition PDF Packet Complete Bankruptcy Petition (all forms and …" at bounding box center [636, 396] width 207 height 29
select select "0"
click at [533, 382] on select "Choose Default Petition PDF Packet Complete Bankruptcy Petition (all forms and …" at bounding box center [636, 396] width 207 height 29
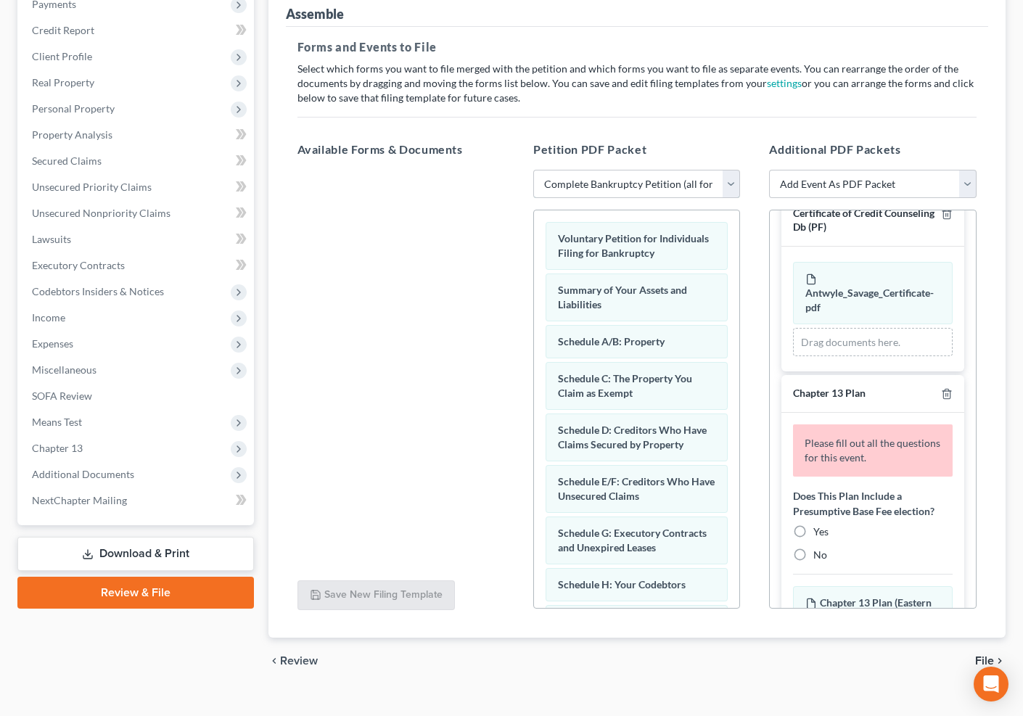
scroll to position [28, 0]
drag, startPoint x: 804, startPoint y: 535, endPoint x: 820, endPoint y: 499, distance: 39.6
click at [814, 533] on label "Yes" at bounding box center [821, 531] width 15 height 15
click at [819, 533] on input "Yes" at bounding box center [823, 528] width 9 height 9
radio input "true"
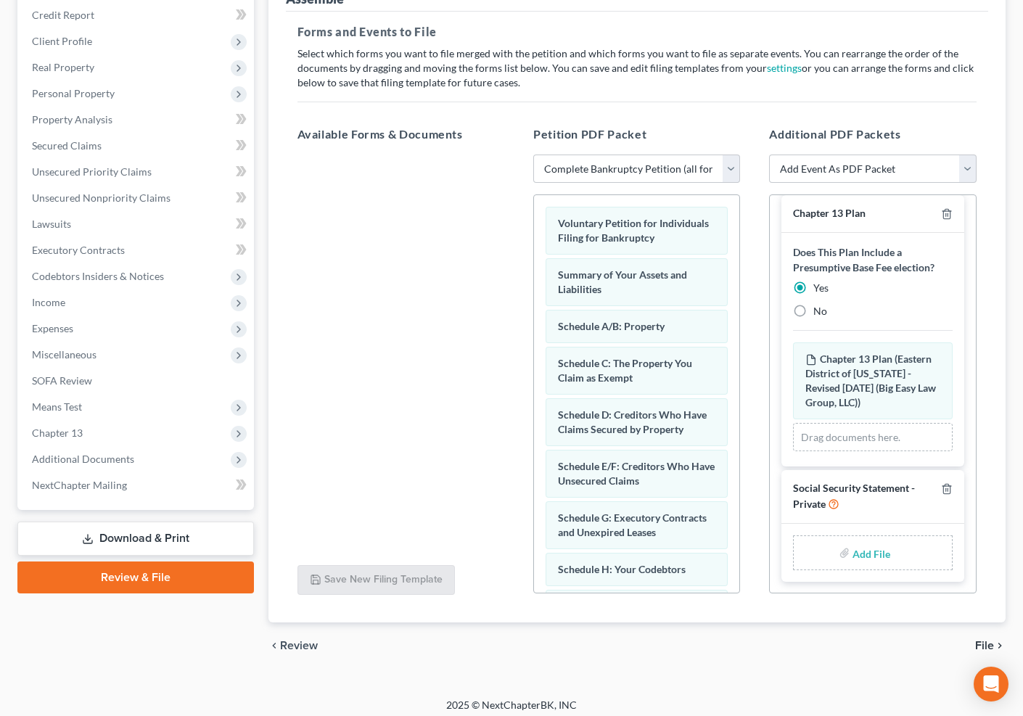
scroll to position [234, 0]
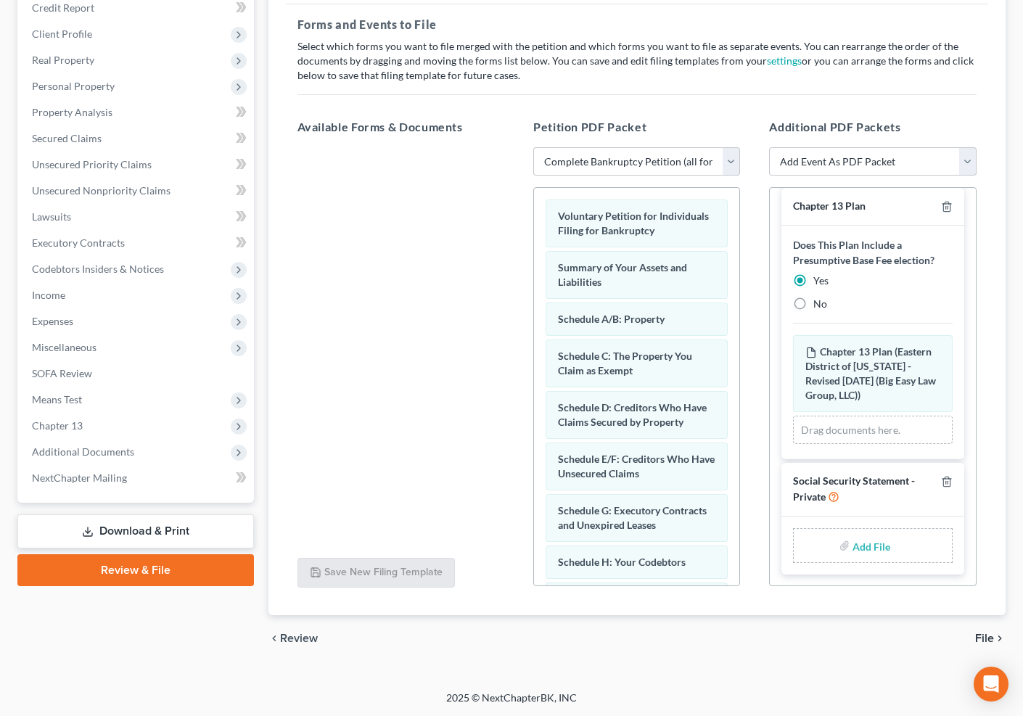
click at [867, 540] on input "file" at bounding box center [870, 546] width 35 height 26
click at [1023, 540] on html "Home New Case Client Portal Directory Cases DebtorCC Payments Big Easy Law Grou…" at bounding box center [511, 262] width 1023 height 992
type input "C:\fakepath\SSN.pdf"
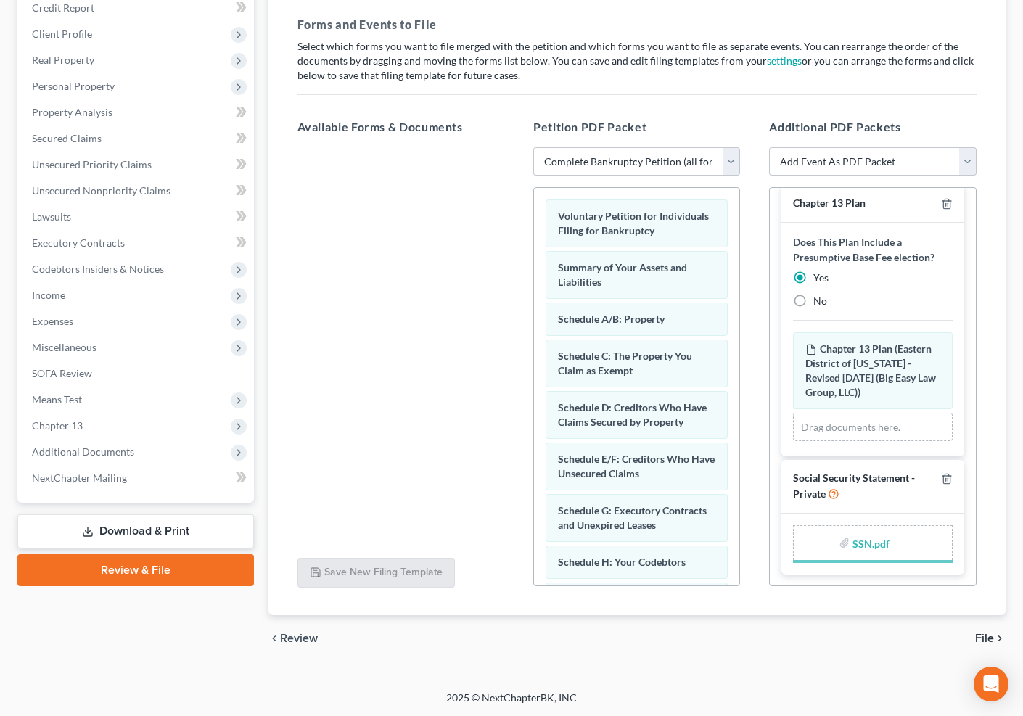
scroll to position [187, 0]
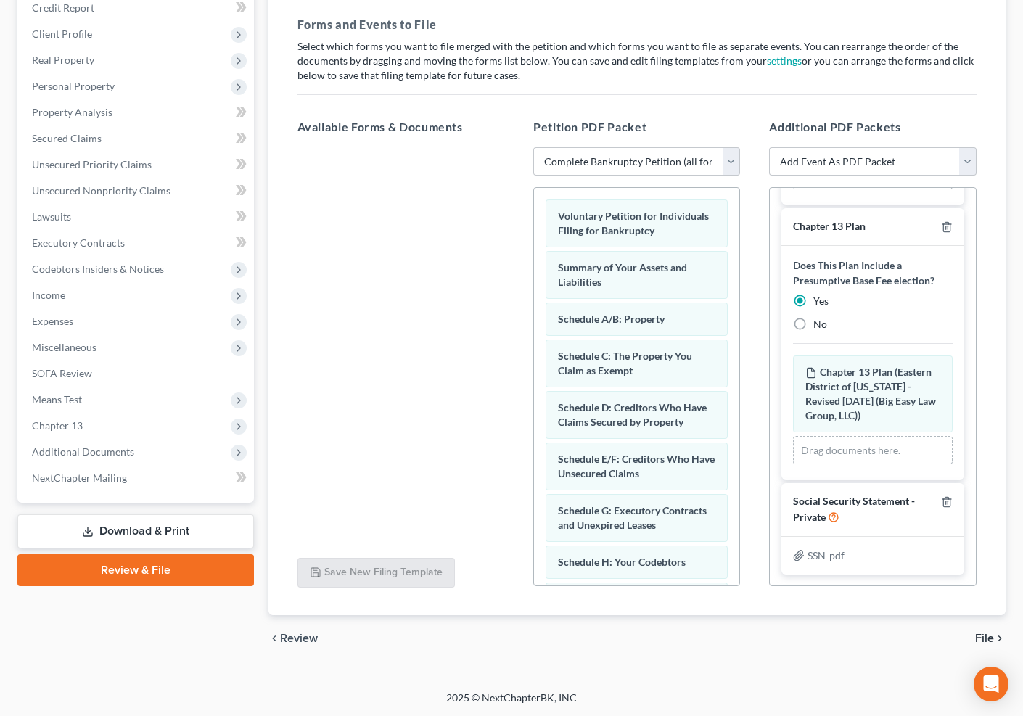
click at [988, 636] on span "File" at bounding box center [984, 639] width 19 height 12
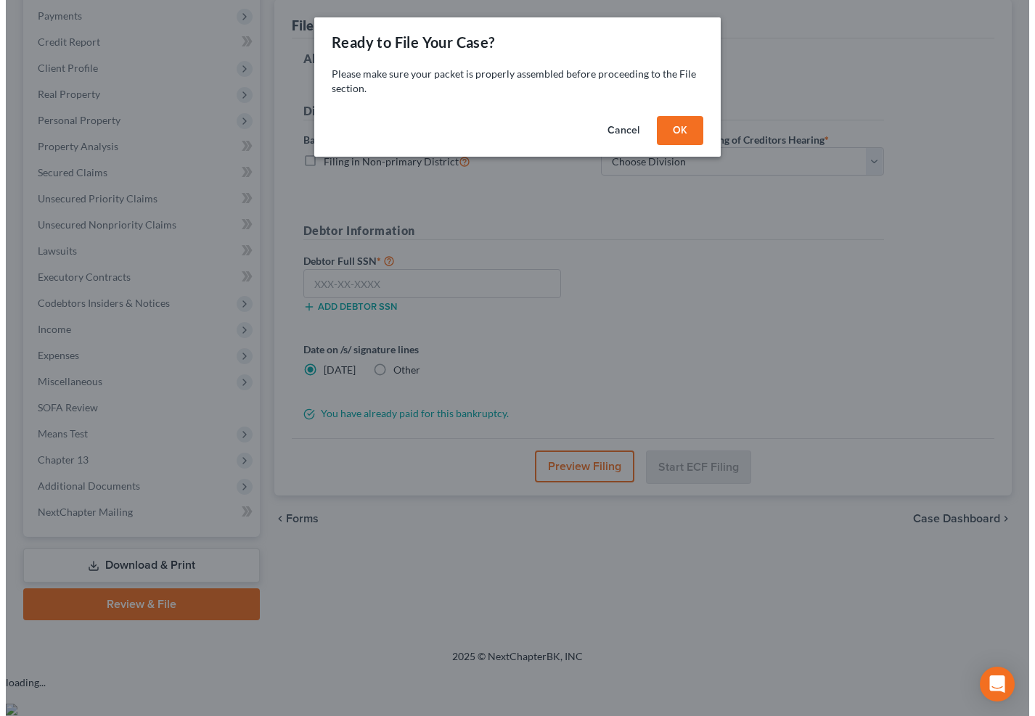
scroll to position [157, 0]
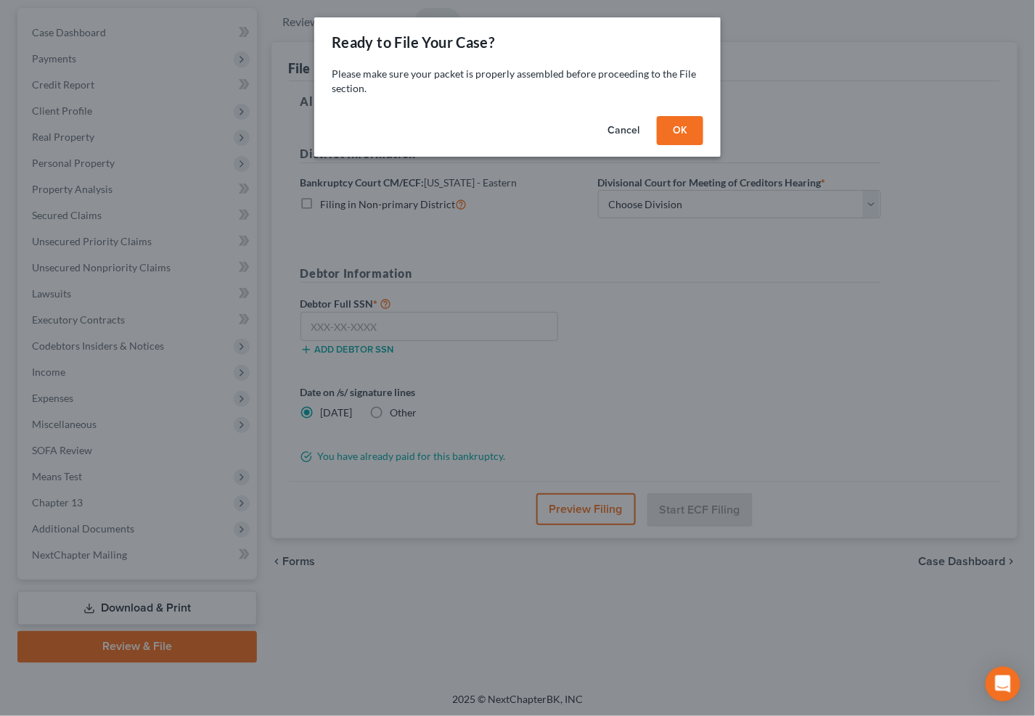
click at [681, 128] on button "OK" at bounding box center [680, 130] width 46 height 29
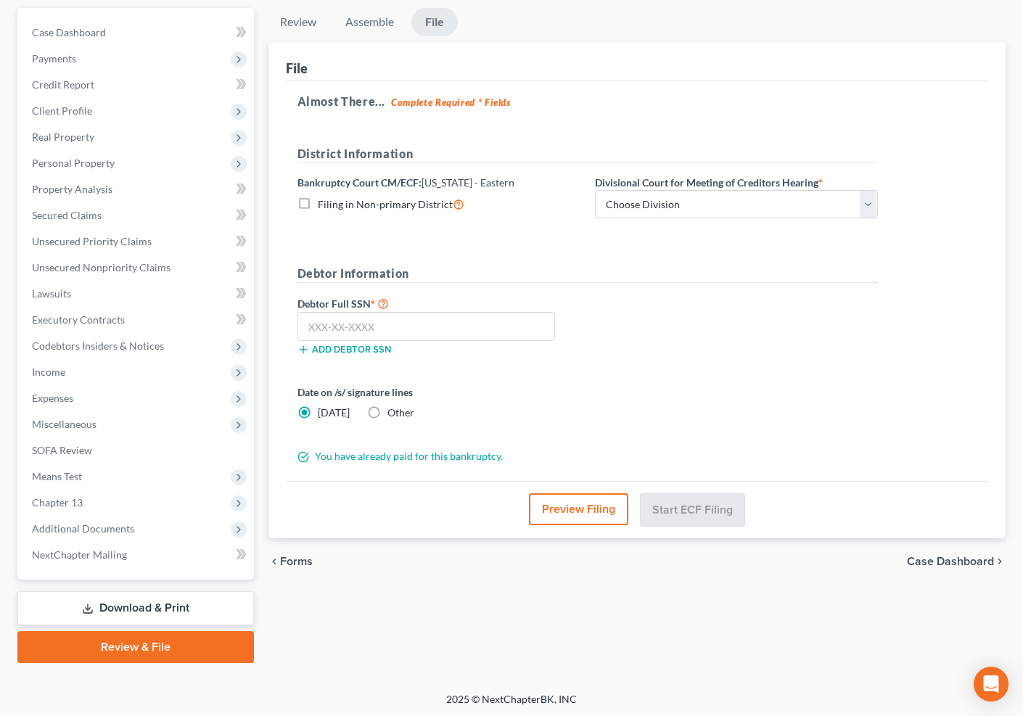
click at [561, 506] on button "Preview Filing" at bounding box center [578, 510] width 99 height 32
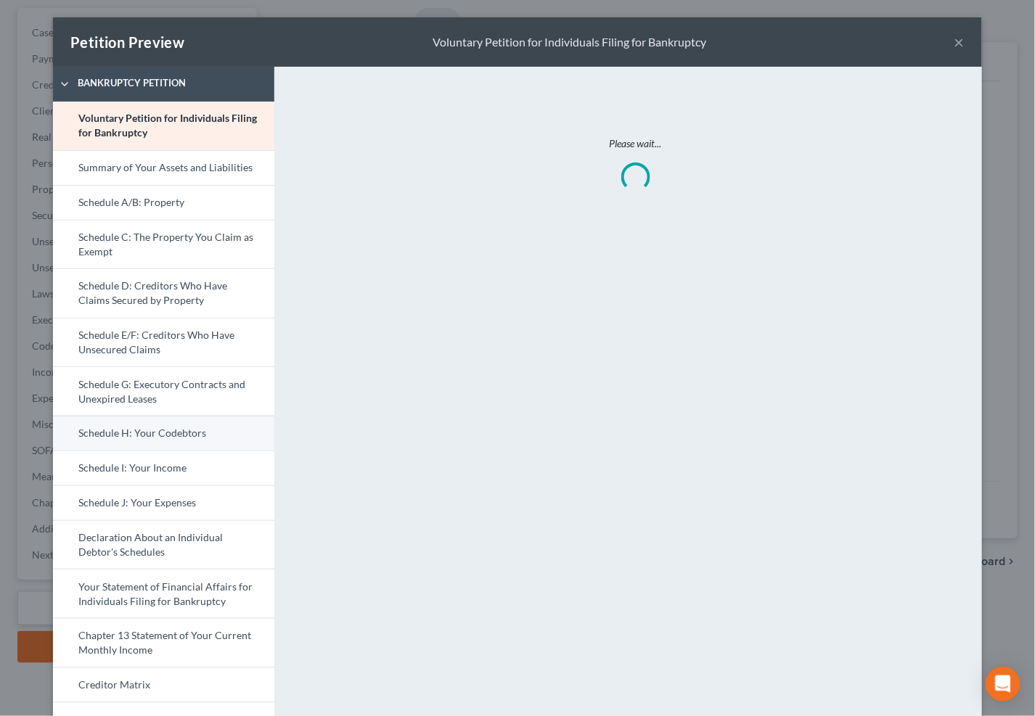
click at [229, 443] on link "Schedule H: Your Codebtors" at bounding box center [163, 433] width 221 height 35
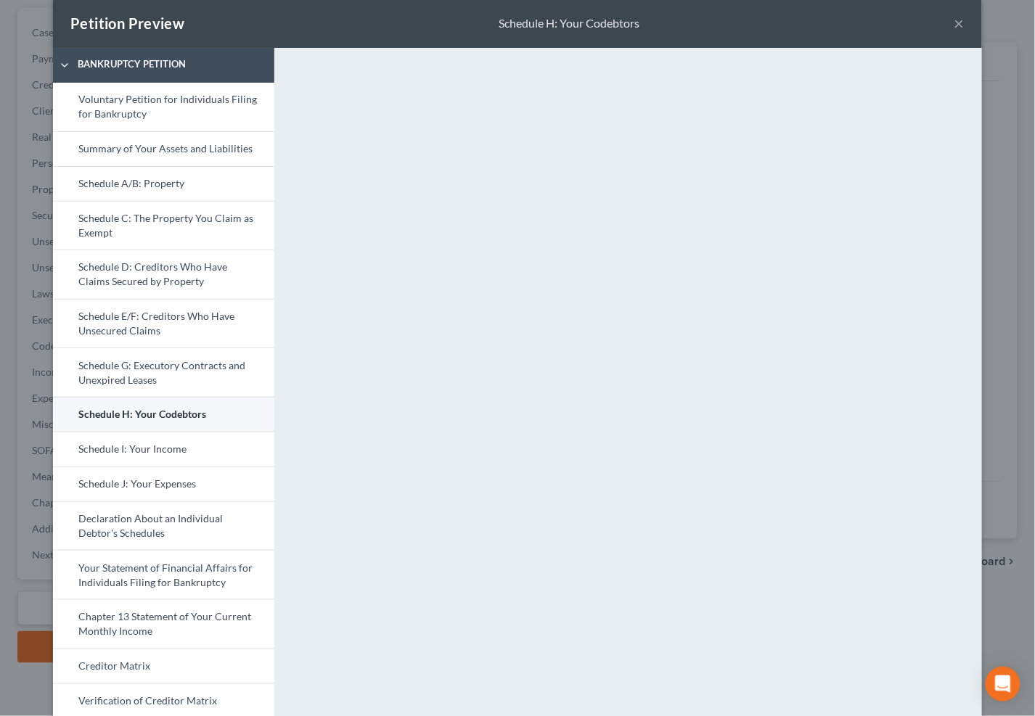
scroll to position [32, 0]
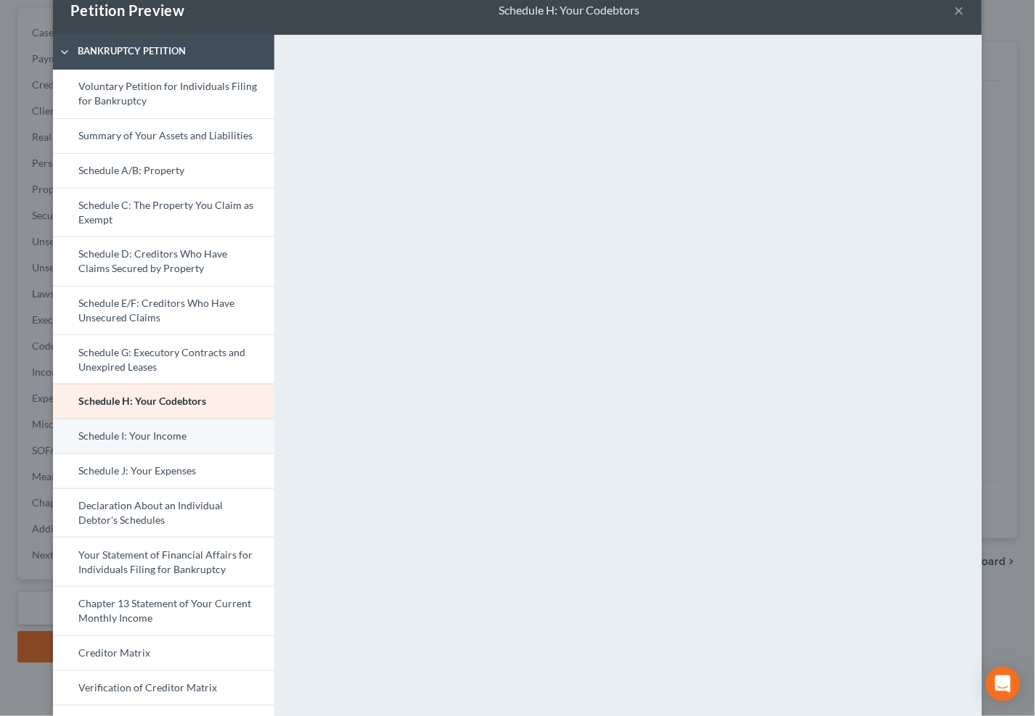
click at [197, 436] on link "Schedule I: Your Income" at bounding box center [163, 436] width 221 height 35
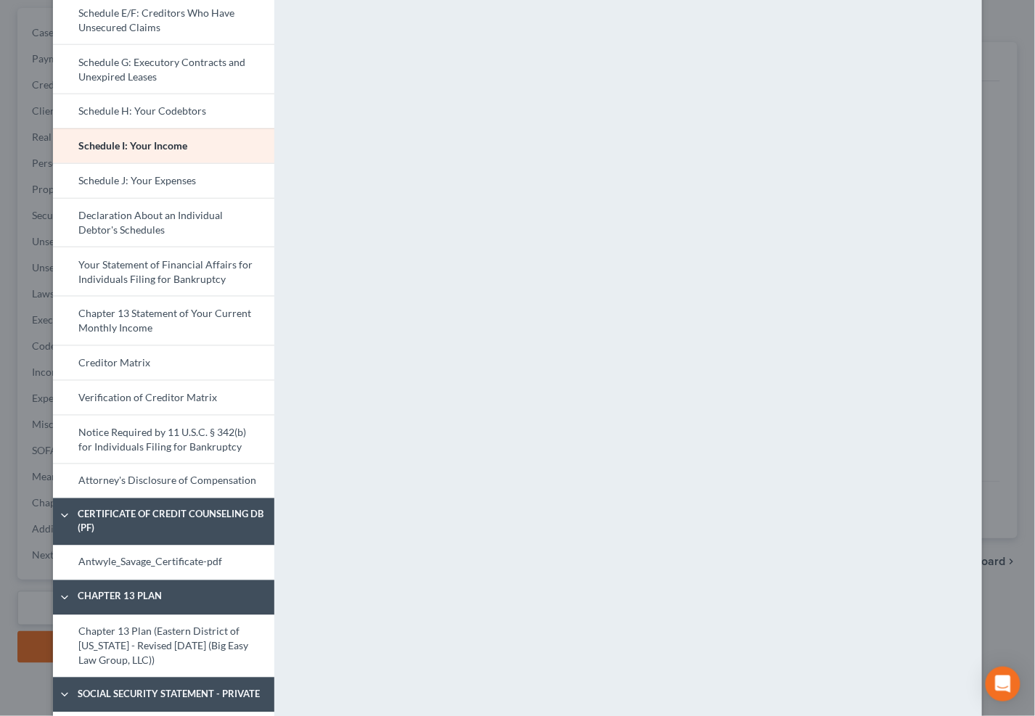
scroll to position [371, 0]
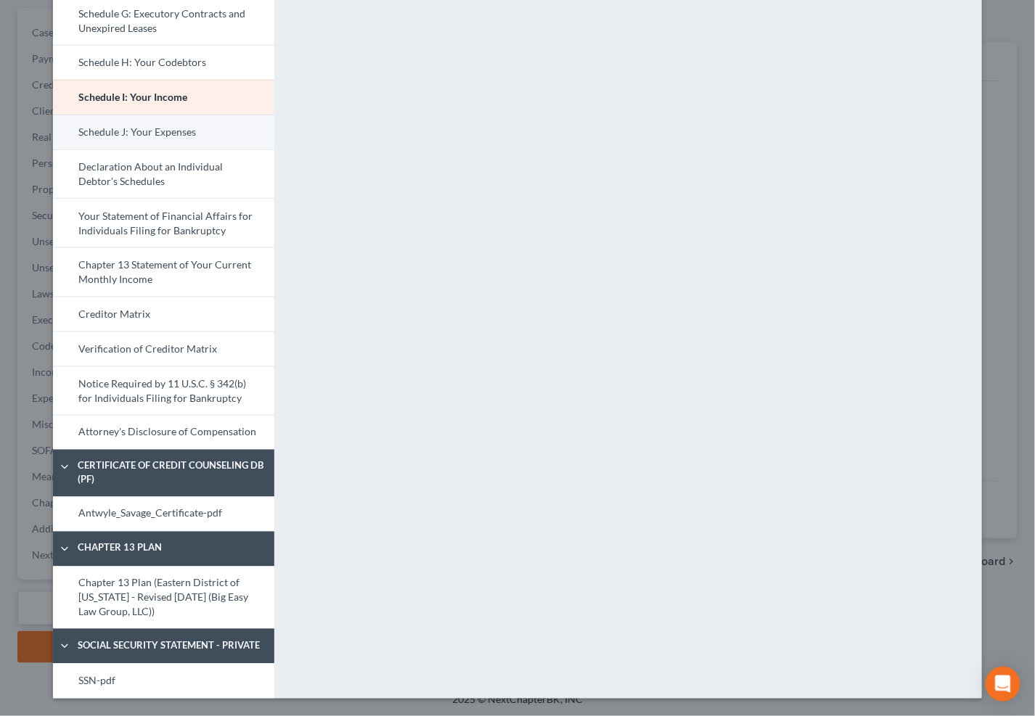
click at [165, 135] on link "Schedule J: Your Expenses" at bounding box center [163, 132] width 221 height 35
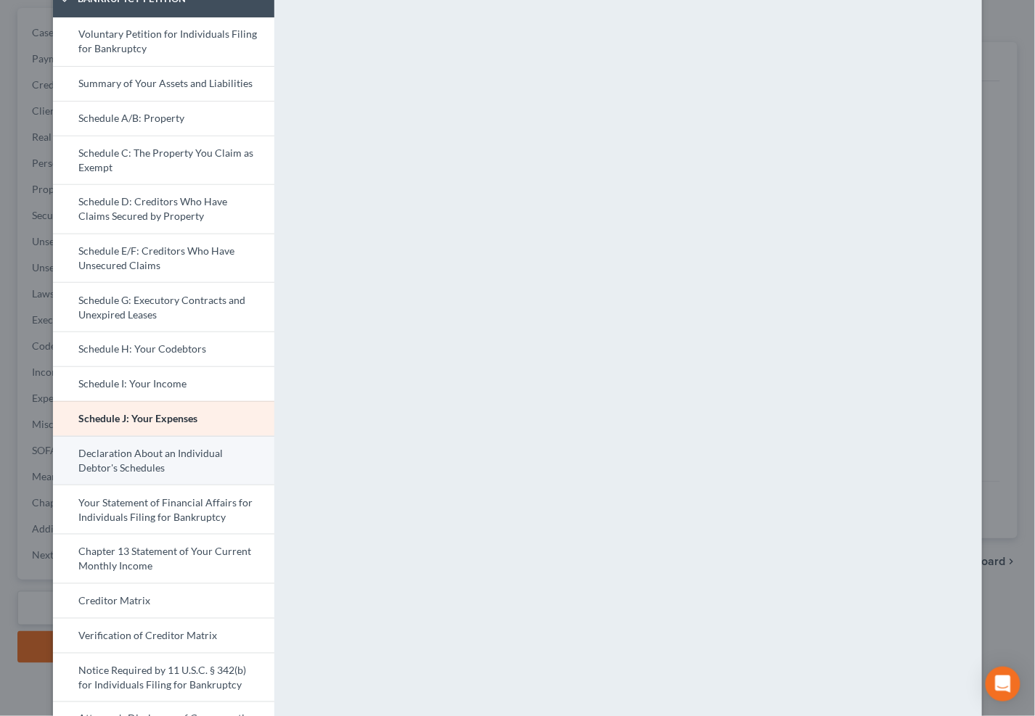
scroll to position [95, 0]
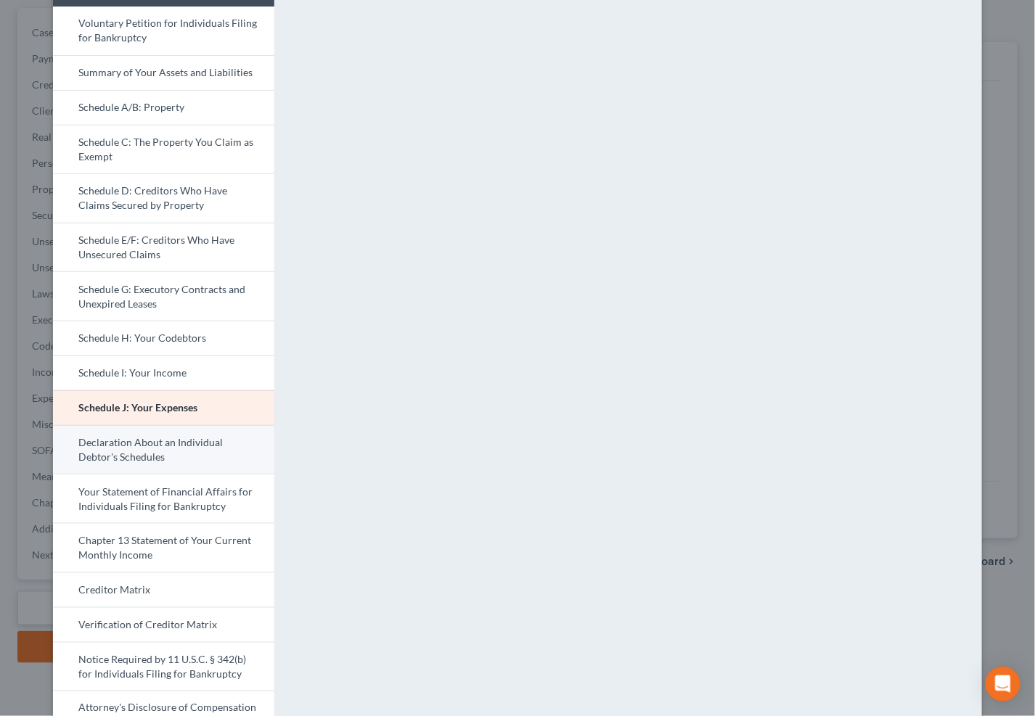
drag, startPoint x: 202, startPoint y: 459, endPoint x: 202, endPoint y: 436, distance: 22.5
click at [202, 459] on link "Declaration About an Individual Debtor's Schedules" at bounding box center [163, 449] width 221 height 49
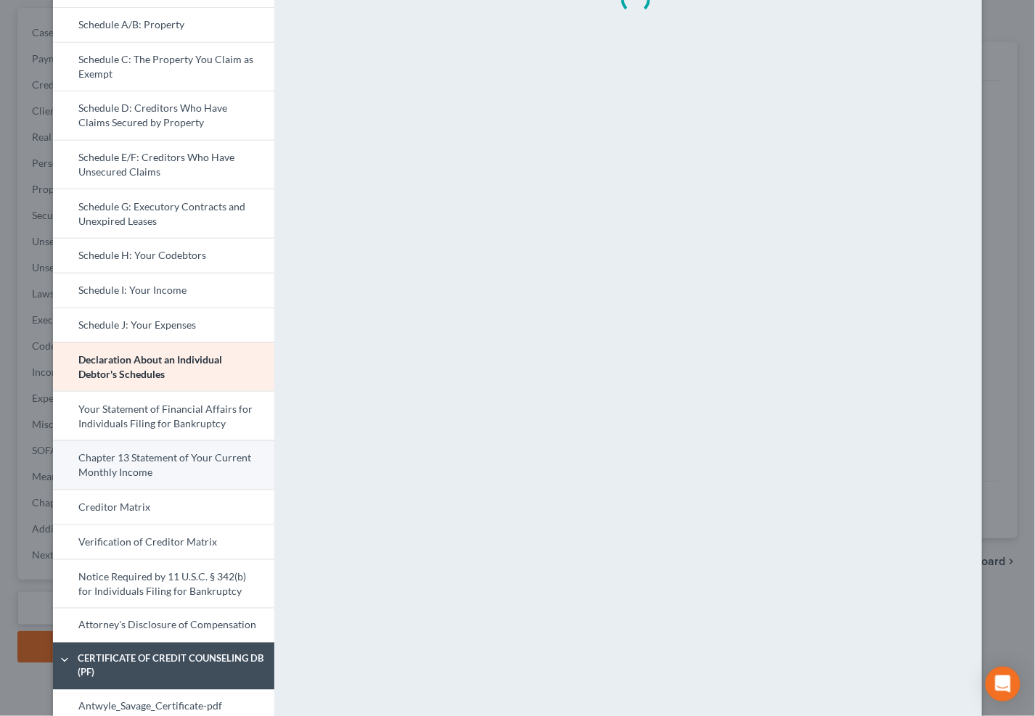
scroll to position [220, 0]
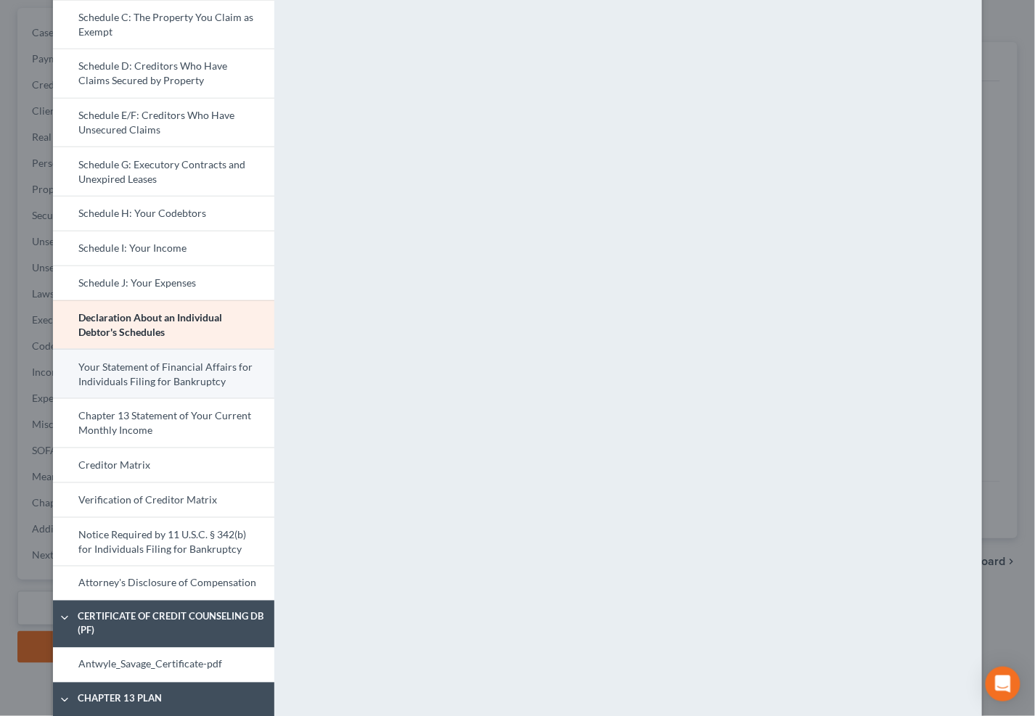
drag, startPoint x: 200, startPoint y: 383, endPoint x: 215, endPoint y: 373, distance: 17.7
click at [200, 383] on link "Your Statement of Financial Affairs for Individuals Filing for Bankruptcy" at bounding box center [163, 373] width 221 height 49
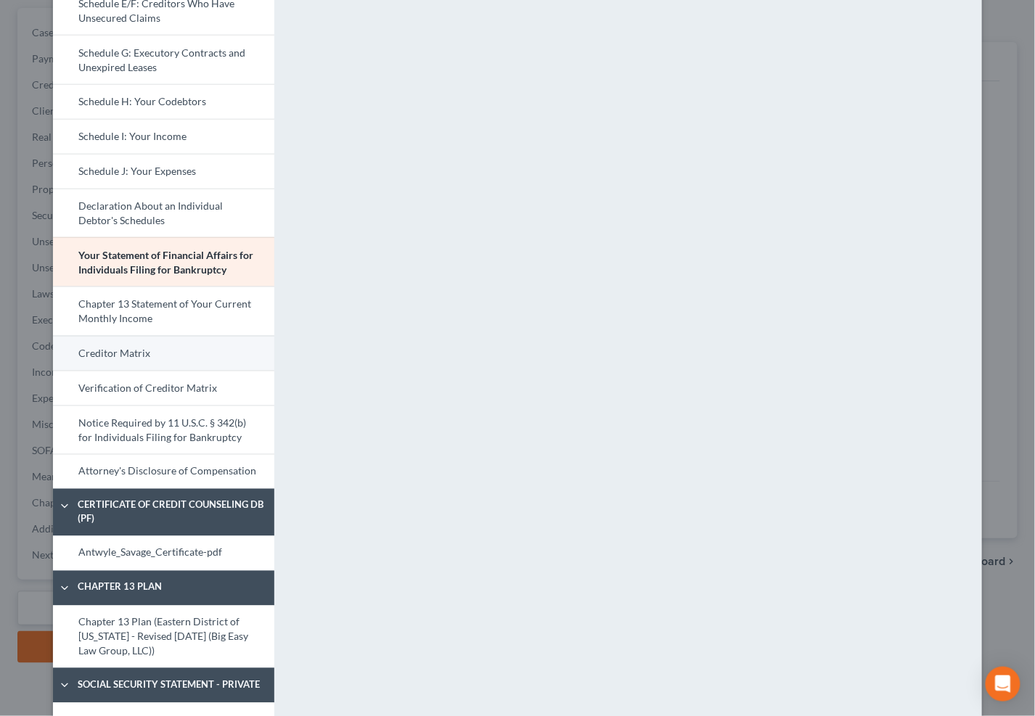
scroll to position [371, 0]
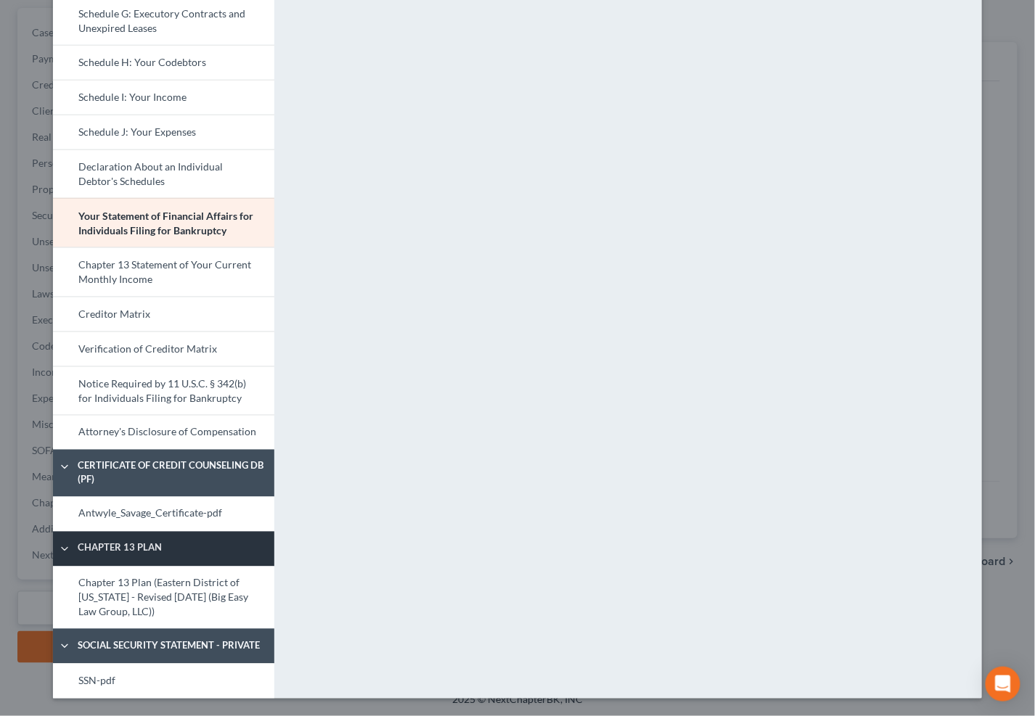
click at [172, 534] on link "Chapter 13 Plan" at bounding box center [163, 549] width 221 height 35
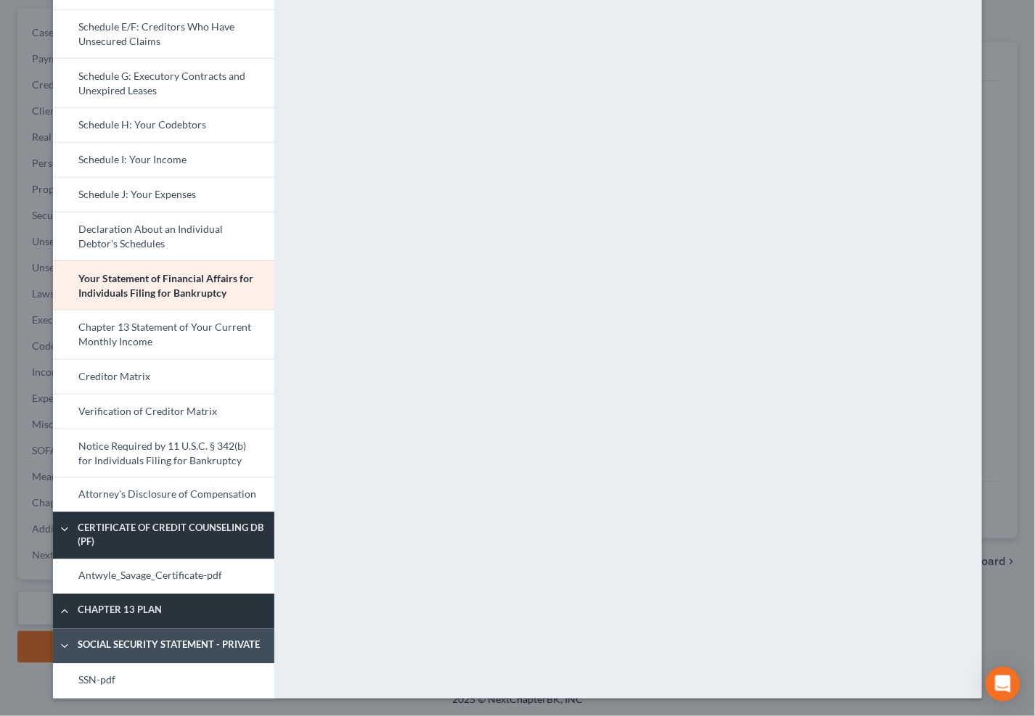
scroll to position [308, 0]
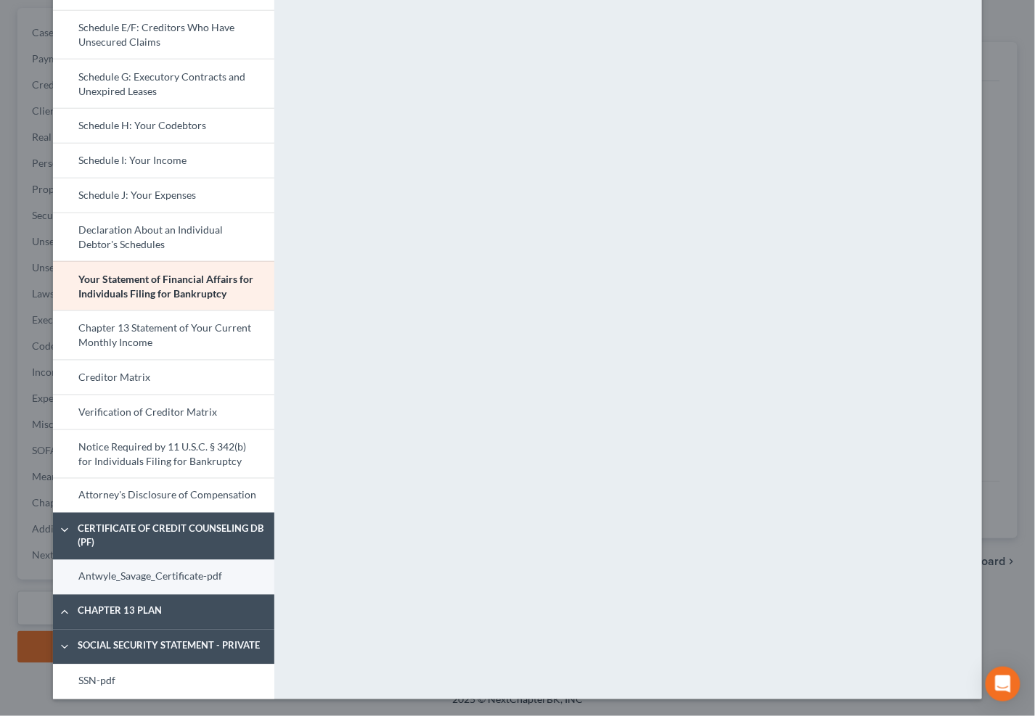
click at [181, 572] on link "Antwyle_Savage_Certificate-pdf" at bounding box center [163, 577] width 221 height 35
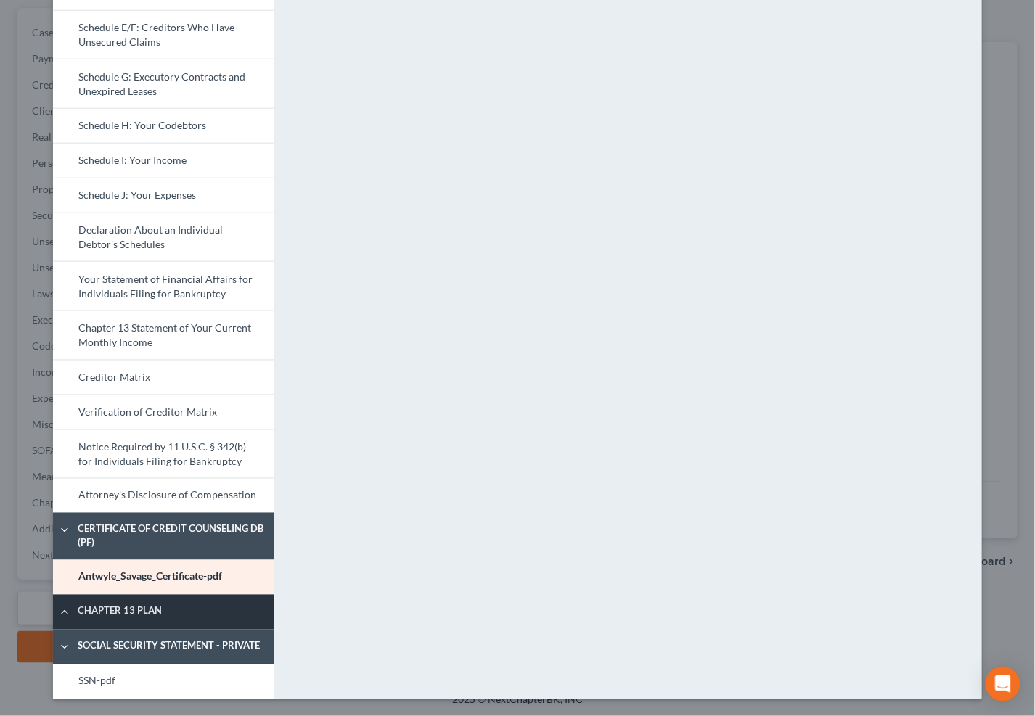
click at [70, 616] on span "Chapter 13 Plan" at bounding box center [172, 612] width 205 height 15
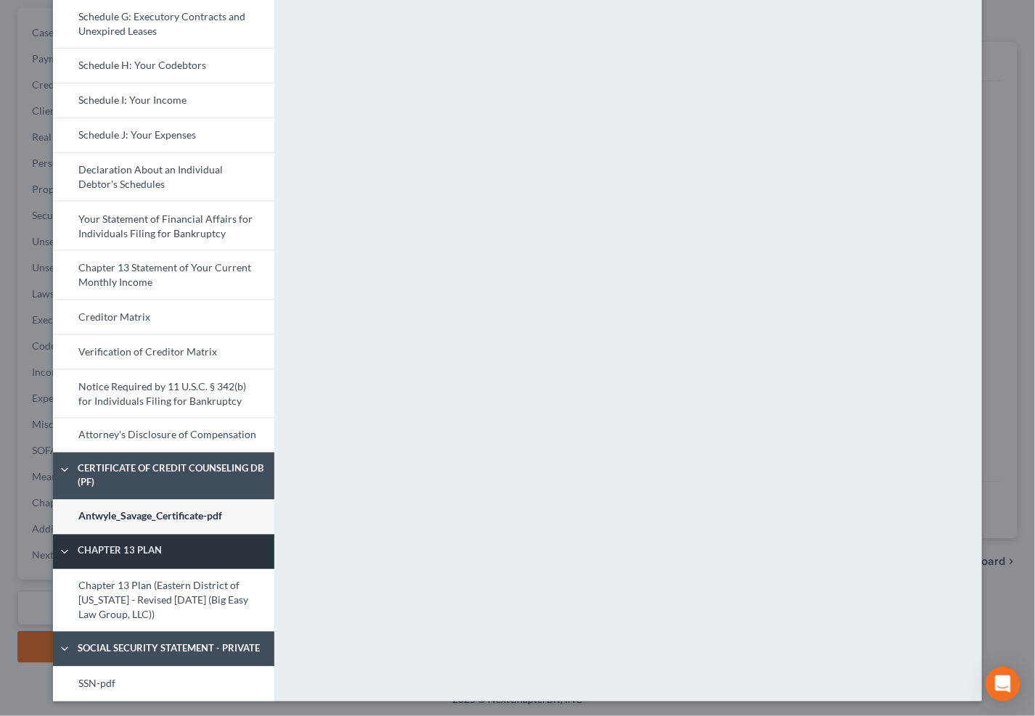
scroll to position [371, 0]
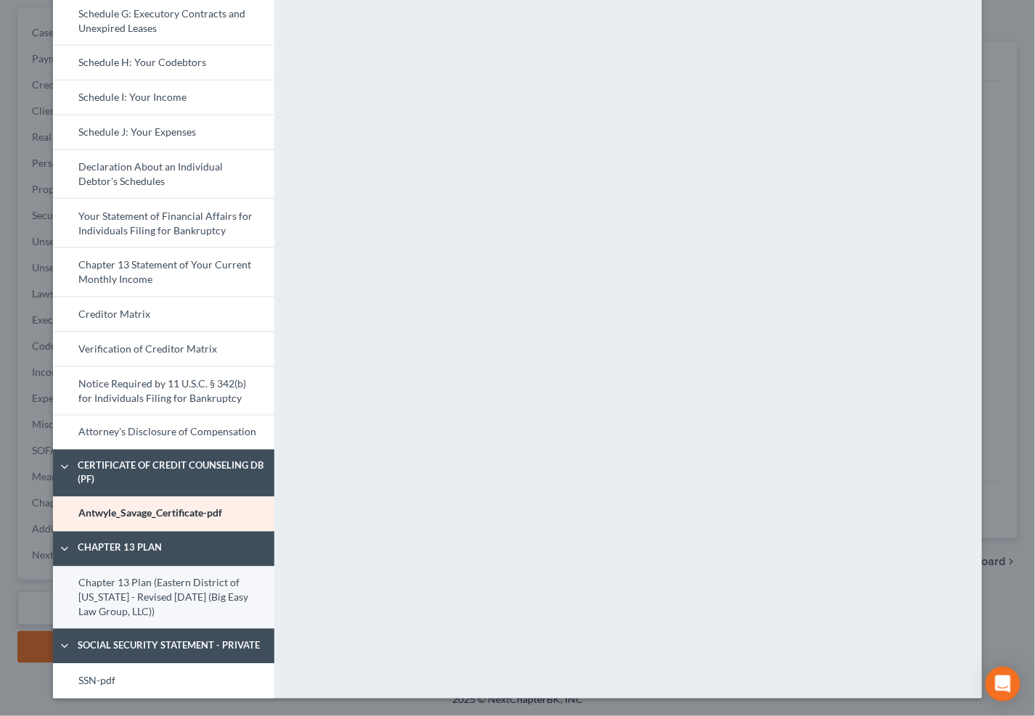
click at [184, 582] on link "Chapter 13 Plan (Eastern District of Louisiana - Revised 05/05/2020 (Big Easy L…" at bounding box center [163, 598] width 221 height 63
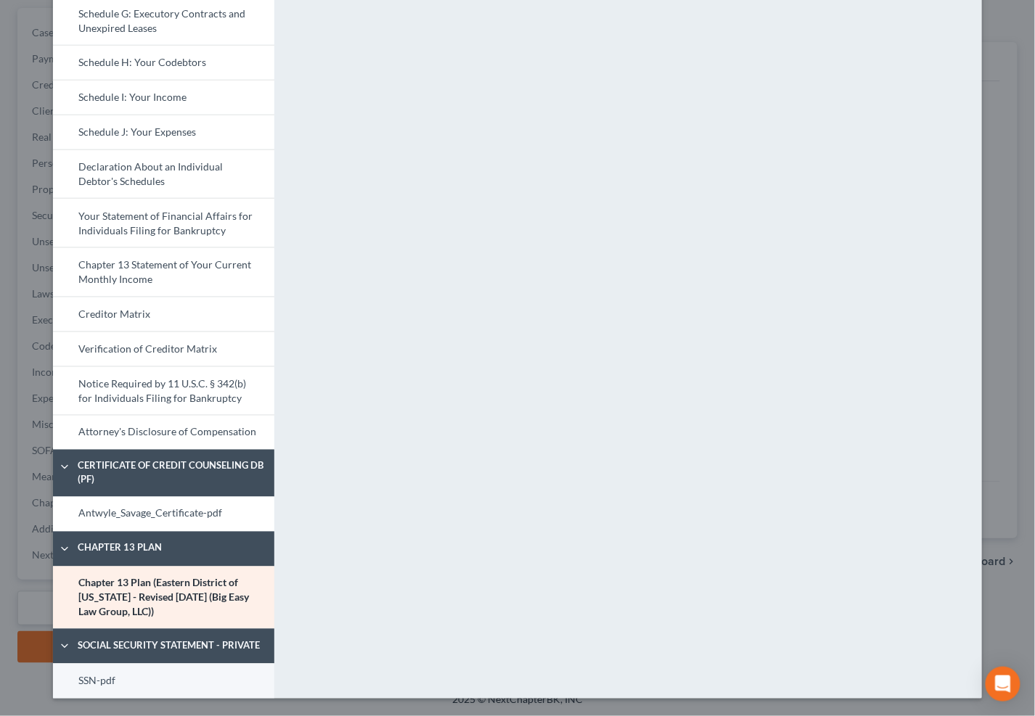
click at [177, 680] on link "SSN-pdf" at bounding box center [163, 681] width 221 height 35
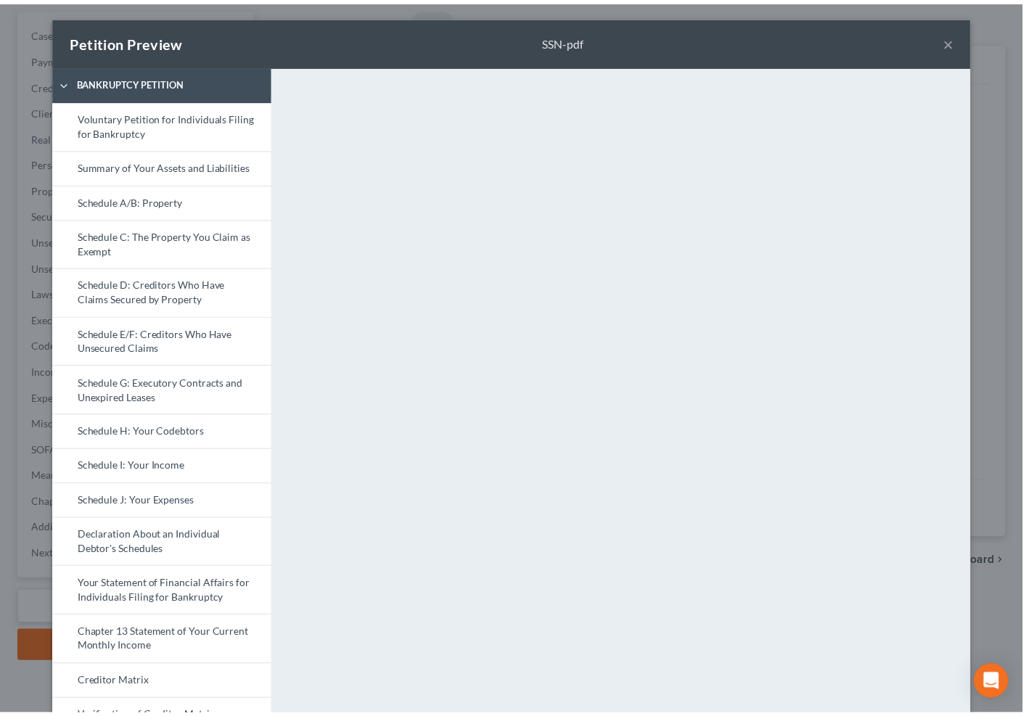
scroll to position [0, 0]
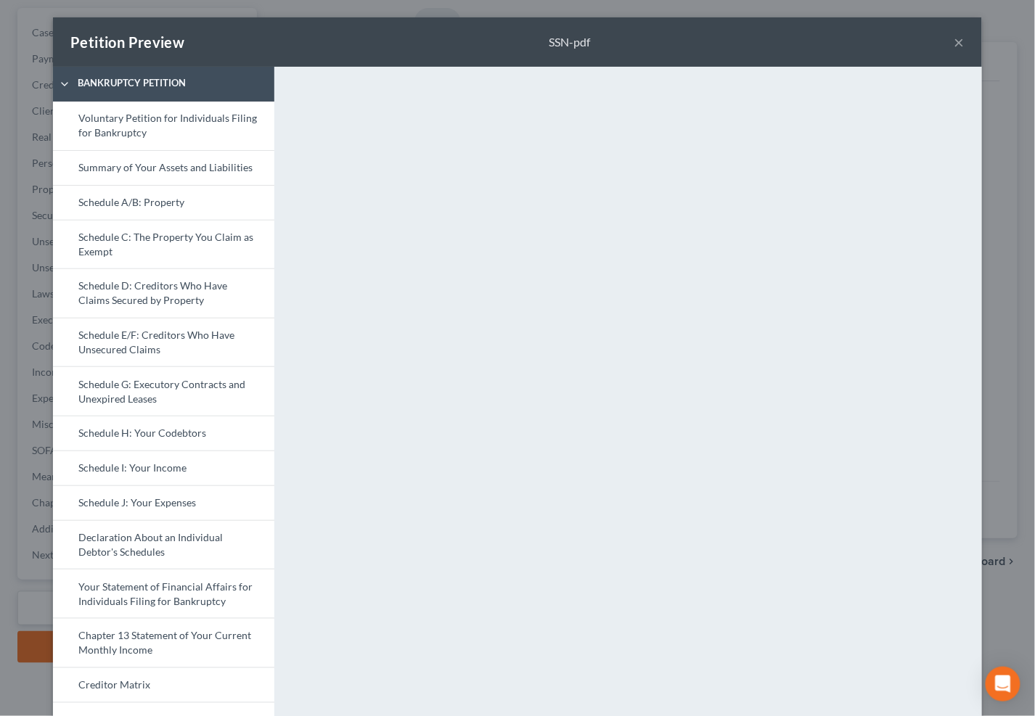
click at [947, 42] on div "Petition Preview SSN-pdf ×" at bounding box center [517, 41] width 929 height 49
click at [954, 44] on button "×" at bounding box center [959, 41] width 10 height 17
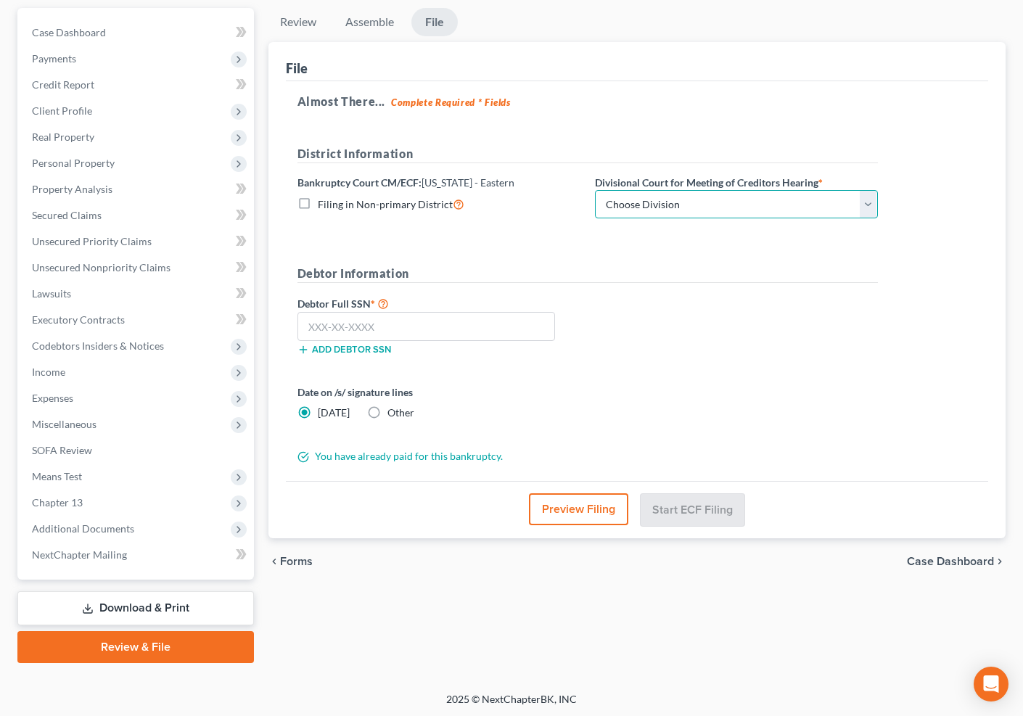
click at [644, 216] on select "Choose Division New Orleans" at bounding box center [736, 204] width 283 height 29
select select "0"
click at [595, 190] on select "Choose Division New Orleans" at bounding box center [736, 204] width 283 height 29
click at [445, 324] on input "text" at bounding box center [427, 326] width 258 height 29
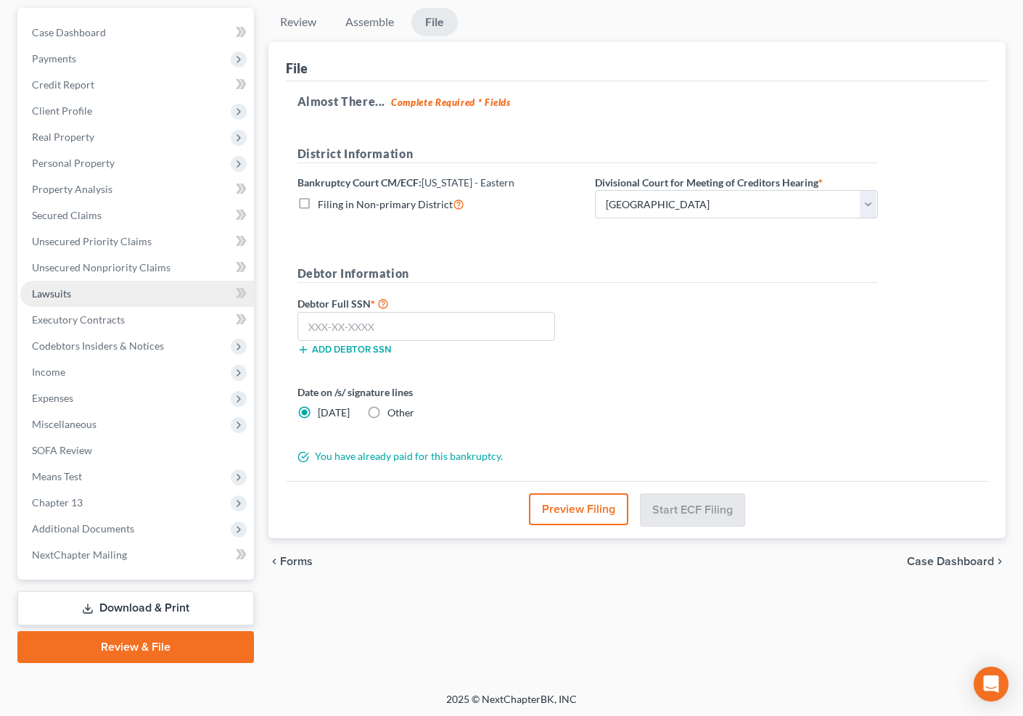
click at [116, 291] on link "Lawsuits" at bounding box center [137, 294] width 234 height 26
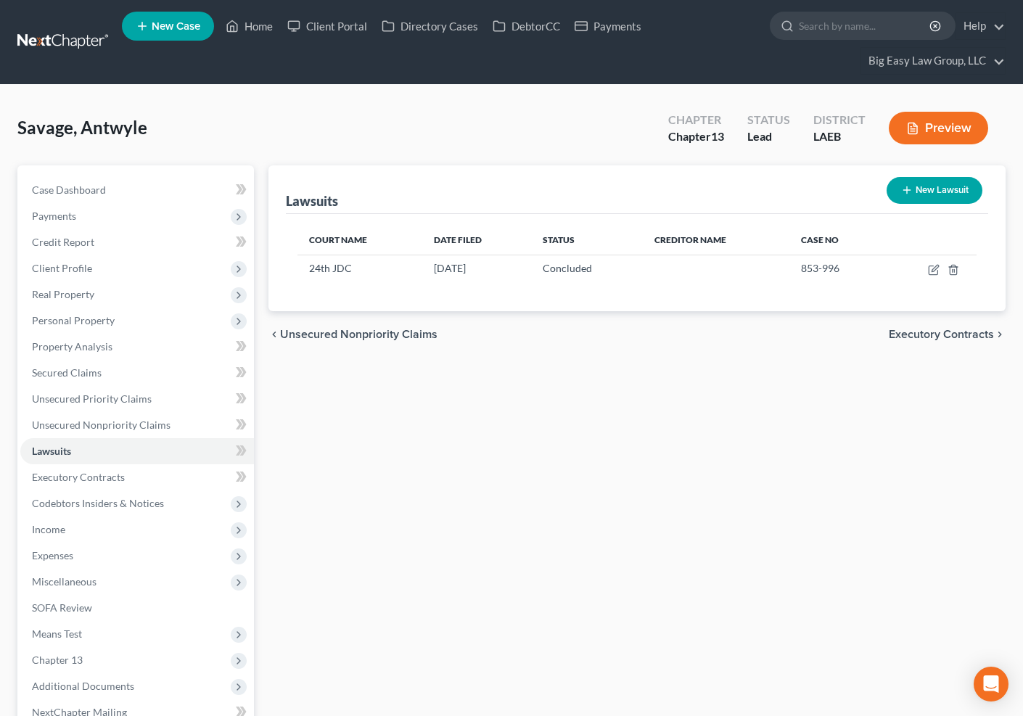
click at [967, 184] on button "New Lawsuit" at bounding box center [935, 190] width 96 height 27
select select "0"
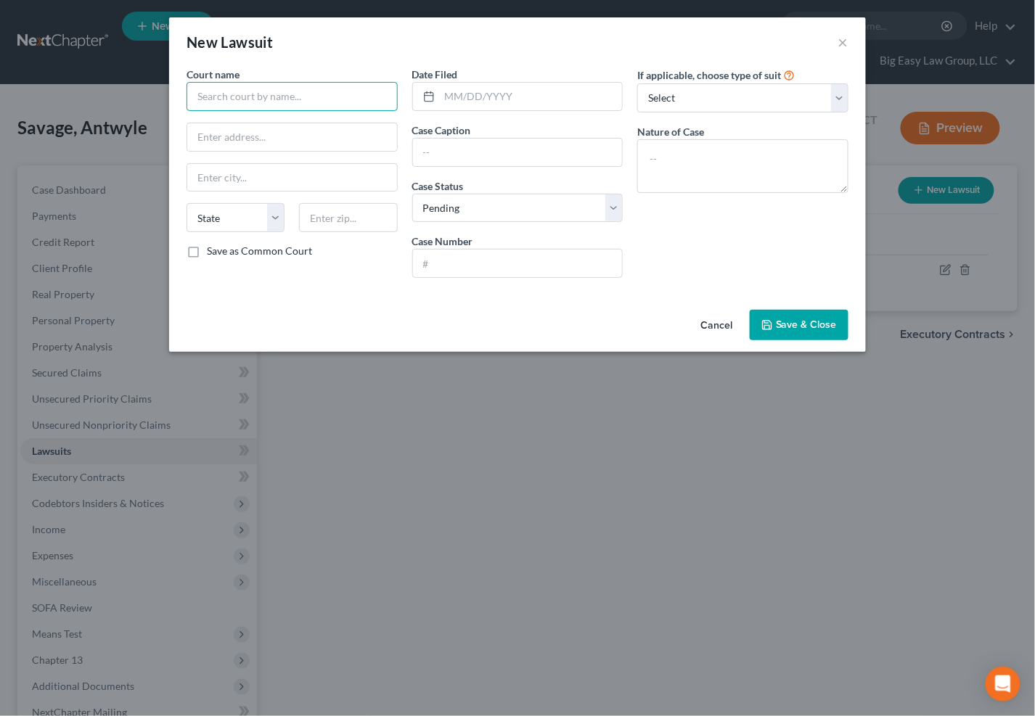
click at [369, 97] on input "text" at bounding box center [292, 96] width 211 height 29
type input "Justice of the Peace Court Ward D"
click at [337, 135] on input "text" at bounding box center [292, 137] width 210 height 28
type input "19 Queens Ct E"
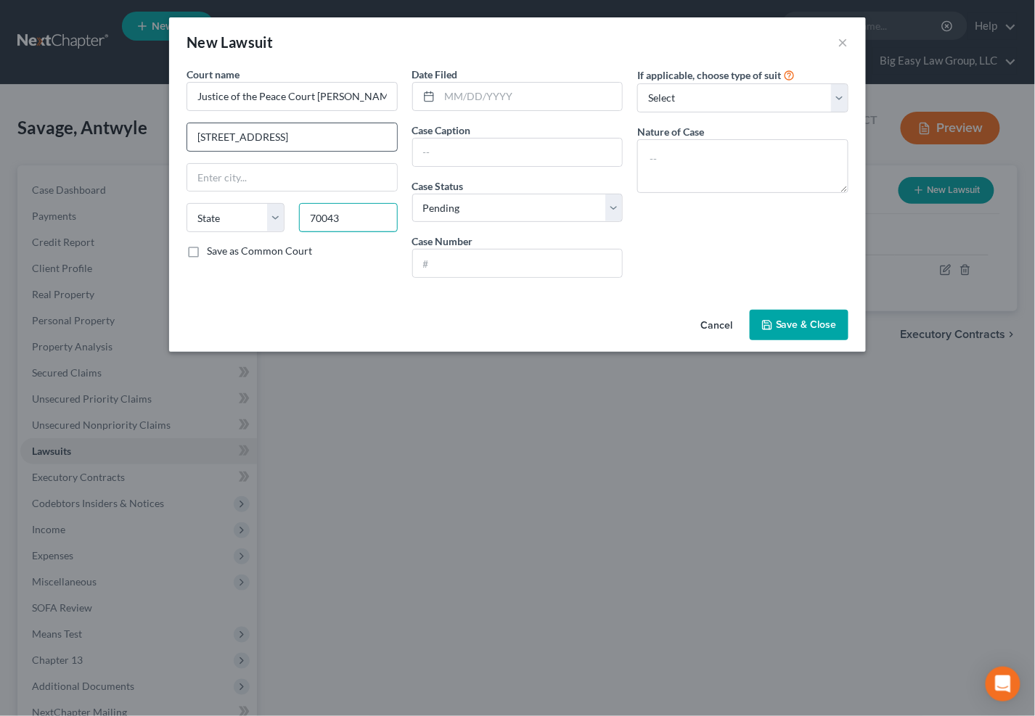
type input "70043"
type input "Chalmette"
select select "19"
click at [507, 91] on input "text" at bounding box center [531, 97] width 183 height 28
type input "08/19/2025"
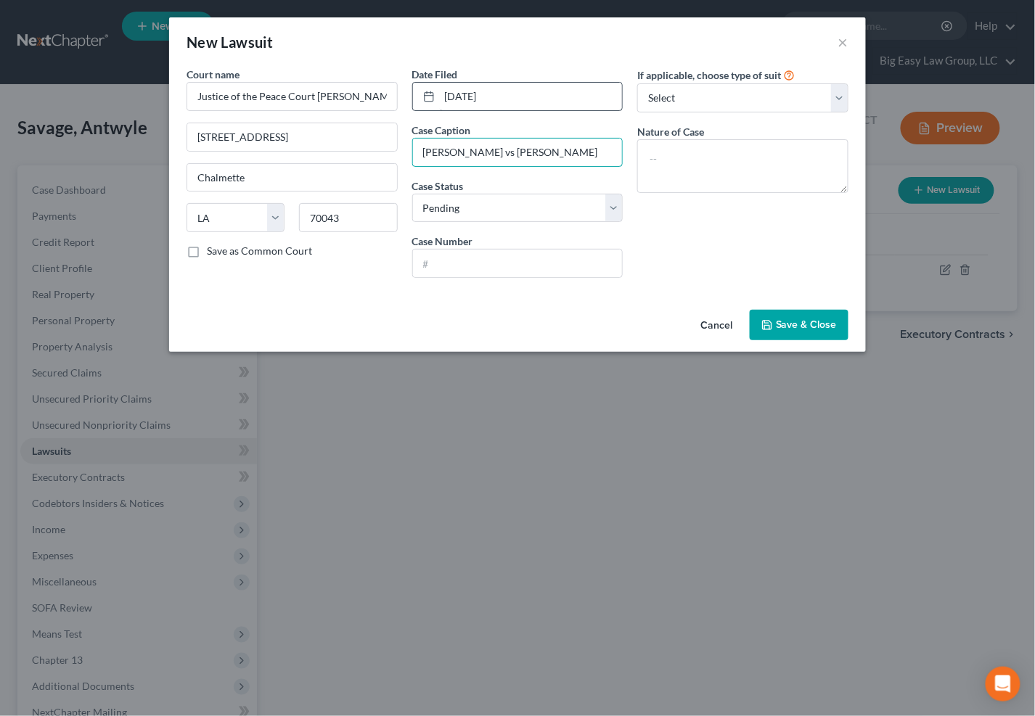
type input "Van Le vs Antwyle Savage"
click at [544, 200] on select "Select Pending On Appeal Concluded" at bounding box center [517, 208] width 211 height 29
select select "2"
click at [412, 194] on select "Select Pending On Appeal Concluded" at bounding box center [517, 208] width 211 height 29
click at [528, 261] on input "text" at bounding box center [518, 264] width 210 height 28
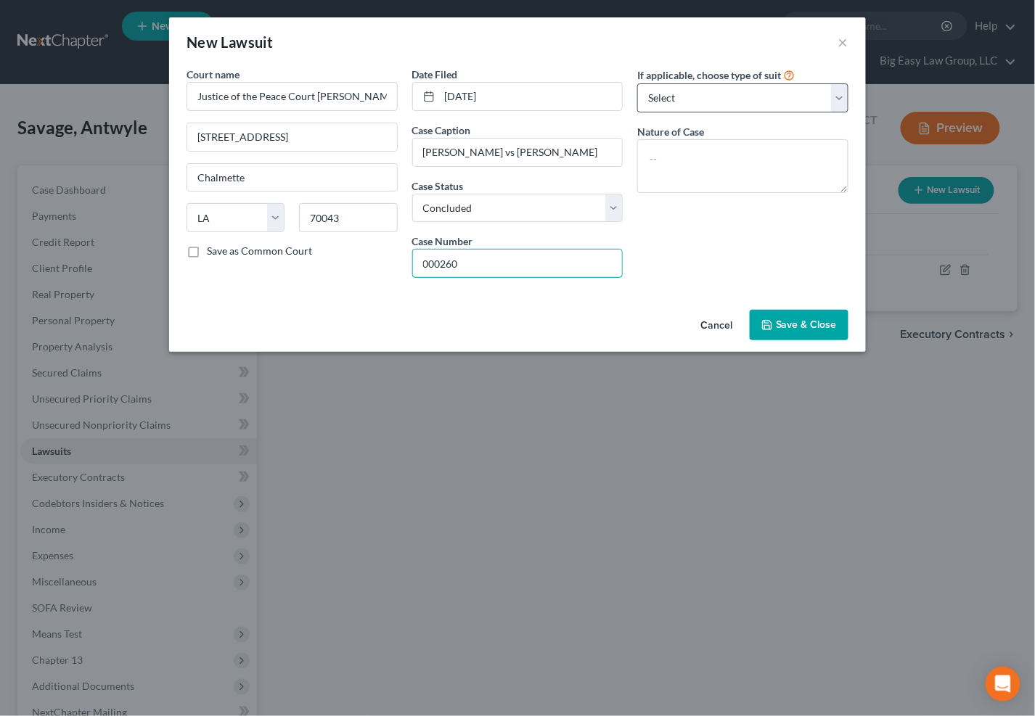
type input "000260"
click at [736, 101] on select "Select Repossession Garnishment Foreclosure Attached, Seized, Or Levied Other" at bounding box center [742, 97] width 211 height 29
select select "4"
click at [637, 83] on select "Select Repossession Garnishment Foreclosure Attached, Seized, Or Levied Other" at bounding box center [742, 97] width 211 height 29
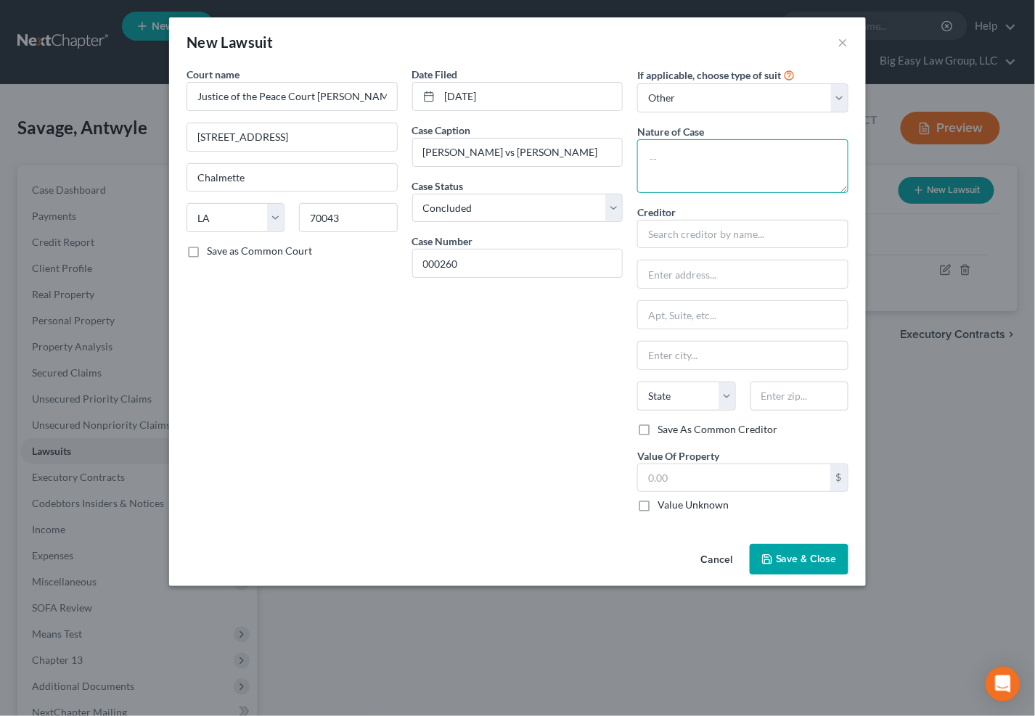
click at [712, 149] on textarea at bounding box center [742, 166] width 211 height 54
type textarea "Eviction"
click at [710, 224] on input "text" at bounding box center [742, 234] width 211 height 29
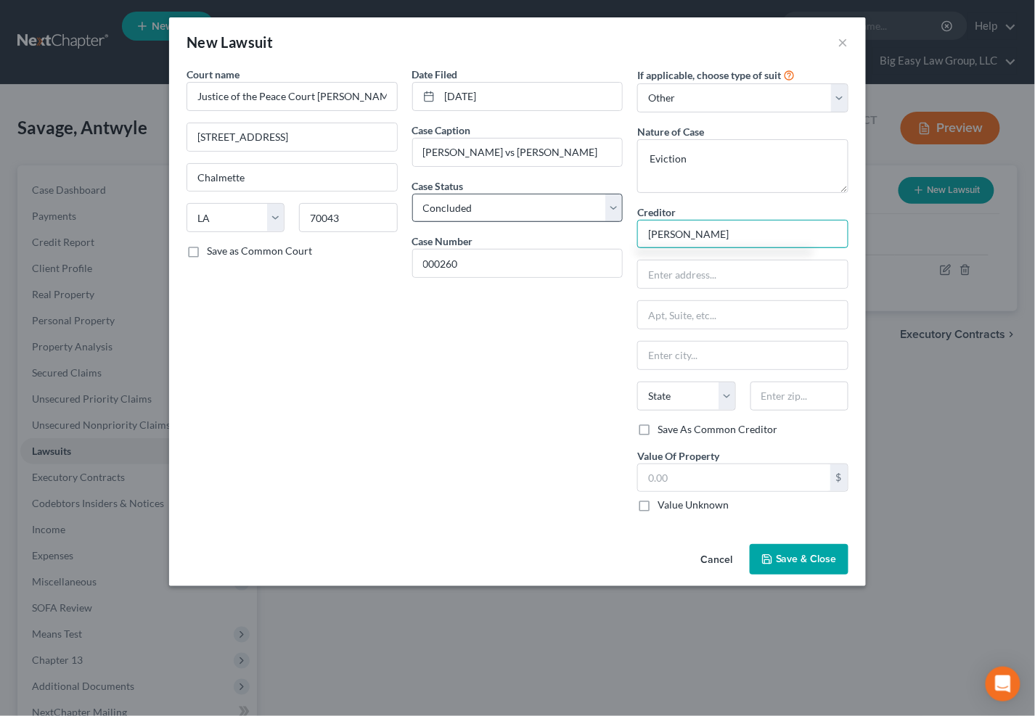
drag, startPoint x: 711, startPoint y: 234, endPoint x: 609, endPoint y: 208, distance: 105.6
click at [610, 208] on div "Court name * Justice of the Peace Court Ward D 19 Queens Ct E Chalmette State A…" at bounding box center [517, 295] width 676 height 457
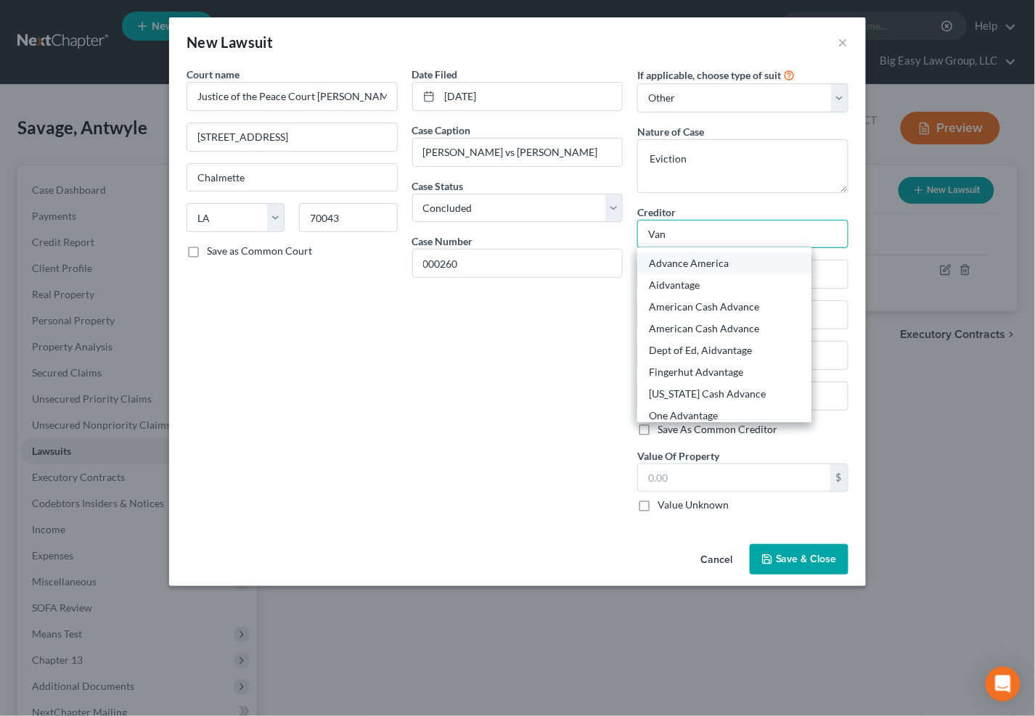
scroll to position [87, 0]
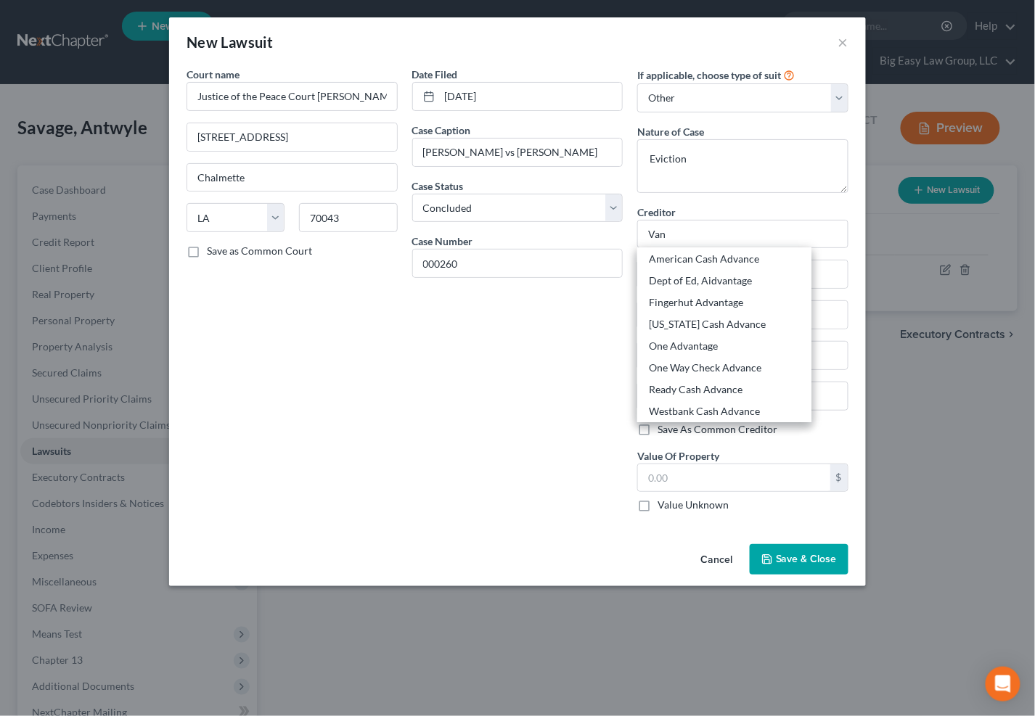
click at [574, 400] on div "Date Filed 08/19/2025 Case Caption Van Le vs Antwyle Savage Case Status * Selec…" at bounding box center [518, 295] width 226 height 457
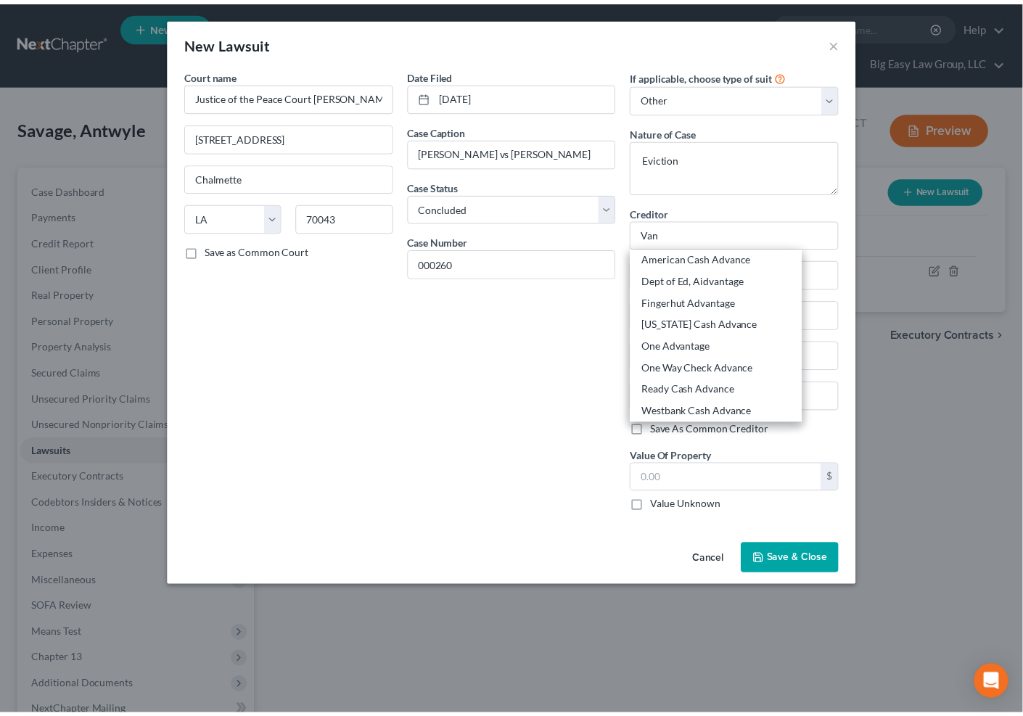
scroll to position [0, 0]
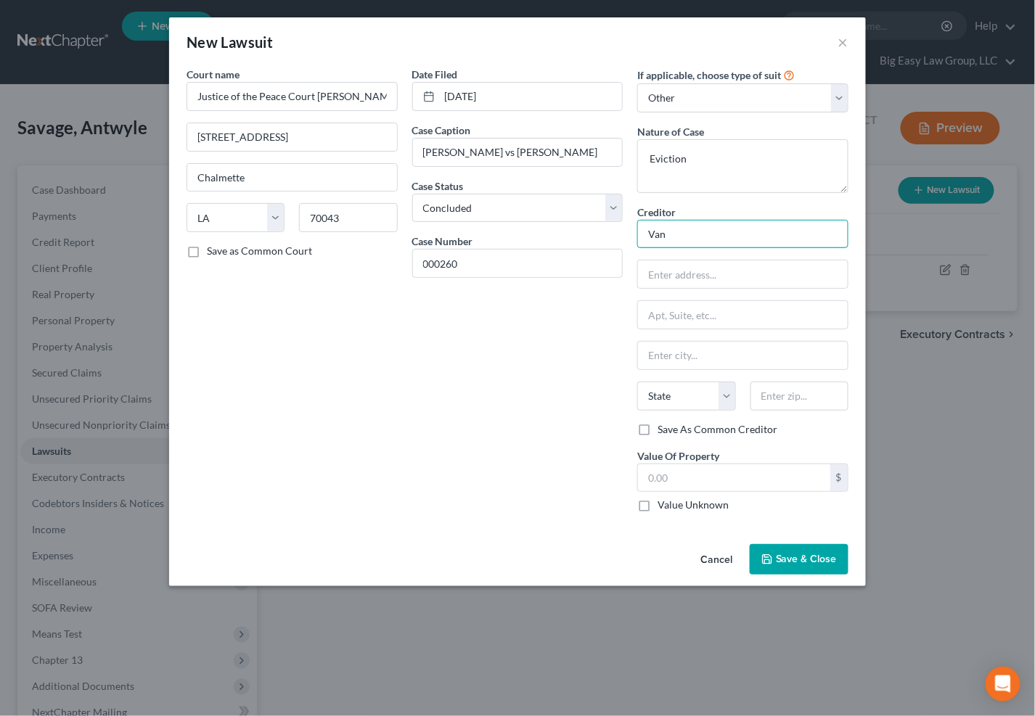
drag, startPoint x: 721, startPoint y: 237, endPoint x: 575, endPoint y: 239, distance: 145.9
click at [558, 225] on div "Court name * Justice of the Peace Court Ward D 19 Queens Ct E Chalmette State A…" at bounding box center [517, 295] width 676 height 457
click at [689, 240] on input "Van" at bounding box center [742, 234] width 211 height 29
type input "Van Le"
click at [819, 550] on button "Save & Close" at bounding box center [799, 559] width 99 height 30
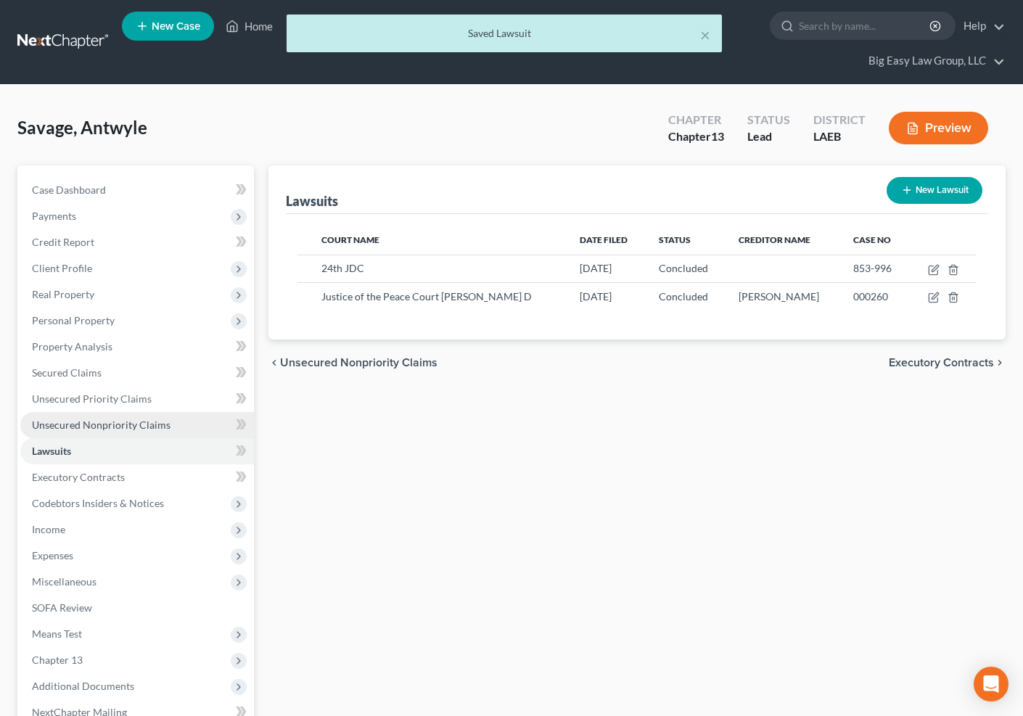
click at [115, 412] on link "Unsecured Nonpriority Claims" at bounding box center [137, 425] width 234 height 26
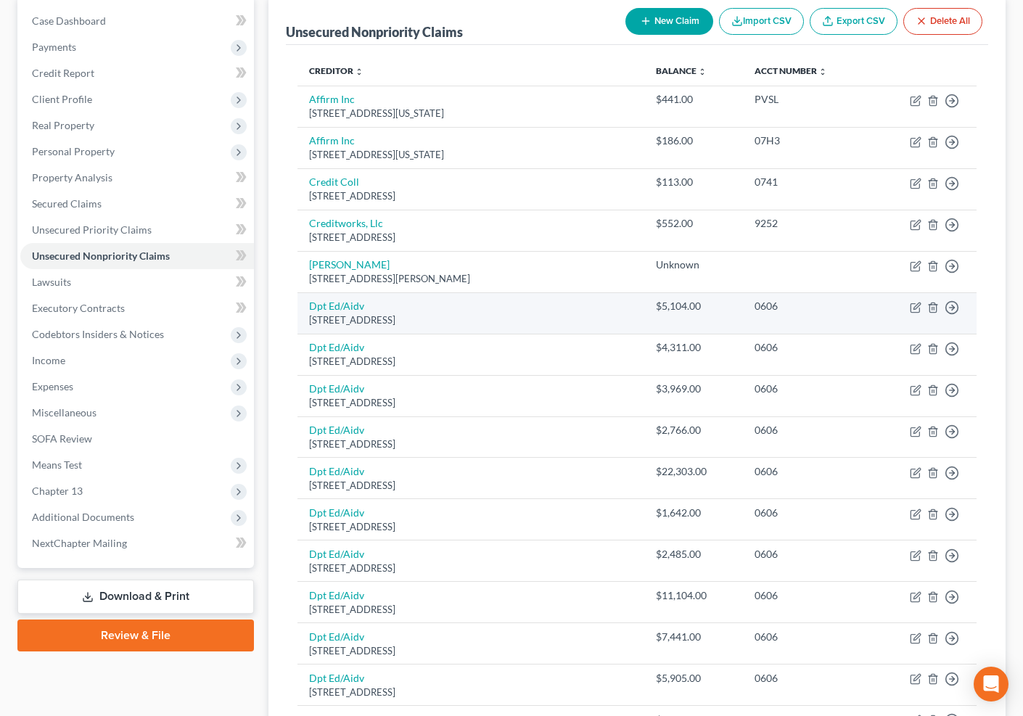
scroll to position [157, 0]
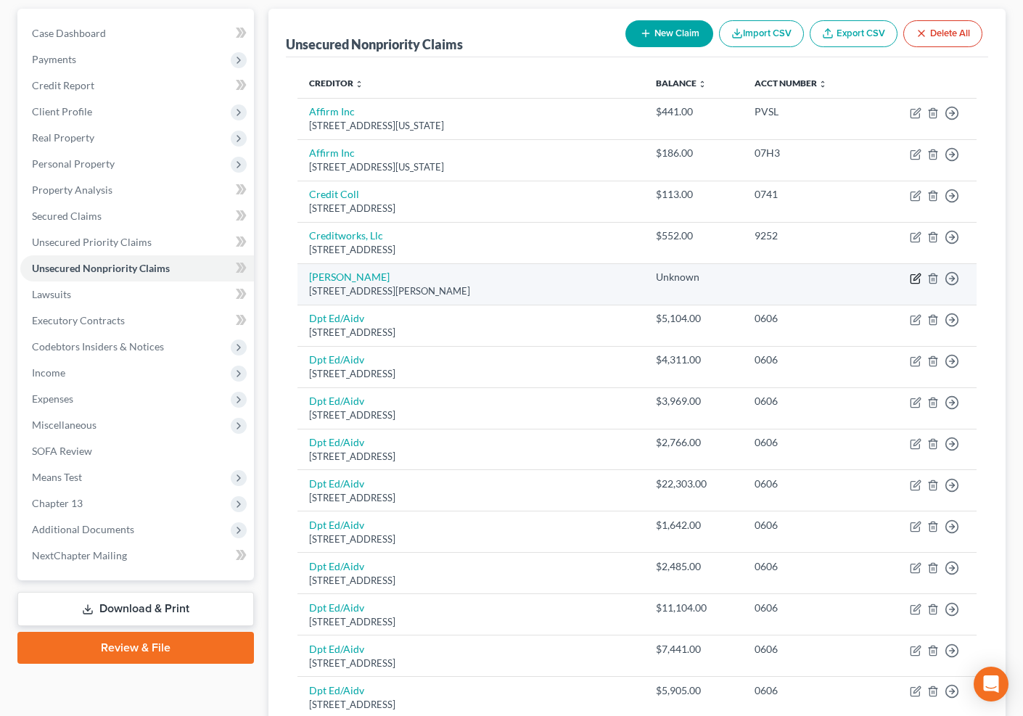
click at [920, 275] on icon "button" at bounding box center [917, 277] width 7 height 7
select select "19"
select select "14"
select select "0"
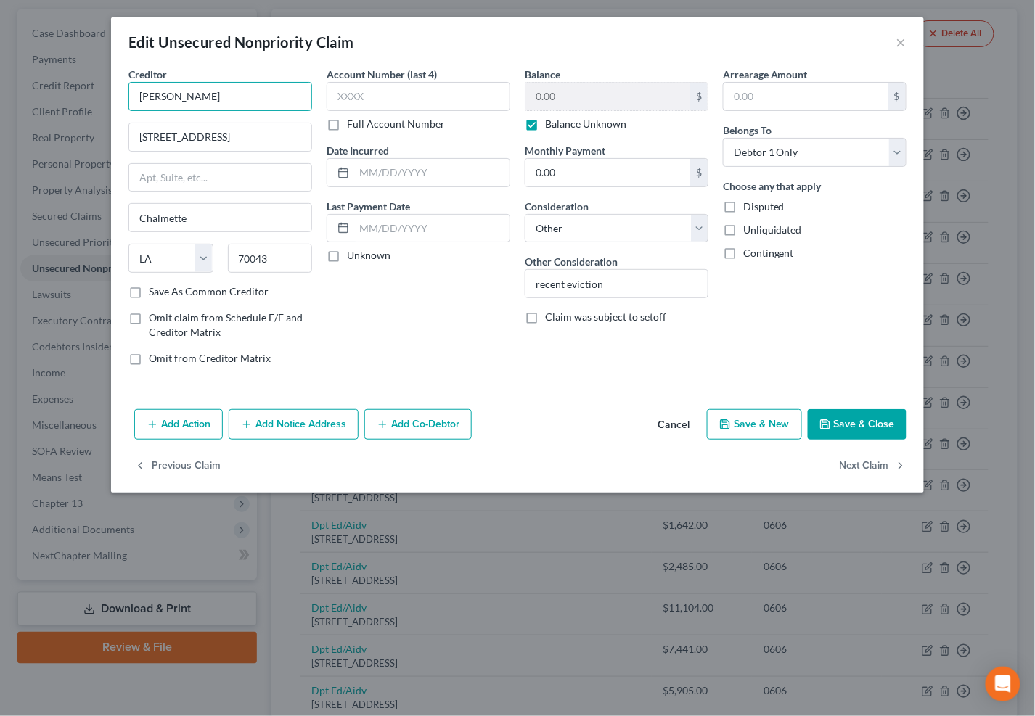
click at [145, 95] on input "Dan Lee" at bounding box center [220, 96] width 184 height 29
type input "Van Lee"
drag, startPoint x: 857, startPoint y: 419, endPoint x: 779, endPoint y: 393, distance: 82.4
click at [858, 418] on button "Save & Close" at bounding box center [857, 424] width 99 height 30
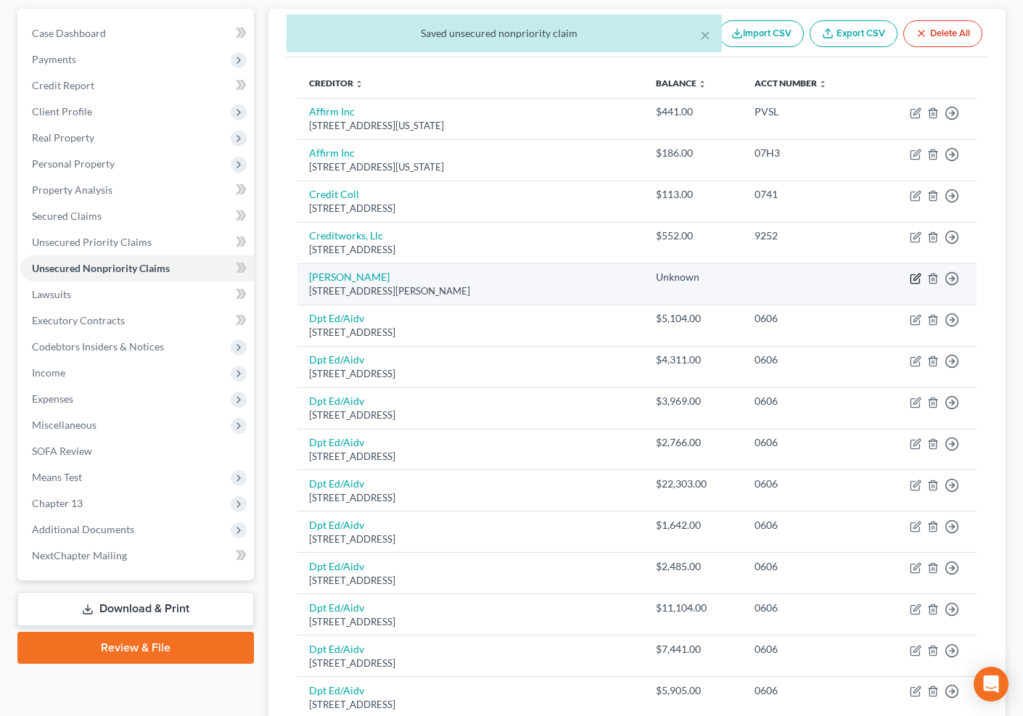
click at [914, 275] on icon "button" at bounding box center [916, 279] width 12 height 12
select select "19"
select select "14"
select select "0"
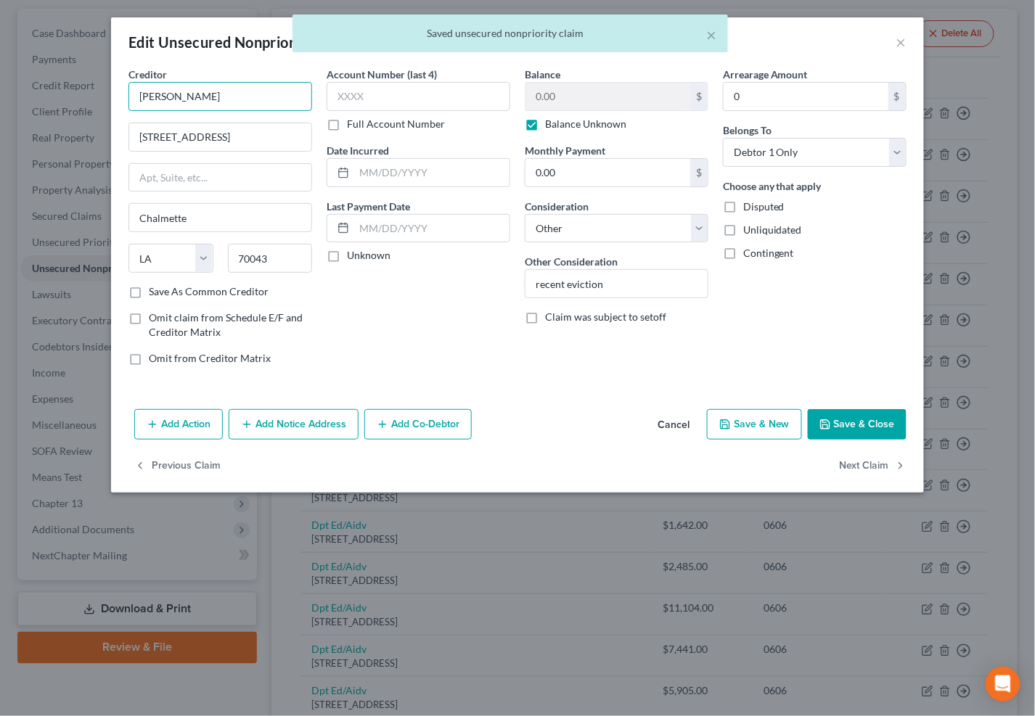
click at [263, 105] on input "Van Lee" at bounding box center [220, 96] width 184 height 29
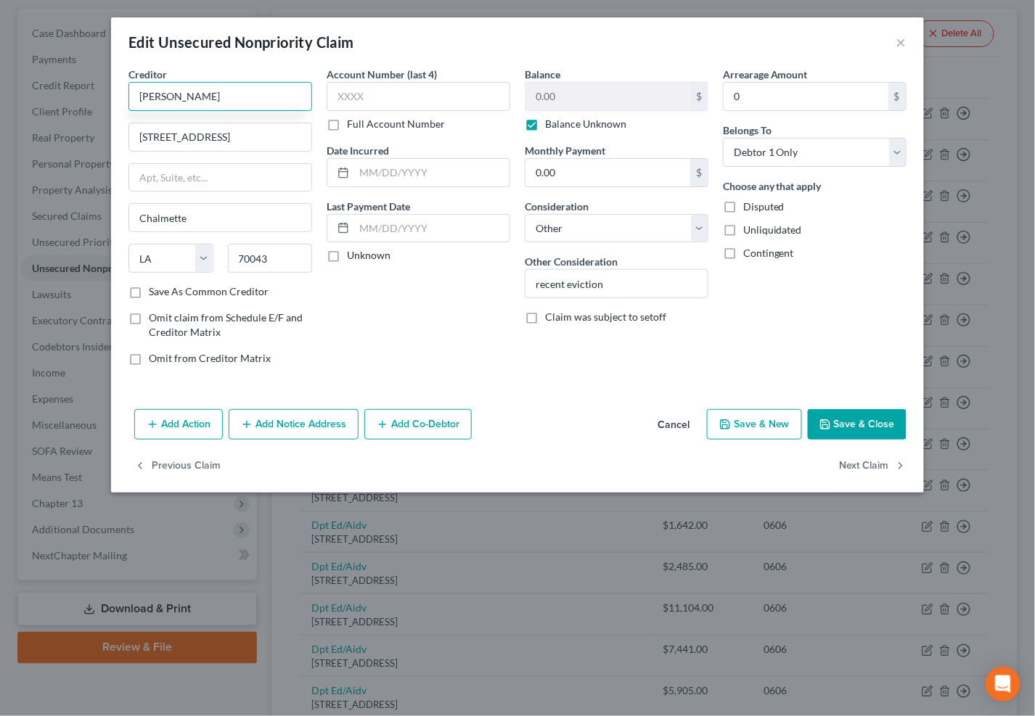
type input "Van Le"
click at [846, 416] on button "Save & Close" at bounding box center [857, 424] width 99 height 30
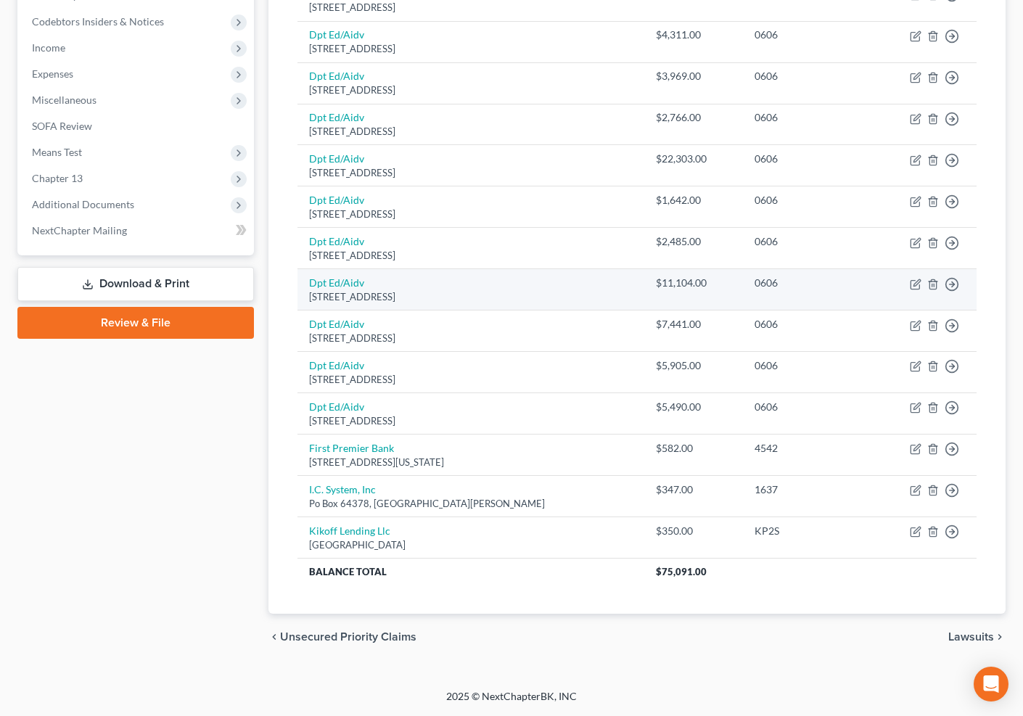
scroll to position [349, 0]
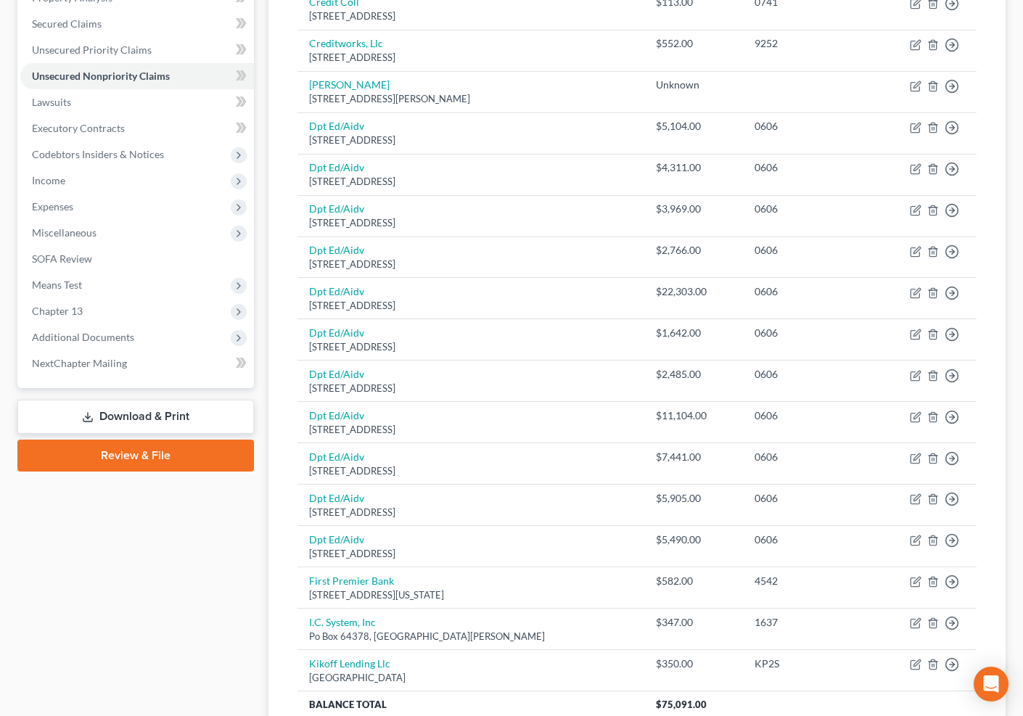
click at [202, 456] on link "Review & File" at bounding box center [135, 456] width 237 height 32
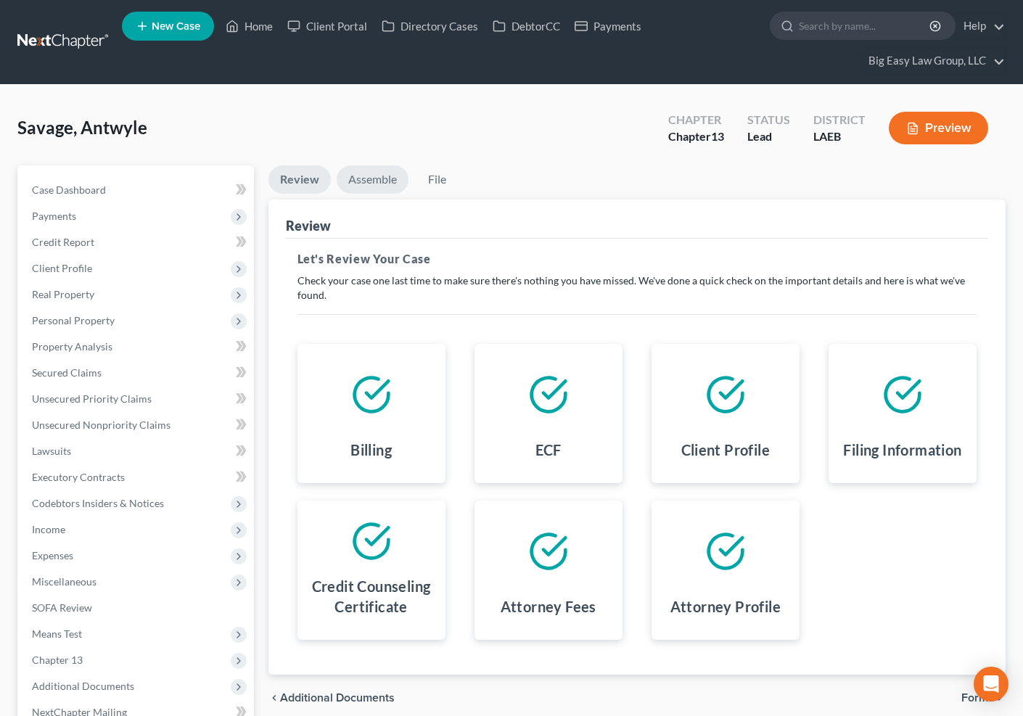
click at [388, 181] on link "Assemble" at bounding box center [373, 179] width 72 height 28
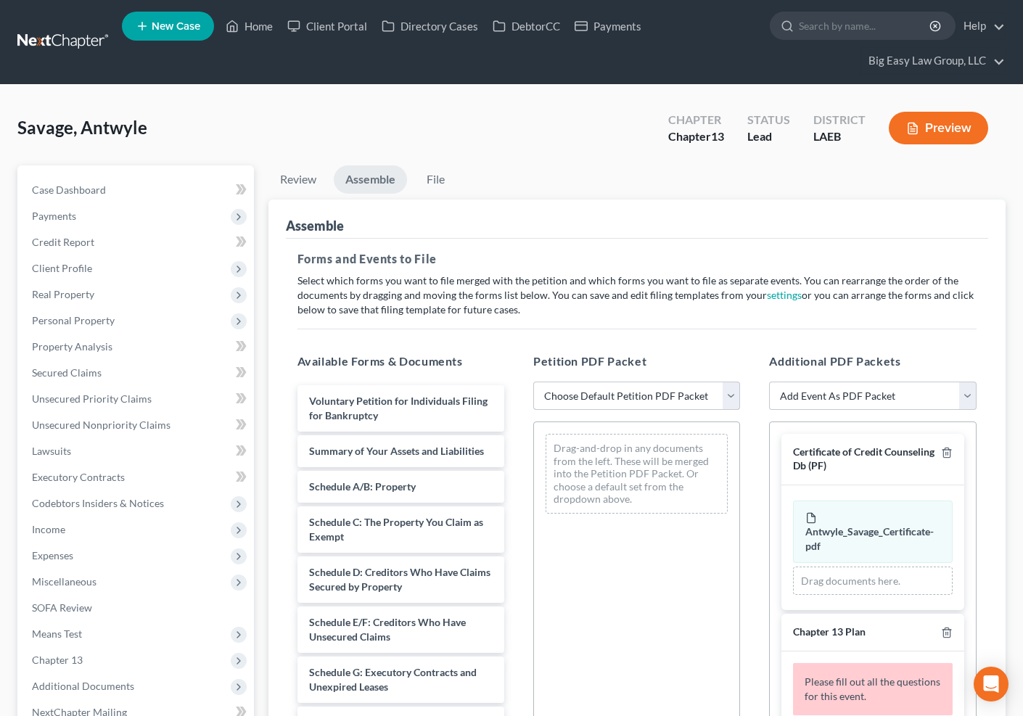
click at [596, 396] on select "Choose Default Petition PDF Packet Complete Bankruptcy Petition (all forms and …" at bounding box center [636, 396] width 207 height 29
select select "0"
click at [533, 382] on select "Choose Default Petition PDF Packet Complete Bankruptcy Petition (all forms and …" at bounding box center [636, 396] width 207 height 29
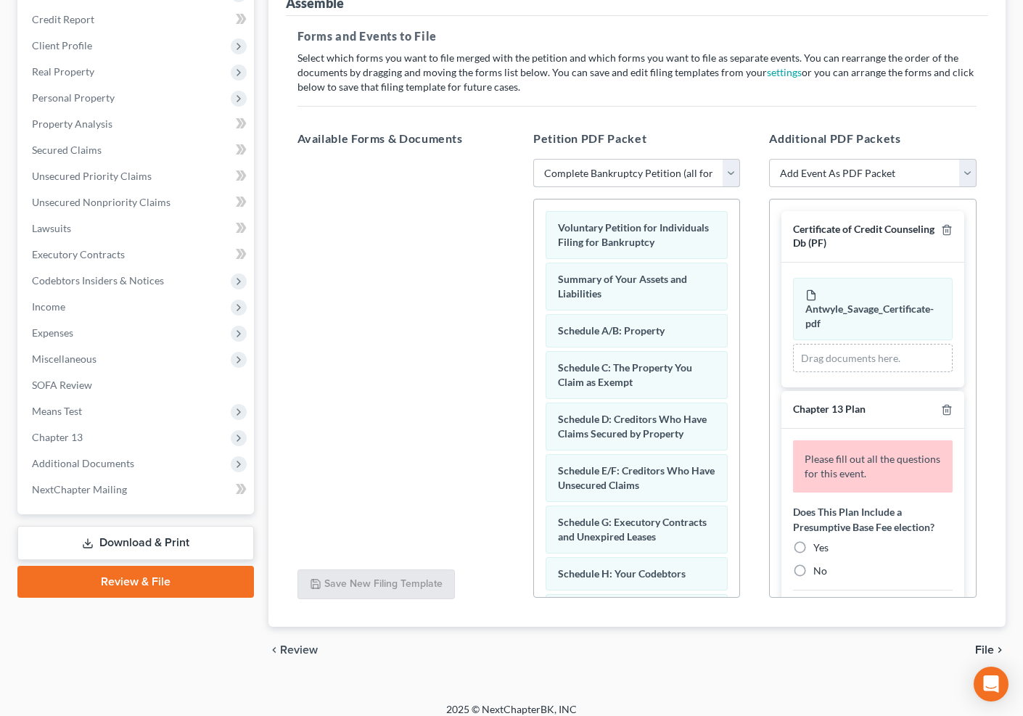
scroll to position [234, 0]
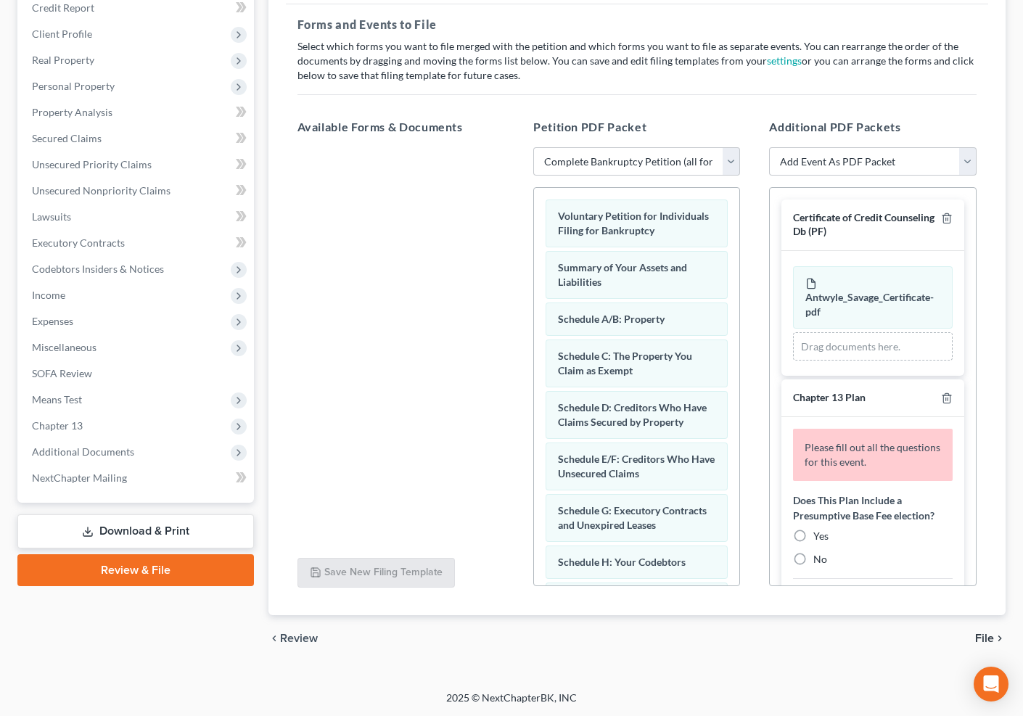
click at [814, 532] on label "Yes" at bounding box center [821, 536] width 15 height 15
click at [819, 532] on input "Yes" at bounding box center [823, 533] width 9 height 9
radio input "true"
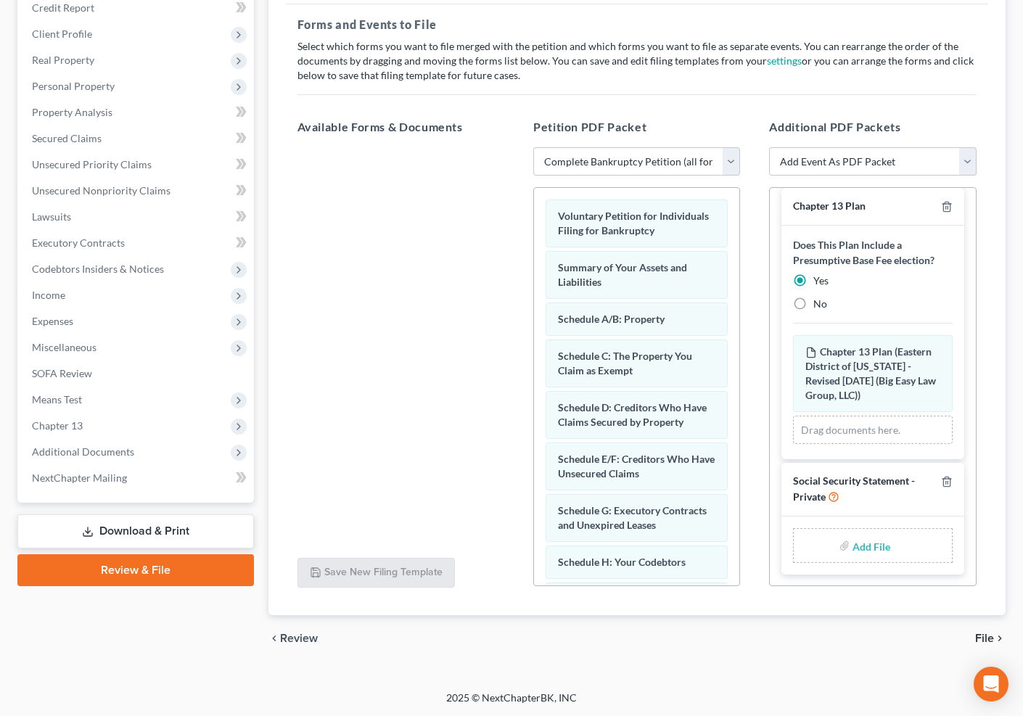
scroll to position [207, 0]
click at [866, 547] on input "file" at bounding box center [870, 546] width 35 height 26
click at [1023, 547] on html "Home New Case Client Portal Directory Cases DebtorCC Payments Big Easy Law Grou…" at bounding box center [511, 262] width 1023 height 992
type input "C:\fakepath\SSN.pdf"
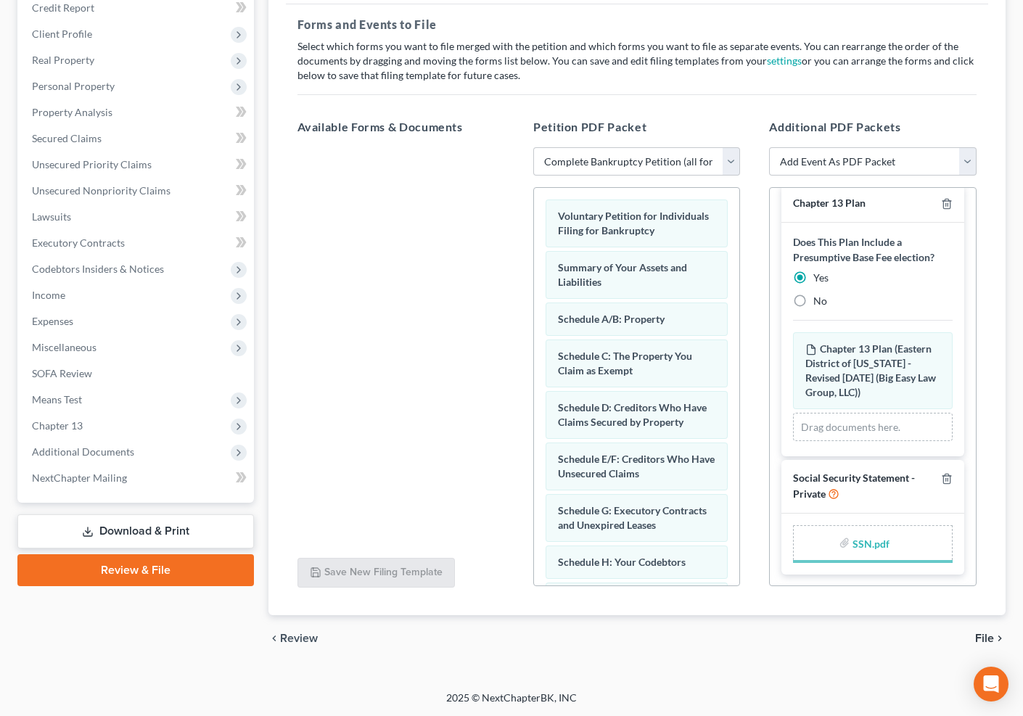
scroll to position [187, 0]
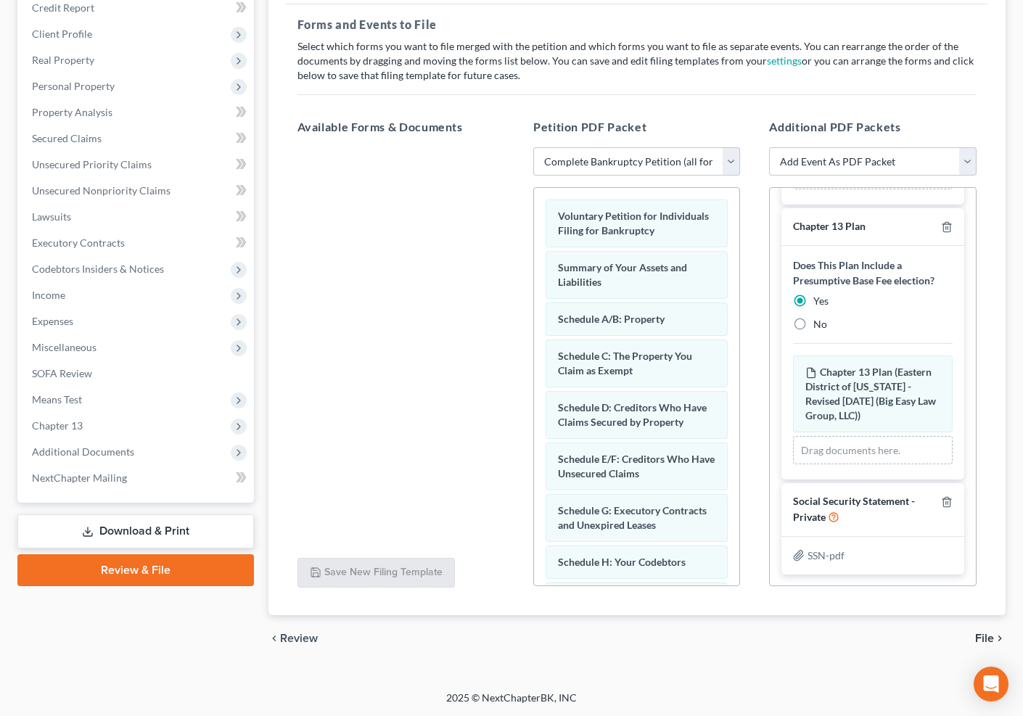
click at [978, 637] on span "File" at bounding box center [984, 639] width 19 height 12
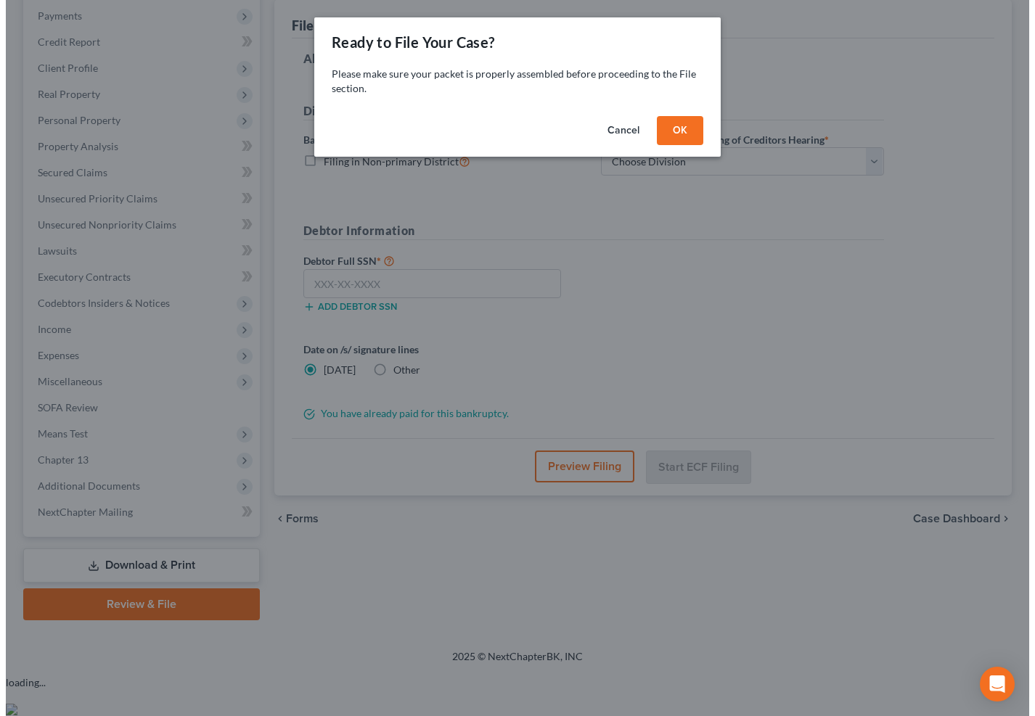
scroll to position [157, 0]
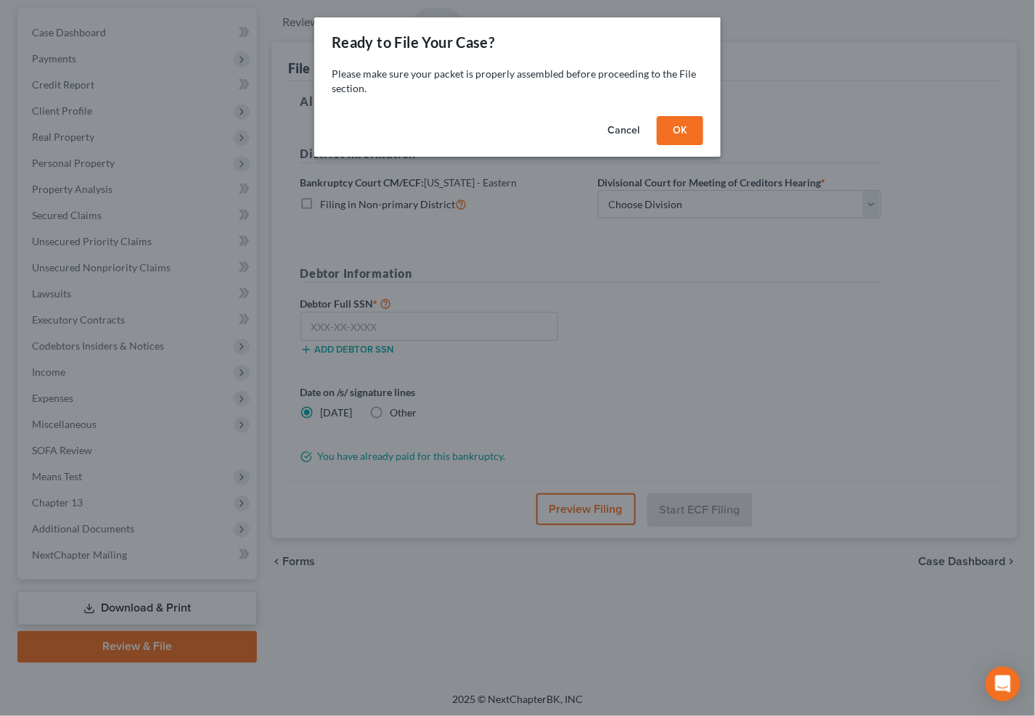
click at [679, 128] on button "OK" at bounding box center [680, 130] width 46 height 29
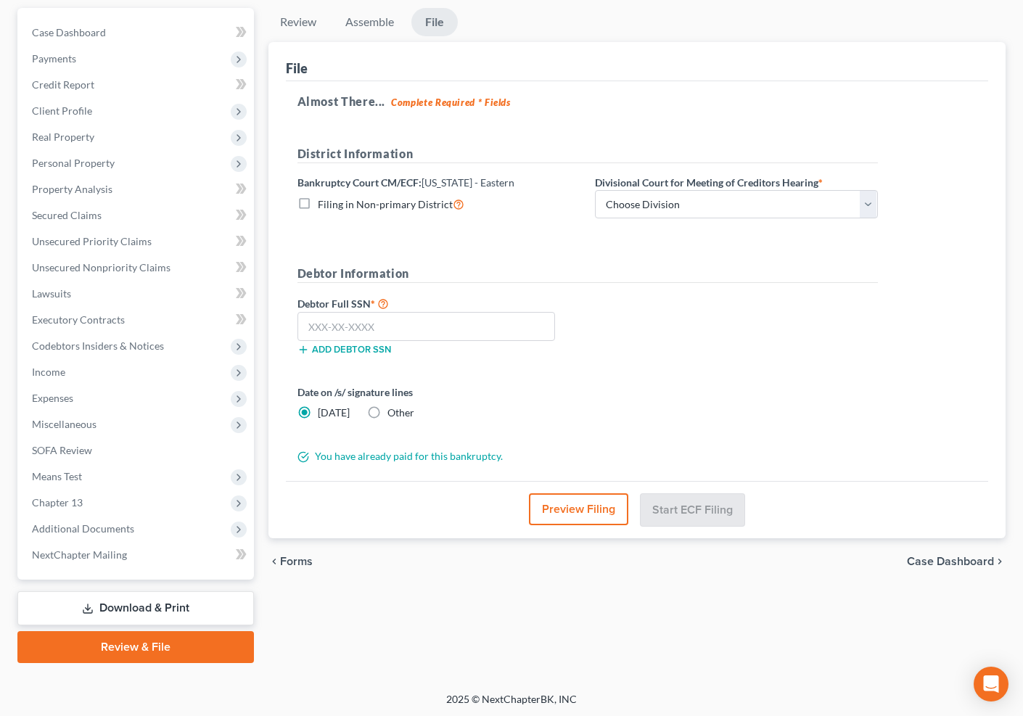
click at [590, 501] on button "Preview Filing" at bounding box center [578, 510] width 99 height 32
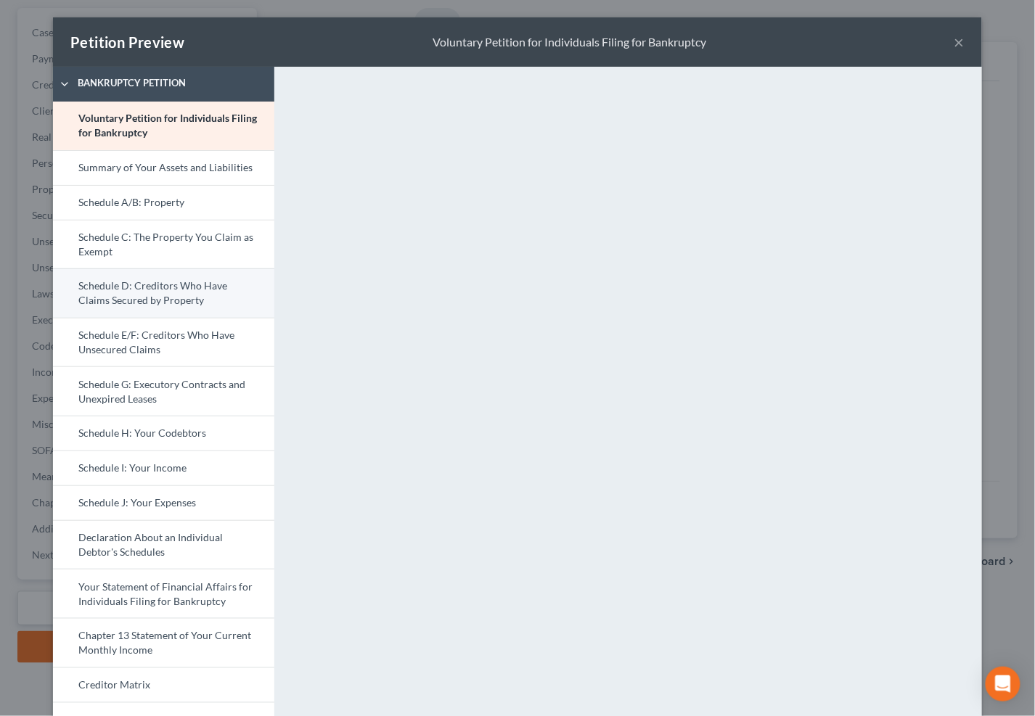
scroll to position [371, 0]
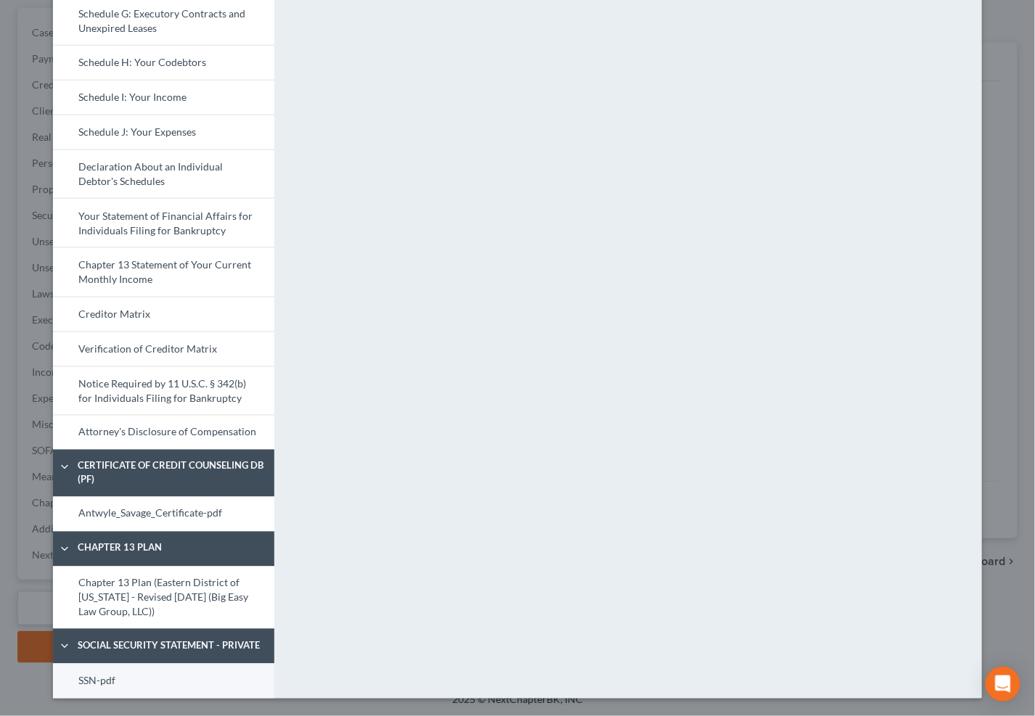
click at [231, 687] on link "SSN-pdf" at bounding box center [163, 681] width 221 height 35
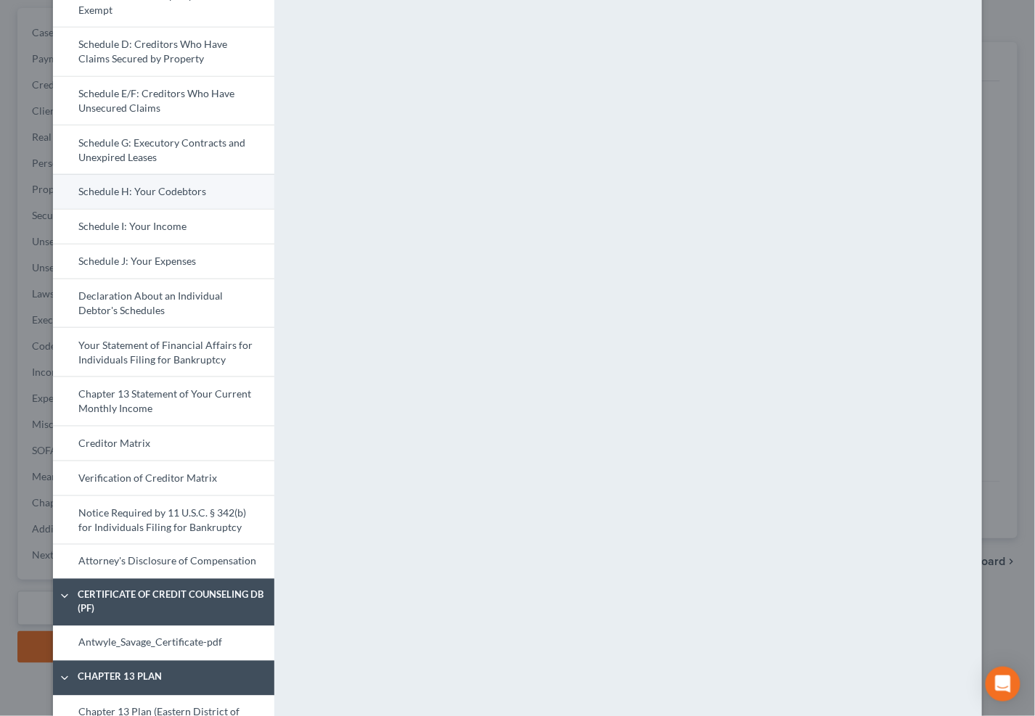
scroll to position [237, 0]
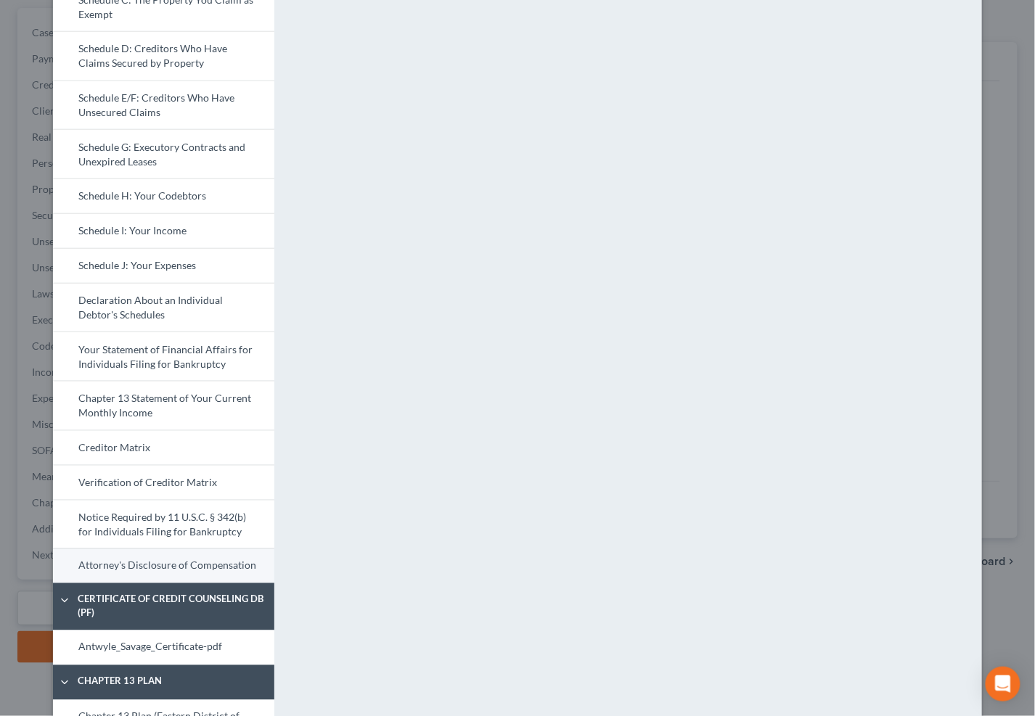
click at [224, 568] on link "Attorney's Disclosure of Compensation" at bounding box center [163, 566] width 221 height 35
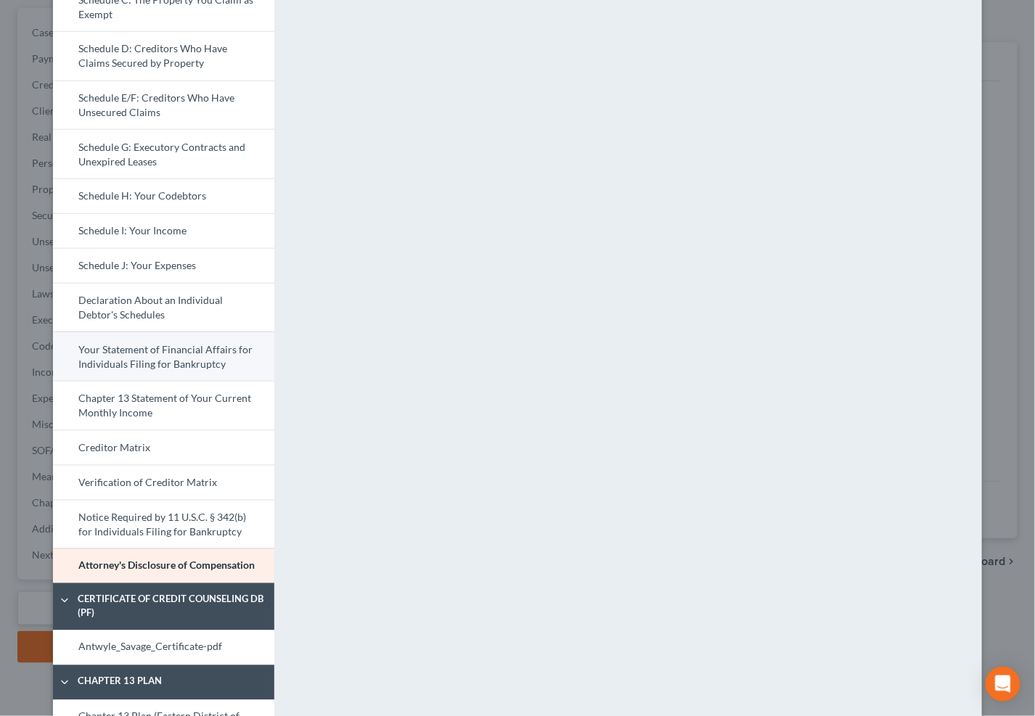
click at [196, 359] on link "Your Statement of Financial Affairs for Individuals Filing for Bankruptcy" at bounding box center [163, 356] width 221 height 49
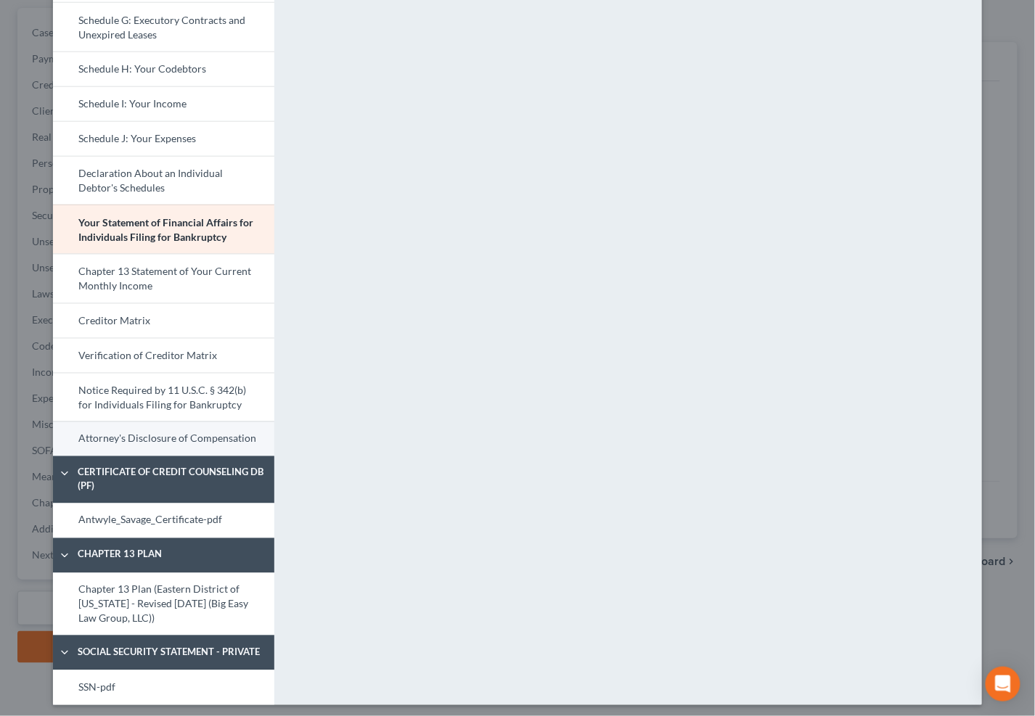
scroll to position [371, 0]
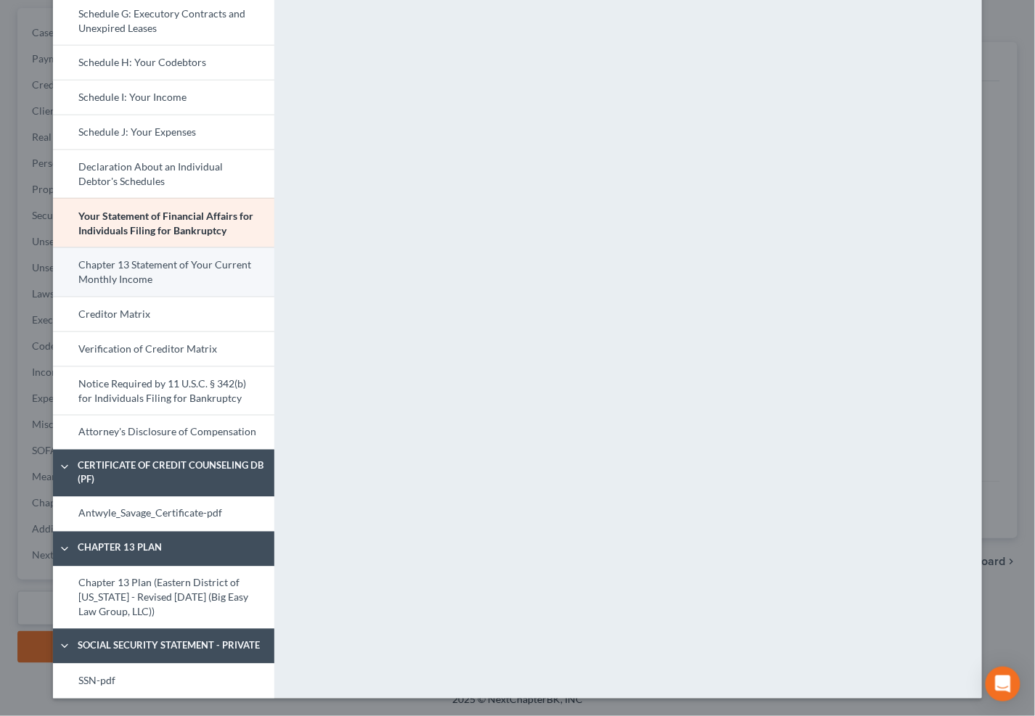
click at [173, 255] on link "Chapter 13 Statement of Your Current Monthly Income" at bounding box center [163, 271] width 221 height 49
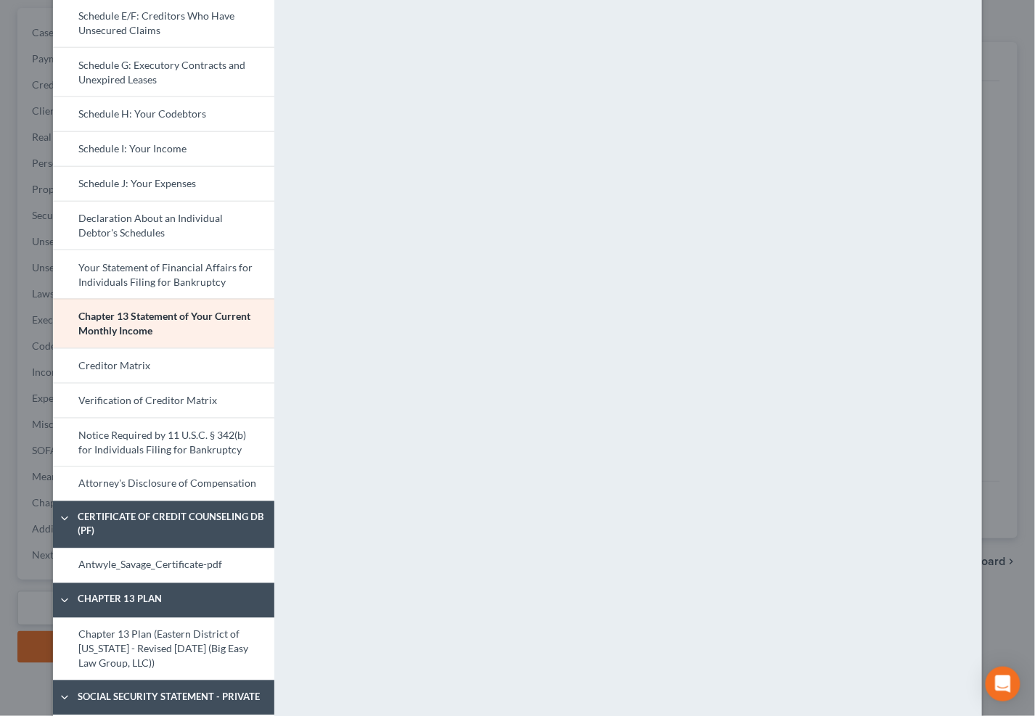
scroll to position [286, 0]
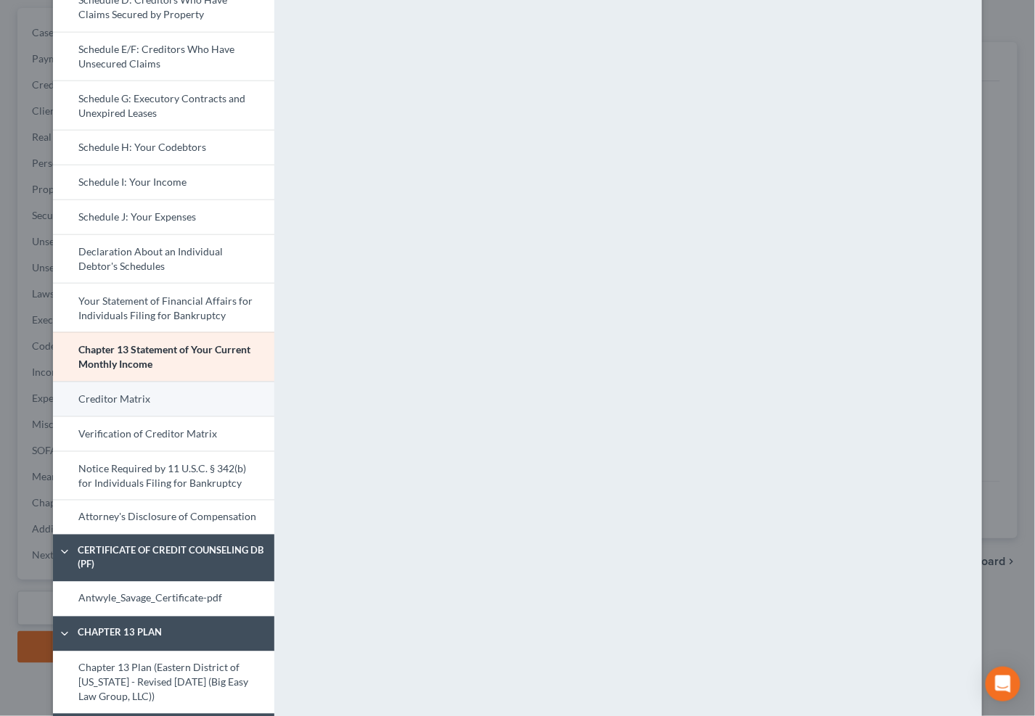
click at [216, 411] on link "Creditor Matrix" at bounding box center [163, 399] width 221 height 35
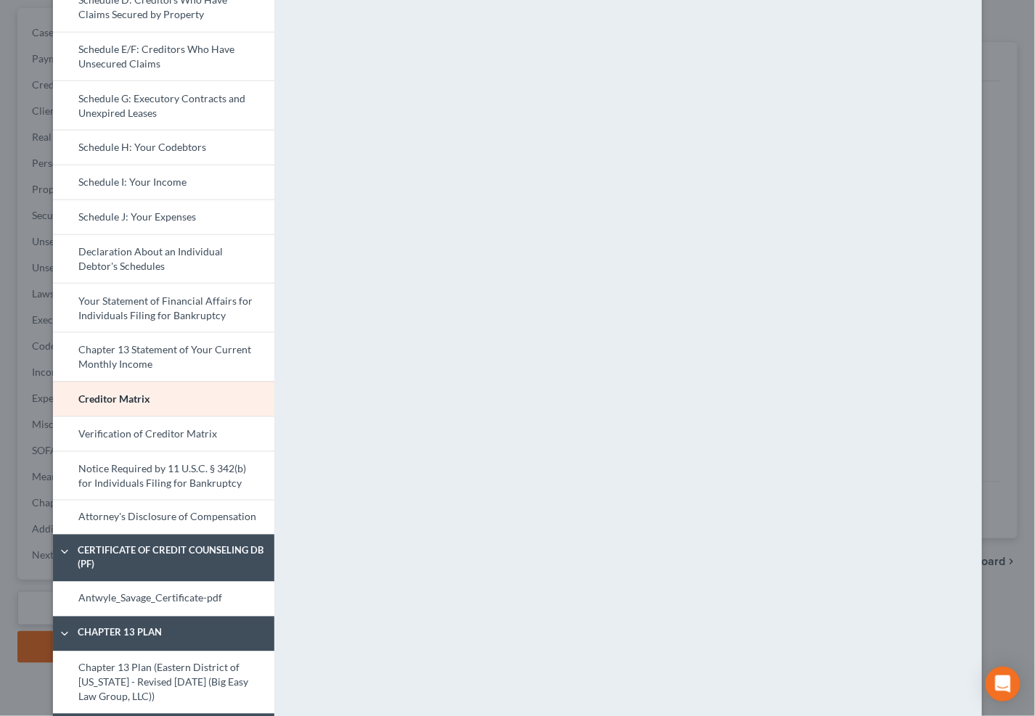
drag, startPoint x: 238, startPoint y: 438, endPoint x: 383, endPoint y: 339, distance: 175.9
click at [238, 438] on link "Verification of Creditor Matrix" at bounding box center [163, 434] width 221 height 35
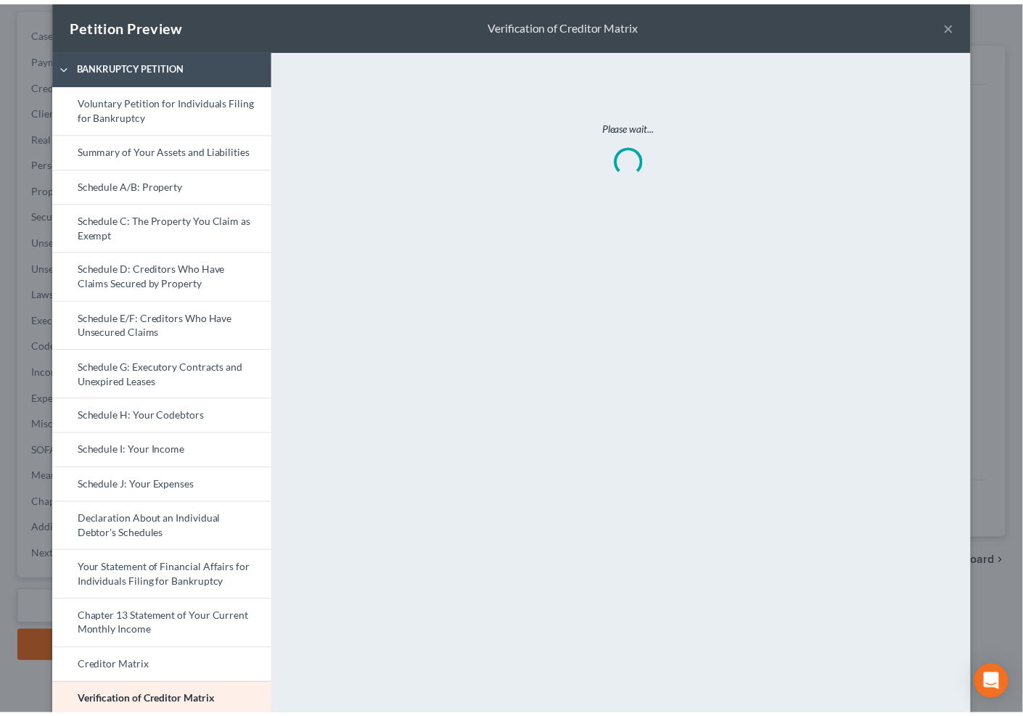
scroll to position [0, 0]
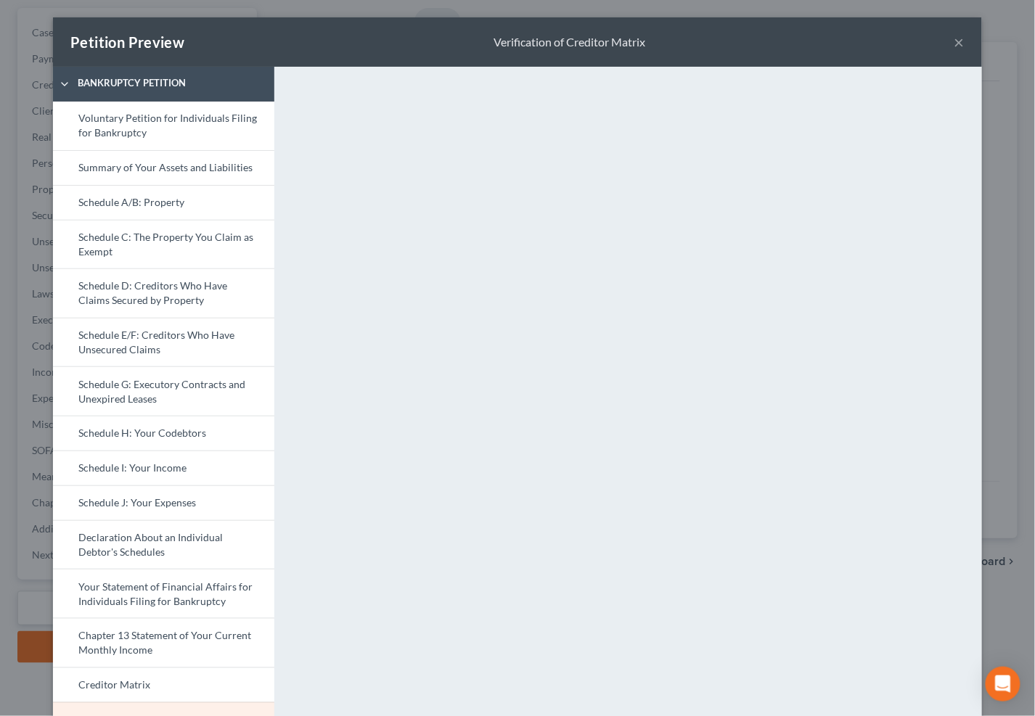
drag, startPoint x: 955, startPoint y: 43, endPoint x: 926, endPoint y: 50, distance: 29.9
click at [955, 43] on button "×" at bounding box center [959, 41] width 10 height 17
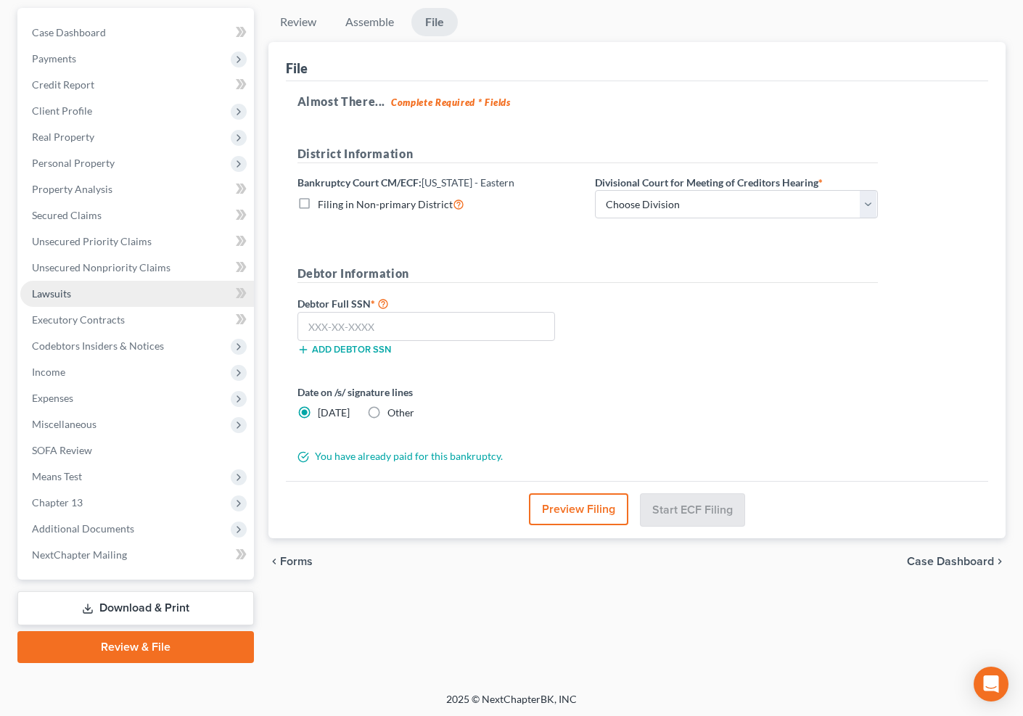
click at [147, 299] on link "Lawsuits" at bounding box center [137, 294] width 234 height 26
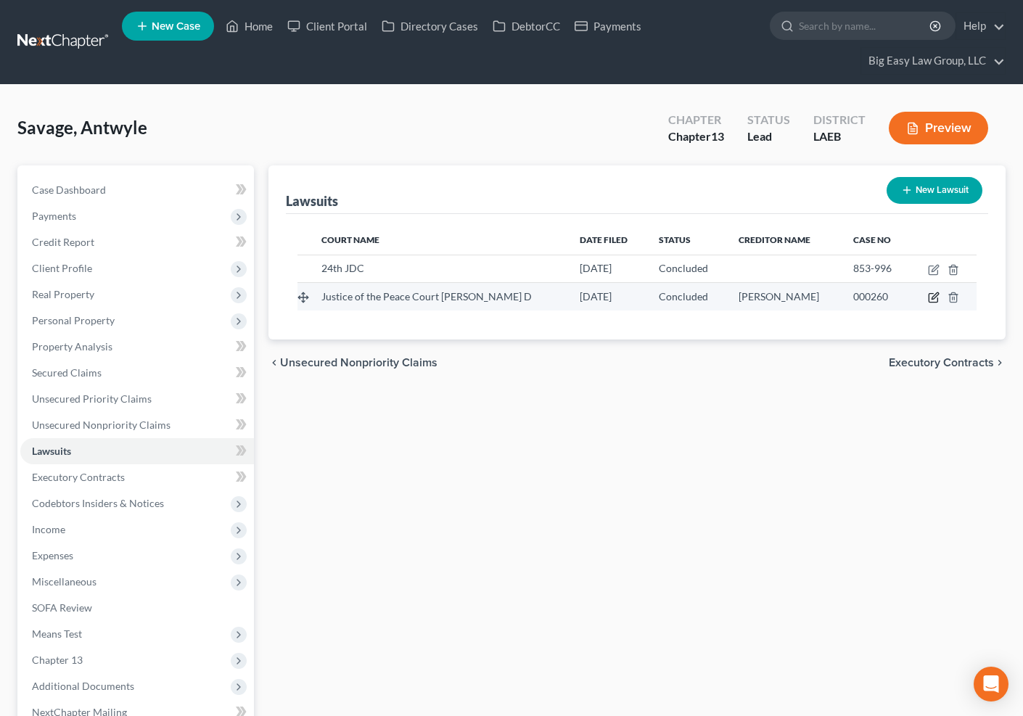
click at [933, 294] on icon "button" at bounding box center [933, 298] width 9 height 9
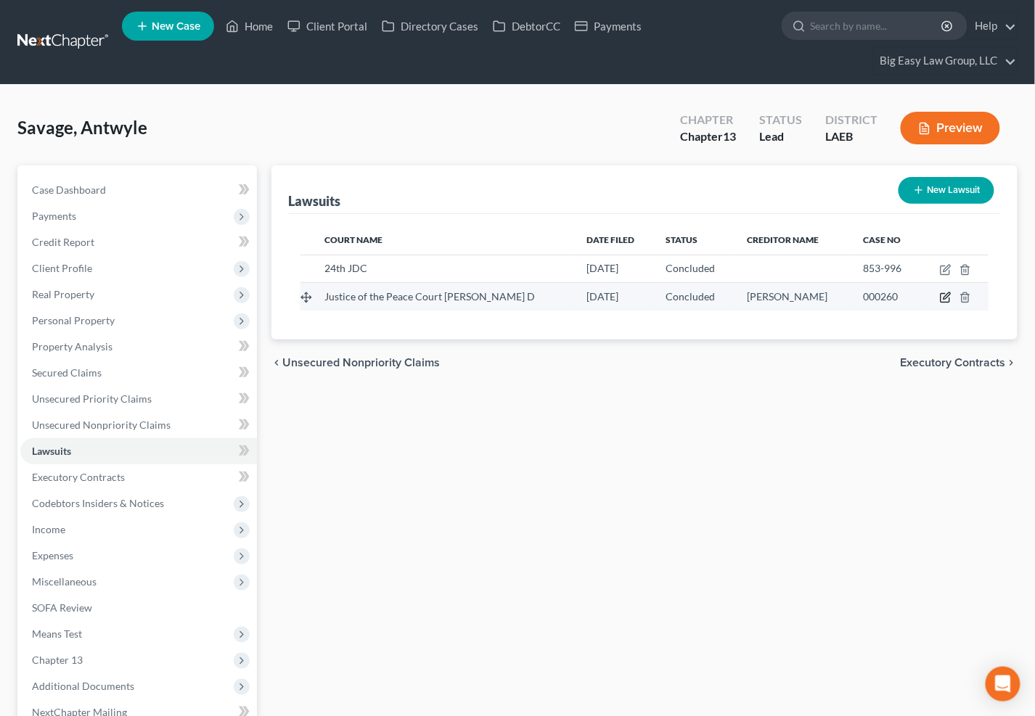
select select "19"
select select "2"
select select "4"
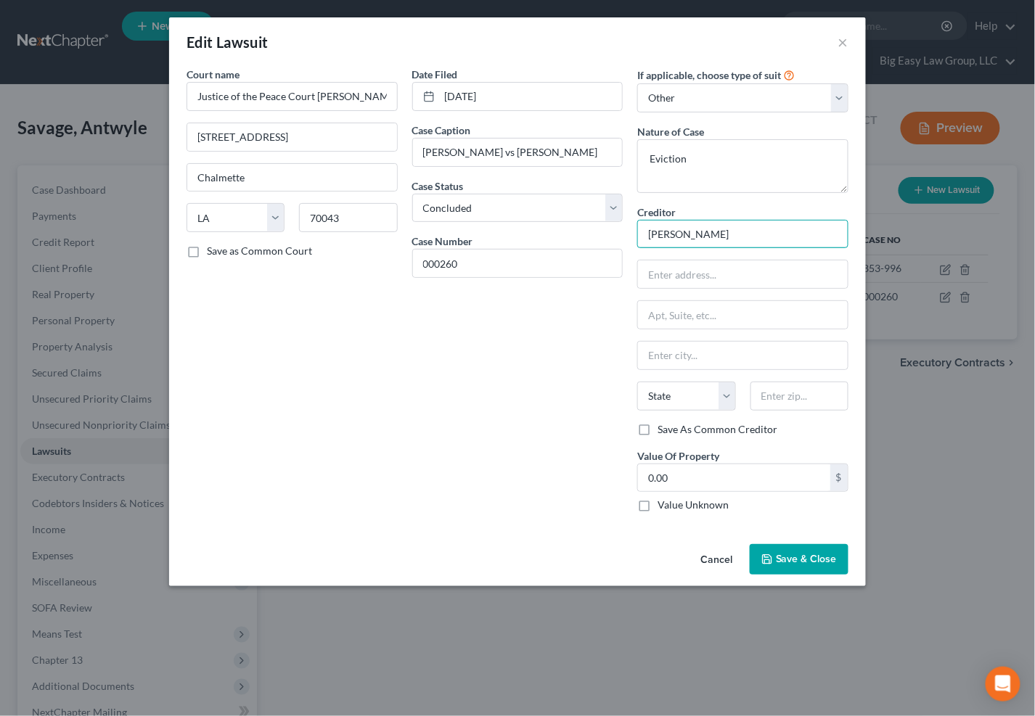
drag, startPoint x: 727, startPoint y: 235, endPoint x: 282, endPoint y: 239, distance: 444.9
click at [295, 241] on div "Court name * Justice of the Peace Court Ward D 19 Queens Ct E Chalmette State A…" at bounding box center [517, 295] width 676 height 457
type input "Van"
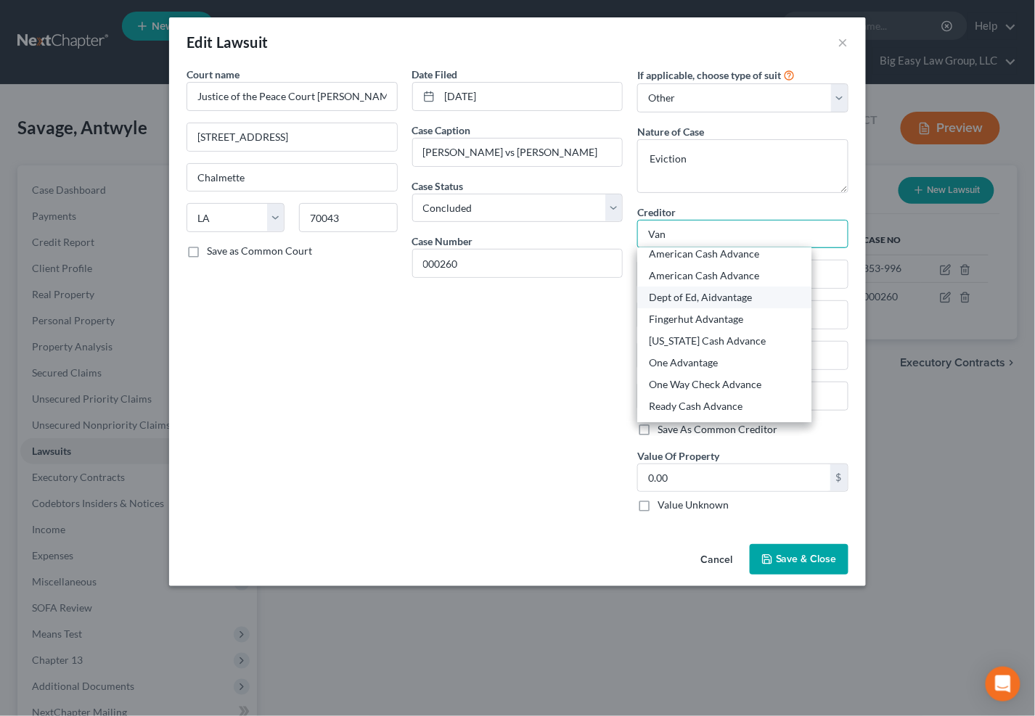
scroll to position [87, 0]
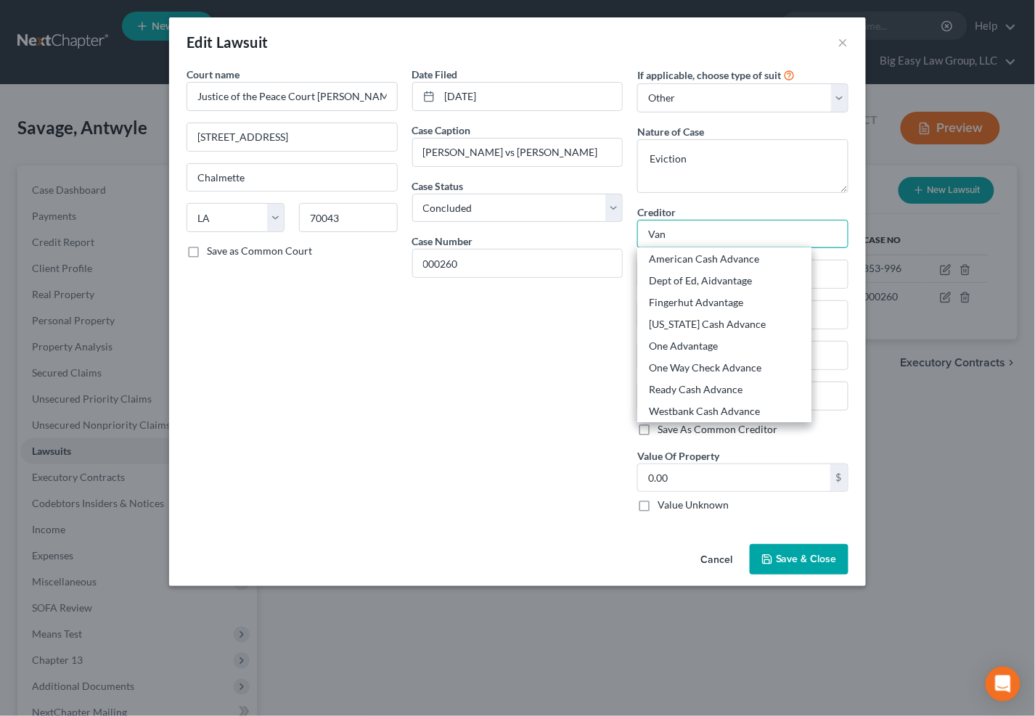
drag, startPoint x: 732, startPoint y: 235, endPoint x: 584, endPoint y: 236, distance: 148.1
click at [579, 235] on div "Court name * Justice of the Peace Court Ward D 19 Queens Ct E Chalmette State A…" at bounding box center [517, 295] width 676 height 457
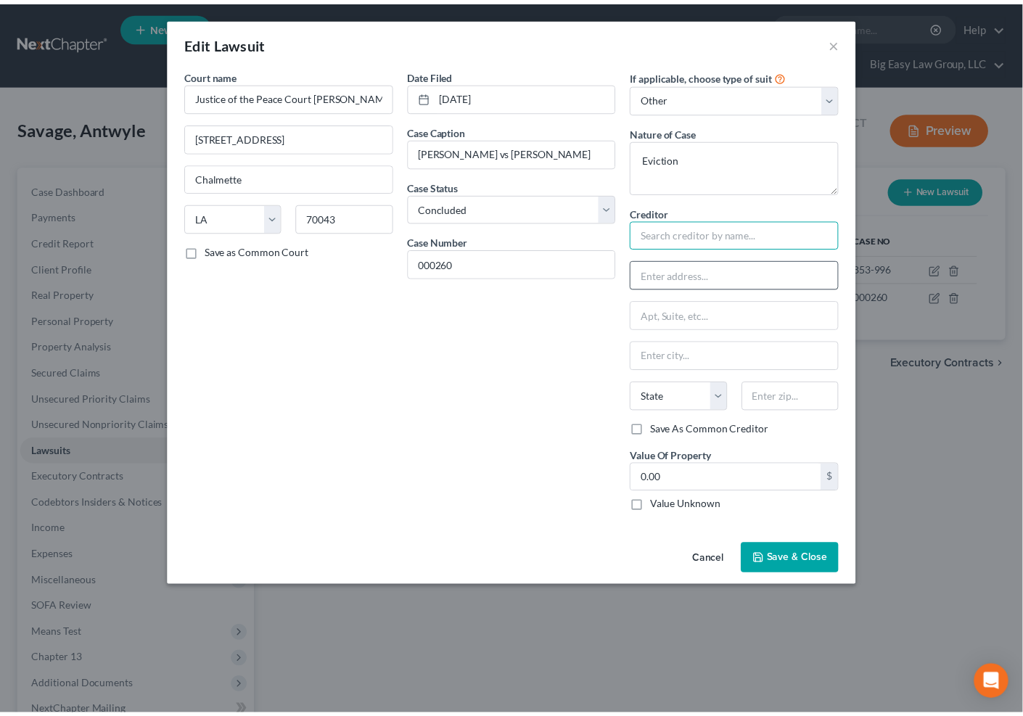
scroll to position [0, 0]
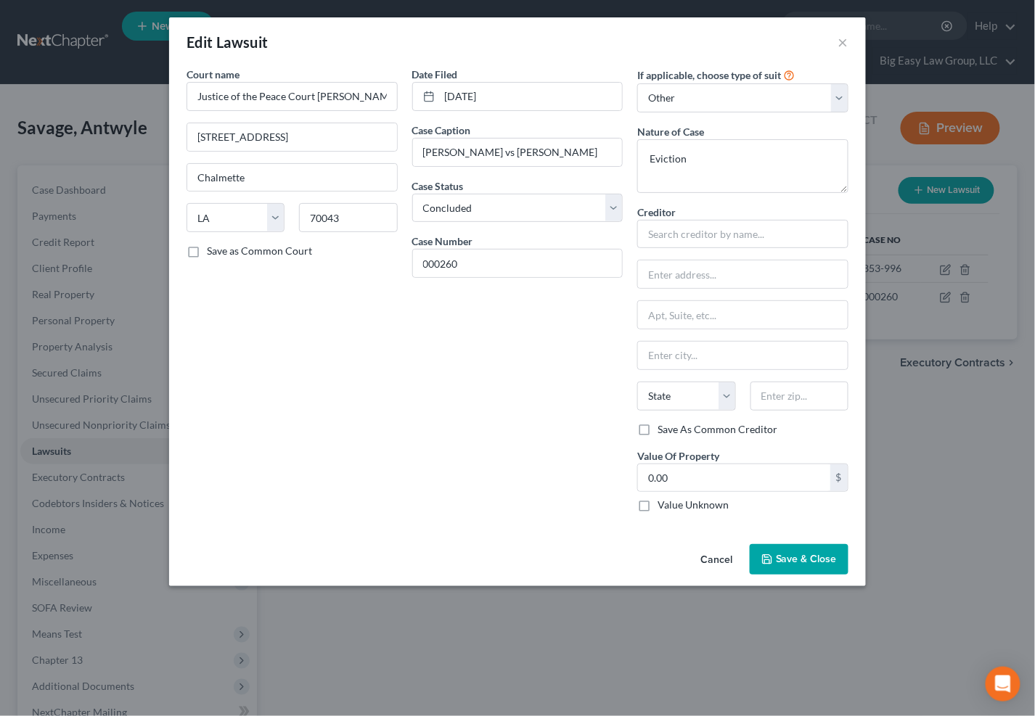
click at [793, 554] on span "Save & Close" at bounding box center [806, 559] width 61 height 12
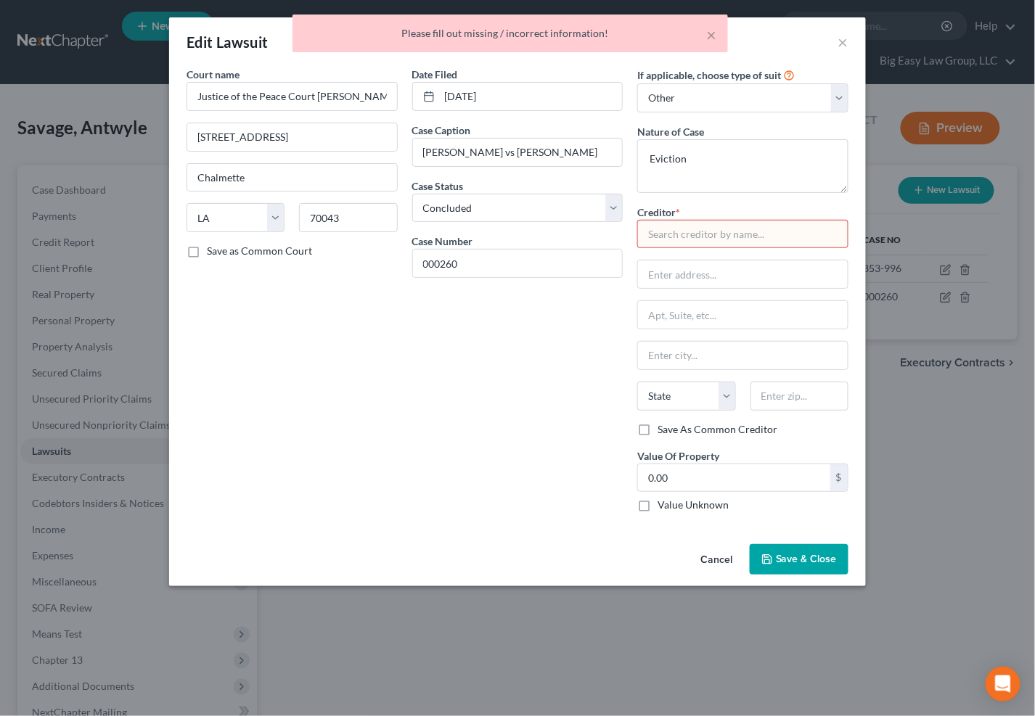
click at [716, 232] on input "text" at bounding box center [742, 234] width 211 height 29
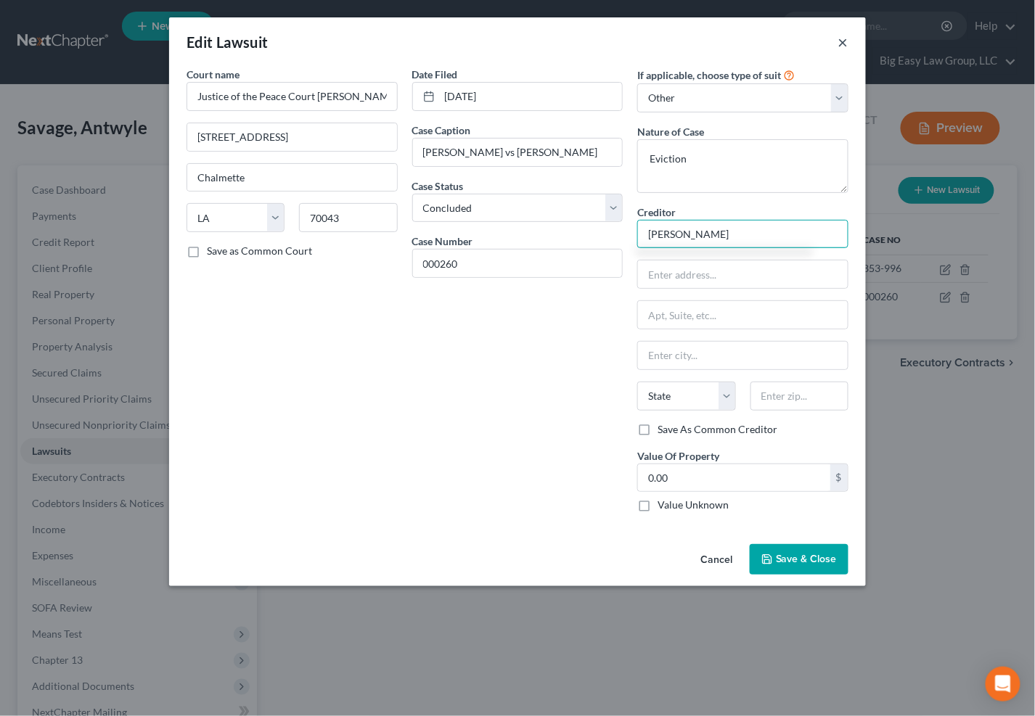
type input "Van Le"
drag, startPoint x: 844, startPoint y: 41, endPoint x: 851, endPoint y: 88, distance: 46.9
click at [844, 42] on button "×" at bounding box center [843, 41] width 10 height 17
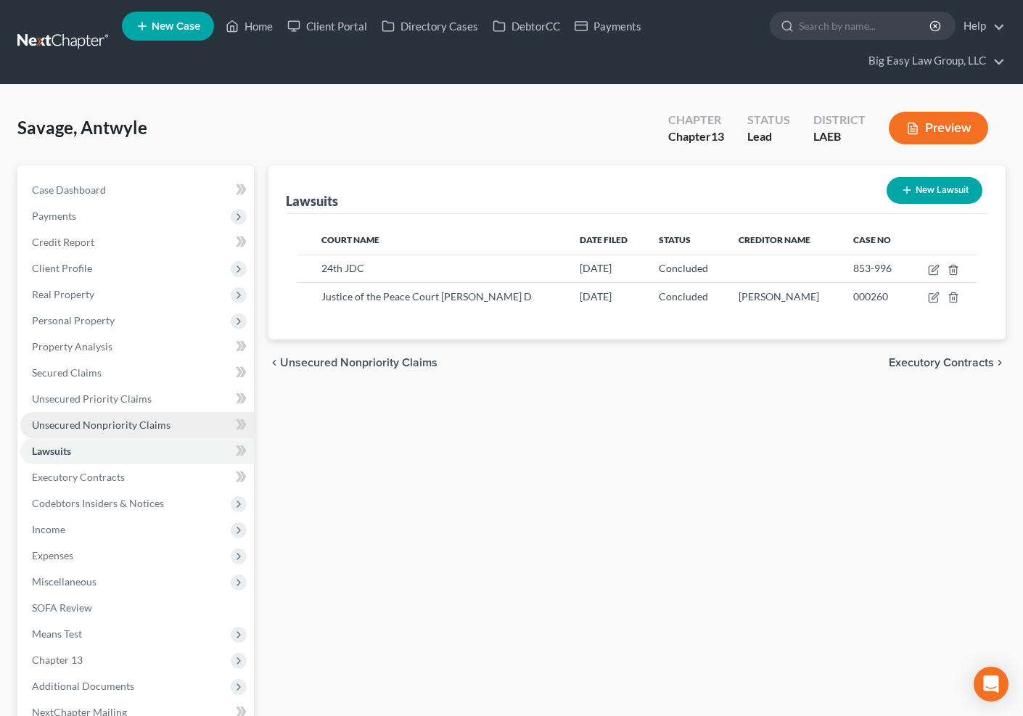
click at [135, 422] on span "Unsecured Nonpriority Claims" at bounding box center [101, 425] width 139 height 12
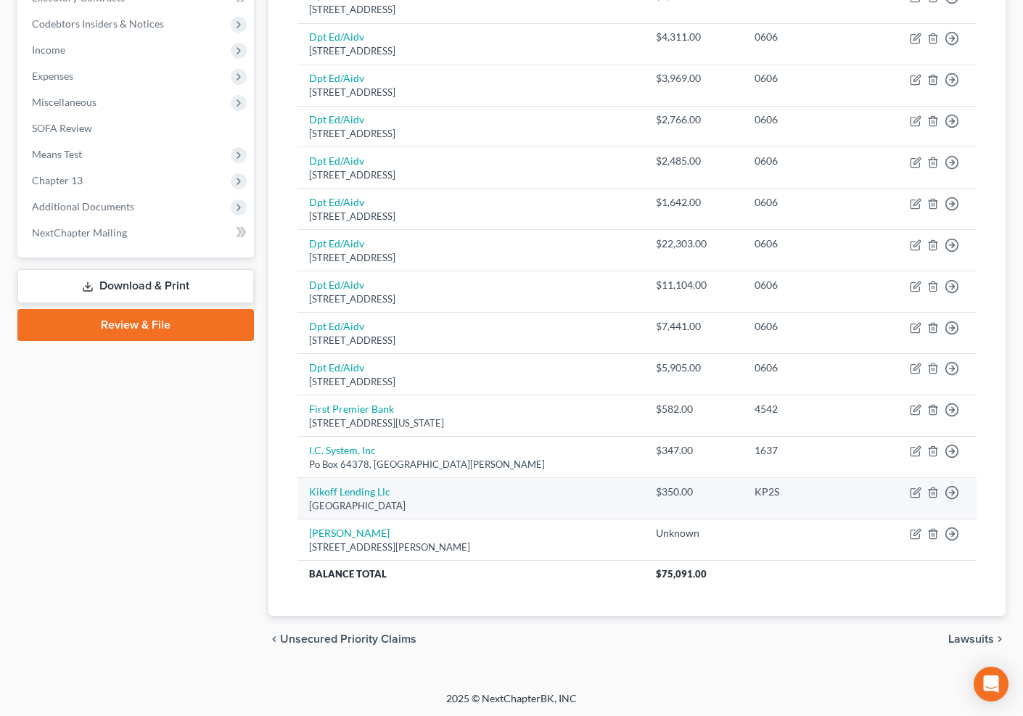
scroll to position [482, 0]
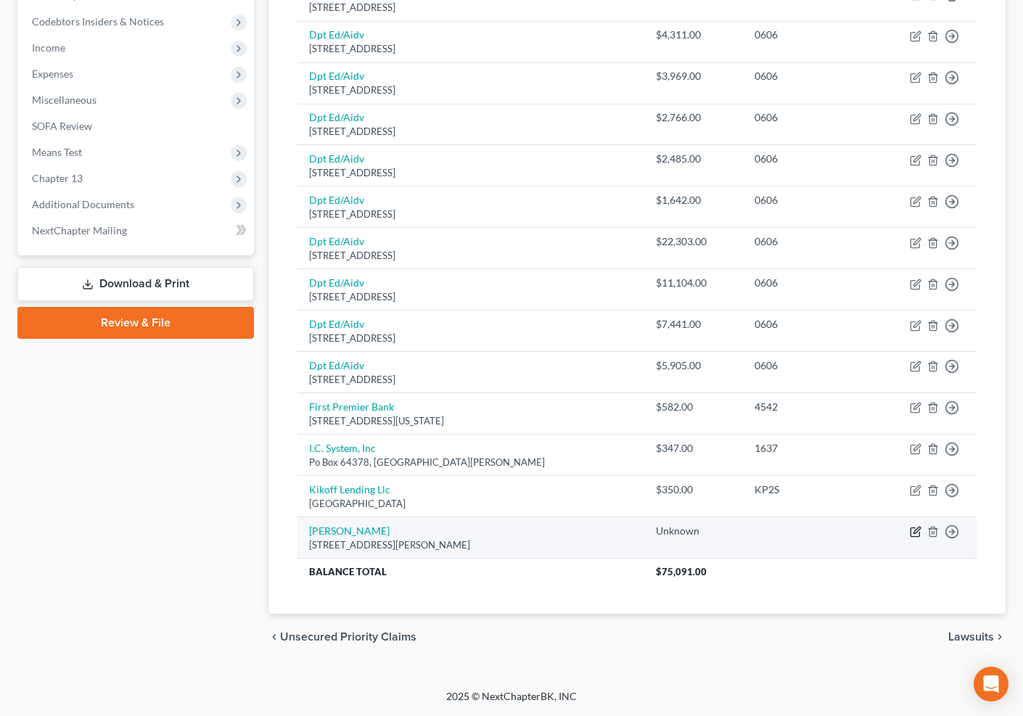
click at [916, 529] on icon "button" at bounding box center [916, 532] width 12 height 12
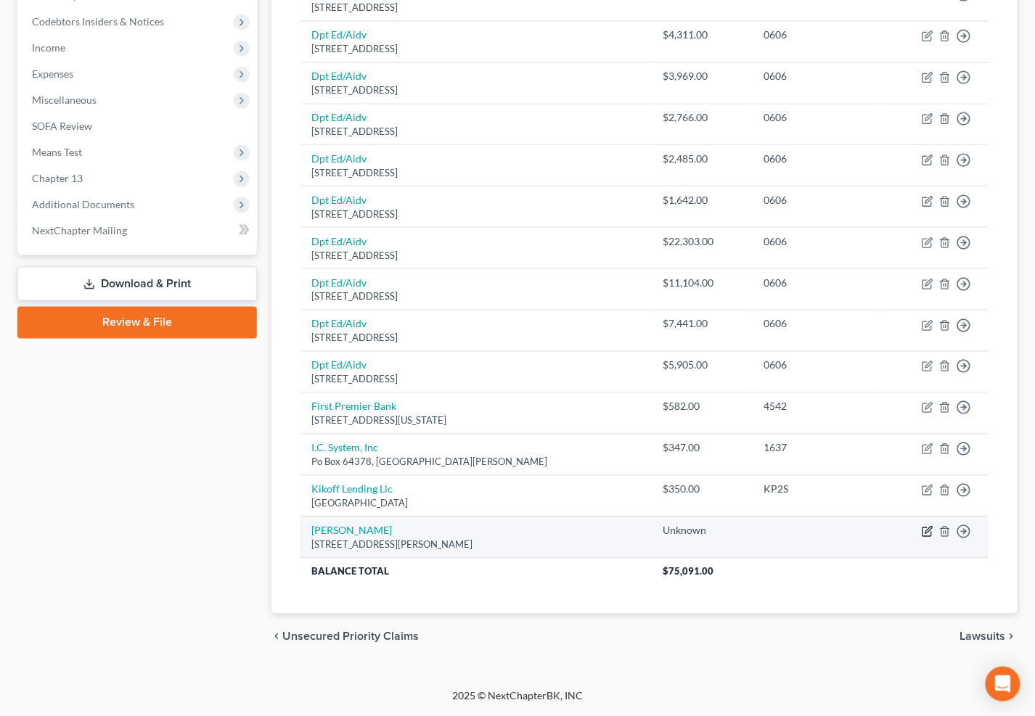
select select "19"
select select "14"
select select "0"
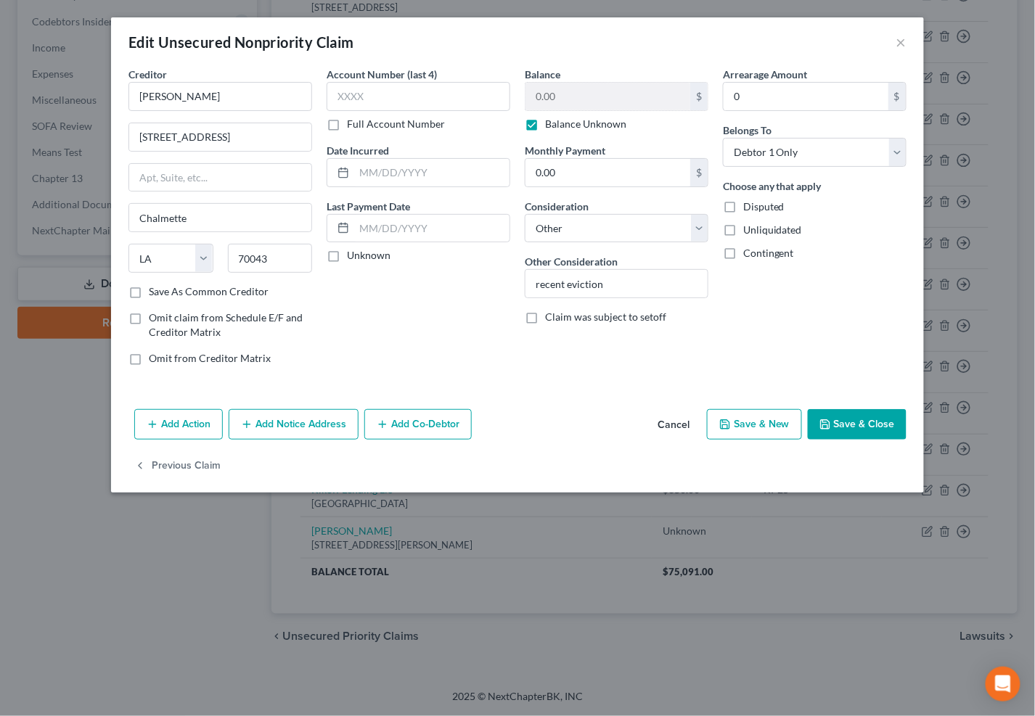
click at [149, 292] on label "Save As Common Creditor" at bounding box center [209, 292] width 120 height 15
click at [155, 292] on input "Save As Common Creditor" at bounding box center [159, 289] width 9 height 9
click at [833, 427] on button "Save & Close" at bounding box center [857, 424] width 99 height 30
checkbox input "false"
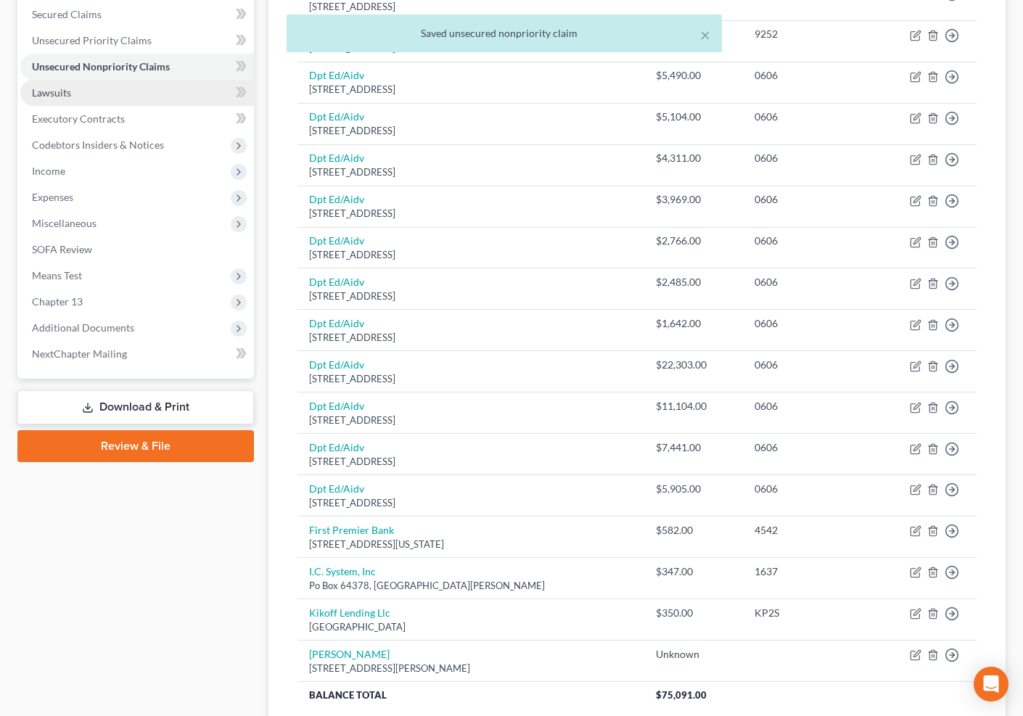
click at [136, 96] on link "Lawsuits" at bounding box center [137, 93] width 234 height 26
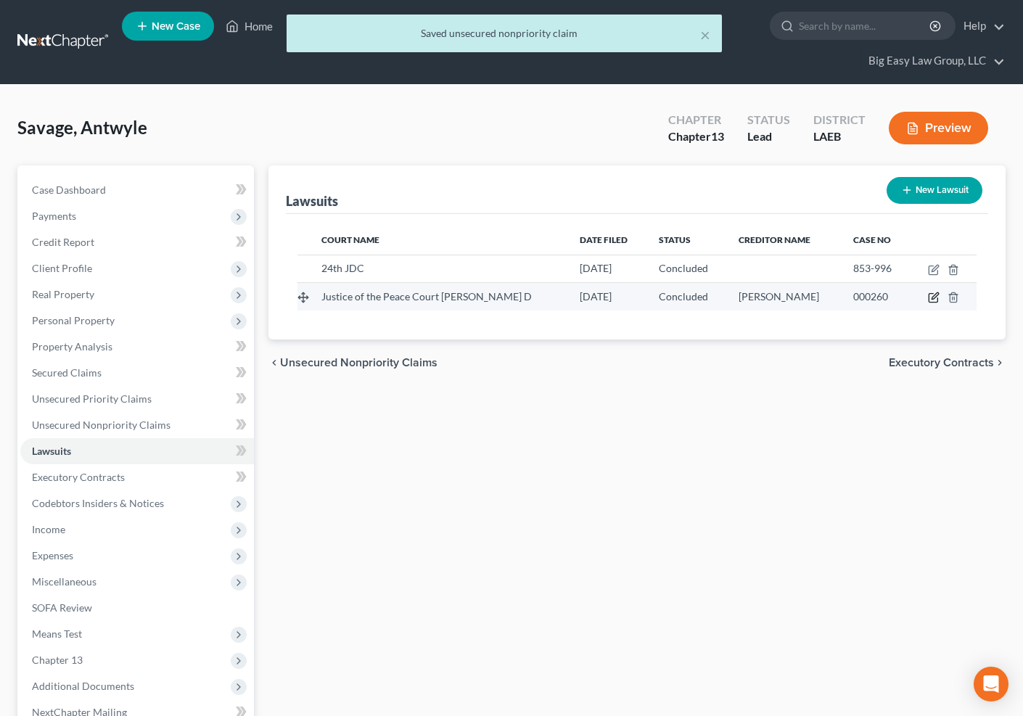
click at [936, 298] on icon "button" at bounding box center [934, 298] width 12 height 12
select select "19"
select select "2"
select select "4"
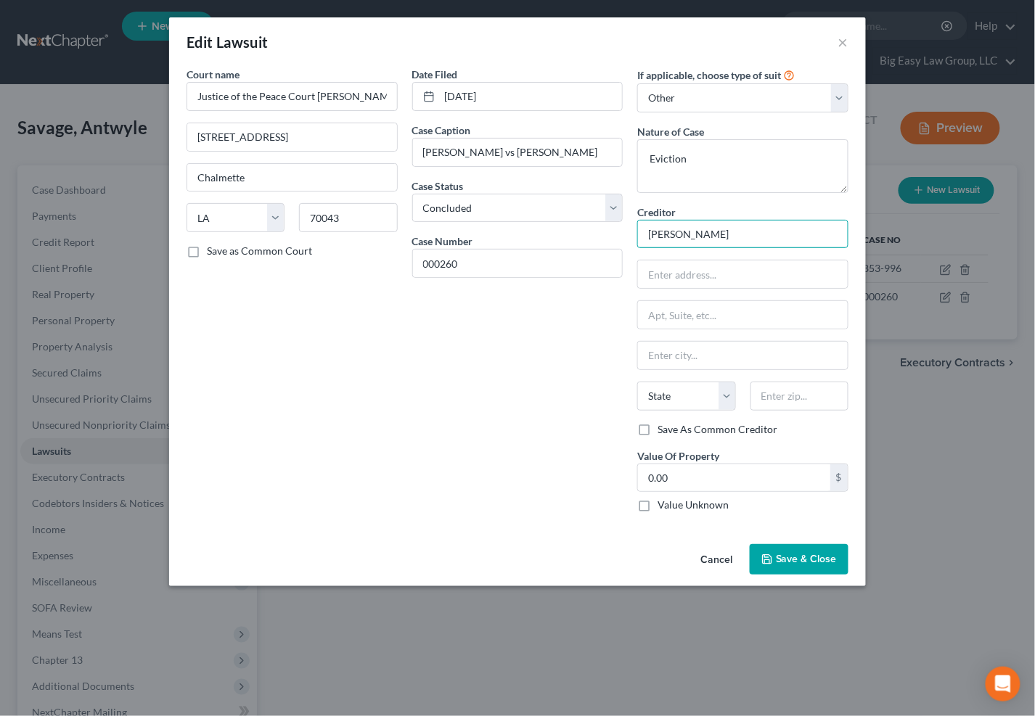
drag, startPoint x: 729, startPoint y: 241, endPoint x: 340, endPoint y: 157, distance: 397.9
click at [413, 180] on div "Court name * Justice of the Peace Court Ward D 19 Queens Ct E Chalmette State A…" at bounding box center [517, 295] width 676 height 457
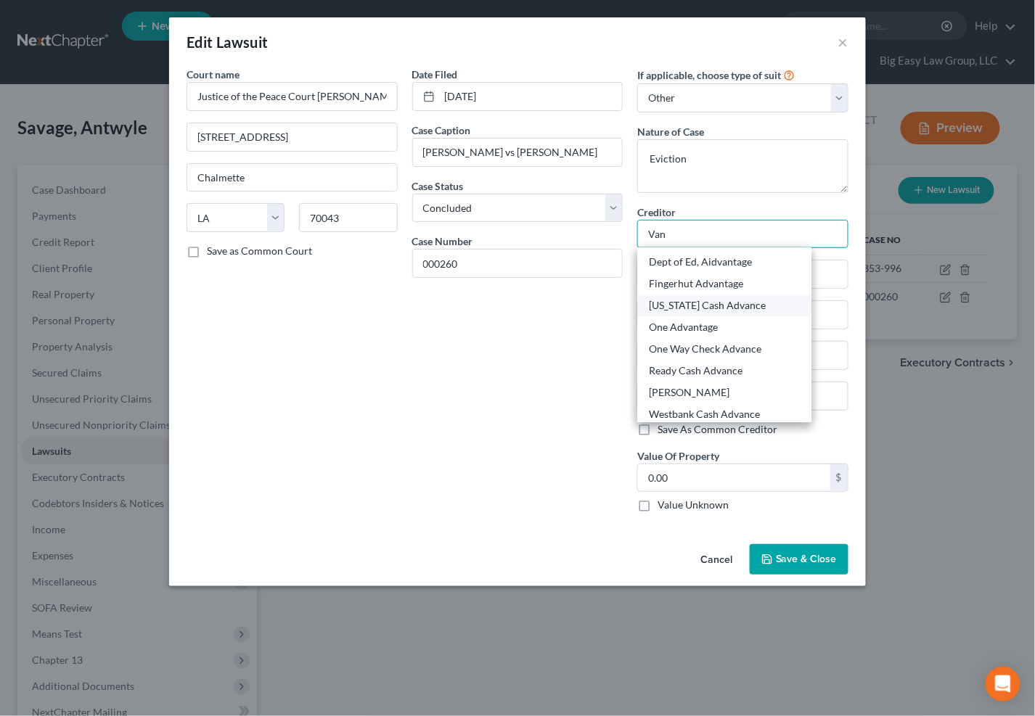
scroll to position [109, 0]
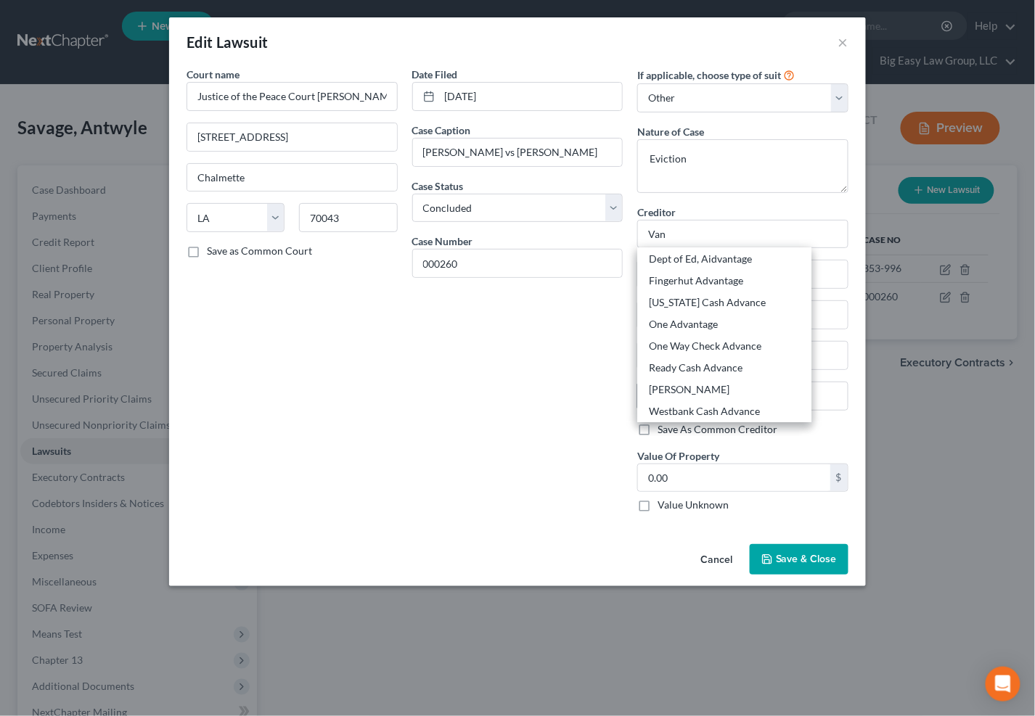
drag, startPoint x: 726, startPoint y: 390, endPoint x: 714, endPoint y: 385, distance: 13.1
click at [727, 389] on div "Van Le" at bounding box center [724, 389] width 151 height 15
type input "Van Le"
type input "3539 Valor Dr"
type input "Chalmette"
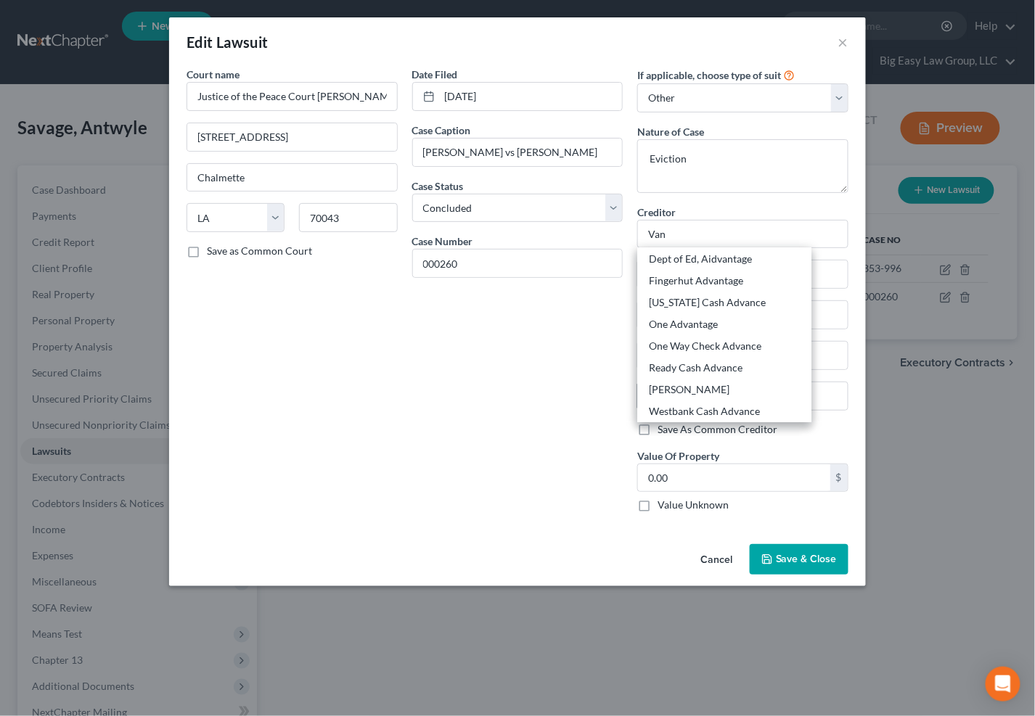
select select "19"
type input "70043"
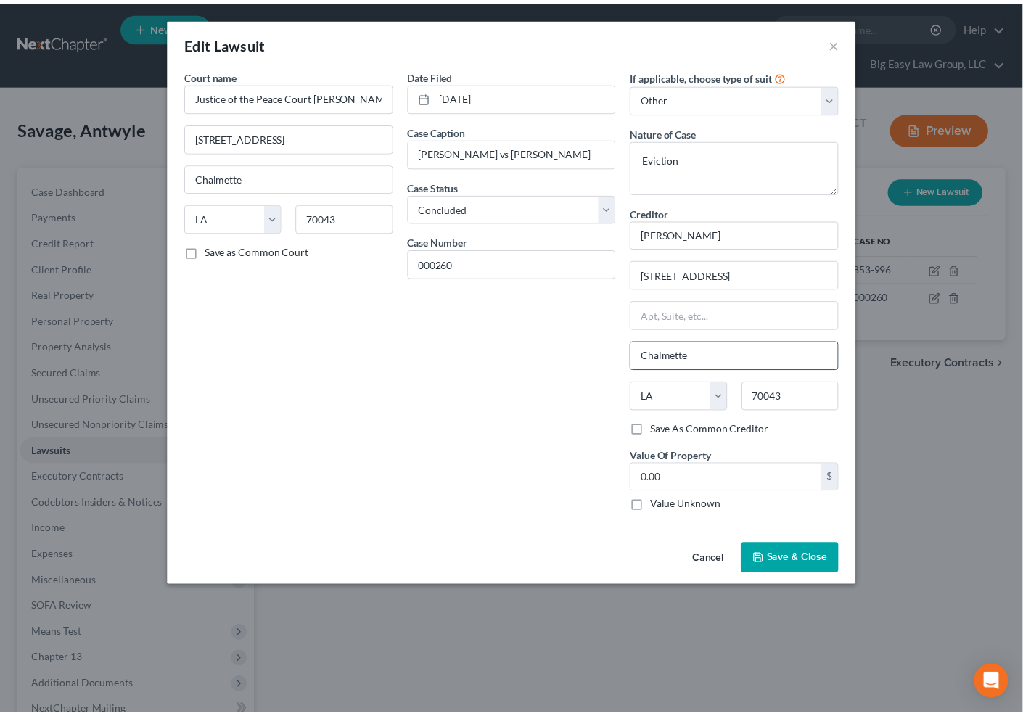
scroll to position [0, 0]
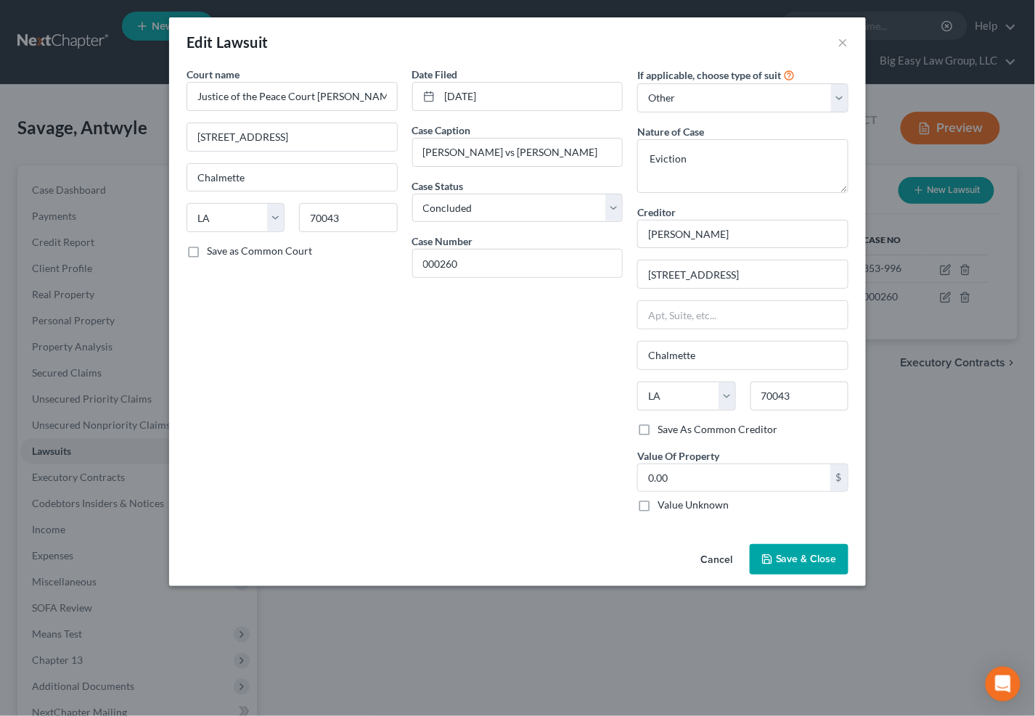
click at [829, 562] on span "Save & Close" at bounding box center [806, 559] width 61 height 12
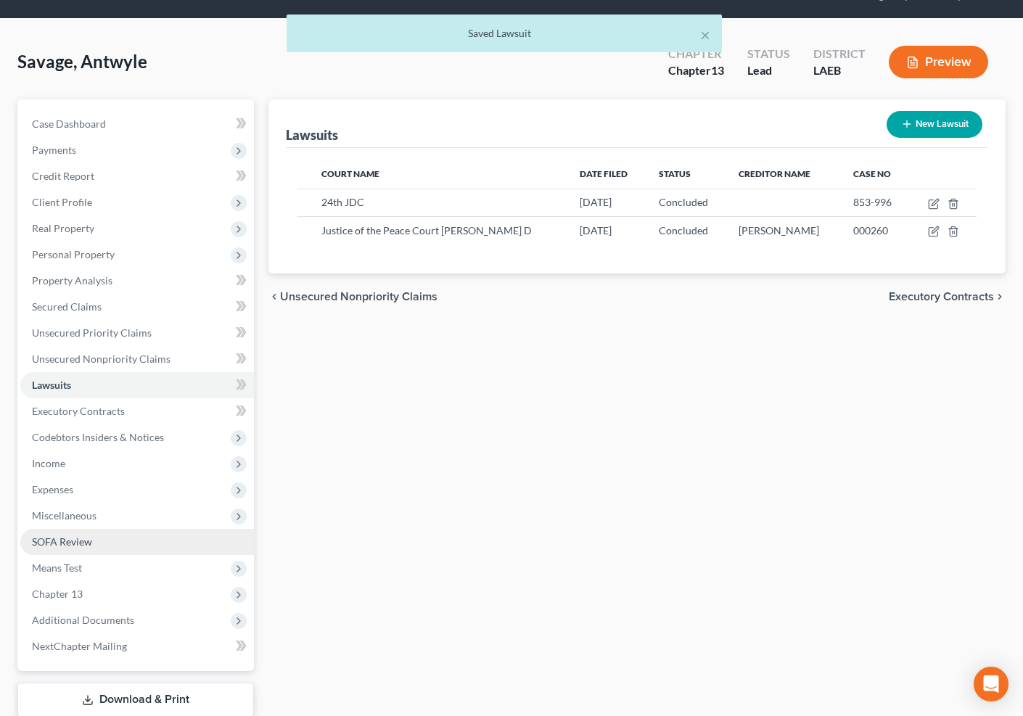
scroll to position [157, 0]
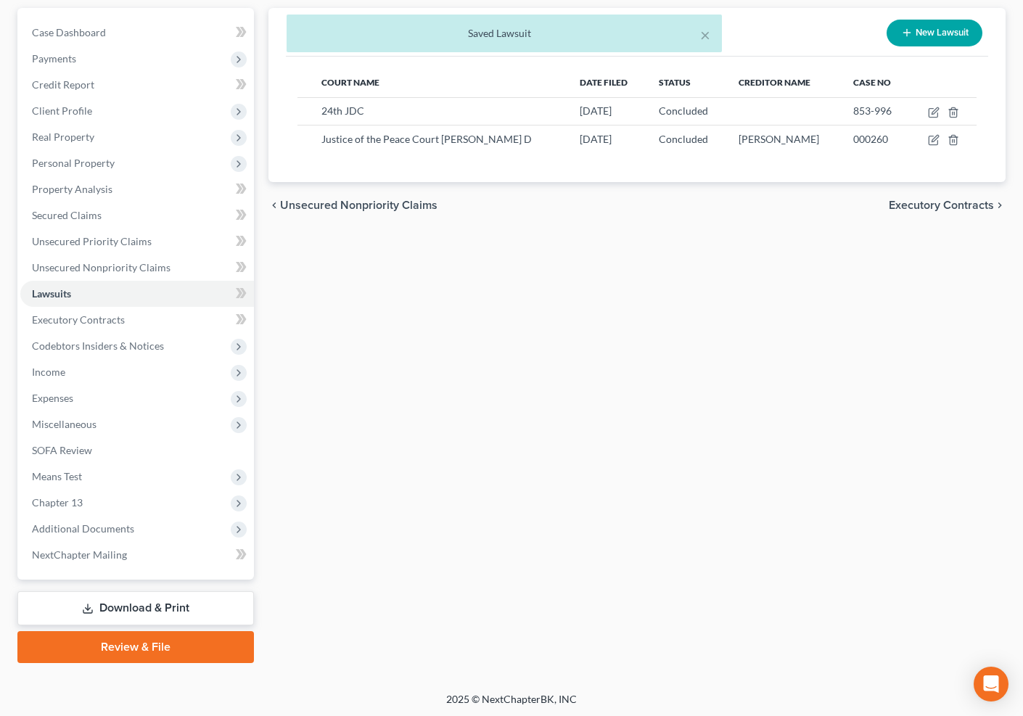
click at [210, 647] on link "Review & File" at bounding box center [135, 647] width 237 height 32
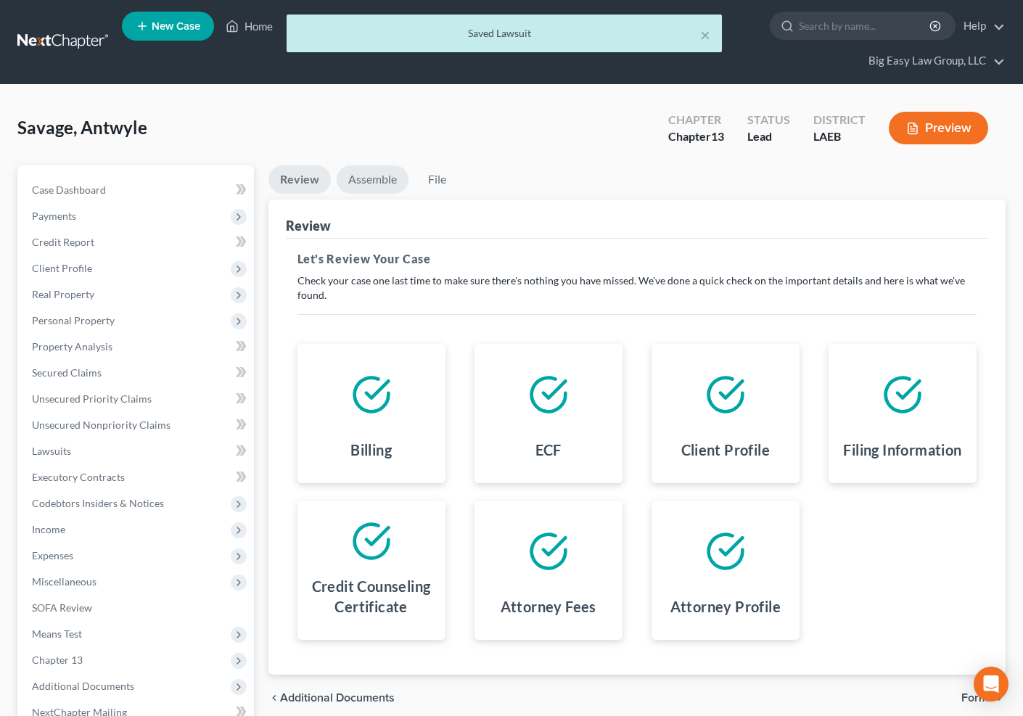
click at [369, 187] on link "Assemble" at bounding box center [373, 179] width 72 height 28
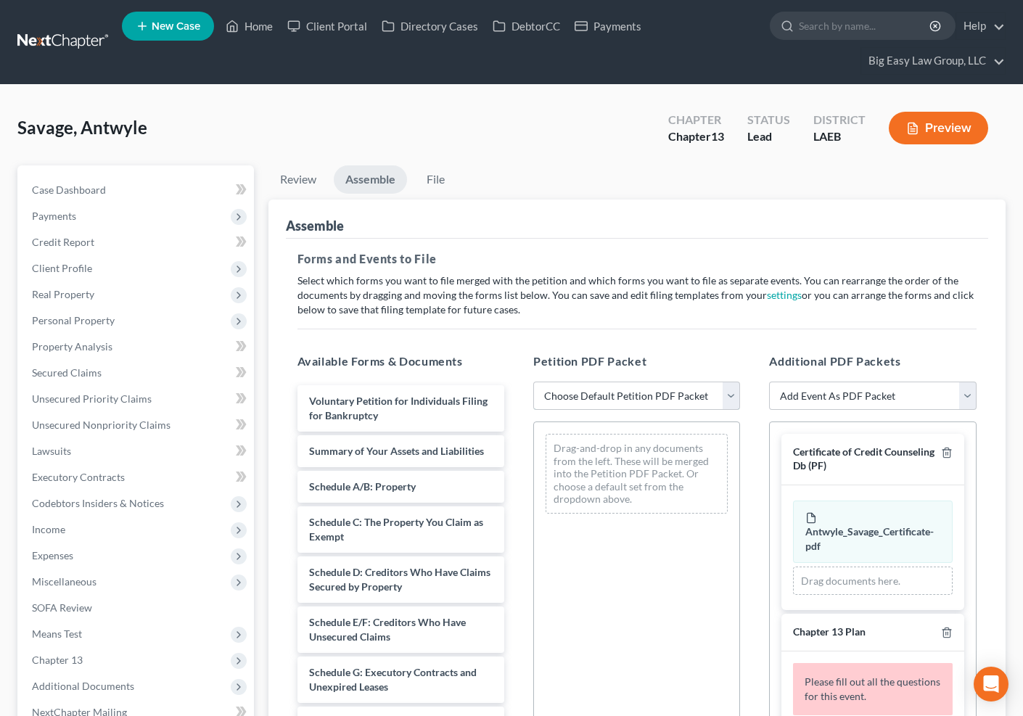
click at [635, 386] on select "Choose Default Petition PDF Packet Complete Bankruptcy Petition (all forms and …" at bounding box center [636, 396] width 207 height 29
select select "0"
click at [533, 382] on select "Choose Default Petition PDF Packet Complete Bankruptcy Petition (all forms and …" at bounding box center [636, 396] width 207 height 29
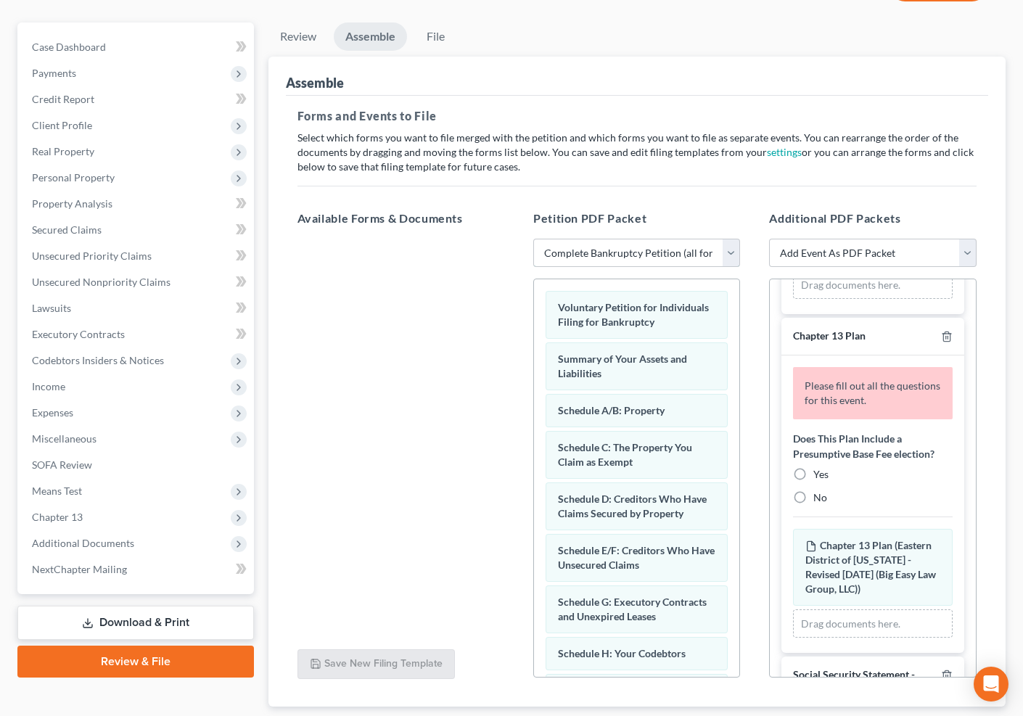
scroll to position [157, 0]
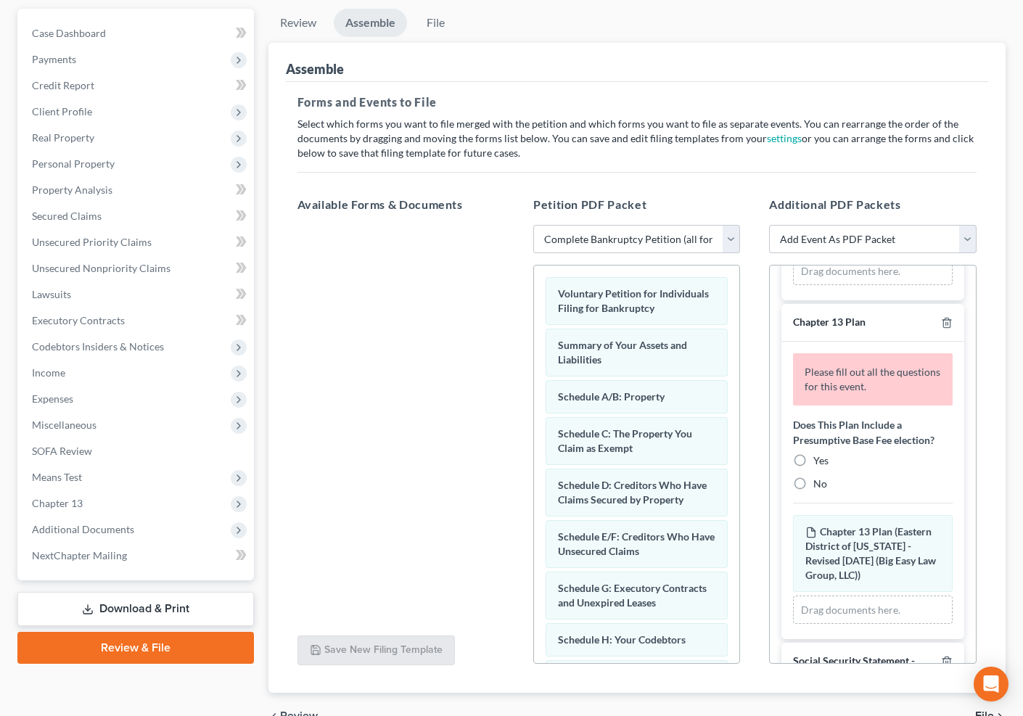
drag, startPoint x: 805, startPoint y: 457, endPoint x: 848, endPoint y: 446, distance: 45.1
click at [814, 457] on label "Yes" at bounding box center [821, 461] width 15 height 15
click at [819, 457] on input "Yes" at bounding box center [823, 458] width 9 height 9
radio input "true"
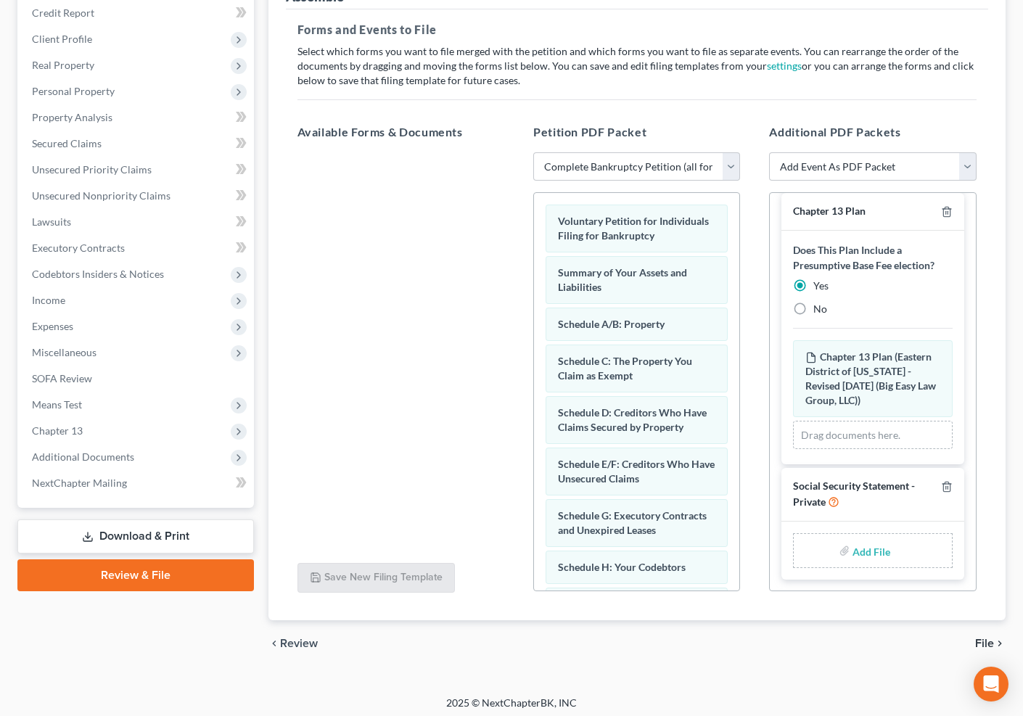
scroll to position [234, 0]
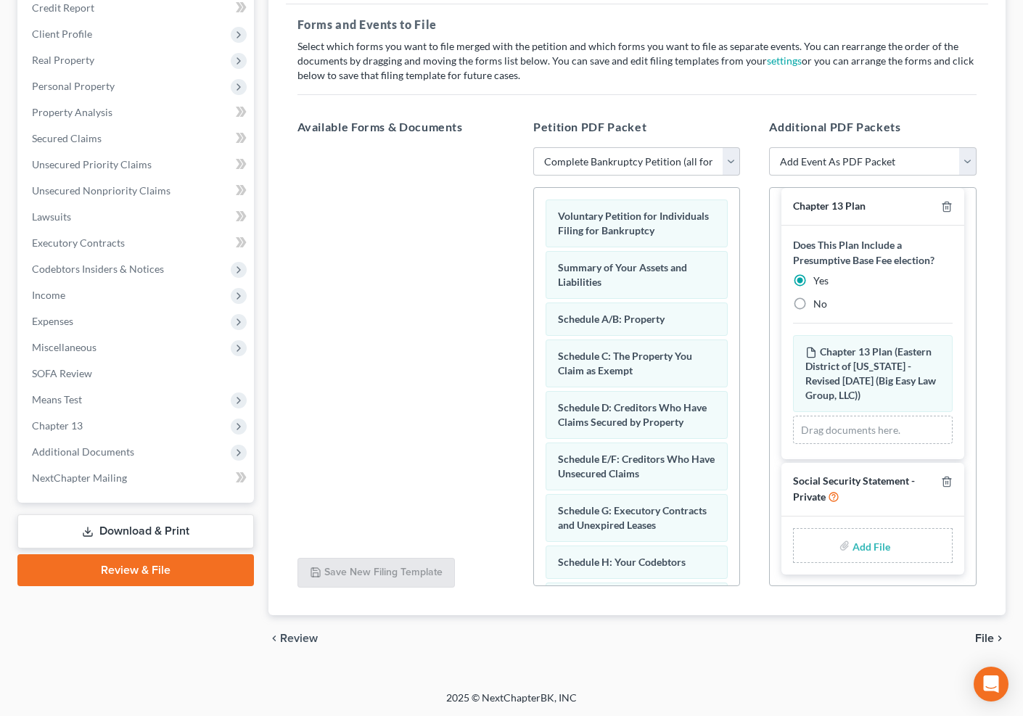
click at [872, 547] on input "file" at bounding box center [870, 546] width 35 height 26
click at [1023, 547] on html "Home New Case Client Portal Directory Cases DebtorCC Payments Big Easy Law Grou…" at bounding box center [511, 262] width 1023 height 992
type input "C:\fakepath\SSN.pdf"
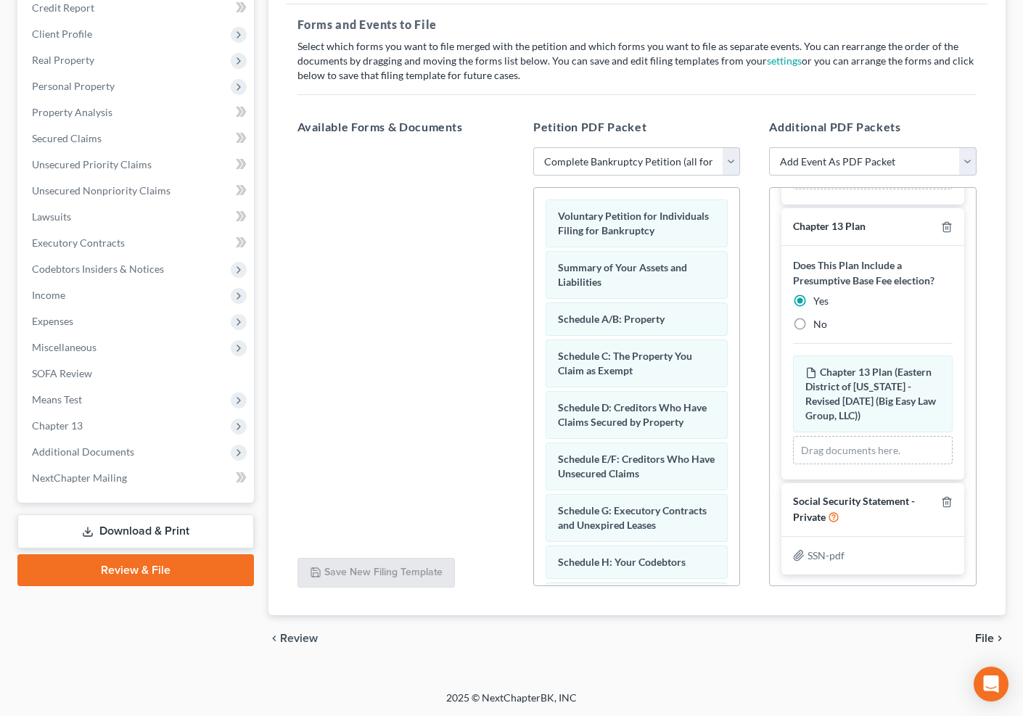
scroll to position [187, 0]
click at [986, 634] on span "File" at bounding box center [984, 639] width 19 height 12
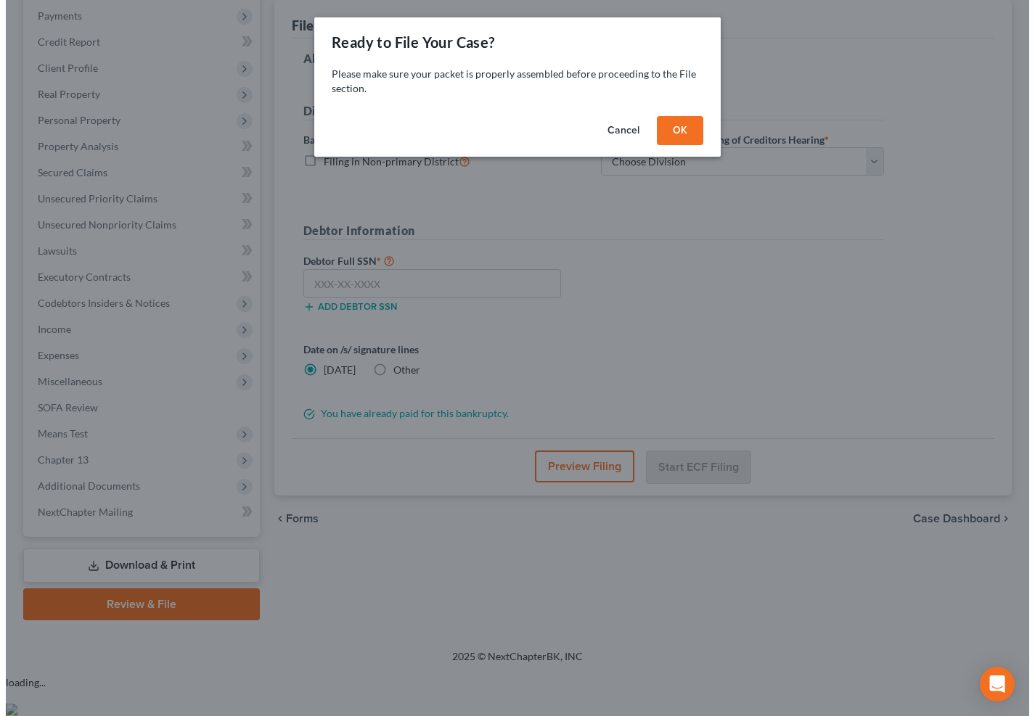
scroll to position [157, 0]
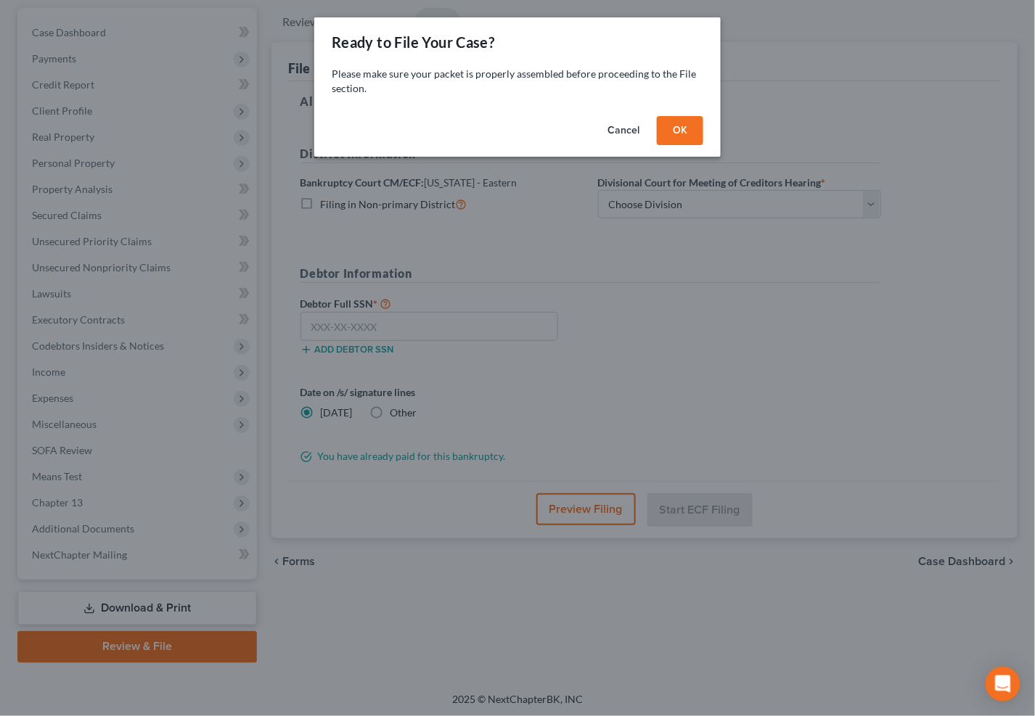
click at [686, 128] on button "OK" at bounding box center [680, 130] width 46 height 29
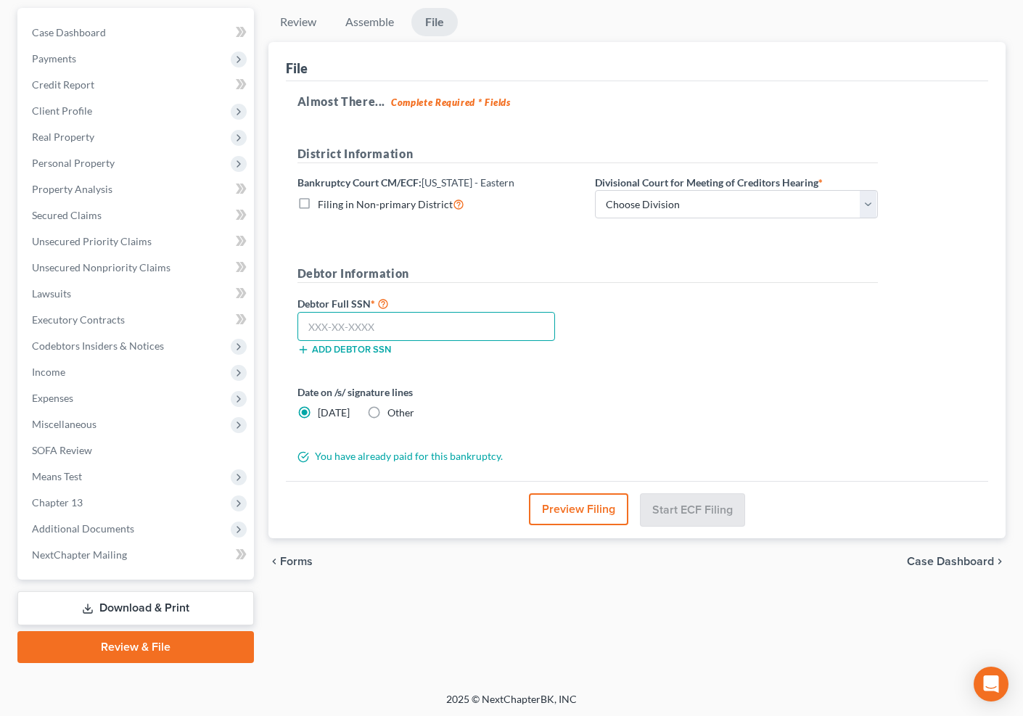
click at [374, 324] on input "text" at bounding box center [427, 326] width 258 height 29
click at [594, 486] on div "Preview Filing Start ECF Filing" at bounding box center [637, 509] width 703 height 57
click at [599, 501] on button "Preview Filing" at bounding box center [578, 510] width 99 height 32
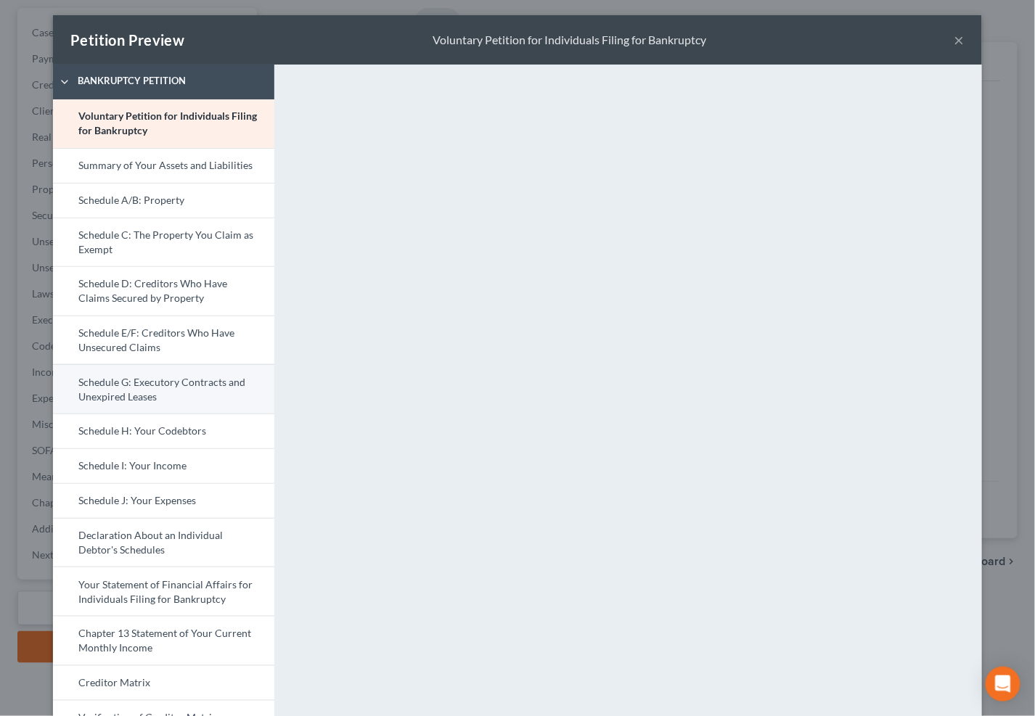
scroll to position [3, 0]
click at [221, 497] on link "Schedule J: Your Expenses" at bounding box center [163, 500] width 221 height 35
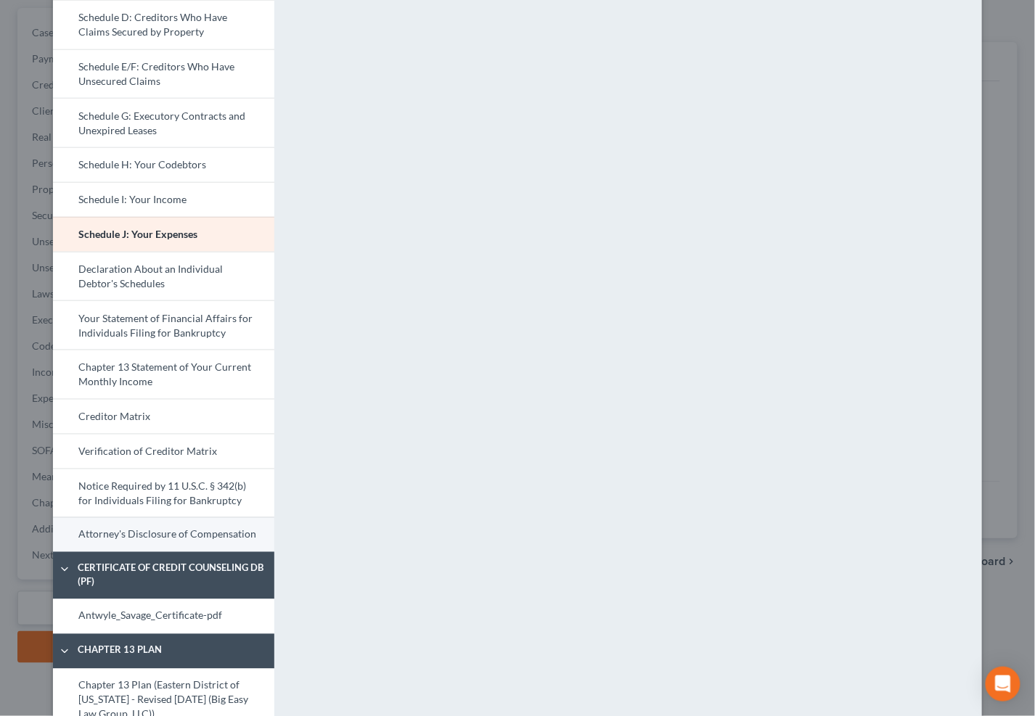
scroll to position [272, 0]
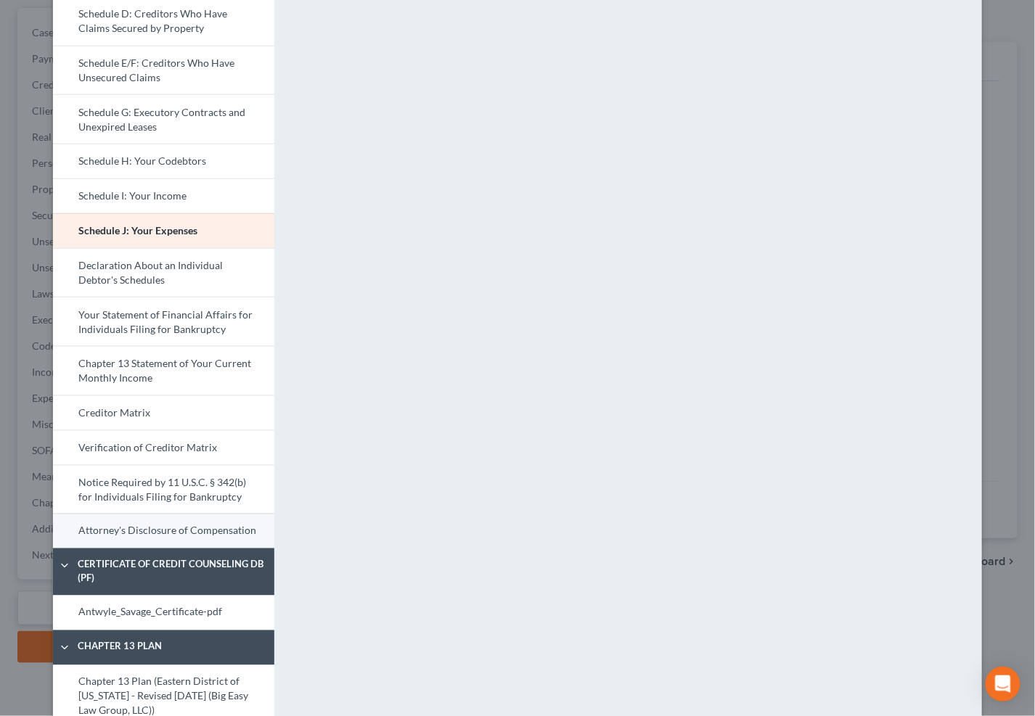
click at [202, 540] on link "Attorney's Disclosure of Compensation" at bounding box center [163, 531] width 221 height 35
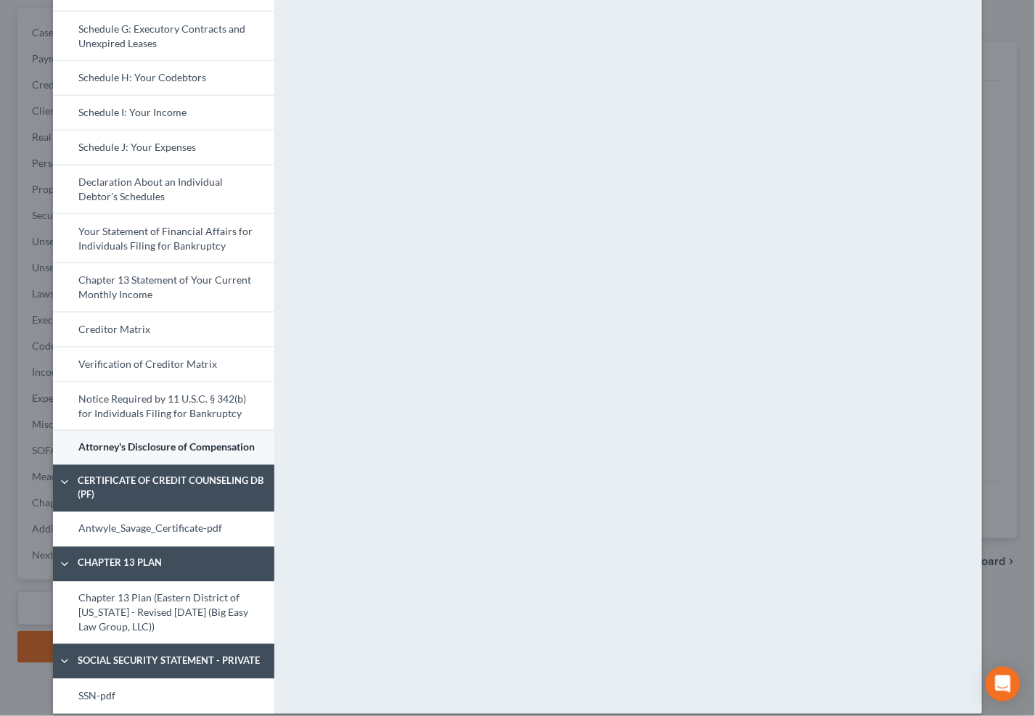
scroll to position [365, 0]
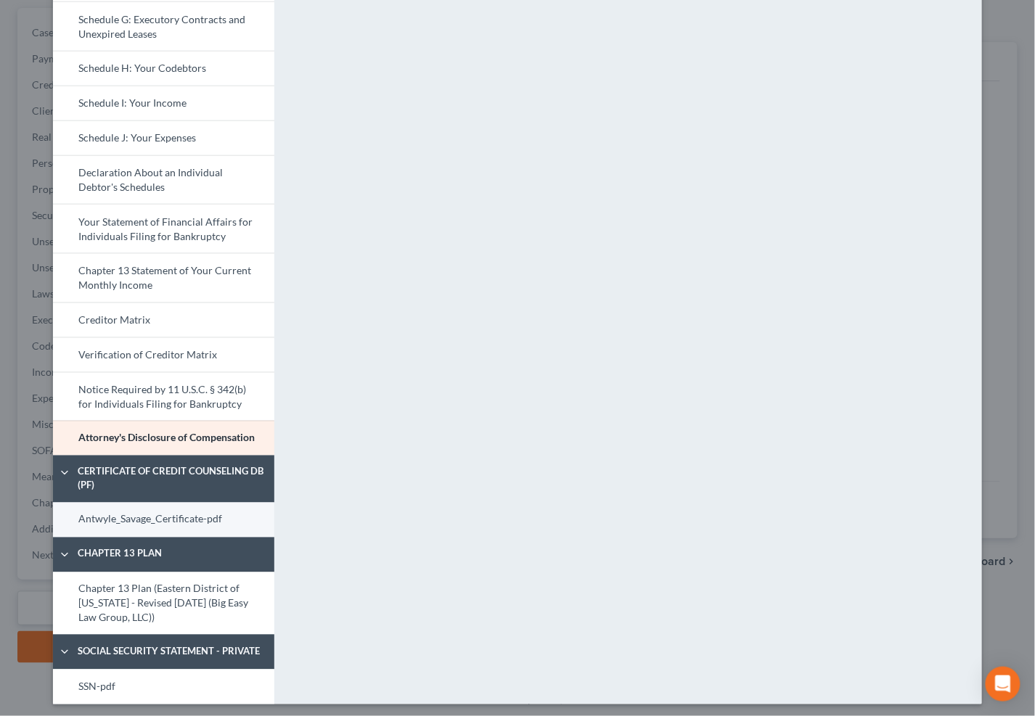
click at [195, 524] on link "Antwyle_Savage_Certificate-pdf" at bounding box center [163, 520] width 221 height 35
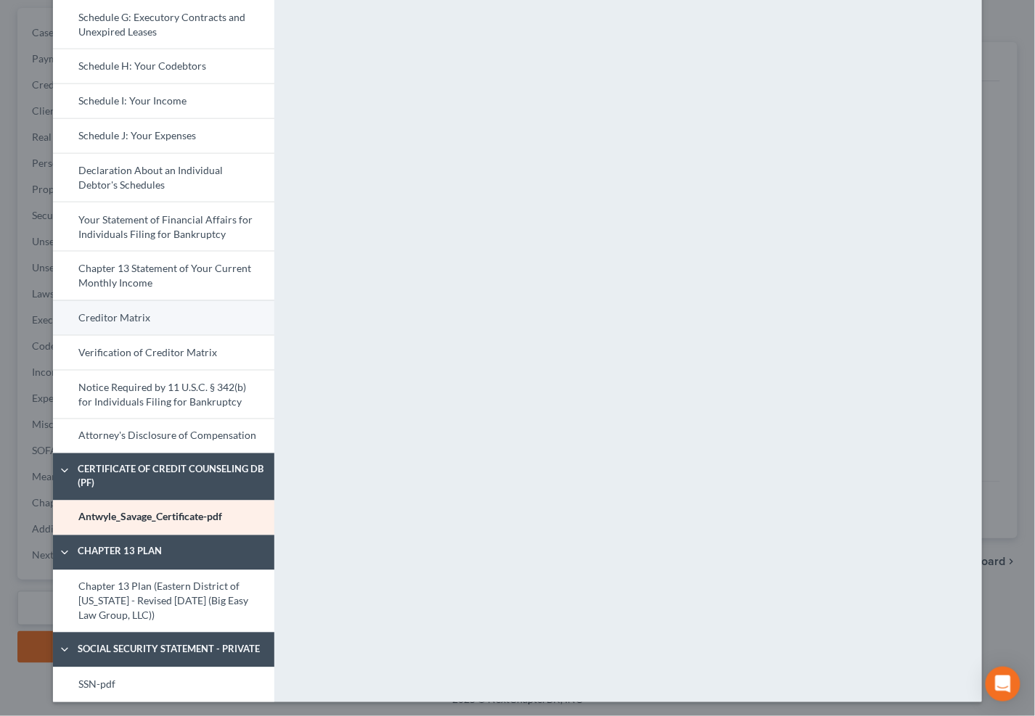
scroll to position [371, 0]
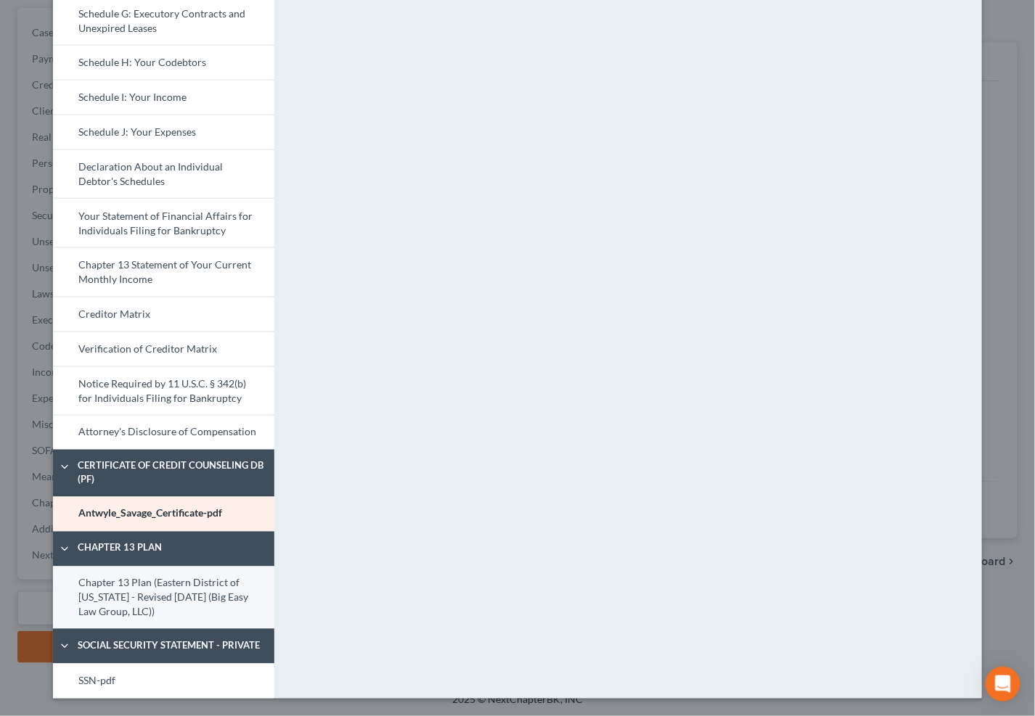
click at [194, 591] on link "Chapter 13 Plan (Eastern District of Louisiana - Revised 05/05/2020 (Big Easy L…" at bounding box center [163, 598] width 221 height 63
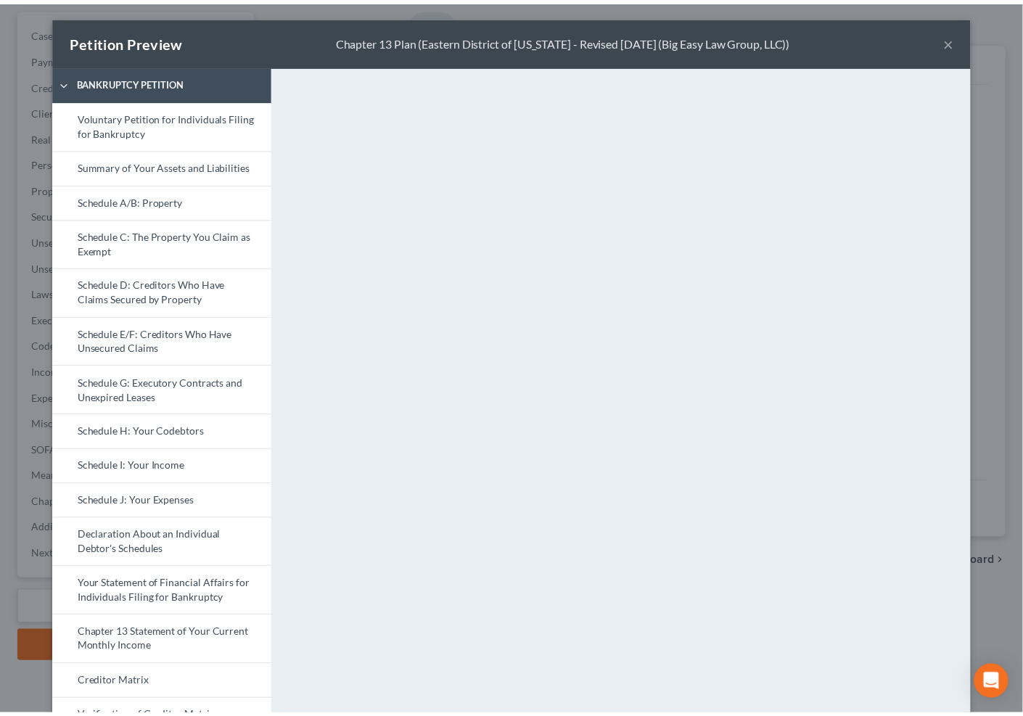
scroll to position [0, 0]
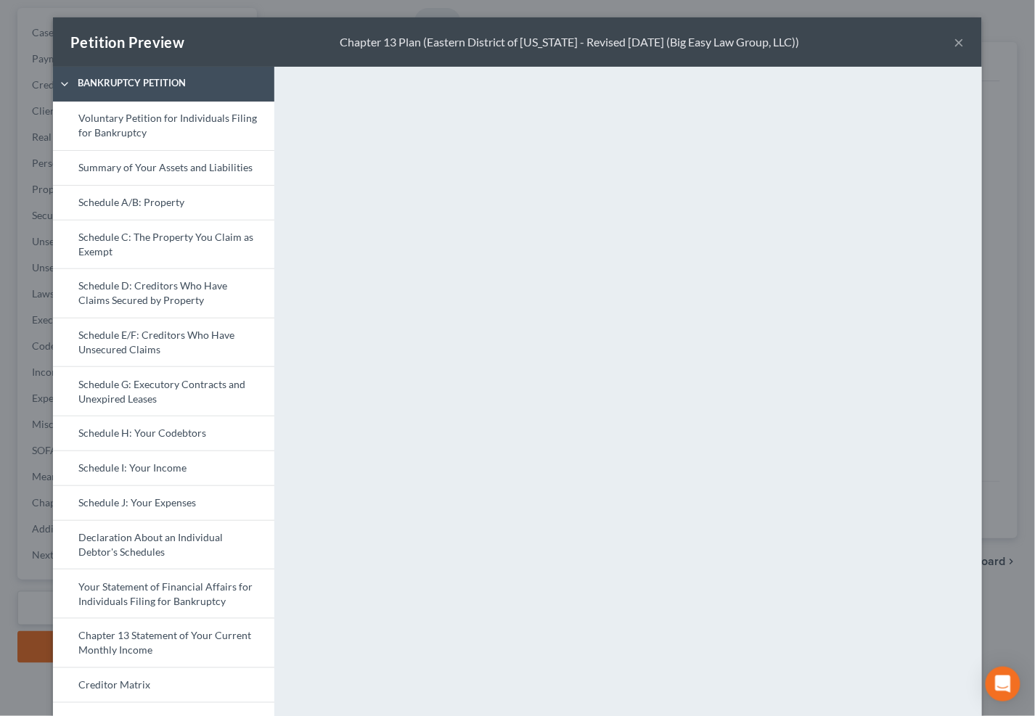
click at [954, 36] on button "×" at bounding box center [959, 41] width 10 height 17
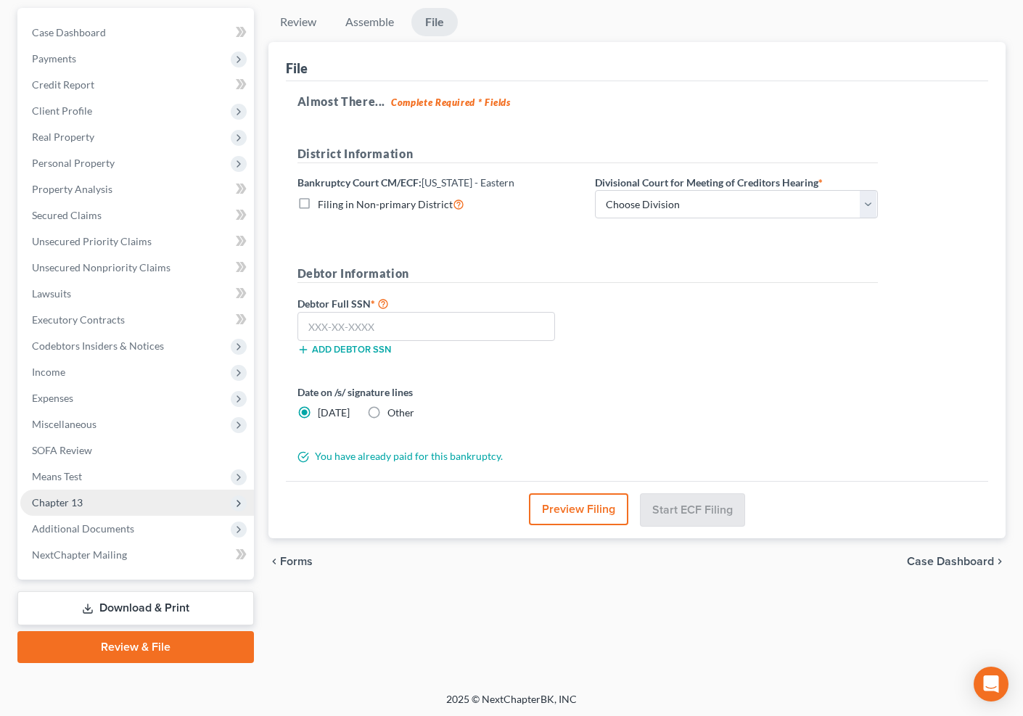
click at [147, 509] on span "Chapter 13" at bounding box center [137, 503] width 234 height 26
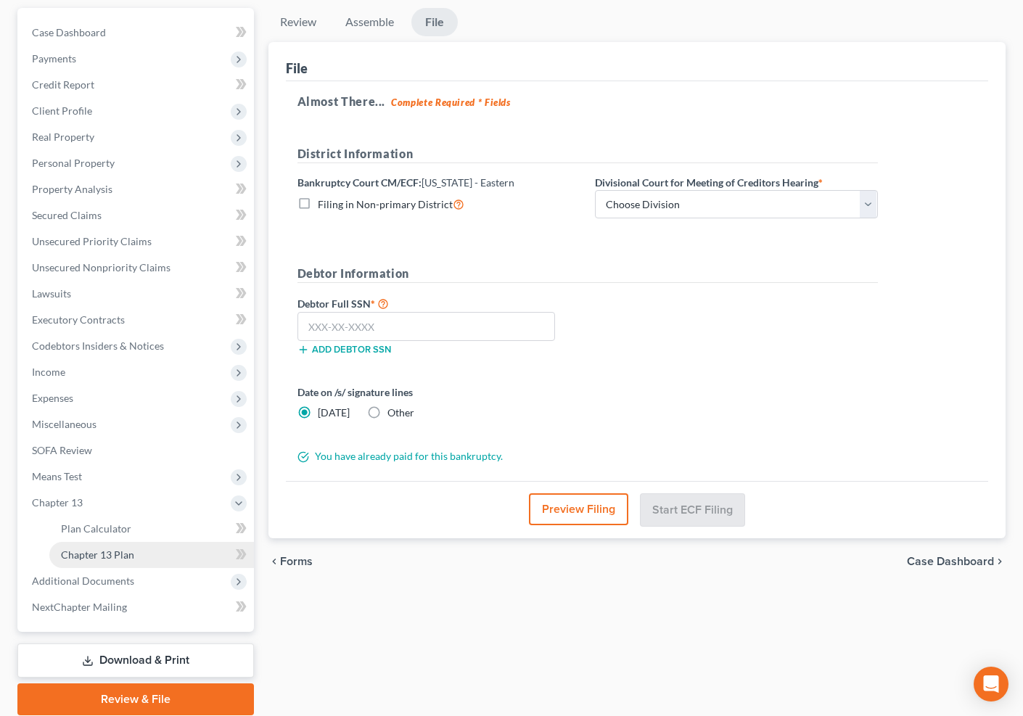
click at [165, 549] on link "Chapter 13 Plan" at bounding box center [151, 555] width 205 height 26
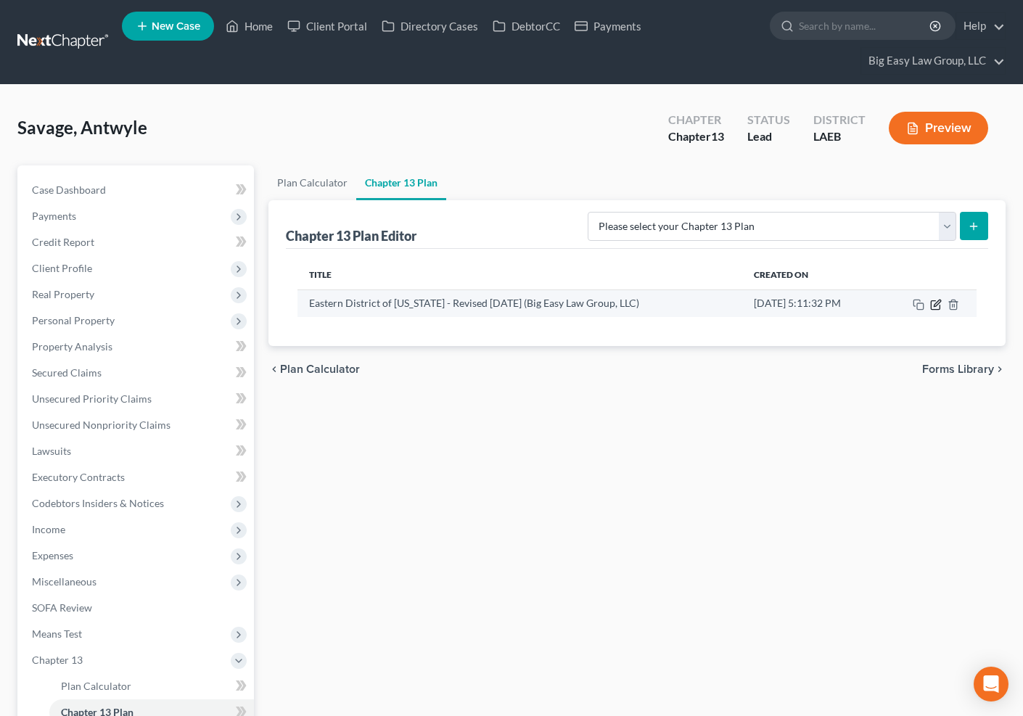
click at [939, 301] on icon "button" at bounding box center [936, 305] width 12 height 12
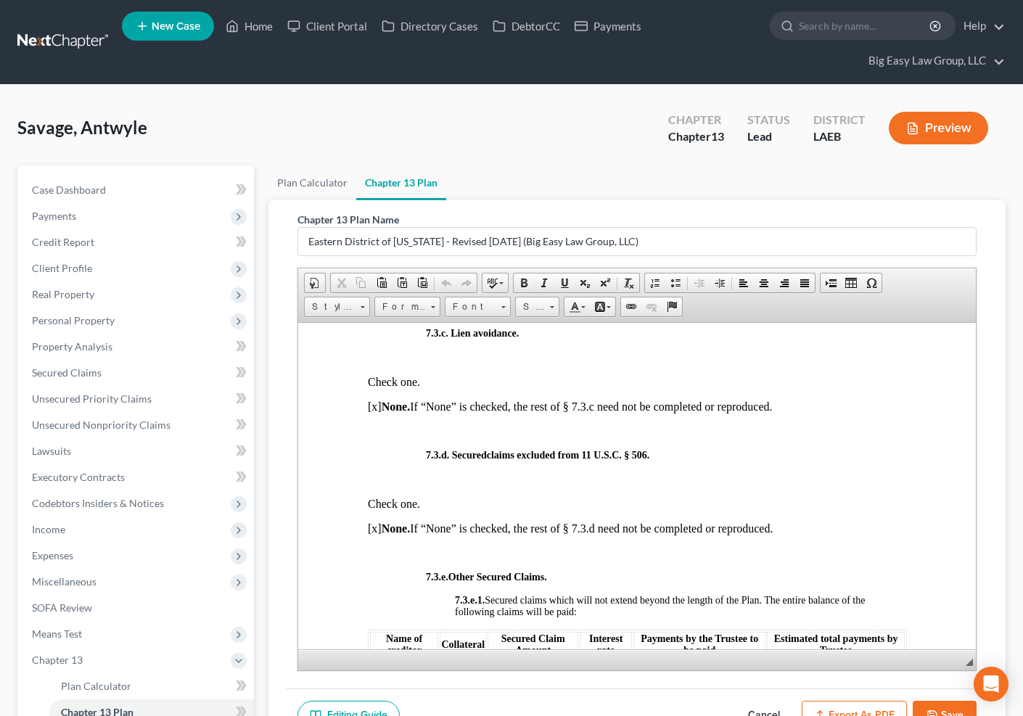
scroll to position [4265, 0]
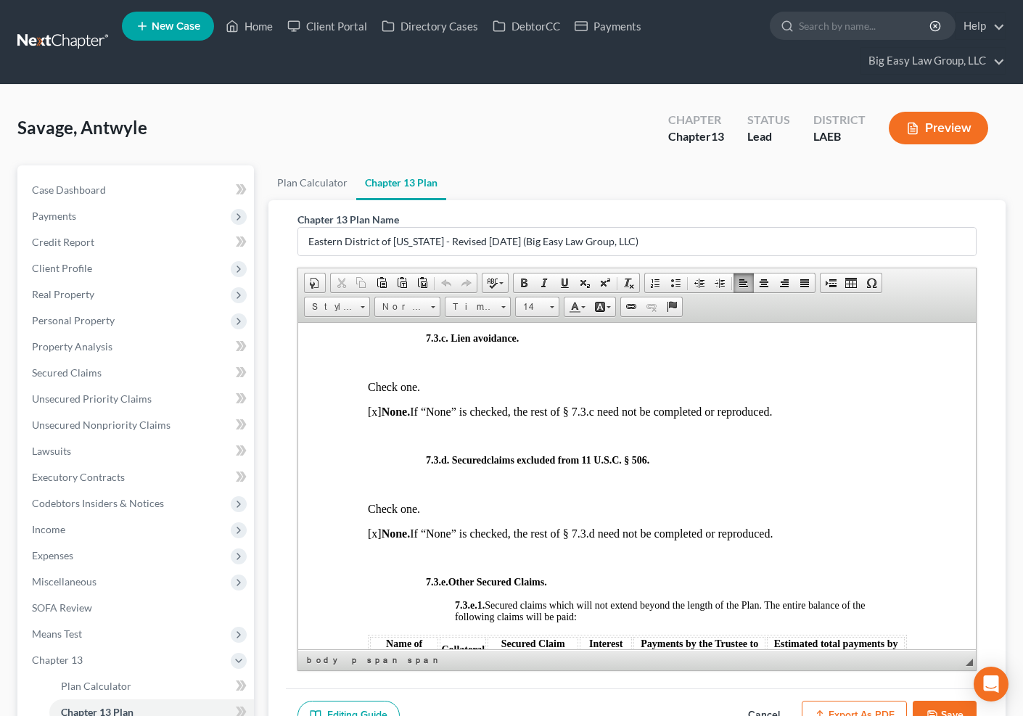
drag, startPoint x: 675, startPoint y: 432, endPoint x: 634, endPoint y: 434, distance: 41.4
click at [631, 295] on td "$29,543.00" at bounding box center [663, 282] width 68 height 26
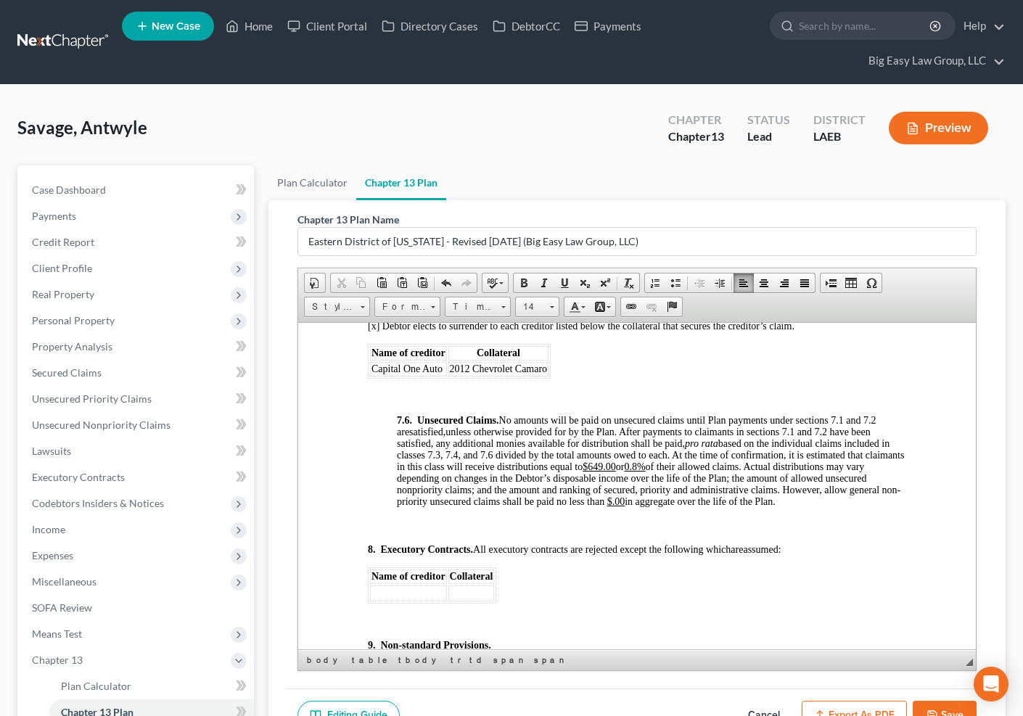
click at [863, 708] on button "Export as PDF" at bounding box center [854, 716] width 105 height 30
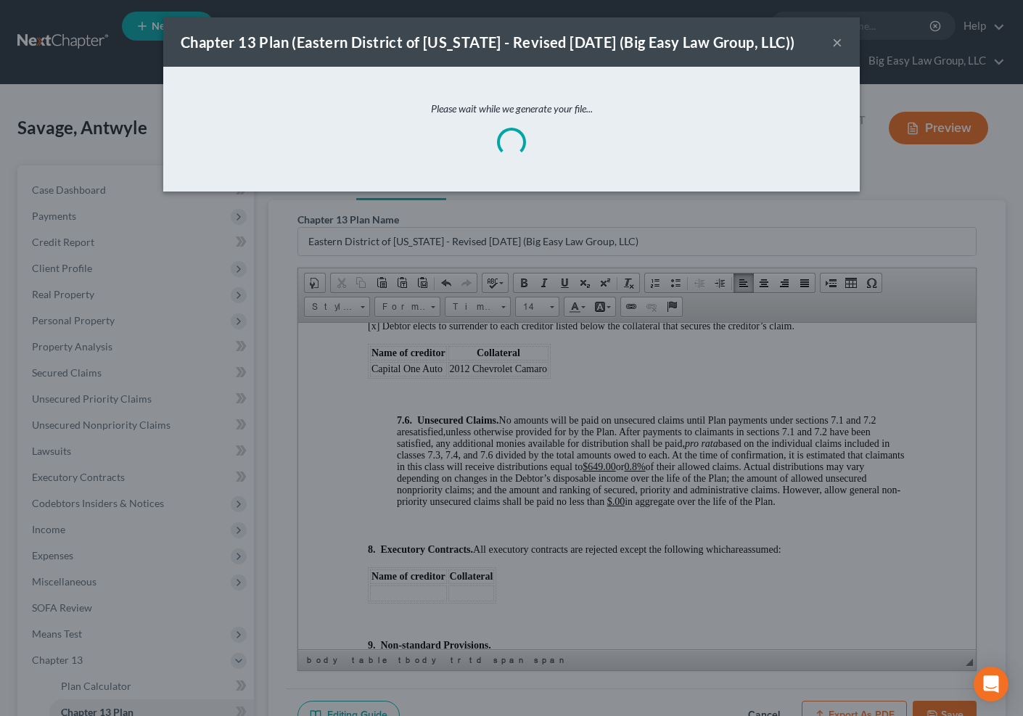
scroll to position [5376, 0]
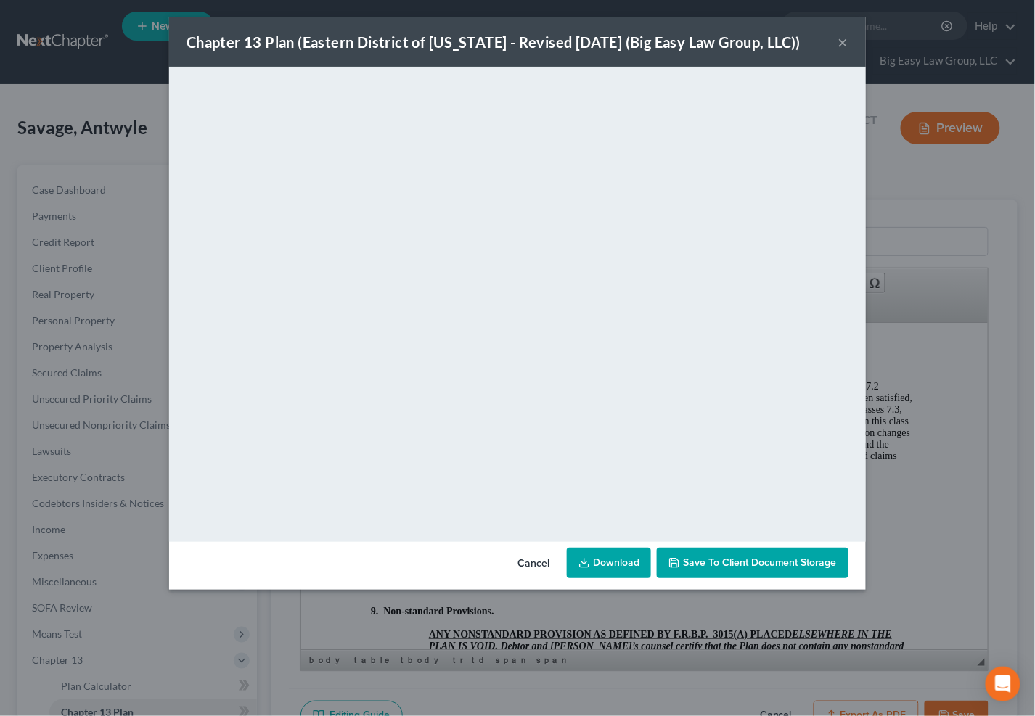
click at [744, 566] on span "Save to Client Document Storage" at bounding box center [760, 563] width 154 height 12
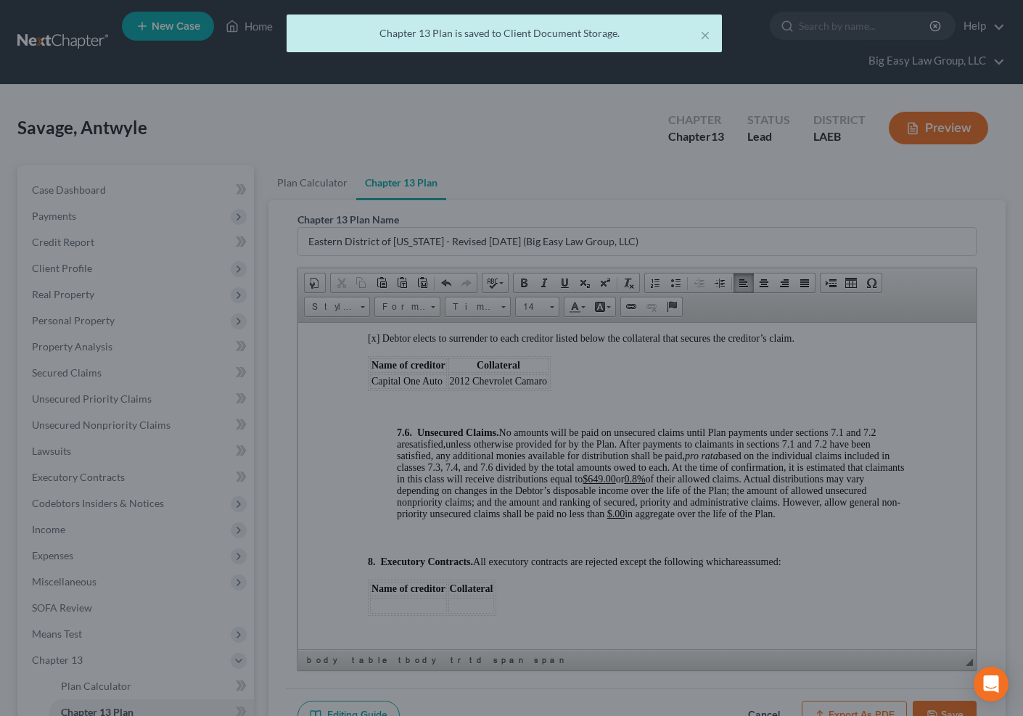
scroll to position [5388, 0]
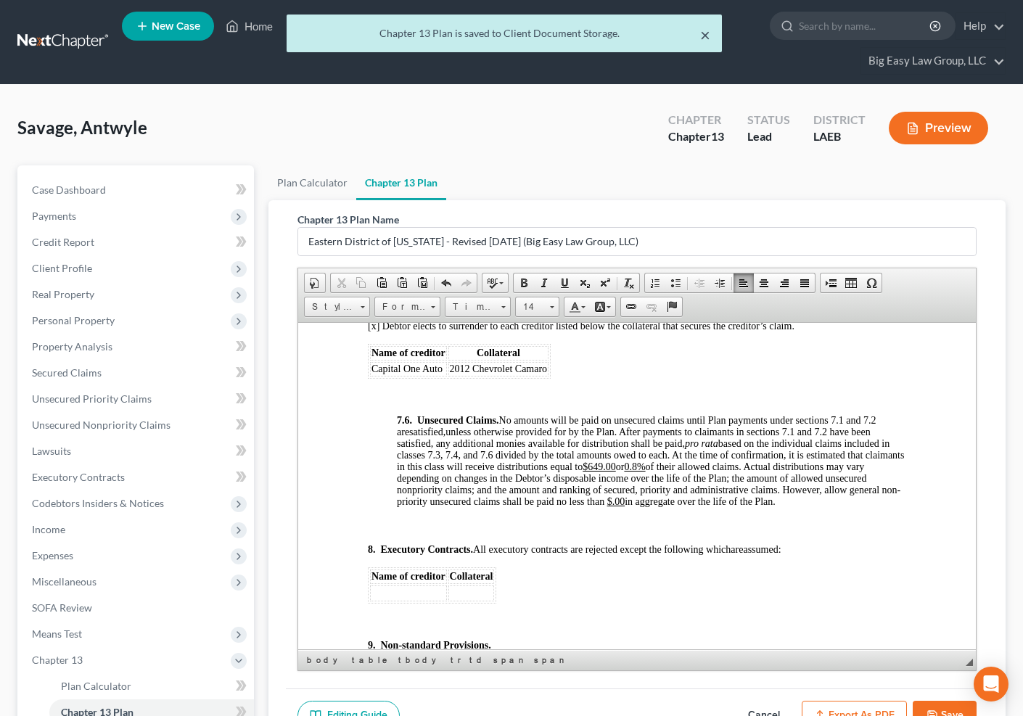
click at [709, 35] on button "×" at bounding box center [705, 34] width 10 height 17
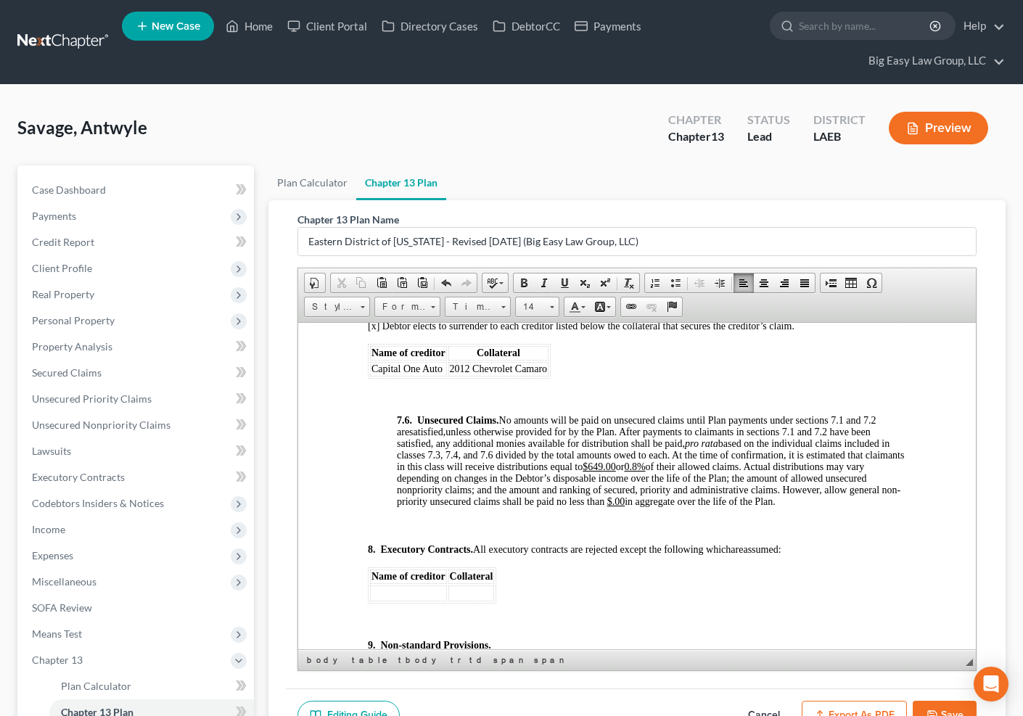
click at [959, 712] on button "Save" at bounding box center [945, 716] width 64 height 30
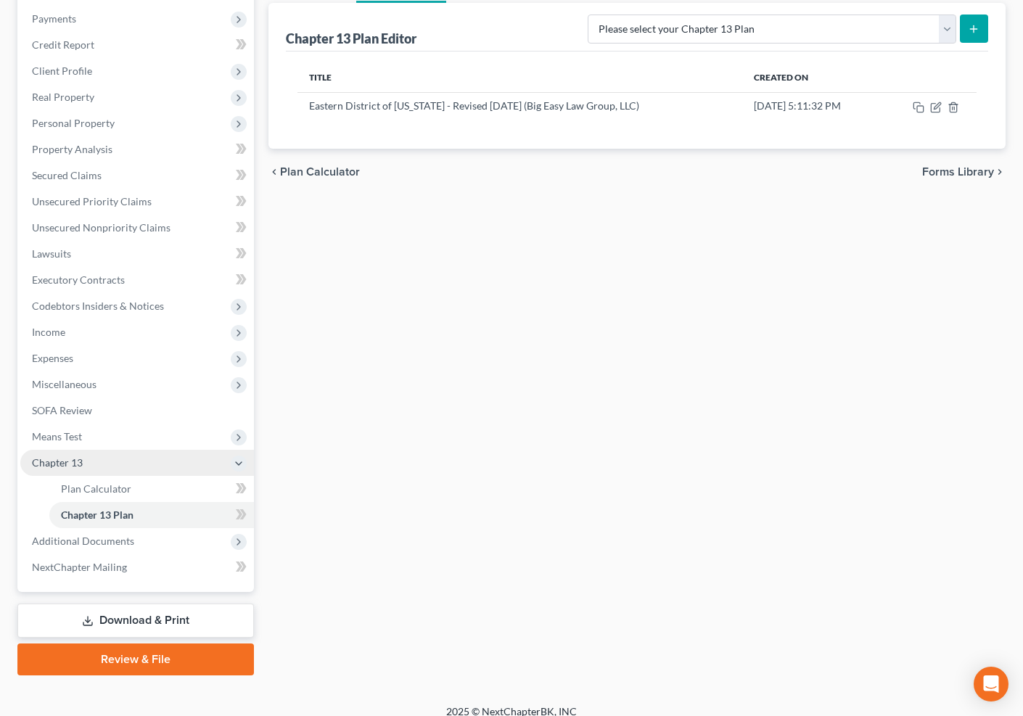
scroll to position [209, 0]
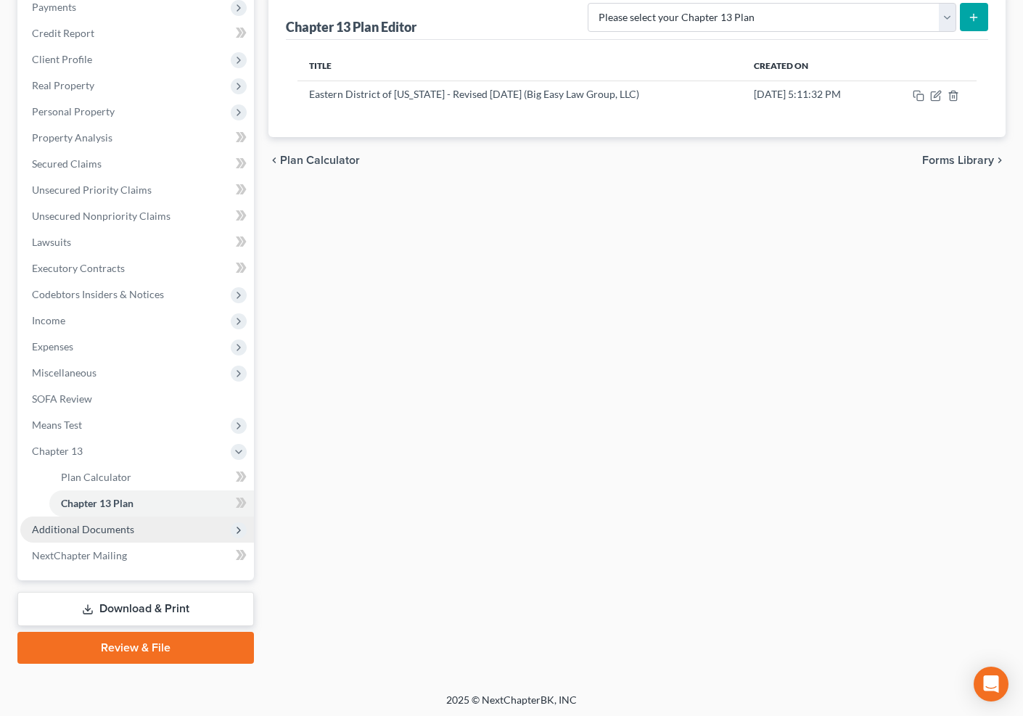
click at [165, 527] on span "Additional Documents" at bounding box center [137, 530] width 234 height 26
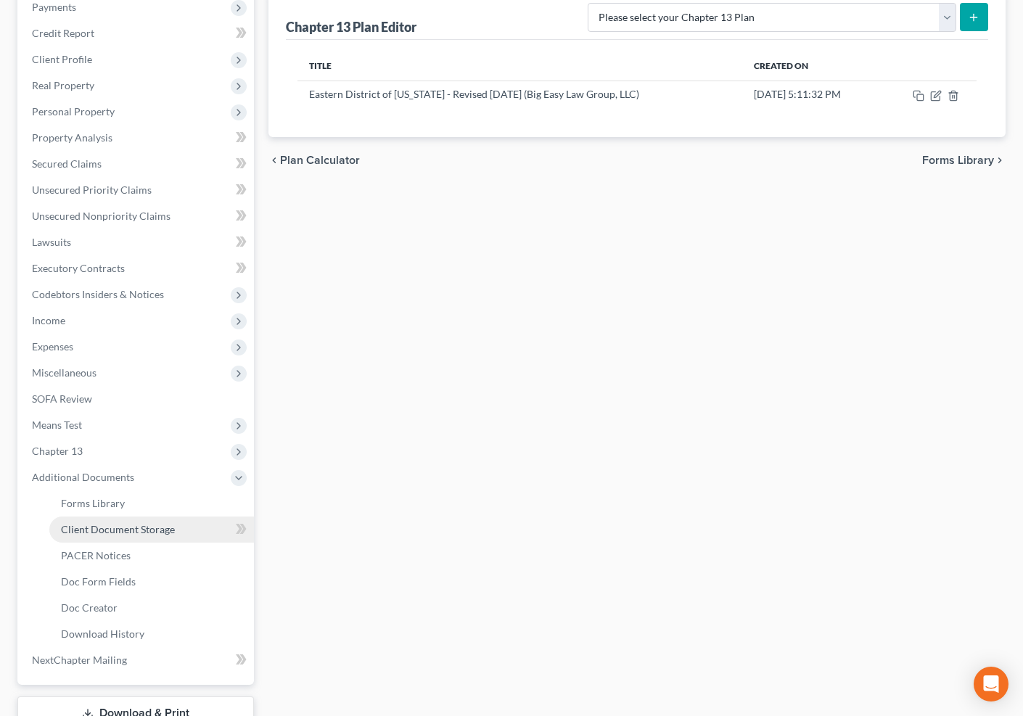
click at [168, 529] on span "Client Document Storage" at bounding box center [118, 529] width 114 height 12
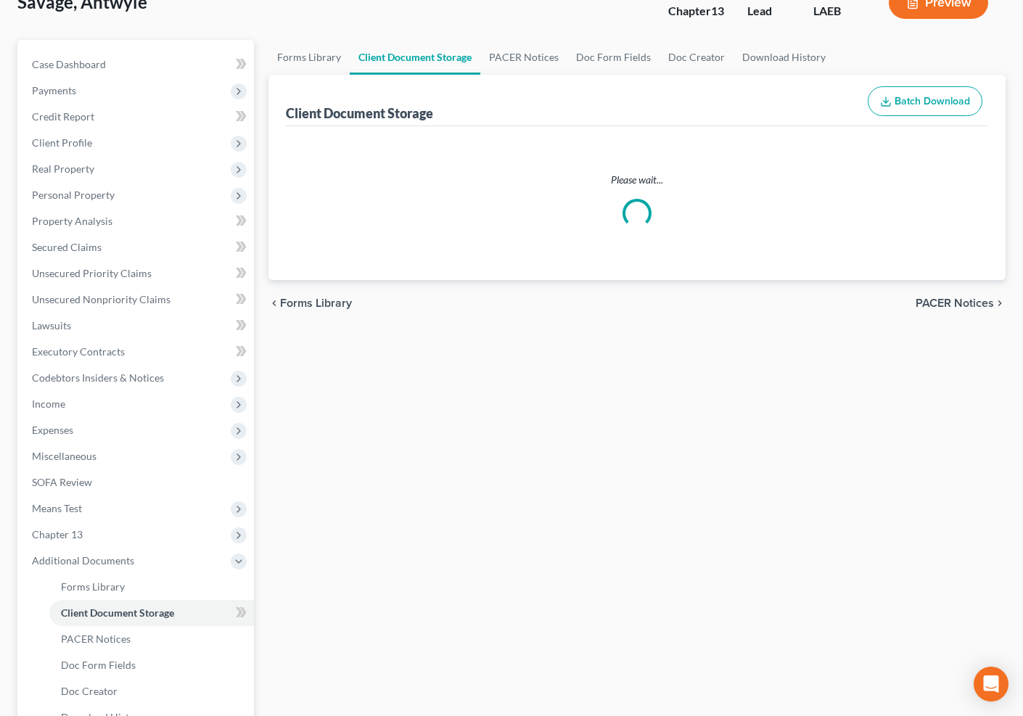
scroll to position [3, 0]
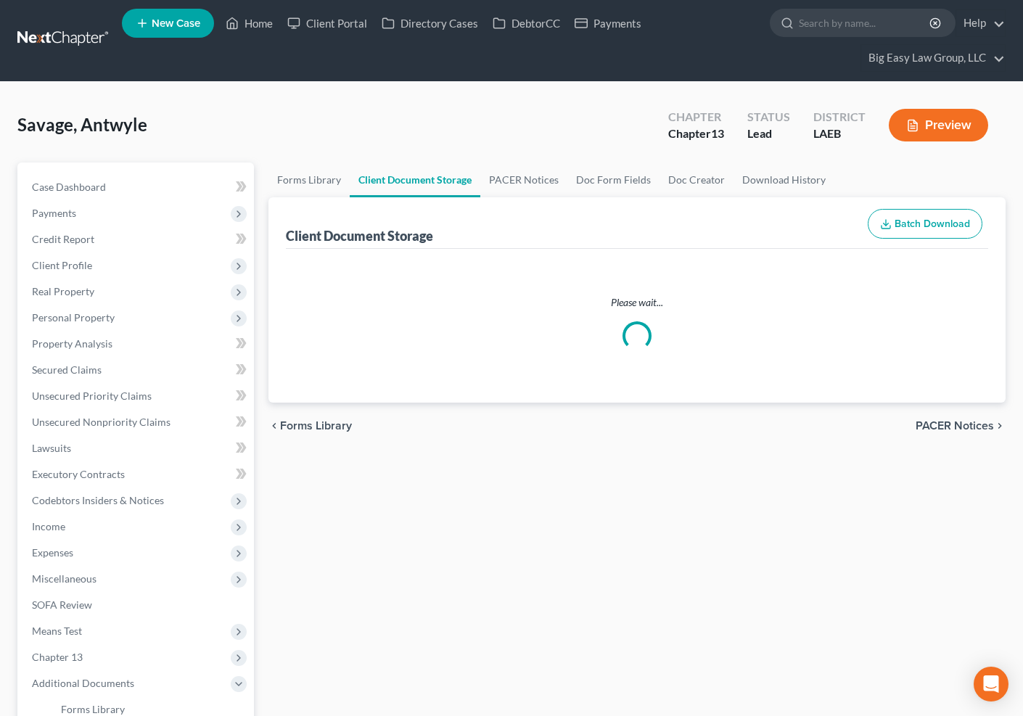
select select "0"
select select "3"
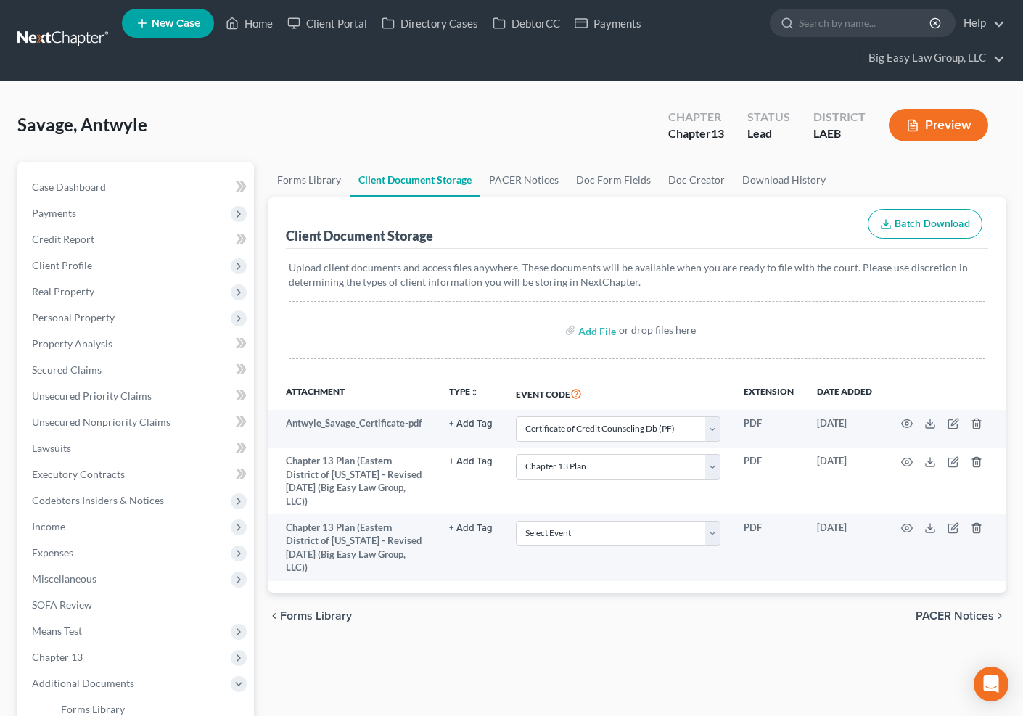
scroll to position [0, 0]
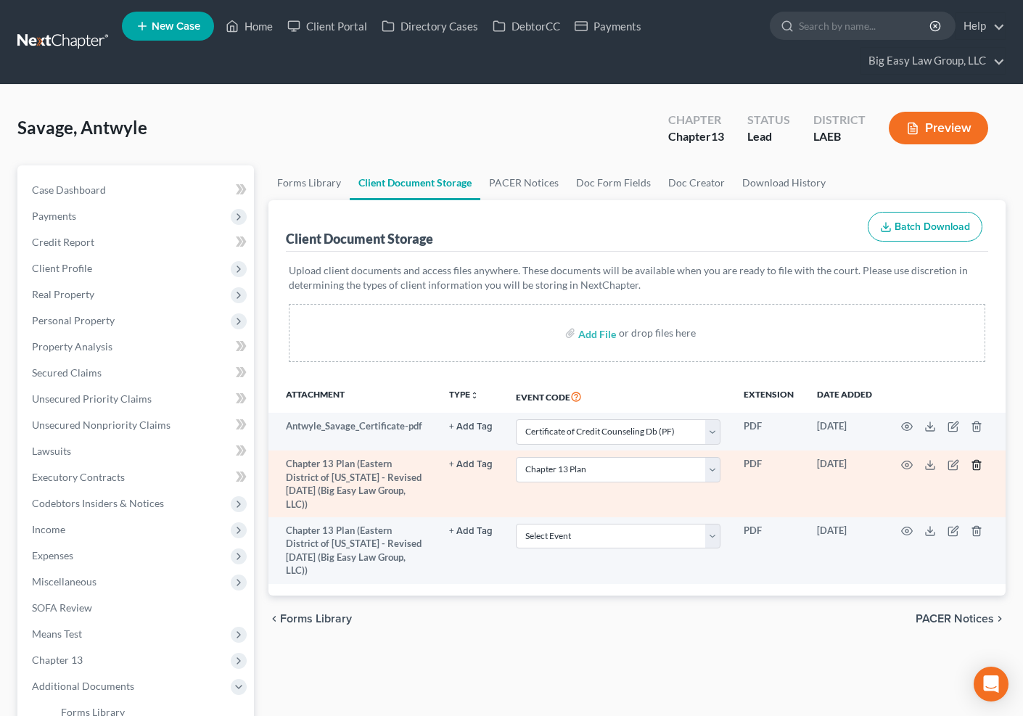
click at [975, 462] on icon "button" at bounding box center [977, 465] width 12 height 12
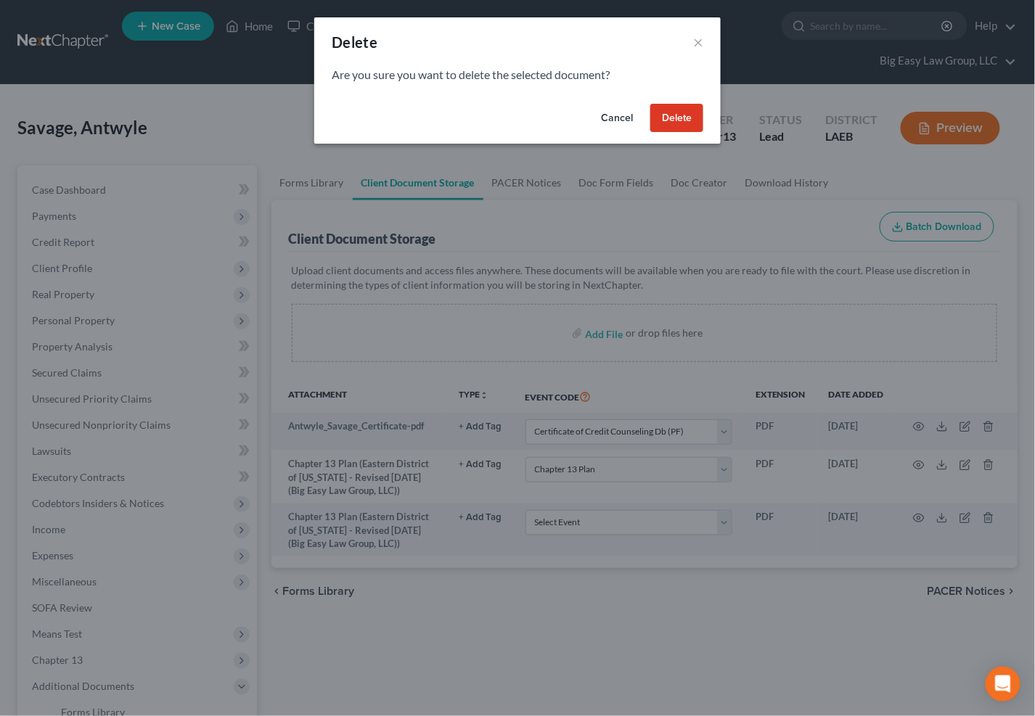
drag, startPoint x: 661, startPoint y: 123, endPoint x: 664, endPoint y: 177, distance: 53.8
click at [661, 123] on button "Delete" at bounding box center [676, 118] width 53 height 29
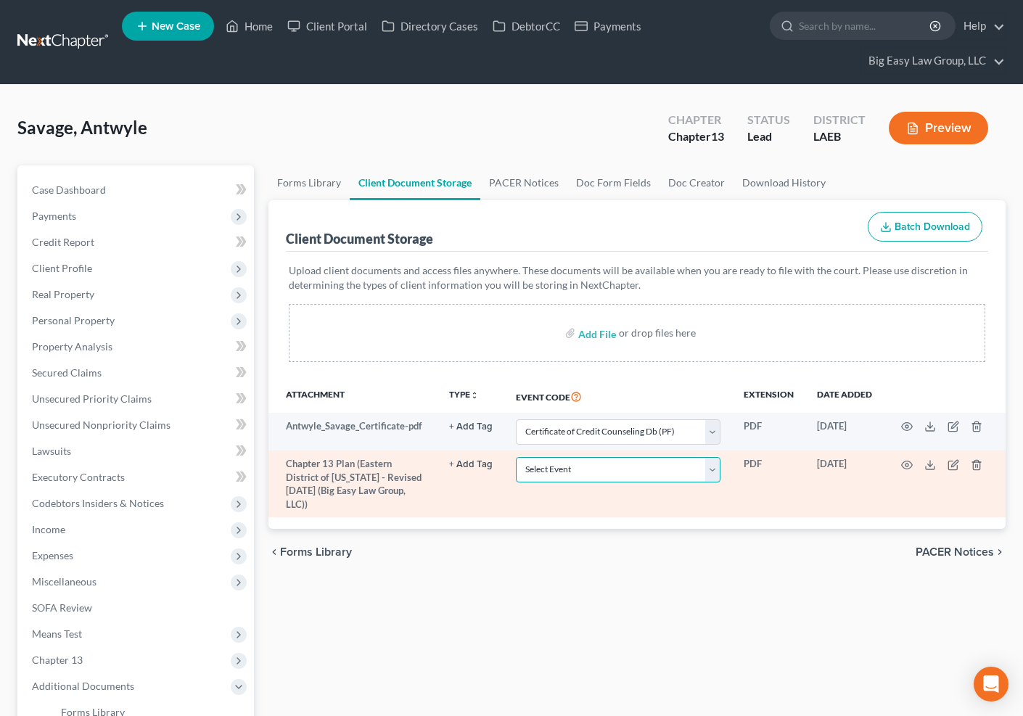
click at [677, 464] on select "Select Event Certificate of Credit Counseling Db (PF) Certificate of Credit Cou…" at bounding box center [618, 469] width 205 height 25
select select "3"
click at [516, 457] on select "Select Event Certificate of Credit Counseling Db (PF) Certificate of Credit Cou…" at bounding box center [618, 469] width 205 height 25
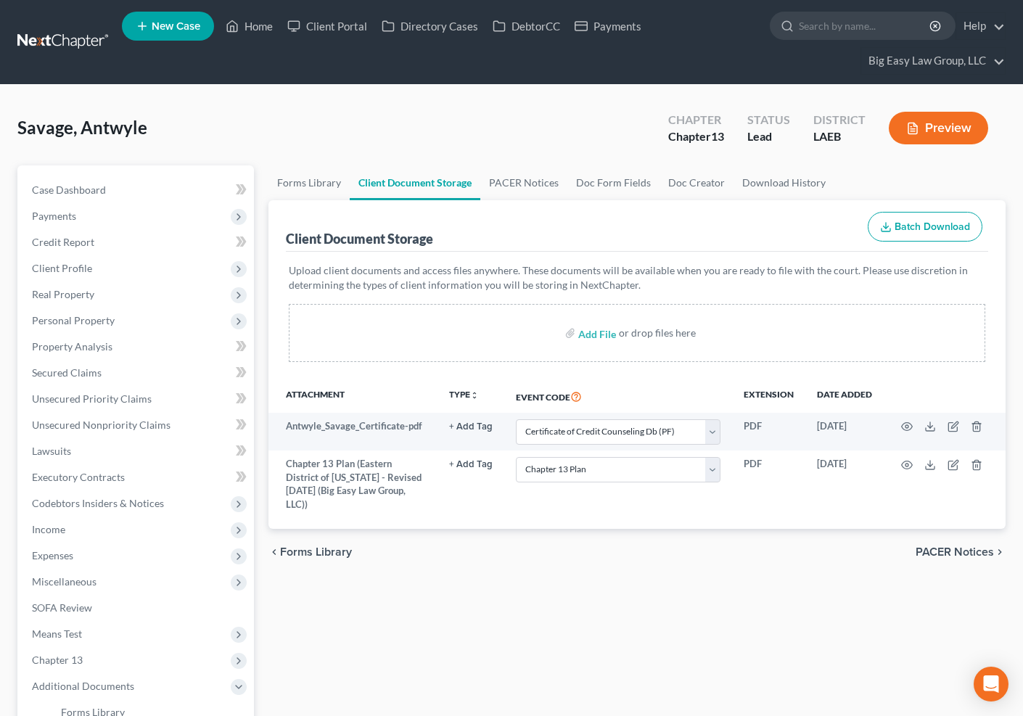
click at [498, 581] on div "Forms Library Client Document Storage PACER Notices Doc Form Fields Doc Creator…" at bounding box center [637, 571] width 753 height 812
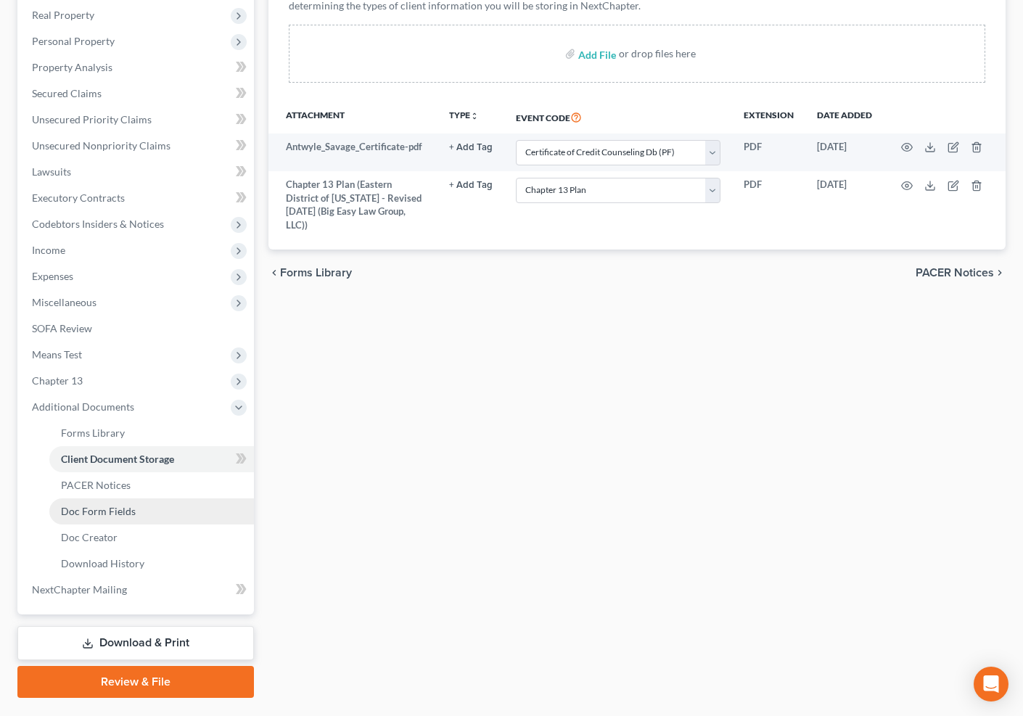
scroll to position [314, 0]
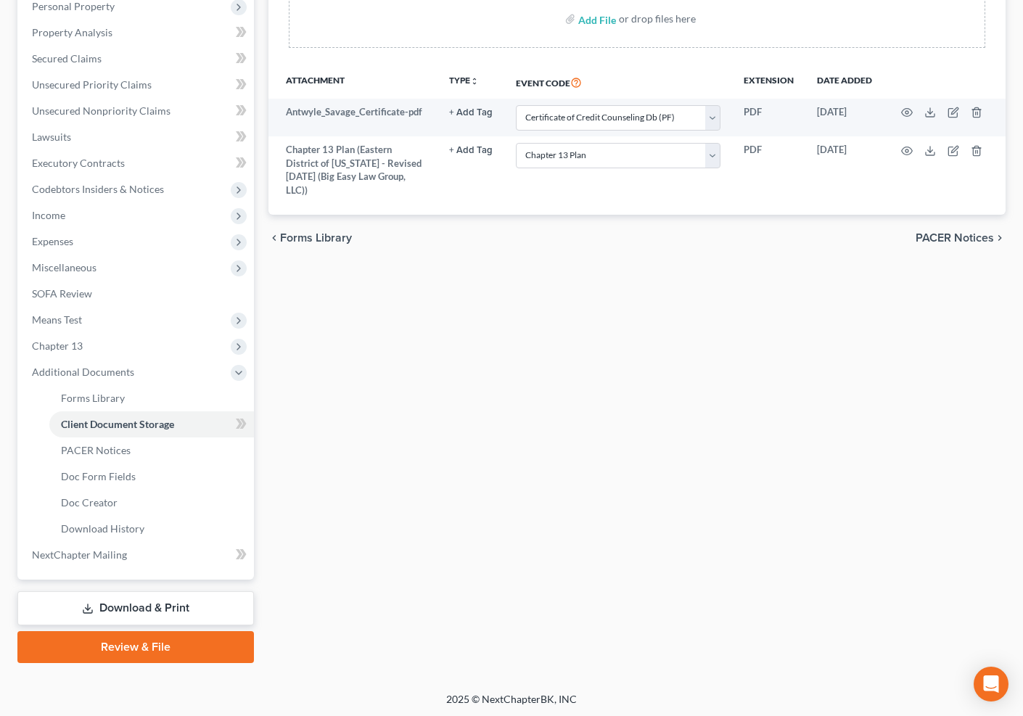
click at [188, 638] on link "Review & File" at bounding box center [135, 647] width 237 height 32
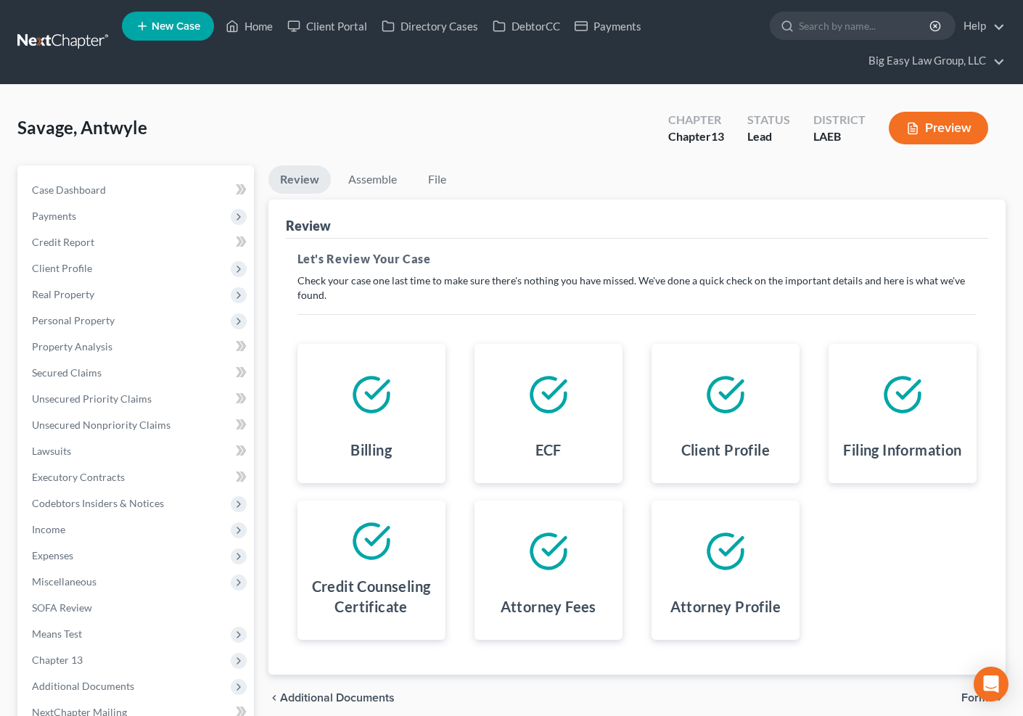
click at [365, 162] on div "Savage, Antwyle Upgraded Chapter Chapter 13 Status Lead District LAEB Preview" at bounding box center [511, 133] width 988 height 63
click at [372, 181] on link "Assemble" at bounding box center [373, 179] width 72 height 28
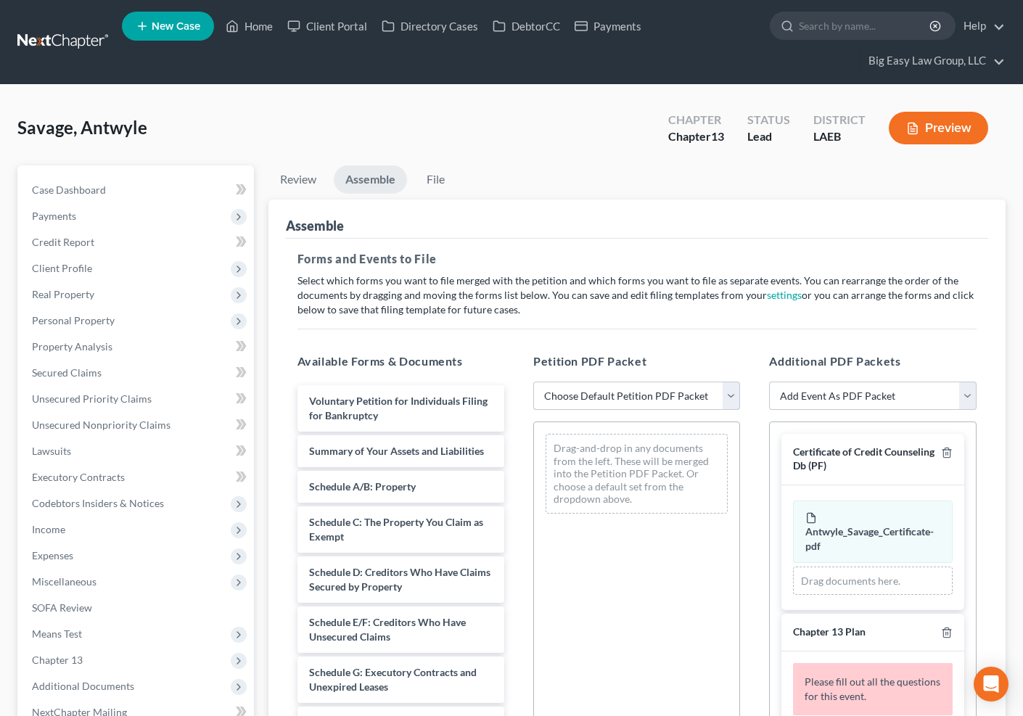
drag, startPoint x: 613, startPoint y: 414, endPoint x: 609, endPoint y: 396, distance: 18.0
click at [613, 413] on div "Petition PDF Packet Choose Default Petition PDF Packet Complete Bankruptcy Peti…" at bounding box center [637, 587] width 236 height 492
click at [609, 396] on select "Choose Default Petition PDF Packet Complete Bankruptcy Petition (all forms and …" at bounding box center [636, 396] width 207 height 29
select select "0"
click at [533, 382] on select "Choose Default Petition PDF Packet Complete Bankruptcy Petition (all forms and …" at bounding box center [636, 396] width 207 height 29
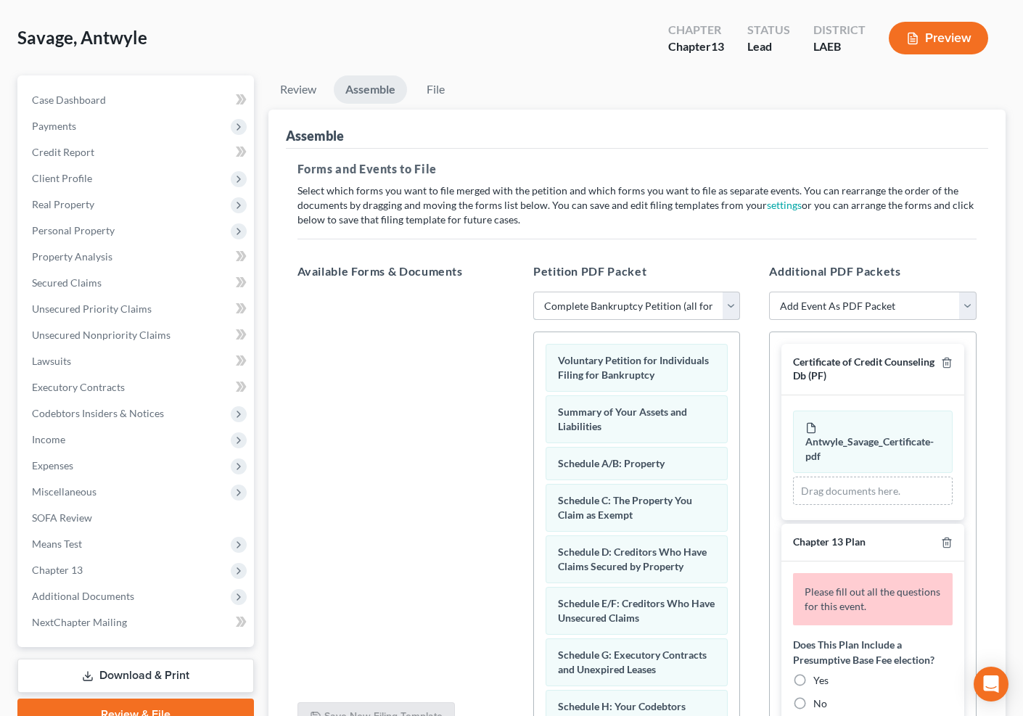
scroll to position [115, 0]
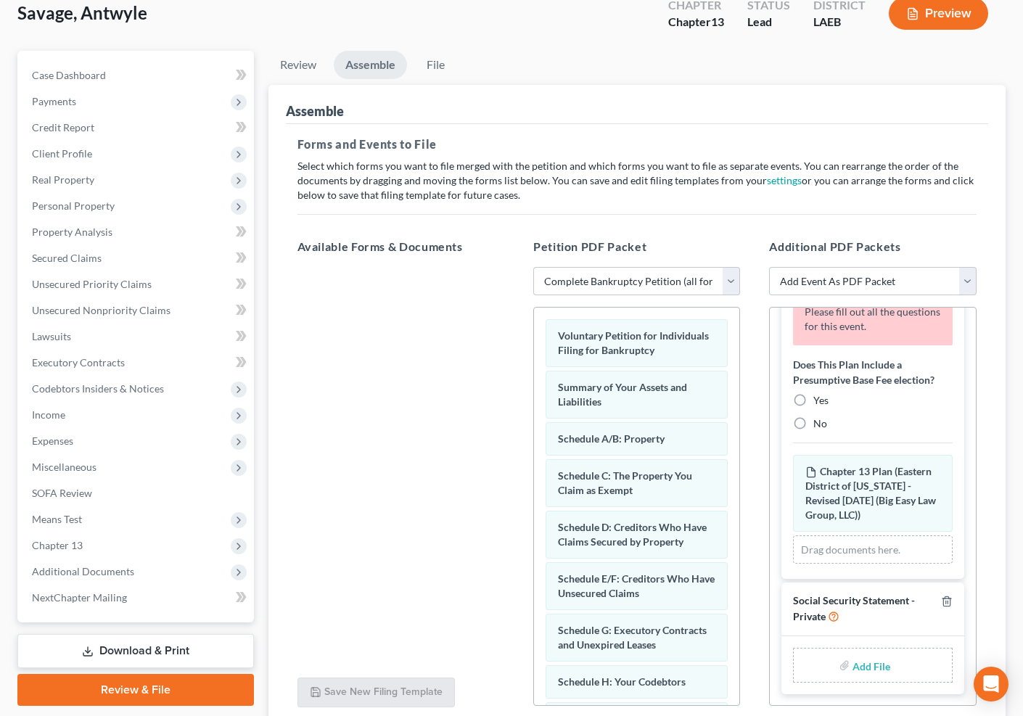
click at [814, 393] on label "Yes" at bounding box center [821, 400] width 15 height 15
click at [819, 393] on input "Yes" at bounding box center [823, 397] width 9 height 9
radio input "true"
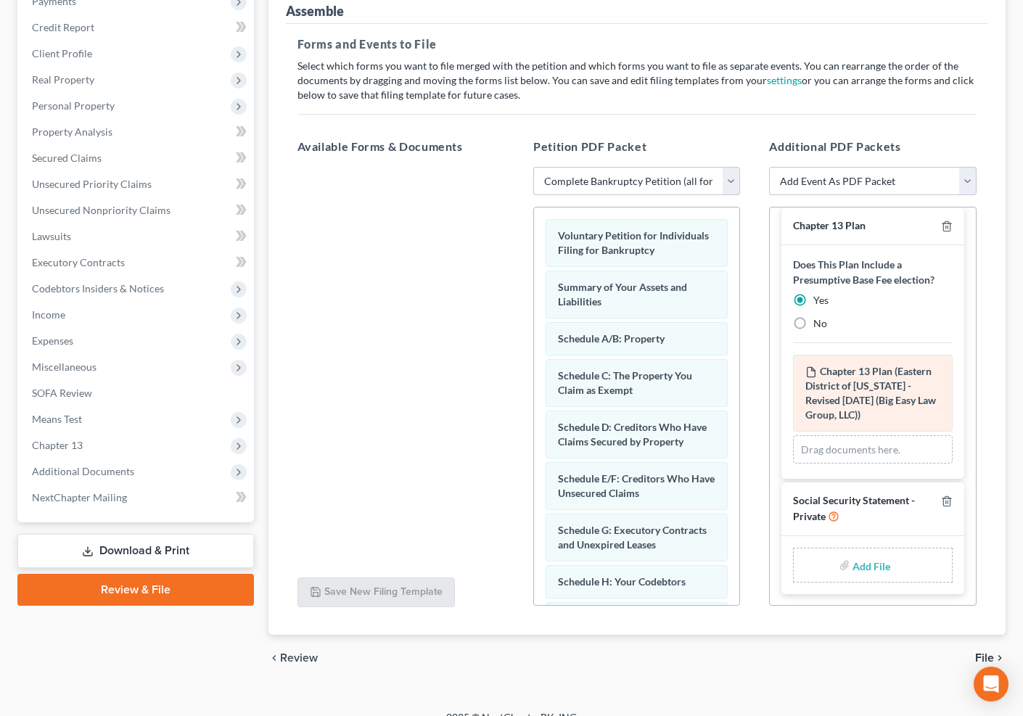
scroll to position [234, 0]
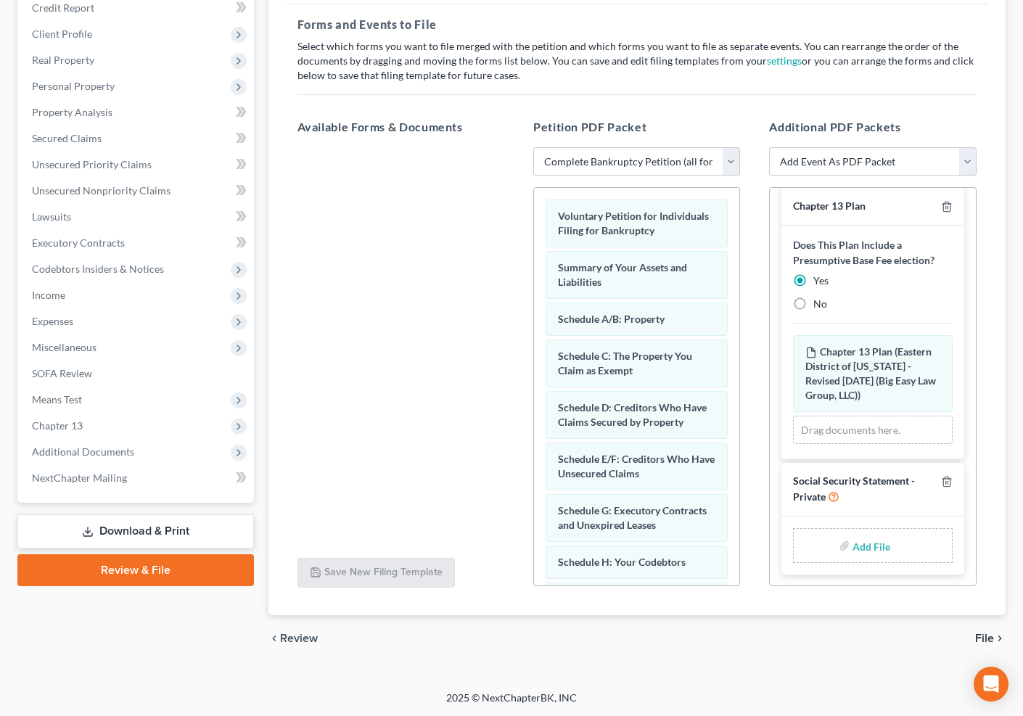
click at [888, 542] on div "Add File" at bounding box center [872, 545] width 159 height 35
click at [867, 534] on input "file" at bounding box center [870, 546] width 35 height 26
click at [1023, 533] on html "Home New Case Client Portal Directory Cases DebtorCC Payments Big Easy Law Grou…" at bounding box center [511, 262] width 1023 height 992
type input "C:\fakepath\SSN.pdf"
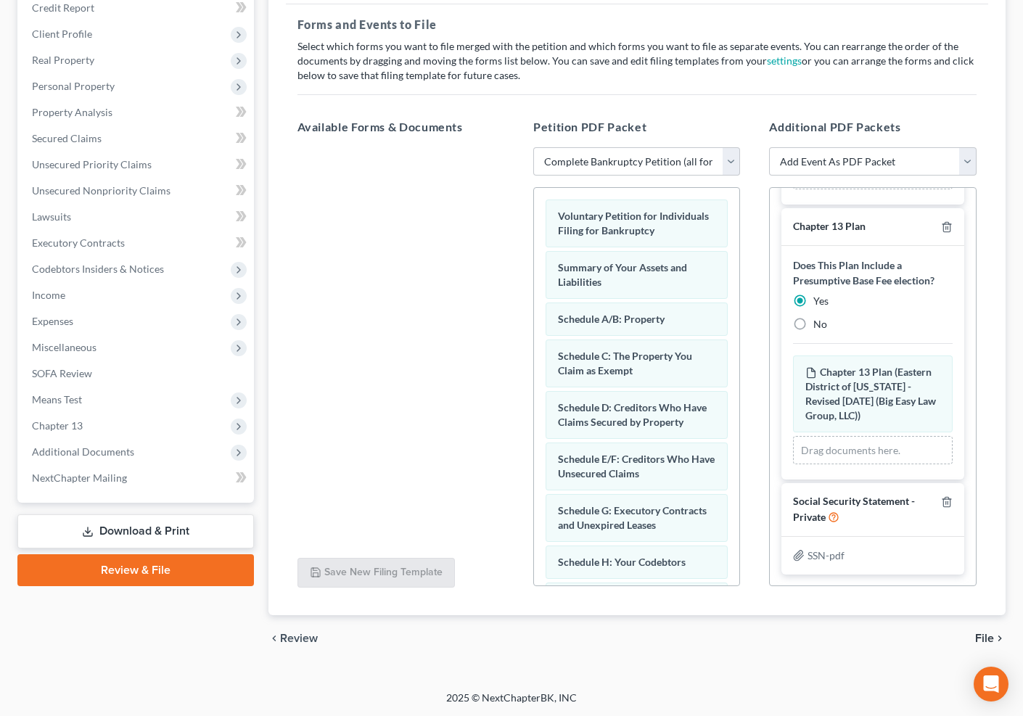
scroll to position [187, 0]
click at [986, 633] on span "File" at bounding box center [984, 639] width 19 height 12
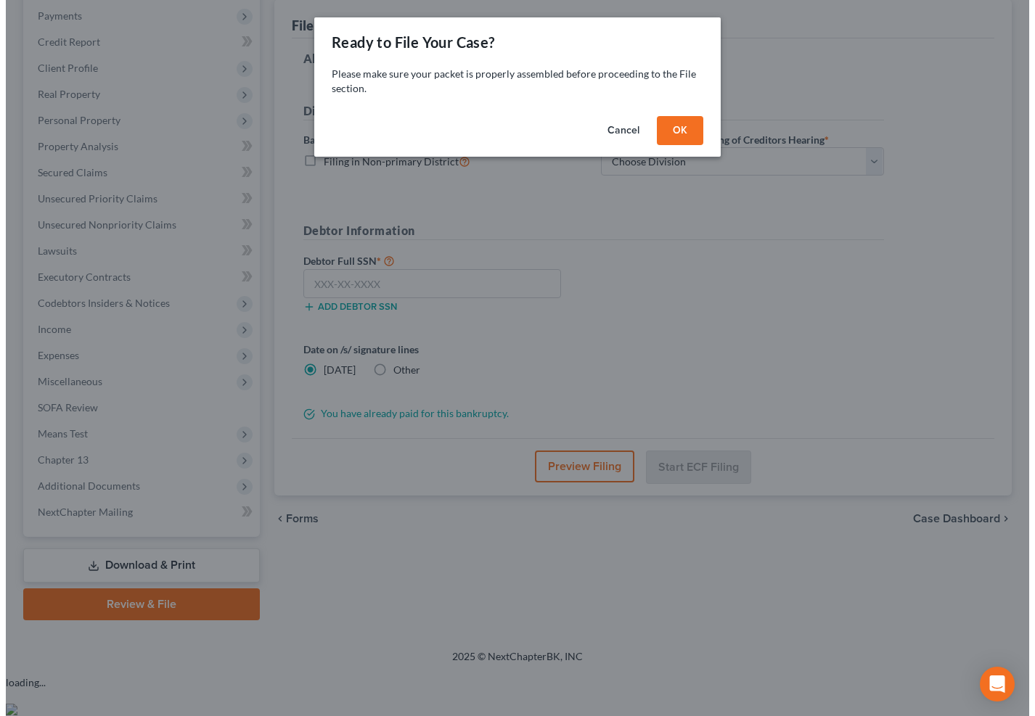
scroll to position [157, 0]
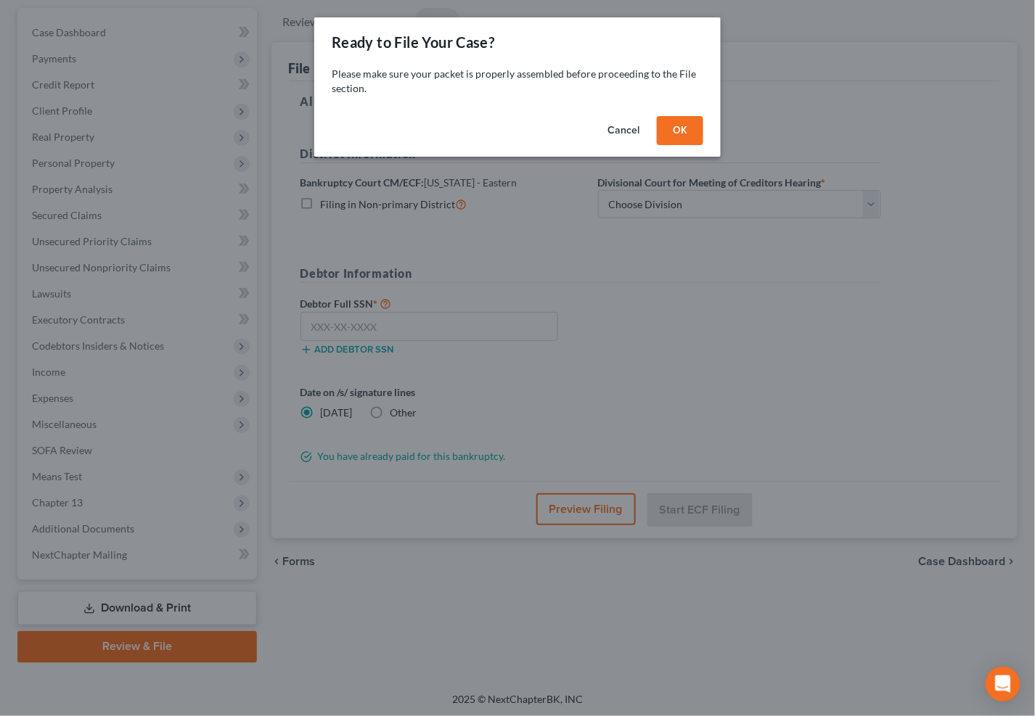
click at [671, 129] on button "OK" at bounding box center [680, 130] width 46 height 29
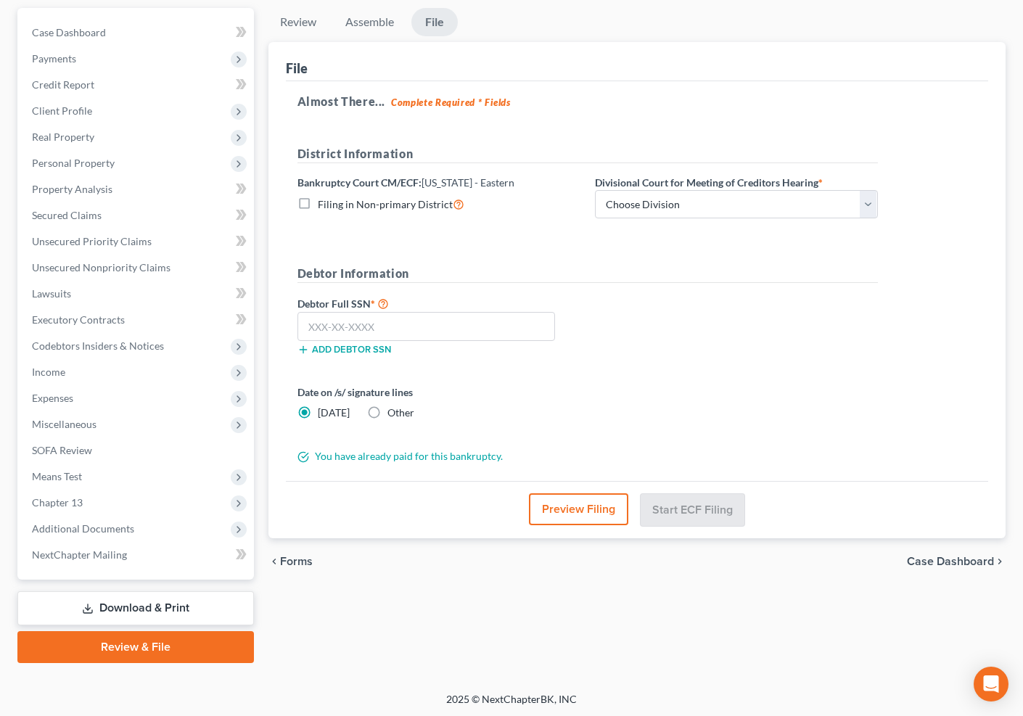
click at [614, 502] on button "Preview Filing" at bounding box center [578, 510] width 99 height 32
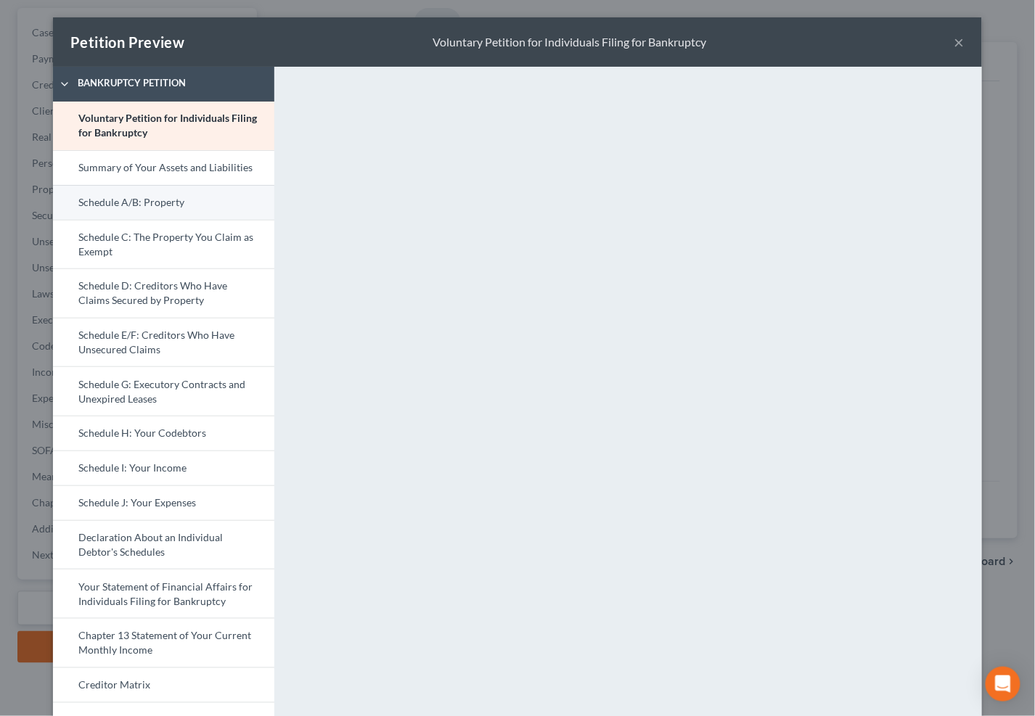
click at [192, 207] on link "Schedule A/B: Property" at bounding box center [163, 202] width 221 height 35
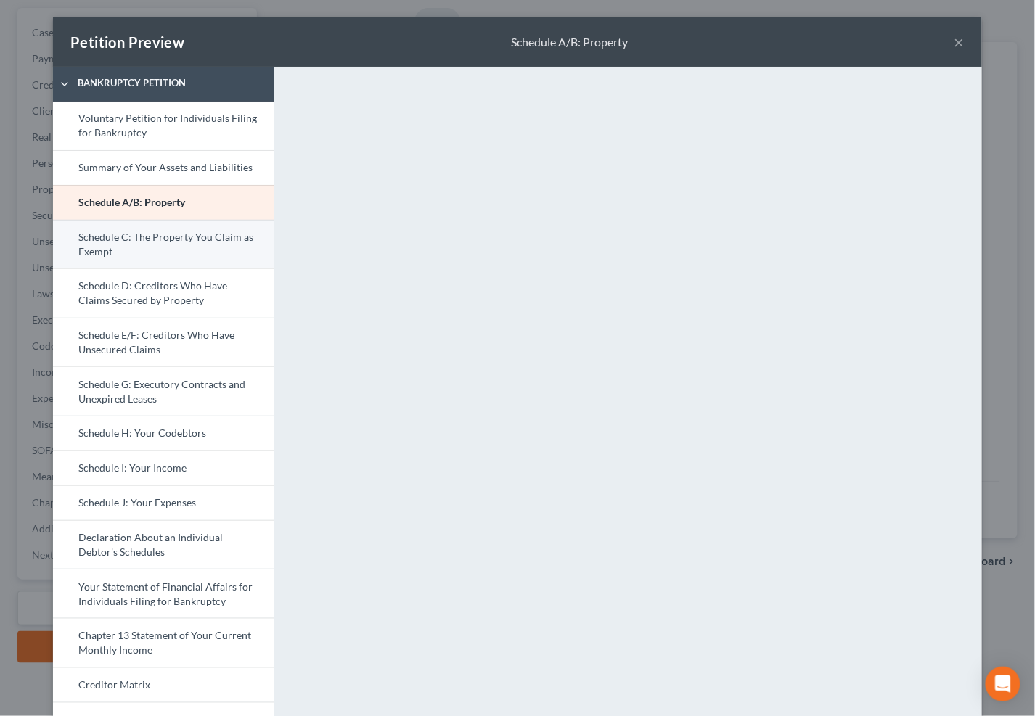
click at [192, 261] on link "Schedule C: The Property You Claim as Exempt" at bounding box center [163, 244] width 221 height 49
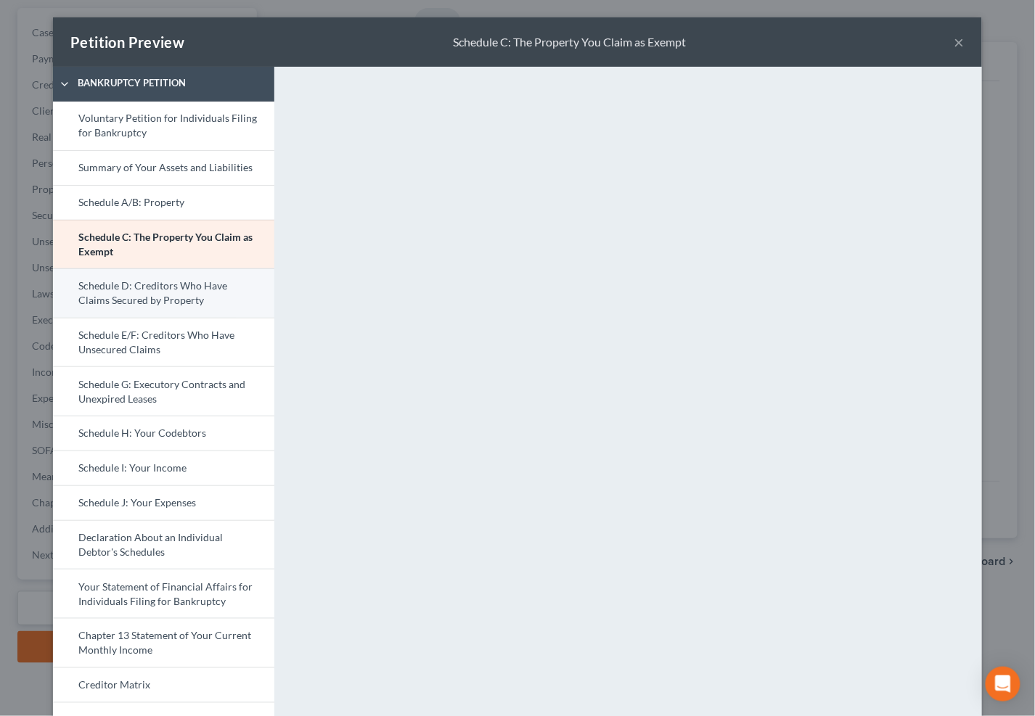
click at [223, 290] on link "Schedule D: Creditors Who Have Claims Secured by Property" at bounding box center [163, 293] width 221 height 49
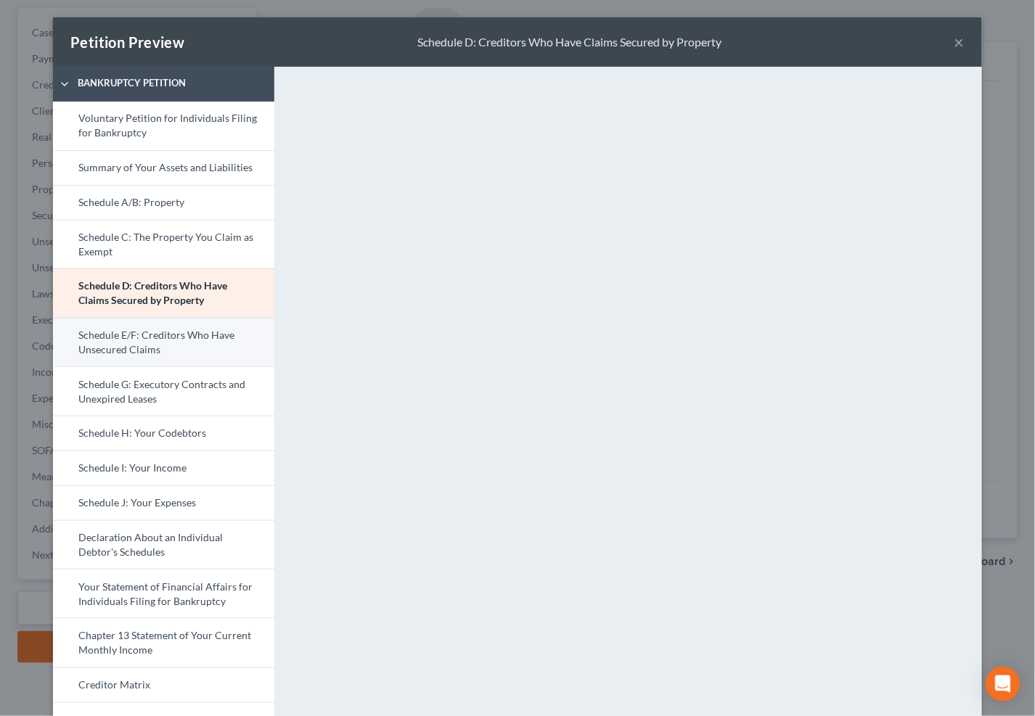
click at [217, 343] on link "Schedule E/F: Creditors Who Have Unsecured Claims" at bounding box center [163, 342] width 221 height 49
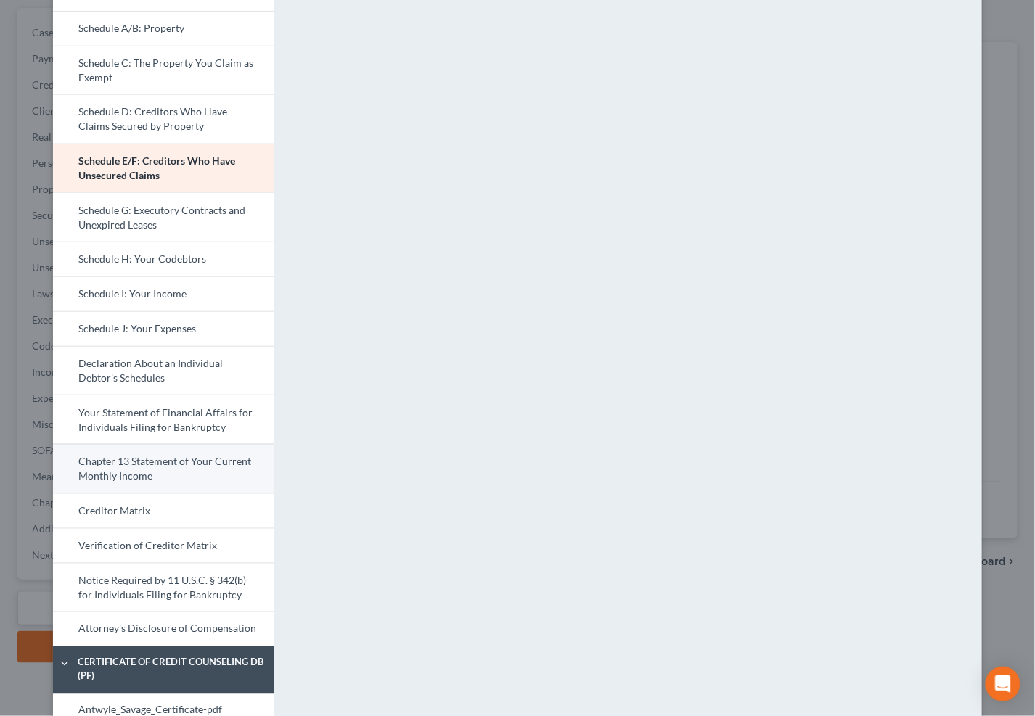
scroll to position [205, 0]
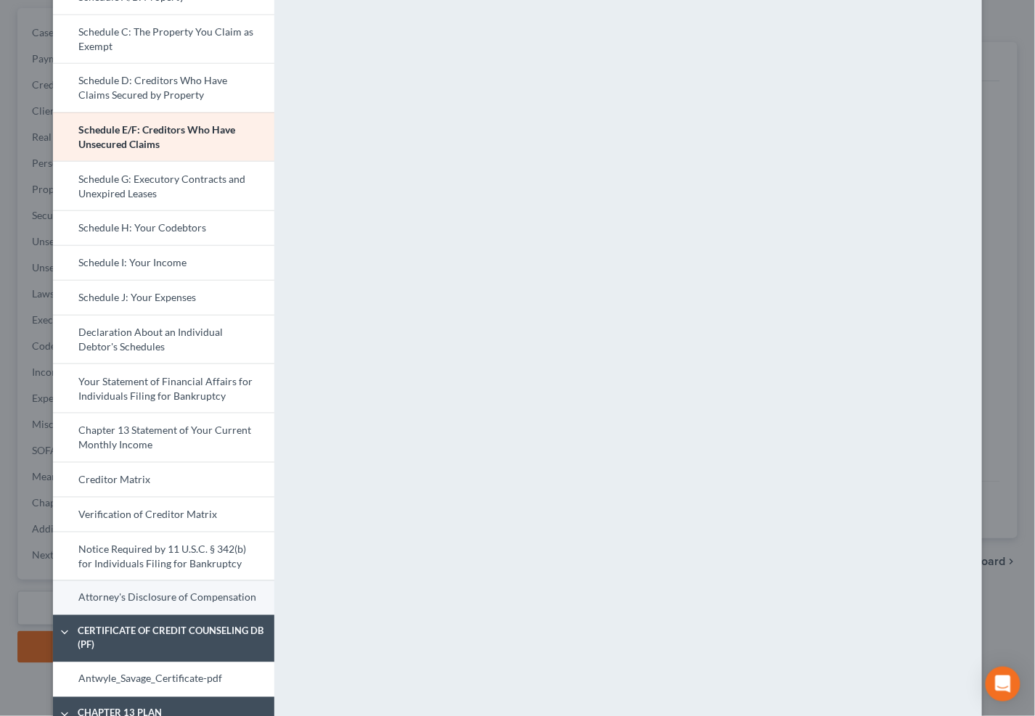
click at [221, 589] on link "Attorney's Disclosure of Compensation" at bounding box center [163, 598] width 221 height 35
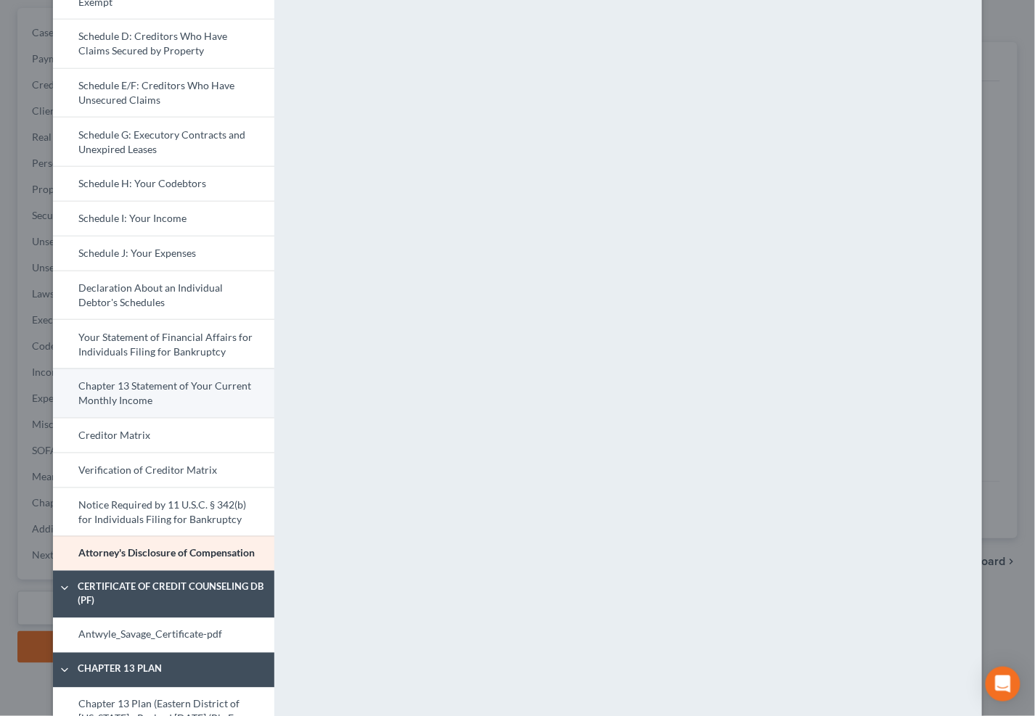
scroll to position [371, 0]
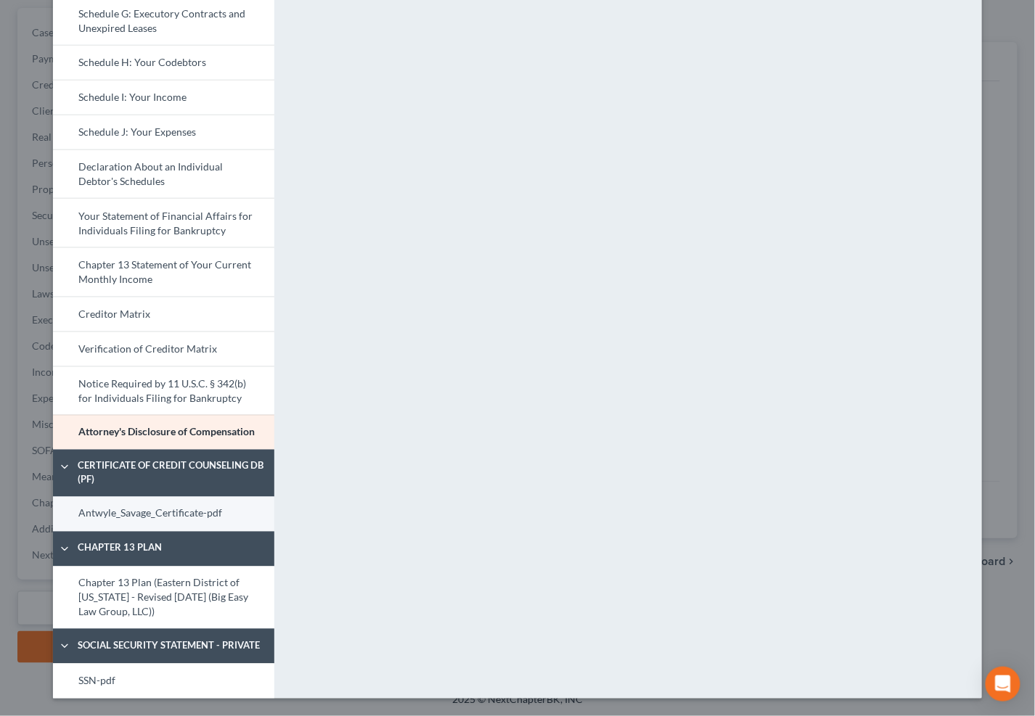
click at [207, 514] on link "Antwyle_Savage_Certificate-pdf" at bounding box center [163, 514] width 221 height 35
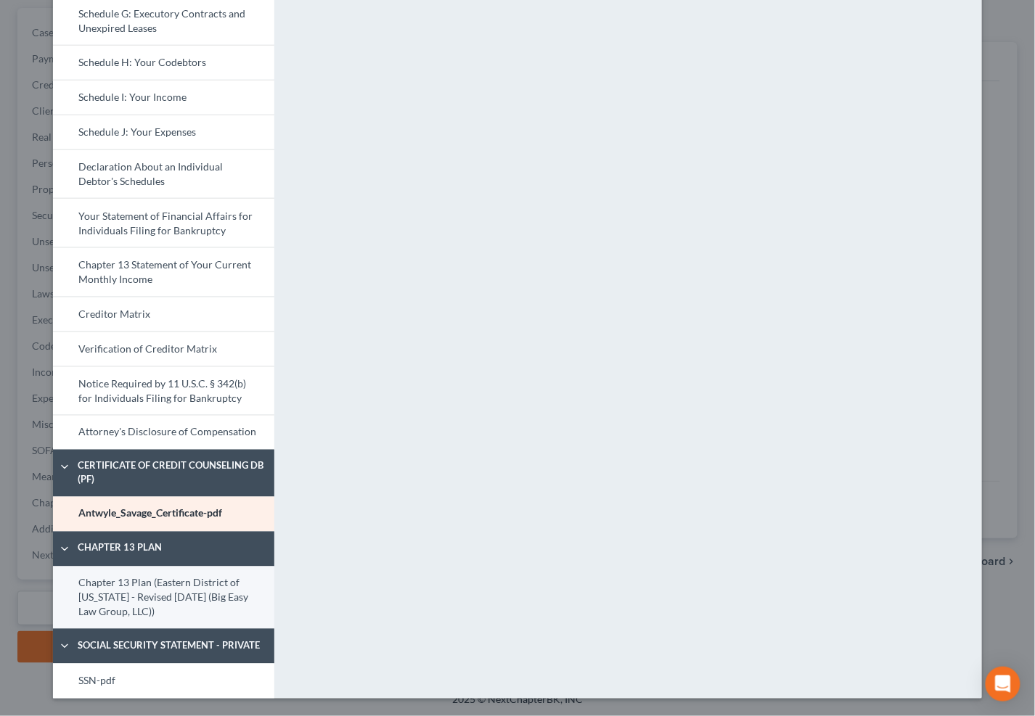
click at [173, 583] on link "Chapter 13 Plan (Eastern District of Louisiana - Revised 05/05/2020 (Big Easy L…" at bounding box center [163, 598] width 221 height 63
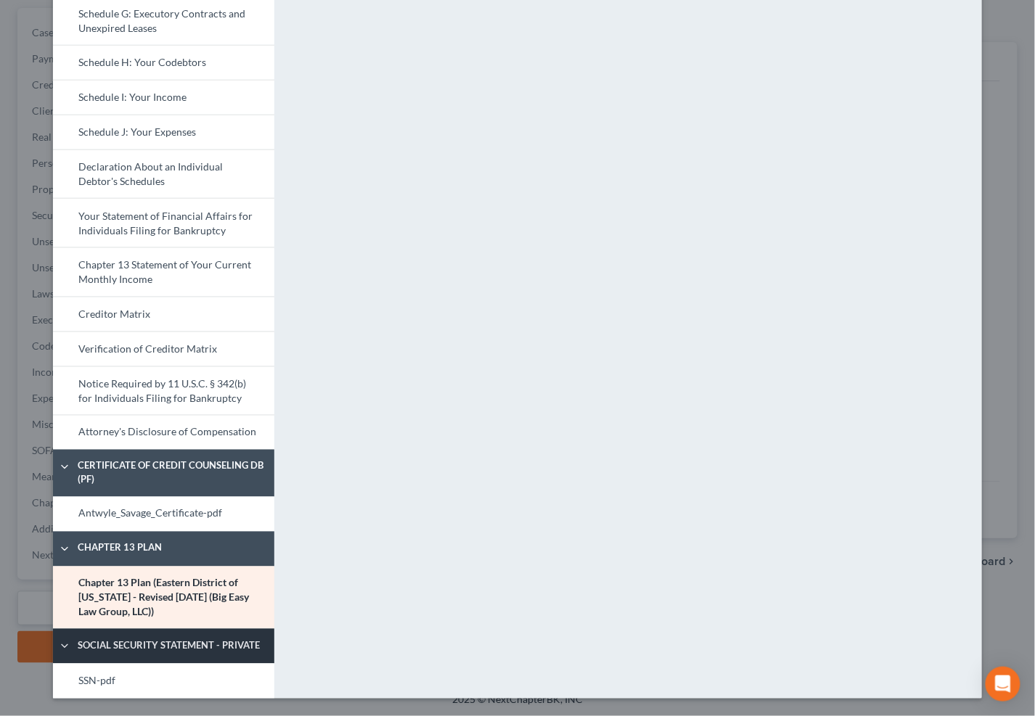
click at [194, 662] on link "Social Security Statement - Private" at bounding box center [163, 646] width 221 height 35
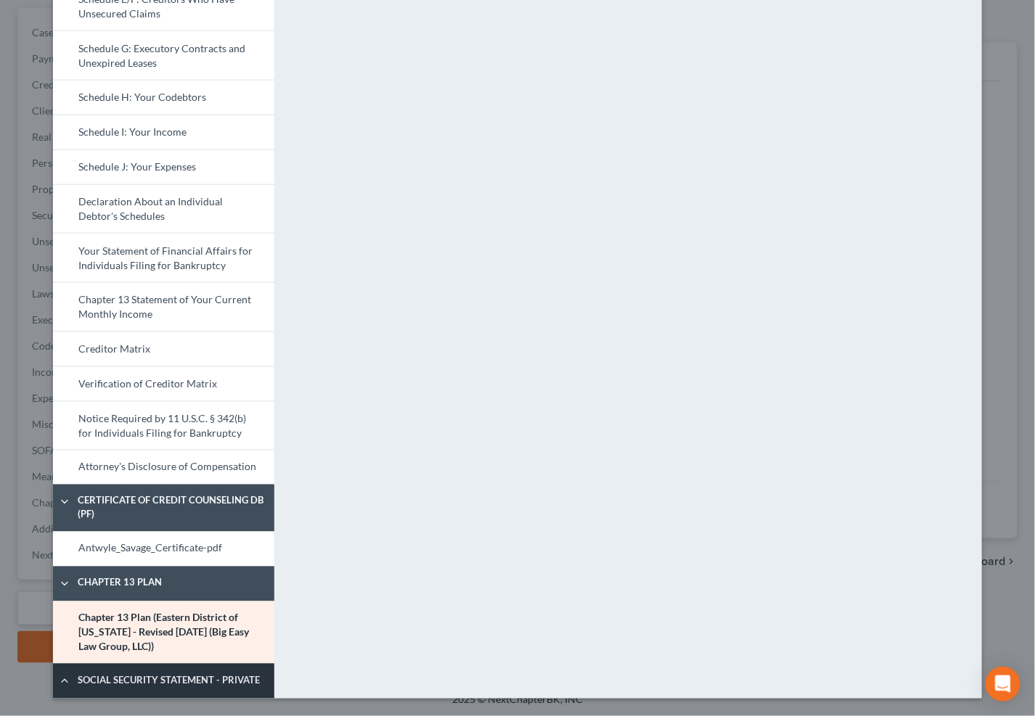
click at [144, 676] on span "Social Security Statement - Private" at bounding box center [172, 681] width 205 height 15
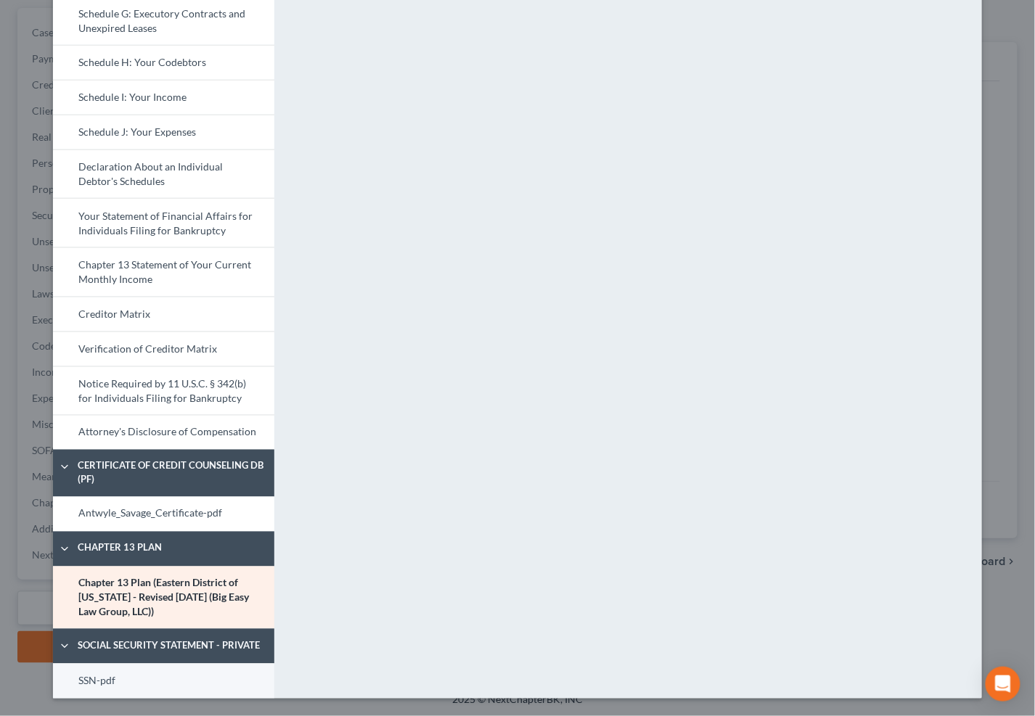
click at [152, 687] on link "SSN-pdf" at bounding box center [163, 681] width 221 height 35
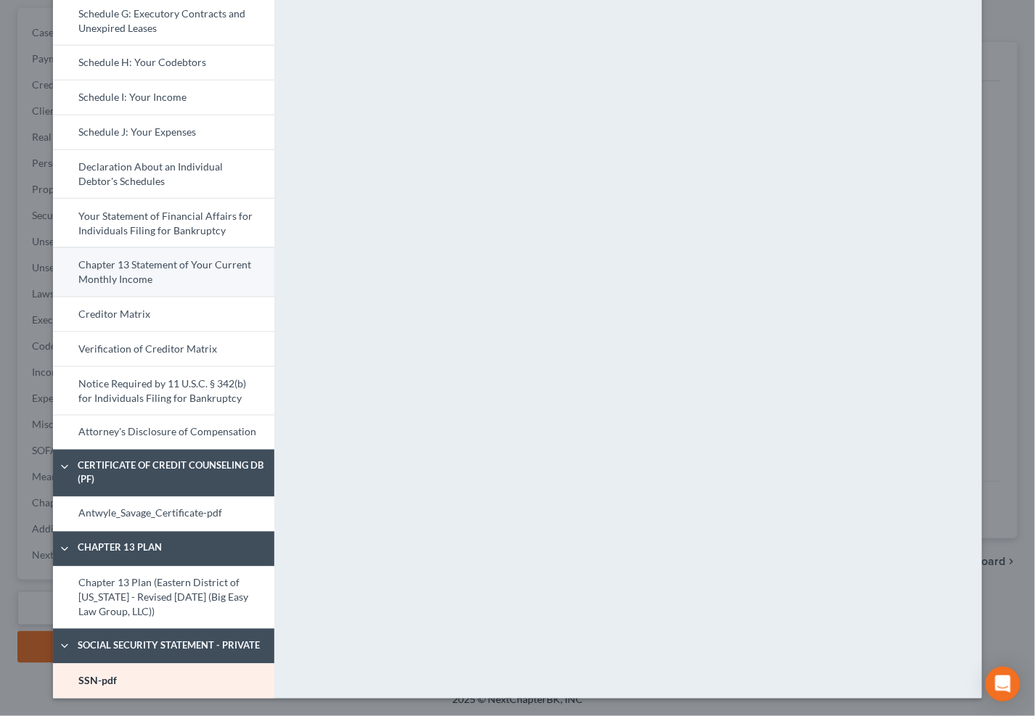
click at [188, 261] on link "Chapter 13 Statement of Your Current Monthly Income" at bounding box center [163, 271] width 221 height 49
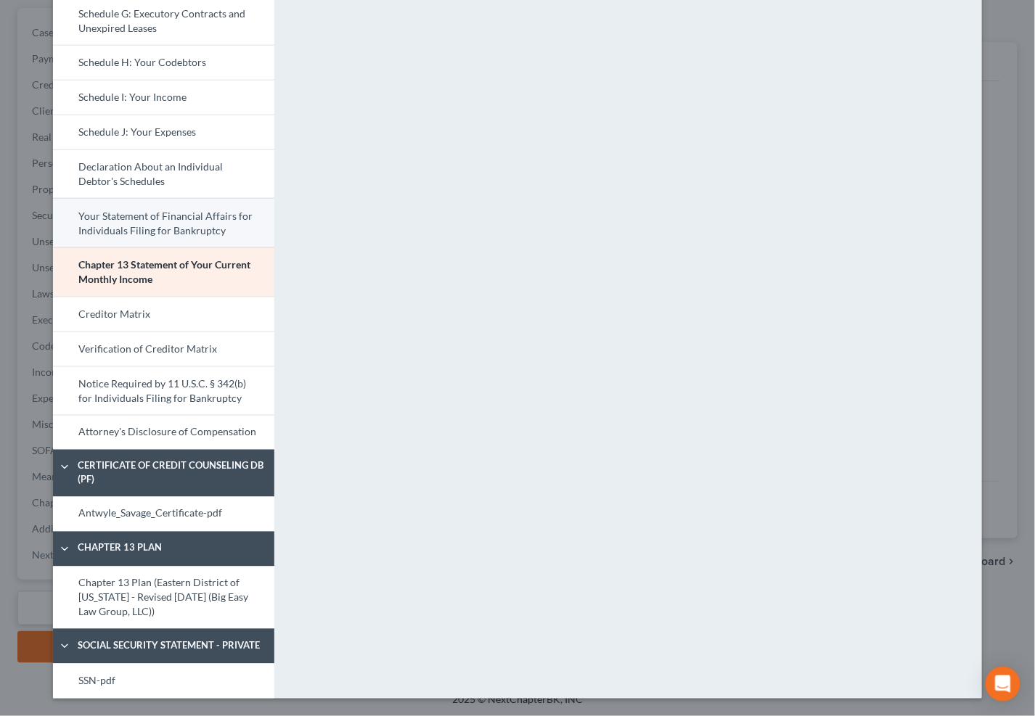
click at [185, 237] on link "Your Statement of Financial Affairs for Individuals Filing for Bankruptcy" at bounding box center [163, 222] width 221 height 49
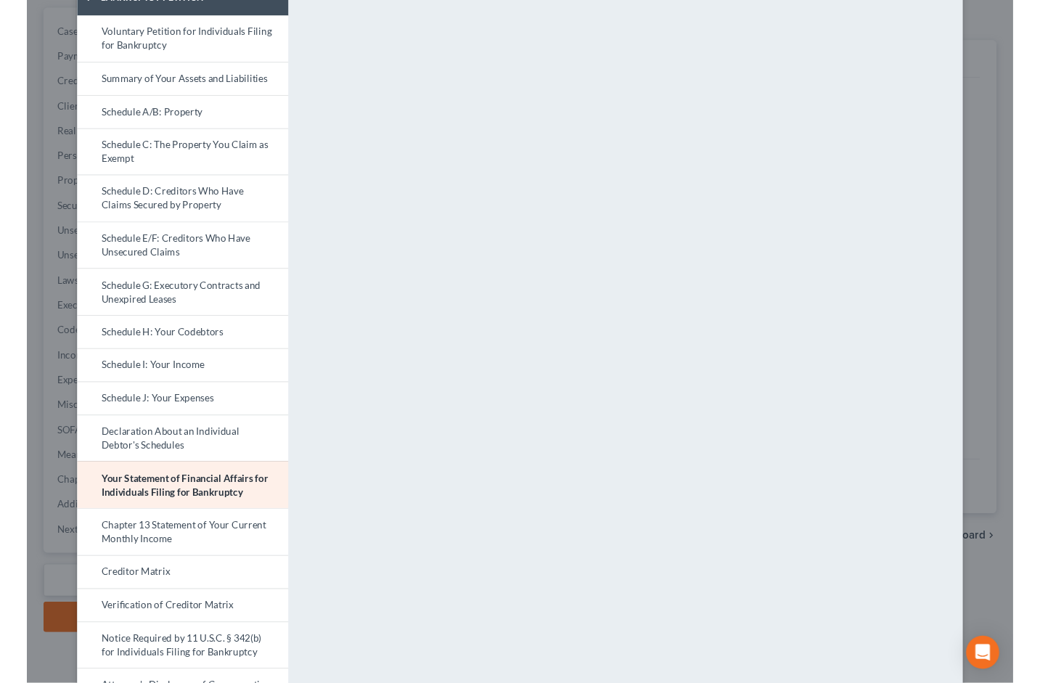
scroll to position [0, 0]
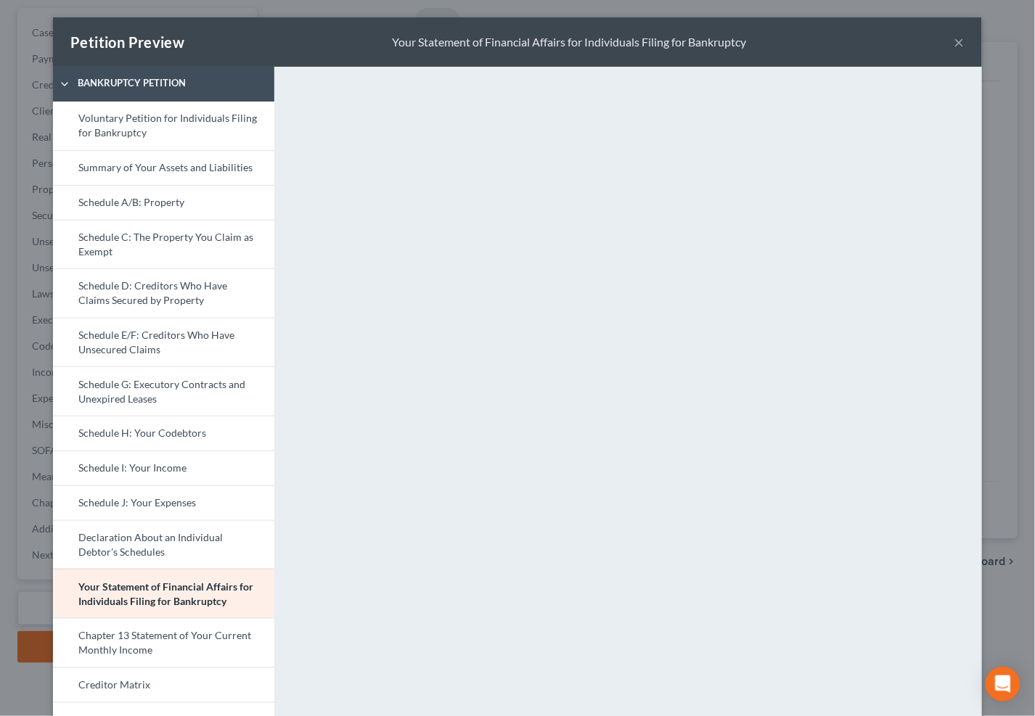
click at [954, 39] on button "×" at bounding box center [959, 41] width 10 height 17
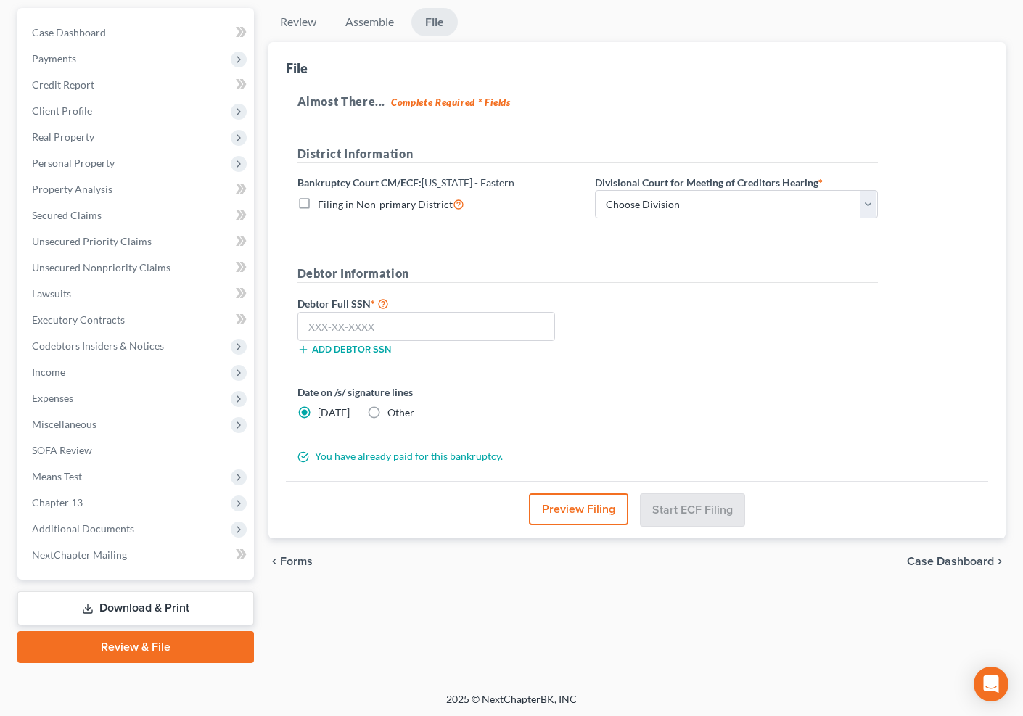
click at [636, 220] on div "District Information Bankruptcy Court CM/ECF: Louisiana - Eastern Filing in Non…" at bounding box center [587, 188] width 595 height 86
click at [636, 205] on select "Choose Division New Orleans" at bounding box center [736, 204] width 283 height 29
select select "0"
click at [595, 190] on select "Choose Division New Orleans" at bounding box center [736, 204] width 283 height 29
click at [429, 328] on input "text" at bounding box center [427, 326] width 258 height 29
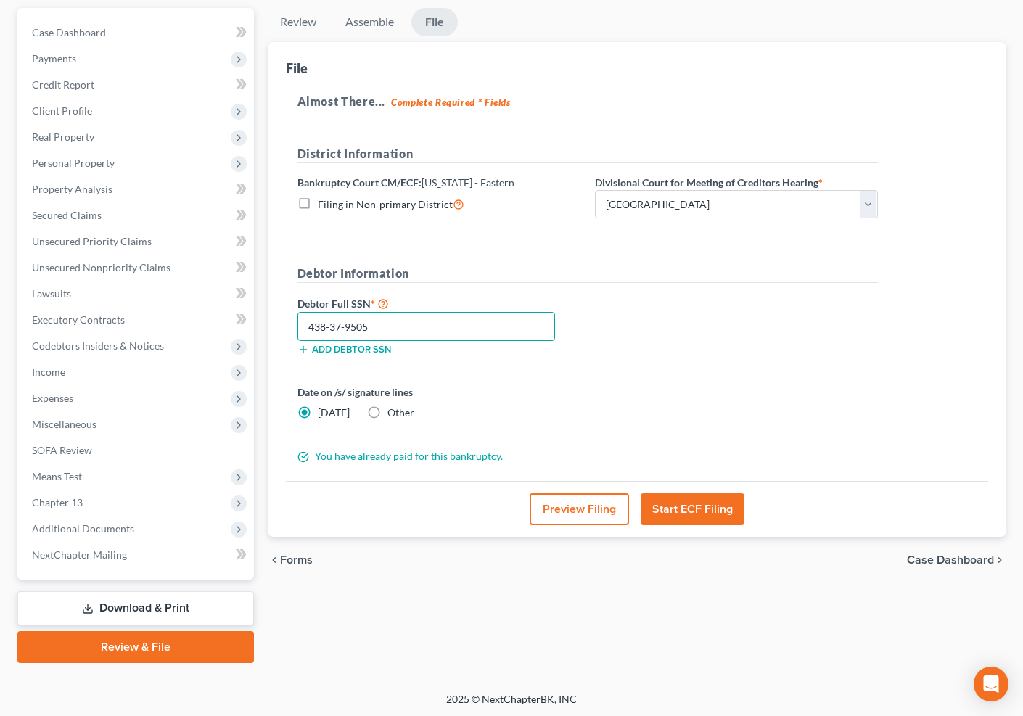
type input "438-37-9505"
click at [658, 514] on button "Start ECF Filing" at bounding box center [693, 510] width 104 height 32
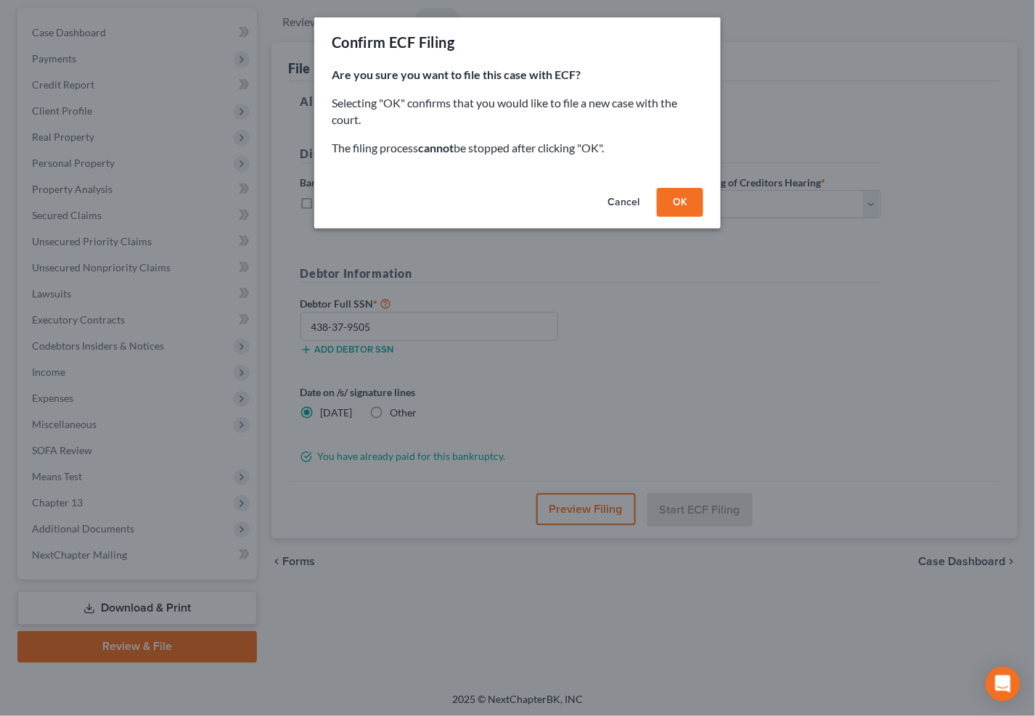
click at [696, 205] on button "OK" at bounding box center [680, 202] width 46 height 29
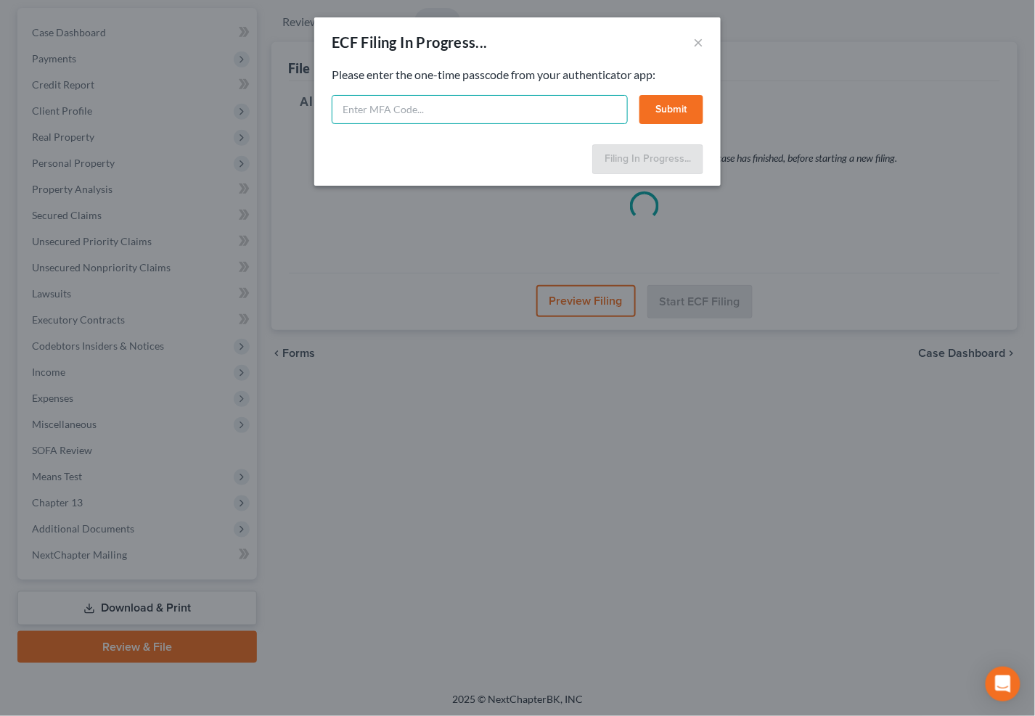
click at [473, 120] on input "text" at bounding box center [480, 109] width 296 height 29
click at [483, 118] on input "text" at bounding box center [480, 109] width 296 height 29
type input "314189"
click at [659, 108] on button "Submit" at bounding box center [671, 109] width 64 height 29
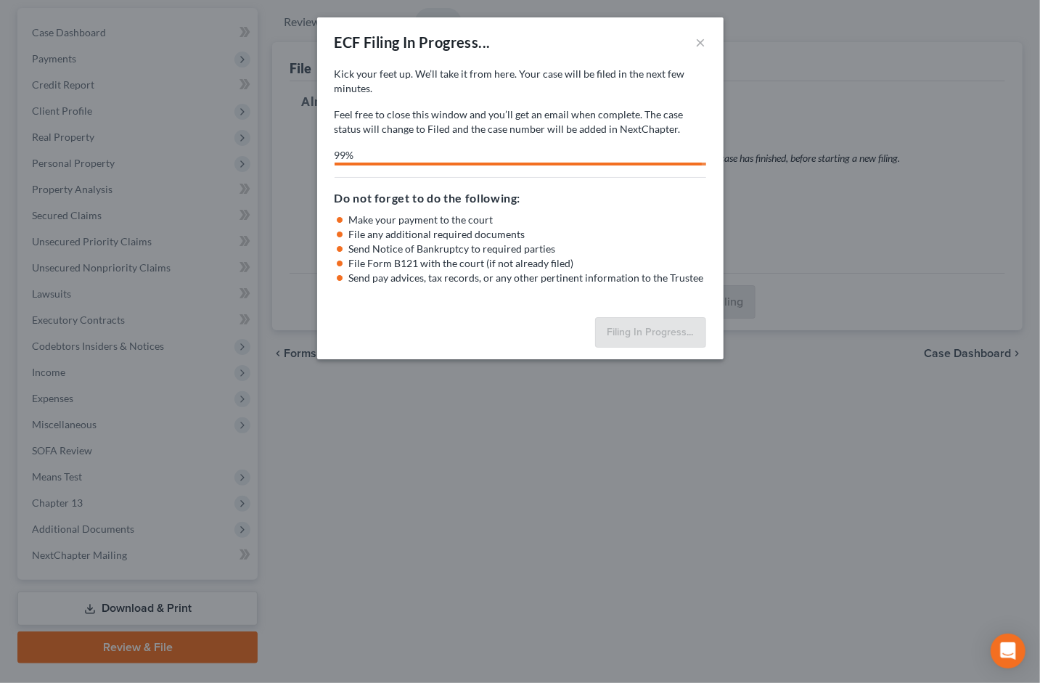
select select "0"
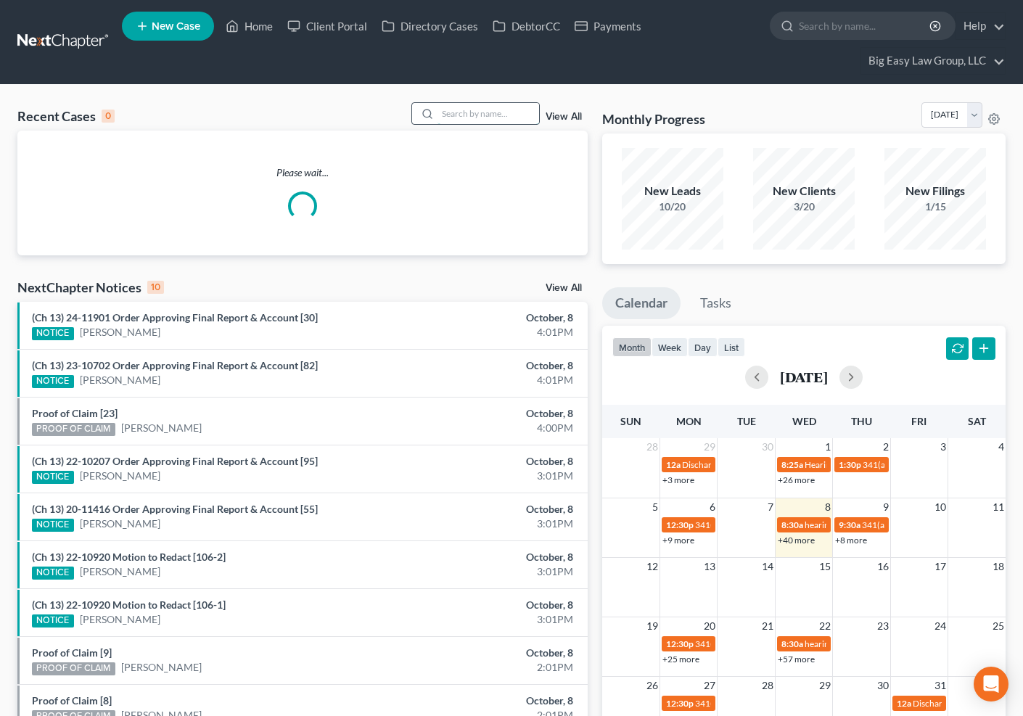
click at [444, 117] on input "search" at bounding box center [489, 113] width 102 height 21
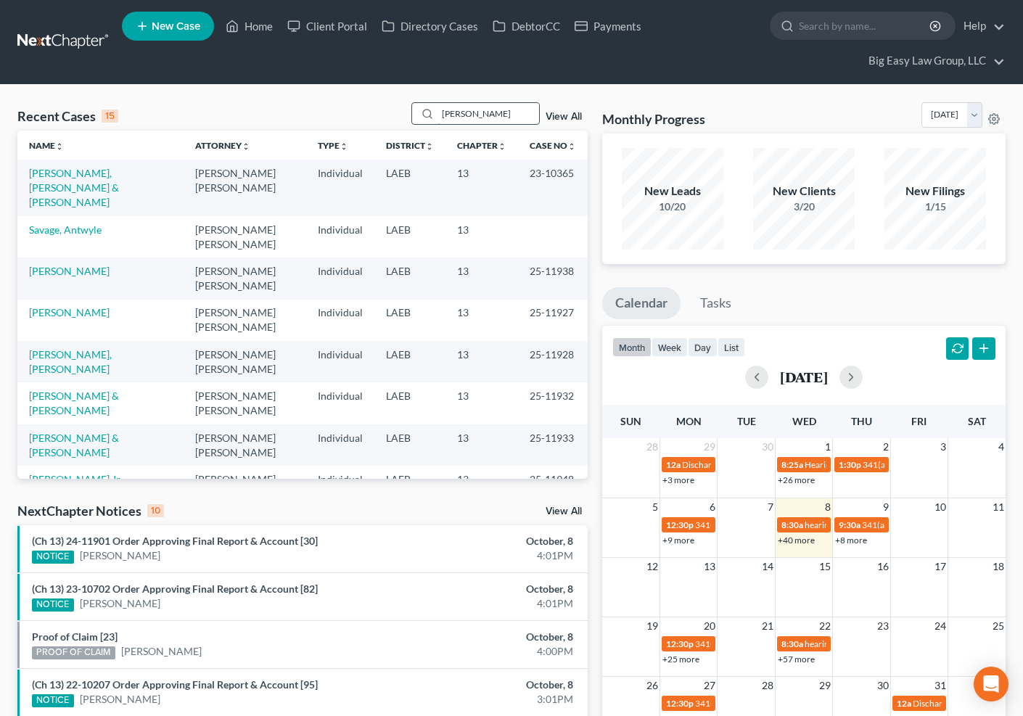
type input "[PERSON_NAME]"
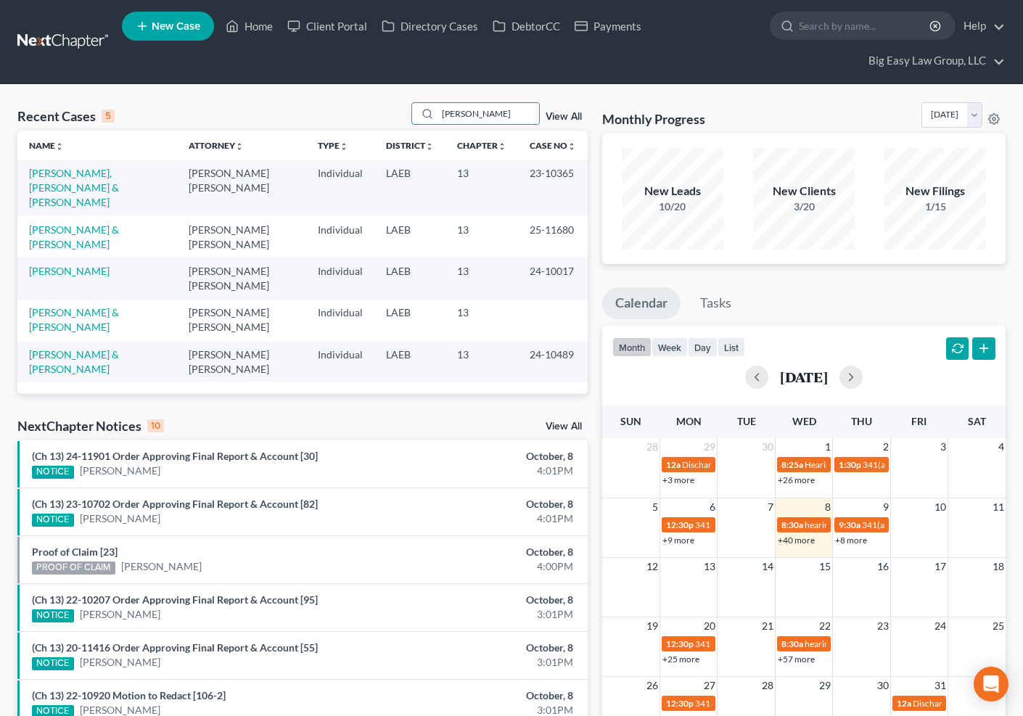
click at [109, 163] on td "[PERSON_NAME], [PERSON_NAME] & [PERSON_NAME]" at bounding box center [97, 188] width 160 height 56
click at [110, 171] on link "[PERSON_NAME], [PERSON_NAME] & [PERSON_NAME]" at bounding box center [74, 187] width 90 height 41
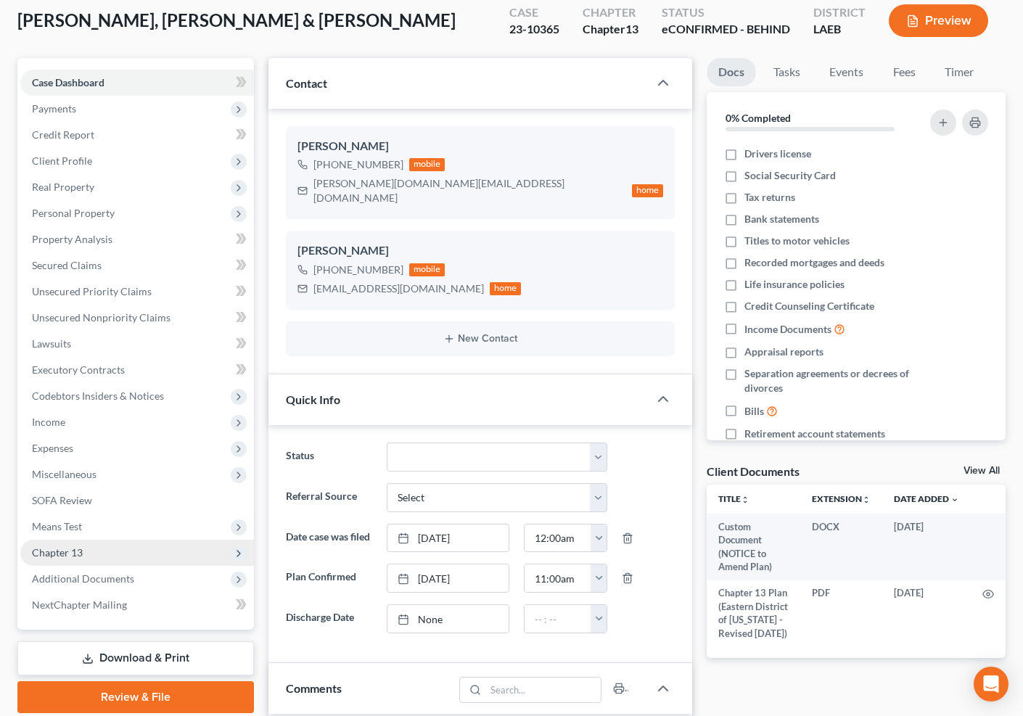
scroll to position [2108, 0]
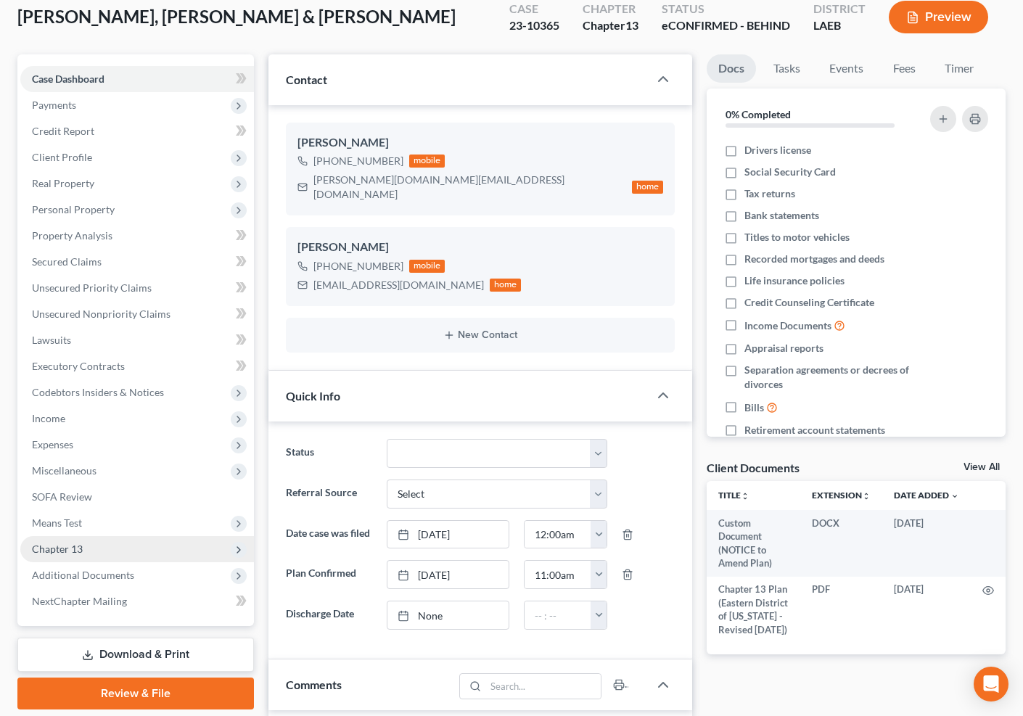
drag, startPoint x: 163, startPoint y: 567, endPoint x: 174, endPoint y: 555, distance: 16.4
click at [162, 567] on span "Additional Documents" at bounding box center [137, 575] width 234 height 26
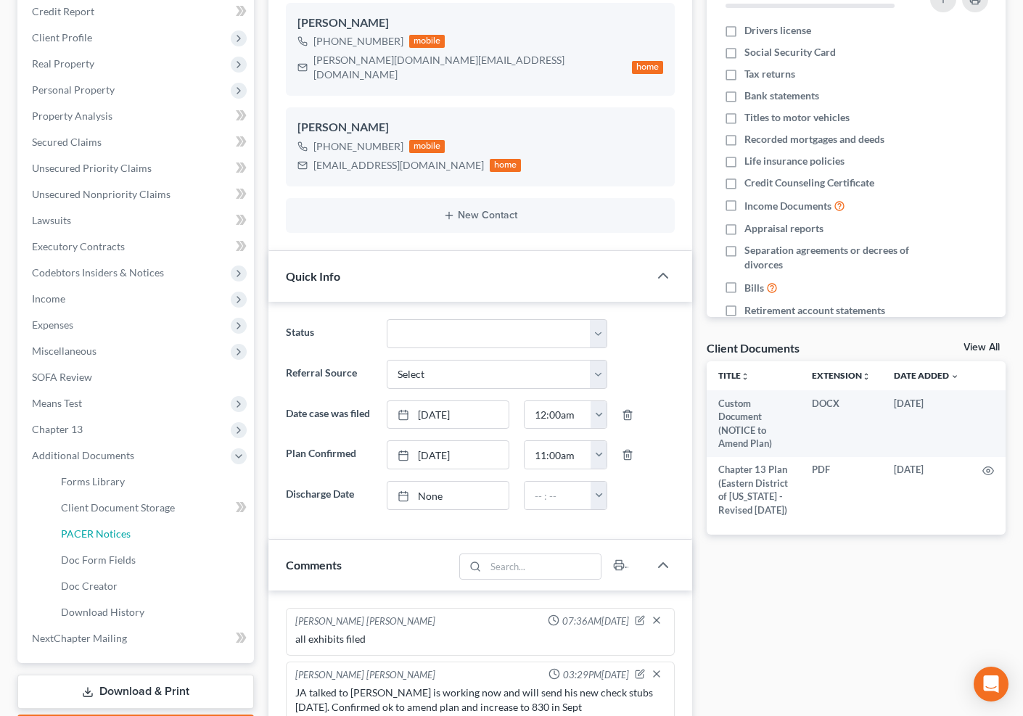
drag, startPoint x: 173, startPoint y: 538, endPoint x: 345, endPoint y: 467, distance: 185.9
click at [173, 539] on link "PACER Notices" at bounding box center [151, 534] width 205 height 26
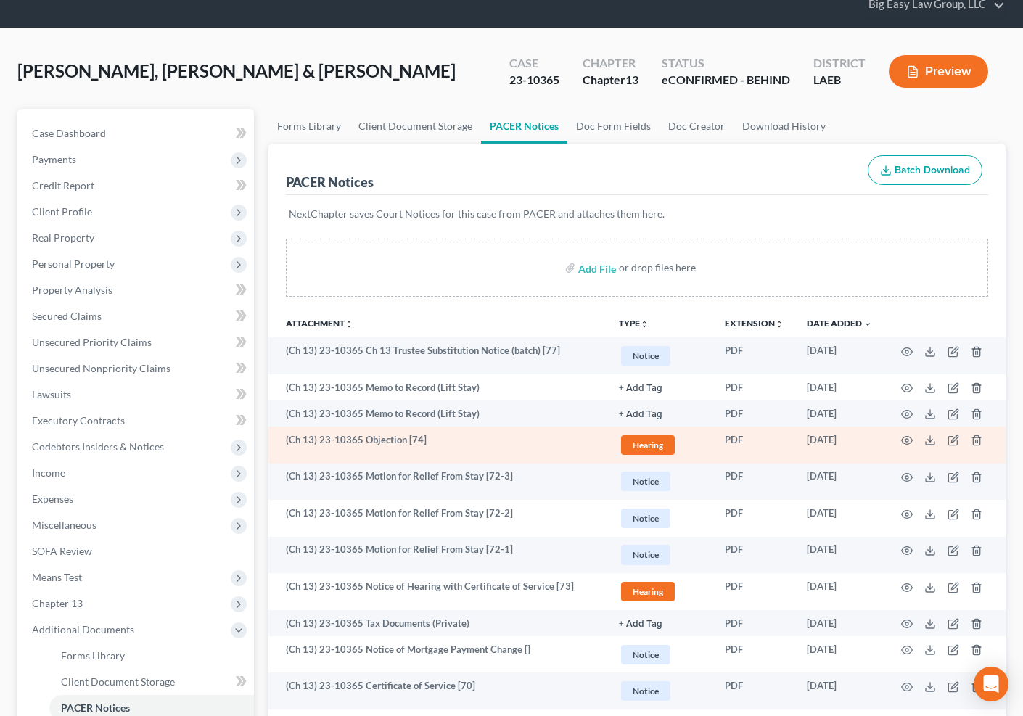
scroll to position [61, 0]
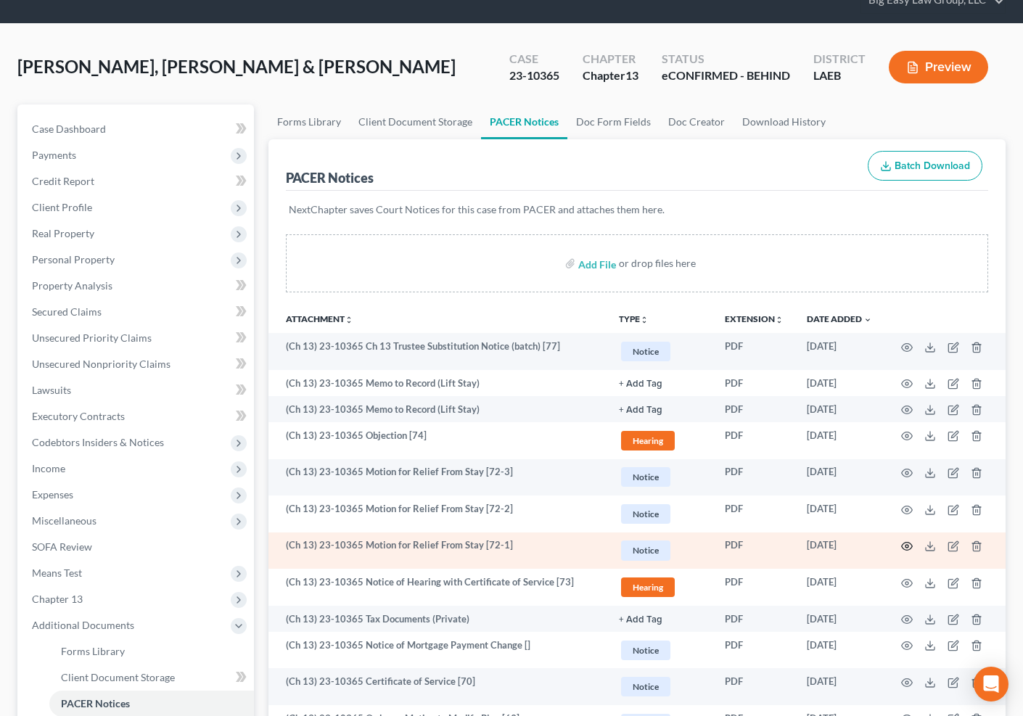
click at [908, 547] on circle "button" at bounding box center [907, 546] width 3 height 3
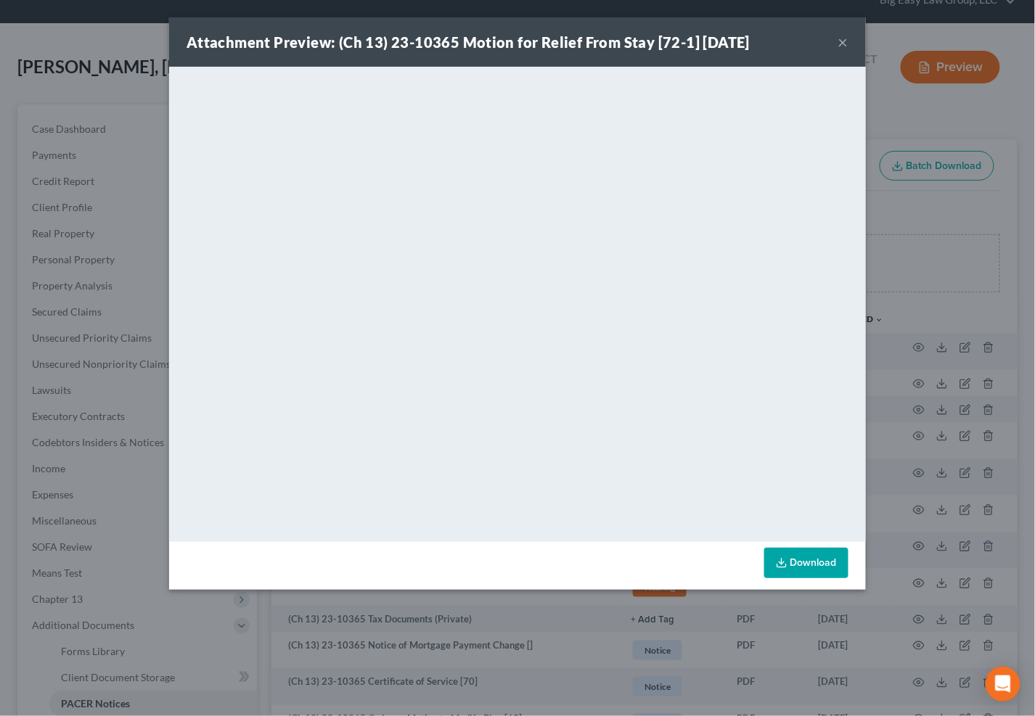
click at [846, 40] on button "×" at bounding box center [843, 41] width 10 height 17
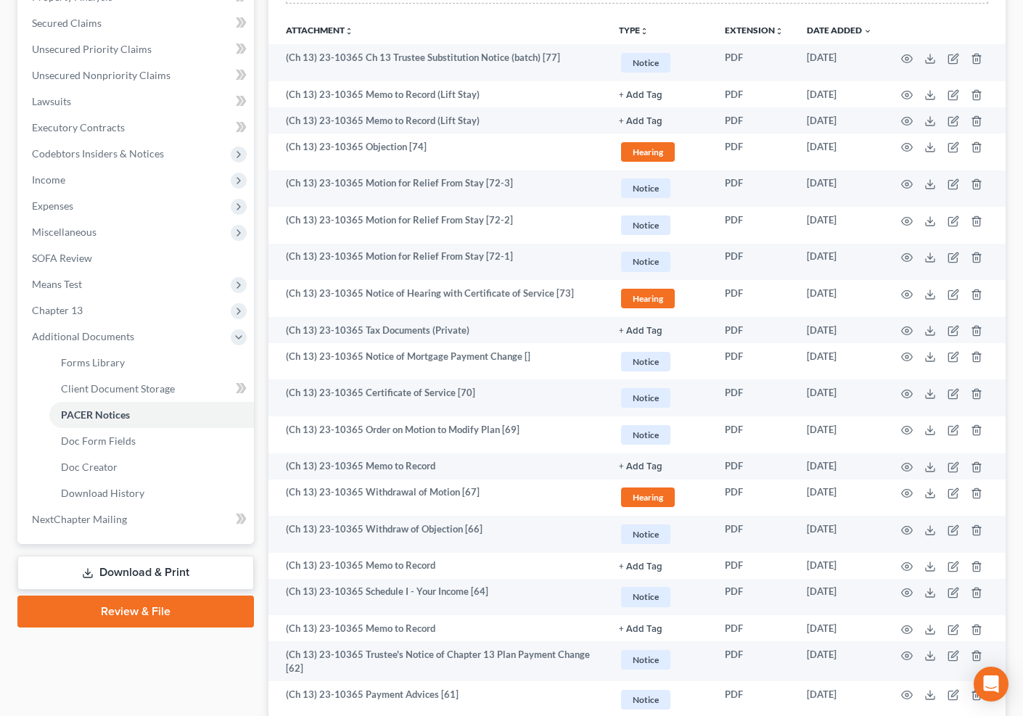
scroll to position [92, 0]
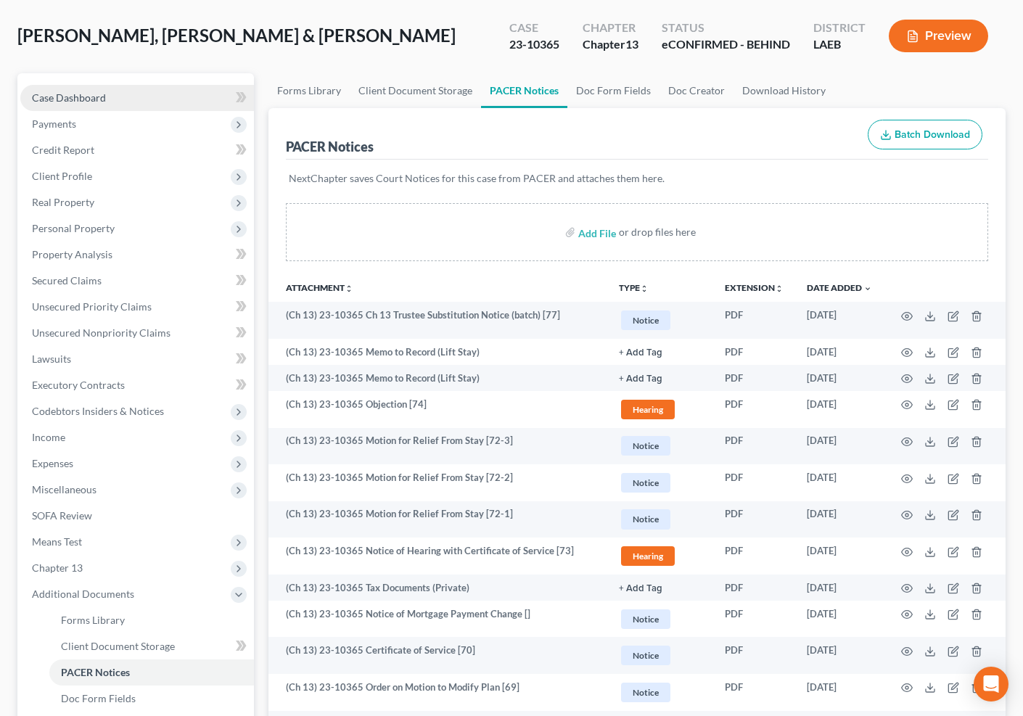
click at [83, 97] on span "Case Dashboard" at bounding box center [69, 97] width 74 height 12
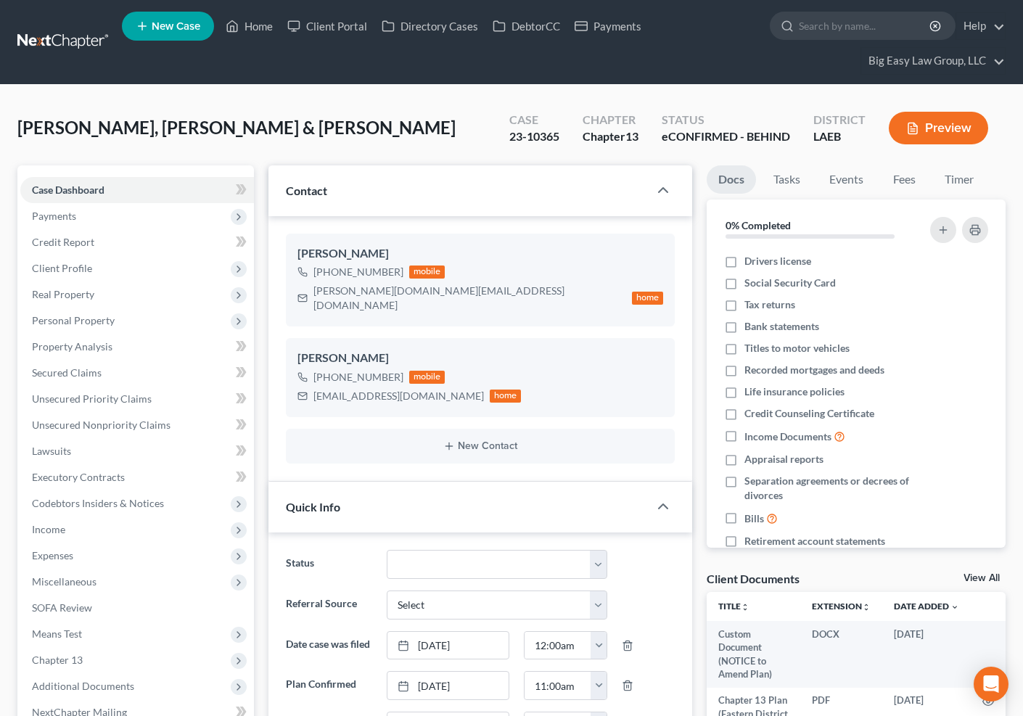
click at [392, 125] on div "[PERSON_NAME], [PERSON_NAME] & [PERSON_NAME] Upgraded Case 23-10365 Chapter Cha…" at bounding box center [511, 133] width 988 height 63
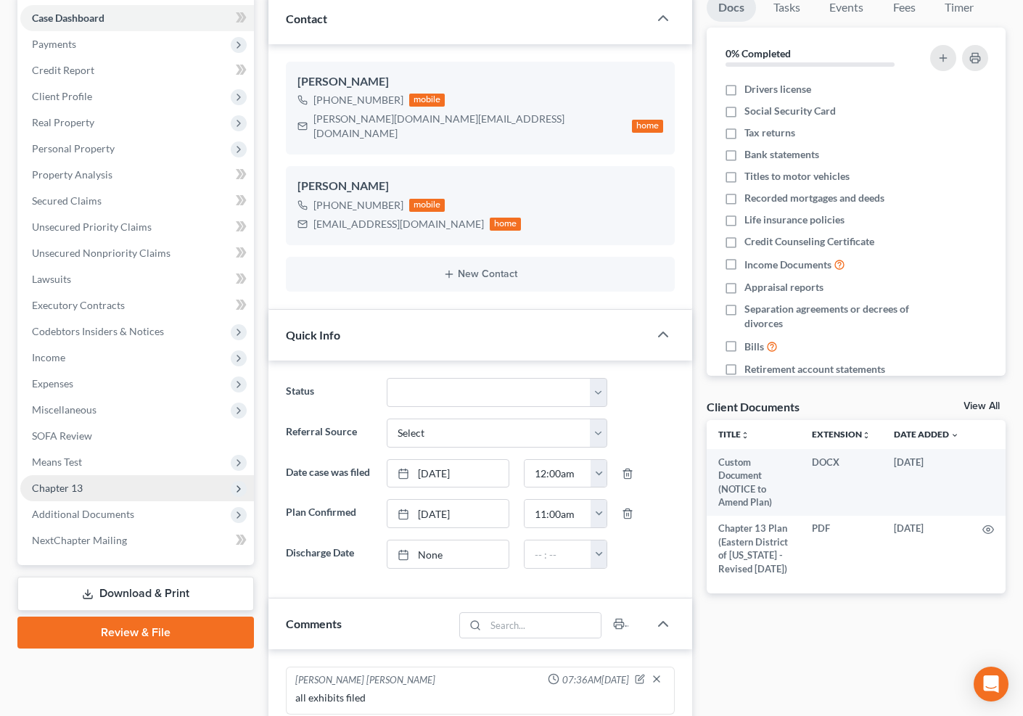
scroll to position [173, 0]
click at [208, 483] on span "Chapter 13" at bounding box center [137, 488] width 234 height 26
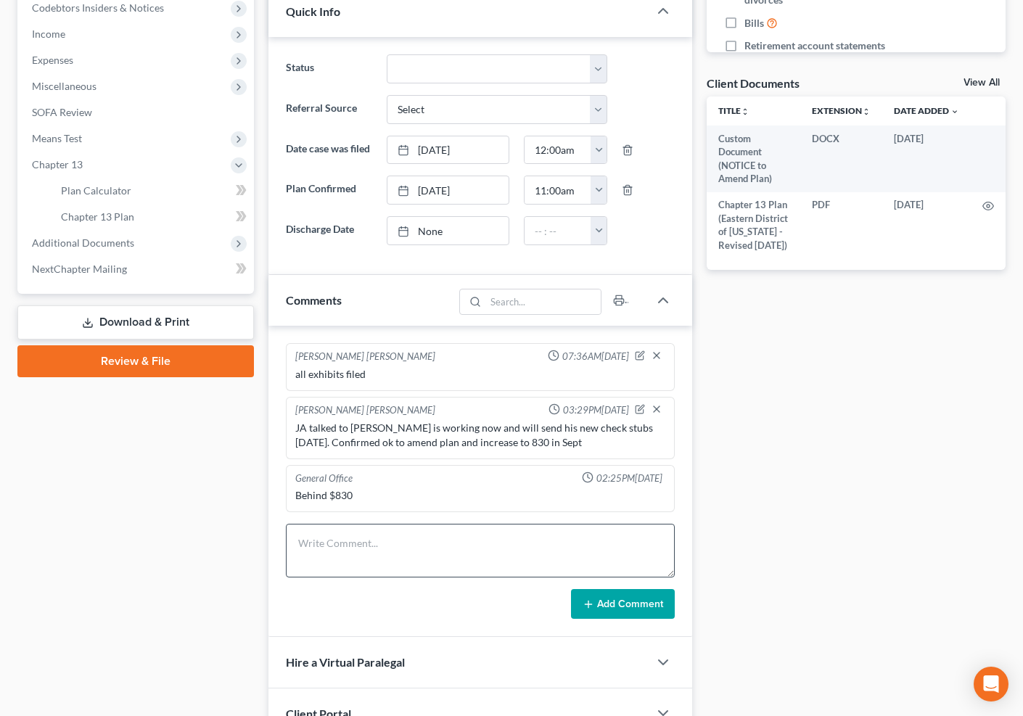
scroll to position [499, 0]
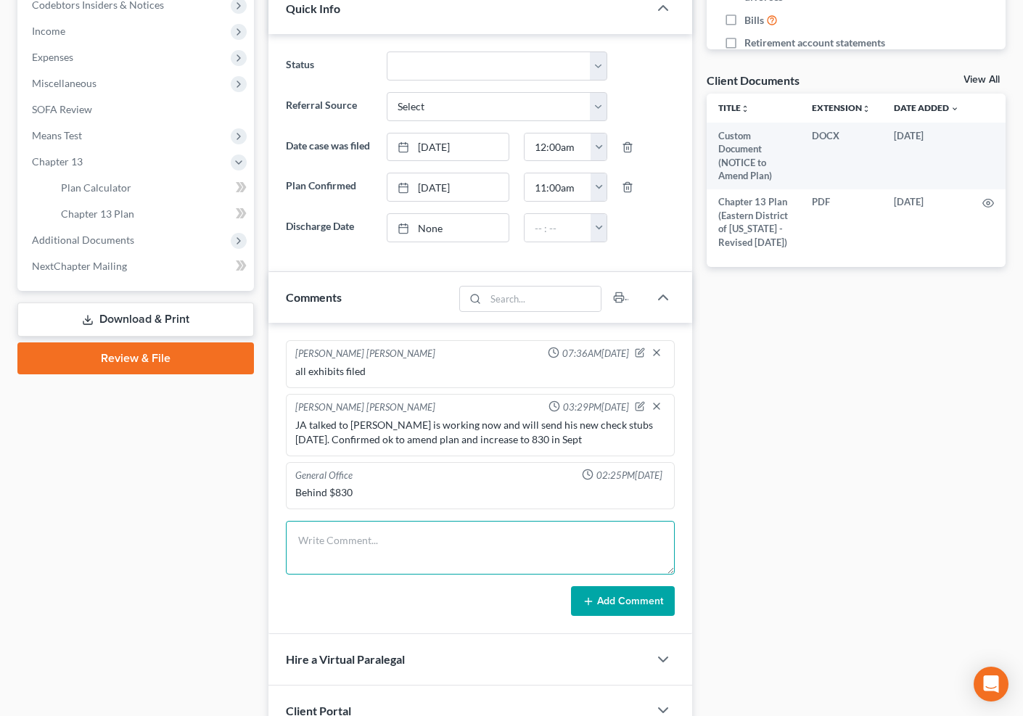
click at [447, 523] on textarea at bounding box center [481, 548] width 390 height 54
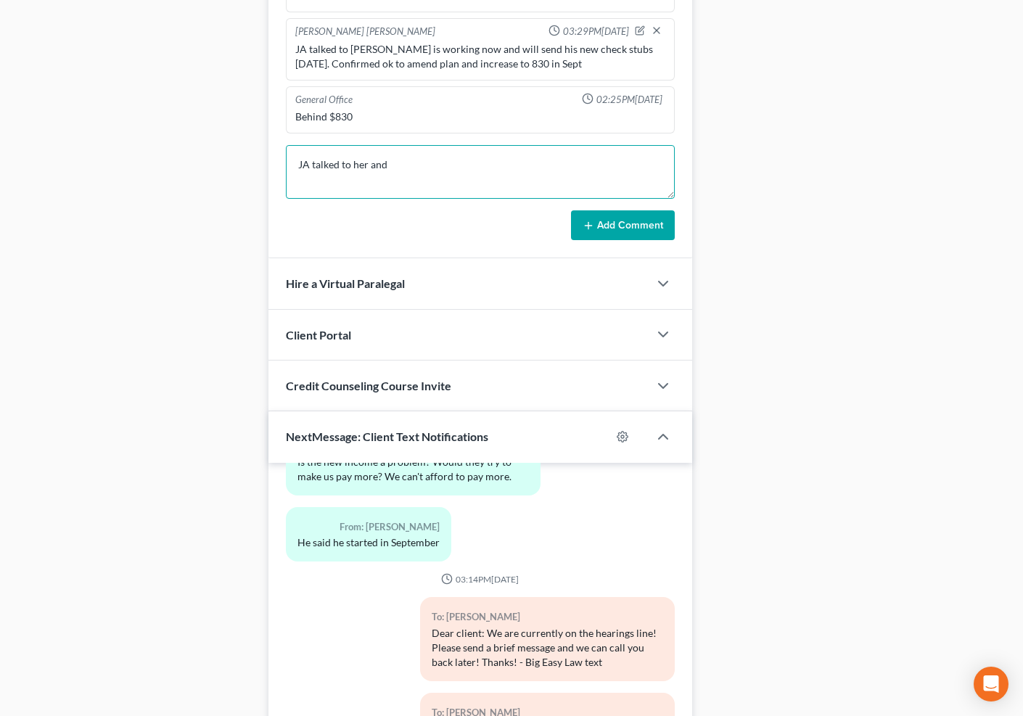
scroll to position [862, 0]
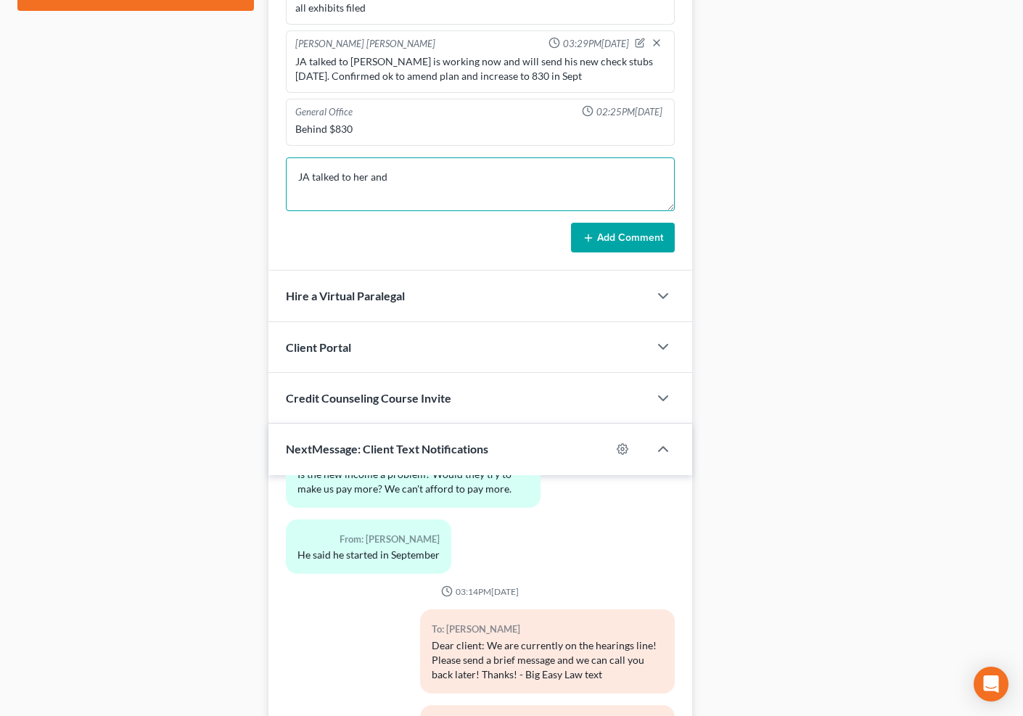
click at [430, 157] on textarea "JA talked to her and" at bounding box center [481, 184] width 390 height 54
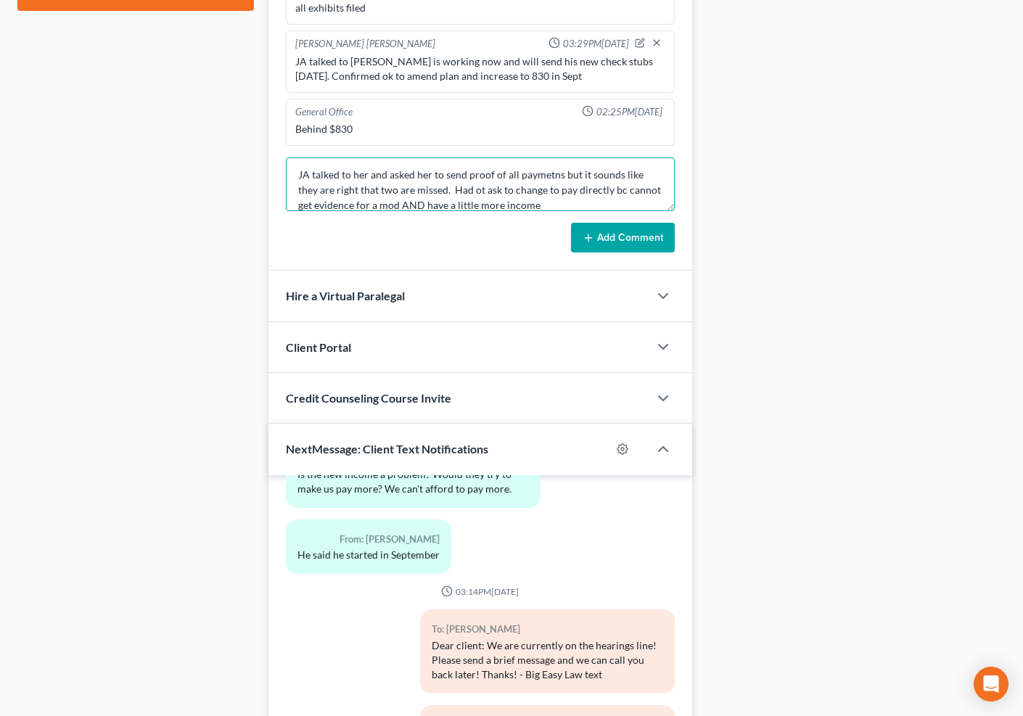
click at [479, 168] on textarea "JA talked to her and asked her to send proof of all paymetns but it sounds like…" at bounding box center [481, 184] width 390 height 54
drag, startPoint x: 548, startPoint y: 160, endPoint x: 615, endPoint y: 200, distance: 77.8
click at [548, 160] on textarea "JA talked to her and asked her to send proof of all paymetns but it sounds like…" at bounding box center [481, 184] width 390 height 54
type textarea "JA talked to her and asked her to send proof of all payments but it sounds like…"
click at [659, 227] on button "Add Comment" at bounding box center [623, 238] width 104 height 30
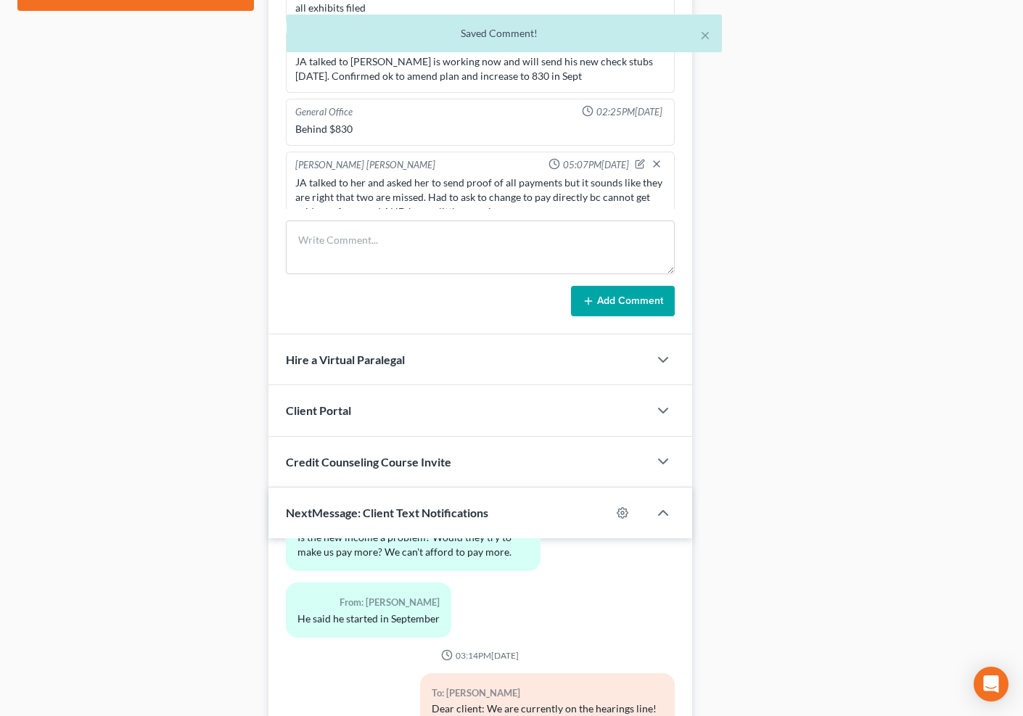
scroll to position [19, 0]
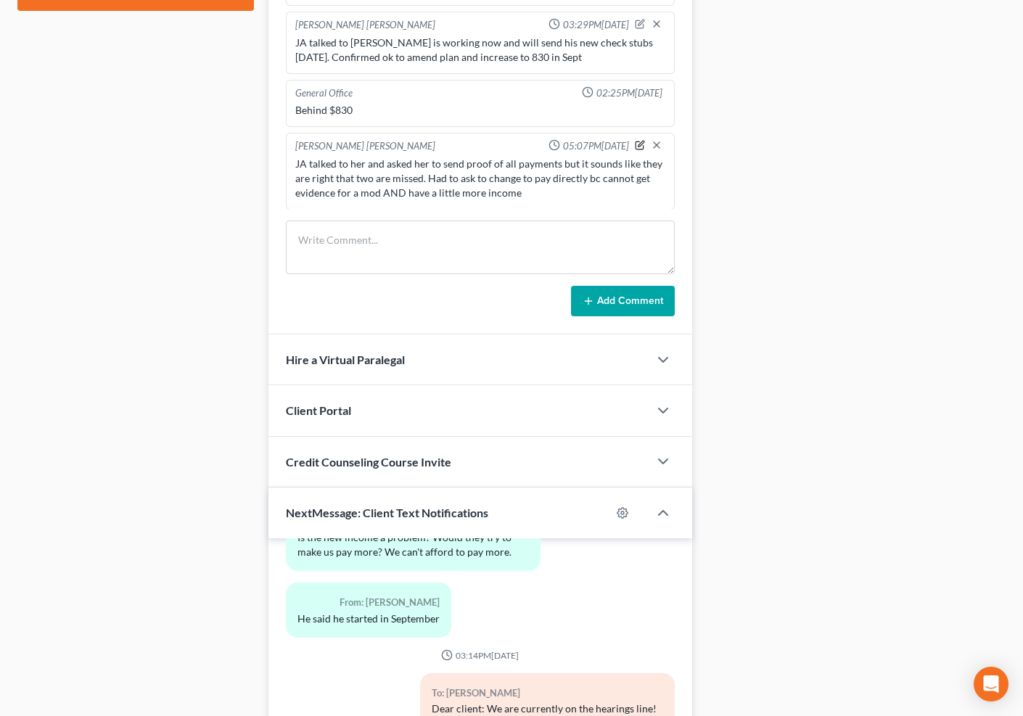
click at [635, 140] on icon "button" at bounding box center [640, 145] width 10 height 10
click at [629, 139] on span "05:07PM[DATE]" at bounding box center [612, 146] width 66 height 14
click at [629, 178] on textarea "JA talked to her and asked her to send proof of all payments but it sounds like…" at bounding box center [480, 184] width 371 height 54
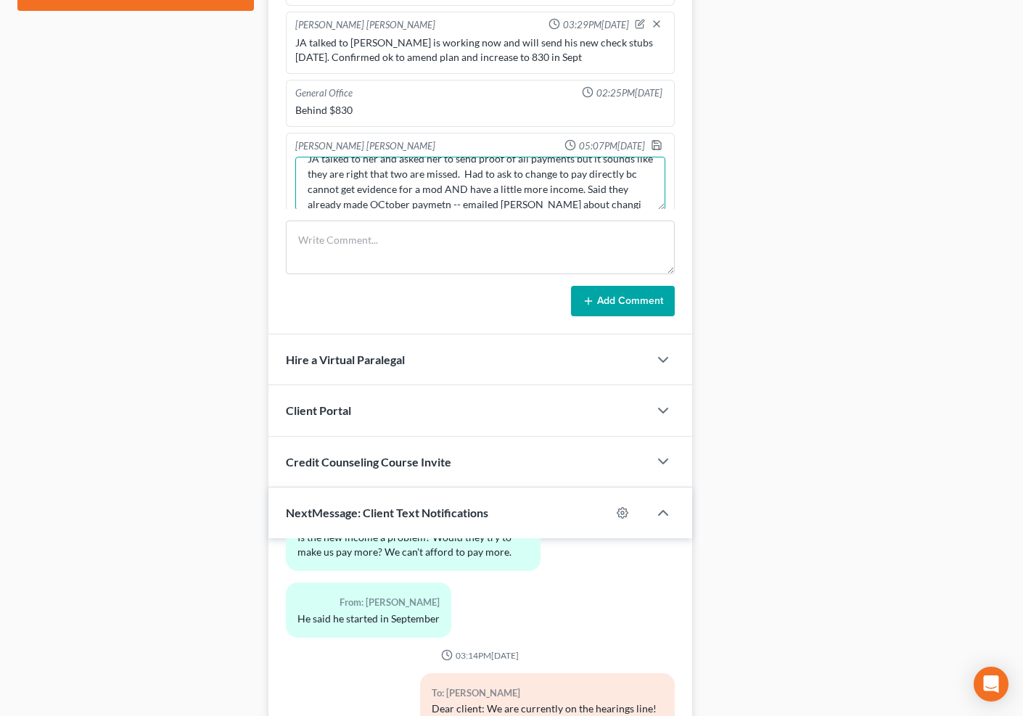
scroll to position [33, 0]
type textarea "JA talked to her and asked her to send proof of all payments but it sounds like…"
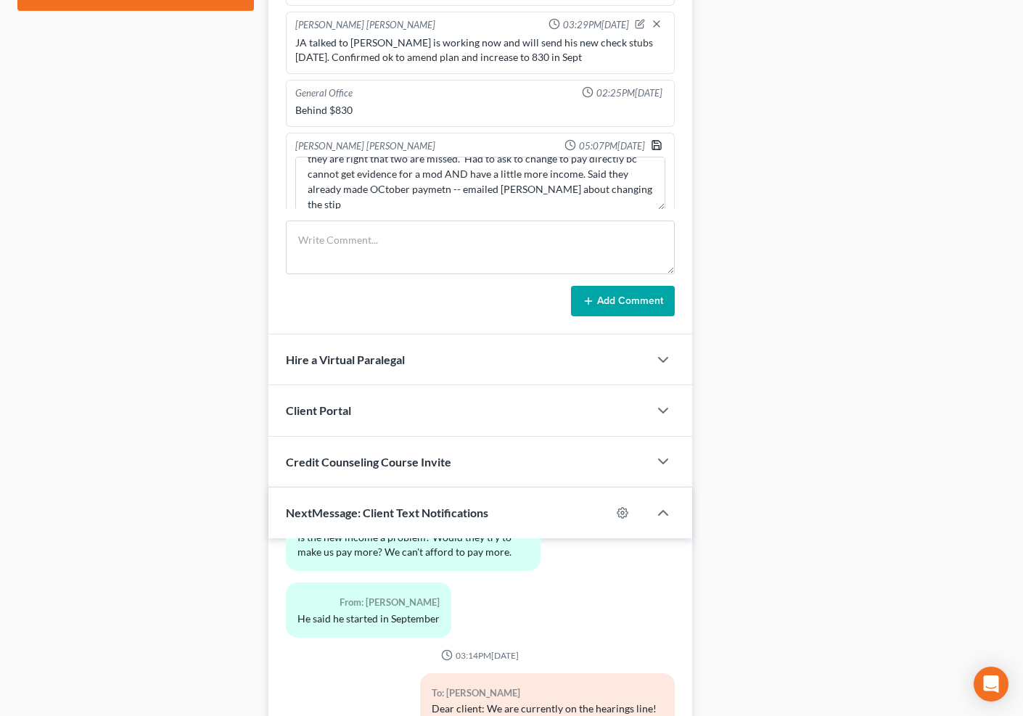
click at [655, 141] on polyline "button" at bounding box center [657, 142] width 4 height 2
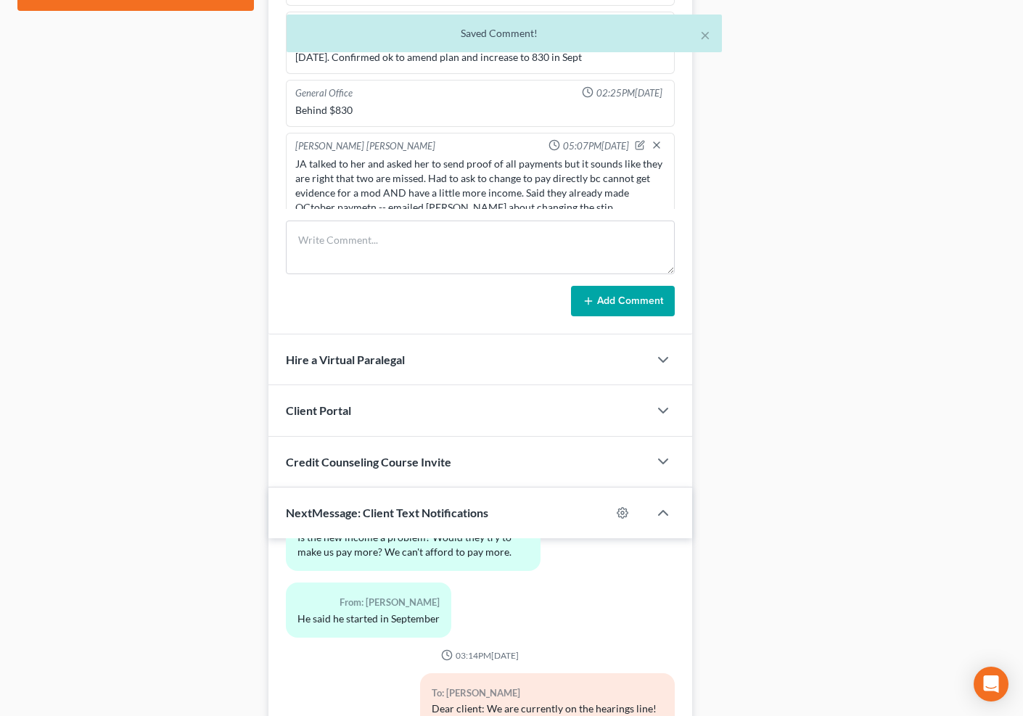
scroll to position [33, 0]
